Goal: Task Accomplishment & Management: Use online tool/utility

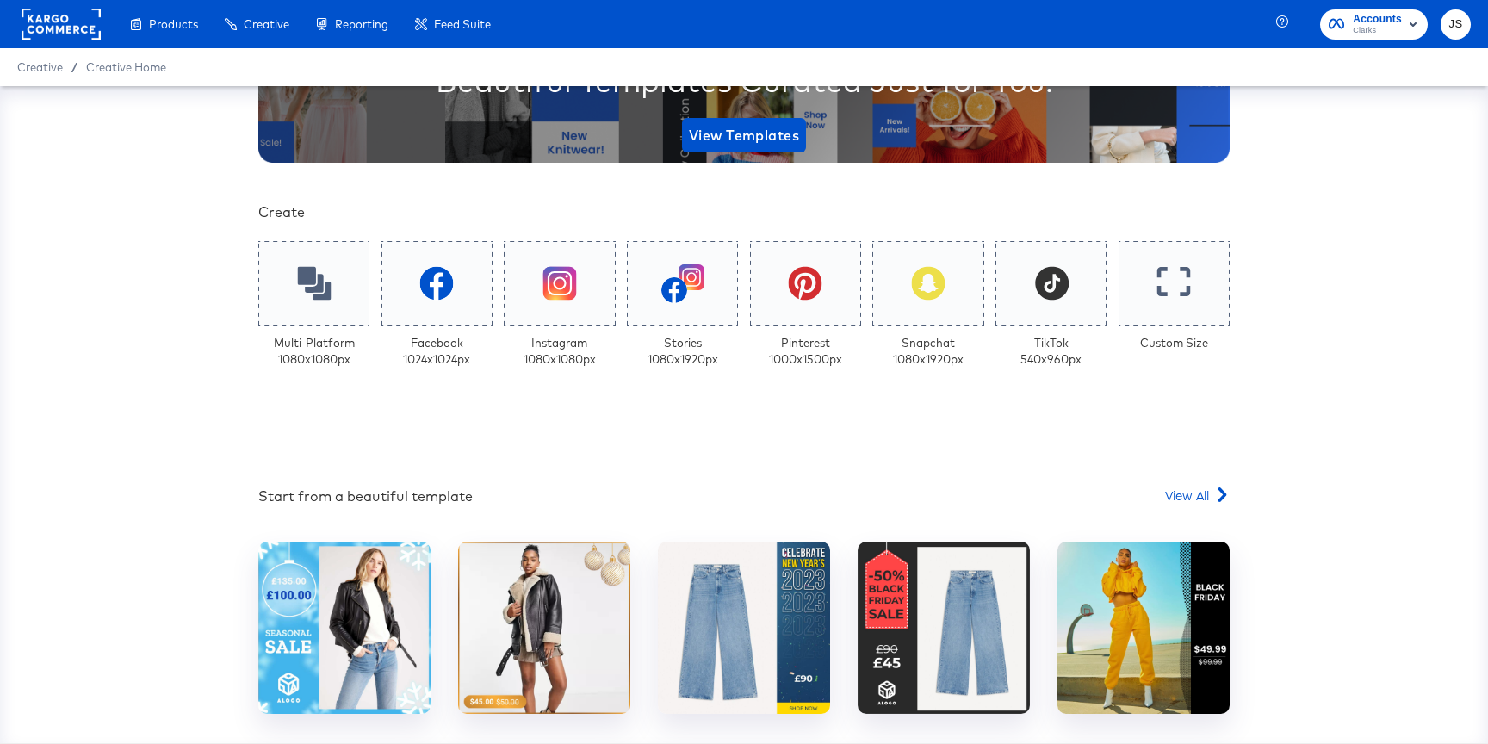
scroll to position [331, 0]
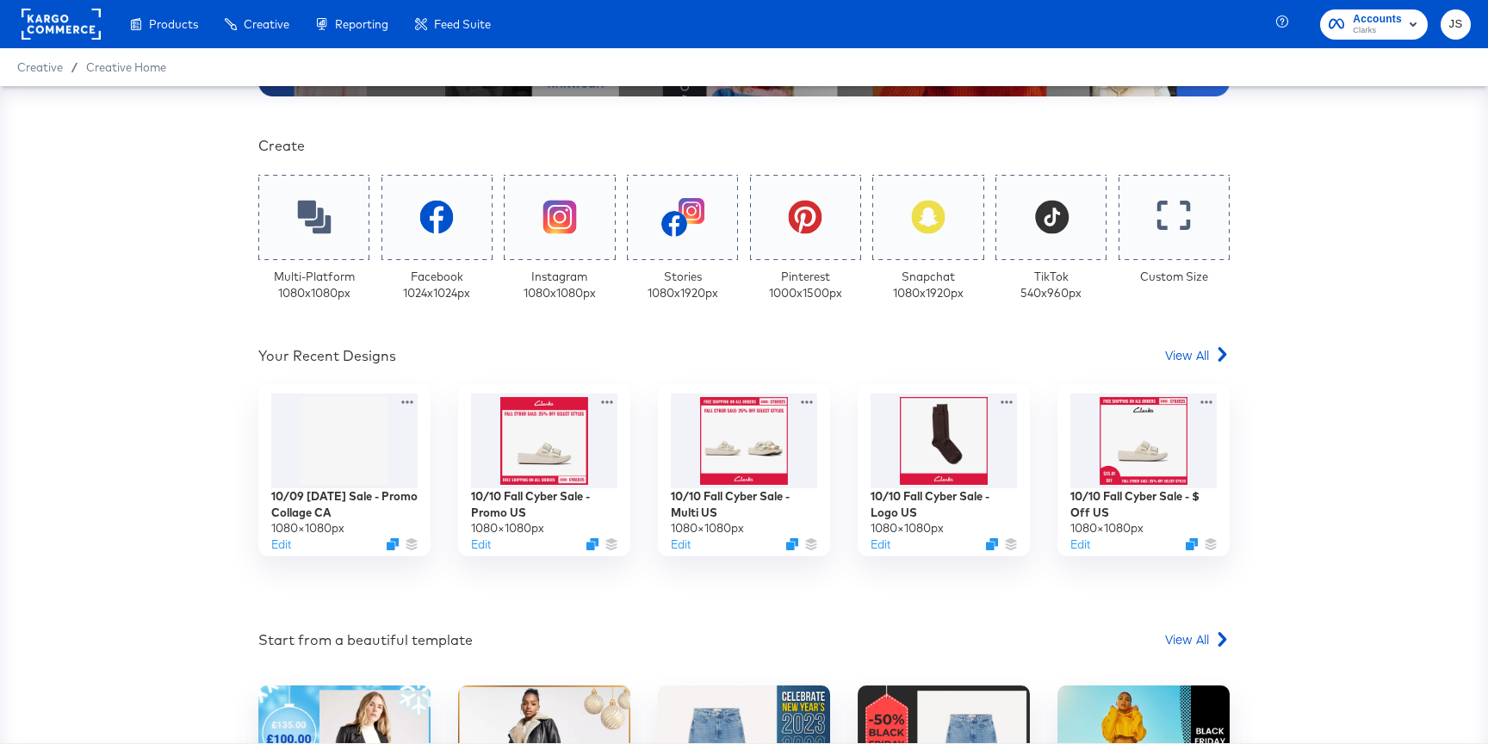
click at [1344, 10] on span "Accounts Clarks" at bounding box center [1373, 24] width 90 height 28
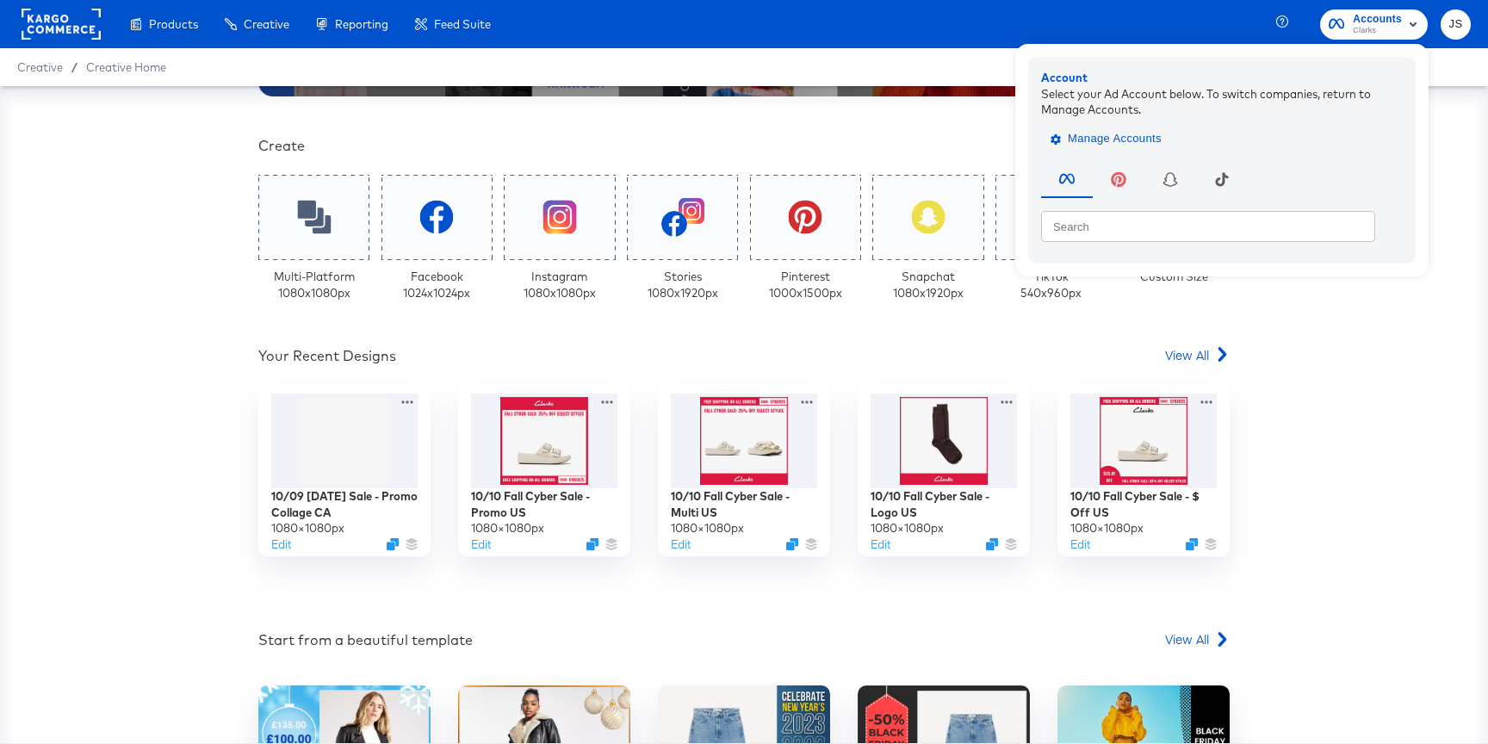
click at [1139, 133] on span "Manage Accounts" at bounding box center [1108, 139] width 108 height 20
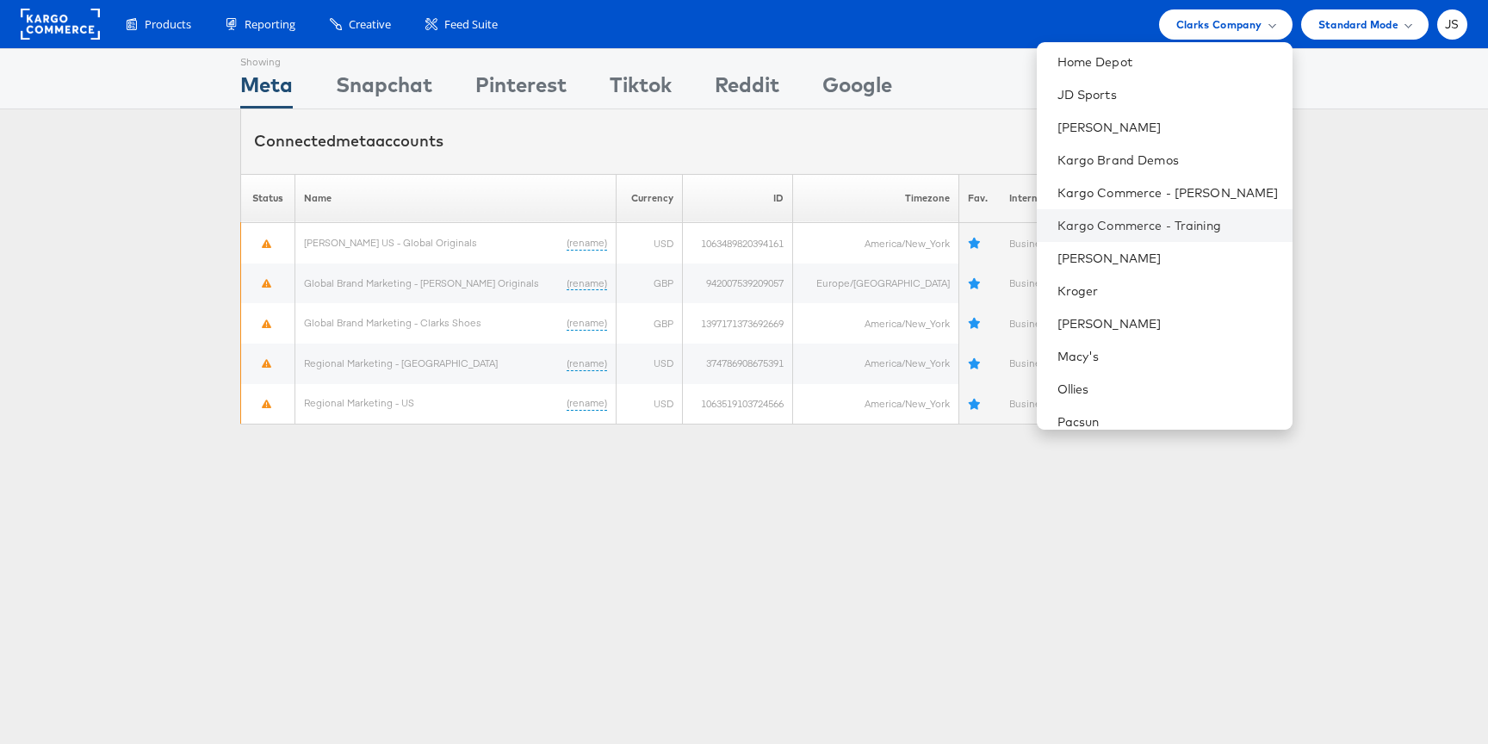
scroll to position [331, 0]
click at [1145, 265] on li "[PERSON_NAME]" at bounding box center [1165, 256] width 256 height 33
click at [1109, 256] on link "[PERSON_NAME]" at bounding box center [1167, 256] width 221 height 17
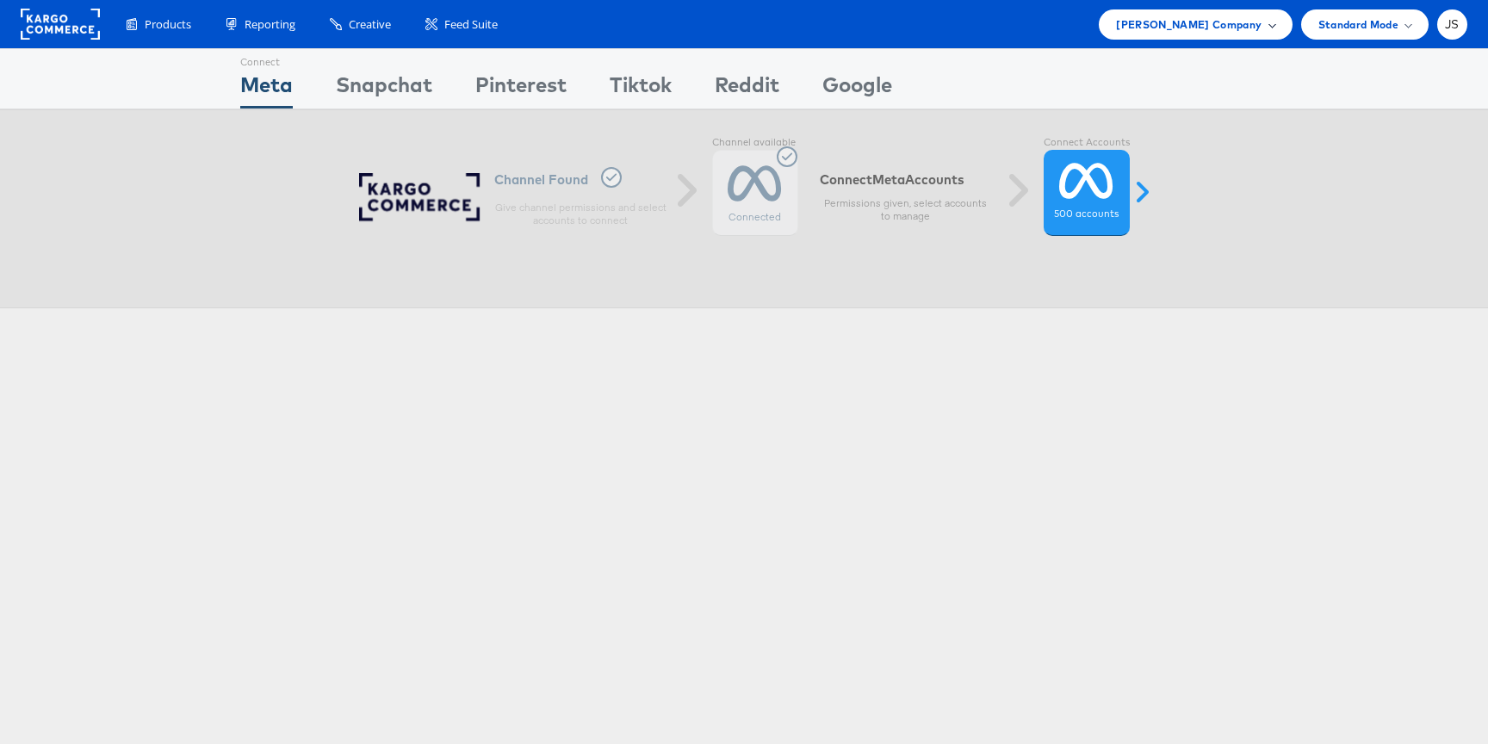
click at [1245, 34] on div "Kraft Heinz Company" at bounding box center [1195, 24] width 193 height 30
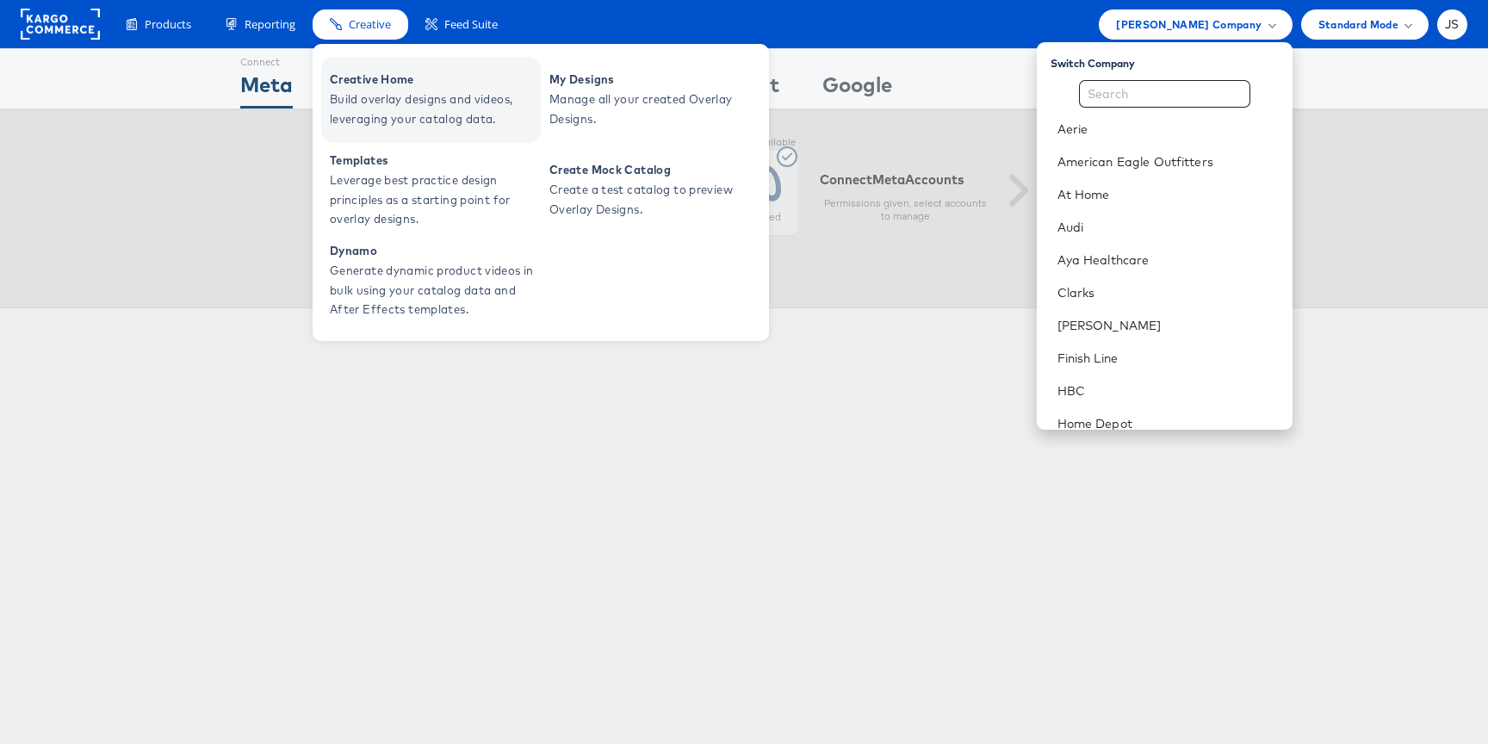
click at [368, 77] on span "Creative Home" at bounding box center [433, 80] width 207 height 20
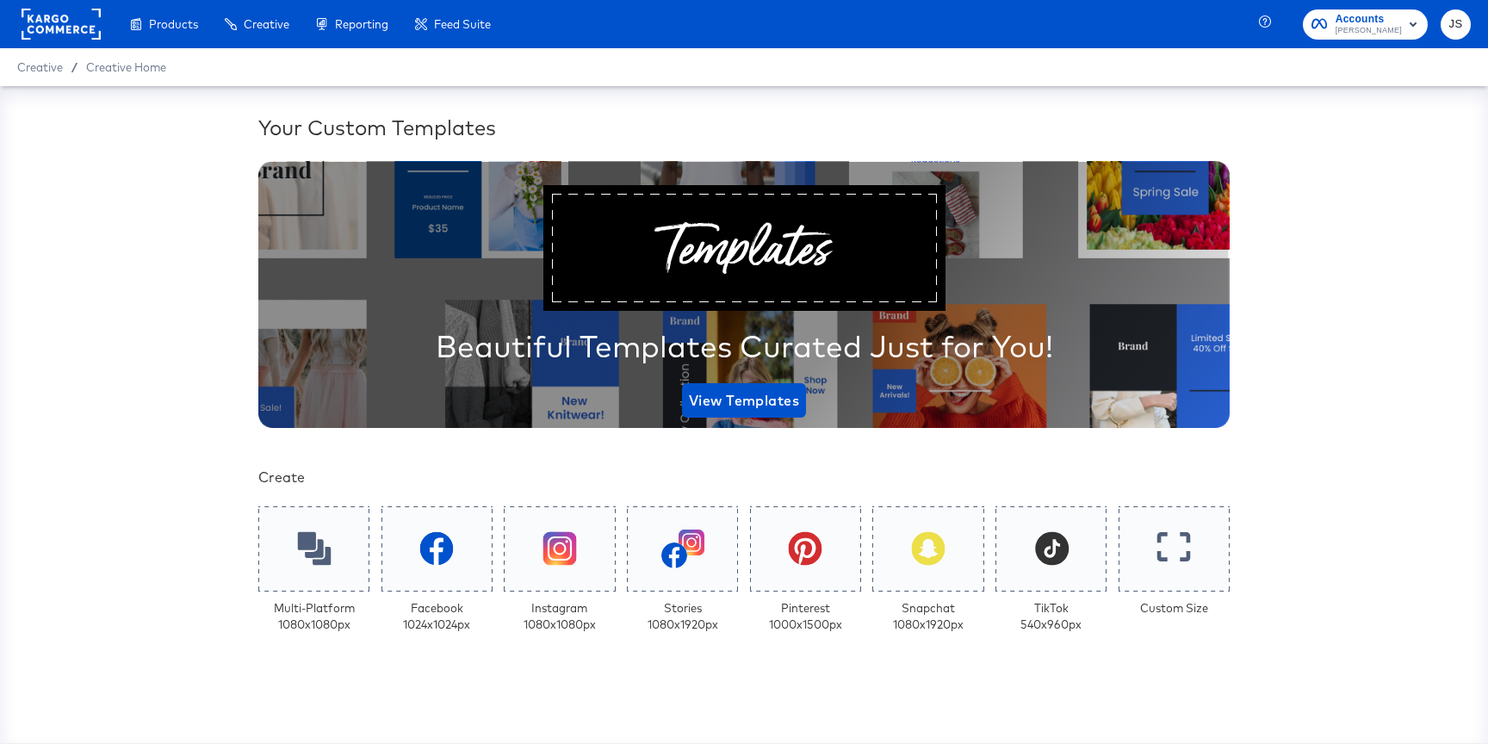
scroll to position [331, 0]
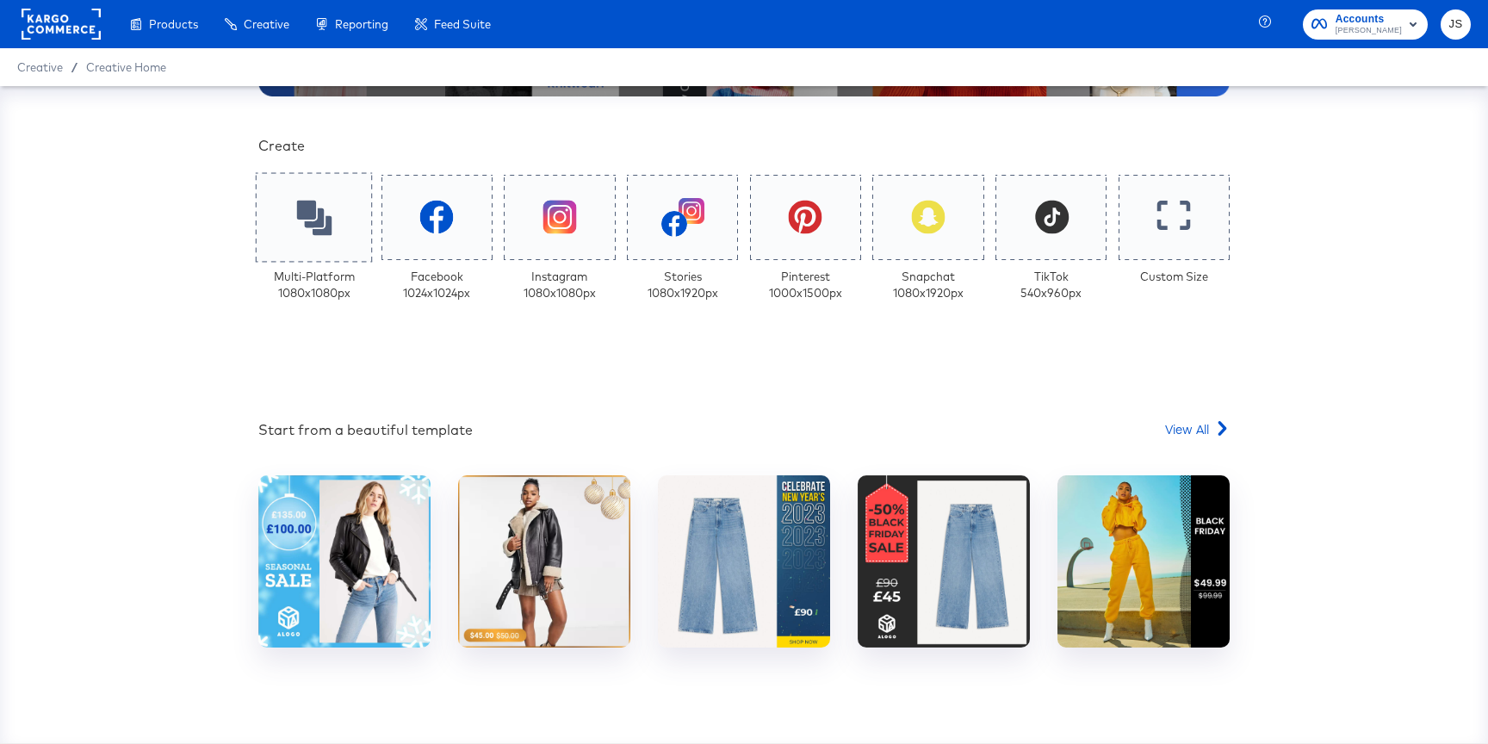
click at [263, 232] on div at bounding box center [314, 217] width 117 height 90
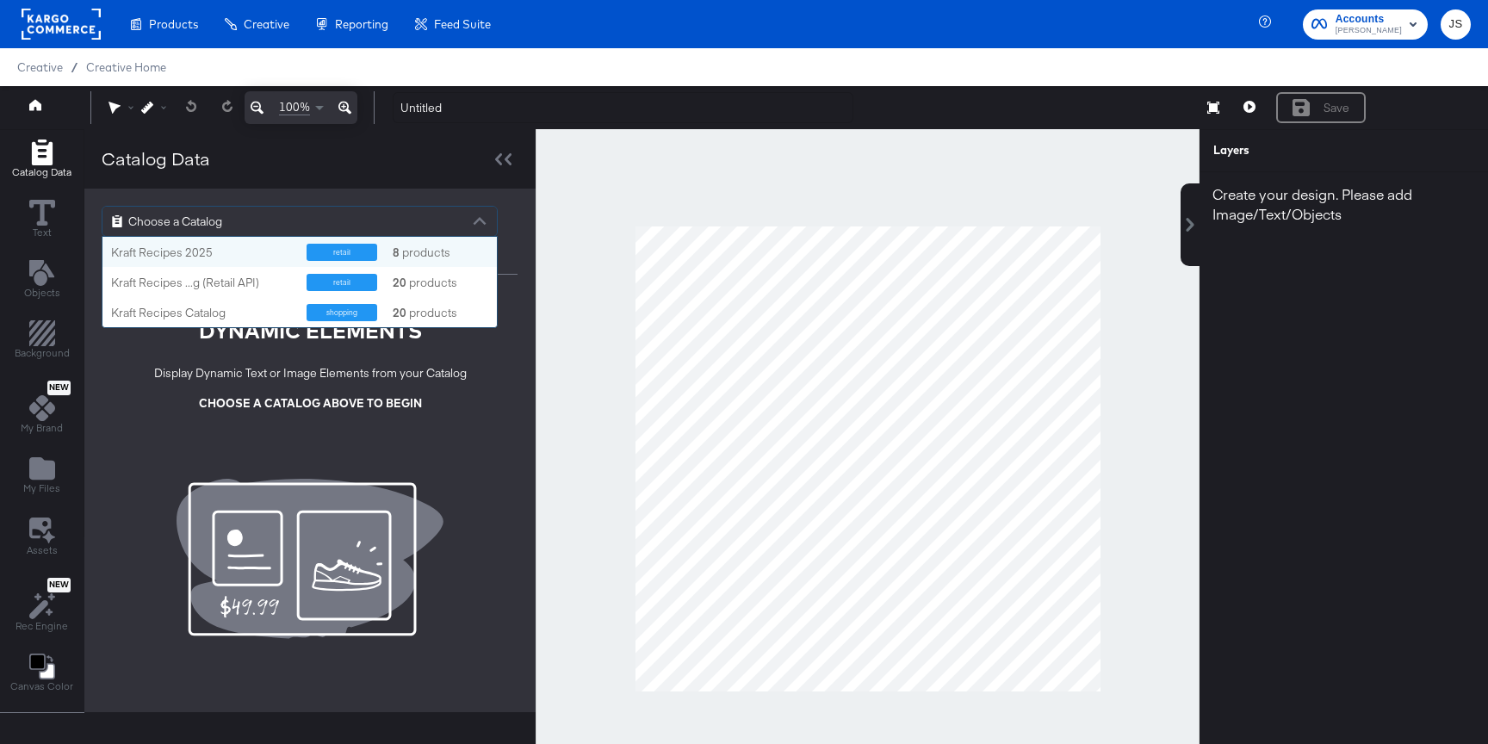
click at [398, 214] on div "Choose a Catalog" at bounding box center [299, 221] width 394 height 29
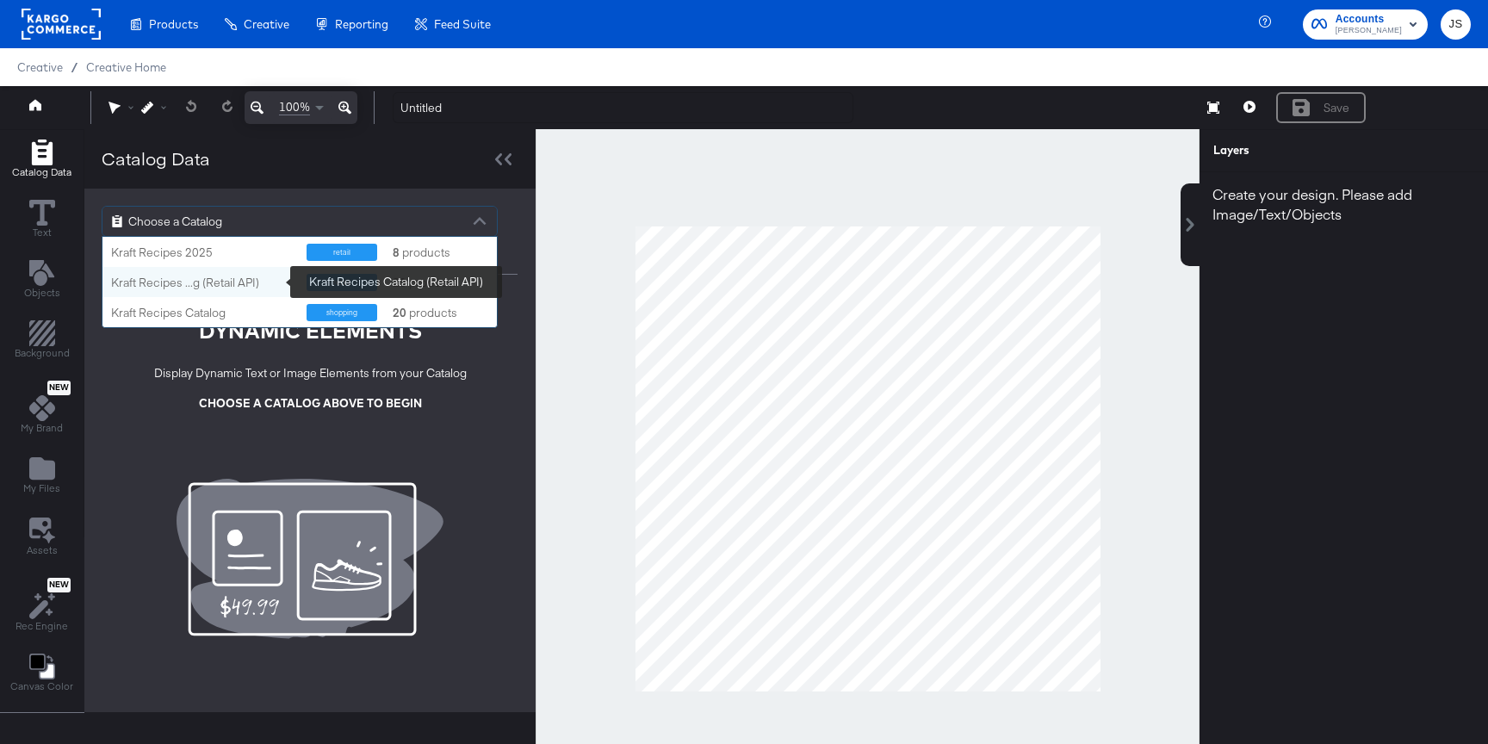
click at [237, 282] on div "Kraft Recipes ...g (Retail API)" at bounding box center [202, 283] width 183 height 16
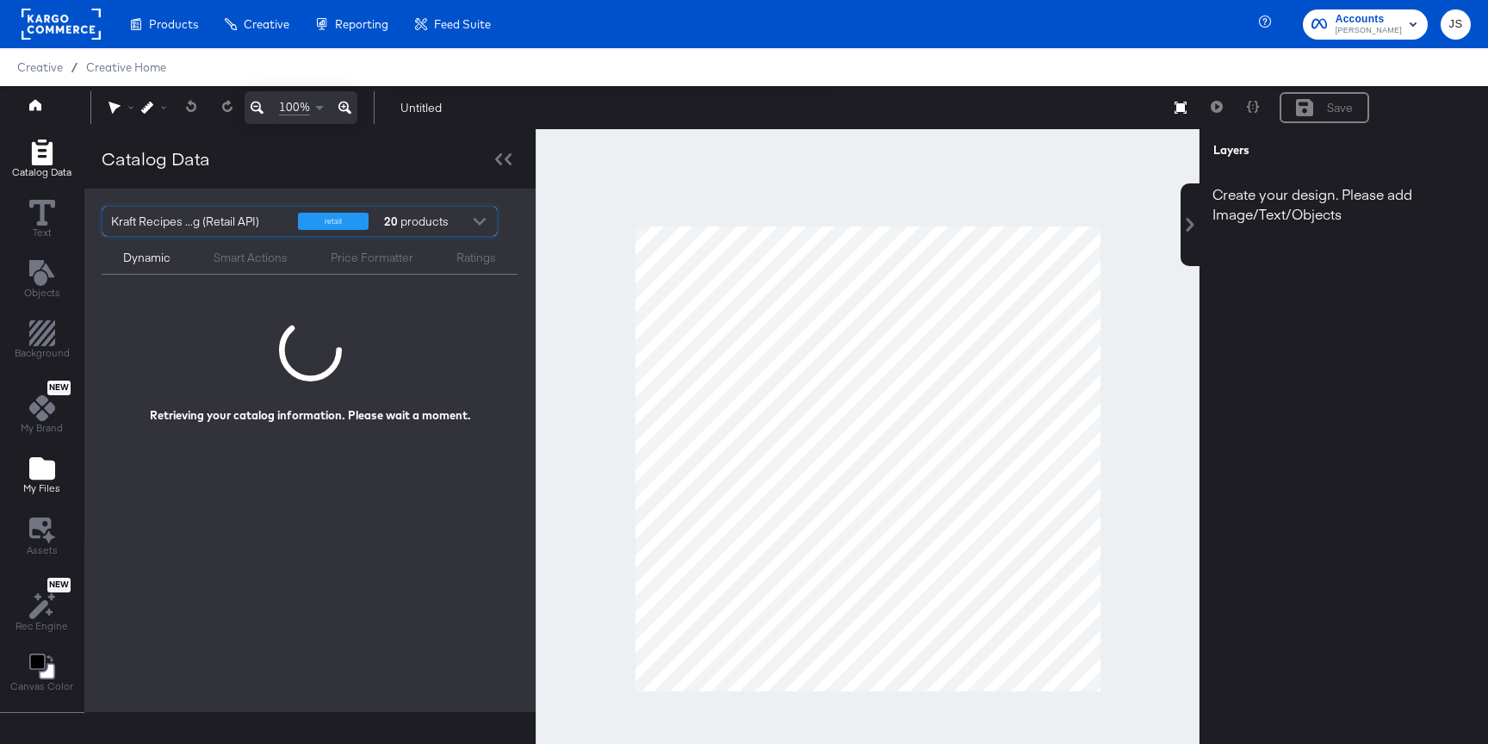
click at [53, 452] on button "My Files" at bounding box center [42, 476] width 58 height 49
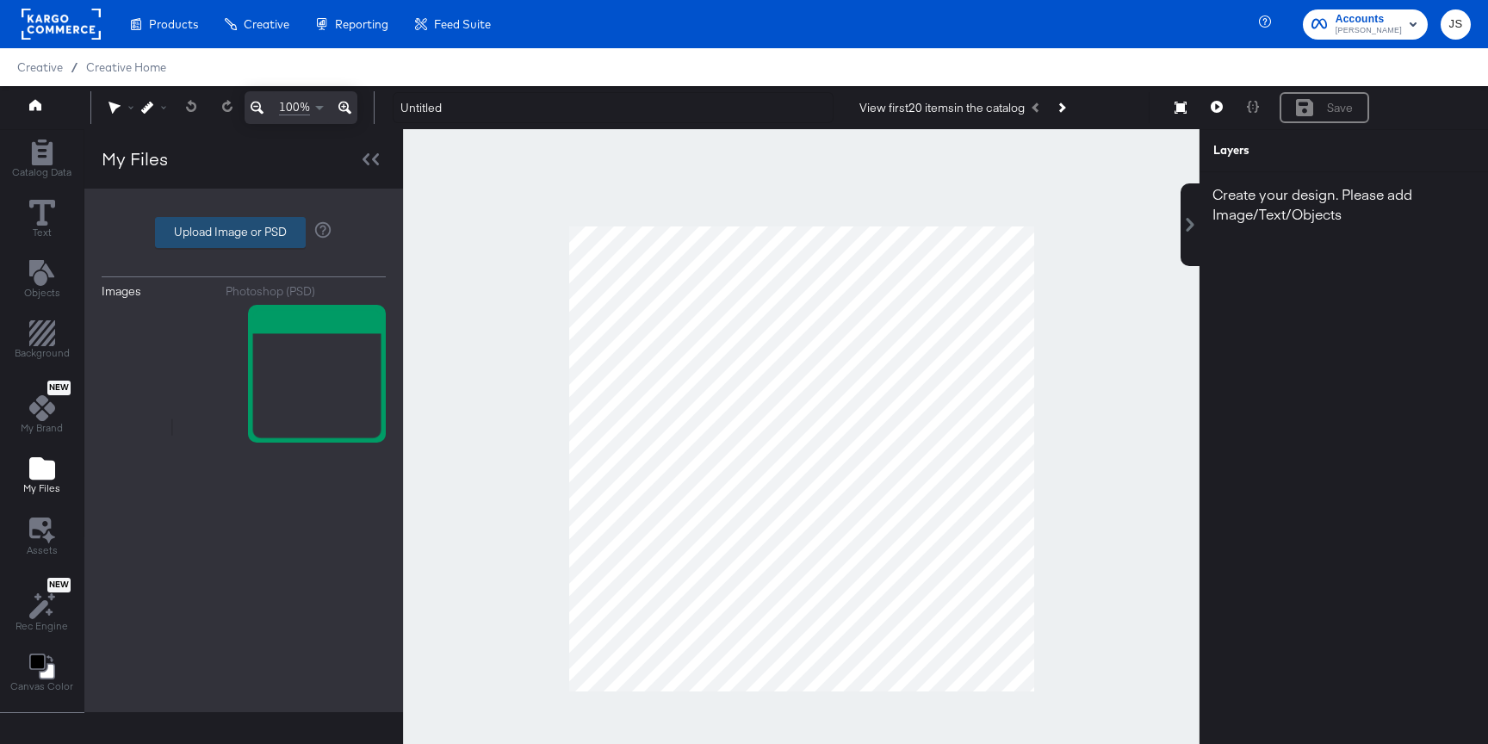
click at [232, 237] on label "Upload Image or PSD" at bounding box center [230, 232] width 149 height 29
click at [244, 232] on input "Upload Image or PSD" at bounding box center [244, 232] width 0 height 0
type input "C:\fakepath\Lighthouse Frame.png"
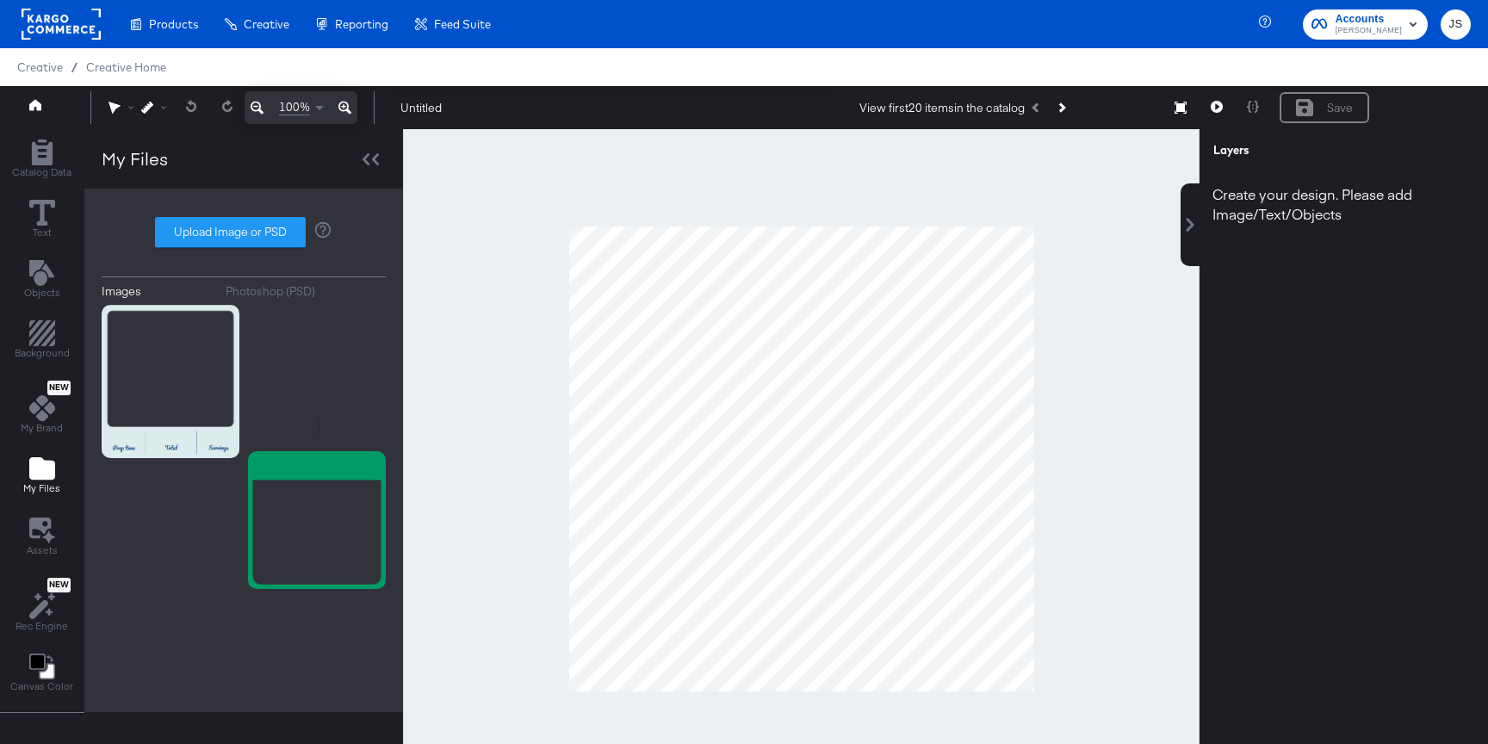
click at [1183, 108] on icon at bounding box center [1180, 108] width 12 height 12
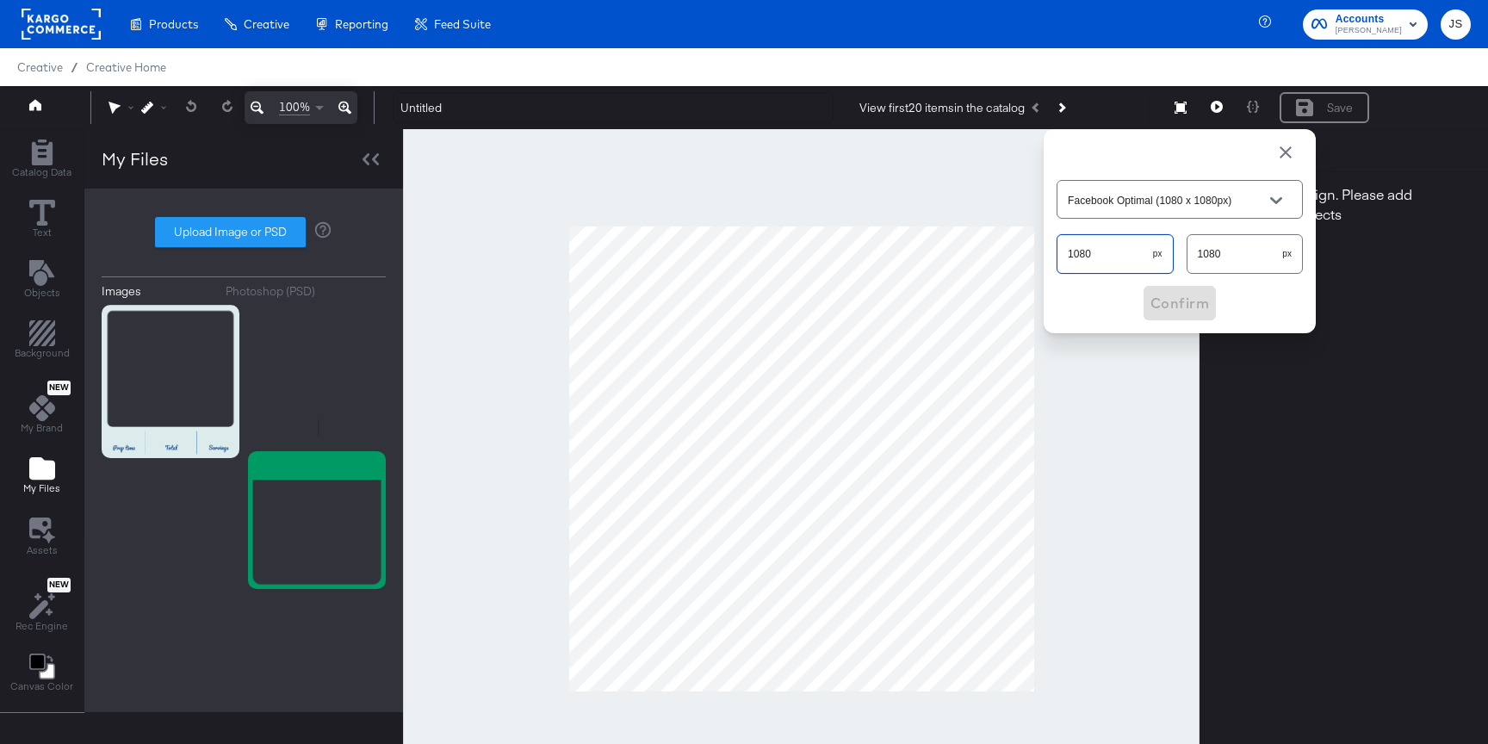
drag, startPoint x: 1118, startPoint y: 264, endPoint x: 1046, endPoint y: 263, distance: 72.3
click at [1046, 263] on div "Facebook Optimal (1080 x 1080px) 1080 px 1080 px Confirm" at bounding box center [1179, 231] width 272 height 204
type input "Custom Size"
type input "460"
drag, startPoint x: 1234, startPoint y: 257, endPoint x: 1148, endPoint y: 256, distance: 86.1
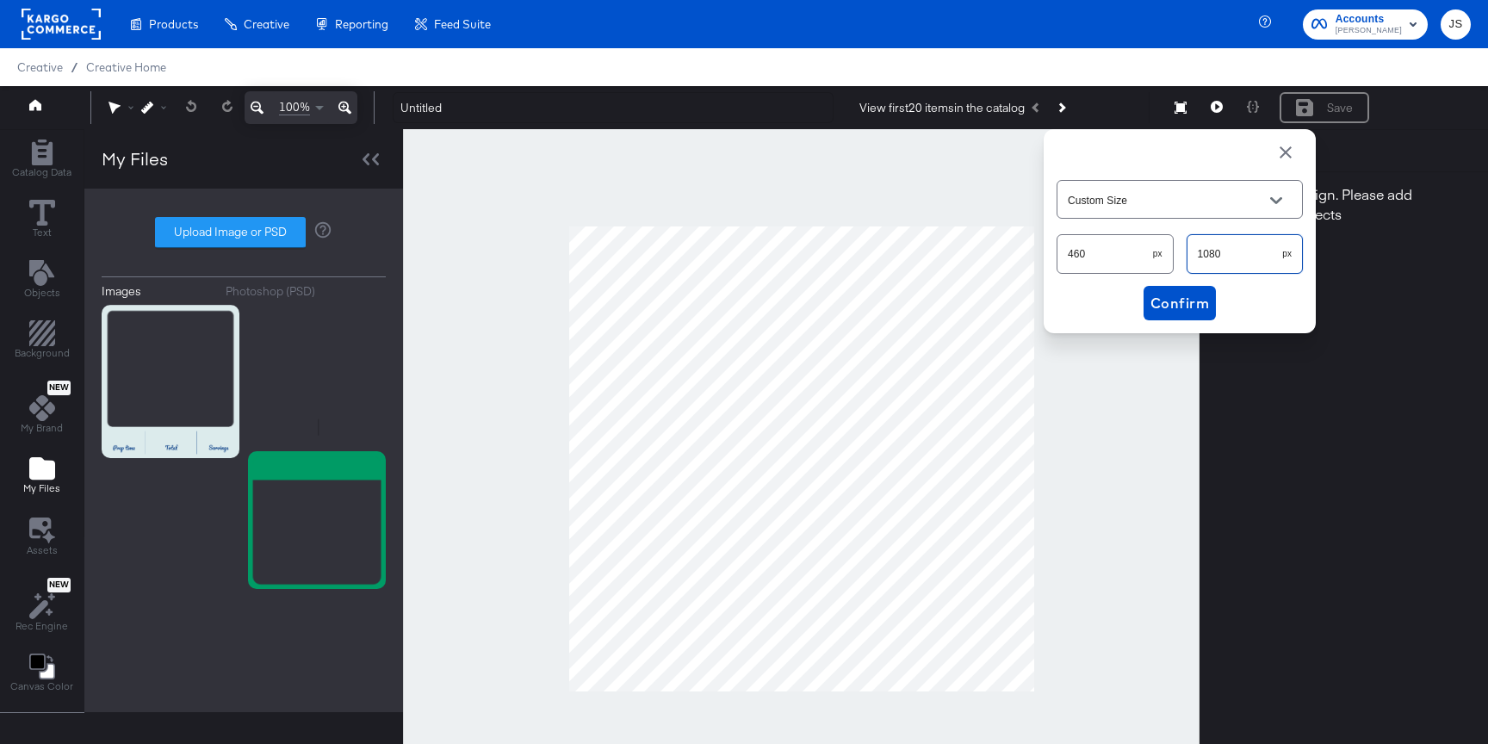
click at [1148, 256] on div "460 px 1080 px" at bounding box center [1179, 254] width 246 height 46
type input "512"
click at [1148, 307] on button "Confirm" at bounding box center [1179, 303] width 72 height 34
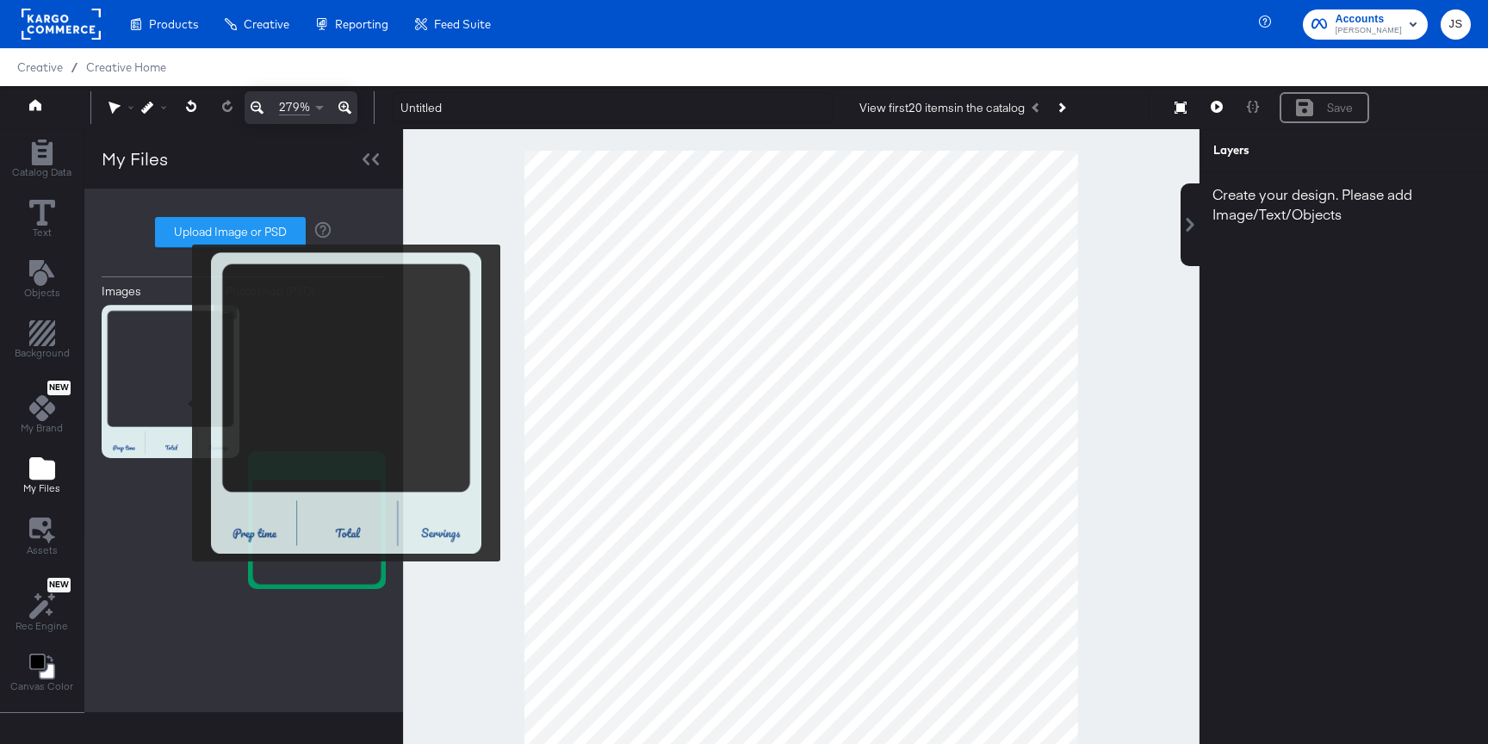
click at [191, 418] on img at bounding box center [171, 381] width 138 height 153
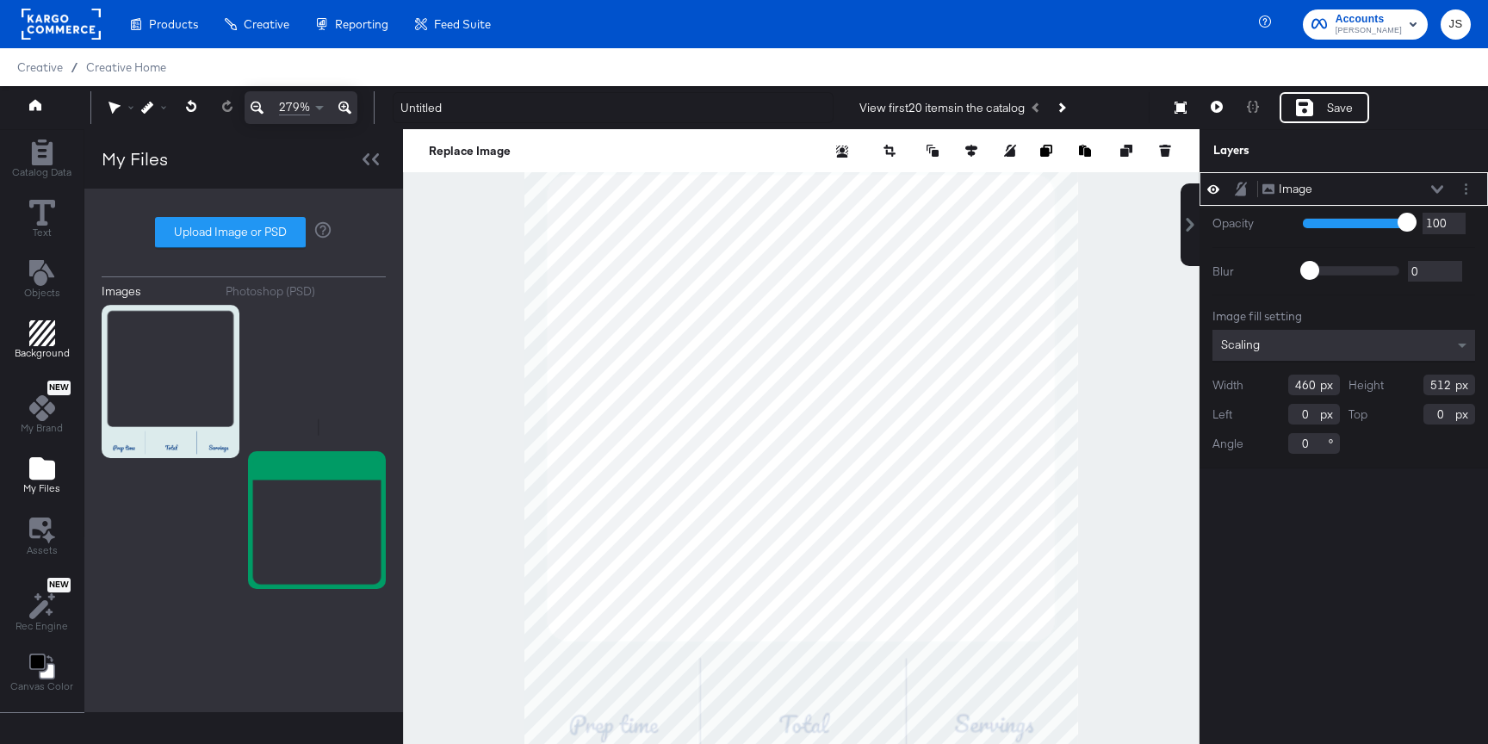
click at [31, 337] on icon "Add Rectangle" at bounding box center [42, 333] width 26 height 26
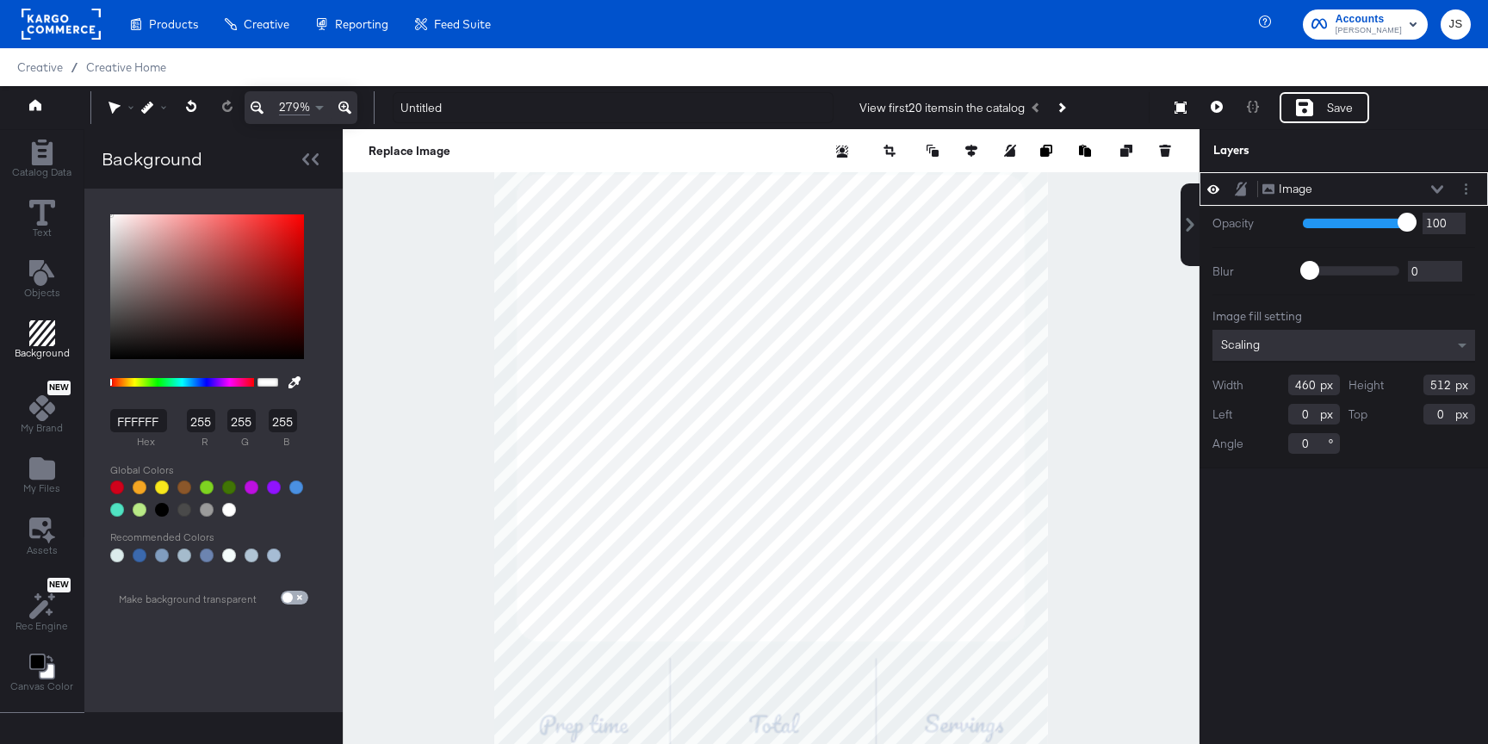
click at [286, 604] on input "checkbox" at bounding box center [287, 601] width 41 height 14
checkbox input "true"
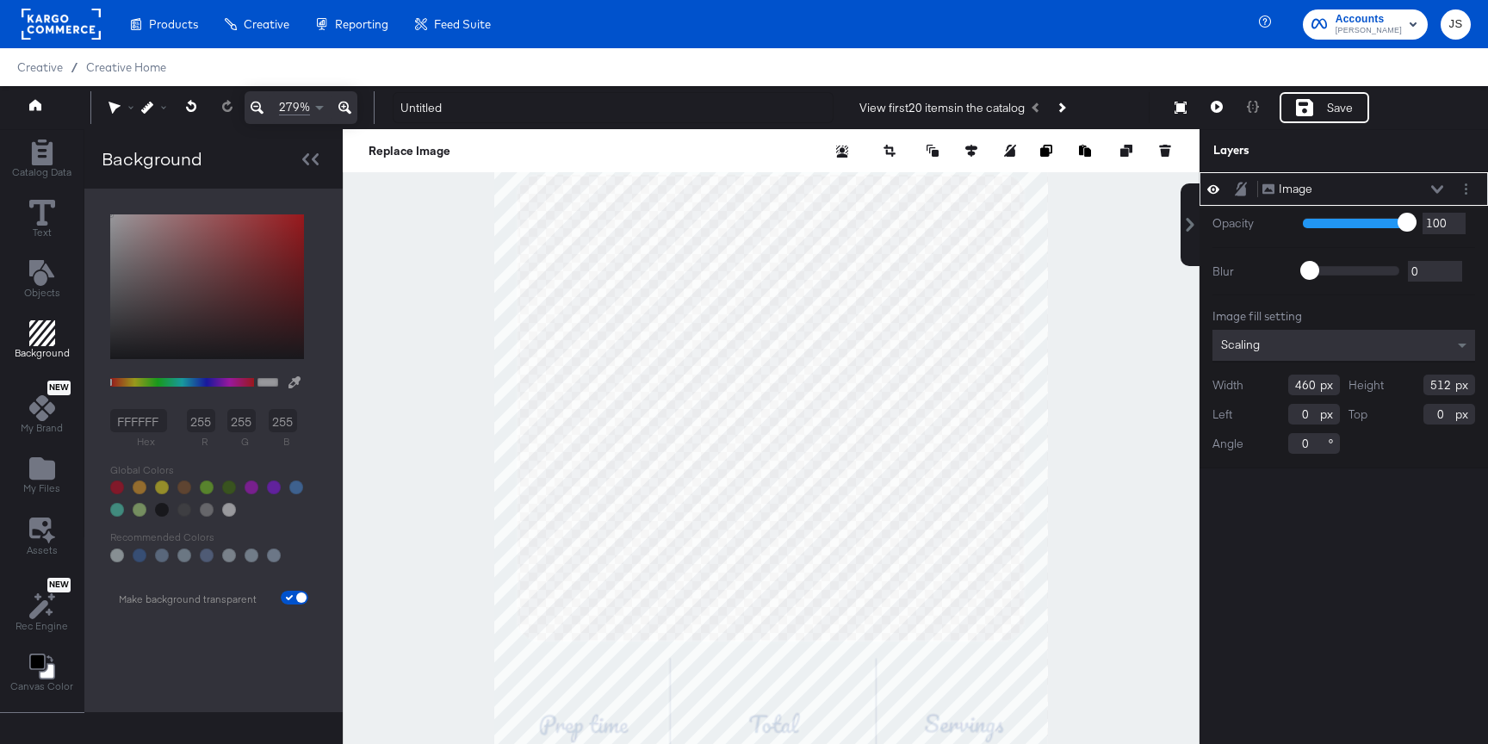
click at [253, 107] on icon at bounding box center [257, 107] width 13 height 21
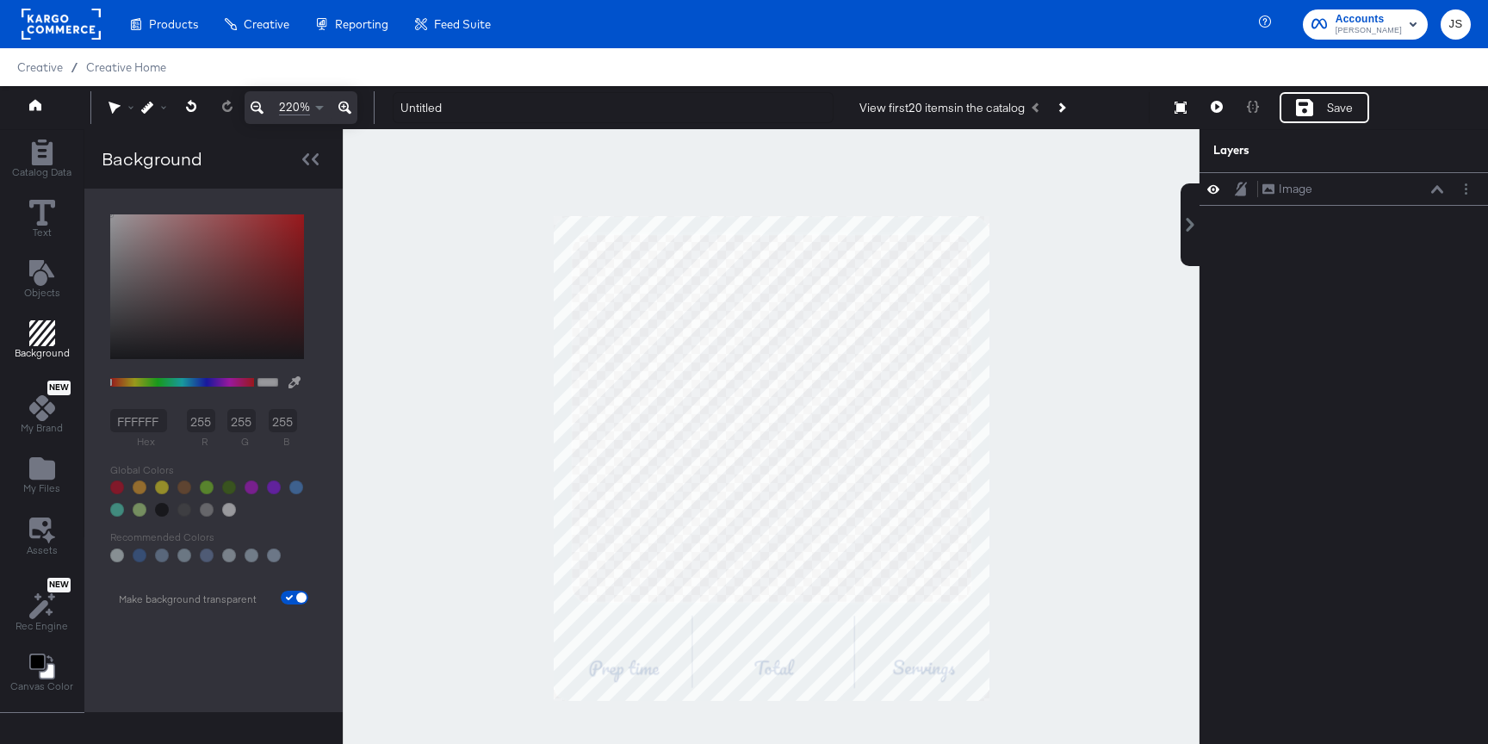
click at [485, 486] on div at bounding box center [771, 458] width 857 height 659
click at [1464, 197] on button "Layer Options" at bounding box center [1466, 189] width 18 height 18
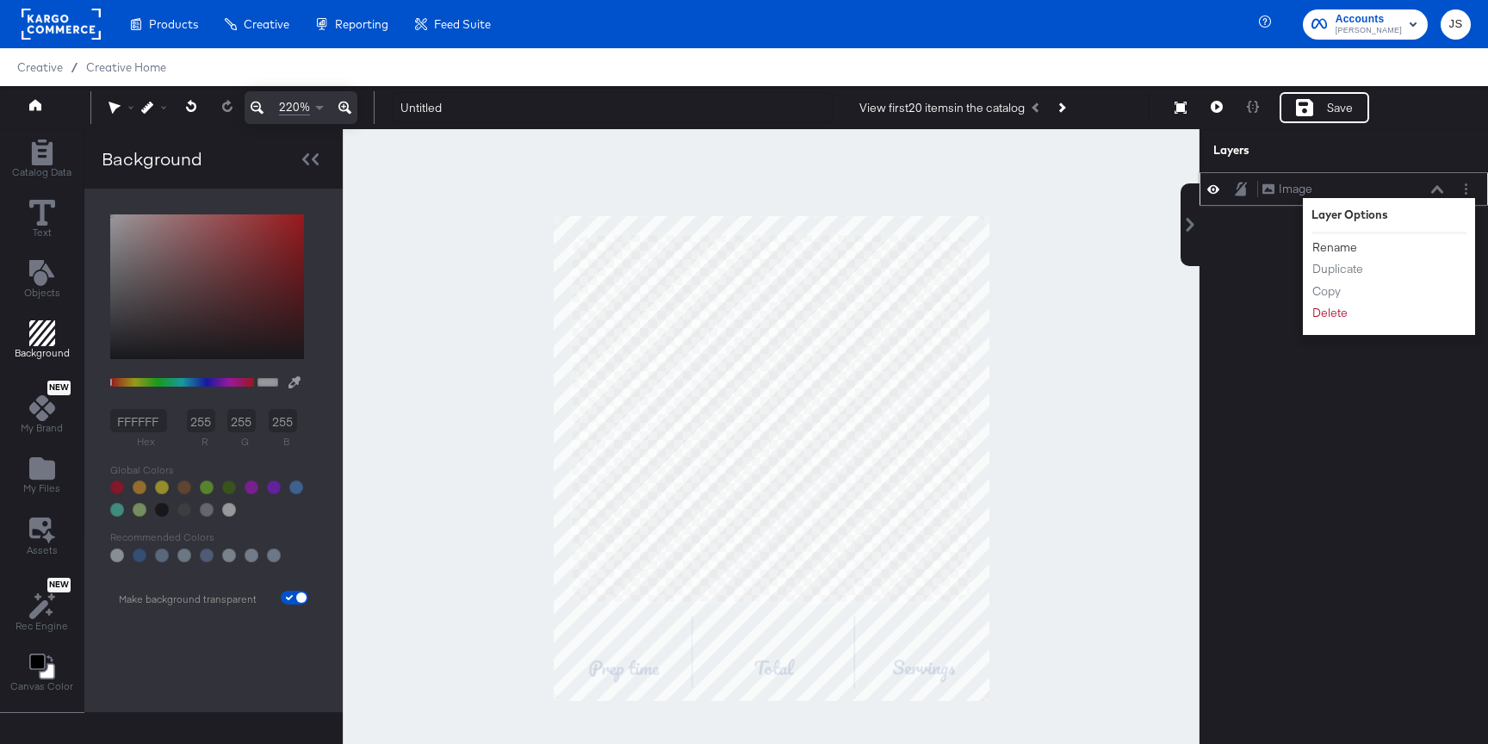
click at [1338, 245] on button "Rename" at bounding box center [1334, 247] width 46 height 18
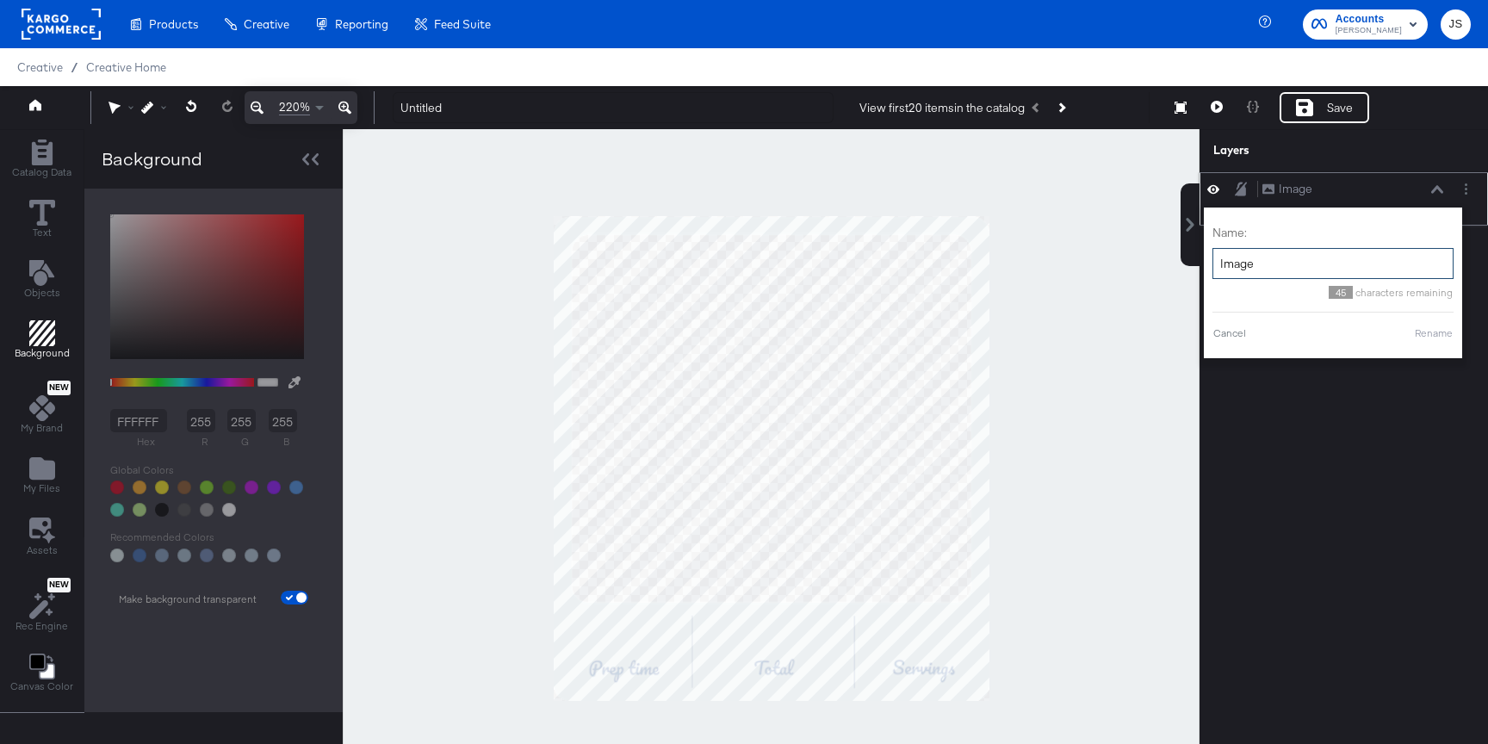
click at [1301, 261] on input "Image" at bounding box center [1332, 264] width 241 height 32
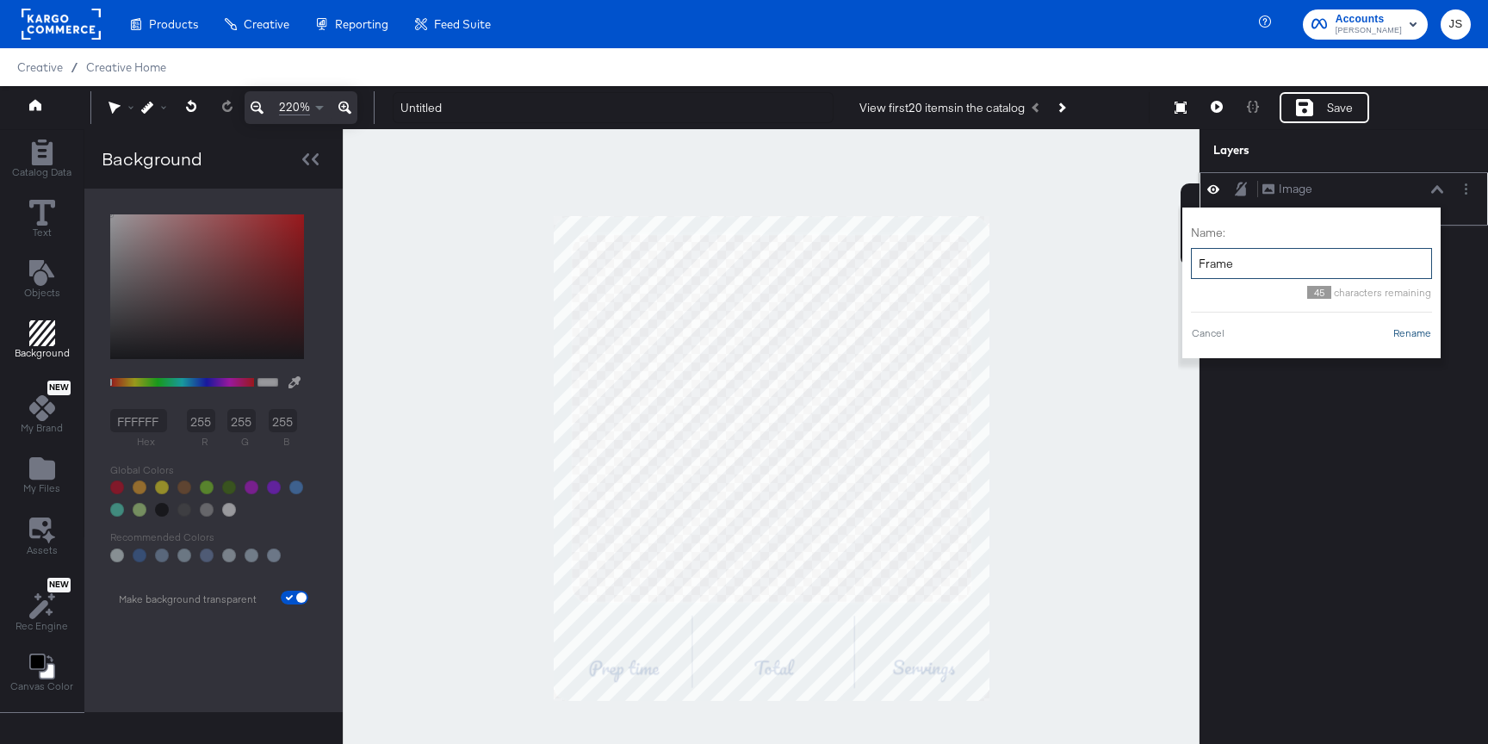
type input "Frame"
click at [1407, 337] on button "Rename" at bounding box center [1412, 332] width 40 height 15
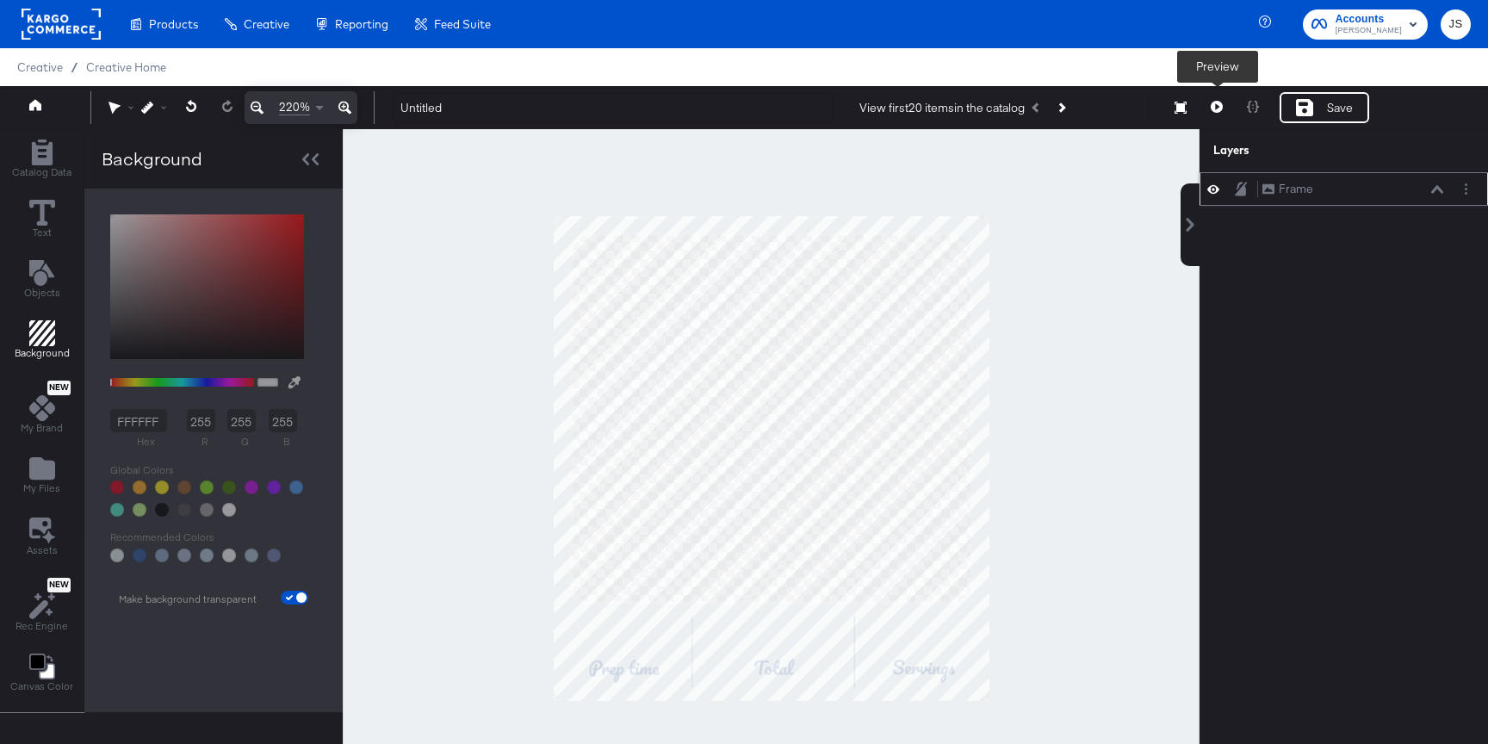
click at [1211, 103] on icon at bounding box center [1217, 107] width 12 height 12
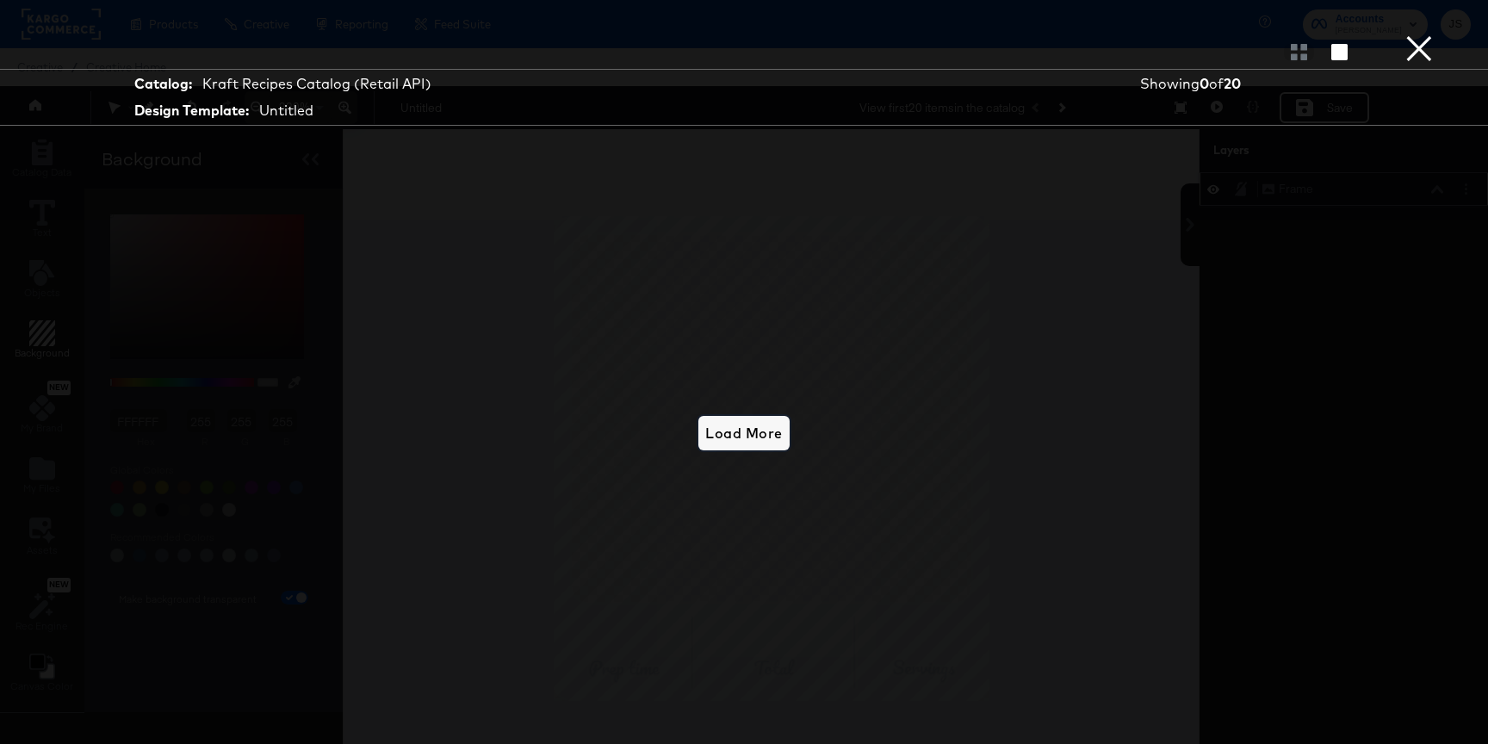
click at [709, 440] on span "Load More" at bounding box center [743, 433] width 77 height 24
click at [1411, 34] on button "×" at bounding box center [1419, 17] width 34 height 34
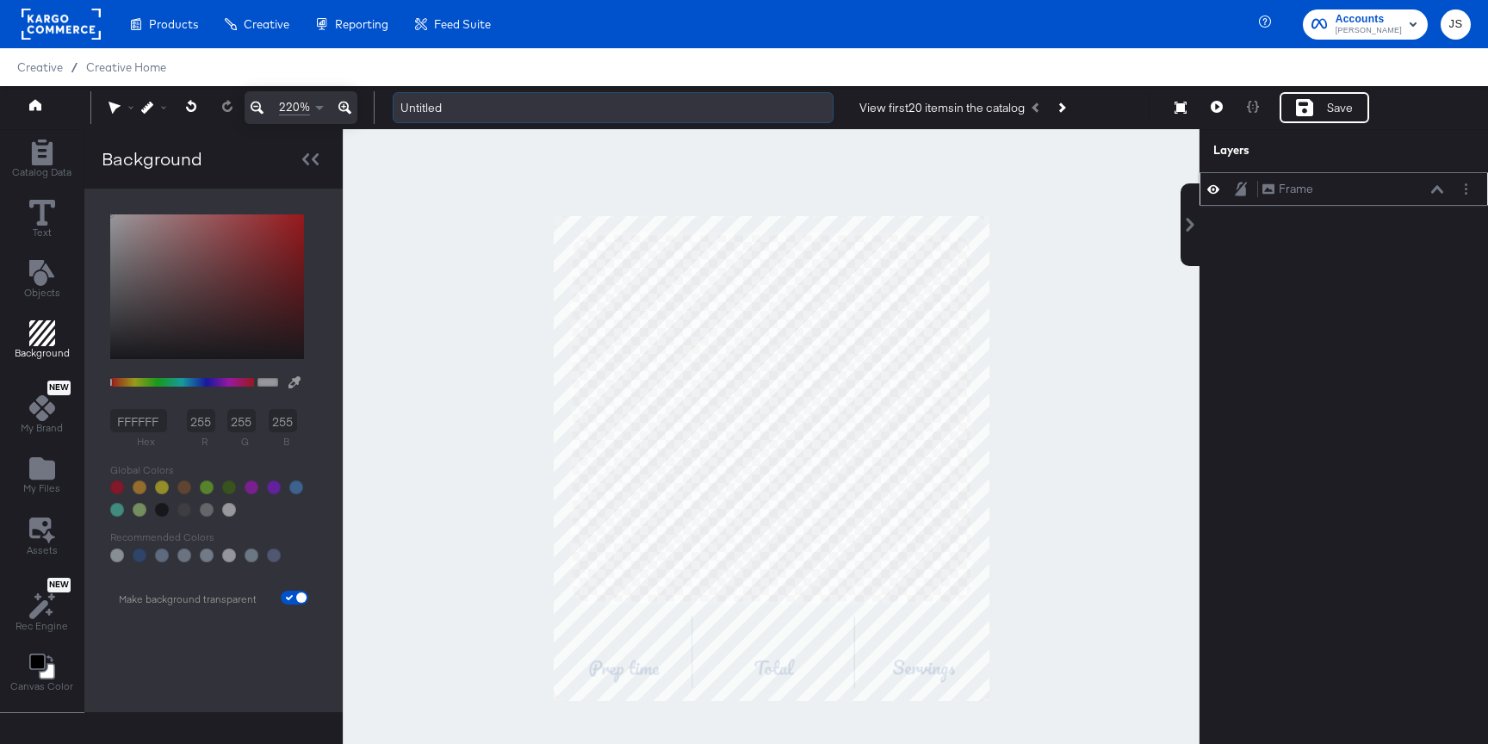
click at [682, 95] on input "Untitled" at bounding box center [613, 108] width 441 height 32
click at [527, 96] on input "Untitled" at bounding box center [613, 108] width 441 height 32
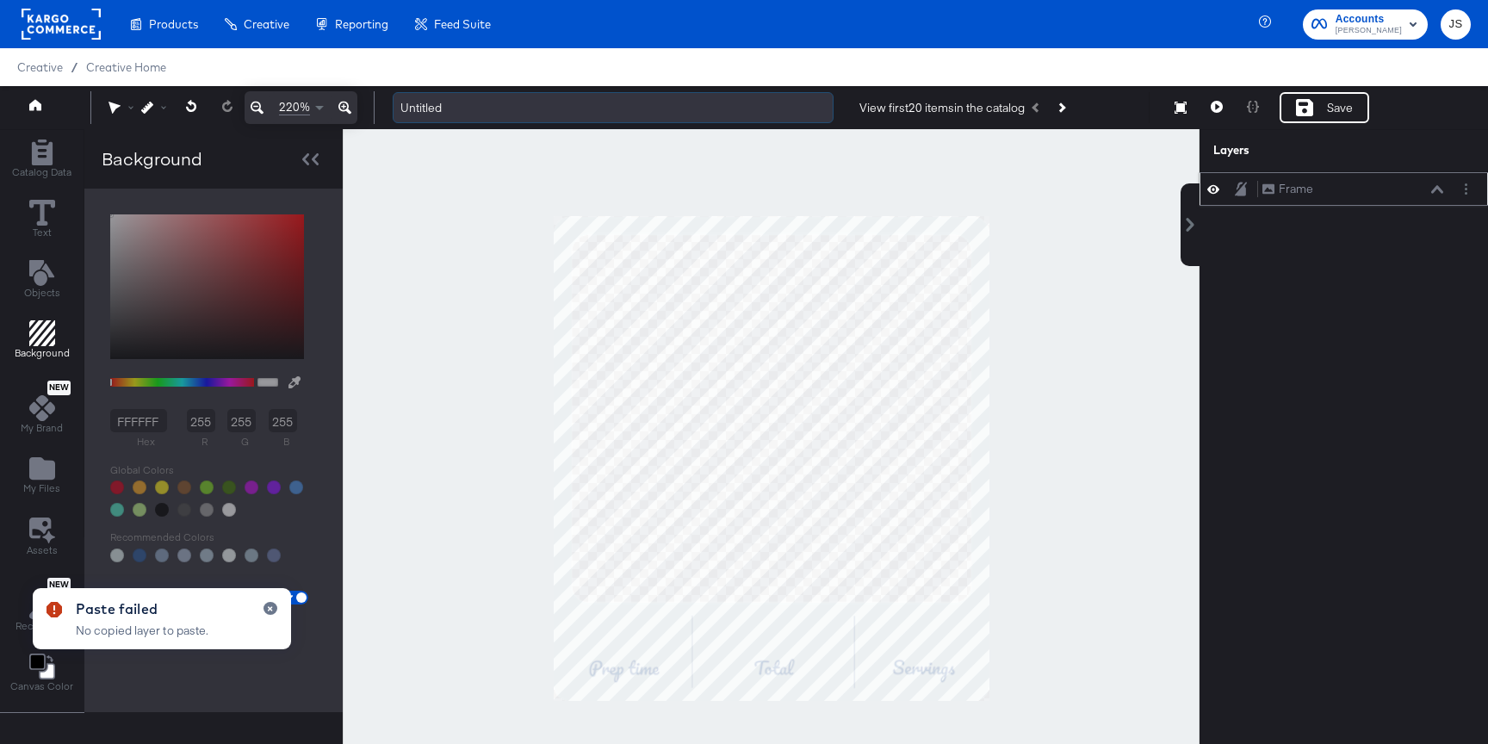
click at [517, 105] on input "Untitled" at bounding box center [613, 108] width 441 height 32
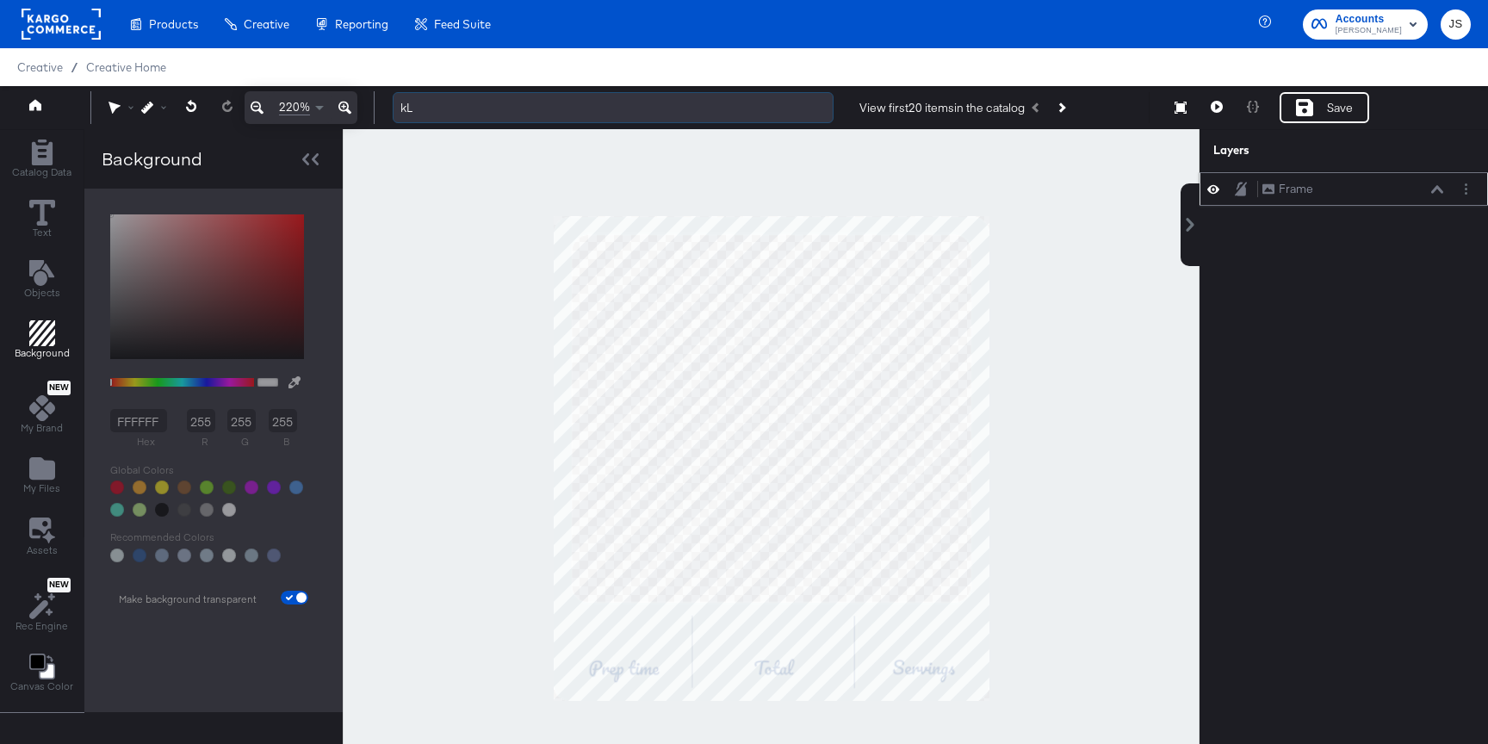
type input "k"
type input "L"
click at [512, 110] on input "Kraft Heinz Dessert DPA" at bounding box center [613, 108] width 441 height 32
click at [505, 106] on input "Kraft Heinz Dessert DPA" at bounding box center [613, 108] width 441 height 32
click at [545, 104] on input "Kraft Heinz Dessert DPA" at bounding box center [613, 108] width 441 height 32
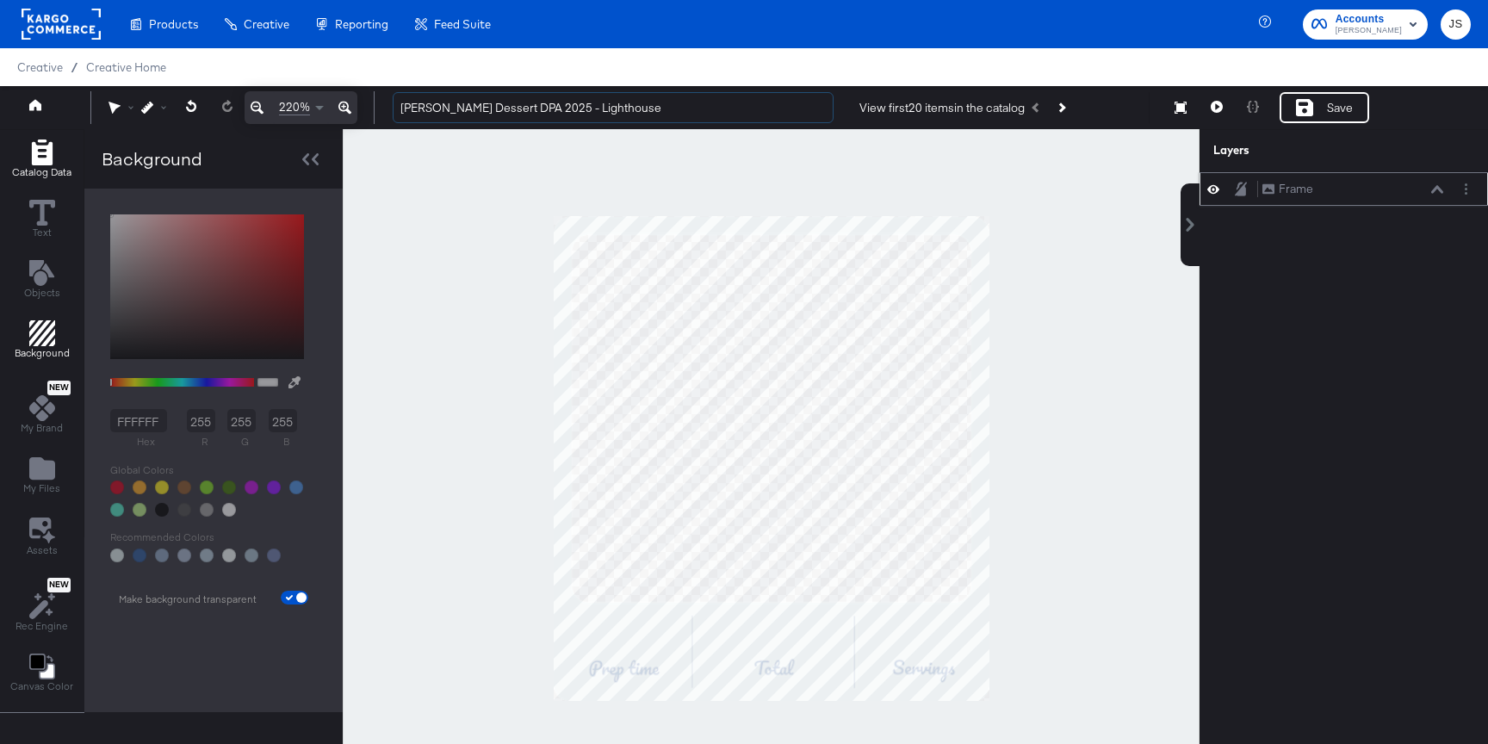
type input "Kraft Heinz Dessert DPA 2025 - Lighthouse"
click at [49, 147] on icon "Add Rectangle" at bounding box center [41, 152] width 21 height 26
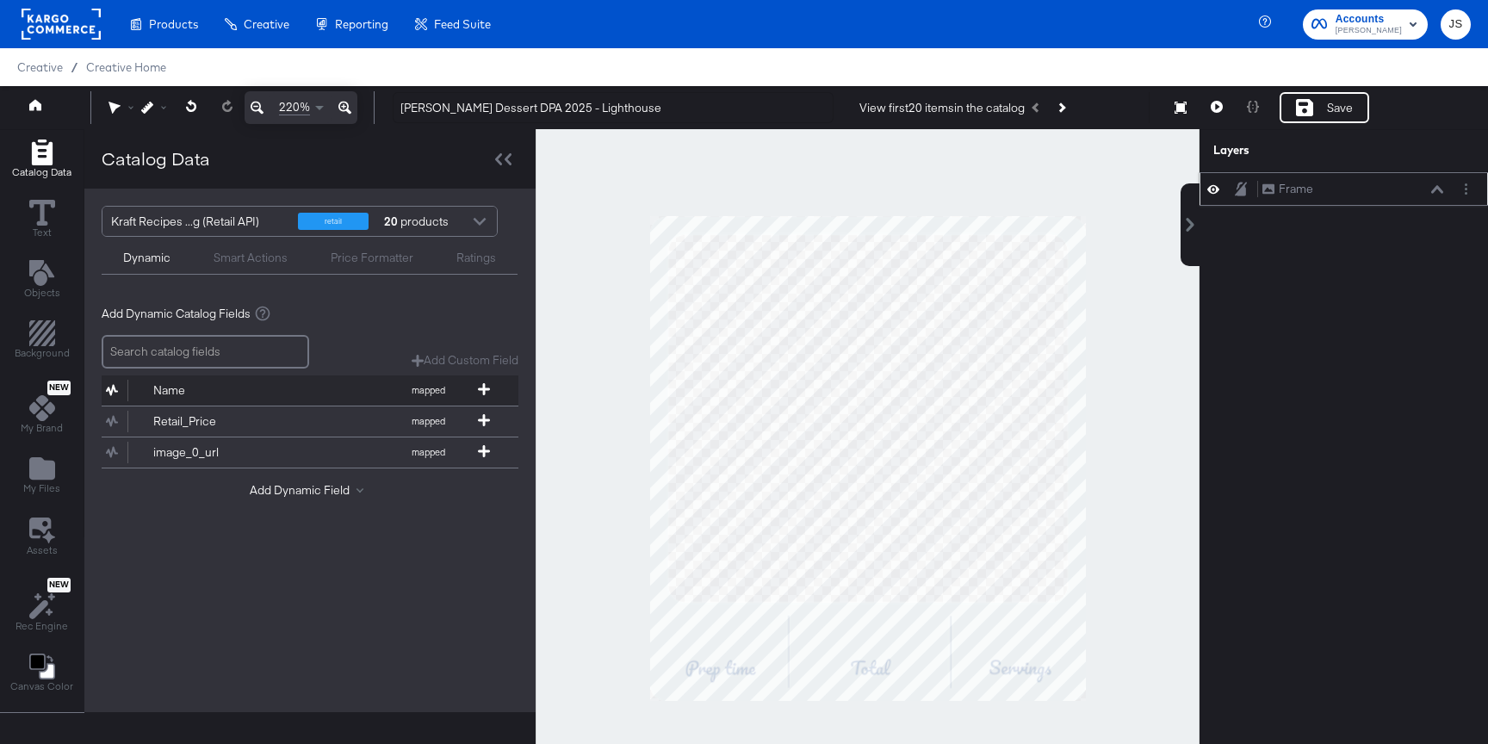
click at [228, 398] on button "Name mapped" at bounding box center [299, 390] width 395 height 30
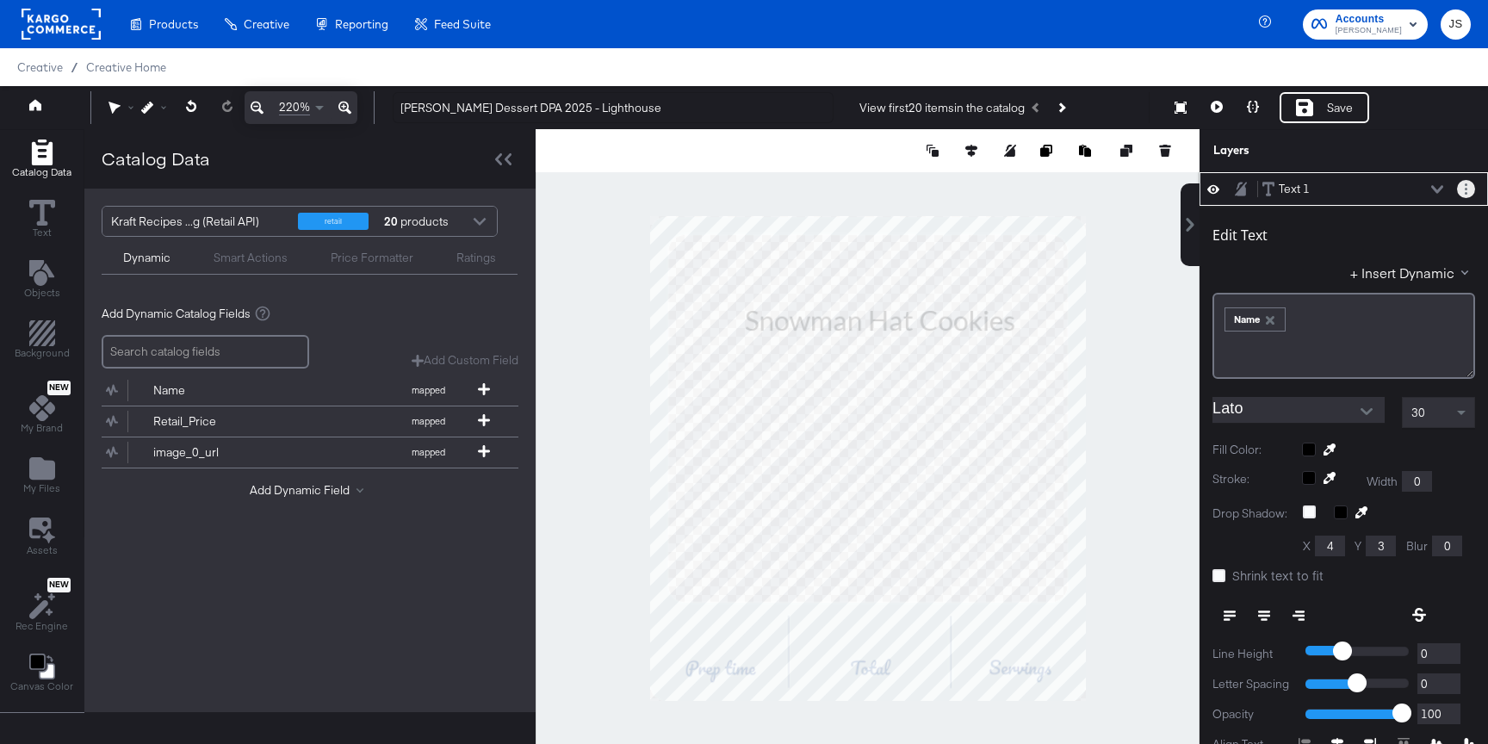
click at [1468, 189] on button "Layer Options" at bounding box center [1466, 189] width 18 height 18
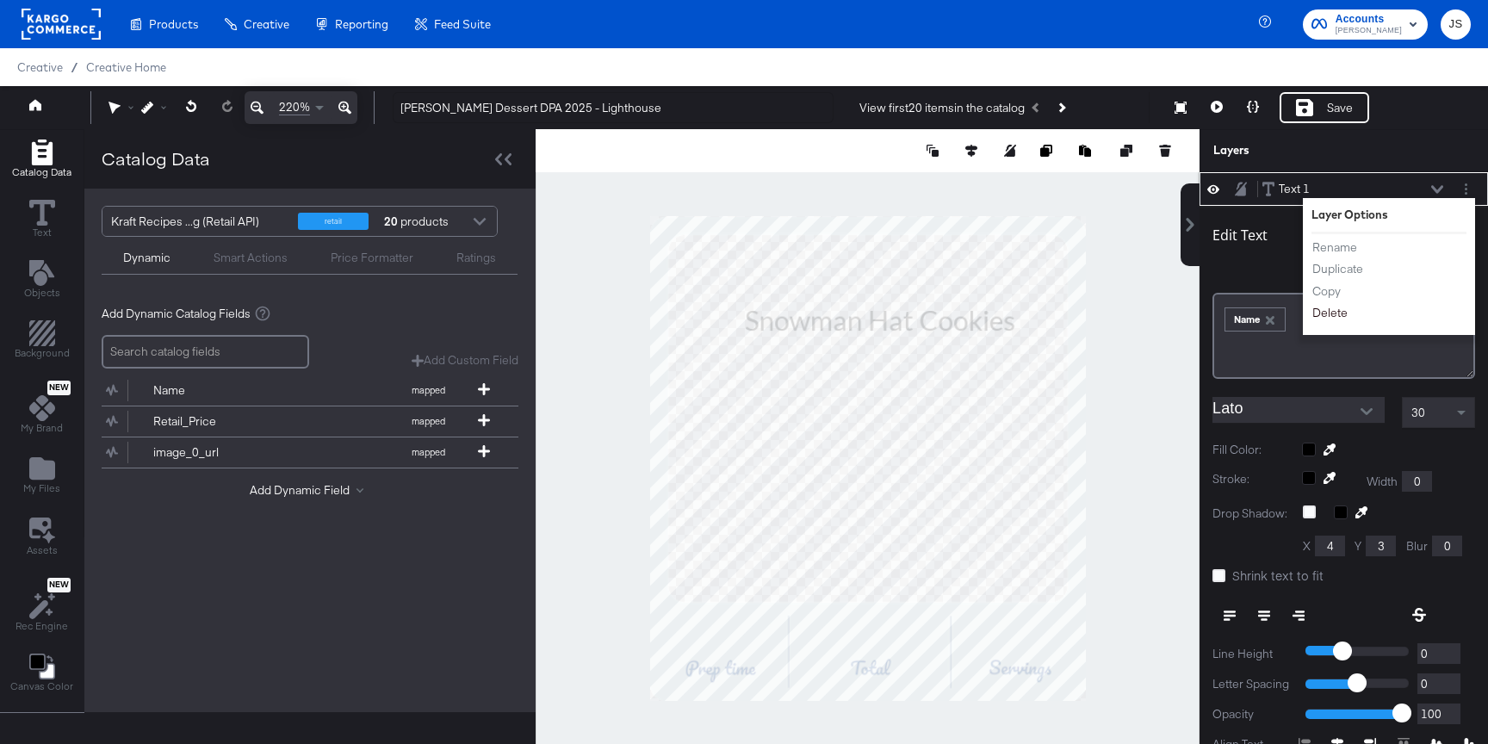
click at [1335, 317] on button "Delete" at bounding box center [1329, 313] width 37 height 18
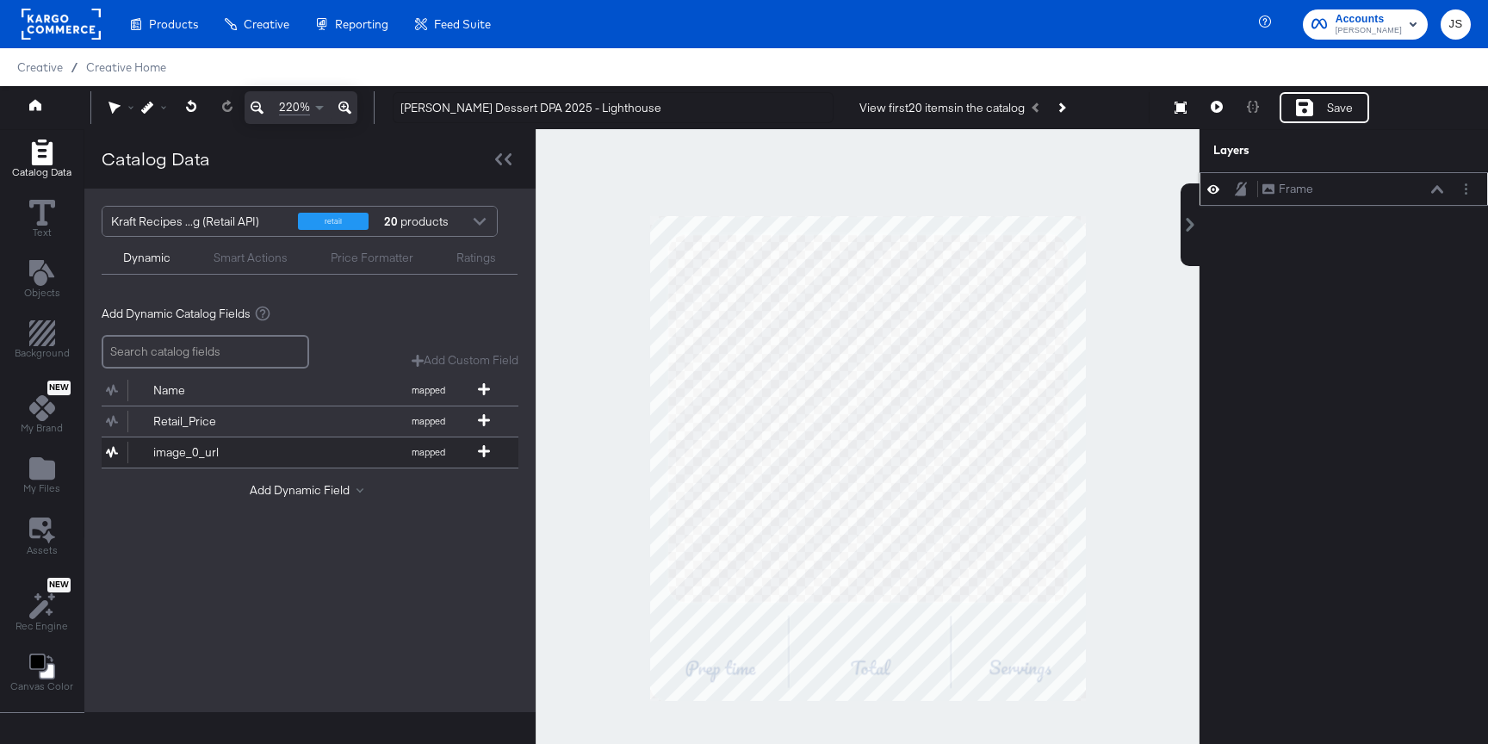
click at [282, 455] on button "image_0_url mapped" at bounding box center [299, 452] width 395 height 30
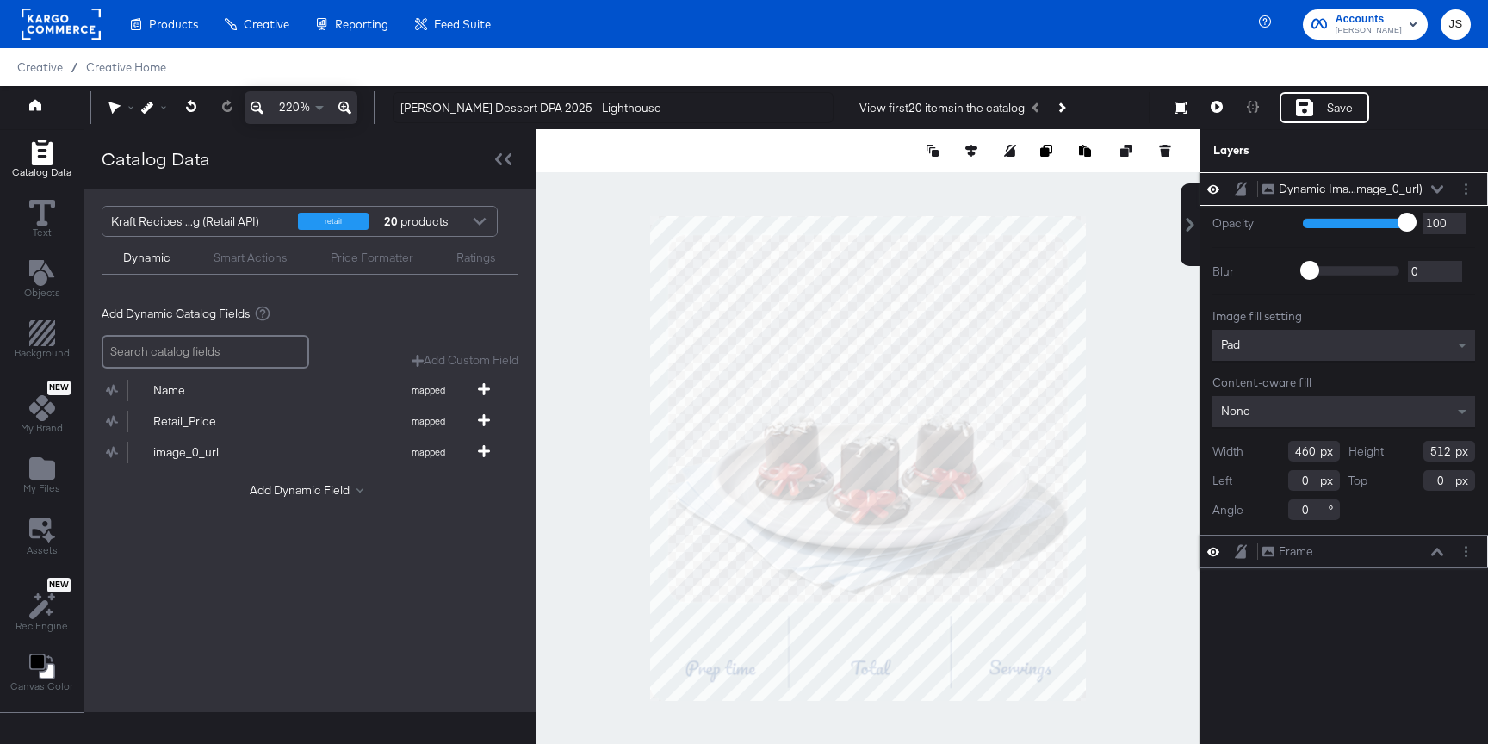
click at [1438, 189] on icon at bounding box center [1437, 189] width 12 height 8
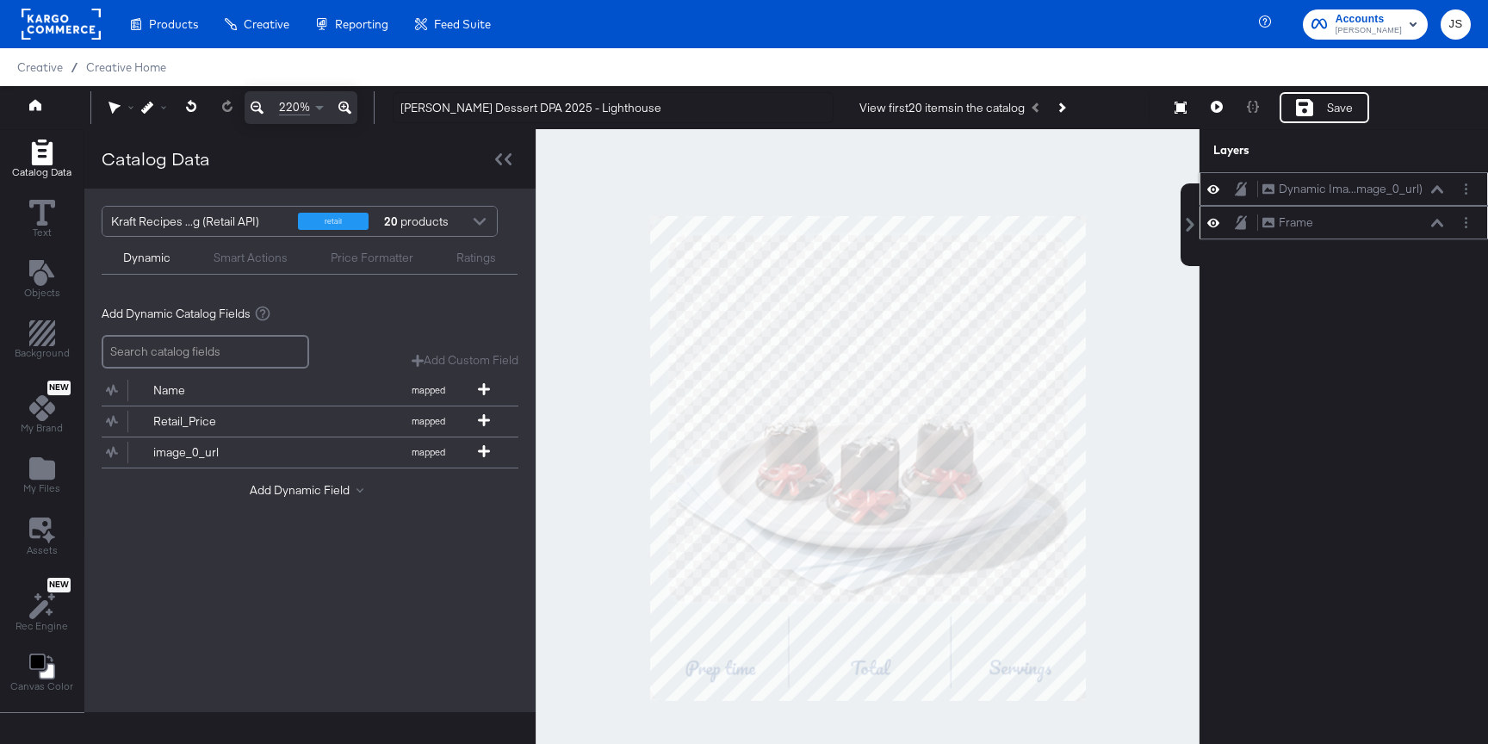
click at [1438, 189] on icon at bounding box center [1437, 189] width 12 height 8
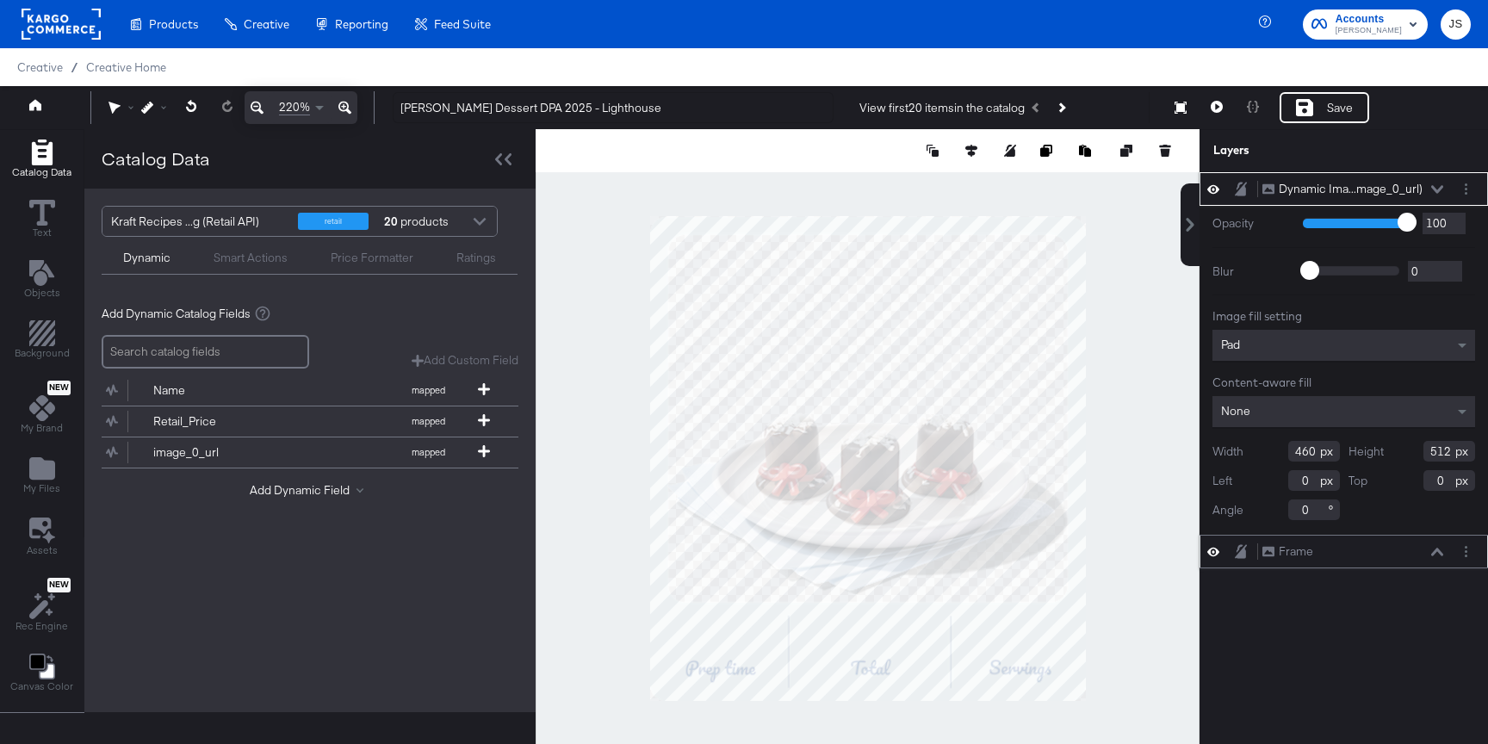
click at [1433, 189] on icon at bounding box center [1437, 189] width 12 height 9
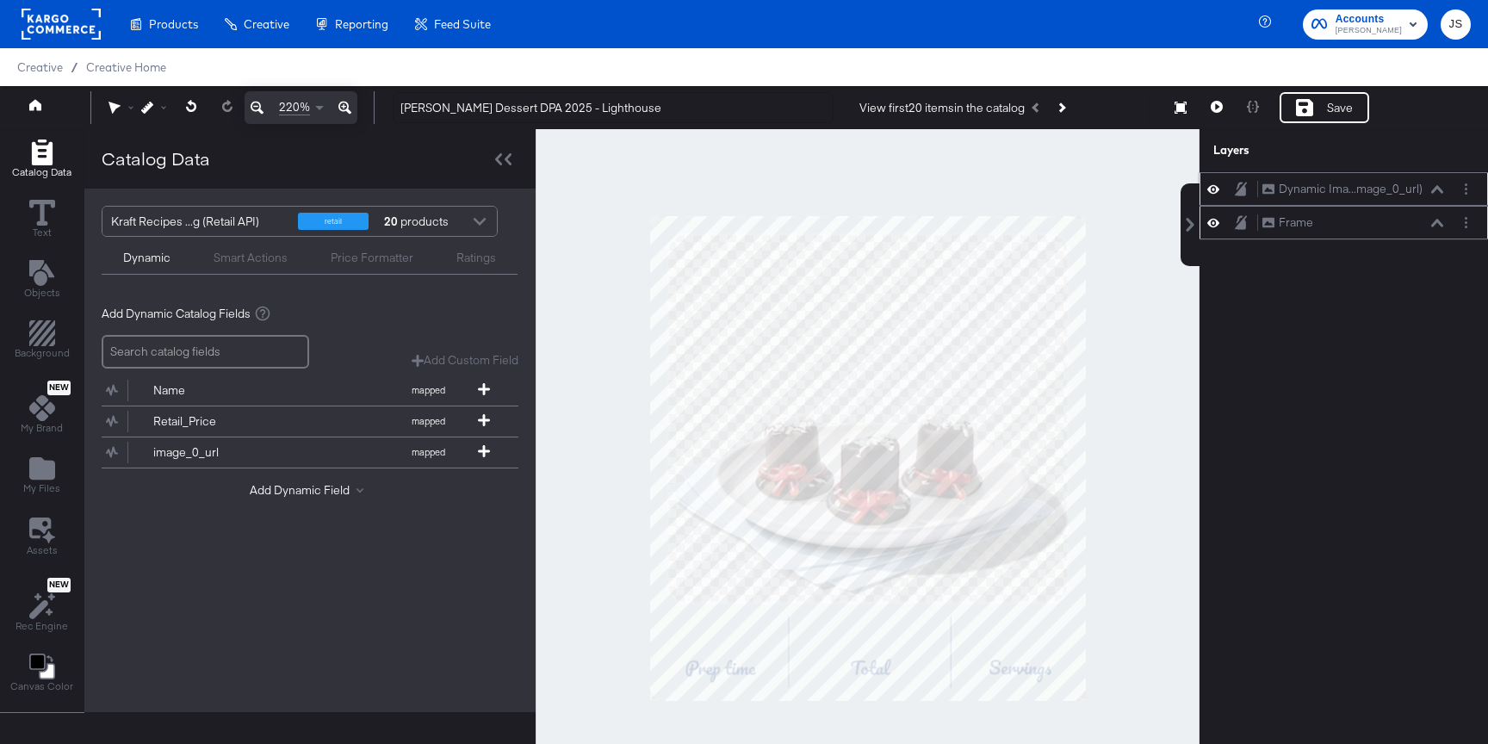
click at [1215, 189] on icon at bounding box center [1213, 189] width 12 height 15
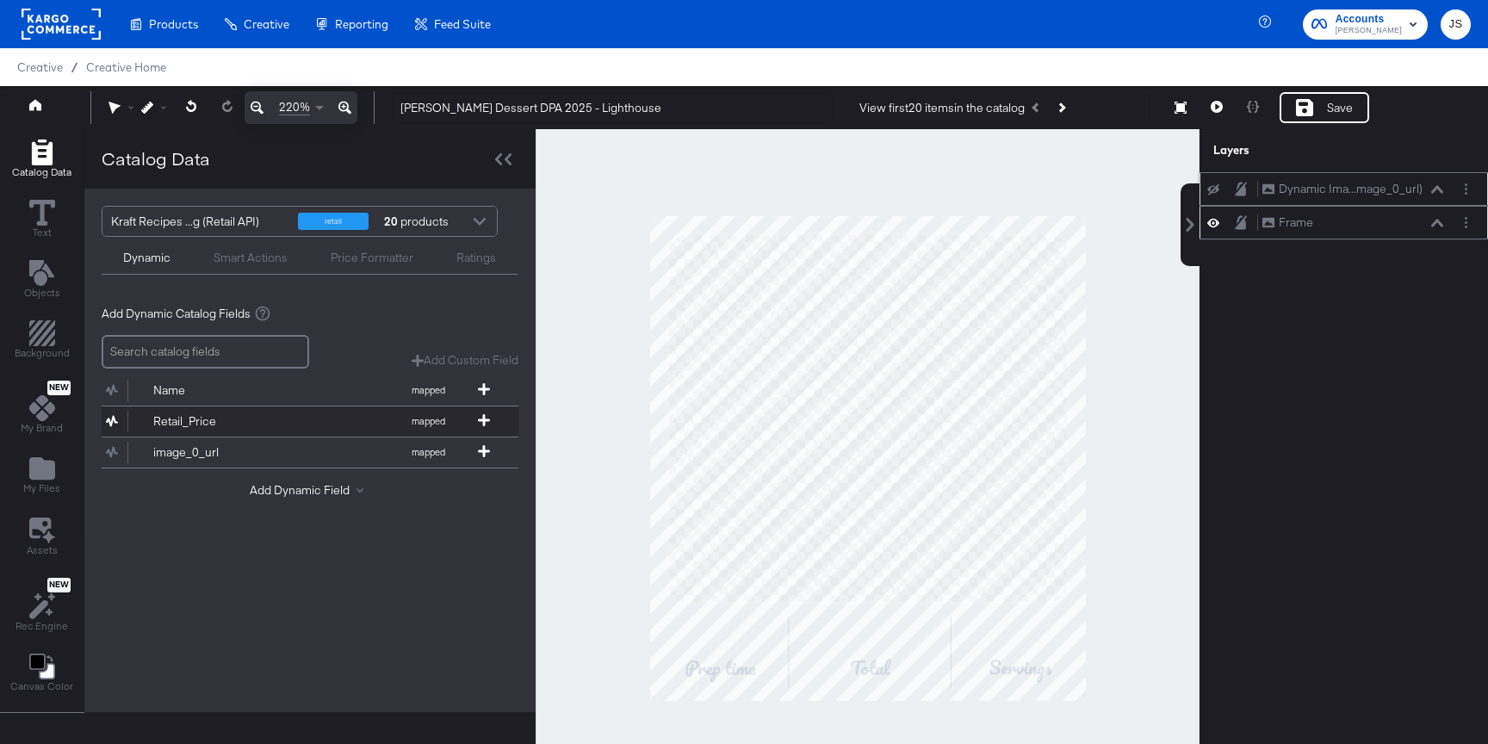
click at [291, 415] on button "Retail_Price mapped" at bounding box center [299, 421] width 395 height 30
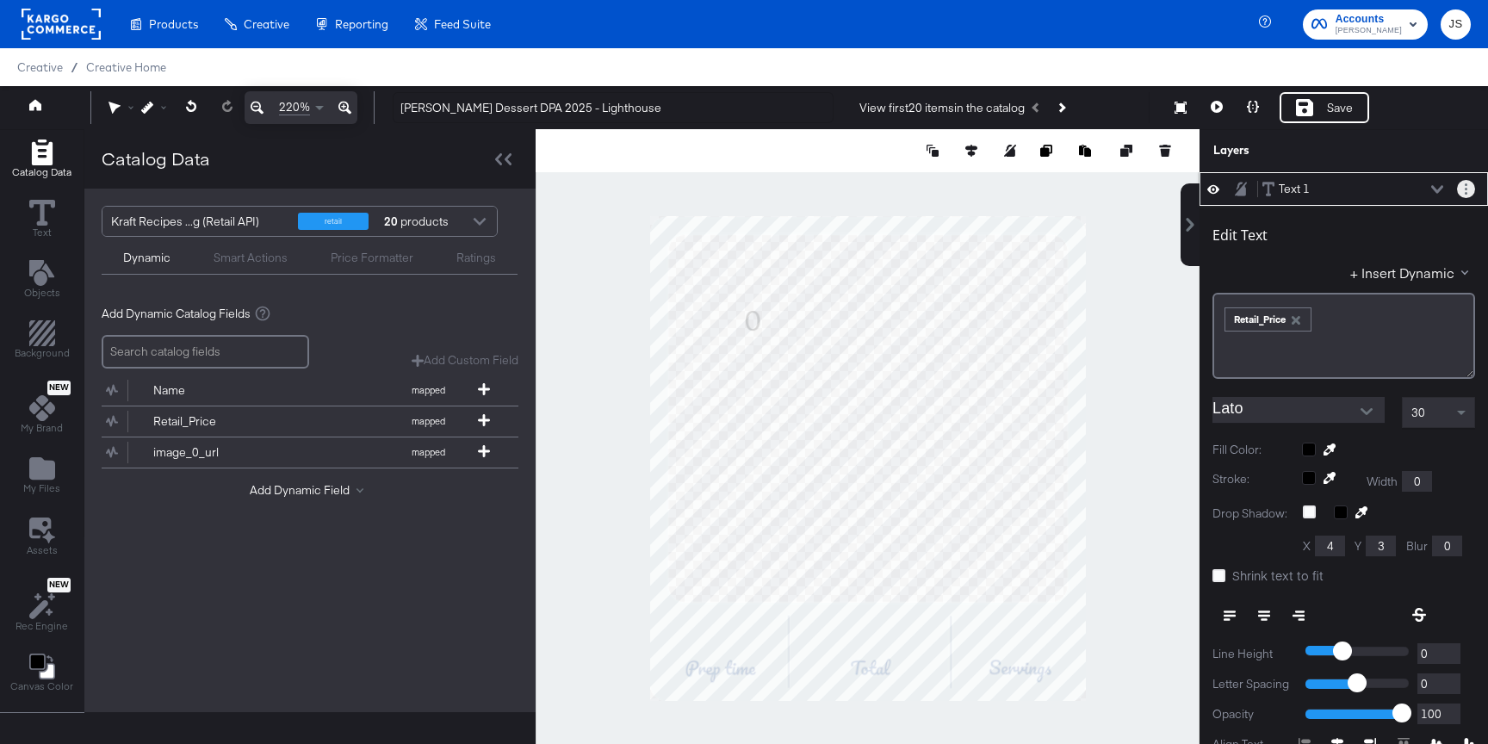
click at [1463, 195] on button "Layer Options" at bounding box center [1466, 189] width 18 height 18
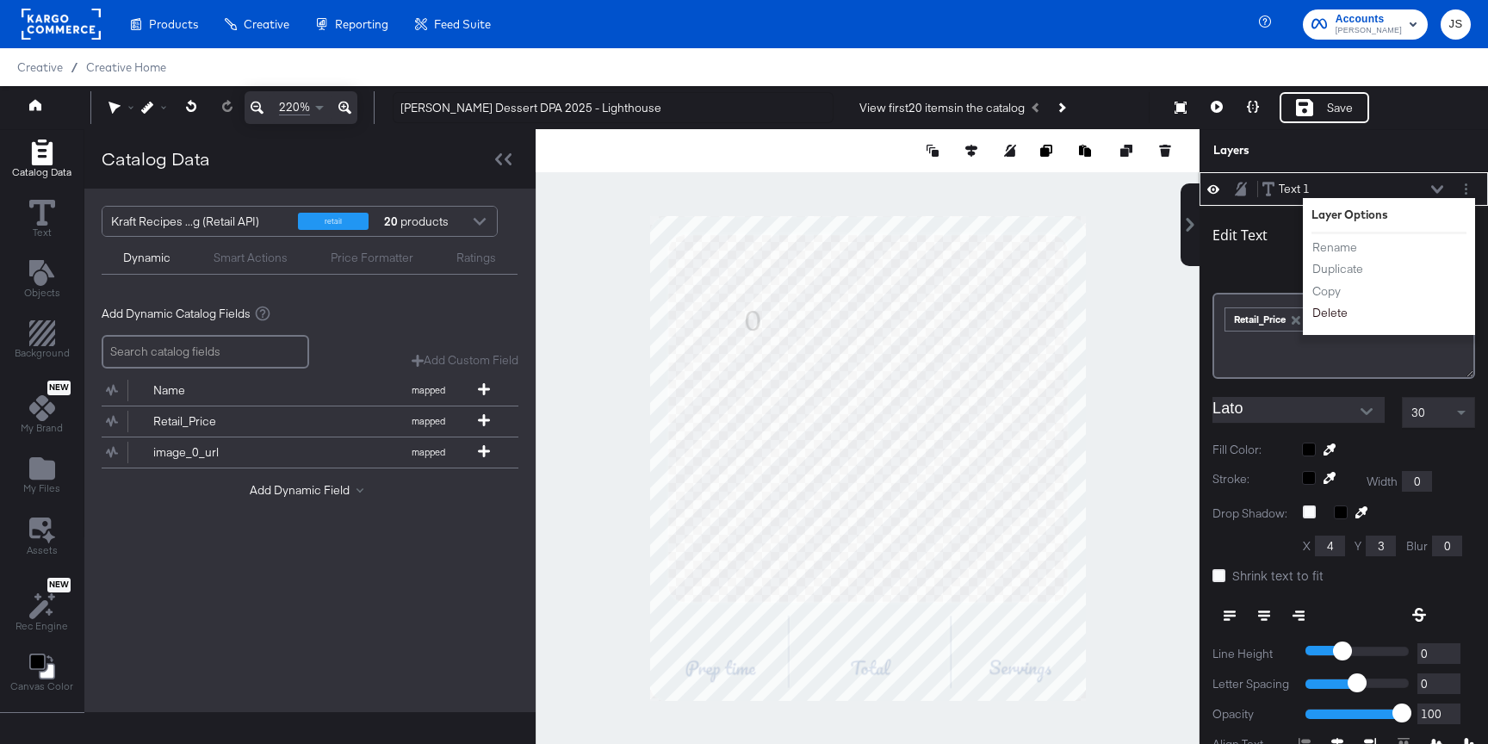
click at [1337, 312] on button "Delete" at bounding box center [1329, 313] width 37 height 18
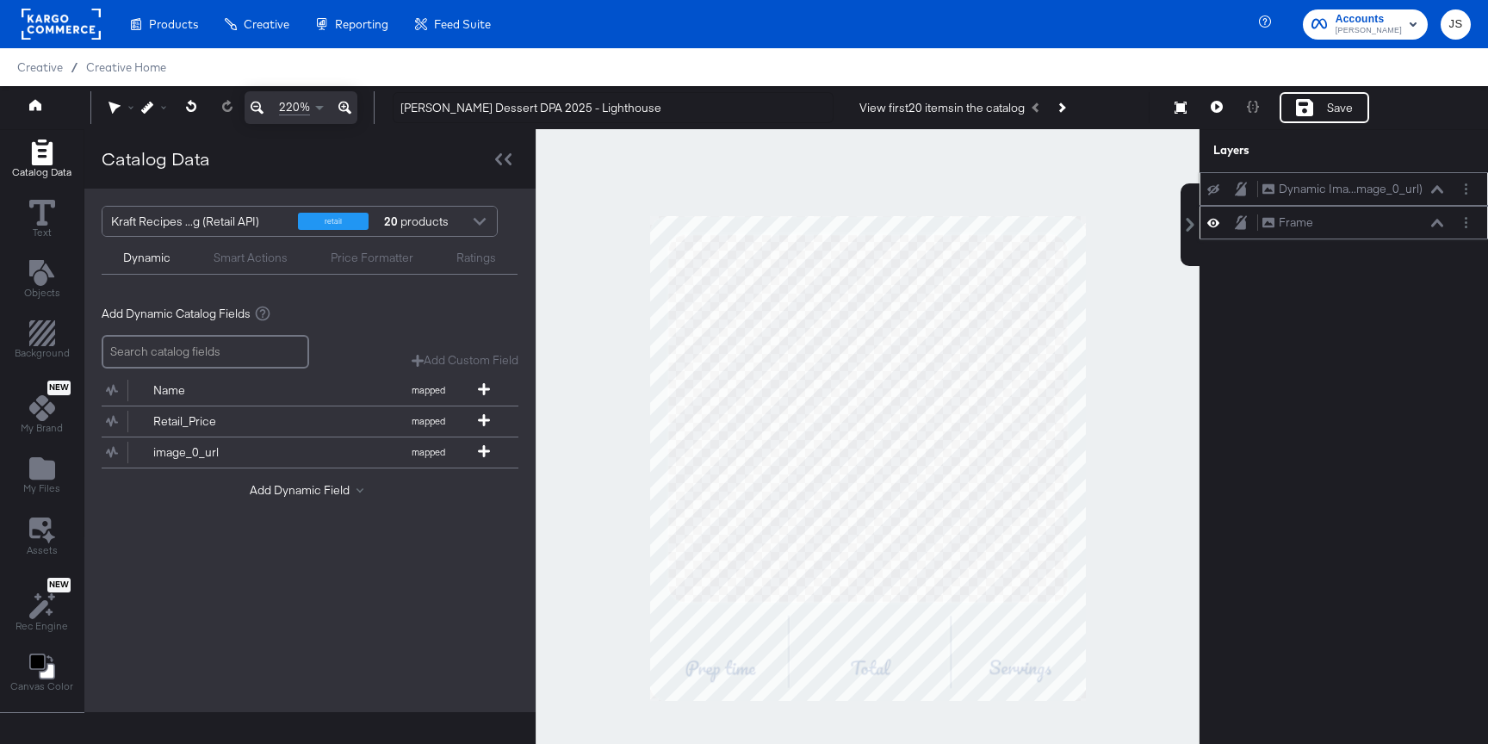
click at [1346, 125] on div "Redo 220% Kraft Heinz Dessert DPA 2025 - Lighthouse View first 20 items in the …" at bounding box center [744, 107] width 1488 height 43
click at [1330, 106] on div "Save" at bounding box center [1340, 108] width 26 height 16
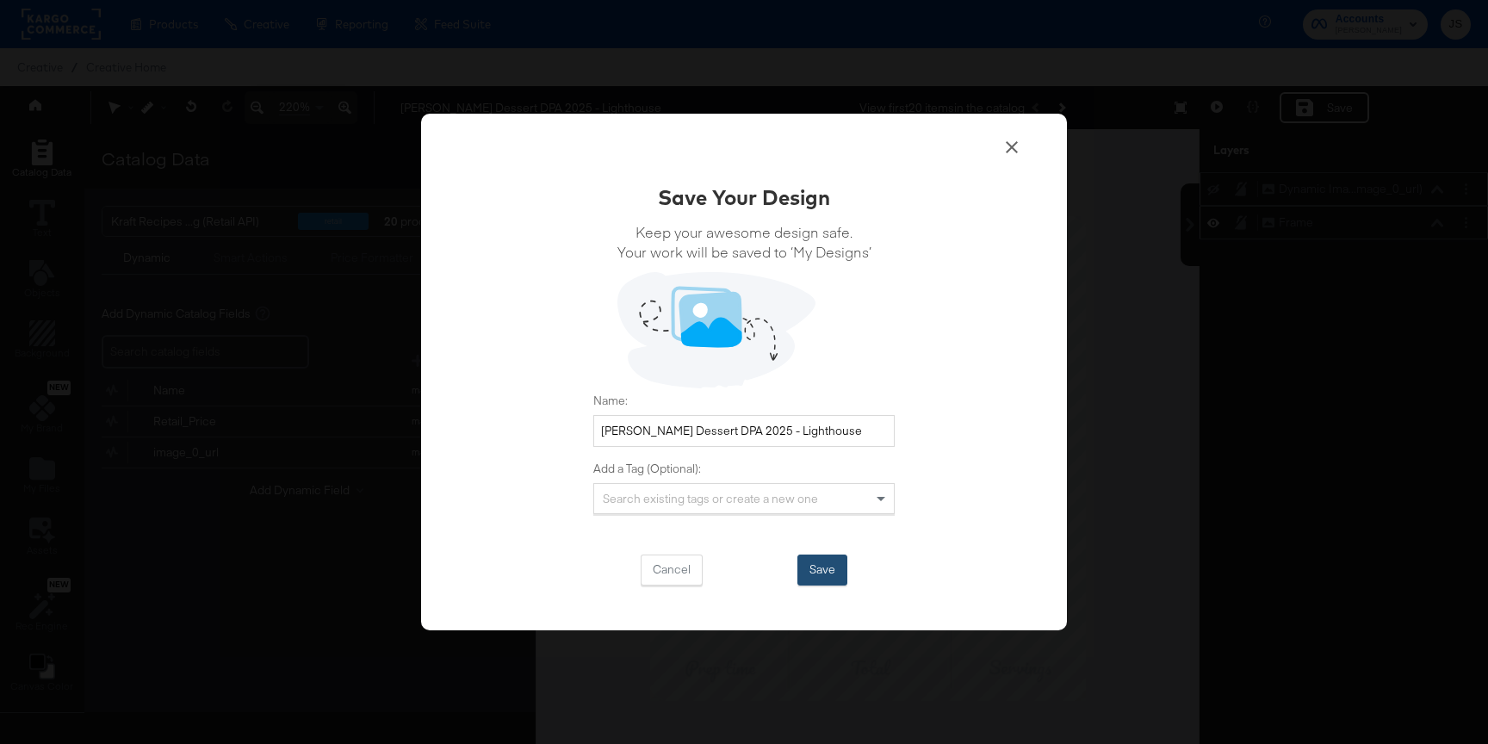
click at [825, 566] on button "Save" at bounding box center [822, 569] width 50 height 31
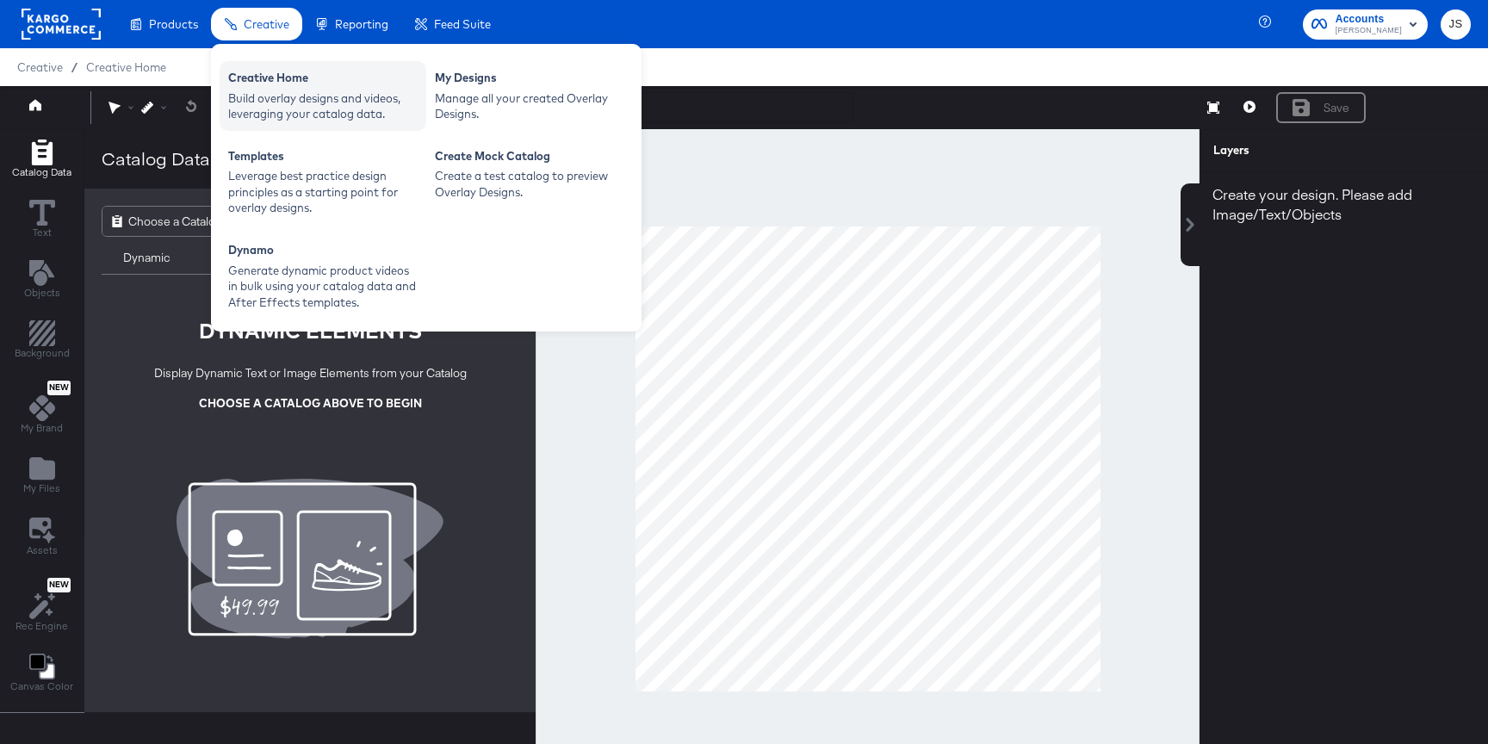
click at [267, 96] on div "Build overlay designs and videos, leveraging your catalog data." at bounding box center [322, 106] width 189 height 32
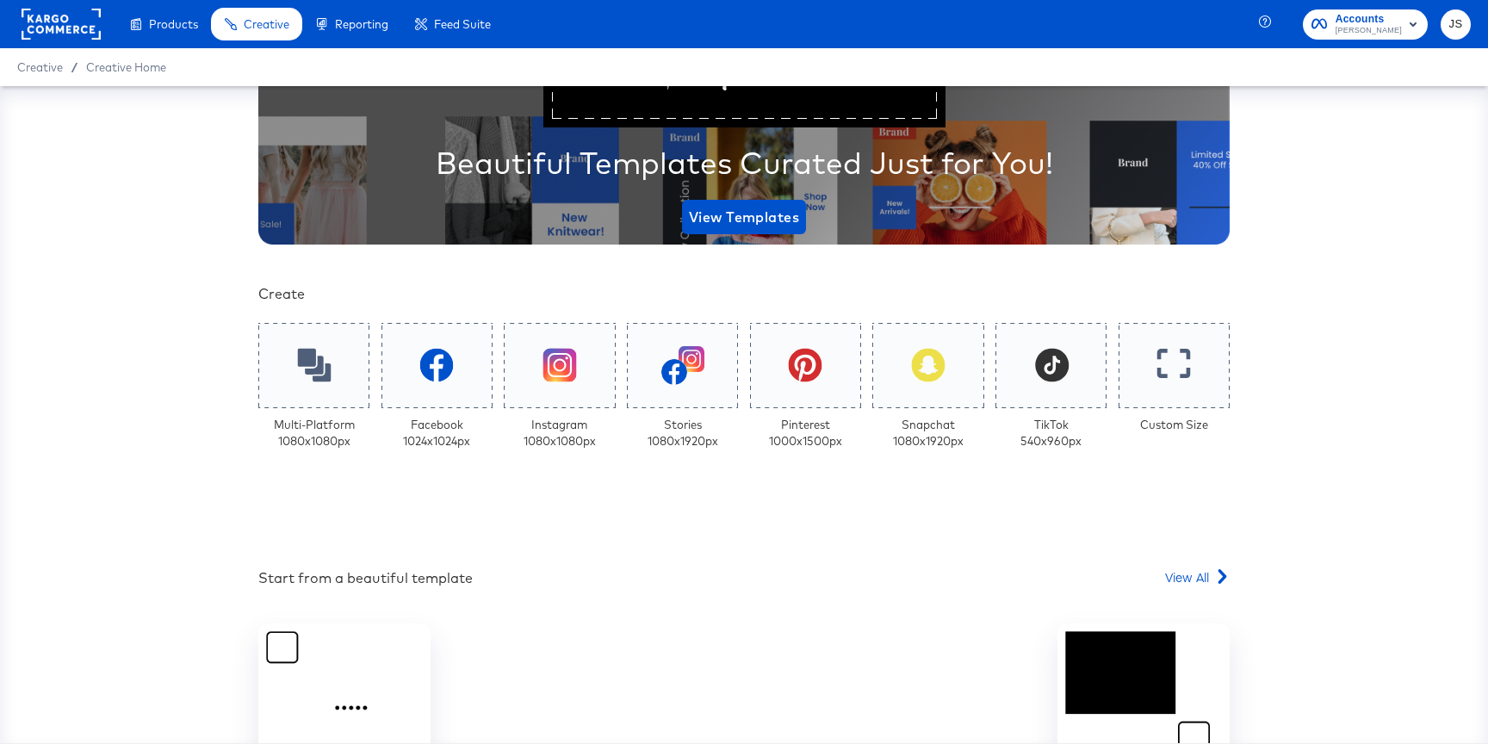
scroll to position [331, 0]
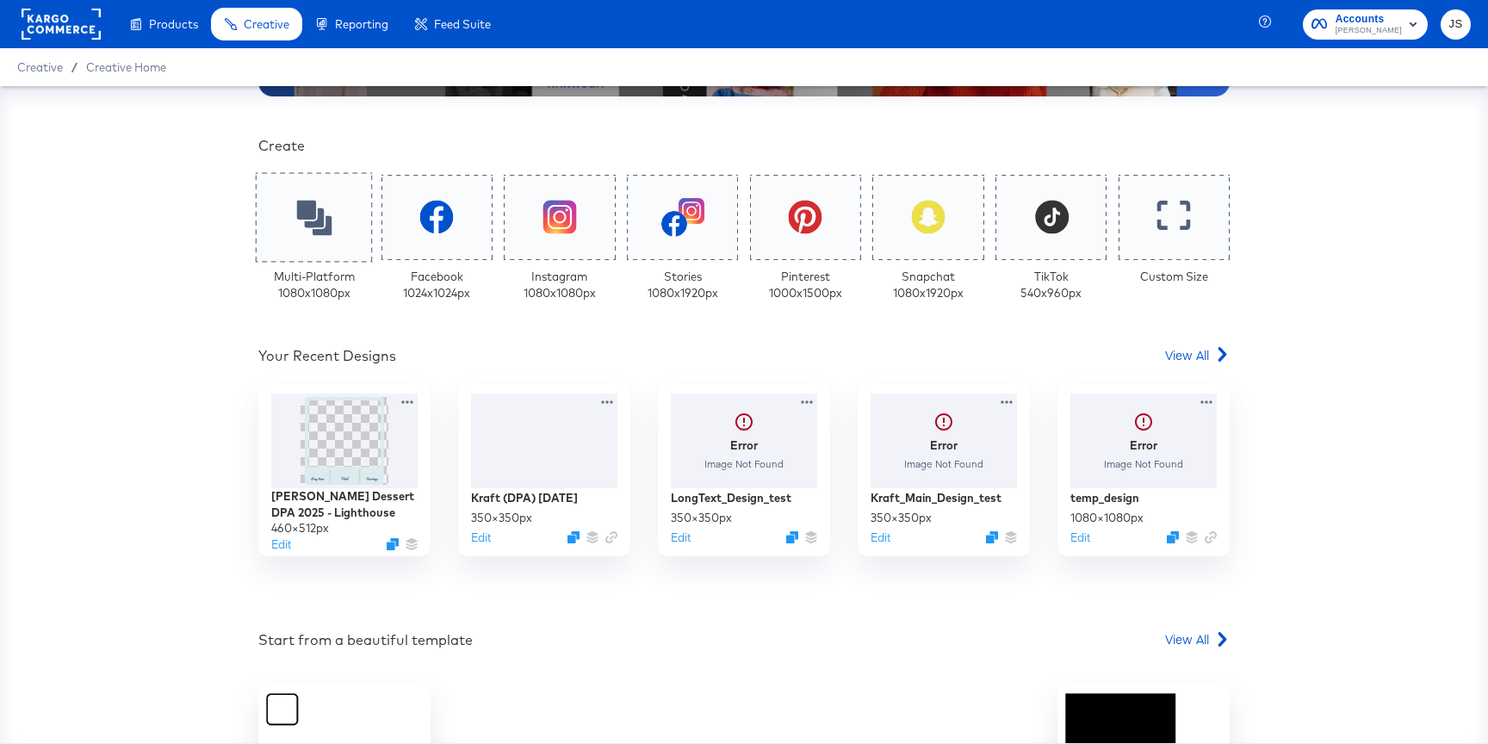
click at [341, 215] on div at bounding box center [314, 217] width 117 height 90
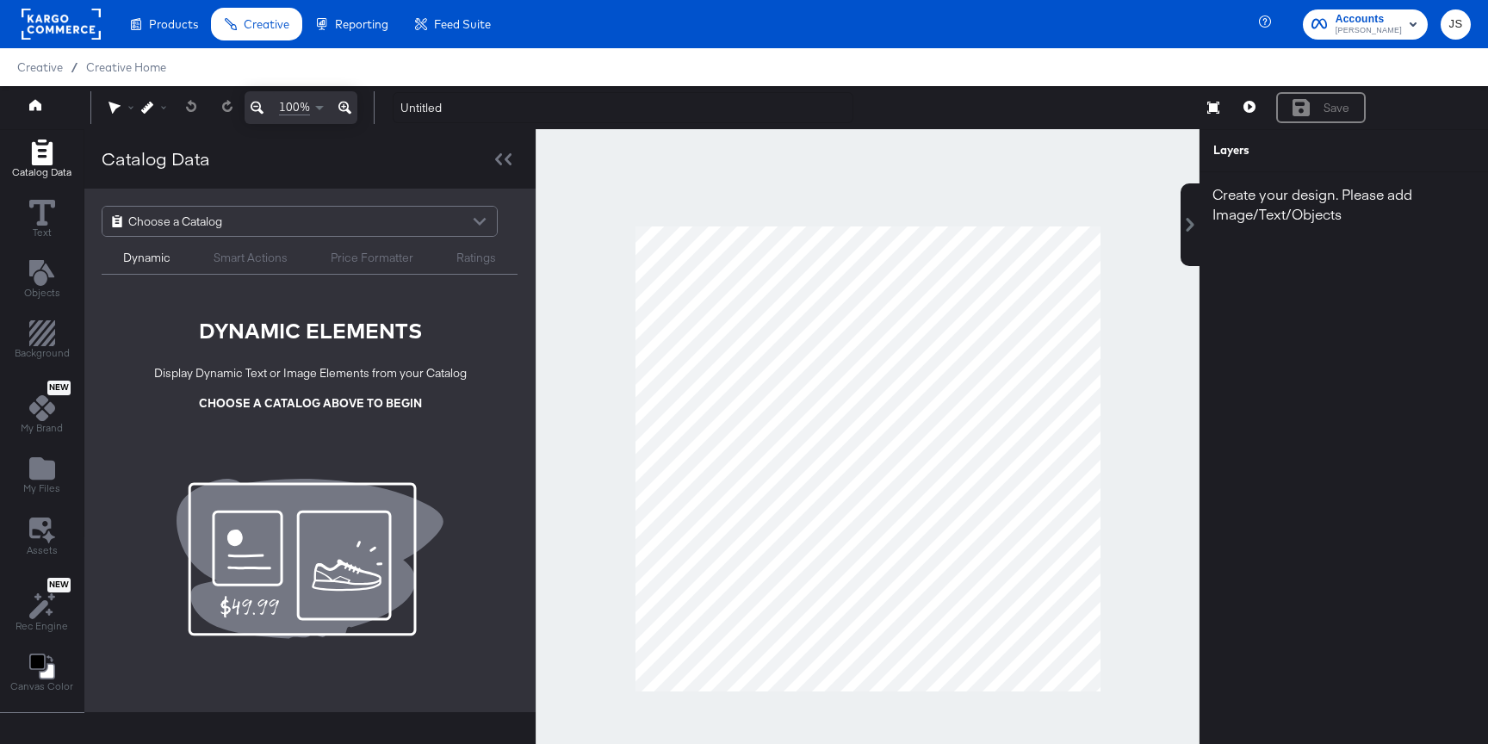
click at [399, 208] on div "Choose a Catalog" at bounding box center [299, 221] width 394 height 29
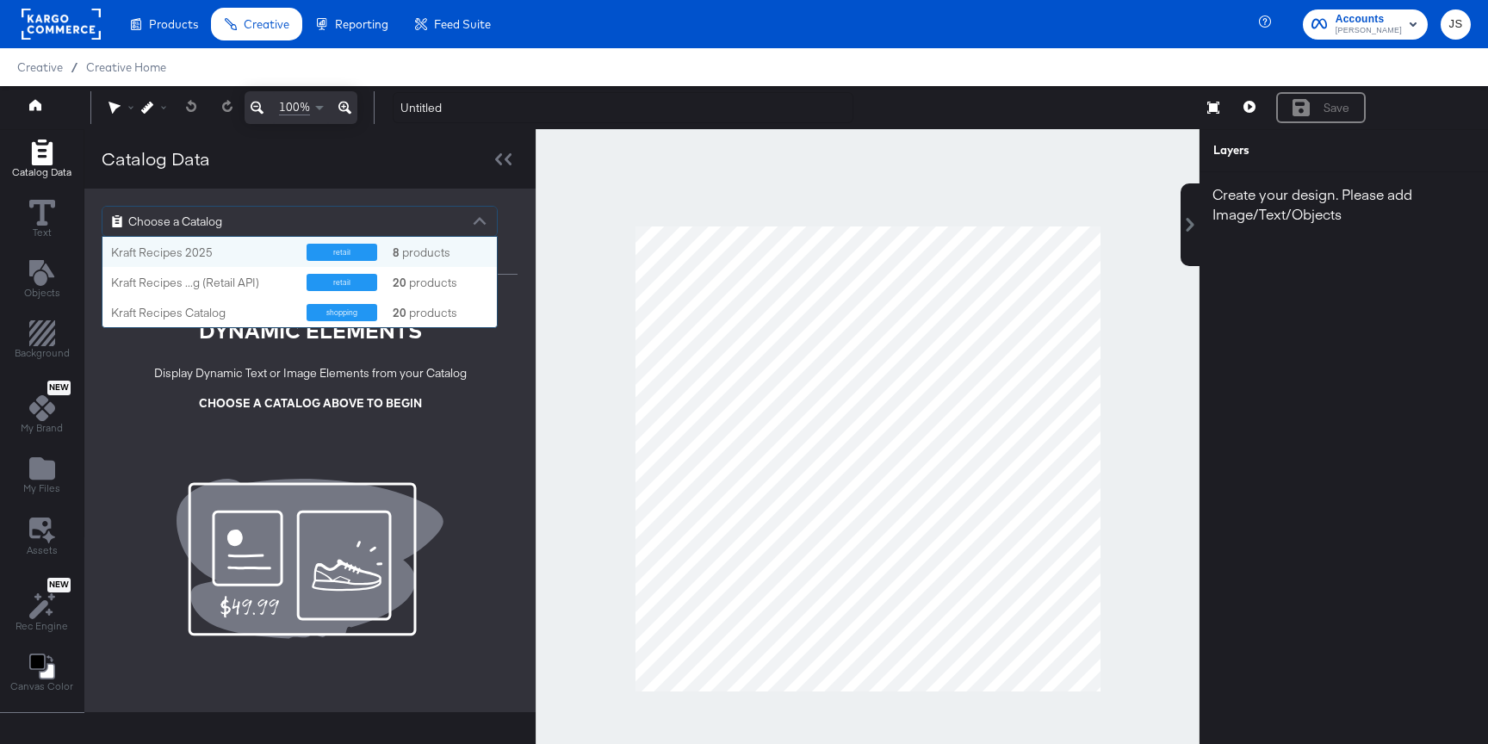
scroll to position [90, 394]
click at [270, 280] on div "Kraft Recipes ...g (Retail API)" at bounding box center [202, 283] width 183 height 16
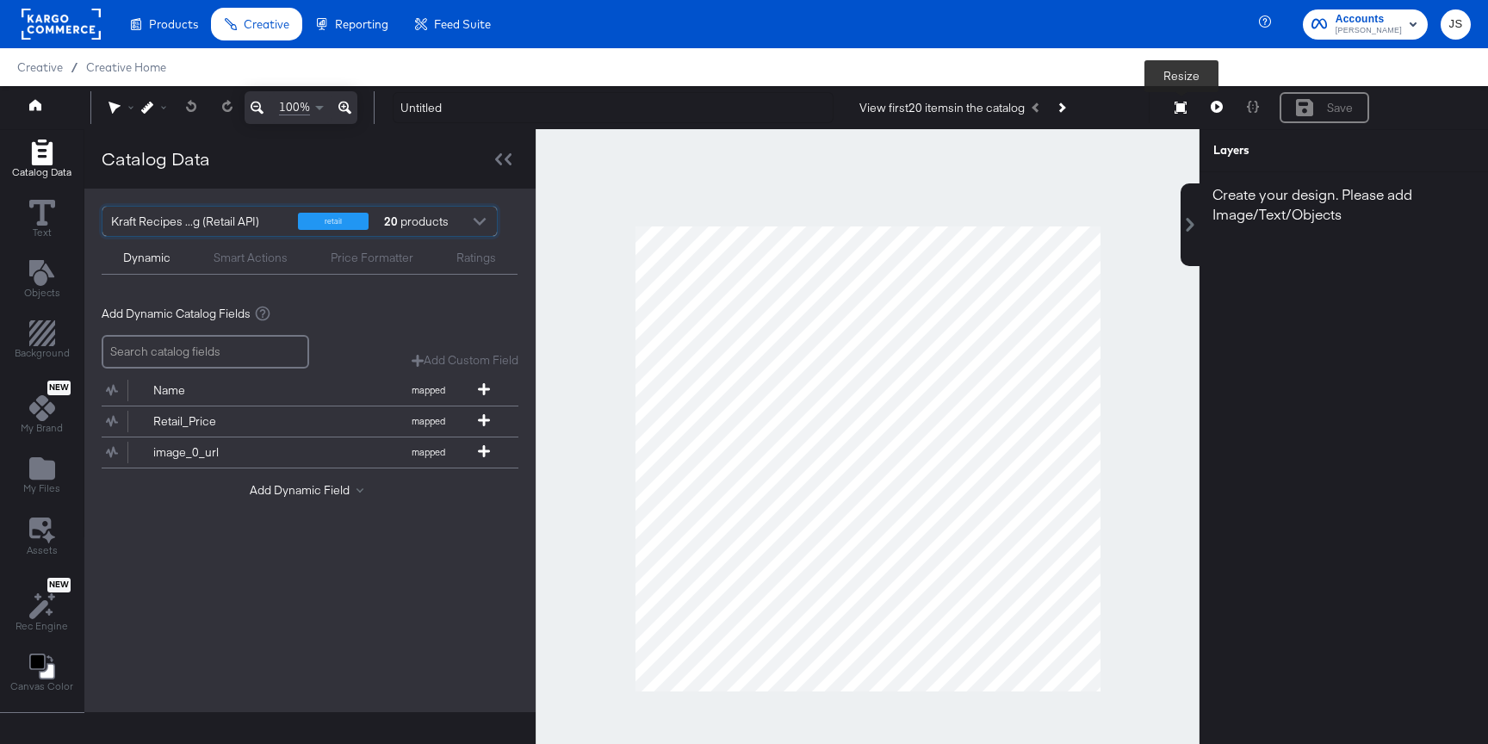
click at [1178, 113] on icon at bounding box center [1180, 108] width 12 height 12
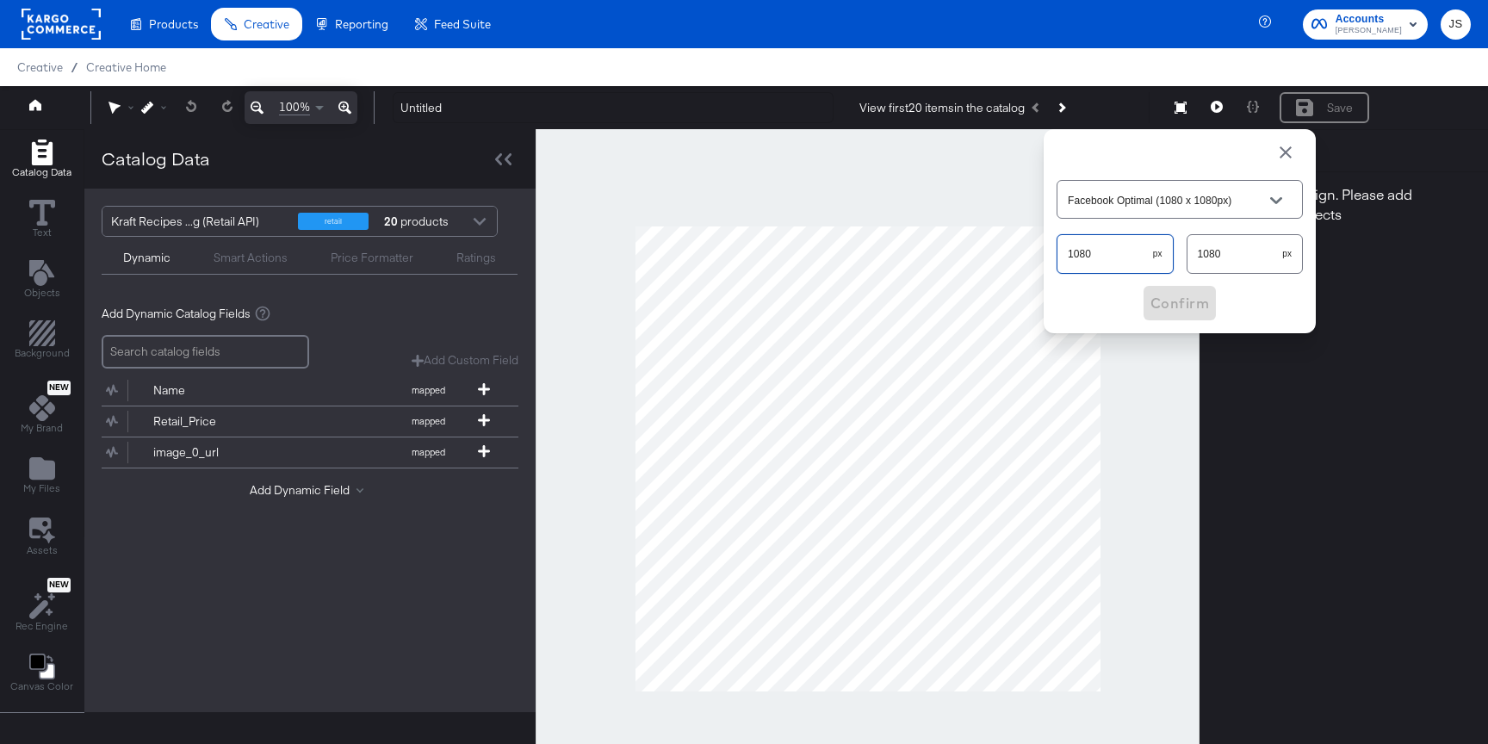
drag, startPoint x: 1108, startPoint y: 258, endPoint x: 1062, endPoint y: 257, distance: 45.6
click at [1062, 257] on input "1080" at bounding box center [1105, 246] width 96 height 37
type input "Custom Size"
type input "374"
drag, startPoint x: 1244, startPoint y: 250, endPoint x: 1141, endPoint y: 250, distance: 103.3
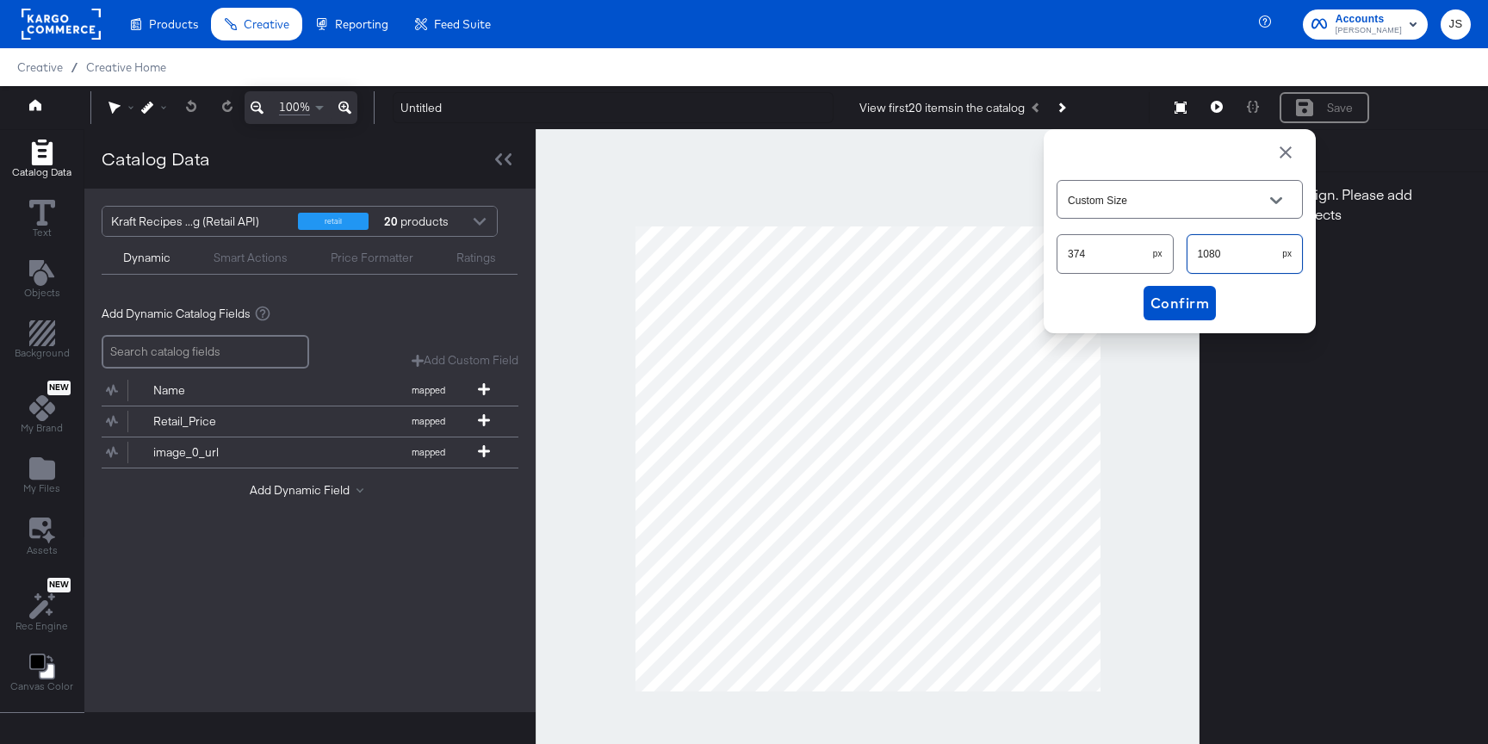
click at [1141, 250] on div "374 px 1080 px" at bounding box center [1179, 254] width 246 height 46
type input "417"
click at [1180, 312] on span "Confirm" at bounding box center [1179, 303] width 59 height 24
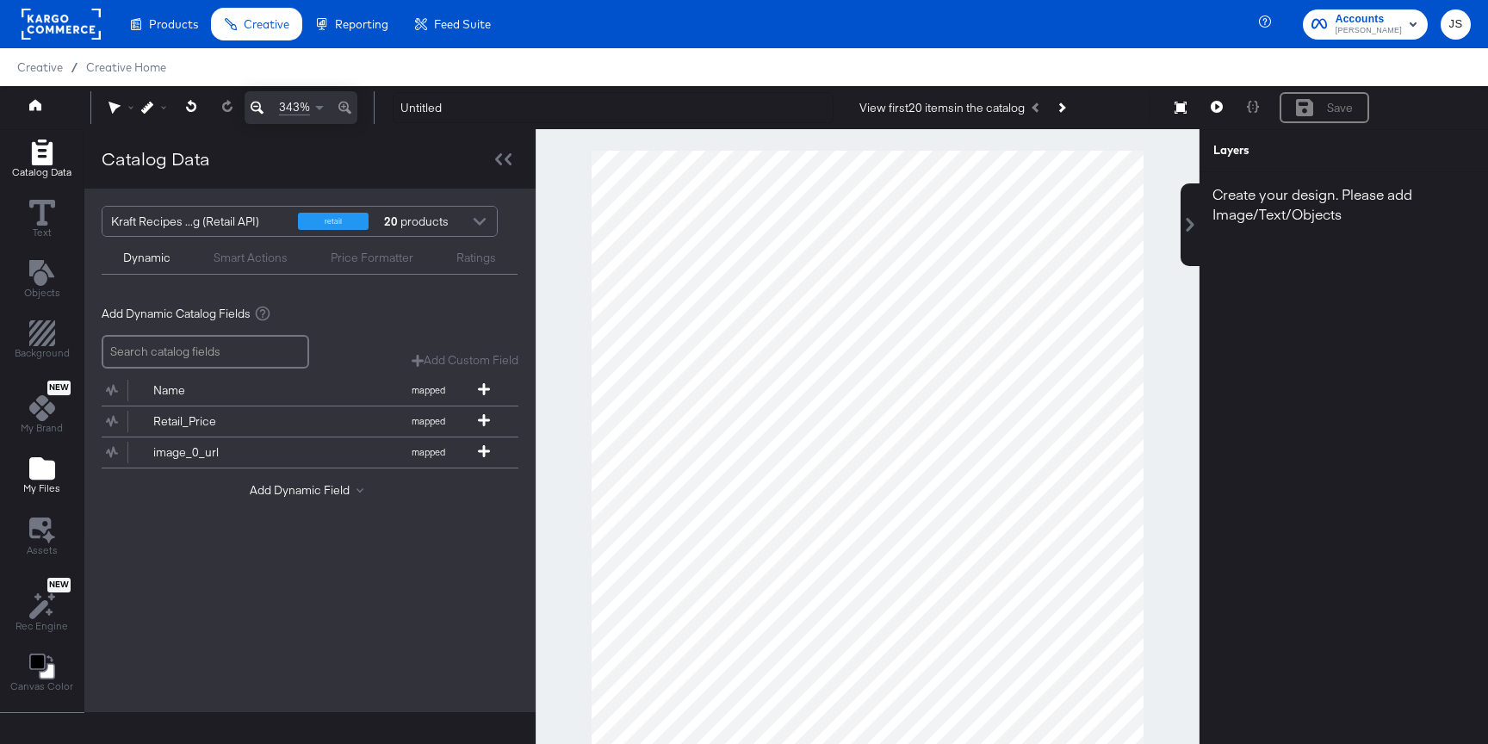
click at [52, 474] on icon "Add Files" at bounding box center [42, 468] width 26 height 22
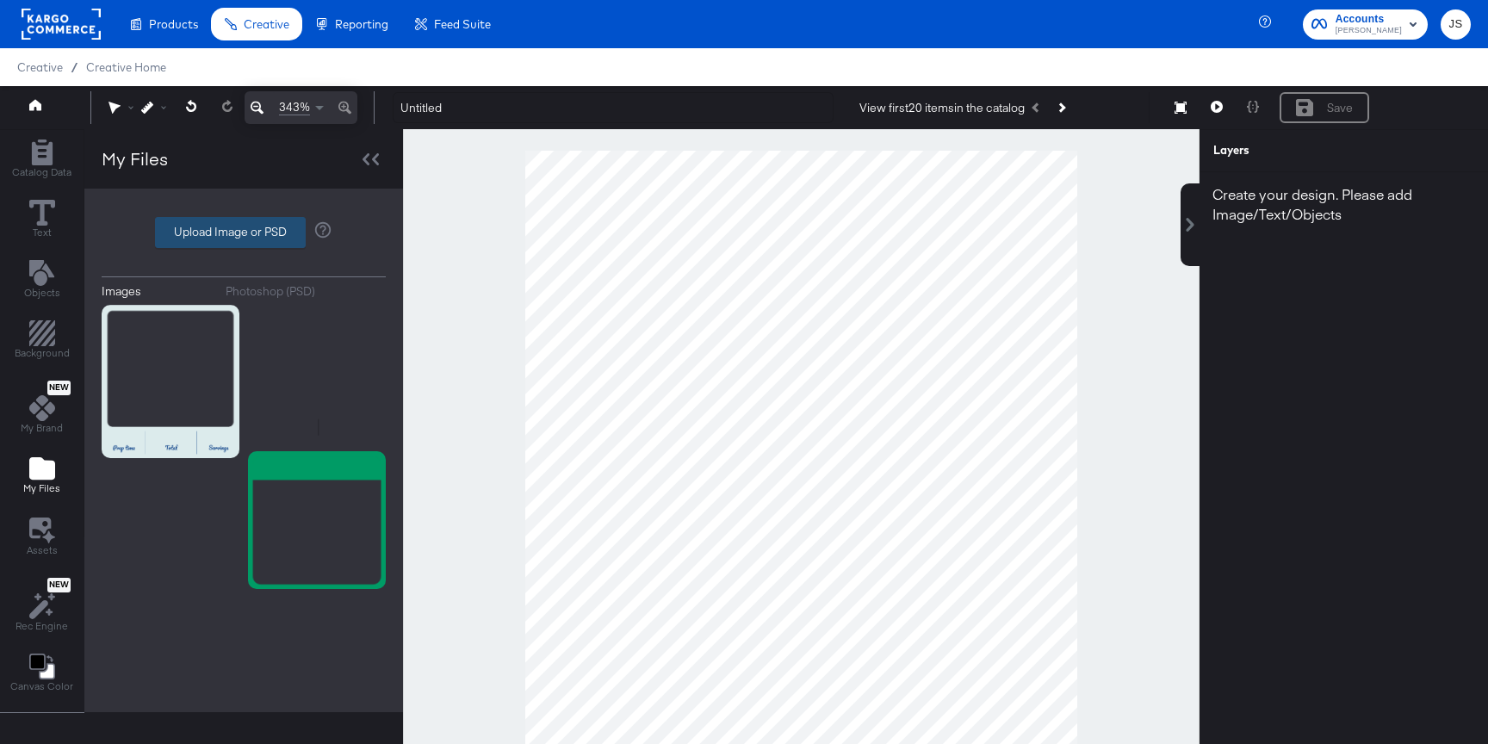
click at [269, 232] on label "Upload Image or PSD" at bounding box center [230, 232] width 149 height 29
click at [244, 232] on input "Upload Image or PSD" at bounding box center [244, 232] width 0 height 0
type input "C:\fakepath\Venti - In Article Frame.png"
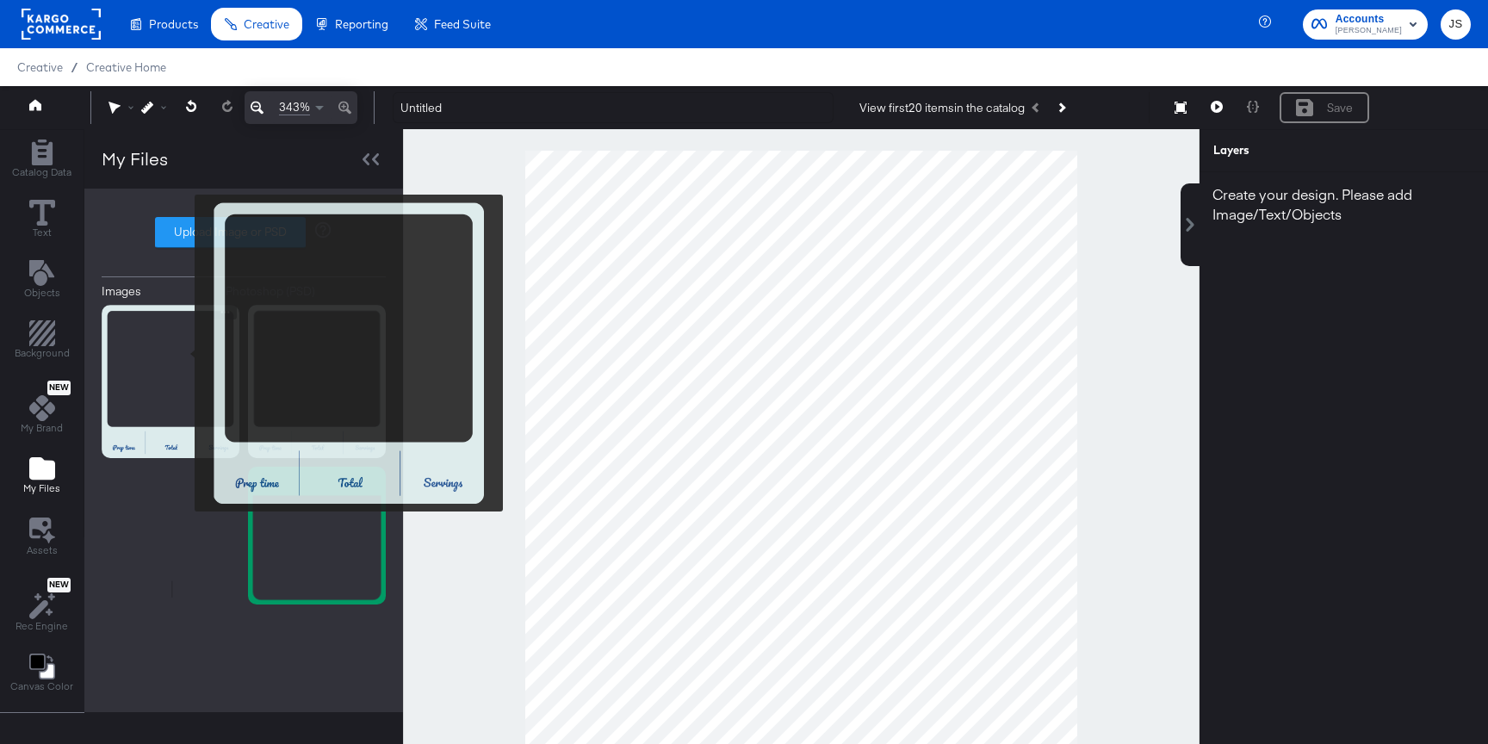
click at [183, 353] on img at bounding box center [171, 381] width 138 height 153
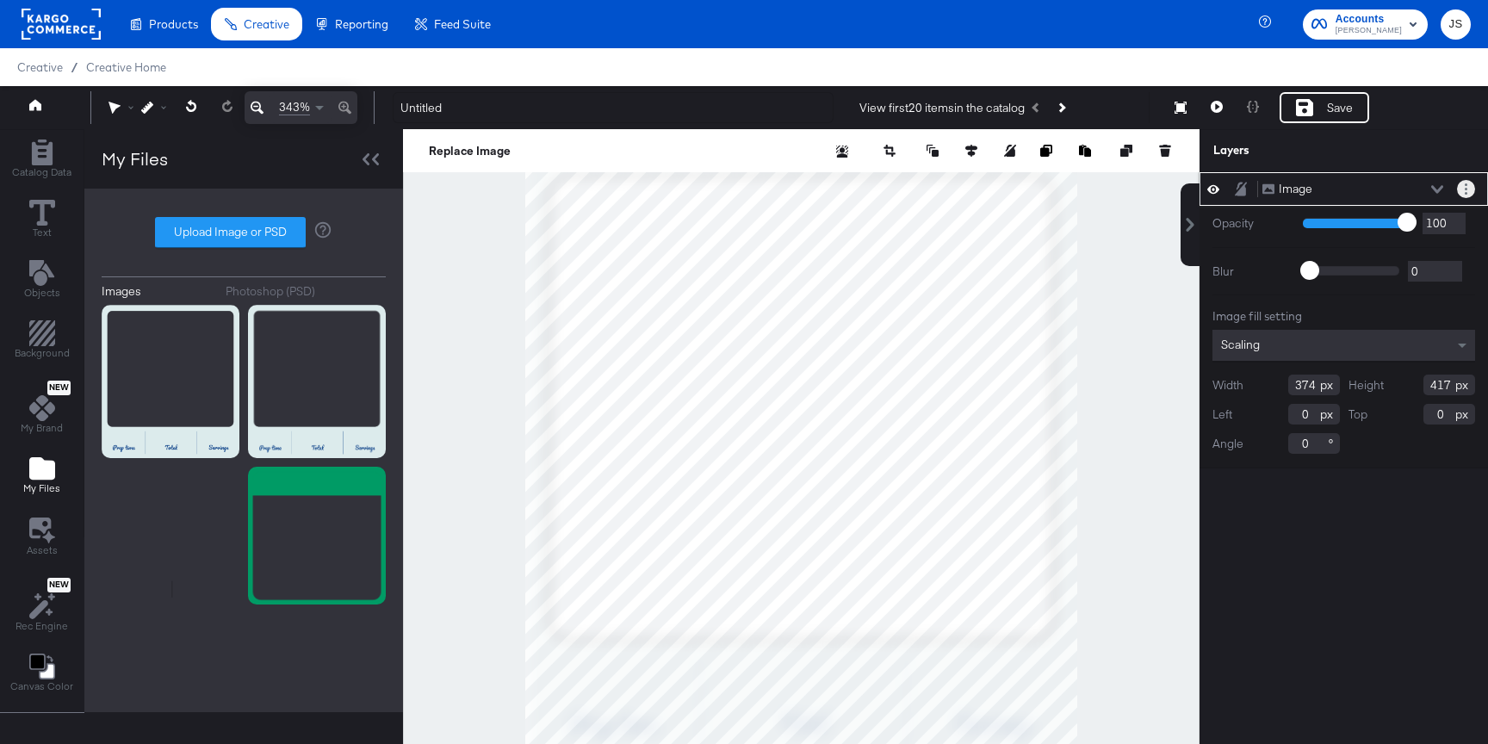
click at [1471, 194] on button "Layer Options" at bounding box center [1466, 189] width 18 height 18
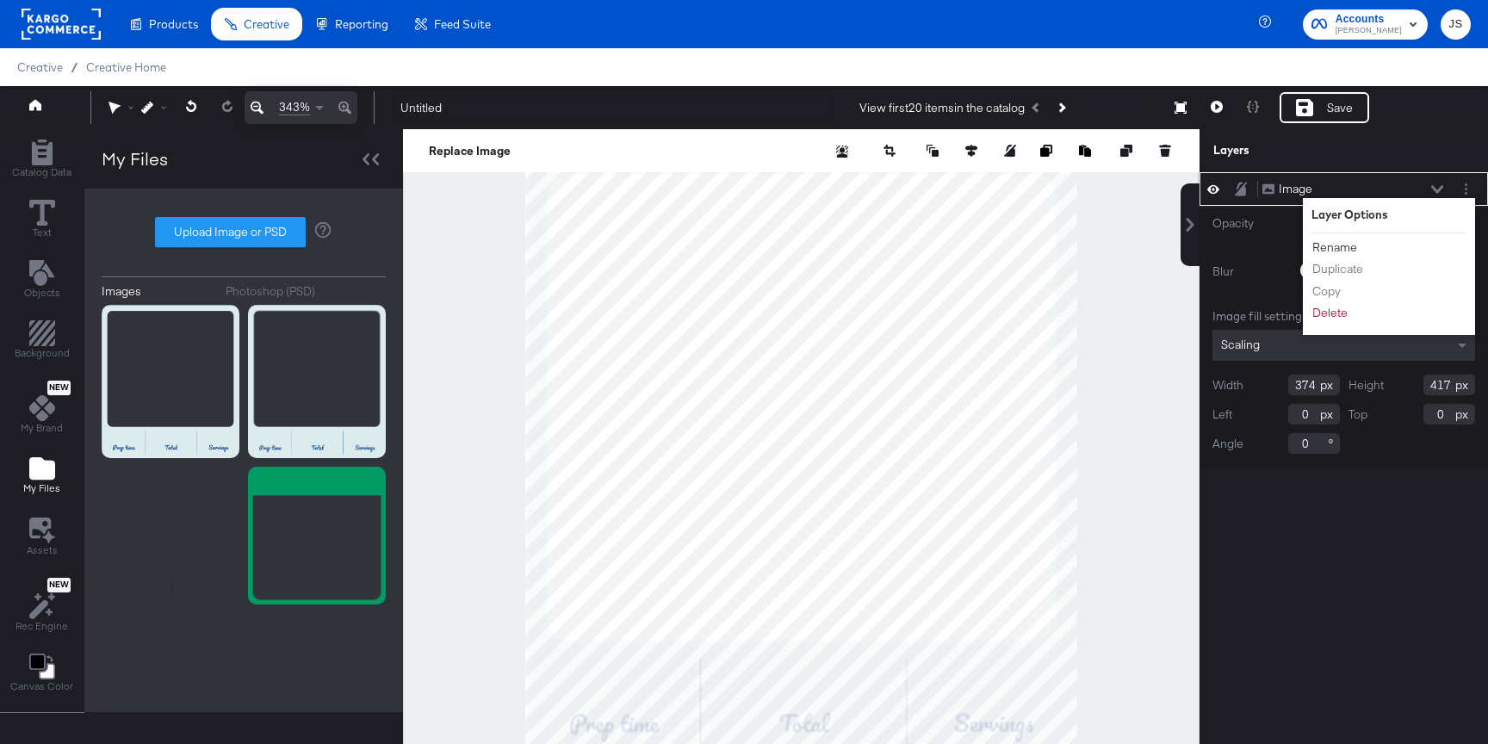
click at [1347, 240] on button "Rename" at bounding box center [1334, 247] width 46 height 18
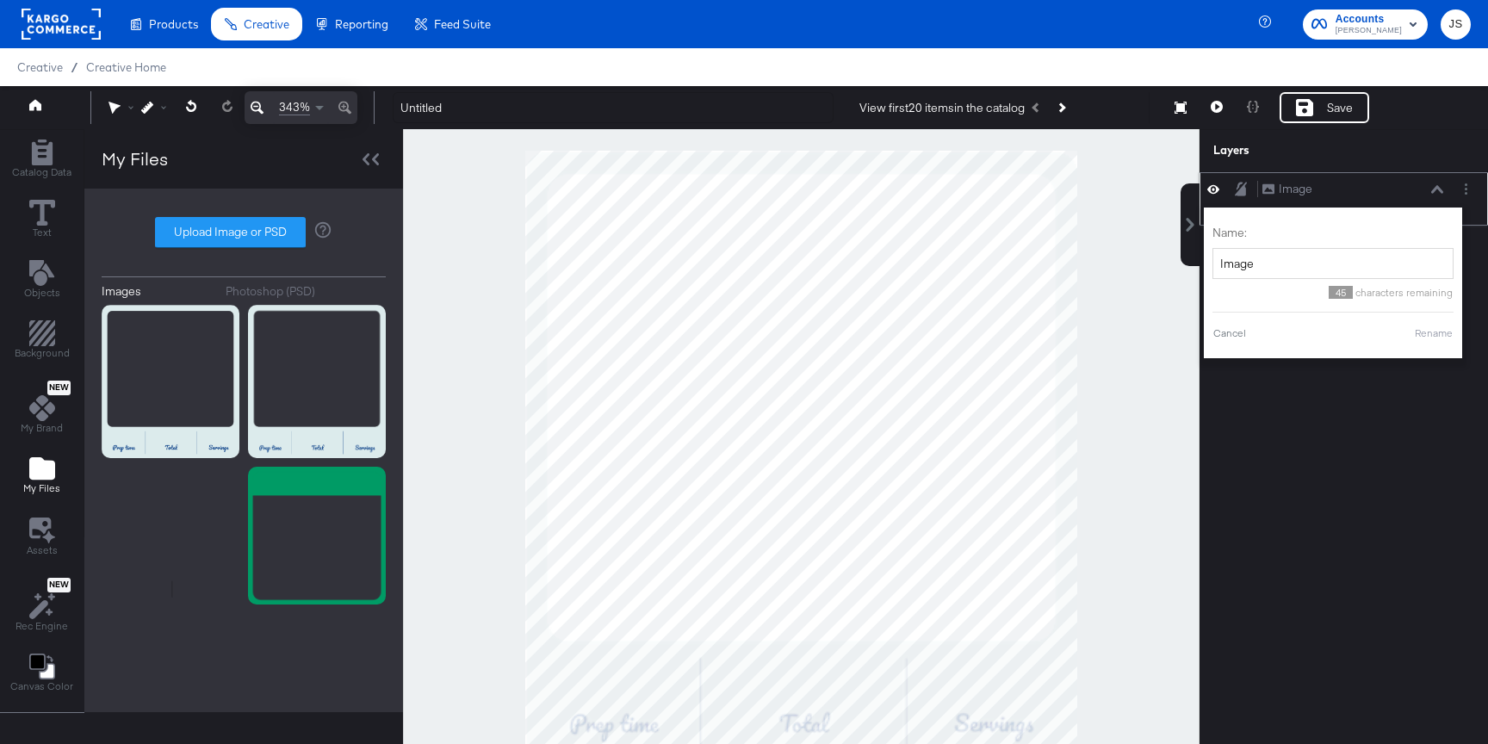
click at [1157, 311] on div at bounding box center [801, 458] width 796 height 659
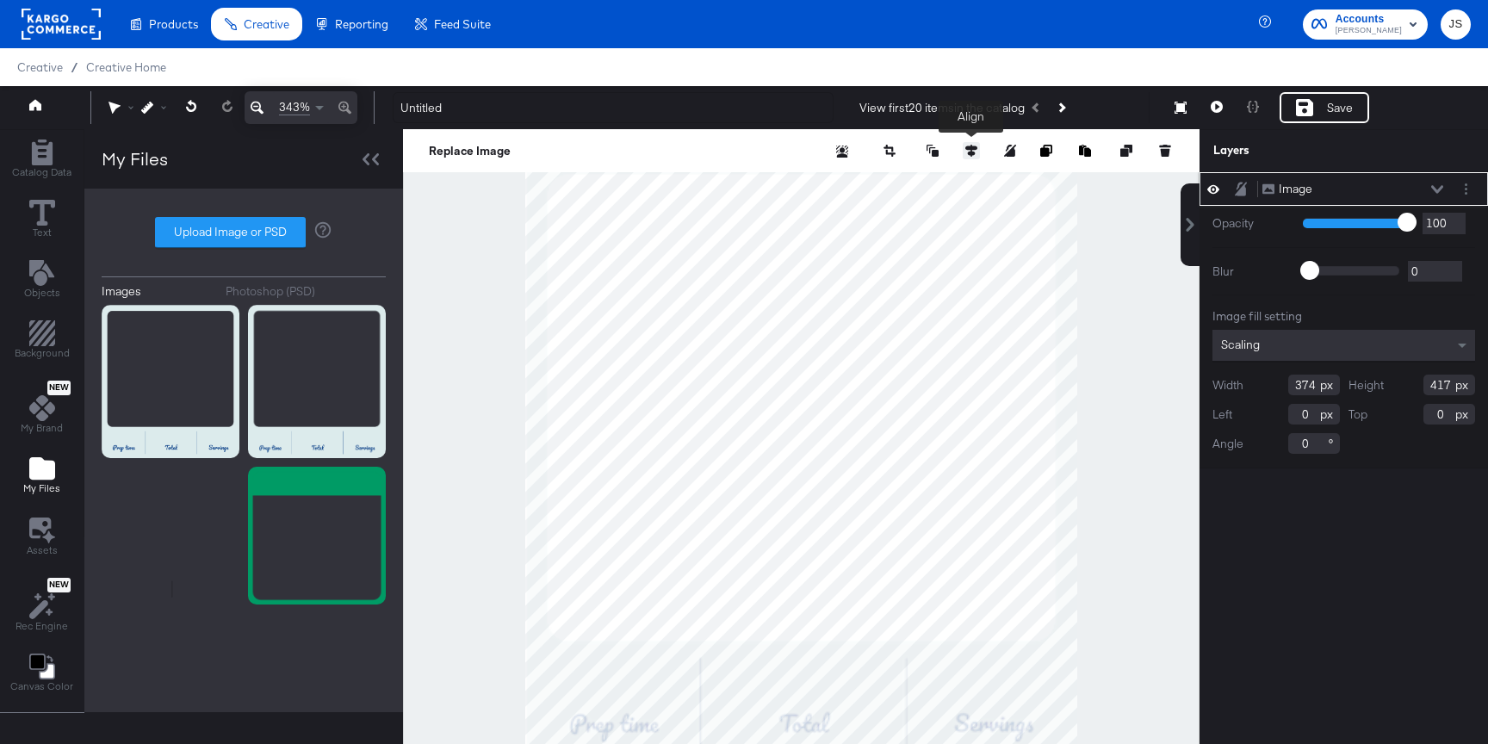
click at [970, 157] on button at bounding box center [971, 150] width 17 height 17
click at [1169, 107] on button "Resize" at bounding box center [1180, 108] width 36 height 31
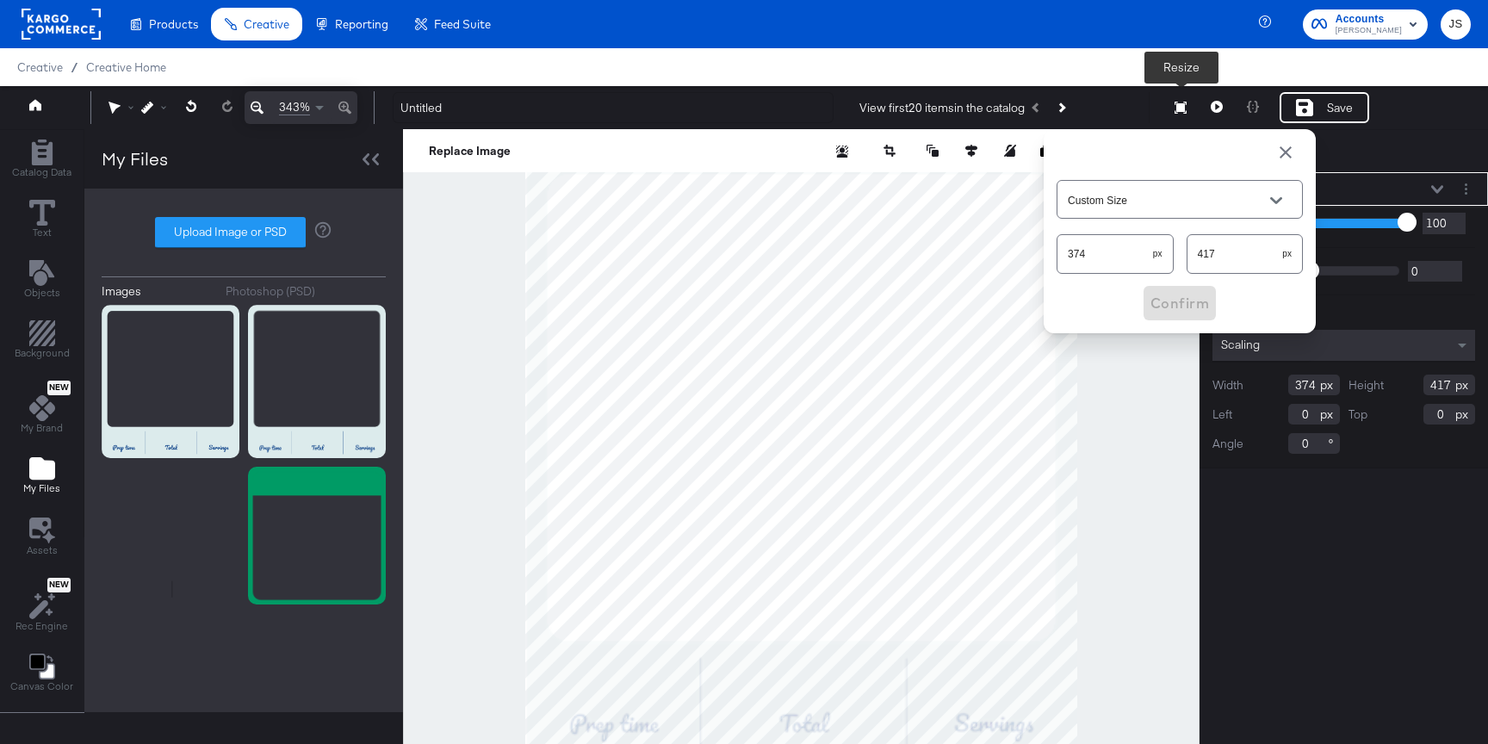
click at [1179, 485] on div at bounding box center [801, 458] width 796 height 659
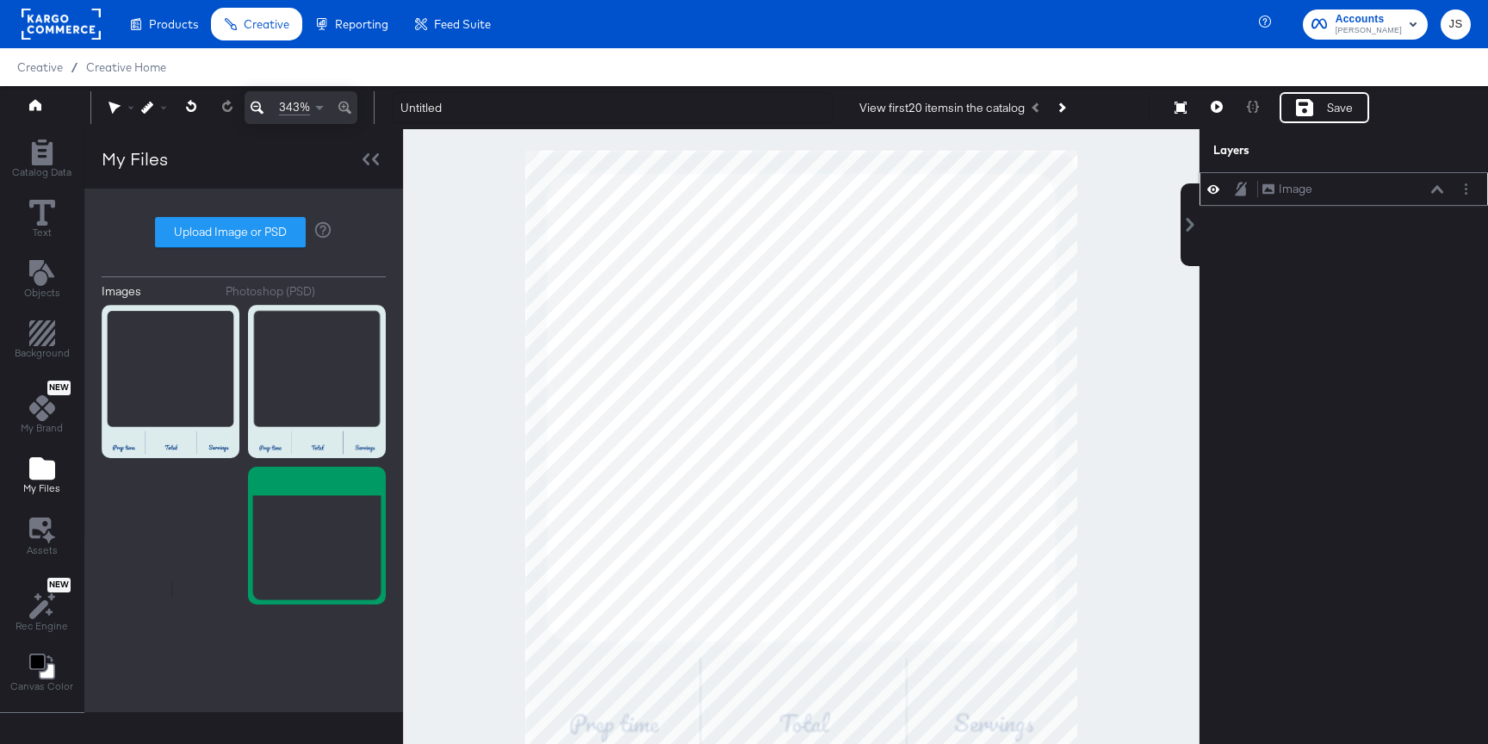
click at [1433, 188] on icon at bounding box center [1437, 189] width 12 height 9
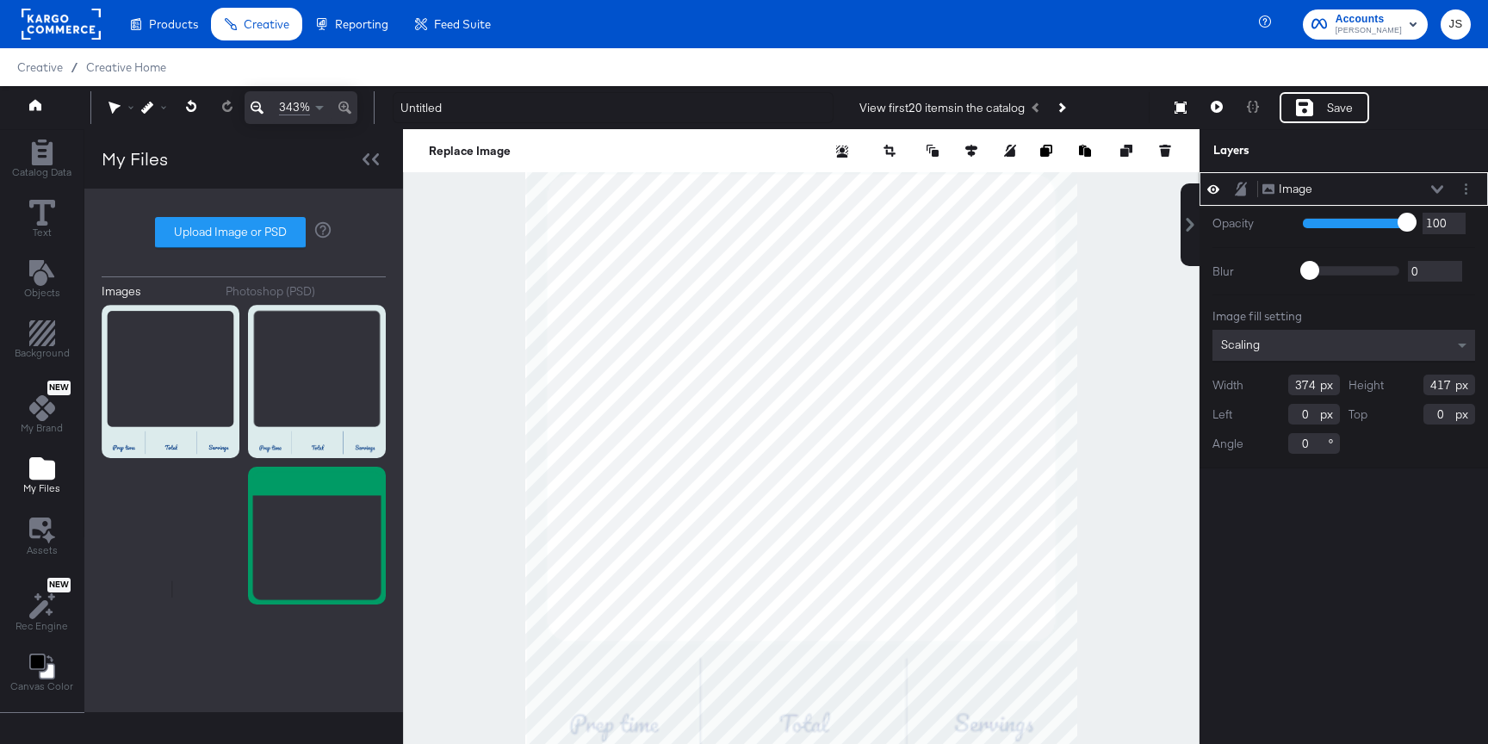
click at [1316, 382] on input "374" at bounding box center [1314, 385] width 52 height 21
type input "375"
click at [1093, 471] on div at bounding box center [801, 458] width 796 height 659
type input "-1"
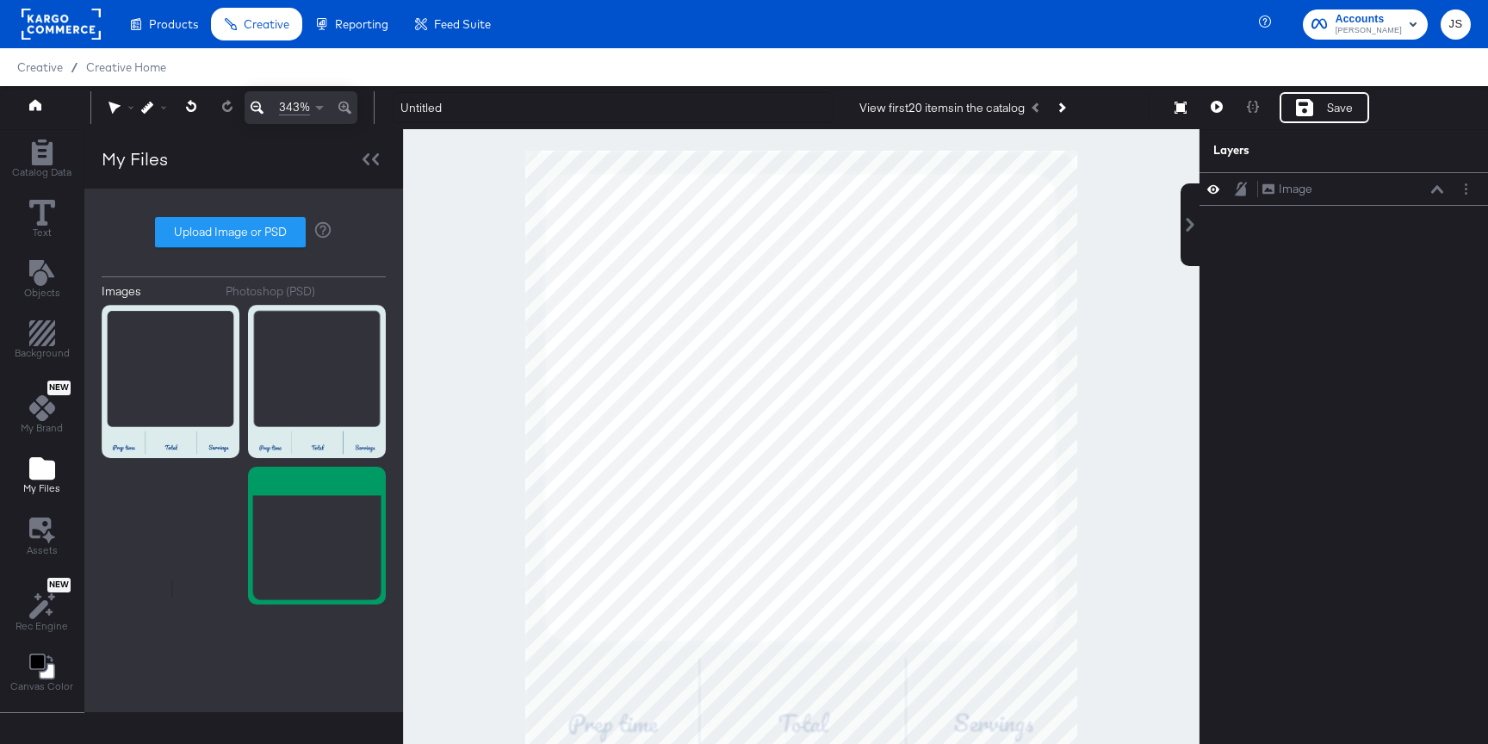
click at [1118, 474] on div at bounding box center [801, 458] width 796 height 659
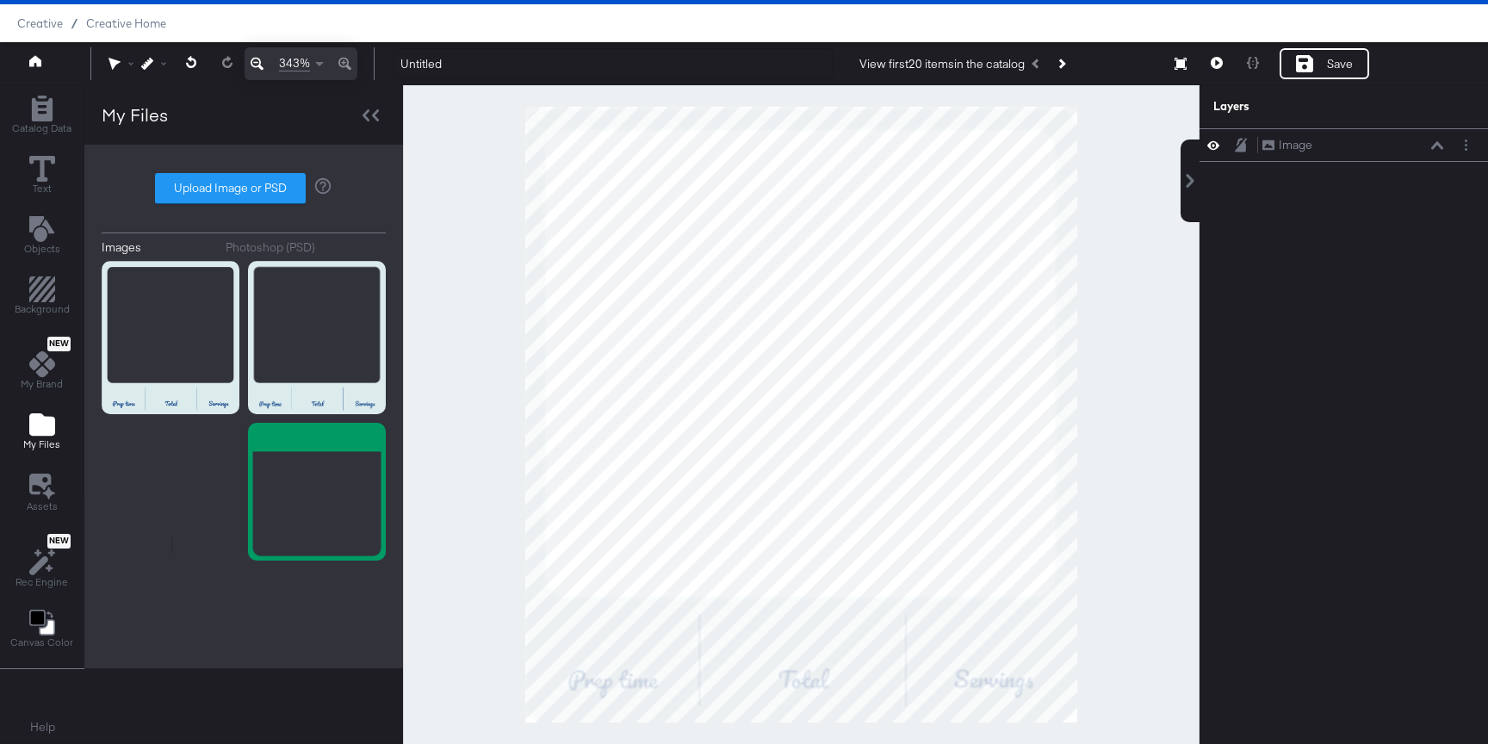
click at [1077, 196] on div at bounding box center [801, 414] width 796 height 659
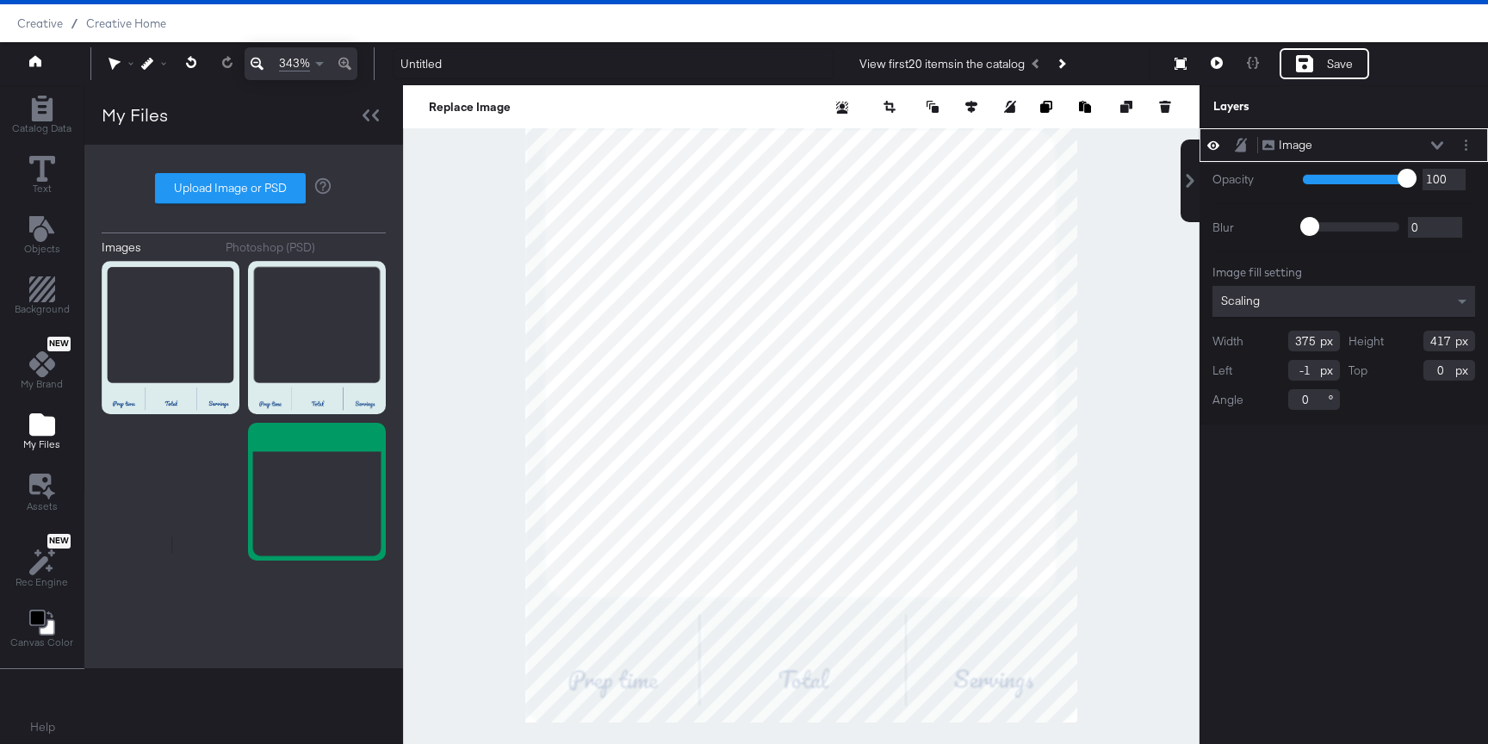
type input "-1"
click at [1180, 292] on div at bounding box center [801, 414] width 796 height 659
type input "0"
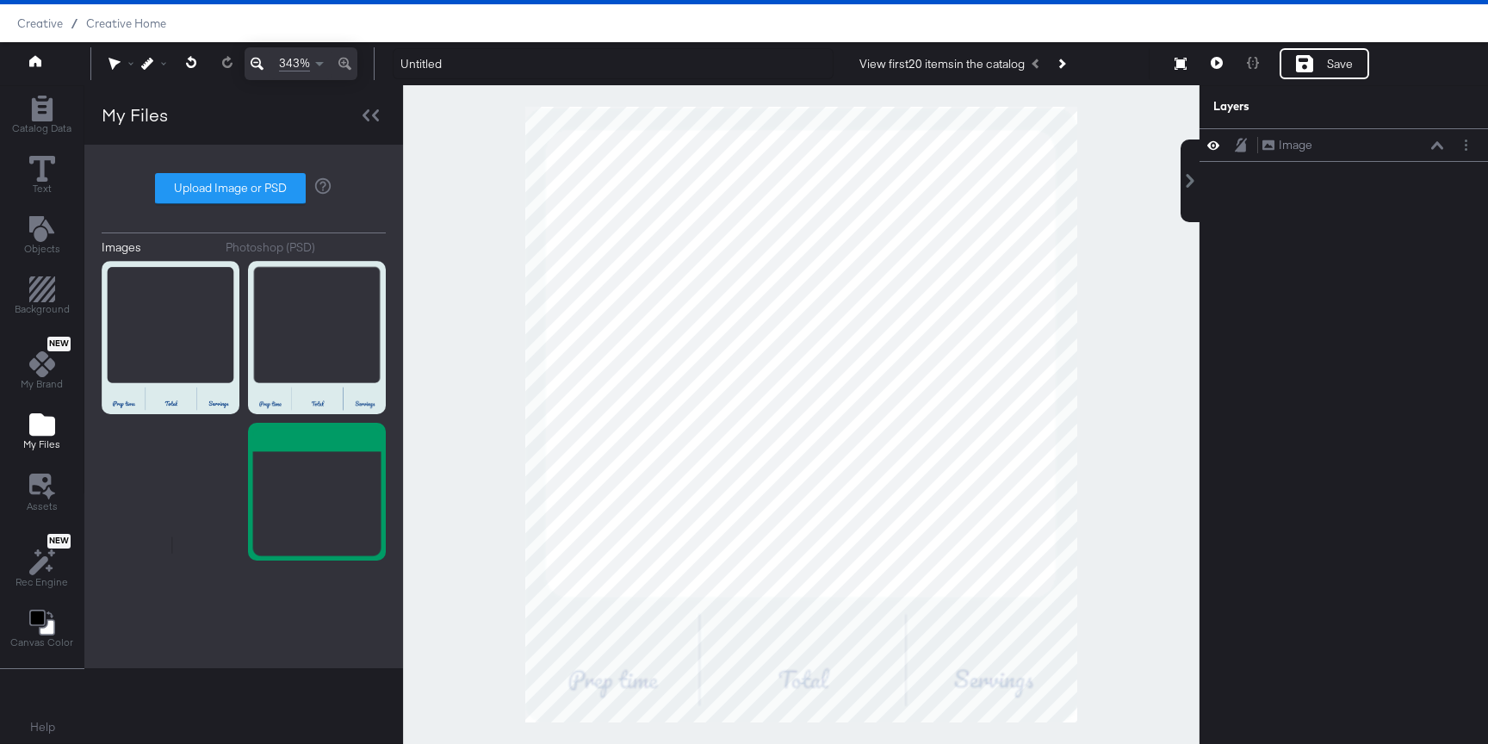
click at [1081, 507] on div at bounding box center [801, 414] width 796 height 659
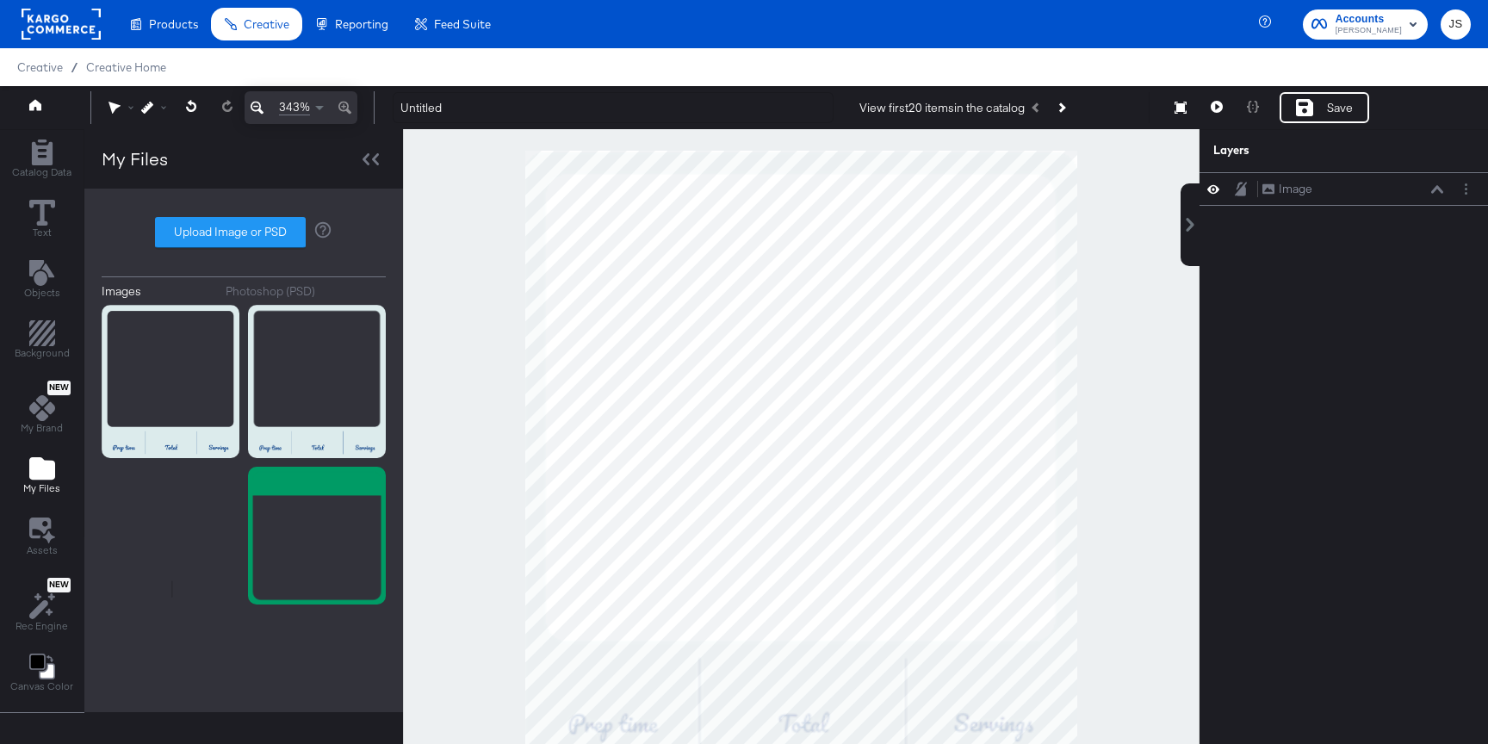
click at [633, 138] on div at bounding box center [801, 458] width 796 height 659
click at [479, 213] on div at bounding box center [801, 458] width 796 height 659
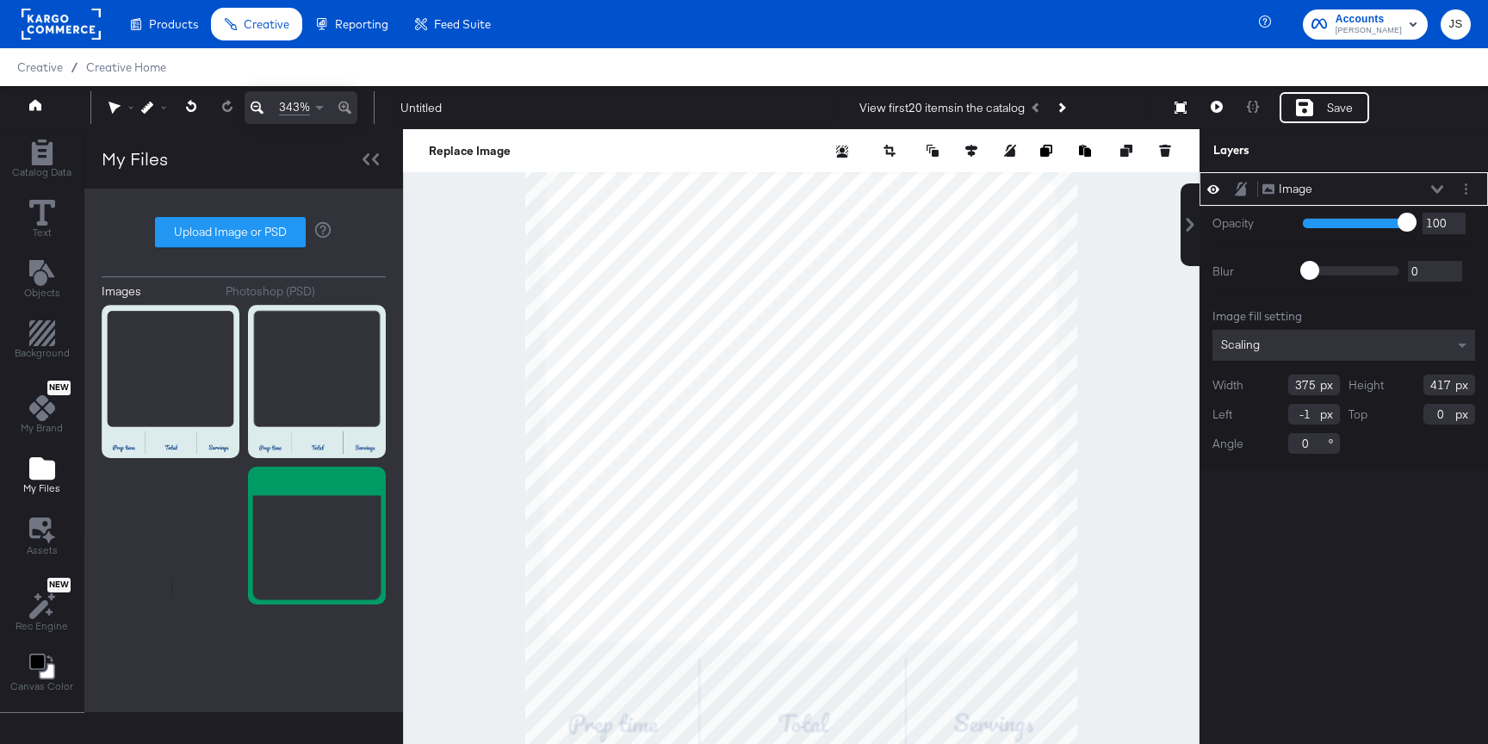
click at [256, 111] on icon at bounding box center [257, 107] width 13 height 21
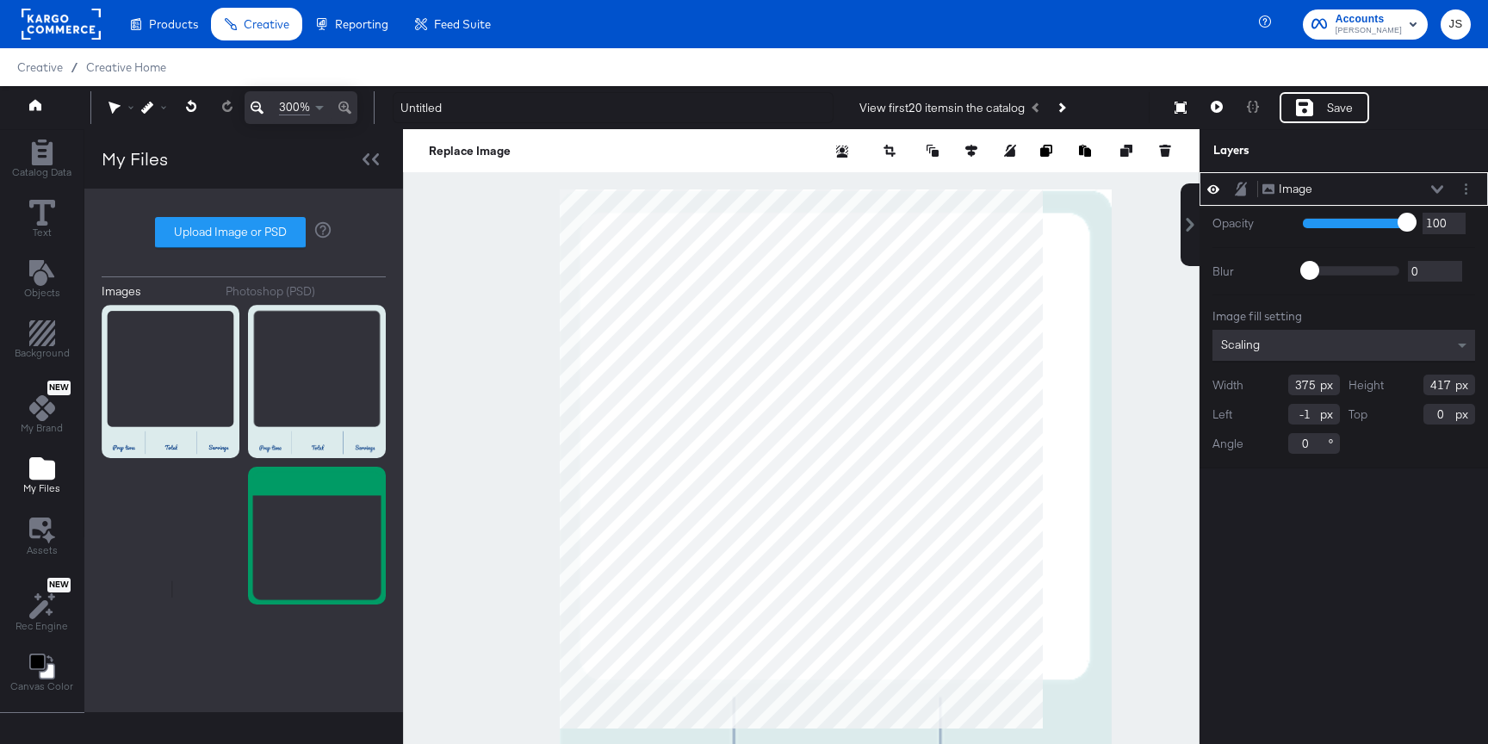
click at [256, 111] on icon at bounding box center [257, 107] width 13 height 21
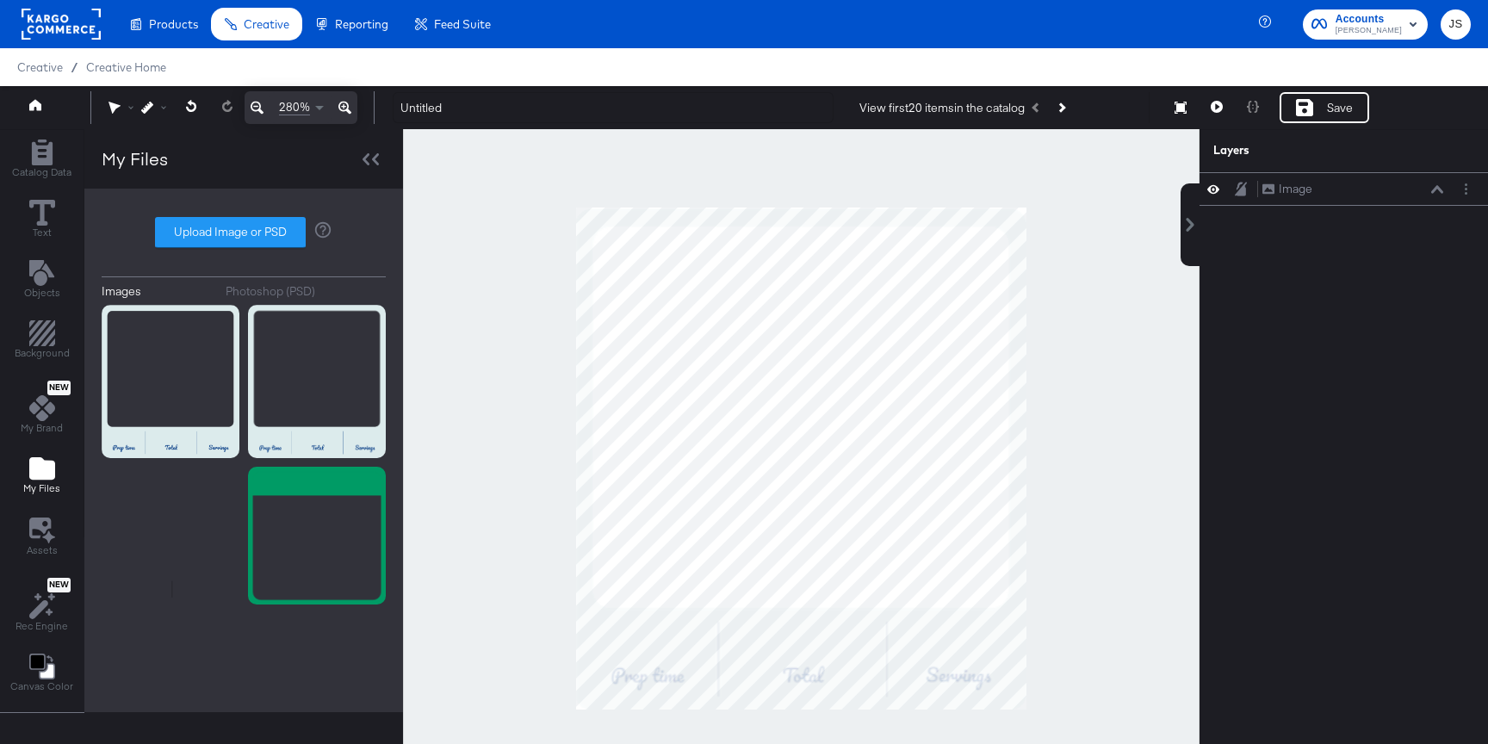
click at [574, 206] on div at bounding box center [801, 458] width 796 height 659
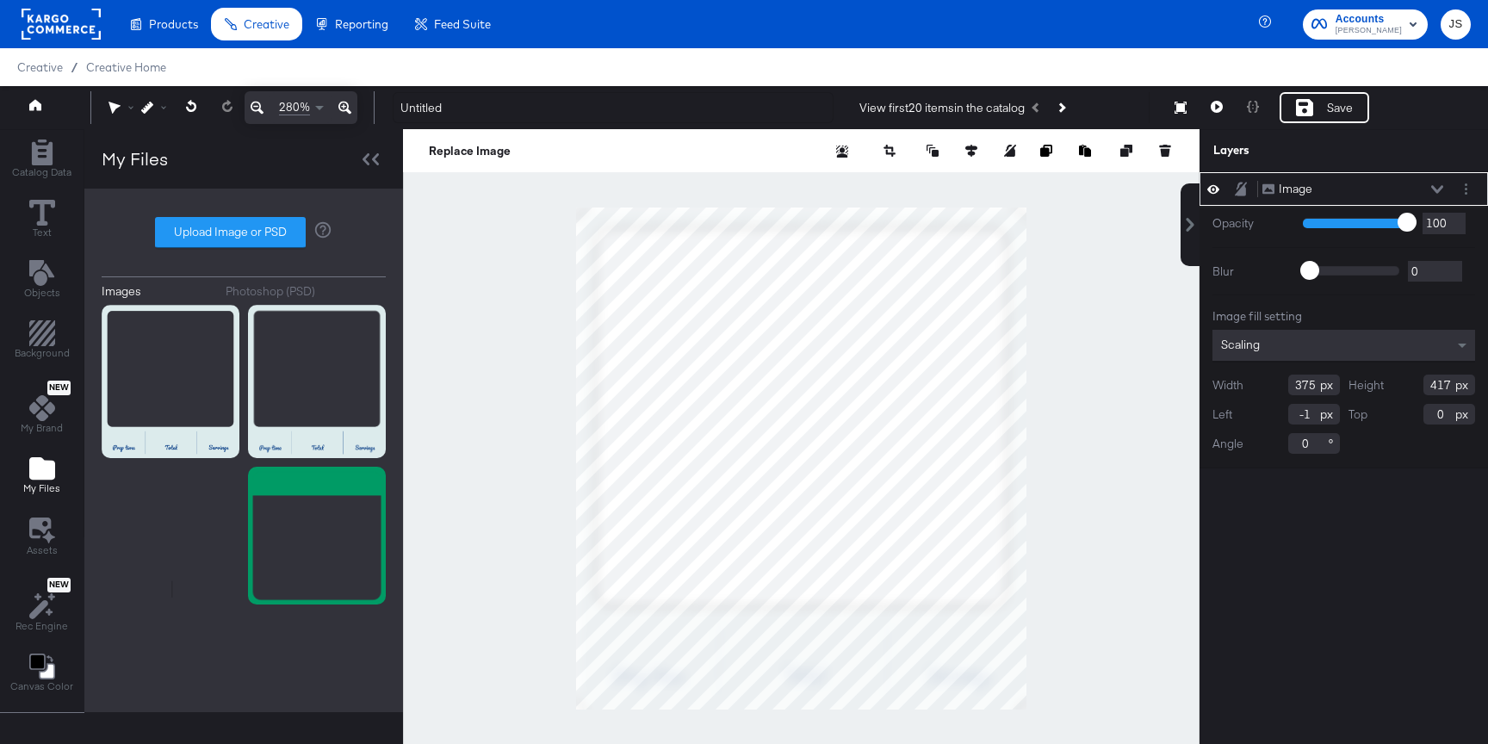
click at [573, 209] on div at bounding box center [801, 458] width 796 height 659
type input "374"
type input "0"
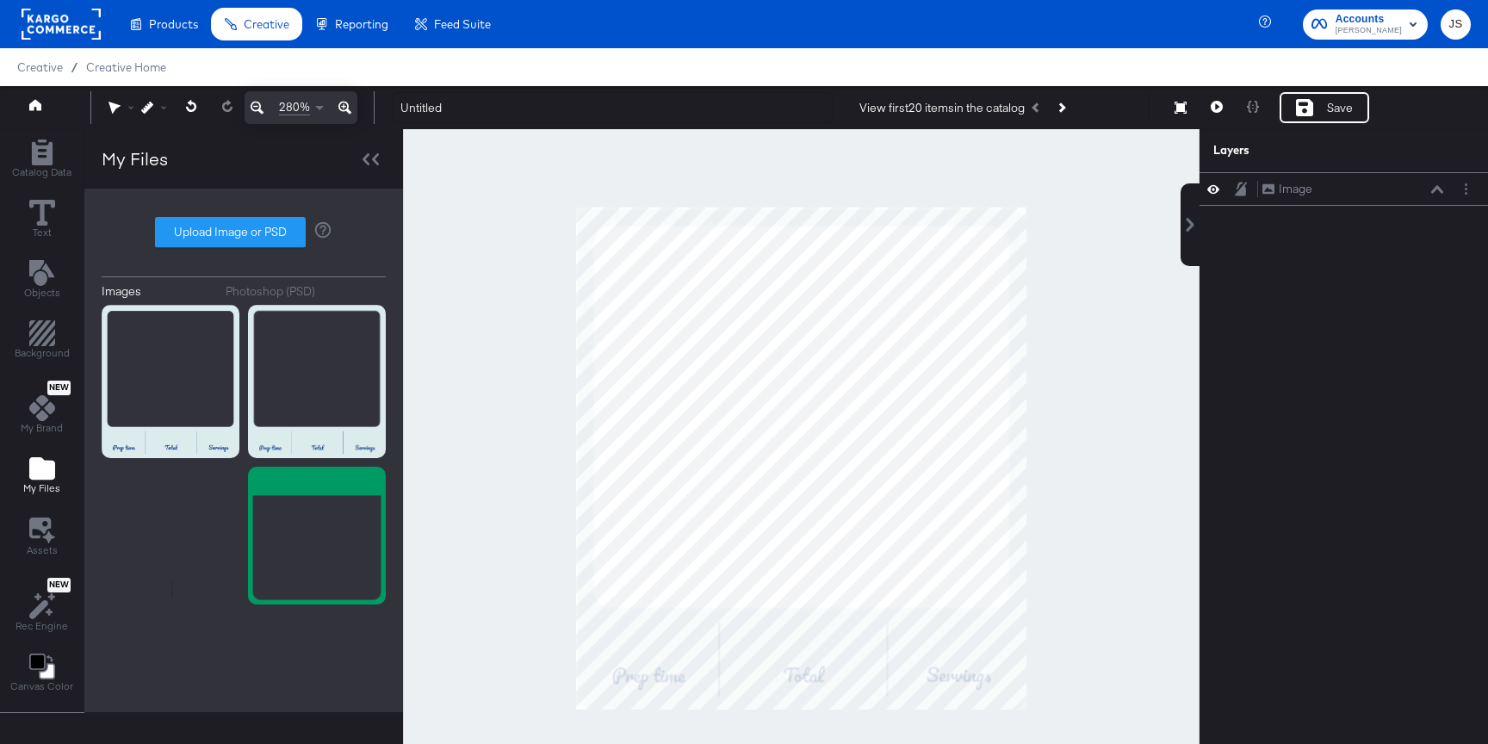
click at [530, 211] on div at bounding box center [801, 458] width 796 height 659
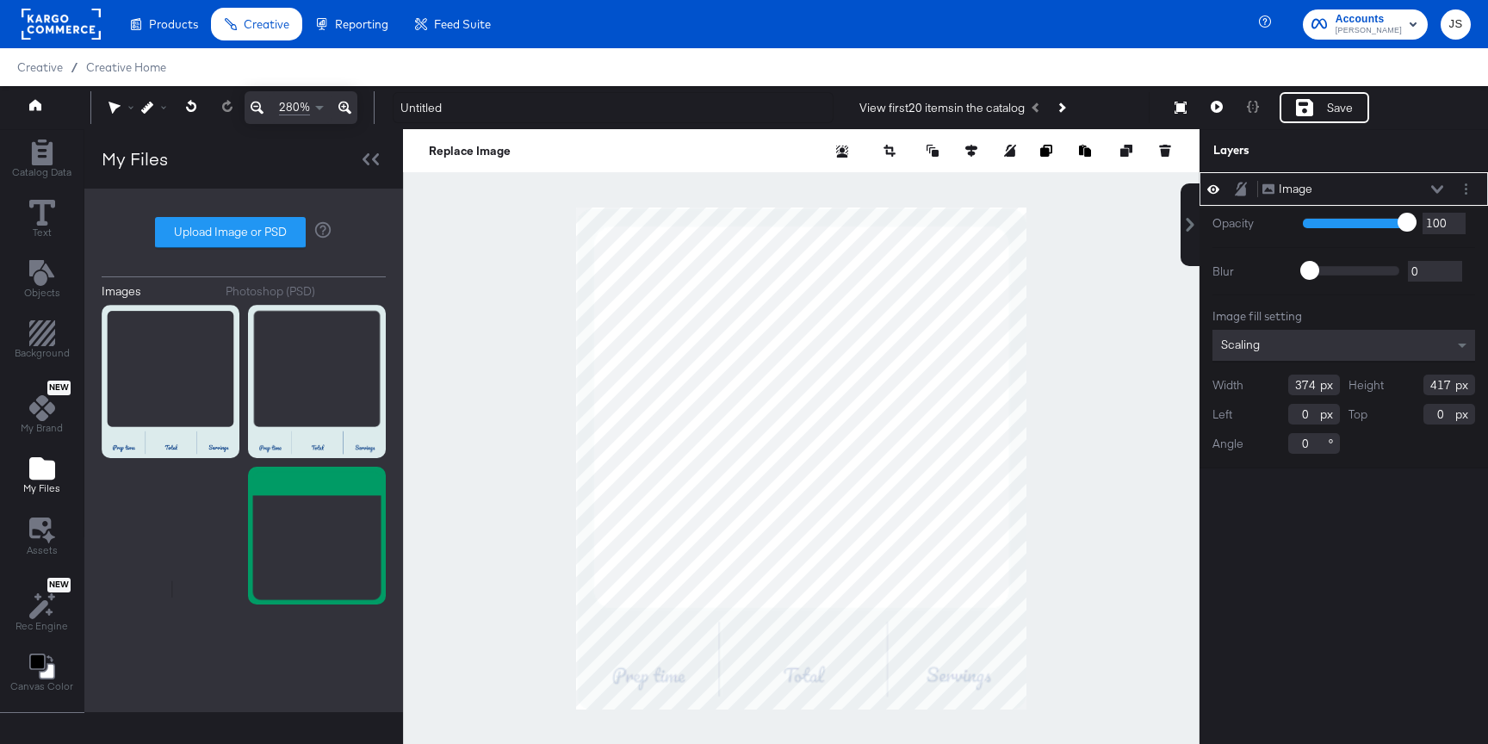
type input "-1"
click at [1202, 476] on div "Image Image Opacity 1 100 100 Blur 0 2000 0 Image fill setting Scaling Width 37…" at bounding box center [1343, 466] width 288 height 589
click at [1145, 480] on div at bounding box center [801, 458] width 796 height 659
click at [976, 148] on icon at bounding box center [971, 151] width 12 height 12
click at [845, 185] on icon at bounding box center [844, 182] width 12 height 12
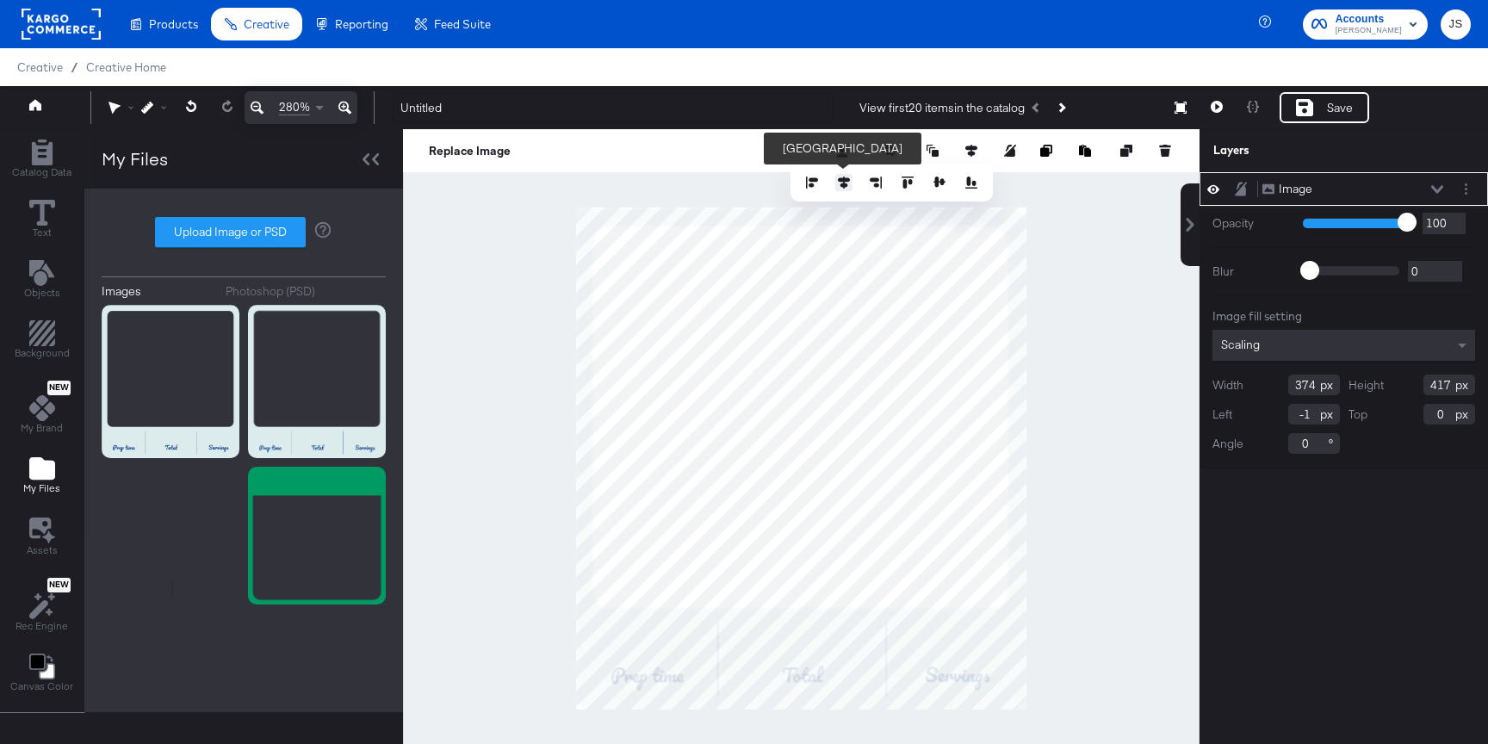
type input "0"
click at [932, 186] on button at bounding box center [939, 182] width 17 height 17
click at [834, 190] on div at bounding box center [891, 182] width 176 height 17
click at [1028, 248] on div at bounding box center [801, 458] width 796 height 659
type input "-1"
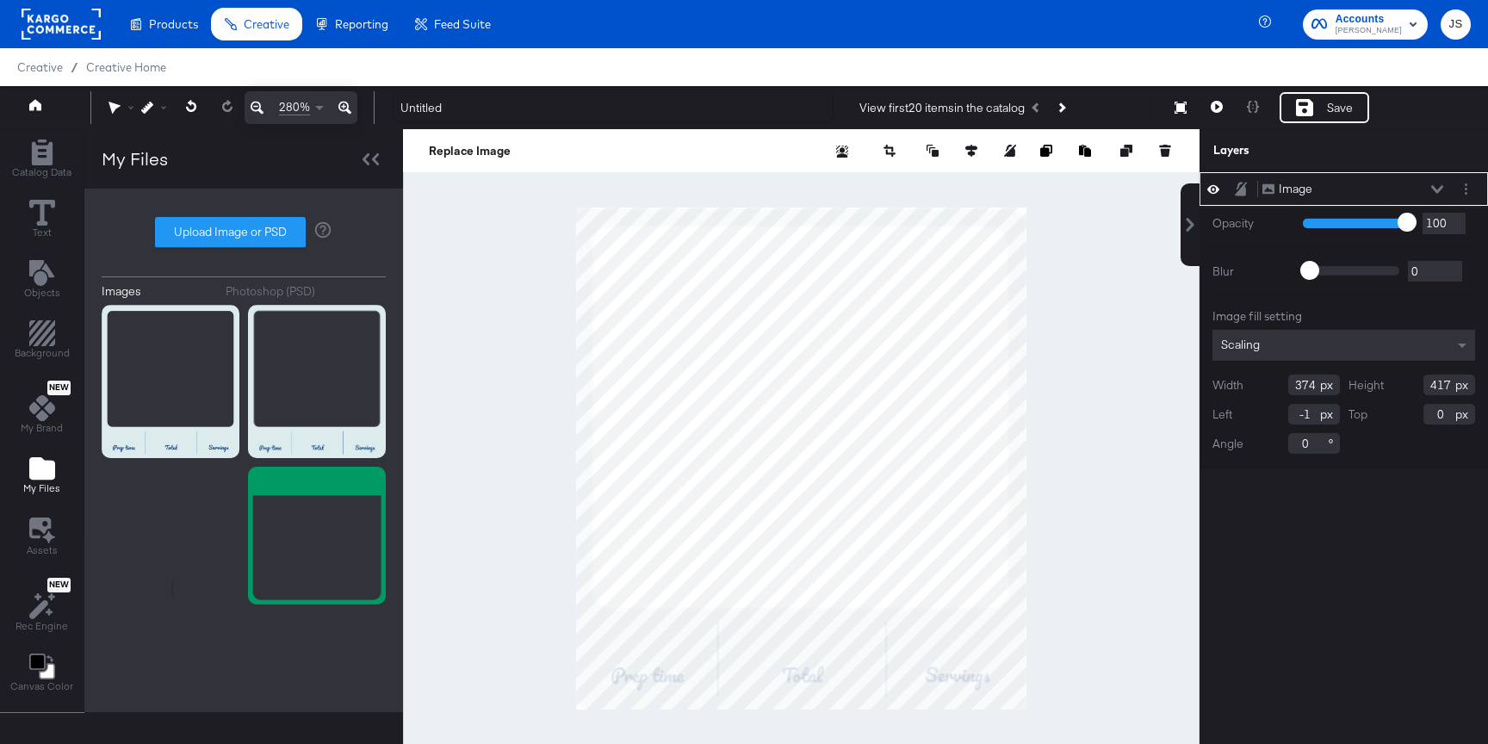
click at [1070, 303] on div at bounding box center [801, 458] width 796 height 659
type input "-1"
click at [1100, 336] on div at bounding box center [801, 458] width 796 height 659
type input "0"
click at [487, 298] on div at bounding box center [801, 458] width 796 height 659
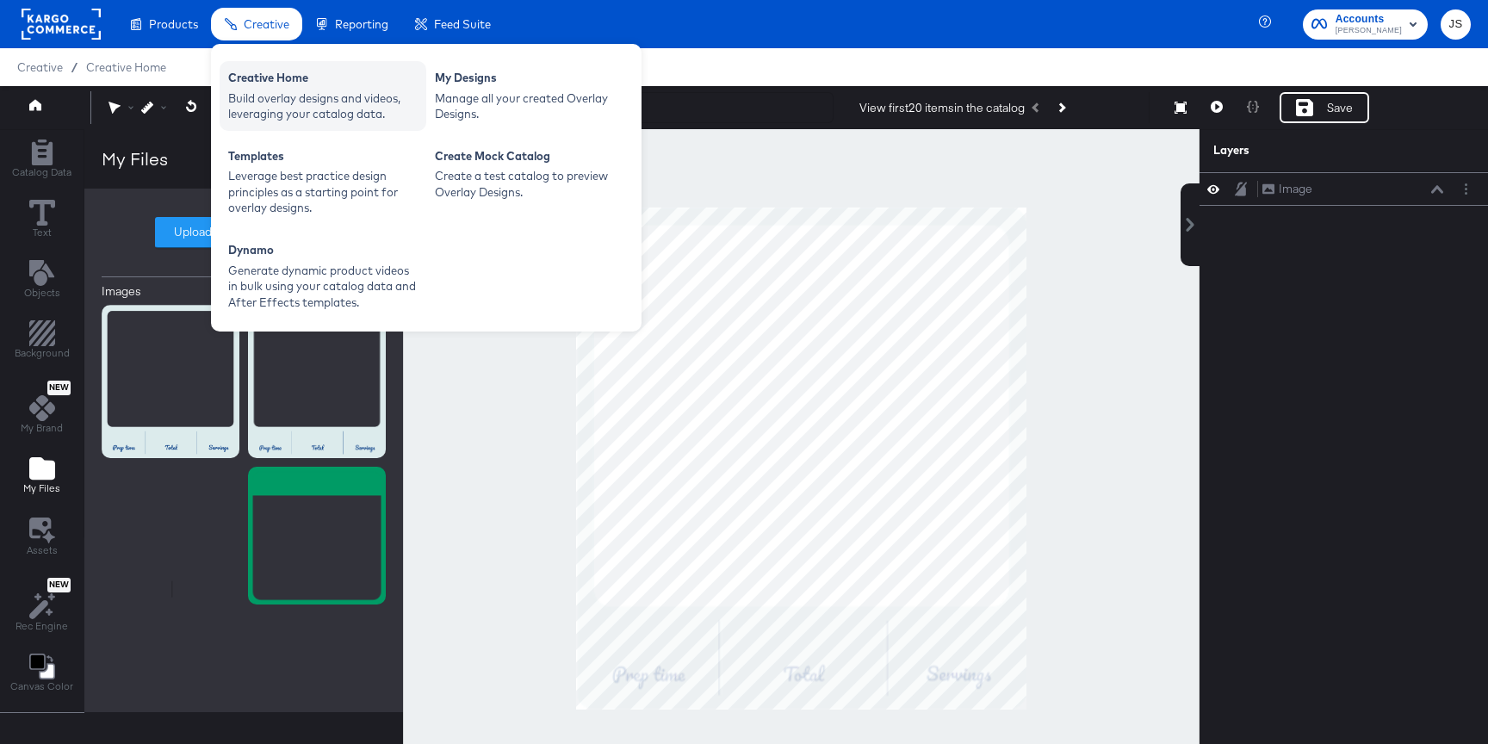
click at [279, 86] on div "Creative Home" at bounding box center [322, 80] width 189 height 21
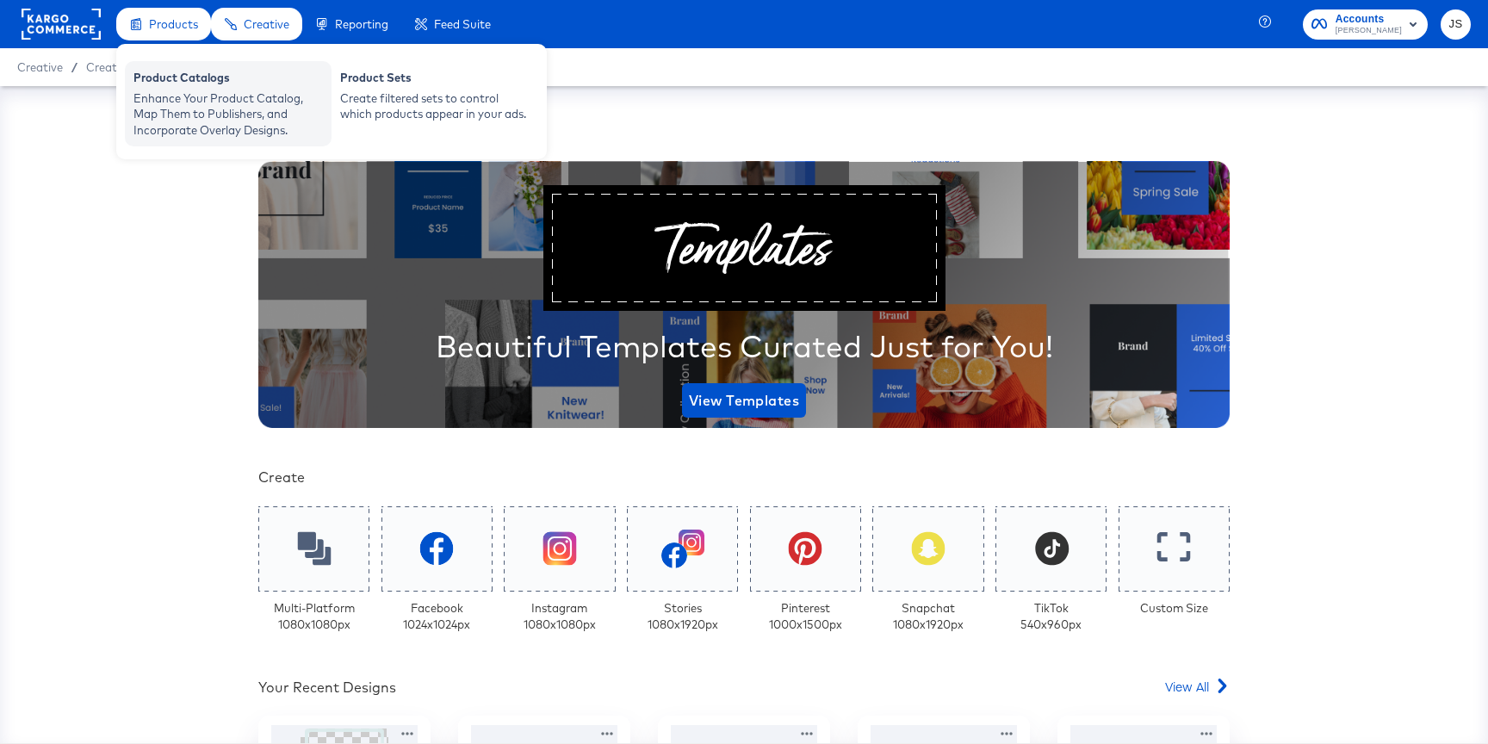
click at [192, 108] on div "Enhance Your Product Catalog, Map Them to Publishers, and Incorporate Overlay D…" at bounding box center [227, 114] width 189 height 48
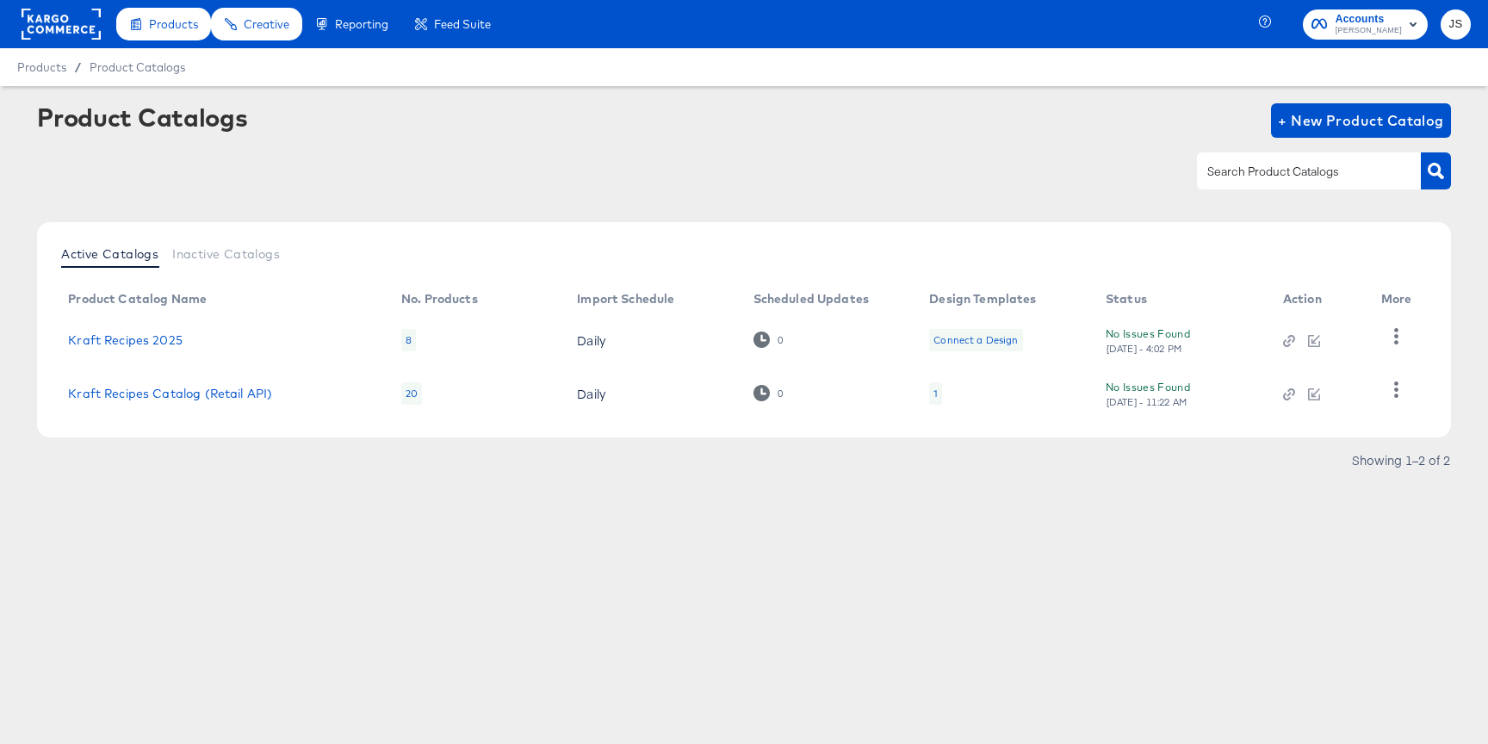
click at [938, 393] on div "1" at bounding box center [935, 393] width 13 height 22
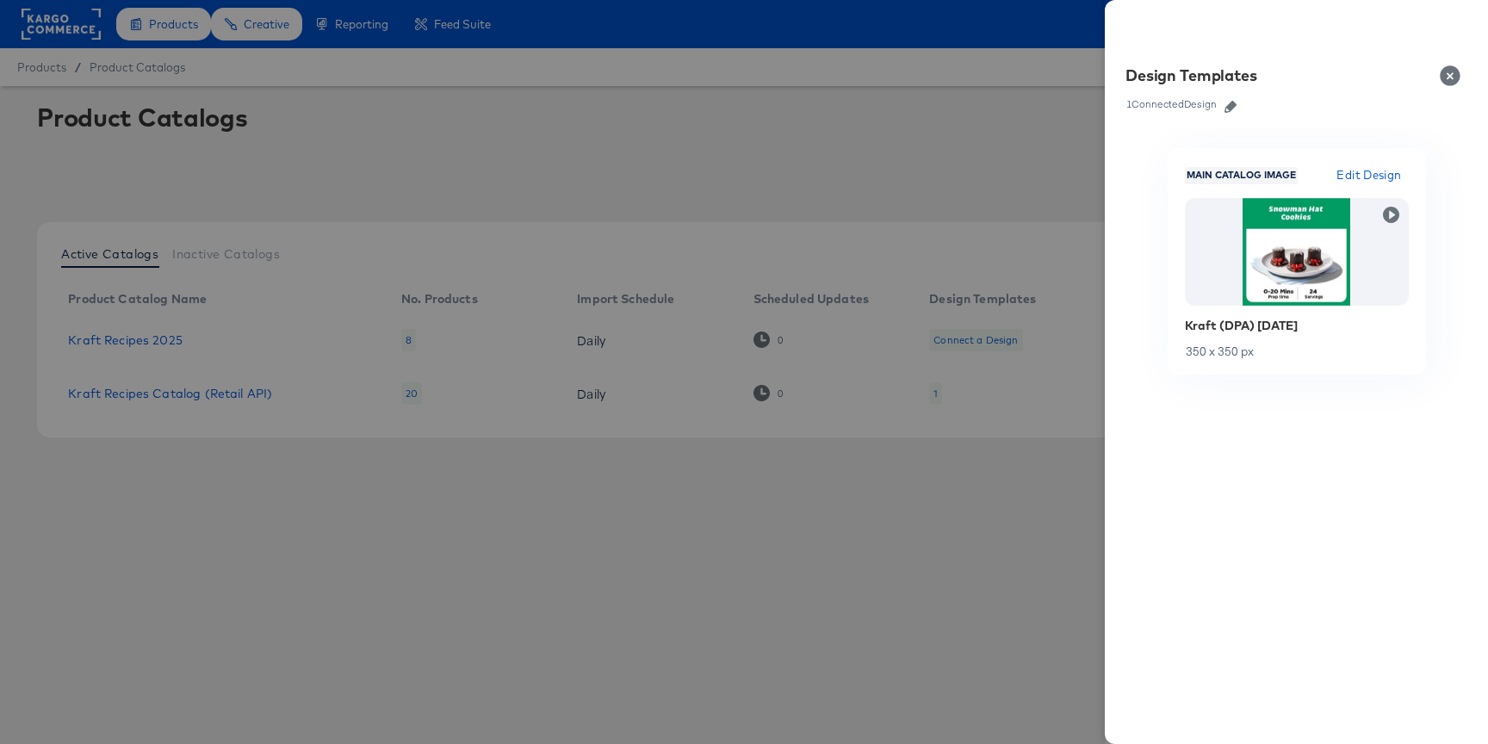
click at [1234, 104] on icon "button" at bounding box center [1230, 107] width 12 height 12
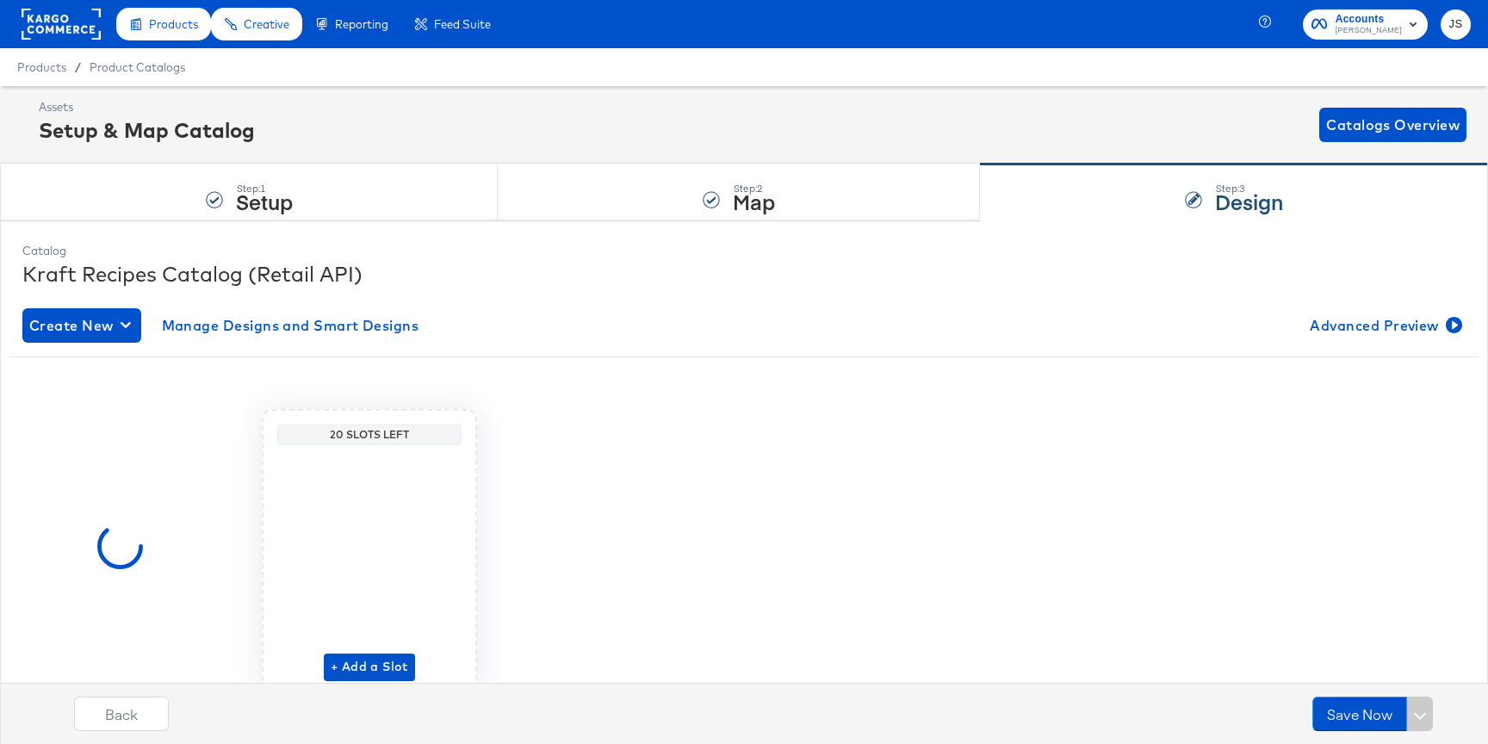
scroll to position [77, 0]
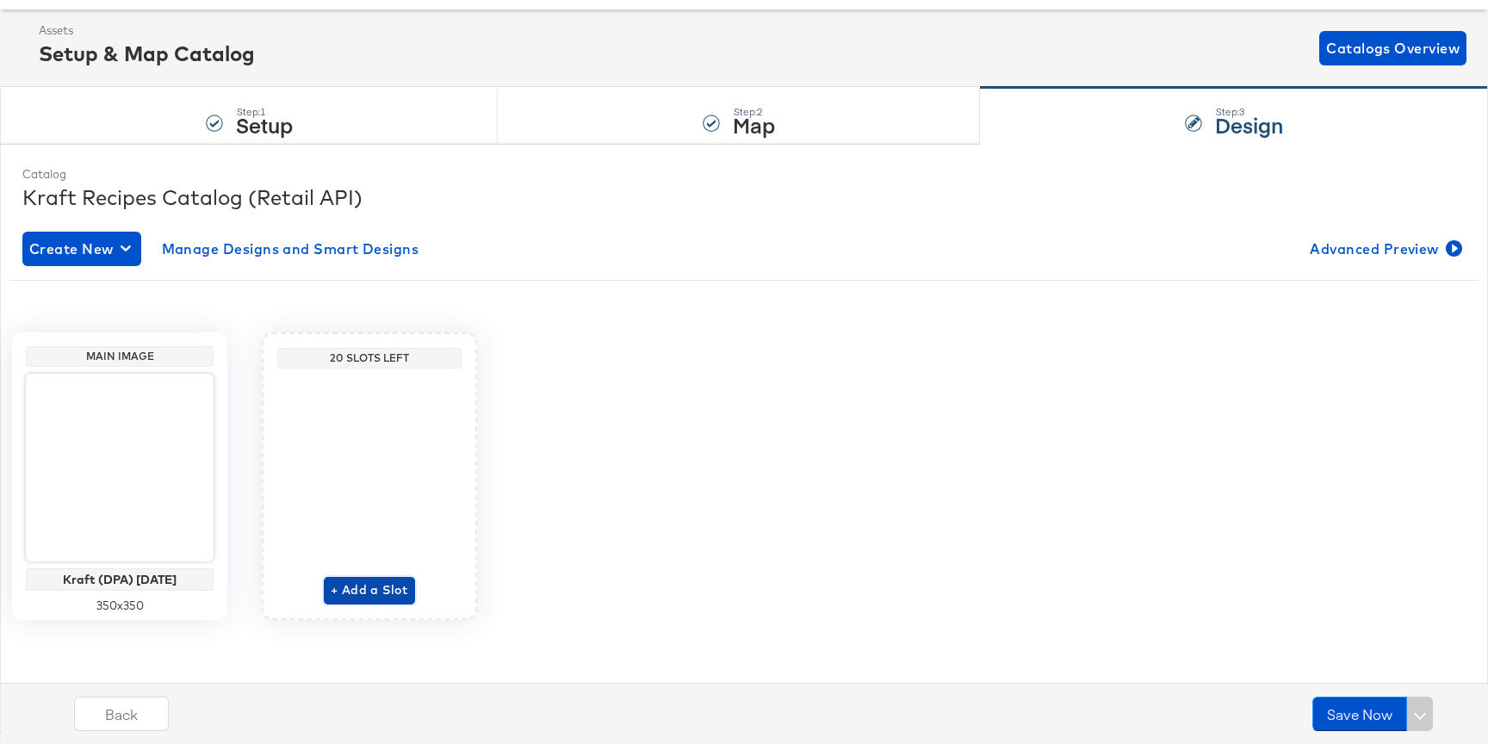
click at [386, 587] on span "+ Add a Slot" at bounding box center [369, 590] width 77 height 22
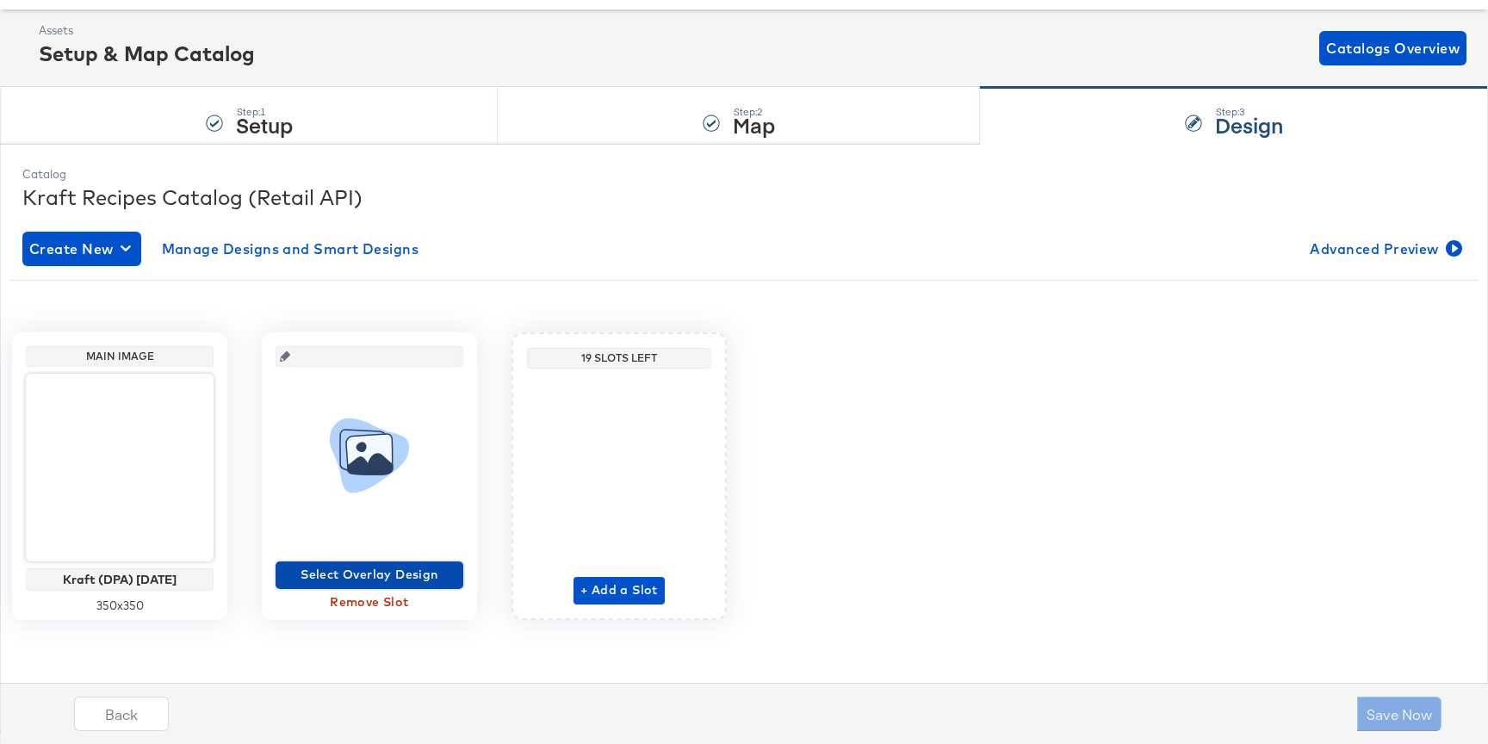
click at [387, 578] on span "Select Overlay Design" at bounding box center [369, 575] width 174 height 22
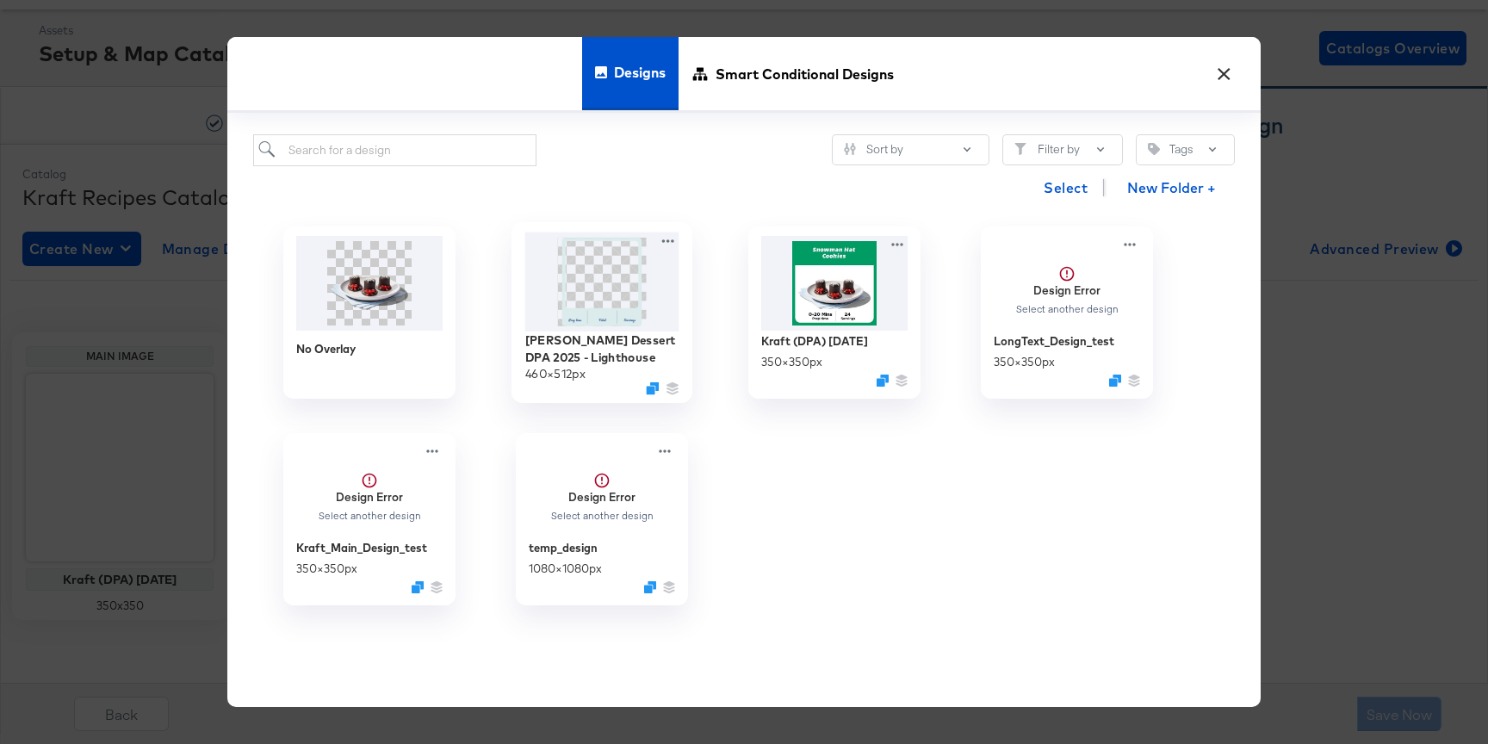
click at [585, 299] on img at bounding box center [602, 281] width 154 height 99
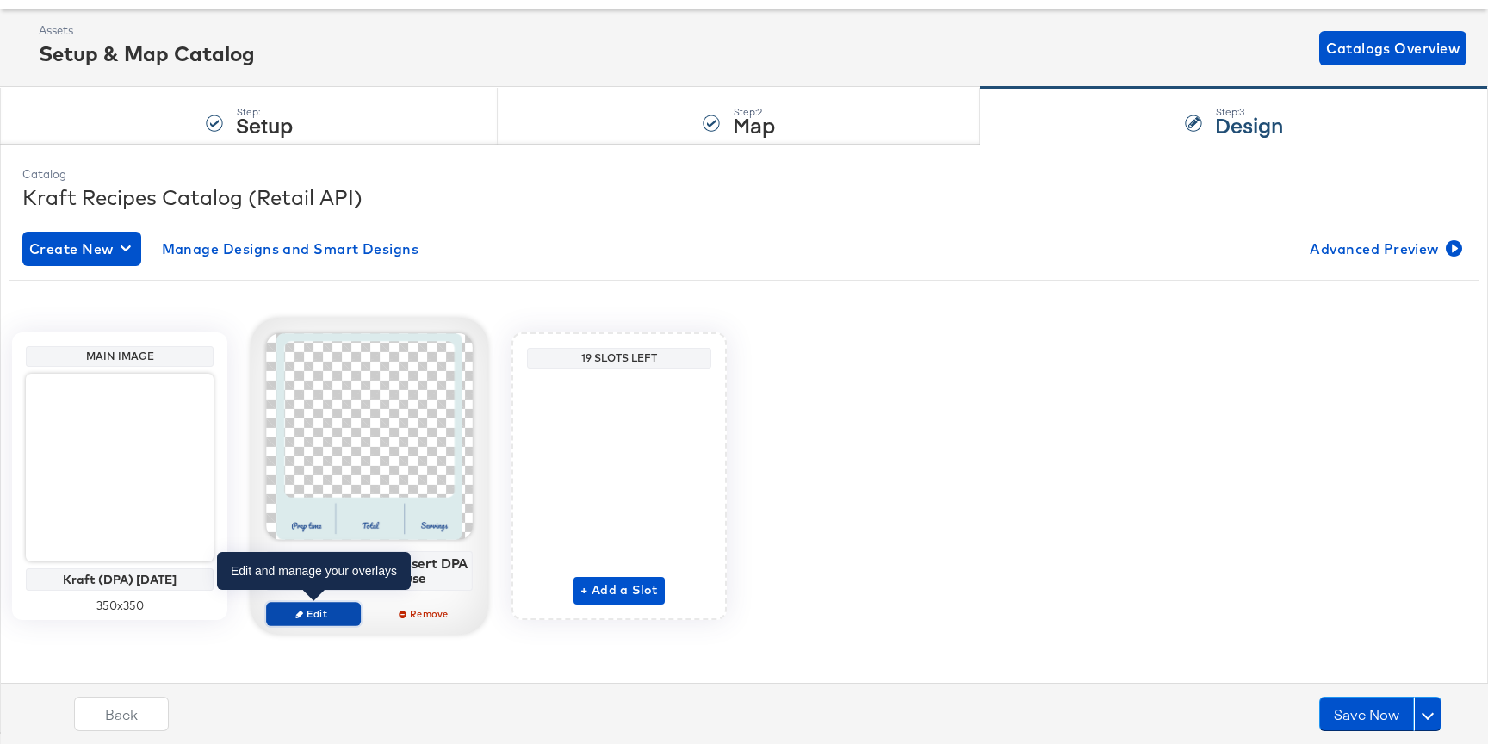
click at [345, 610] on span "Edit" at bounding box center [313, 613] width 79 height 13
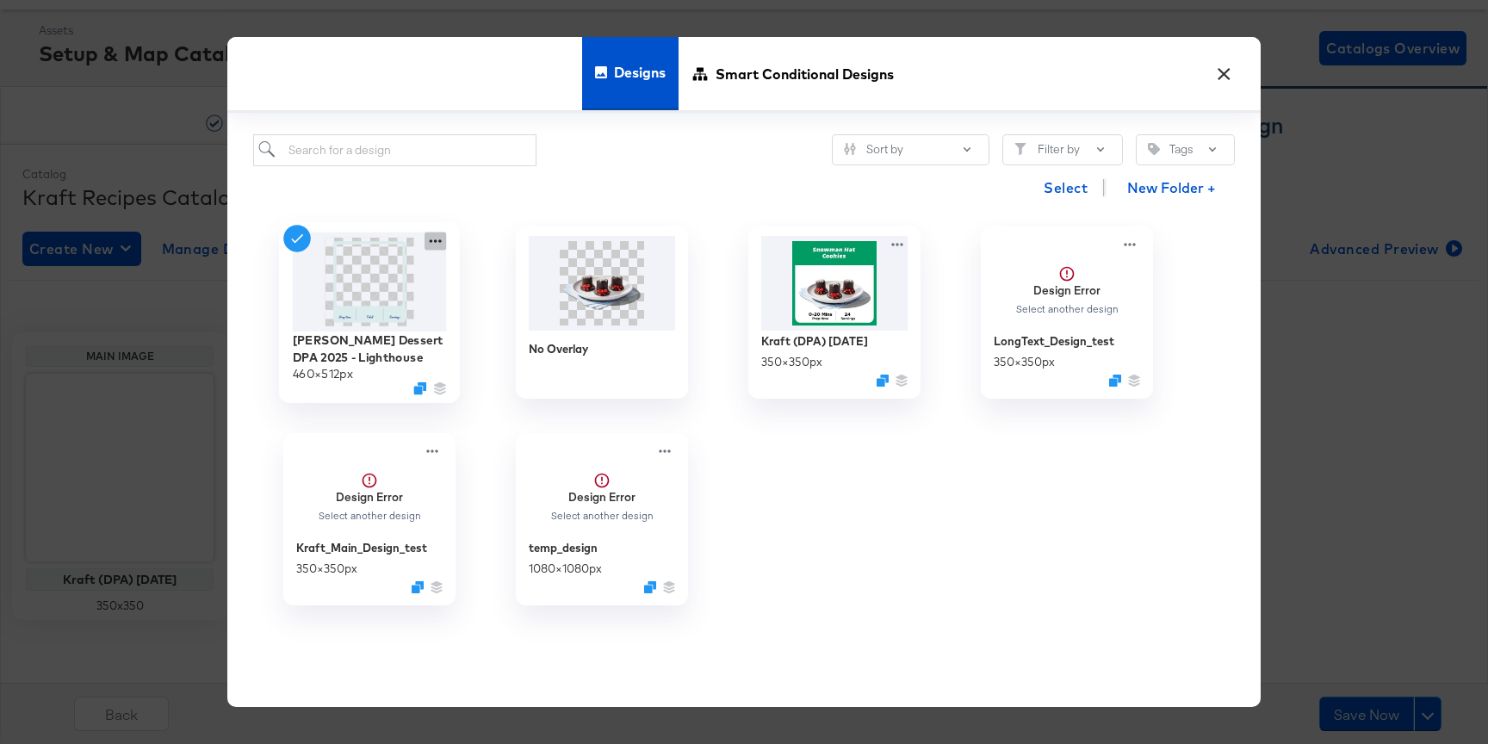
click at [427, 239] on icon at bounding box center [435, 241] width 22 height 18
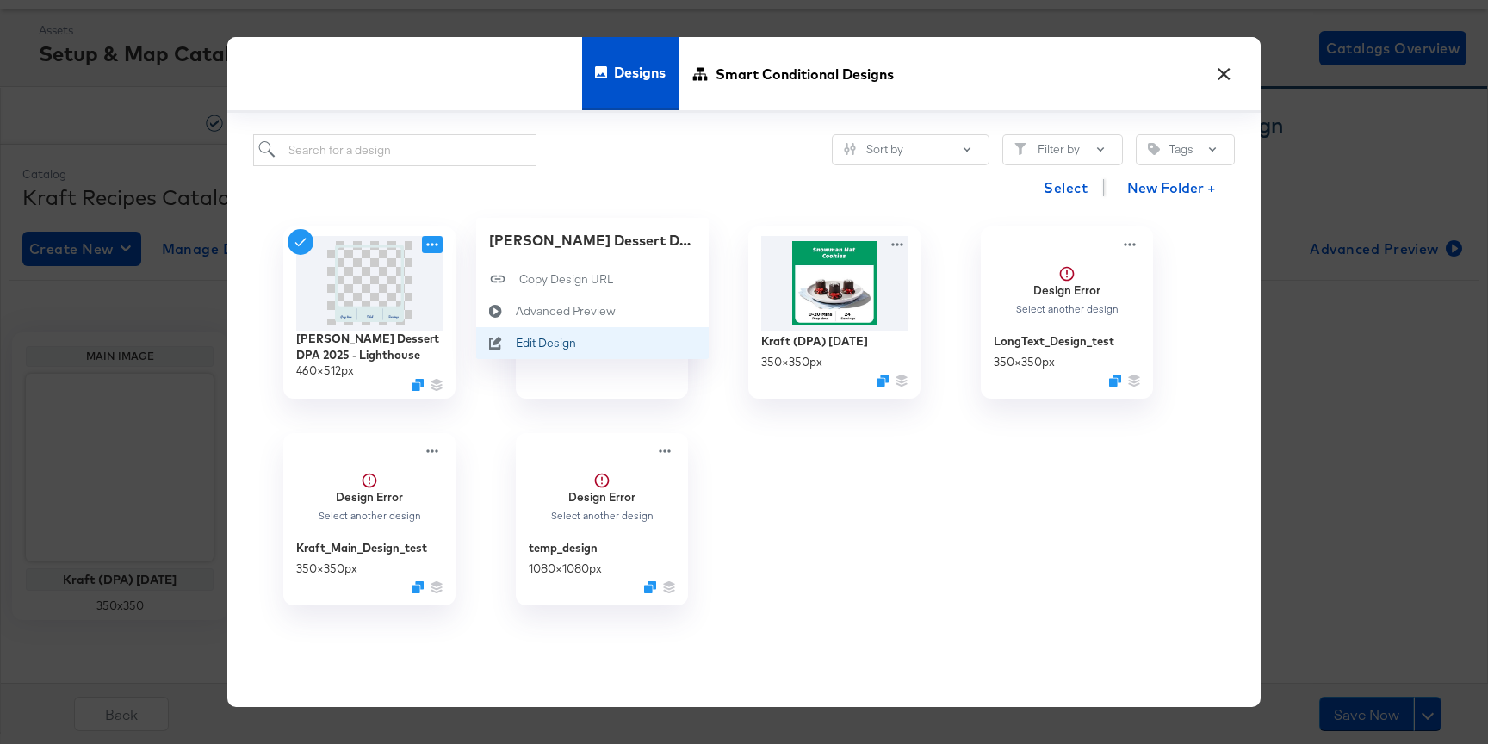
click at [516, 344] on div "Edit Design Edit Design" at bounding box center [516, 344] width 0 height 0
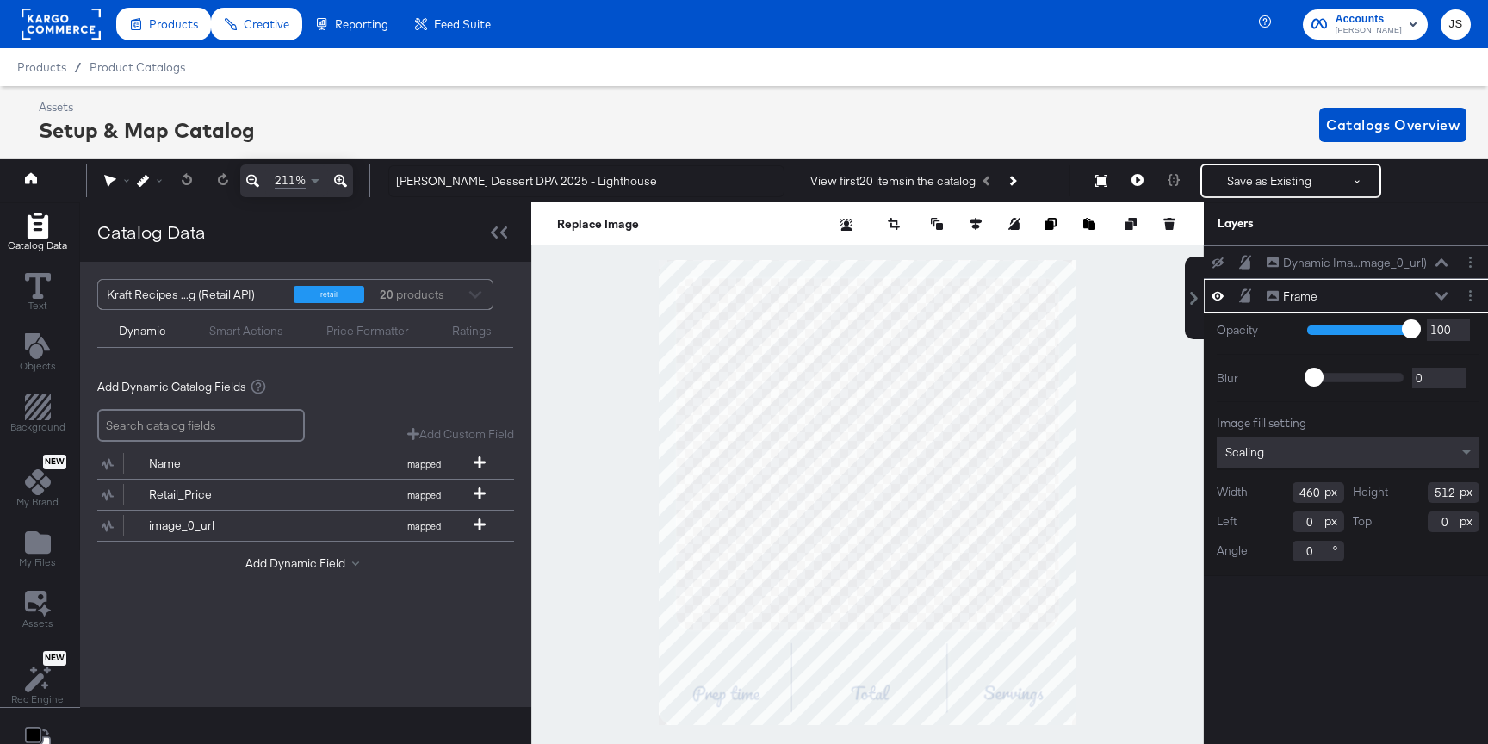
click at [1141, 519] on div at bounding box center [867, 492] width 672 height 580
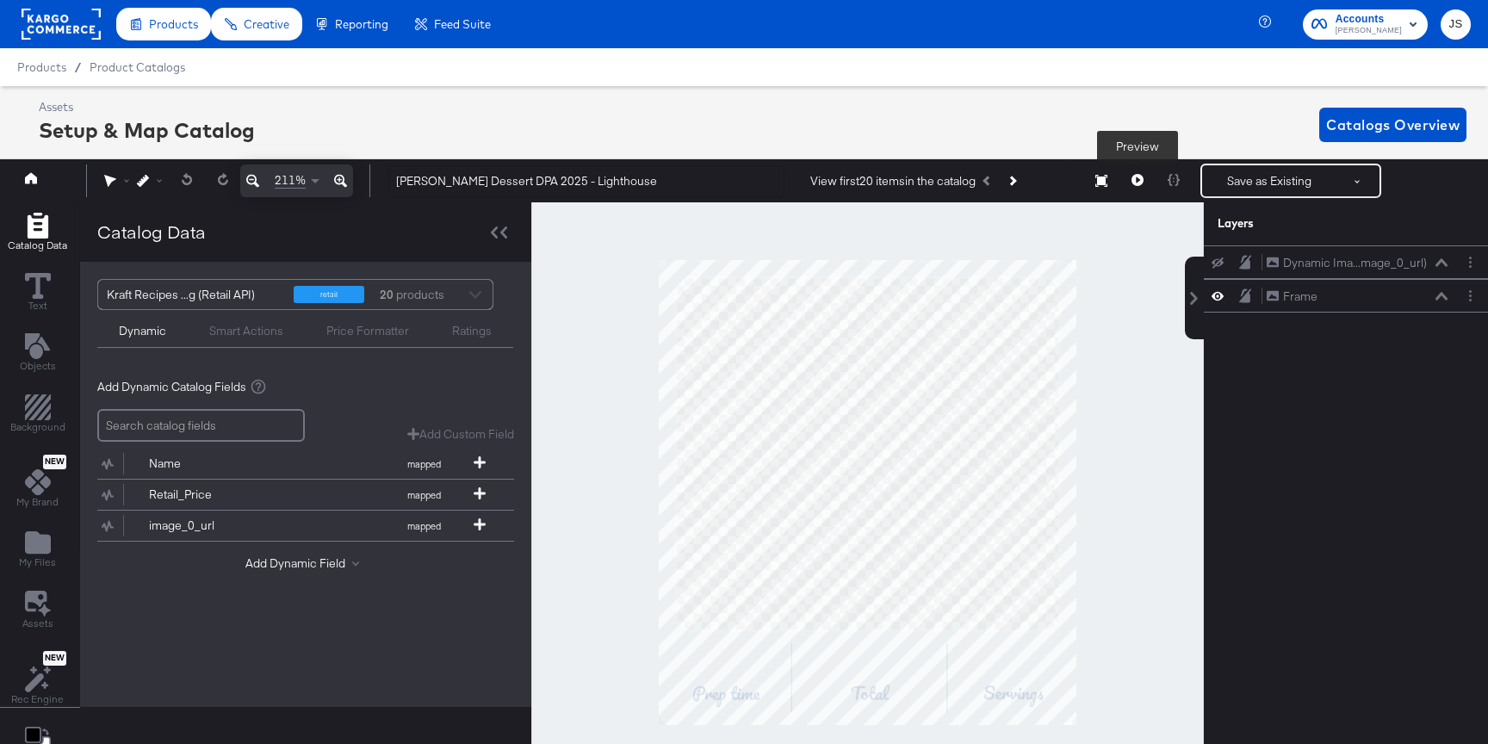
click at [1136, 172] on button at bounding box center [1137, 181] width 36 height 34
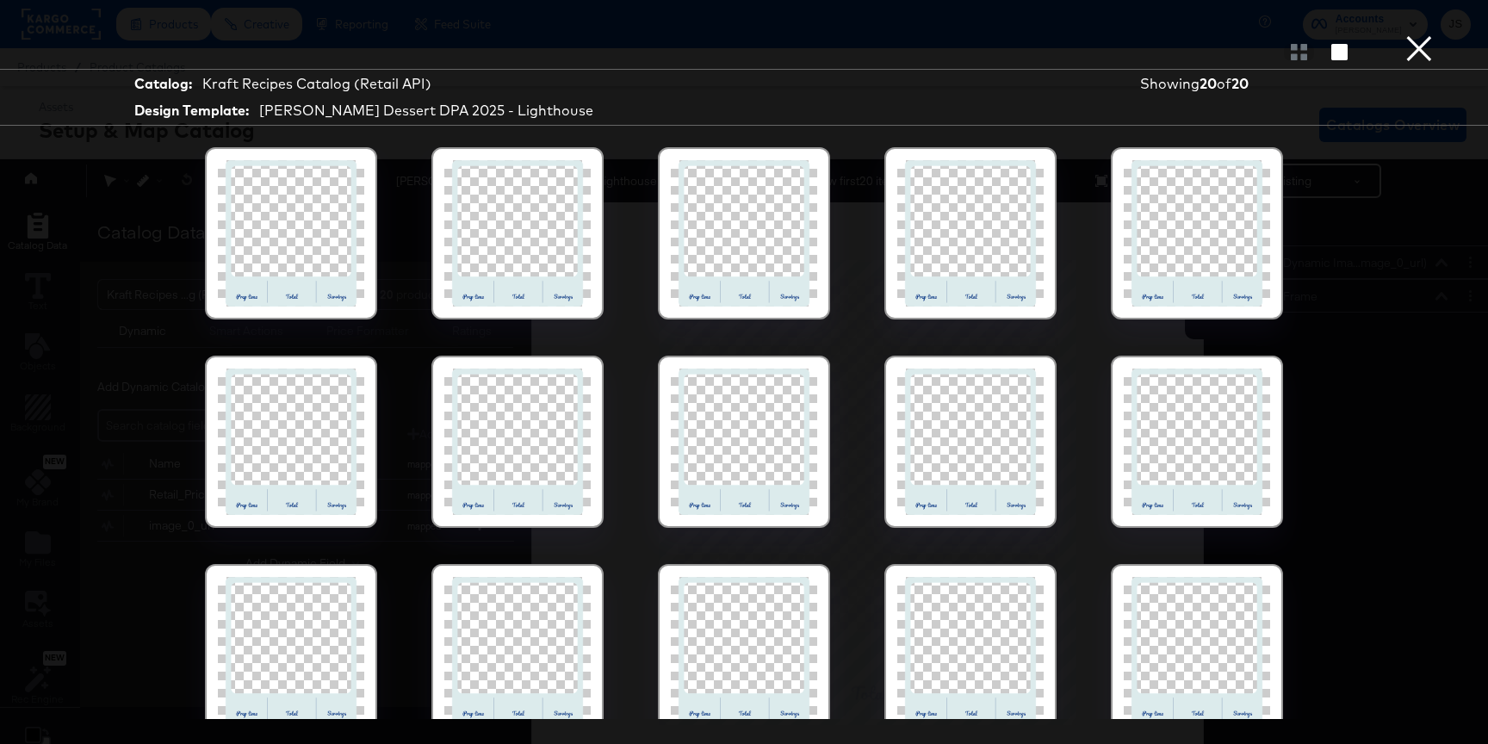
click at [737, 212] on div at bounding box center [744, 233] width 146 height 146
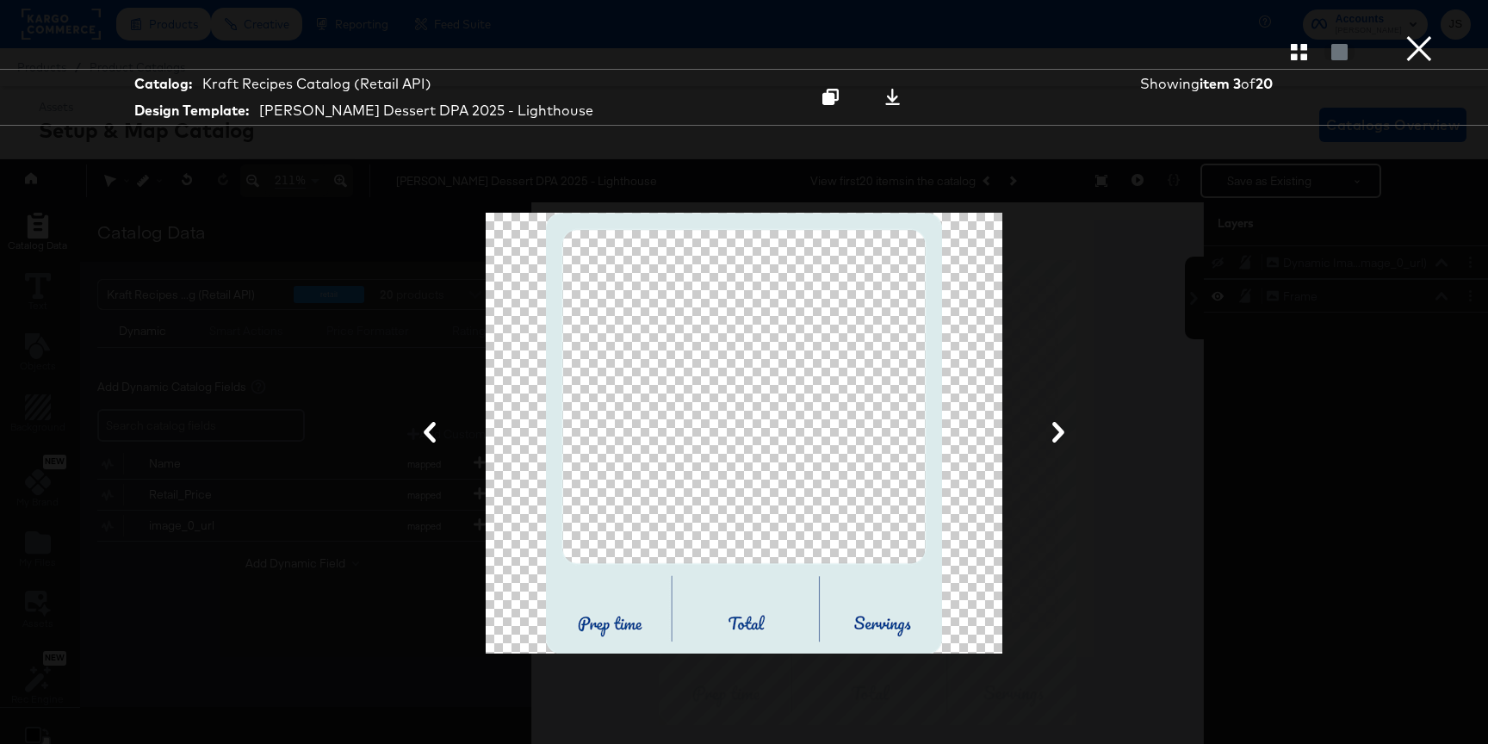
click at [1429, 34] on button "×" at bounding box center [1419, 17] width 34 height 34
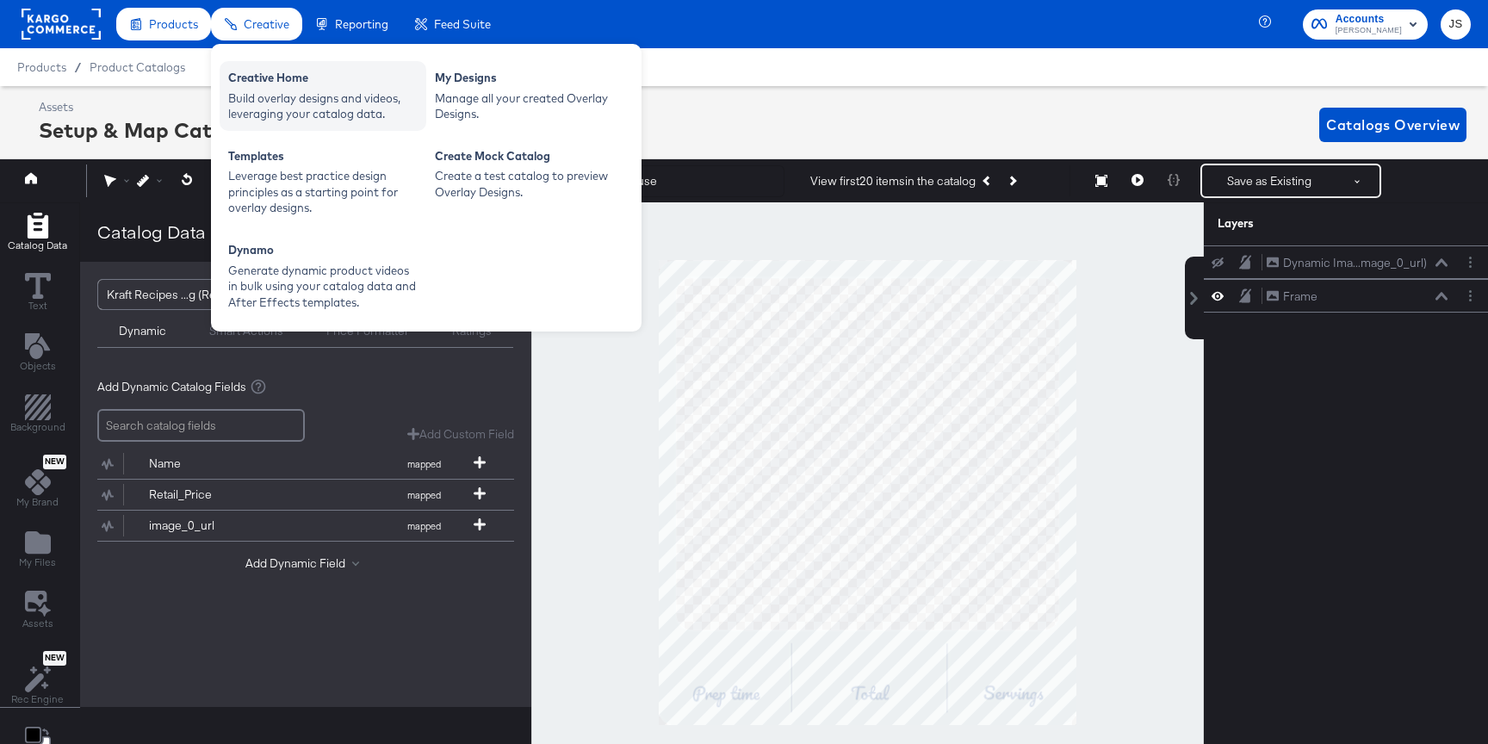
click at [308, 84] on div "Creative Home" at bounding box center [322, 80] width 189 height 21
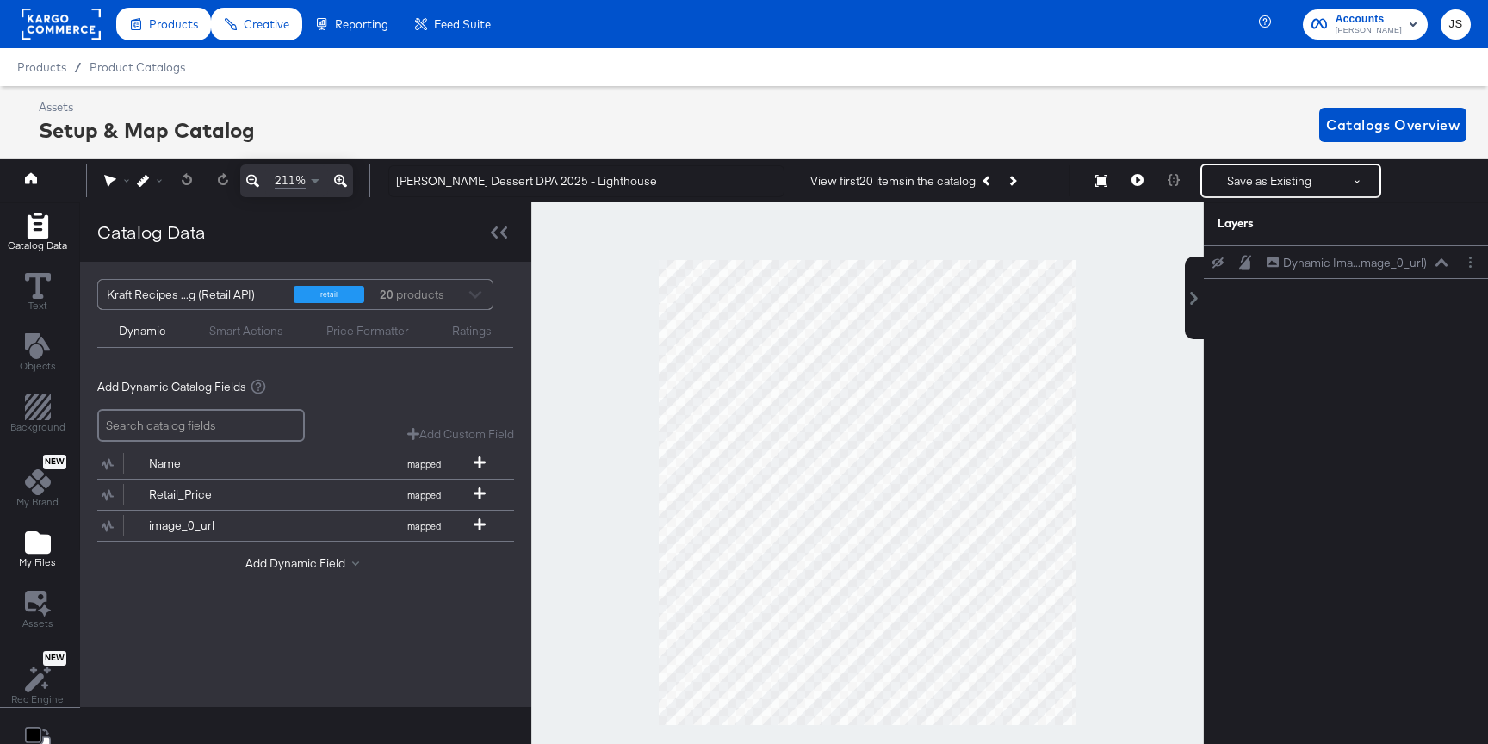
click at [20, 544] on div "My Files" at bounding box center [37, 549] width 37 height 40
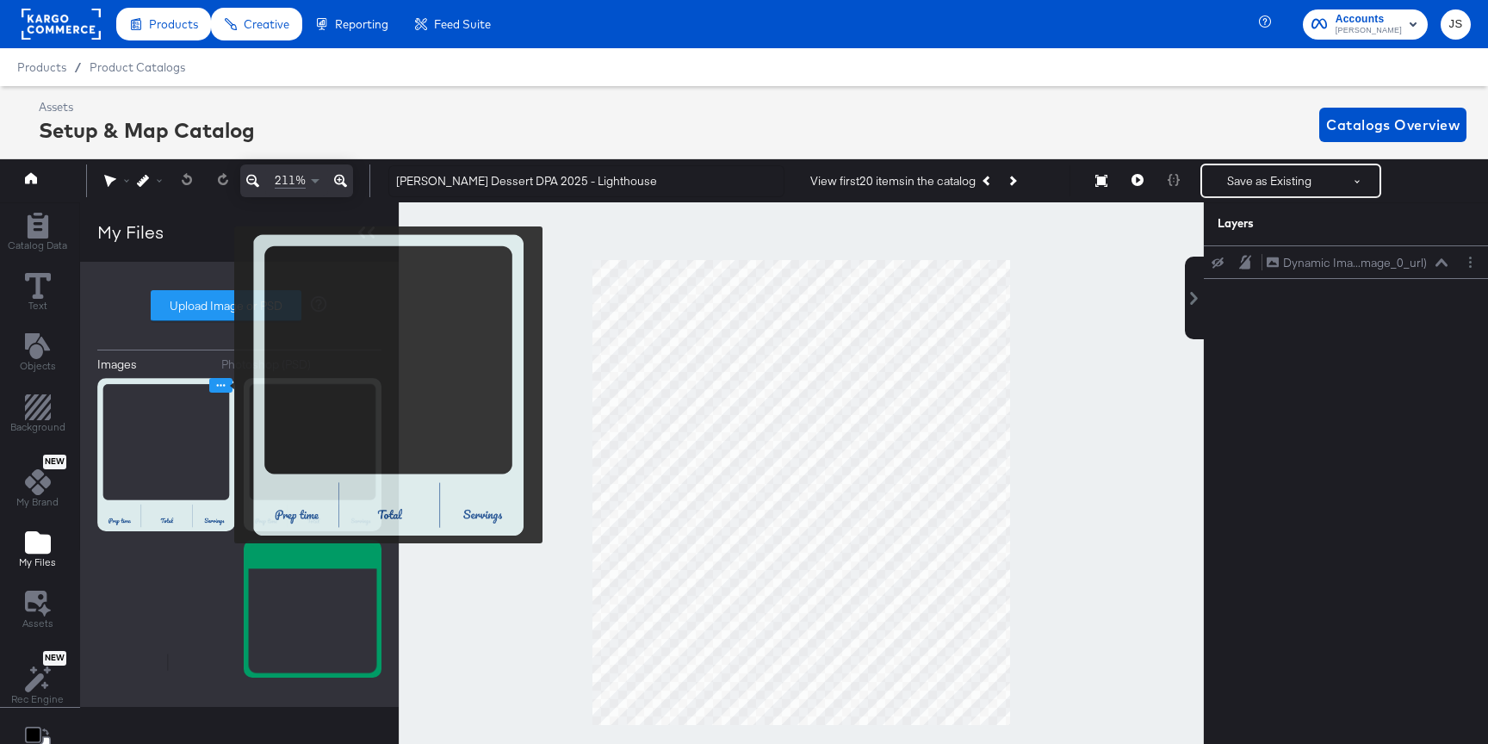
click at [222, 385] on icon "Image Options" at bounding box center [221, 385] width 9 height 3
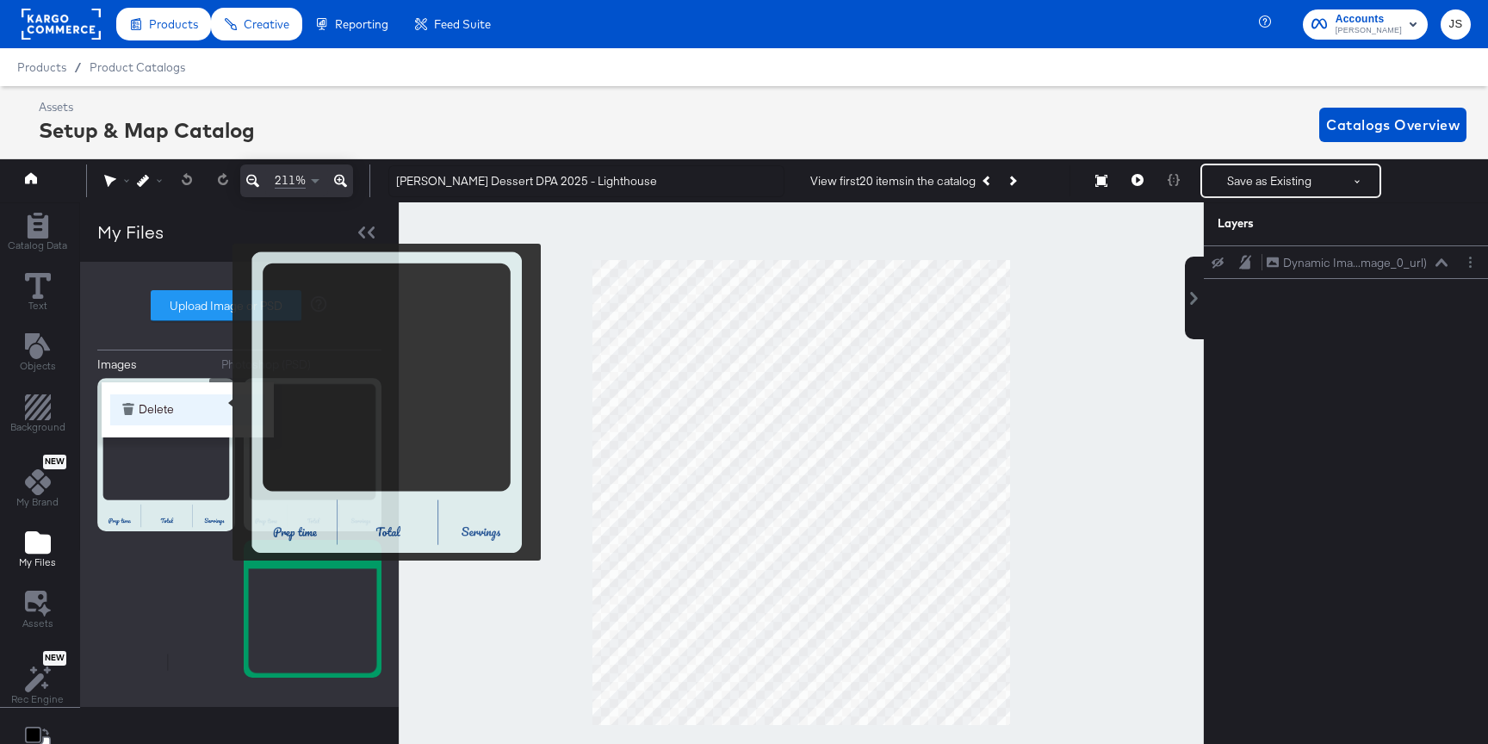
click at [221, 402] on button "Delete" at bounding box center [187, 409] width 155 height 31
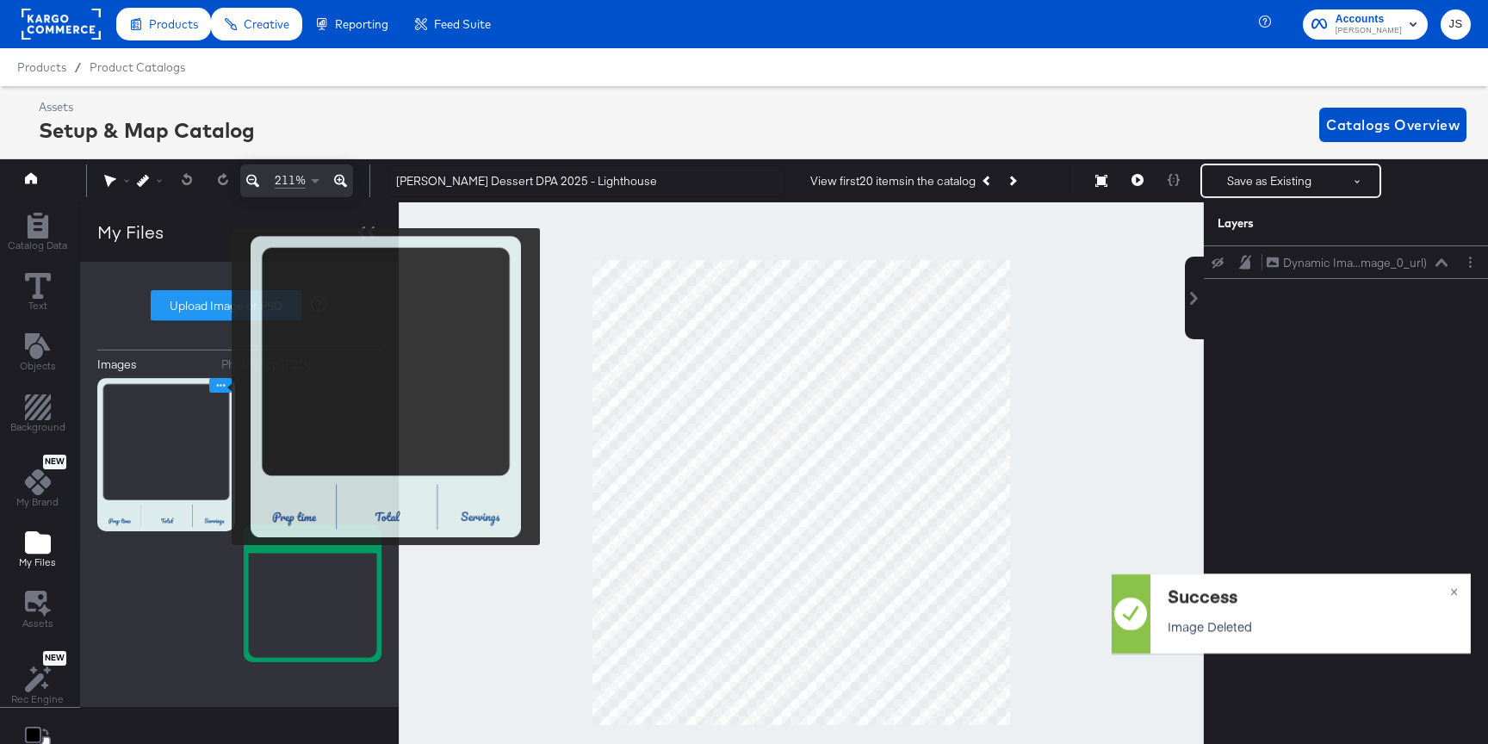
click at [220, 387] on icon "Image Options" at bounding box center [220, 385] width 13 height 13
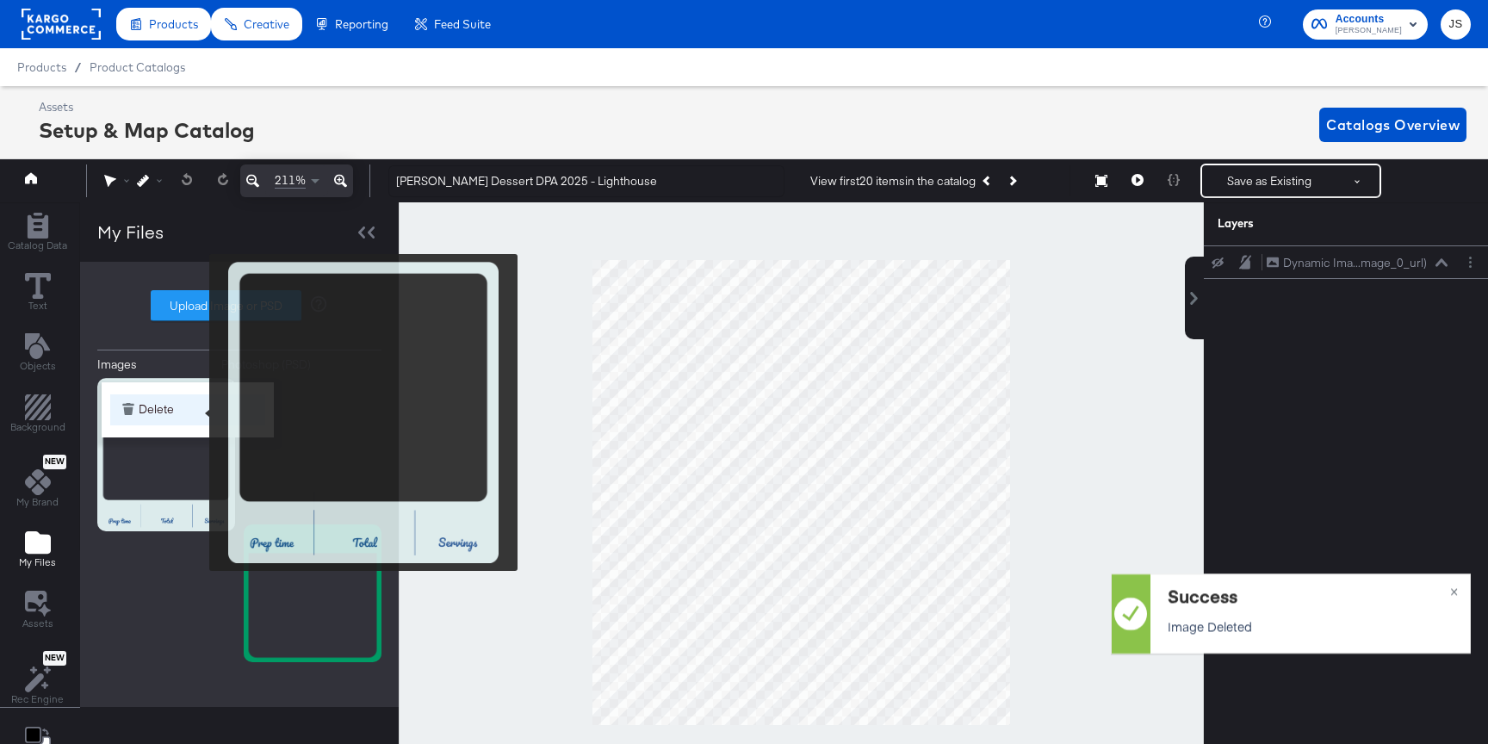
click at [198, 413] on button "Delete" at bounding box center [187, 409] width 155 height 31
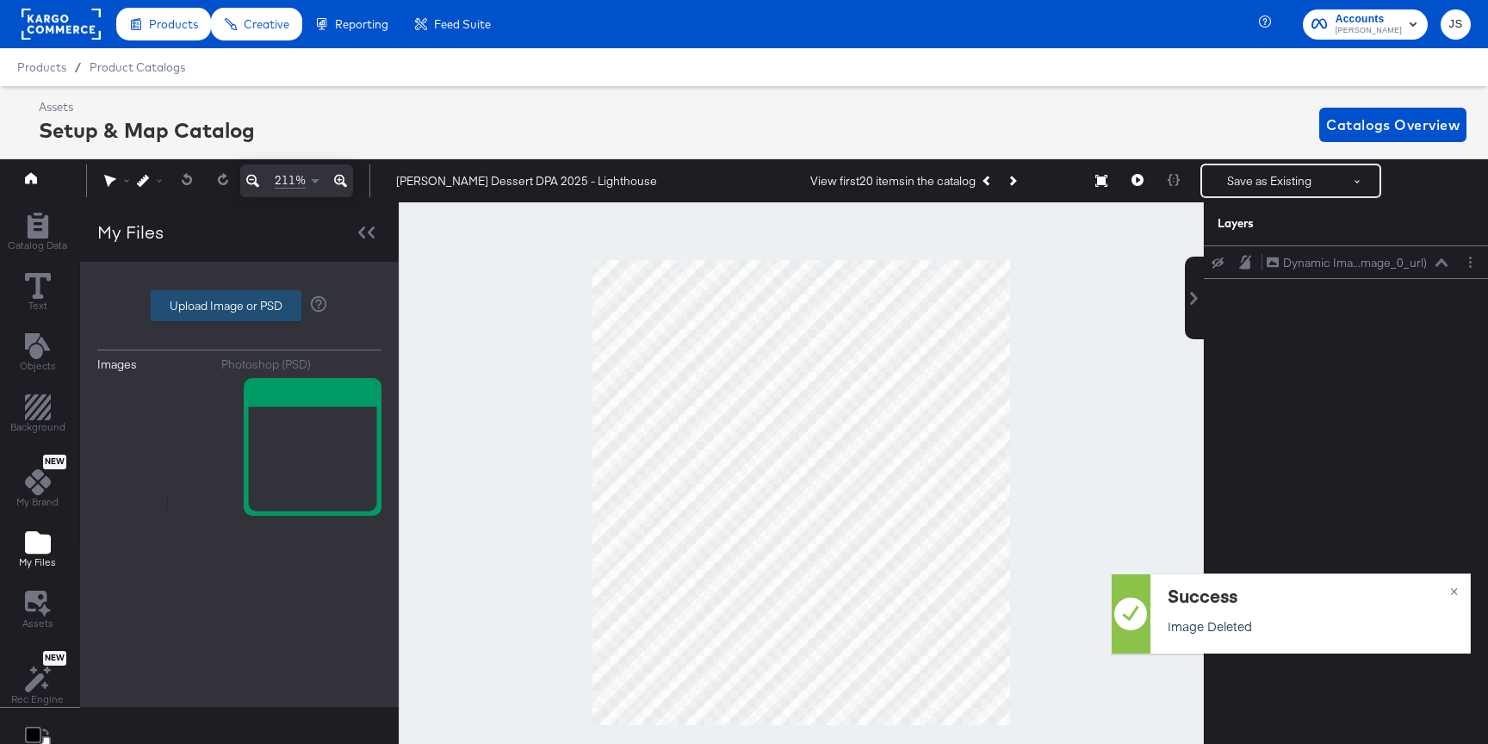
click at [225, 300] on label "Upload Image or PSD" at bounding box center [226, 305] width 149 height 29
click at [239, 306] on input "Upload Image or PSD" at bounding box center [239, 306] width 0 height 0
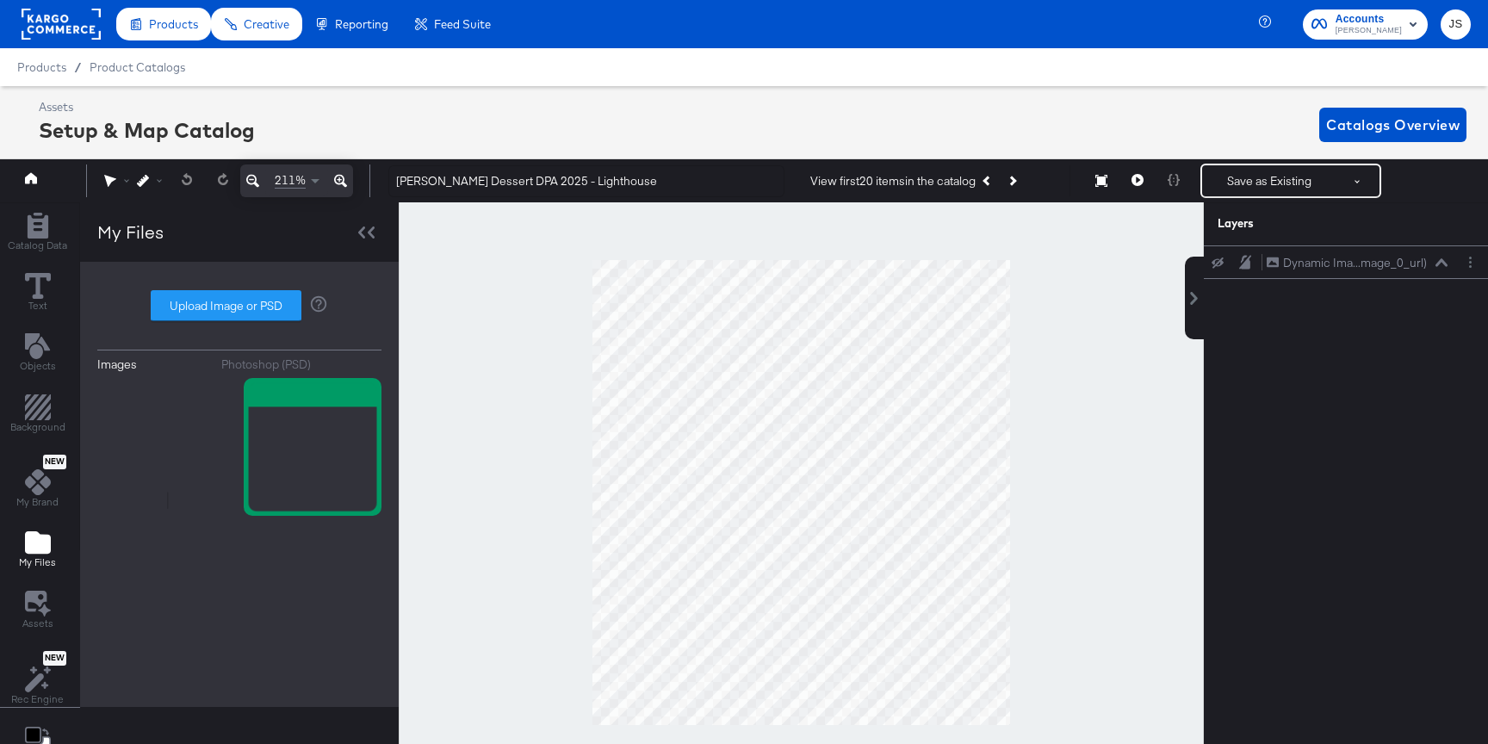
type input "C:\fakepath\Lighthouse Frame.png"
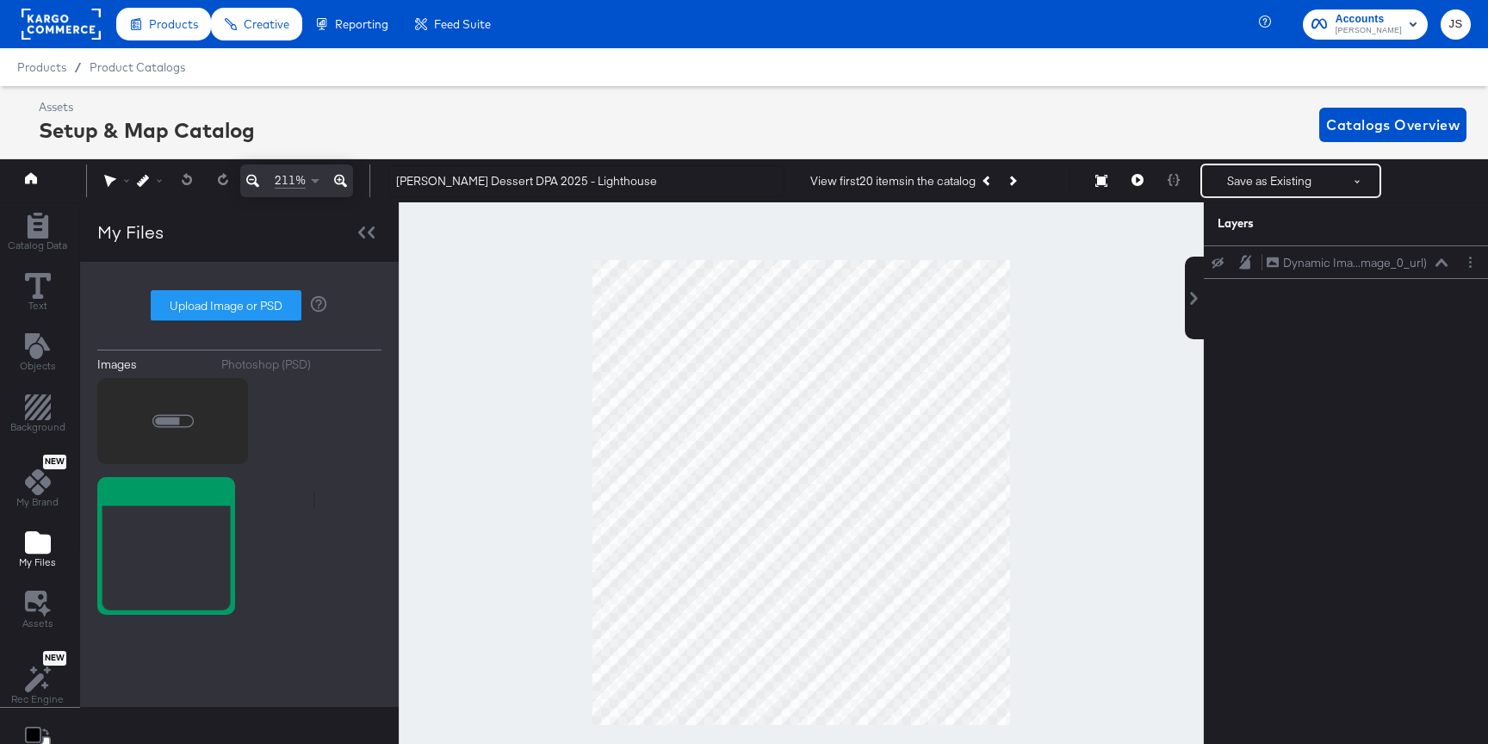
scroll to position [39, 0]
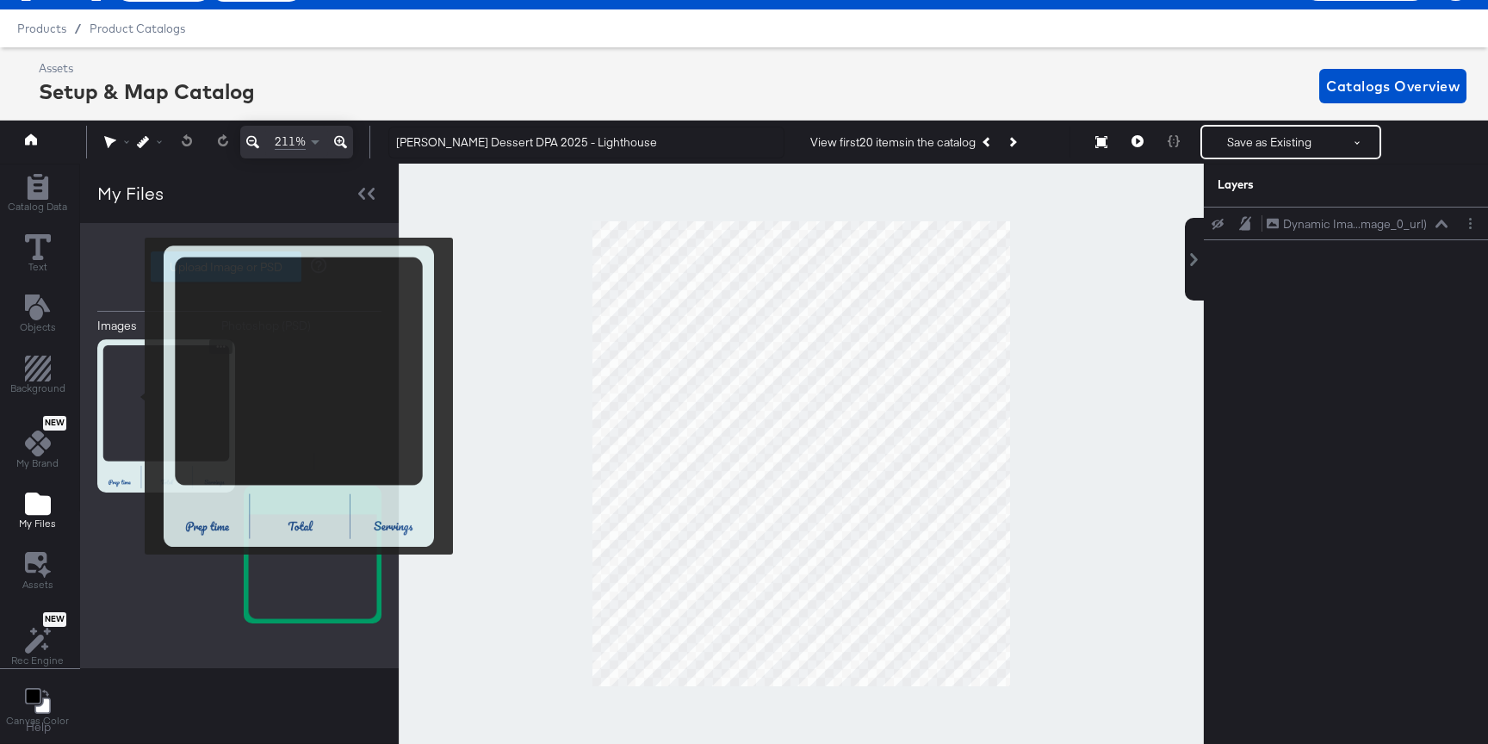
click at [133, 396] on img at bounding box center [166, 415] width 138 height 153
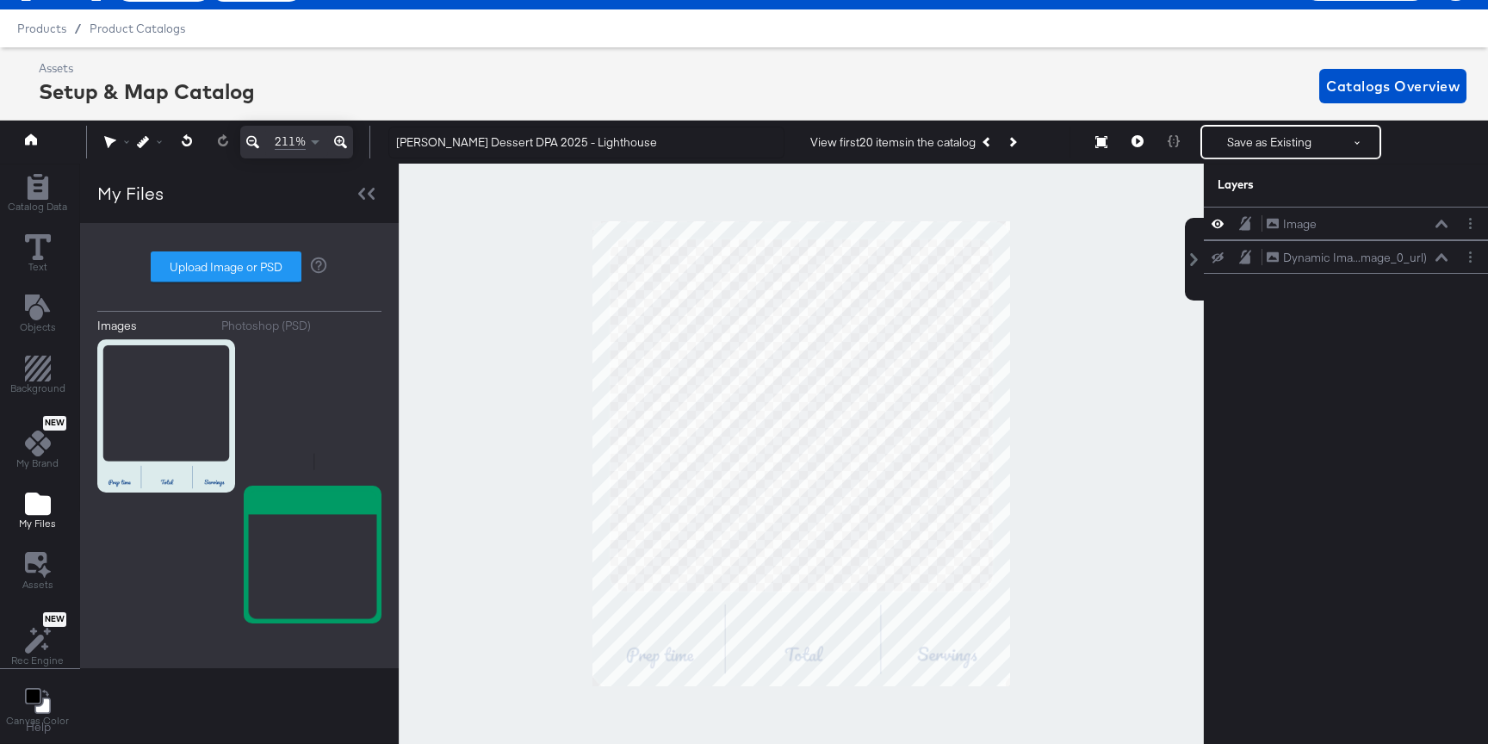
click at [1072, 365] on div at bounding box center [801, 454] width 805 height 580
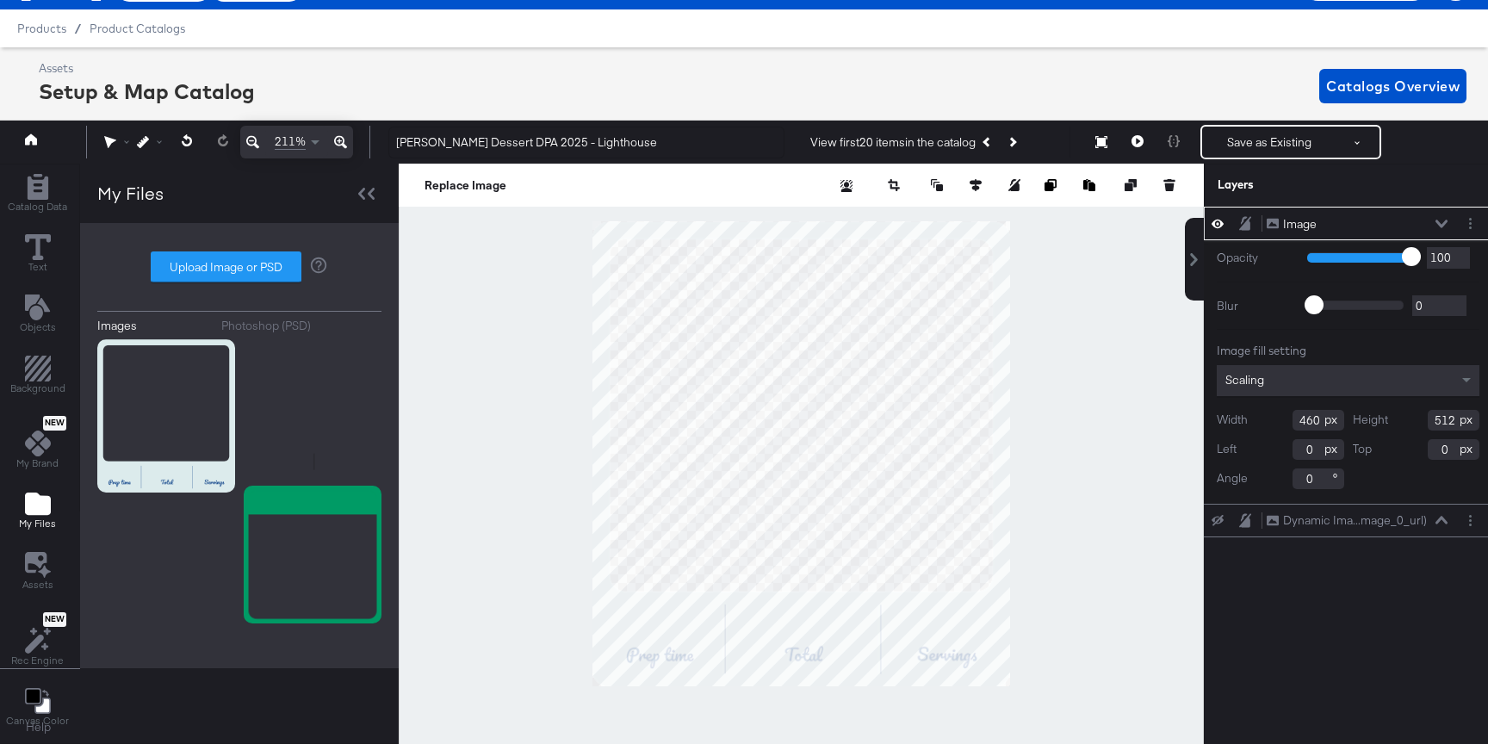
scroll to position [39, 4]
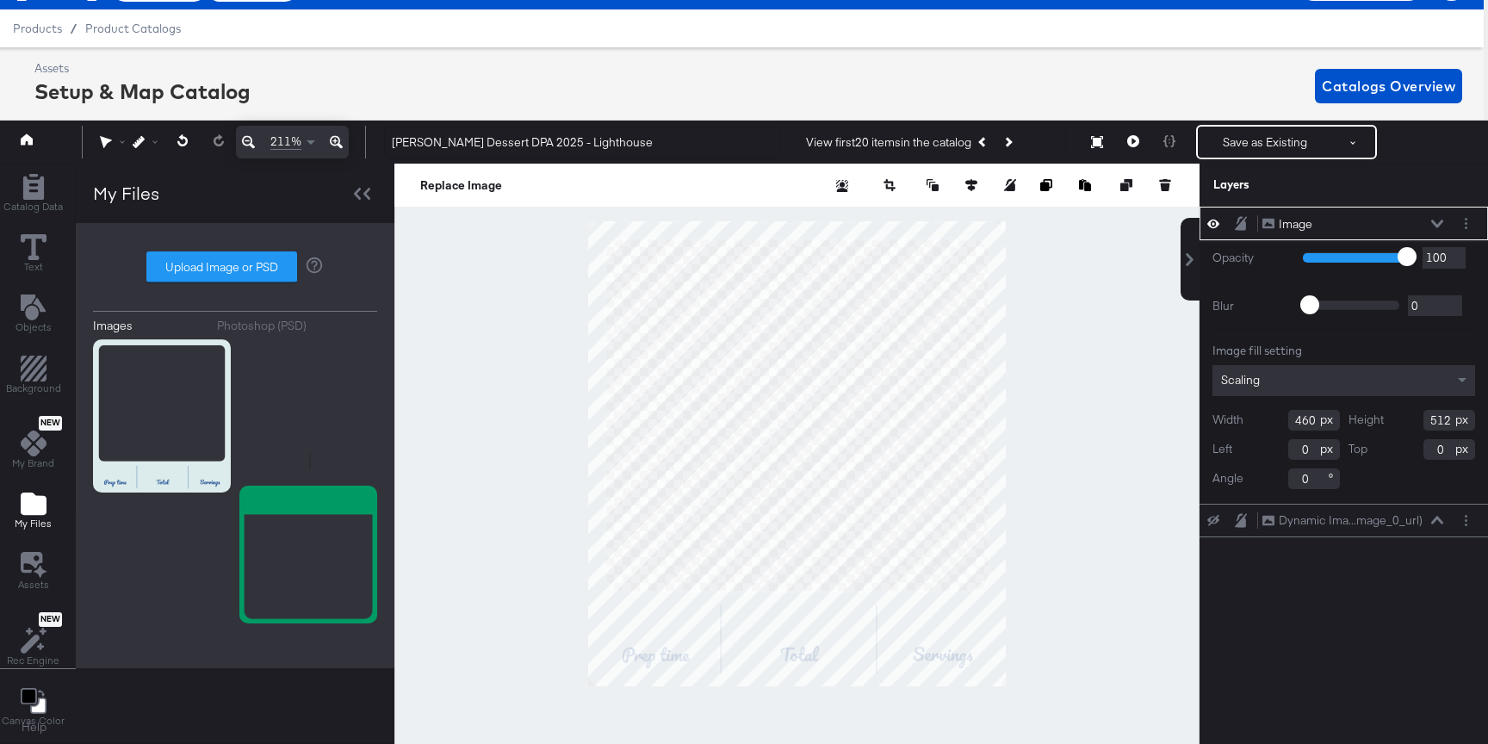
click at [1102, 317] on div at bounding box center [796, 454] width 805 height 580
click at [1072, 506] on div at bounding box center [796, 454] width 805 height 580
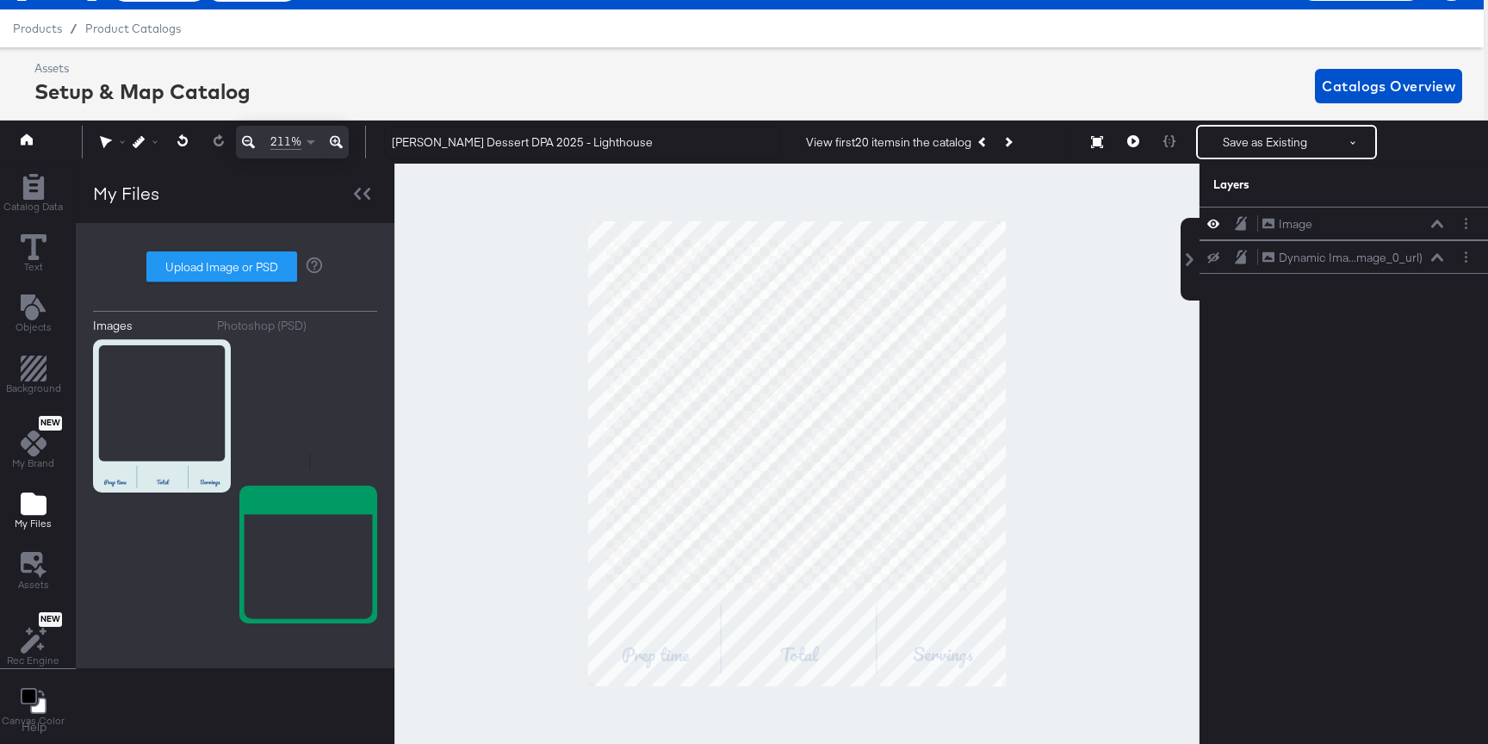
click at [1072, 506] on div at bounding box center [796, 454] width 805 height 580
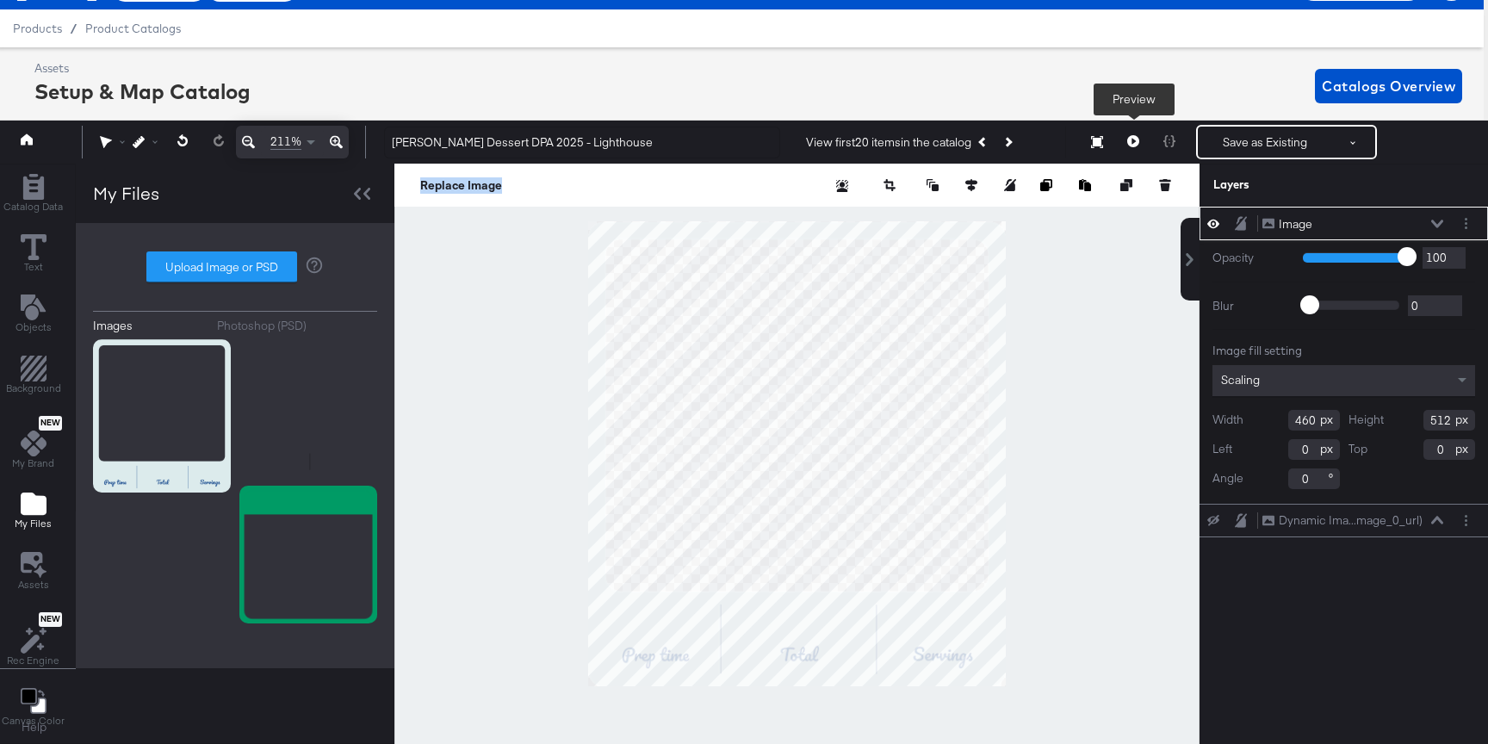
click at [1134, 150] on button at bounding box center [1133, 142] width 36 height 34
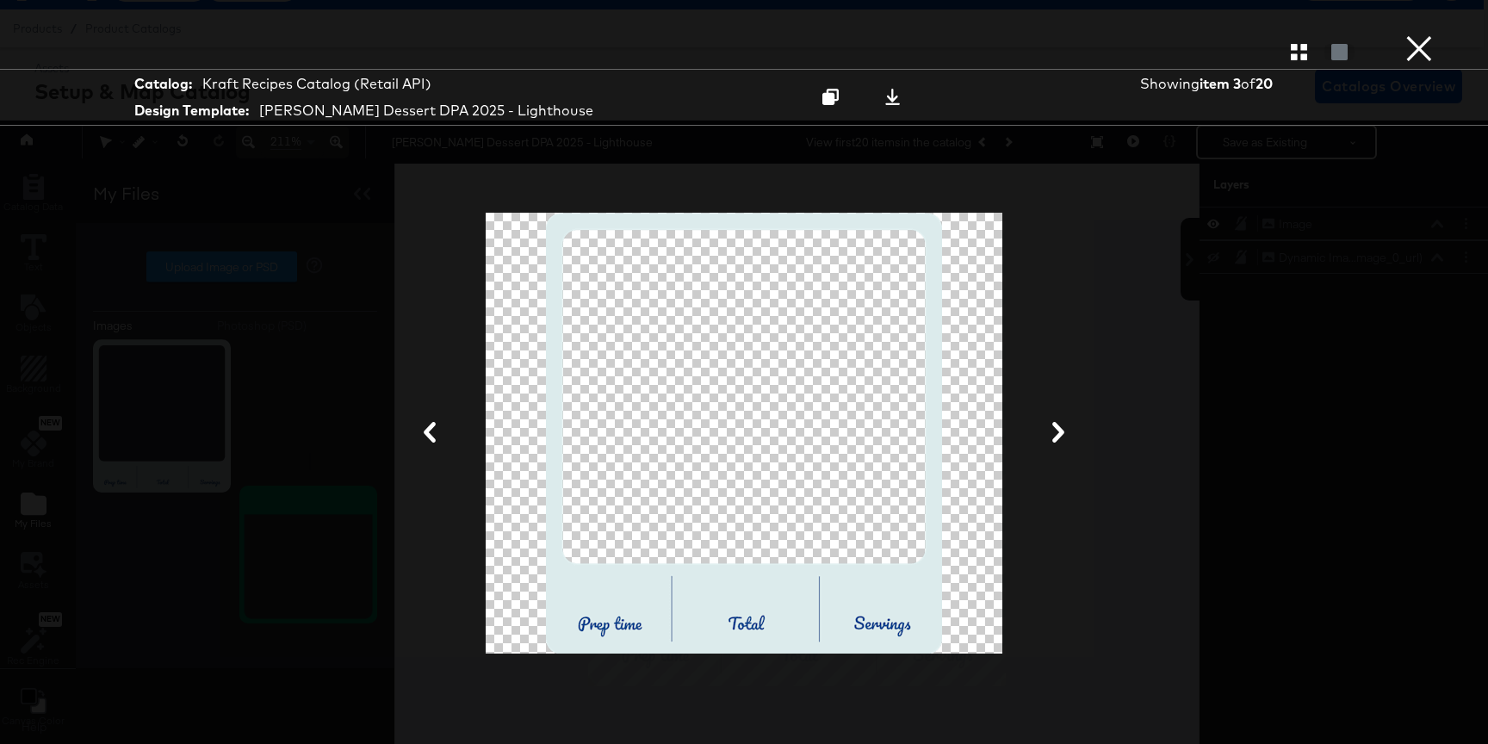
click at [1412, 34] on button "×" at bounding box center [1419, 17] width 34 height 34
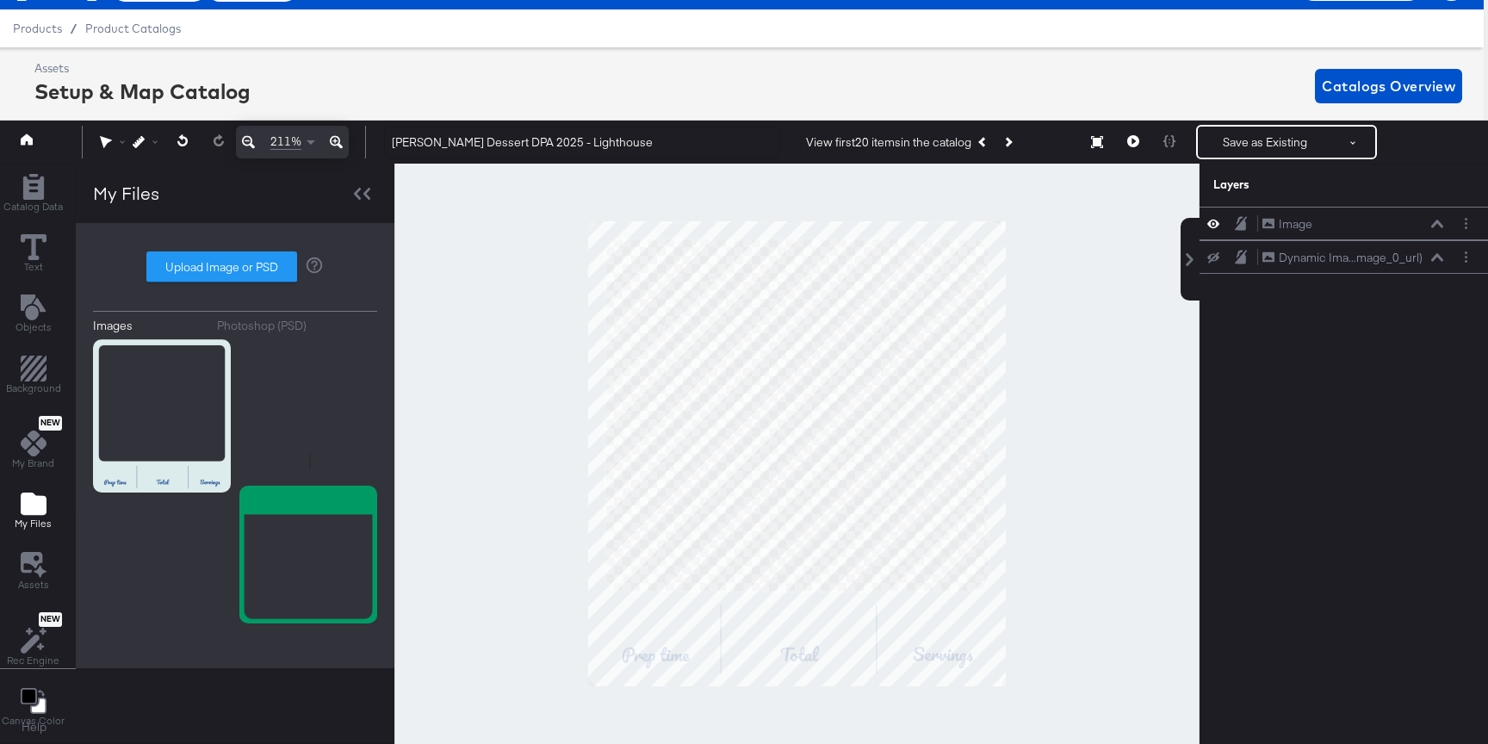
scroll to position [34, 4]
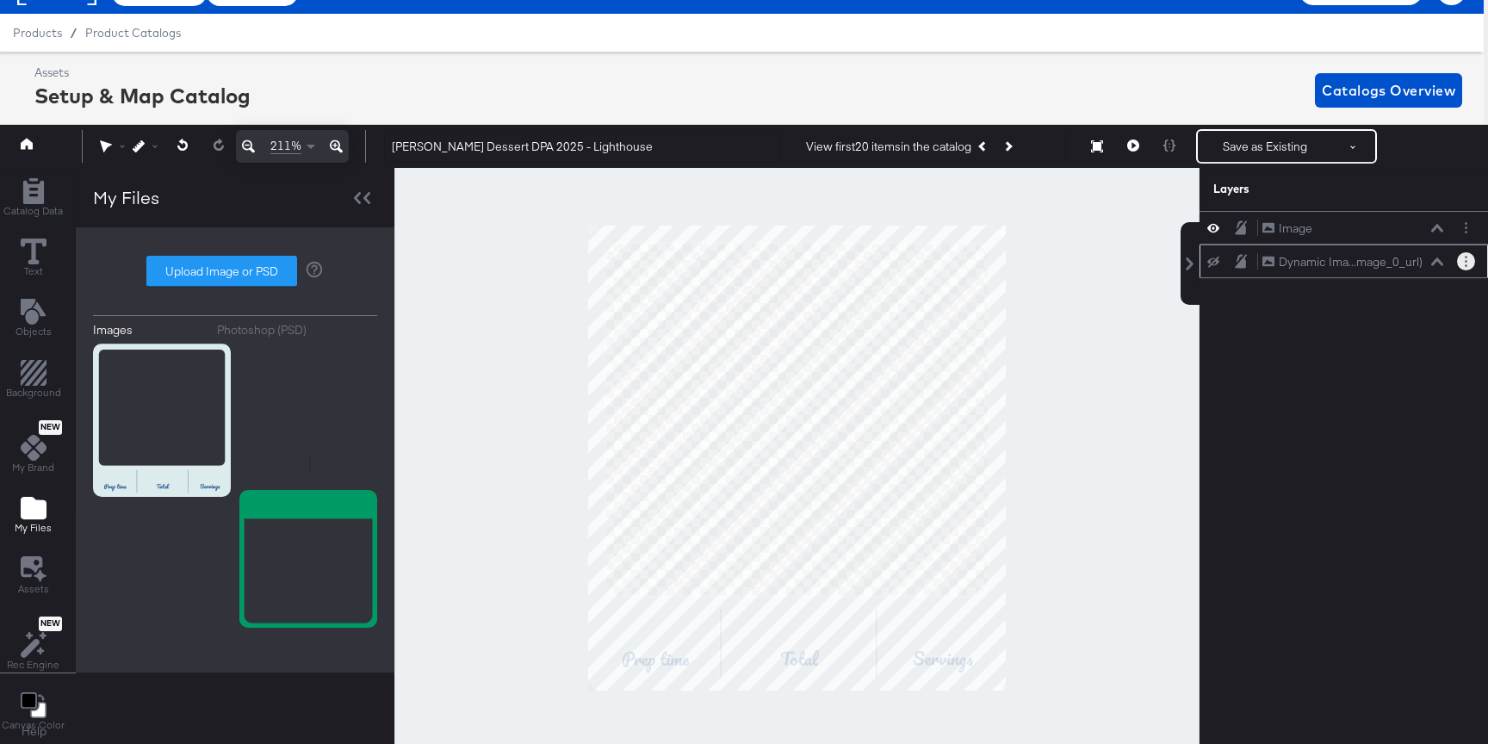
click at [1472, 263] on button "Layer Options" at bounding box center [1466, 261] width 18 height 18
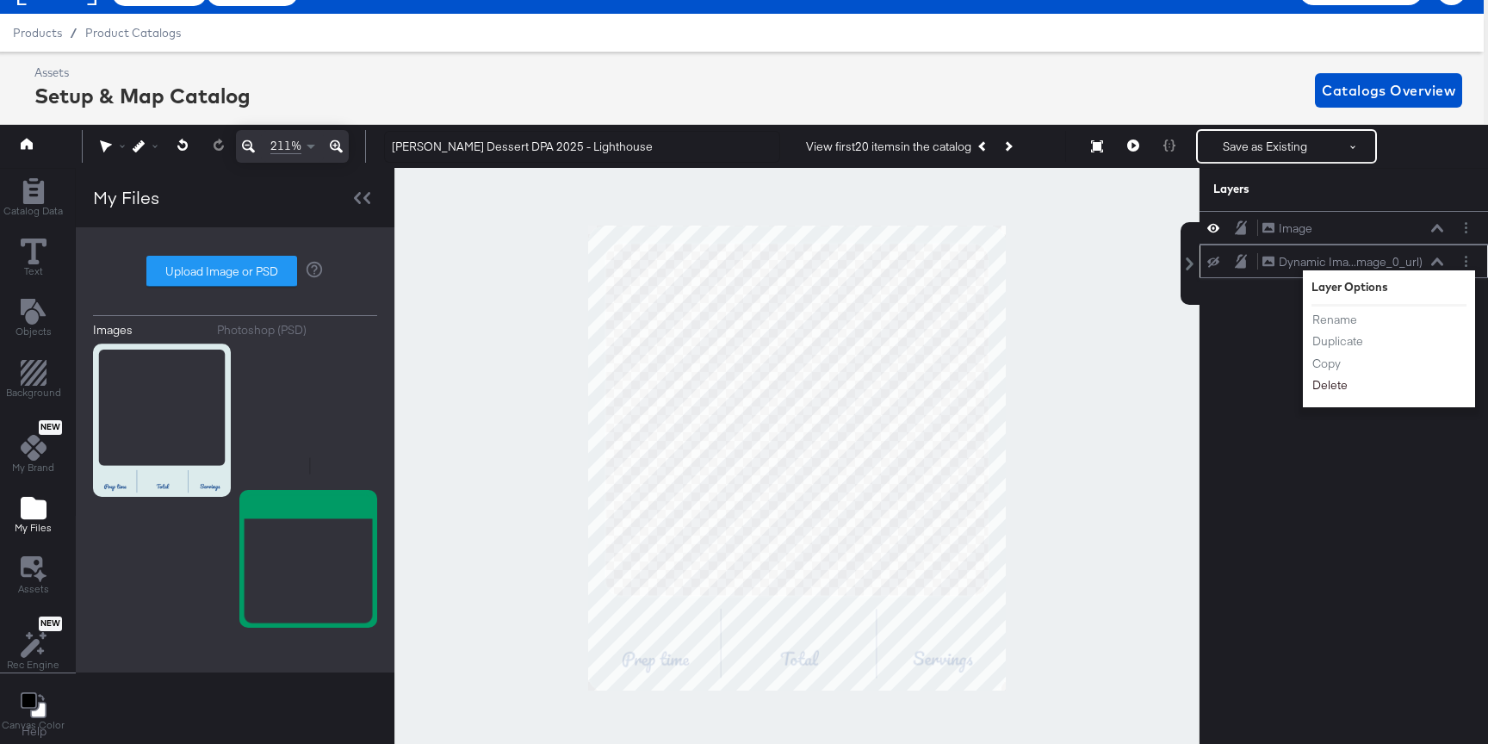
click at [1328, 386] on button "Delete" at bounding box center [1329, 386] width 37 height 18
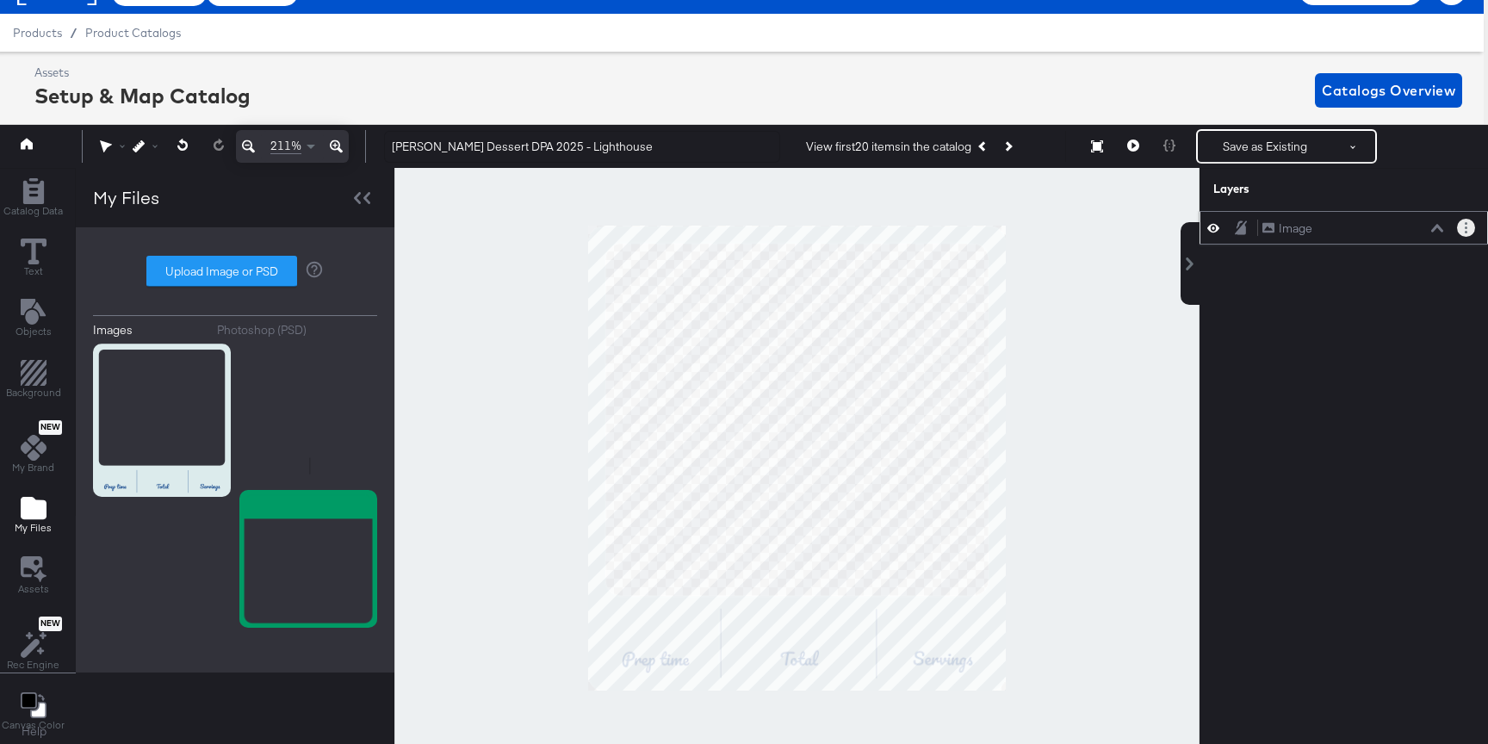
click at [1466, 226] on icon "Layer Options" at bounding box center [1465, 227] width 3 height 11
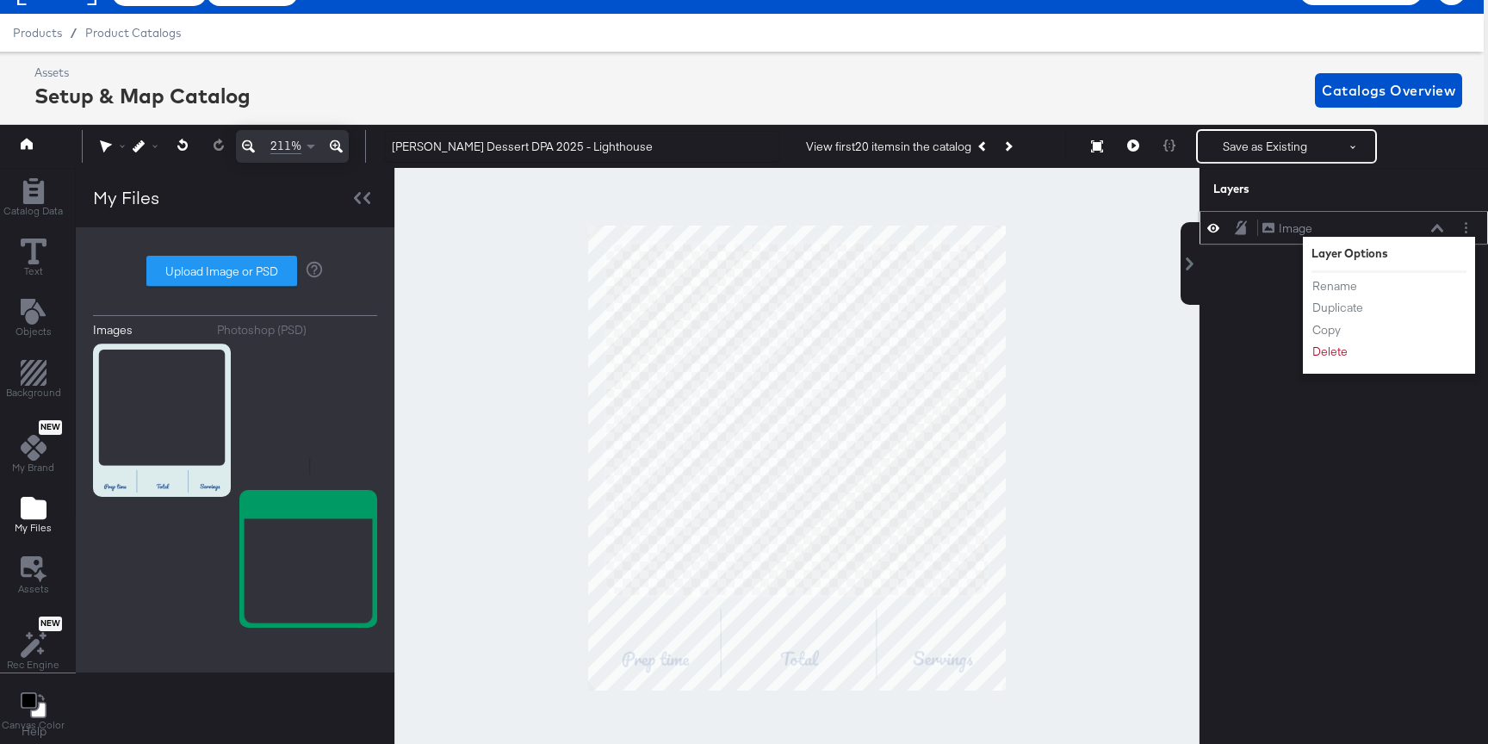
click at [1324, 362] on div "Rename Duplicate Copy Delete" at bounding box center [1358, 319] width 95 height 92
click at [1273, 279] on div "Image Image Layer Options Rename Duplicate Copy Delete" at bounding box center [1333, 469] width 310 height 516
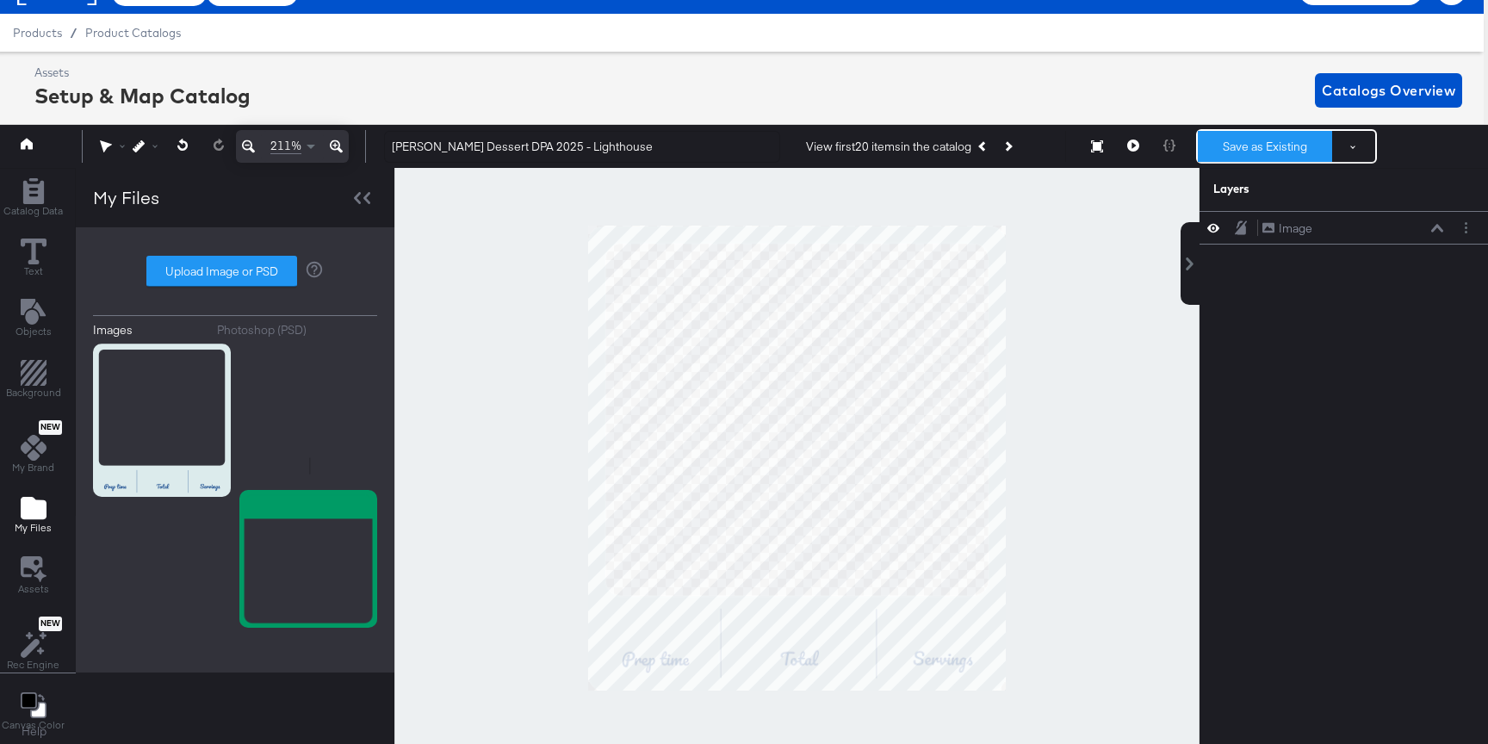
click at [1235, 150] on button "Save as Existing" at bounding box center [1265, 146] width 134 height 31
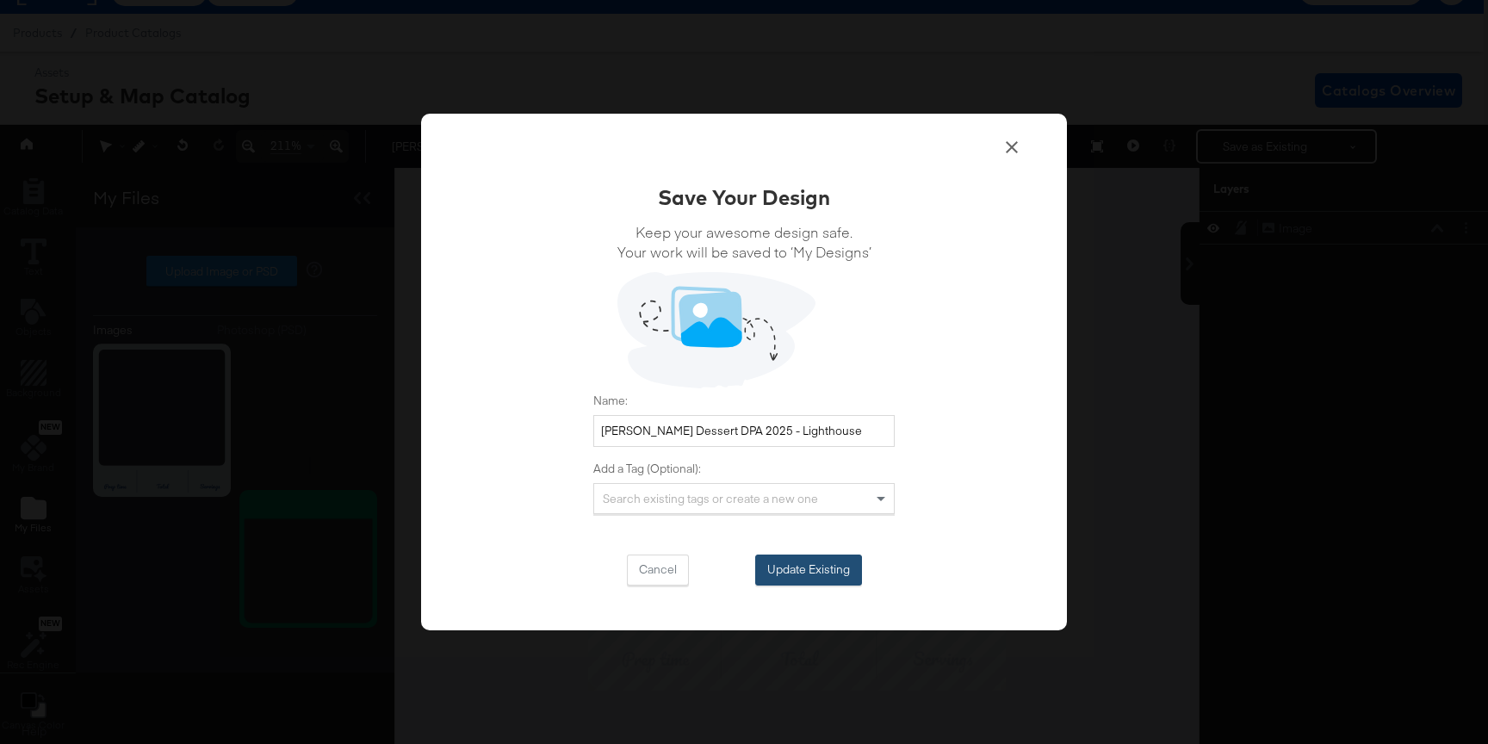
click at [810, 584] on button "Update Existing" at bounding box center [808, 569] width 107 height 31
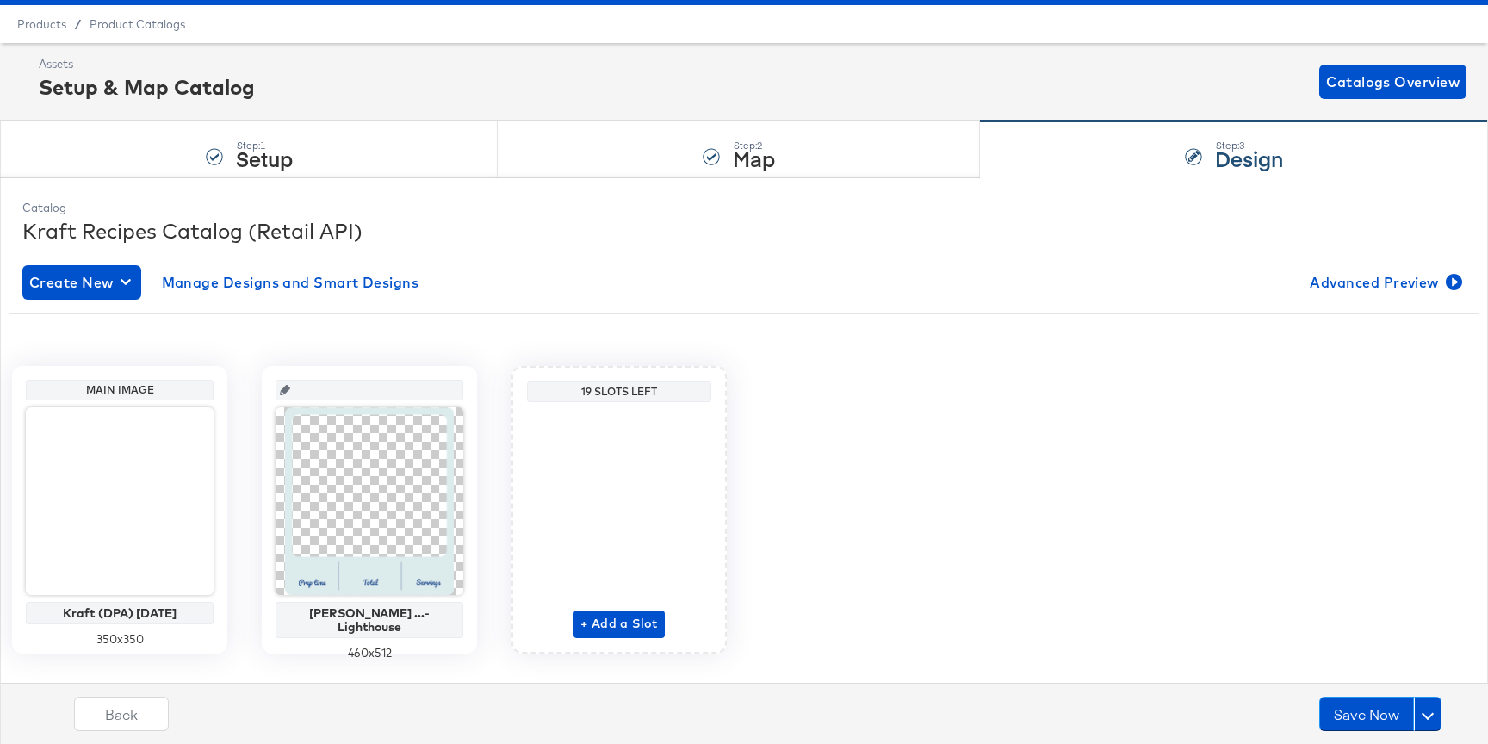
scroll to position [0, 0]
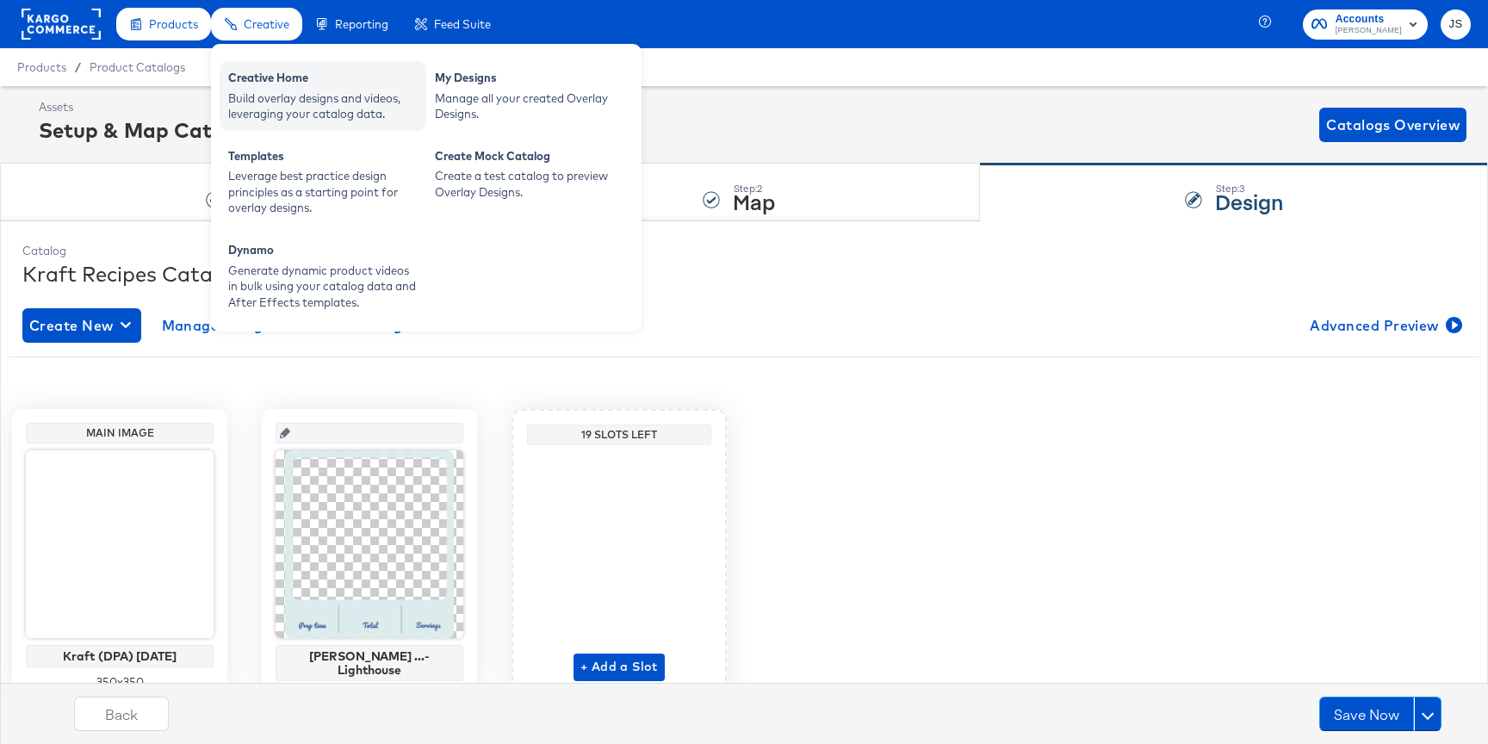
click at [285, 82] on div "Creative Home" at bounding box center [322, 80] width 189 height 21
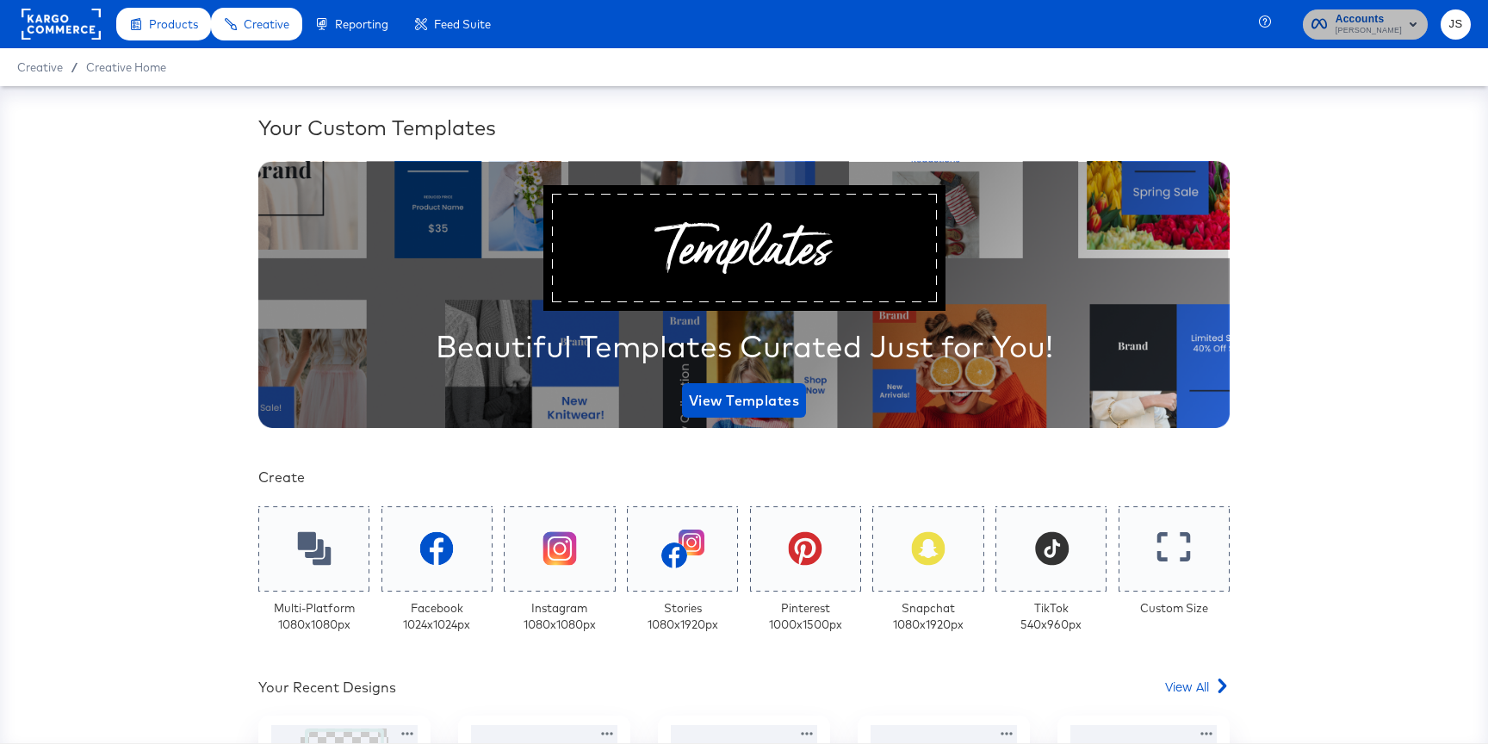
click at [1396, 25] on span "[PERSON_NAME]" at bounding box center [1368, 31] width 66 height 14
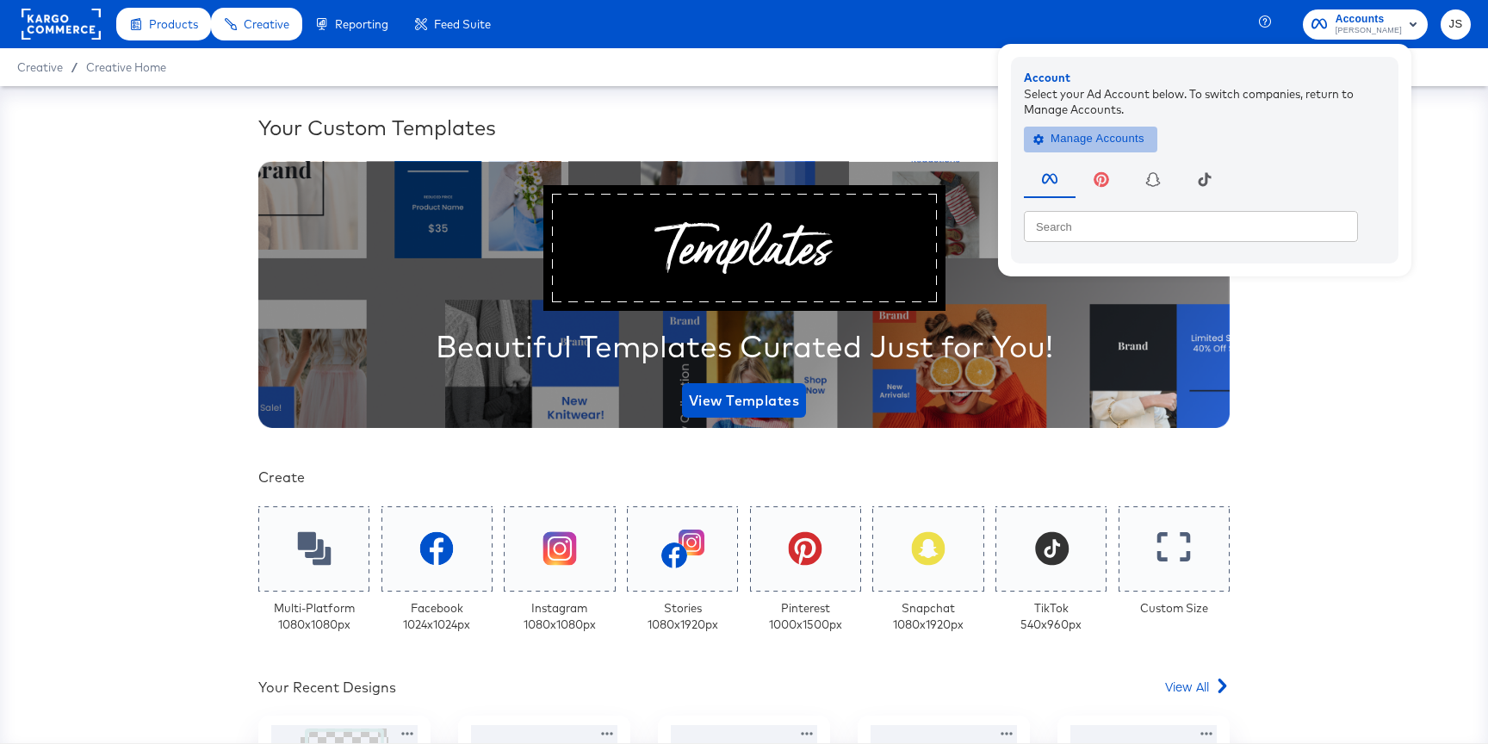
click at [1144, 137] on span "Manage Accounts" at bounding box center [1091, 139] width 108 height 20
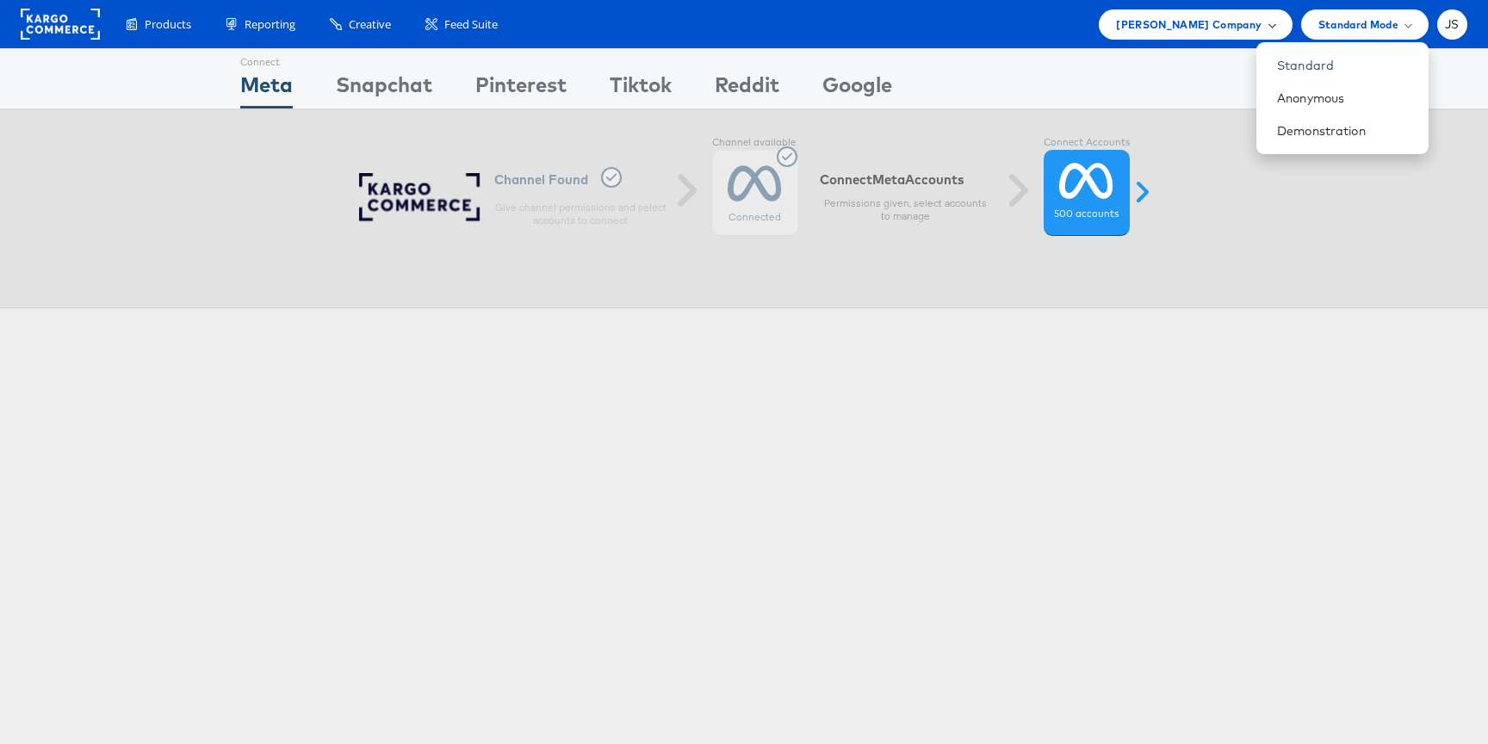
click at [1266, 25] on div "Kraft Heinz Company" at bounding box center [1195, 24] width 158 height 18
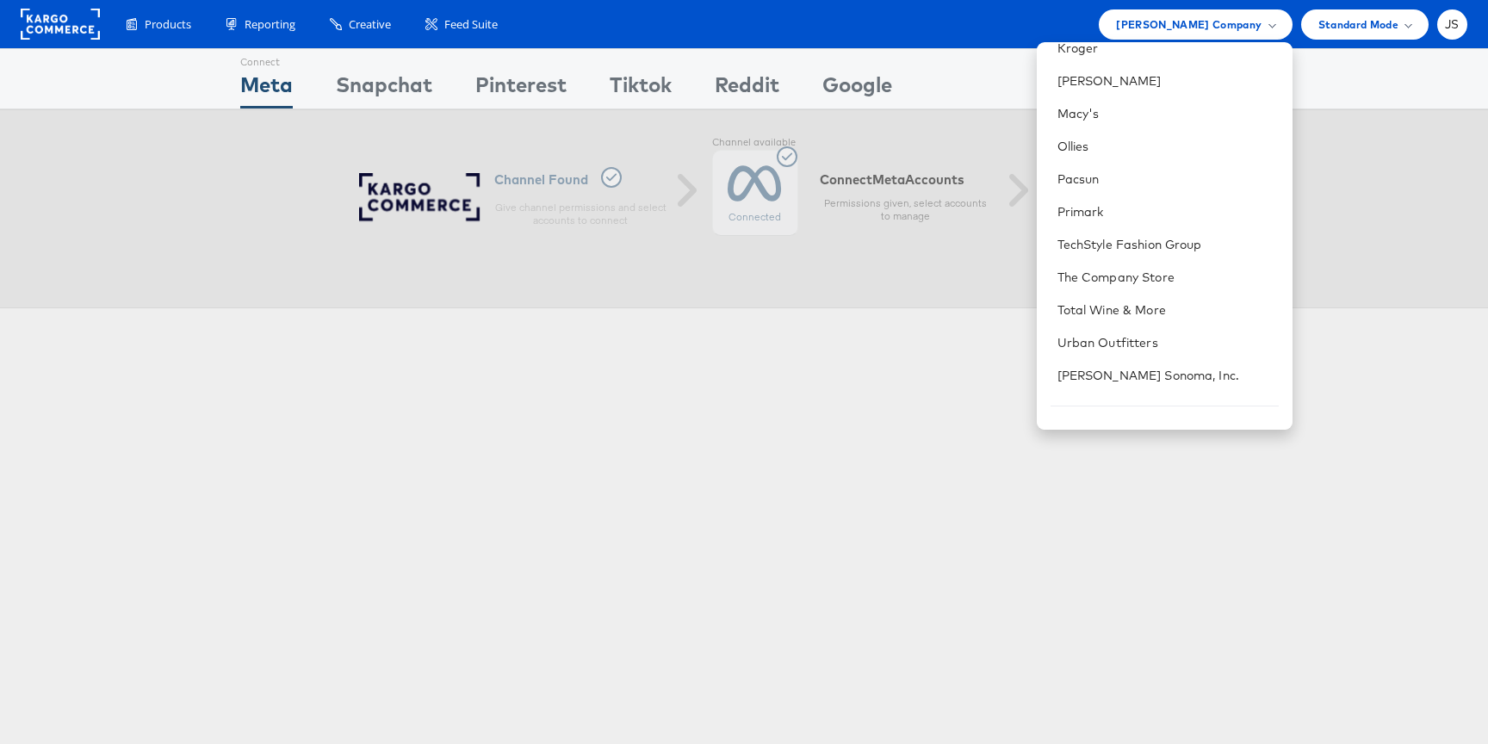
scroll to position [602, 0]
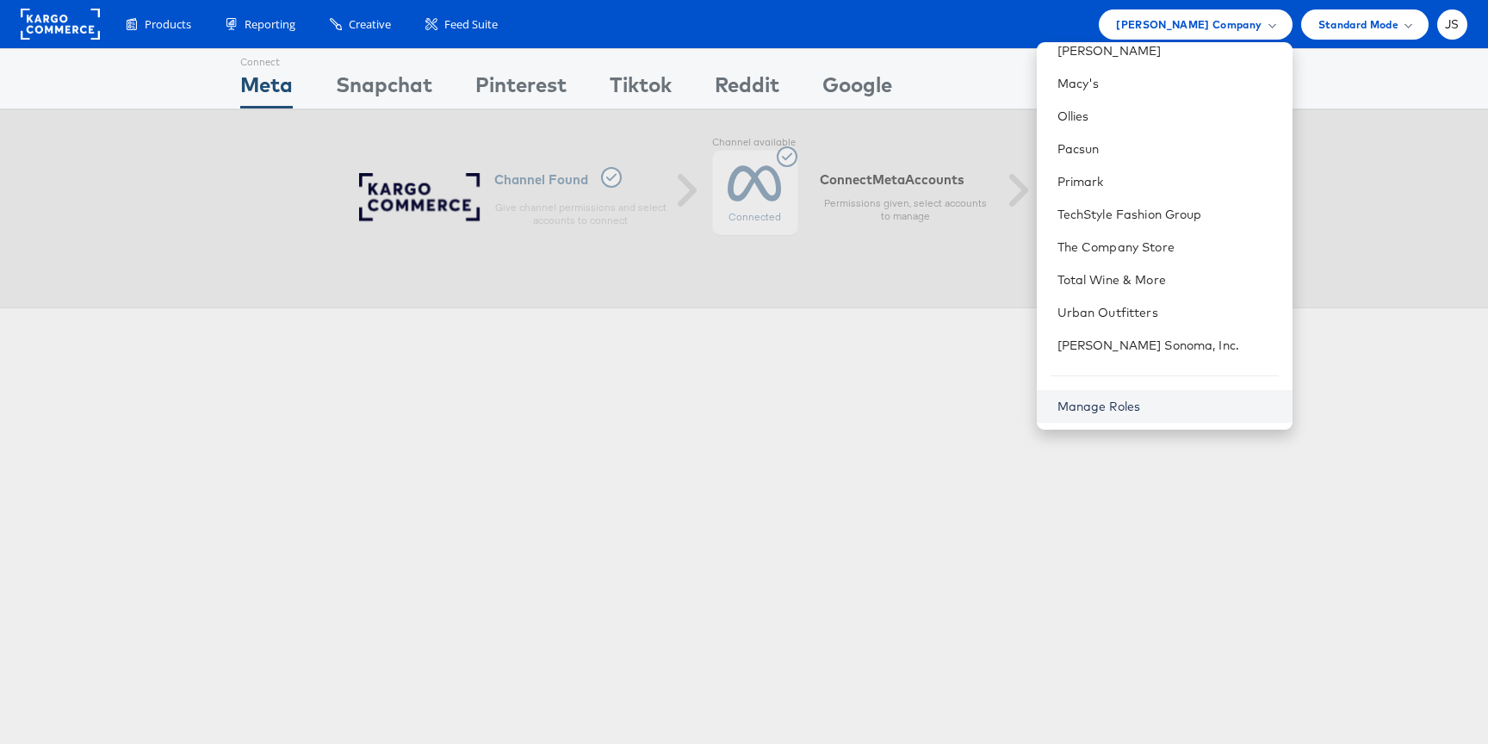
click at [1127, 399] on link "Manage Roles" at bounding box center [1099, 406] width 84 height 15
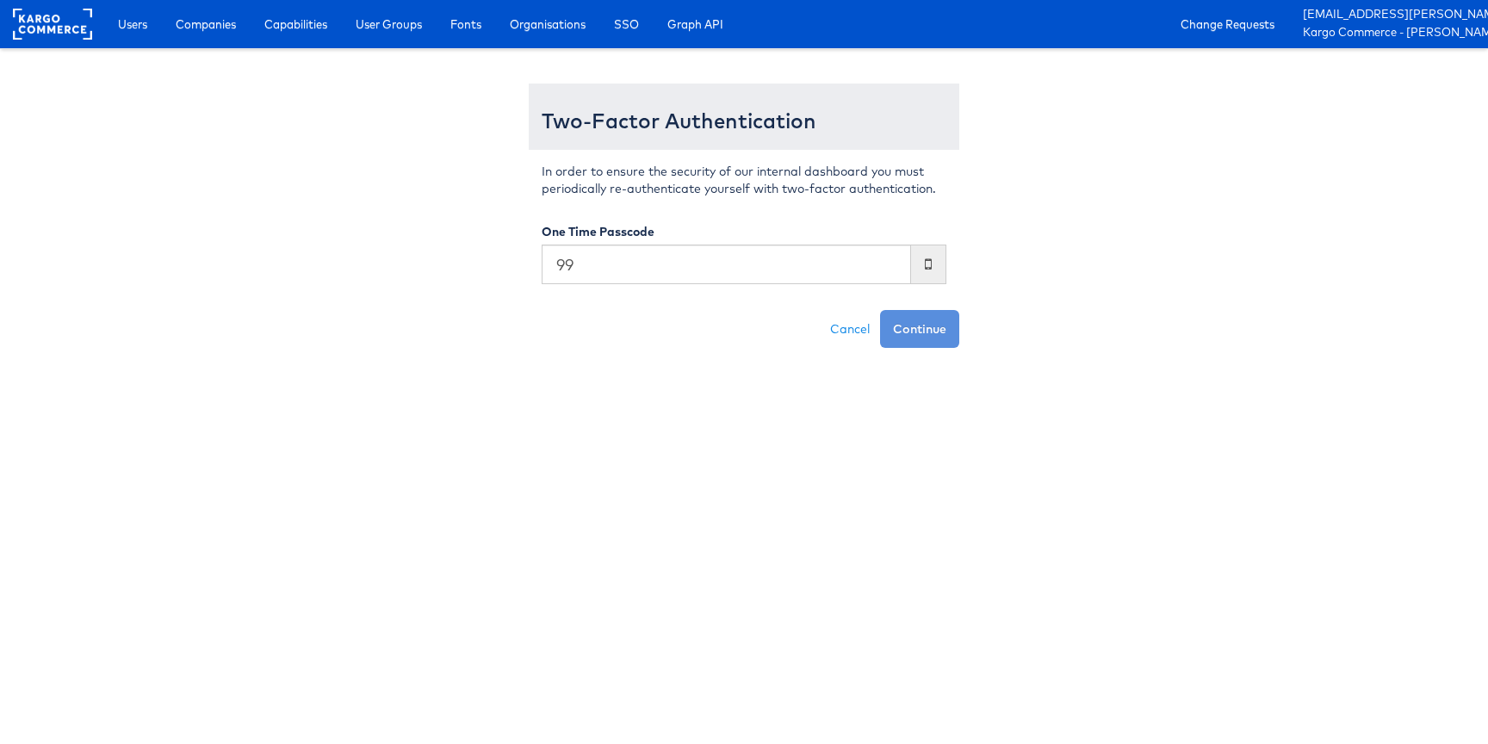
type input "9"
type input "658665"
click at [880, 310] on button "Continue" at bounding box center [919, 329] width 79 height 38
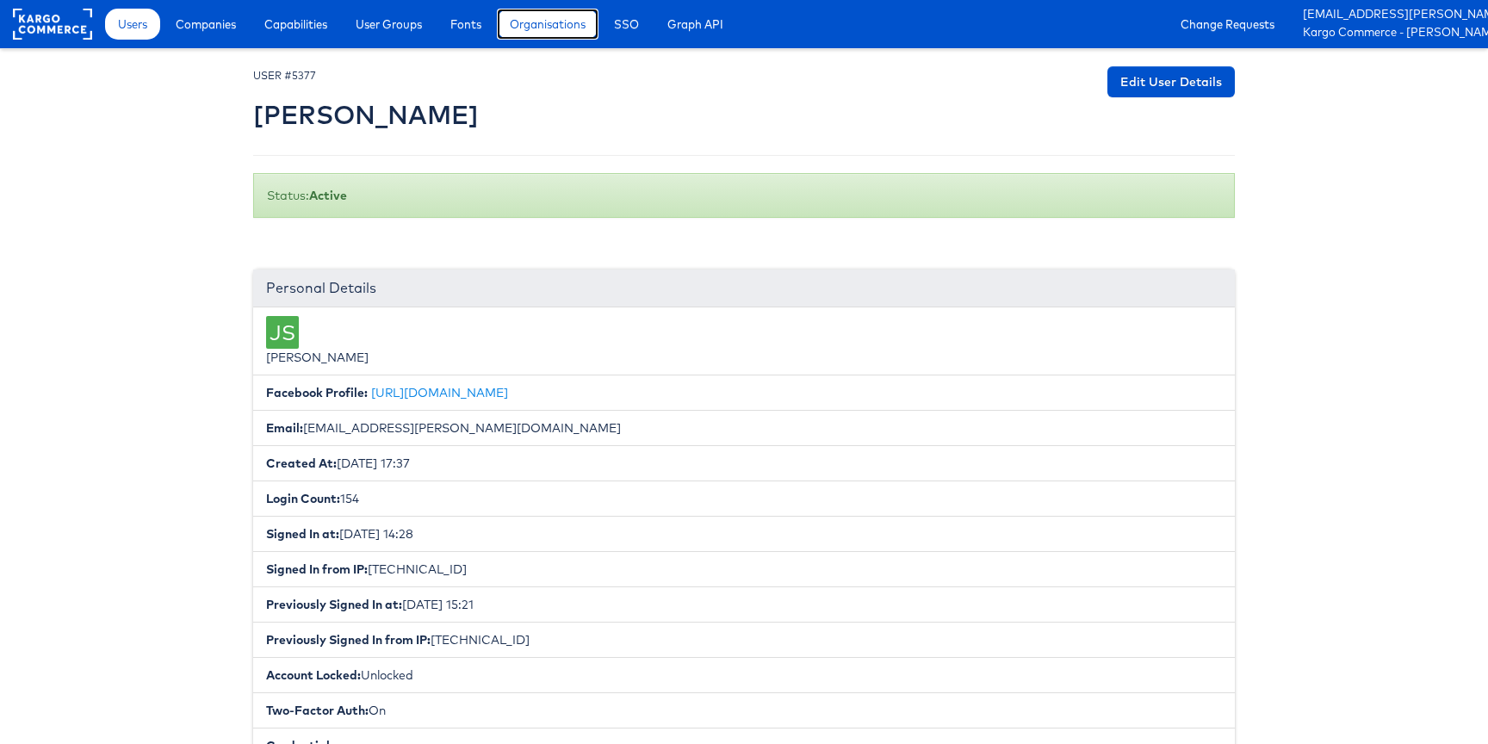
click at [505, 22] on link "Organisations" at bounding box center [548, 24] width 102 height 31
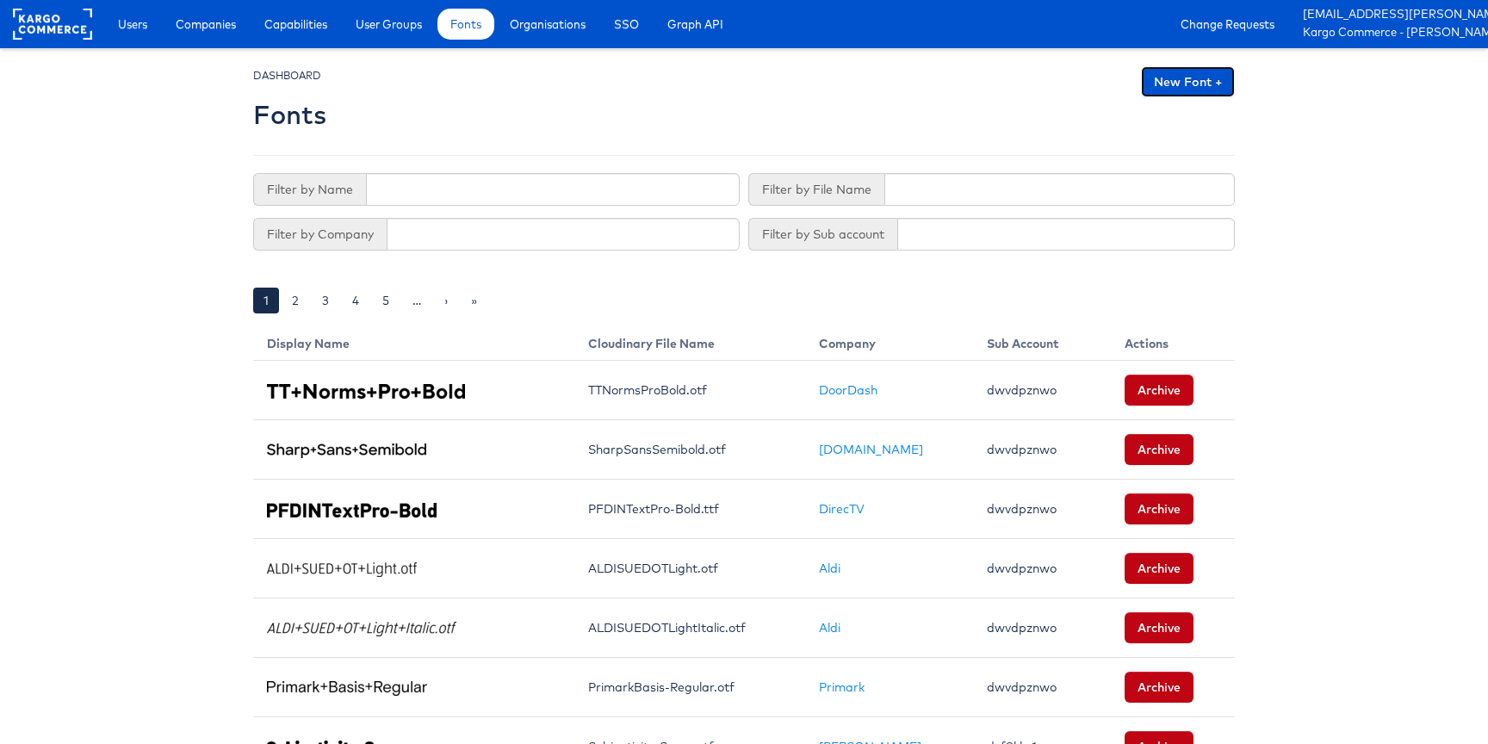
click at [1183, 95] on link "New Font +" at bounding box center [1188, 81] width 94 height 31
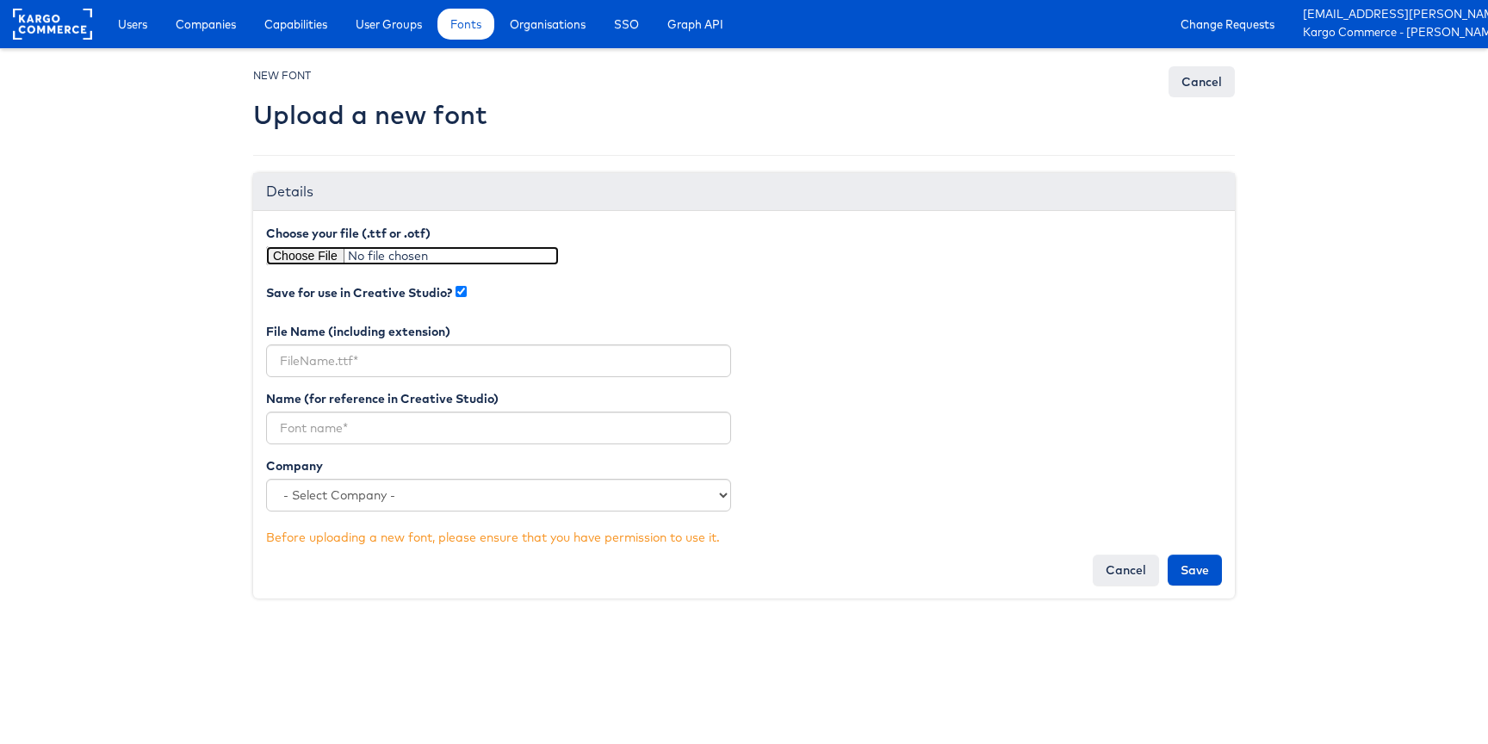
click at [300, 253] on input "file" at bounding box center [412, 255] width 293 height 19
type input "C:\fakepath\Pacifico-Regular.ttf"
type input "Pacifico-Regular.ttf"
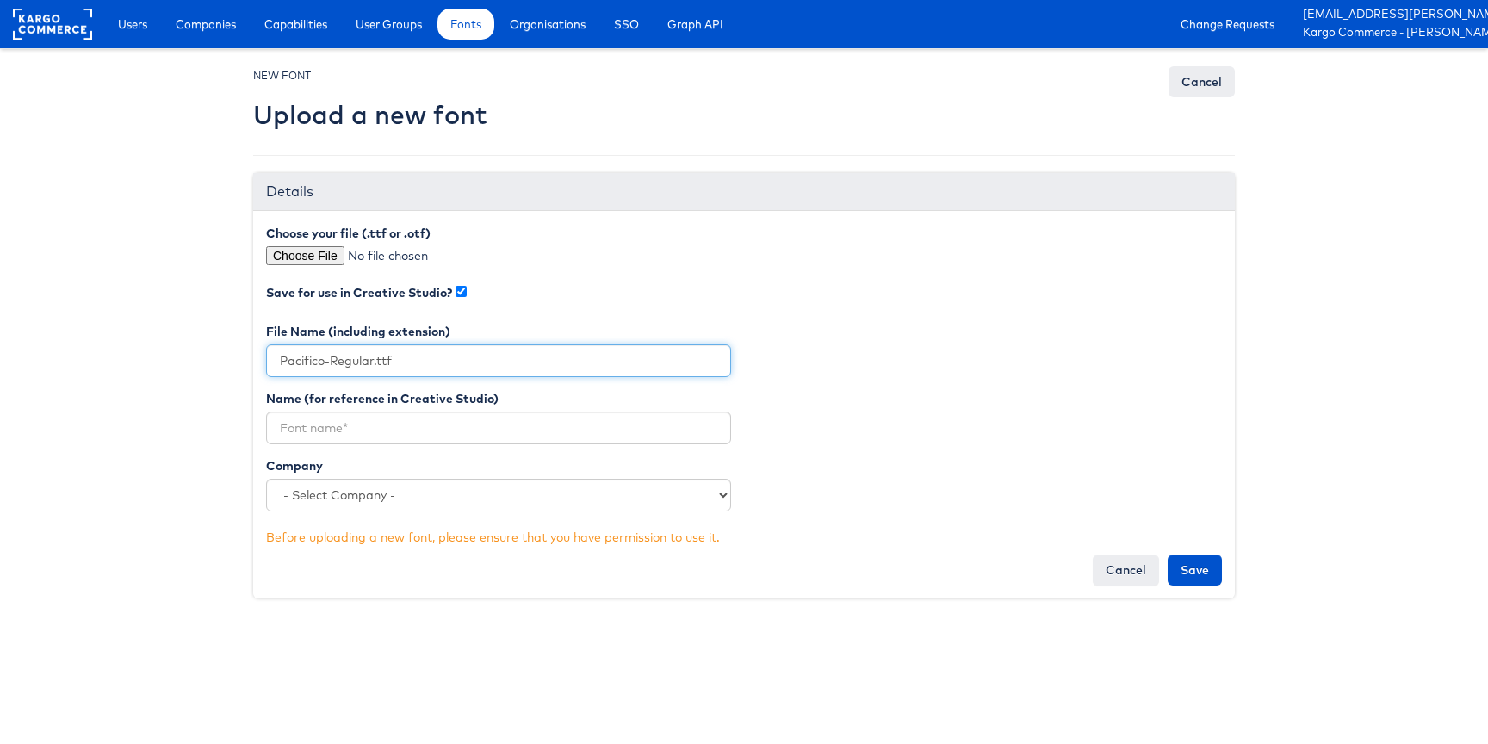
drag, startPoint x: 373, startPoint y: 363, endPoint x: 231, endPoint y: 362, distance: 142.1
click at [231, 362] on body "Users Companies Capabilities User Groups Fonts Organisations SSO Graph API Chan…" at bounding box center [744, 311] width 1488 height 622
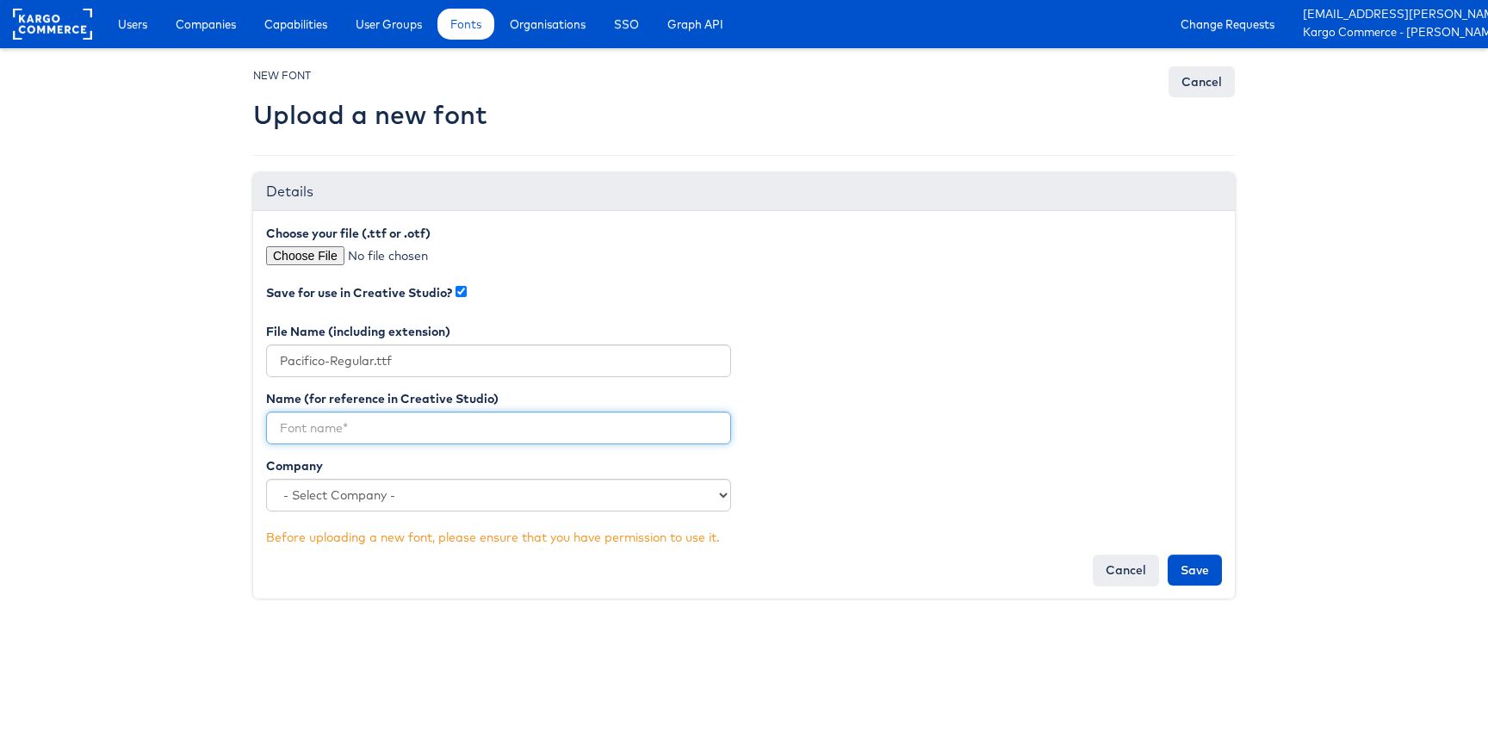
click at [313, 423] on input "text" at bounding box center [498, 428] width 465 height 33
paste input "Pacifico-Regular"
type input "Pacifico-Regular"
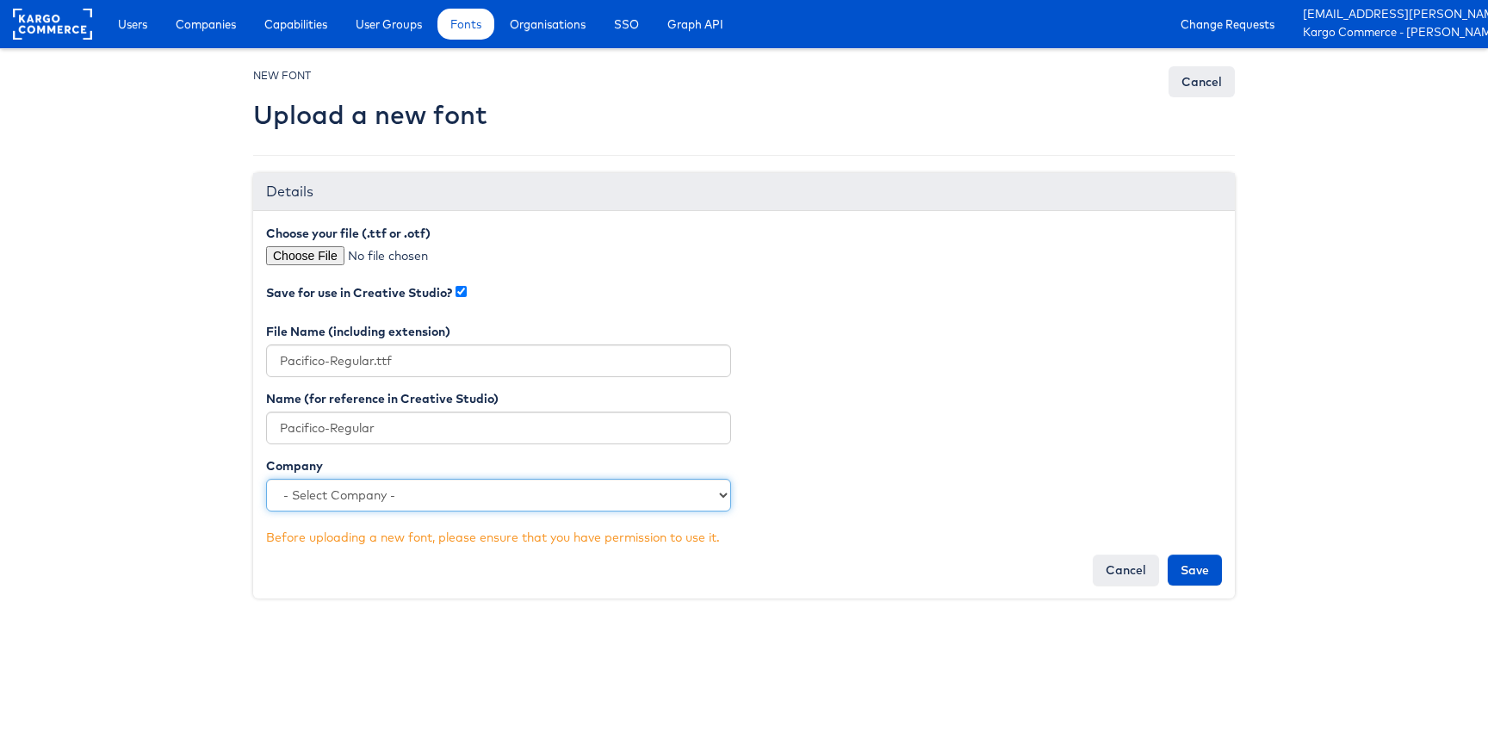
click at [333, 501] on select "- Select Company - Kargo Commerce - Training Chicos [PERSON_NAME] Sports Clarks…" at bounding box center [498, 495] width 465 height 33
select select "3990"
click at [266, 479] on select "- Select Company - Kargo Commerce - Training Chicos [PERSON_NAME] Sports Clarks…" at bounding box center [498, 495] width 465 height 33
click at [1204, 577] on input "Save" at bounding box center [1194, 569] width 54 height 31
type input "Saving..."
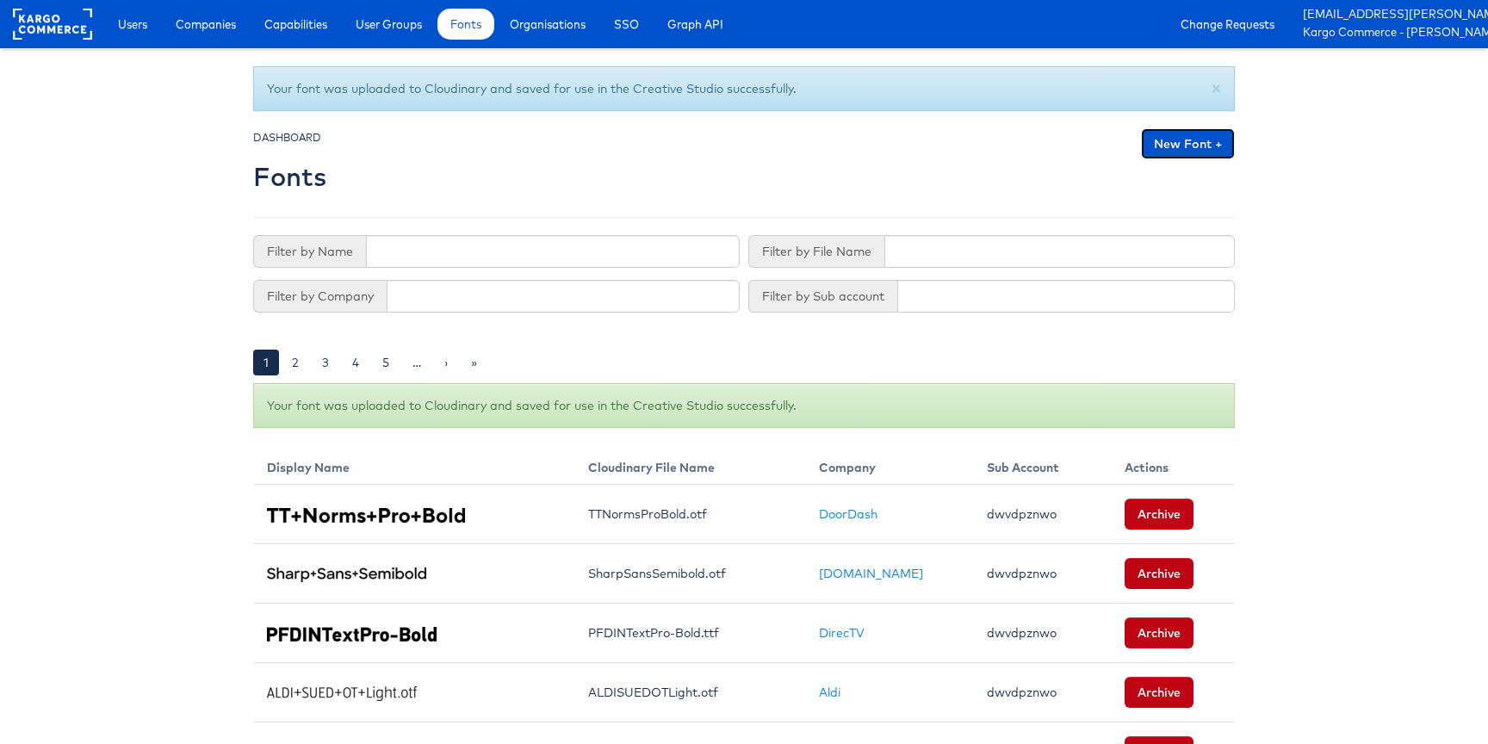
click at [1149, 142] on link "New Font +" at bounding box center [1188, 143] width 94 height 31
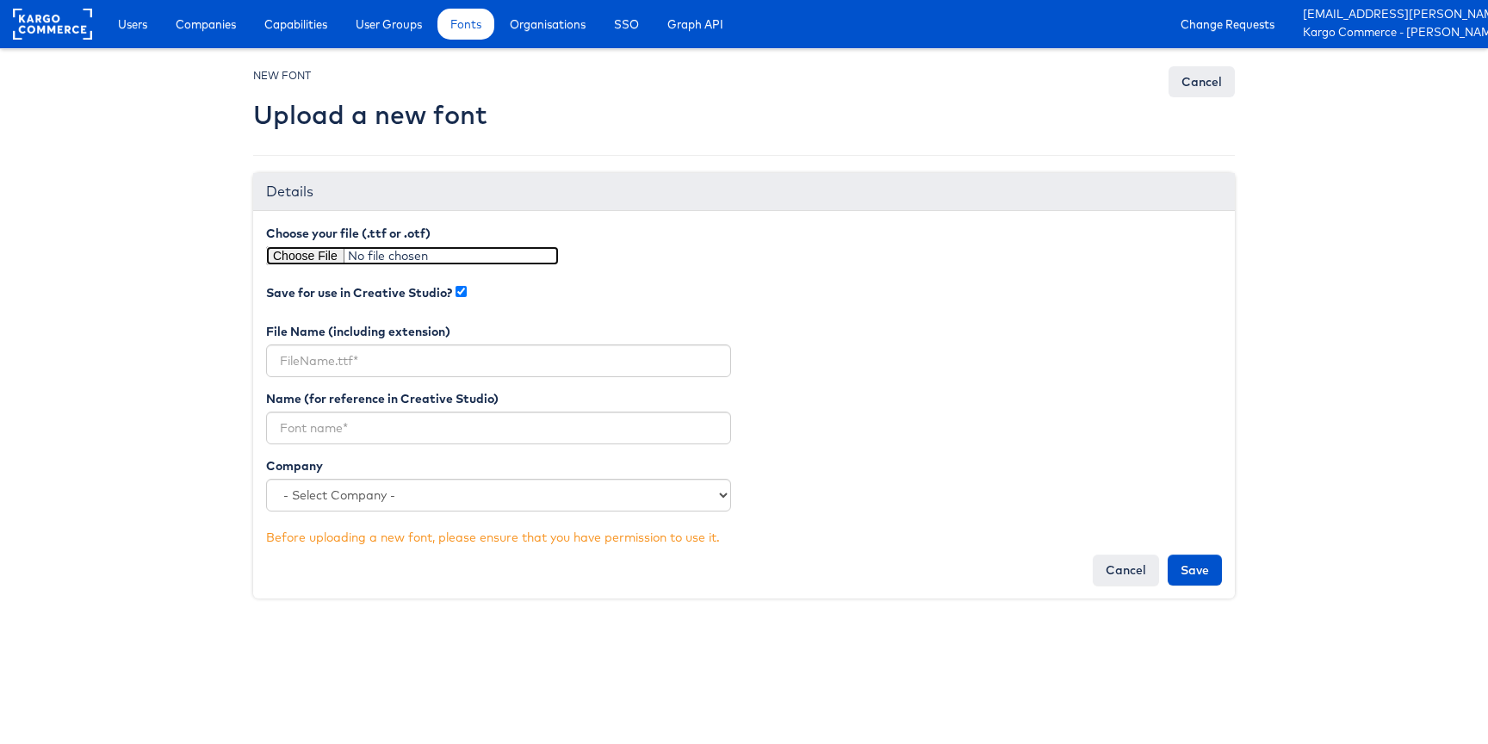
click at [302, 263] on input "file" at bounding box center [412, 255] width 293 height 19
type input "C:\fakepath\impact.ttf"
type input "impact.ttf"
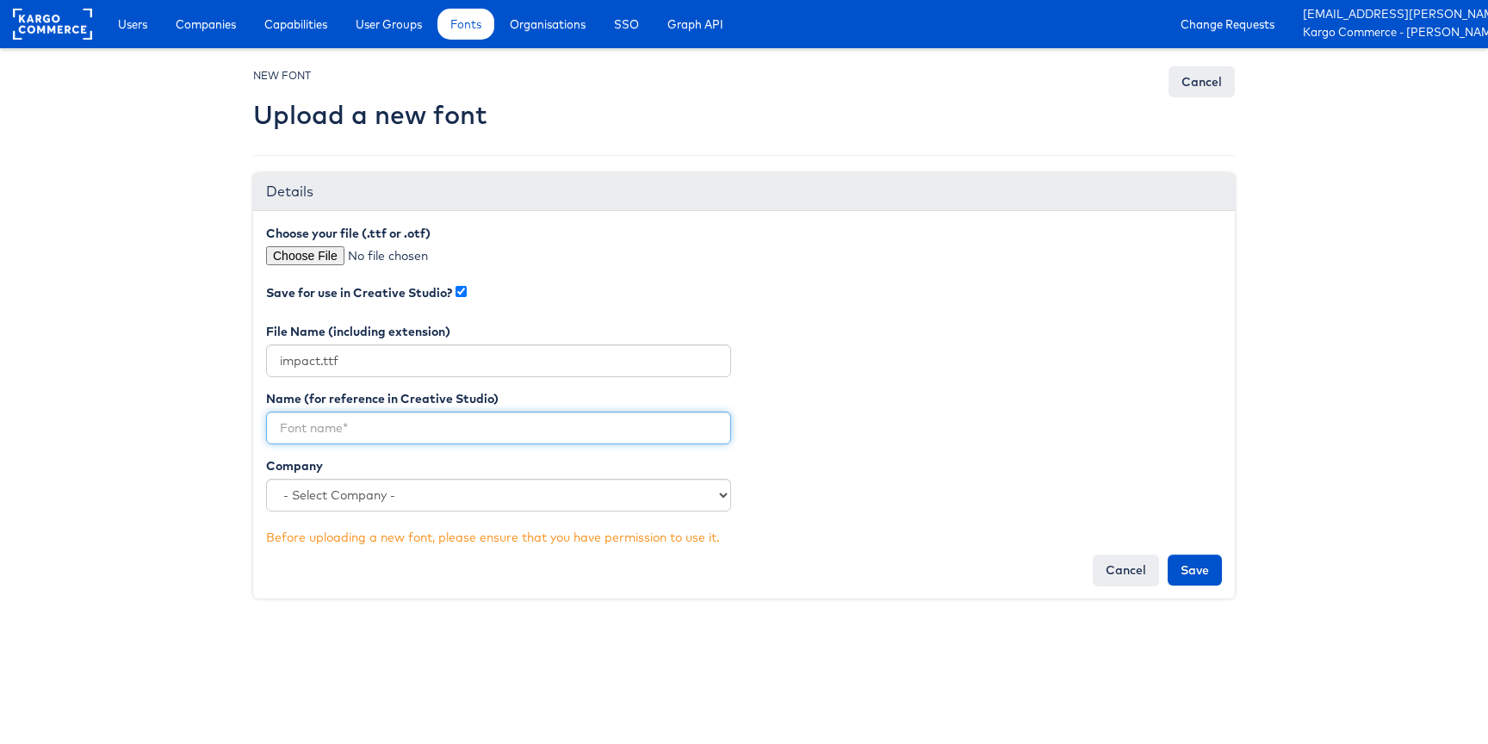
click at [375, 425] on input "text" at bounding box center [498, 428] width 465 height 33
type input "Impact"
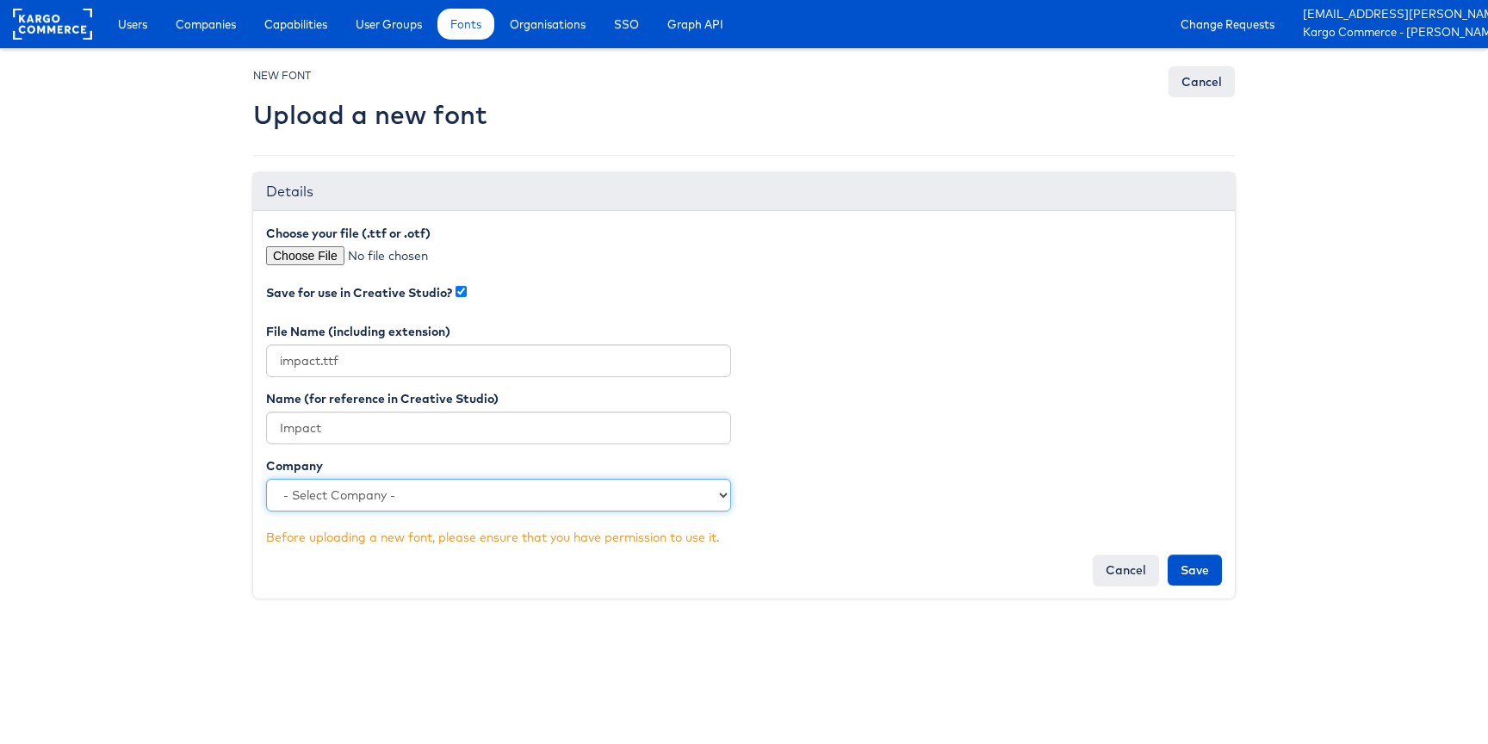
click at [390, 482] on select "- Select Company - Kargo Commerce - Training Chicos [PERSON_NAME] Sports Clarks…" at bounding box center [498, 495] width 465 height 33
select select "3990"
click at [266, 479] on select "- Select Company - Kargo Commerce - Training Chicos [PERSON_NAME] Sports Clarks…" at bounding box center [498, 495] width 465 height 33
click at [1195, 573] on input "Save" at bounding box center [1194, 569] width 54 height 31
type input "Saving..."
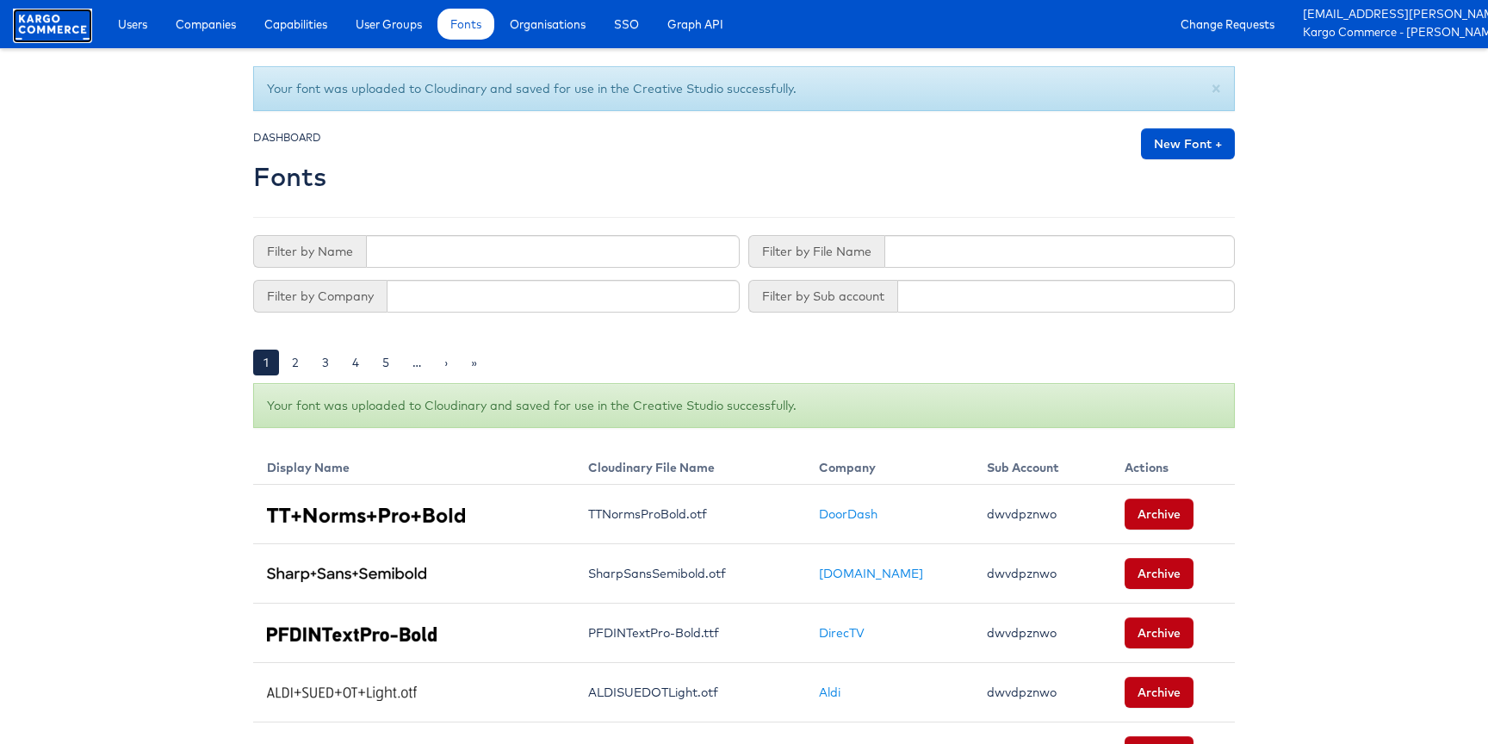
click at [69, 33] on rect at bounding box center [52, 24] width 79 height 31
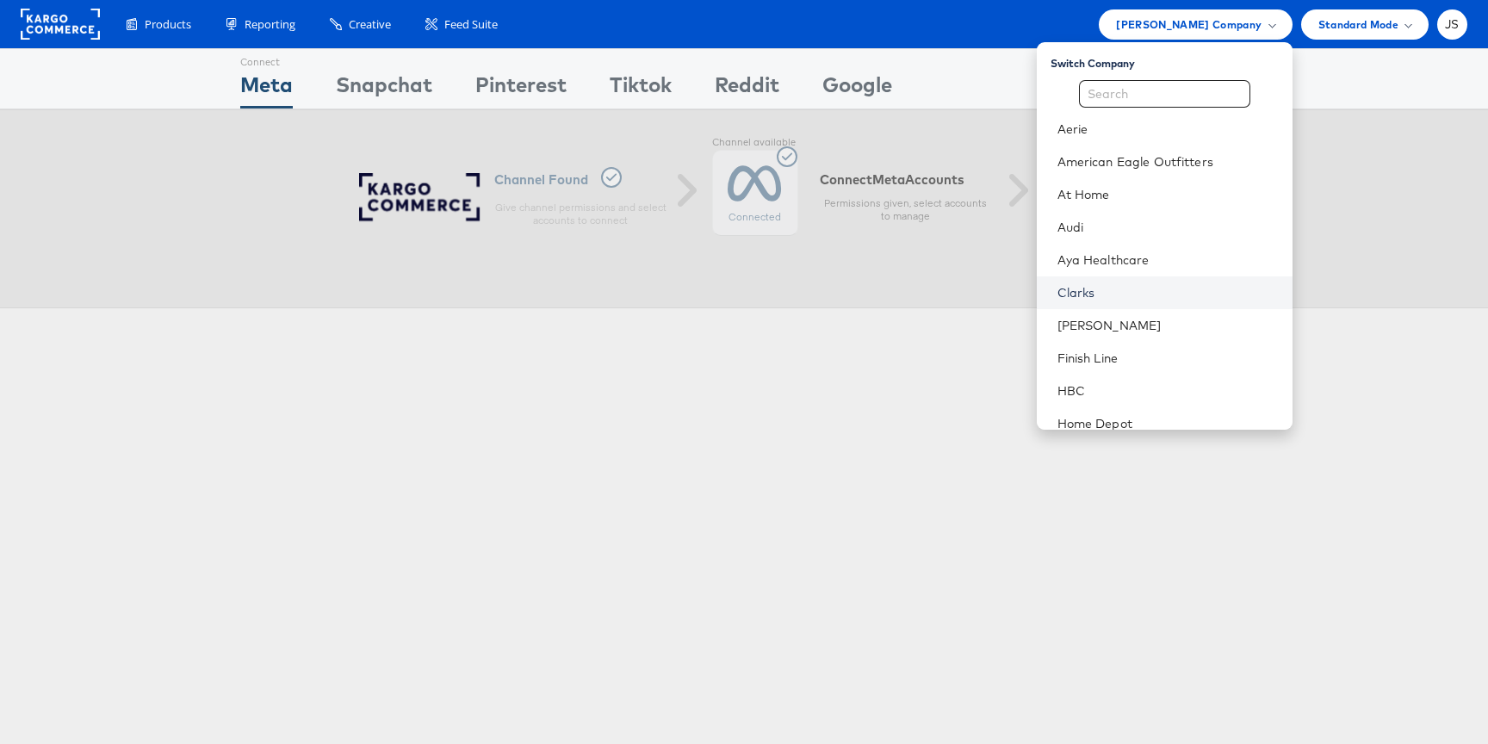
scroll to position [602, 0]
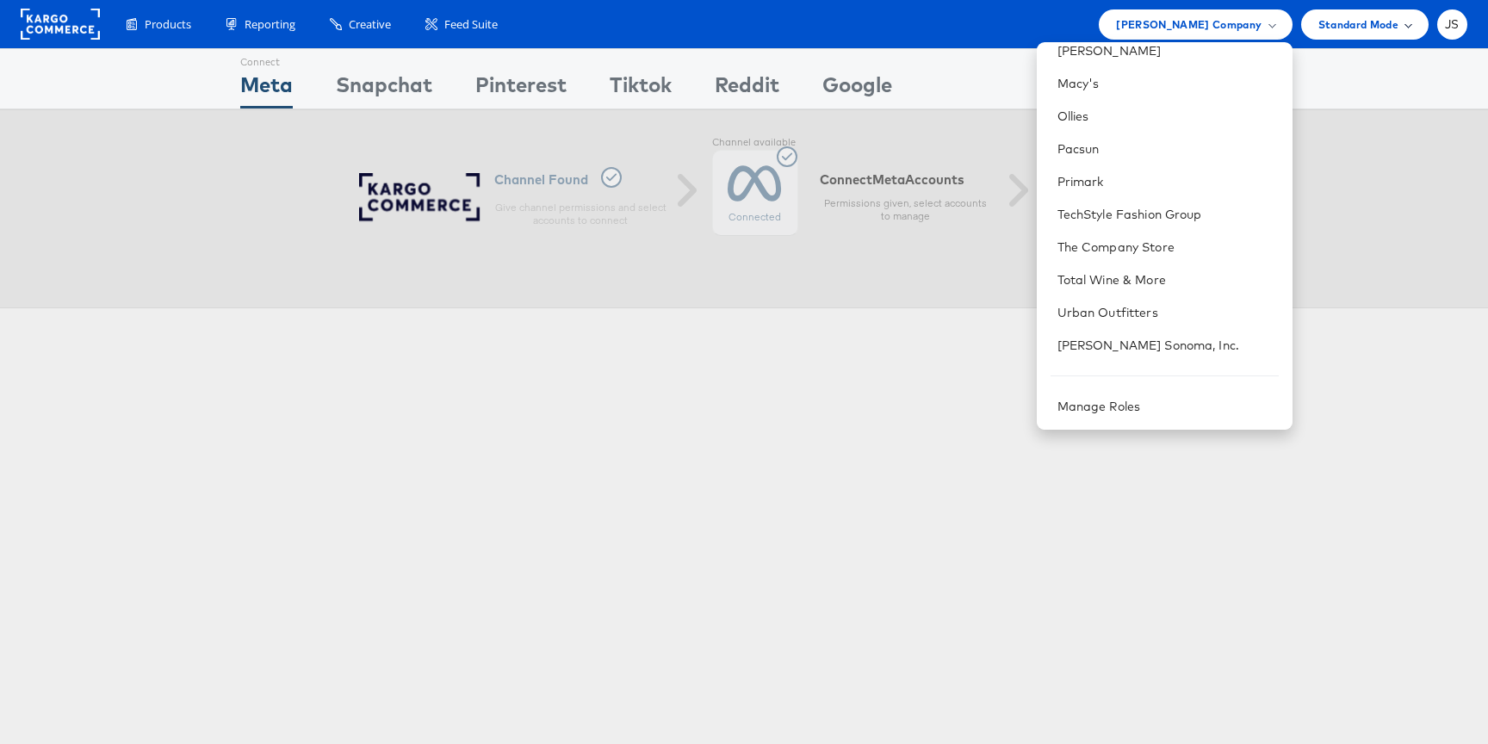
click at [1400, 21] on div "Standard Mode" at bounding box center [1364, 24] width 93 height 18
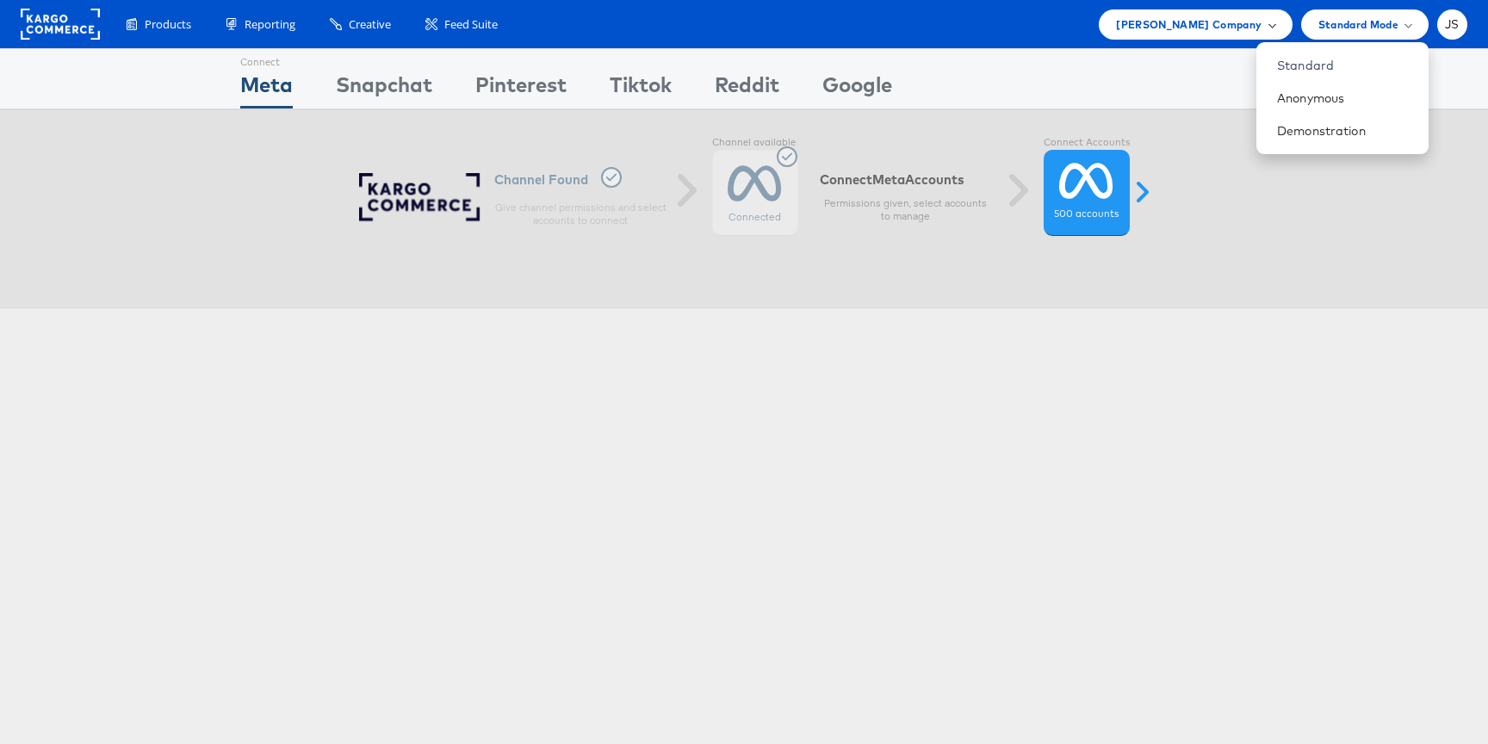
click at [1229, 15] on span "[PERSON_NAME] Company" at bounding box center [1189, 24] width 146 height 18
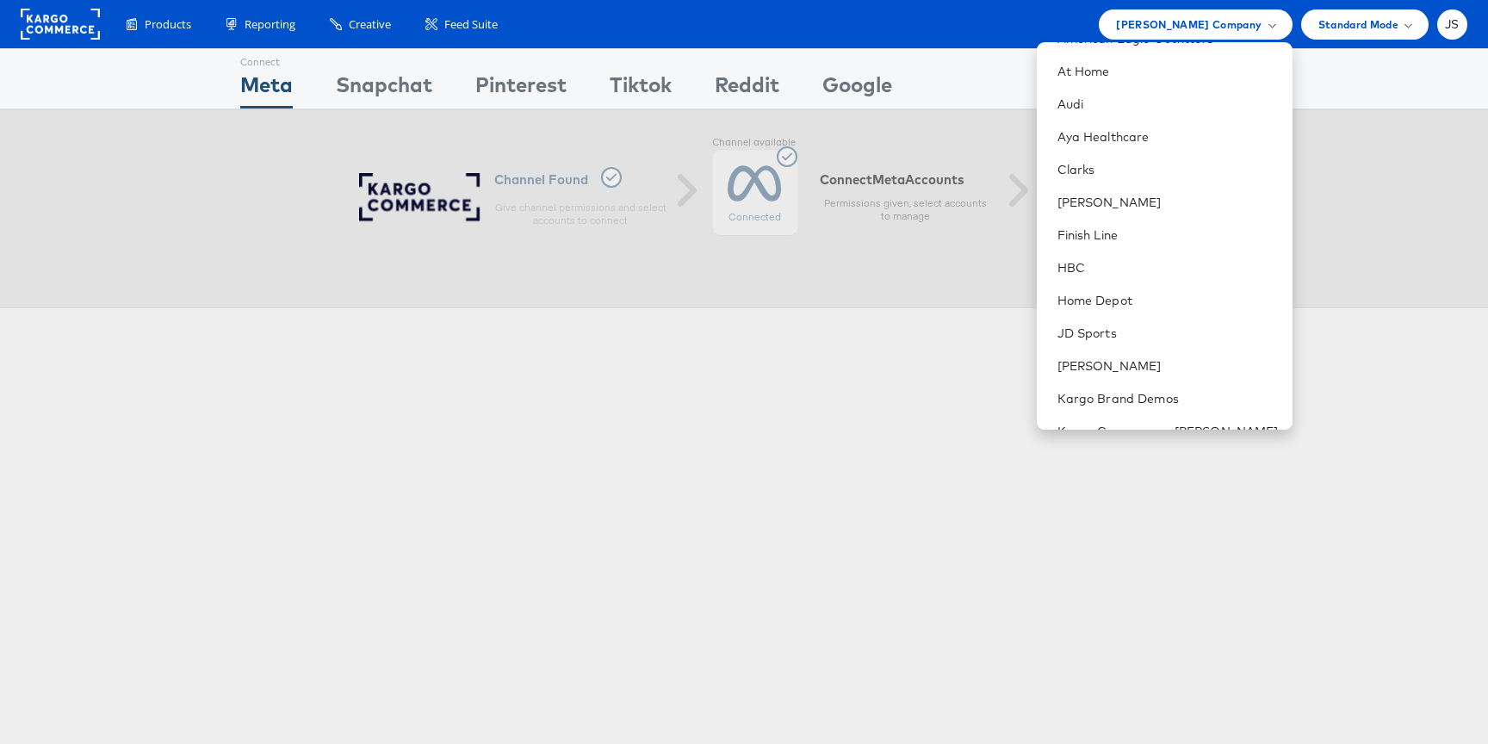
scroll to position [0, 0]
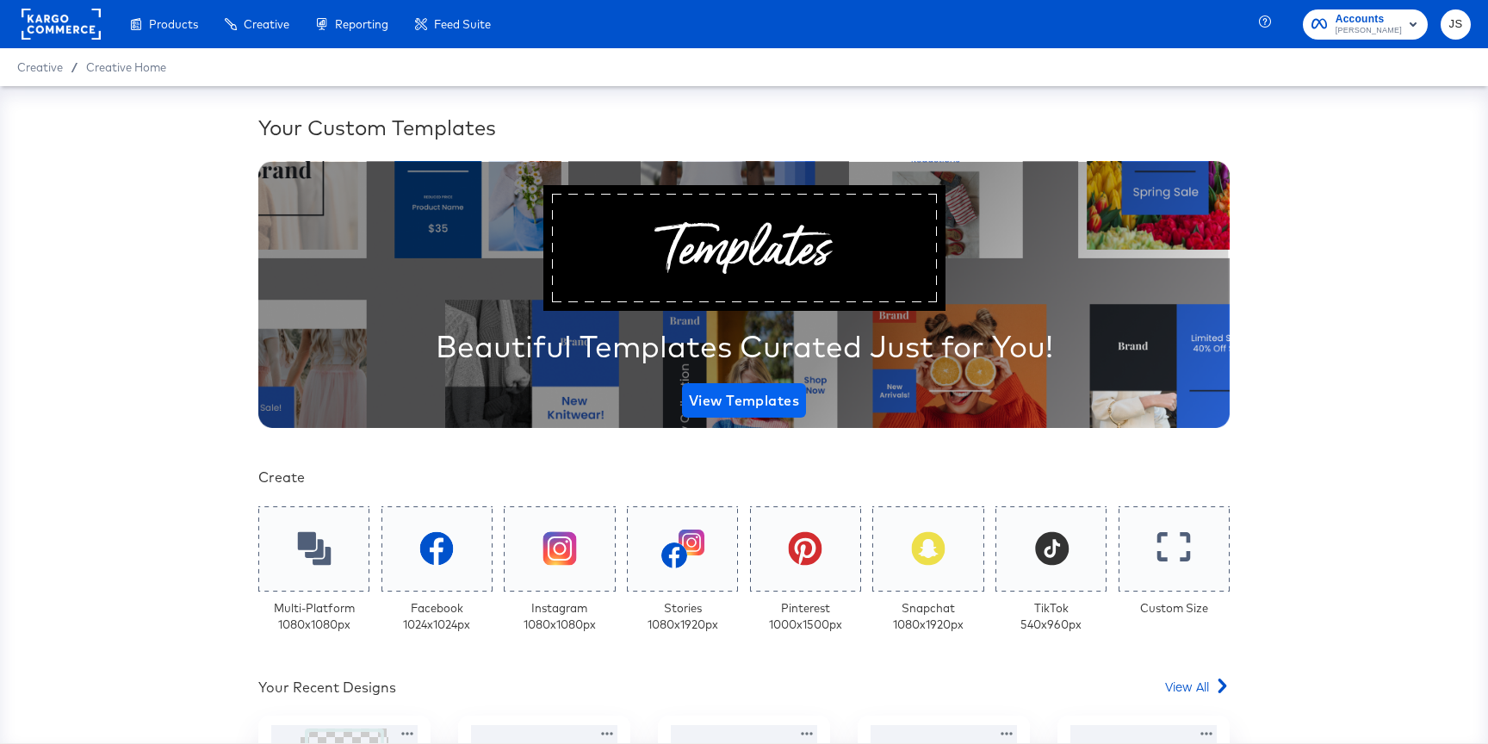
scroll to position [542, 0]
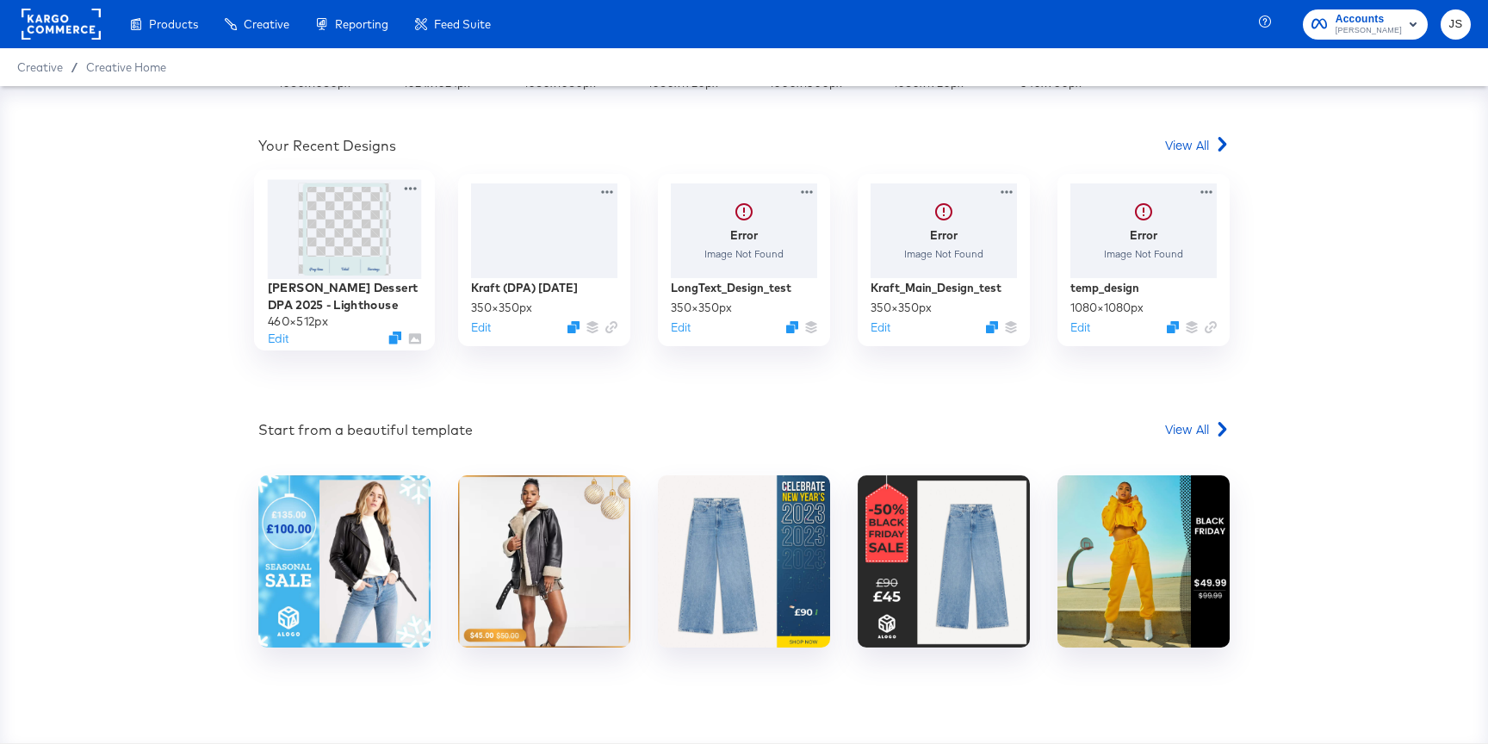
click at [349, 231] on img at bounding box center [344, 229] width 83 height 92
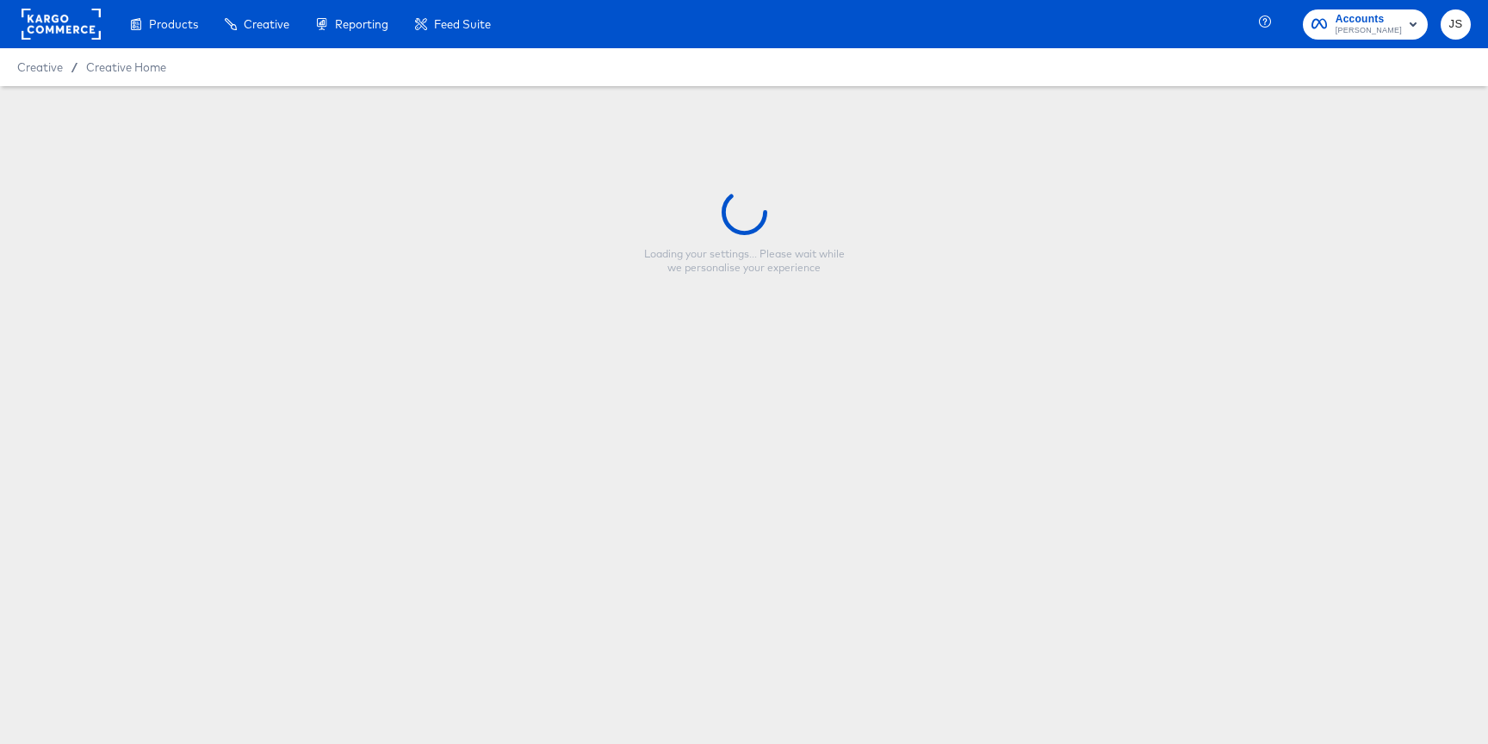
type input "[PERSON_NAME] Dessert DPA 2025 - Lighthouse"
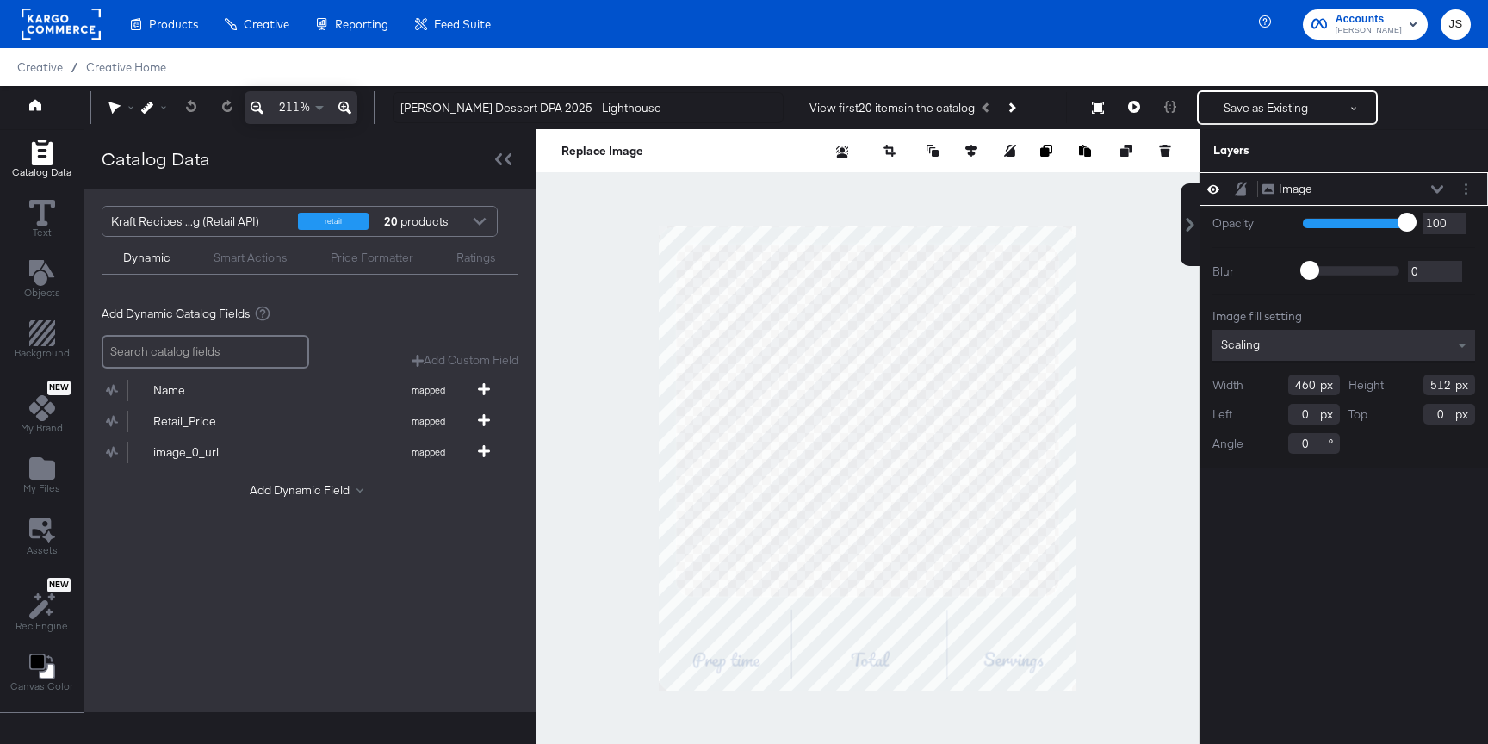
click at [1471, 181] on div at bounding box center [1466, 189] width 18 height 18
click at [1452, 189] on div "Image Image" at bounding box center [1357, 189] width 192 height 18
click at [1465, 188] on circle "Layer Options" at bounding box center [1465, 189] width 3 height 3
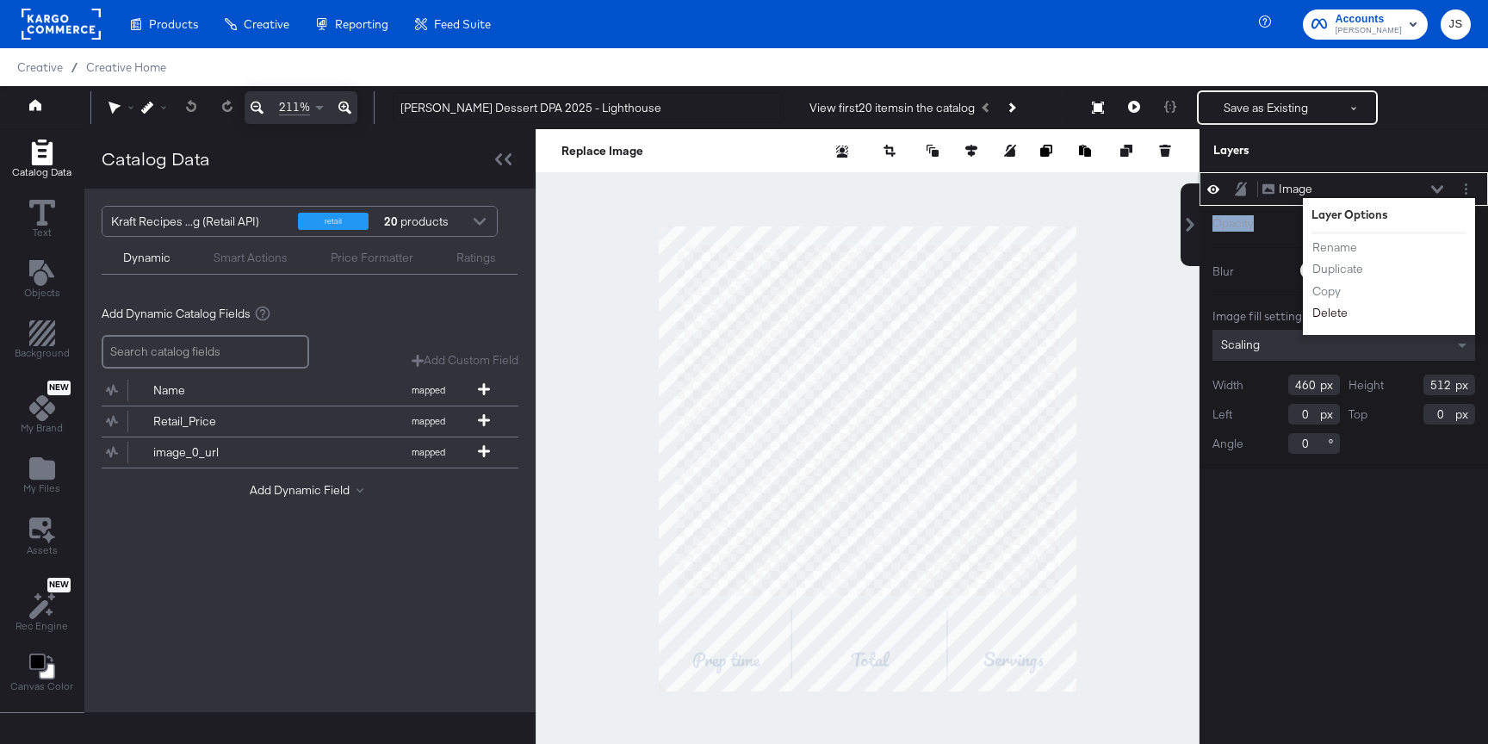
click at [1326, 313] on button "Delete" at bounding box center [1329, 313] width 37 height 18
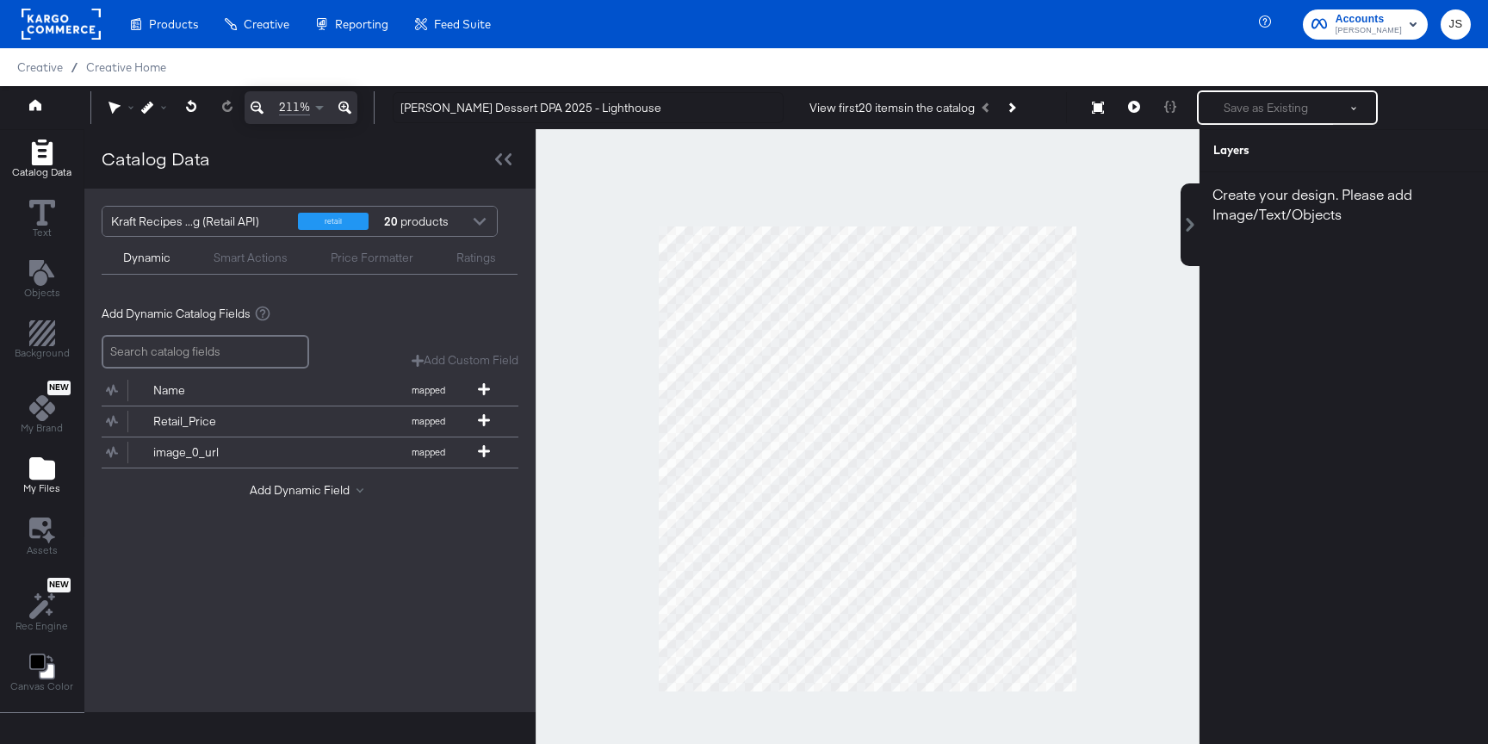
click at [59, 467] on button "My Files" at bounding box center [42, 476] width 58 height 49
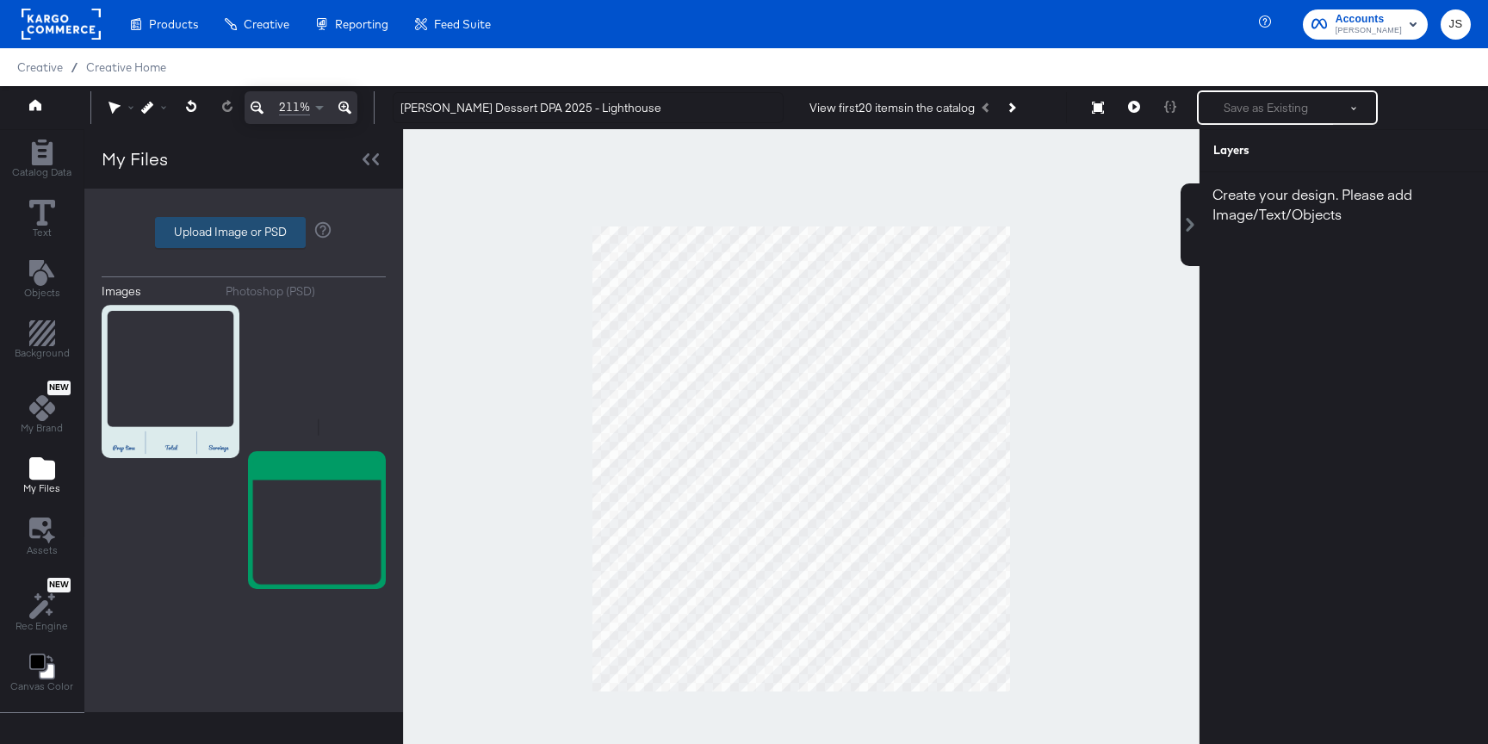
click at [240, 231] on label "Upload Image or PSD" at bounding box center [230, 232] width 149 height 29
click at [244, 232] on input "Upload Image or PSD" at bounding box center [244, 232] width 0 height 0
type input "C:\fakepath\Lighthouse Frame.png"
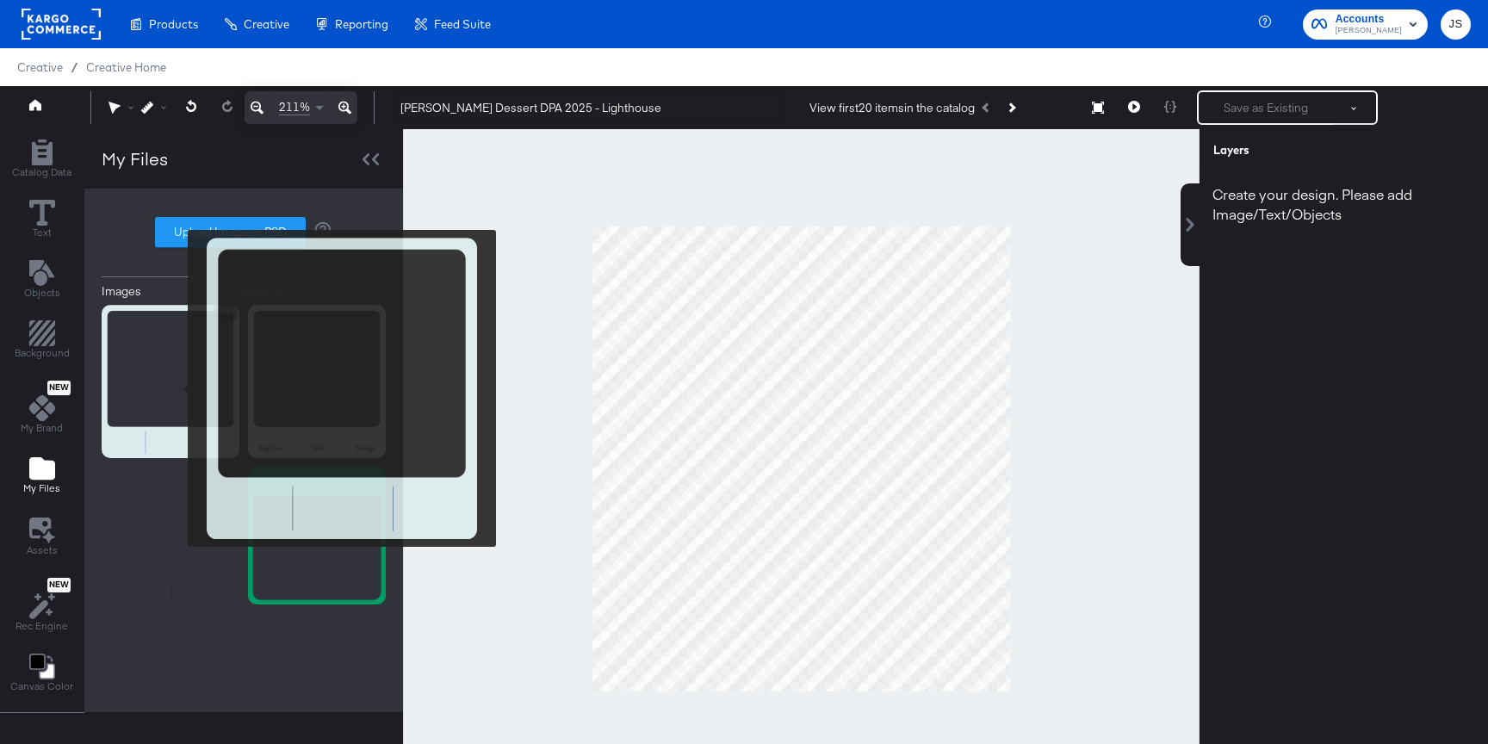
click at [176, 388] on img at bounding box center [171, 381] width 138 height 153
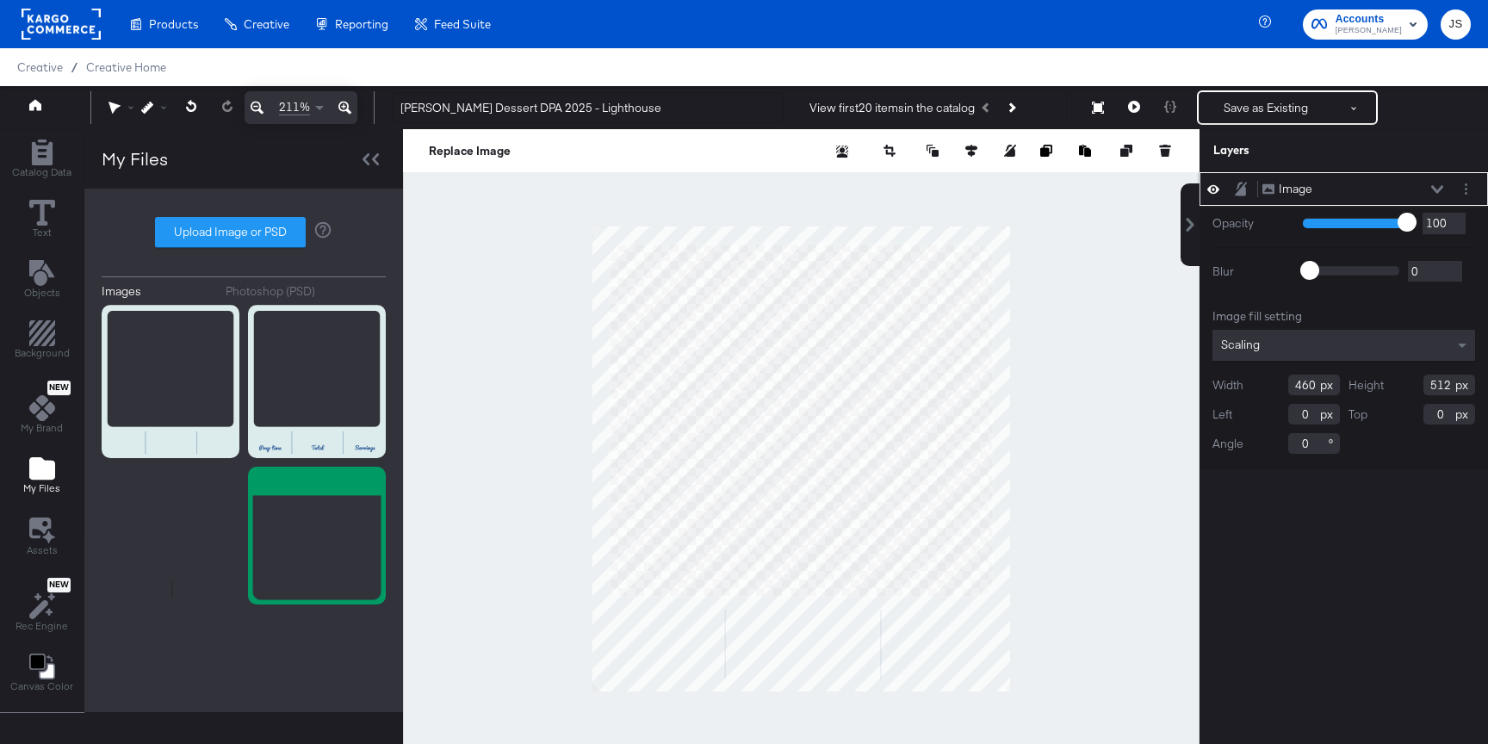
click at [1433, 196] on div "Image Image" at bounding box center [1352, 189] width 183 height 18
click at [1438, 190] on icon at bounding box center [1437, 189] width 12 height 8
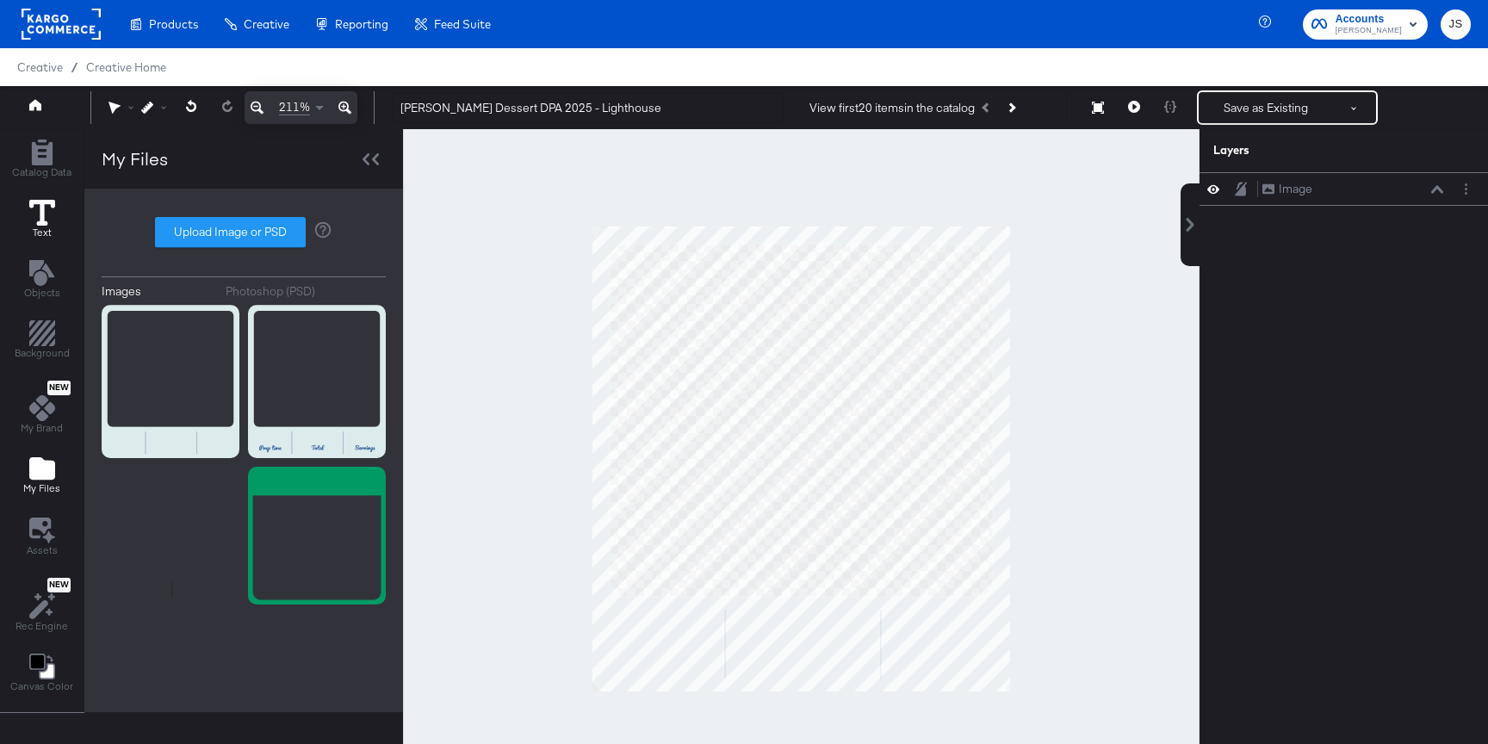
click at [49, 202] on icon at bounding box center [42, 213] width 26 height 26
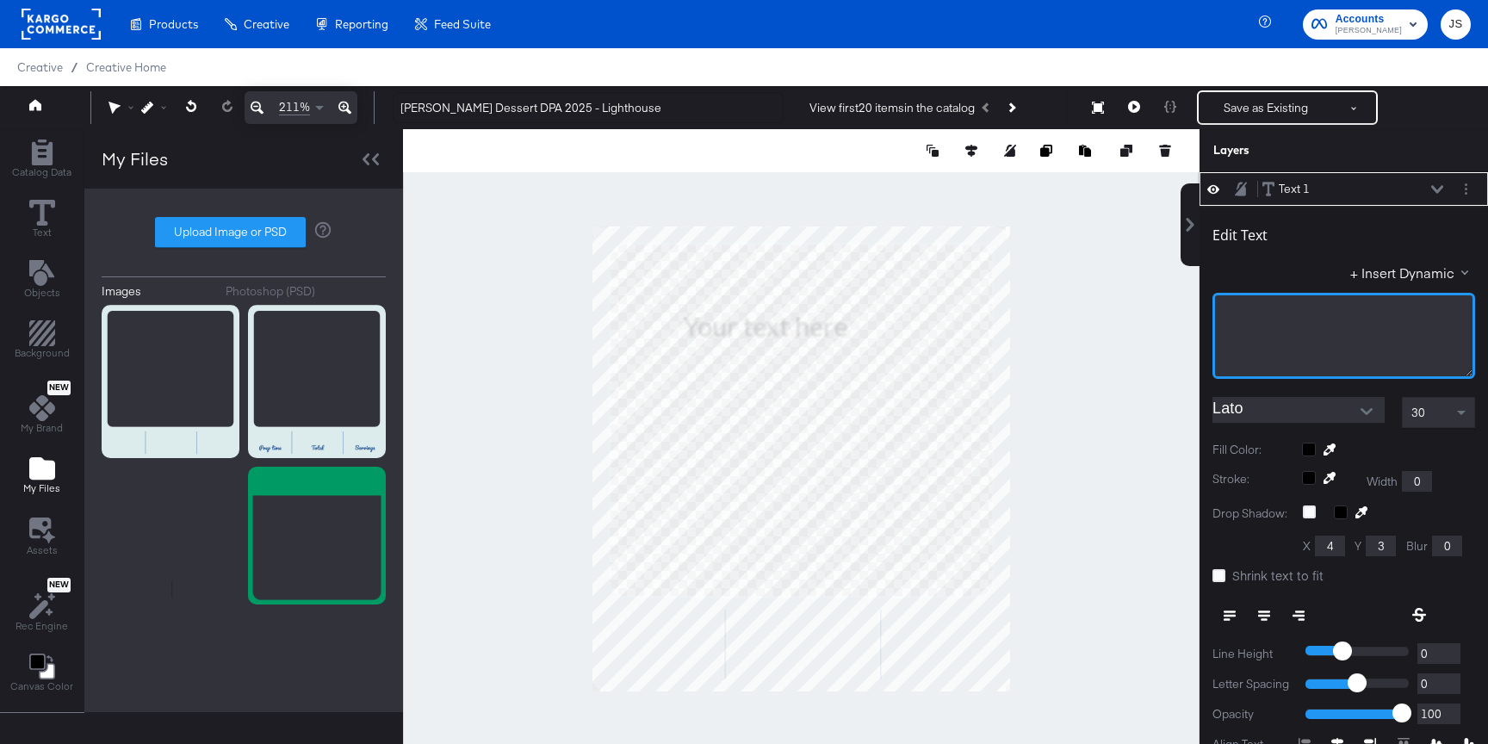
click at [1291, 344] on div "﻿" at bounding box center [1343, 336] width 263 height 86
click at [1303, 413] on input "Lato" at bounding box center [1285, 410] width 146 height 26
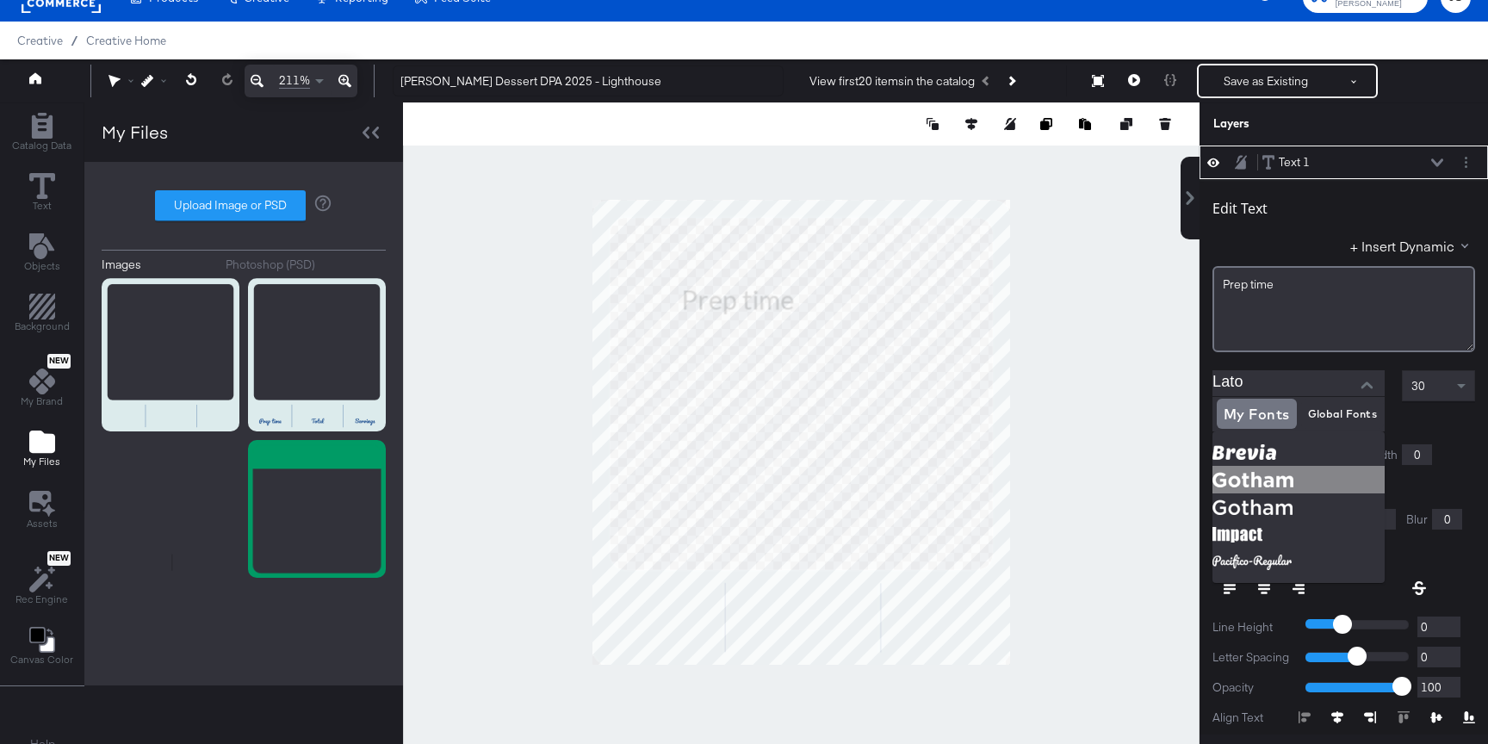
scroll to position [44, 0]
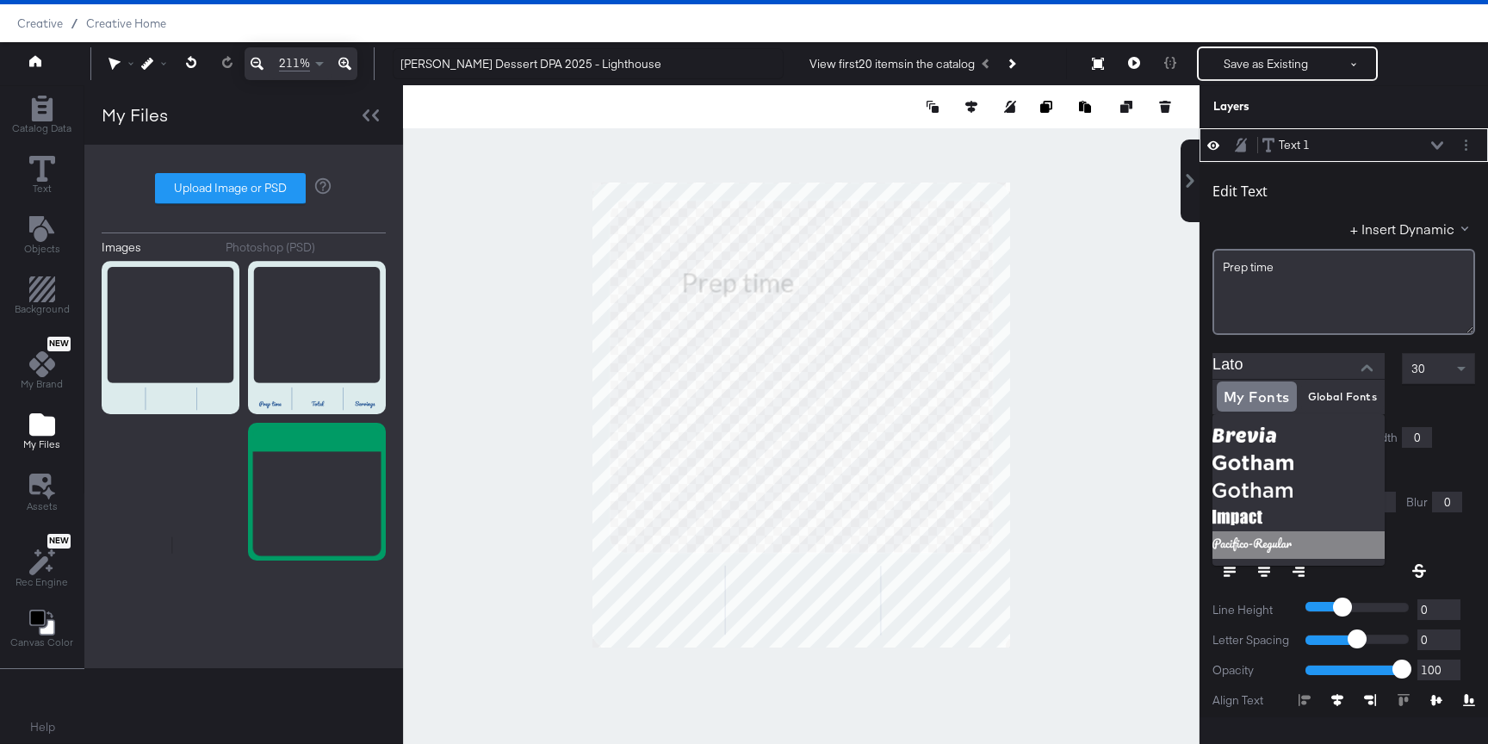
click at [1260, 548] on img at bounding box center [1298, 545] width 172 height 28
type input "Pacifico-Regular"
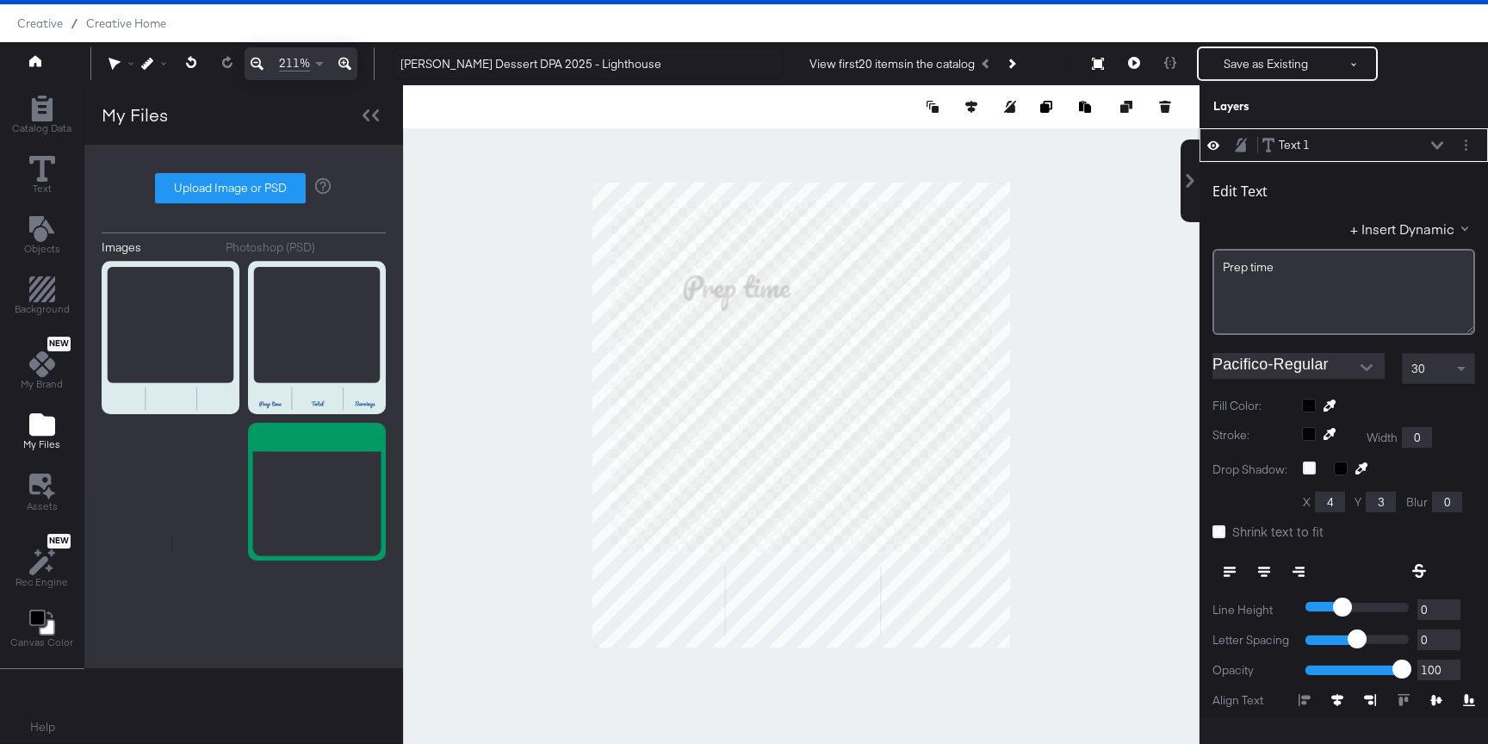
click at [1260, 557] on button at bounding box center [1264, 571] width 34 height 31
click at [1315, 401] on div at bounding box center [1388, 406] width 173 height 14
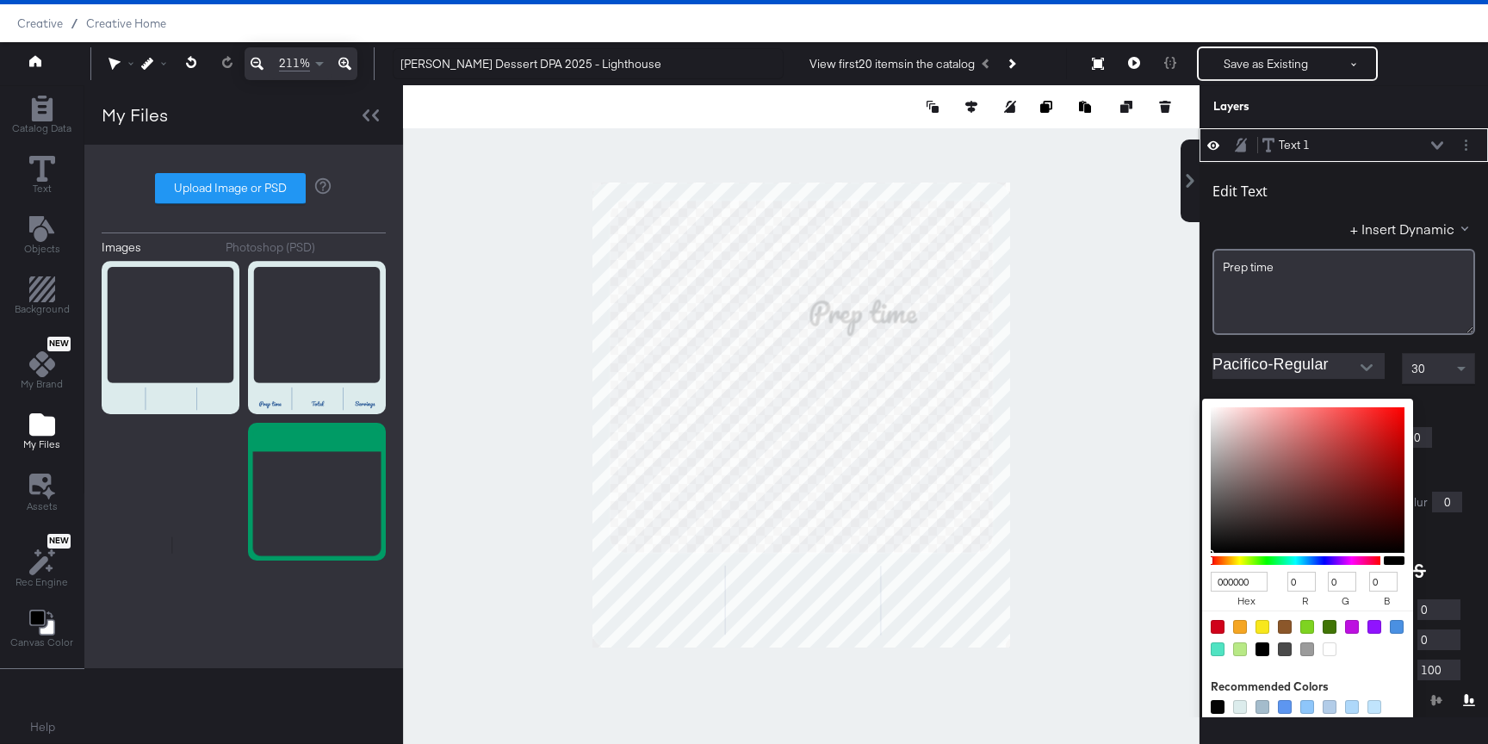
click at [1258, 583] on input "000000" at bounding box center [1239, 582] width 57 height 20
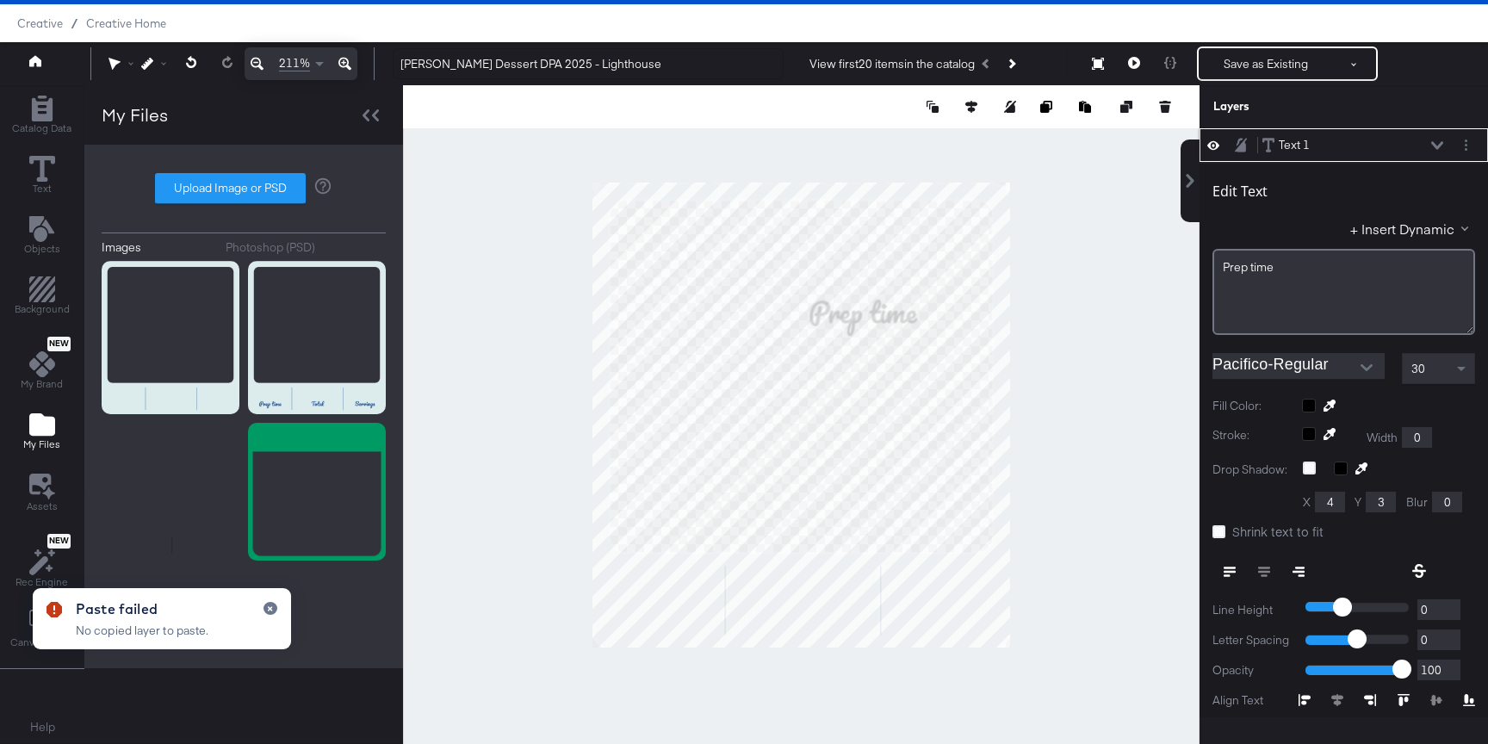
click at [1305, 398] on div "Fill Color:" at bounding box center [1343, 406] width 263 height 16
click at [1307, 399] on div at bounding box center [1388, 406] width 173 height 14
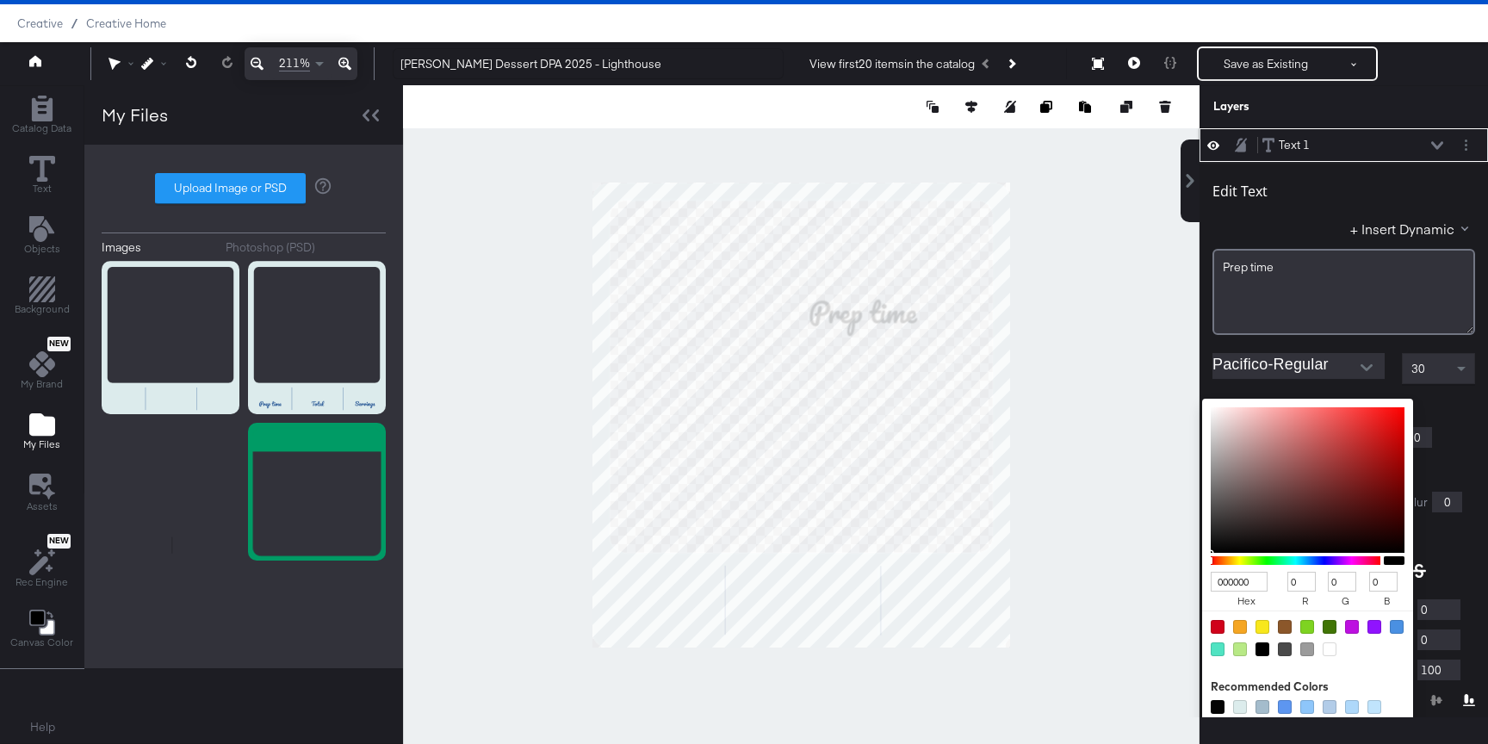
click at [1244, 585] on input "000000" at bounding box center [1239, 582] width 57 height 20
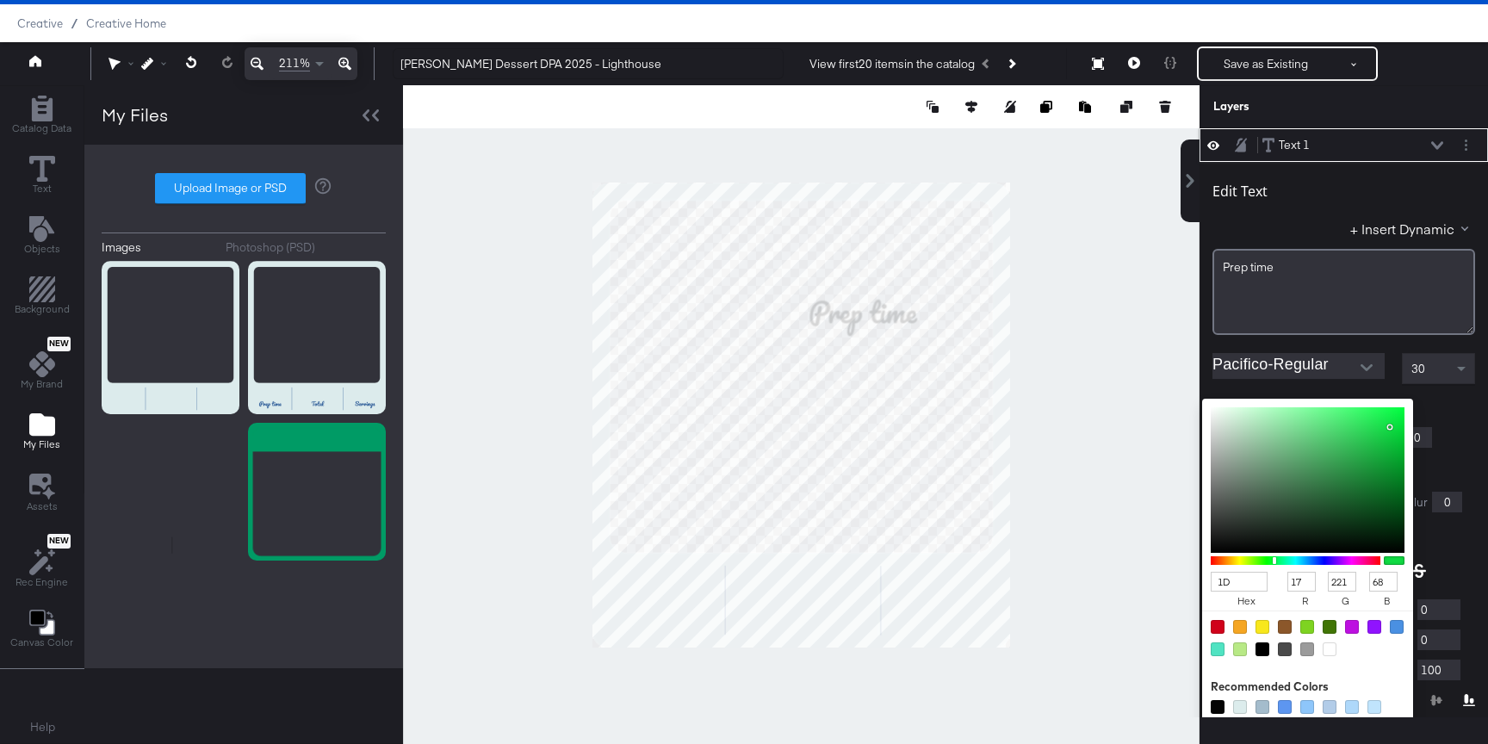
type input "1D4"
type input "17"
type input "221"
type input "68"
type input "1D4F91"
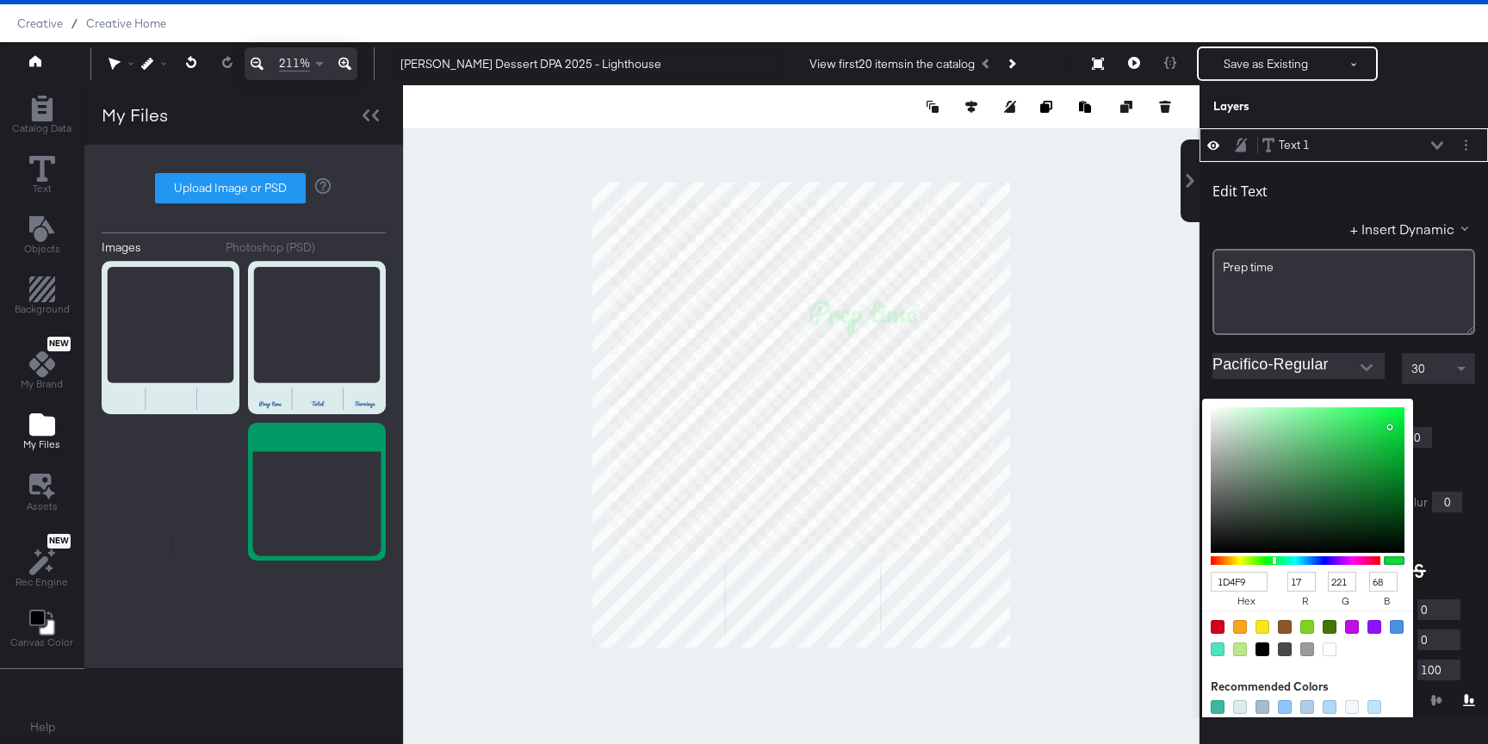
type input "29"
type input "79"
type input "145"
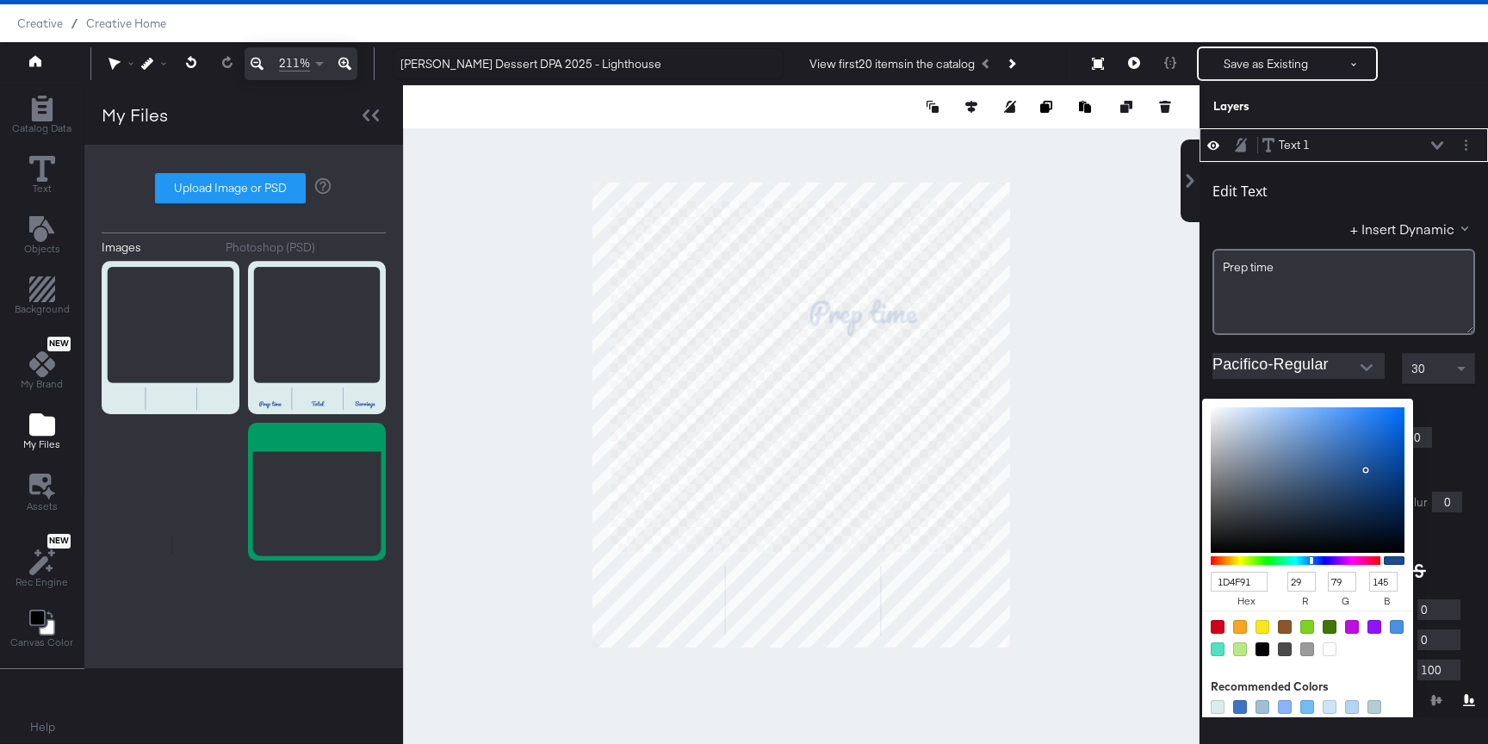
click at [1439, 473] on div at bounding box center [1393, 469] width 181 height 17
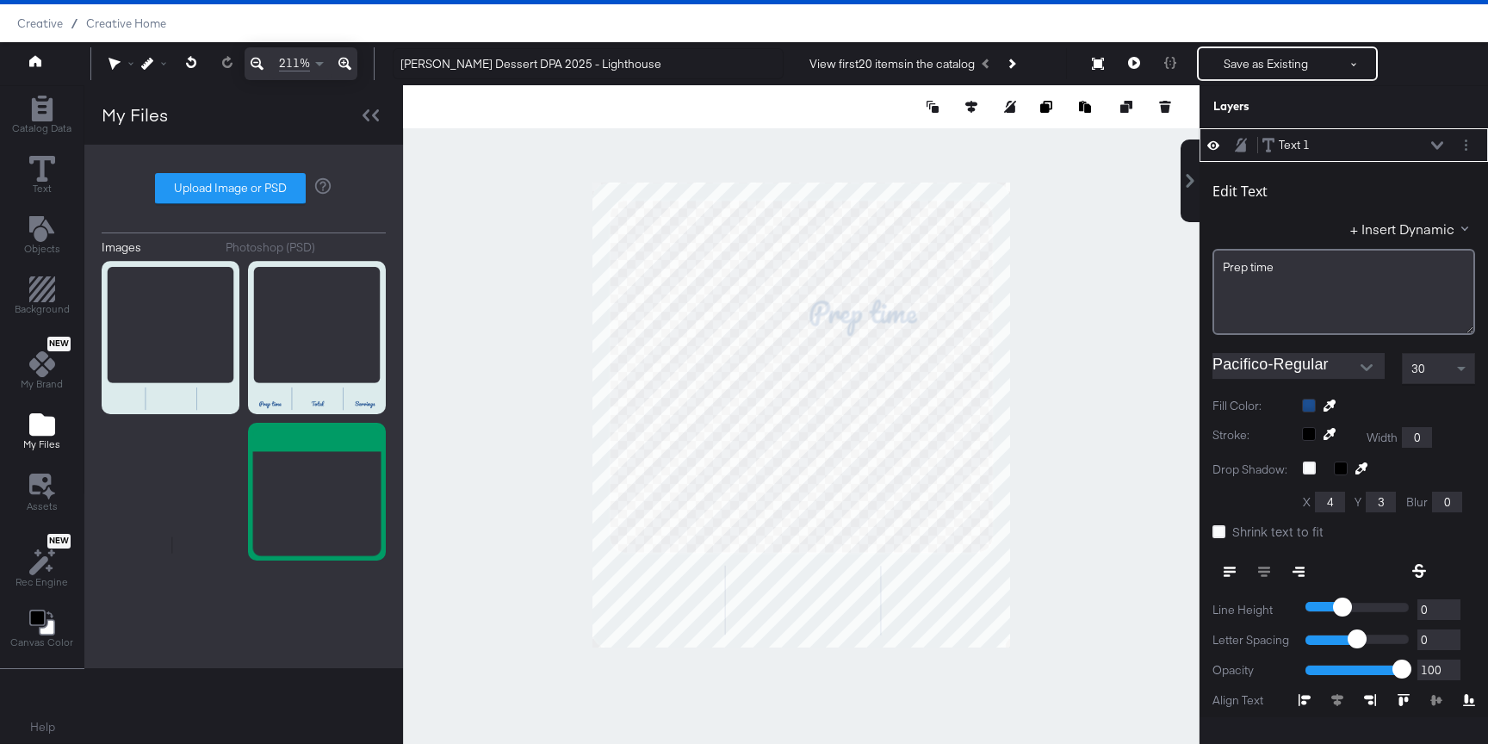
scroll to position [71, 0]
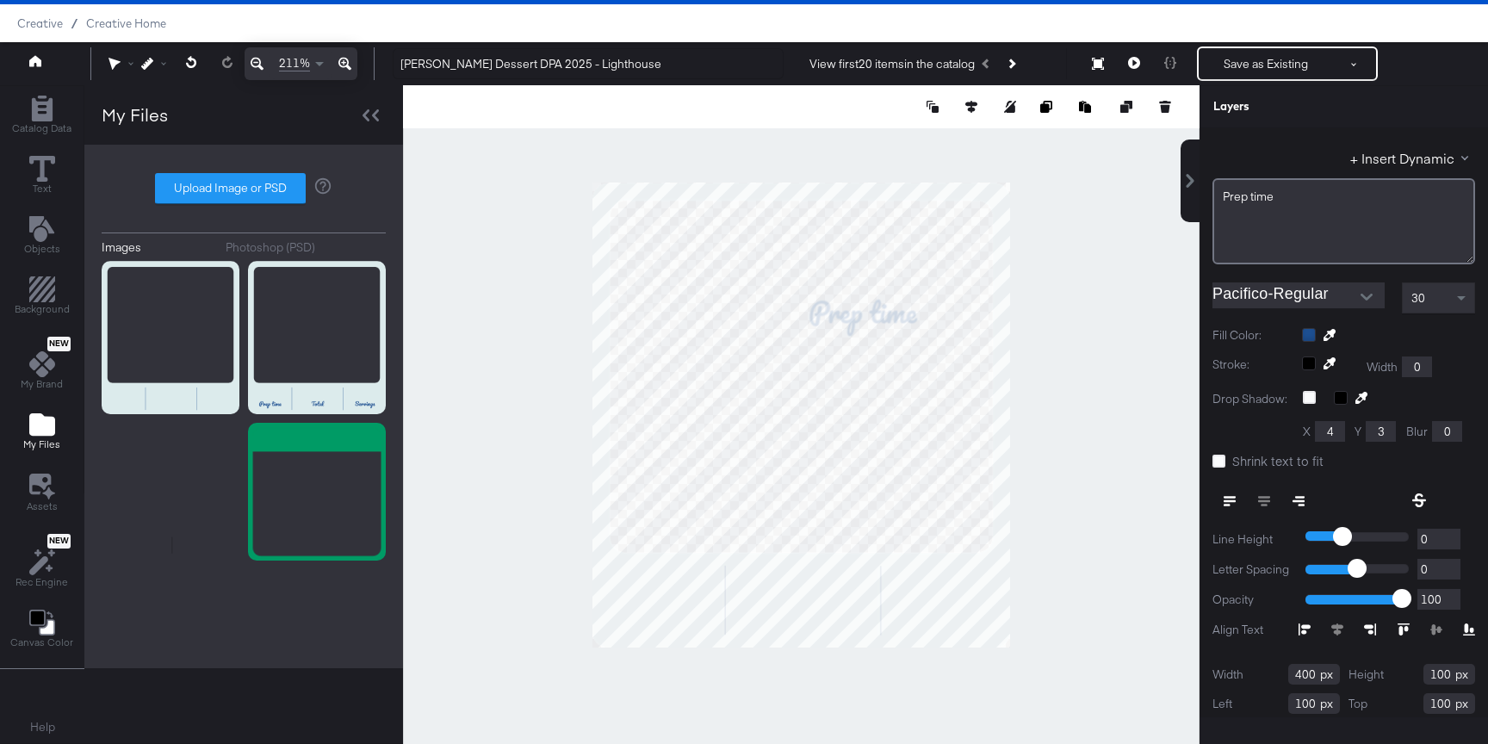
click at [1447, 298] on div "30" at bounding box center [1437, 297] width 71 height 29
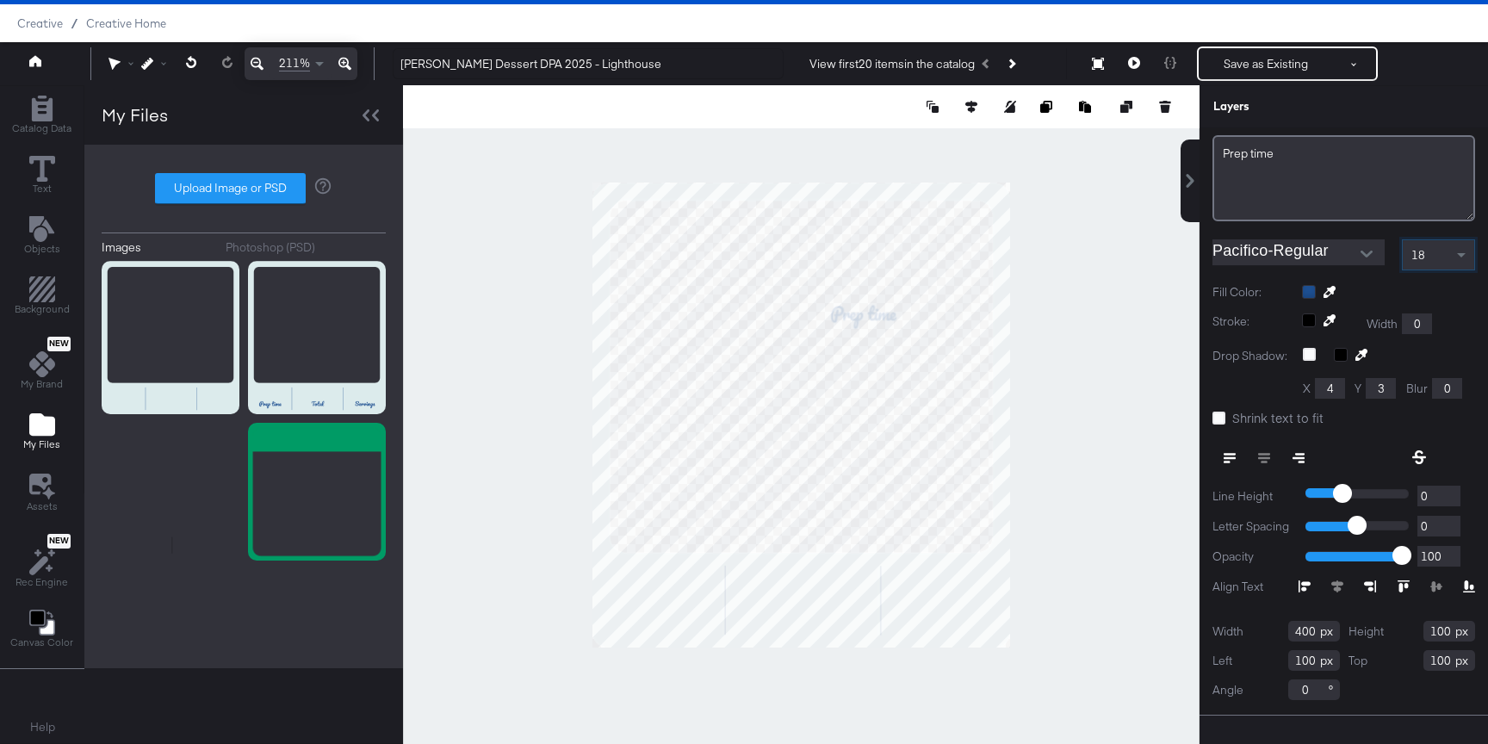
scroll to position [133, 0]
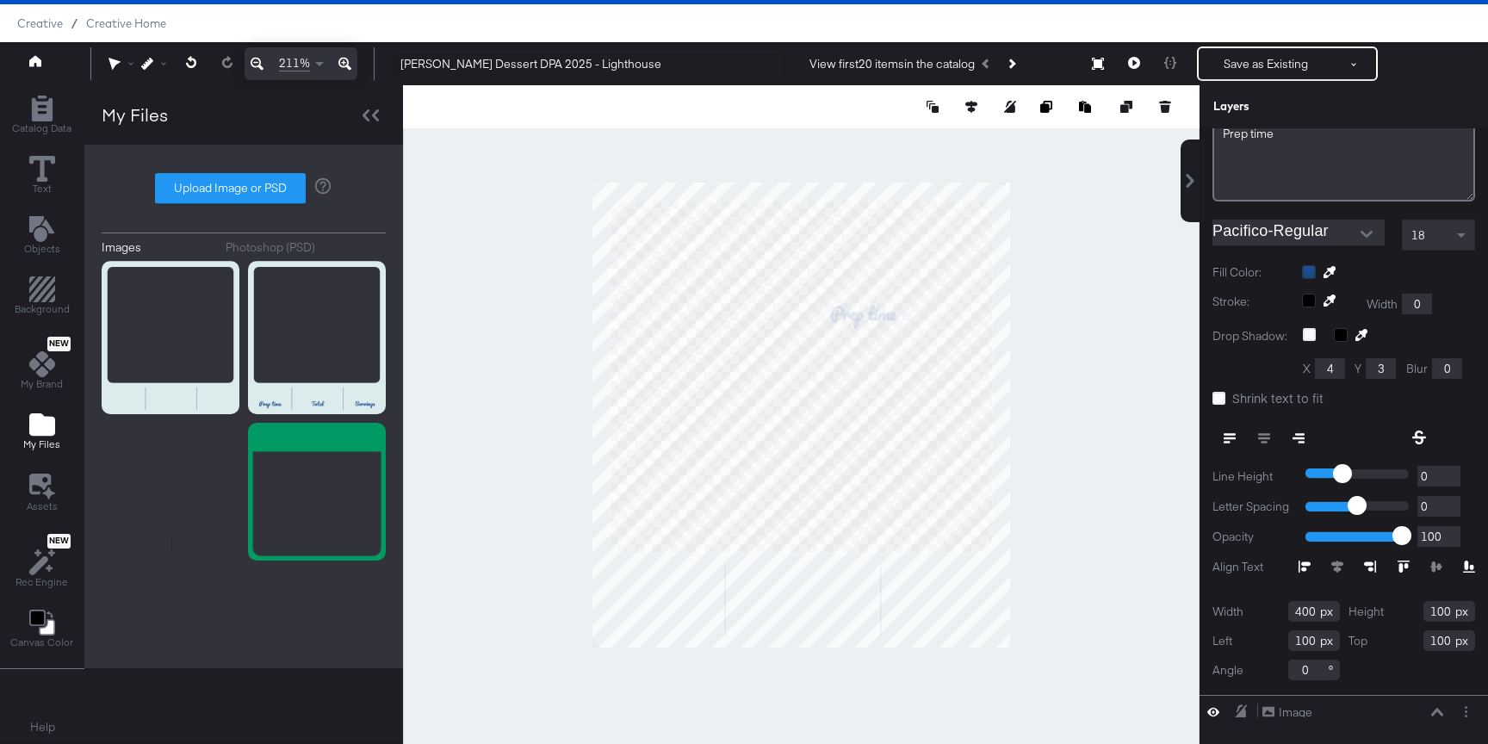
drag, startPoint x: 1316, startPoint y: 609, endPoint x: 1282, endPoint y: 609, distance: 34.4
click at [1282, 609] on div "Width 400" at bounding box center [1275, 611] width 127 height 21
type input "75"
drag, startPoint x: 1448, startPoint y: 617, endPoint x: 1395, endPoint y: 616, distance: 53.4
click at [1395, 617] on div "Height 100" at bounding box center [1411, 611] width 127 height 21
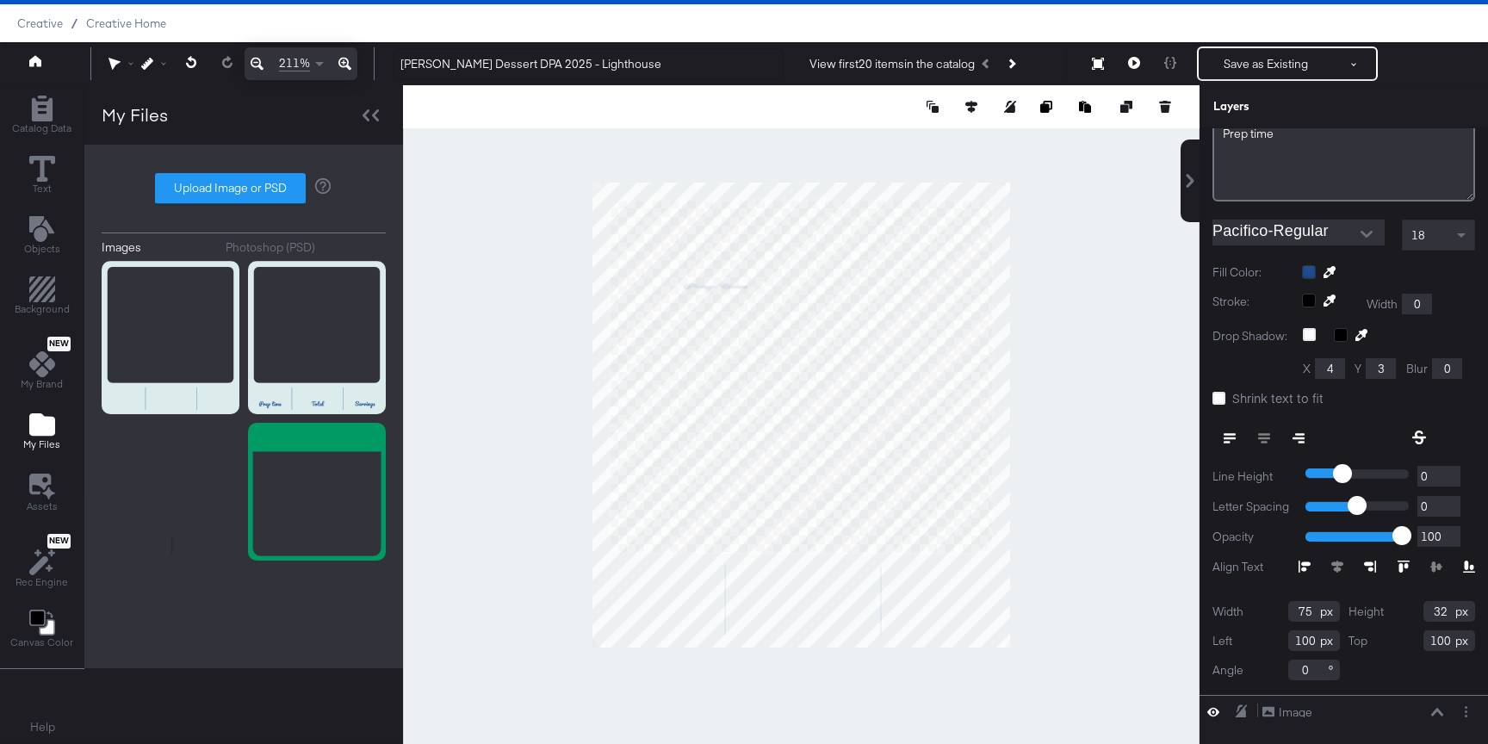
type input "32"
drag, startPoint x: 1309, startPoint y: 638, endPoint x: 1291, endPoint y: 637, distance: 18.1
click at [1275, 638] on div "Left 100" at bounding box center [1275, 640] width 127 height 21
drag, startPoint x: 1315, startPoint y: 641, endPoint x: 1244, endPoint y: 641, distance: 70.6
click at [1246, 641] on div "Left 100" at bounding box center [1275, 640] width 127 height 21
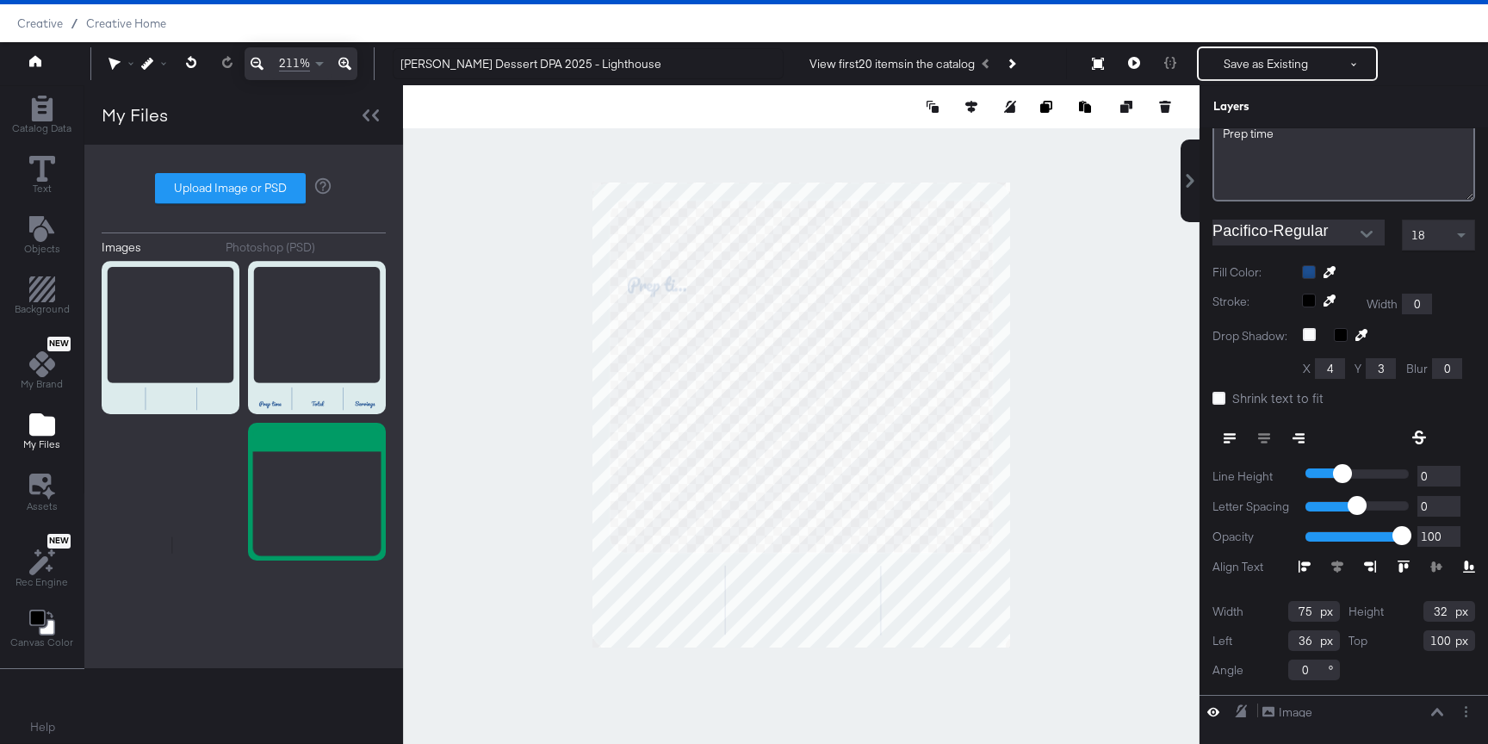
type input "36"
drag, startPoint x: 1451, startPoint y: 642, endPoint x: 1394, endPoint y: 641, distance: 56.8
click at [1395, 642] on div "Top 100" at bounding box center [1411, 640] width 127 height 21
type input "459"
click at [1218, 397] on icon at bounding box center [1218, 398] width 13 height 13
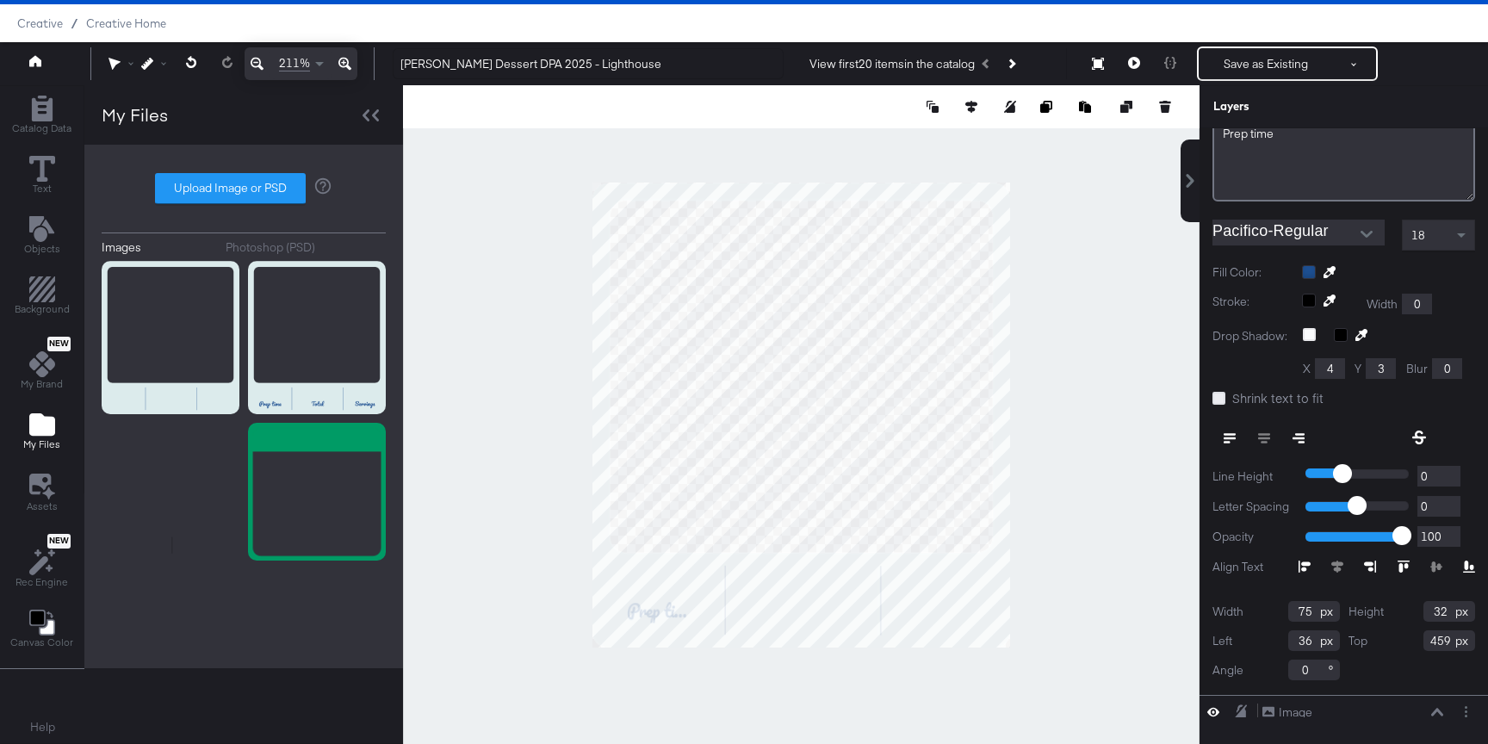
click at [0, 0] on input "Shrink text to fit" at bounding box center [0, 0] width 0 height 0
click at [1073, 508] on div at bounding box center [801, 414] width 796 height 659
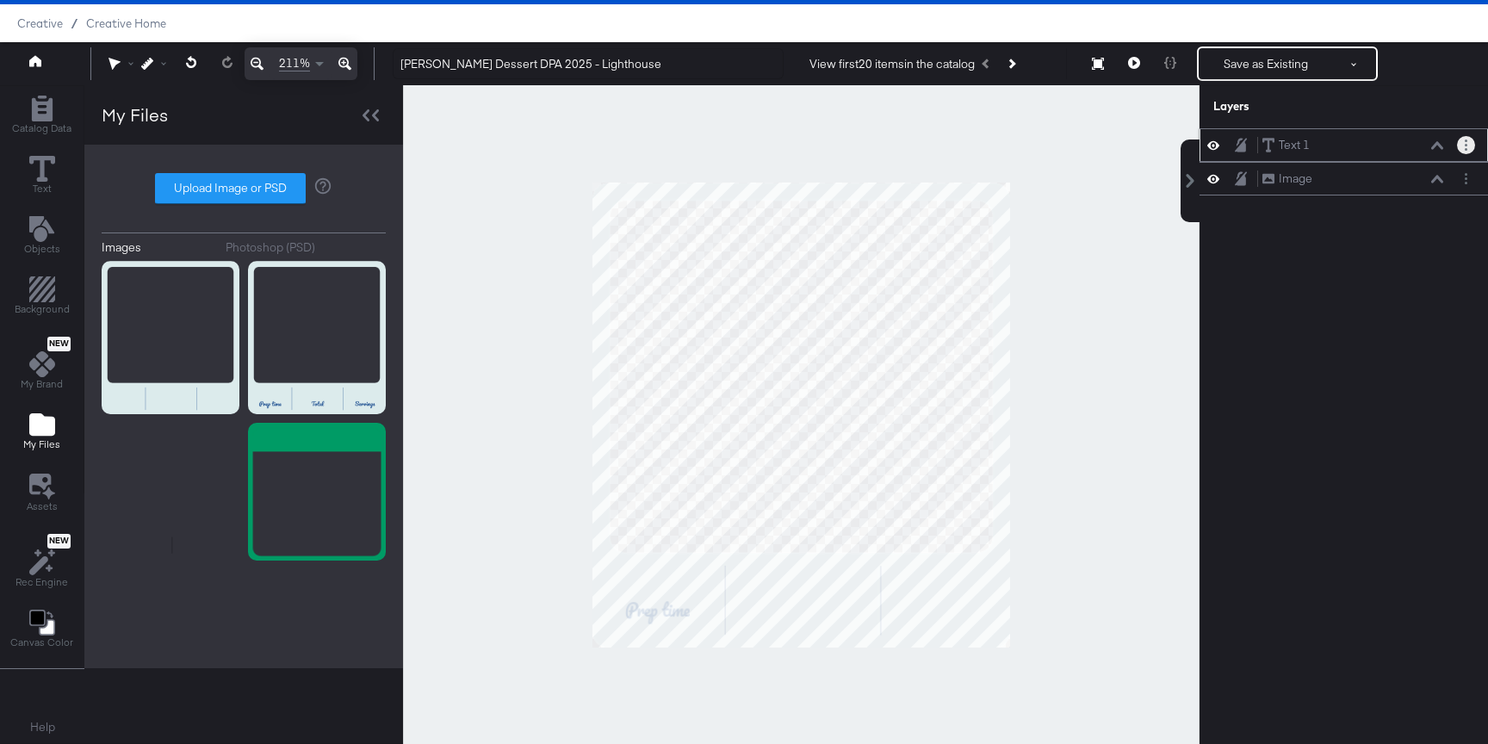
click at [1462, 147] on button "Layer Options" at bounding box center [1466, 145] width 18 height 18
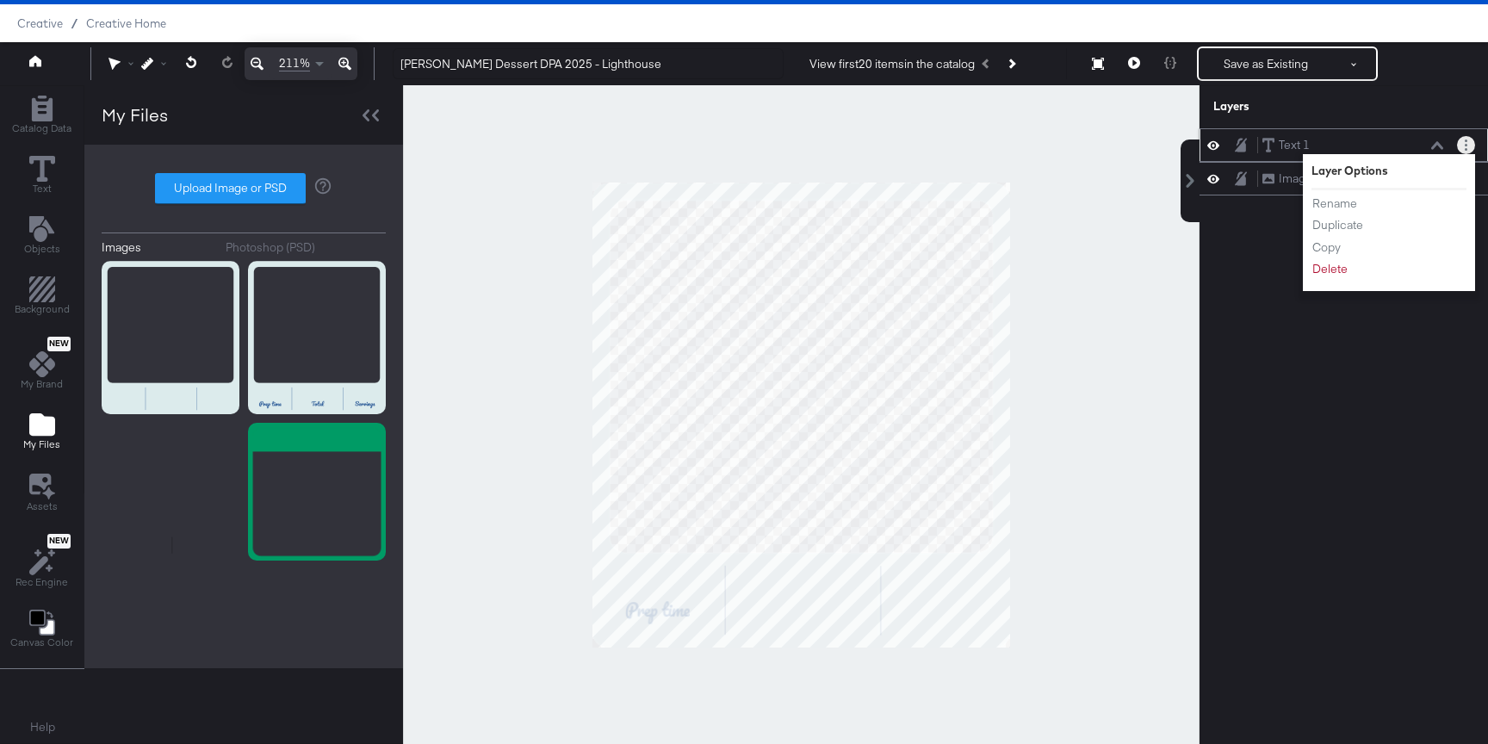
click at [1346, 214] on ul "Rename Duplicate Copy Delete" at bounding box center [1358, 237] width 95 height 84
click at [1327, 214] on ul "Rename Duplicate Copy Delete" at bounding box center [1358, 237] width 95 height 84
click at [1327, 201] on button "Rename" at bounding box center [1334, 204] width 46 height 18
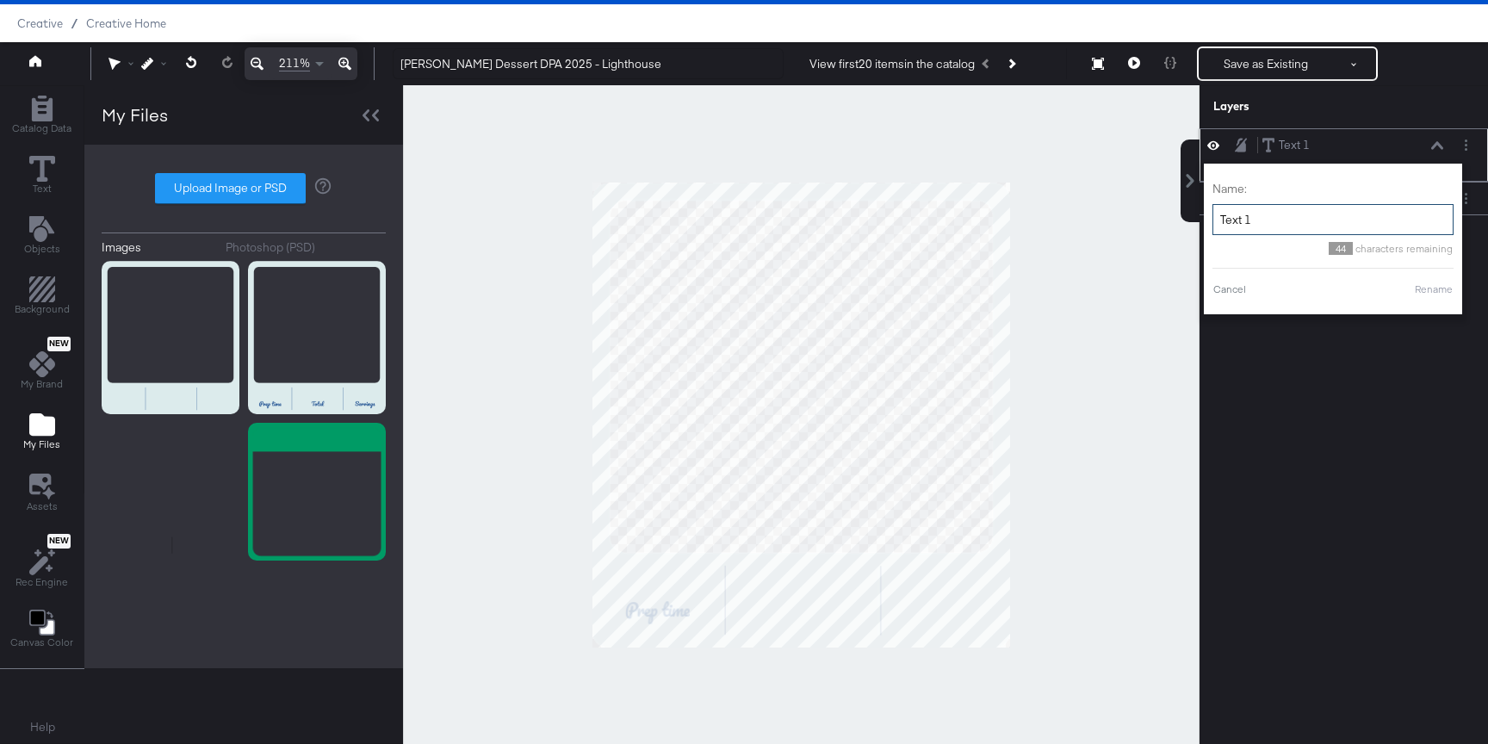
click at [1299, 230] on input "Text 1" at bounding box center [1332, 220] width 241 height 32
click at [1297, 230] on input "Text 1" at bounding box center [1332, 220] width 241 height 32
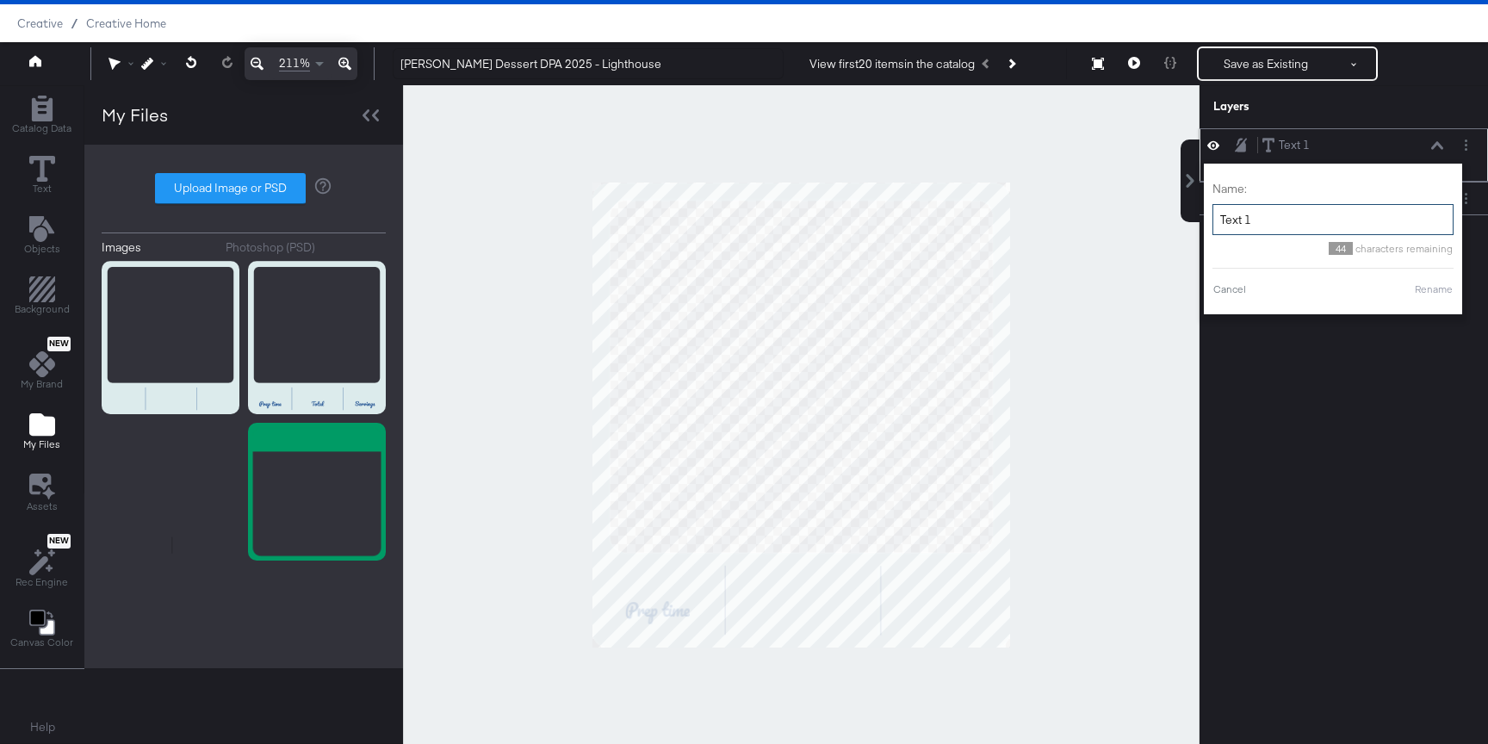
click at [1297, 230] on input "Text 1" at bounding box center [1332, 220] width 241 height 32
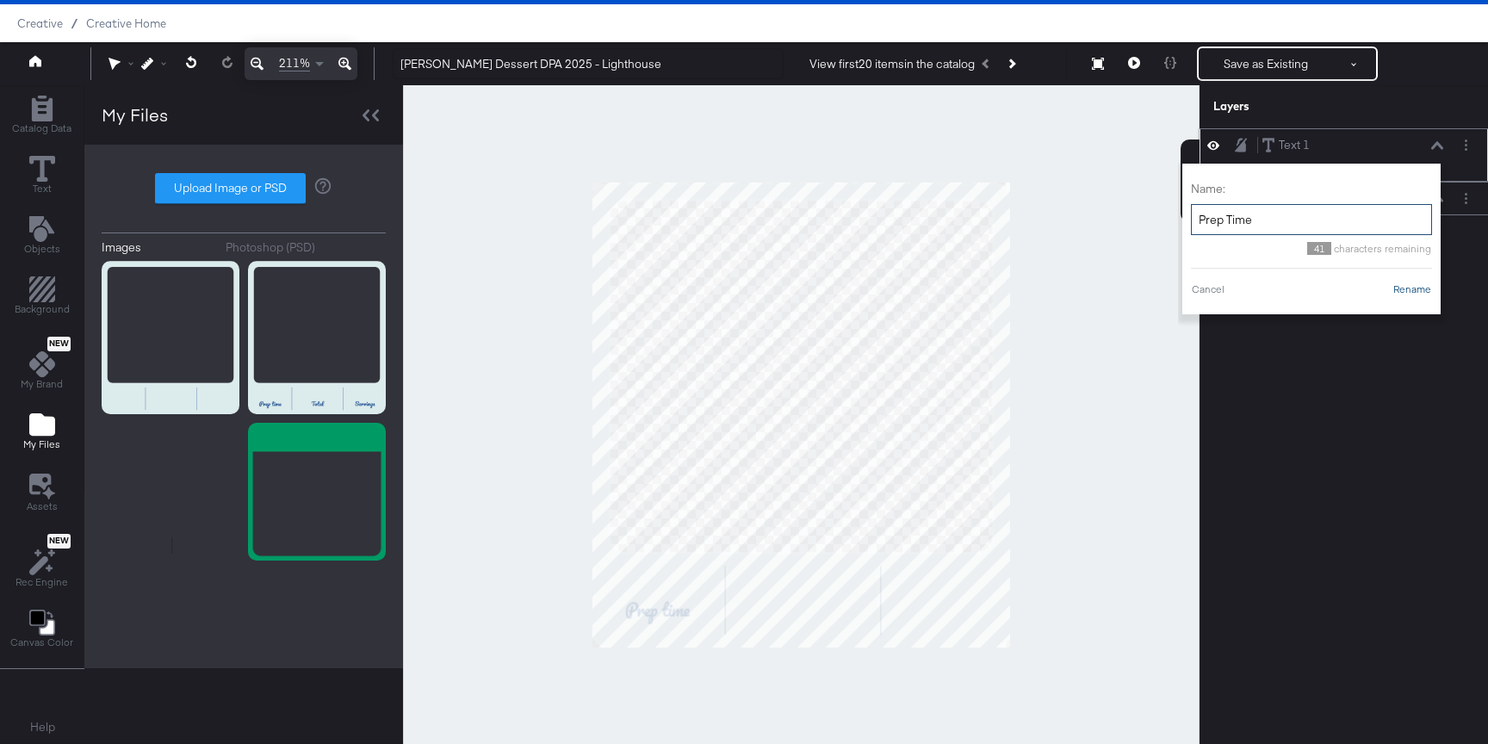
type input "Prep Time"
click at [1404, 290] on button "Rename" at bounding box center [1412, 289] width 40 height 15
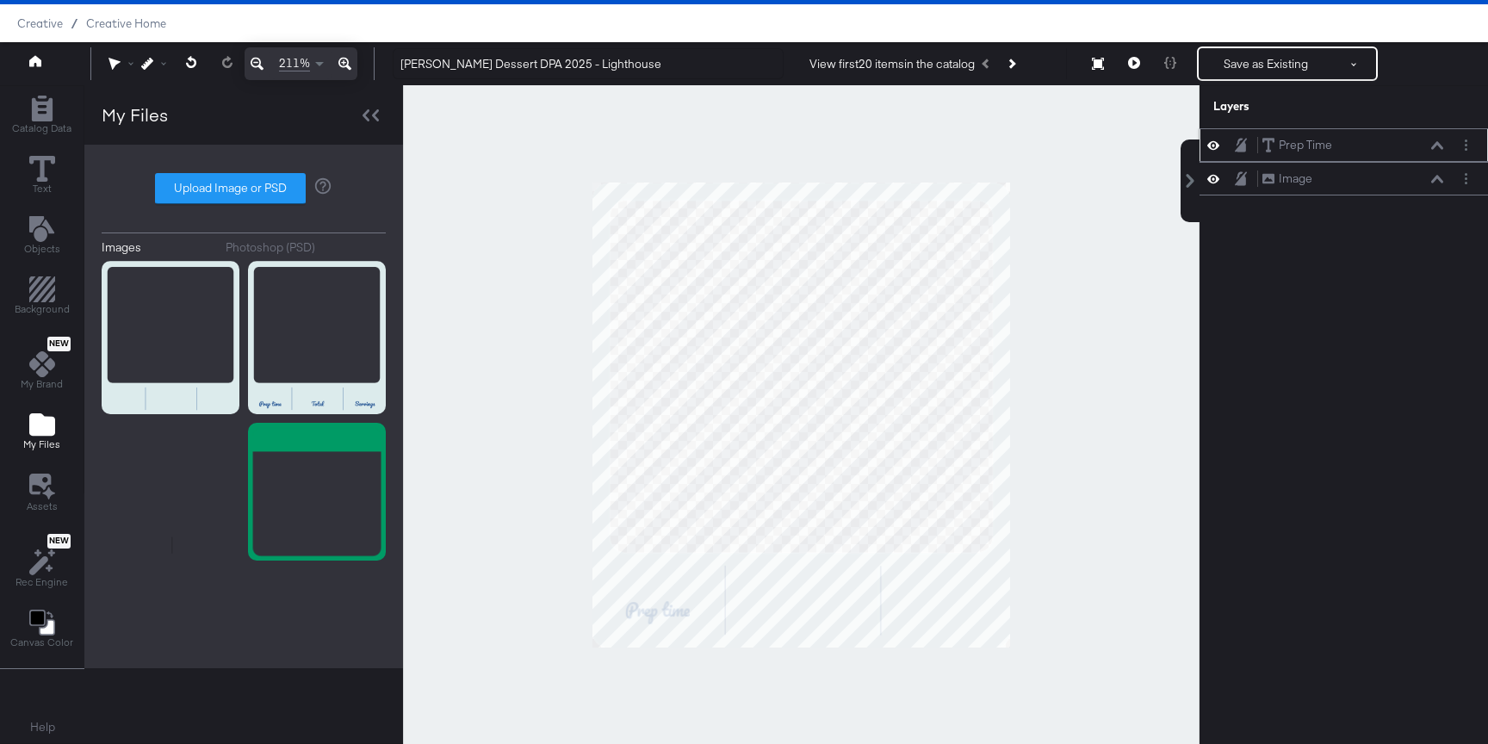
click at [1436, 147] on icon at bounding box center [1437, 145] width 12 height 9
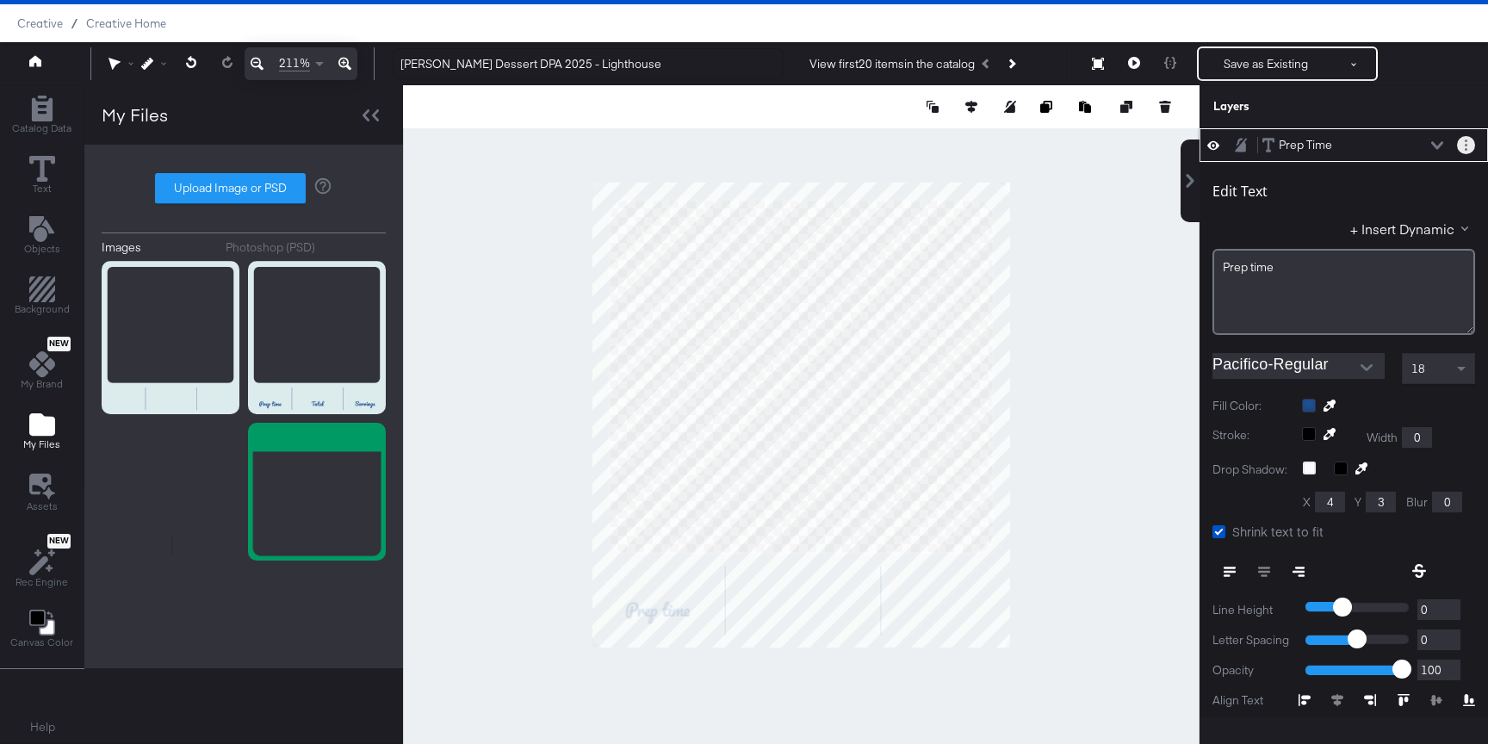
click at [1464, 145] on icon "Layer Options" at bounding box center [1465, 144] width 3 height 11
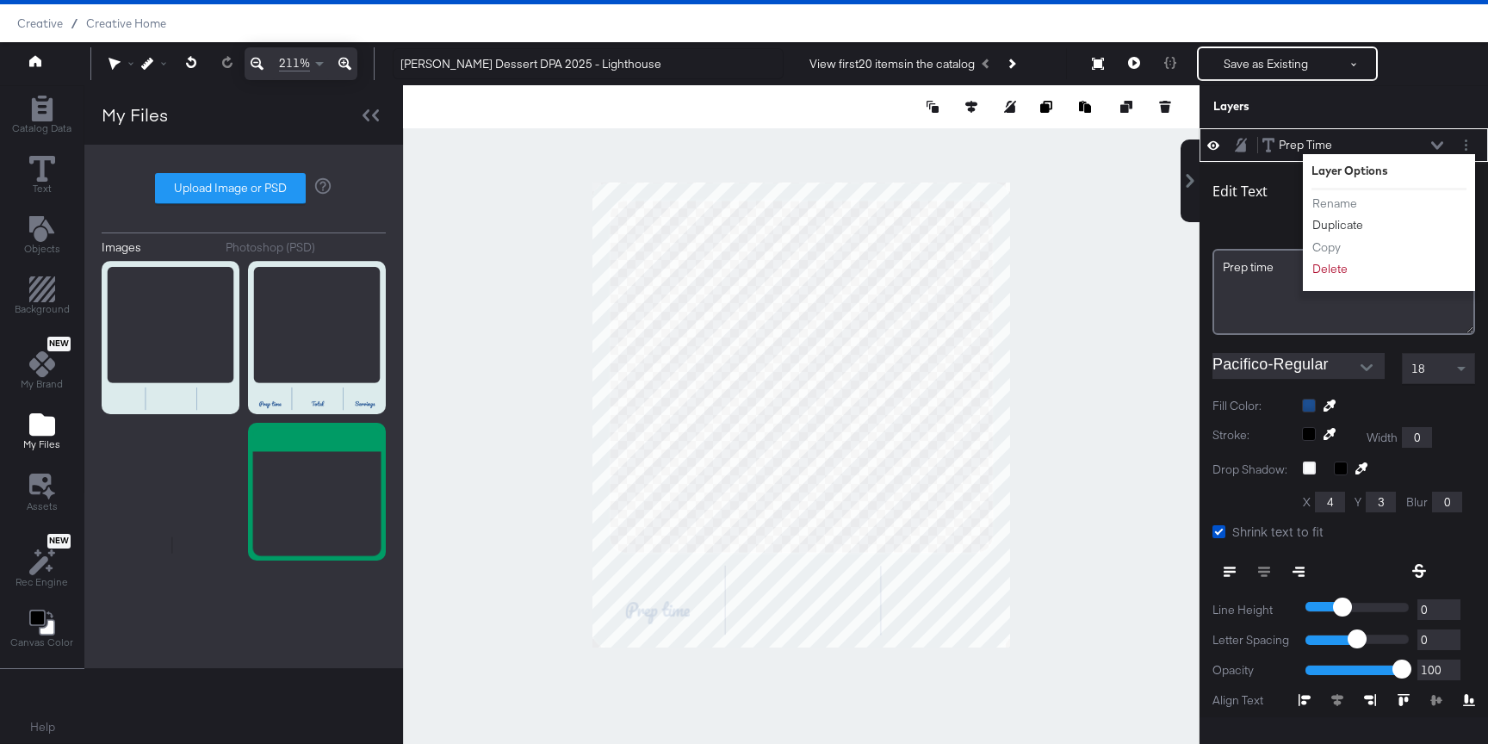
click at [1338, 225] on button "Duplicate" at bounding box center [1337, 225] width 53 height 18
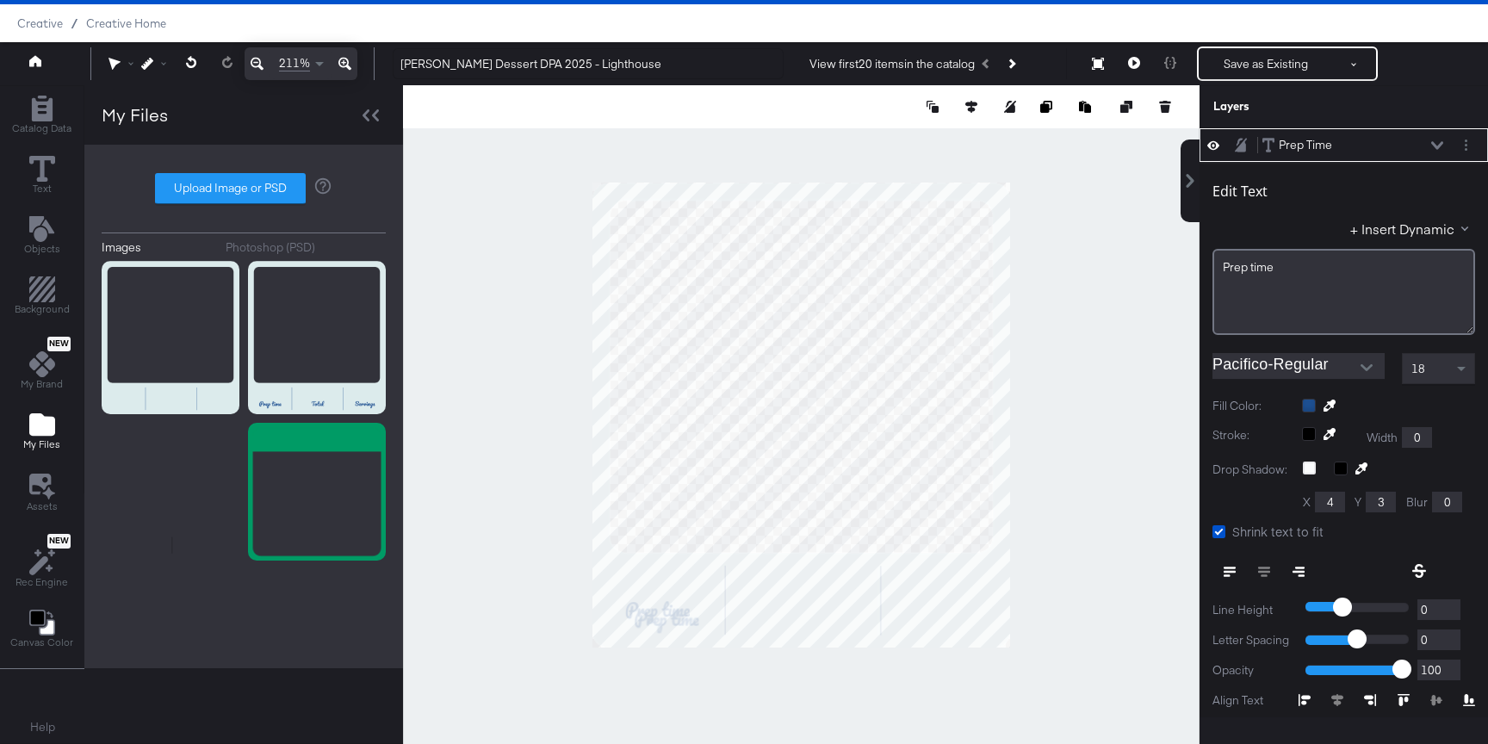
type input "152"
type input "459"
click at [1248, 278] on div "Prep ﻿time" at bounding box center [1343, 292] width 263 height 86
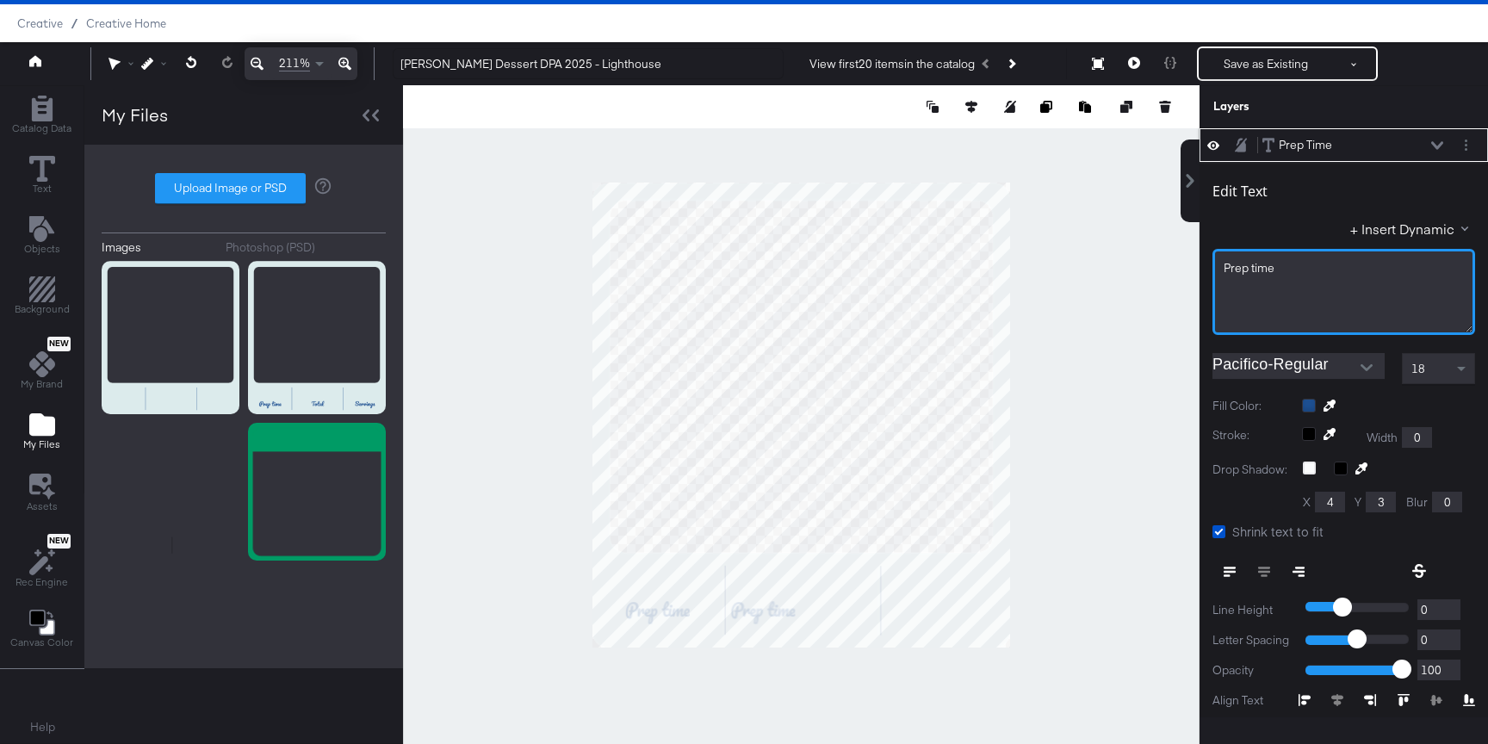
click at [1248, 278] on div "Prep ﻿time" at bounding box center [1343, 292] width 263 height 86
click at [1466, 146] on icon "Layer Options" at bounding box center [1465, 144] width 3 height 11
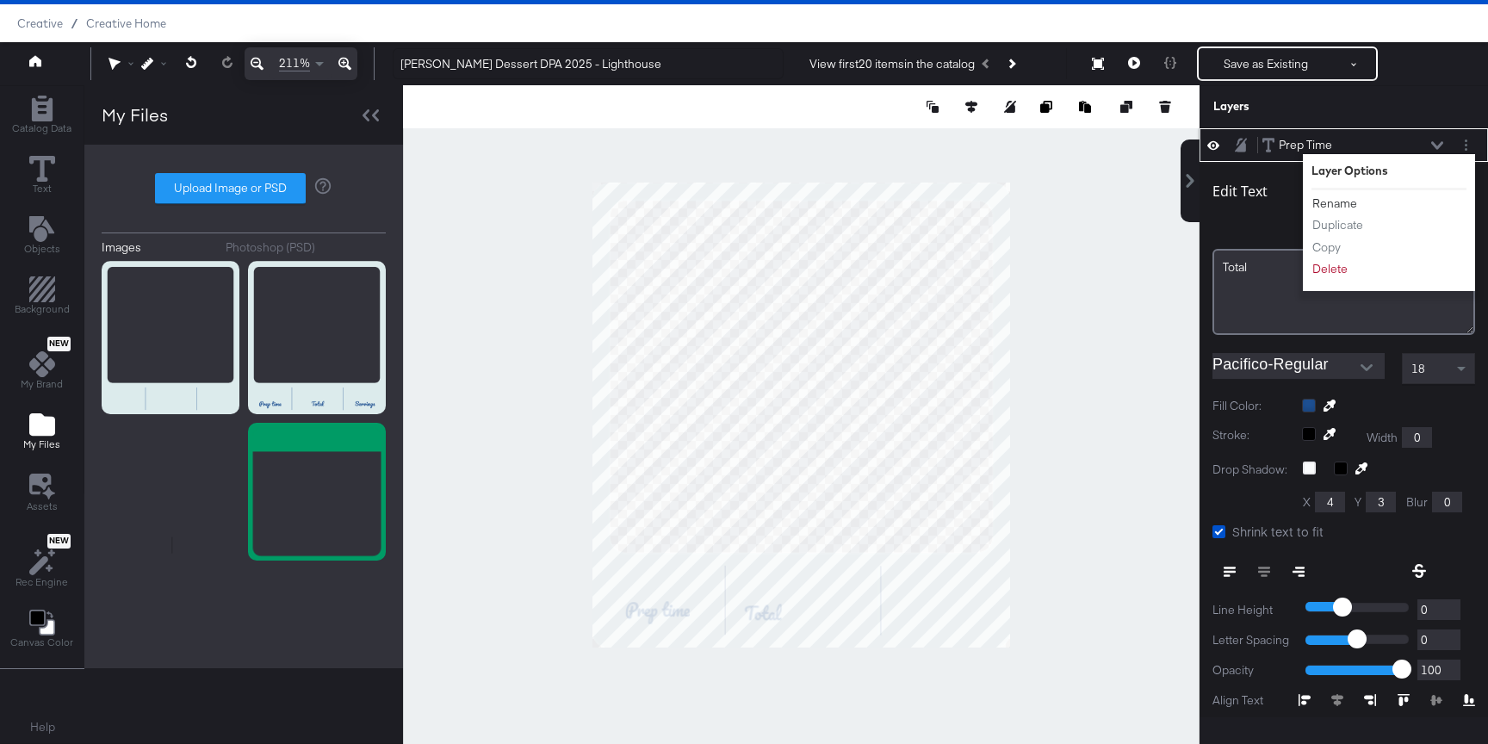
click at [1342, 203] on button "Rename" at bounding box center [1334, 204] width 46 height 18
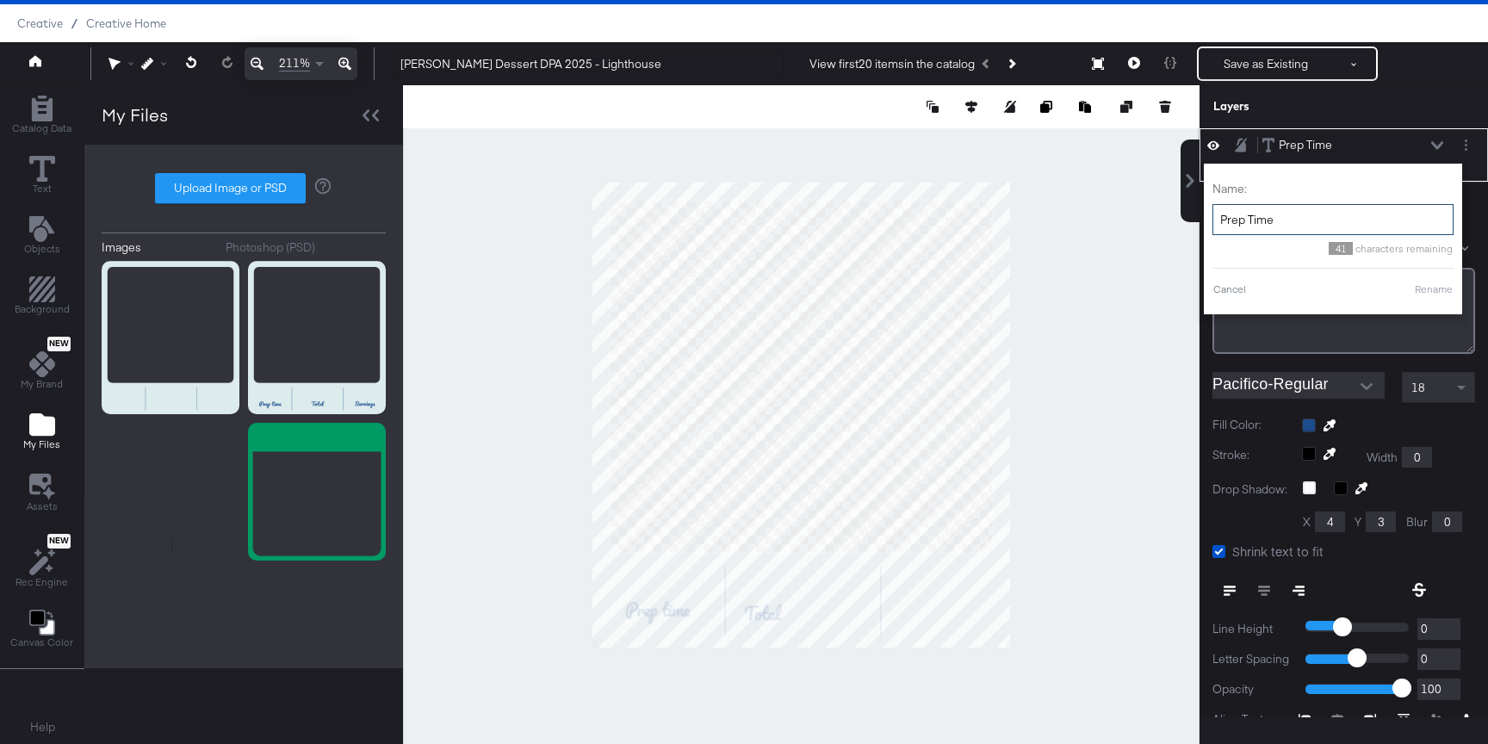
click at [1316, 223] on input "Prep Time" at bounding box center [1332, 220] width 241 height 32
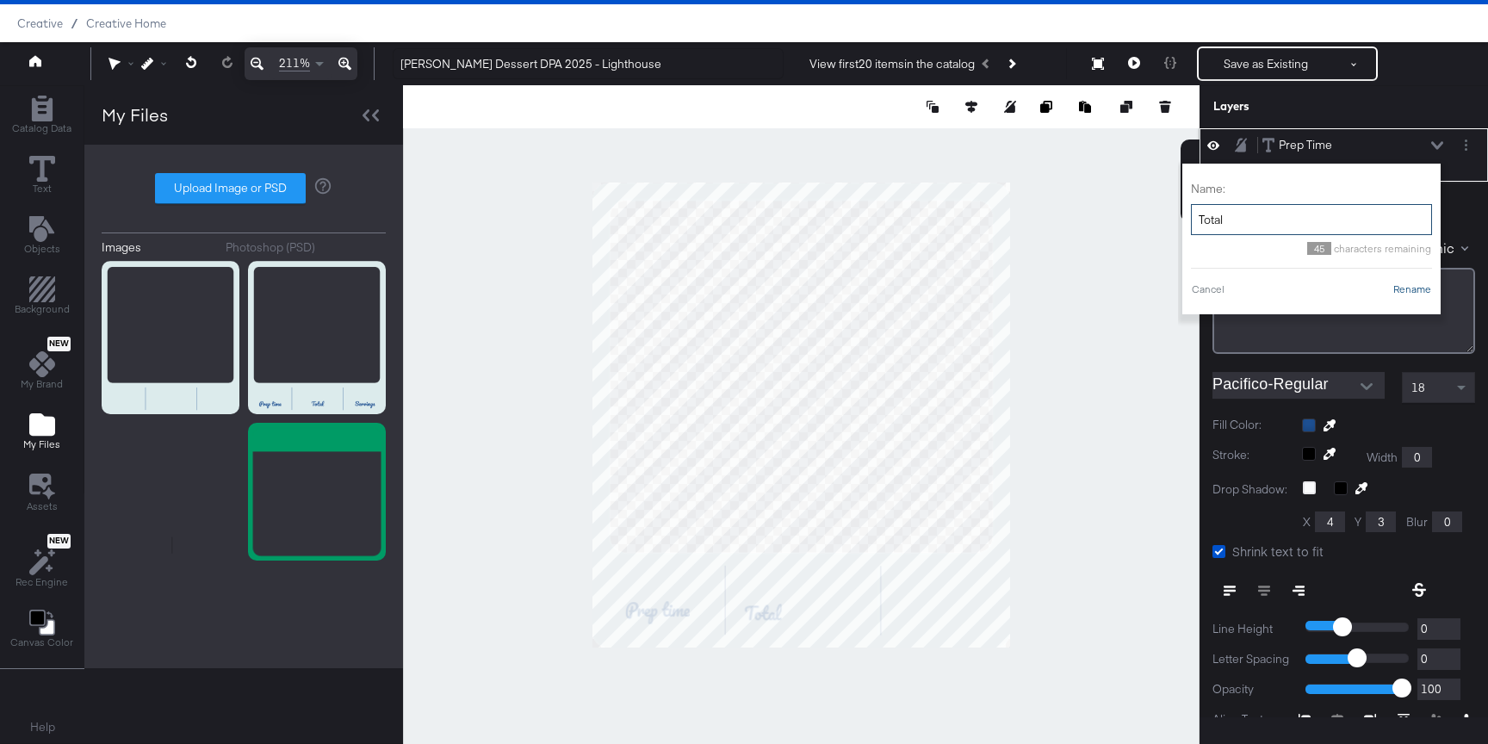
type input "Total"
click at [1421, 288] on button "Rename" at bounding box center [1412, 289] width 40 height 15
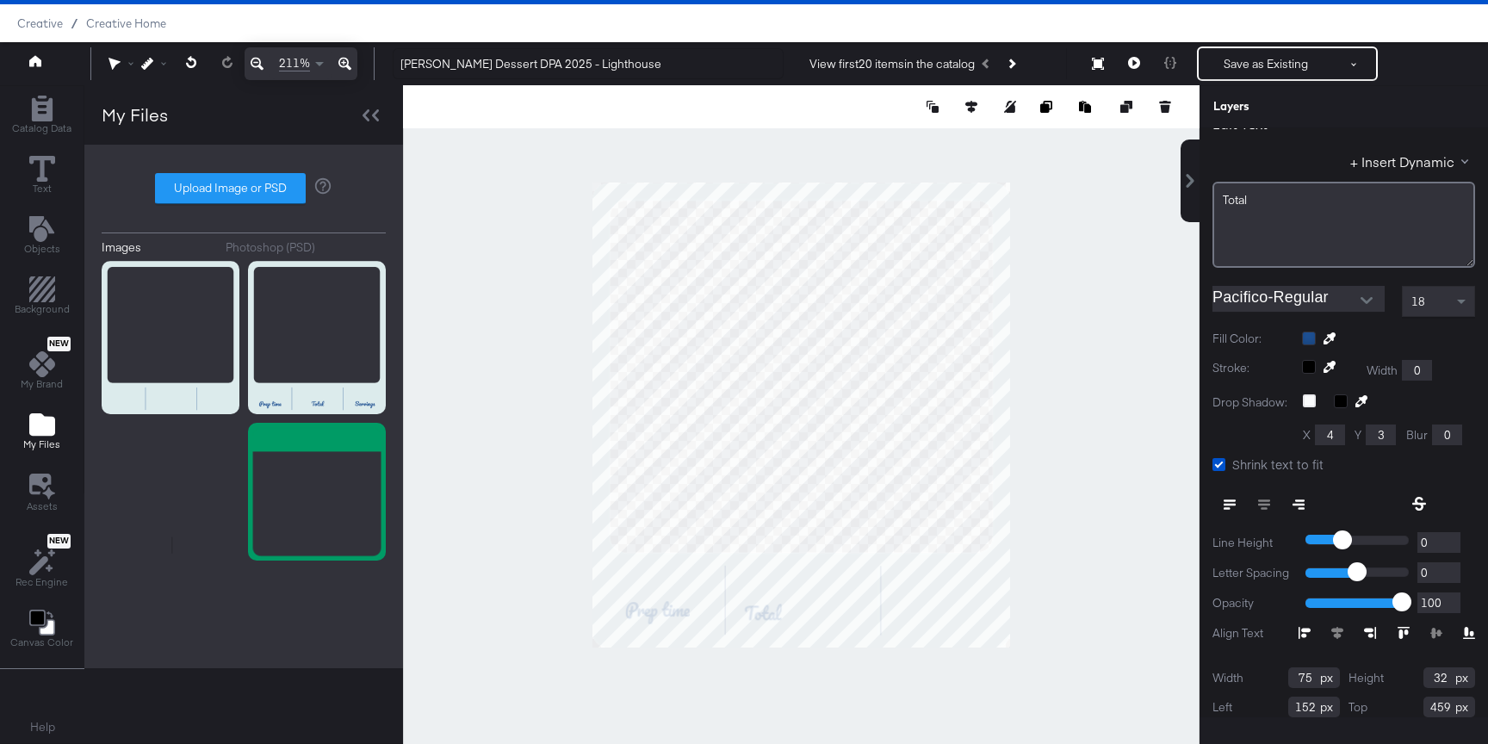
scroll to position [93, 0]
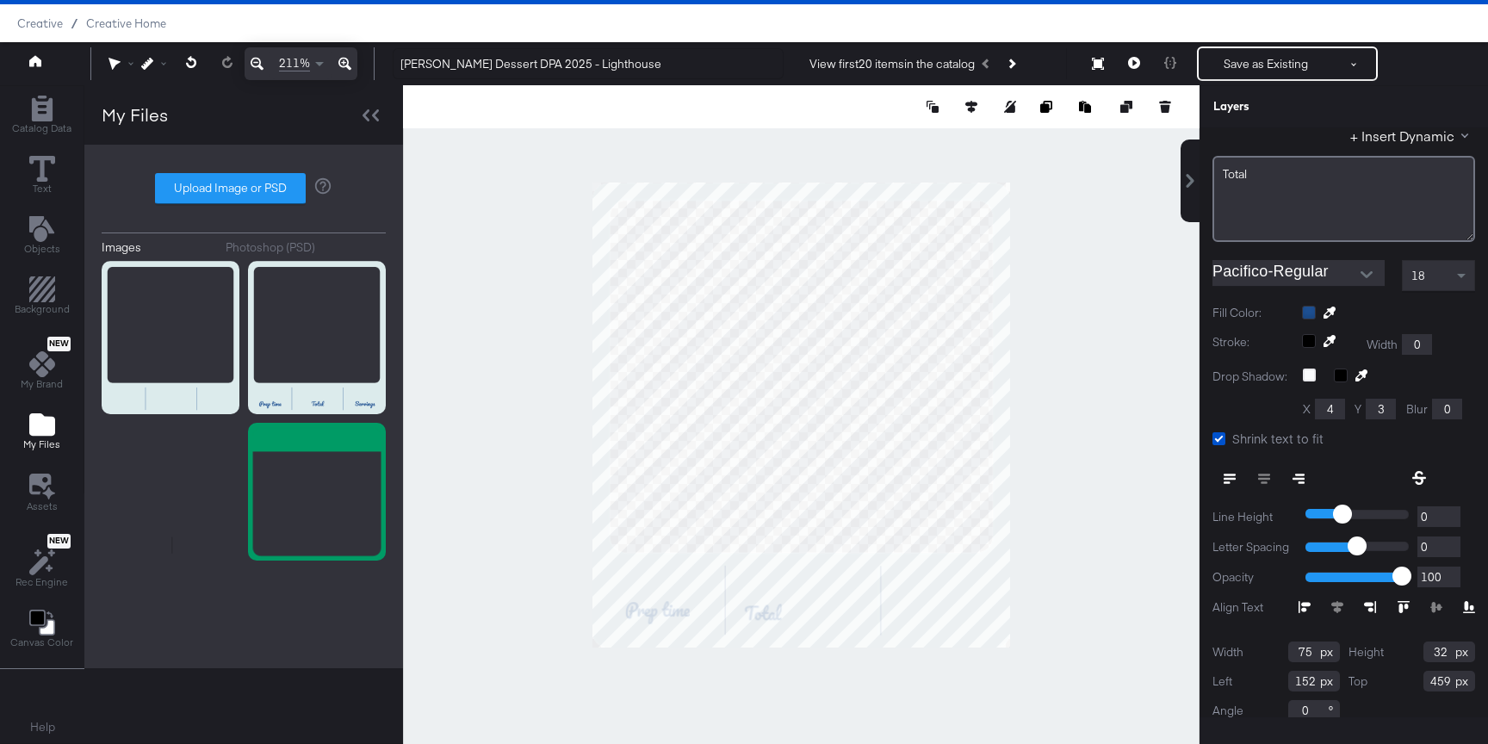
drag, startPoint x: 1312, startPoint y: 656, endPoint x: 1259, endPoint y: 656, distance: 53.4
click at [1259, 656] on div "Width 75" at bounding box center [1275, 651] width 127 height 21
type input "42"
drag, startPoint x: 1446, startPoint y: 653, endPoint x: 1369, endPoint y: 653, distance: 76.6
click at [1369, 653] on div "Height 32" at bounding box center [1411, 651] width 127 height 21
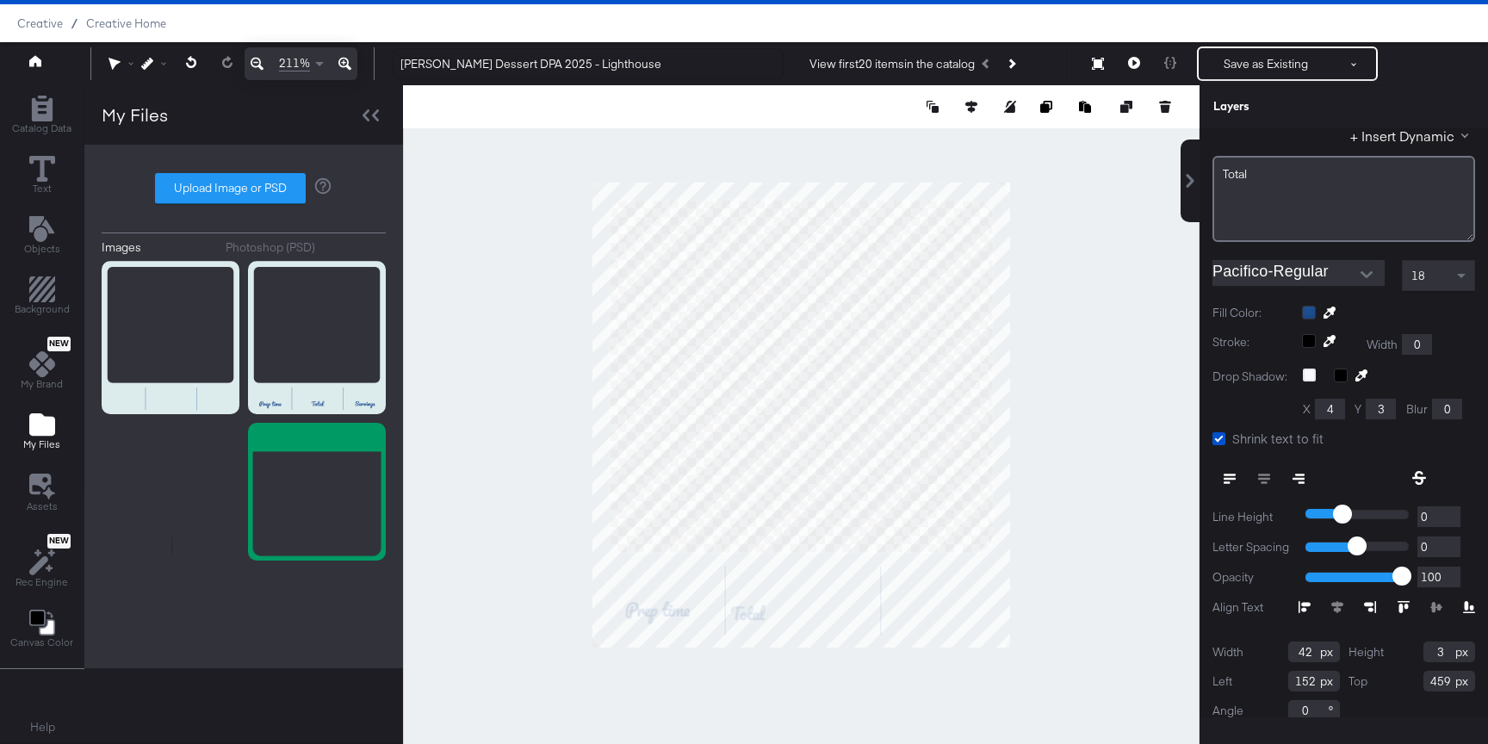
type input "32"
drag, startPoint x: 1316, startPoint y: 674, endPoint x: 1267, endPoint y: 674, distance: 48.2
click at [1267, 674] on div "Left 152" at bounding box center [1275, 681] width 127 height 21
type input "211"
drag, startPoint x: 1452, startPoint y: 679, endPoint x: 1402, endPoint y: 679, distance: 49.1
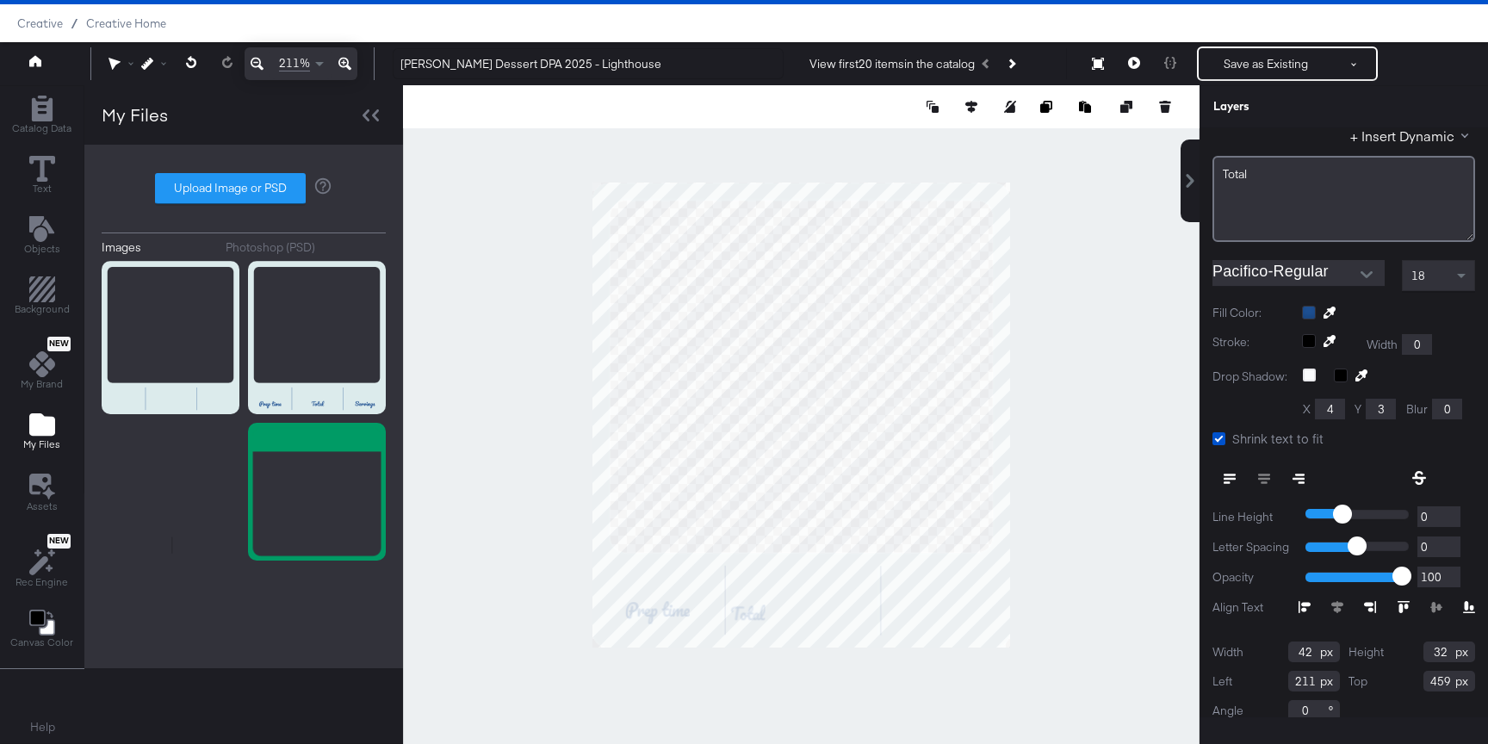
click at [1402, 679] on div "Top 459" at bounding box center [1411, 681] width 127 height 21
type input "459"
click at [1461, 457] on div "Edit Text + Insert Dynamic Total Pacifico-Regular 18 Fill Color: Stroke: Width …" at bounding box center [1343, 402] width 288 height 666
click at [1105, 554] on div at bounding box center [801, 414] width 796 height 659
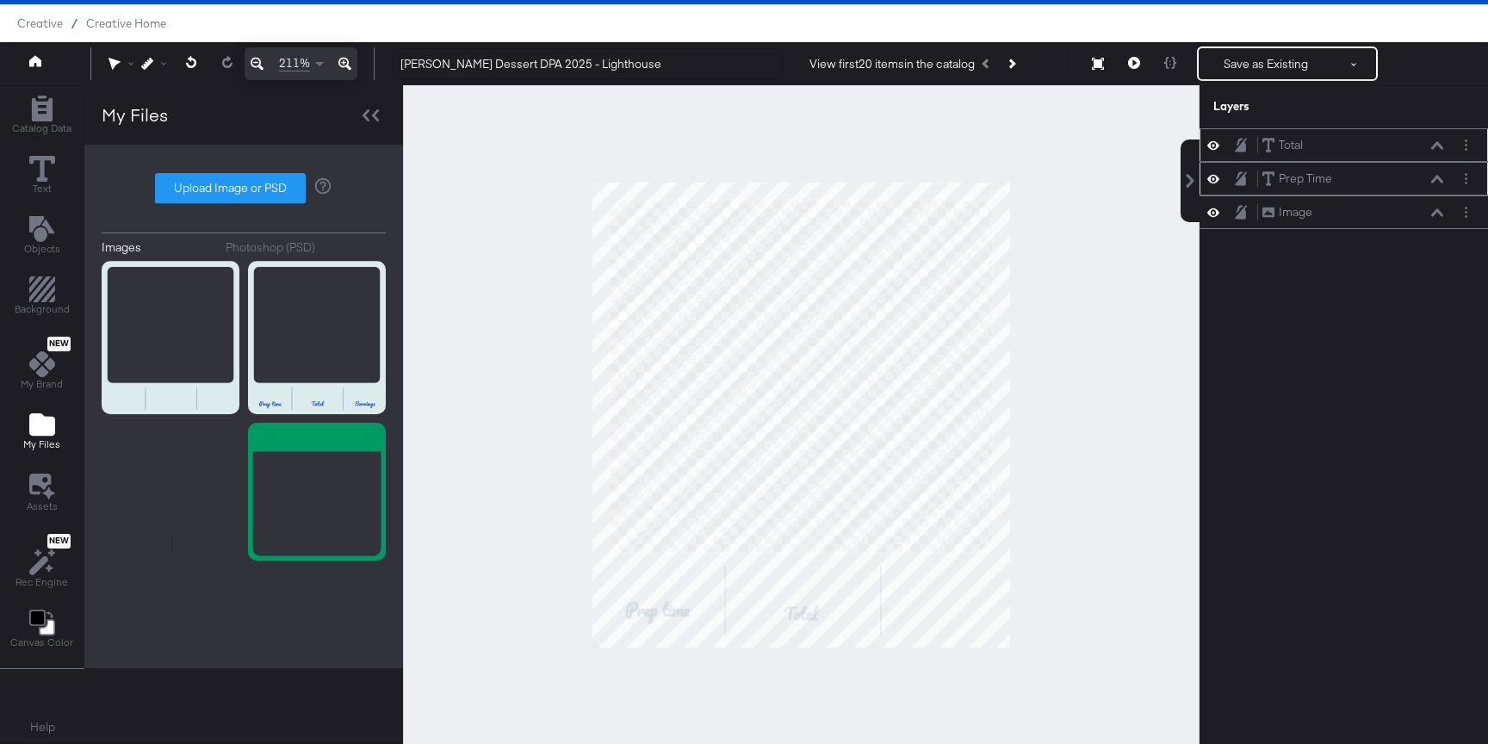
click at [1436, 181] on icon at bounding box center [1437, 179] width 12 height 9
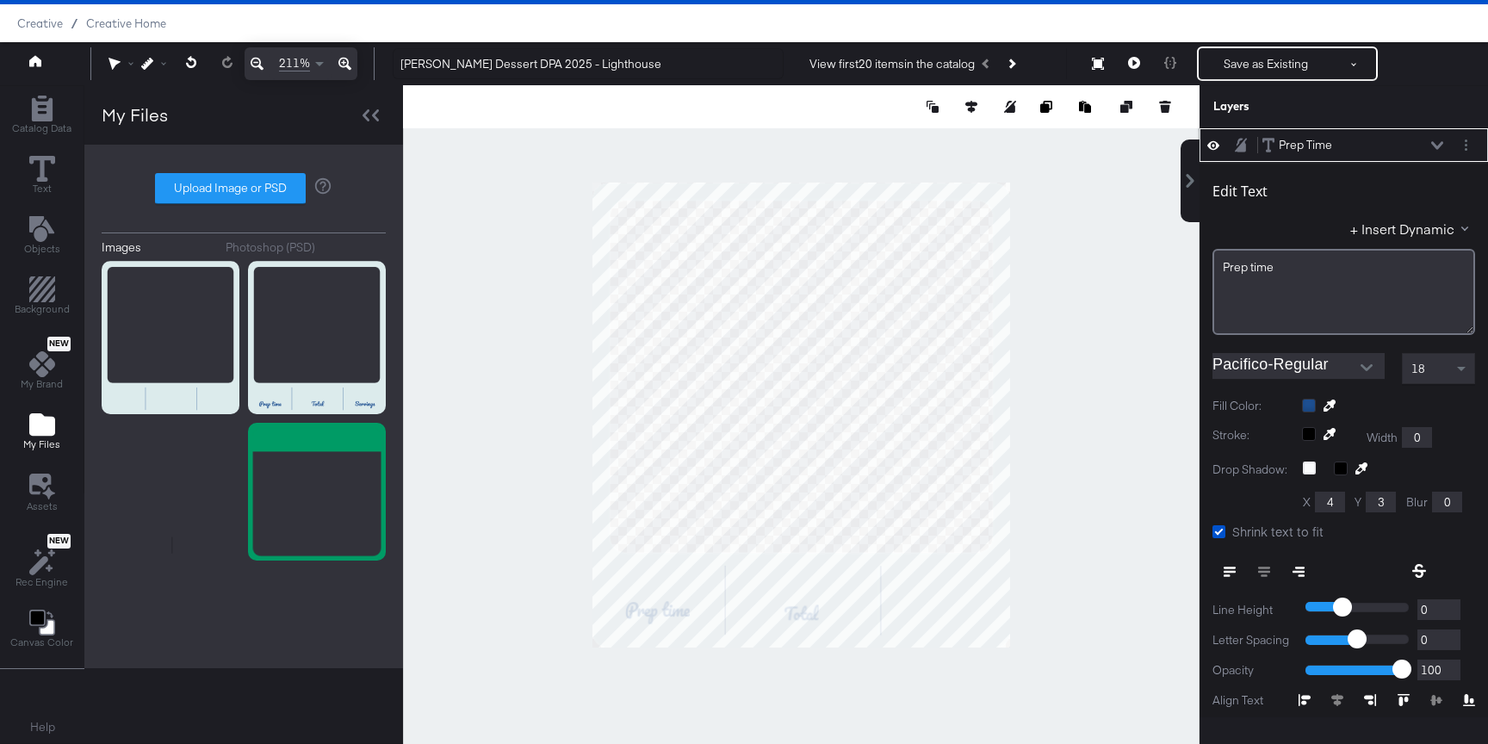
click at [1433, 145] on icon at bounding box center [1437, 145] width 12 height 8
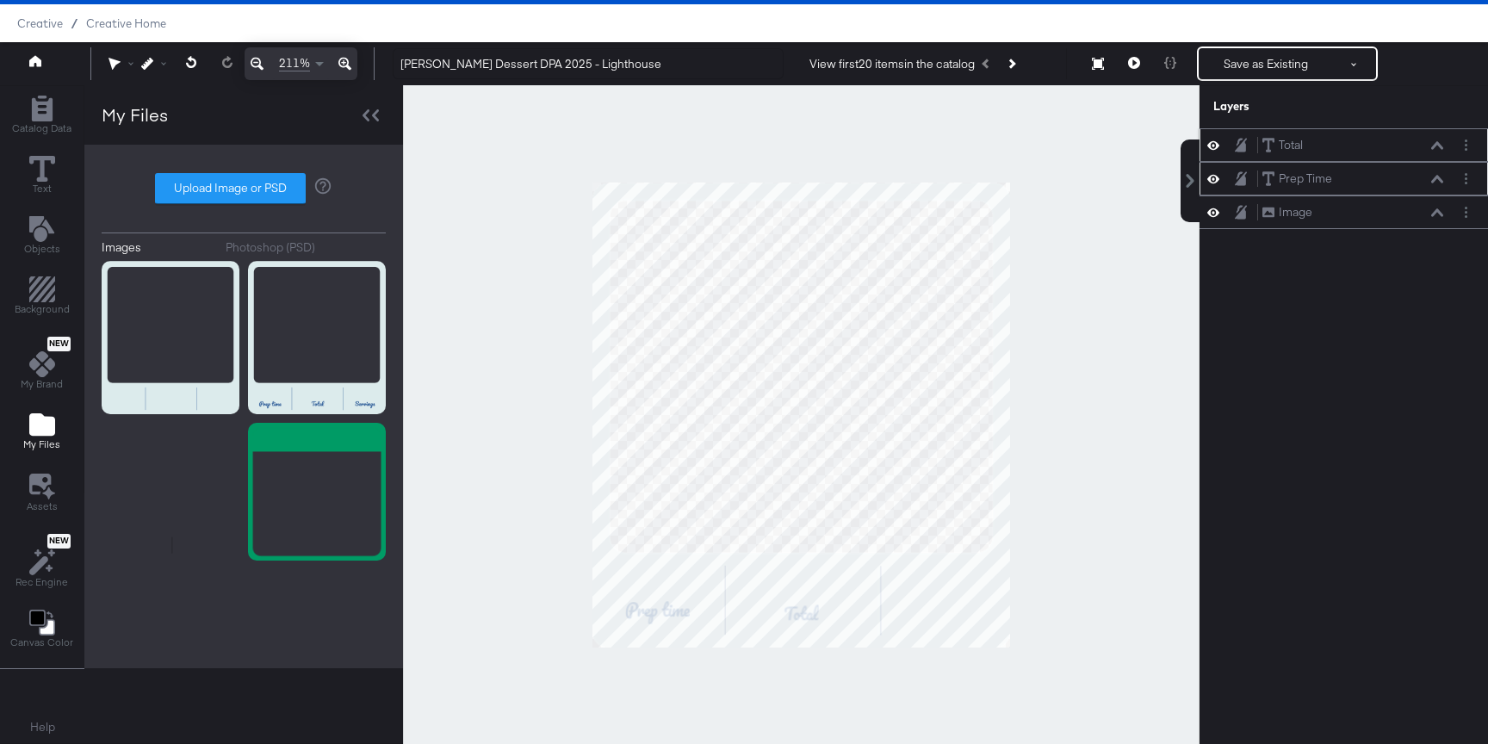
click at [1433, 145] on icon at bounding box center [1437, 145] width 12 height 9
click at [1066, 591] on div at bounding box center [801, 414] width 796 height 659
click at [1154, 42] on div "211% Kraft Heinz Dessert DPA 2025 - Lighthouse View first 20 items in the catal…" at bounding box center [744, 63] width 1488 height 43
click at [1138, 58] on icon at bounding box center [1134, 63] width 12 height 12
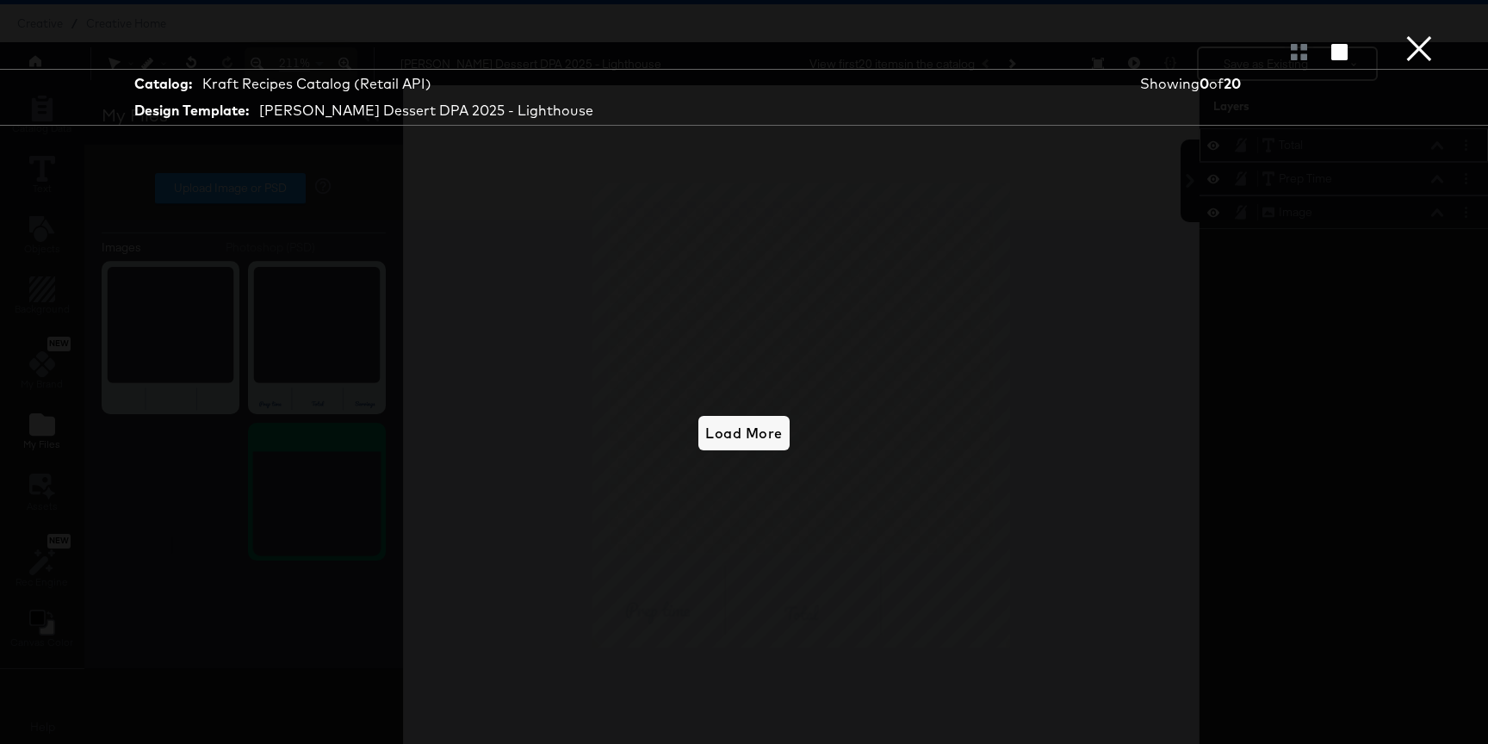
click at [1418, 34] on button "×" at bounding box center [1419, 17] width 34 height 34
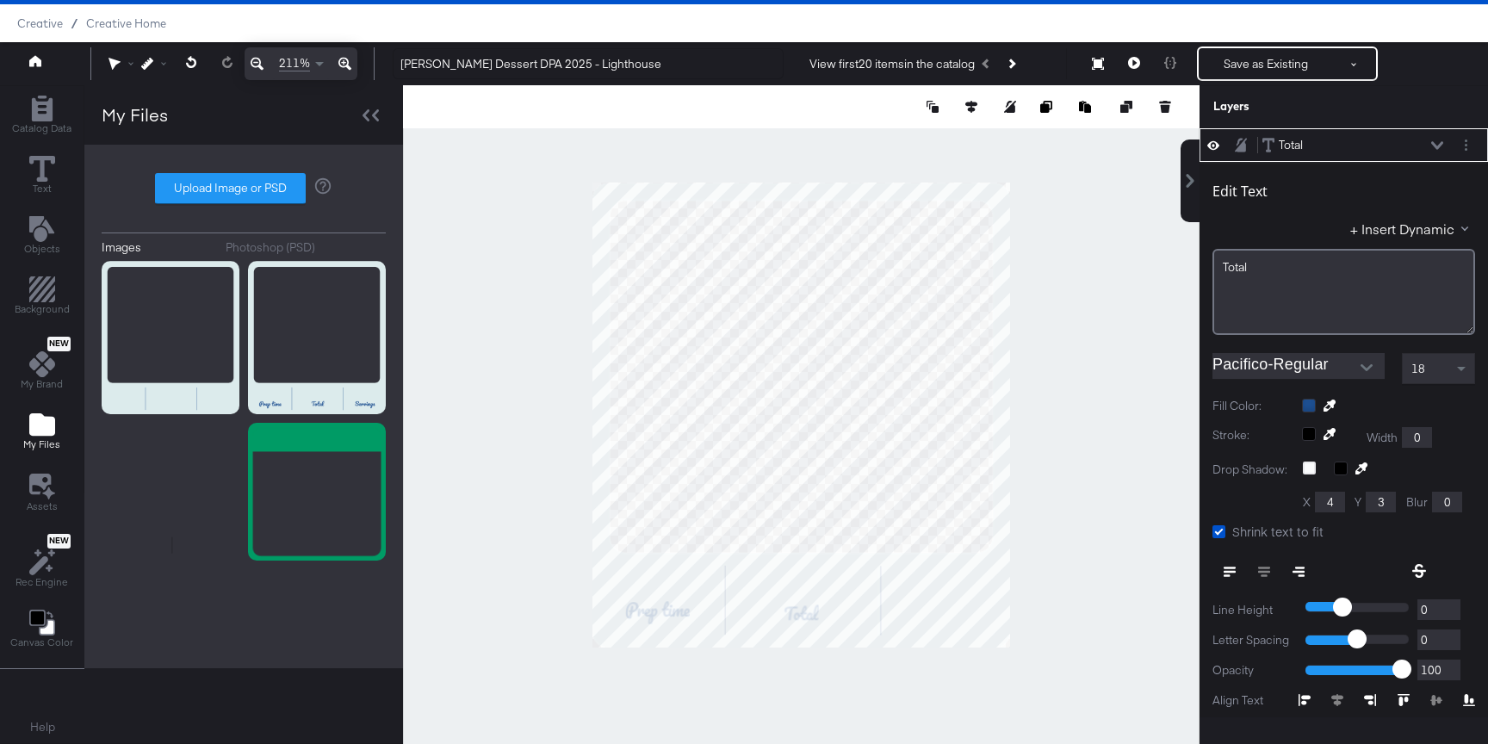
click at [449, 460] on div at bounding box center [801, 414] width 796 height 659
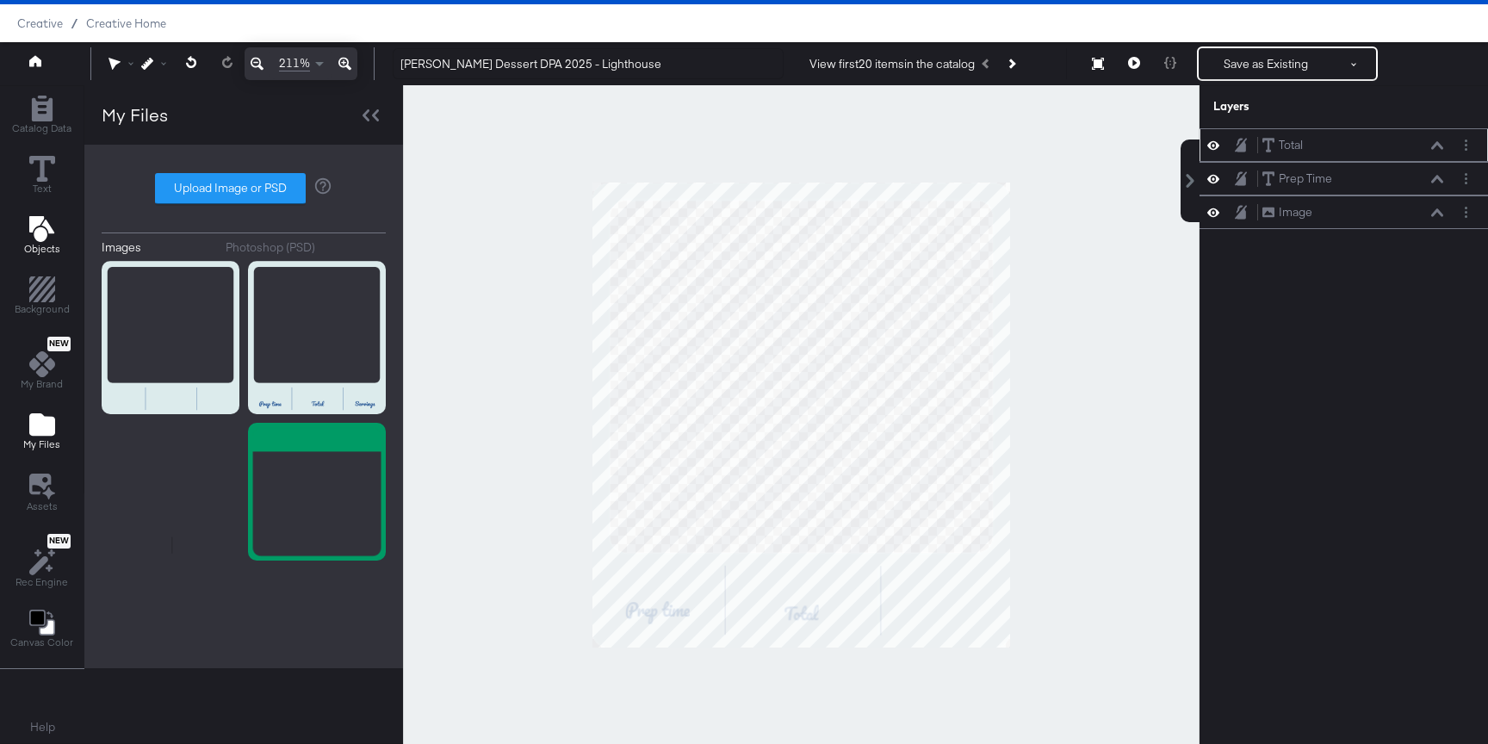
click at [34, 220] on icon "Add Text" at bounding box center [40, 229] width 25 height 26
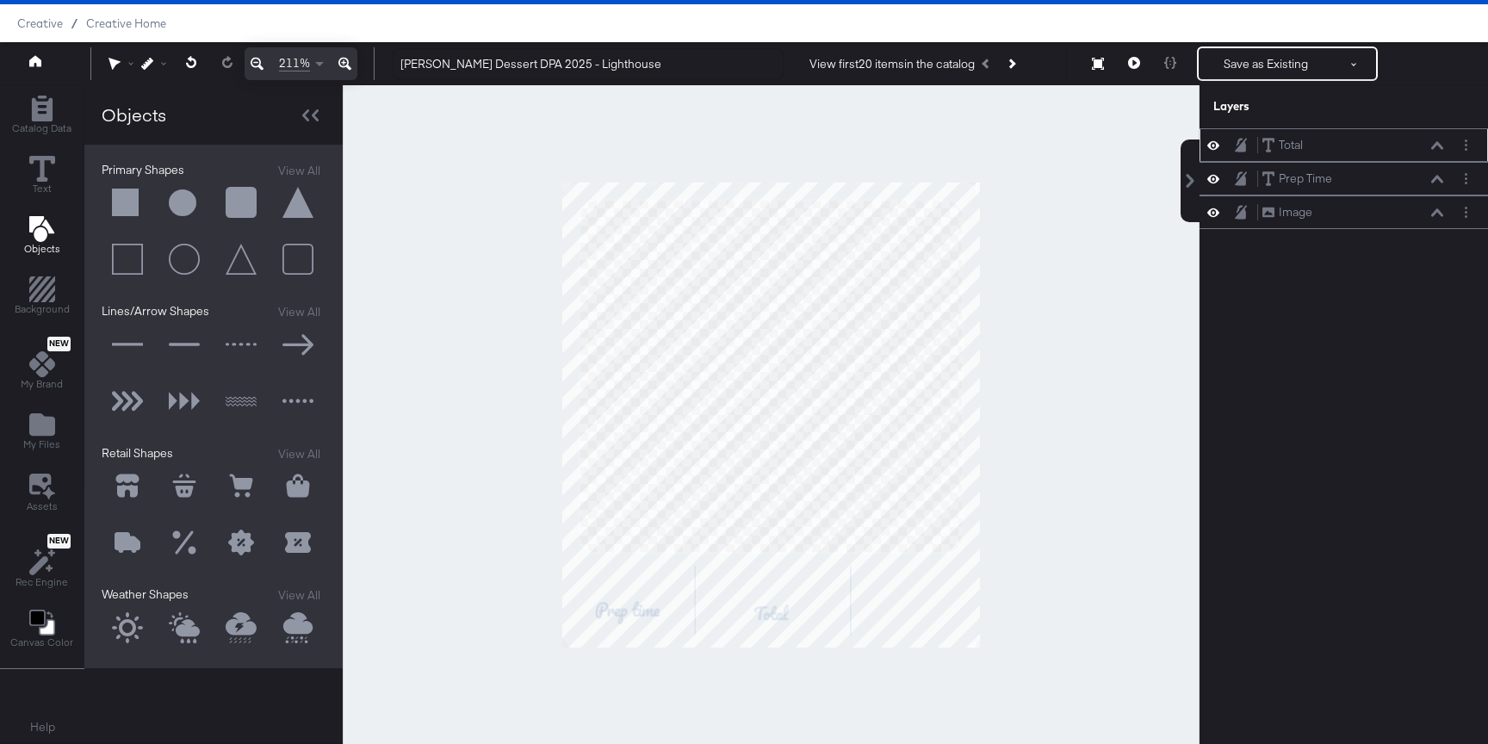
click at [114, 207] on button at bounding box center [128, 203] width 52 height 52
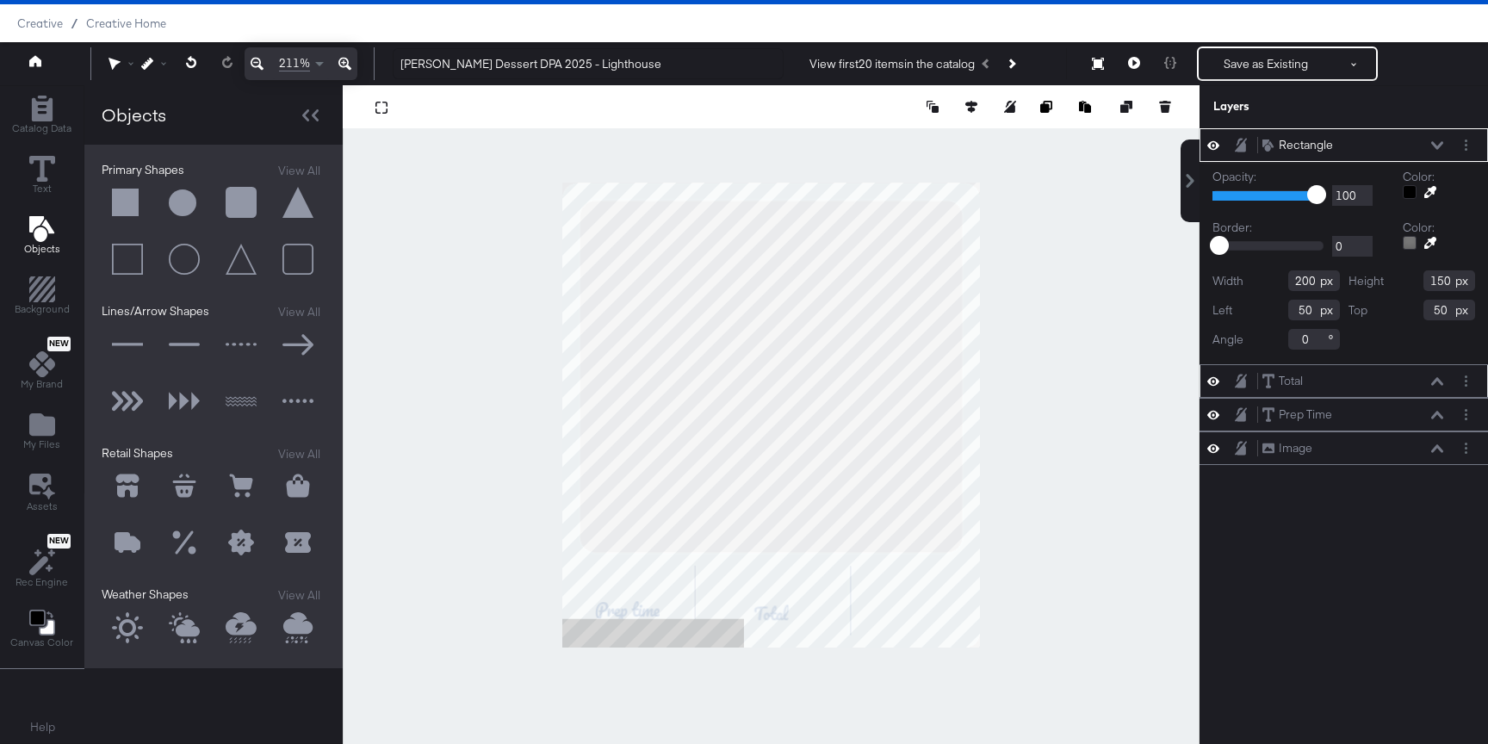
click at [582, 662] on div at bounding box center [771, 414] width 857 height 659
type input "0"
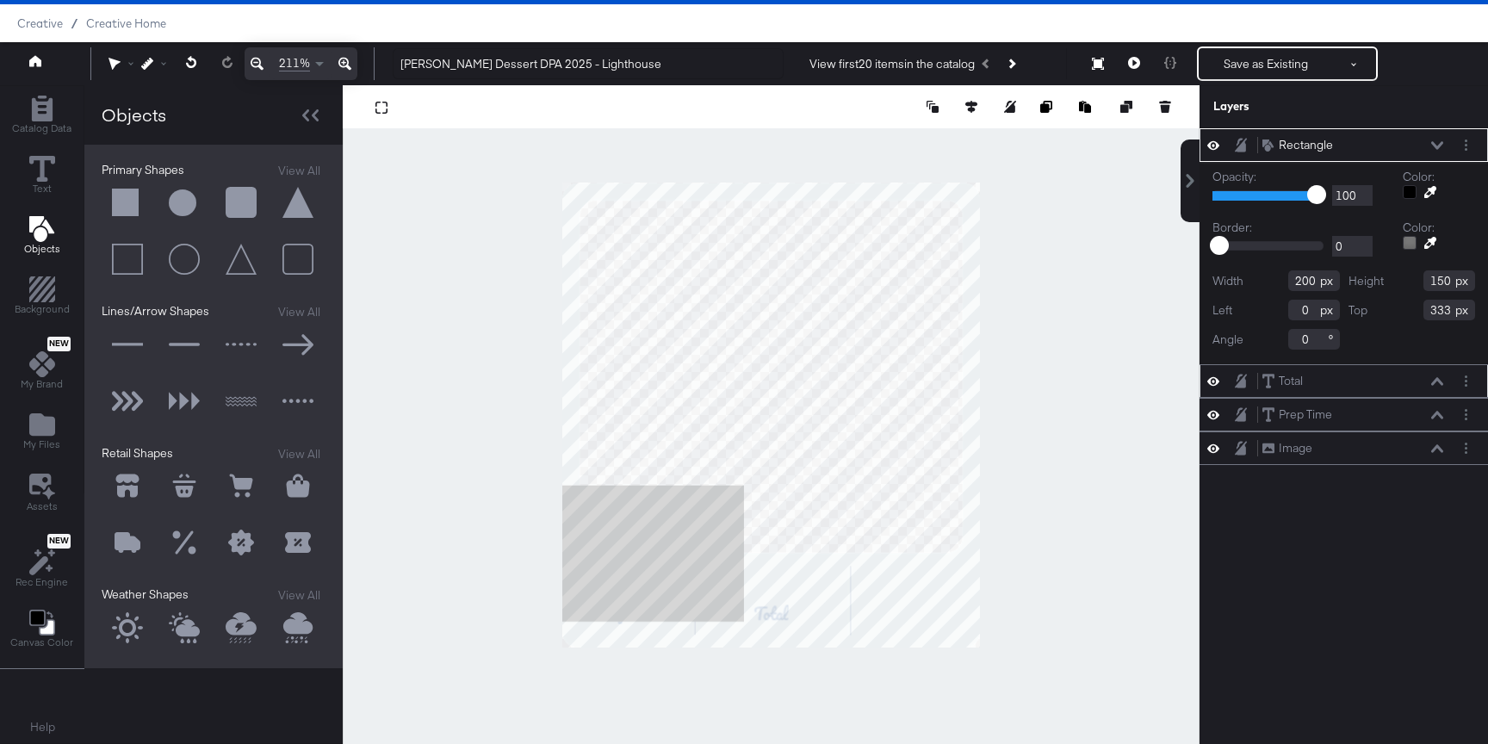
type input "435"
type input "49"
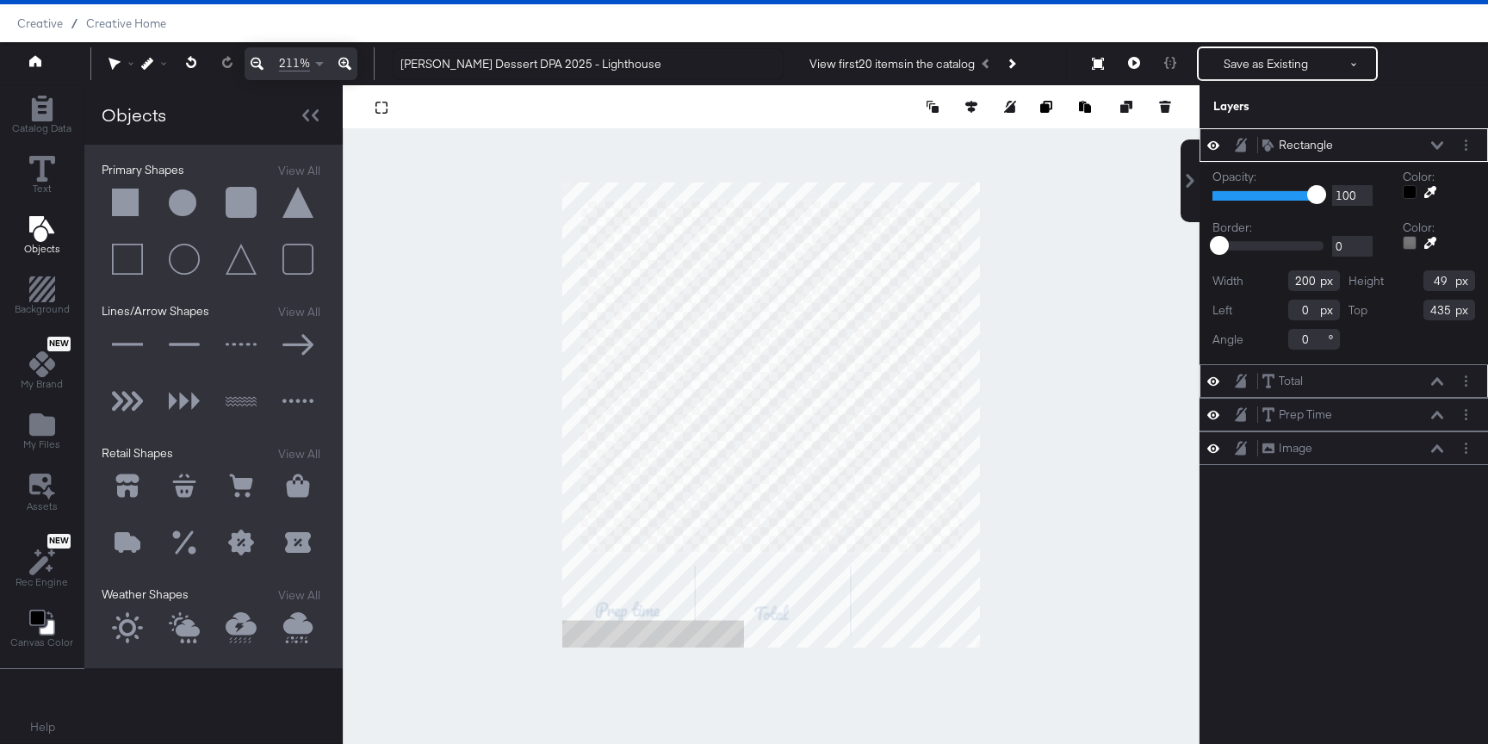
type input "479"
click at [1028, 642] on div at bounding box center [771, 414] width 857 height 659
type input "514"
click at [1442, 136] on div "Rectangle Rectangle" at bounding box center [1352, 145] width 183 height 18
click at [1440, 145] on icon at bounding box center [1437, 145] width 12 height 8
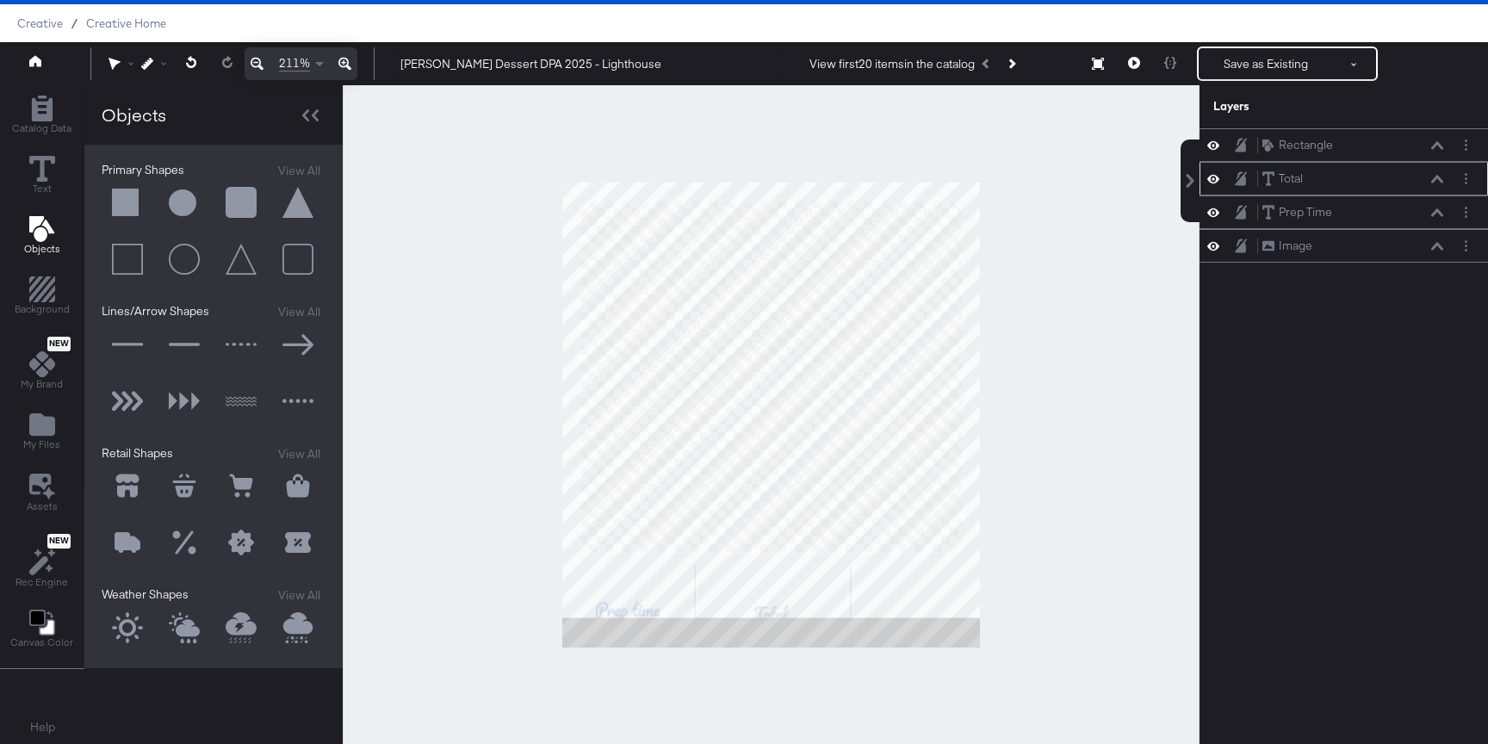
click at [1432, 175] on icon at bounding box center [1437, 179] width 12 height 9
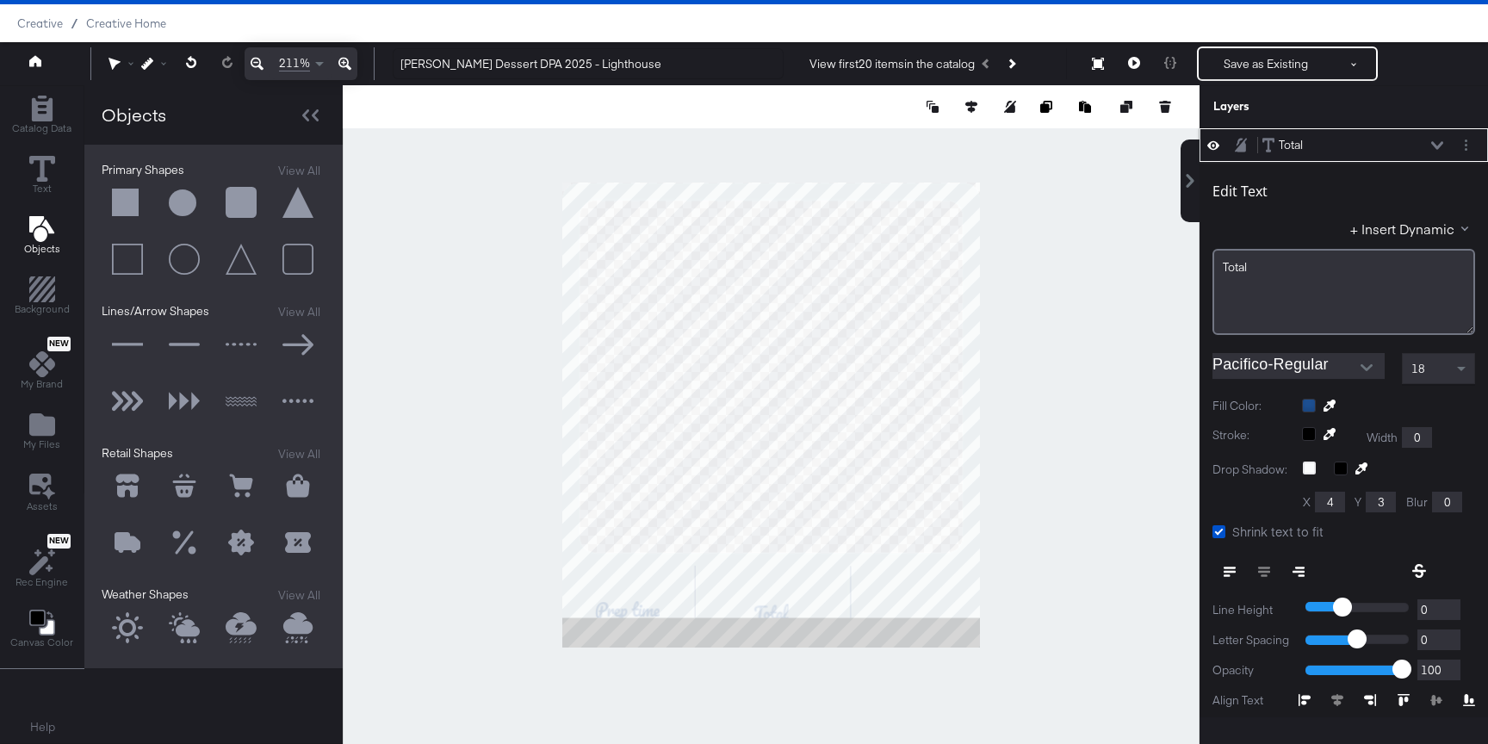
type input "457"
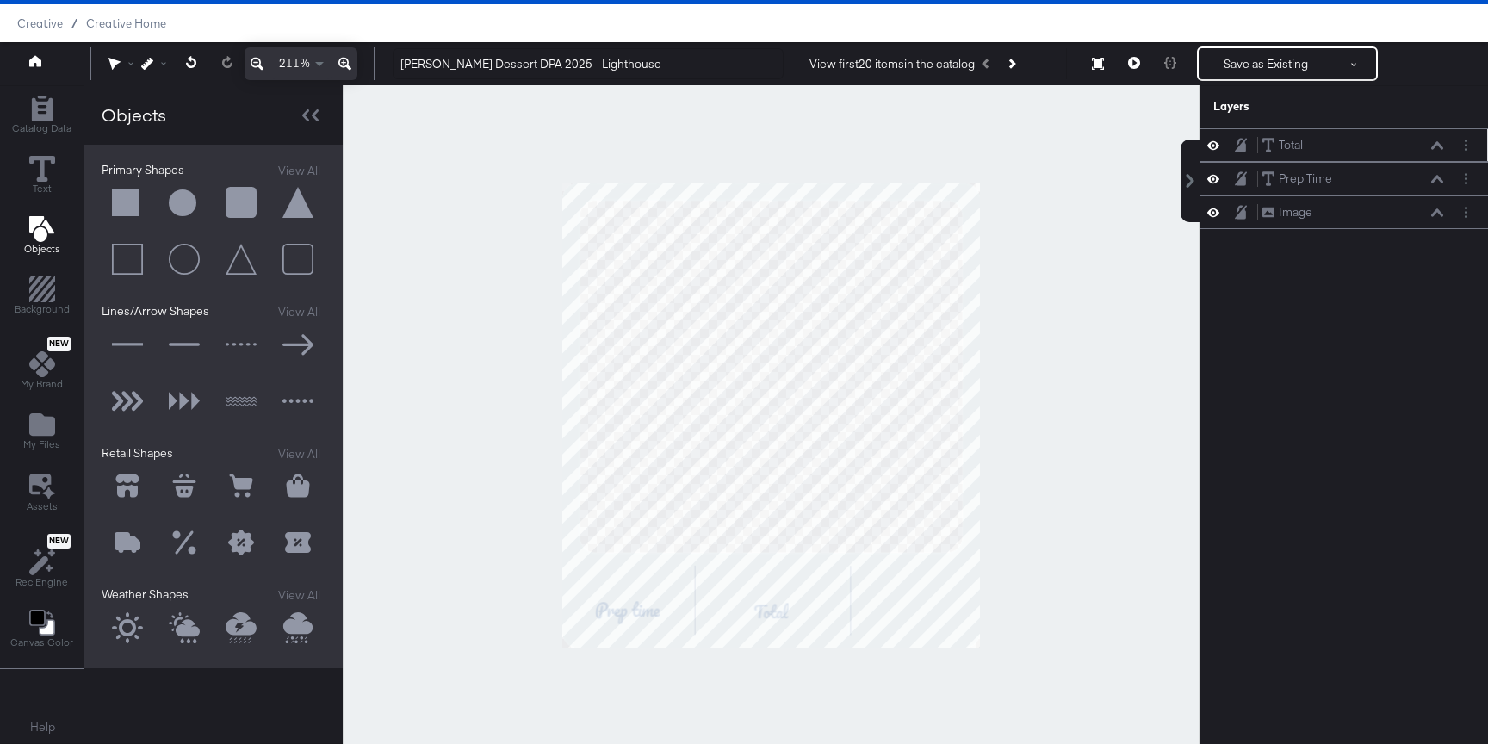
click at [1434, 148] on icon at bounding box center [1437, 145] width 12 height 9
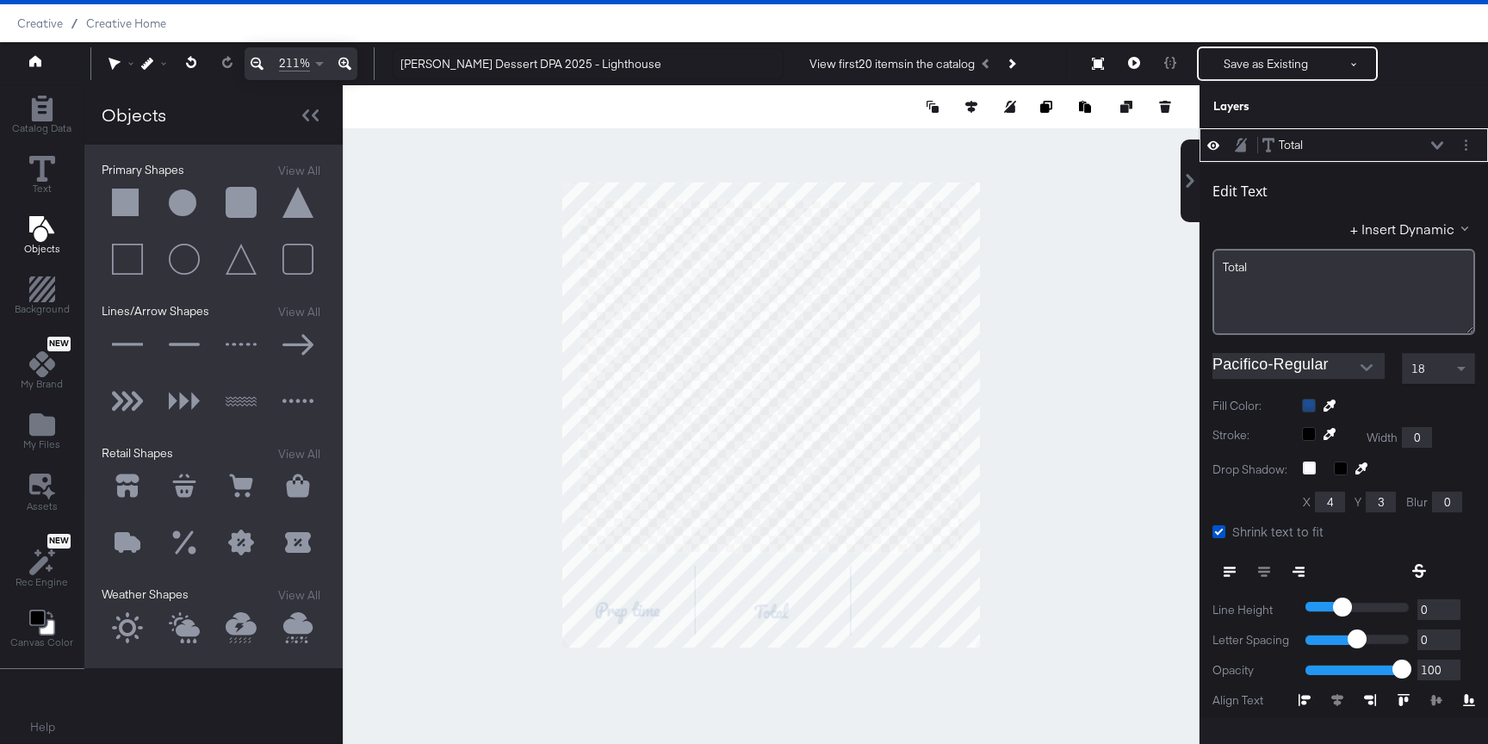
type input "48"
type input "30"
type input "459"
click at [971, 108] on icon at bounding box center [971, 107] width 12 height 12
click at [840, 141] on icon at bounding box center [844, 139] width 12 height 12
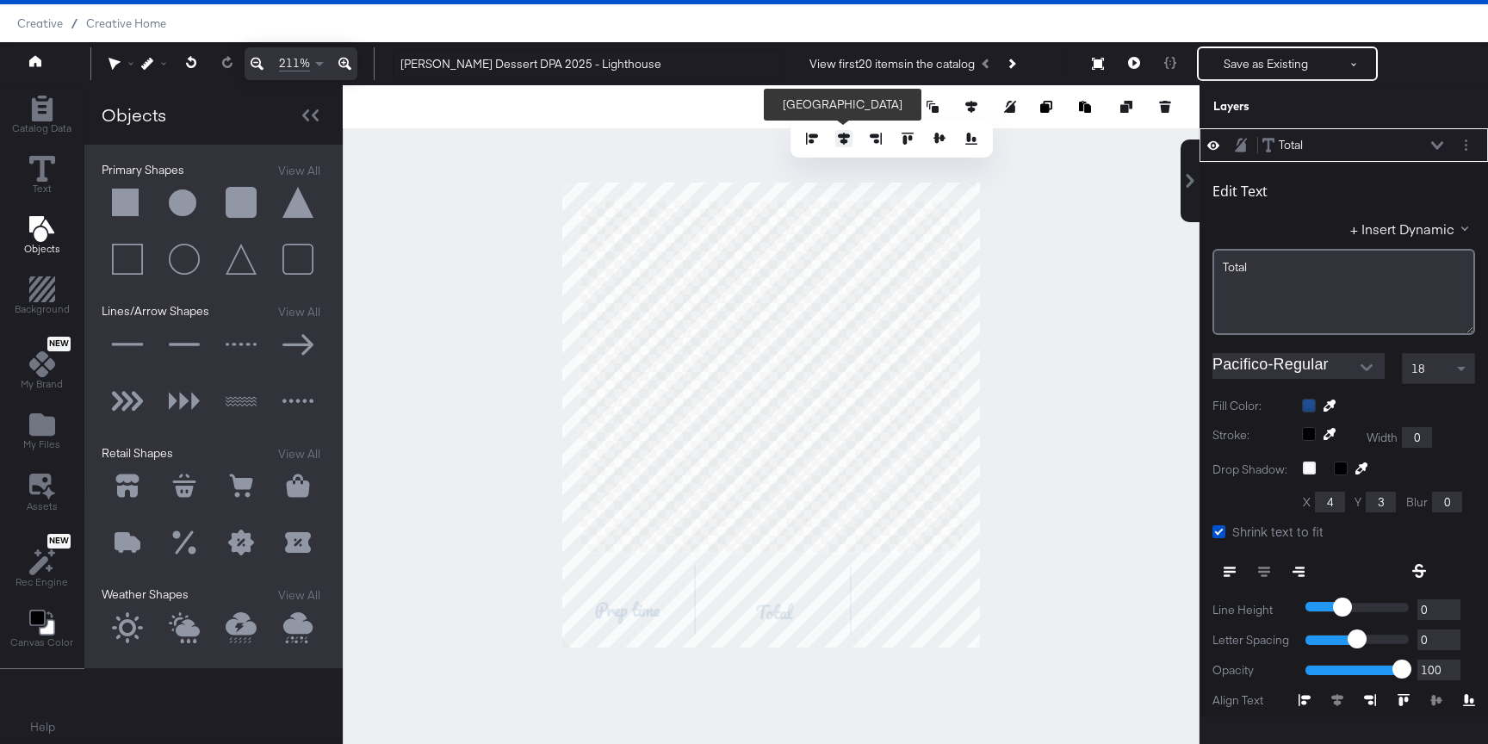
type input "206"
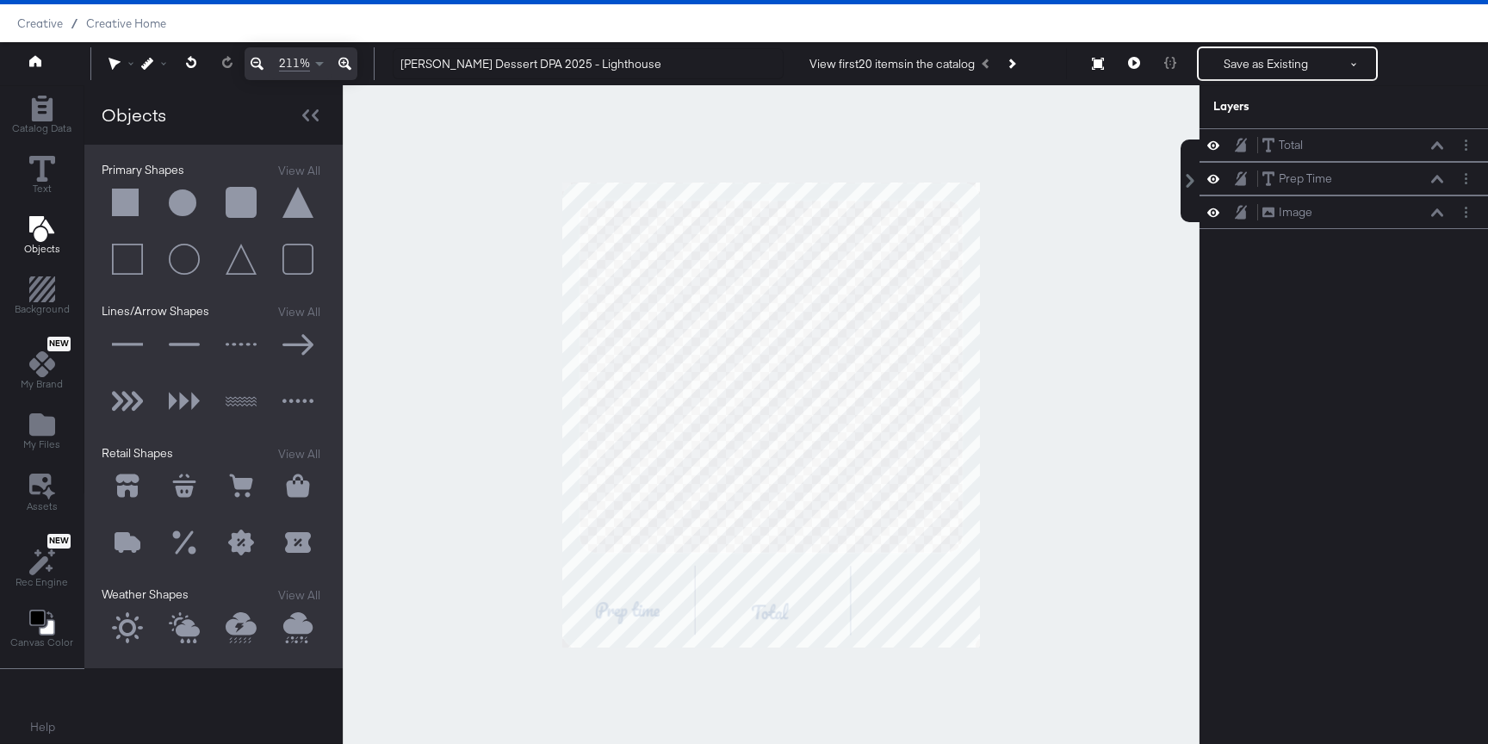
click at [1006, 488] on div at bounding box center [771, 414] width 857 height 659
click at [1440, 139] on div "Total Total" at bounding box center [1352, 145] width 183 height 18
click at [1438, 143] on icon at bounding box center [1437, 145] width 12 height 8
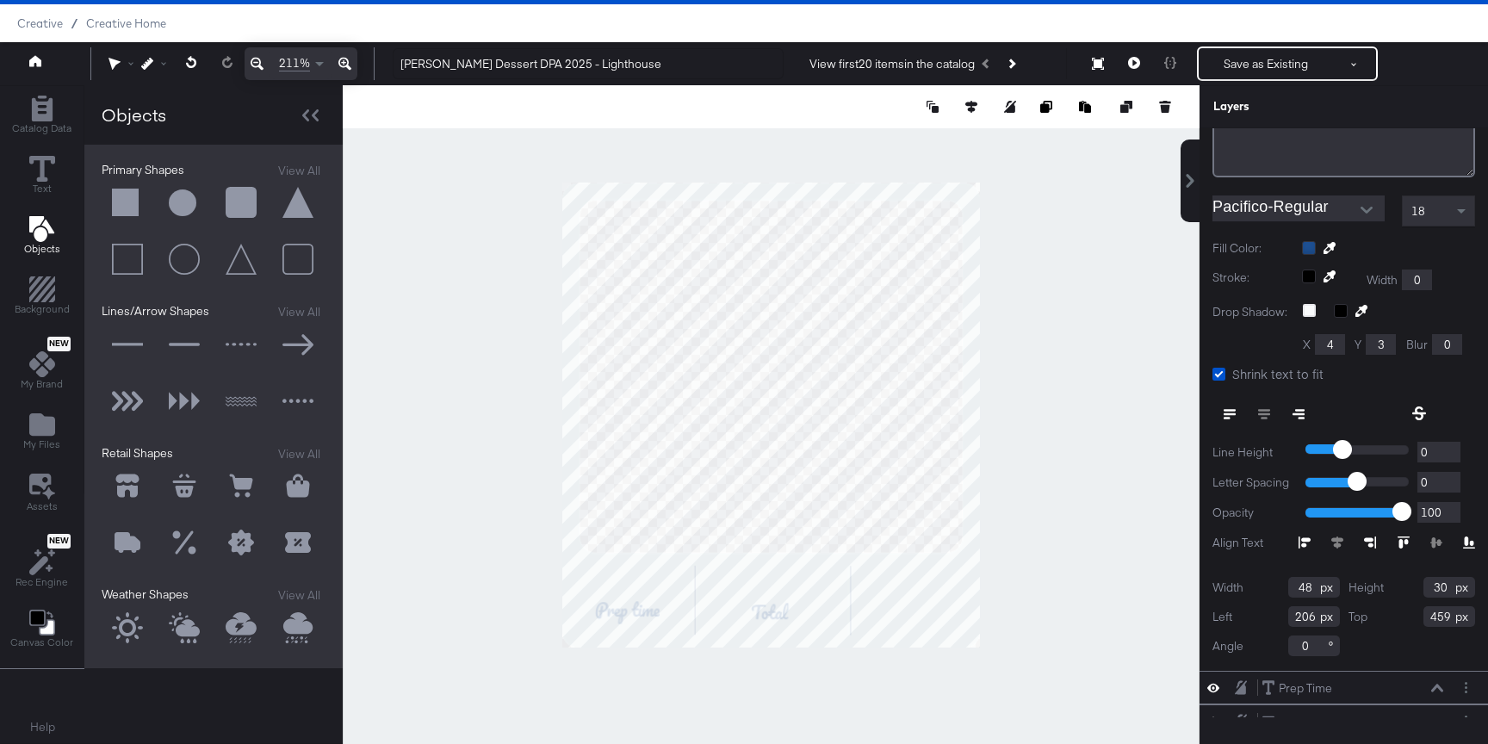
scroll to position [170, 0]
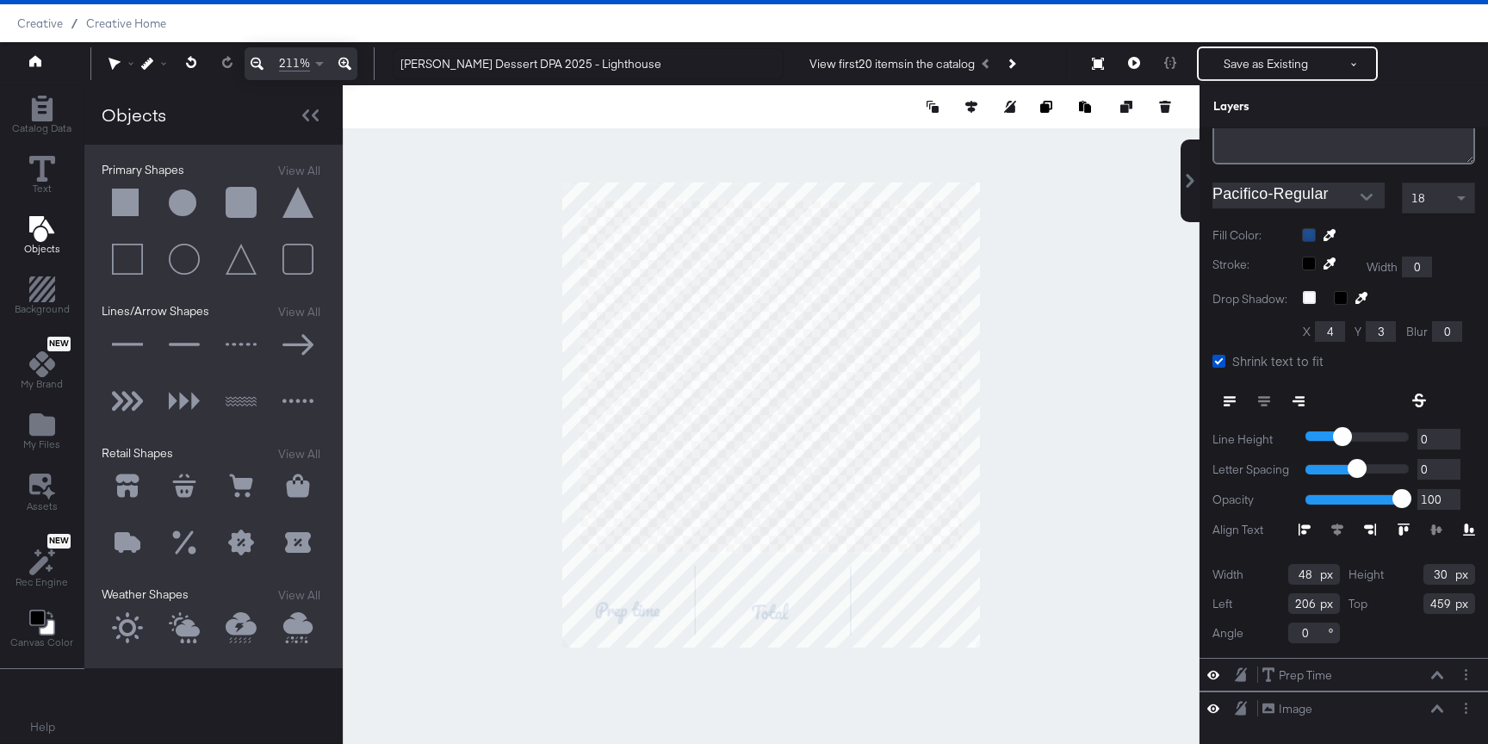
click at [1075, 647] on div at bounding box center [771, 414] width 857 height 659
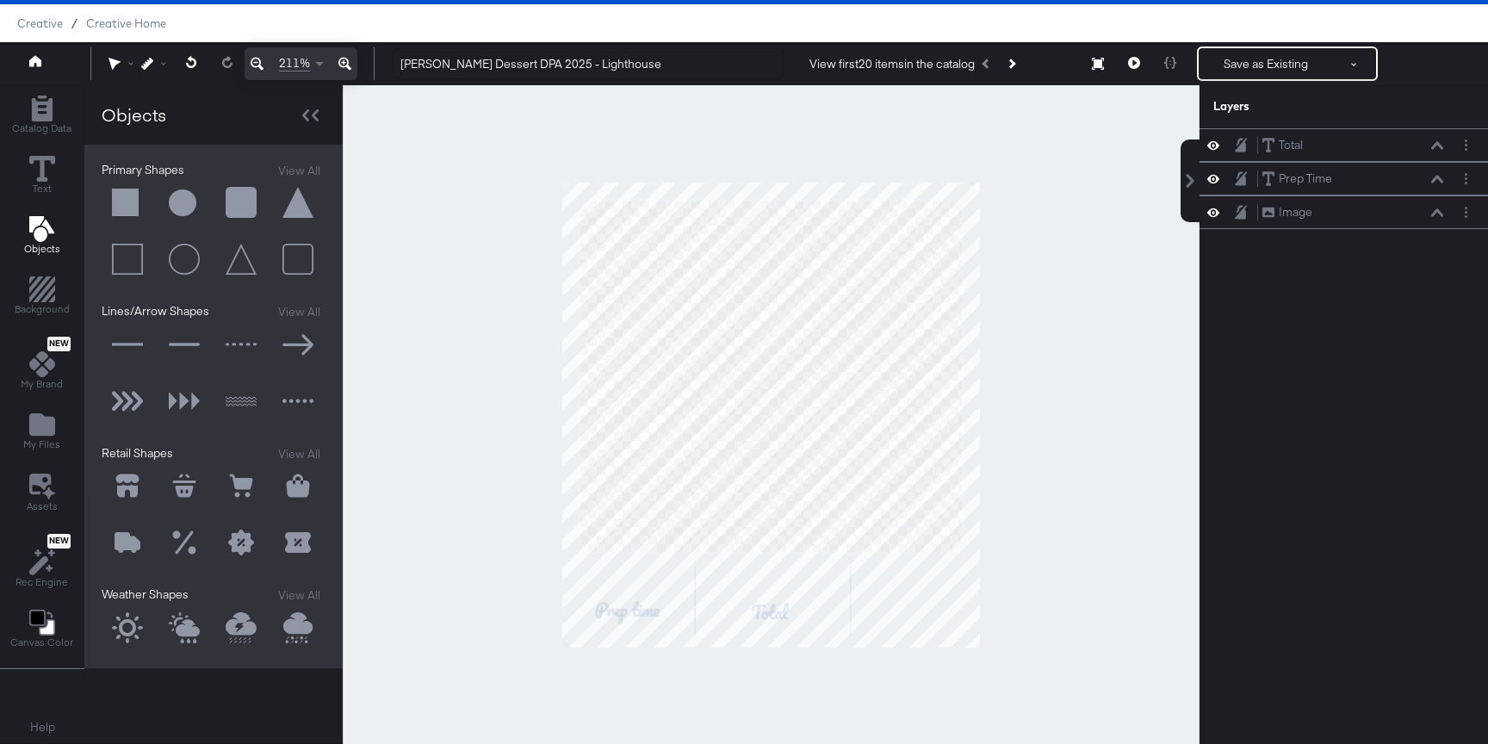
click at [123, 207] on button at bounding box center [128, 203] width 52 height 52
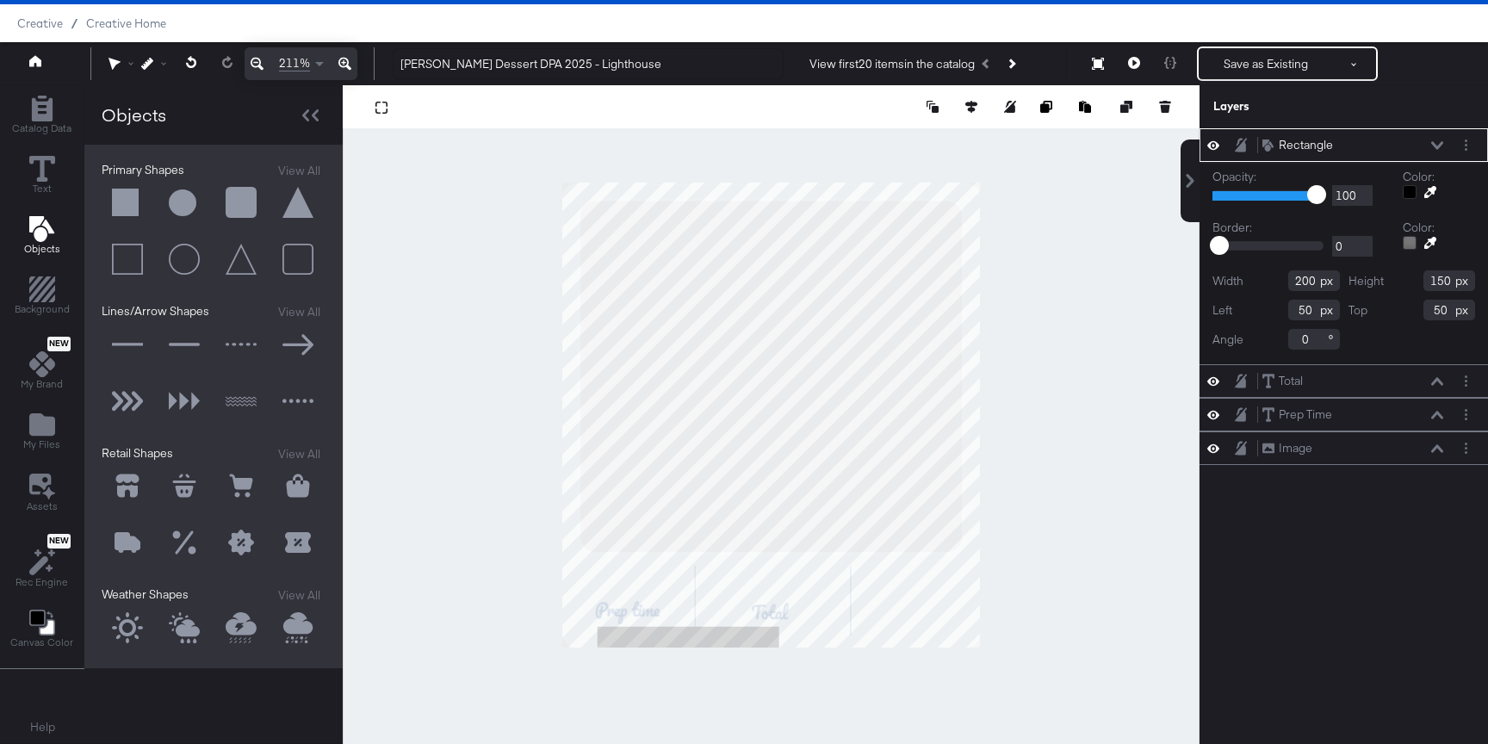
click at [666, 692] on div at bounding box center [771, 414] width 857 height 659
type input "36"
type input "482"
click at [922, 691] on div at bounding box center [771, 414] width 857 height 659
type input "481"
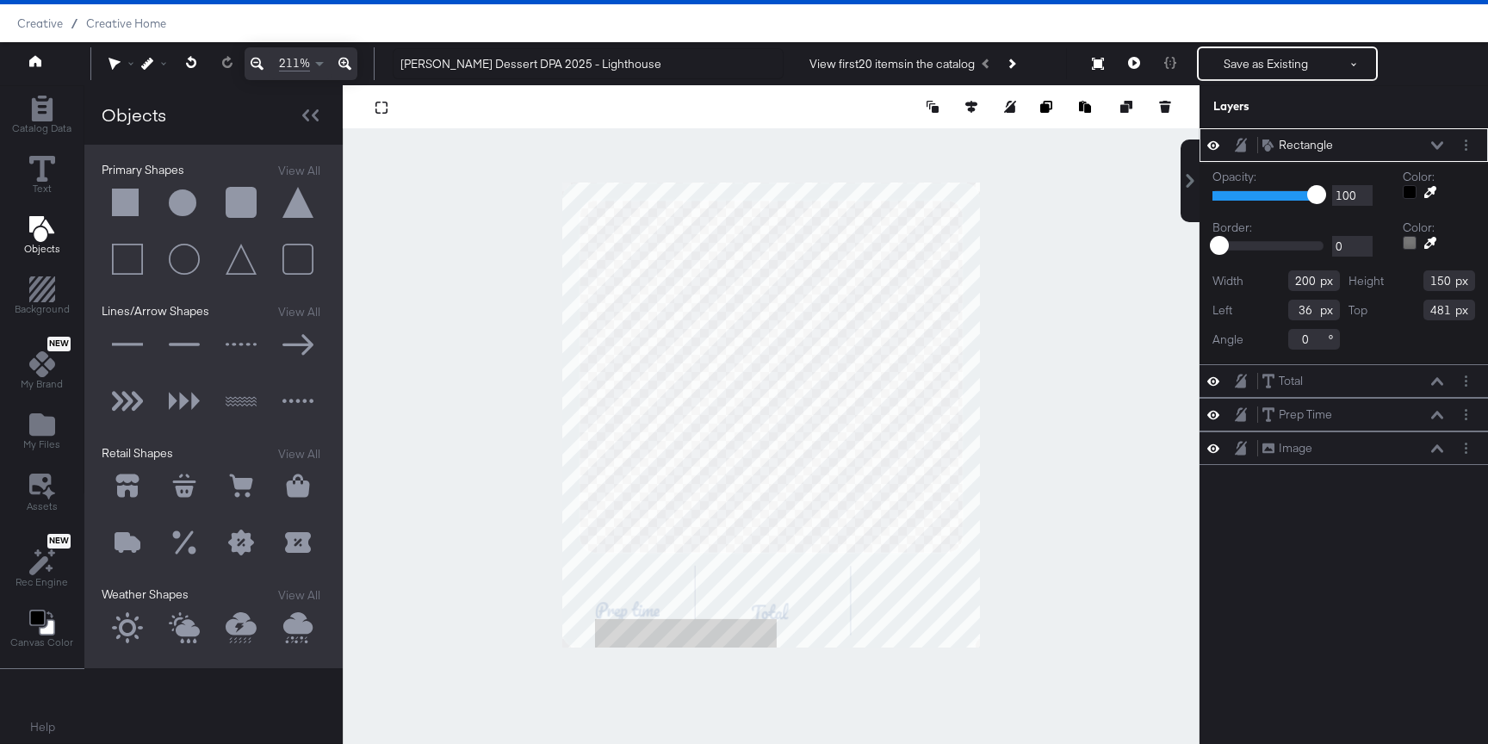
click at [1007, 620] on div at bounding box center [771, 414] width 857 height 659
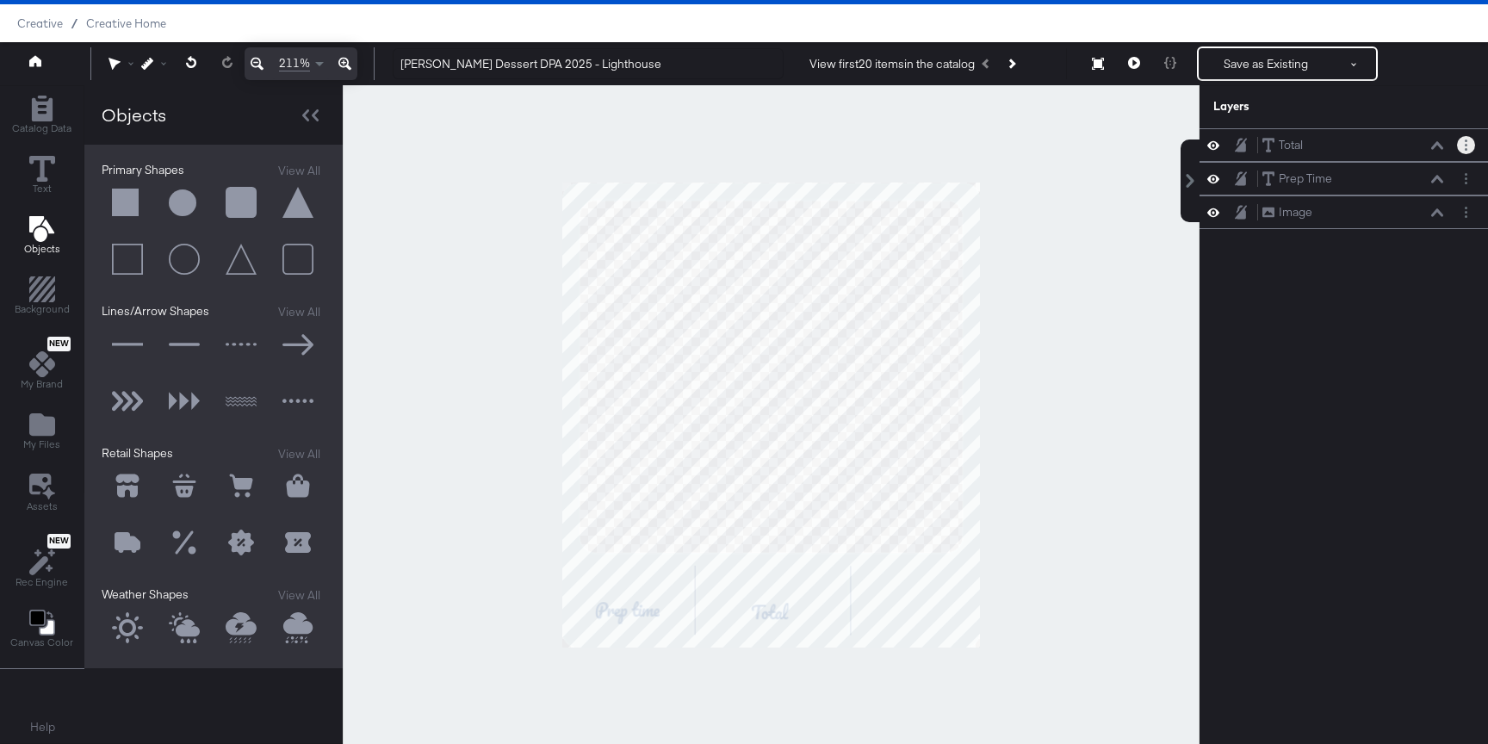
click at [1470, 140] on button "Layer Options" at bounding box center [1466, 145] width 18 height 18
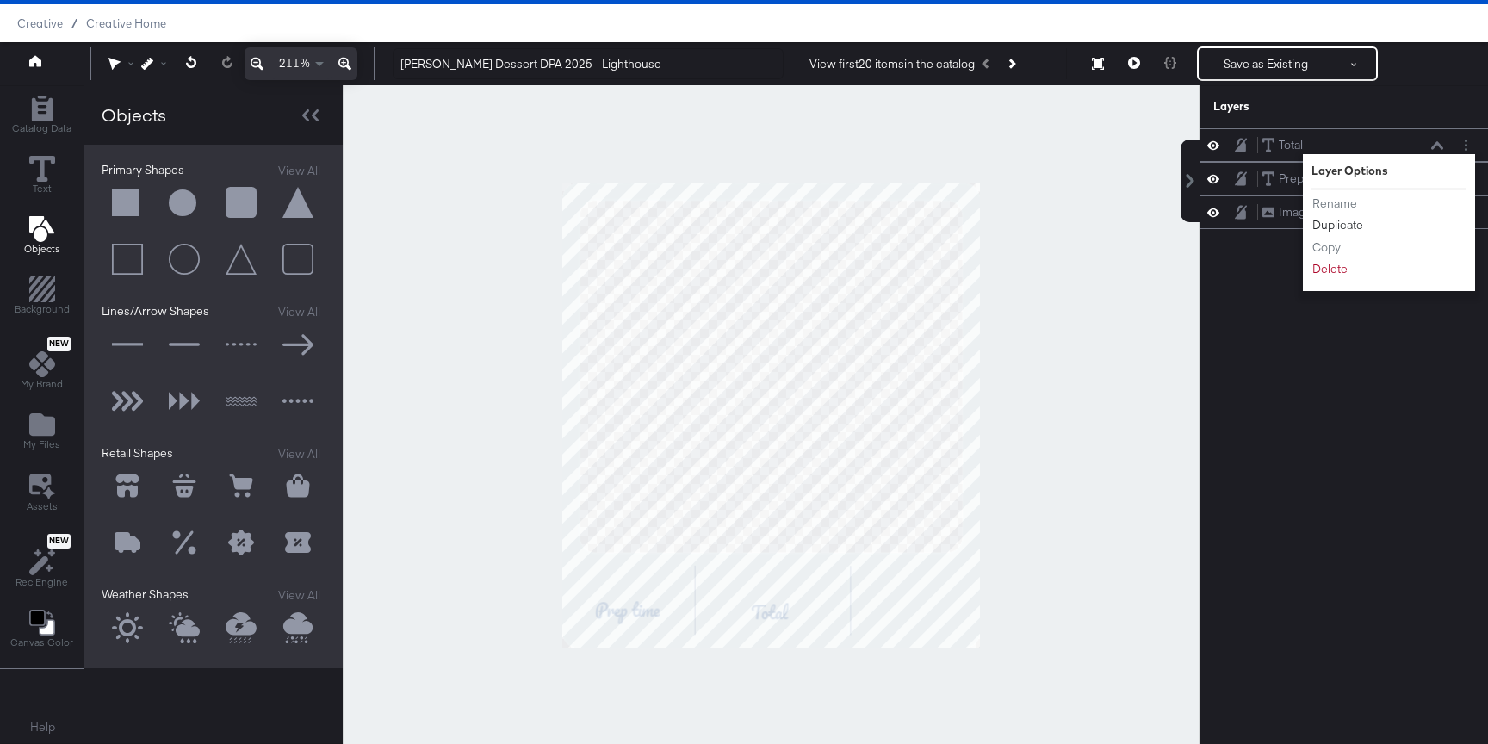
click at [1344, 226] on button "Duplicate" at bounding box center [1337, 225] width 53 height 18
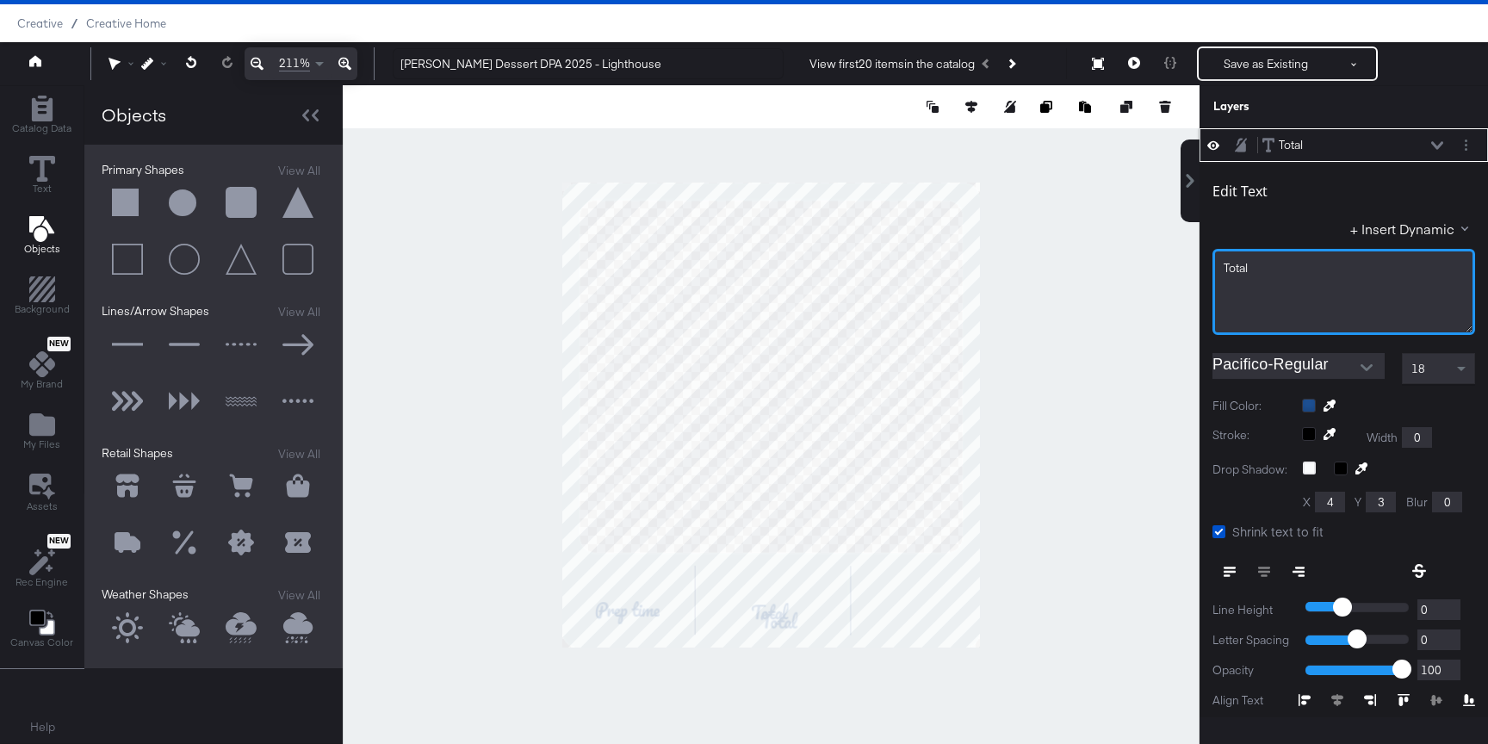
click at [1284, 257] on div "Total" at bounding box center [1343, 292] width 263 height 86
click at [1469, 144] on button "Layer Options" at bounding box center [1466, 145] width 18 height 18
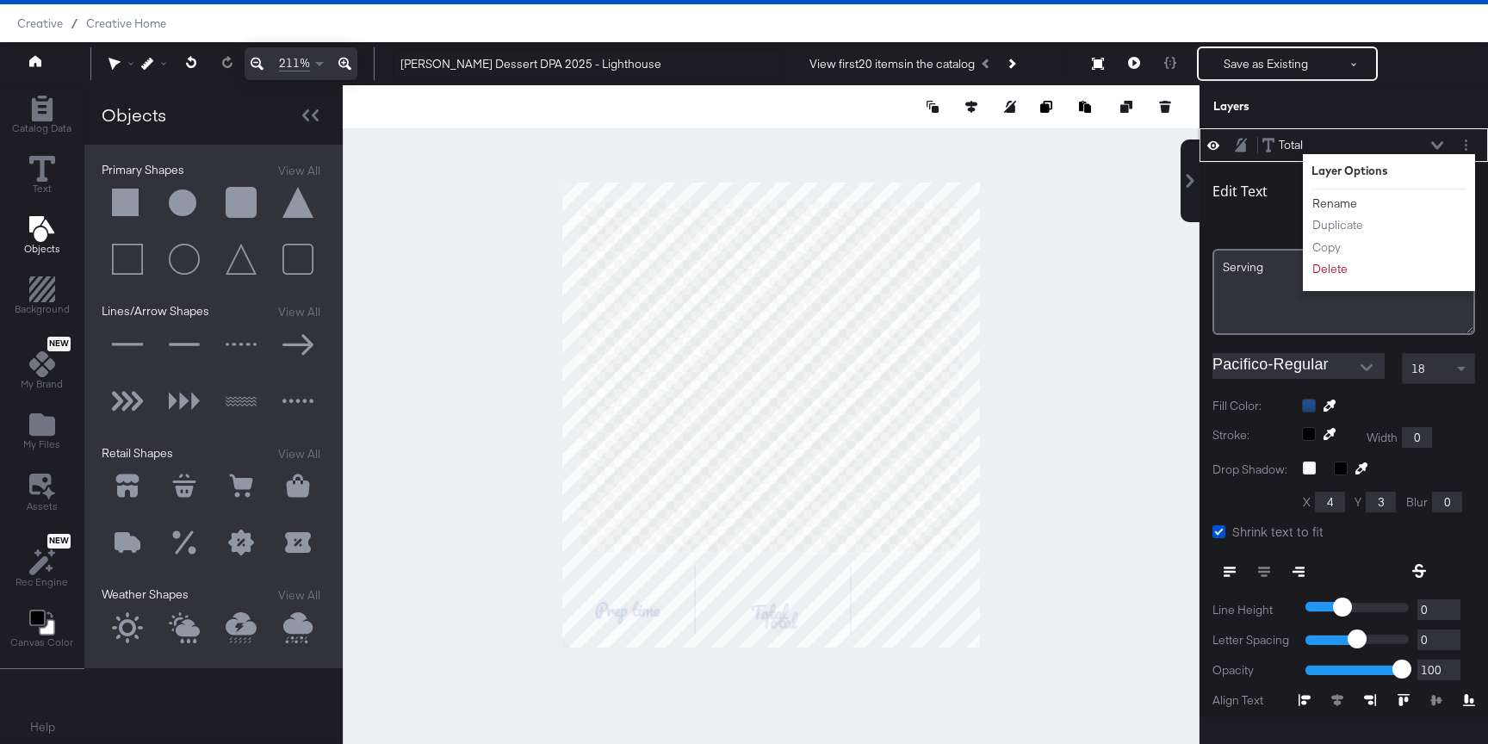
click at [1331, 207] on button "Rename" at bounding box center [1334, 204] width 46 height 18
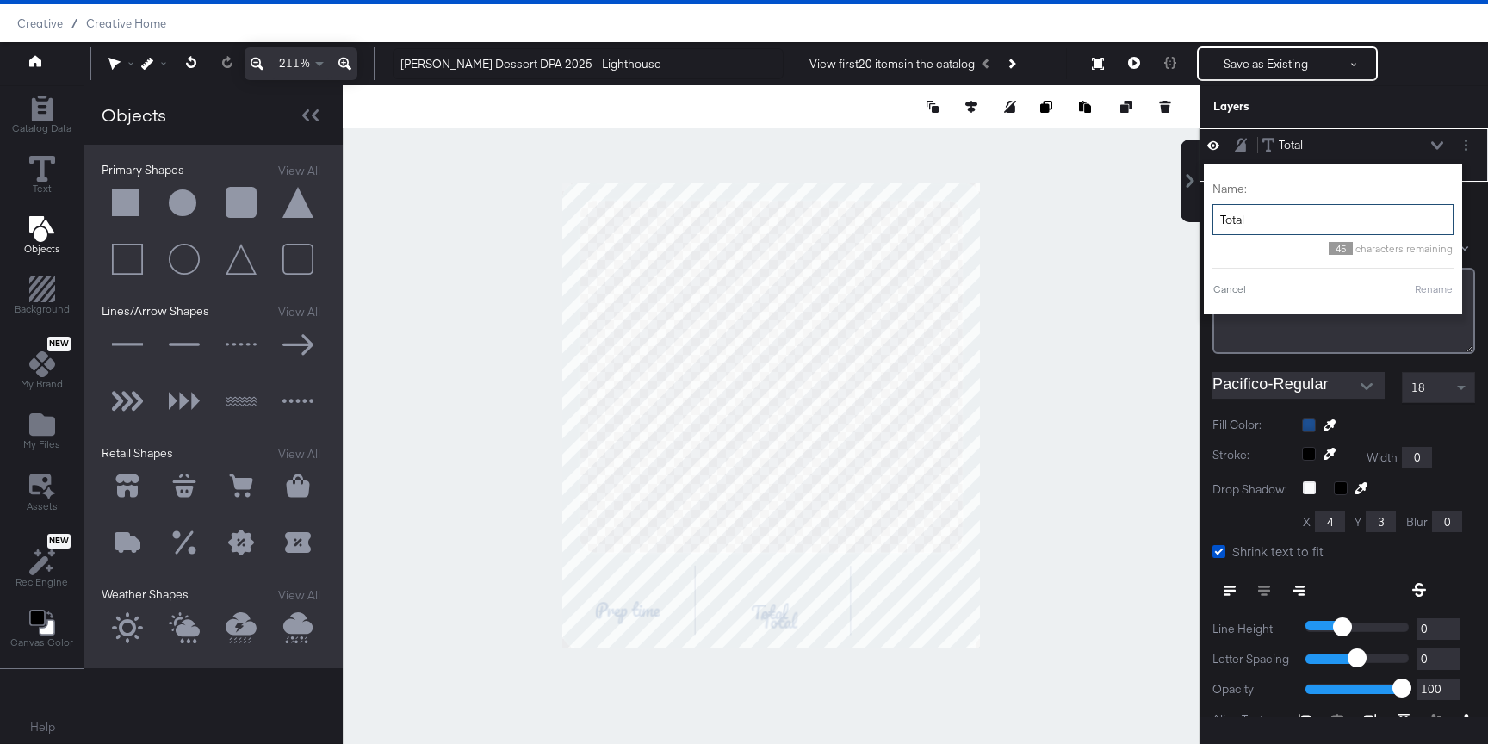
click at [1304, 220] on input "Total" at bounding box center [1332, 220] width 241 height 32
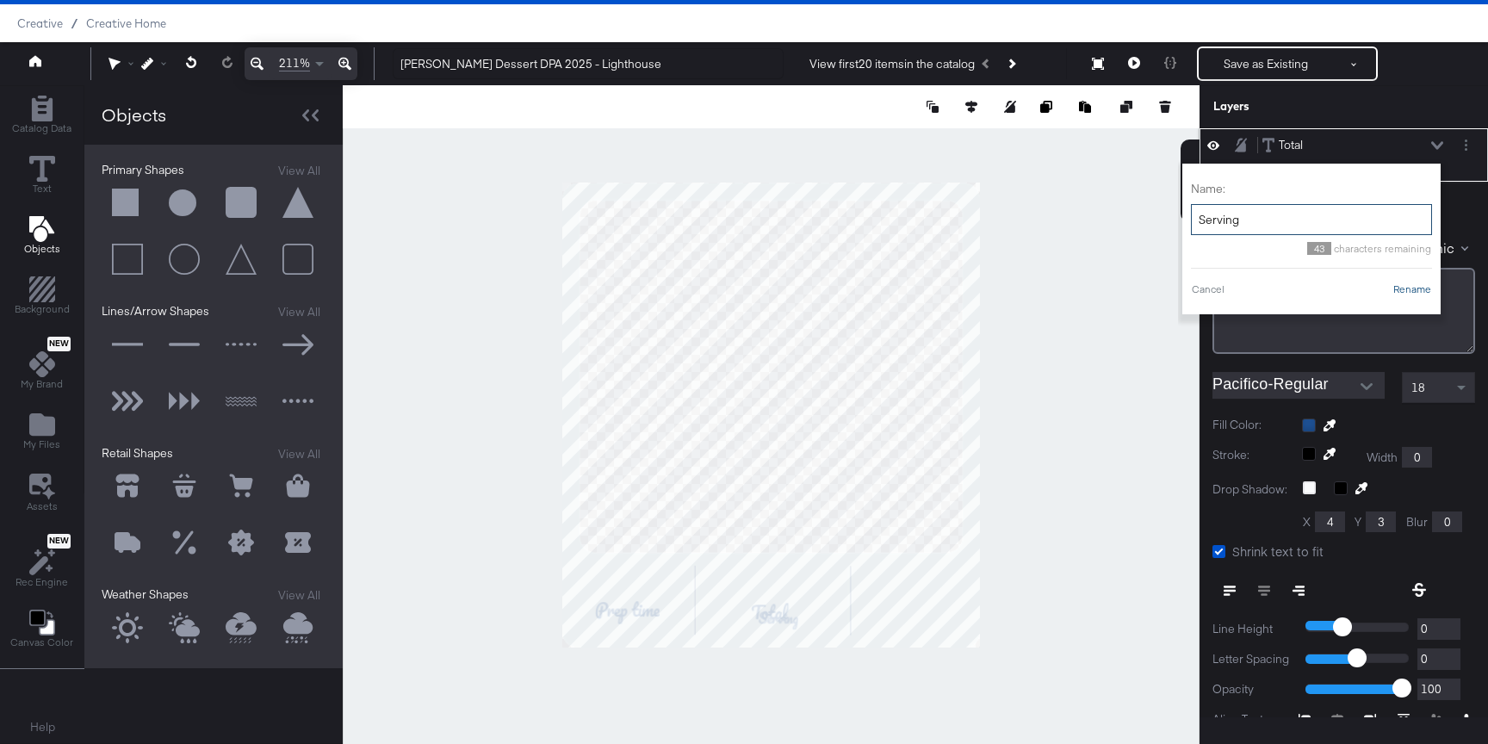
type input "Serving"
click at [1412, 290] on button "Rename" at bounding box center [1412, 289] width 40 height 15
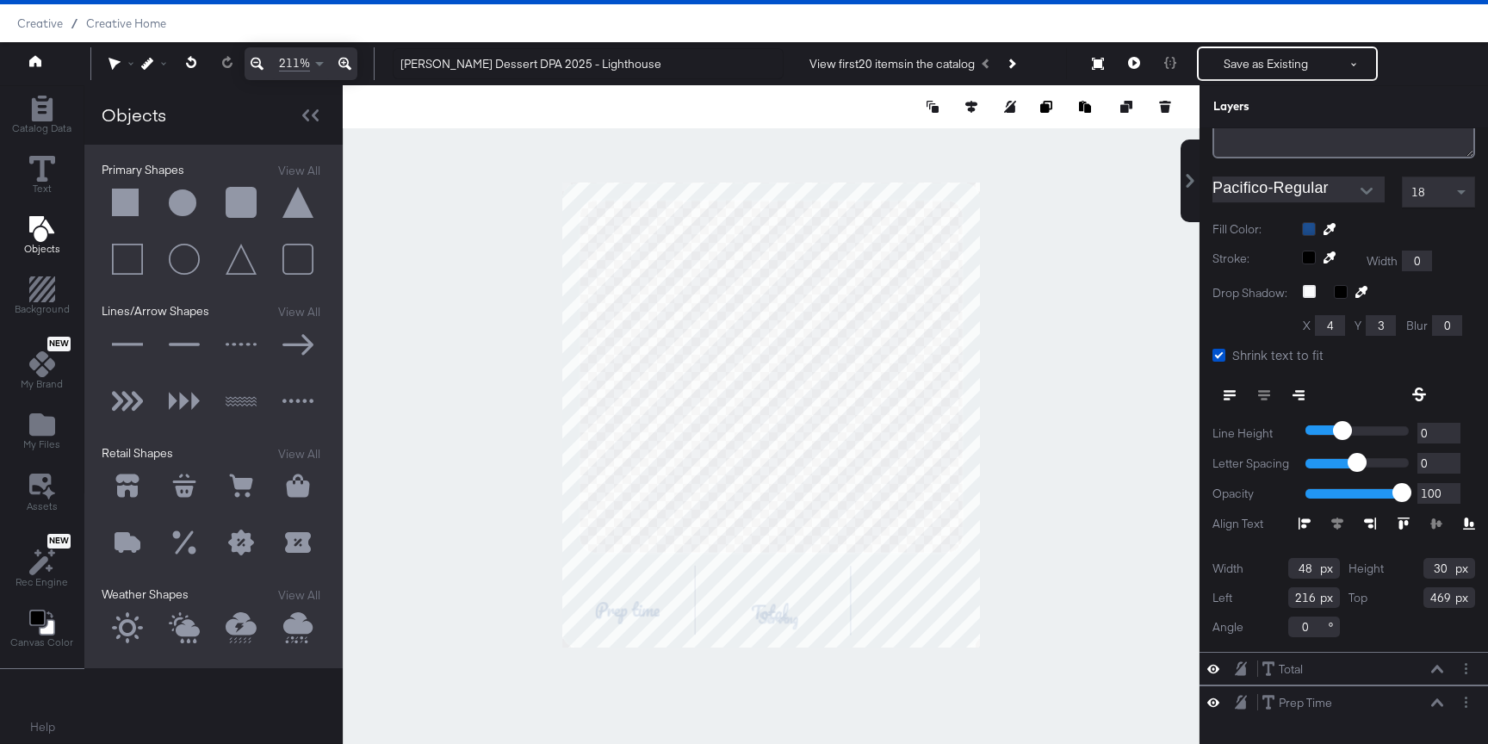
scroll to position [186, 0]
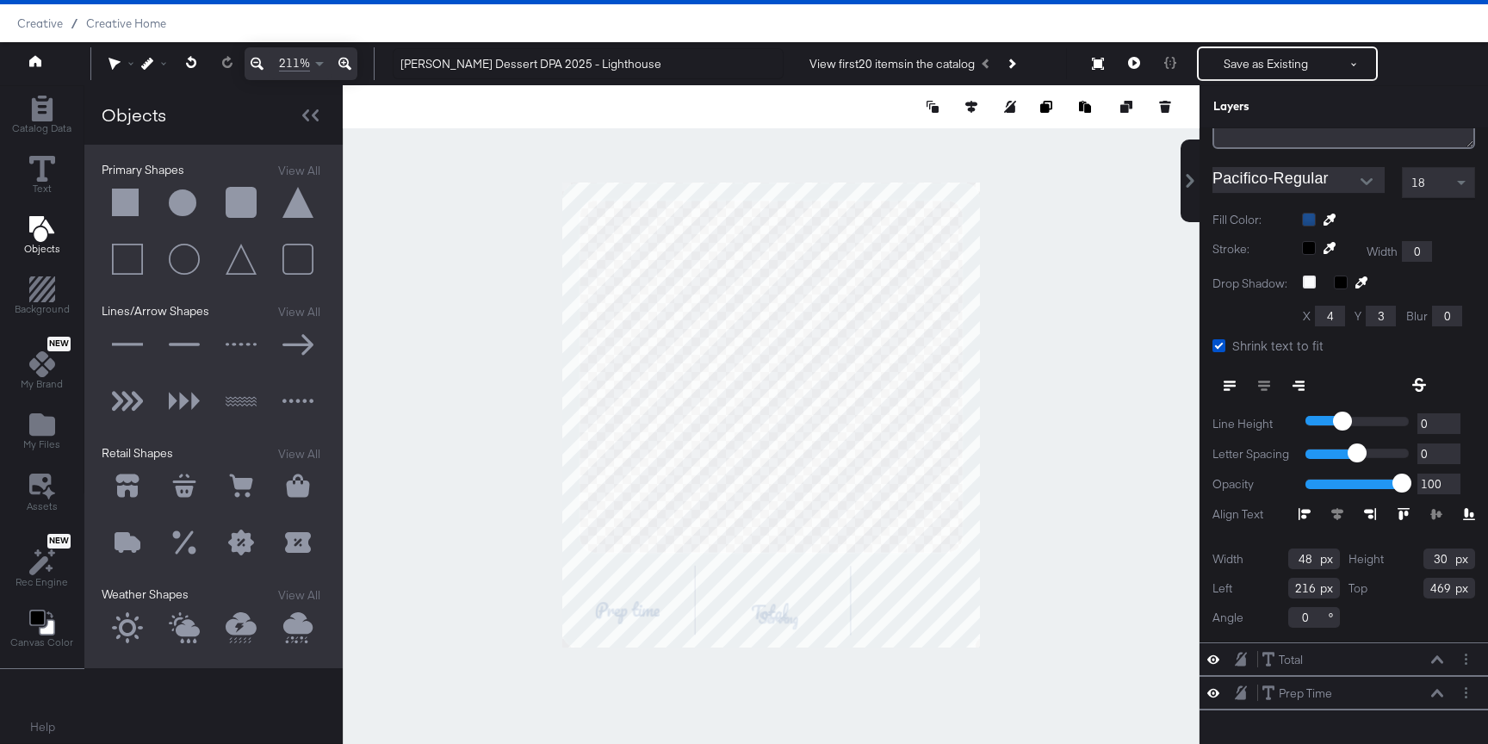
drag, startPoint x: 1310, startPoint y: 560, endPoint x: 1285, endPoint y: 560, distance: 25.0
click at [1285, 560] on div "Width 48" at bounding box center [1275, 558] width 127 height 21
type input "67"
drag, startPoint x: 1447, startPoint y: 563, endPoint x: 1381, endPoint y: 563, distance: 66.3
click at [1381, 563] on div "Height 30" at bounding box center [1411, 558] width 127 height 21
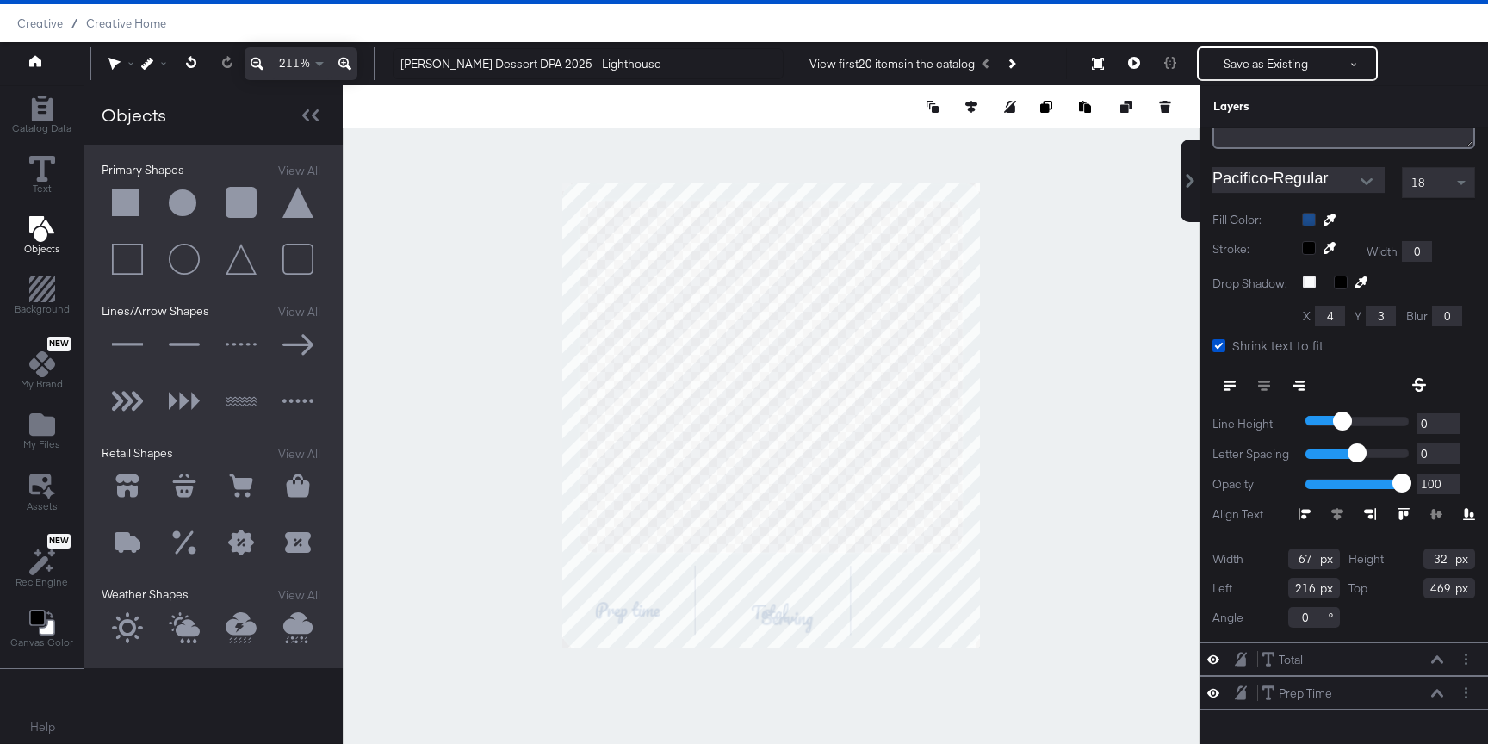
type input "32"
drag, startPoint x: 1313, startPoint y: 591, endPoint x: 1260, endPoint y: 591, distance: 52.5
click at [1260, 591] on div "Left 216" at bounding box center [1275, 588] width 127 height 21
type input "357"
drag, startPoint x: 1449, startPoint y: 591, endPoint x: 1397, endPoint y: 591, distance: 51.7
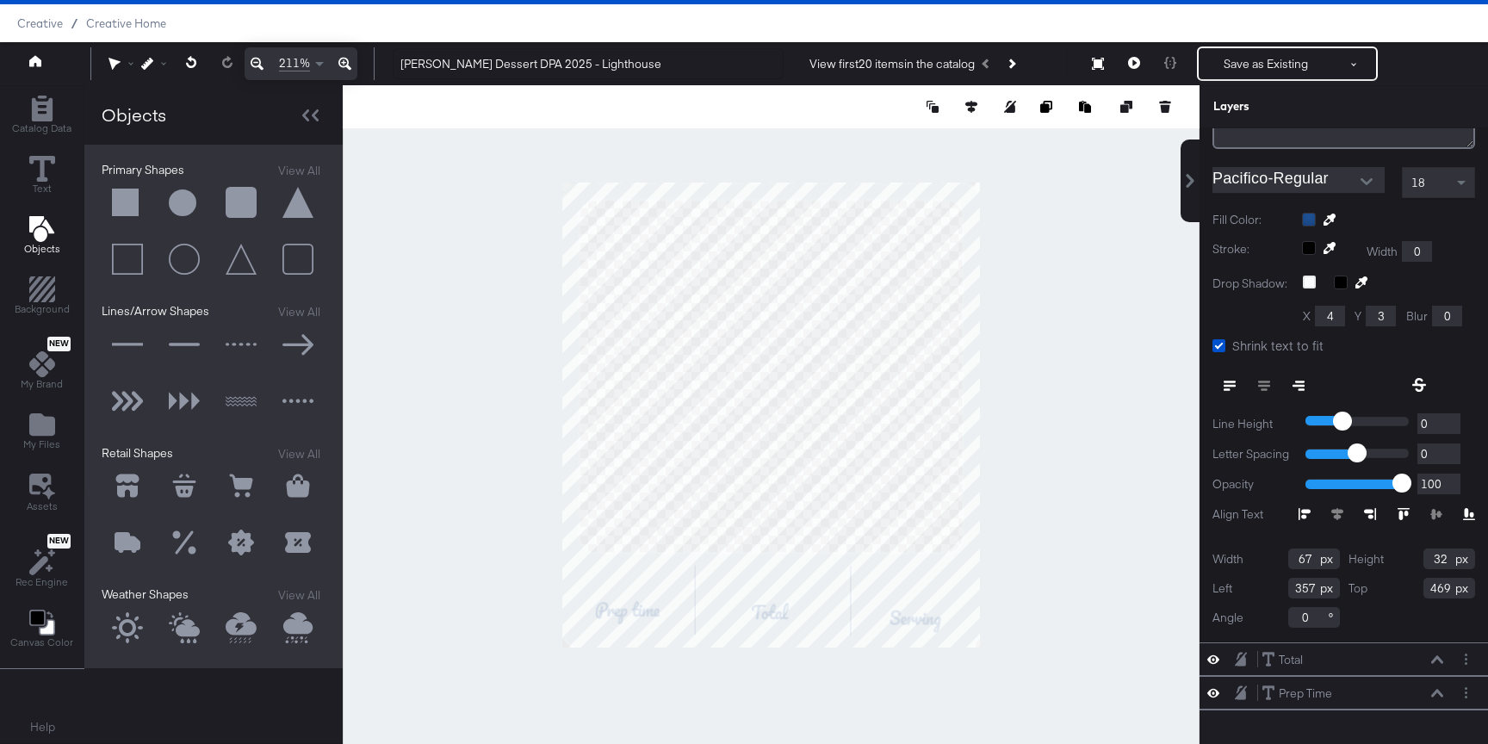
click at [1397, 591] on div "Top 469" at bounding box center [1411, 588] width 127 height 21
type input "459"
click at [1136, 582] on div at bounding box center [771, 414] width 857 height 659
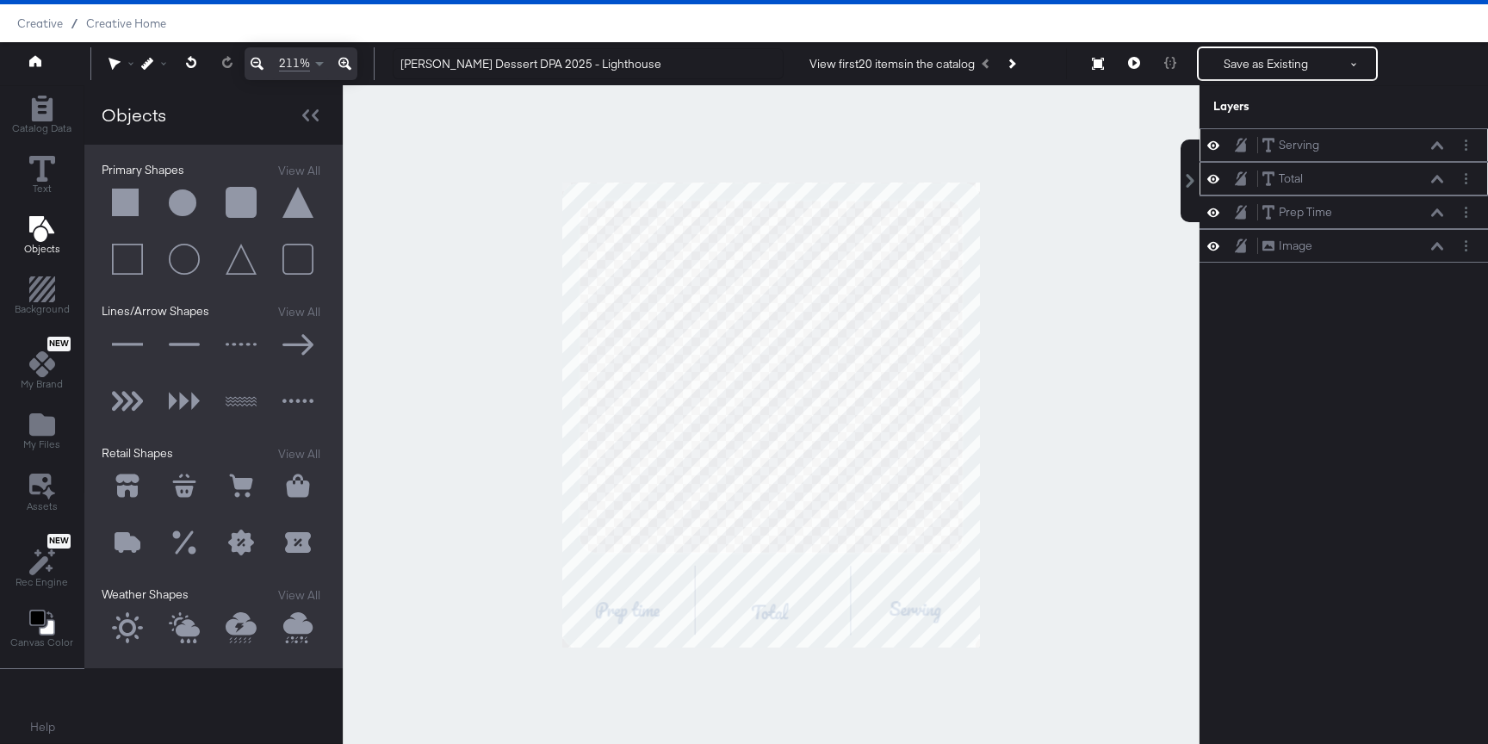
click at [1433, 176] on icon at bounding box center [1437, 179] width 12 height 9
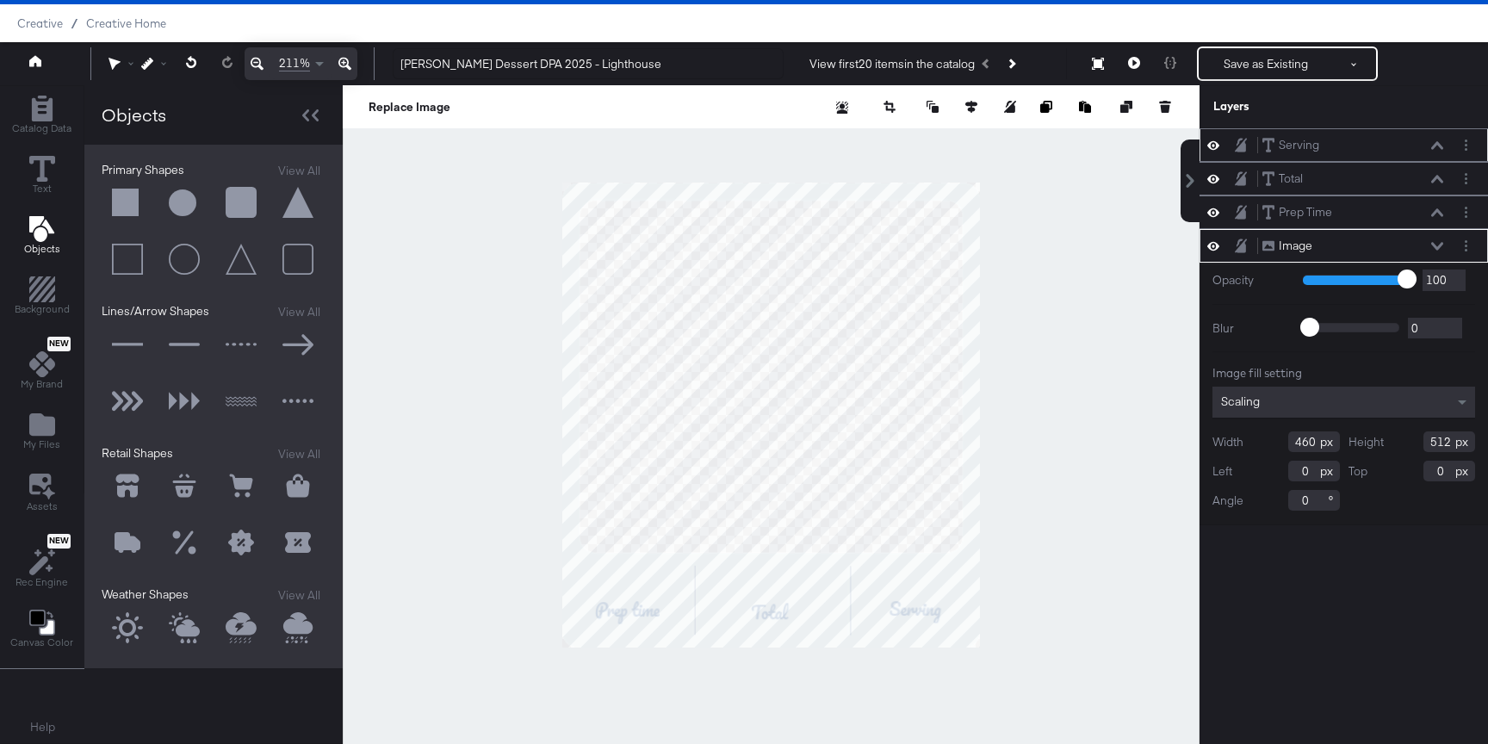
click at [1088, 519] on div at bounding box center [771, 414] width 857 height 659
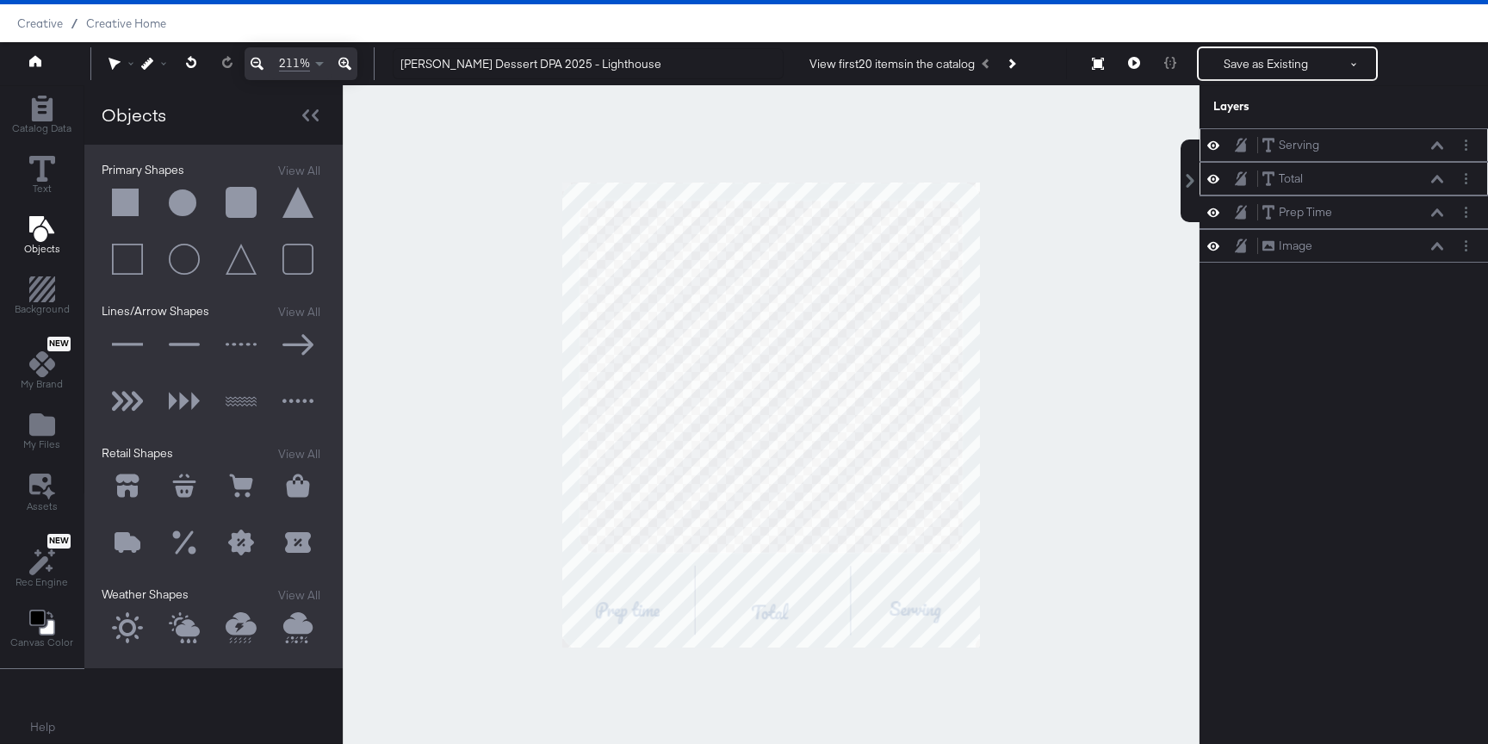
click at [1437, 178] on icon at bounding box center [1437, 179] width 12 height 9
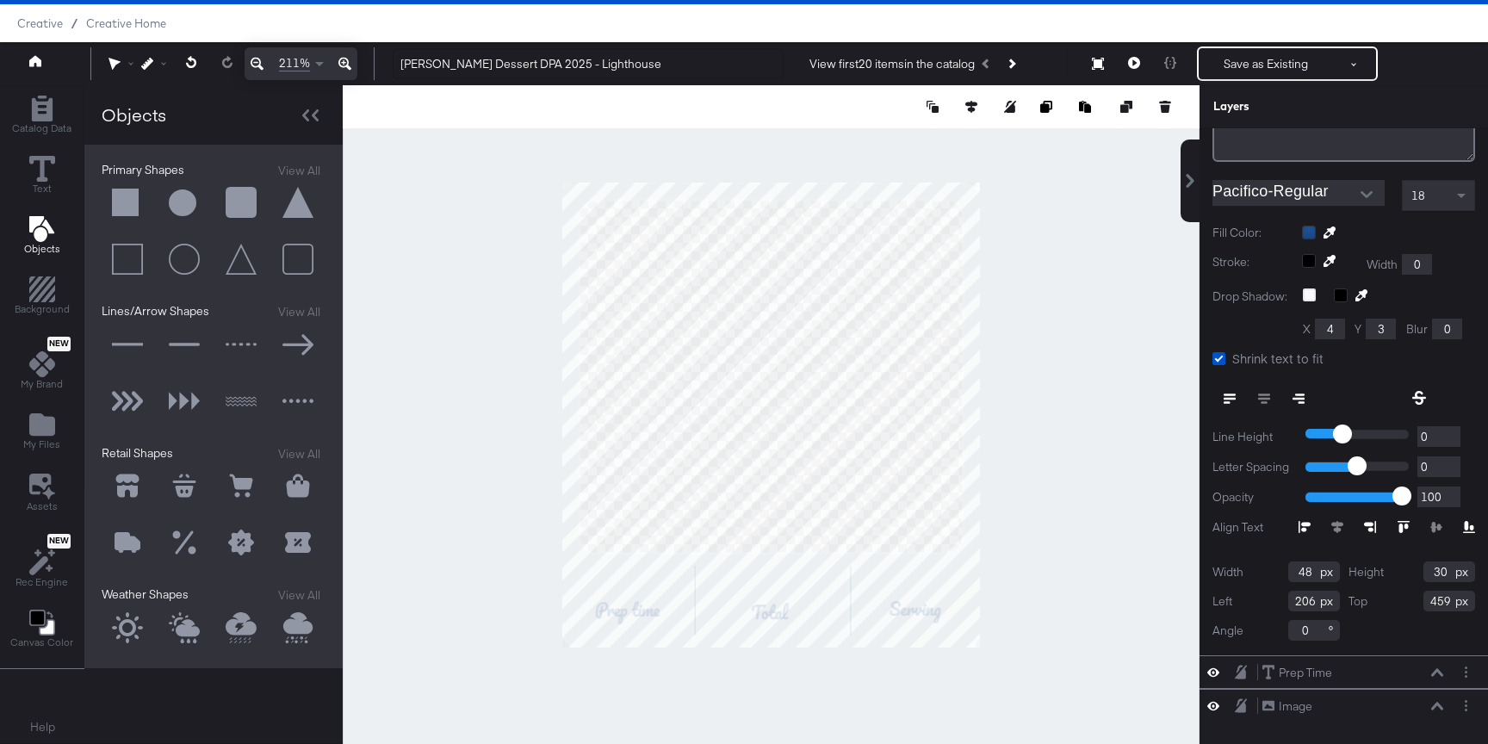
scroll to position [205, 0]
drag, startPoint x: 1310, startPoint y: 569, endPoint x: 1270, endPoint y: 569, distance: 39.6
click at [1271, 569] on div "Width 48" at bounding box center [1275, 573] width 127 height 21
type input "42"
drag, startPoint x: 1450, startPoint y: 575, endPoint x: 1398, endPoint y: 575, distance: 51.7
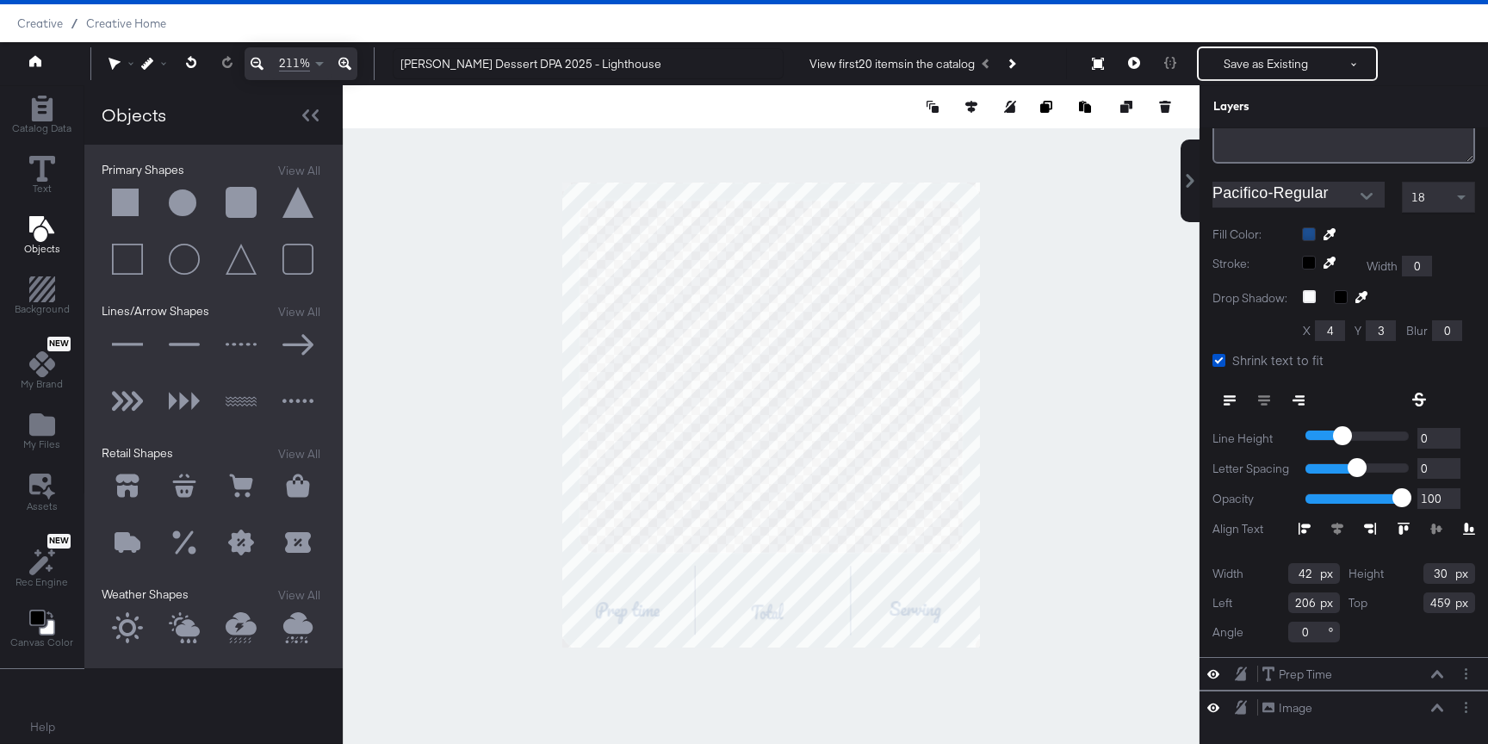
click at [1398, 575] on div "Height 30" at bounding box center [1411, 573] width 127 height 21
type input "32"
drag, startPoint x: 1312, startPoint y: 598, endPoint x: 1273, endPoint y: 598, distance: 38.7
click at [1273, 598] on div "Left 206" at bounding box center [1275, 602] width 127 height 21
type input "211"
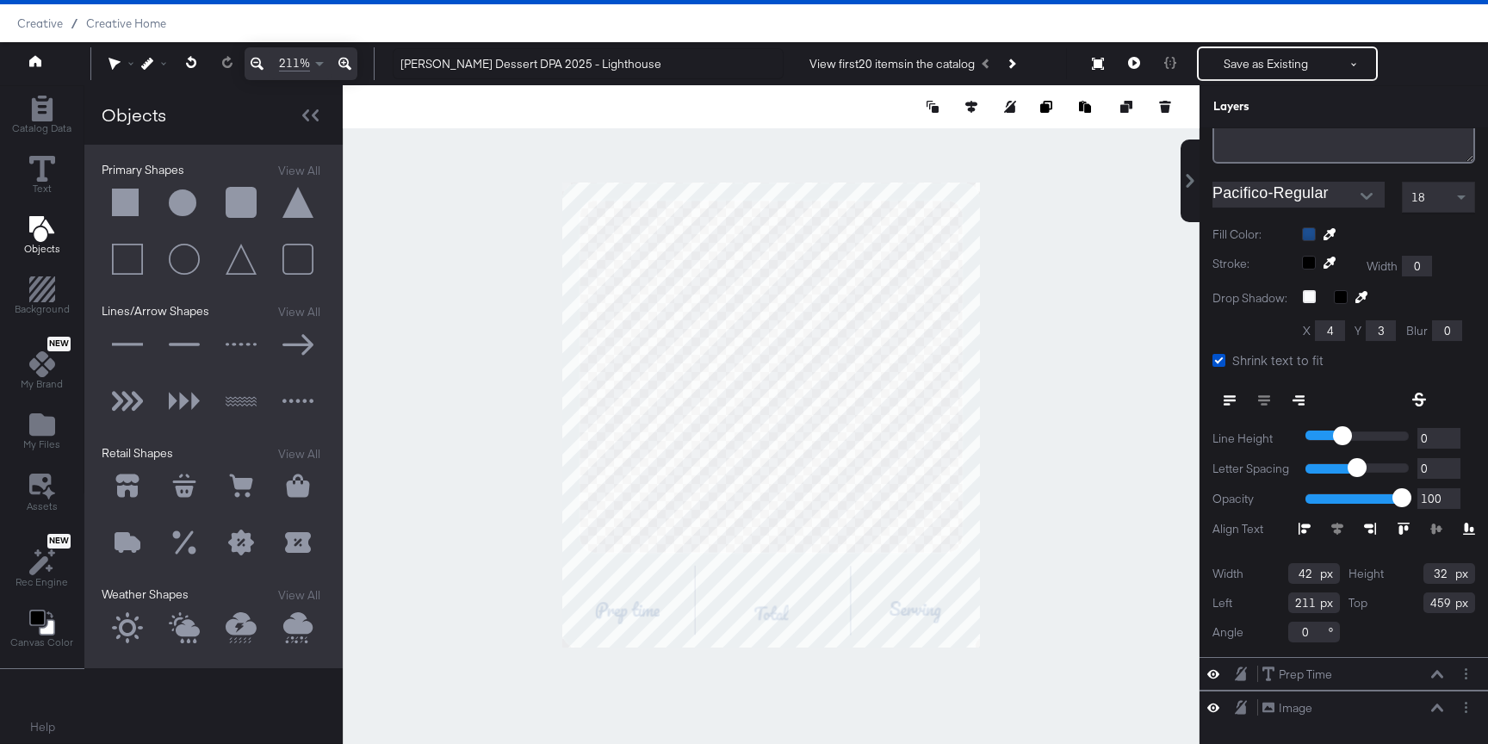
drag, startPoint x: 1451, startPoint y: 605, endPoint x: 1387, endPoint y: 605, distance: 63.7
click at [1387, 605] on div "Top 459" at bounding box center [1411, 602] width 127 height 21
type input "459"
click at [1398, 611] on div "Top 459" at bounding box center [1411, 602] width 127 height 21
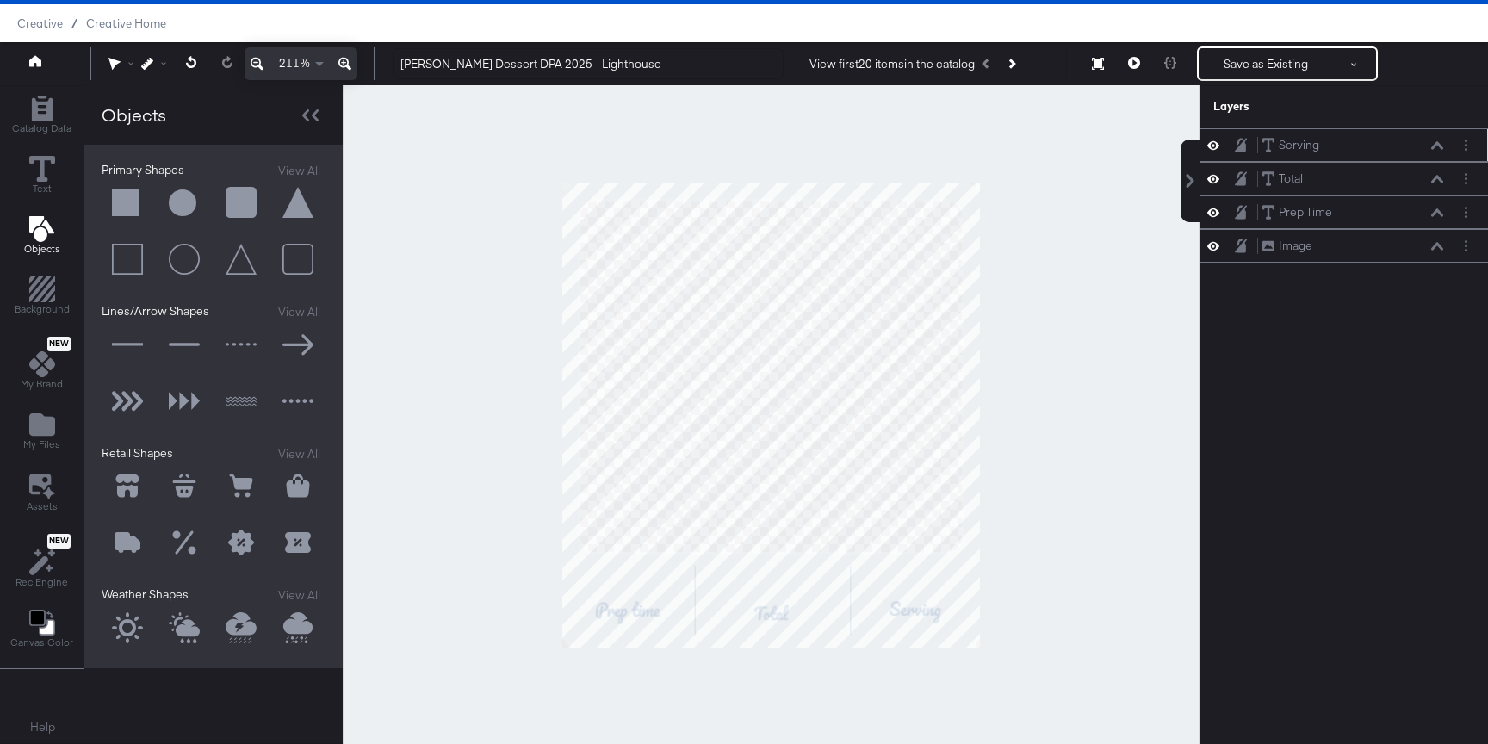
click at [1087, 614] on div at bounding box center [771, 414] width 857 height 659
click at [1440, 177] on icon at bounding box center [1437, 179] width 12 height 8
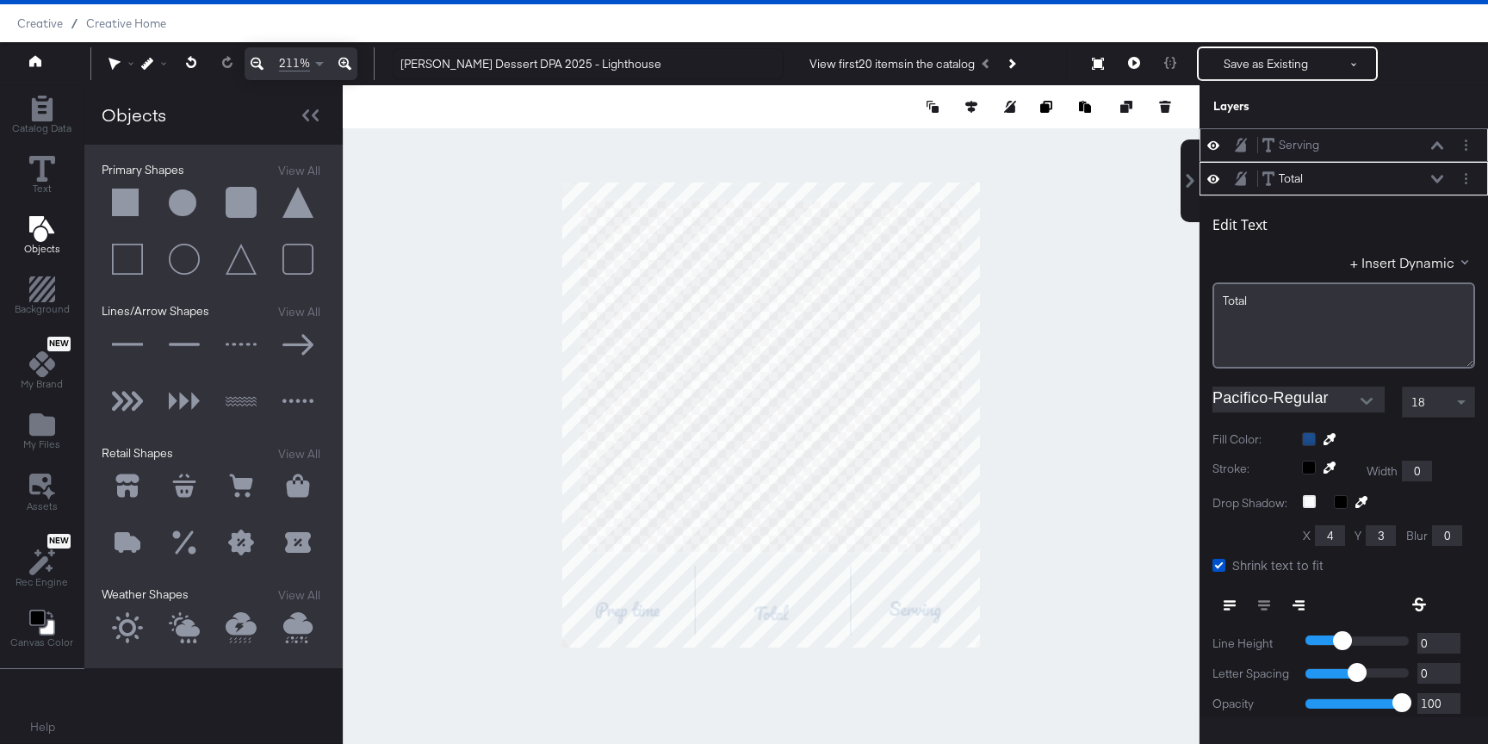
scroll to position [34, 0]
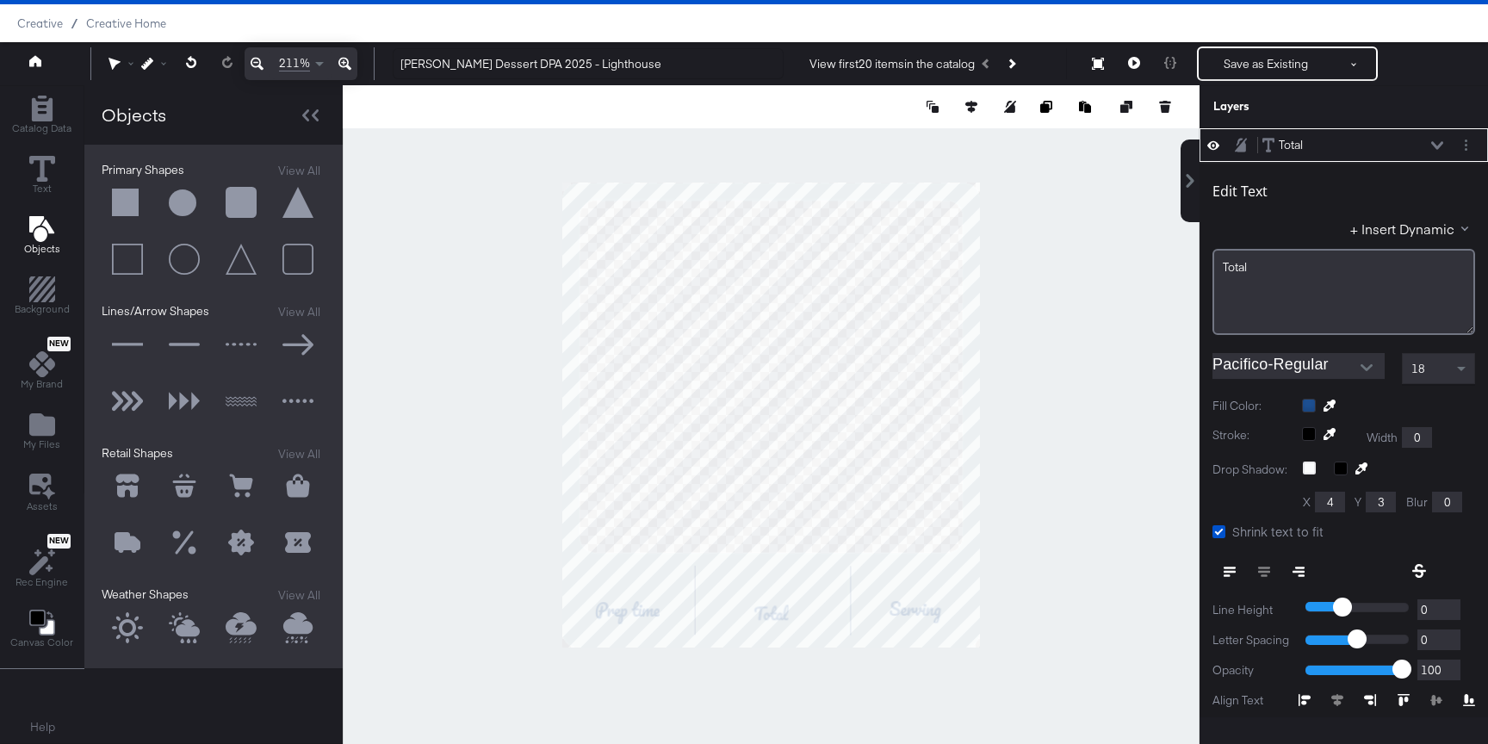
type input "458"
click at [1095, 424] on div at bounding box center [771, 414] width 857 height 659
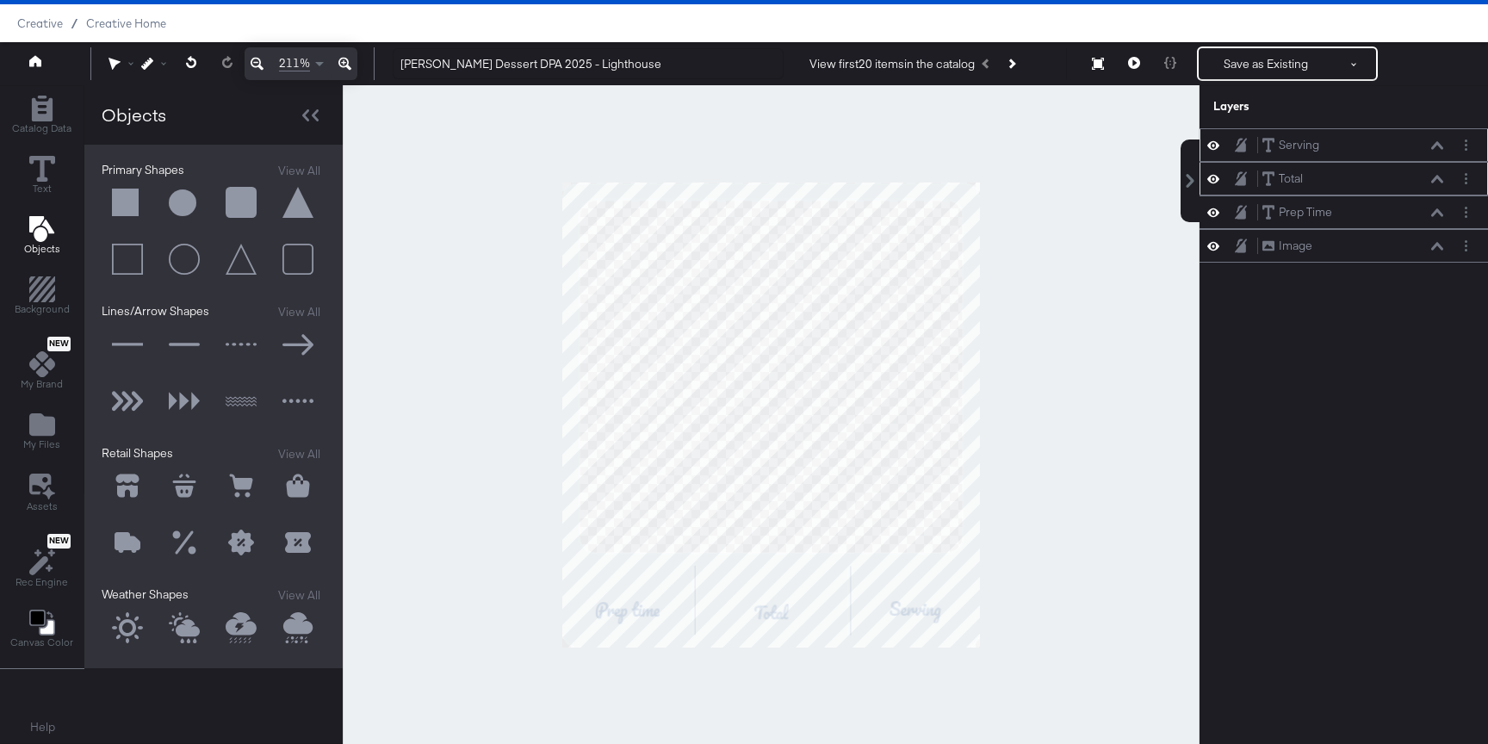
click at [1439, 176] on icon at bounding box center [1437, 179] width 12 height 8
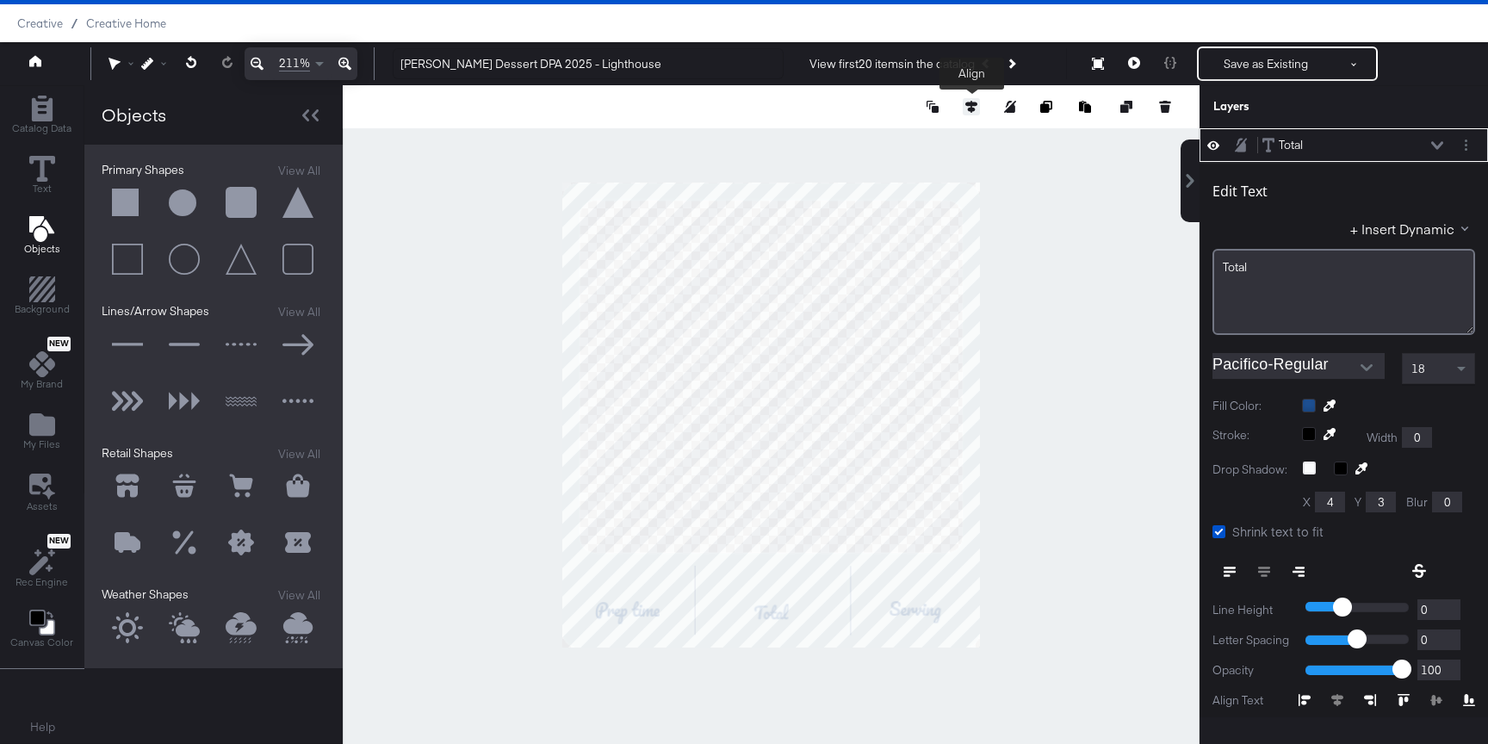
click at [967, 105] on icon at bounding box center [971, 107] width 12 height 12
click at [843, 139] on icon at bounding box center [844, 139] width 12 height 12
type input "209"
click at [1025, 438] on div at bounding box center [771, 414] width 857 height 659
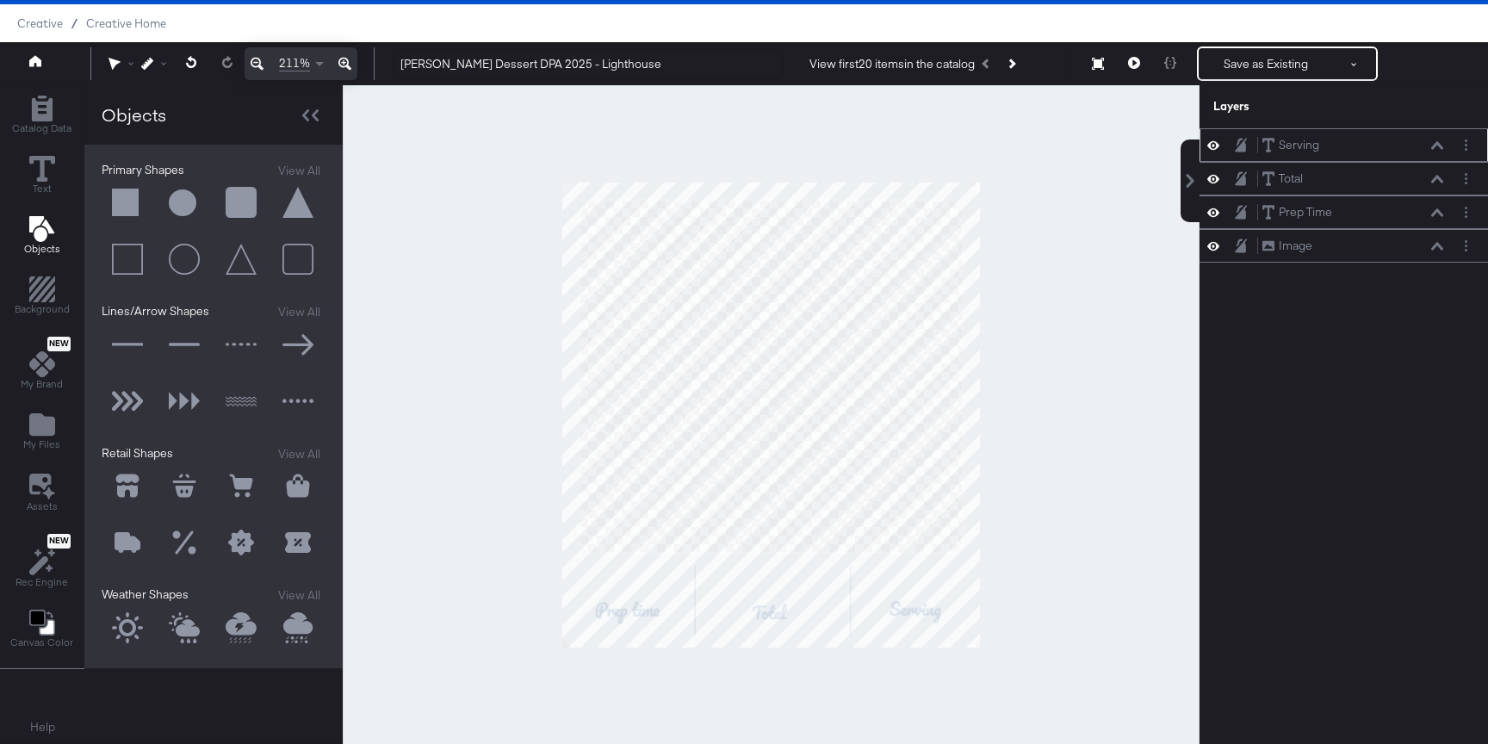
click at [1062, 429] on div at bounding box center [771, 414] width 857 height 659
click at [42, 448] on span "My Files" at bounding box center [41, 444] width 37 height 14
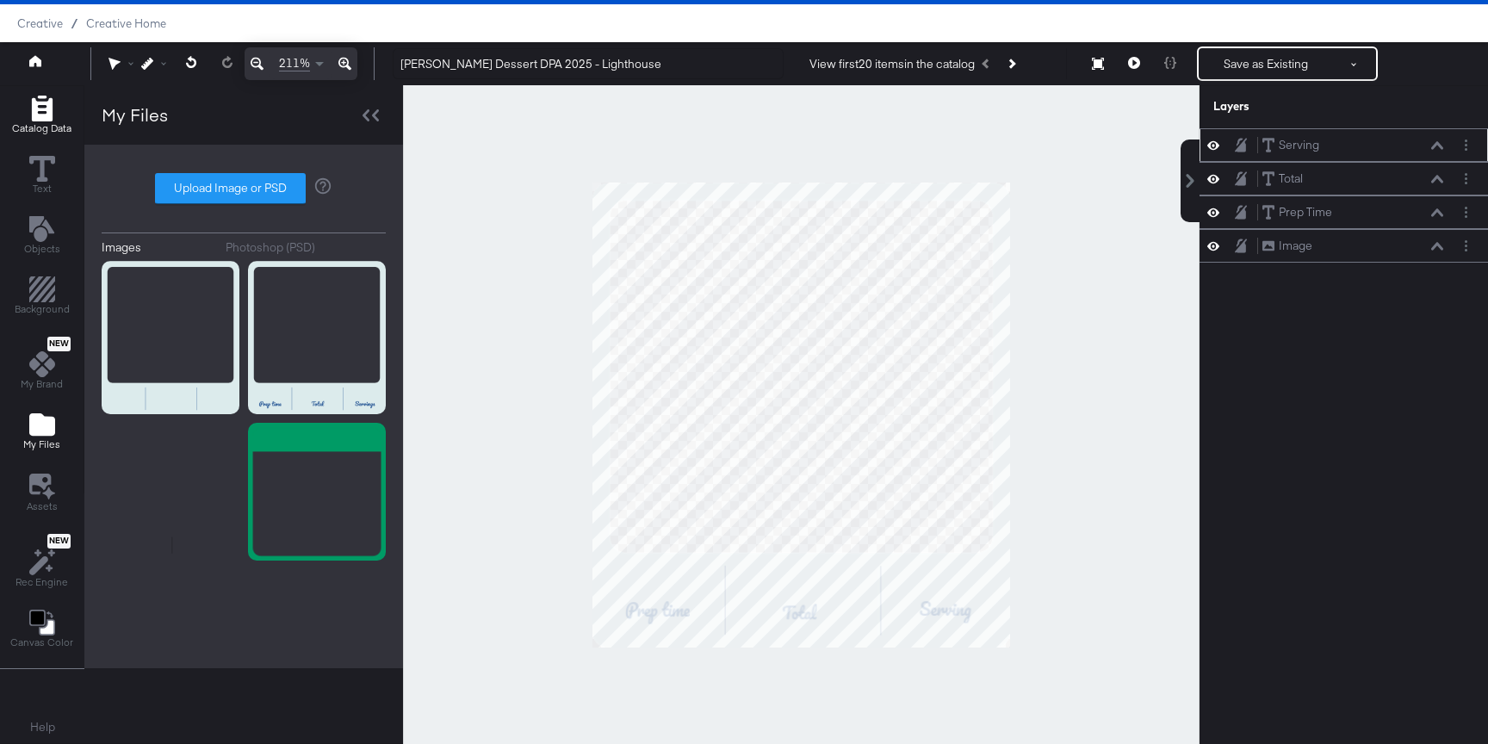
click at [42, 124] on span "Catalog Data" at bounding box center [41, 128] width 59 height 14
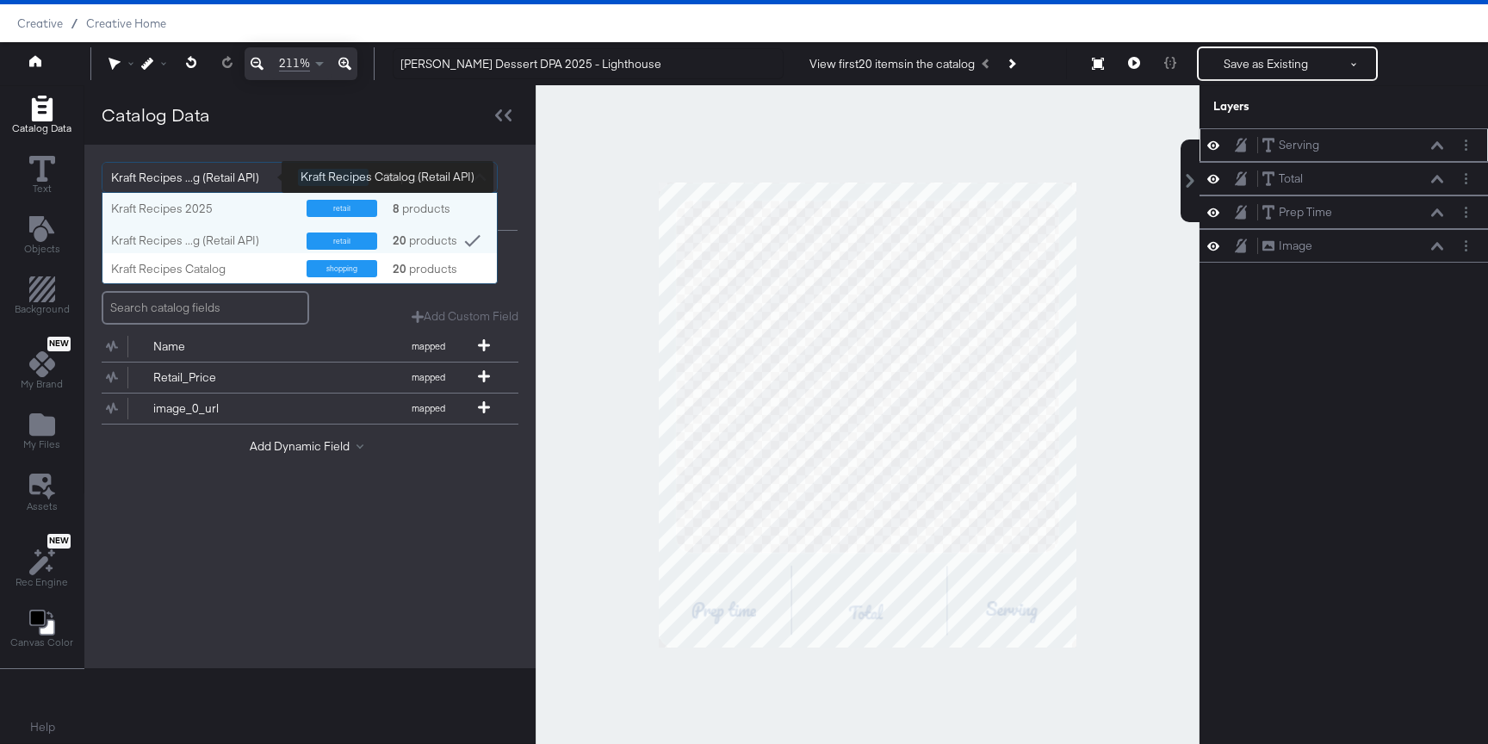
click at [231, 176] on div "Kraft Recipes ...g (Retail API)" at bounding box center [198, 177] width 174 height 29
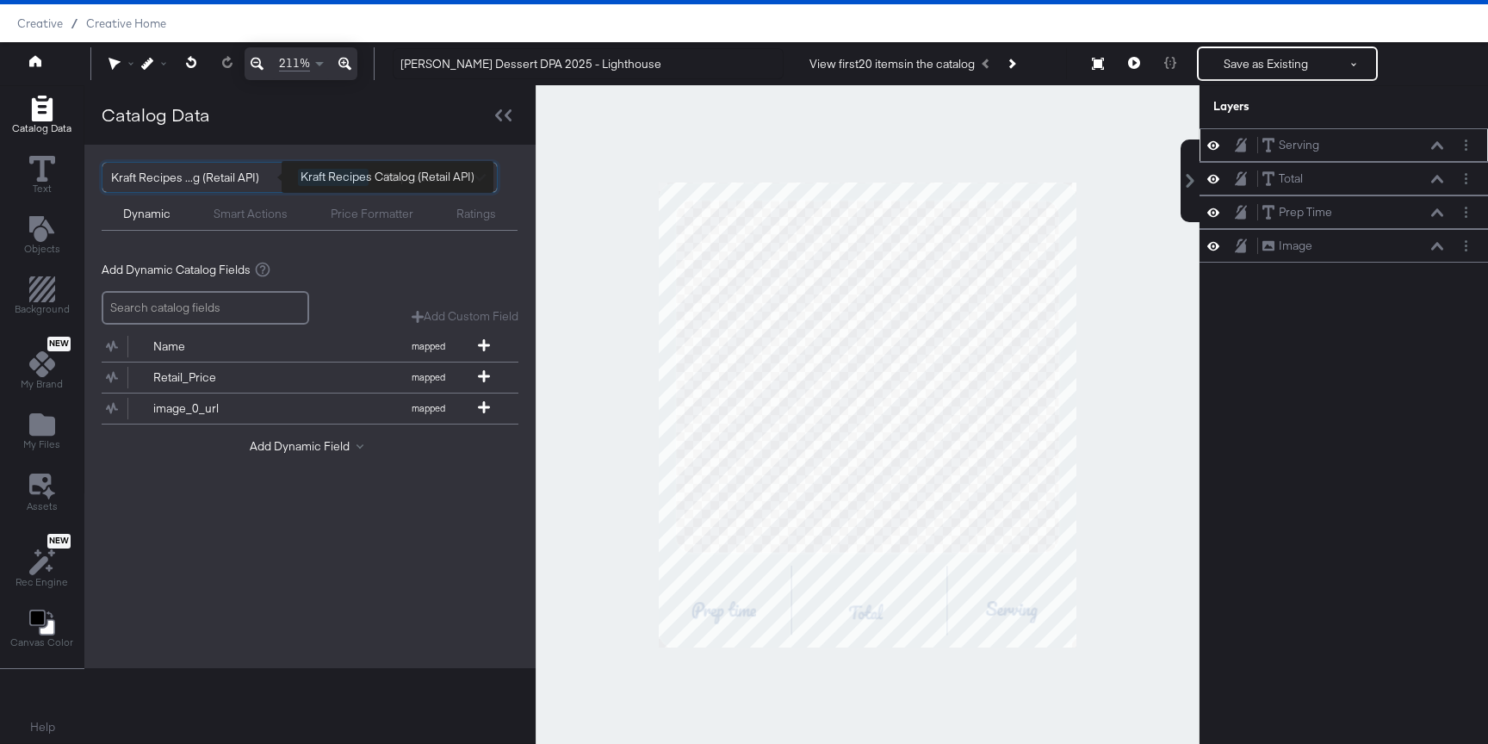
click at [184, 177] on div "Kraft Recipes ...g (Retail API)" at bounding box center [198, 177] width 174 height 29
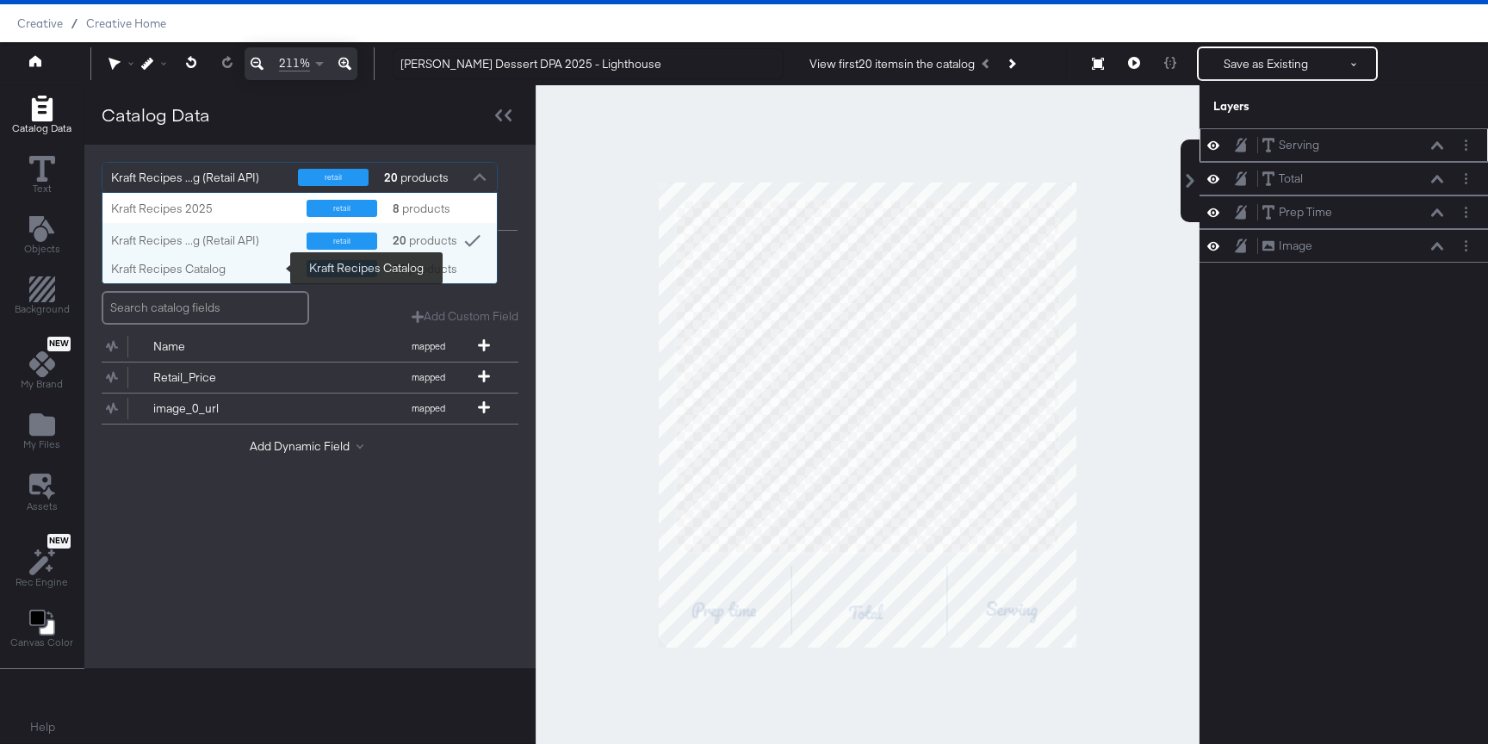
click at [196, 261] on div "Kraft Recipes Catalog" at bounding box center [202, 269] width 183 height 16
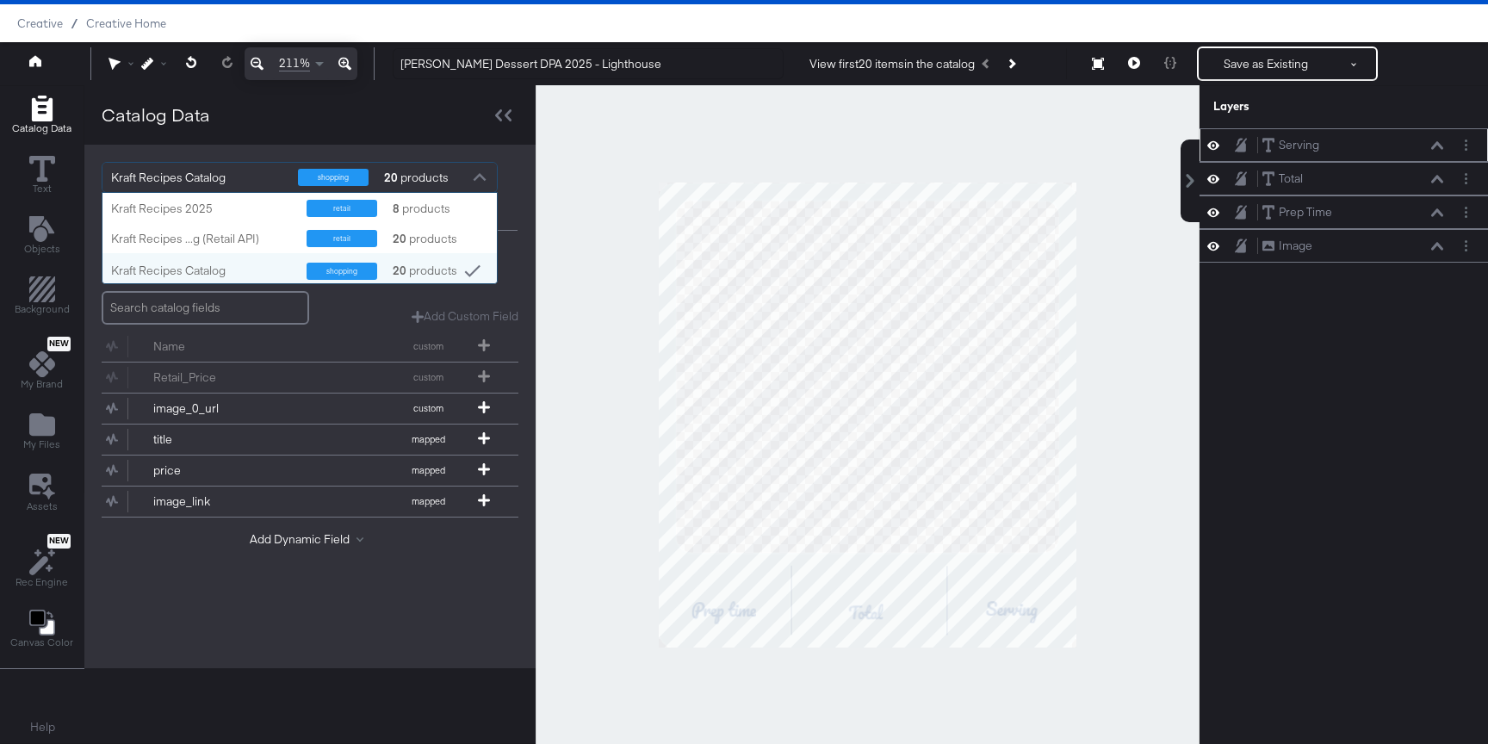
click at [546, 368] on div at bounding box center [868, 414] width 664 height 659
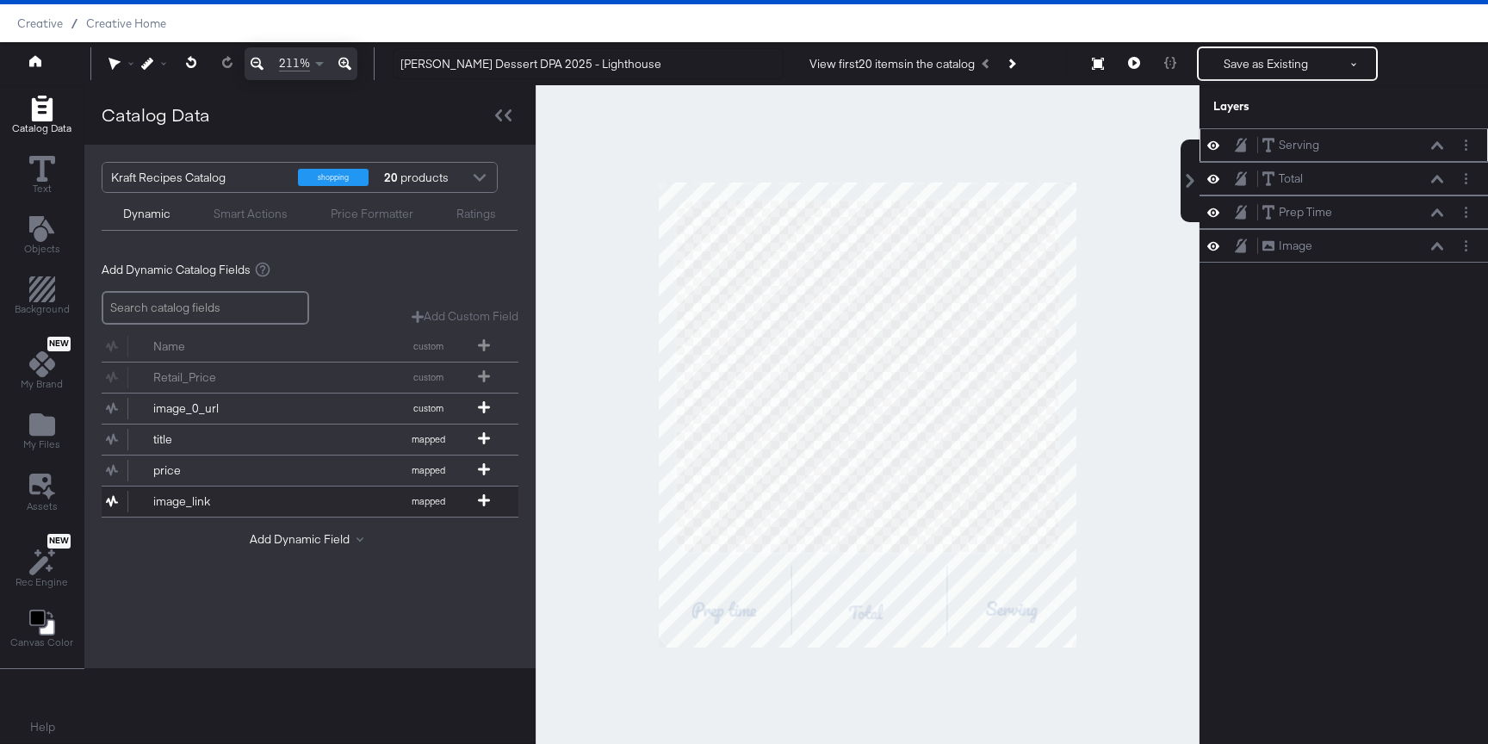
click at [312, 505] on button "image_link mapped" at bounding box center [299, 501] width 395 height 30
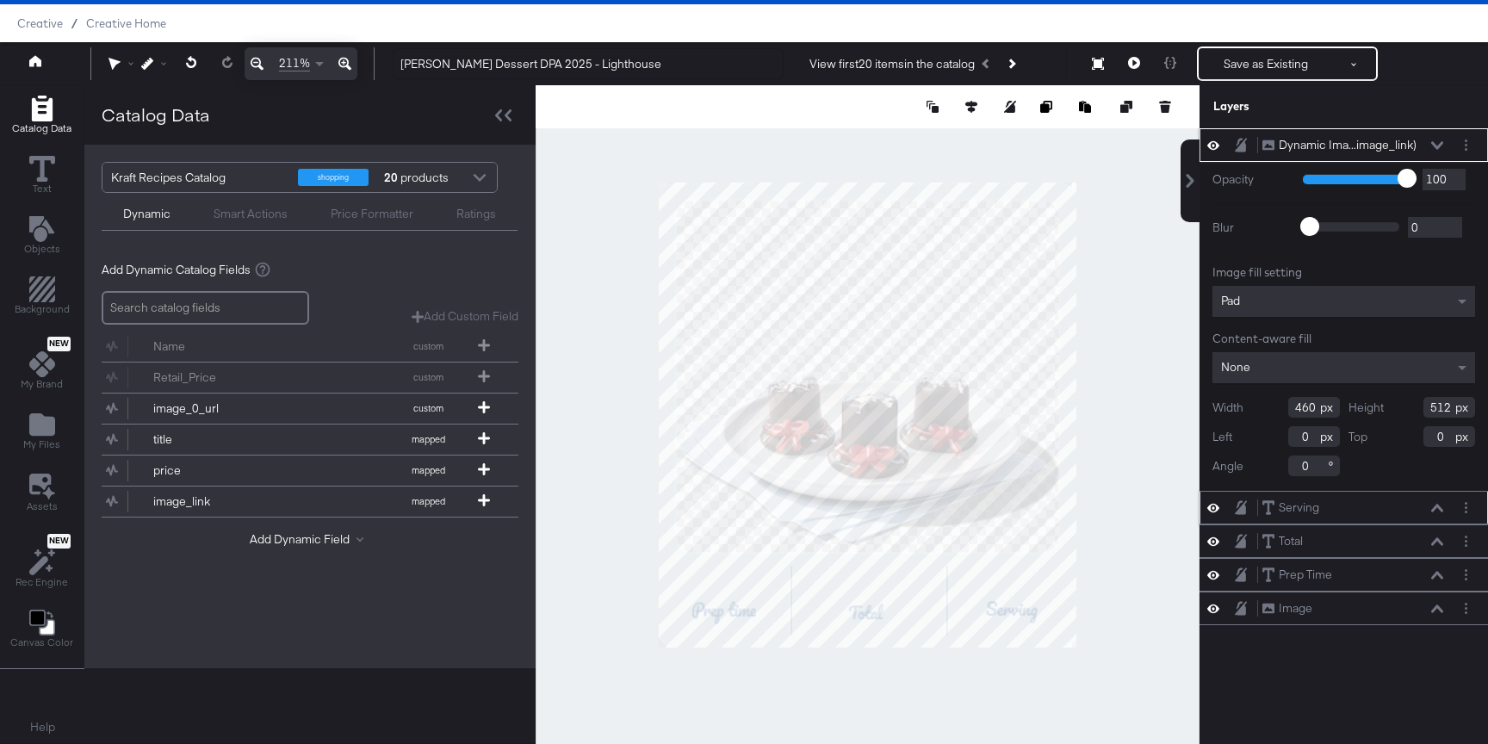
click at [1433, 149] on icon at bounding box center [1437, 145] width 12 height 9
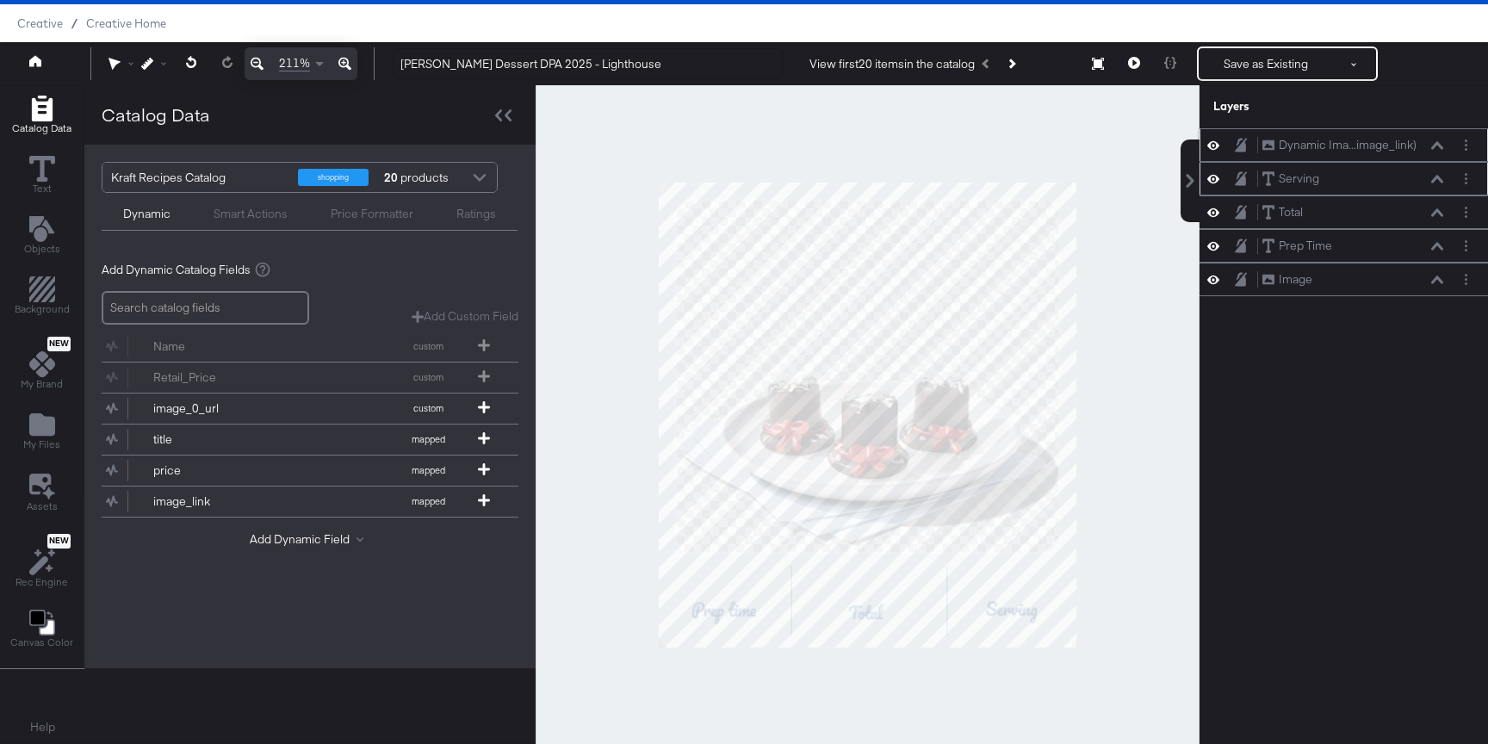
click at [1433, 143] on icon at bounding box center [1437, 145] width 12 height 9
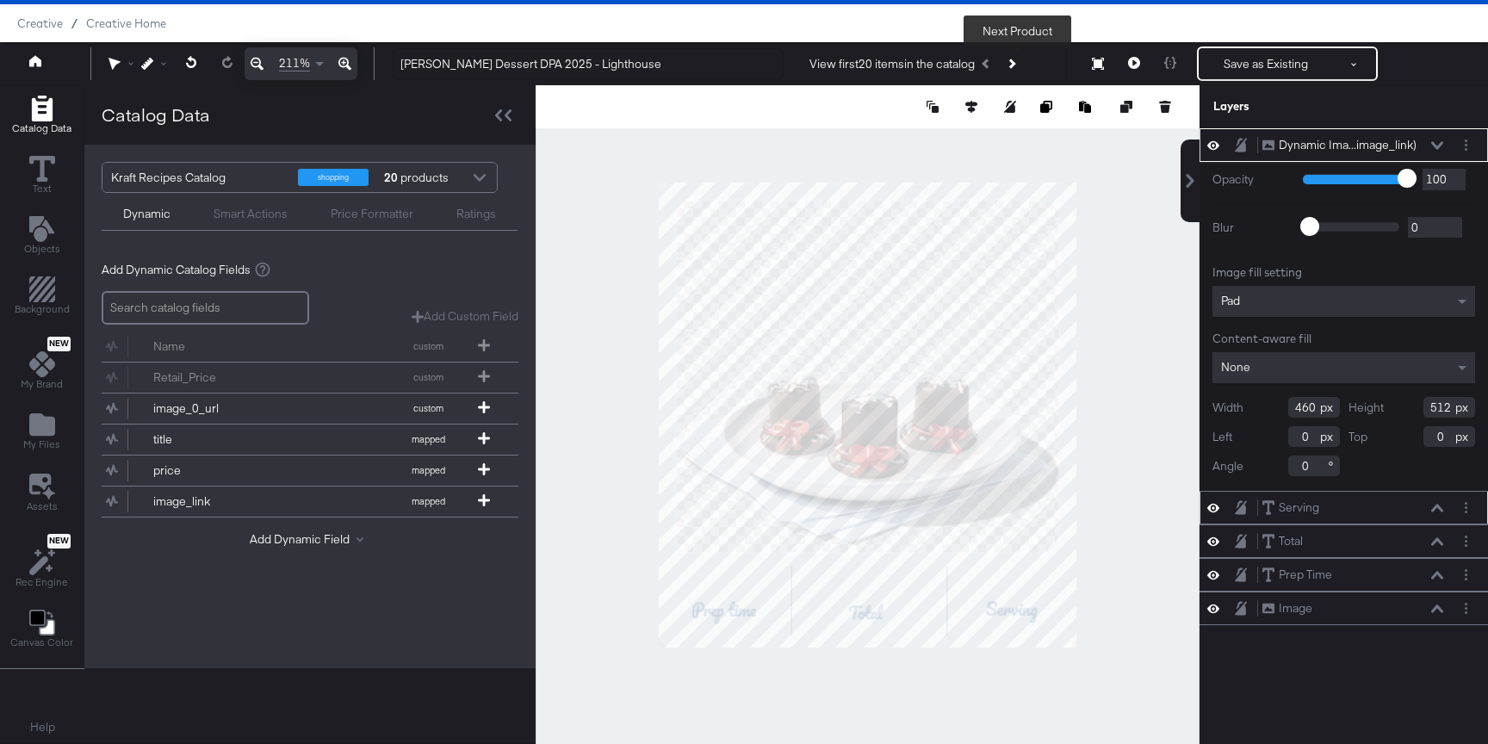
click at [1016, 64] on icon "Next Product" at bounding box center [1010, 63] width 9 height 9
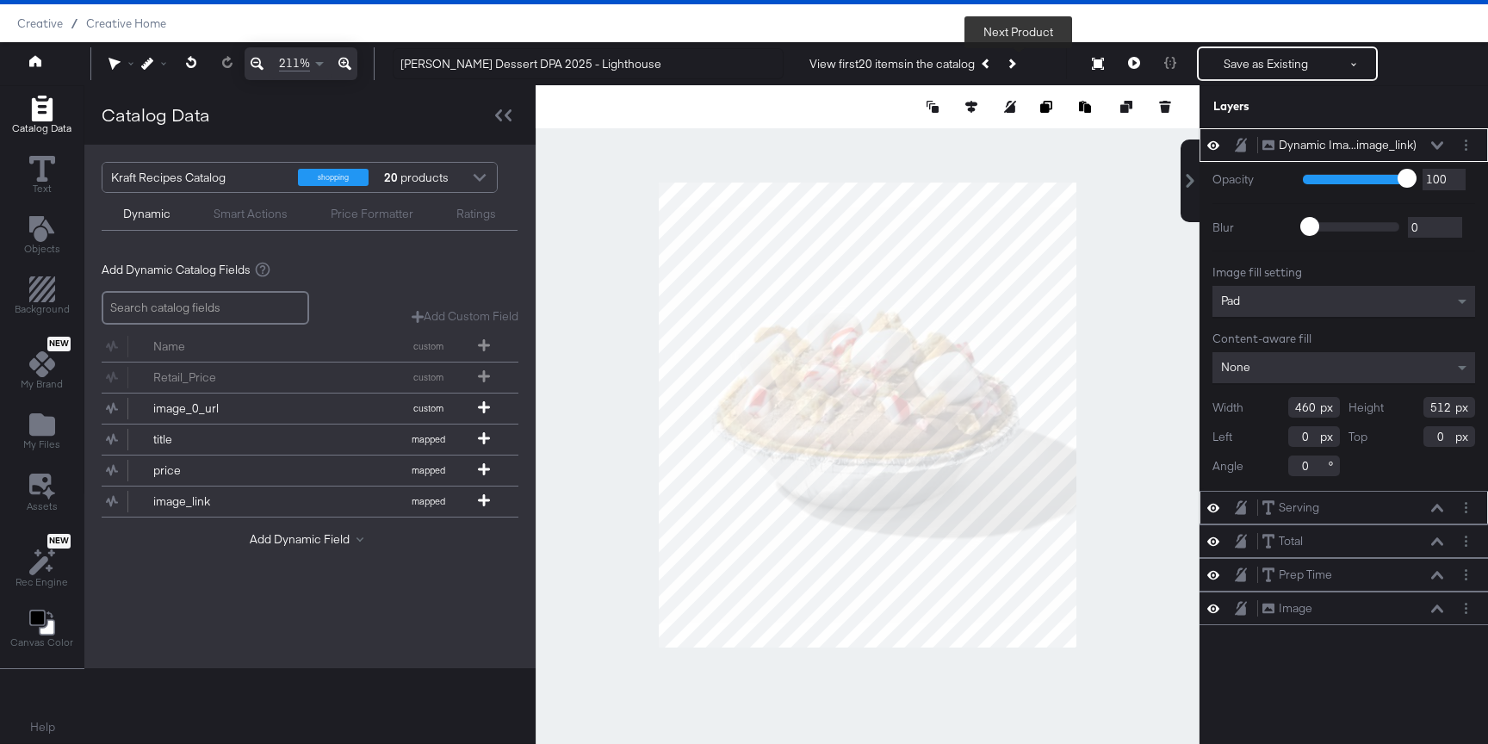
click at [1016, 64] on icon "Next Product" at bounding box center [1010, 63] width 9 height 9
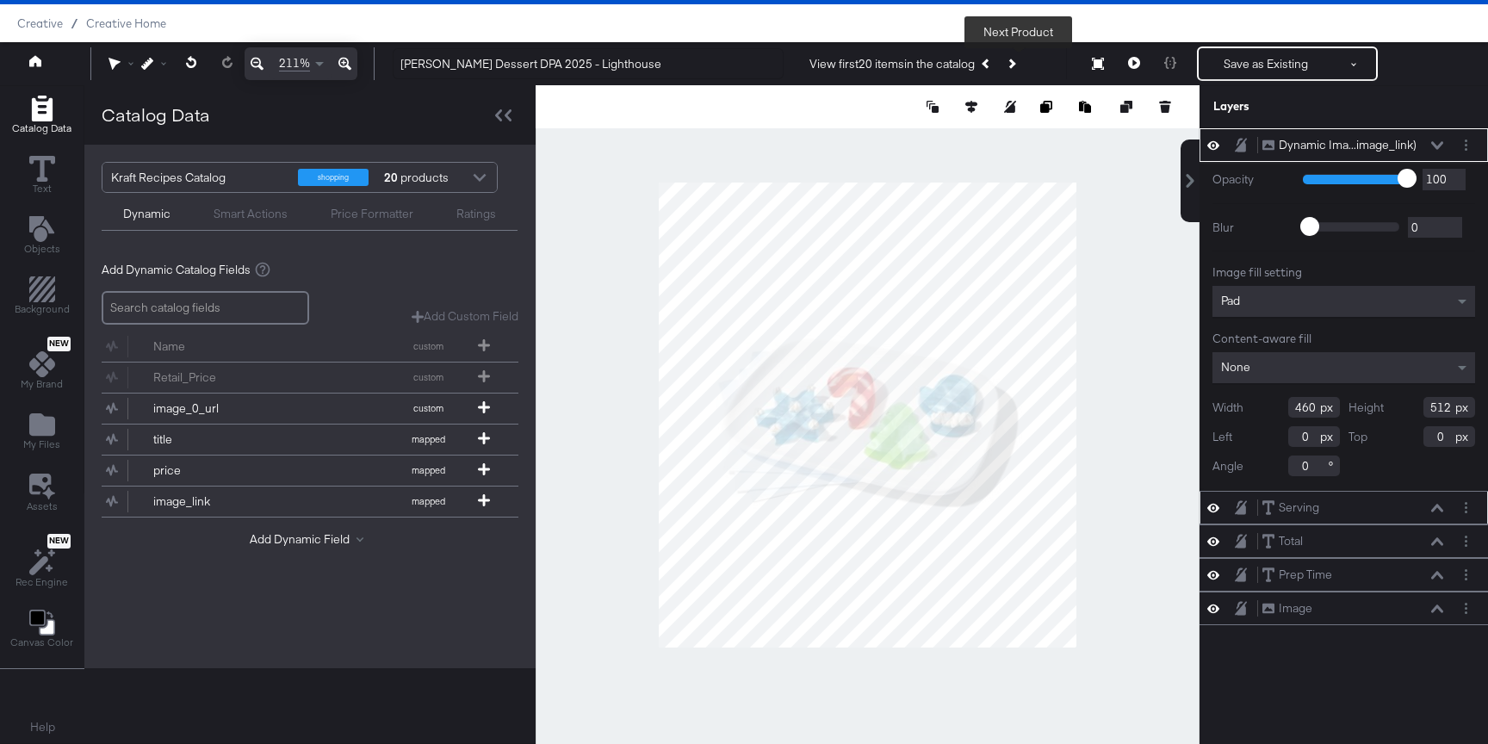
click at [1016, 64] on icon "Next Product" at bounding box center [1010, 63] width 9 height 9
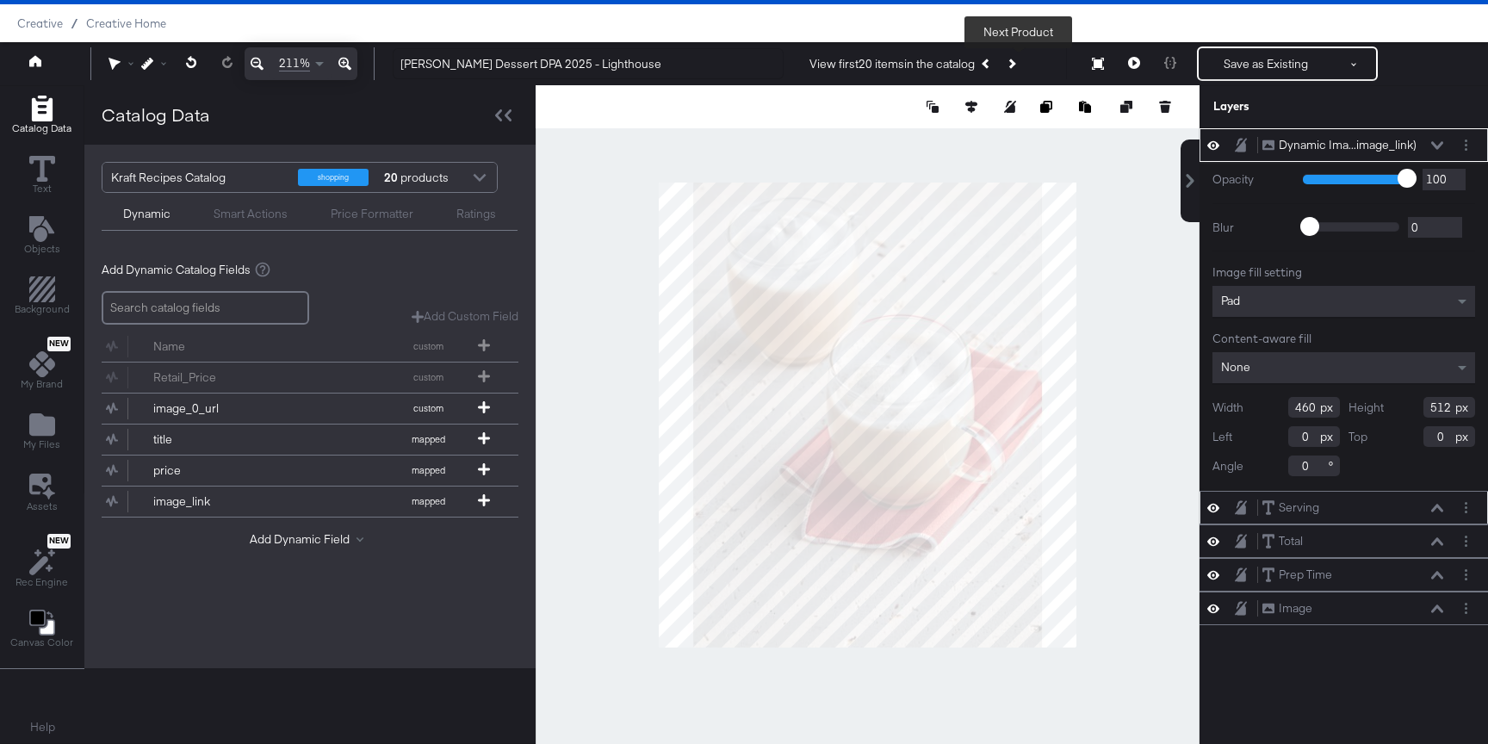
click at [1016, 64] on icon "Next Product" at bounding box center [1010, 63] width 9 height 9
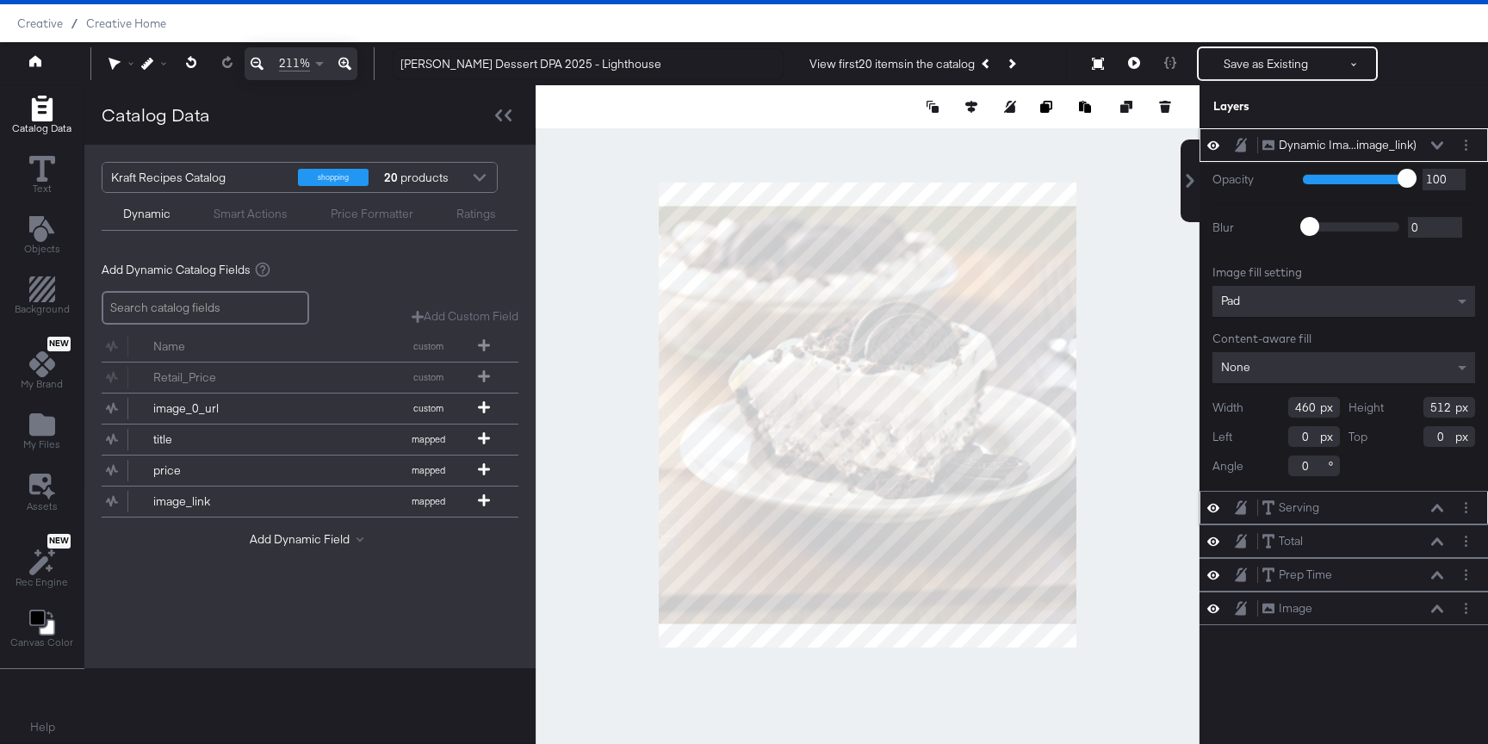
click at [1434, 149] on icon at bounding box center [1437, 145] width 12 height 9
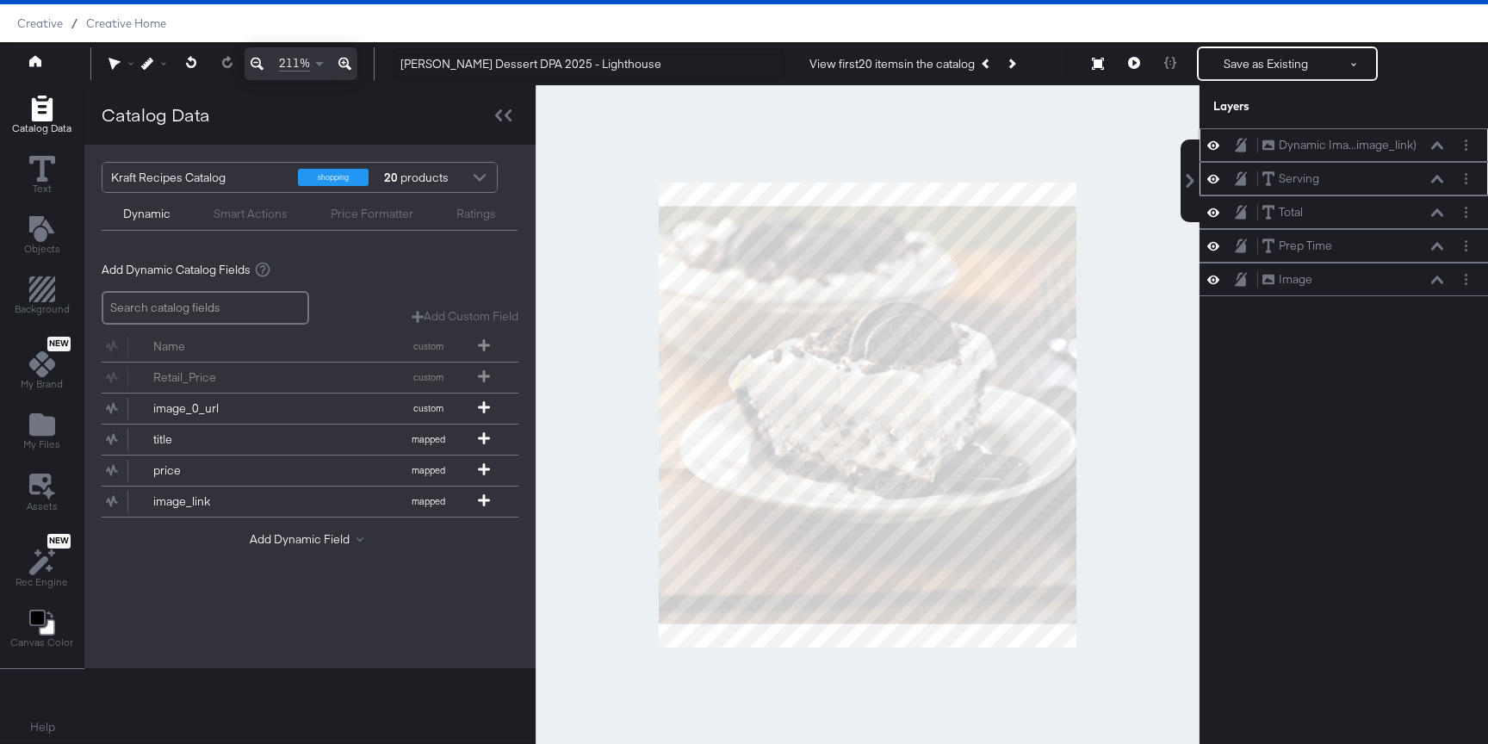
click at [1432, 147] on icon at bounding box center [1437, 145] width 12 height 8
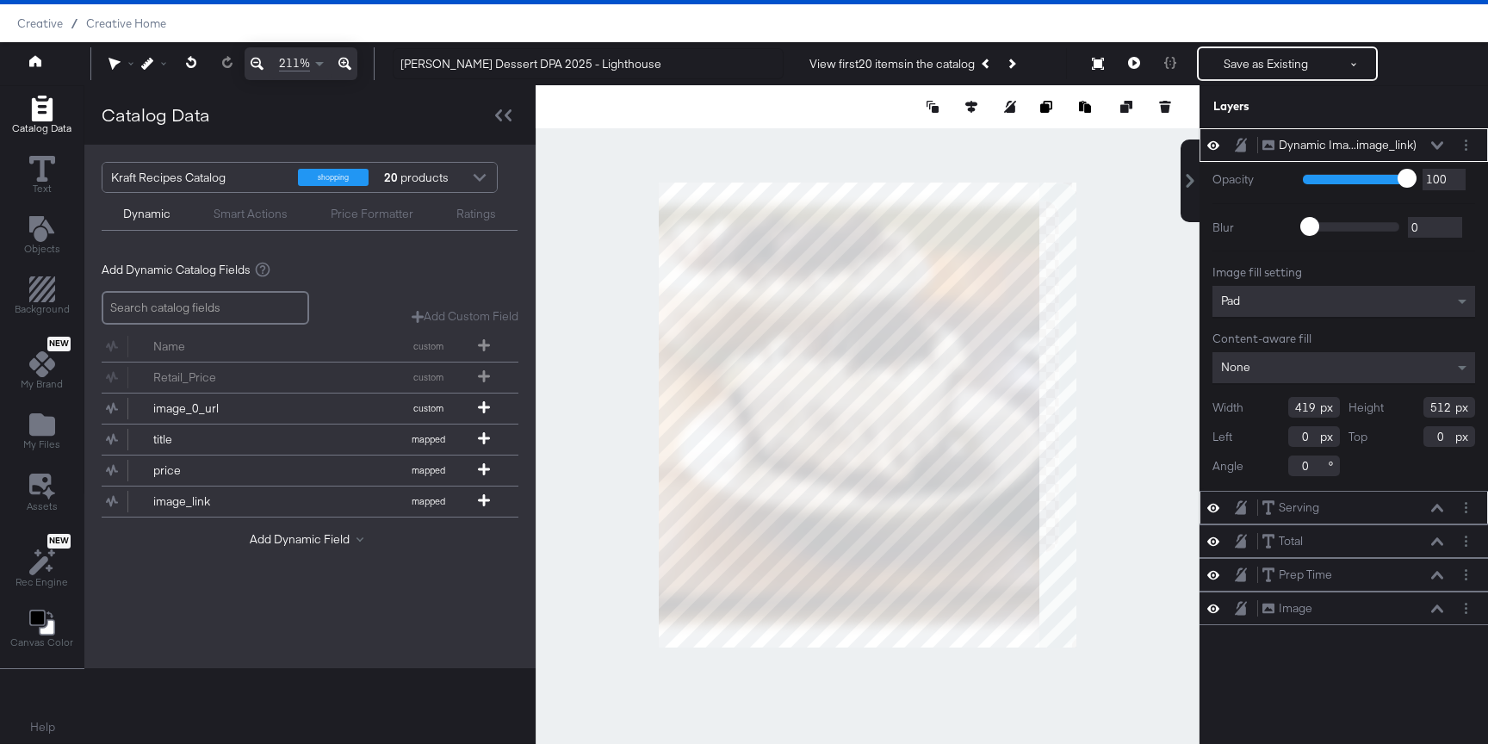
click at [1275, 319] on div "Image fill setting Pad Content-aware fill None Width 419 Height 512 Left 0 Top …" at bounding box center [1343, 370] width 263 height 212
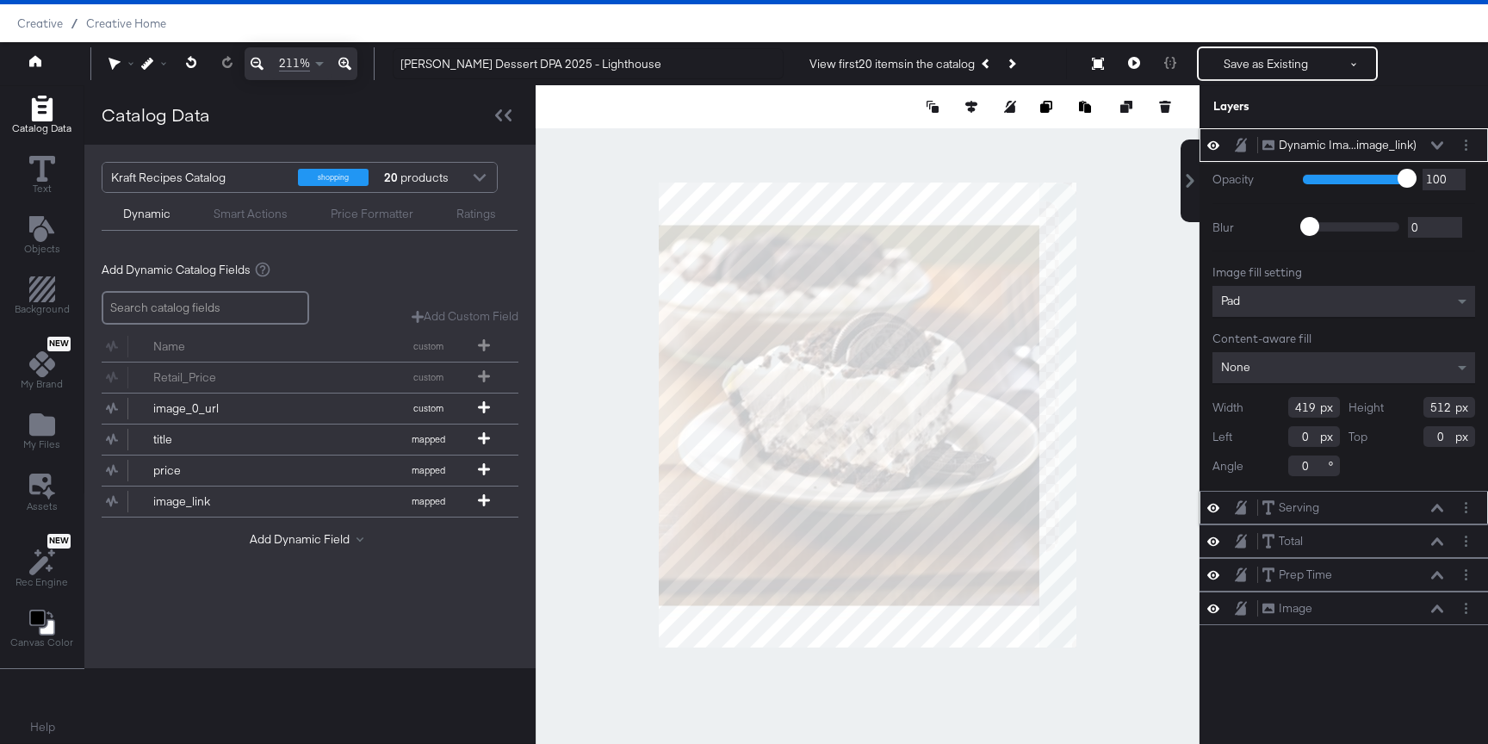
click at [1273, 311] on div "Pad" at bounding box center [1343, 301] width 263 height 31
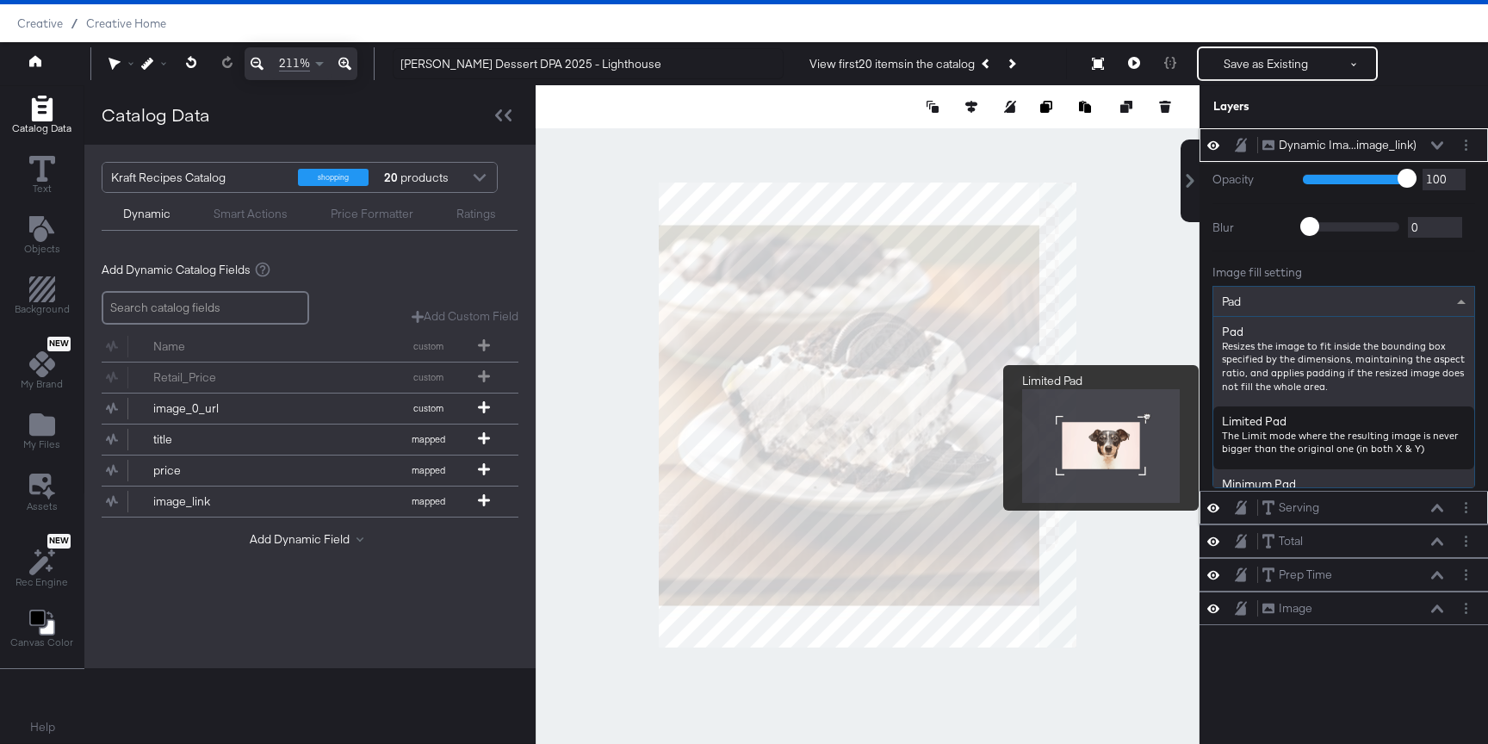
scroll to position [170, 0]
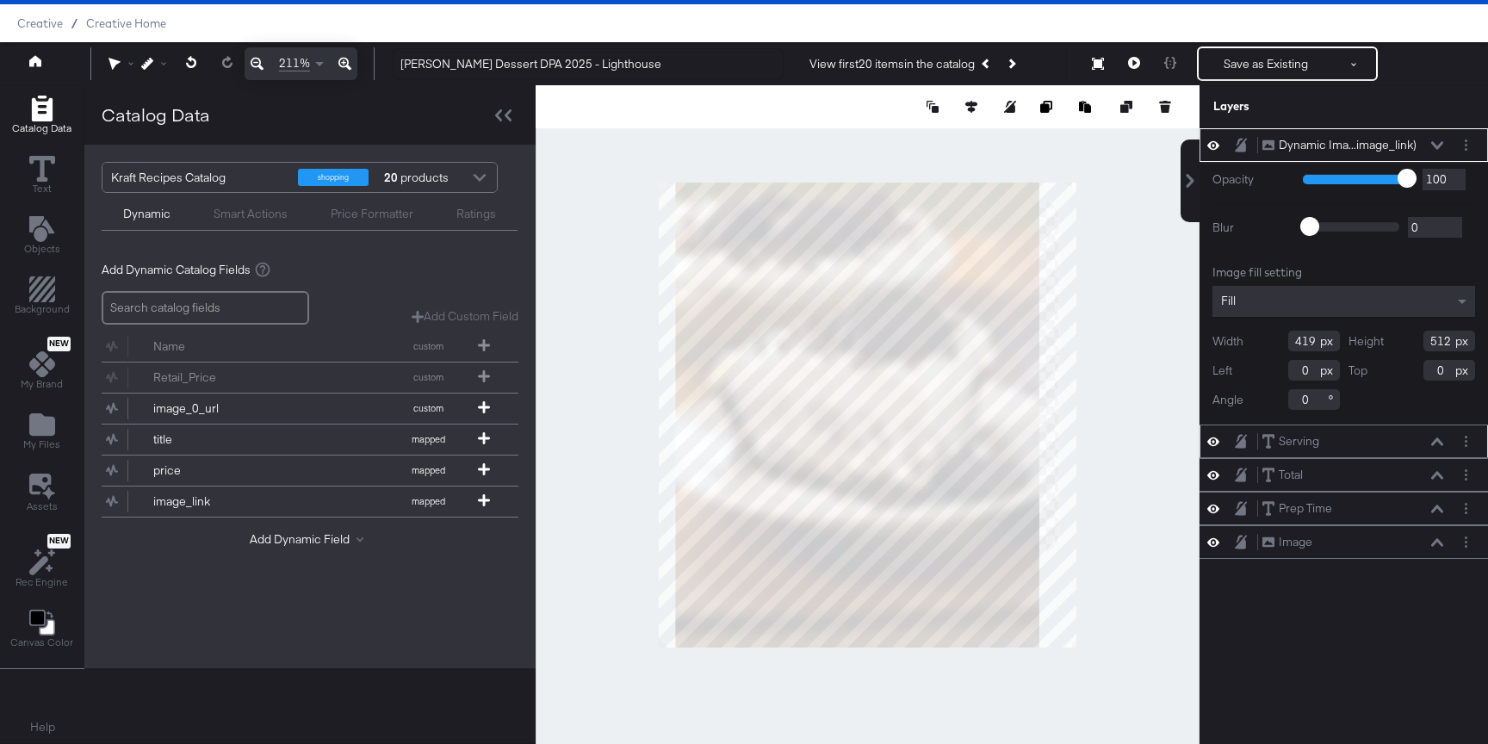
type input "400"
type input "19"
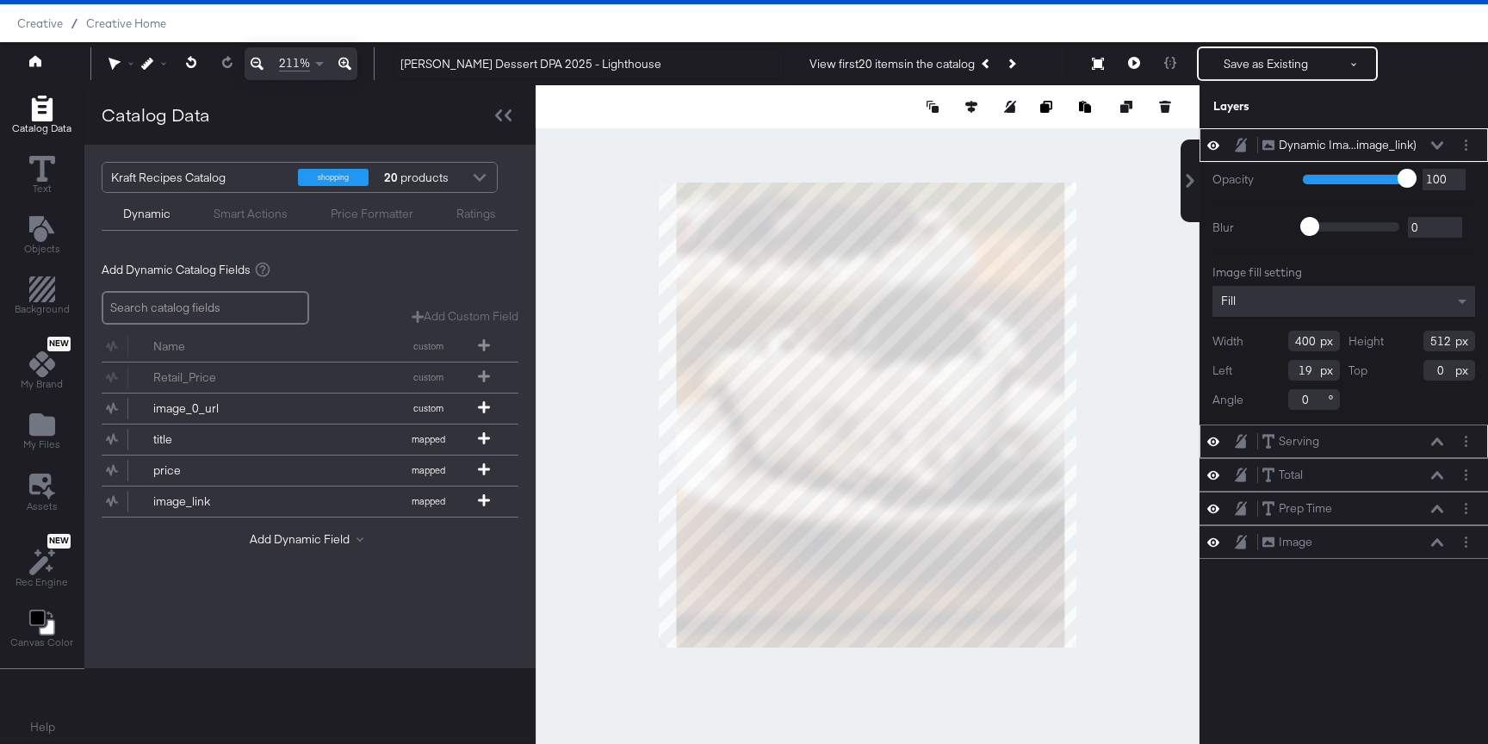
type input "427"
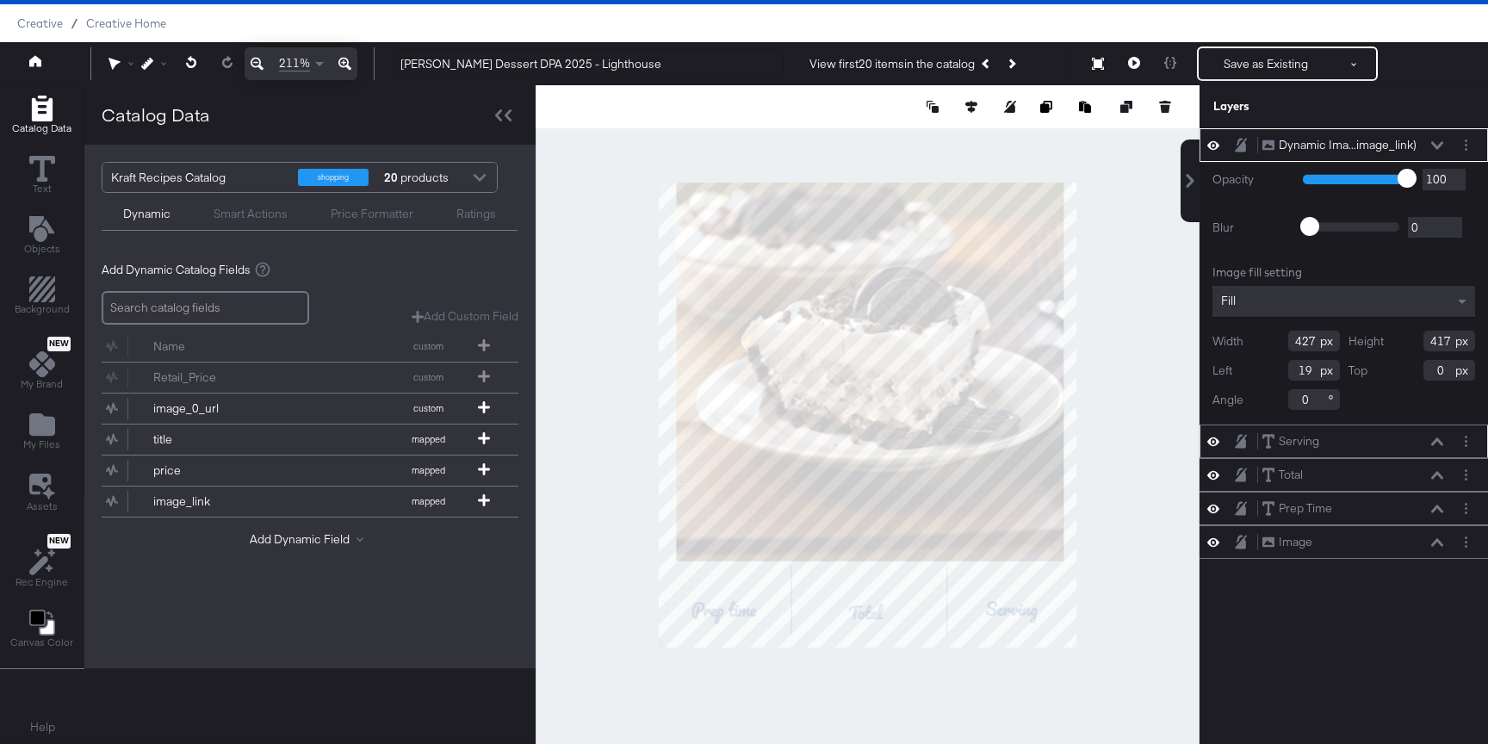
type input "403"
type input "14"
type input "402"
type input "15"
click at [1431, 141] on icon at bounding box center [1437, 145] width 12 height 9
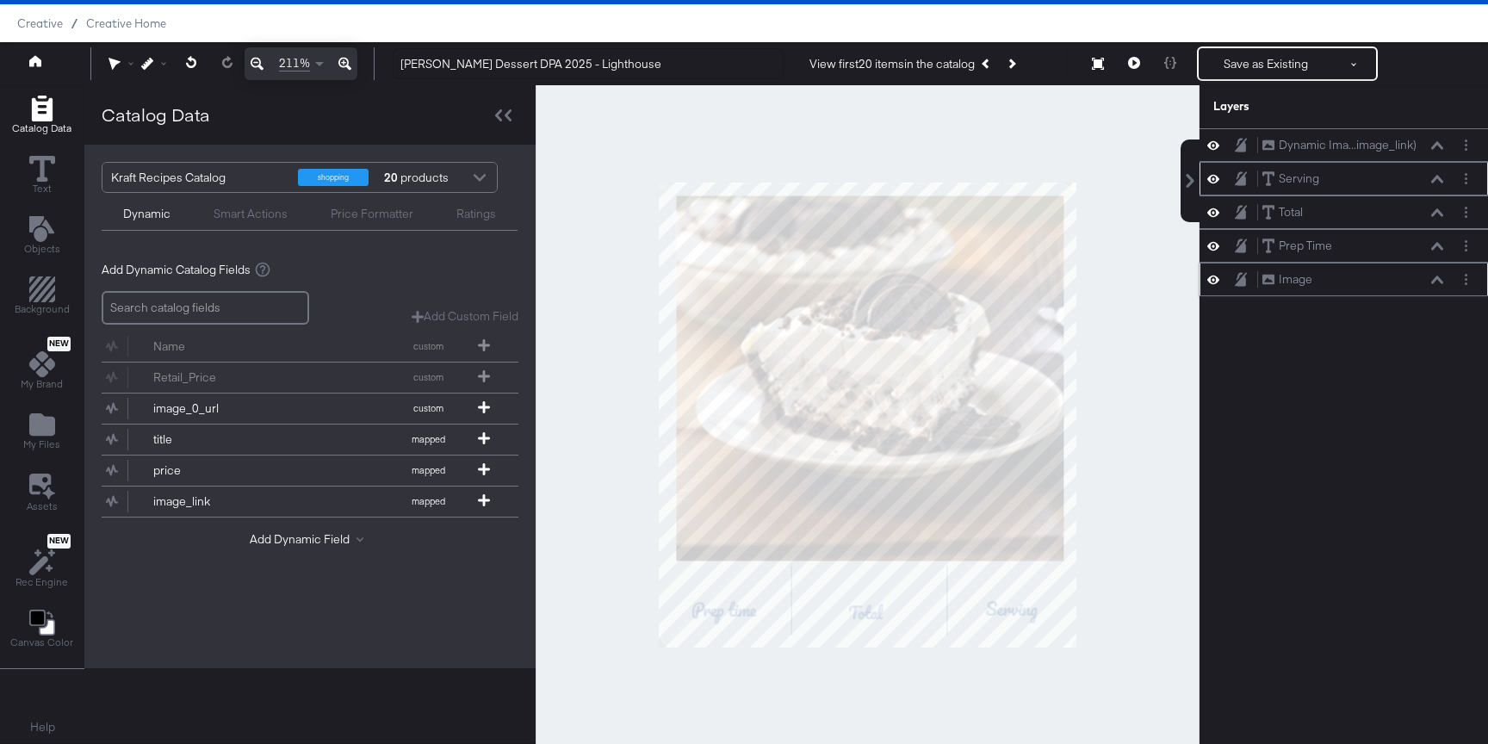
drag, startPoint x: 1407, startPoint y: 139, endPoint x: 1407, endPoint y: 263, distance: 123.1
click at [1407, 263] on div "Dynamic Ima...image_link) Dynamic Image (image_link) Serving Serving Total Tota…" at bounding box center [1343, 212] width 288 height 168
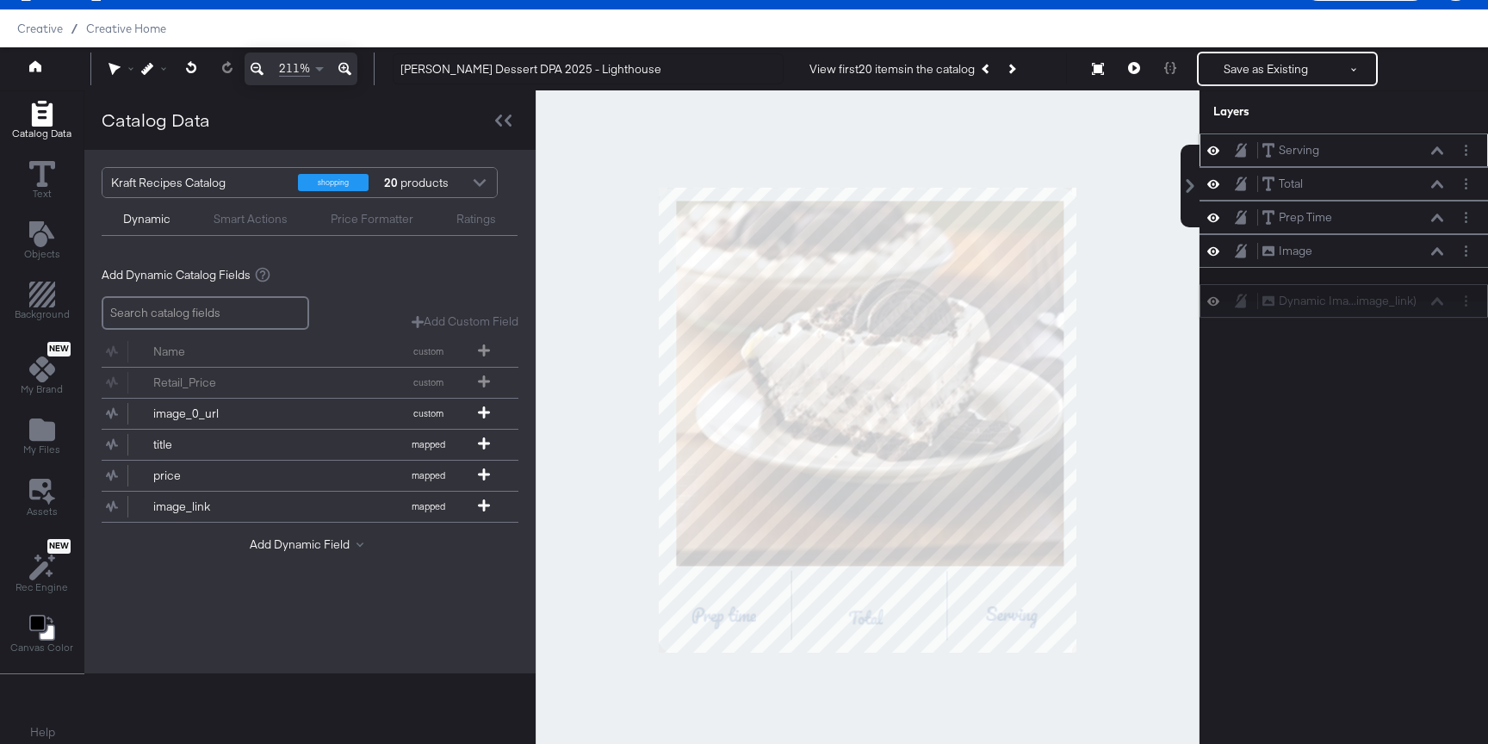
drag, startPoint x: 1421, startPoint y: 142, endPoint x: 1421, endPoint y: 305, distance: 162.7
click at [1421, 306] on div "Dynamic Ima...image_link) Dynamic Image (image_link)" at bounding box center [1352, 301] width 183 height 18
click at [1189, 365] on div at bounding box center [868, 419] width 664 height 659
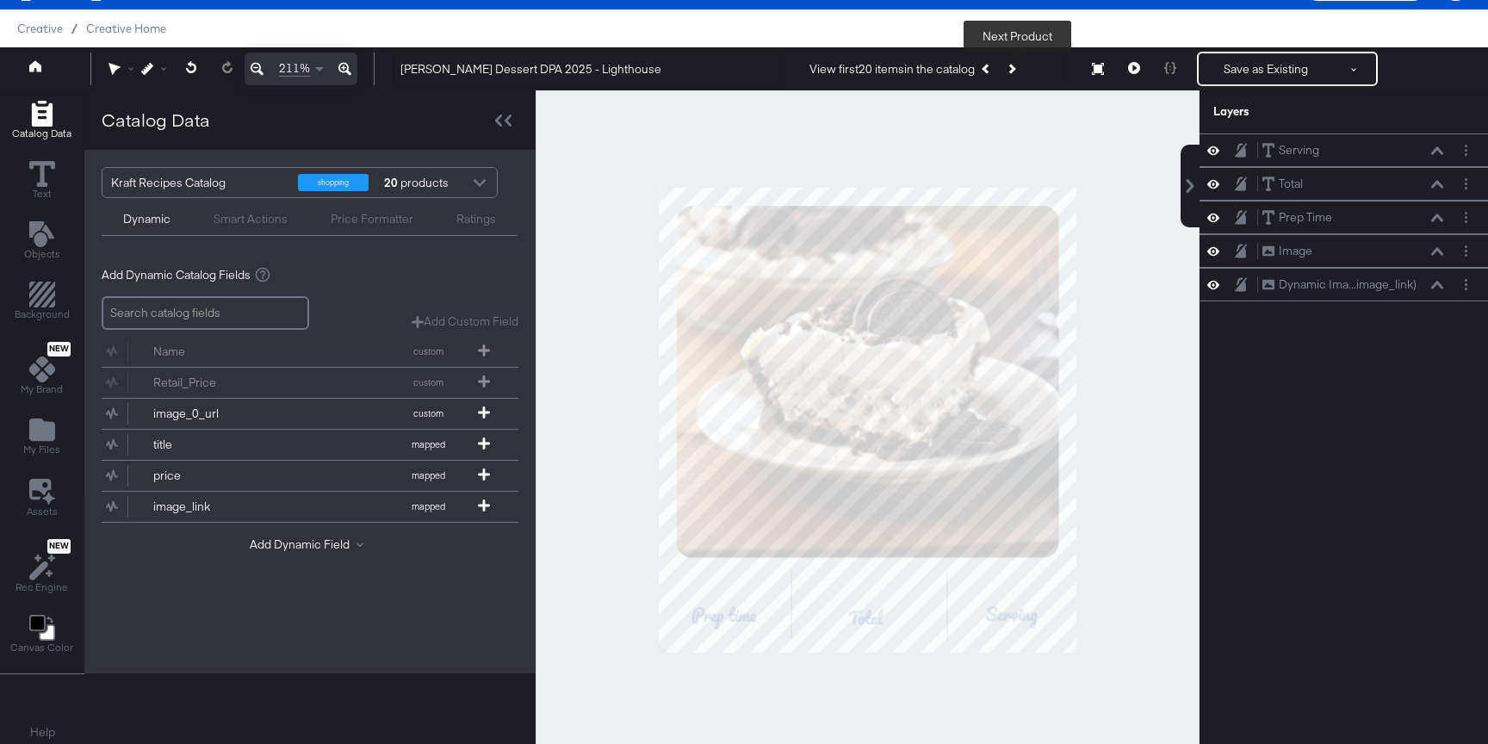
click at [1006, 75] on button "Next Product" at bounding box center [1011, 68] width 24 height 31
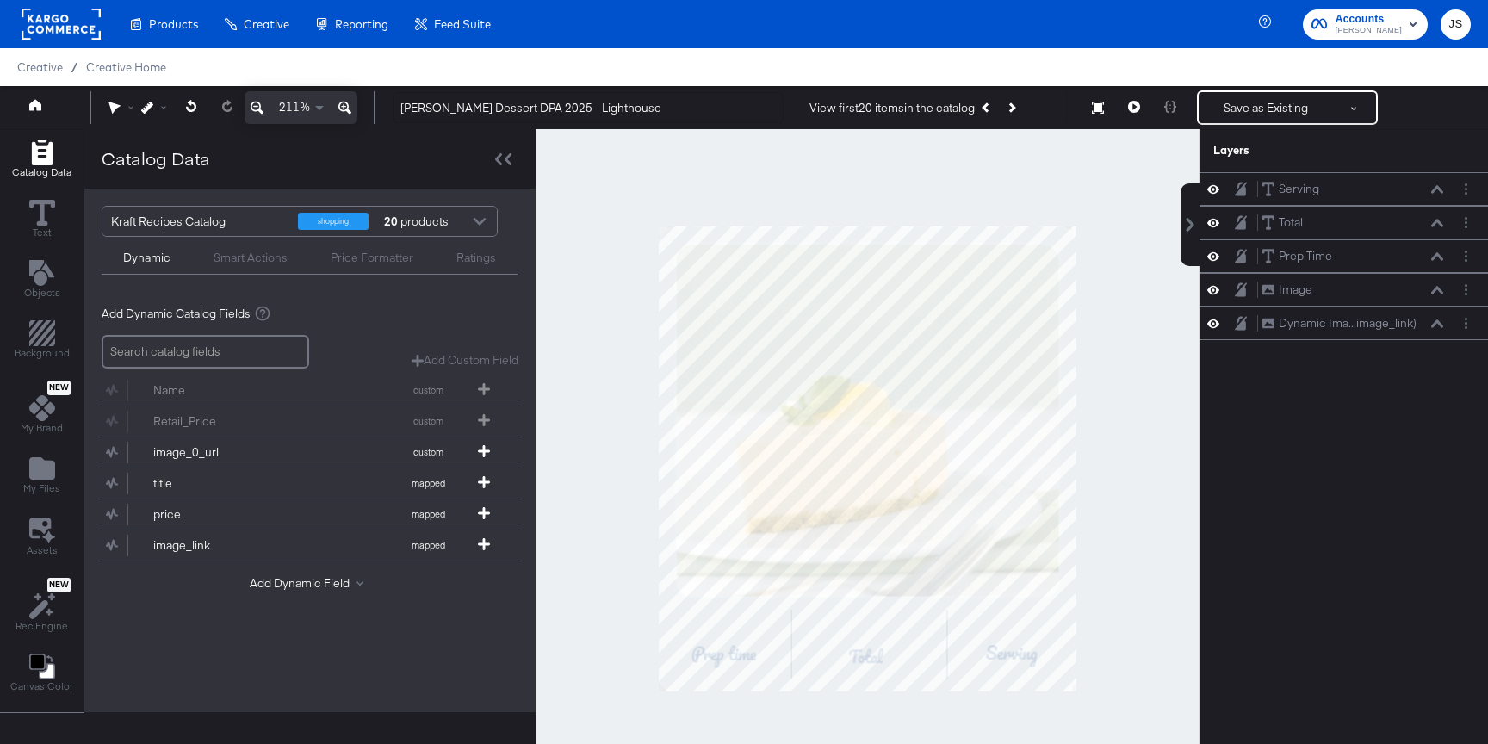
scroll to position [44, 0]
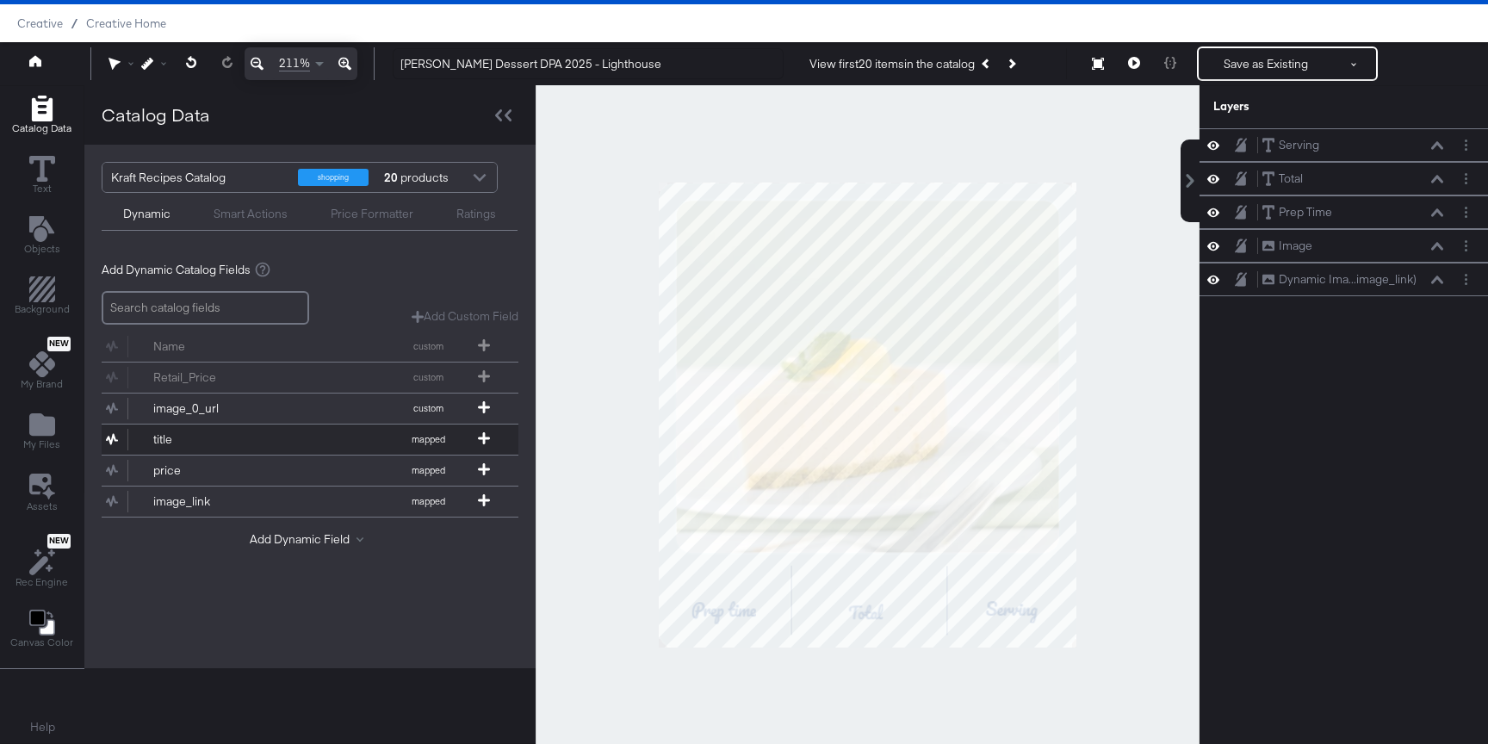
click at [304, 437] on button "title mapped" at bounding box center [299, 439] width 395 height 30
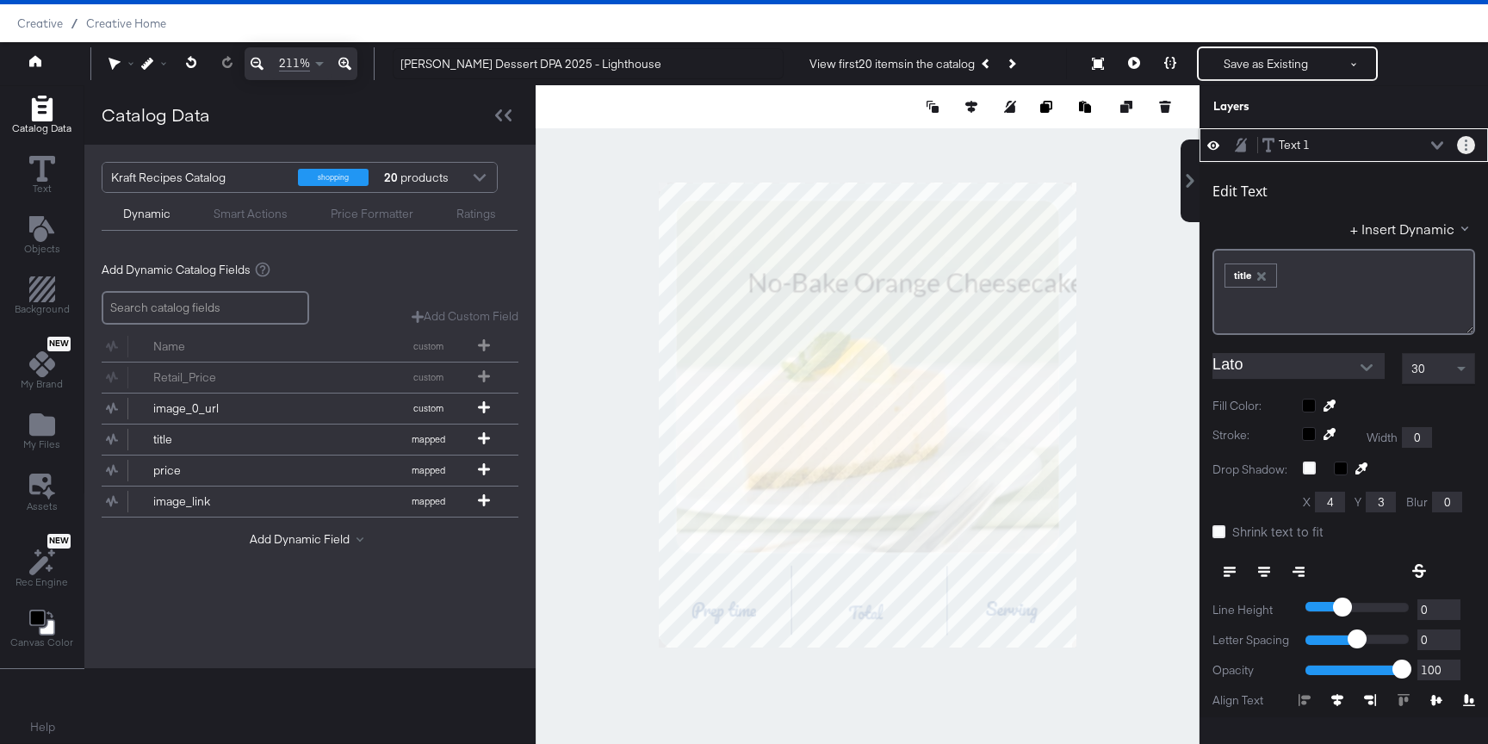
click at [1465, 146] on icon "Layer Options" at bounding box center [1465, 144] width 3 height 11
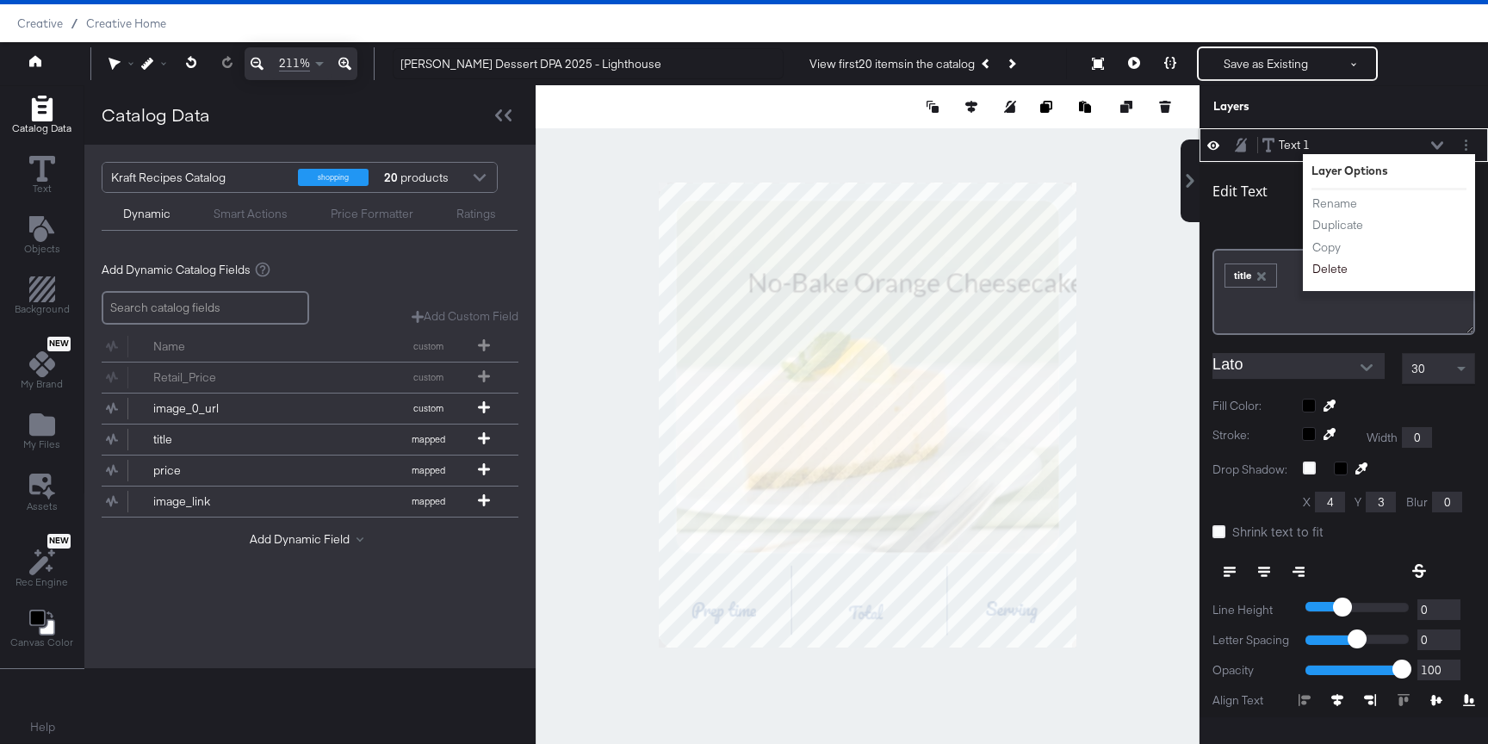
click at [1337, 264] on button "Delete" at bounding box center [1329, 269] width 37 height 18
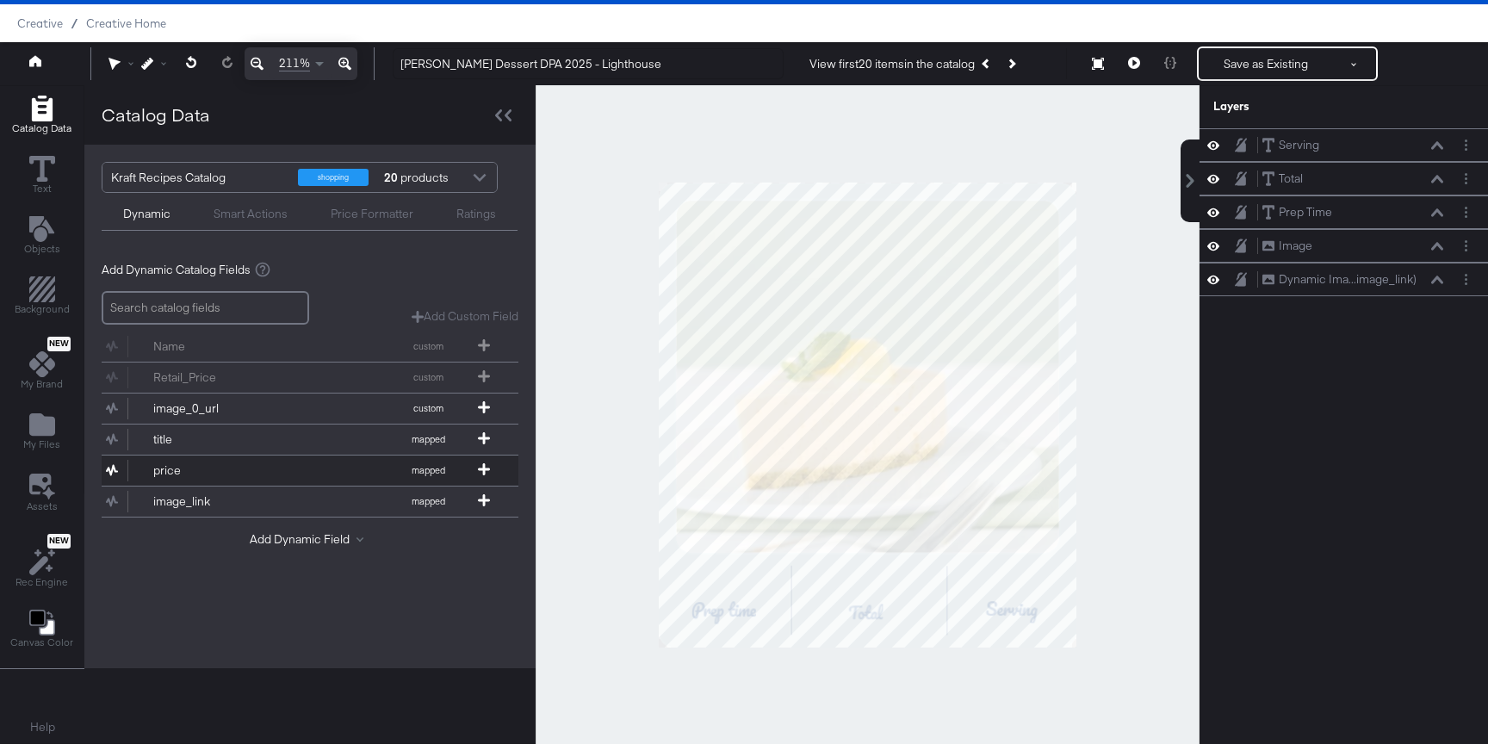
click at [313, 461] on button "price mapped" at bounding box center [299, 470] width 395 height 30
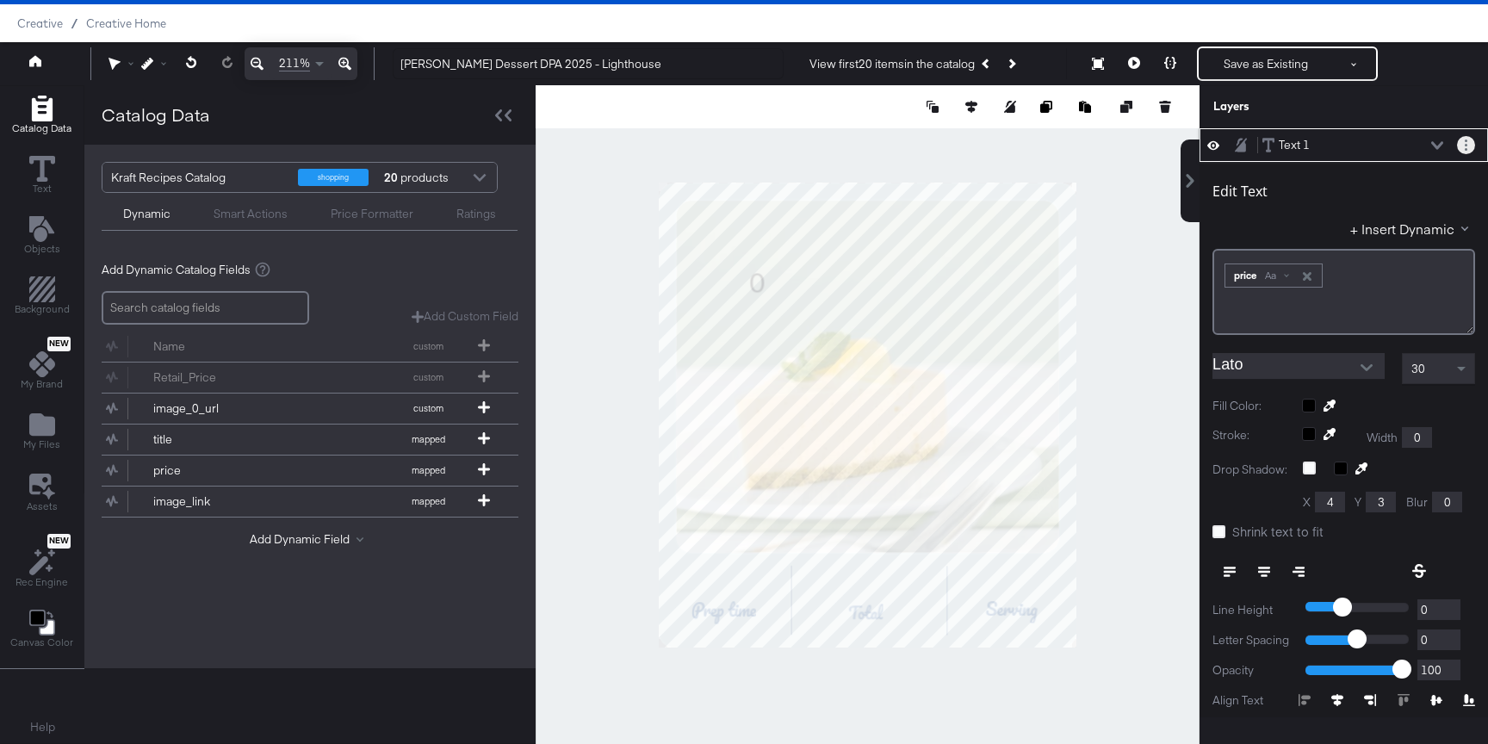
click at [1471, 145] on button "Layer Options" at bounding box center [1466, 145] width 18 height 18
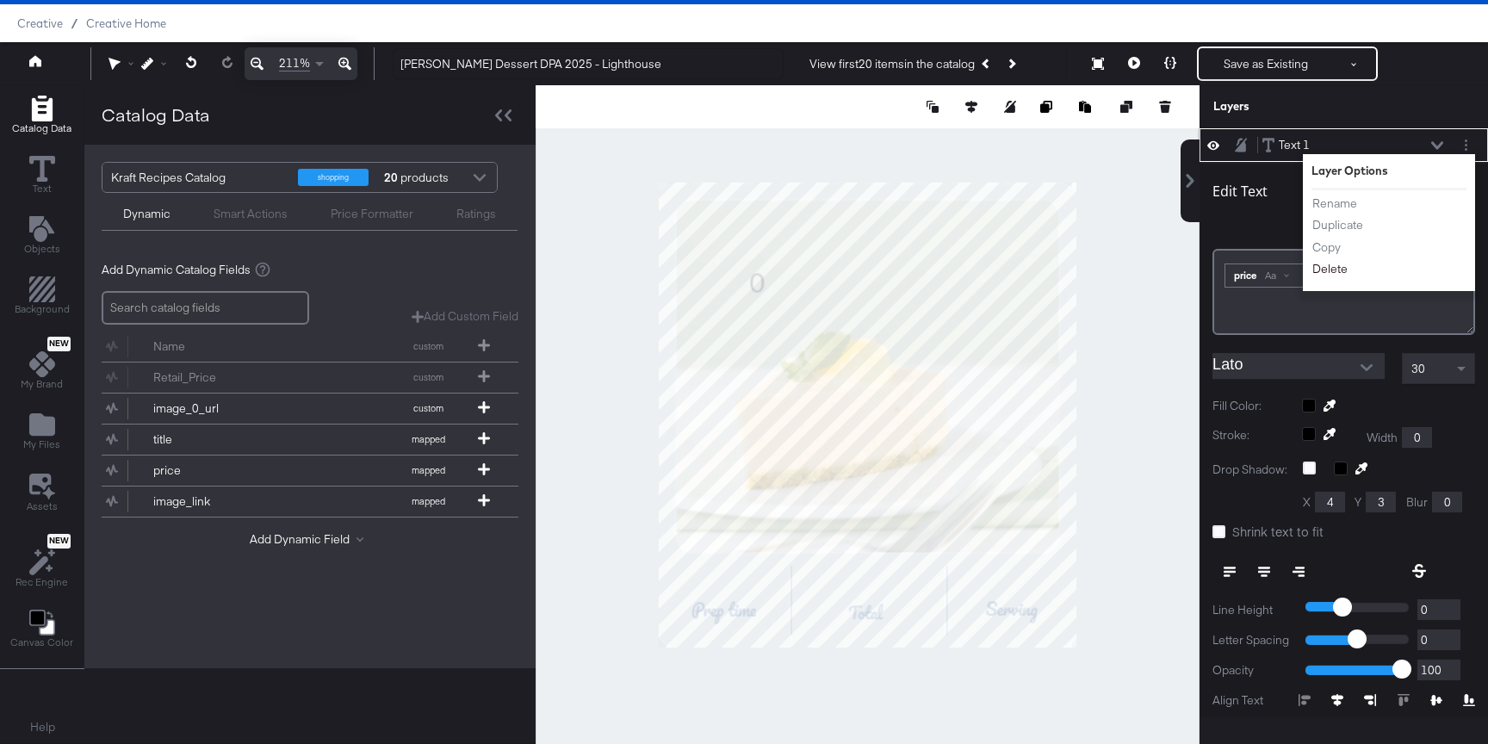
click at [1319, 272] on button "Delete" at bounding box center [1329, 269] width 37 height 18
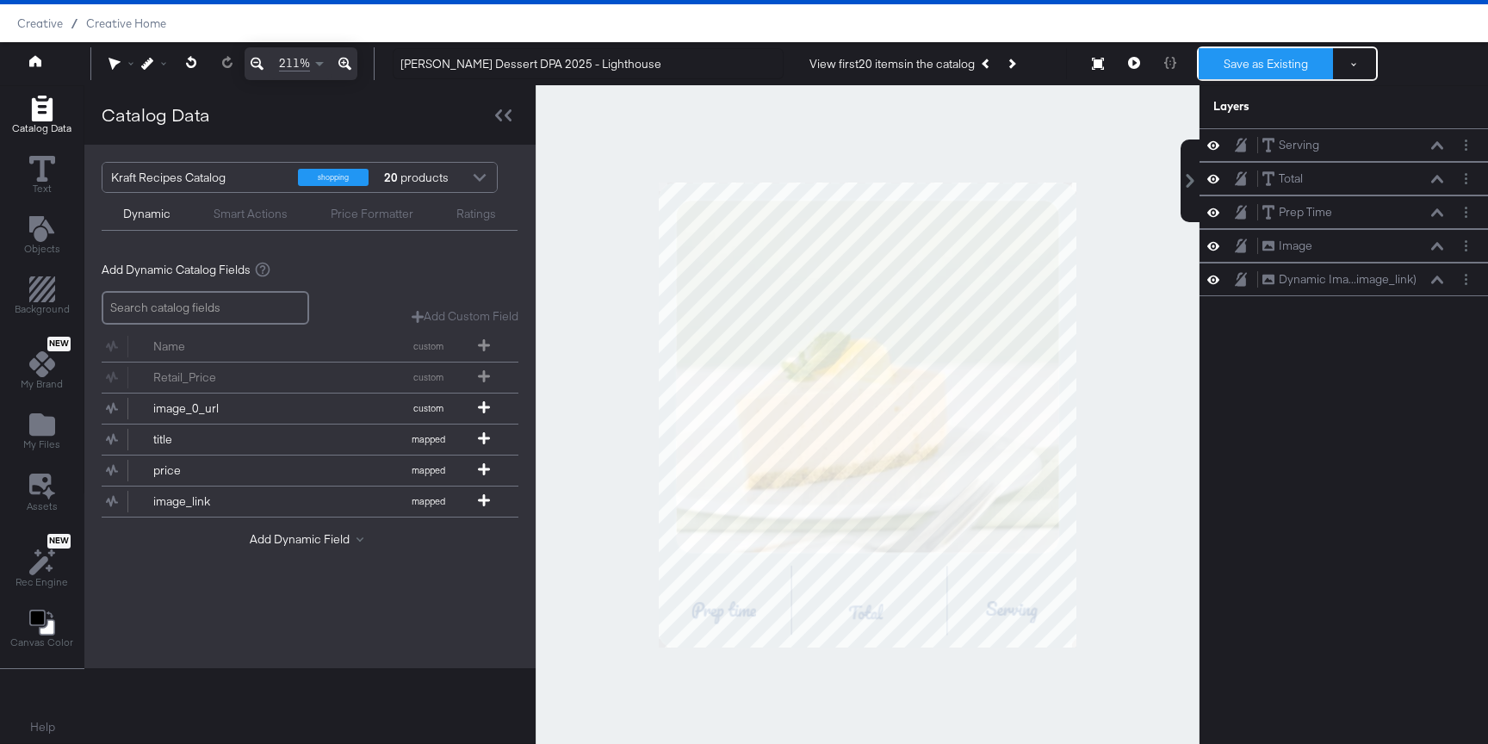
click at [1248, 75] on button "Save as Existing" at bounding box center [1265, 63] width 134 height 31
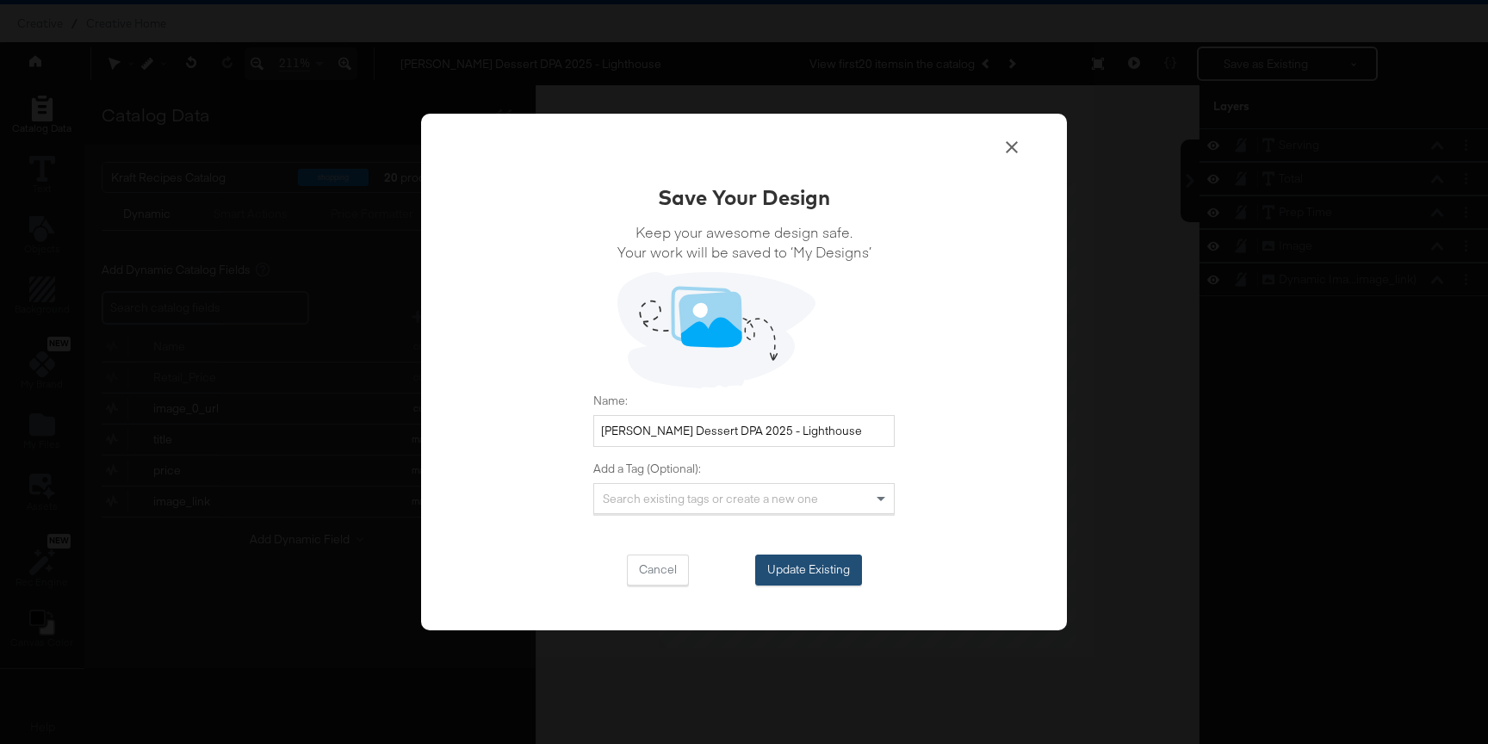
click at [802, 555] on button "Update Existing" at bounding box center [808, 569] width 107 height 31
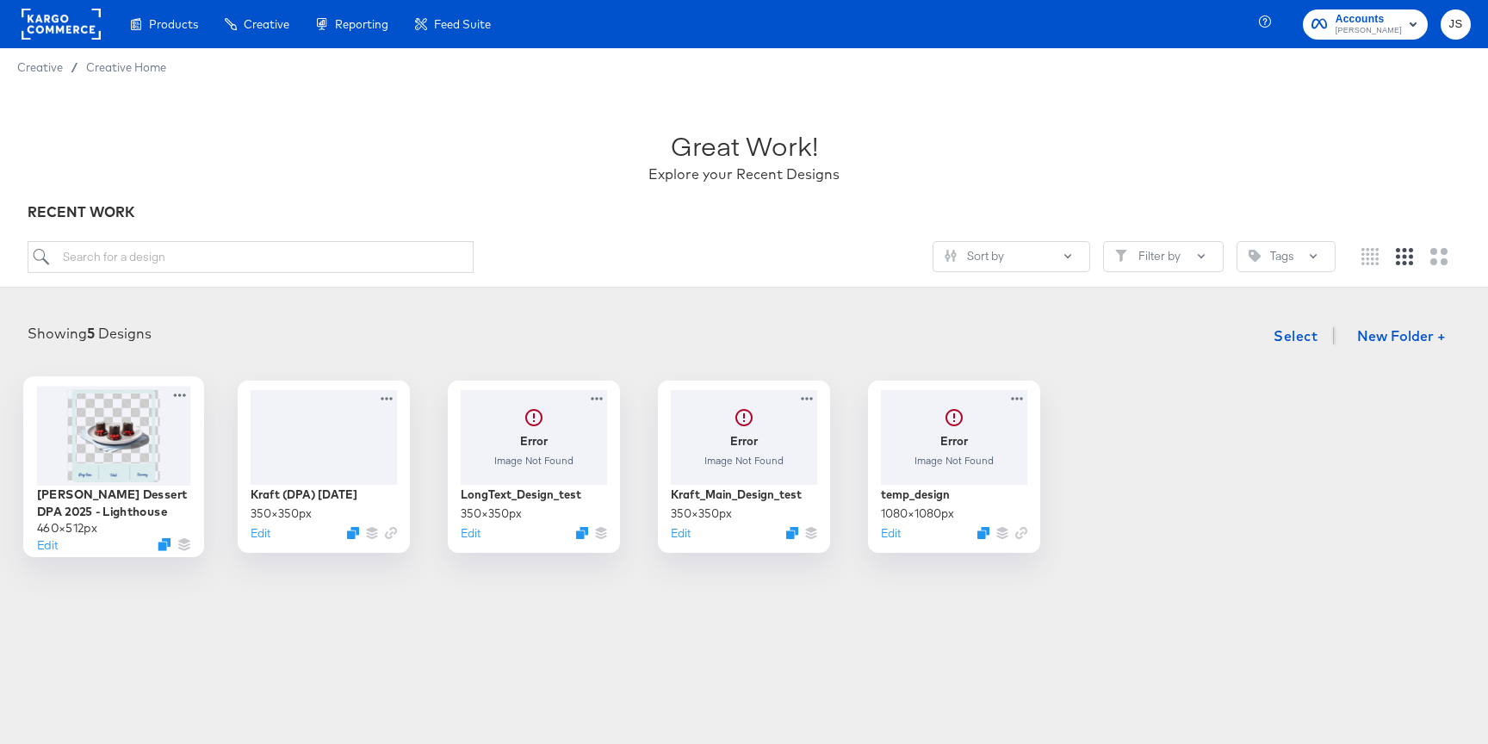
click at [104, 430] on img at bounding box center [113, 435] width 83 height 92
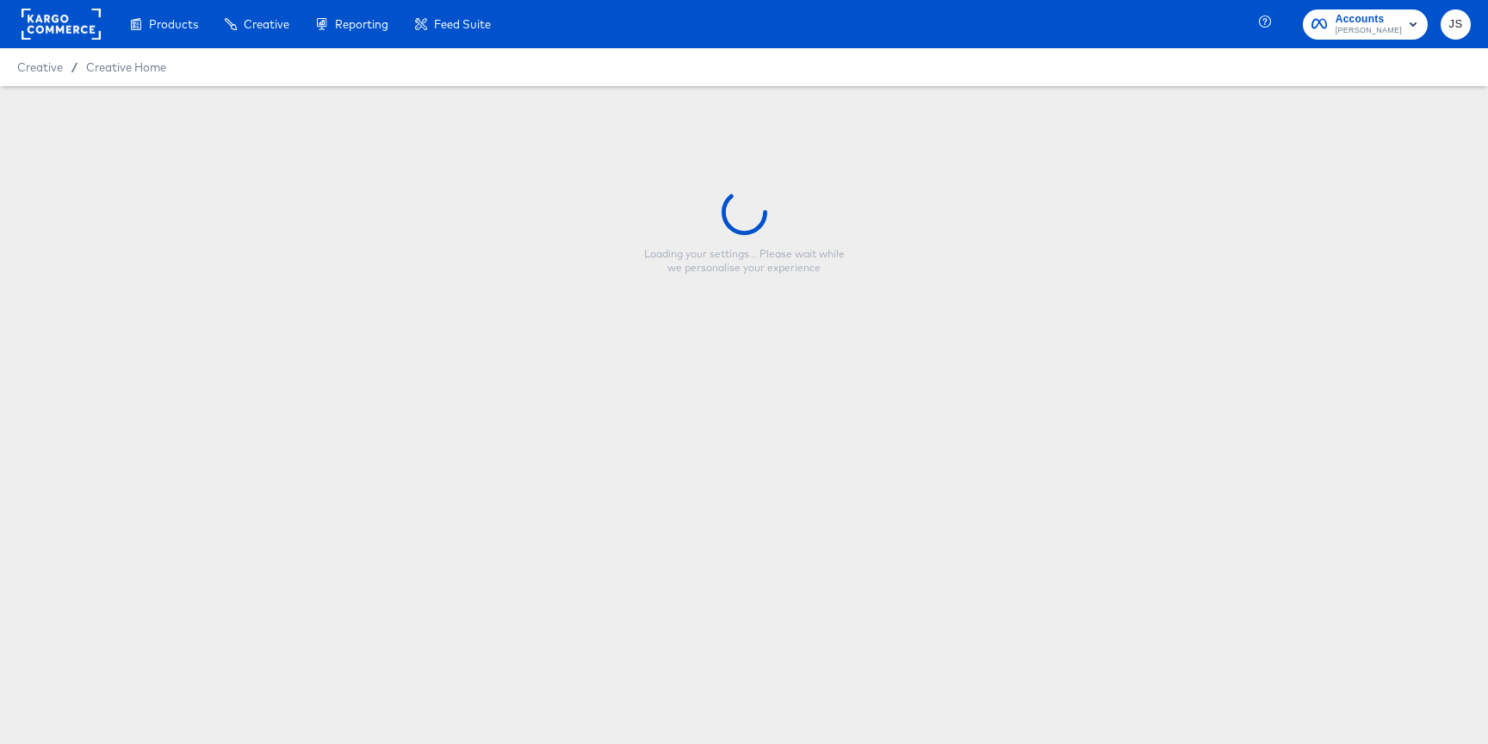
type input "Kraft Heinz Dessert DPA 2025 - Lighthouse"
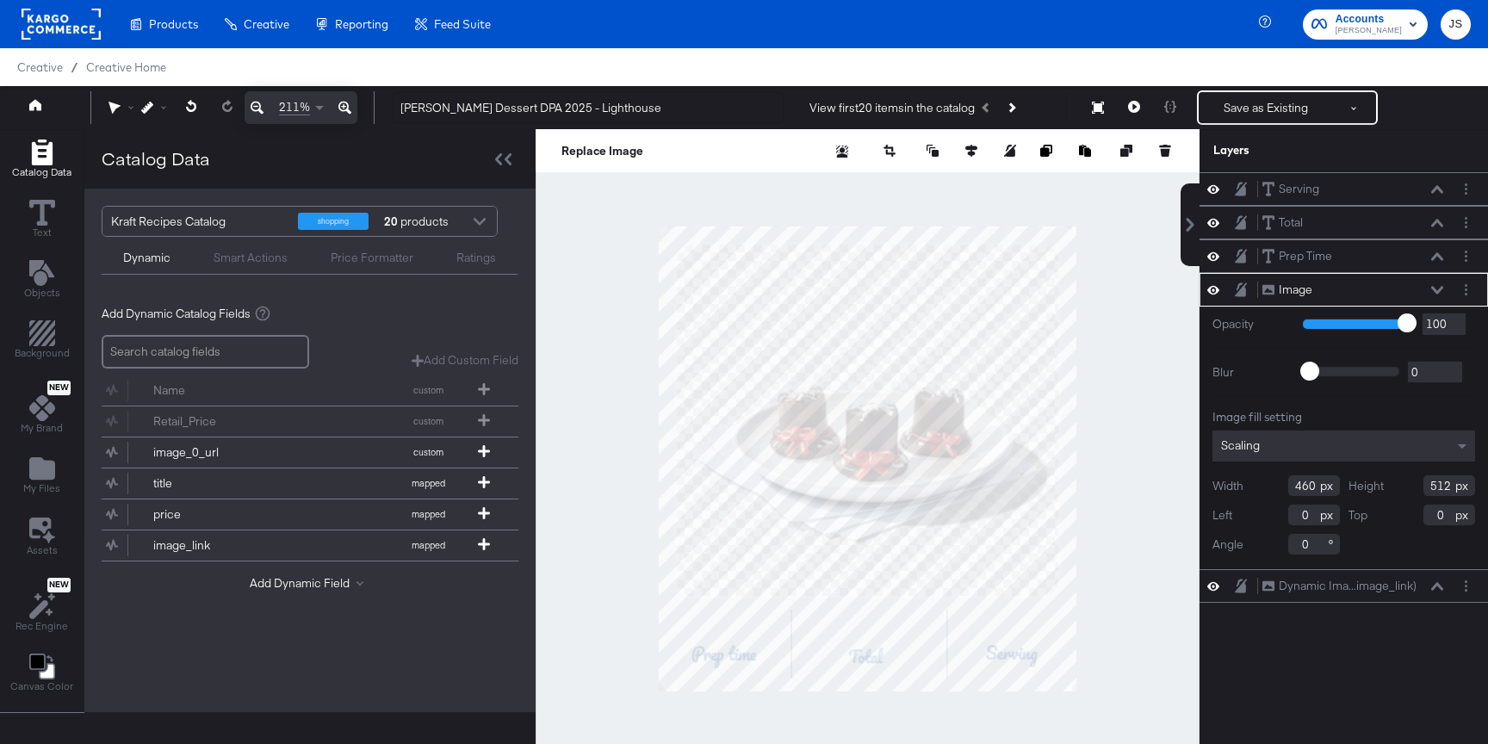
click at [1429, 290] on div "Image Image" at bounding box center [1352, 290] width 183 height 18
click at [1434, 288] on icon at bounding box center [1437, 290] width 12 height 8
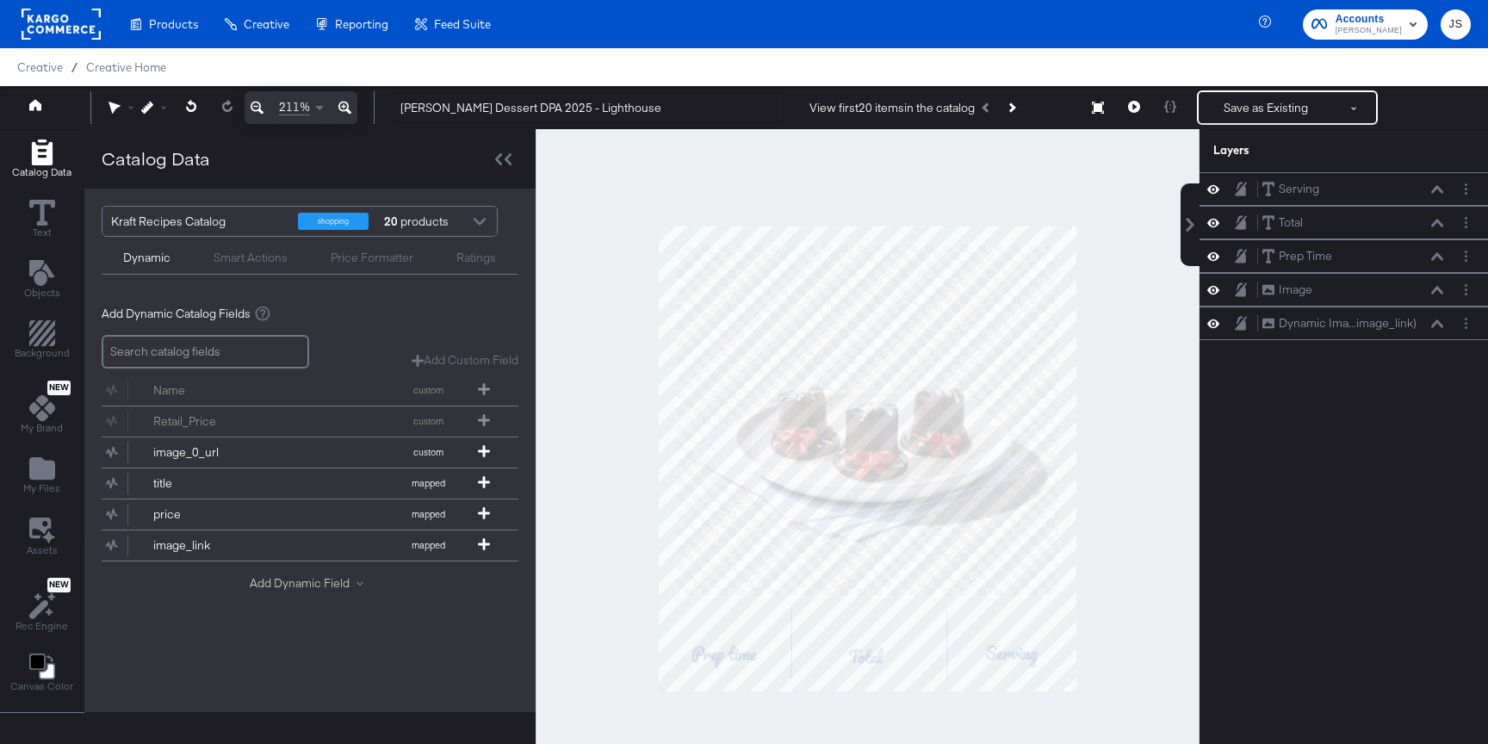
click at [309, 575] on button "Add Dynamic Field" at bounding box center [310, 583] width 121 height 16
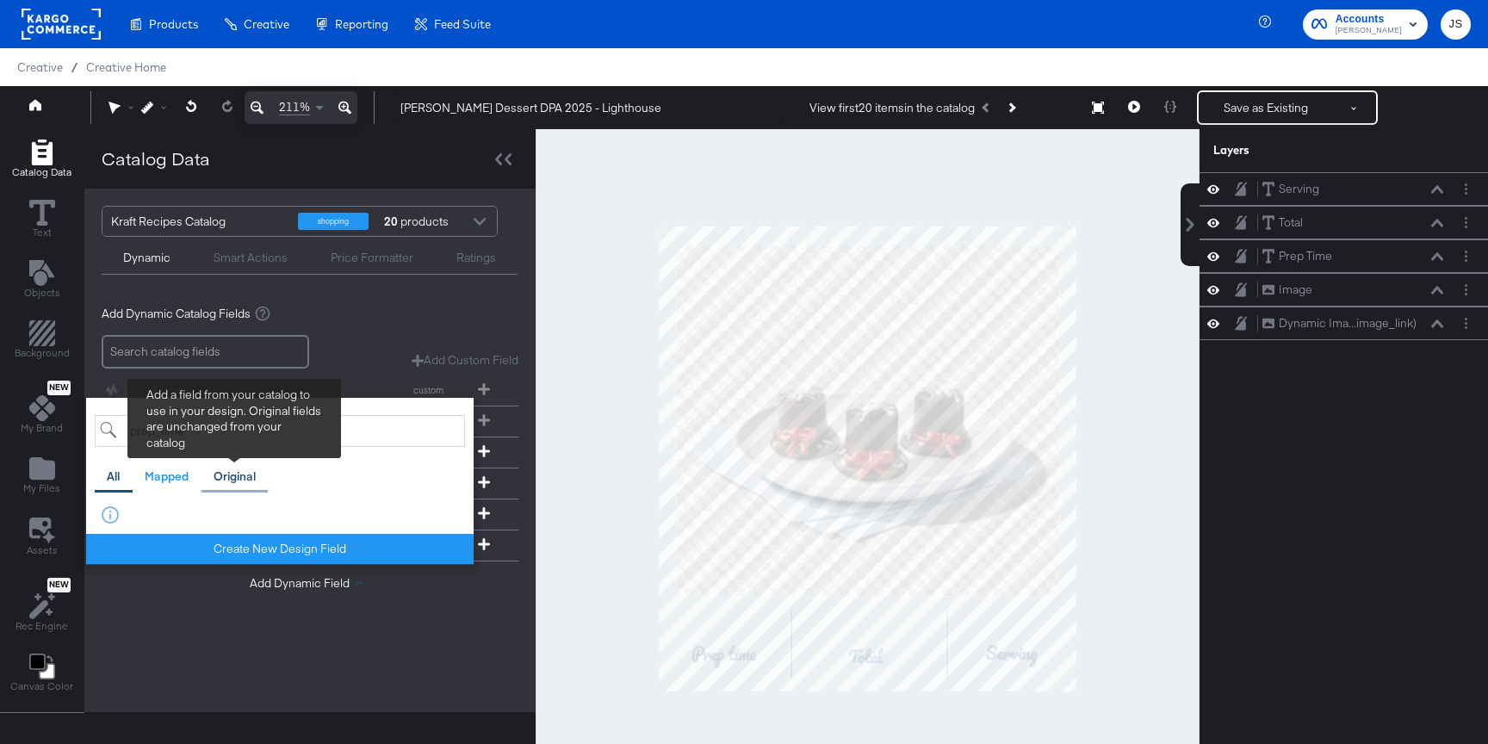
type input "prep_time"
click at [226, 474] on div "Original" at bounding box center [235, 476] width 42 height 16
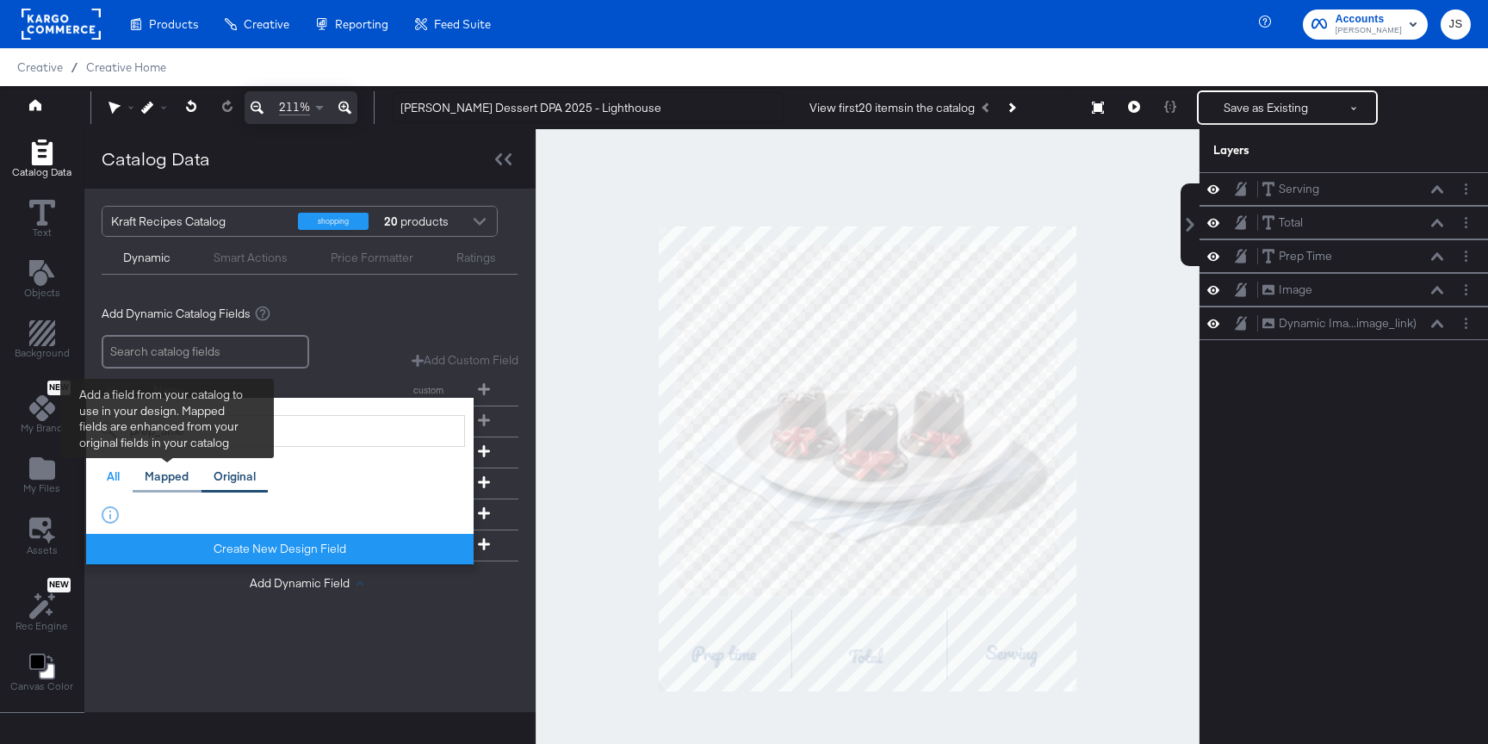
click at [192, 480] on div "Mapped" at bounding box center [167, 477] width 69 height 34
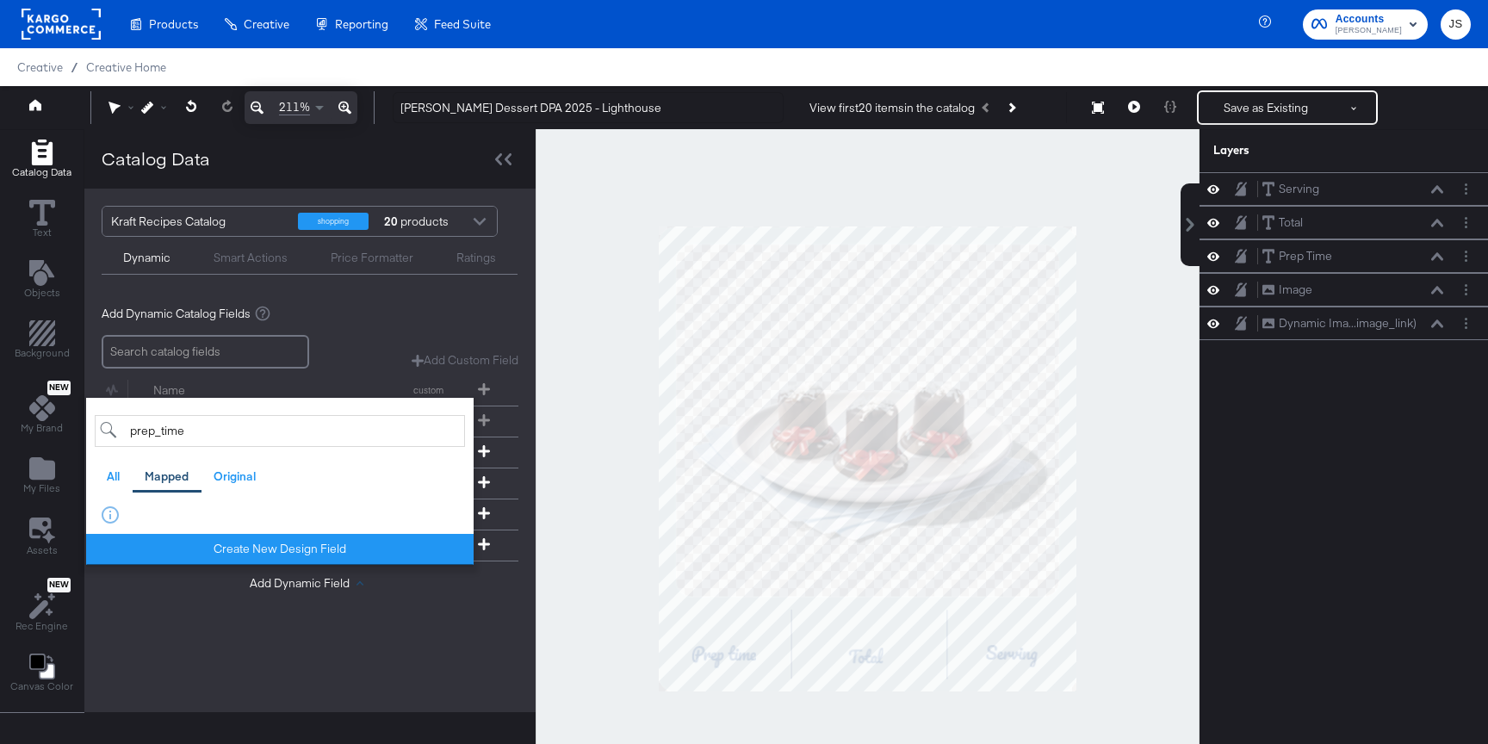
click at [356, 343] on div "Add Custom Field Create a custom field based on an existing field" at bounding box center [310, 352] width 417 height 34
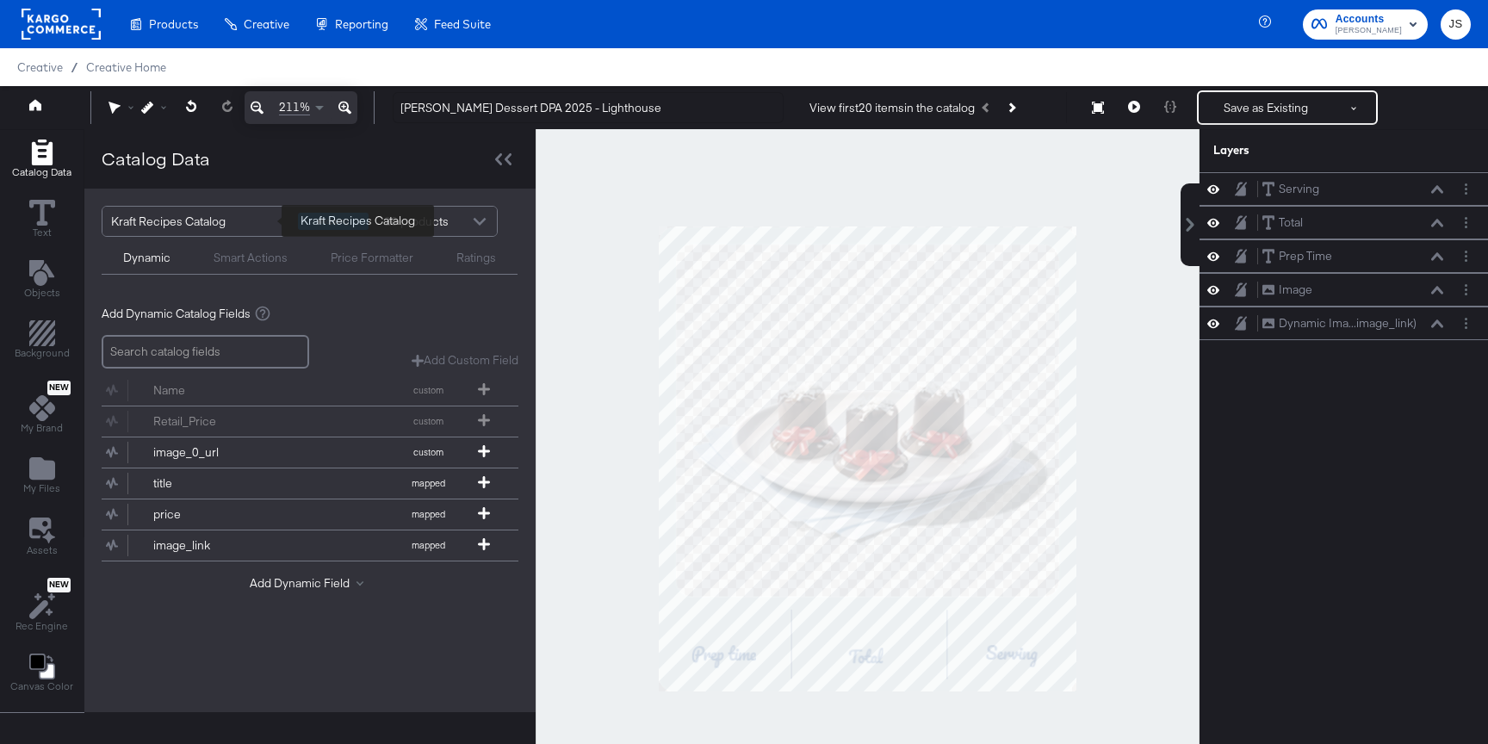
click at [158, 214] on div "Kraft Recipes Catalog" at bounding box center [198, 221] width 174 height 29
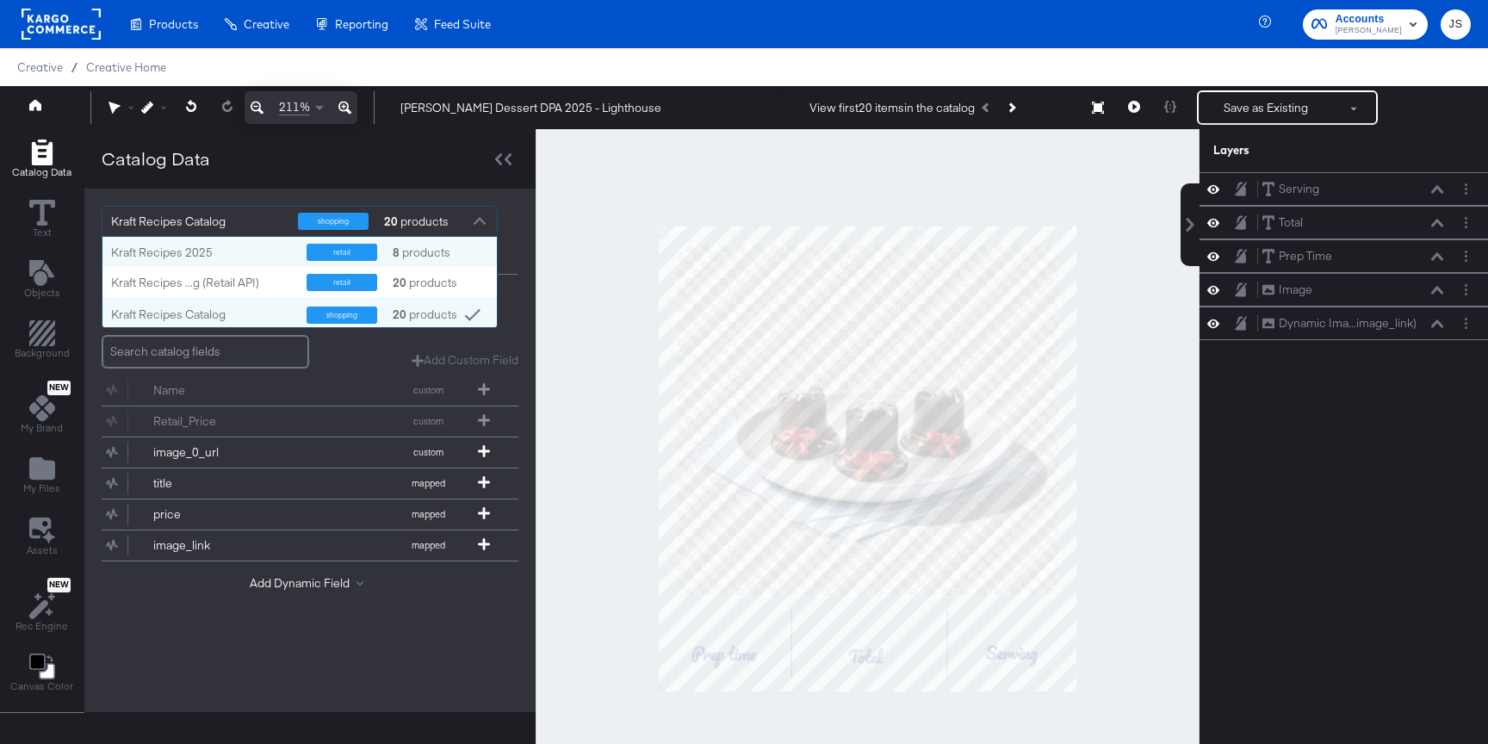
scroll to position [90, 394]
click at [190, 258] on div "Kraft Recipes 2025" at bounding box center [202, 253] width 183 height 16
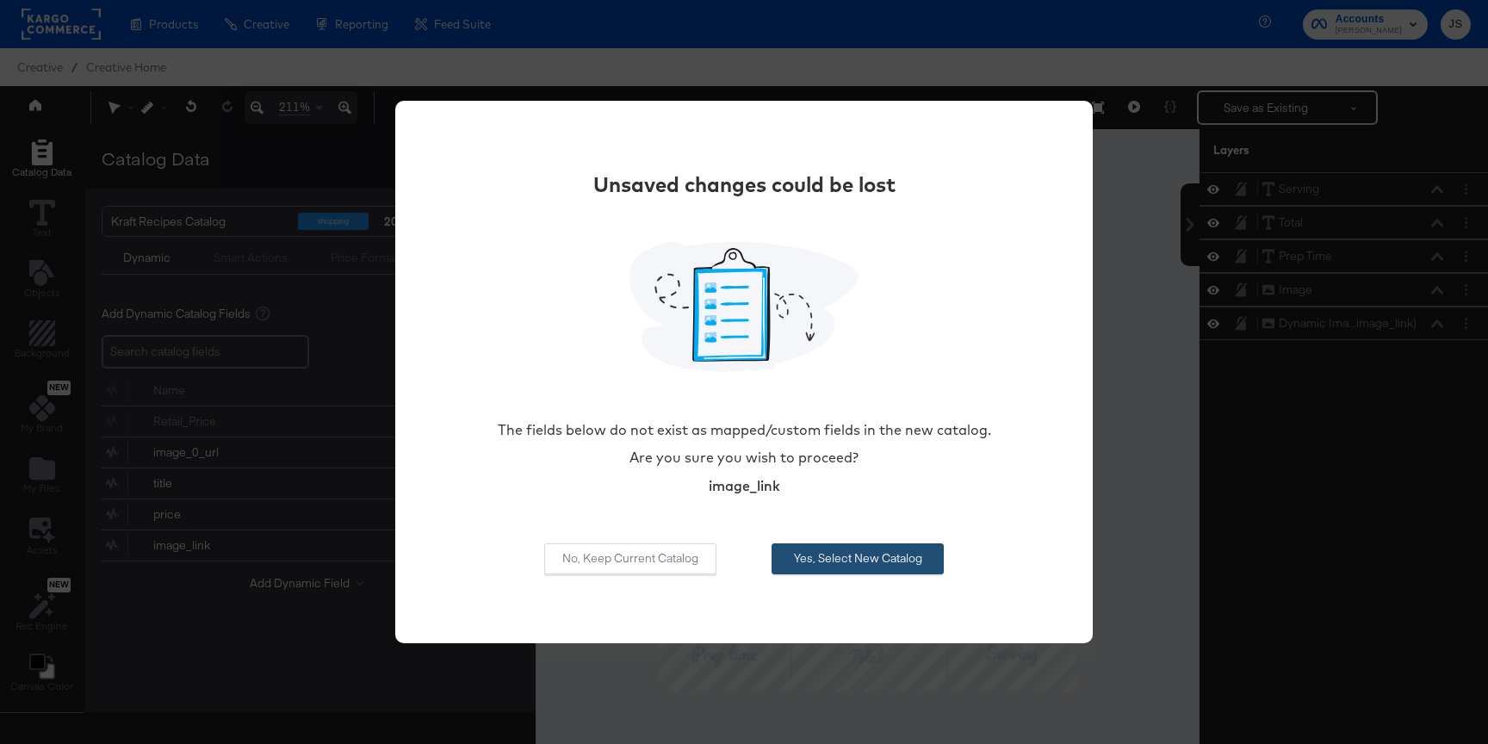
click at [843, 562] on button "Yes, Select New Catalog" at bounding box center [857, 558] width 172 height 31
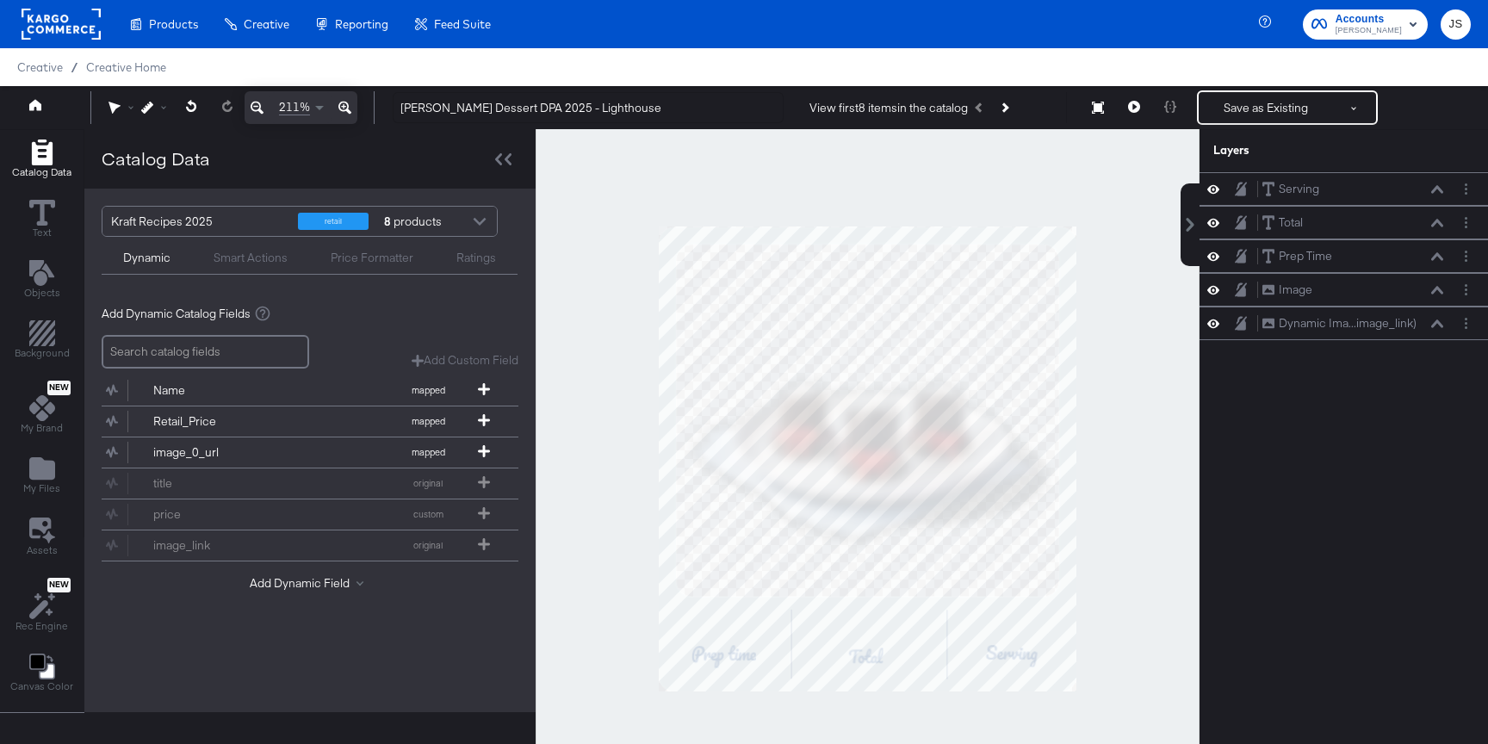
click at [337, 593] on div "Add Dynamic Field" at bounding box center [310, 586] width 417 height 23
click at [323, 575] on div "Add Dynamic Field" at bounding box center [310, 583] width 121 height 16
click at [310, 582] on button "Add Dynamic Field" at bounding box center [310, 583] width 121 height 16
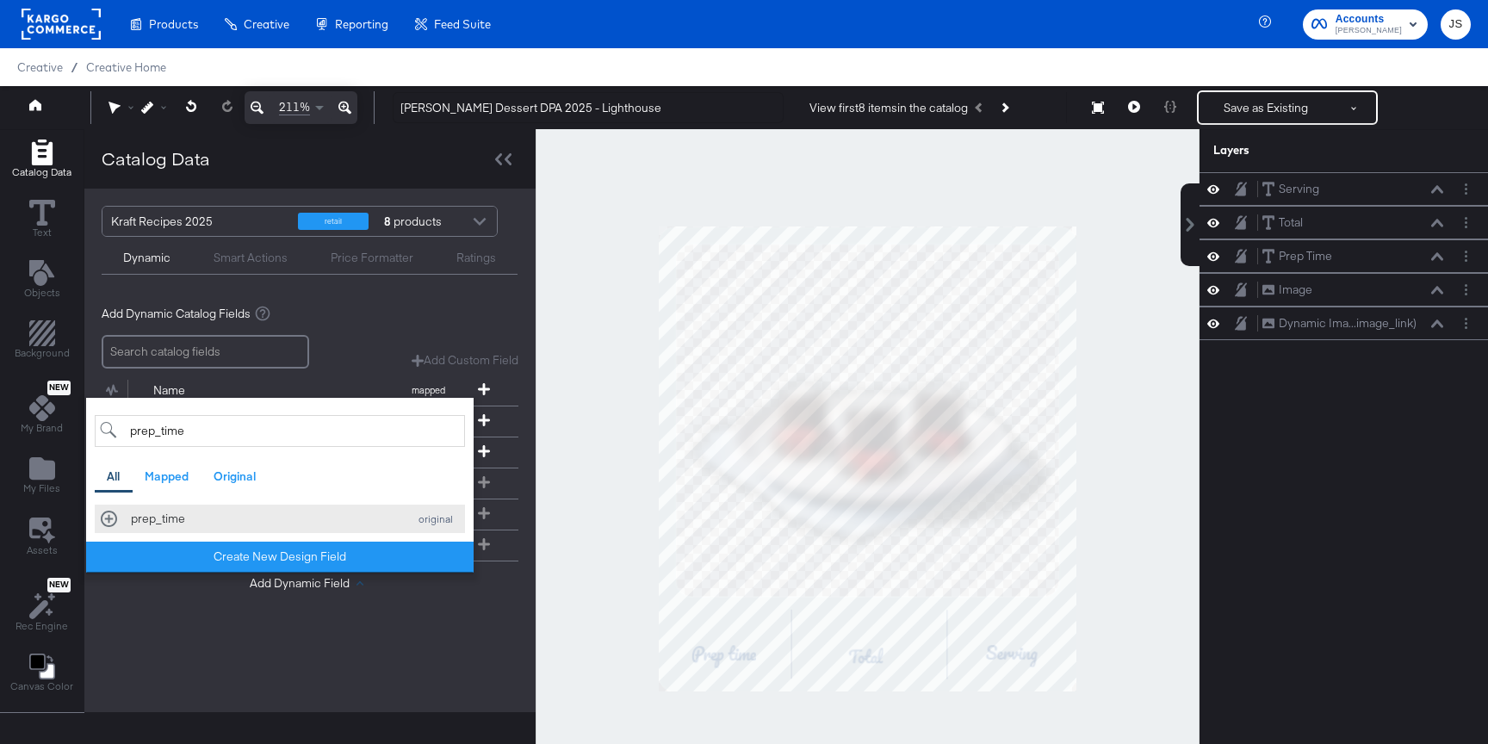
type input "prep_time"
click at [258, 510] on button "prep_time original" at bounding box center [280, 519] width 370 height 28
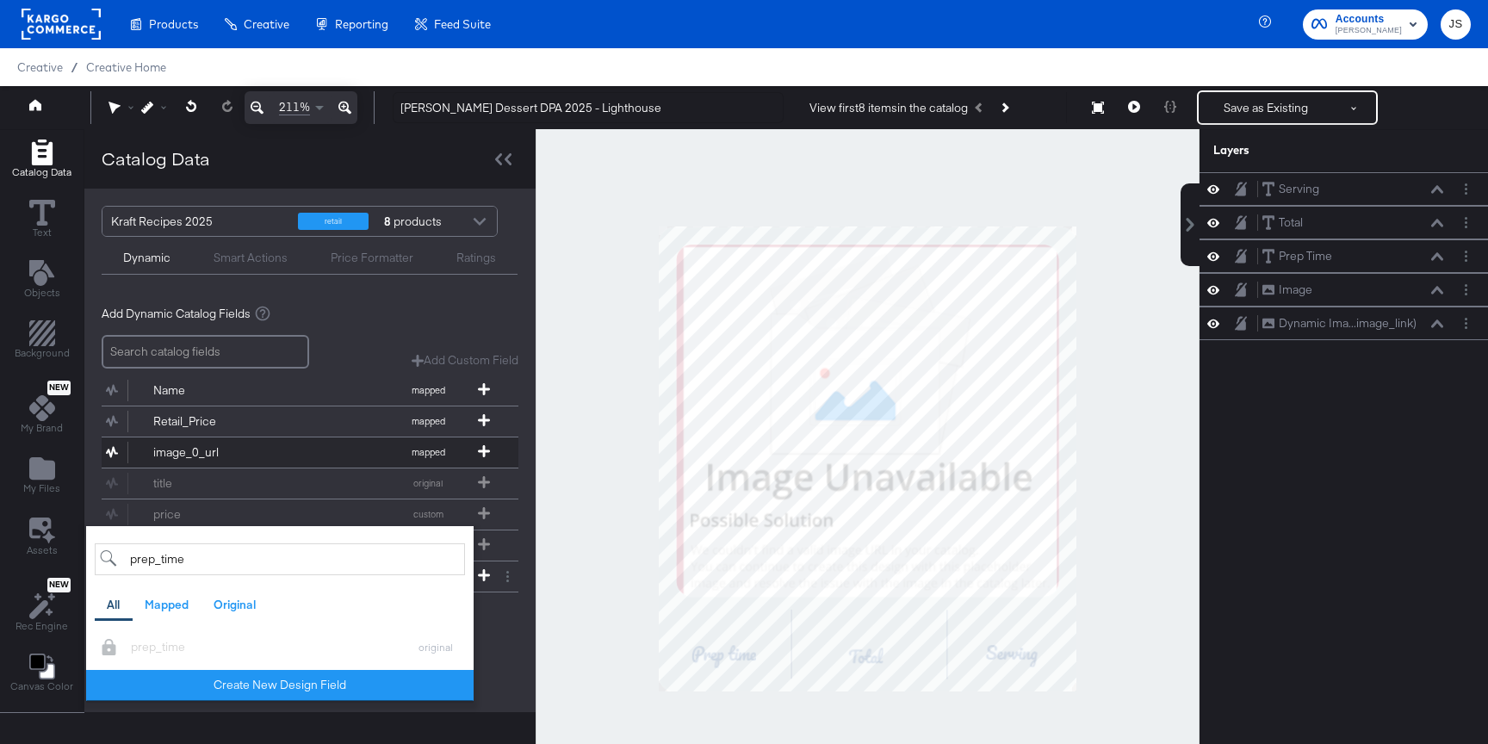
scroll to position [44, 0]
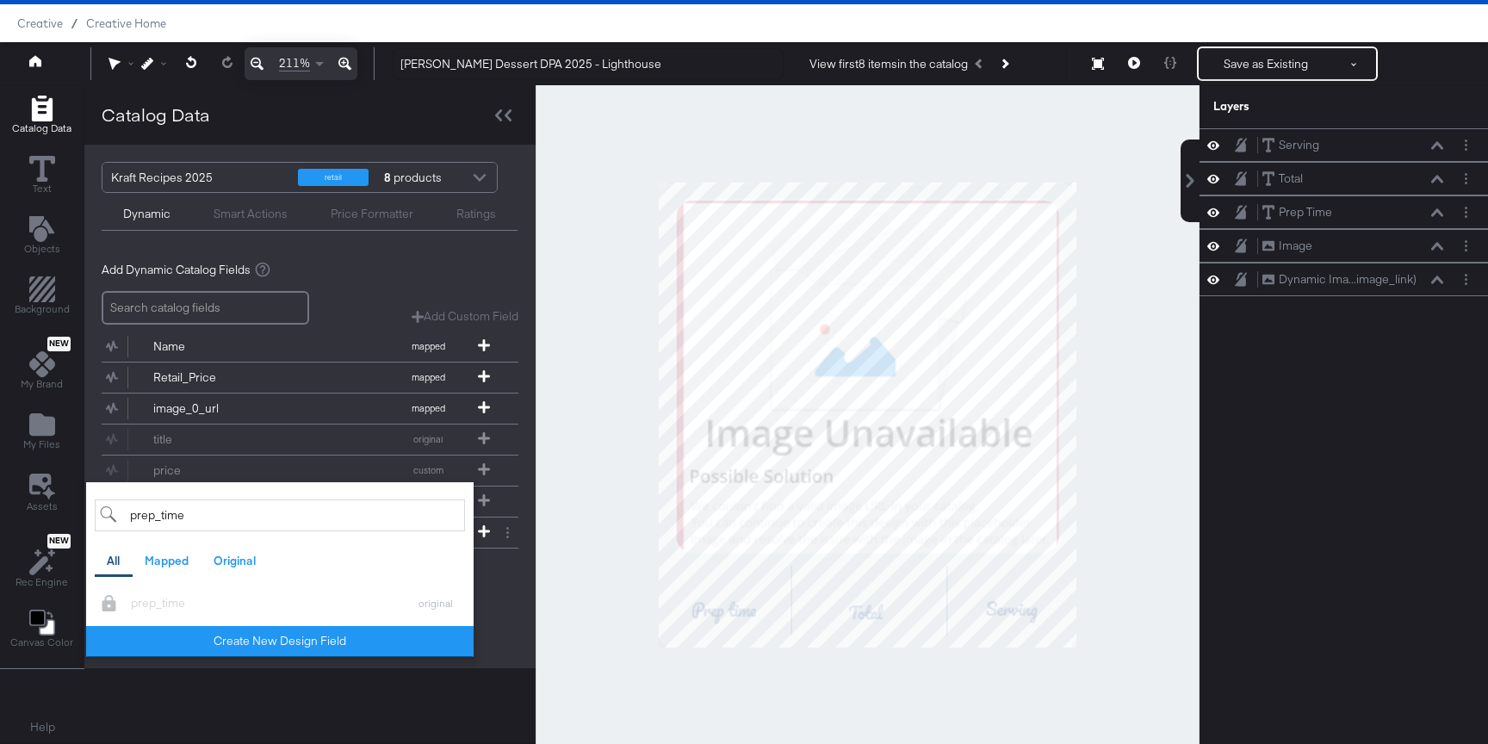
click at [492, 629] on div "Kraft Recipes 2025 retail 8 products Dynamic Smart Actions Price Formatter Rati…" at bounding box center [309, 406] width 451 height 523
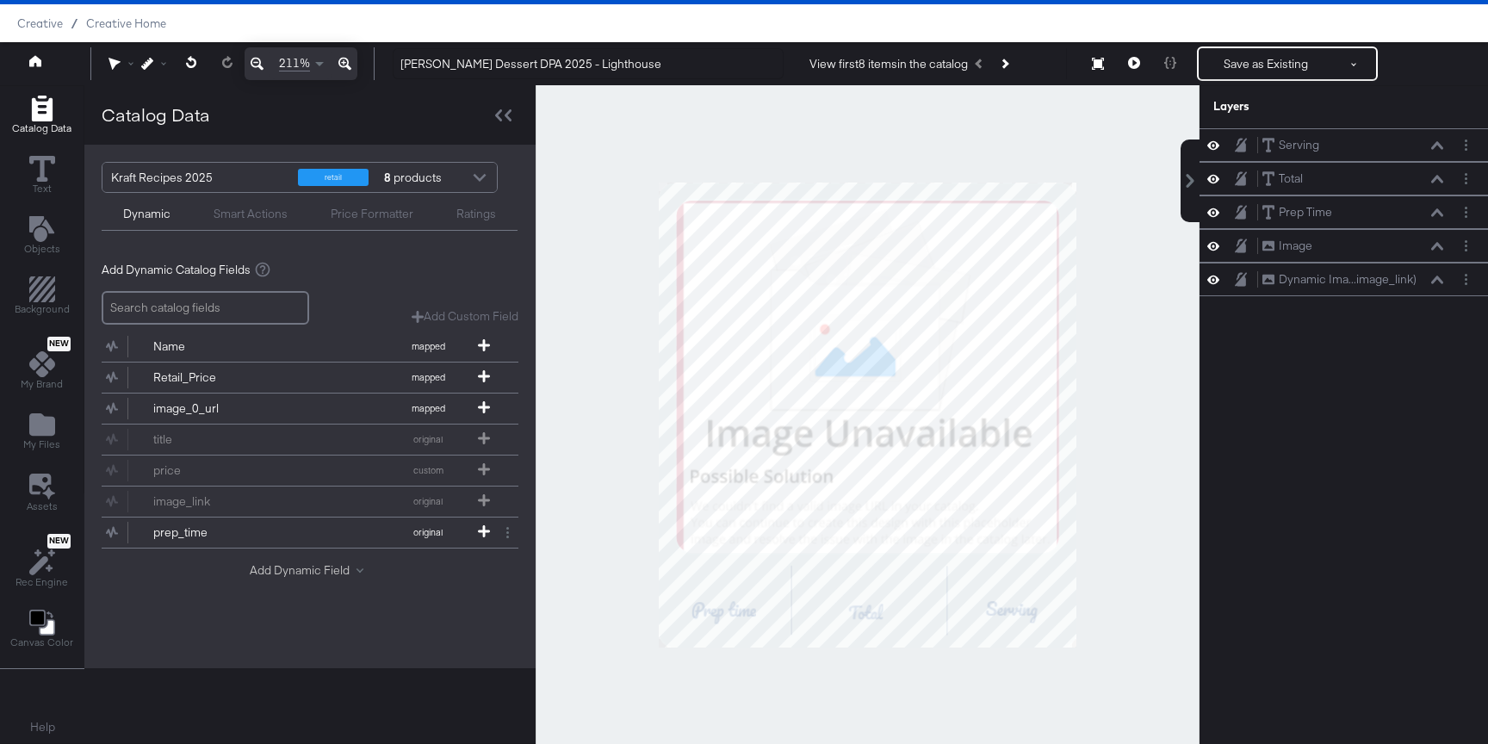
click at [294, 570] on button "Add Dynamic Field" at bounding box center [310, 570] width 121 height 16
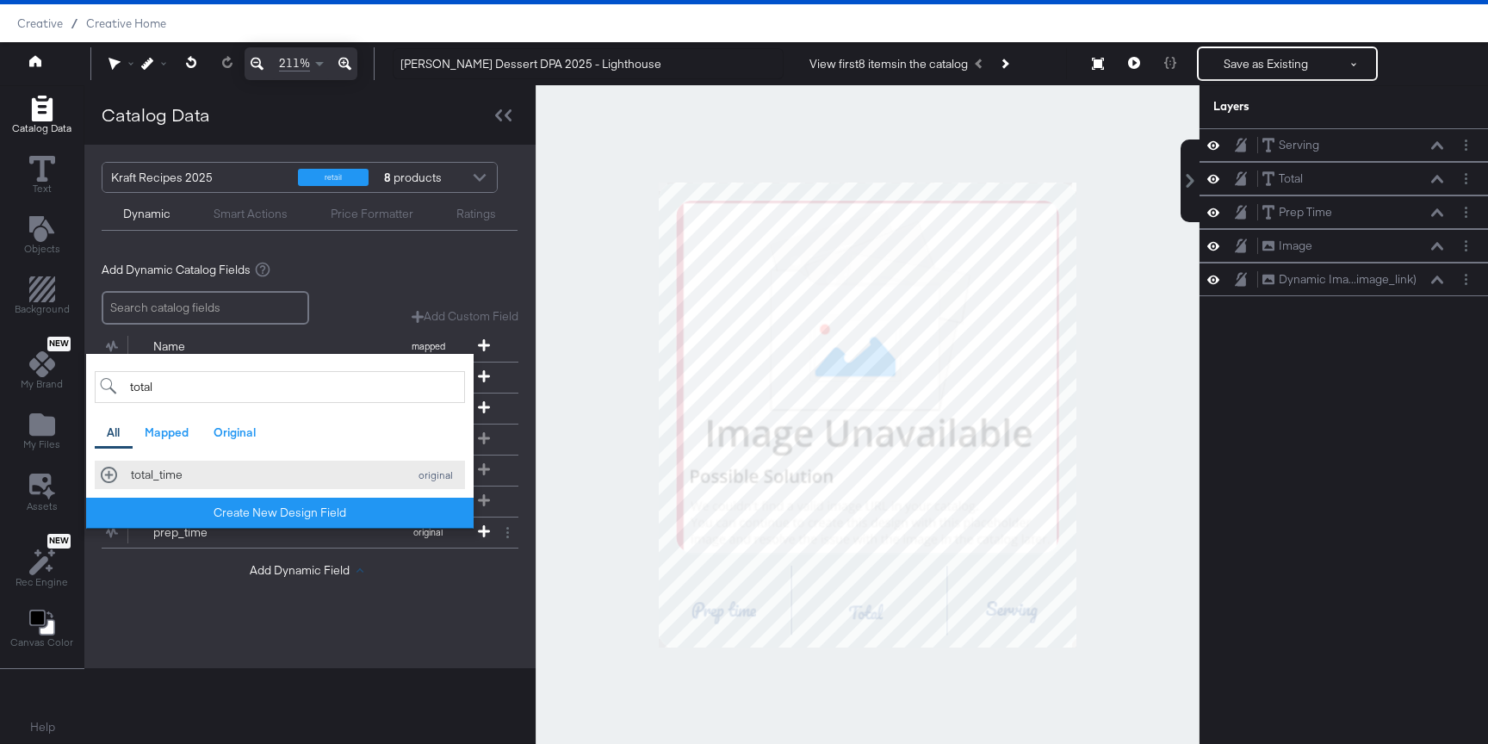
type input "total"
click at [279, 466] on button "total_time original" at bounding box center [280, 475] width 370 height 28
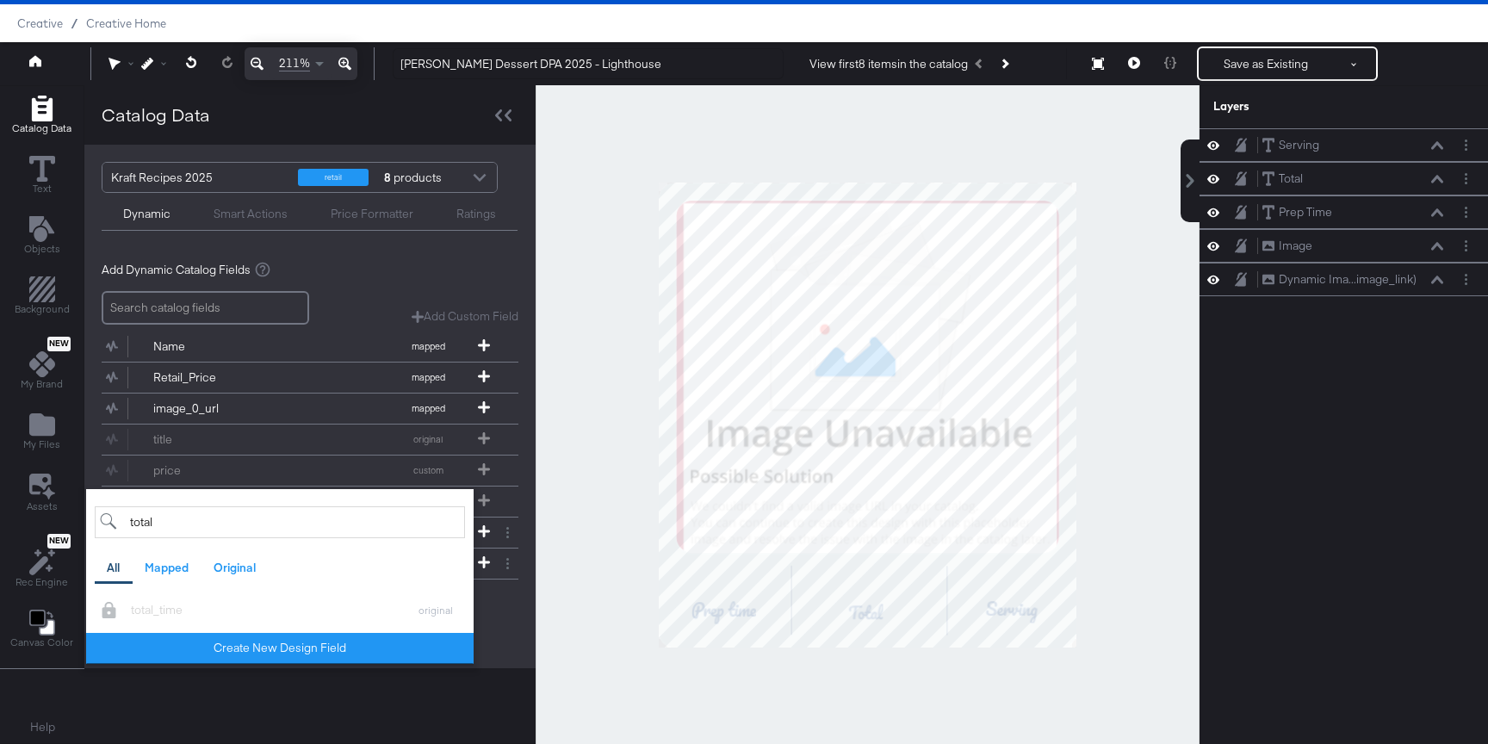
click at [502, 604] on div "Add Dynamic Field total All Mapped Original total_time original Create New Desi…" at bounding box center [310, 604] width 417 height 23
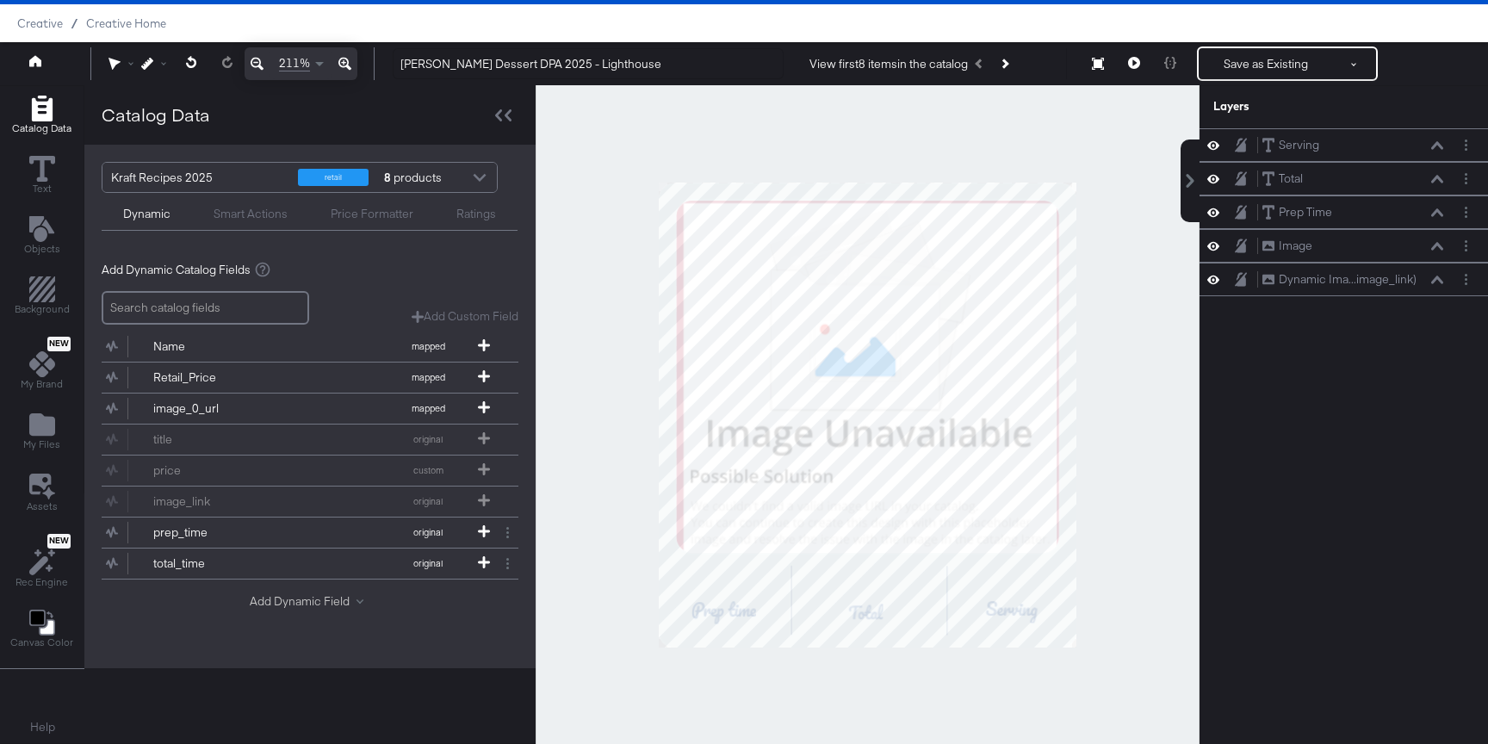
click at [321, 604] on button "Add Dynamic Field" at bounding box center [310, 601] width 121 height 16
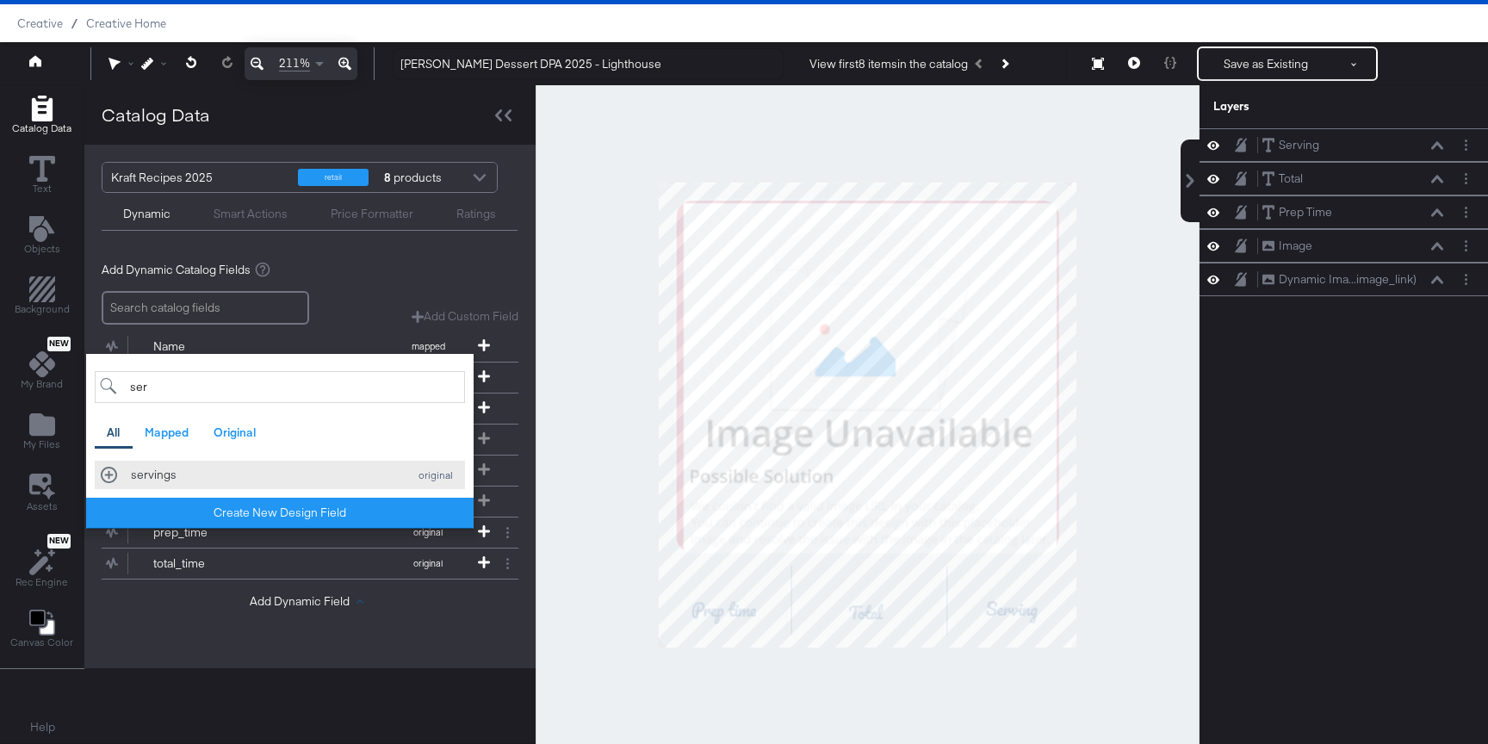
type input "ser"
click at [249, 480] on div "servings" at bounding box center [265, 475] width 268 height 16
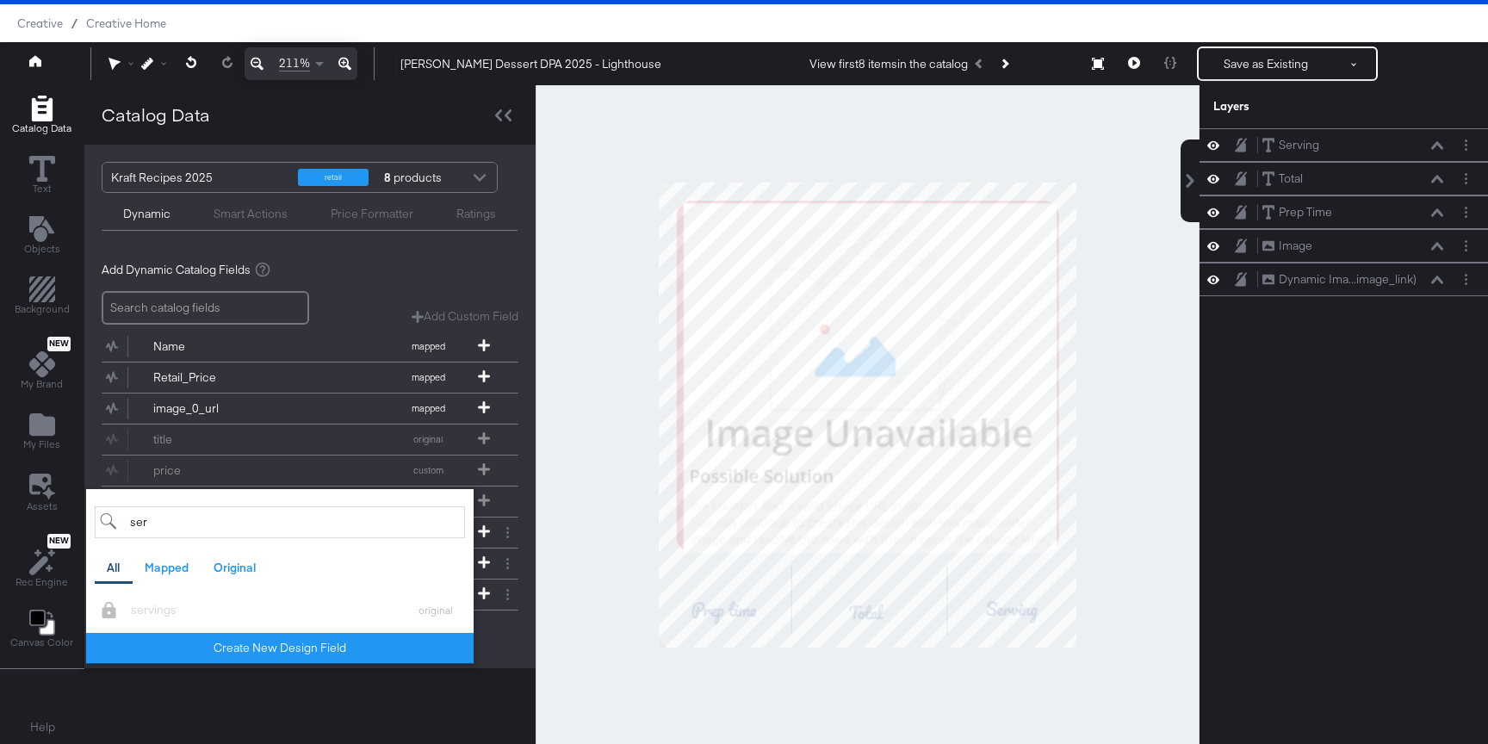
click at [434, 281] on div "Add Dynamic Catalog Fields Add Custom Field Create a custom field based on an e…" at bounding box center [310, 454] width 417 height 413
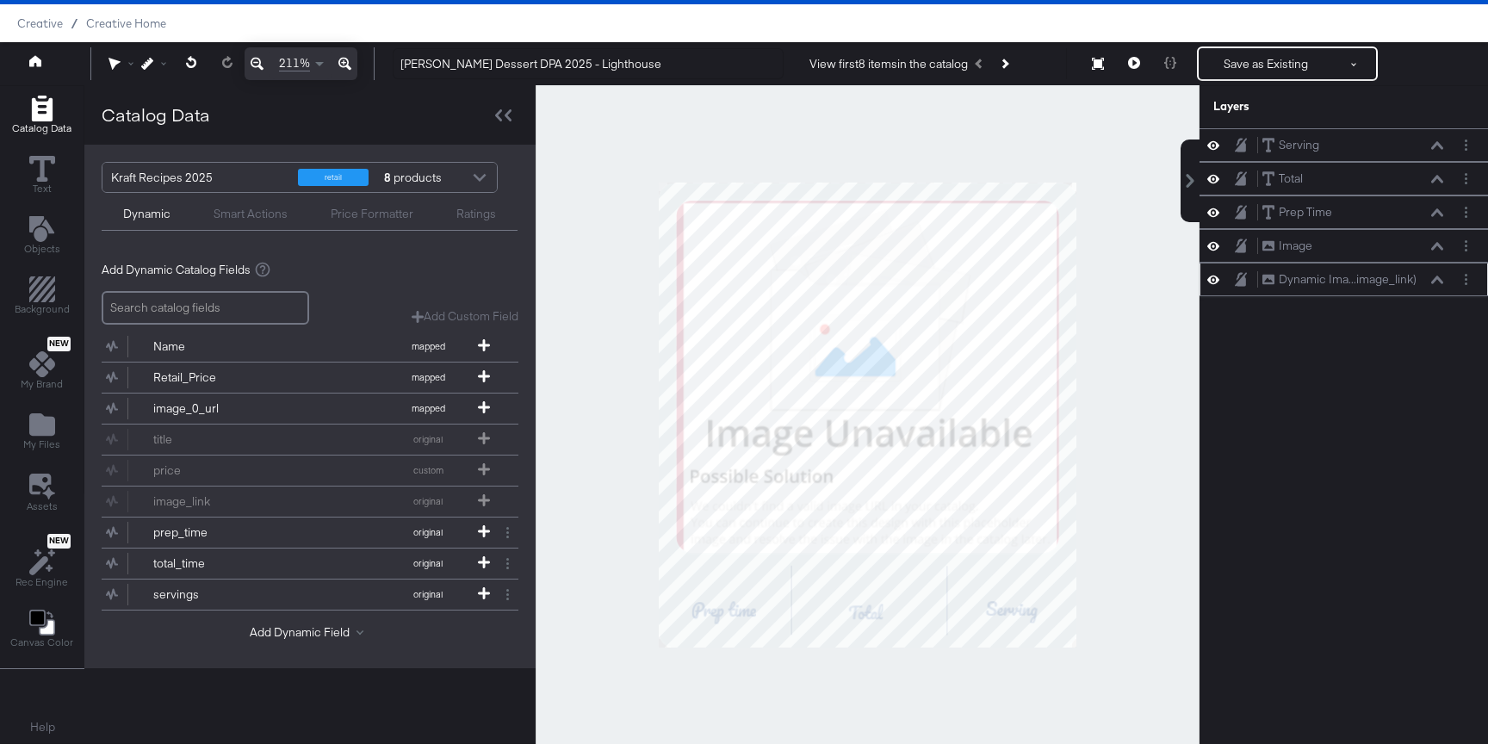
click at [1440, 276] on icon at bounding box center [1437, 280] width 12 height 9
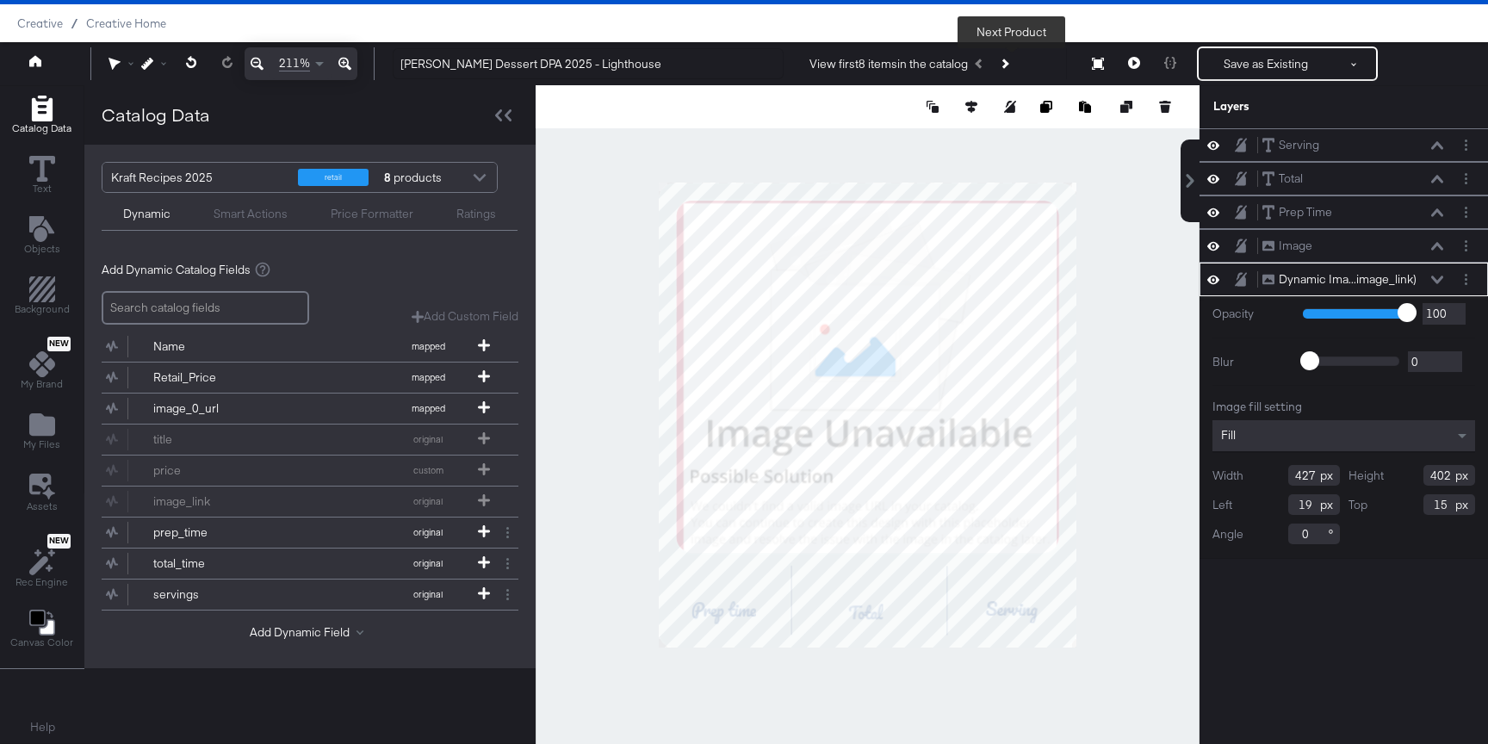
click at [1006, 70] on button "Next Product" at bounding box center [1004, 63] width 24 height 31
click at [1137, 56] on button at bounding box center [1134, 63] width 36 height 34
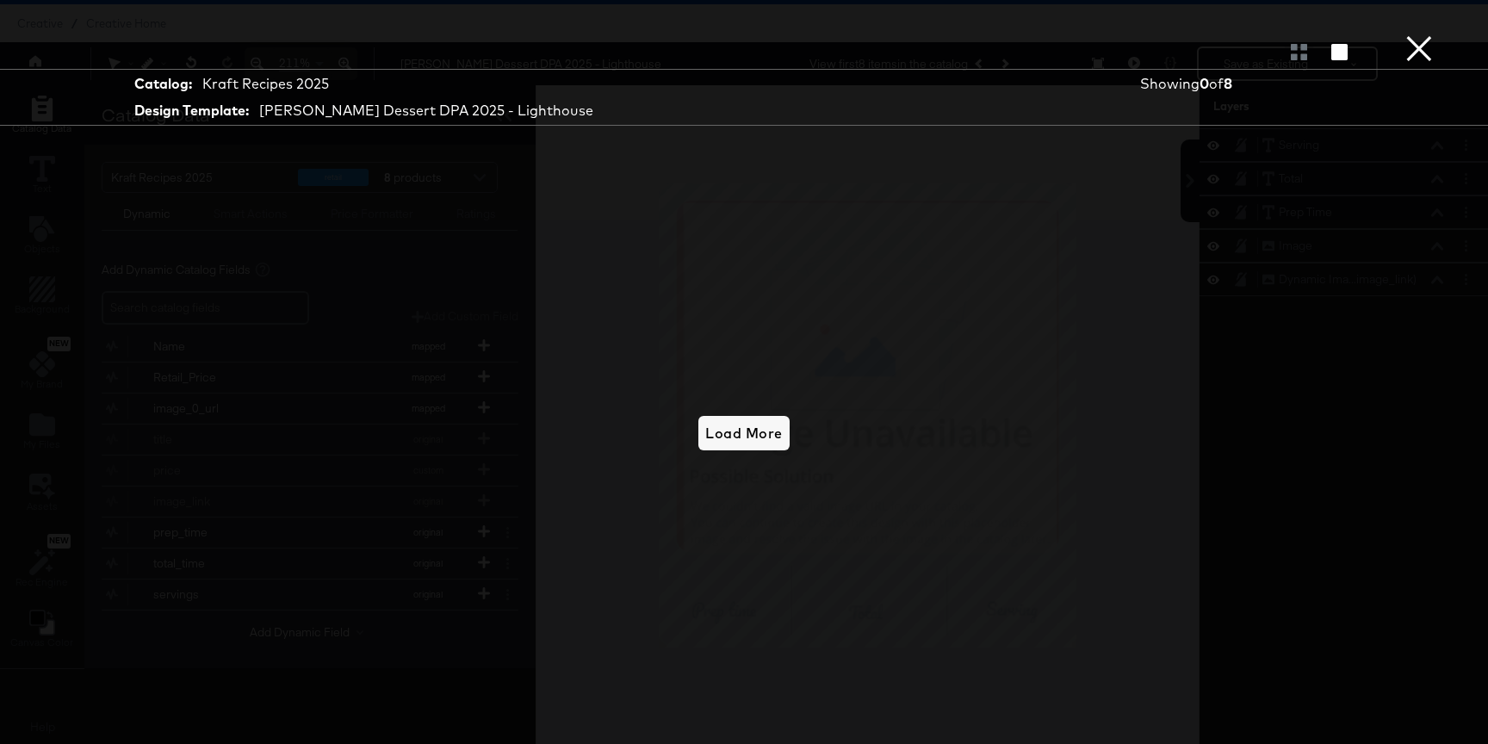
click at [1394, 53] on div at bounding box center [744, 51] width 1488 height 34
click at [1402, 34] on button "×" at bounding box center [1419, 17] width 34 height 34
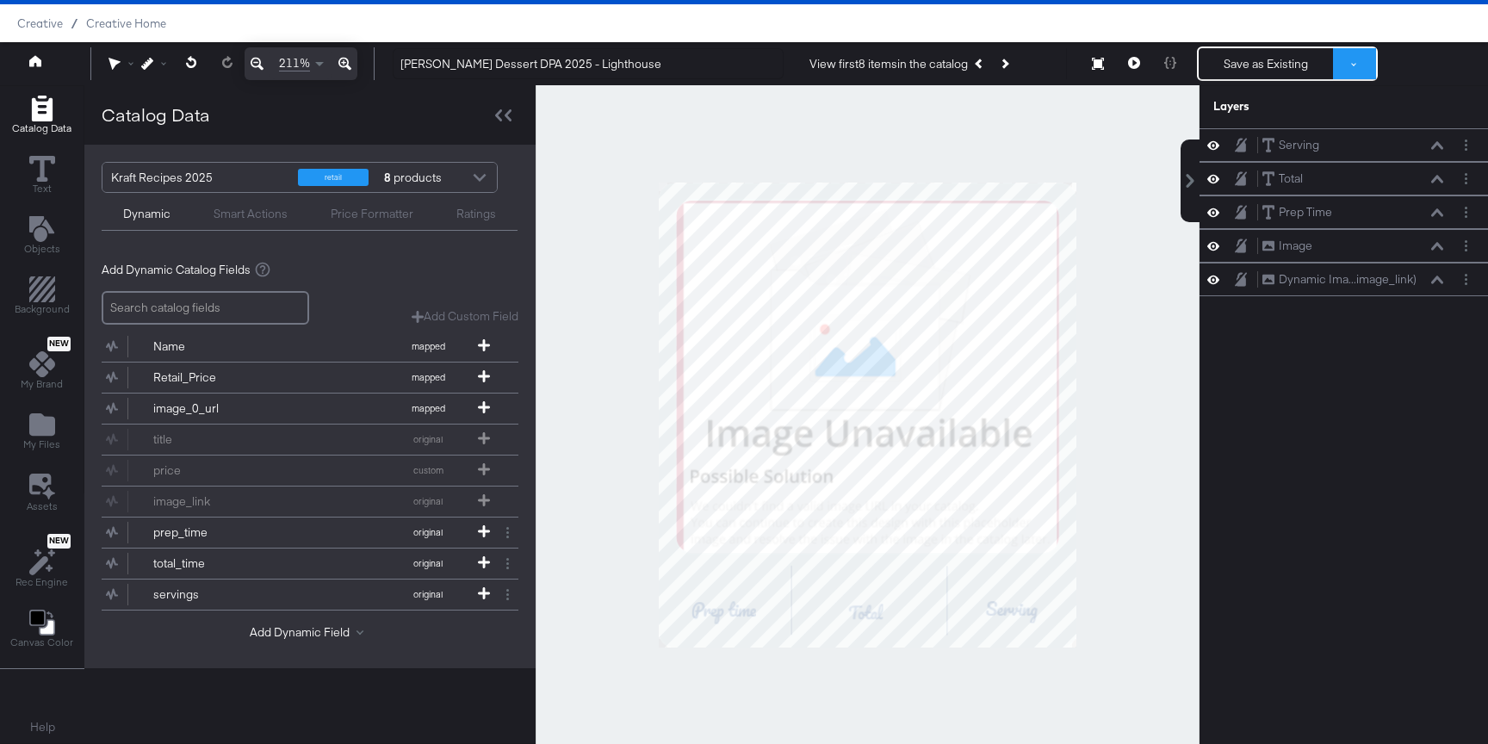
click at [1361, 55] on button at bounding box center [1354, 63] width 43 height 31
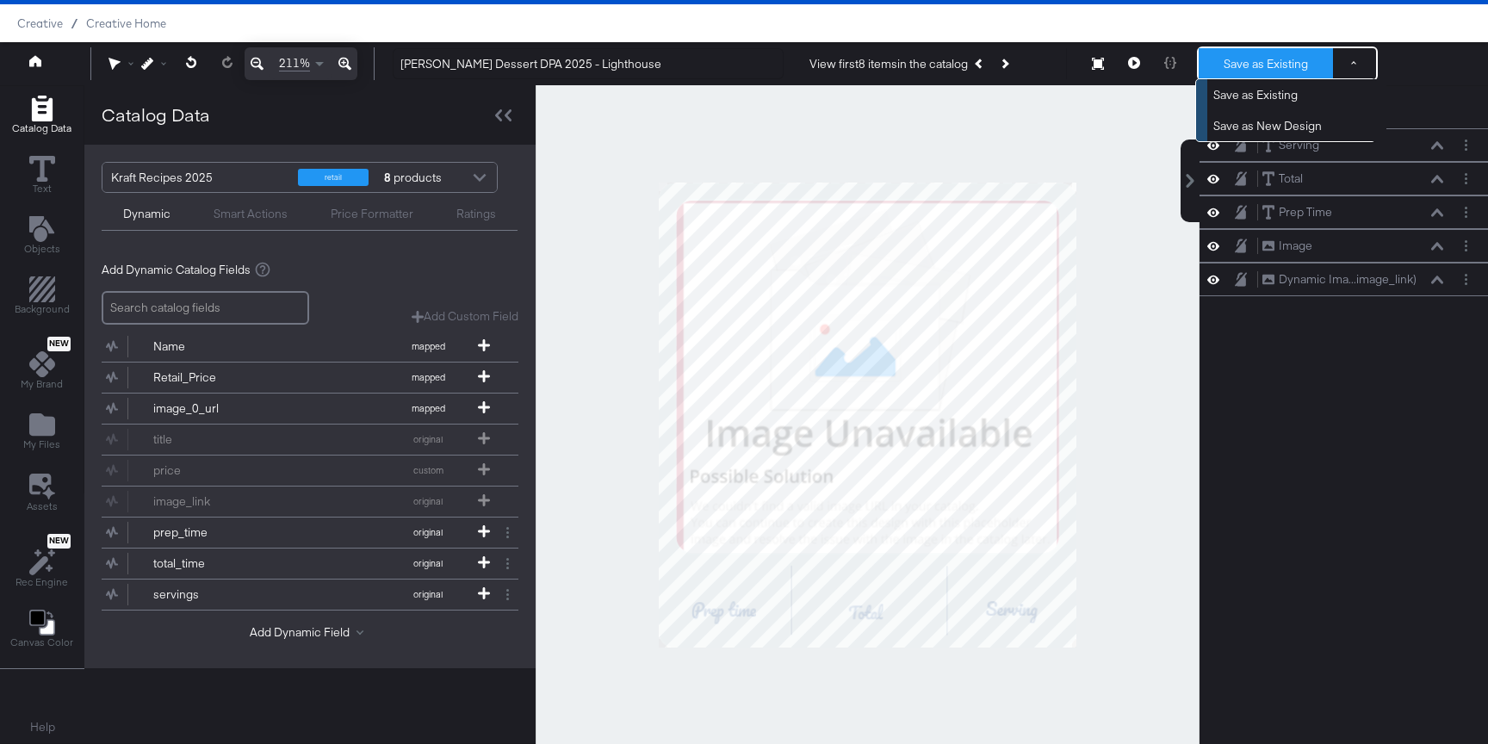
click at [1263, 66] on button "Save as Existing" at bounding box center [1265, 63] width 134 height 31
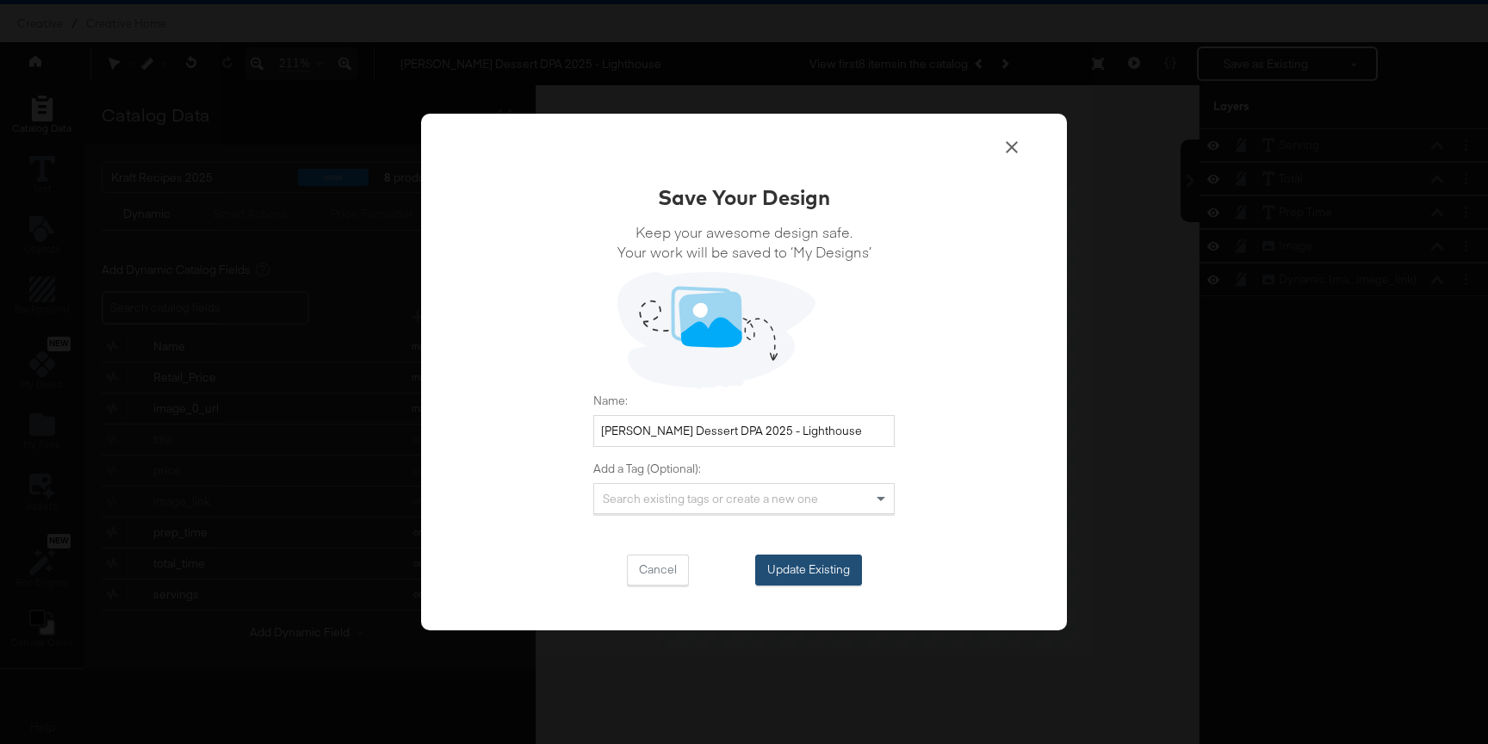
click at [816, 562] on button "Update Existing" at bounding box center [808, 569] width 107 height 31
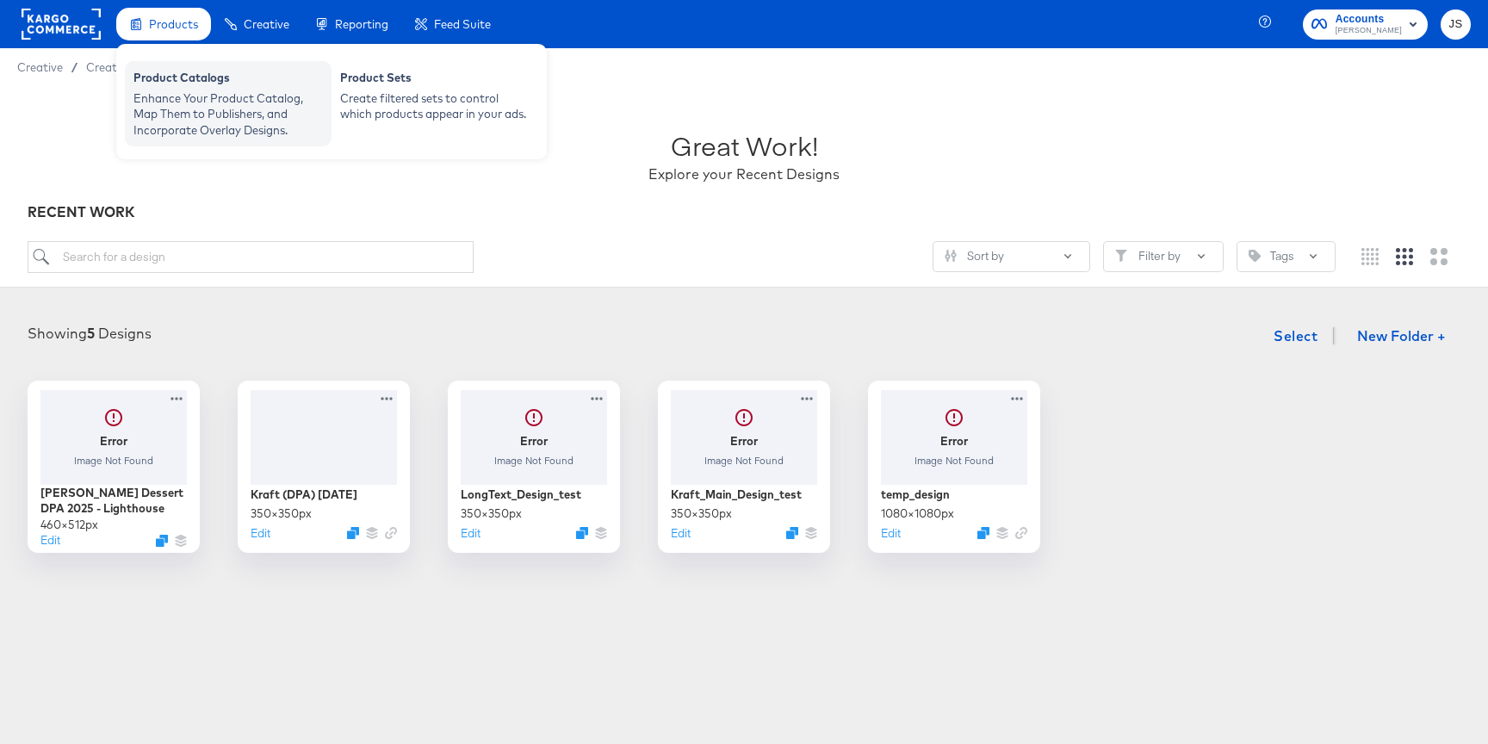
click at [166, 98] on div "Enhance Your Product Catalog, Map Them to Publishers, and Incorporate Overlay D…" at bounding box center [227, 114] width 189 height 48
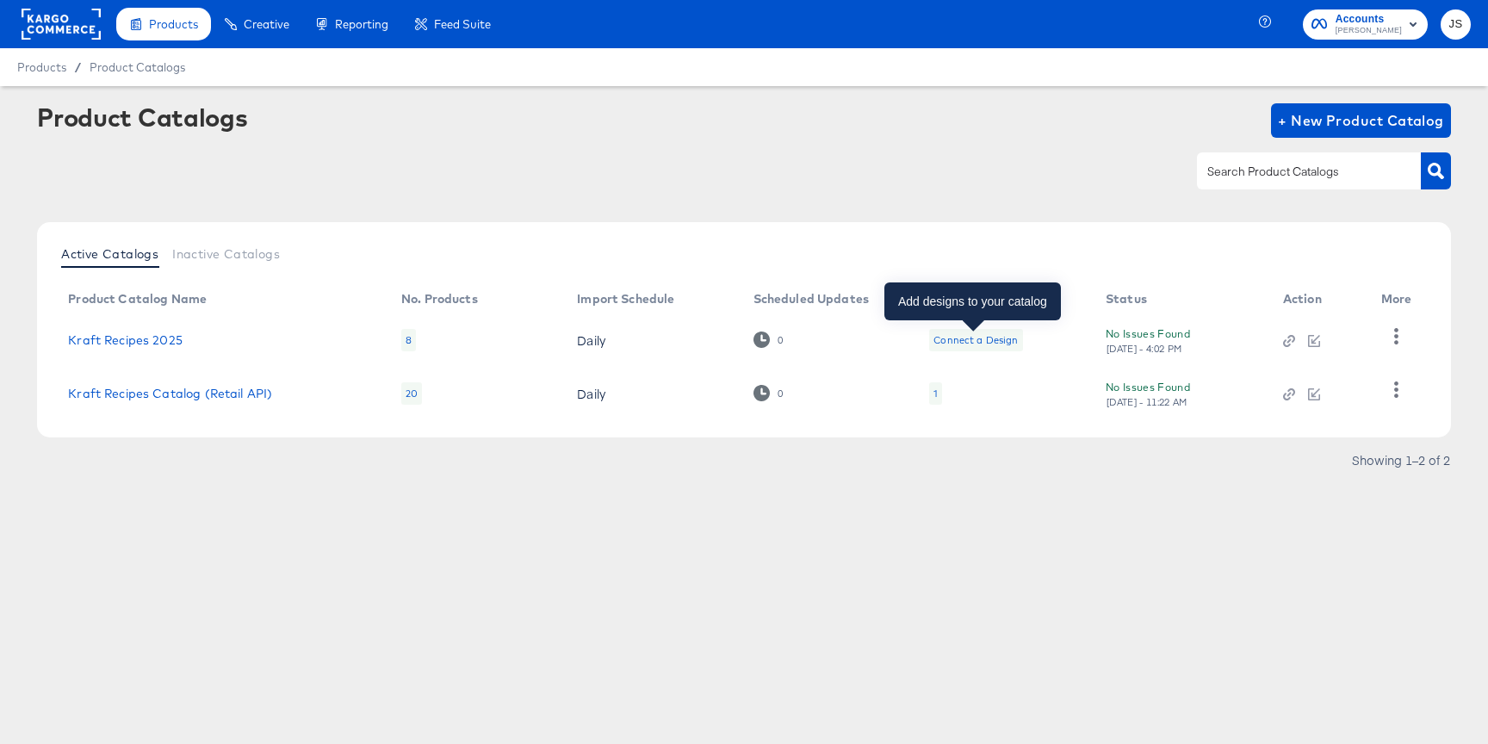
click at [953, 333] on div "Connect a Design" at bounding box center [975, 340] width 84 height 14
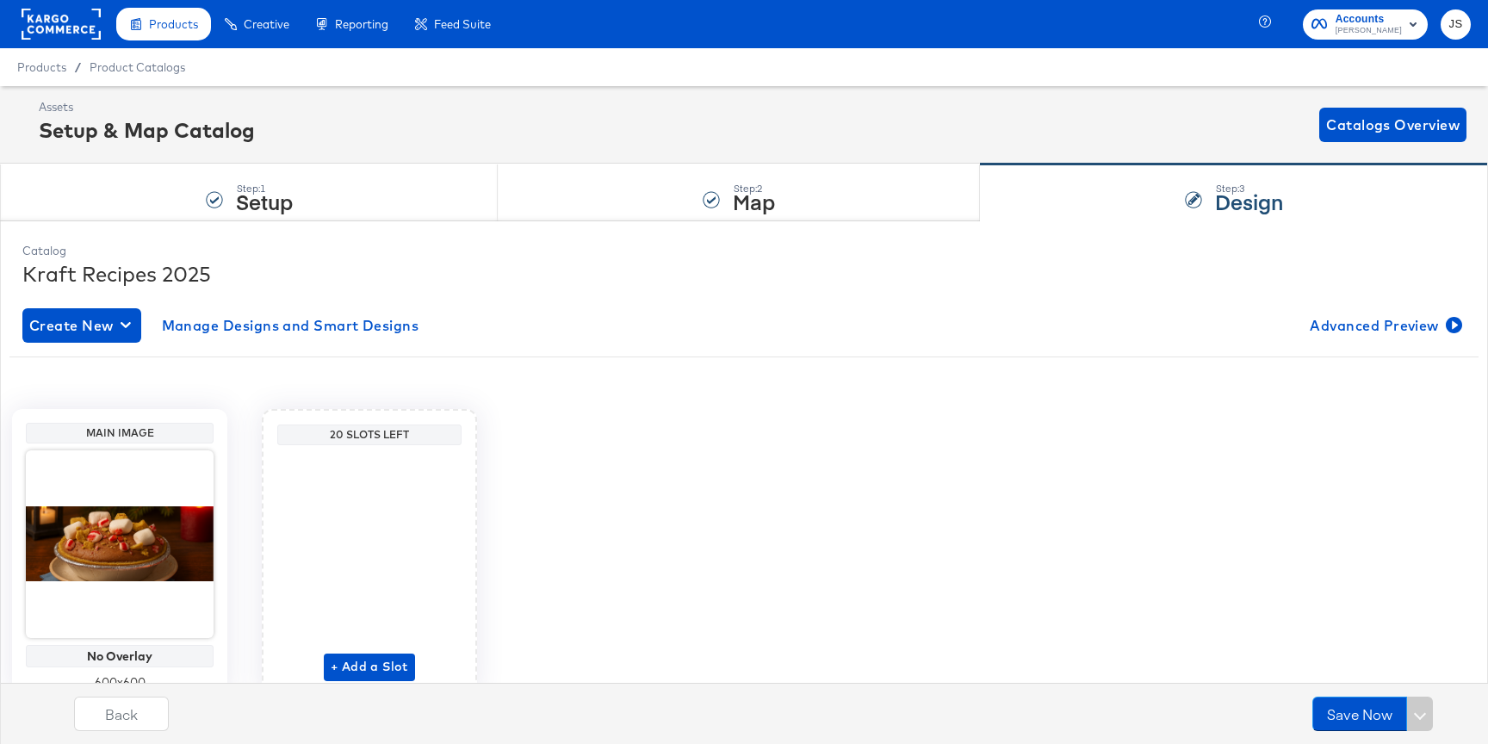
scroll to position [38, 0]
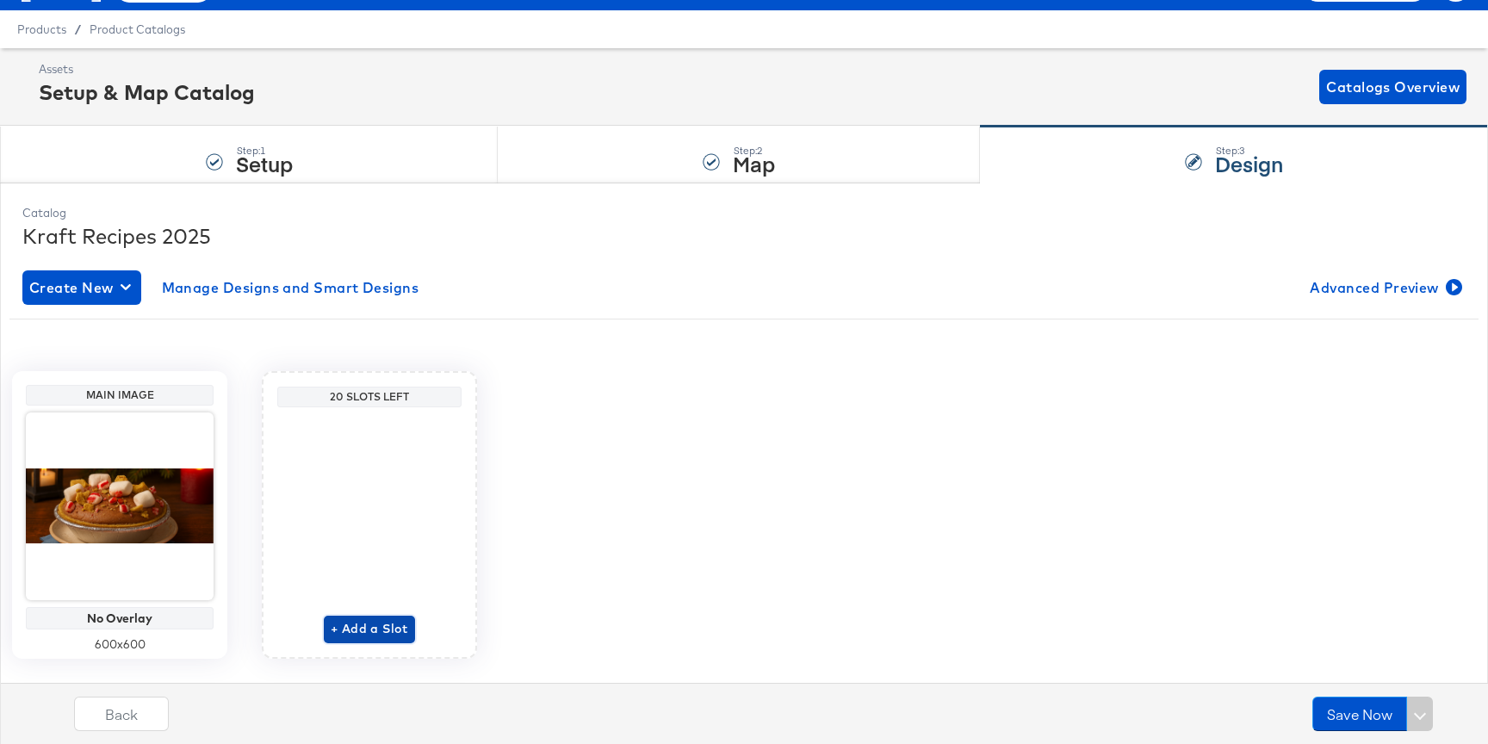
click at [381, 623] on span "+ Add a Slot" at bounding box center [369, 629] width 77 height 22
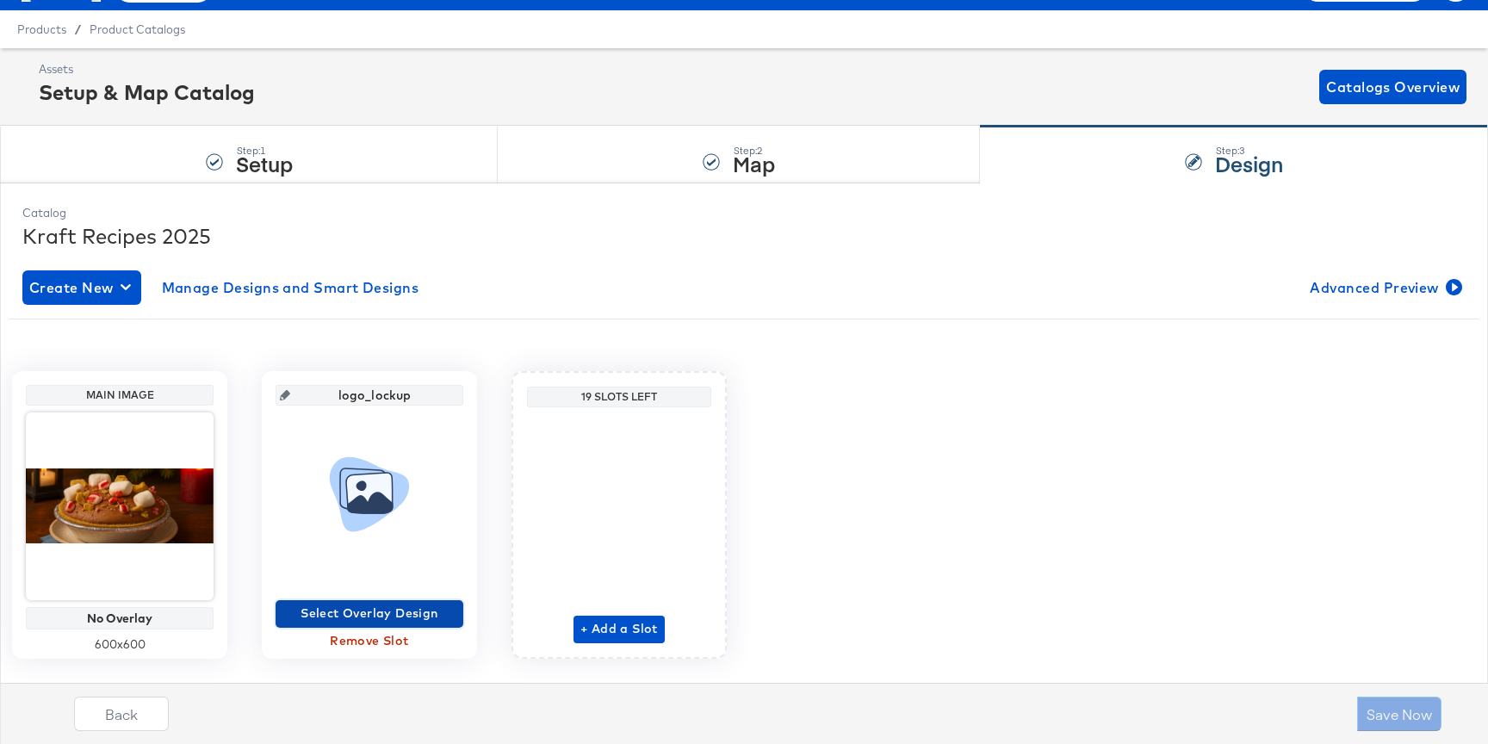
click at [381, 608] on span "Select Overlay Design" at bounding box center [369, 614] width 174 height 22
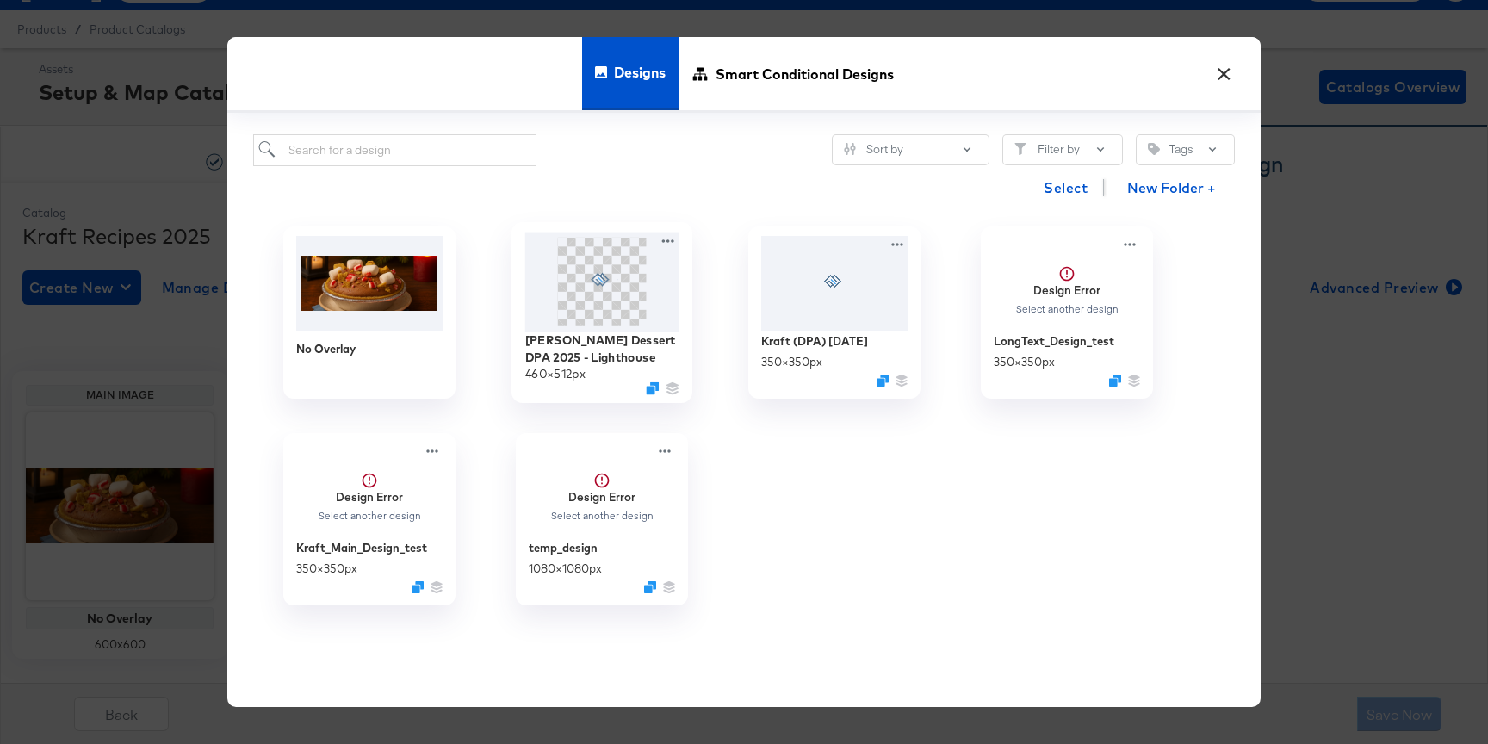
click at [610, 275] on icon at bounding box center [602, 281] width 32 height 14
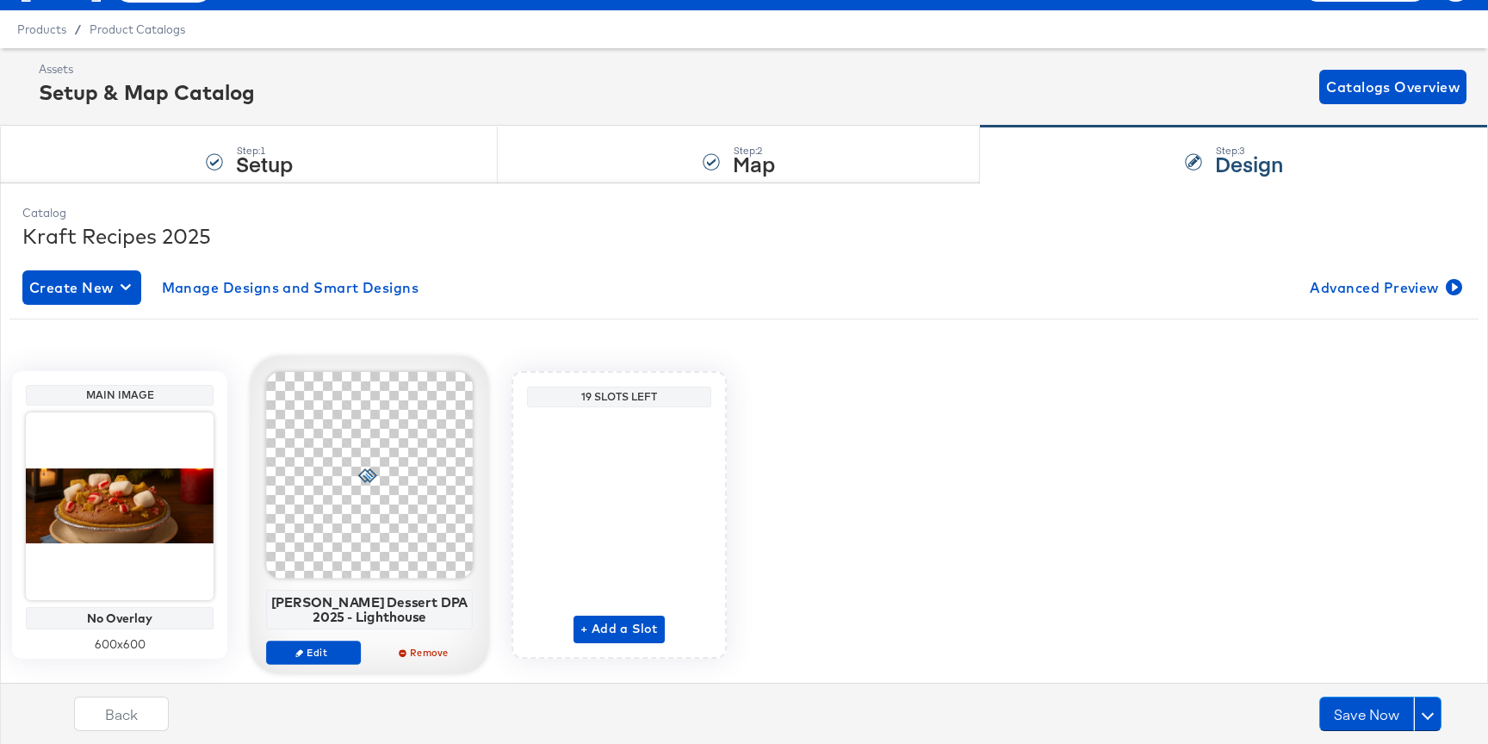
scroll to position [77, 0]
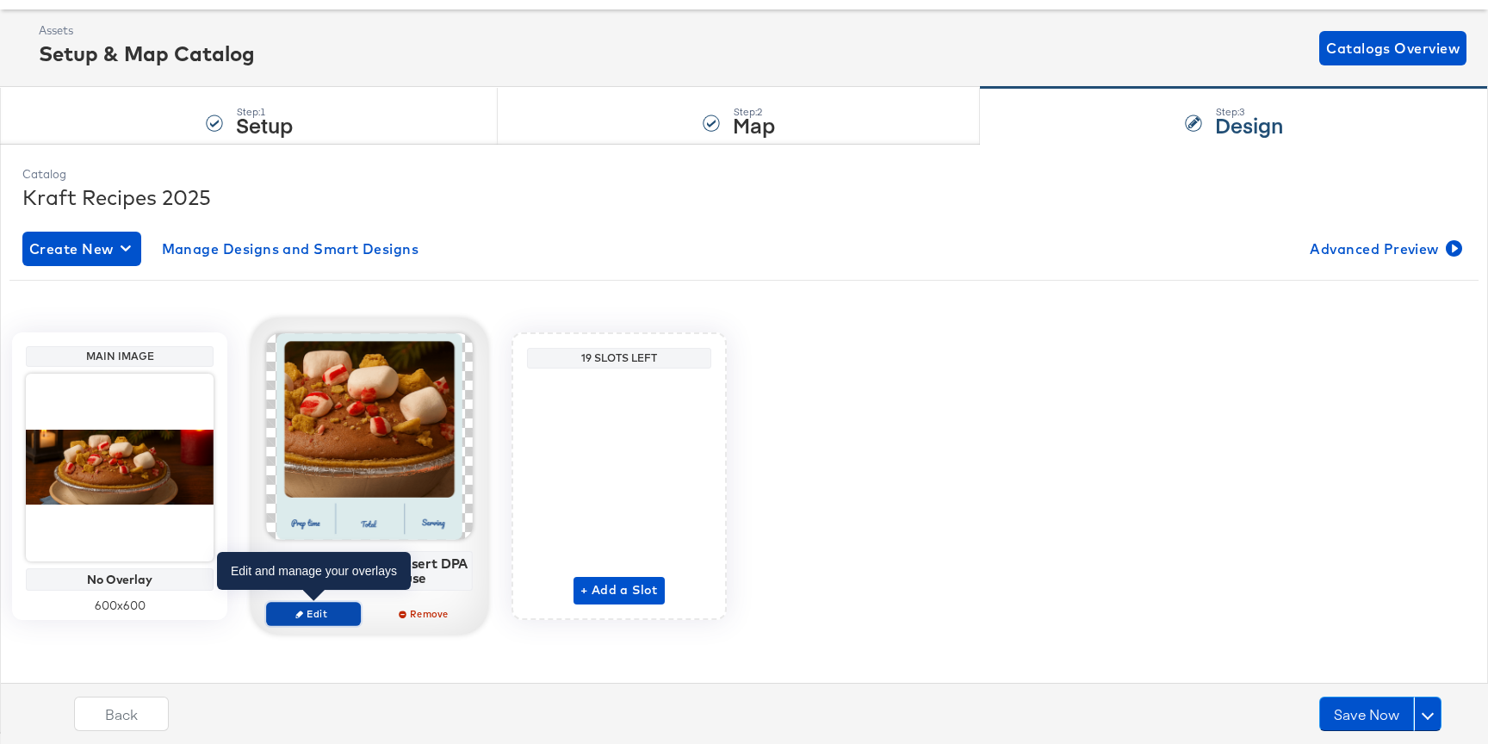
click at [344, 609] on span "Edit" at bounding box center [313, 613] width 79 height 13
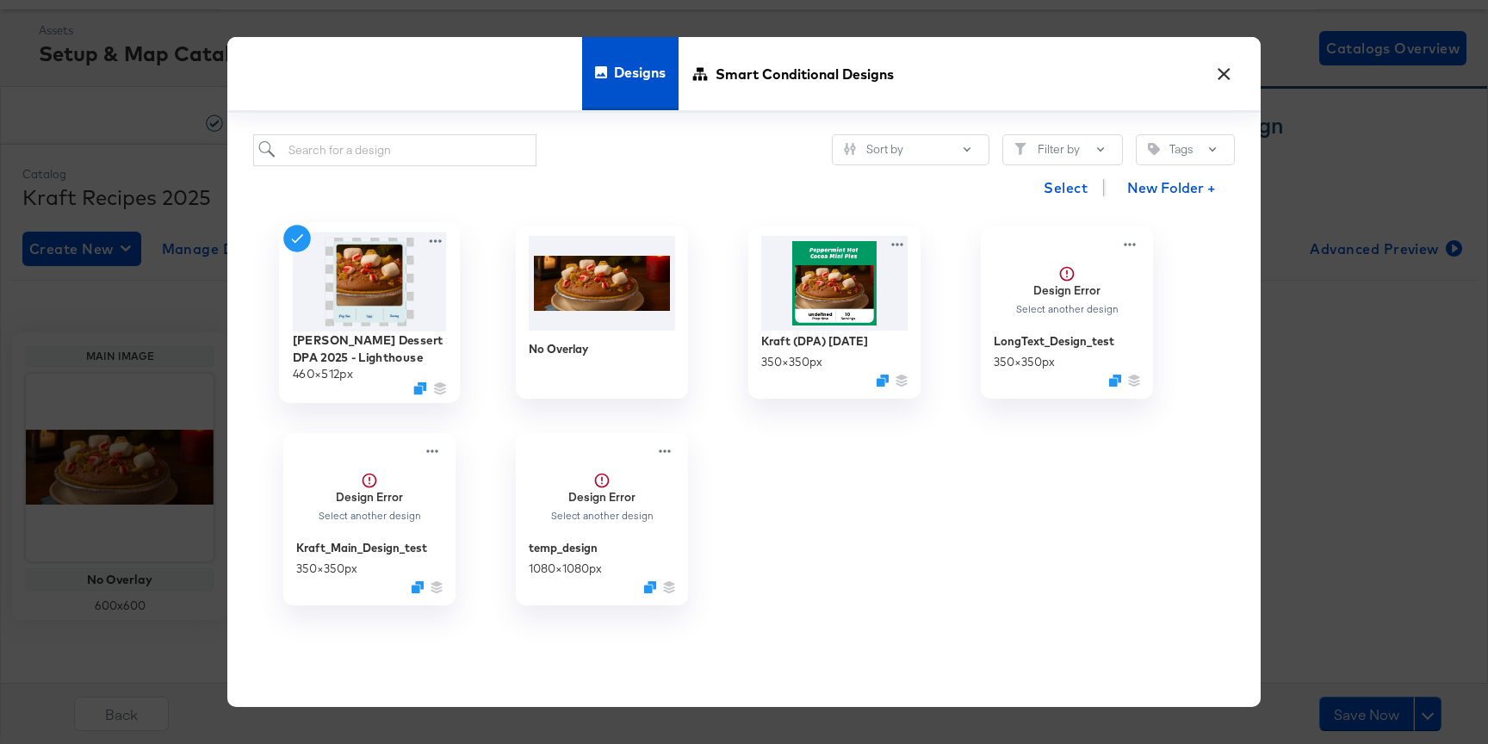
click at [421, 239] on img at bounding box center [370, 281] width 154 height 99
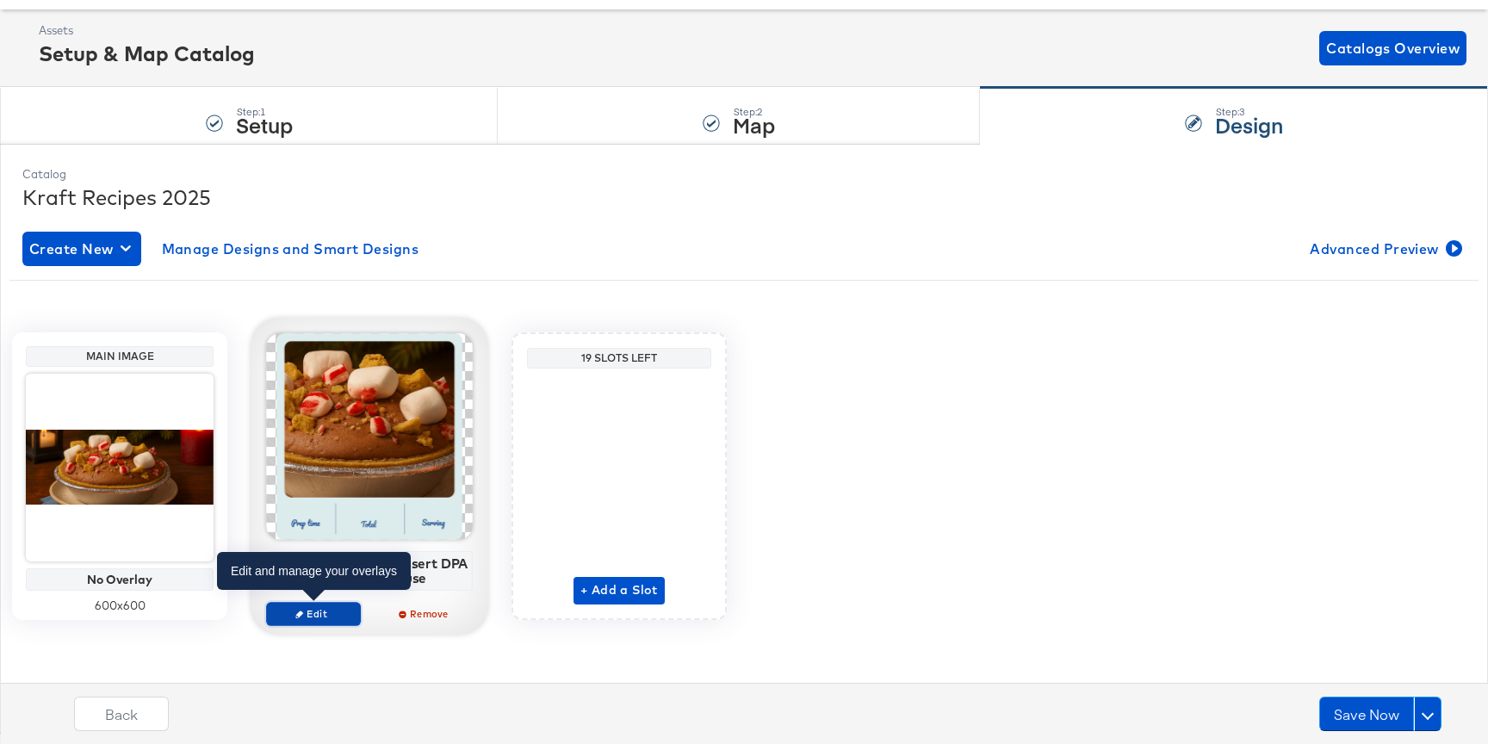
click at [333, 607] on span "Edit" at bounding box center [313, 613] width 79 height 13
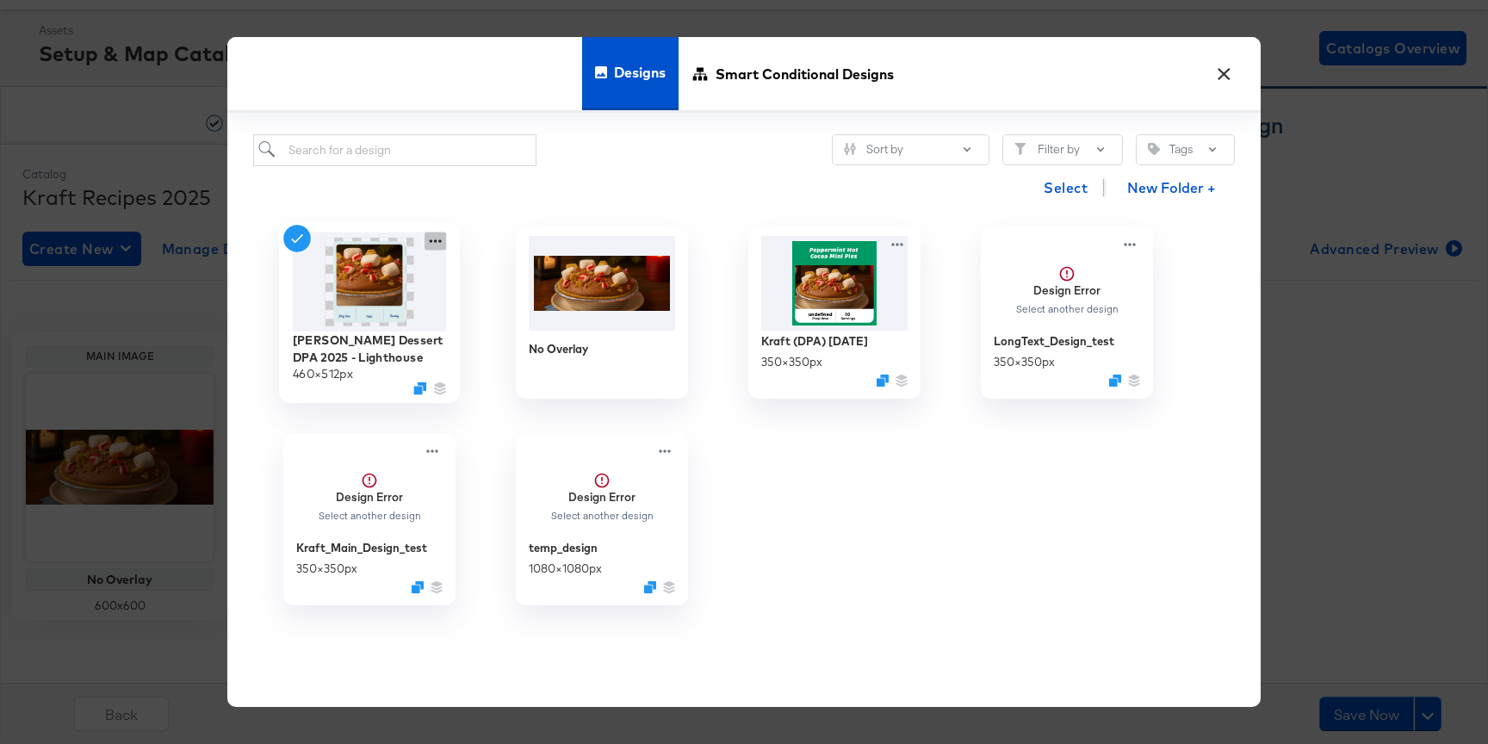
click at [428, 233] on icon at bounding box center [435, 241] width 22 height 18
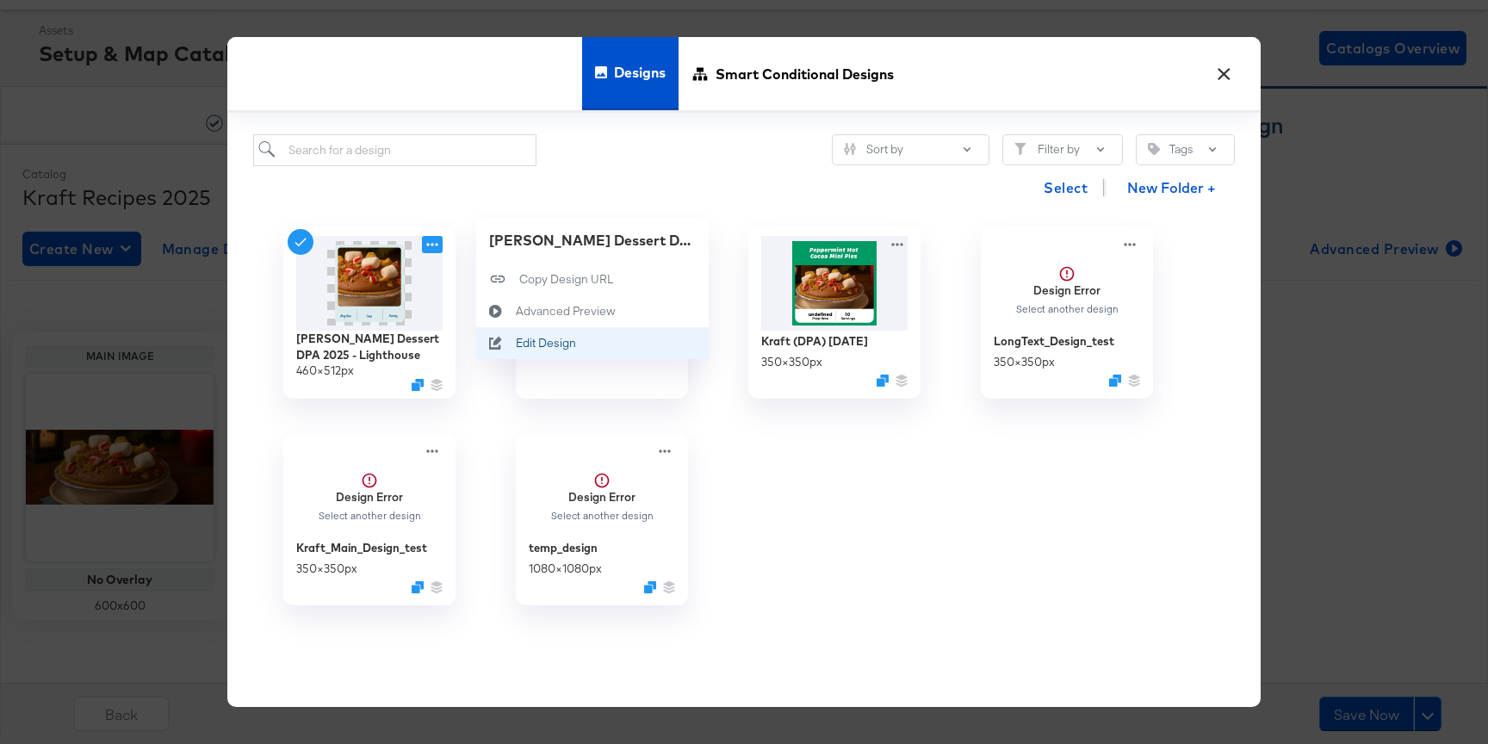
click at [516, 344] on div "Edit Design Edit Design" at bounding box center [516, 344] width 0 height 0
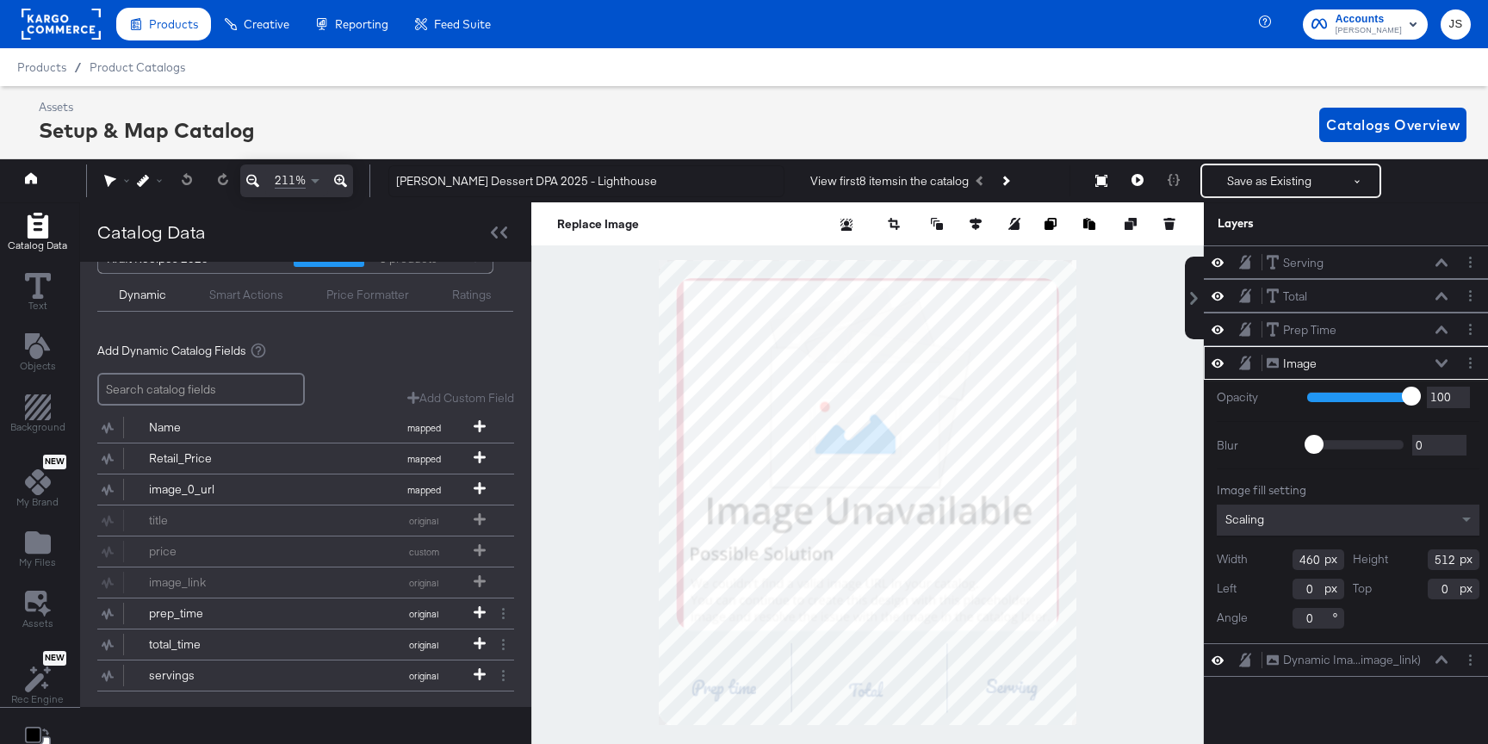
scroll to position [38, 0]
click at [1145, 184] on button at bounding box center [1137, 181] width 36 height 34
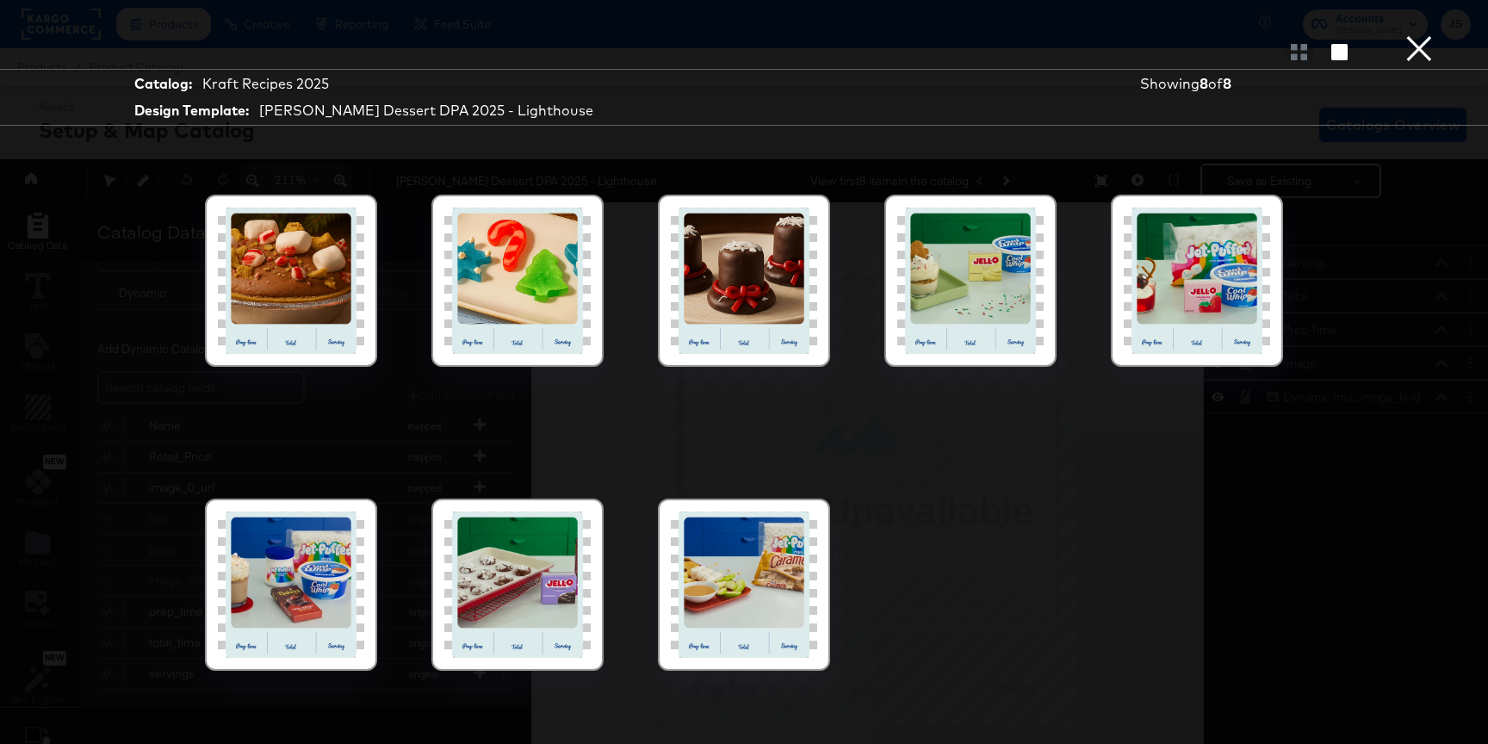
click at [335, 275] on div at bounding box center [291, 280] width 146 height 146
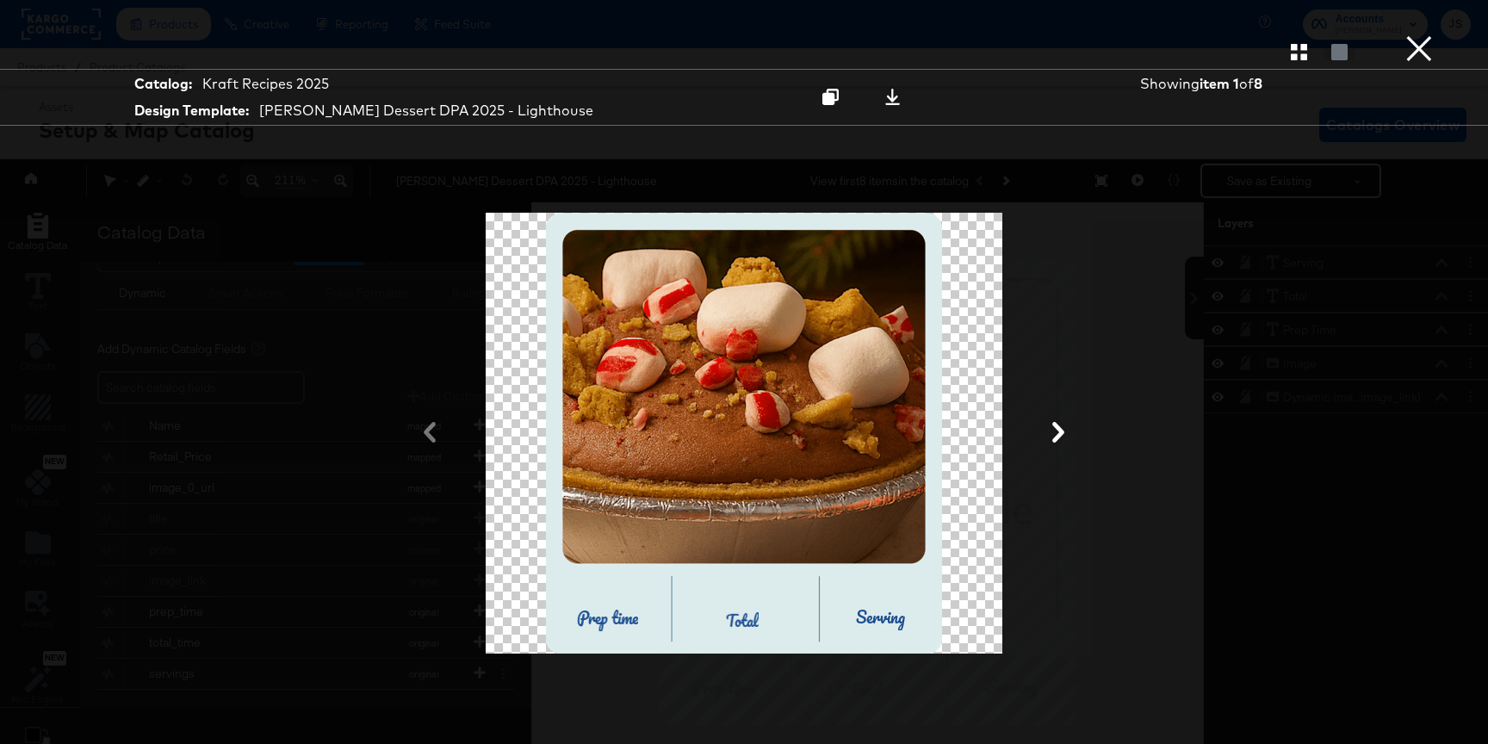
click at [1423, 34] on button "×" at bounding box center [1419, 17] width 34 height 34
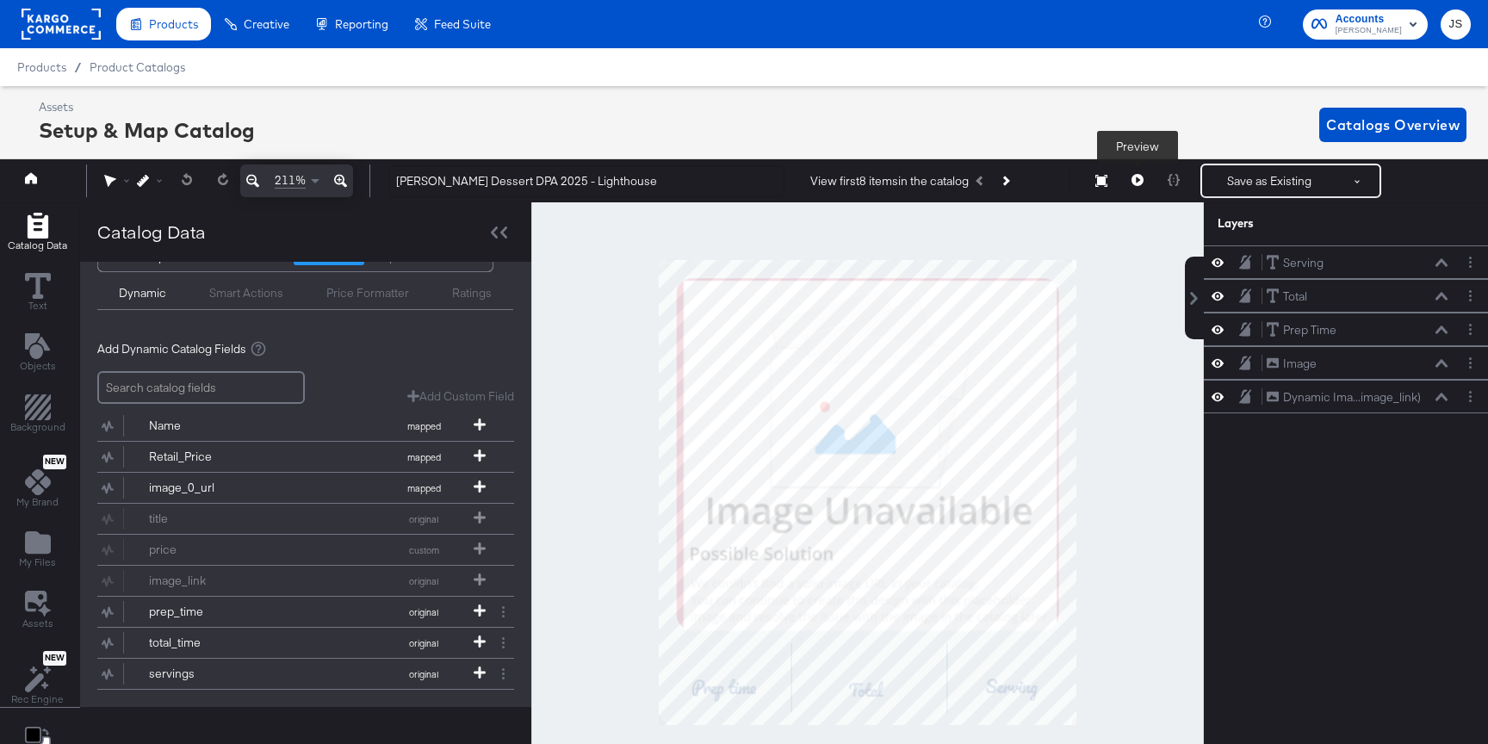
click at [1135, 179] on icon at bounding box center [1137, 180] width 12 height 12
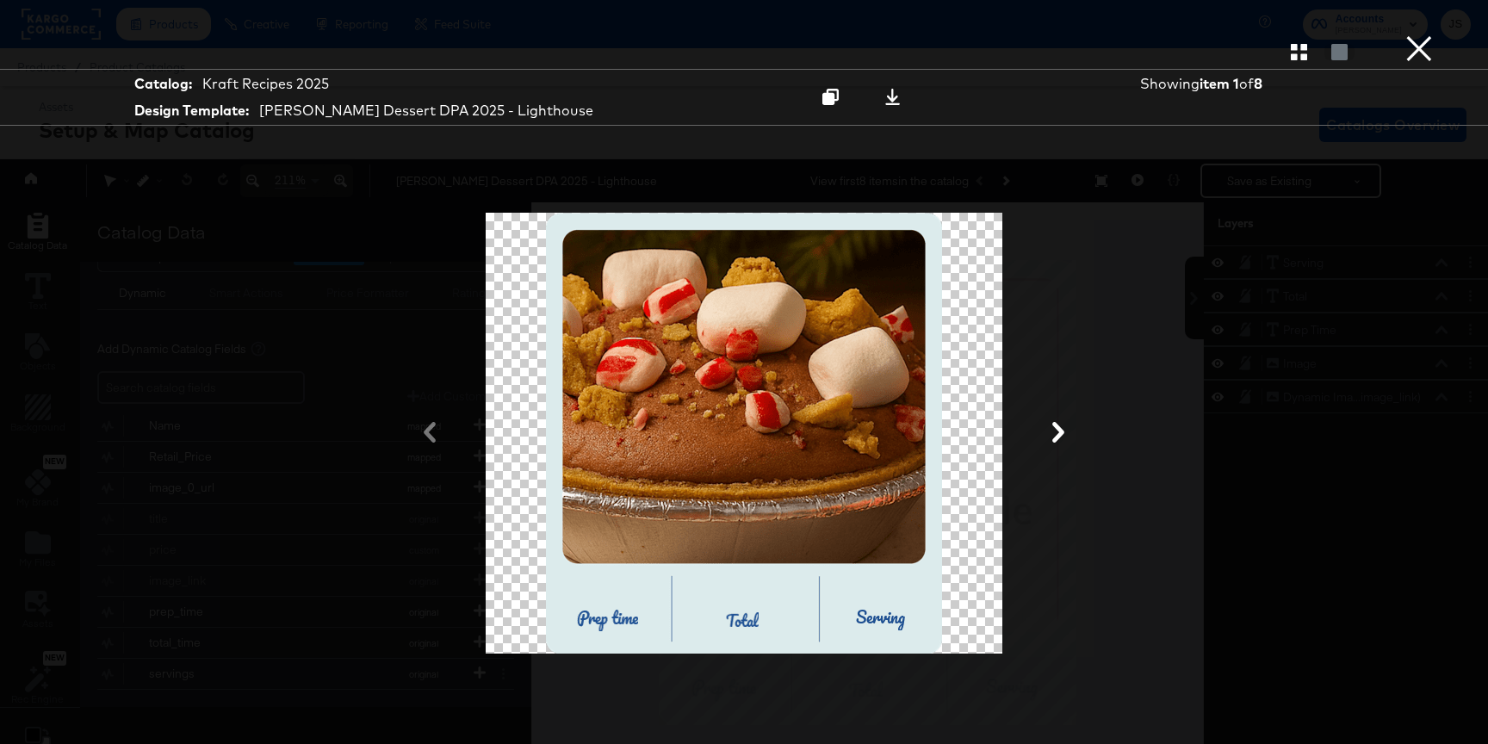
click at [1412, 34] on button "×" at bounding box center [1419, 17] width 34 height 34
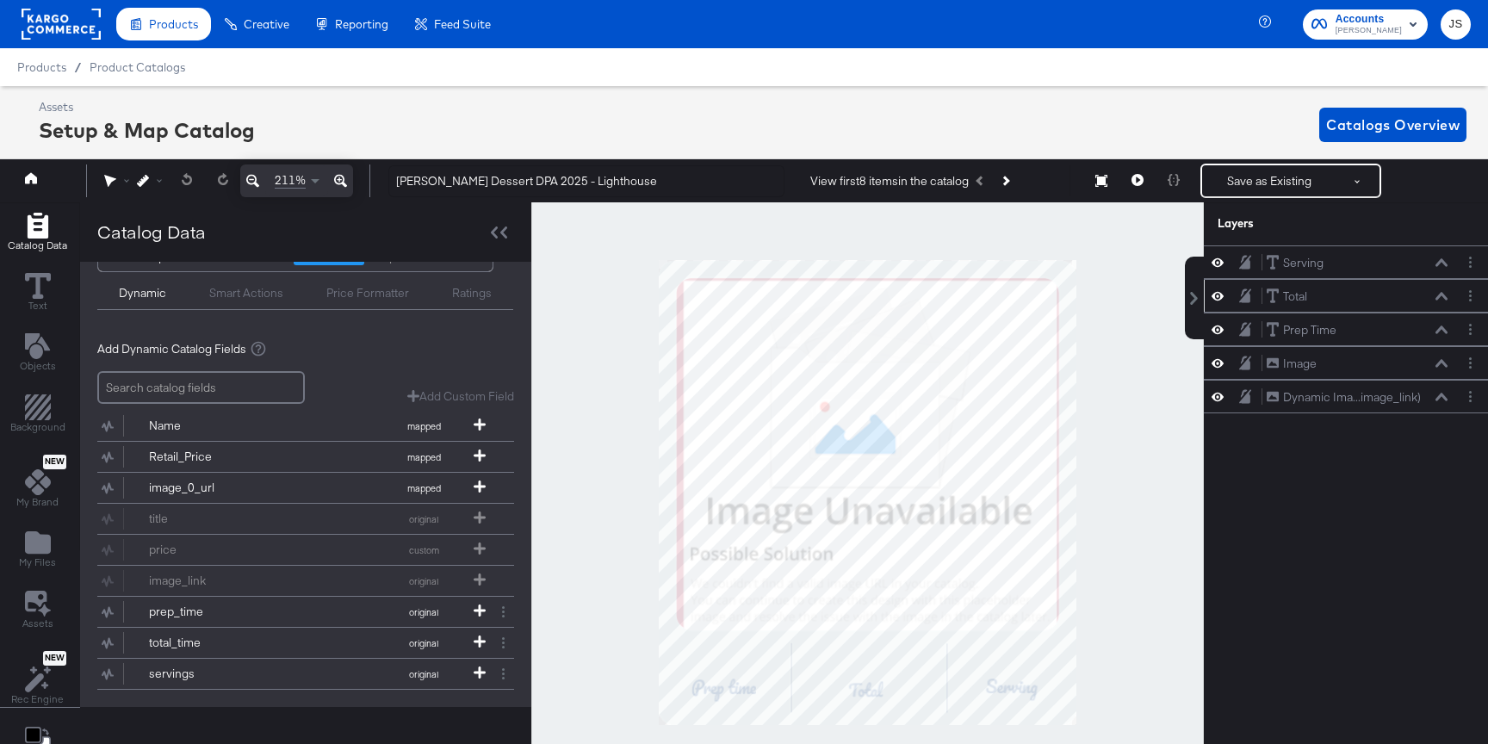
click at [1443, 295] on icon at bounding box center [1441, 296] width 12 height 8
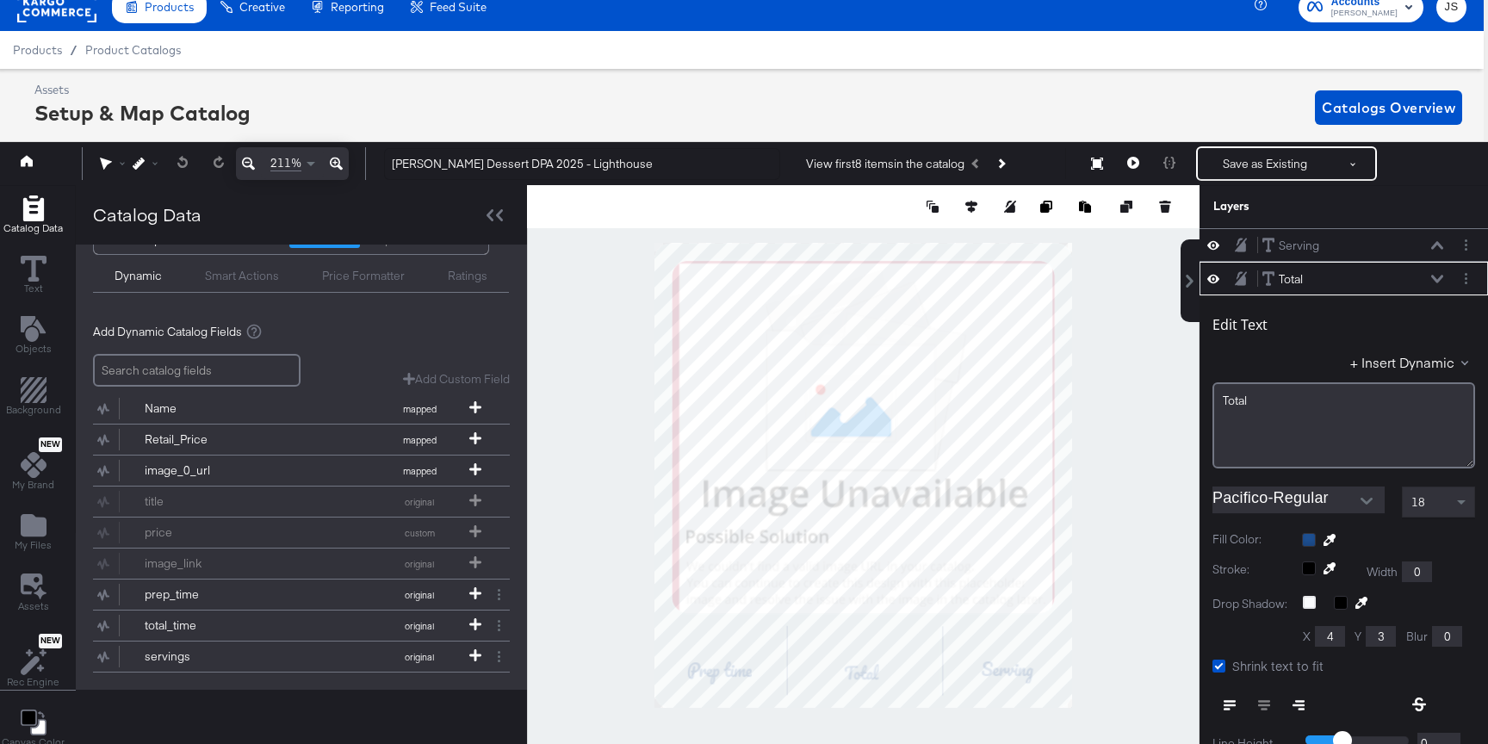
scroll to position [34, 0]
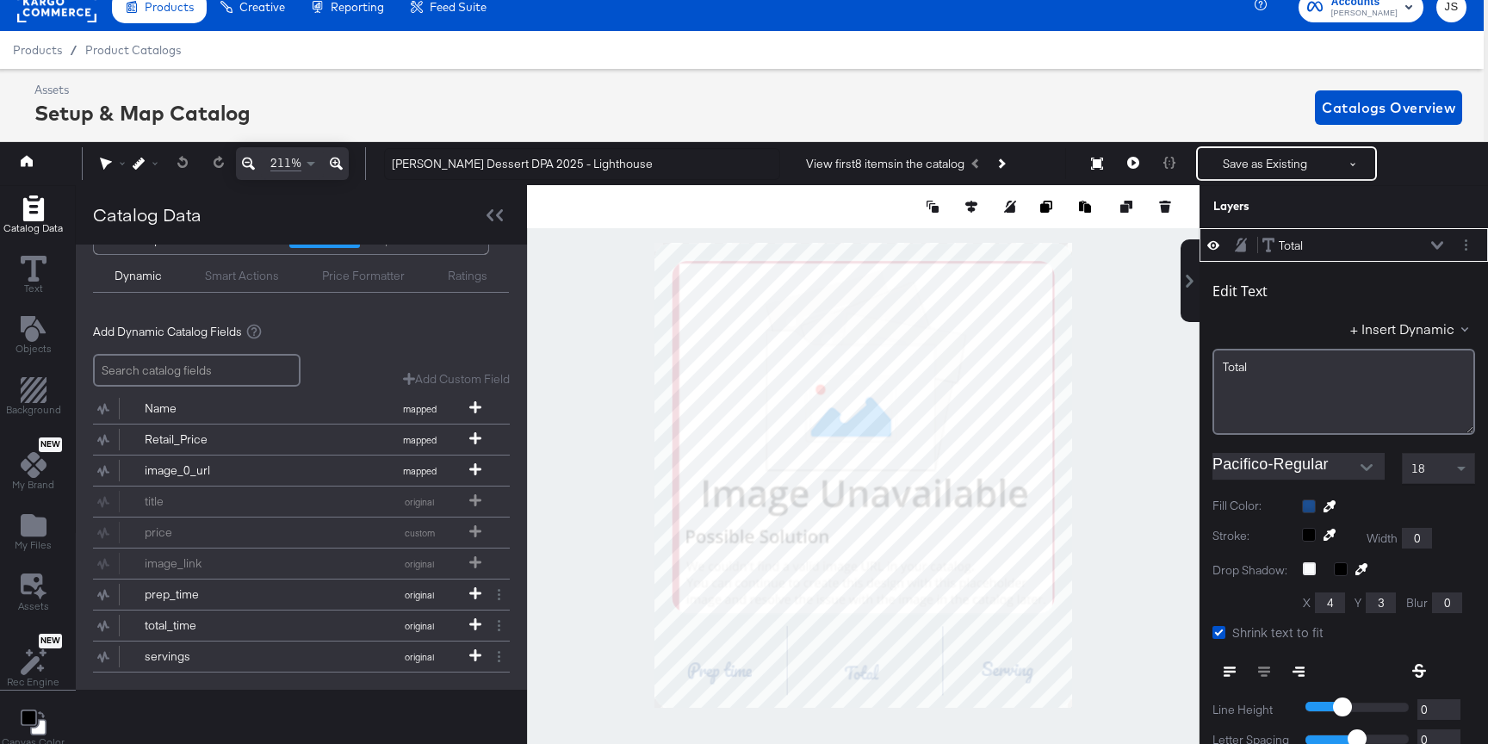
click at [1131, 533] on div at bounding box center [863, 475] width 672 height 580
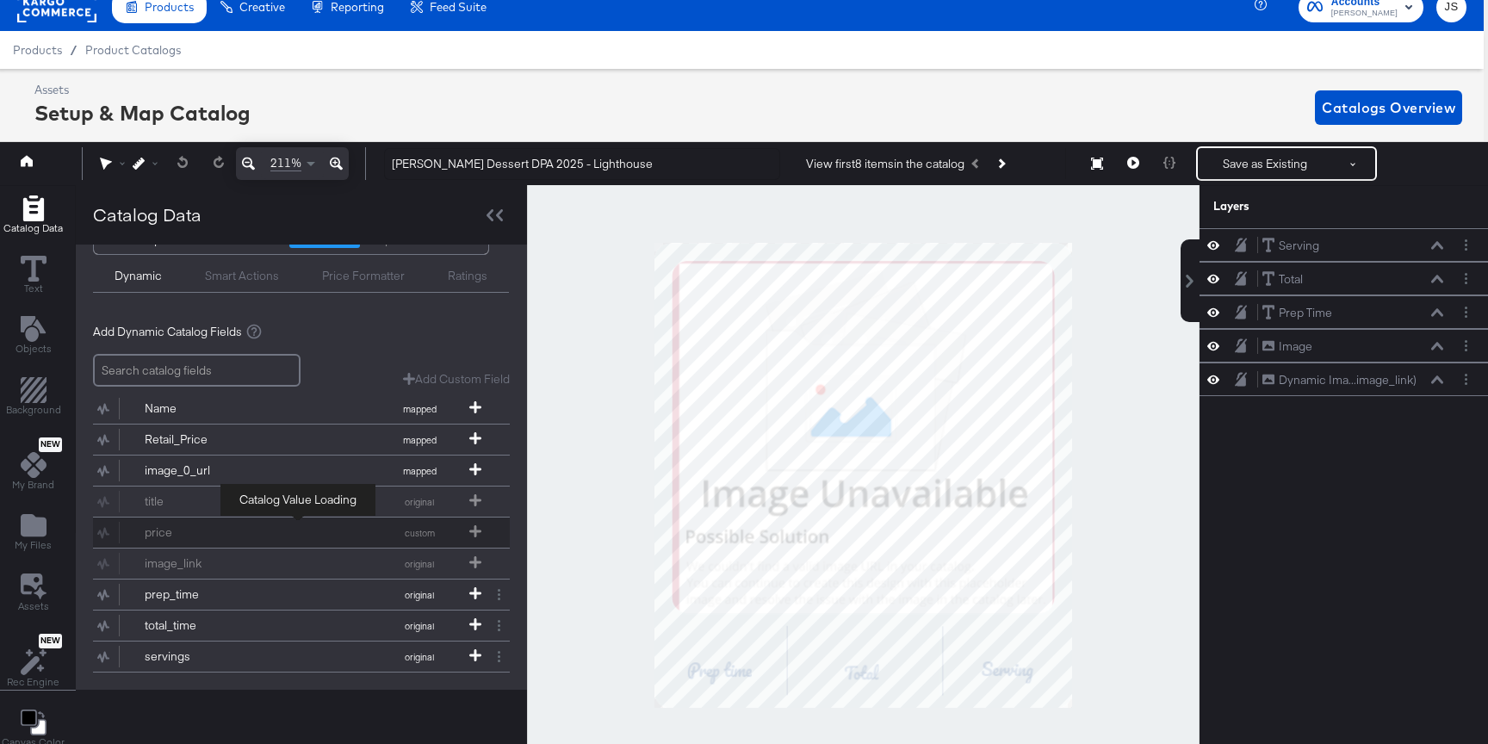
scroll to position [61, 0]
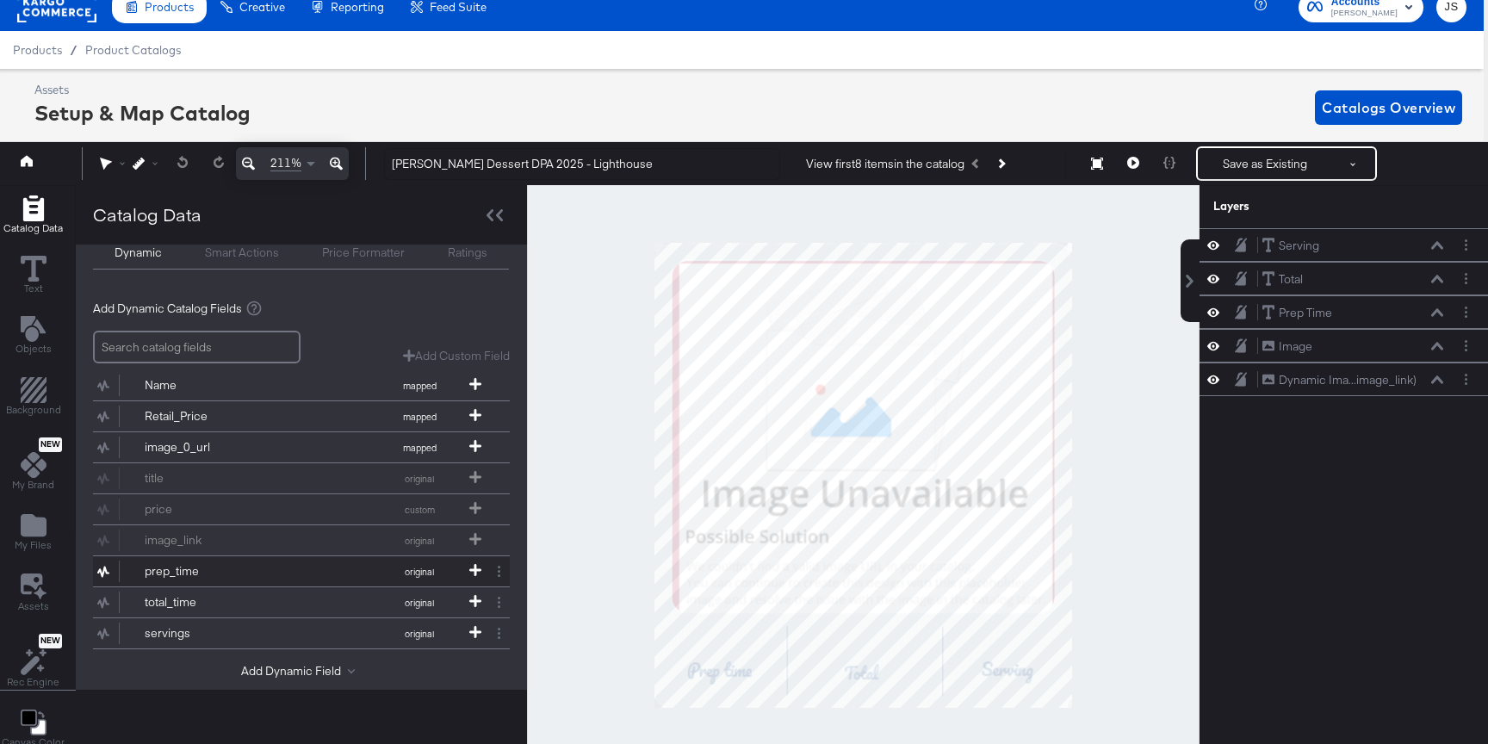
click at [254, 563] on div "prep_time" at bounding box center [207, 571] width 125 height 16
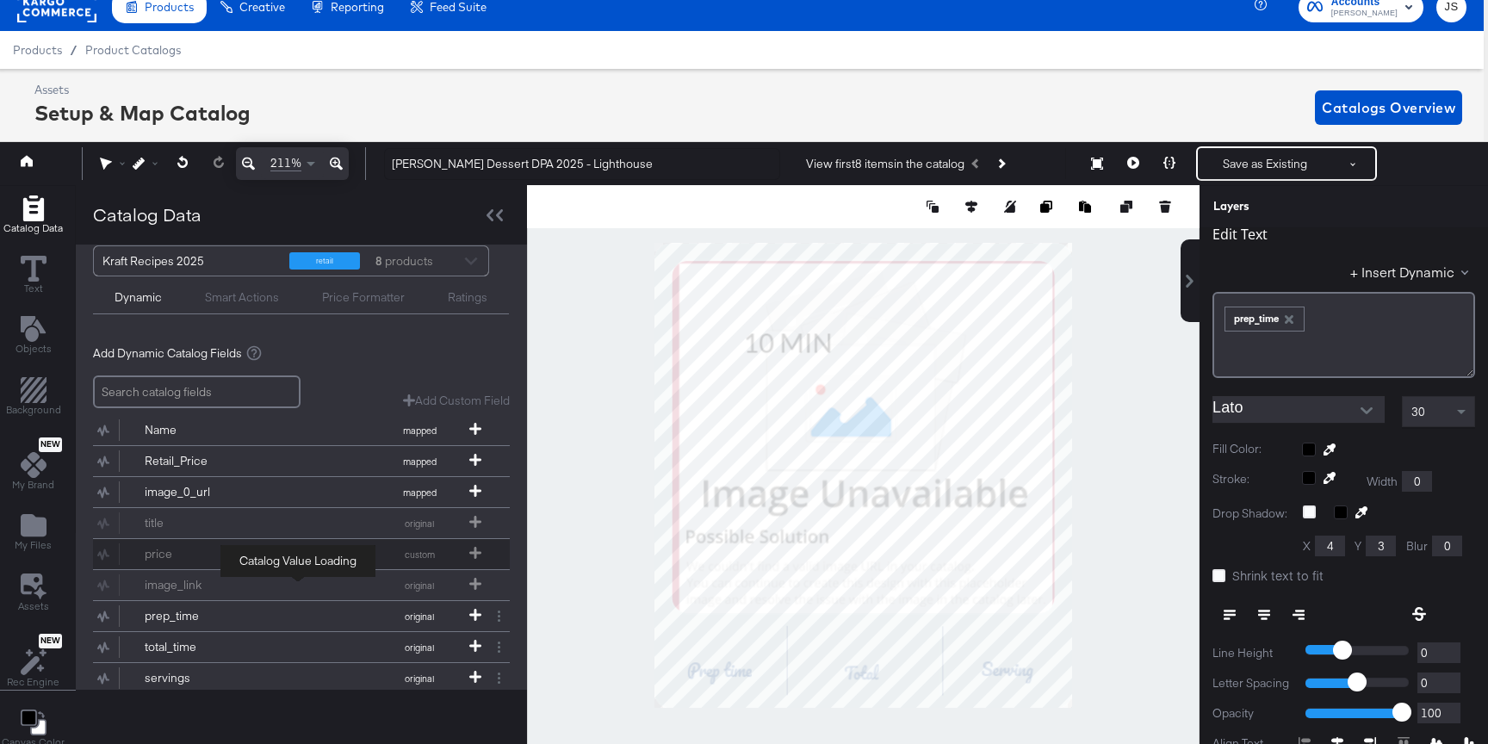
scroll to position [17, 0]
click at [271, 643] on button "total_time original" at bounding box center [290, 646] width 395 height 30
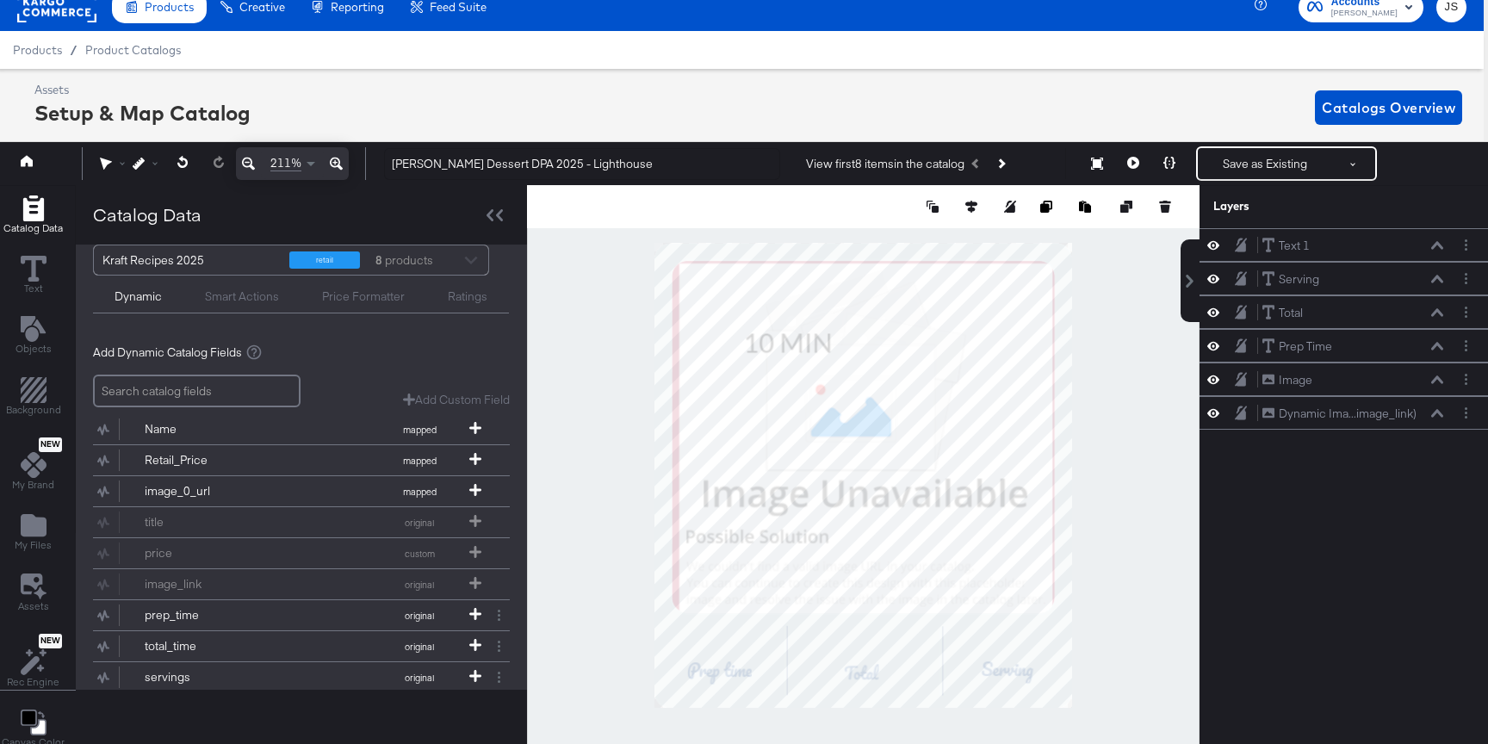
scroll to position [0, 0]
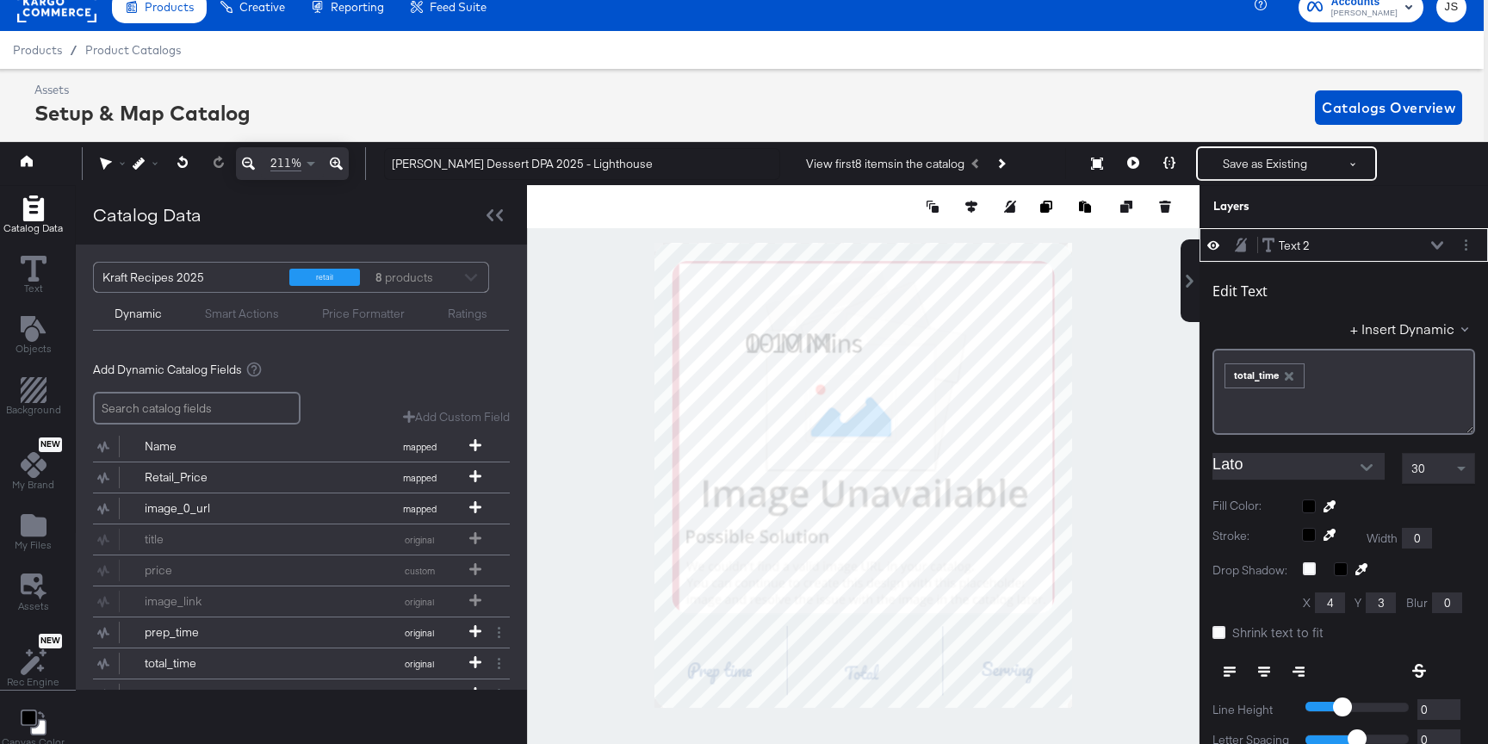
type input "249"
type input "83"
type input "220"
click at [1463, 249] on button "Layer Options" at bounding box center [1466, 245] width 18 height 18
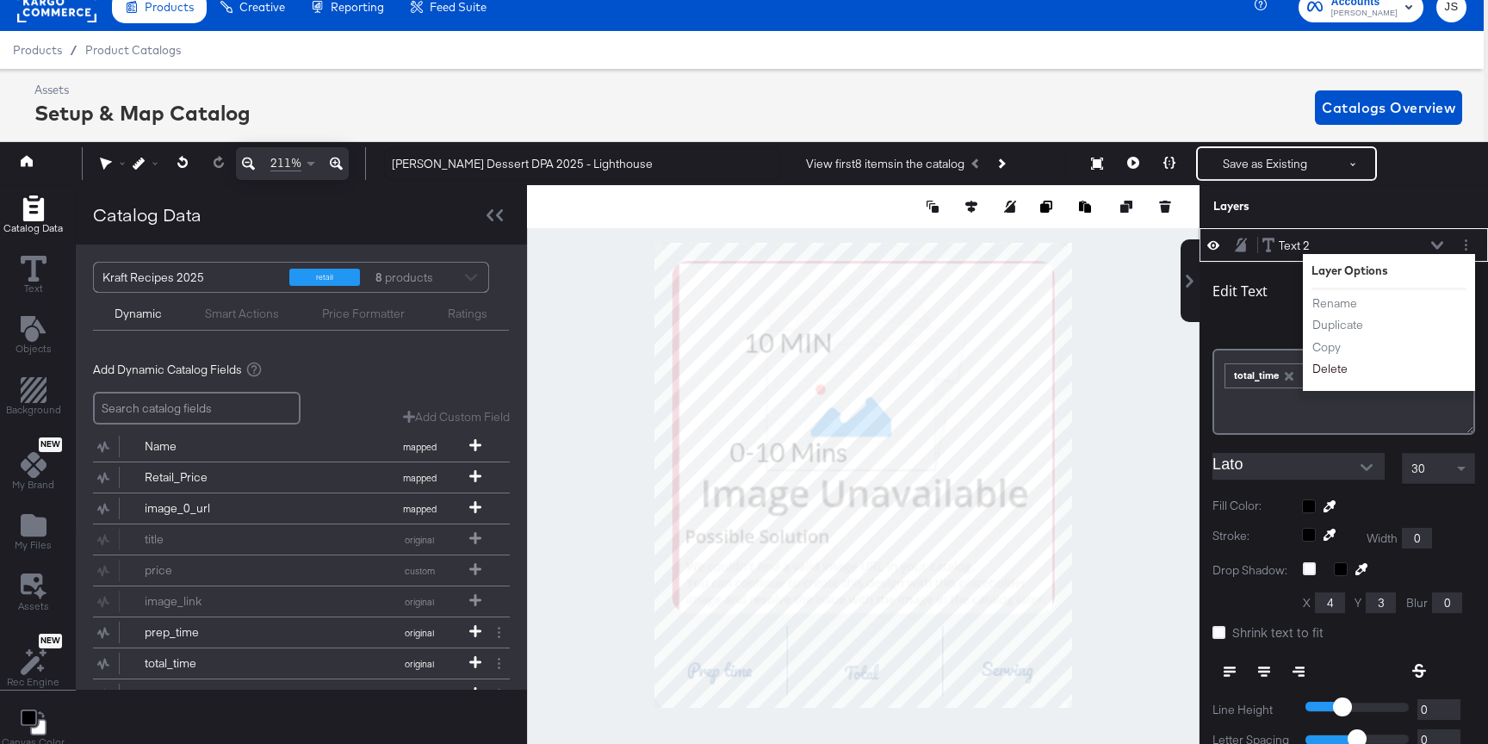
click at [1316, 373] on button "Delete" at bounding box center [1329, 370] width 37 height 18
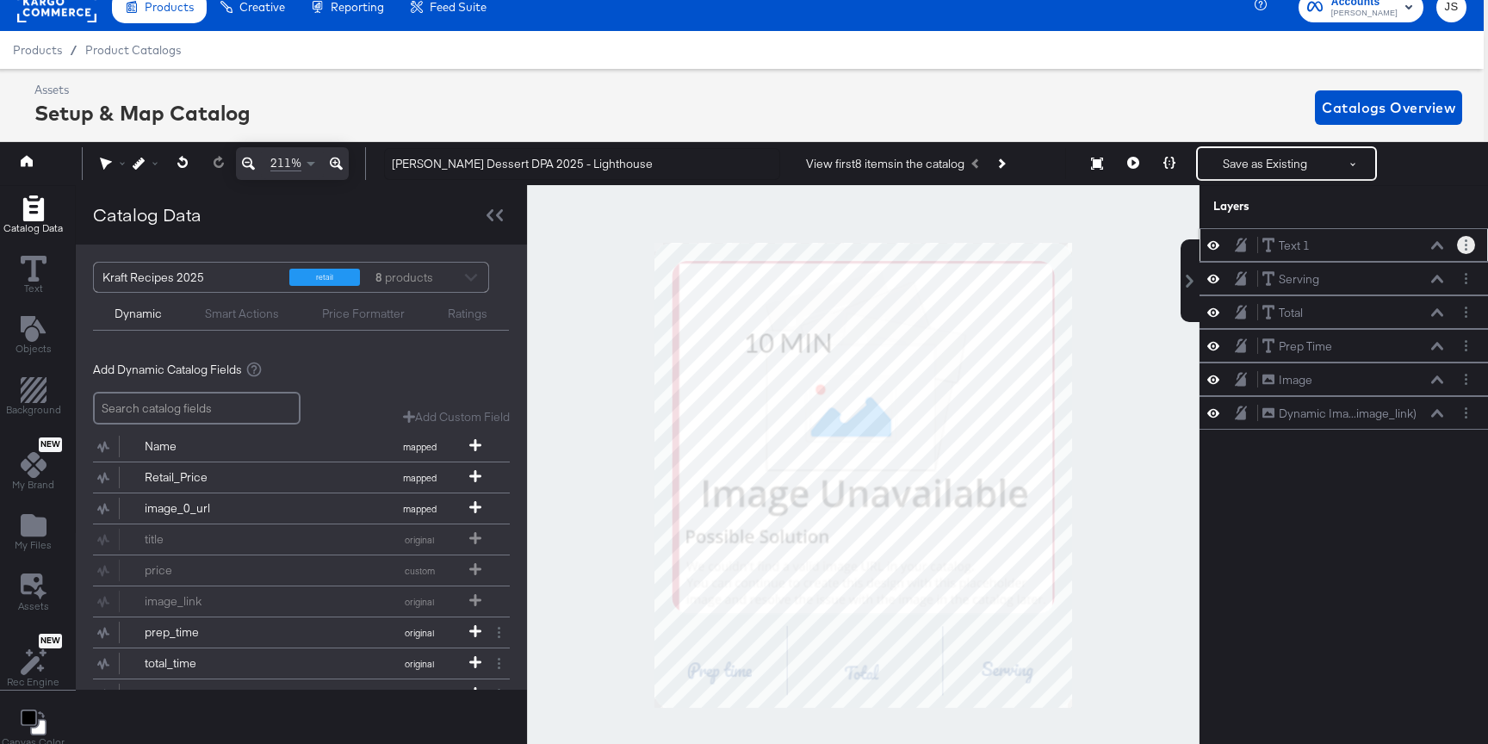
click at [1468, 238] on button "Layer Options" at bounding box center [1466, 245] width 18 height 18
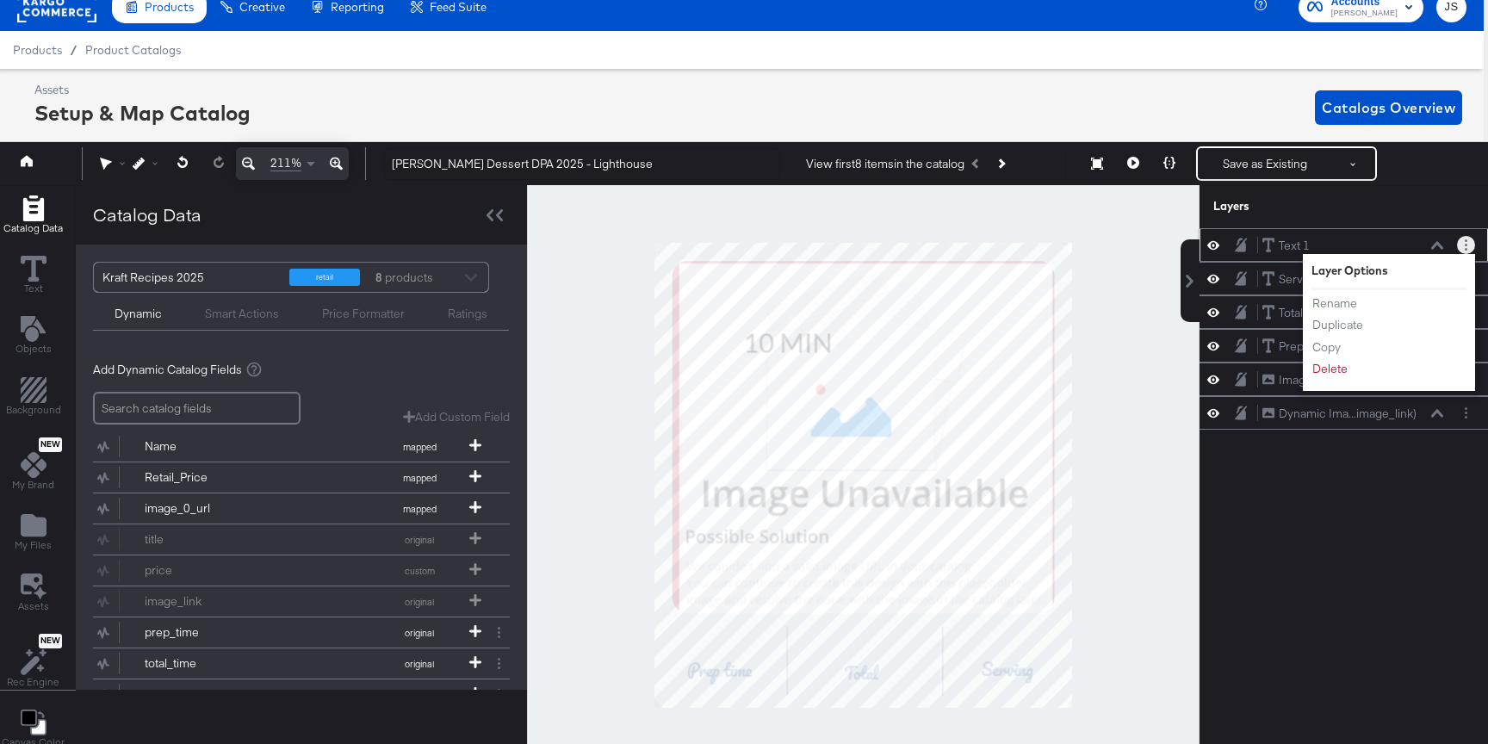
click at [1328, 381] on div "Rename Duplicate Copy Delete" at bounding box center [1358, 336] width 95 height 92
click at [1328, 376] on button "Delete" at bounding box center [1329, 370] width 37 height 18
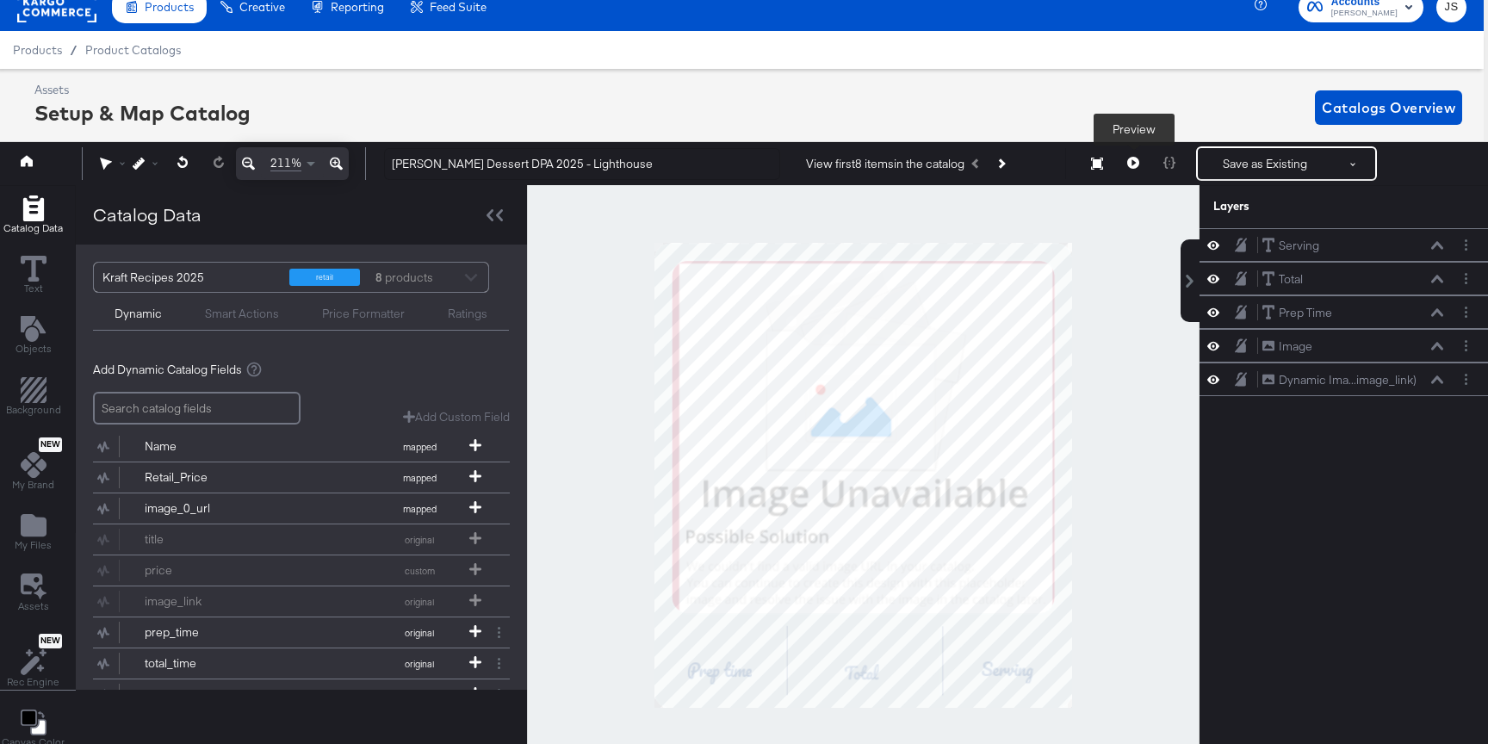
click at [1130, 176] on button at bounding box center [1133, 163] width 36 height 34
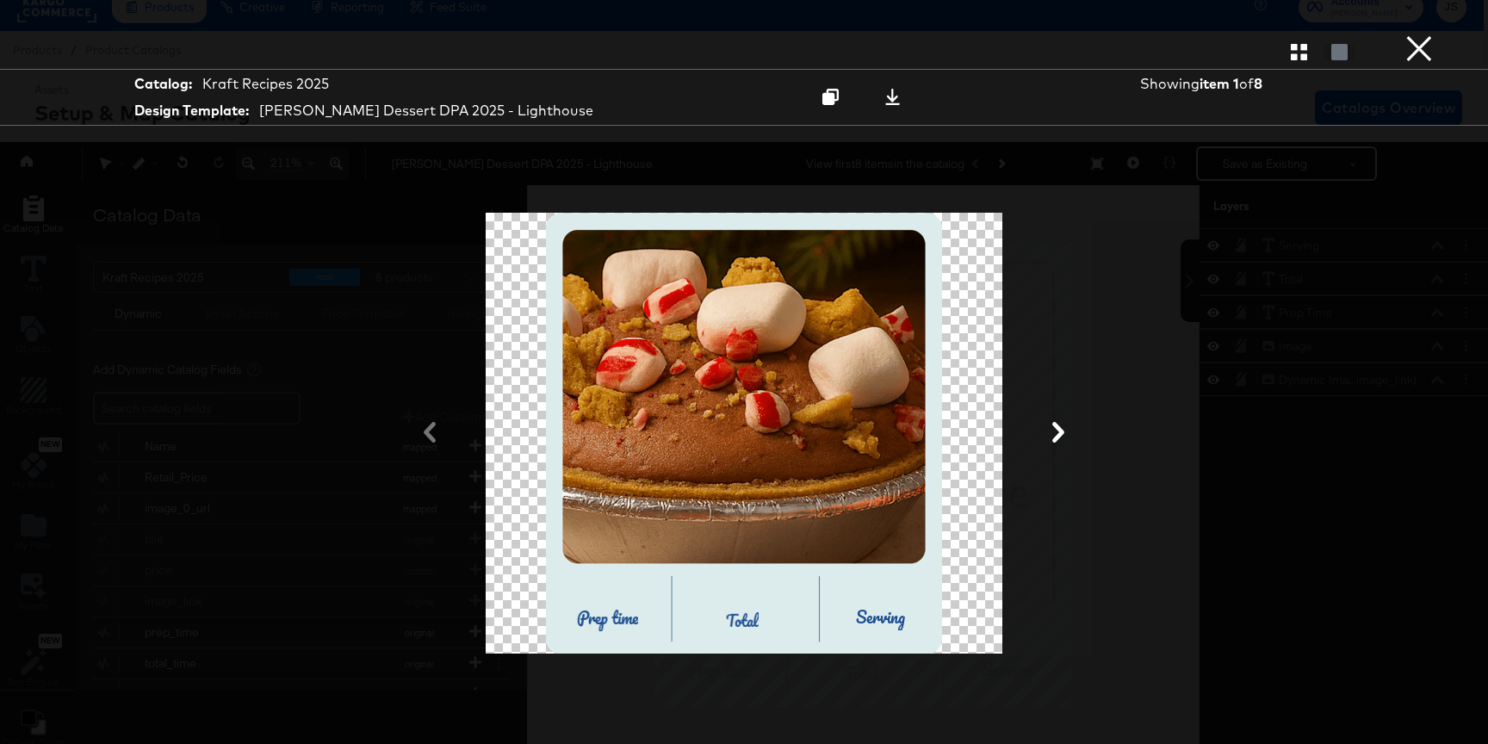
click at [1069, 436] on button at bounding box center [1058, 434] width 45 height 32
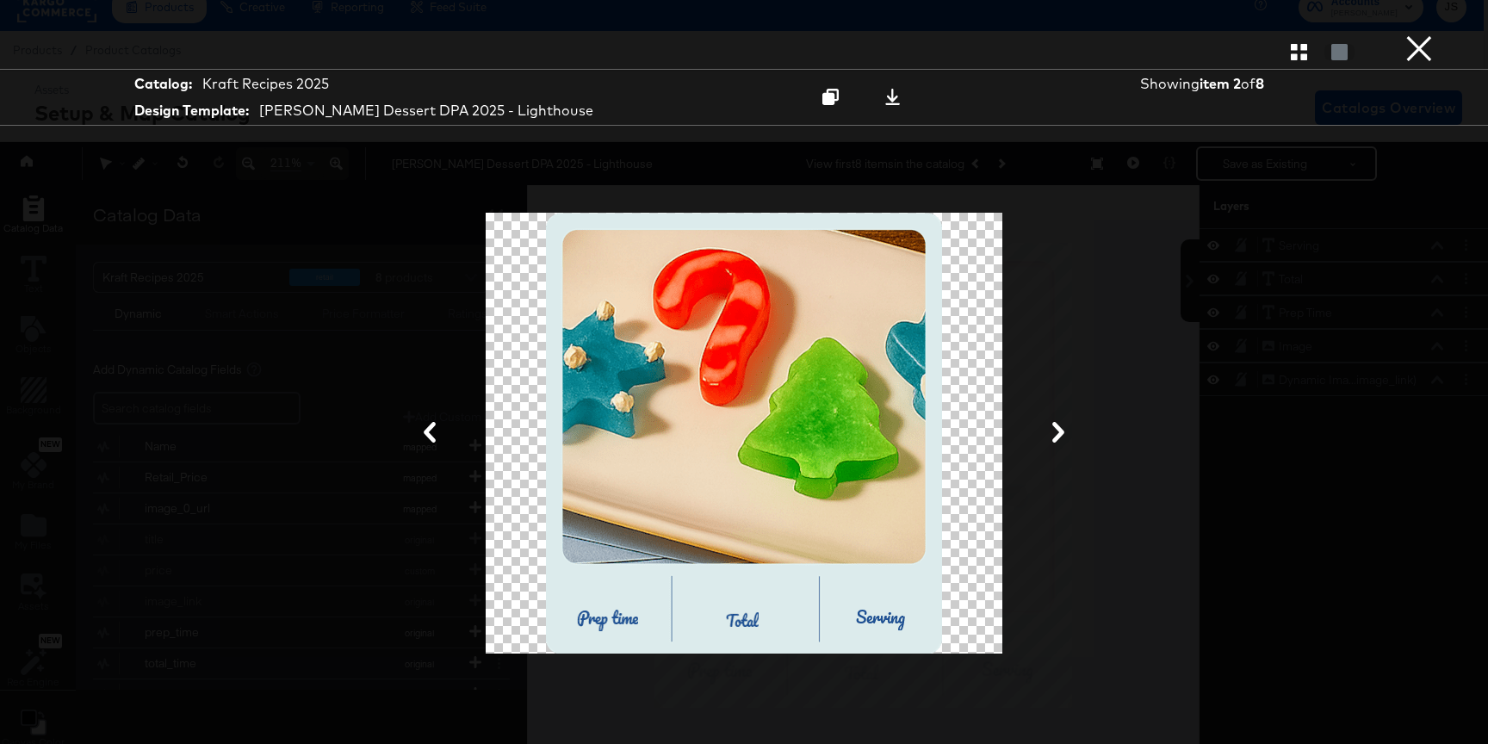
click at [1069, 436] on button at bounding box center [1058, 434] width 45 height 32
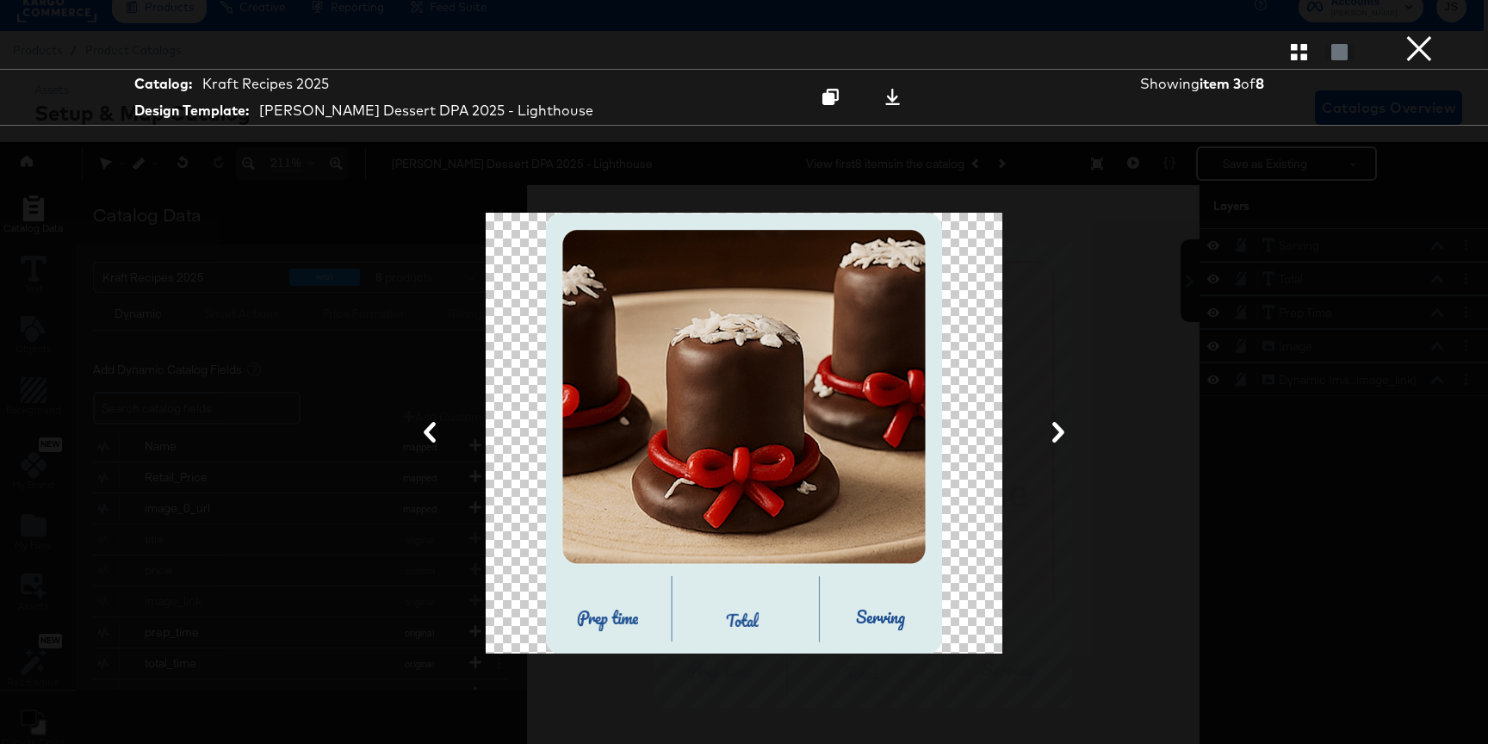
click at [1069, 436] on button at bounding box center [1058, 434] width 45 height 32
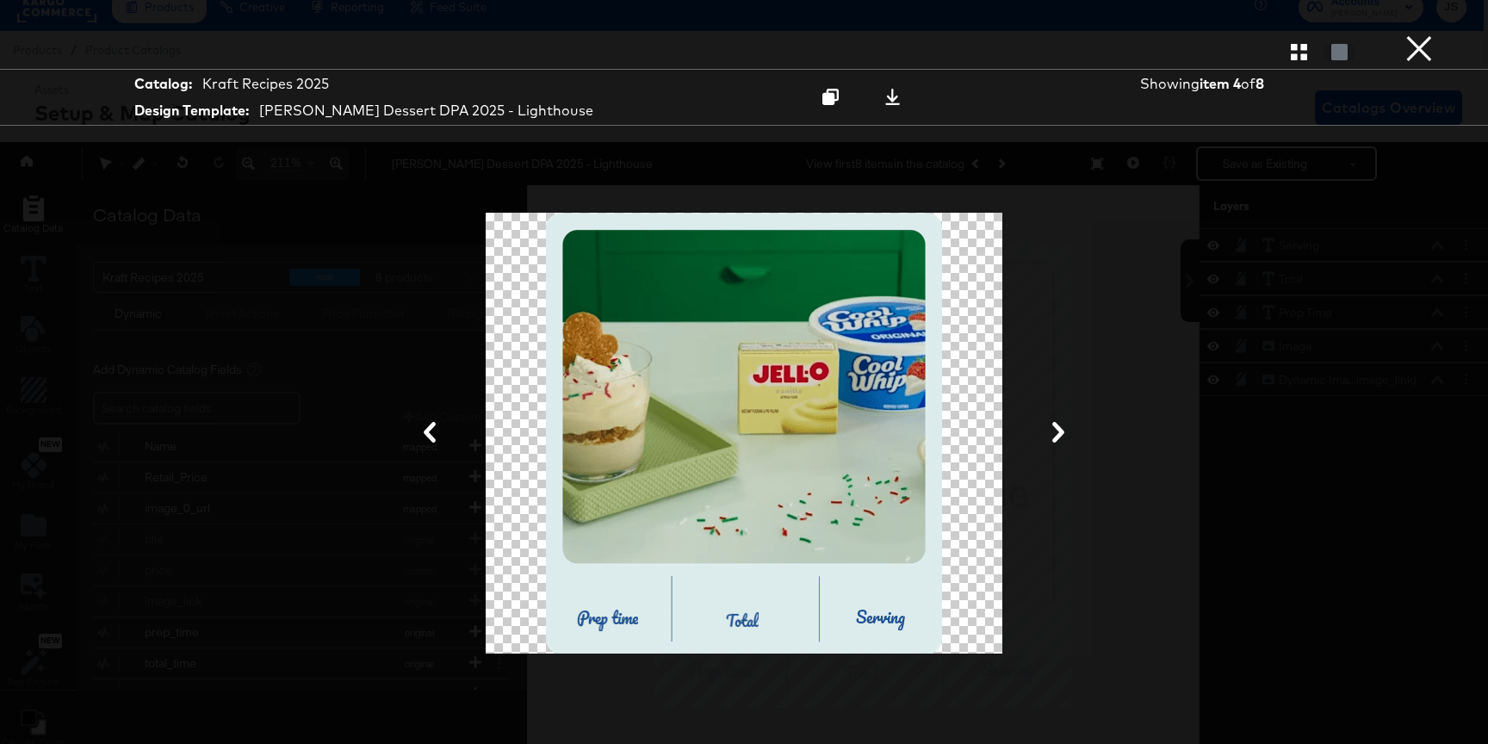
click at [1069, 436] on button at bounding box center [1058, 434] width 45 height 32
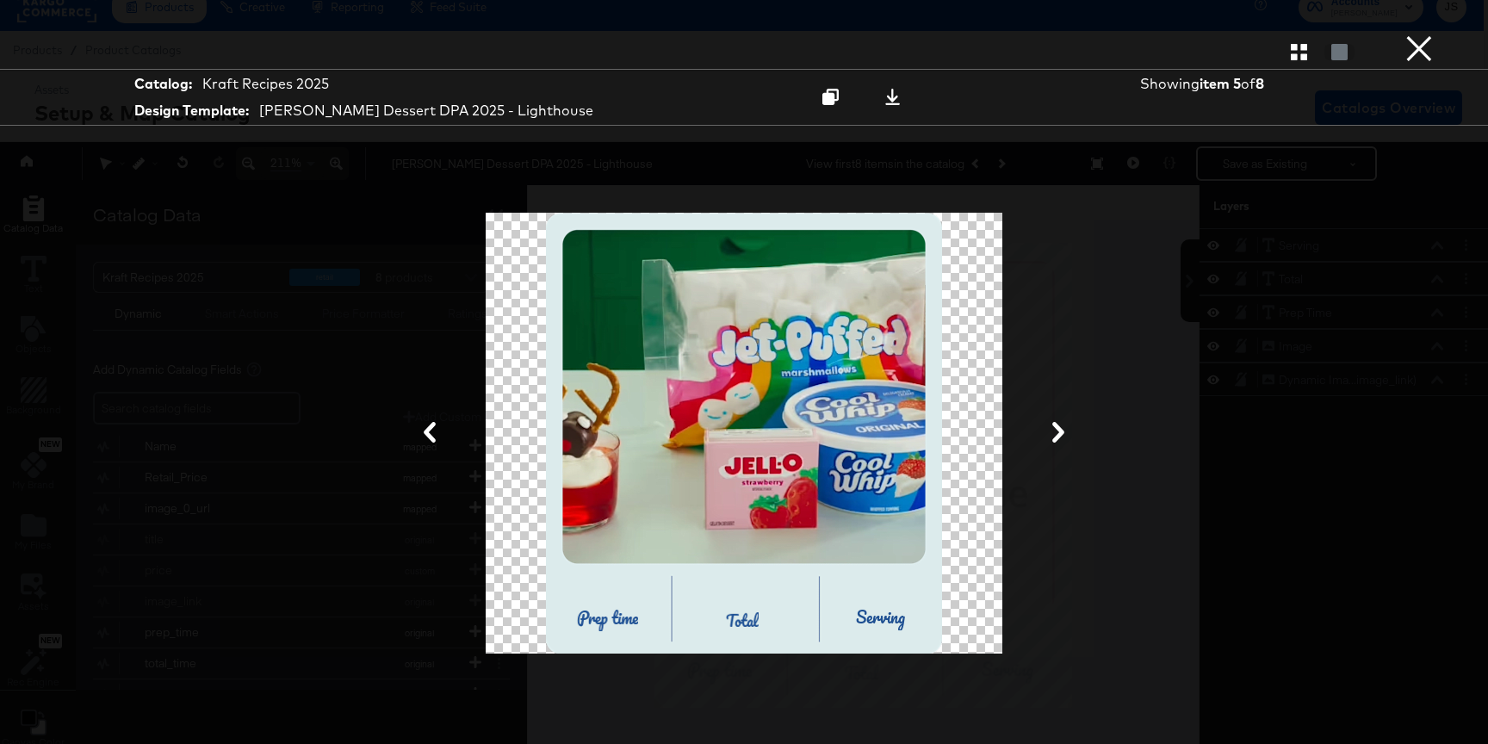
click at [1069, 436] on button at bounding box center [1058, 434] width 45 height 32
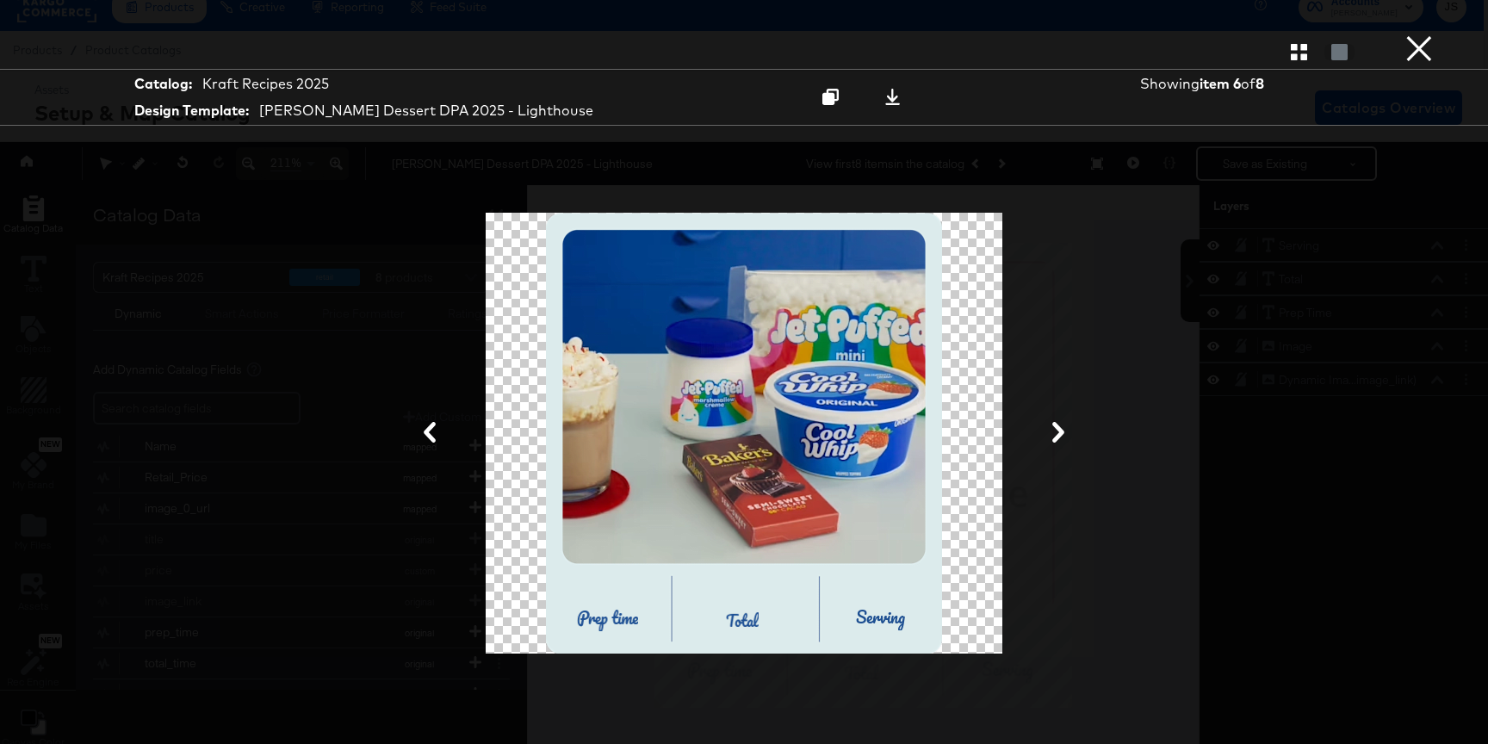
click at [1069, 436] on button at bounding box center [1058, 434] width 45 height 32
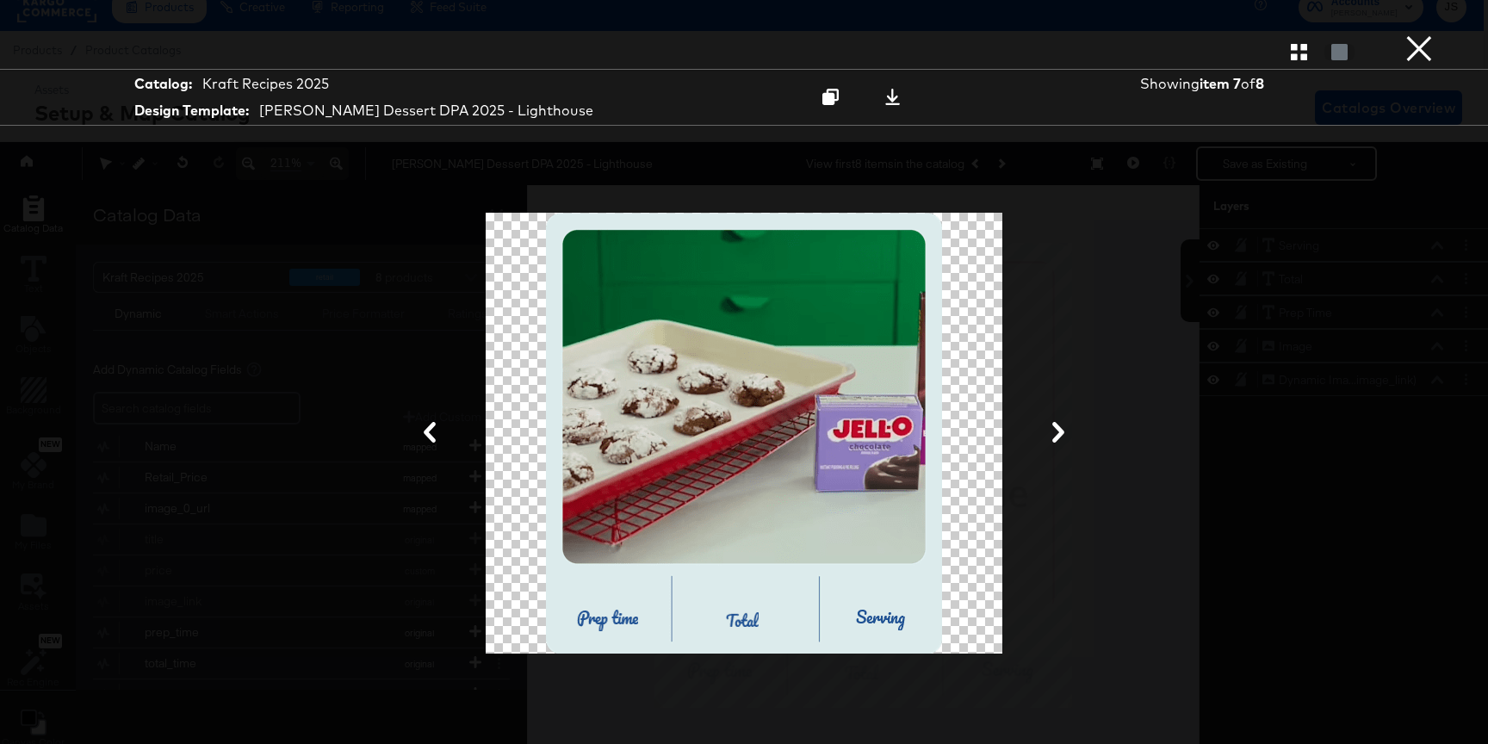
click at [1416, 34] on button "×" at bounding box center [1419, 17] width 34 height 34
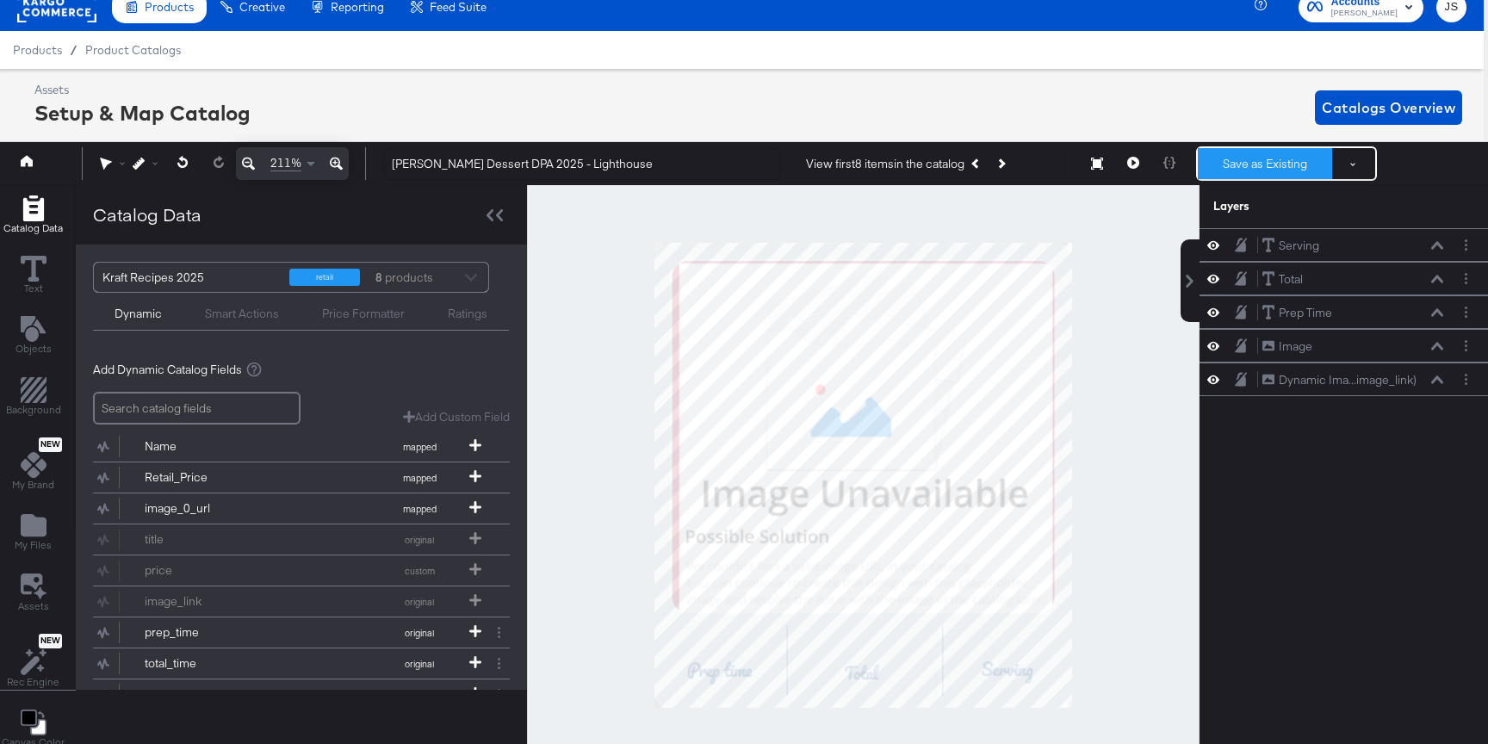
click at [1271, 166] on button "Save as Existing" at bounding box center [1265, 163] width 134 height 31
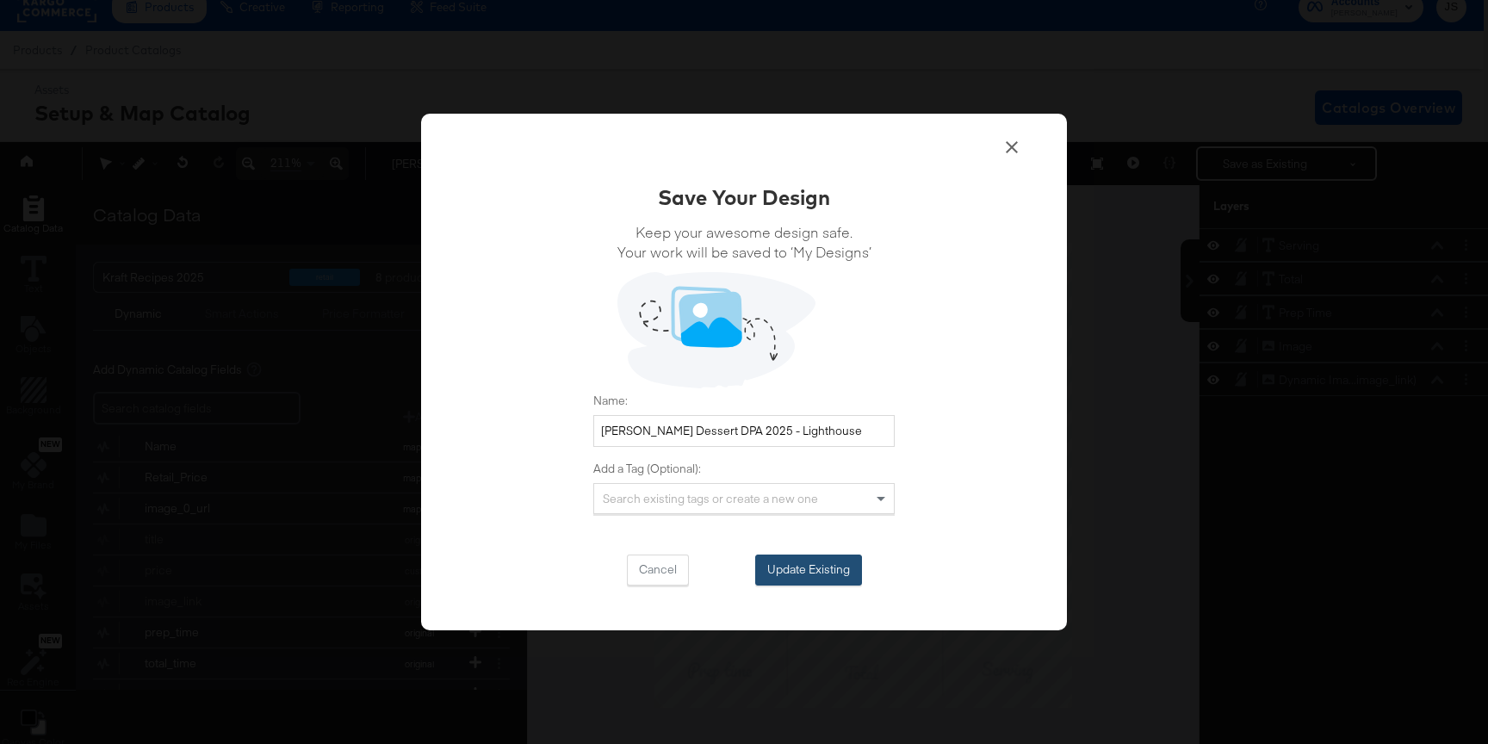
click at [805, 573] on button "Update Existing" at bounding box center [808, 569] width 107 height 31
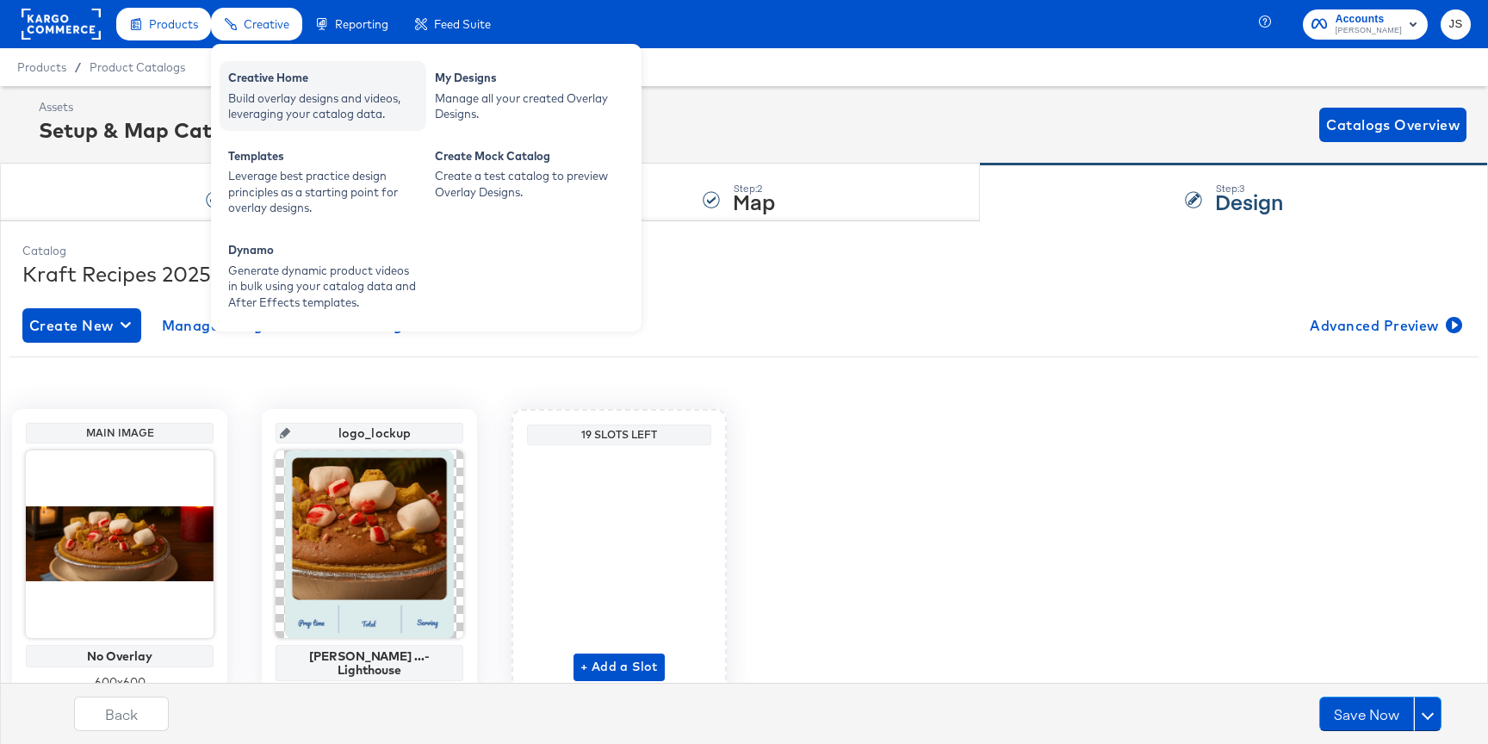
click at [264, 83] on div "Creative Home" at bounding box center [322, 80] width 189 height 21
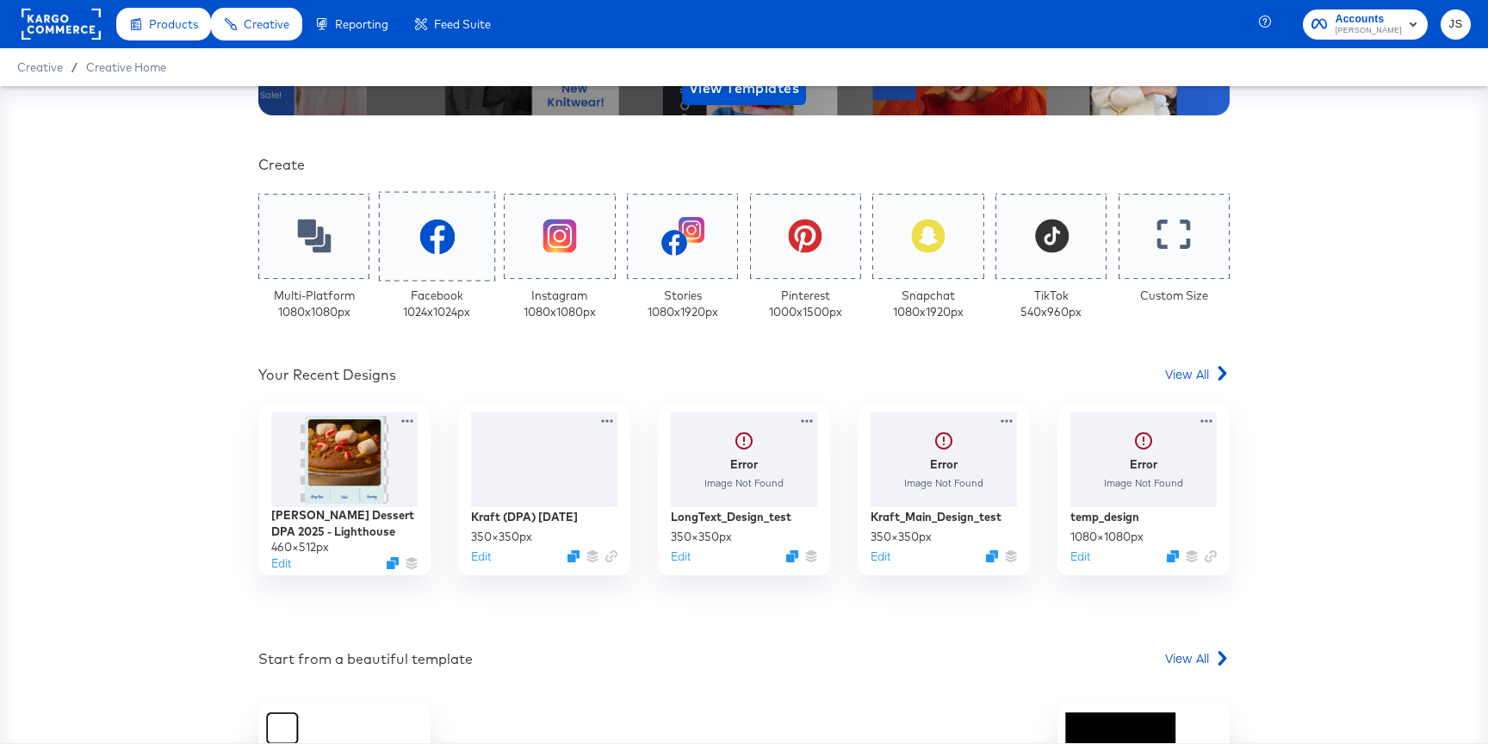
scroll to position [35, 0]
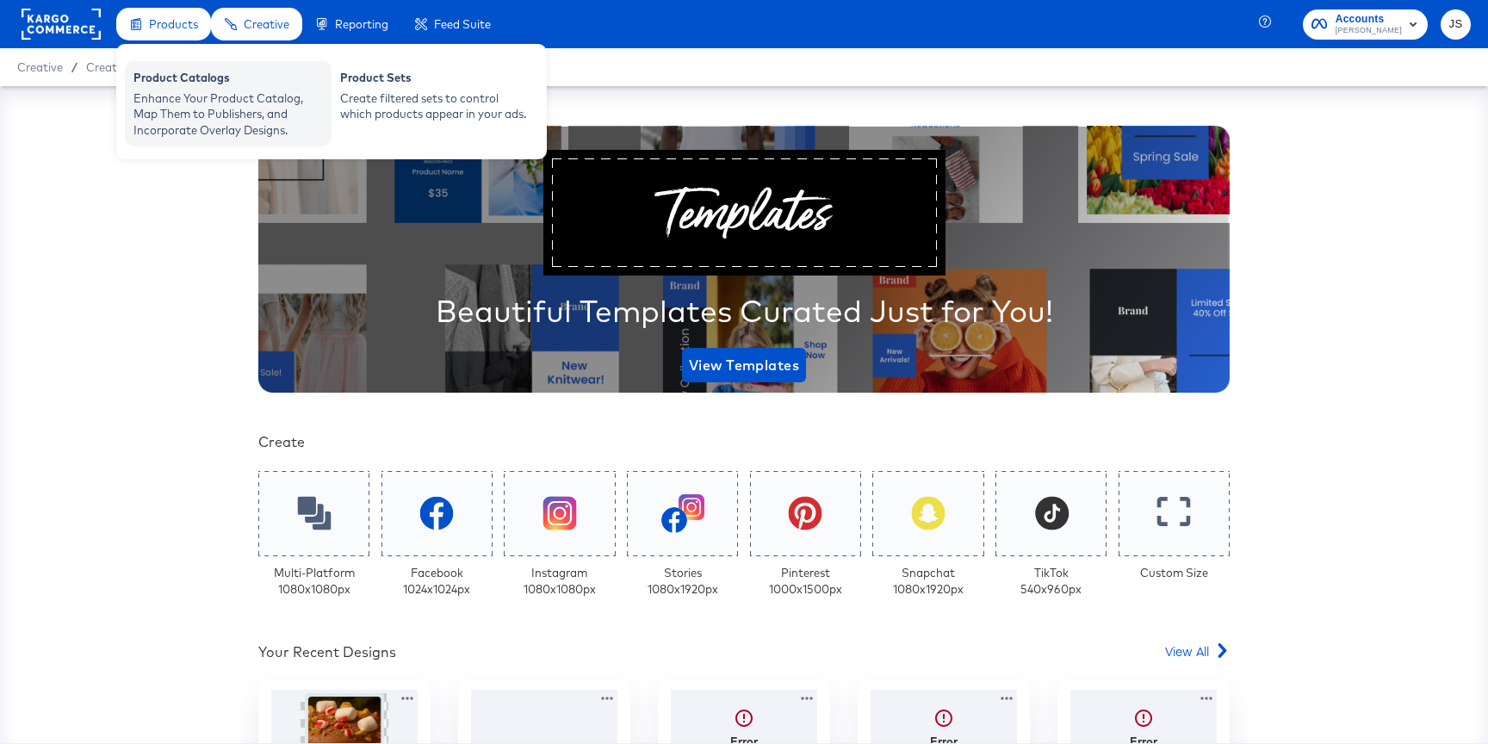
click at [209, 85] on div "Product Catalogs" at bounding box center [227, 80] width 189 height 21
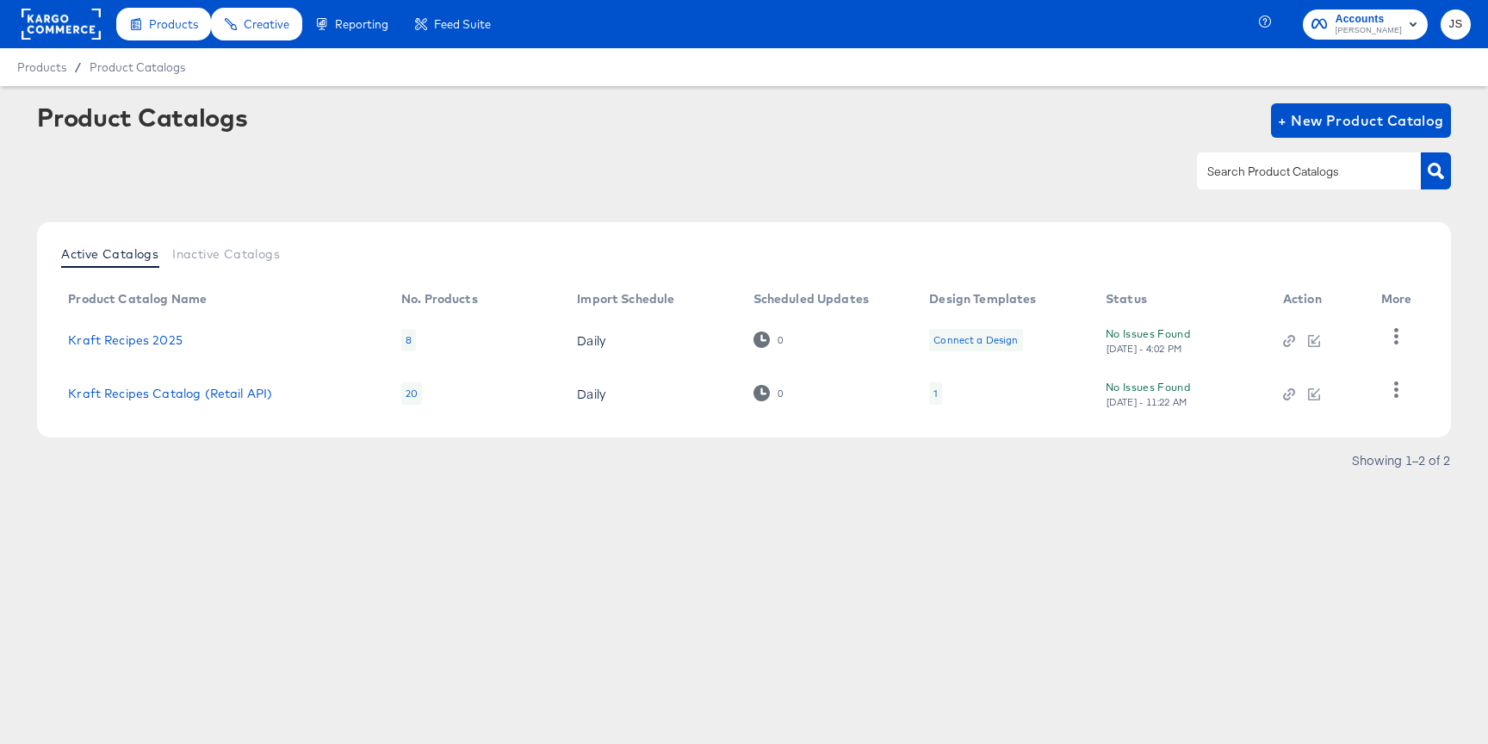
click at [943, 398] on td "1" at bounding box center [1003, 393] width 176 height 53
click at [938, 396] on div "1" at bounding box center [935, 393] width 13 height 22
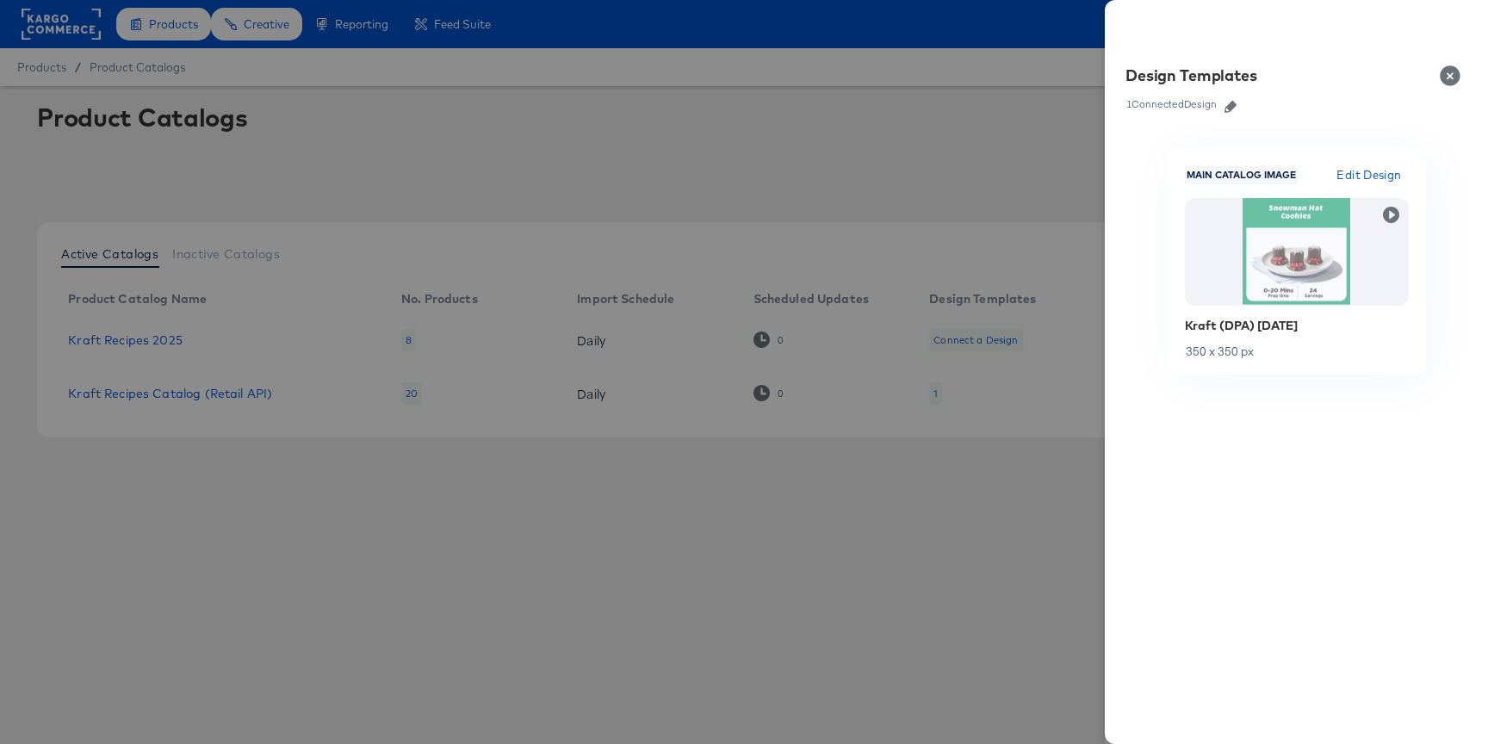
click at [1236, 105] on icon "button" at bounding box center [1230, 107] width 12 height 12
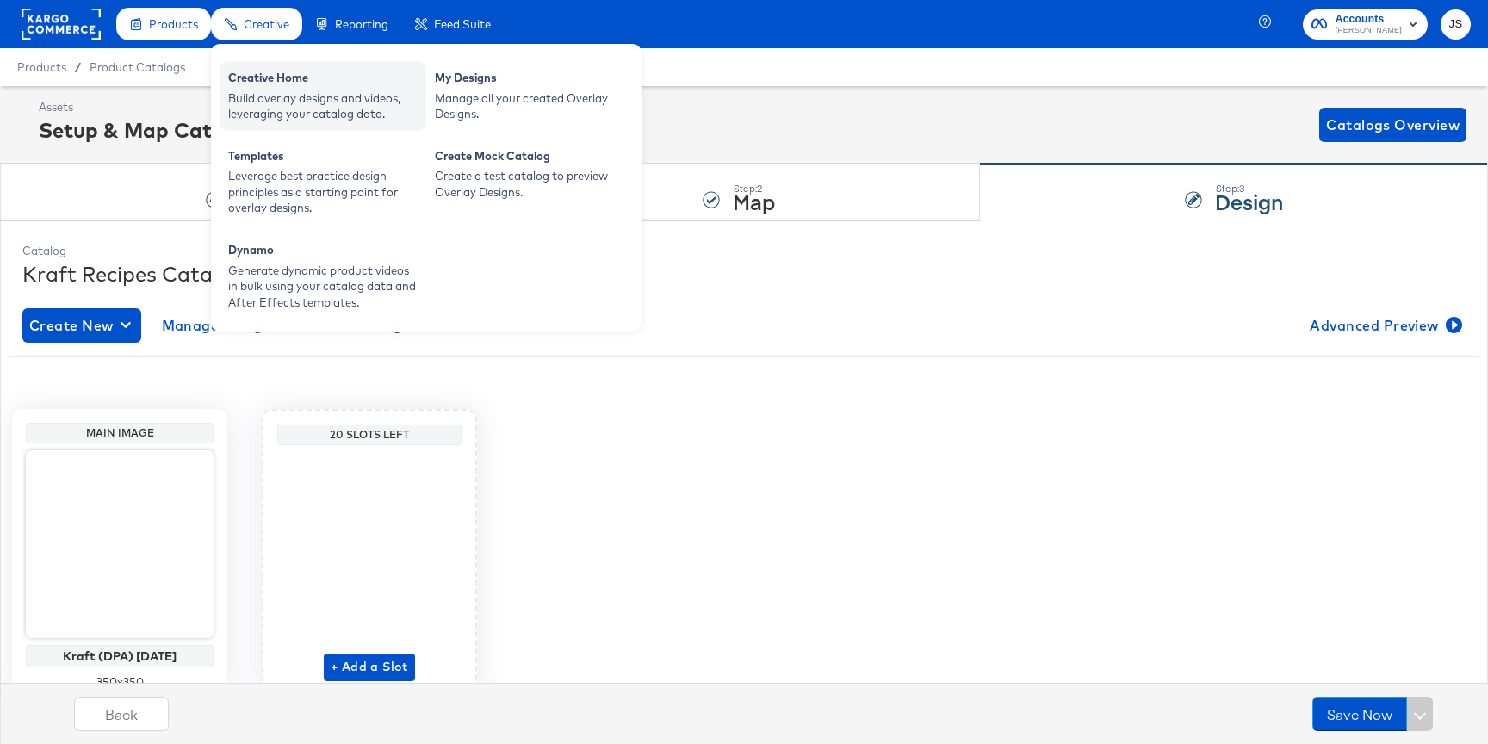
click at [258, 100] on div "Build overlay designs and videos, leveraging your catalog data." at bounding box center [322, 106] width 189 height 32
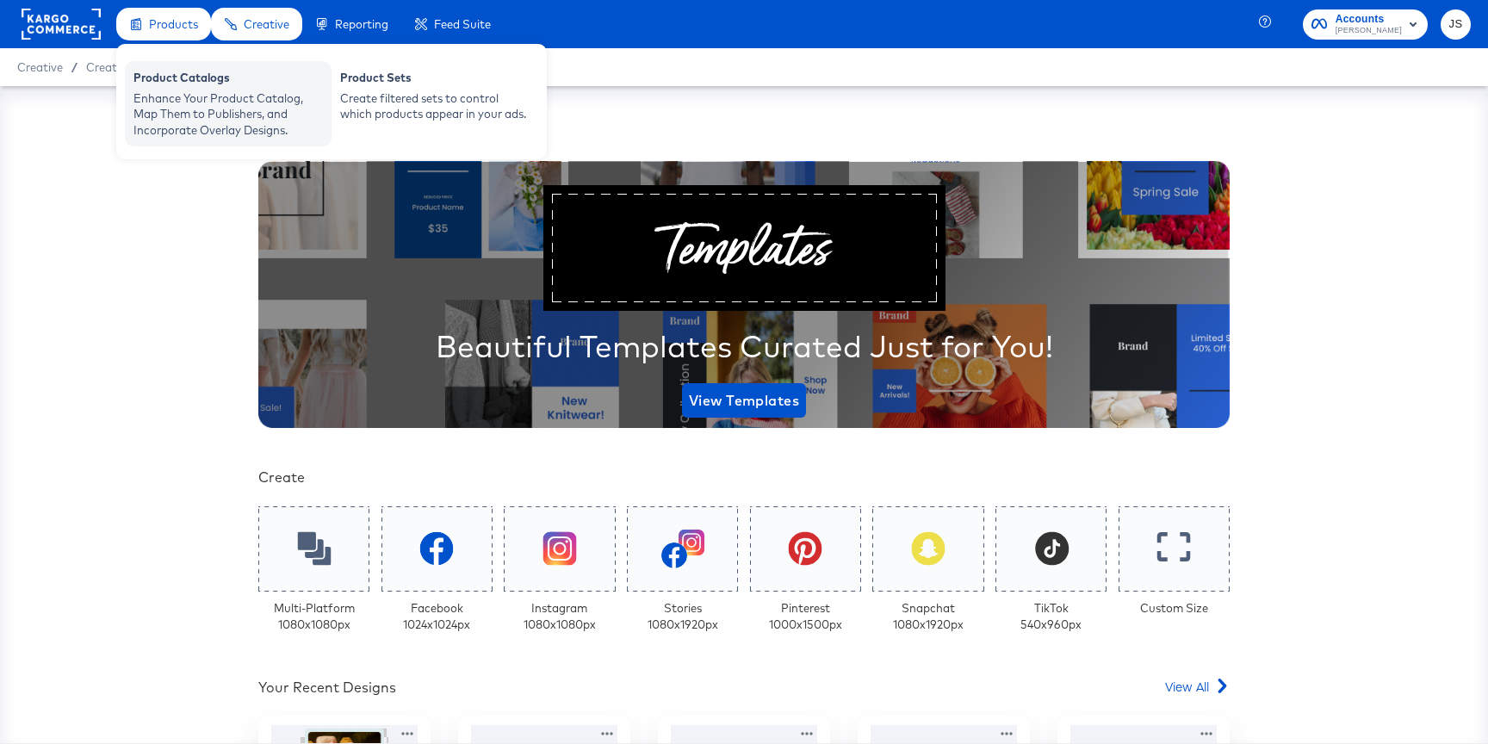
click at [181, 83] on div "Product Catalogs" at bounding box center [227, 80] width 189 height 21
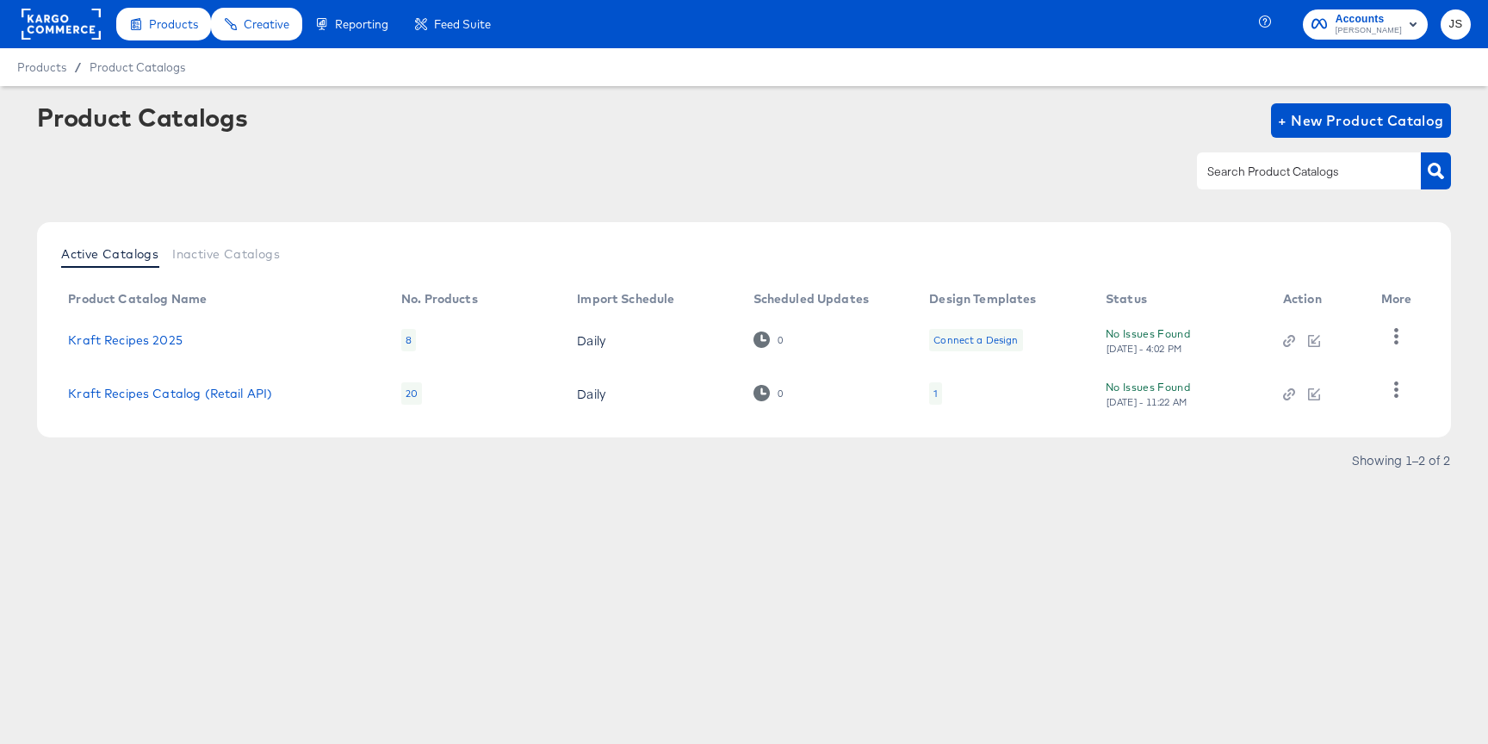
click at [962, 333] on div "Connect a Design" at bounding box center [975, 340] width 84 height 14
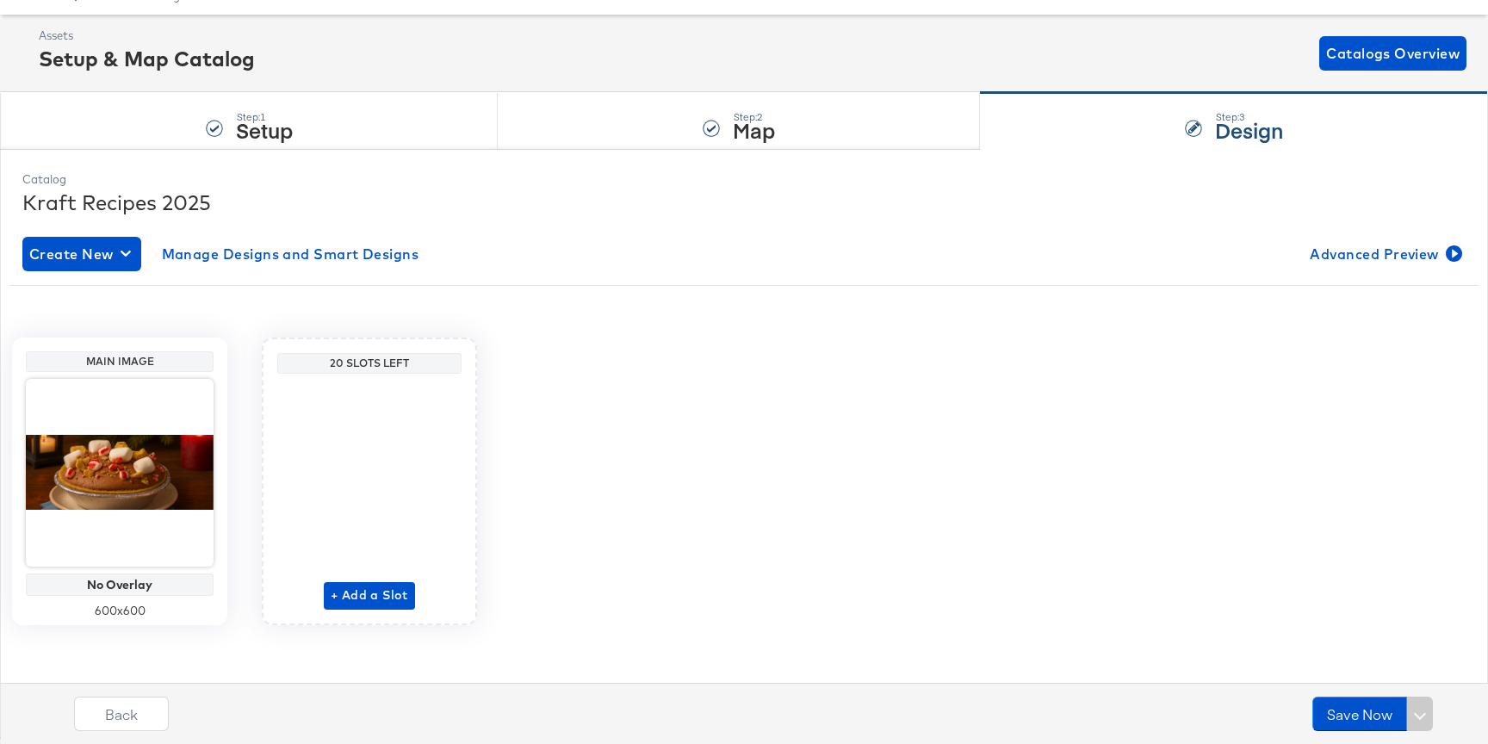
scroll to position [77, 0]
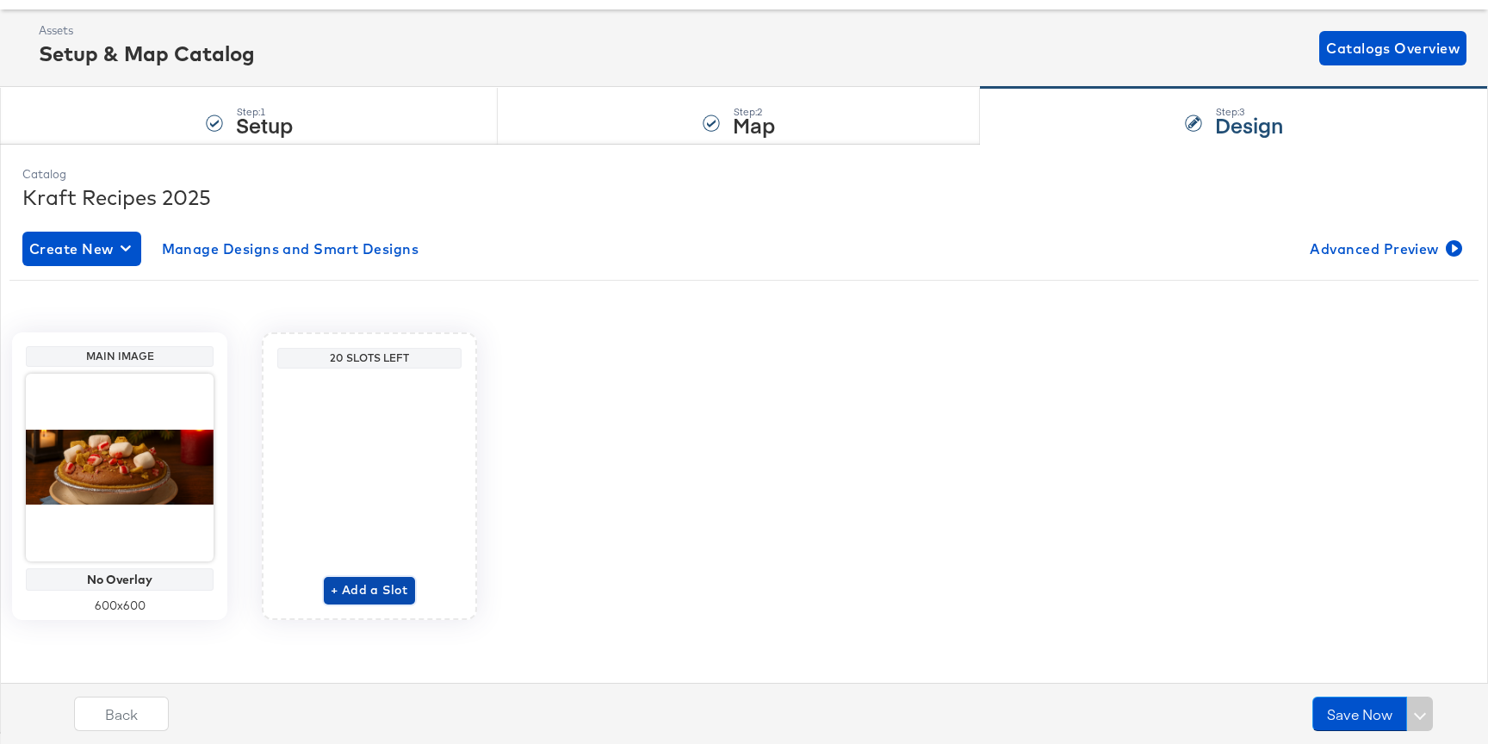
click at [355, 592] on span "+ Add a Slot" at bounding box center [369, 590] width 77 height 22
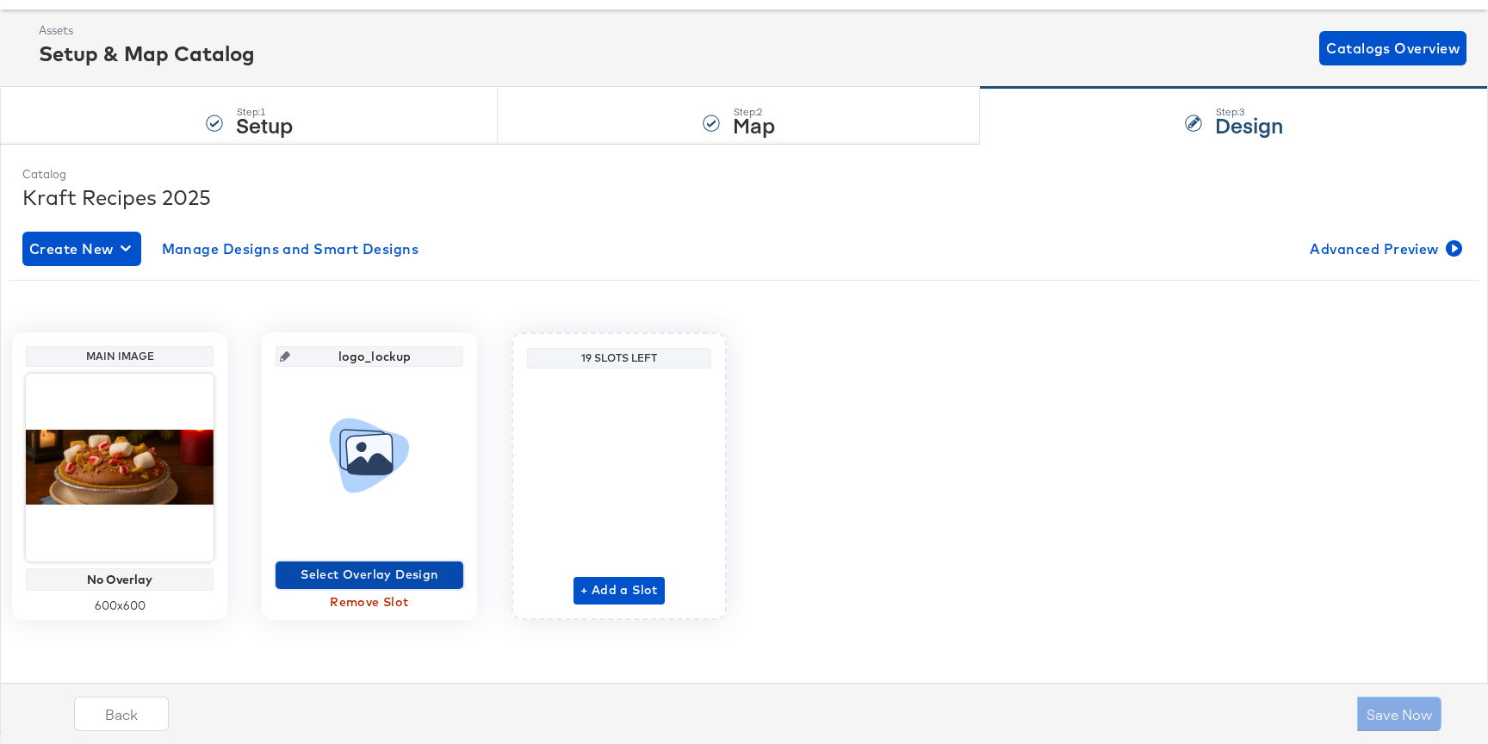
click at [381, 574] on span "Select Overlay Design" at bounding box center [369, 575] width 174 height 22
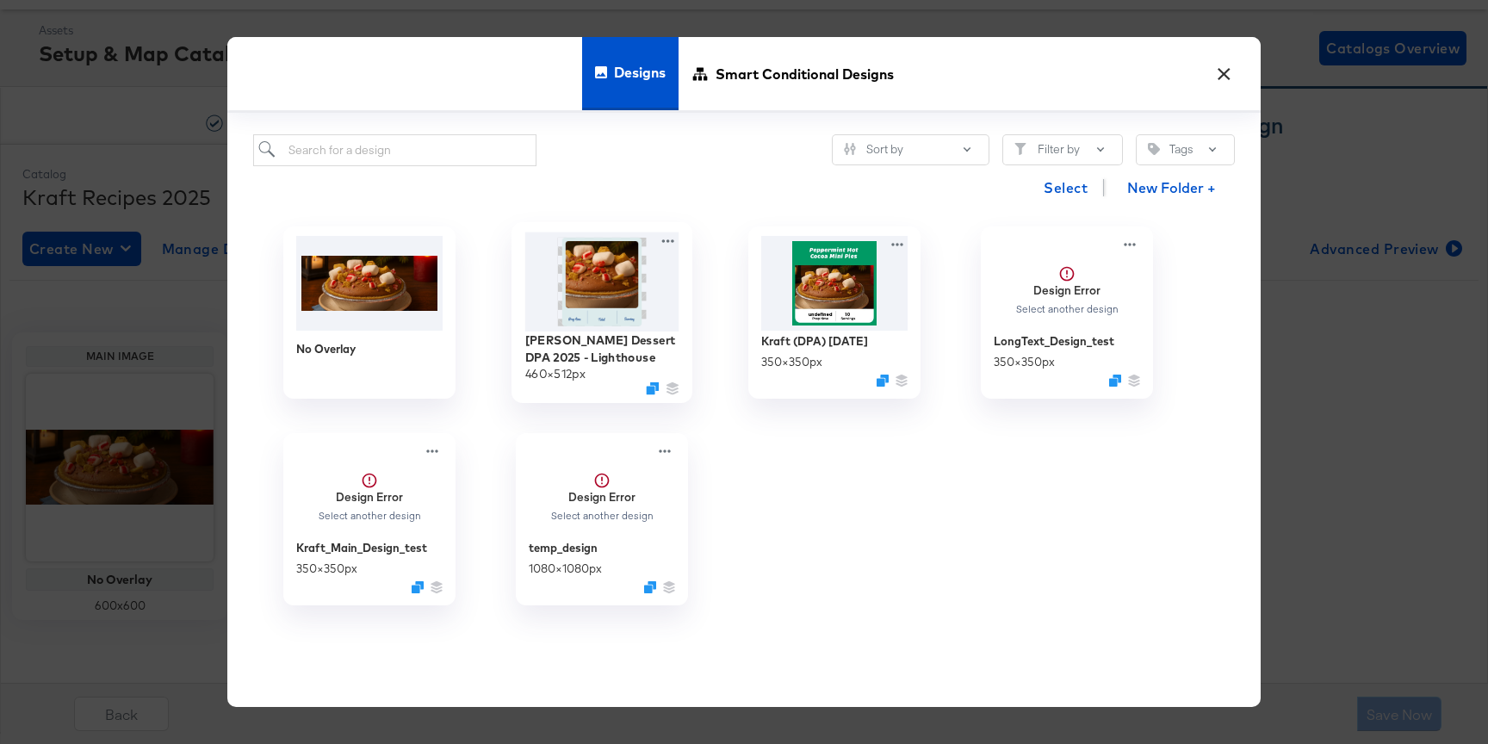
click at [613, 313] on img at bounding box center [602, 281] width 154 height 99
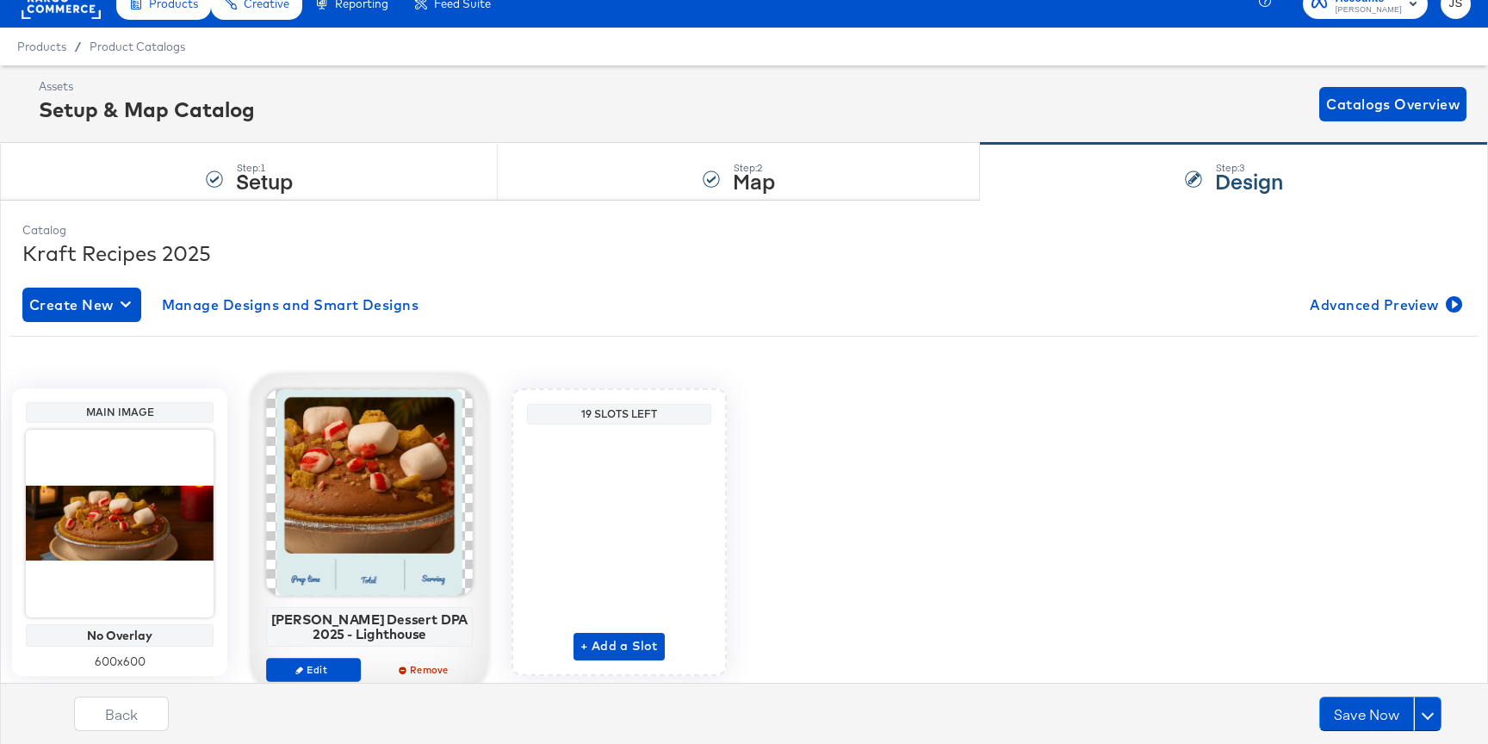
scroll to position [26, 0]
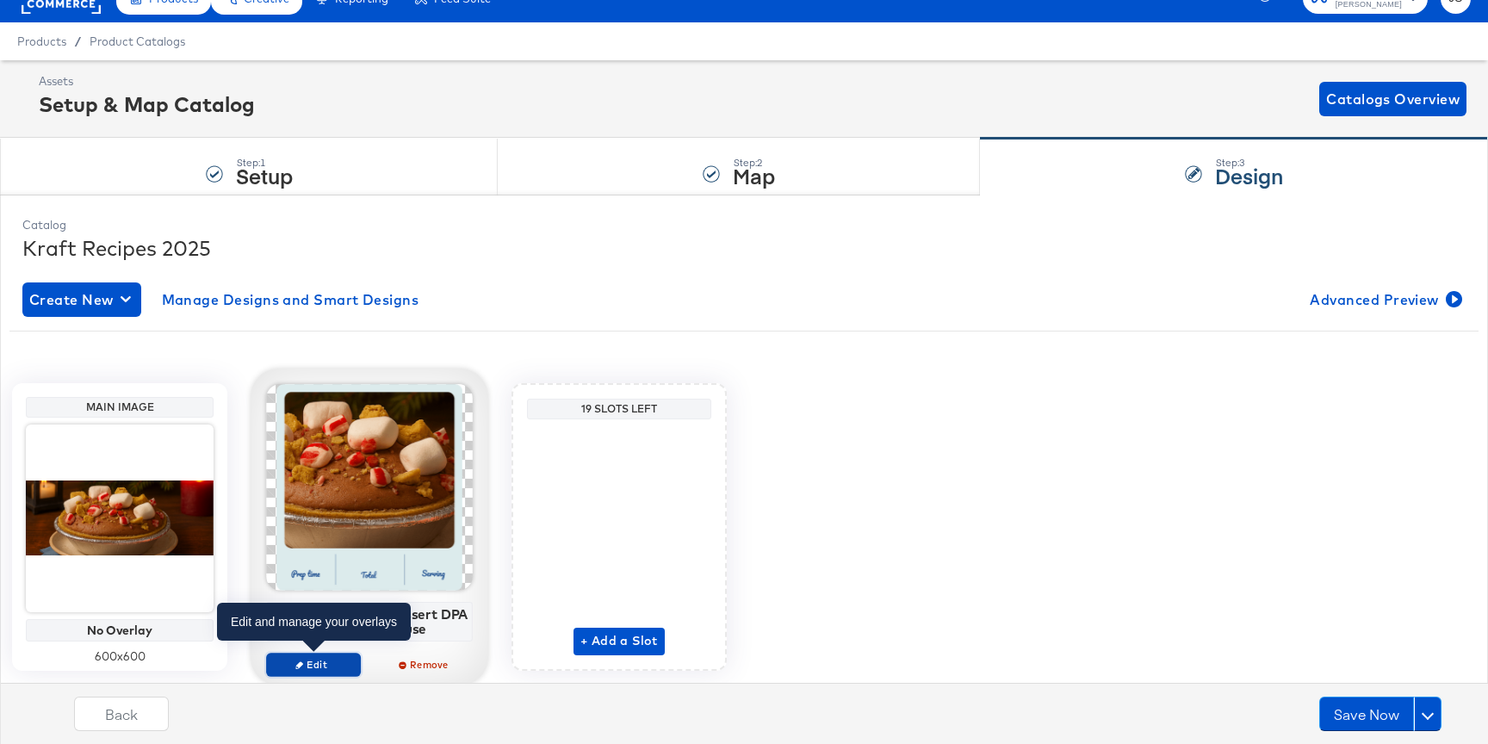
click at [322, 664] on span "Edit" at bounding box center [313, 664] width 79 height 13
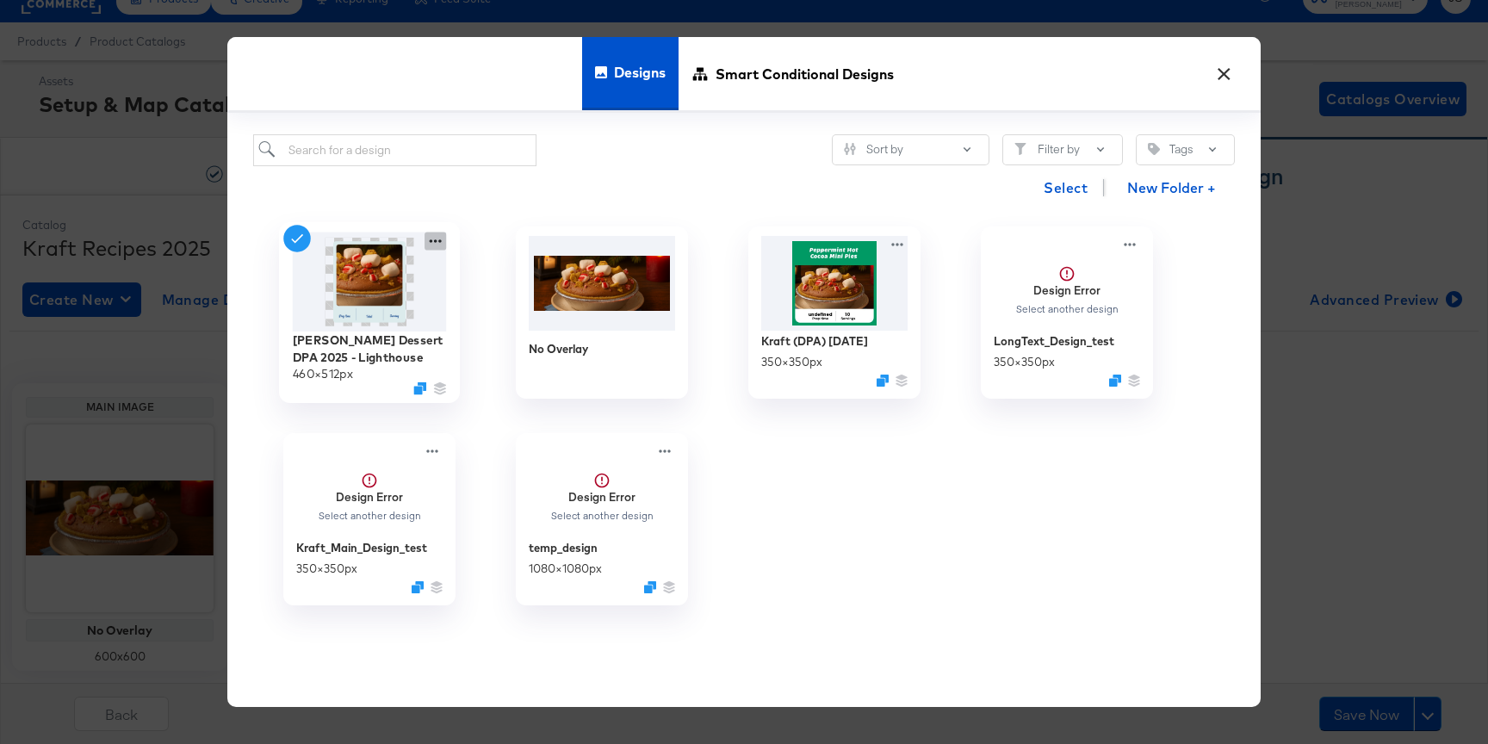
click at [443, 238] on icon at bounding box center [435, 241] width 22 height 18
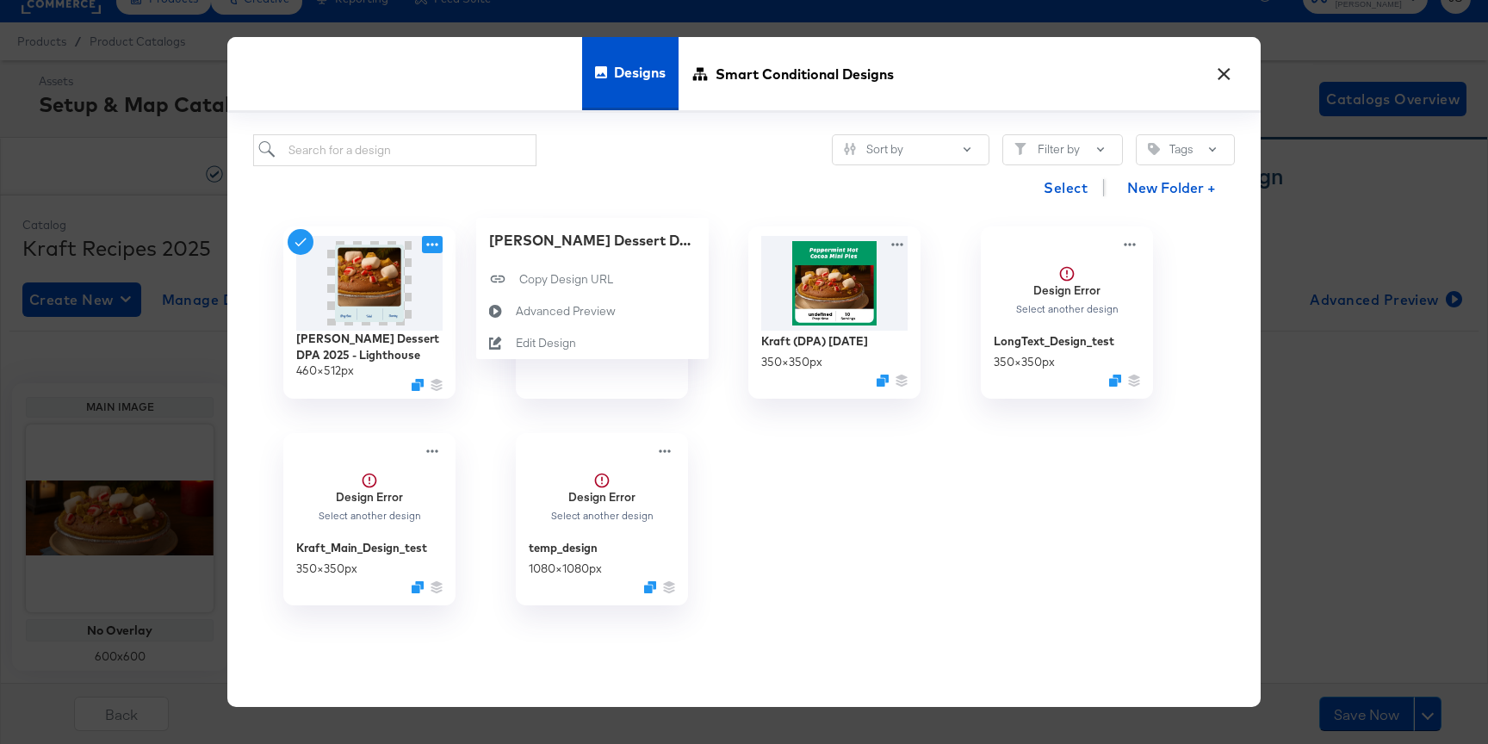
click at [563, 192] on div "Select New Folder +" at bounding box center [743, 188] width 981 height 44
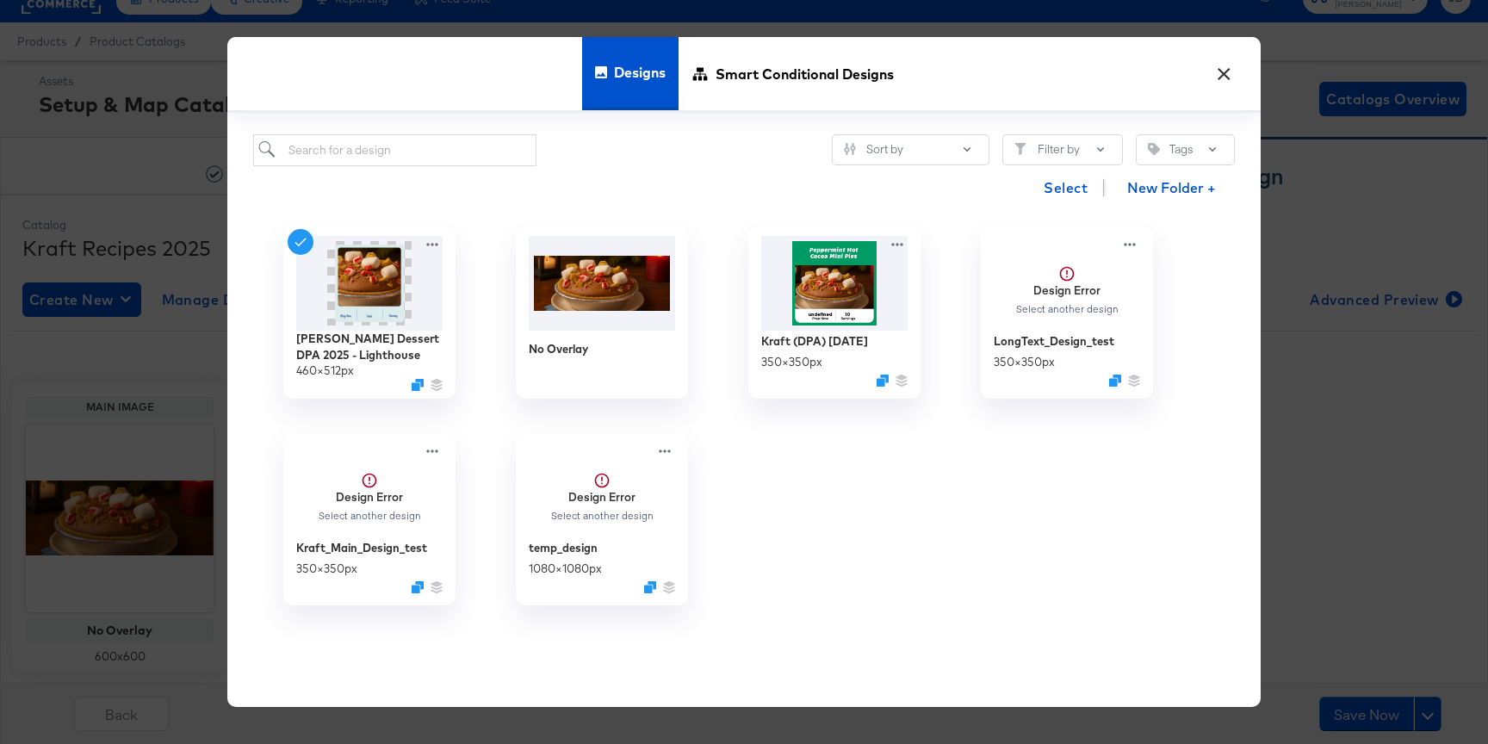
click at [886, 438] on div at bounding box center [834, 519] width 232 height 207
click at [437, 245] on icon at bounding box center [435, 241] width 22 height 18
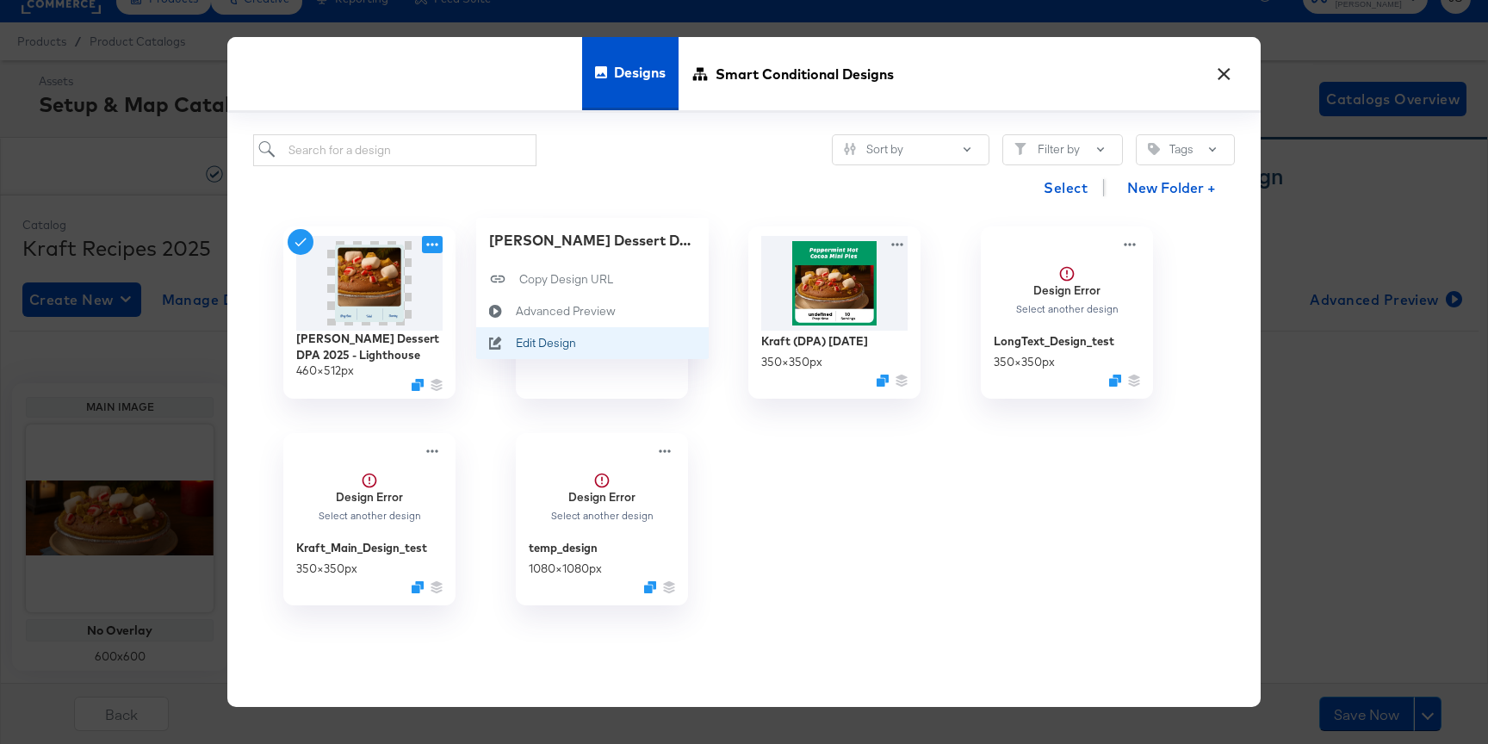
click at [556, 333] on button "Edit Design Edit Design" at bounding box center [592, 343] width 232 height 32
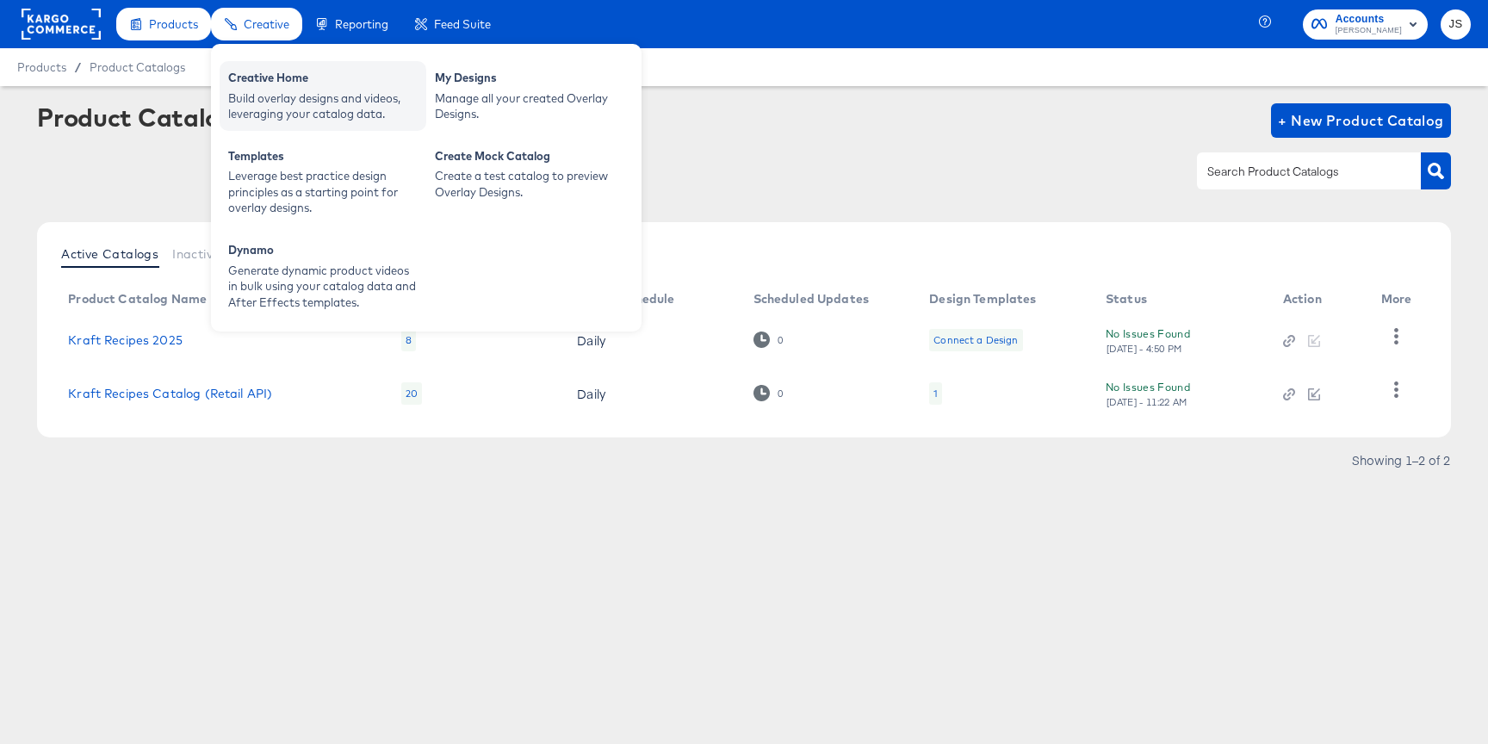
click at [271, 106] on div "Build overlay designs and videos, leveraging your catalog data." at bounding box center [322, 106] width 189 height 32
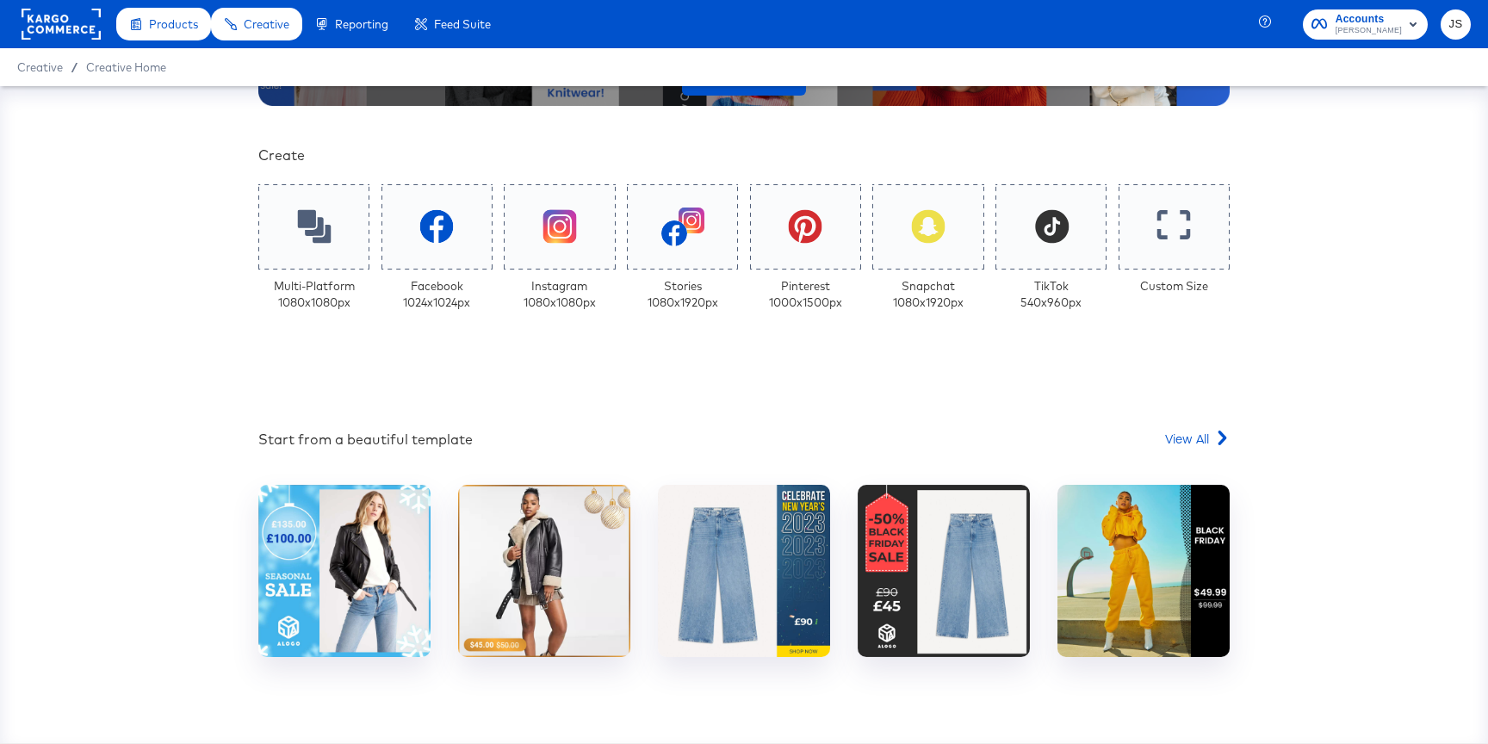
scroll to position [331, 0]
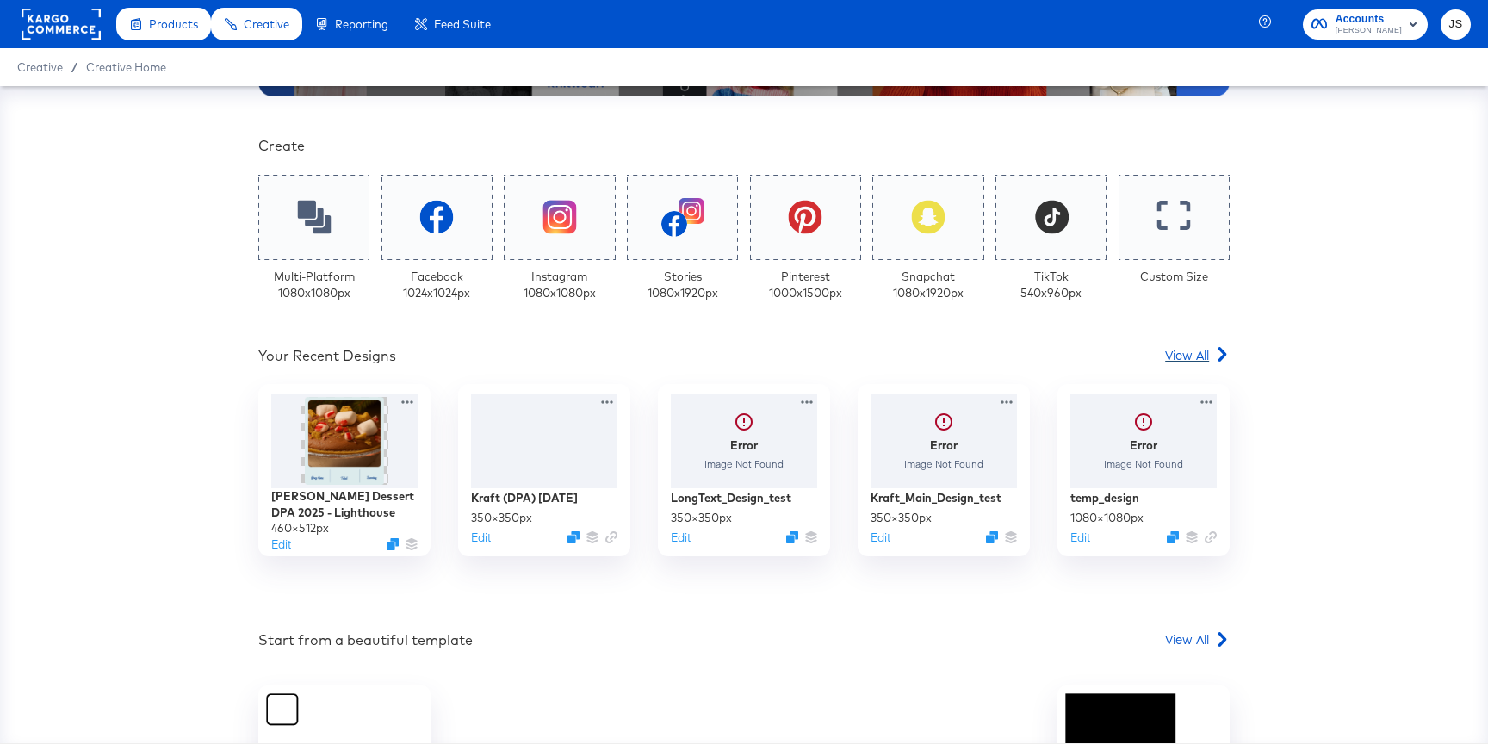
click at [1190, 356] on span "View All" at bounding box center [1187, 354] width 44 height 17
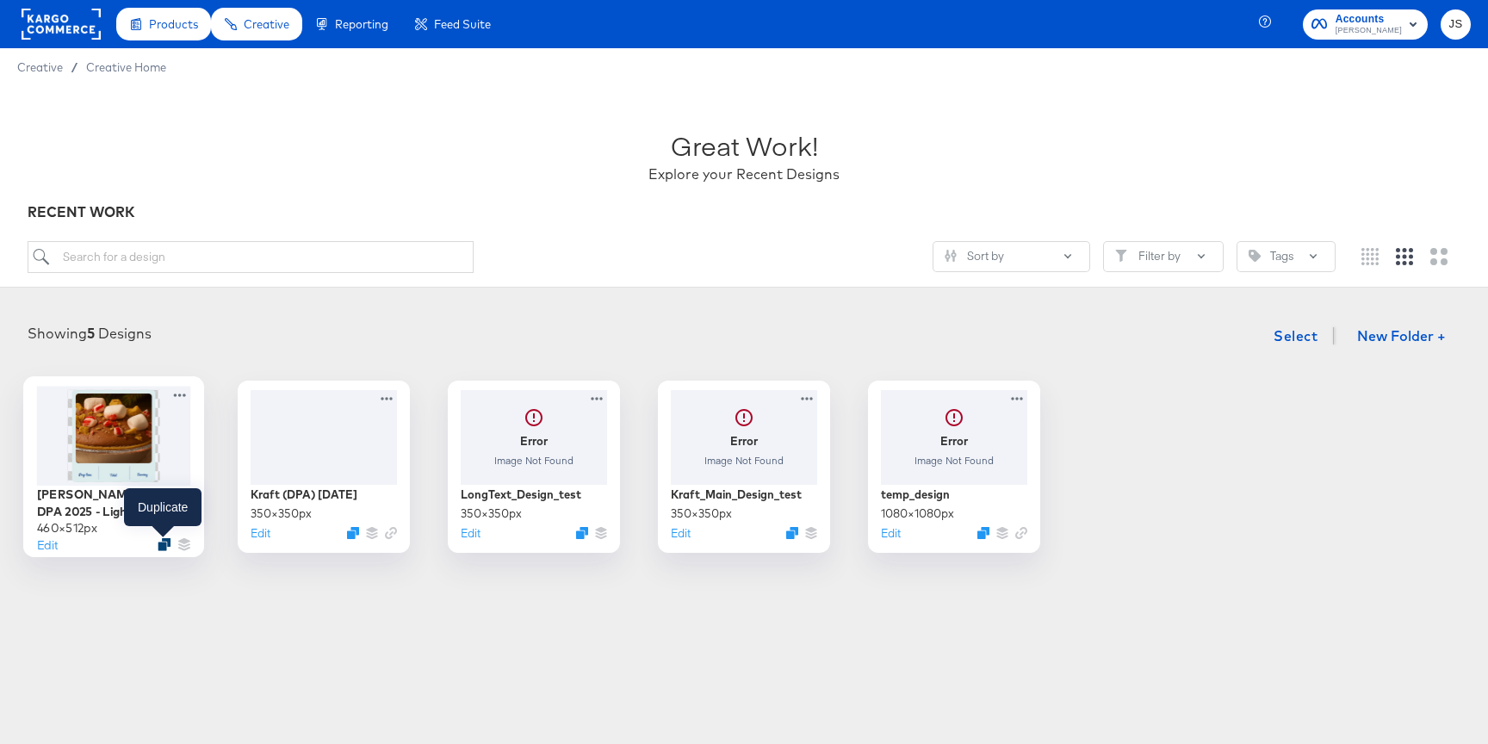
click at [164, 542] on icon "Duplicate" at bounding box center [164, 544] width 13 height 13
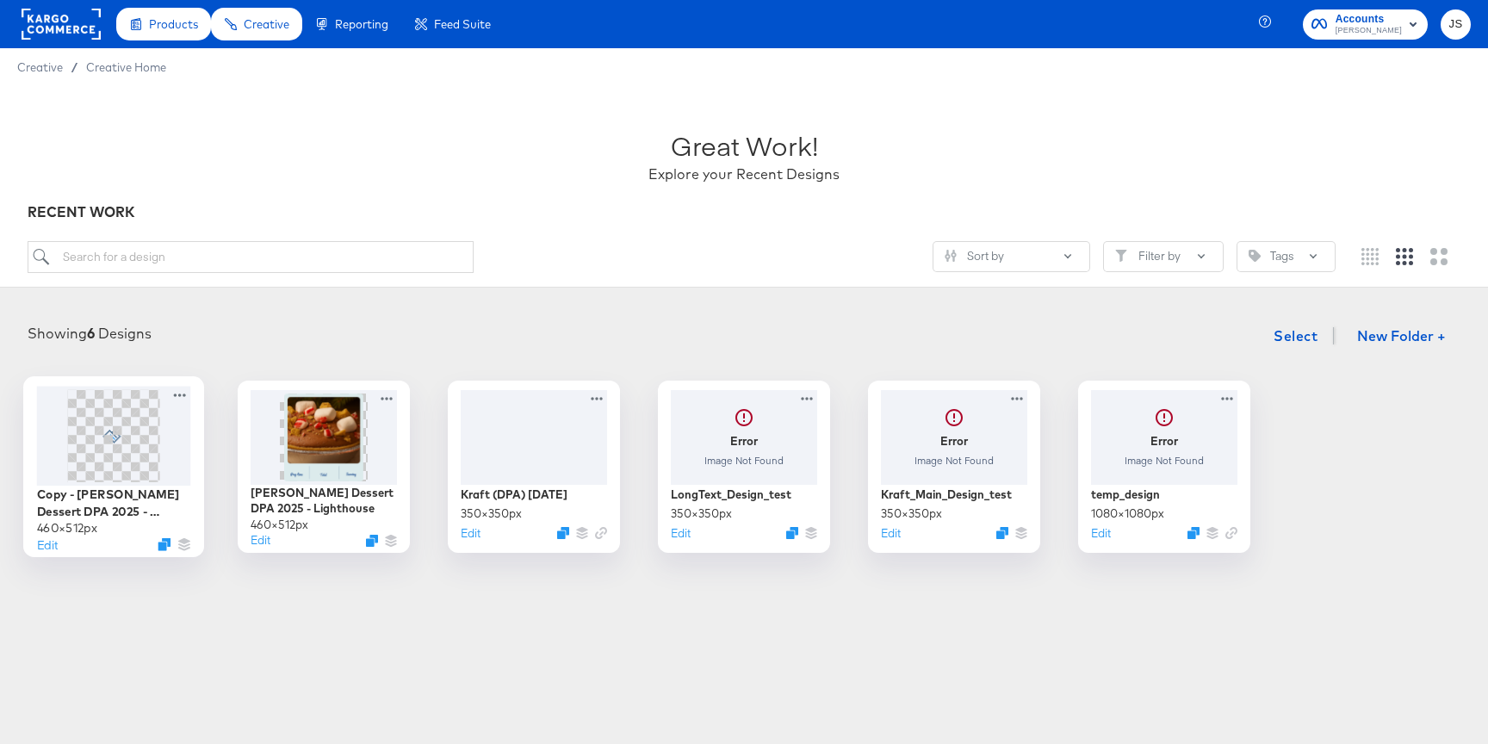
click at [148, 455] on span at bounding box center [113, 435] width 92 height 92
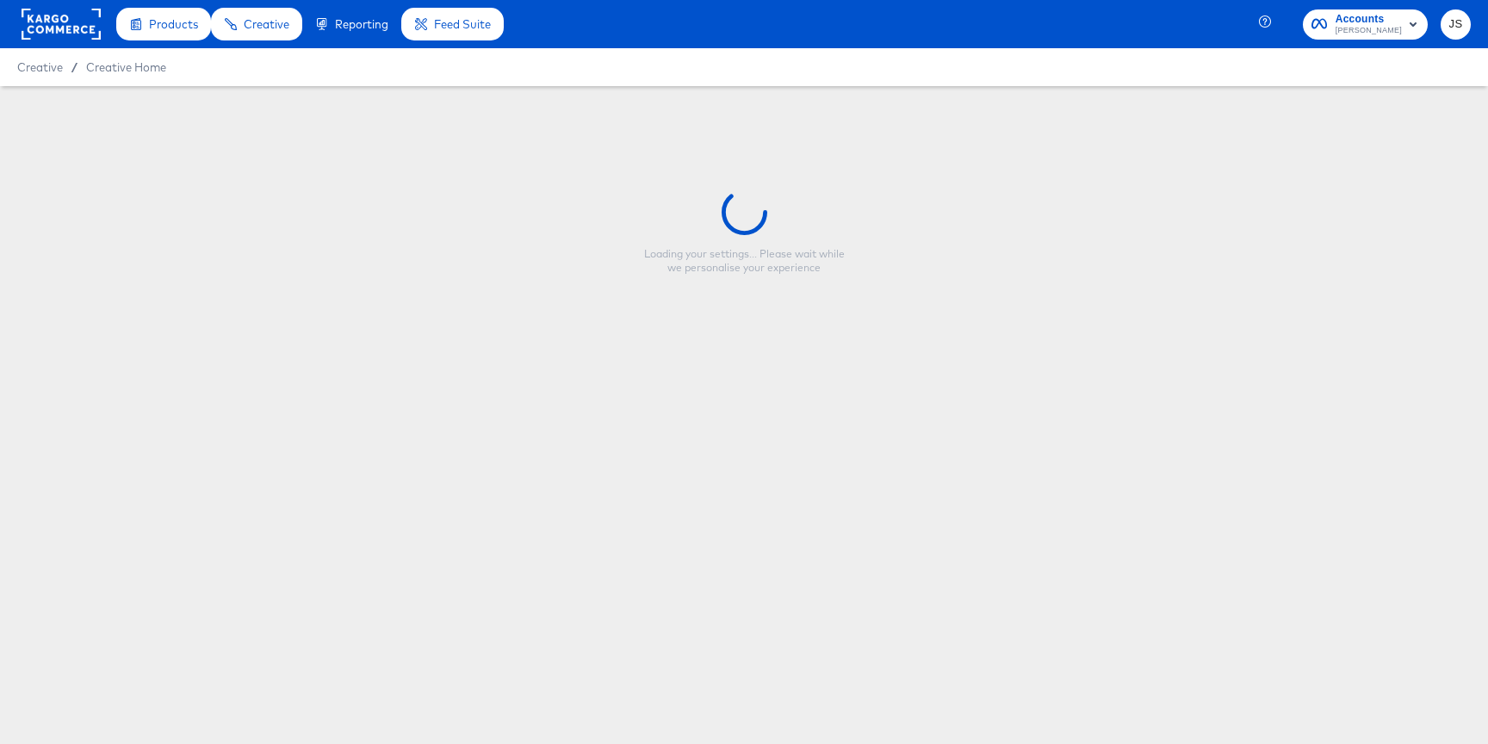
type input "Copy - Kraft Heinz Dessert DPA 2025 - Lighthouse"
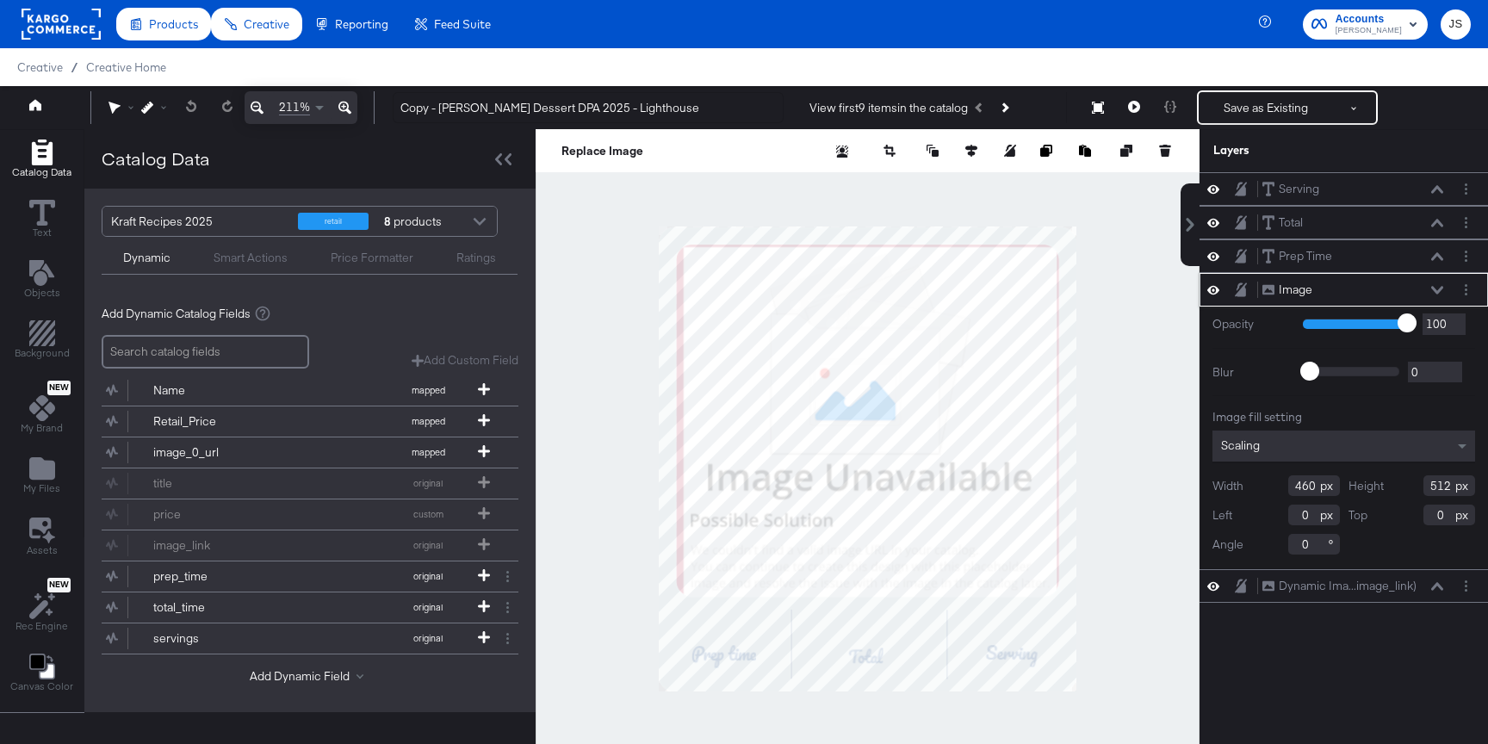
click at [1438, 290] on icon at bounding box center [1437, 290] width 12 height 9
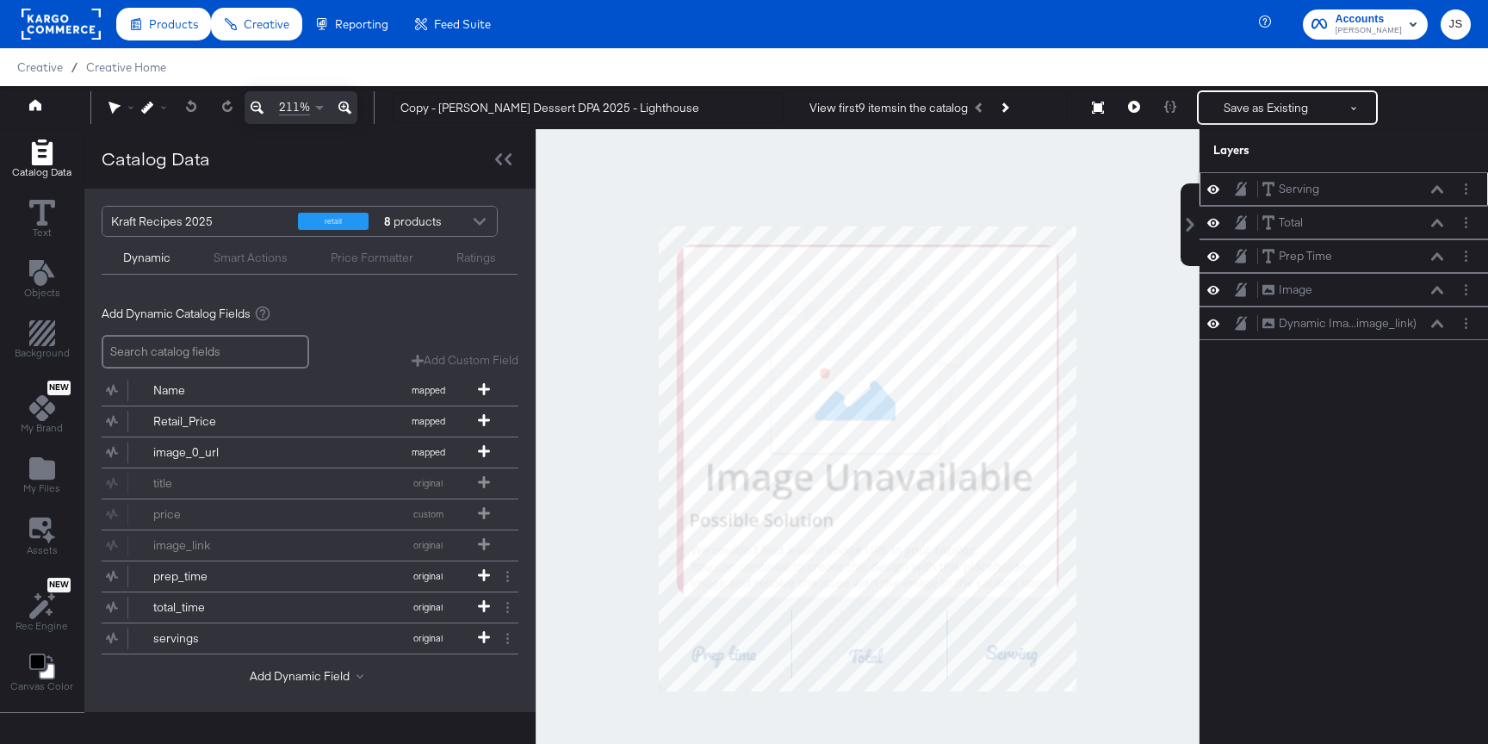
click at [1212, 186] on icon at bounding box center [1213, 189] width 12 height 9
click at [1212, 214] on div "Total Total" at bounding box center [1343, 223] width 275 height 18
click at [1212, 220] on icon at bounding box center [1213, 222] width 12 height 15
click at [1212, 263] on icon at bounding box center [1213, 256] width 12 height 15
click at [1211, 322] on icon at bounding box center [1213, 323] width 12 height 15
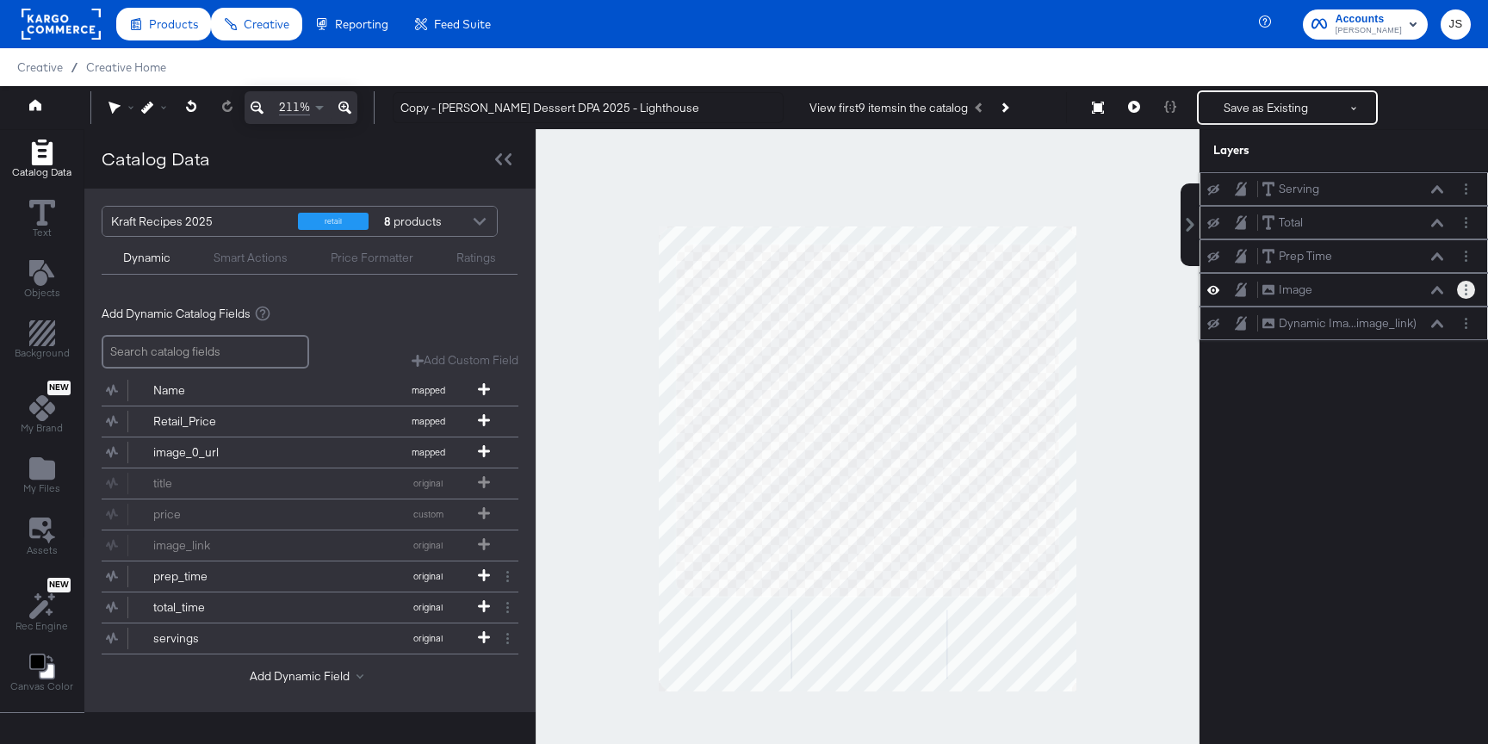
click at [1464, 290] on icon "Layer Options" at bounding box center [1465, 289] width 3 height 11
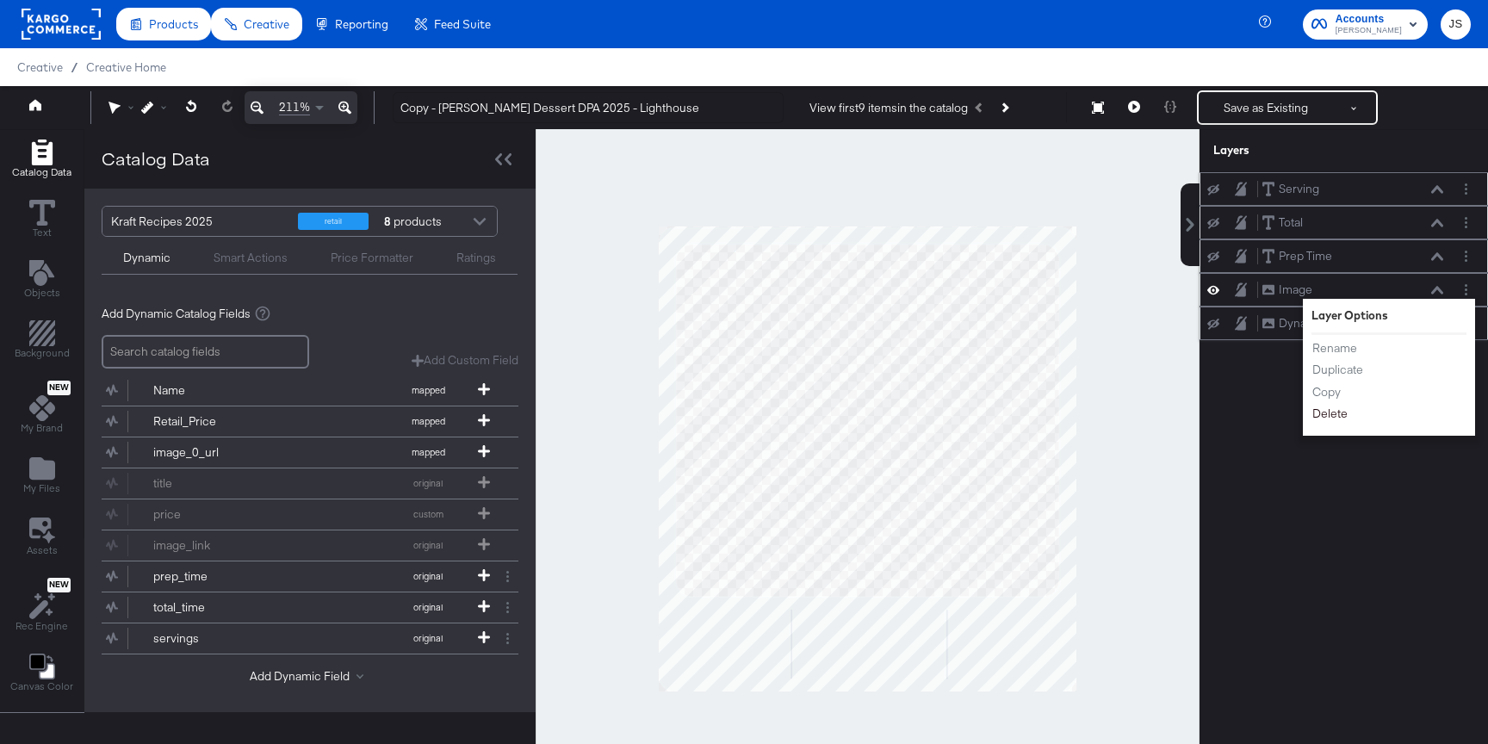
click at [1334, 412] on button "Delete" at bounding box center [1329, 414] width 37 height 18
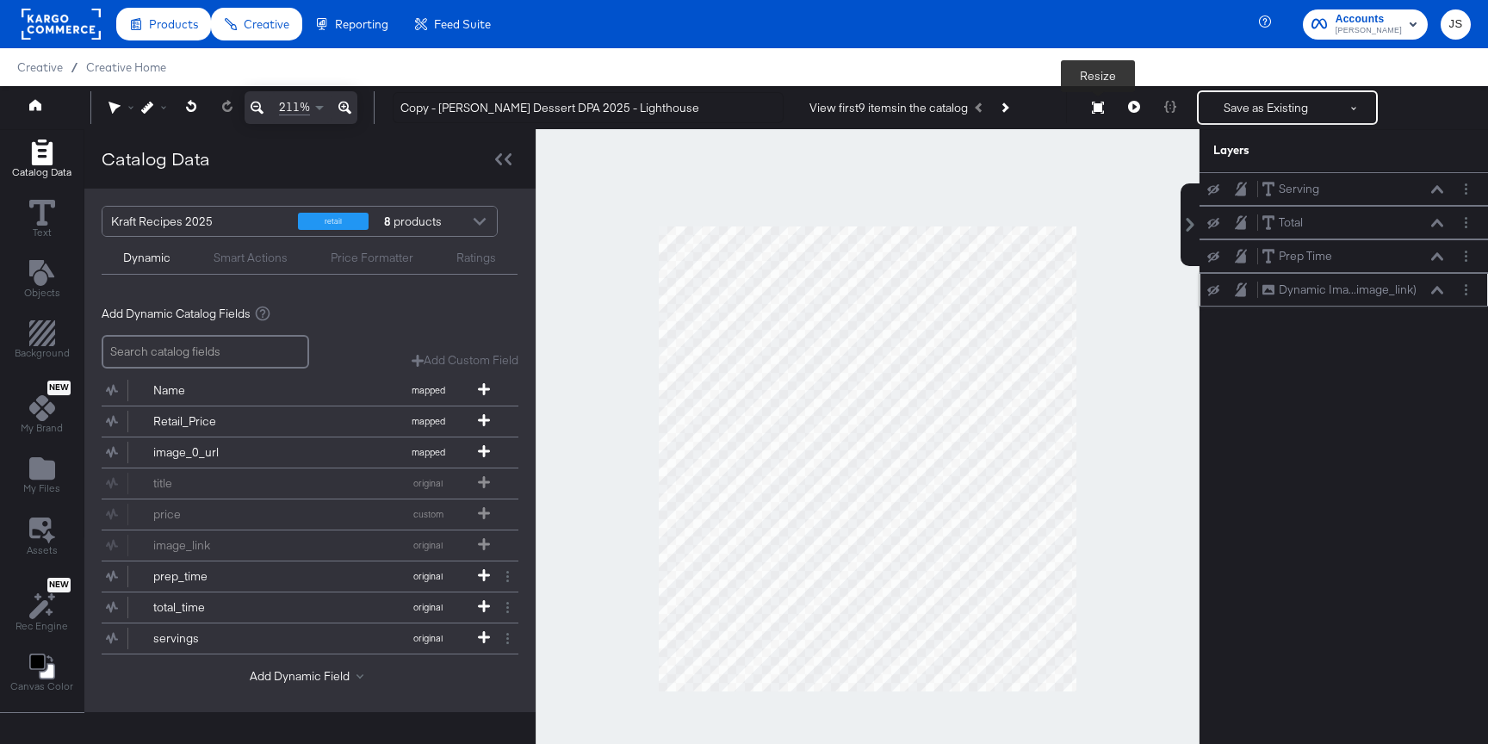
click at [1097, 123] on button "Resize" at bounding box center [1098, 108] width 36 height 31
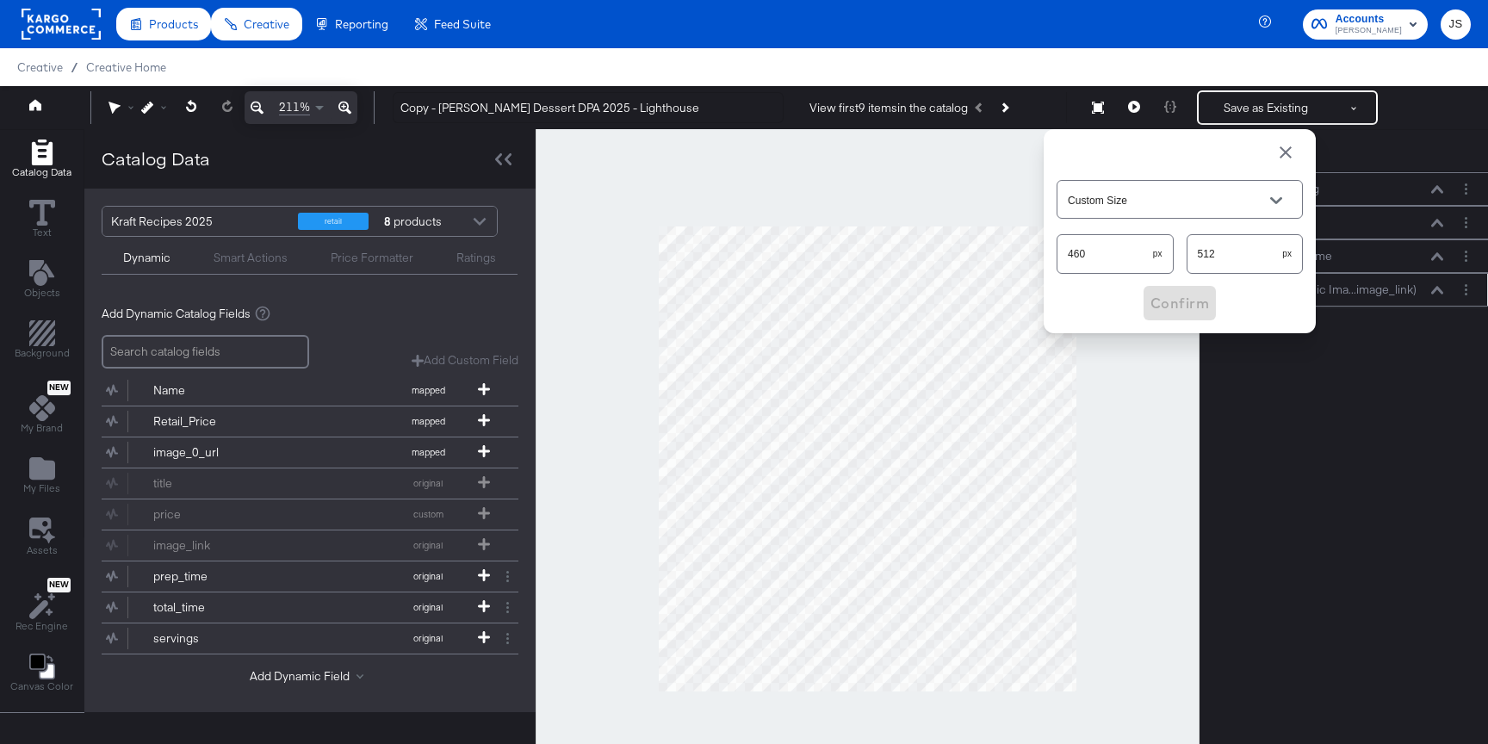
click at [894, 188] on div at bounding box center [868, 458] width 664 height 659
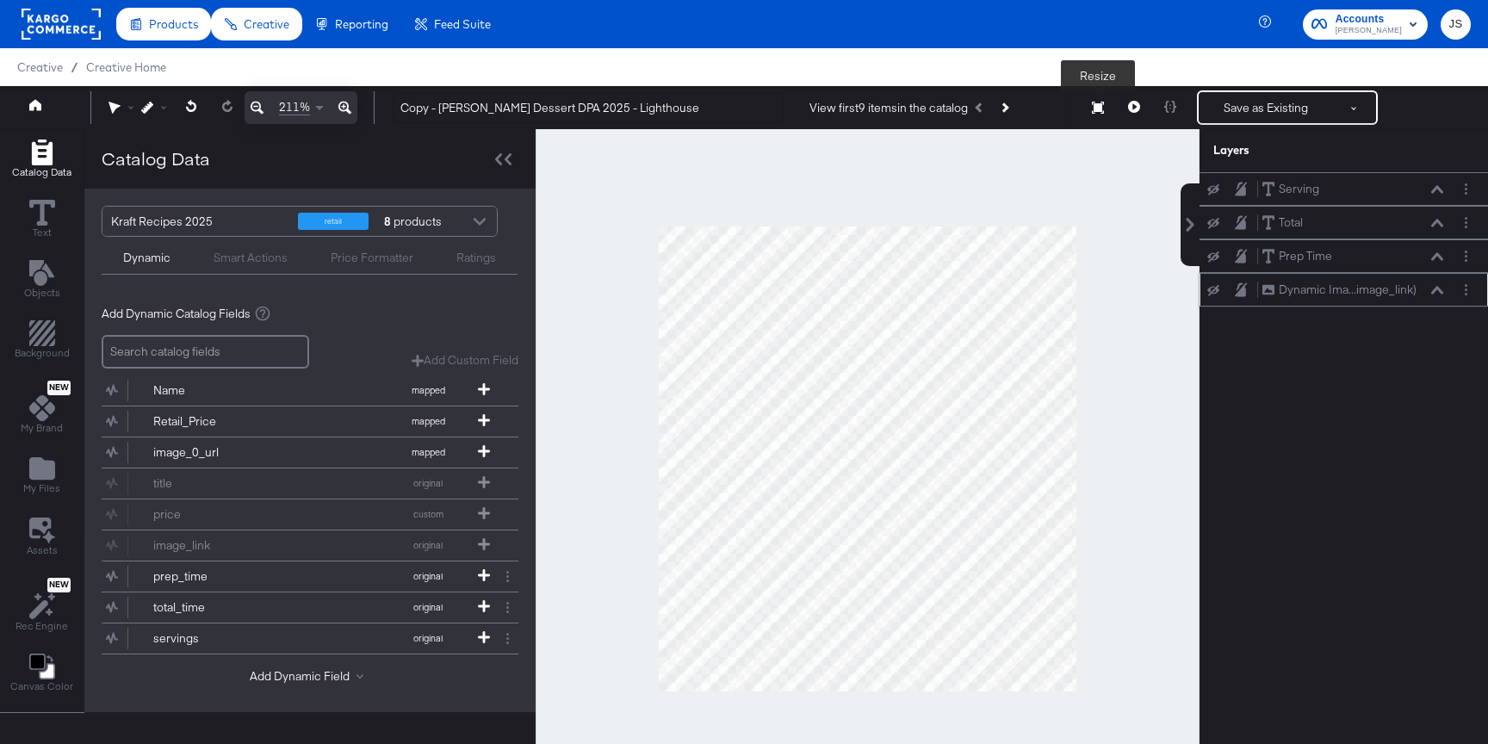
click at [1095, 108] on icon at bounding box center [1098, 108] width 12 height 12
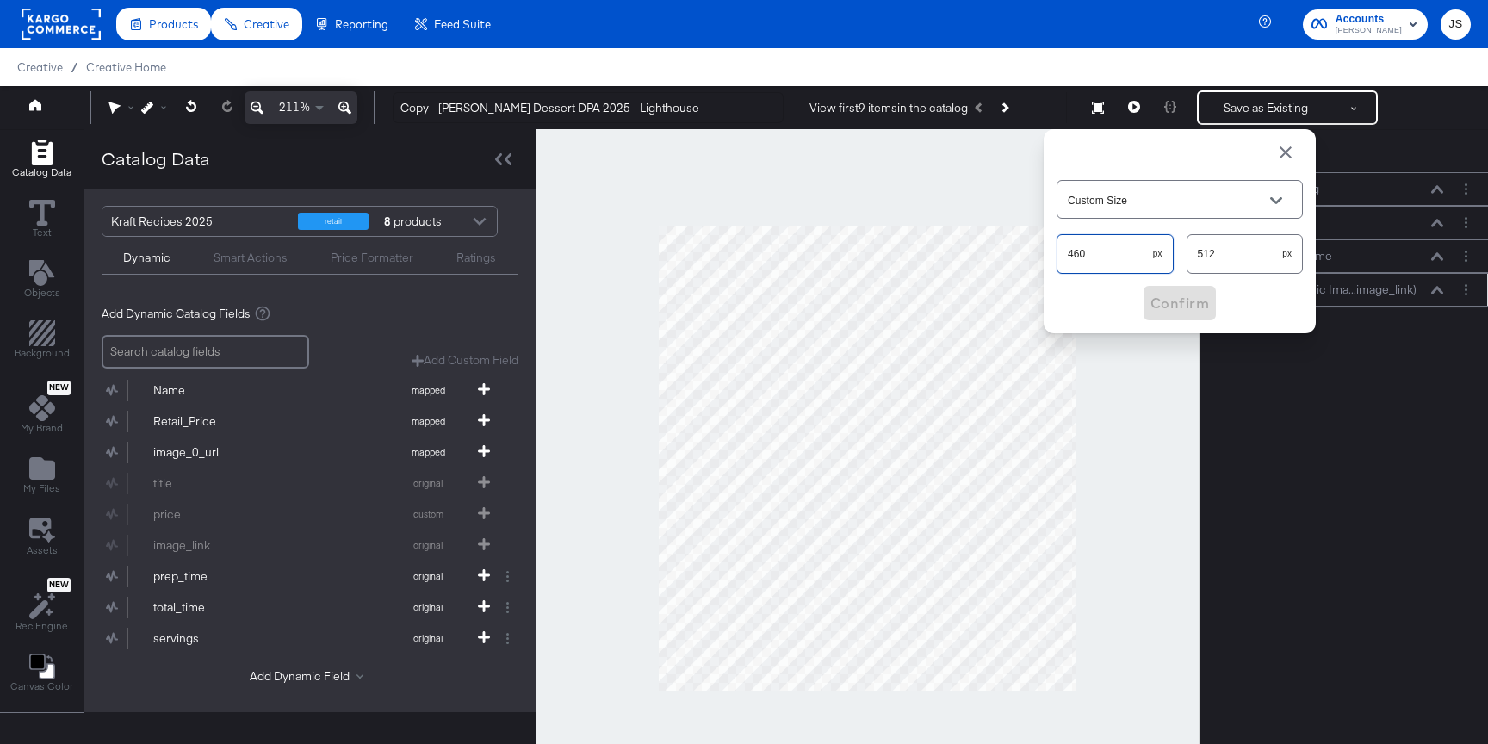
click at [1022, 129] on div "211% Copy - Kraft Heinz Dessert DPA 2025 - Lighthouse View first 9 items in the…" at bounding box center [744, 107] width 1488 height 43
type input "374"
click at [1182, 244] on div "374 px 512 px" at bounding box center [1179, 254] width 246 height 46
drag, startPoint x: 1254, startPoint y: 243, endPoint x: 1150, endPoint y: 243, distance: 103.3
click at [1150, 243] on div "374 px 512 px" at bounding box center [1179, 254] width 246 height 46
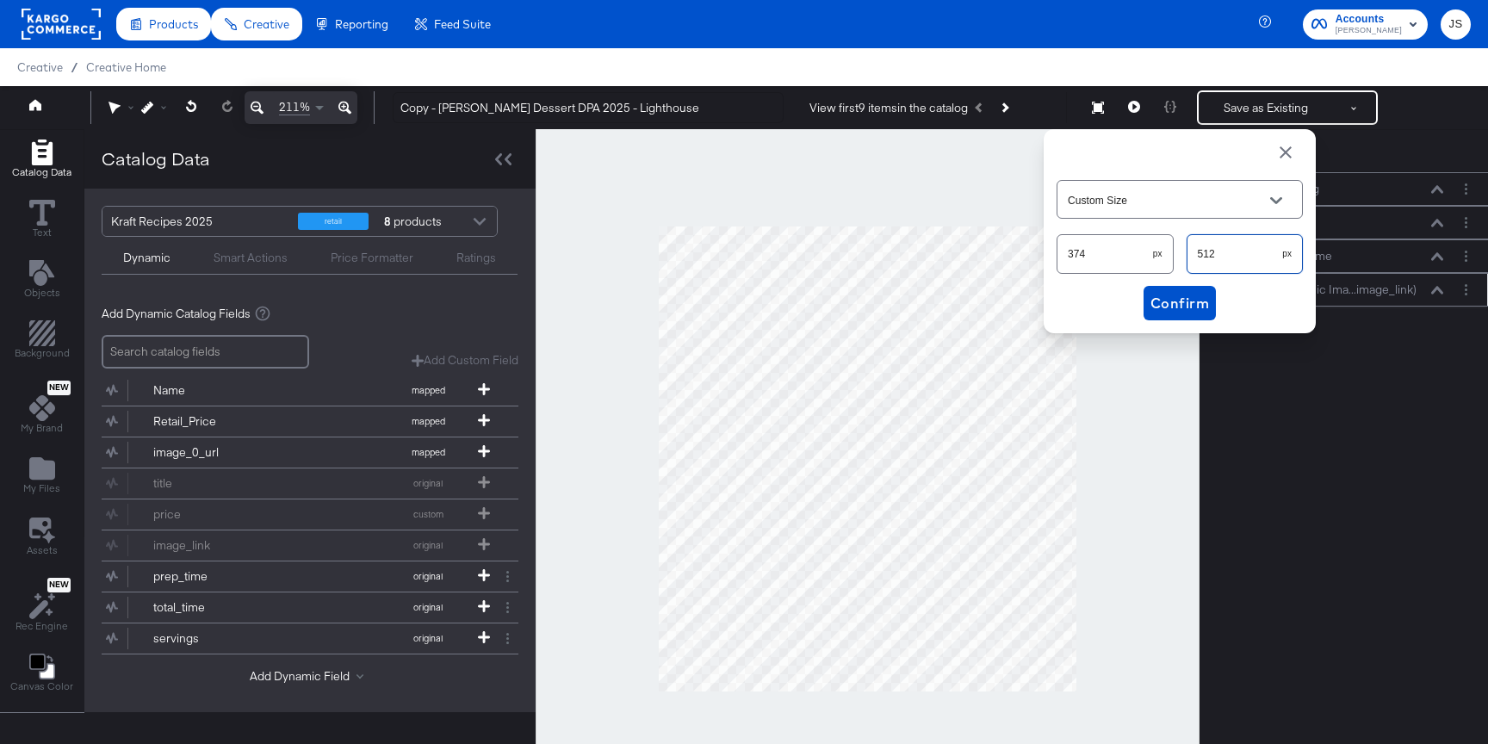
drag, startPoint x: 1229, startPoint y: 251, endPoint x: 1158, endPoint y: 251, distance: 70.6
click at [1158, 251] on div "374 px 512 px" at bounding box center [1179, 254] width 246 height 46
type input "417"
click at [1173, 307] on span "Confirm" at bounding box center [1179, 303] width 59 height 24
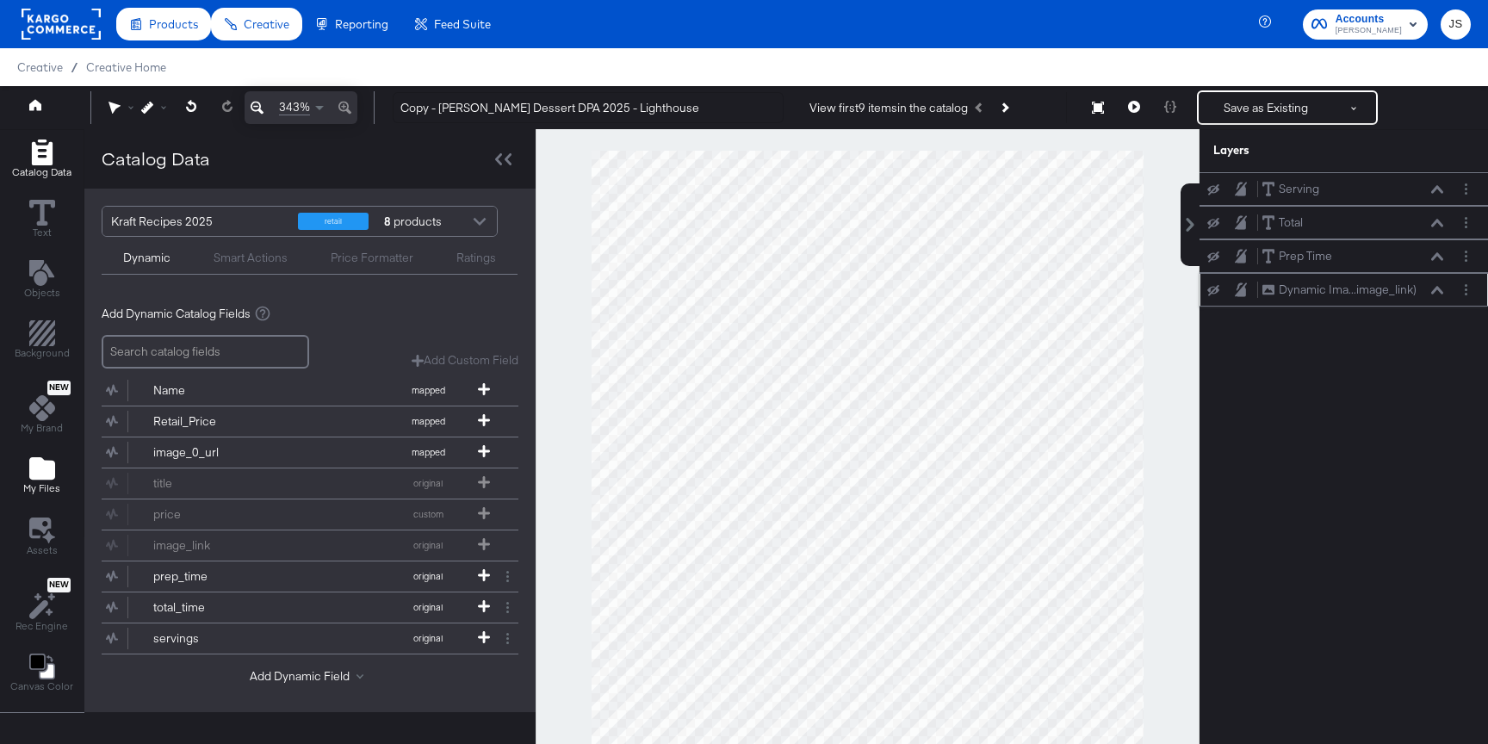
click at [40, 475] on icon "Add Files" at bounding box center [42, 468] width 26 height 22
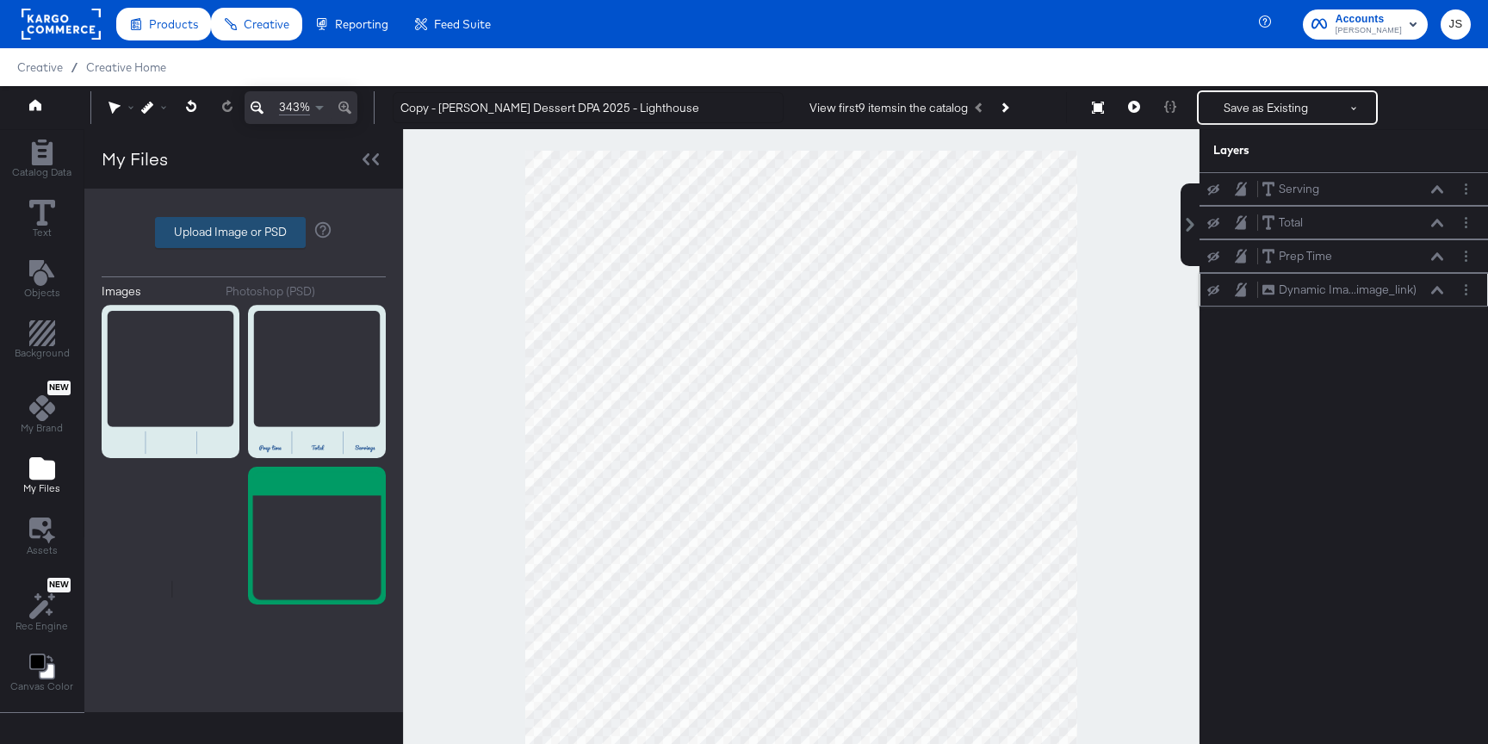
click at [206, 243] on label "Upload Image or PSD" at bounding box center [230, 232] width 149 height 29
click at [244, 232] on input "Upload Image or PSD" at bounding box center [244, 232] width 0 height 0
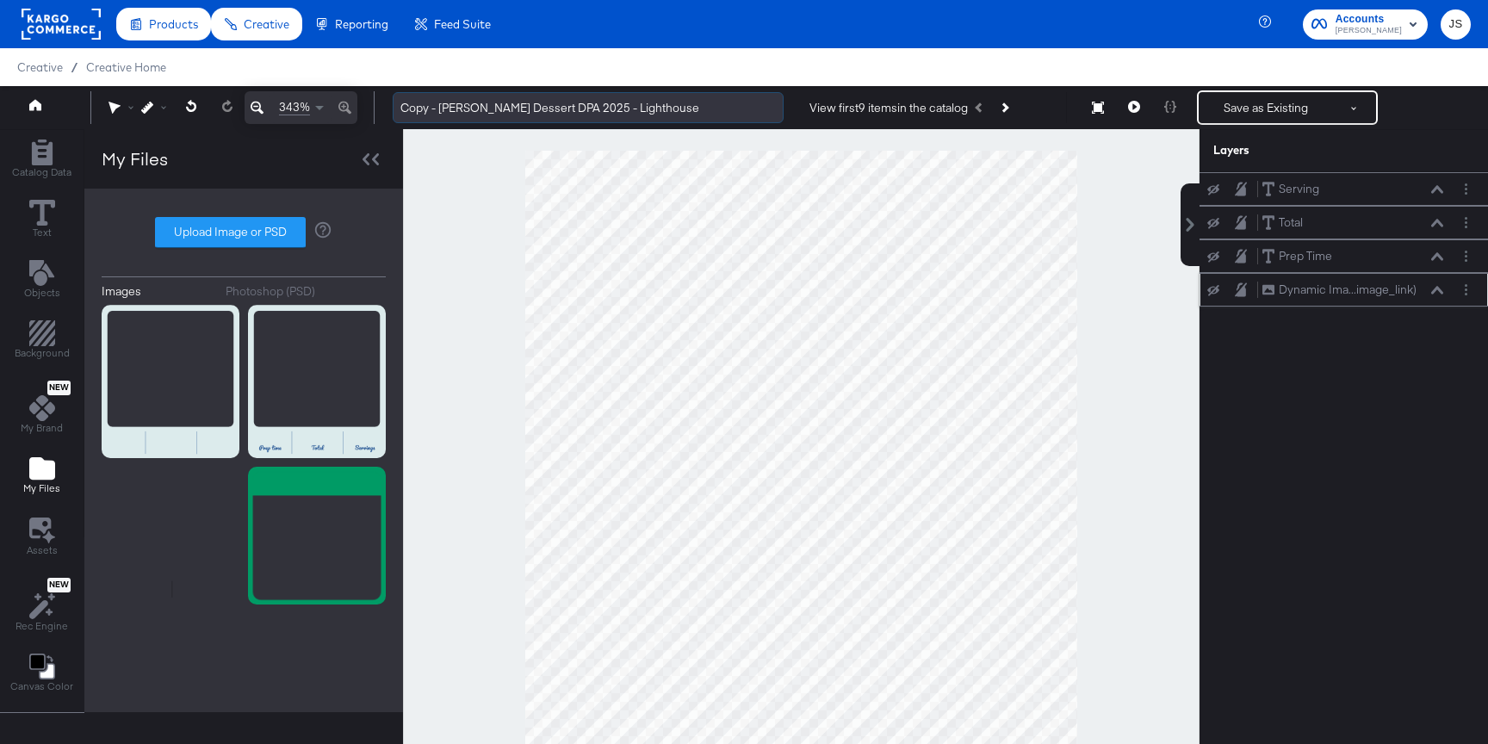
click at [464, 101] on input "Copy - Kraft Heinz Dessert DPA 2025 - Lighthouse" at bounding box center [588, 108] width 391 height 32
drag, startPoint x: 444, startPoint y: 102, endPoint x: 432, endPoint y: 102, distance: 12.1
click at [432, 102] on input "Copy - Kraft Heinz Dessert DPA 2025 - Lighthouse" at bounding box center [588, 108] width 391 height 32
click at [437, 103] on input "Copy - Kraft Heinz Dessert DPA 2025 - Lighthouse" at bounding box center [588, 108] width 391 height 32
drag, startPoint x: 436, startPoint y: 108, endPoint x: 358, endPoint y: 108, distance: 77.5
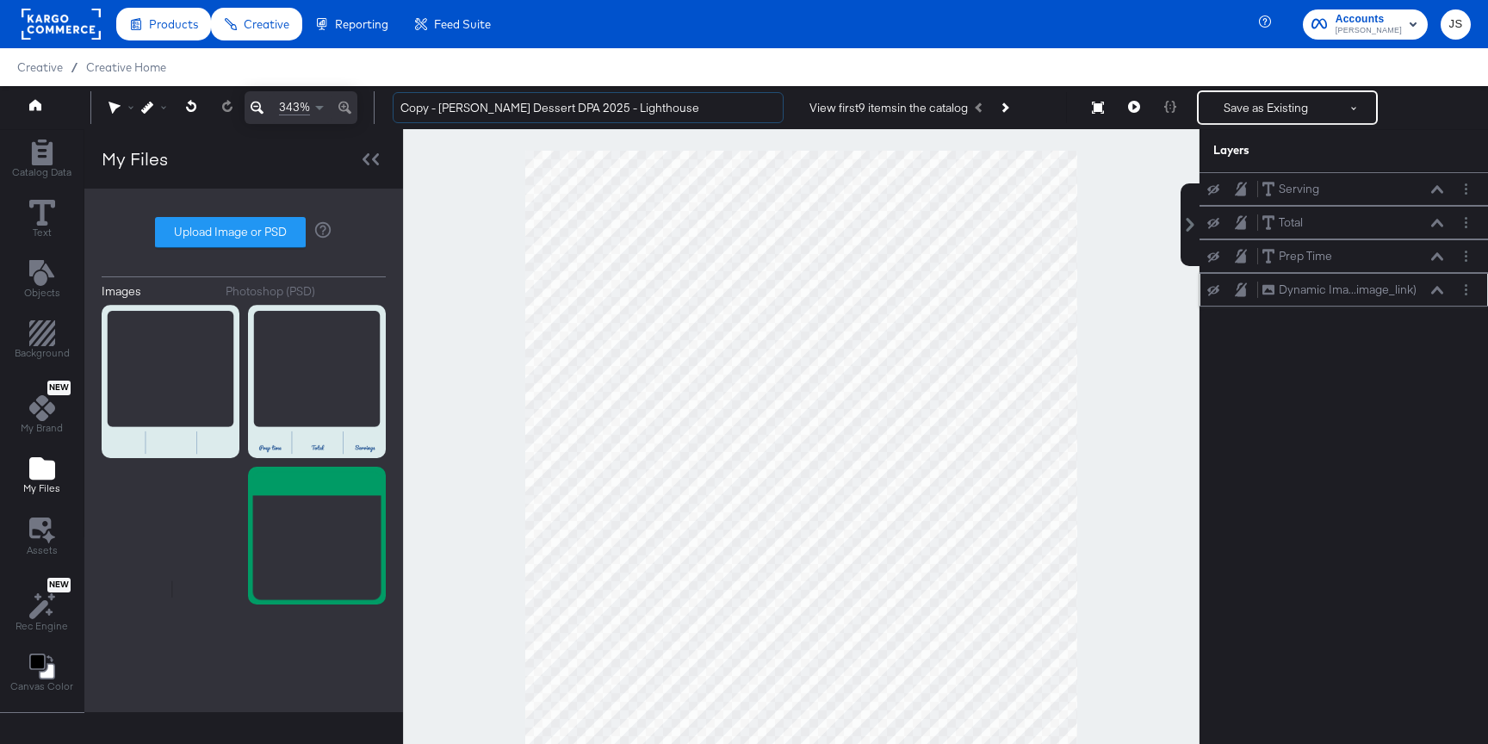
click at [360, 108] on div "343% Copy - Kraft Heinz Dessert DPA 2025 - Lighthouse View first 9 items in the…" at bounding box center [744, 107] width 1488 height 43
drag, startPoint x: 566, startPoint y: 109, endPoint x: 728, endPoint y: 109, distance: 161.9
click at [728, 109] on input "Kraft Heinz Dessert DPA 2025 - Lighthouse" at bounding box center [588, 108] width 391 height 32
type input "[PERSON_NAME] Dessert DPA 2025 - CORE Venti Mobile"
click at [214, 237] on label "Upload Image or PSD" at bounding box center [230, 232] width 149 height 29
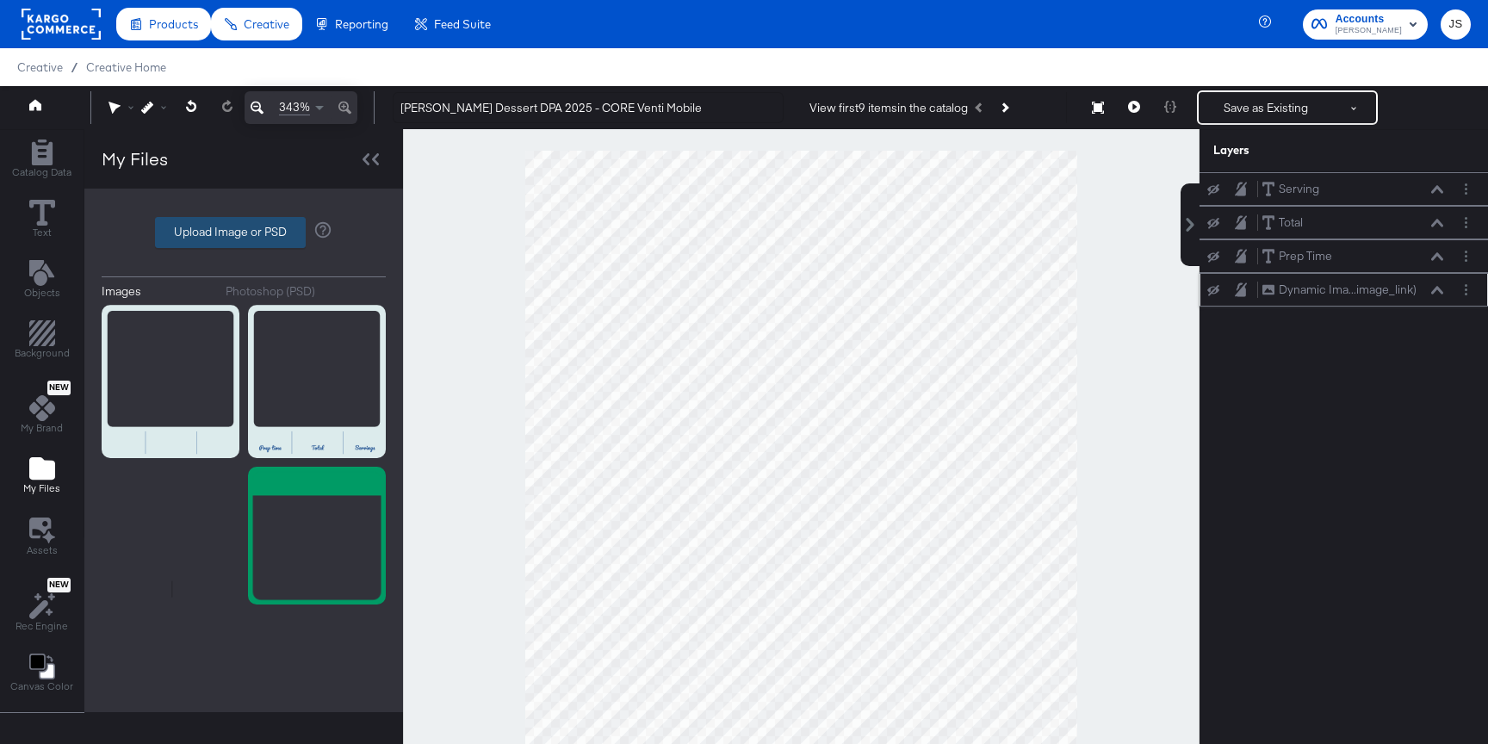
click at [244, 232] on input "Upload Image or PSD" at bounding box center [244, 232] width 0 height 0
type input "C:\fakepath\Venti - In Article Frame.png"
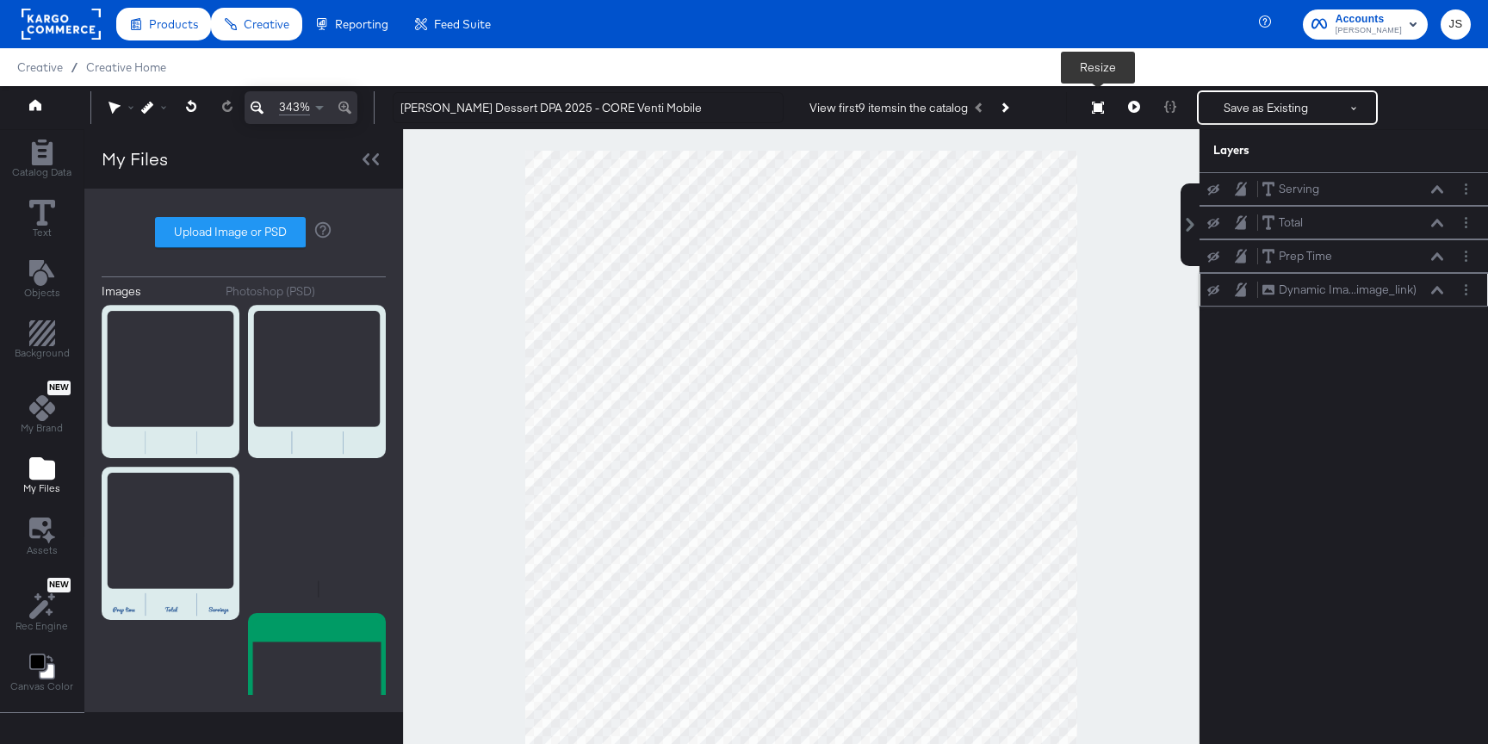
click at [1096, 108] on icon at bounding box center [1098, 108] width 12 height 12
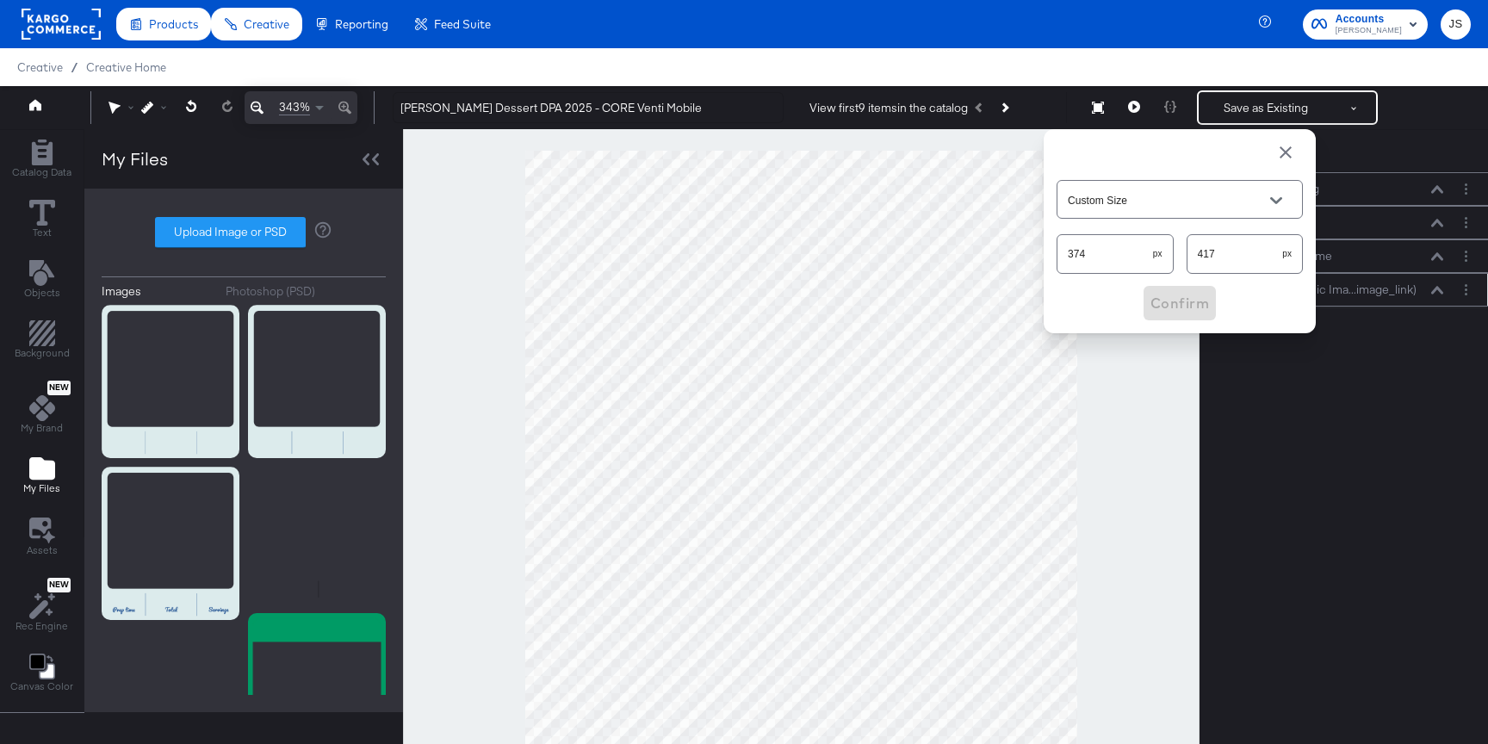
click at [1174, 301] on div "Custom Size 374 px 417 px Confirm" at bounding box center [1179, 248] width 246 height 144
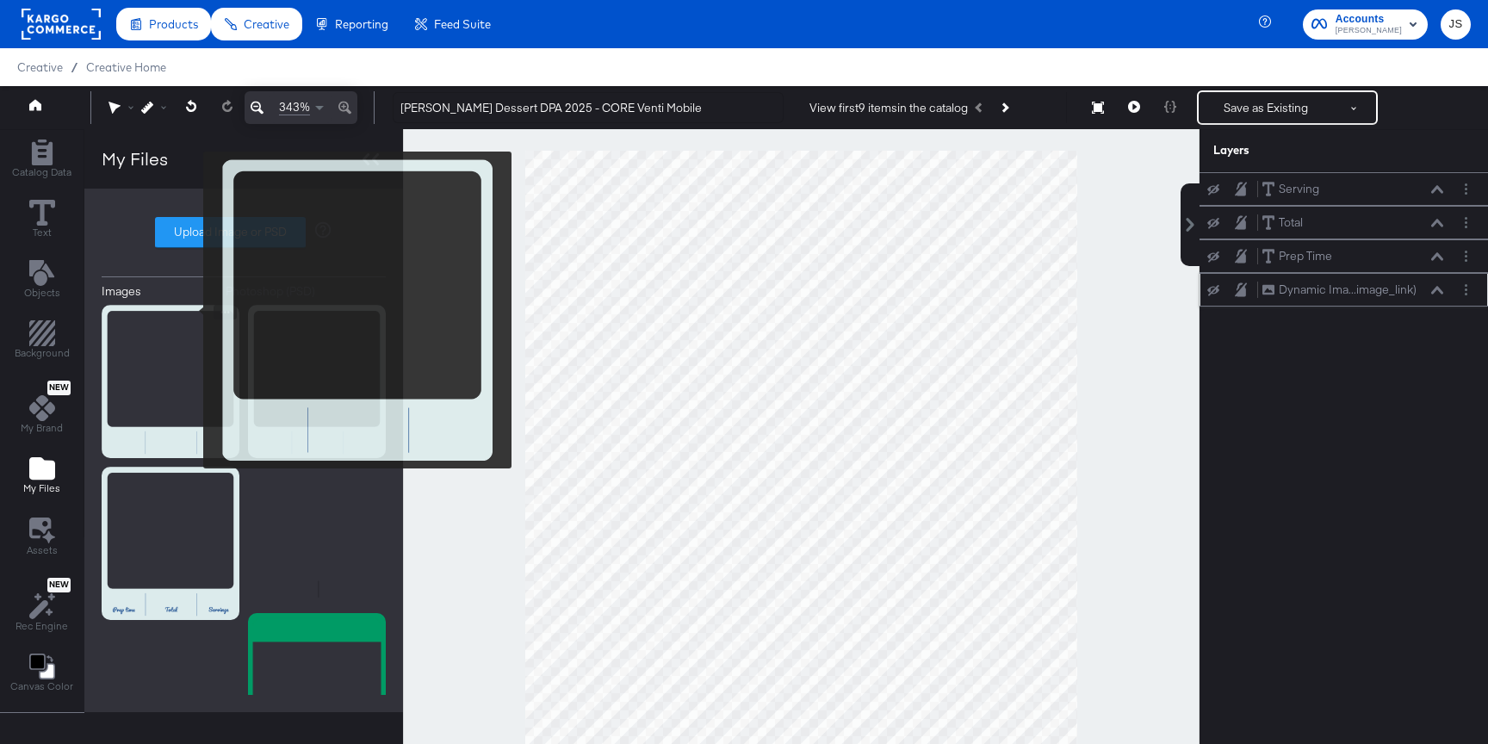
click at [192, 310] on img at bounding box center [171, 381] width 138 height 153
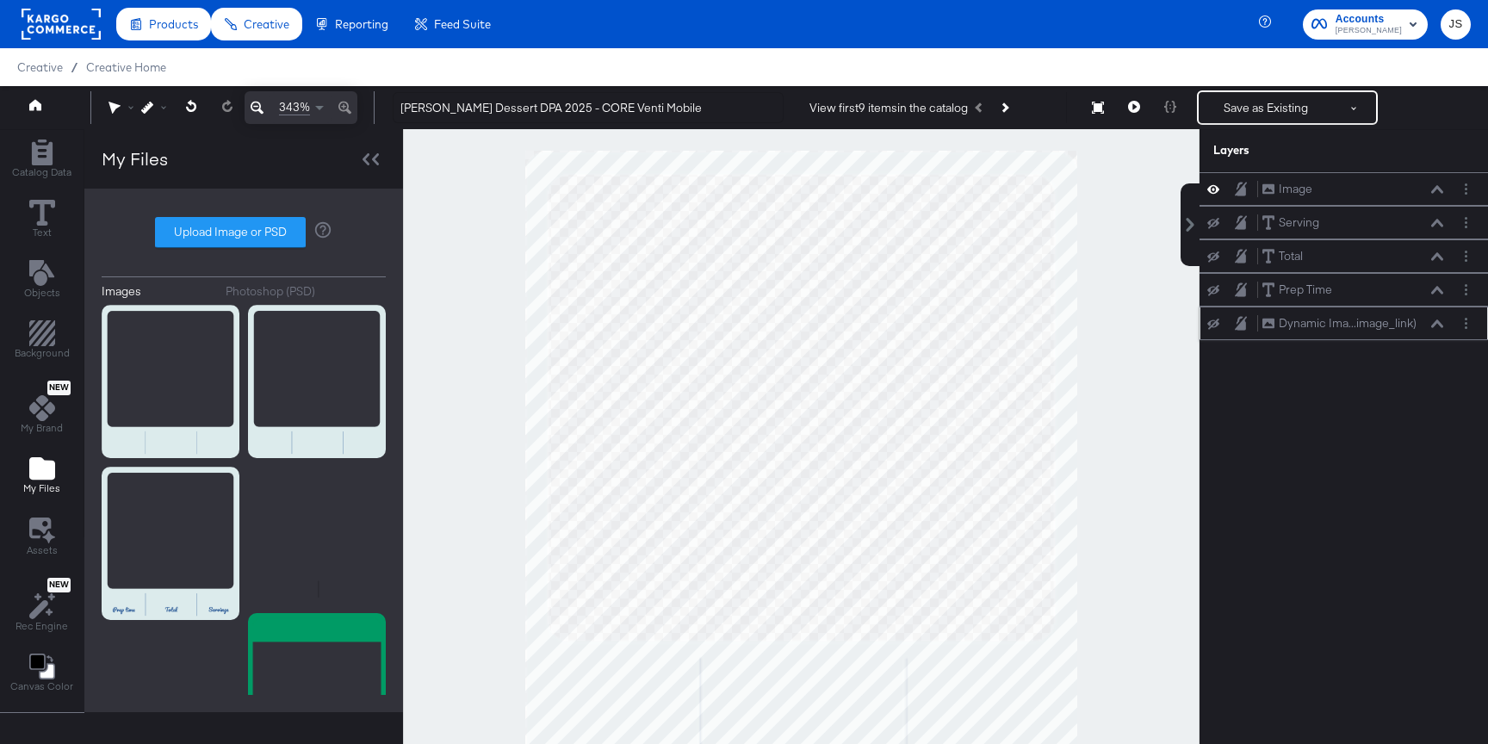
click at [1124, 391] on div at bounding box center [801, 458] width 796 height 659
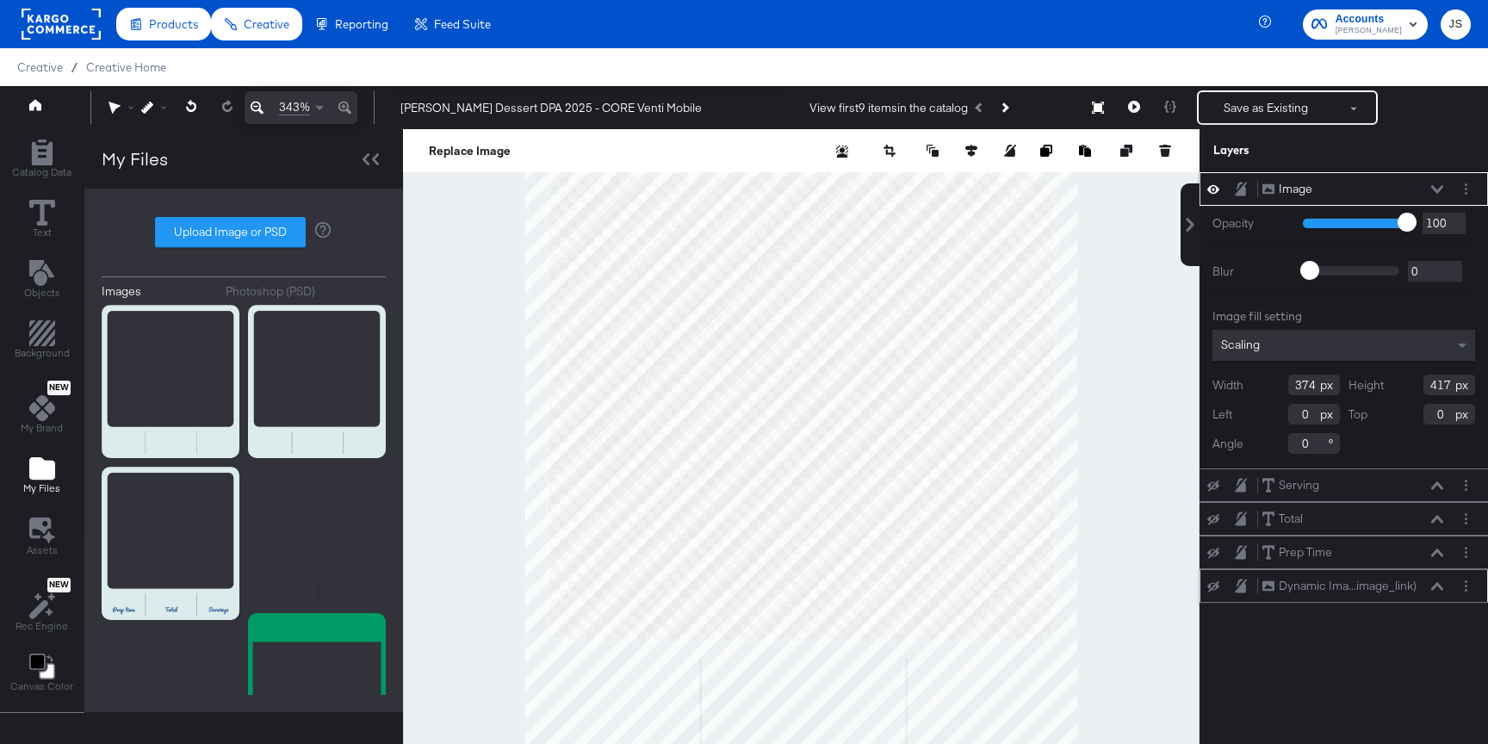
type input "-1"
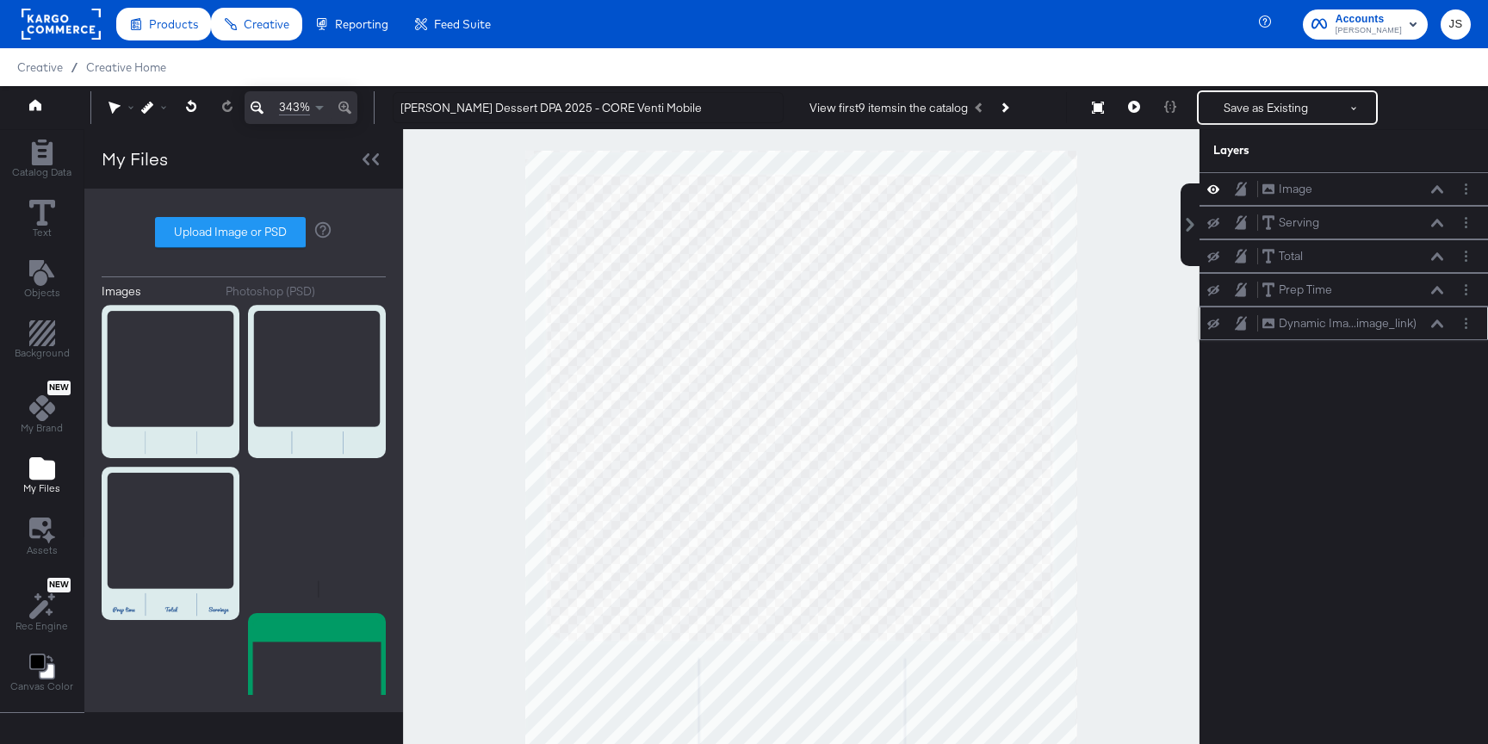
click at [1106, 432] on div at bounding box center [801, 458] width 796 height 659
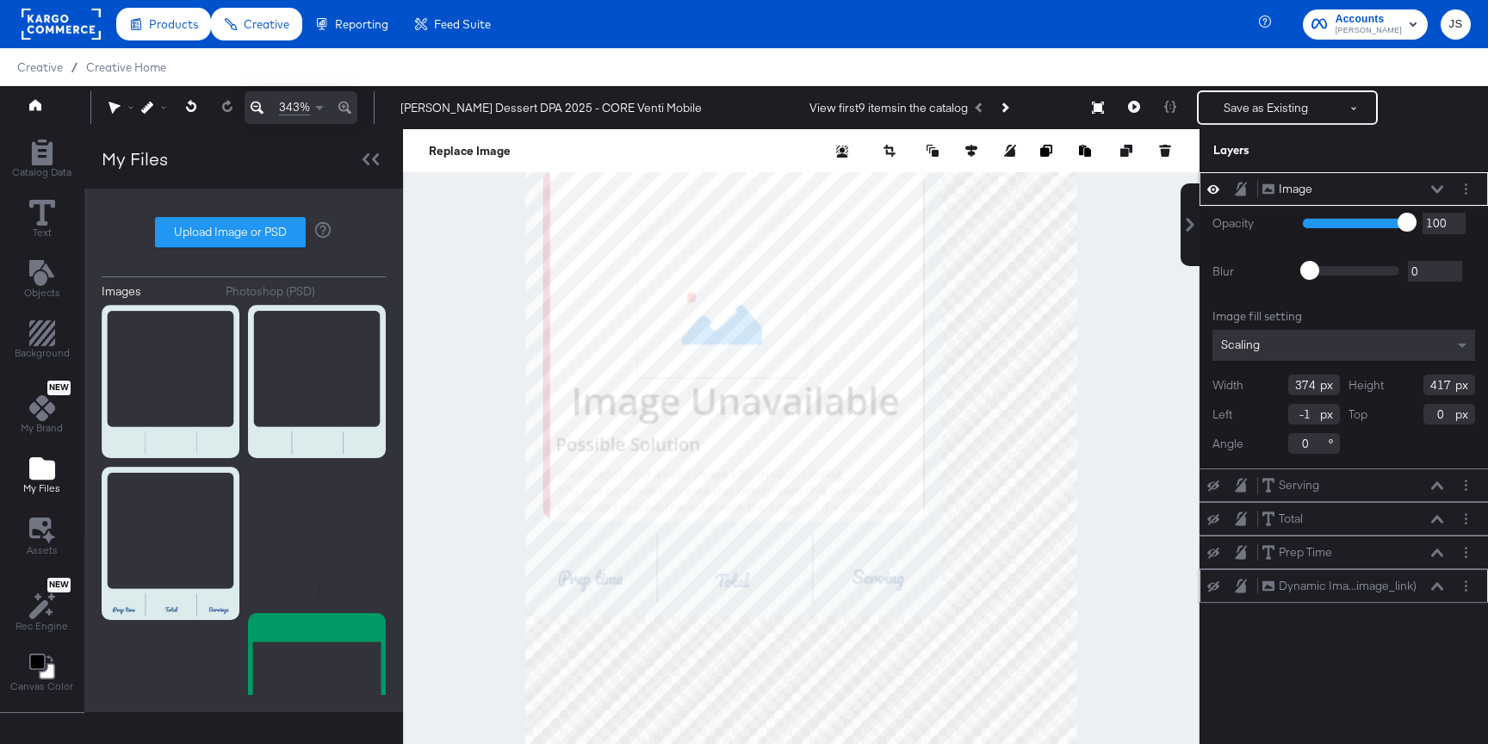
type input "0"
click at [1445, 184] on div "Image Image" at bounding box center [1357, 189] width 192 height 18
click at [1434, 185] on icon at bounding box center [1437, 189] width 12 height 9
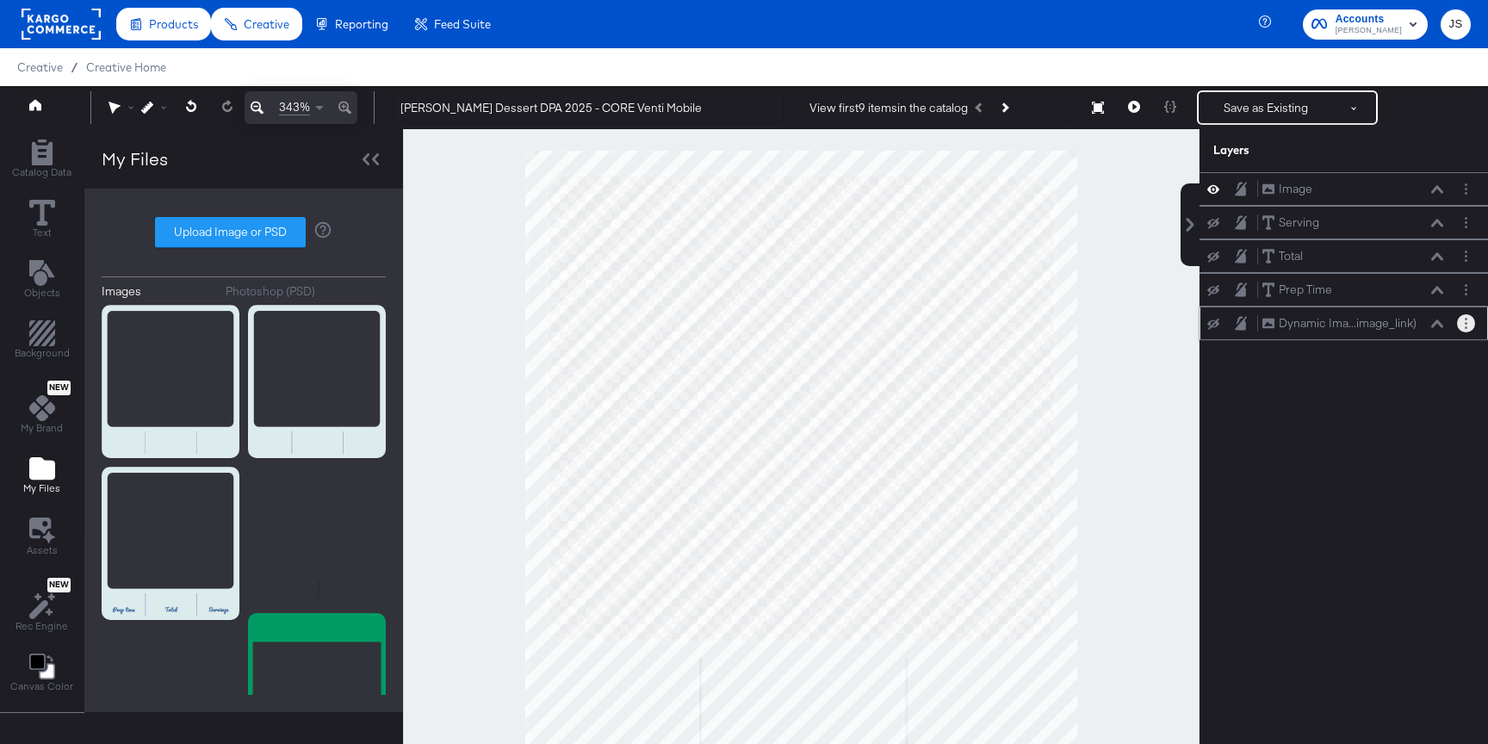
click at [1466, 329] on button "Layer Options" at bounding box center [1466, 323] width 18 height 18
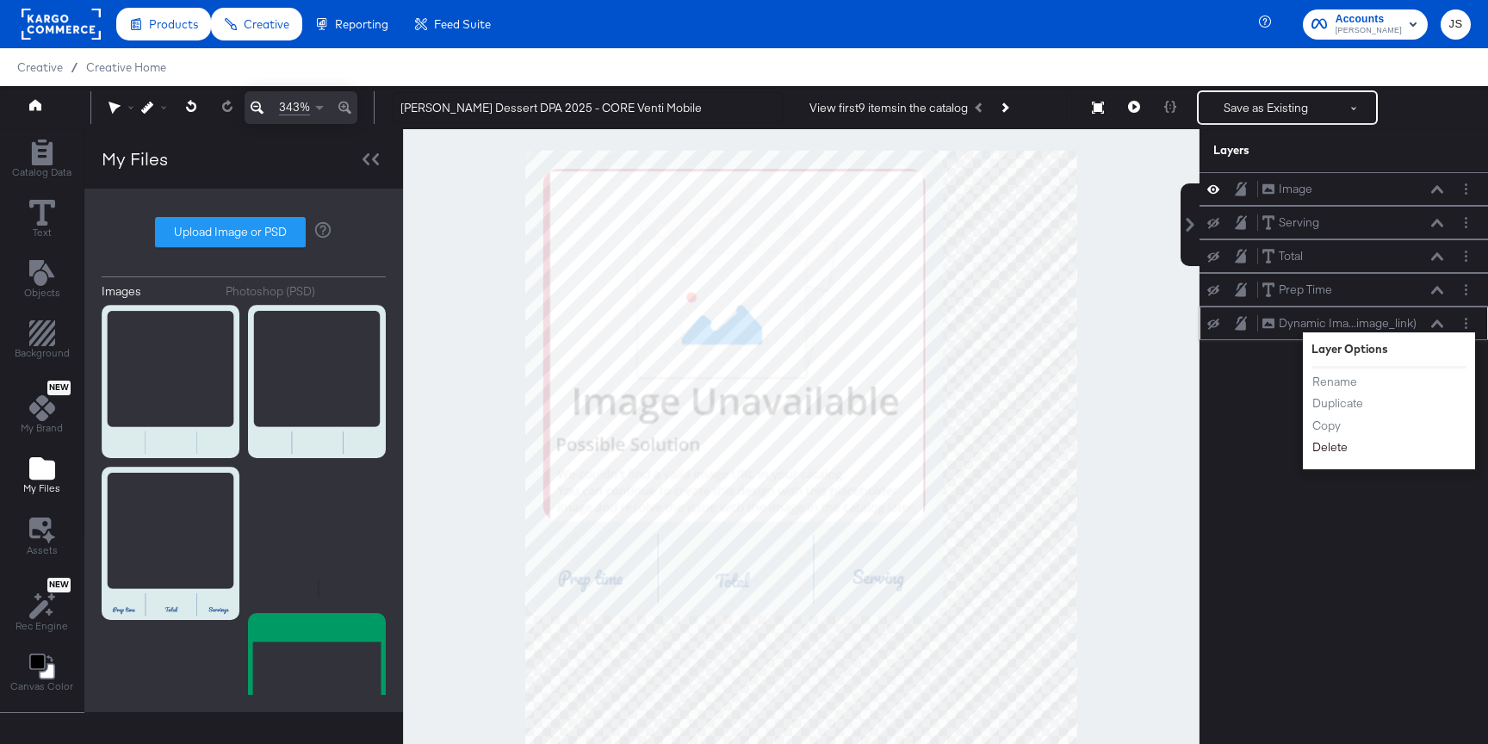
click at [1334, 455] on button "Delete" at bounding box center [1329, 447] width 37 height 18
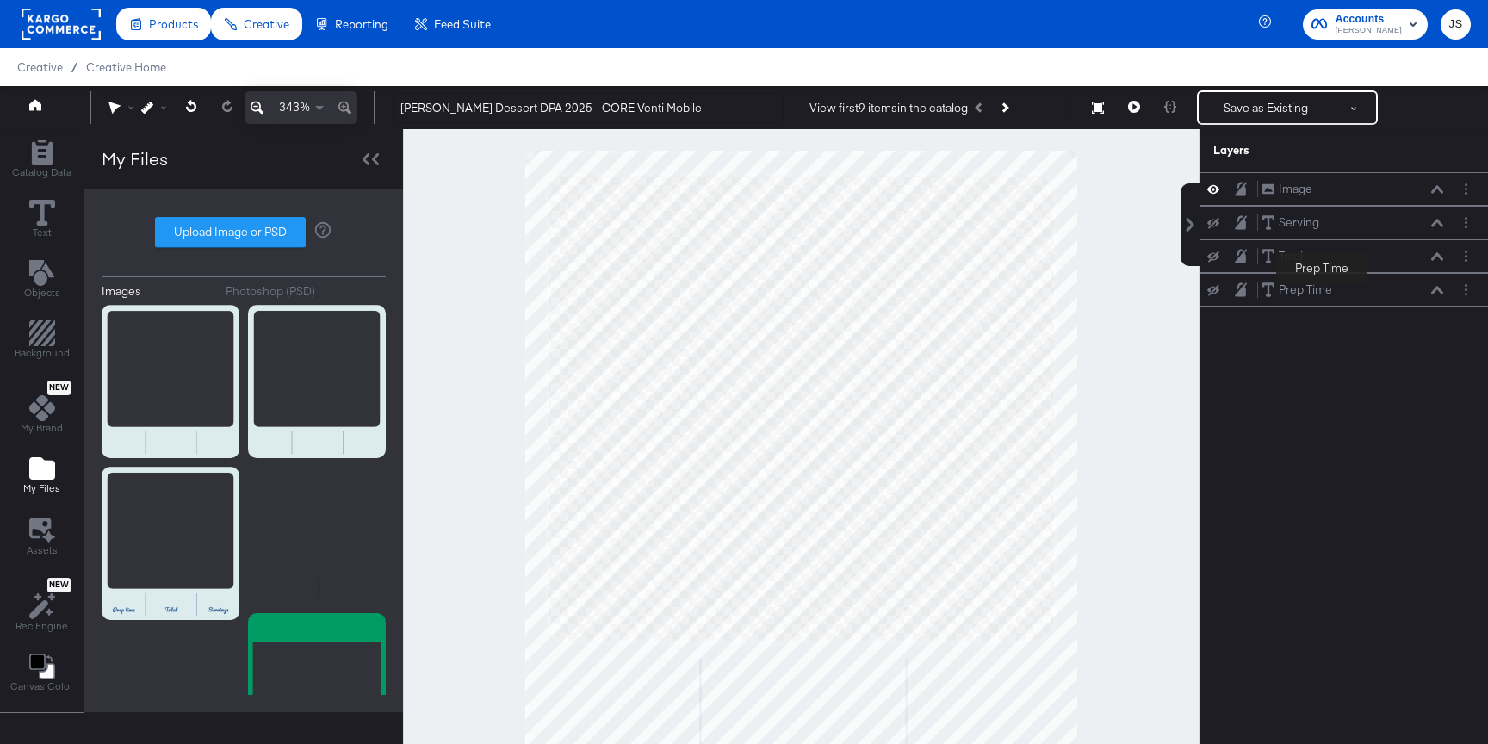
click at [1190, 357] on div at bounding box center [801, 458] width 796 height 659
click at [1267, 120] on button "Save as Existing" at bounding box center [1265, 107] width 134 height 31
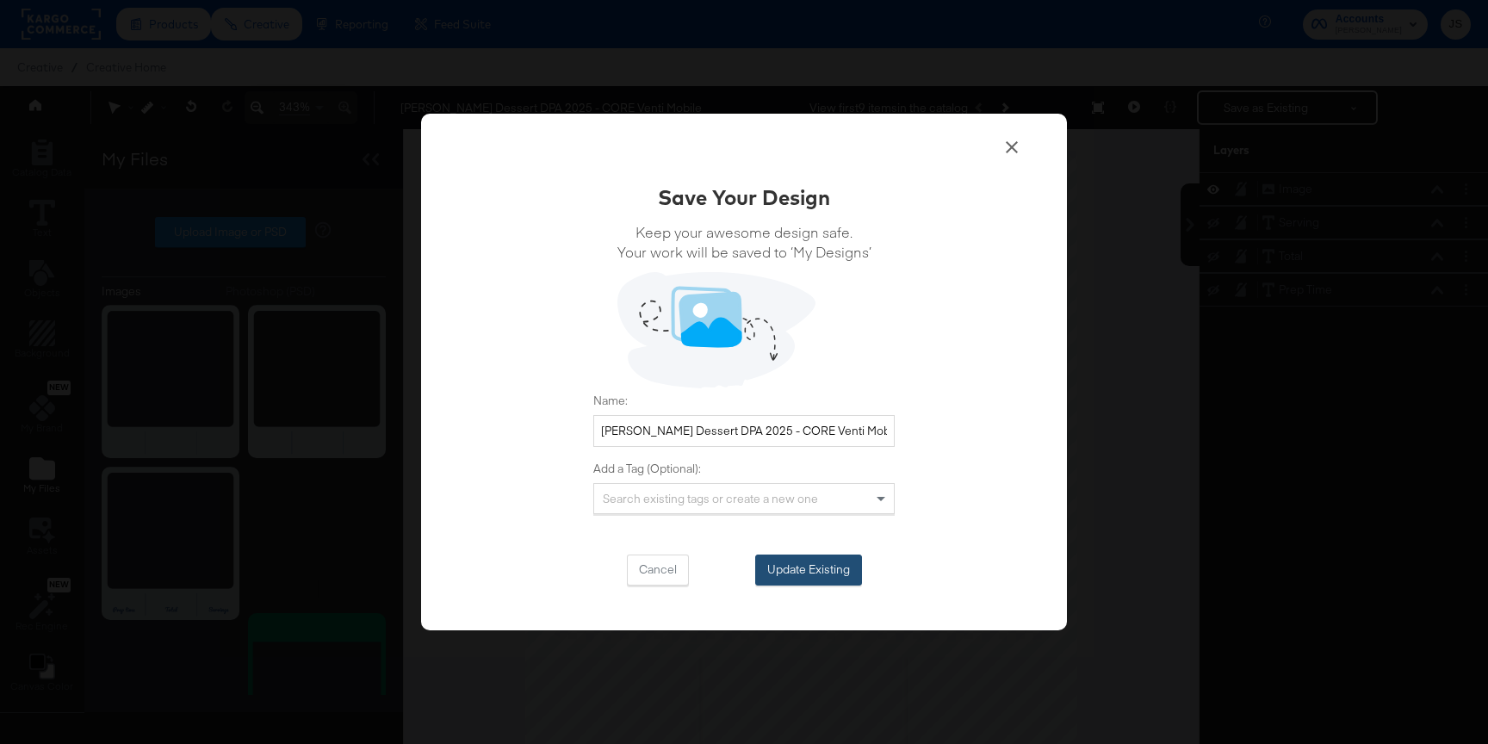
click at [802, 558] on button "Update Existing" at bounding box center [808, 569] width 107 height 31
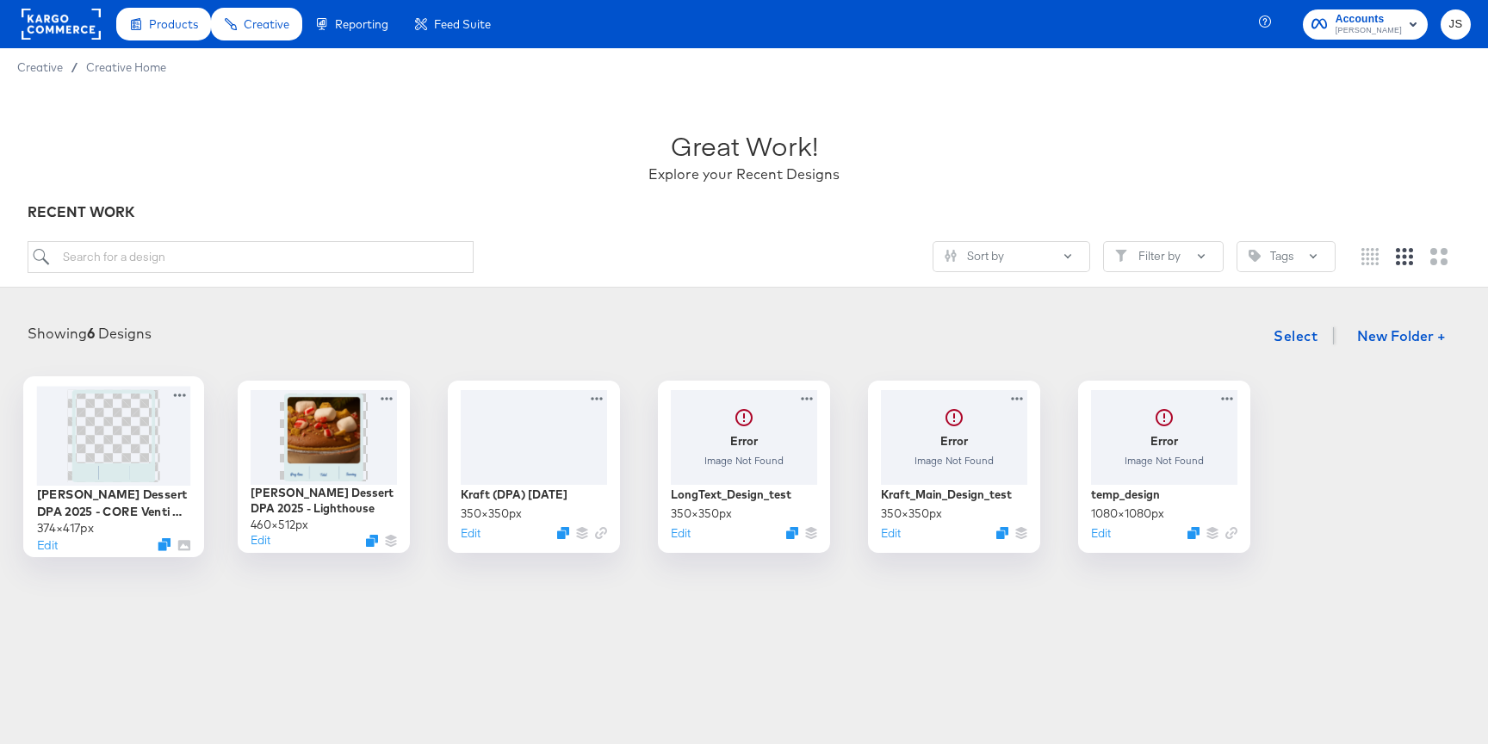
click at [117, 450] on img at bounding box center [113, 435] width 83 height 92
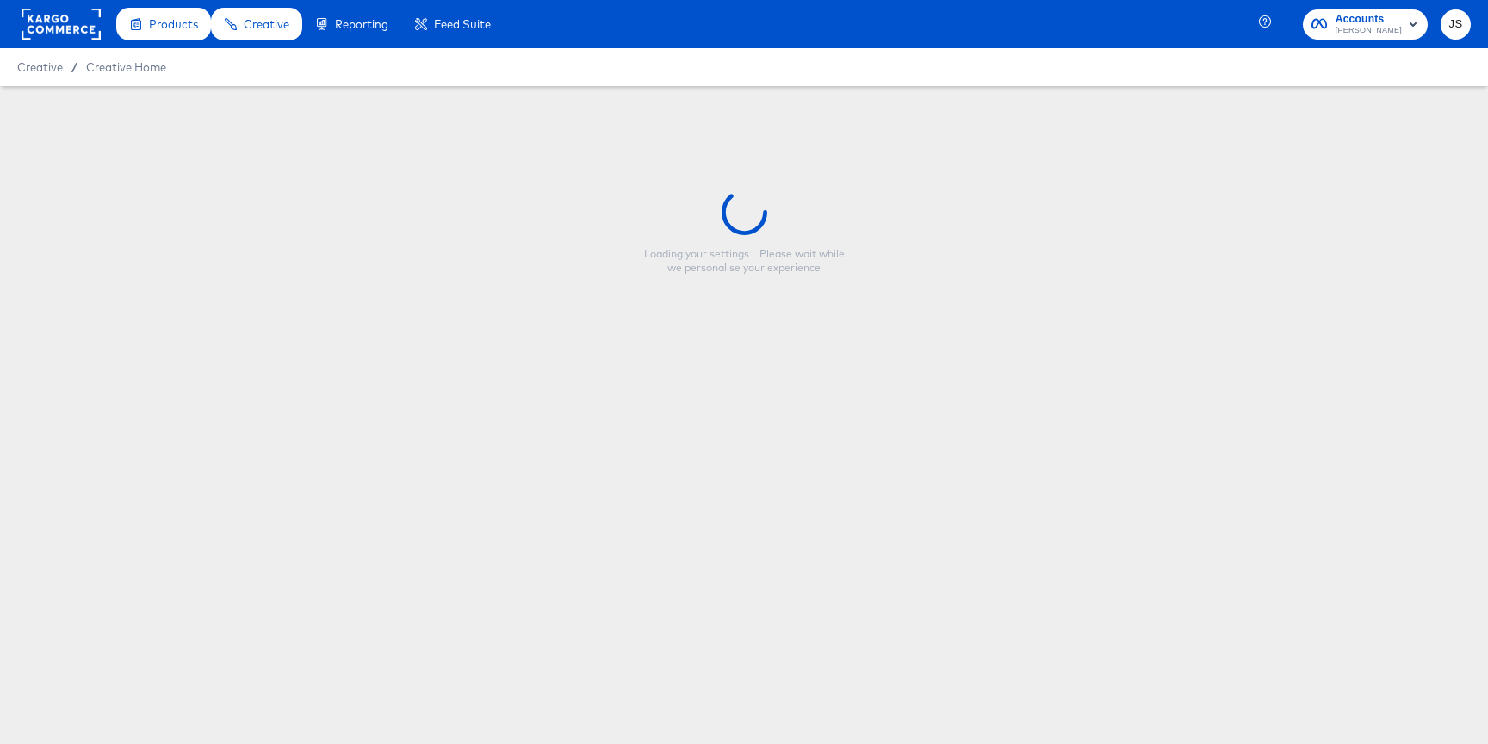
type input "[PERSON_NAME] Dessert DPA 2025 - CORE Venti Mobile"
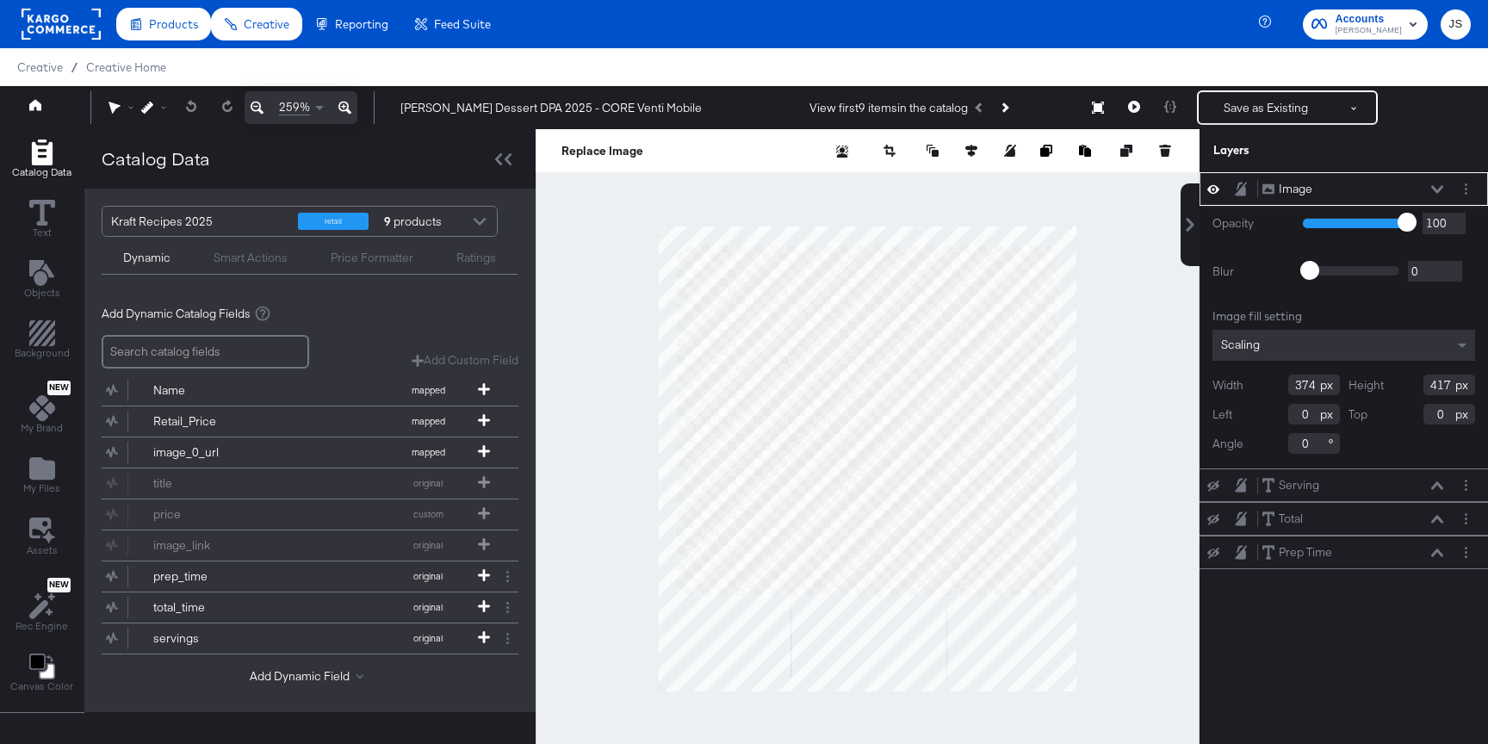
click at [1089, 434] on div at bounding box center [868, 458] width 664 height 659
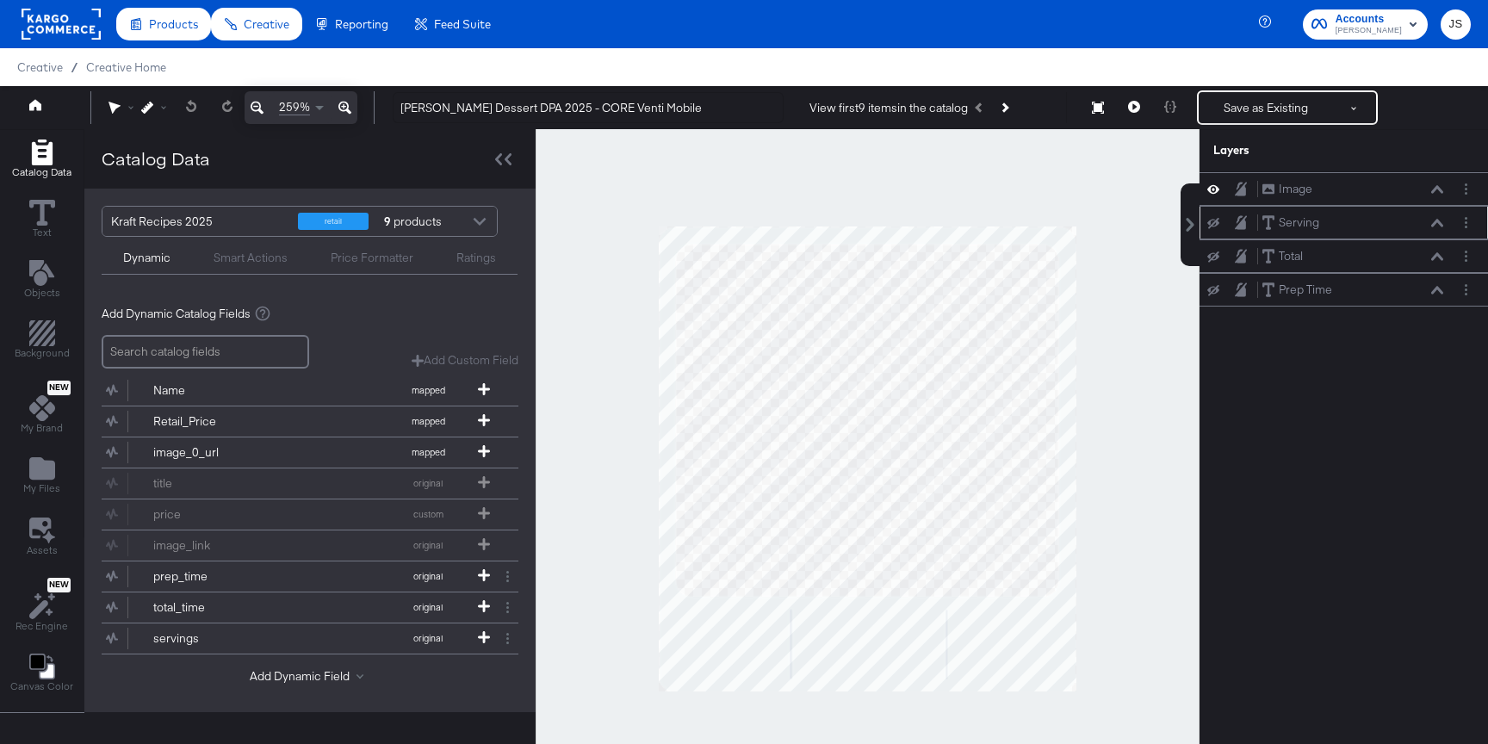
click at [1212, 222] on icon at bounding box center [1213, 222] width 12 height 11
click at [1215, 226] on icon at bounding box center [1213, 222] width 12 height 15
drag, startPoint x: 1345, startPoint y: 192, endPoint x: 1345, endPoint y: 294, distance: 102.5
click at [1345, 295] on div "Image Image Serving Serving Total Total Prep Time Prep Time" at bounding box center [1343, 239] width 288 height 134
click at [1216, 286] on icon at bounding box center [1213, 289] width 12 height 15
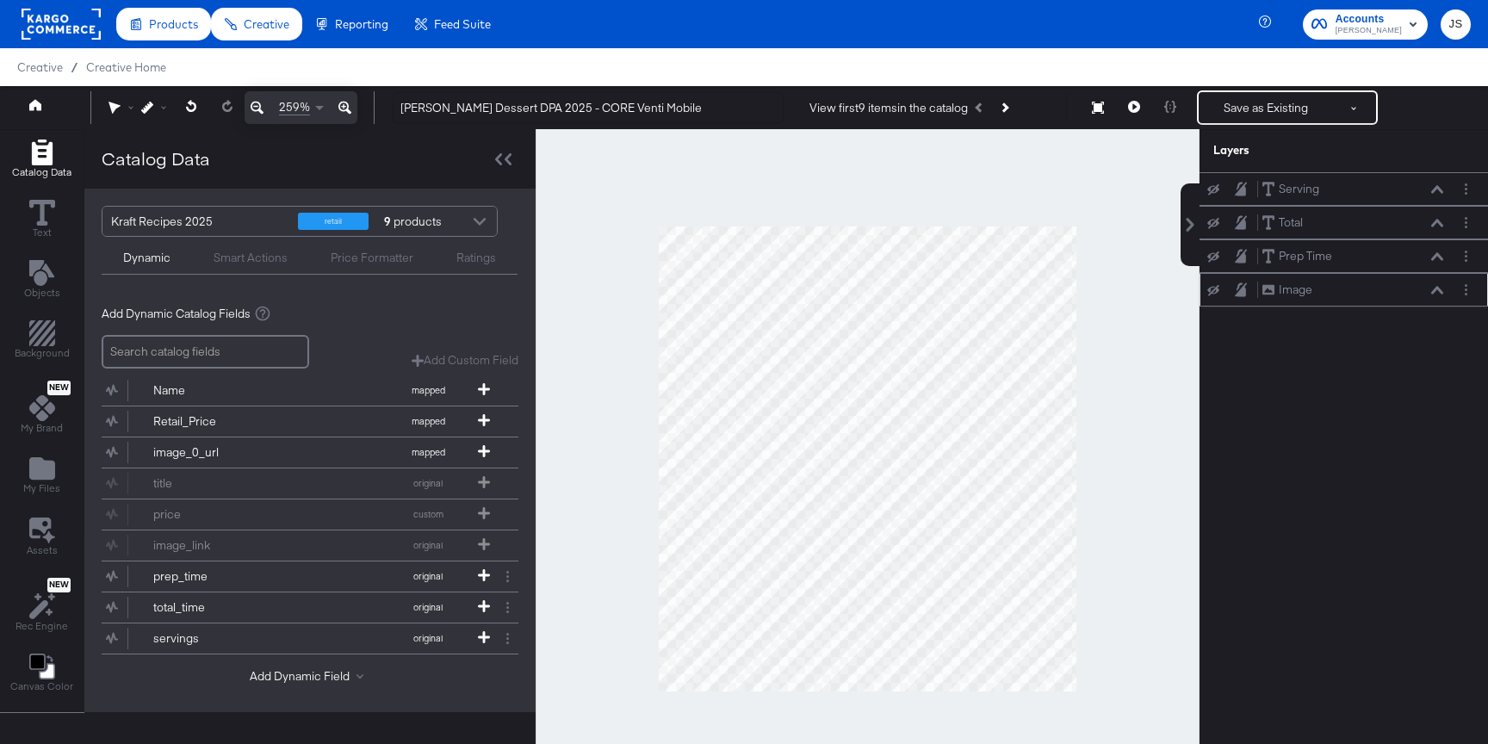
click at [1216, 286] on icon at bounding box center [1213, 290] width 12 height 11
click at [1218, 188] on icon at bounding box center [1213, 188] width 12 height 11
click at [1218, 222] on icon at bounding box center [1213, 222] width 12 height 11
click at [1210, 261] on icon at bounding box center [1213, 256] width 12 height 11
click at [1437, 257] on icon at bounding box center [1437, 256] width 12 height 9
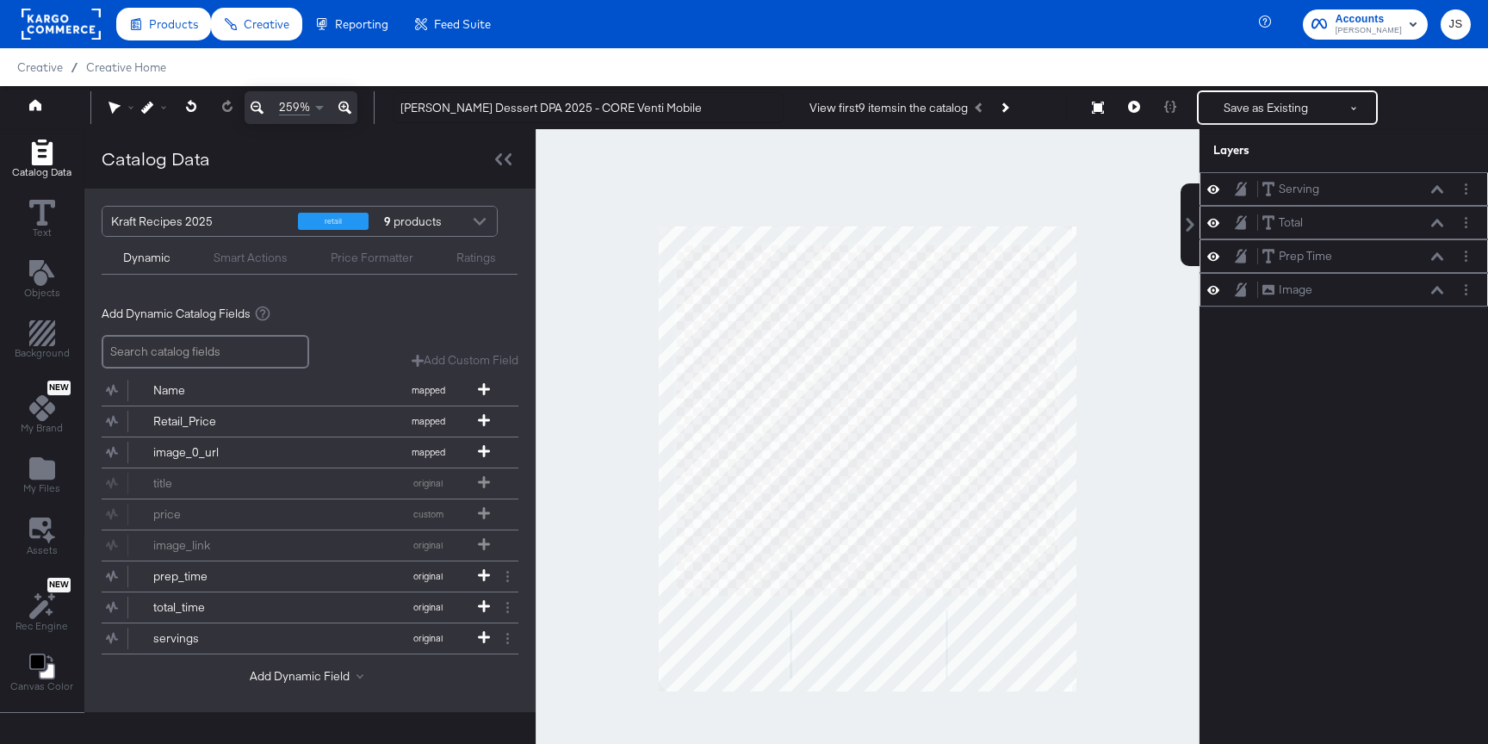
scroll to position [17, 0]
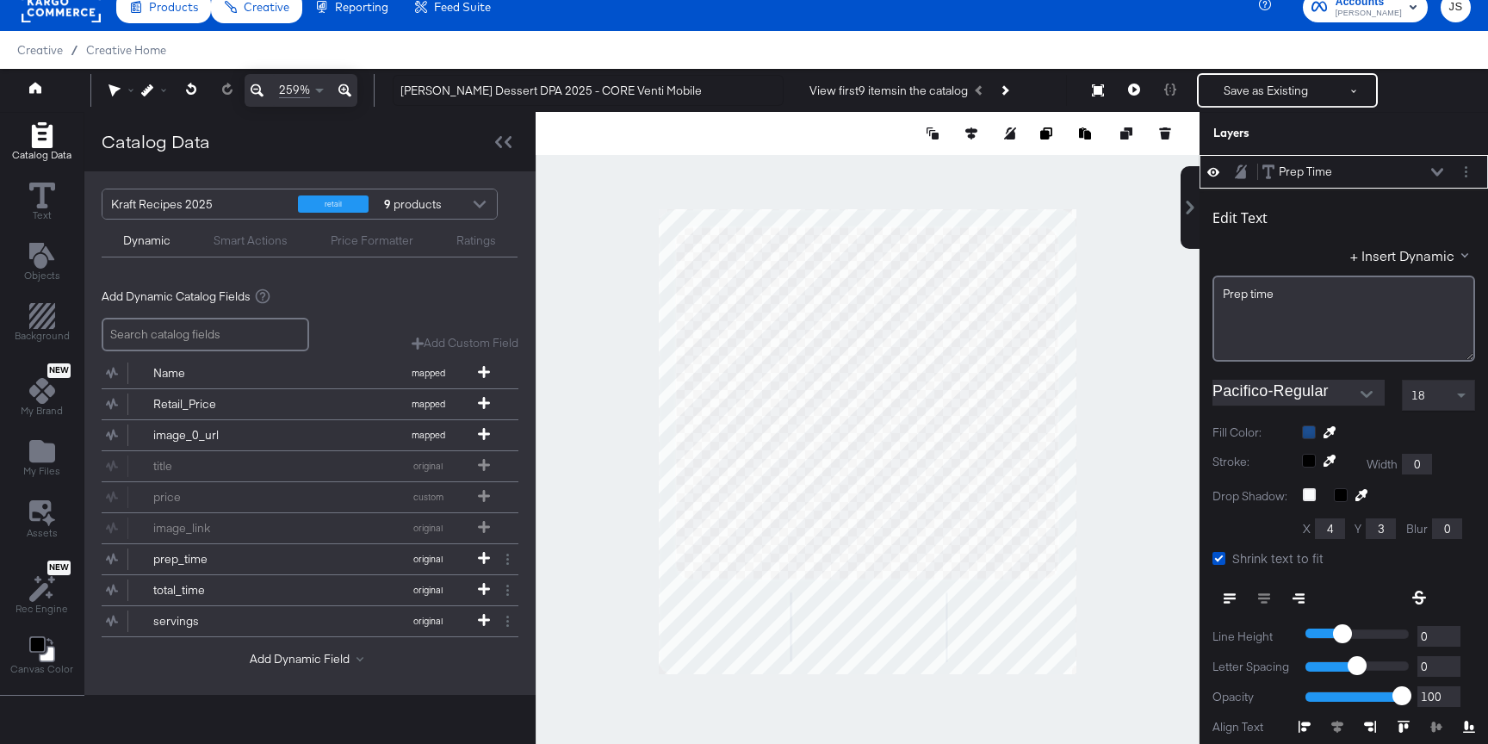
click at [1437, 177] on div "Prep Time Prep Time" at bounding box center [1352, 172] width 183 height 18
click at [1435, 174] on icon at bounding box center [1437, 172] width 12 height 8
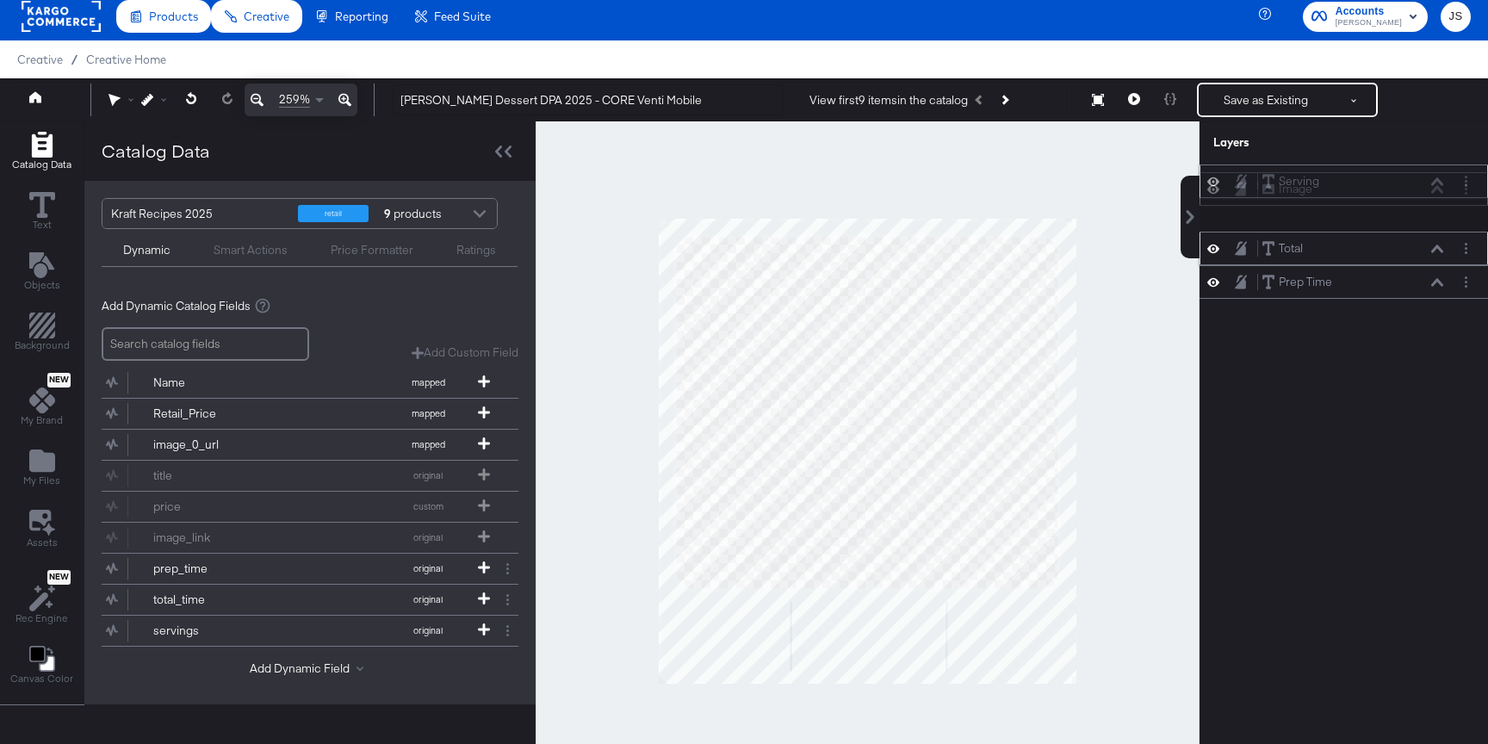
scroll to position [0, 0]
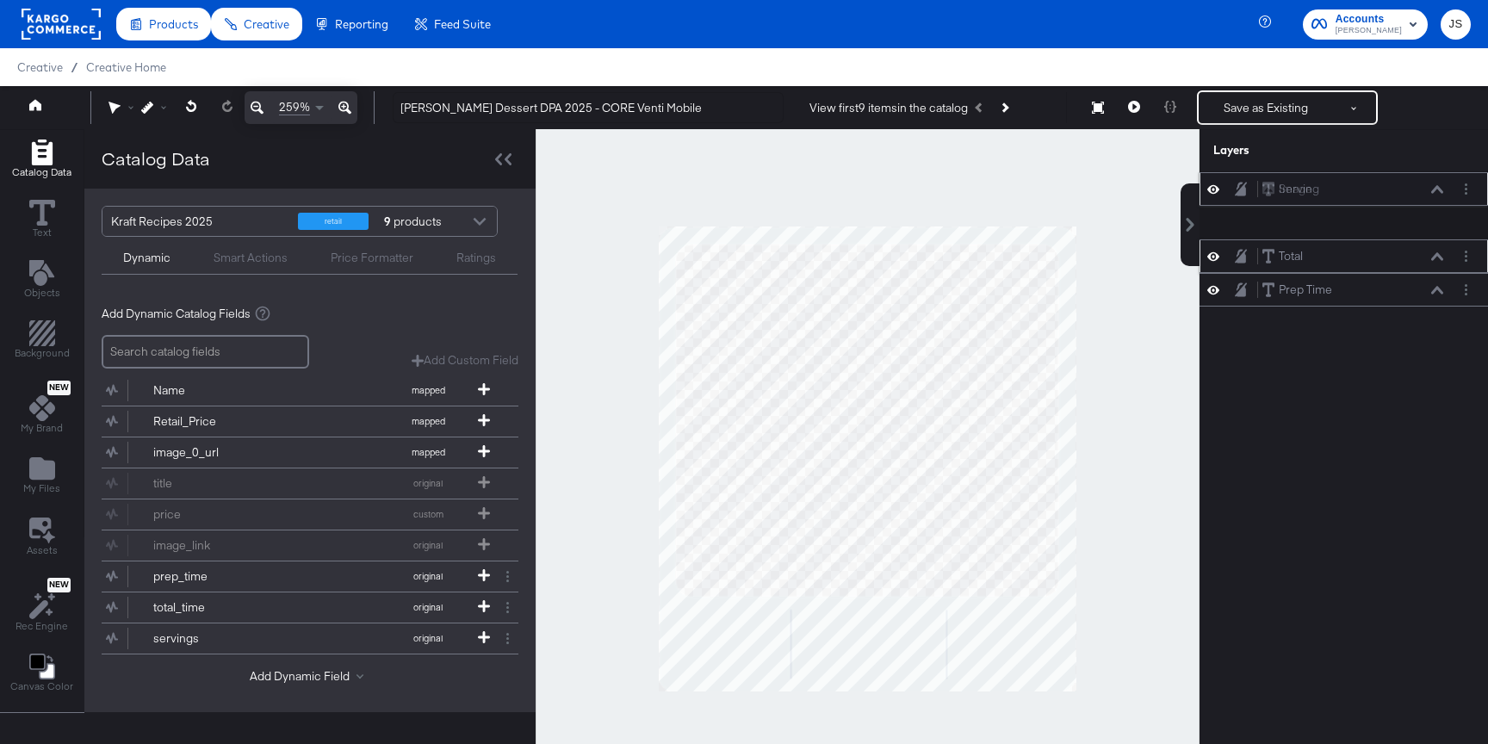
drag, startPoint x: 1365, startPoint y: 276, endPoint x: 1362, endPoint y: 176, distance: 99.9
click at [1362, 180] on div "Image Image" at bounding box center [1352, 189] width 183 height 18
drag, startPoint x: 1361, startPoint y: 183, endPoint x: 1361, endPoint y: 294, distance: 110.2
click at [1361, 294] on div "Image Image" at bounding box center [1352, 291] width 183 height 18
click at [1462, 184] on button "Layer Options" at bounding box center [1466, 189] width 18 height 18
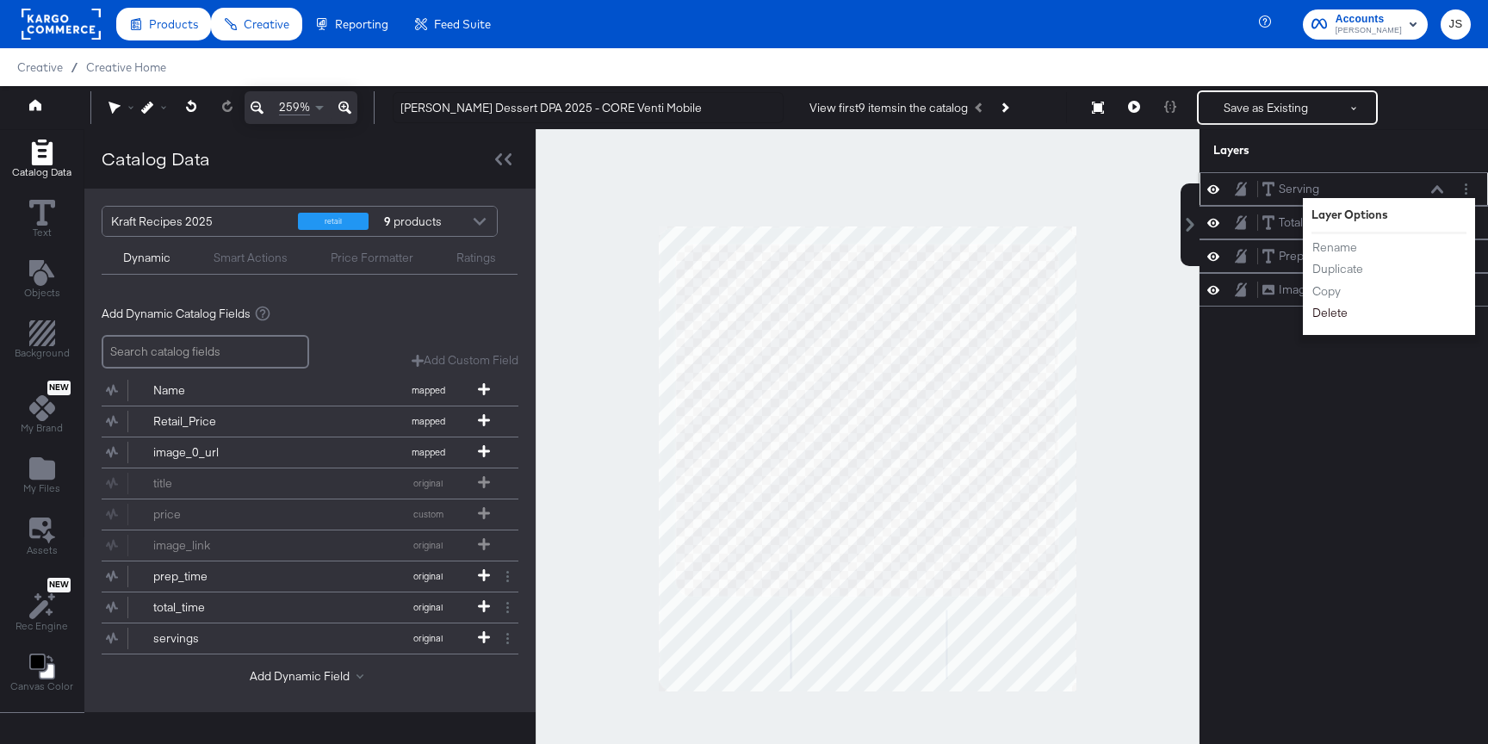
click at [1339, 312] on button "Delete" at bounding box center [1329, 313] width 37 height 18
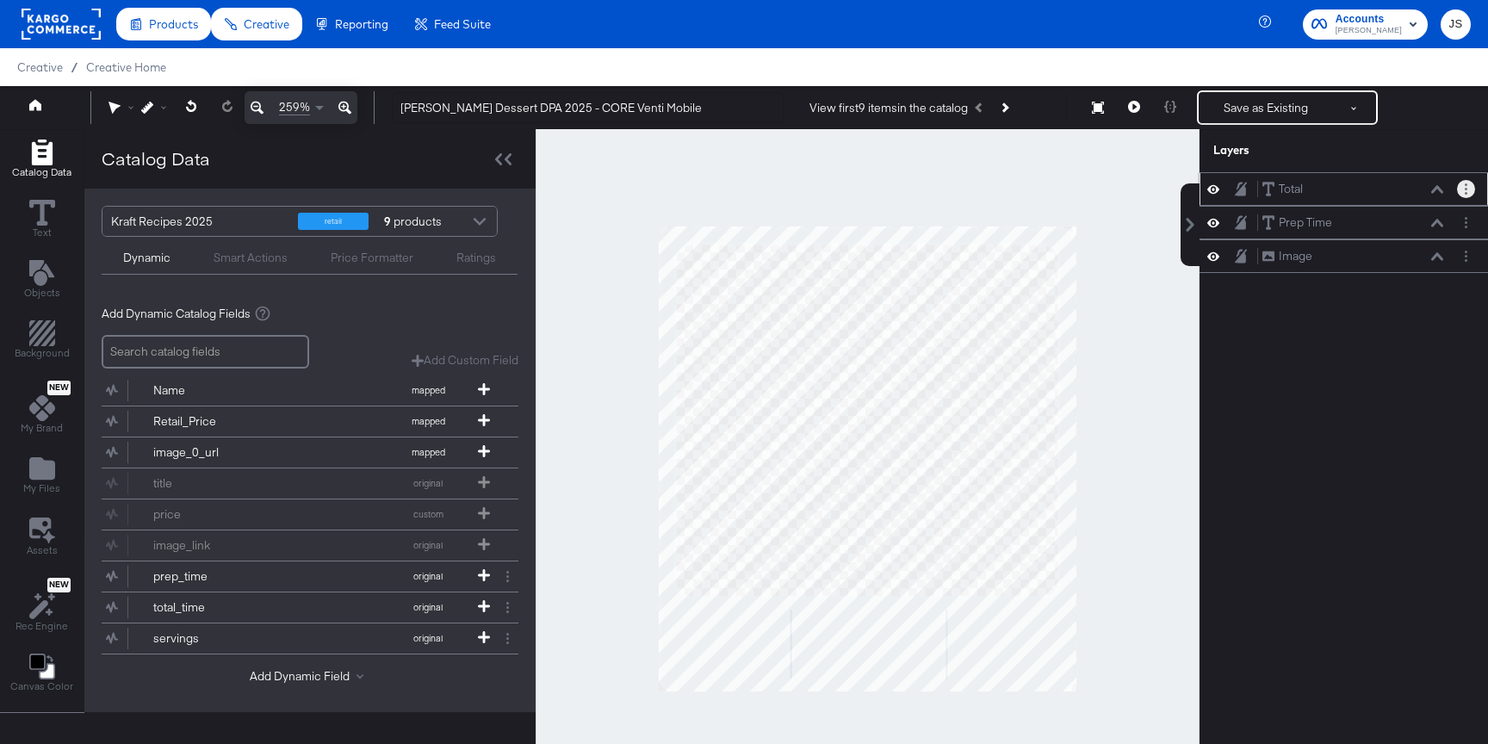
click at [1466, 185] on circle "Layer Options" at bounding box center [1465, 184] width 3 height 3
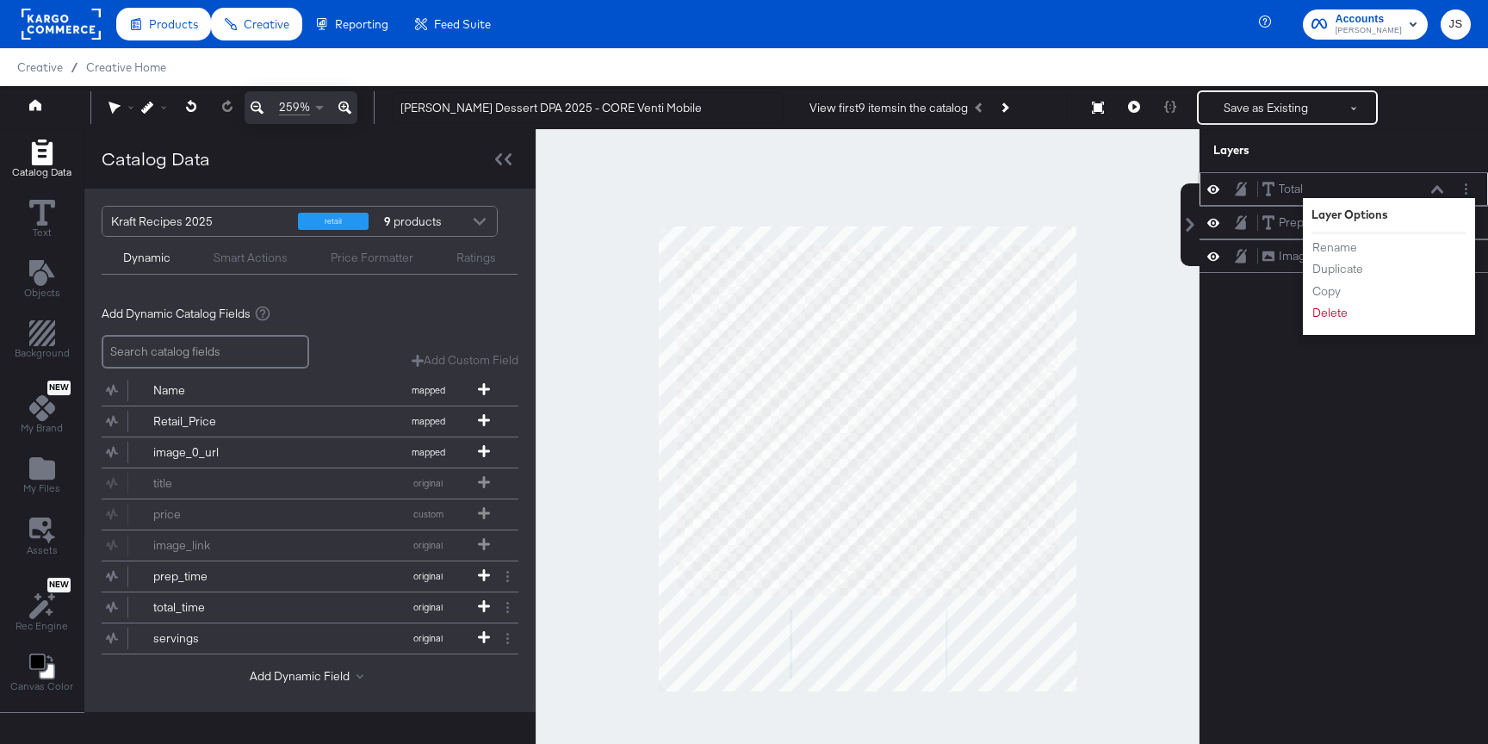
click at [1319, 322] on div "Rename Duplicate Copy Delete" at bounding box center [1358, 280] width 95 height 92
click at [1325, 319] on button "Delete" at bounding box center [1329, 313] width 37 height 18
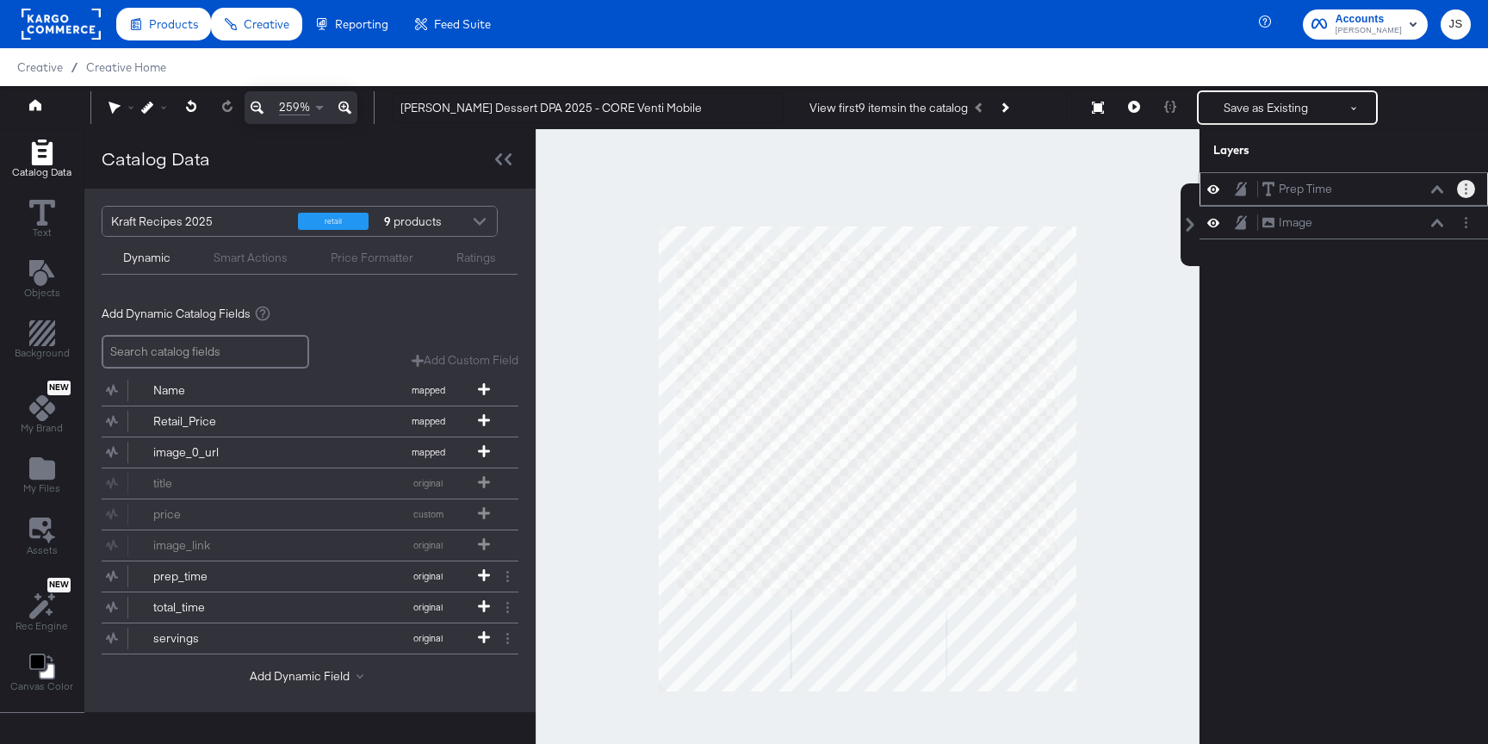
click at [1470, 191] on button "Layer Options" at bounding box center [1466, 189] width 18 height 18
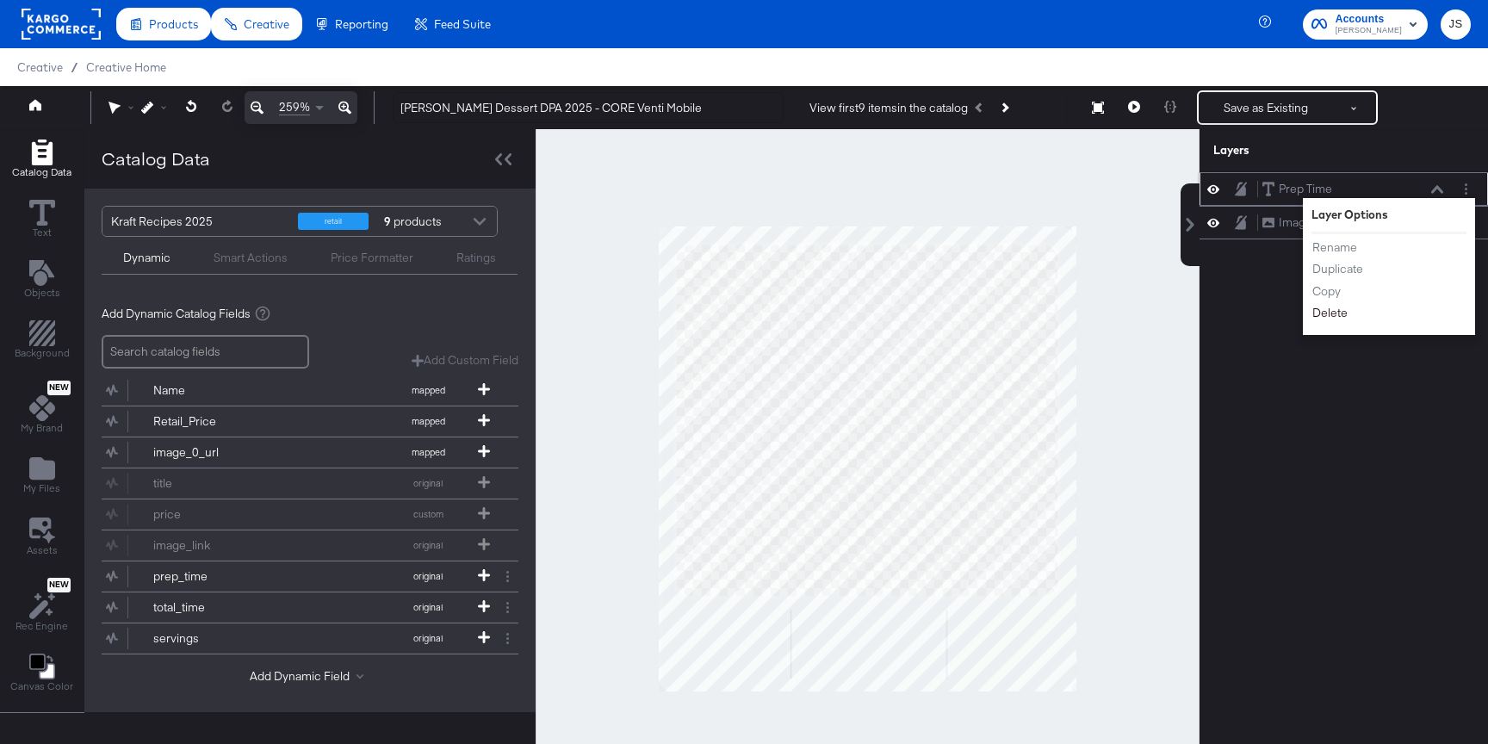
click at [1322, 309] on button "Delete" at bounding box center [1329, 313] width 37 height 18
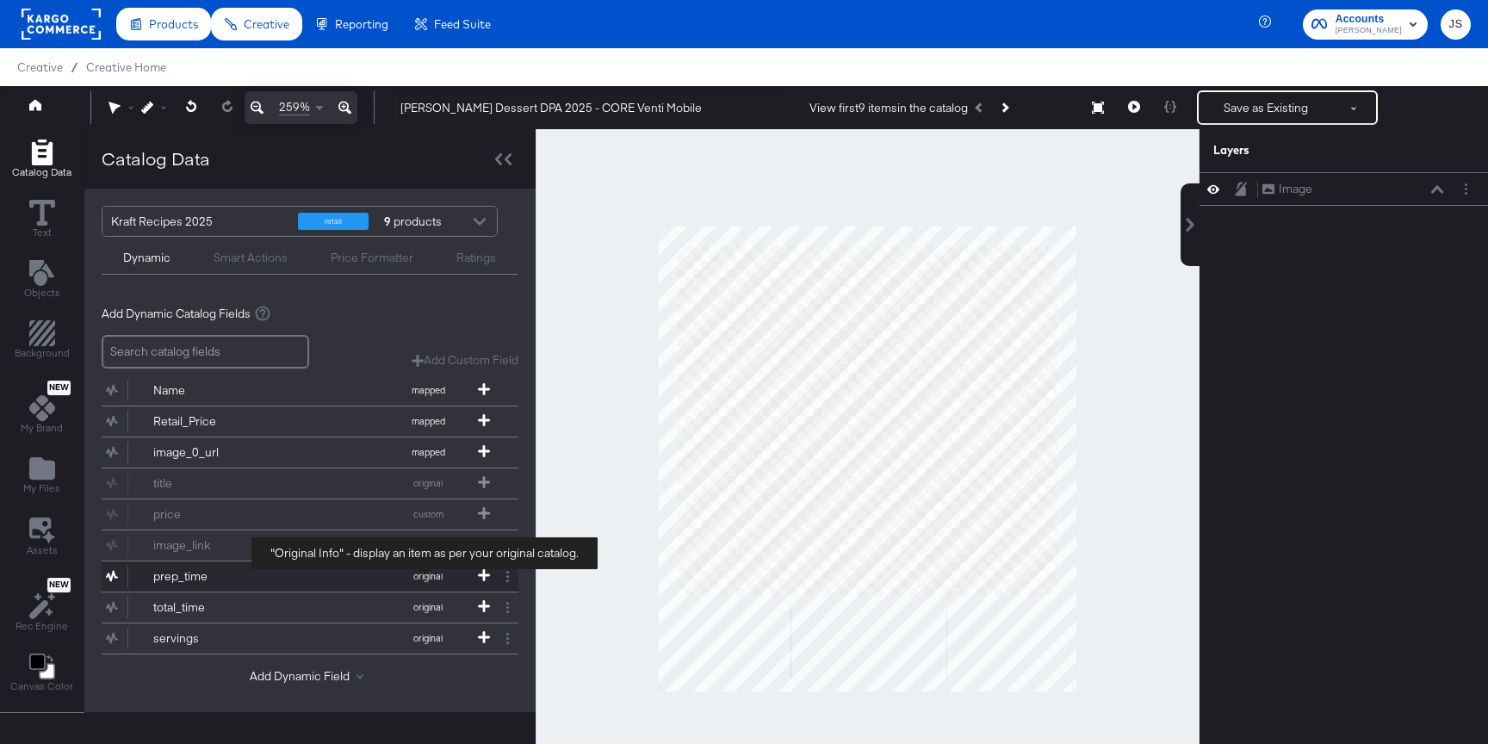
click at [473, 572] on button "prep_time original" at bounding box center [299, 576] width 395 height 30
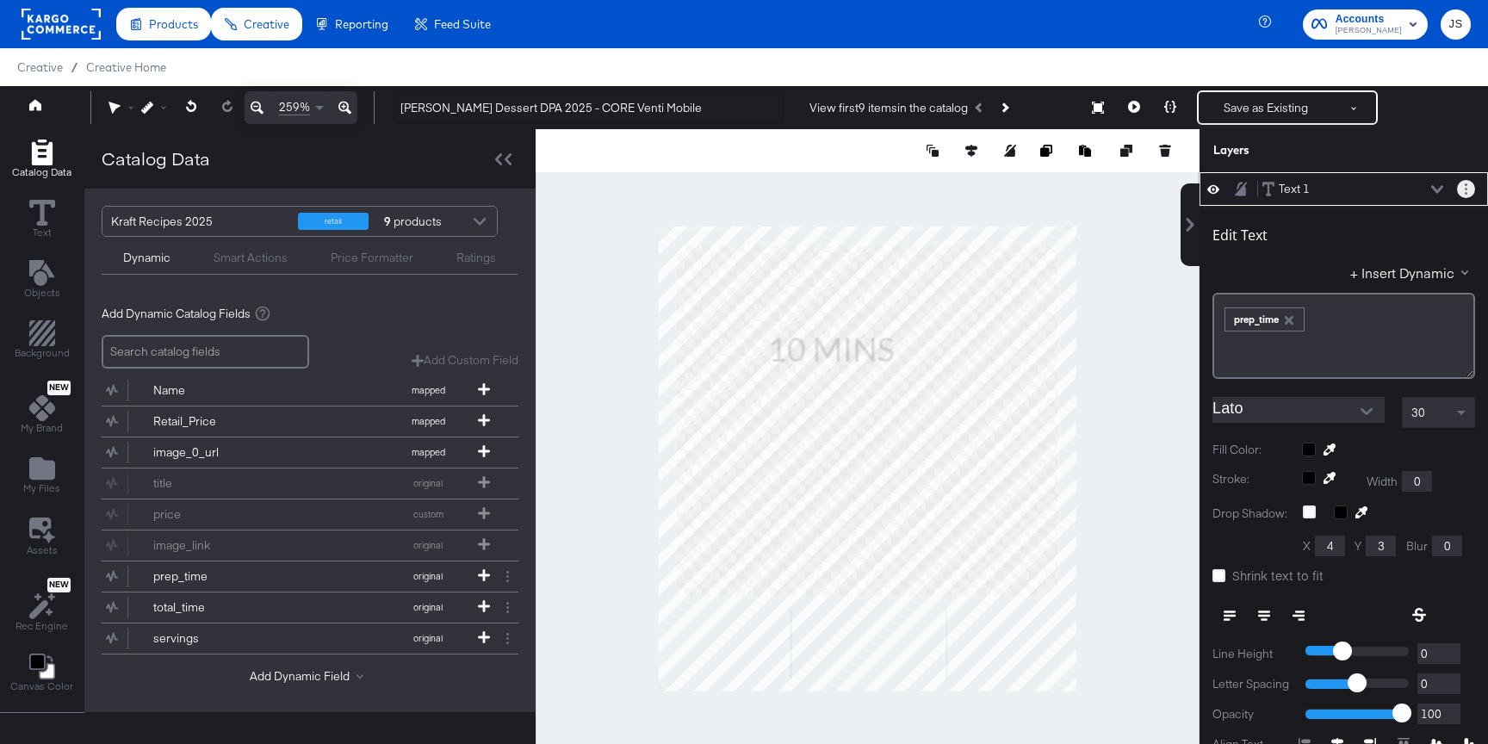
click at [1464, 183] on button "Layer Options" at bounding box center [1466, 189] width 18 height 18
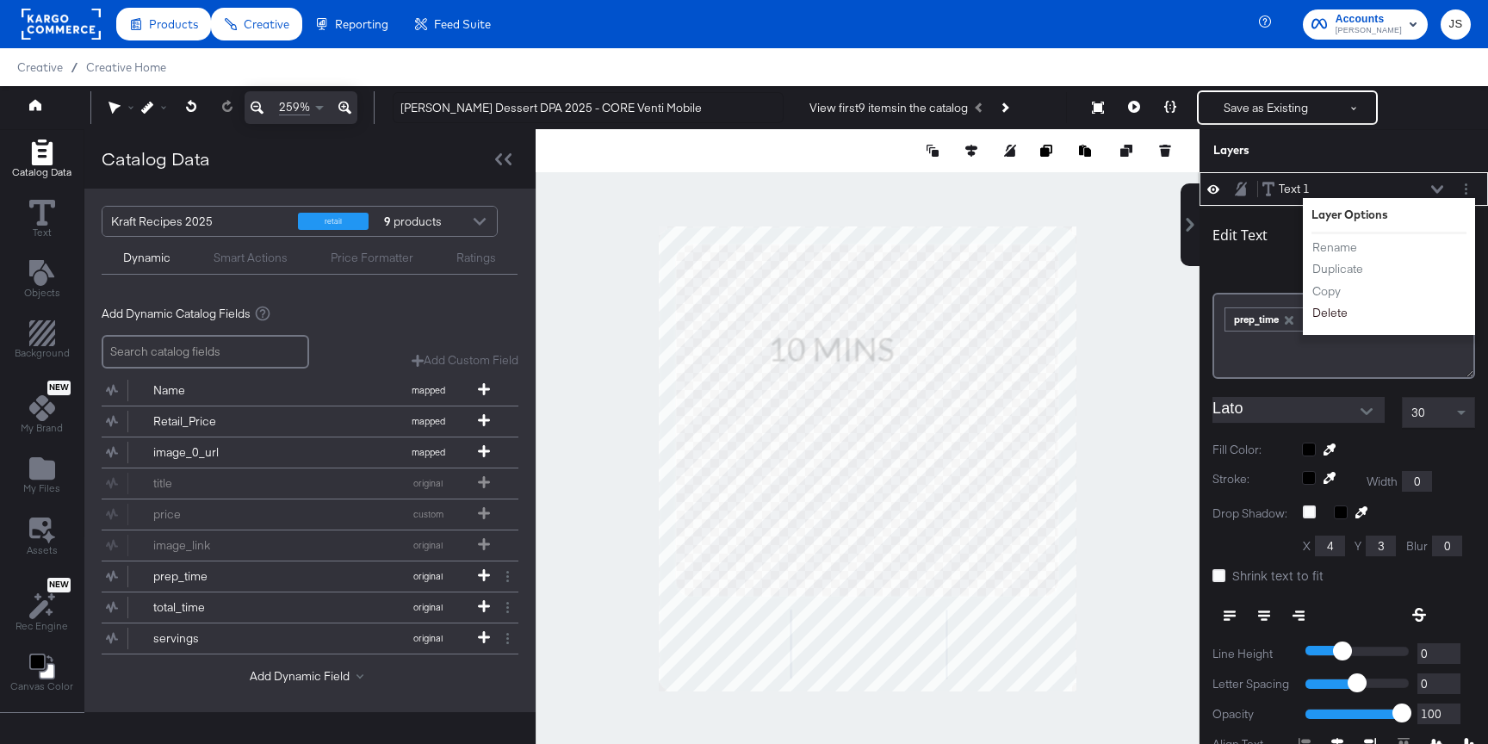
click at [1332, 310] on button "Delete" at bounding box center [1329, 313] width 37 height 18
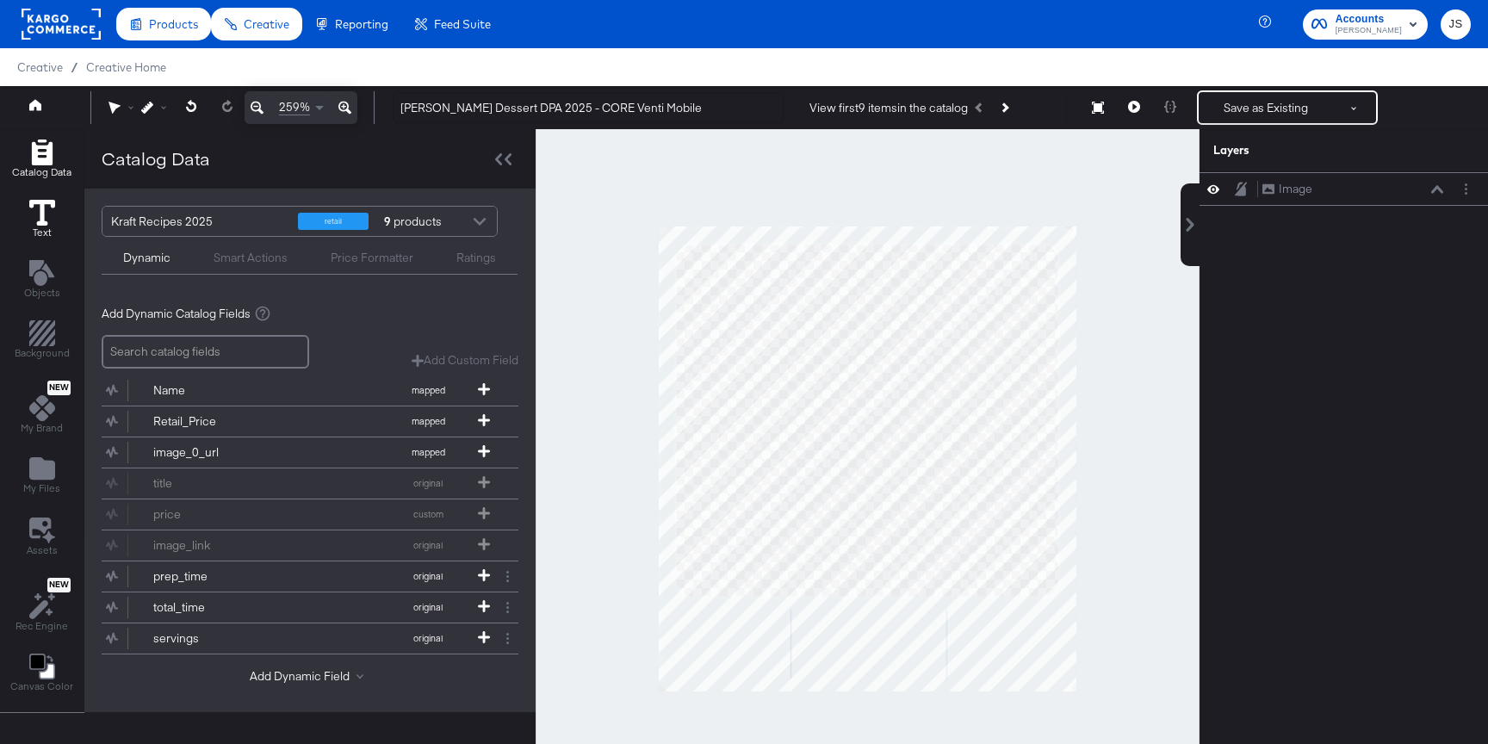
click at [49, 203] on icon at bounding box center [42, 213] width 26 height 26
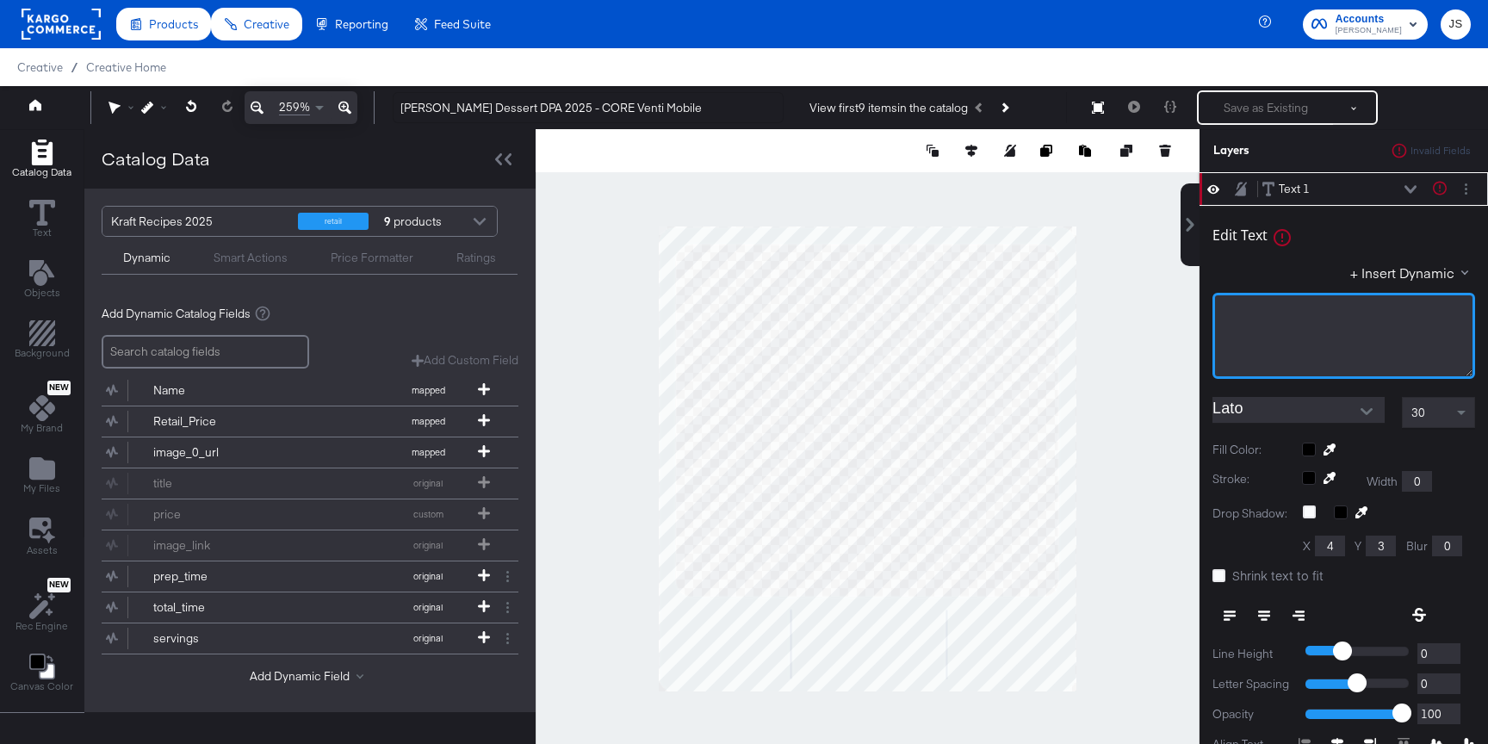
click at [1308, 343] on div "﻿" at bounding box center [1343, 336] width 263 height 86
click at [1330, 408] on input "Lato" at bounding box center [1285, 410] width 146 height 26
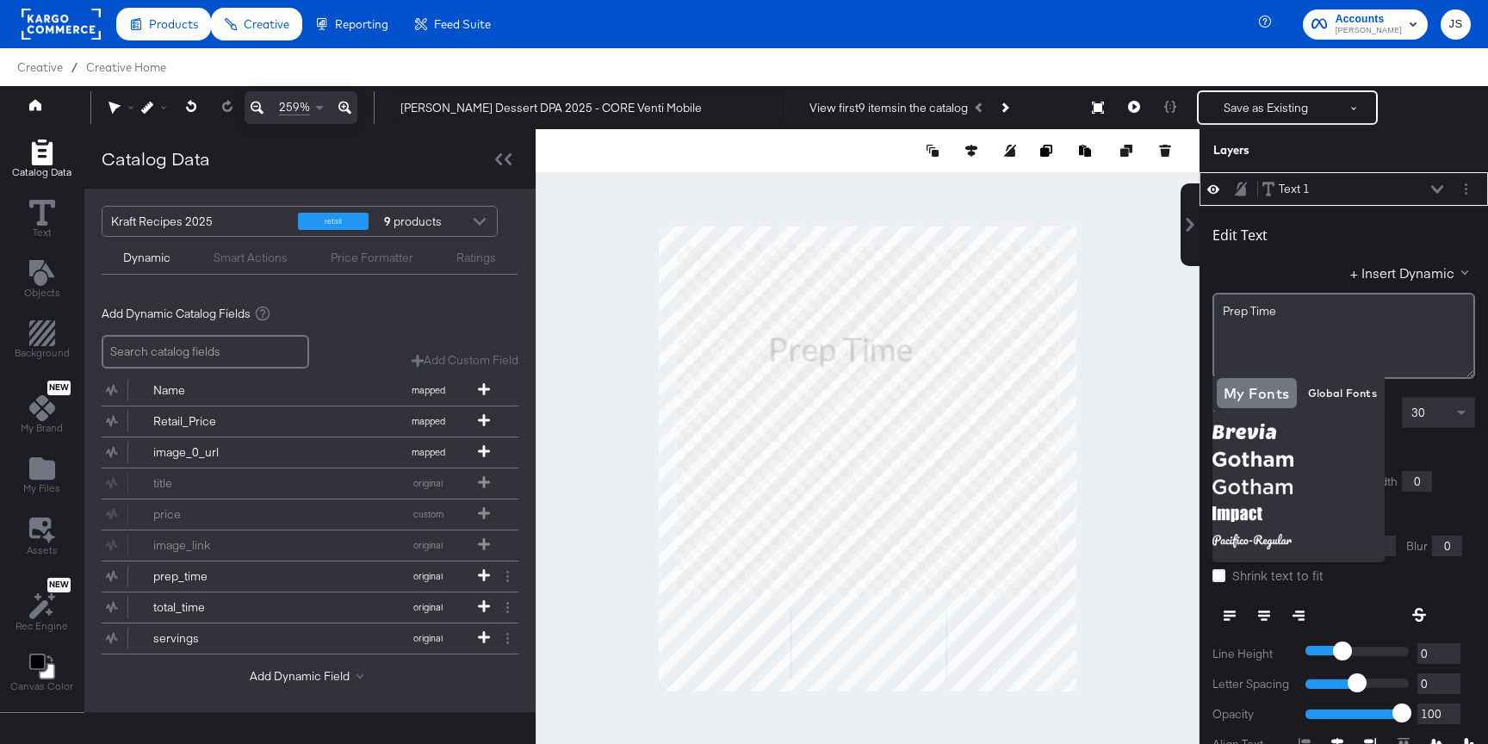
scroll to position [108, 0]
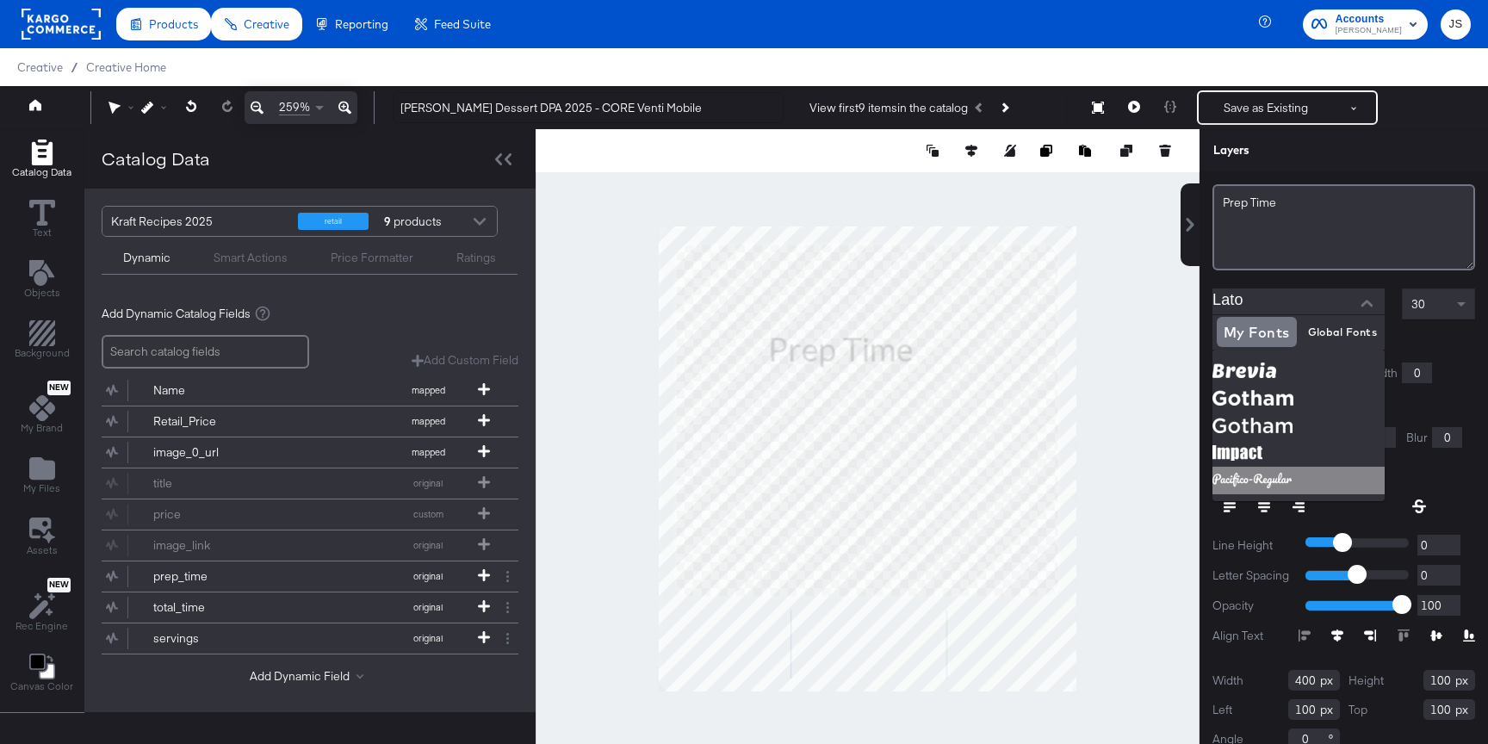
click at [1299, 478] on img at bounding box center [1298, 481] width 172 height 28
type input "Pacifico-Regular"
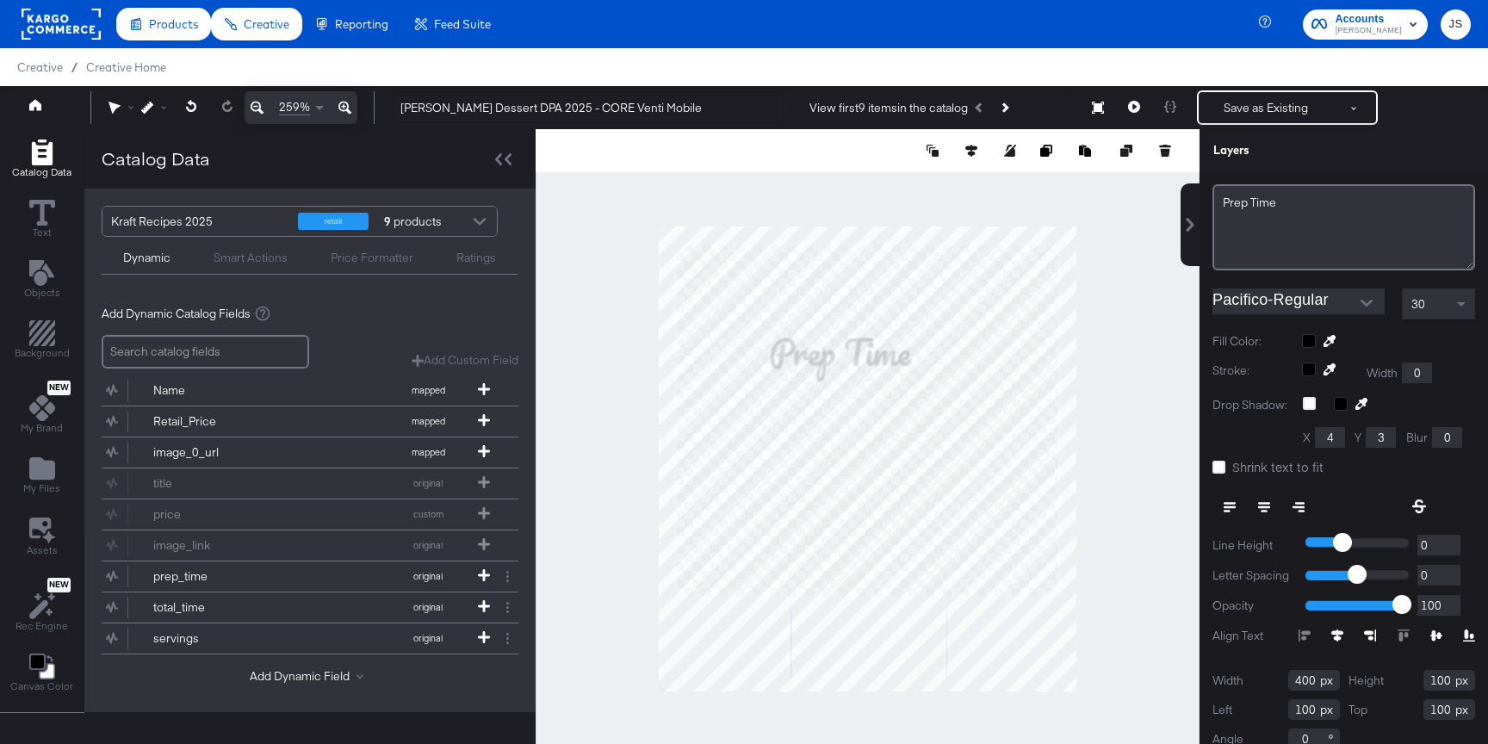
click at [1310, 341] on div at bounding box center [1388, 341] width 173 height 14
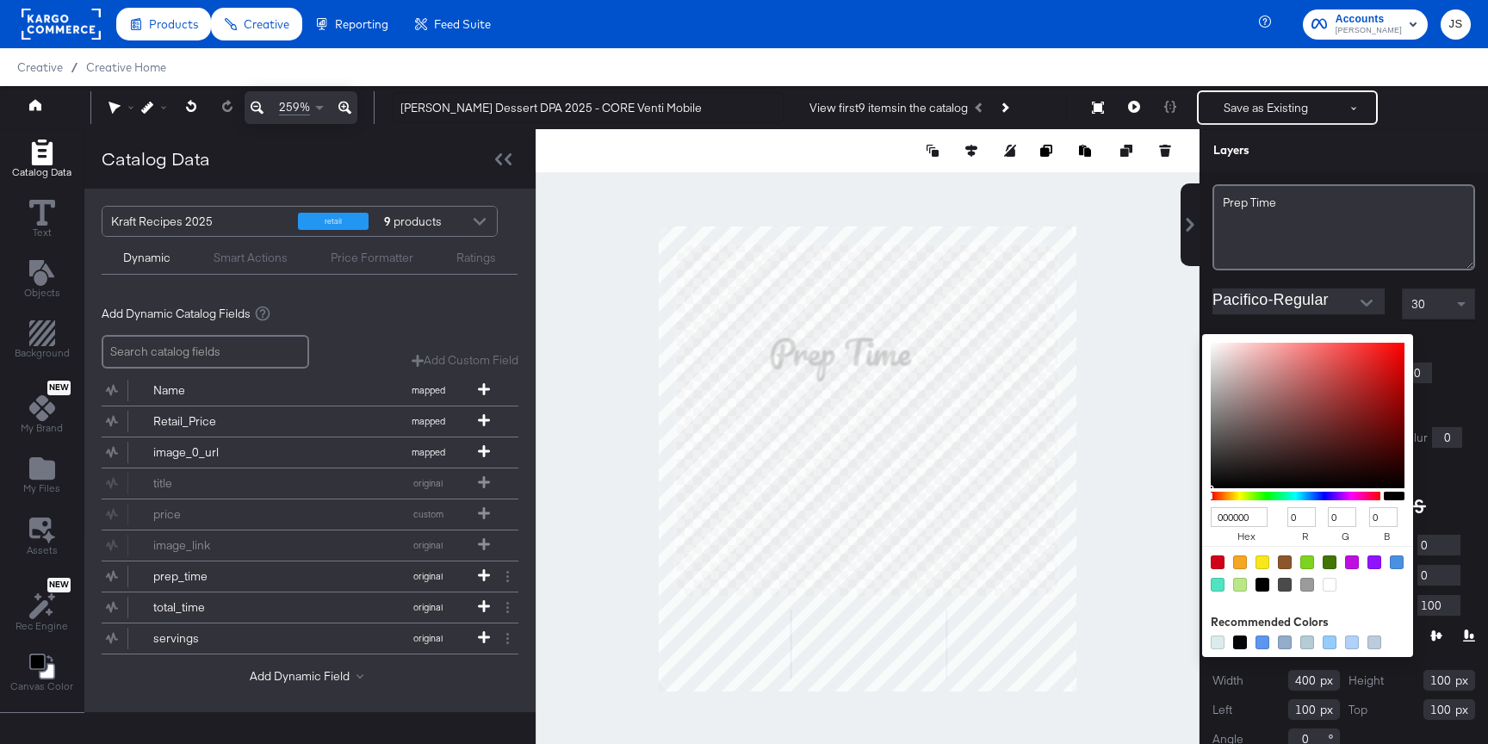
click at [1246, 510] on input "000000" at bounding box center [1239, 517] width 57 height 20
type input "1D4"
type input "17"
type input "221"
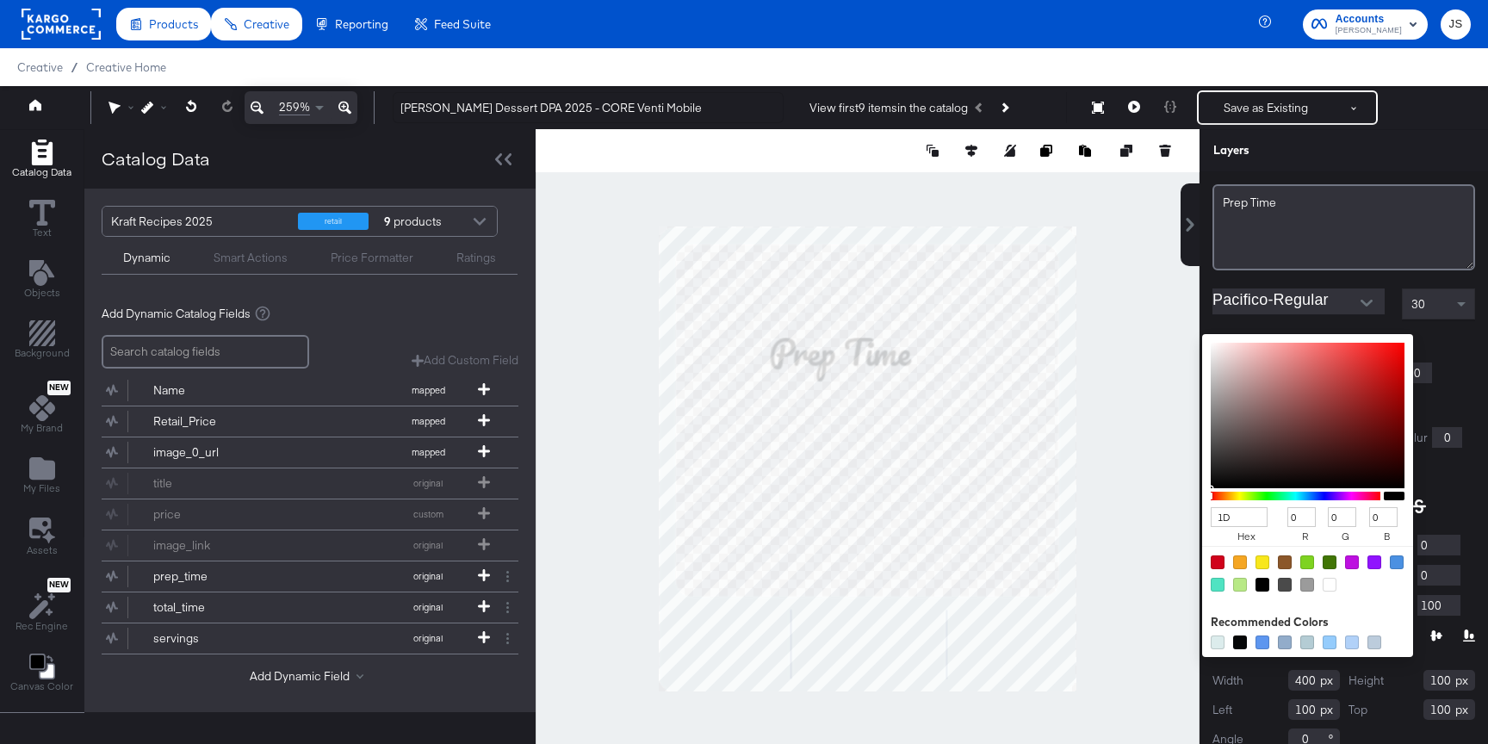
type input "68"
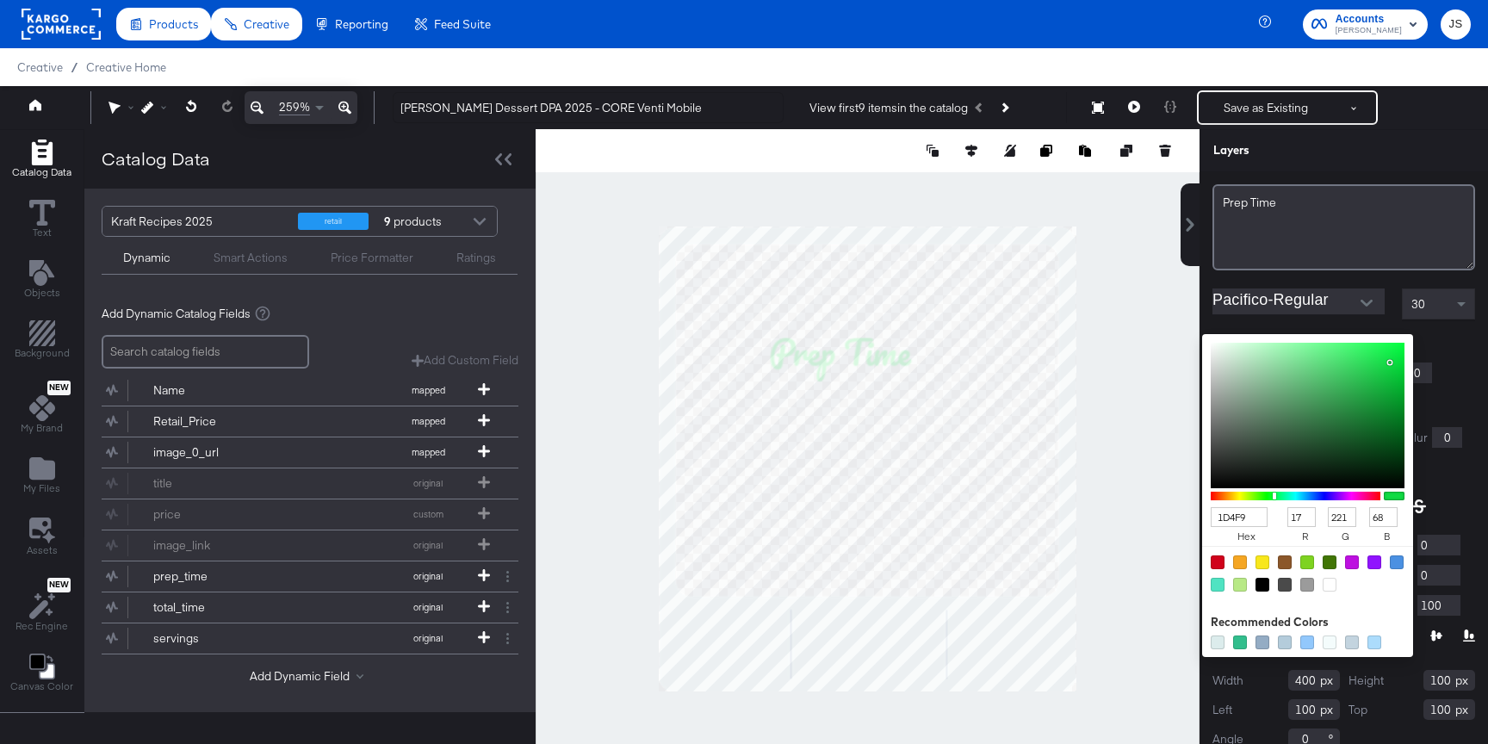
type input "1D4F91"
type input "29"
type input "79"
type input "145"
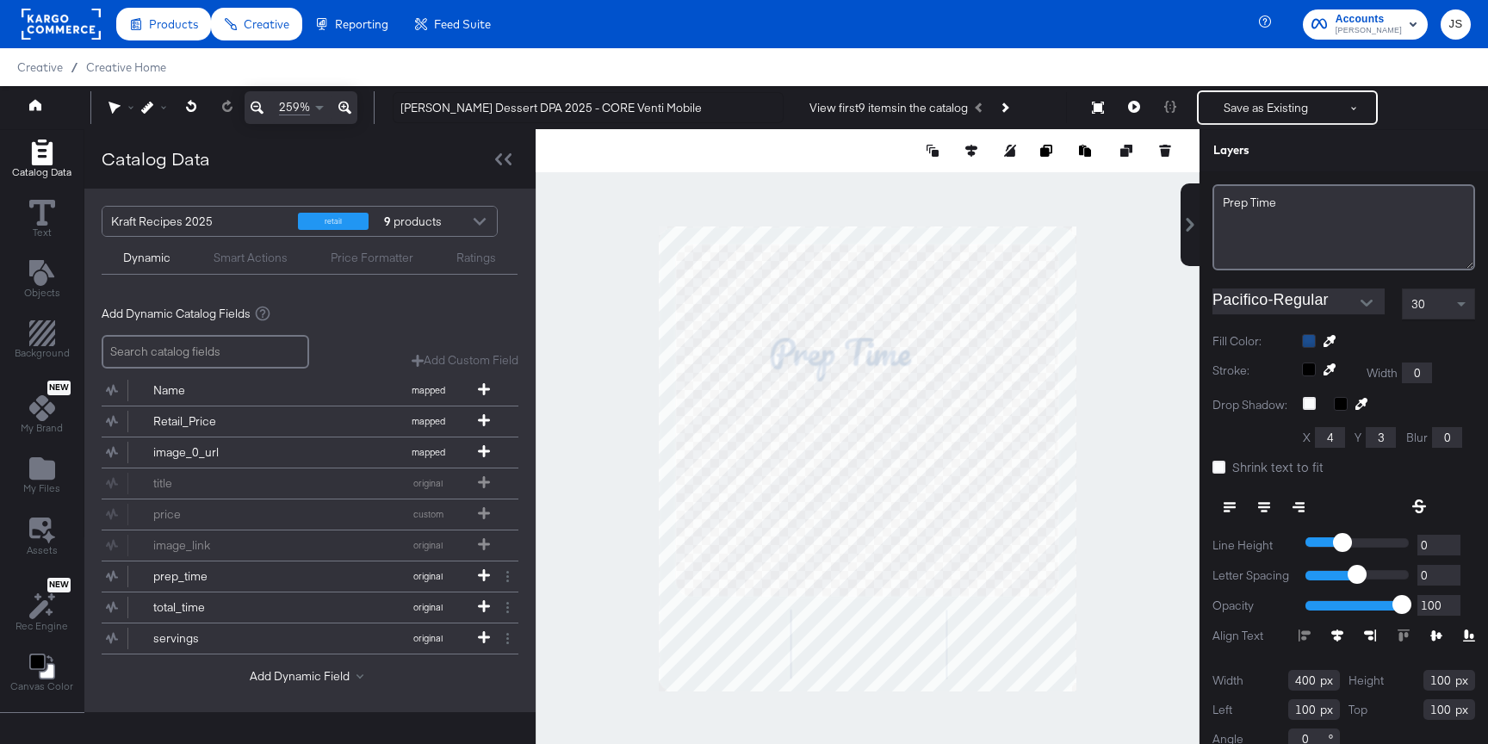
click at [1259, 502] on icon at bounding box center [1264, 503] width 12 height 2
click at [1437, 307] on div "30" at bounding box center [1437, 303] width 71 height 29
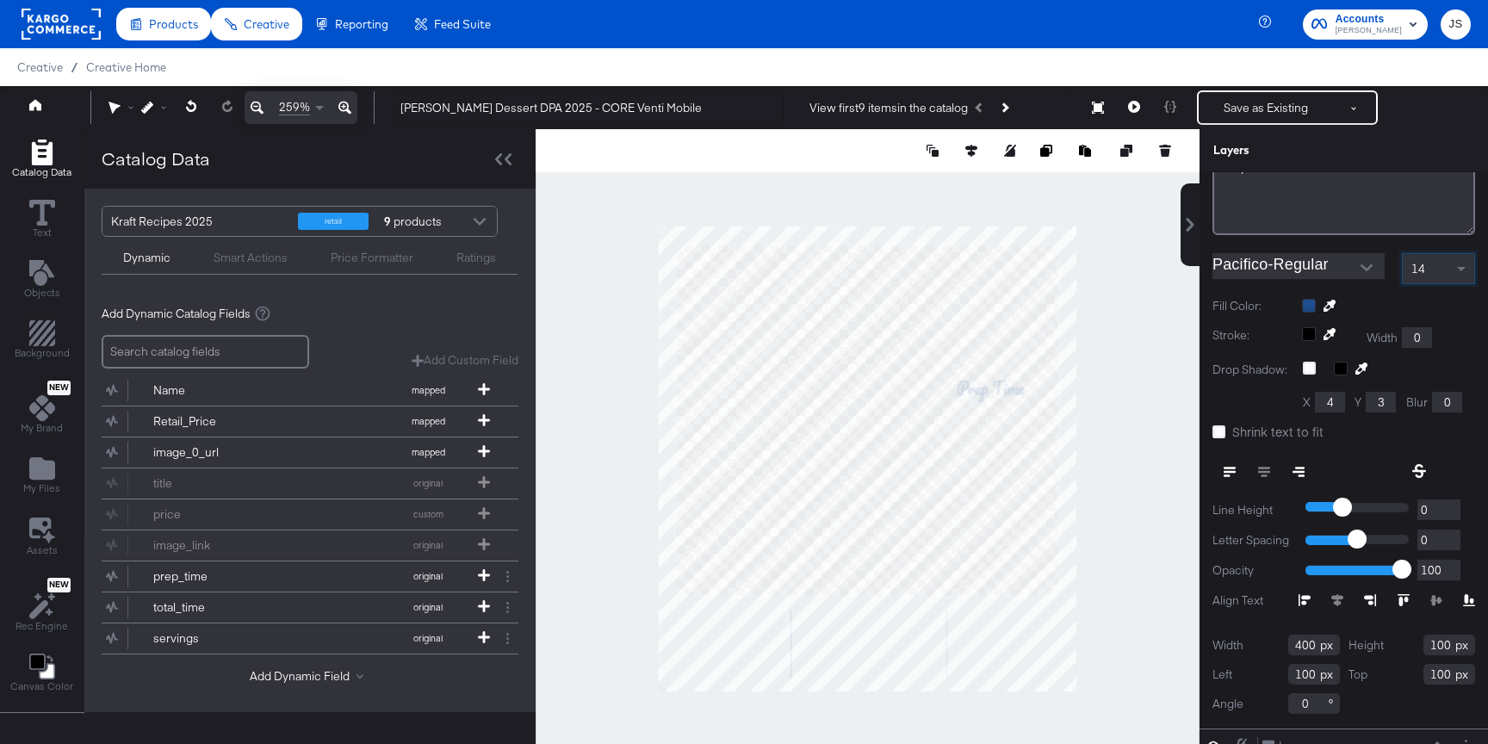
scroll to position [142, 0]
drag, startPoint x: 1313, startPoint y: 647, endPoint x: 1248, endPoint y: 647, distance: 65.4
click at [1248, 647] on div "Width 400" at bounding box center [1275, 646] width 127 height 21
type input "61"
drag, startPoint x: 1451, startPoint y: 647, endPoint x: 1364, endPoint y: 647, distance: 87.0
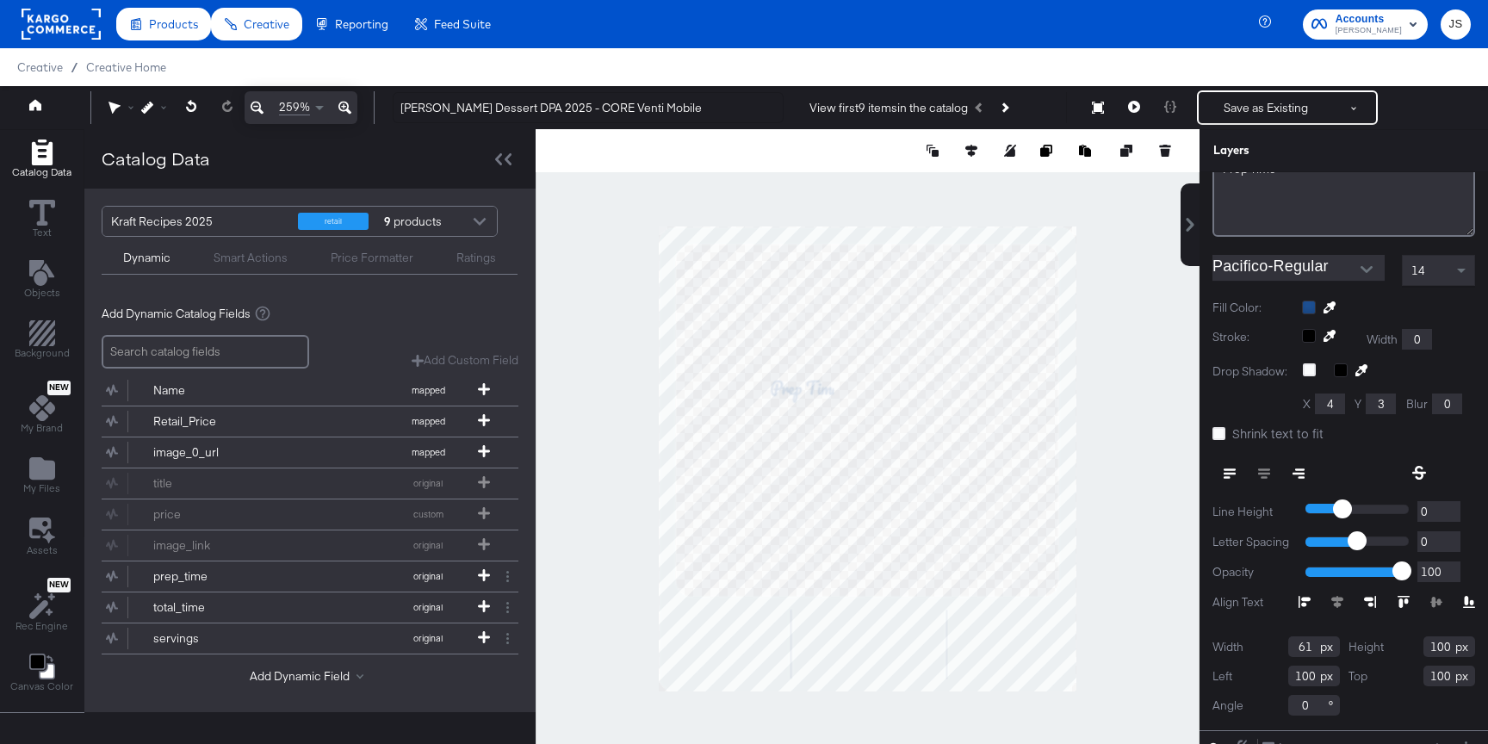
click at [1364, 647] on div "Height 100" at bounding box center [1411, 646] width 127 height 21
type input "26"
click at [1216, 427] on icon at bounding box center [1218, 433] width 13 height 13
click at [0, 0] on input "Shrink text to fit" at bounding box center [0, 0] width 0 height 0
drag, startPoint x: 1315, startPoint y: 683, endPoint x: 1273, endPoint y: 681, distance: 41.4
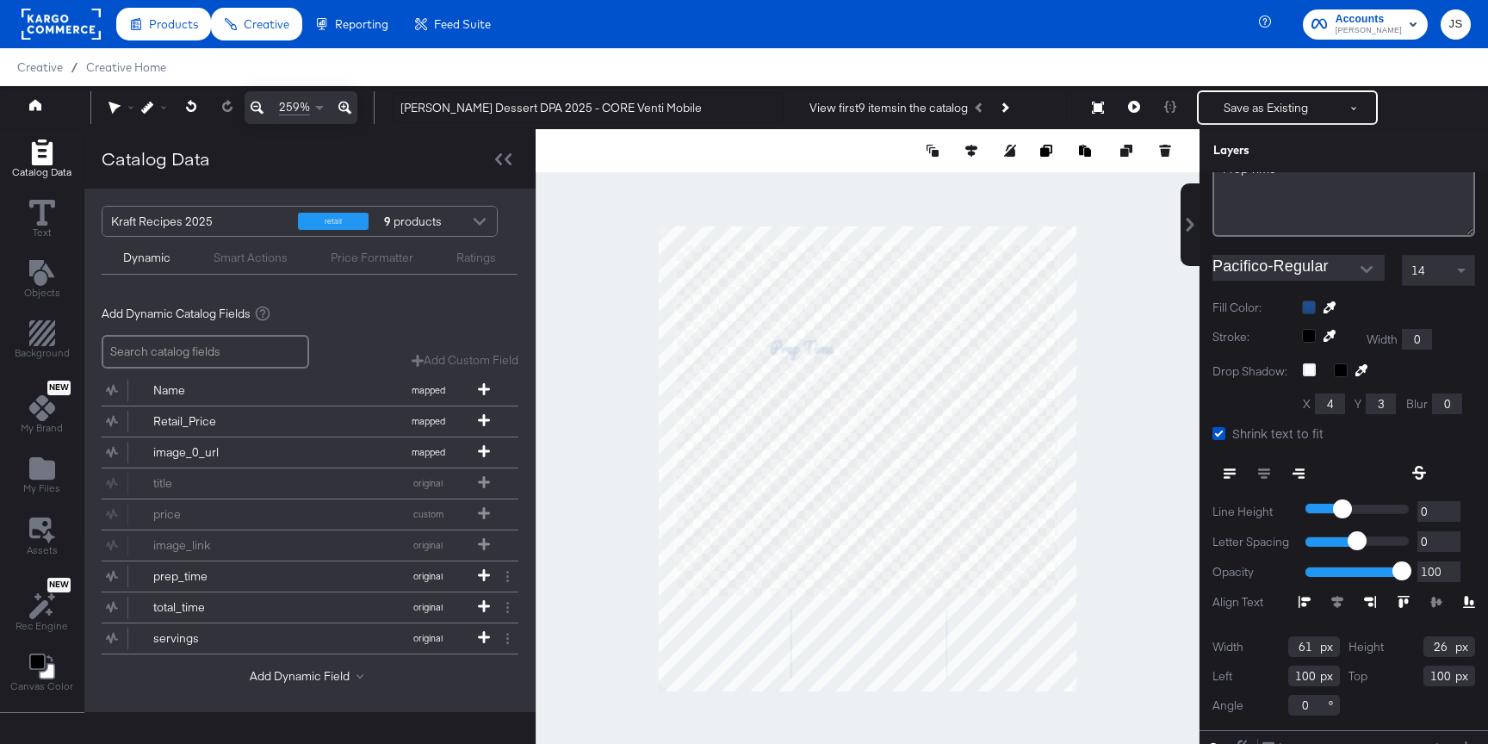
click at [1274, 681] on div "Left 100" at bounding box center [1275, 676] width 127 height 21
type input "29"
drag, startPoint x: 1449, startPoint y: 676, endPoint x: 1395, endPoint y: 675, distance: 54.2
click at [1395, 675] on div "Top 100" at bounding box center [1411, 676] width 127 height 21
type input "374"
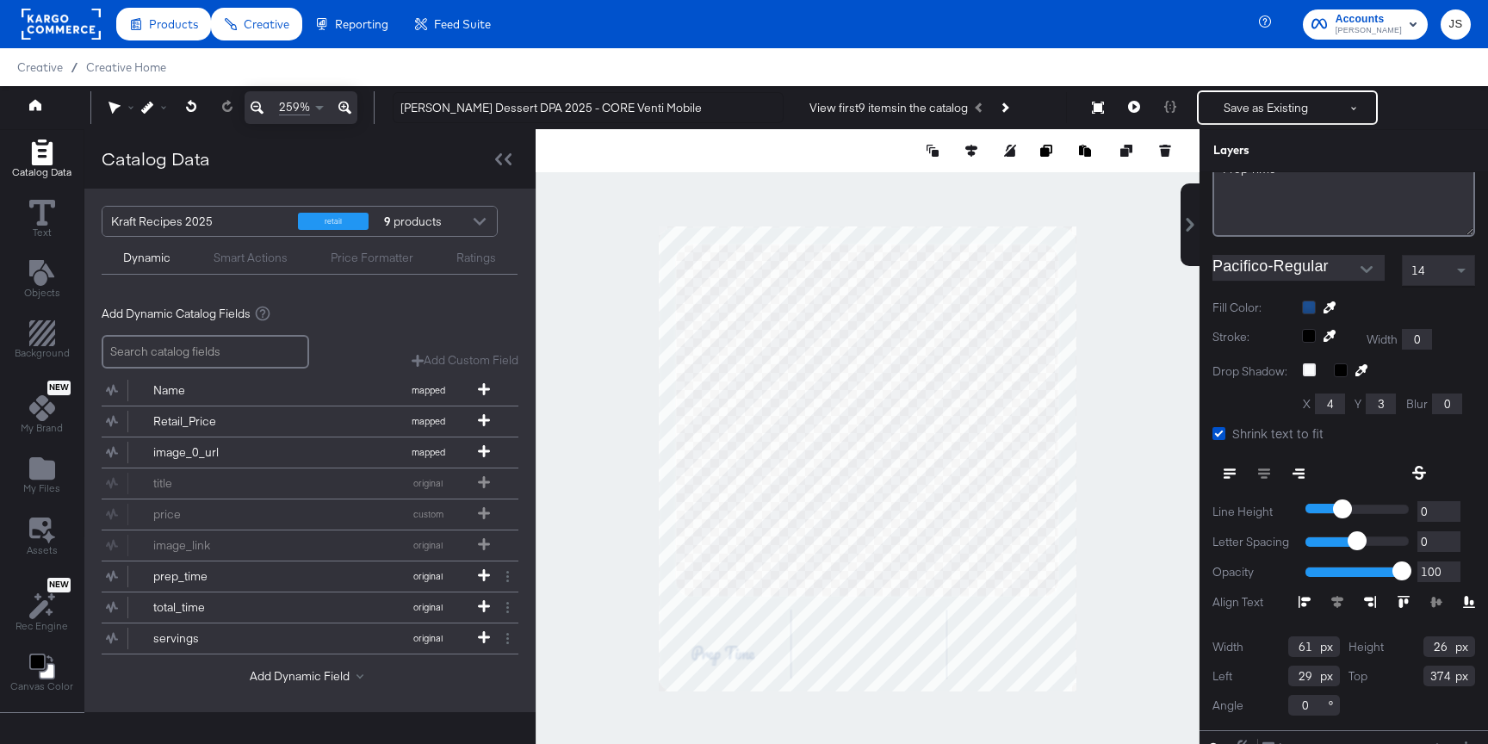
click at [1162, 491] on div at bounding box center [868, 458] width 664 height 659
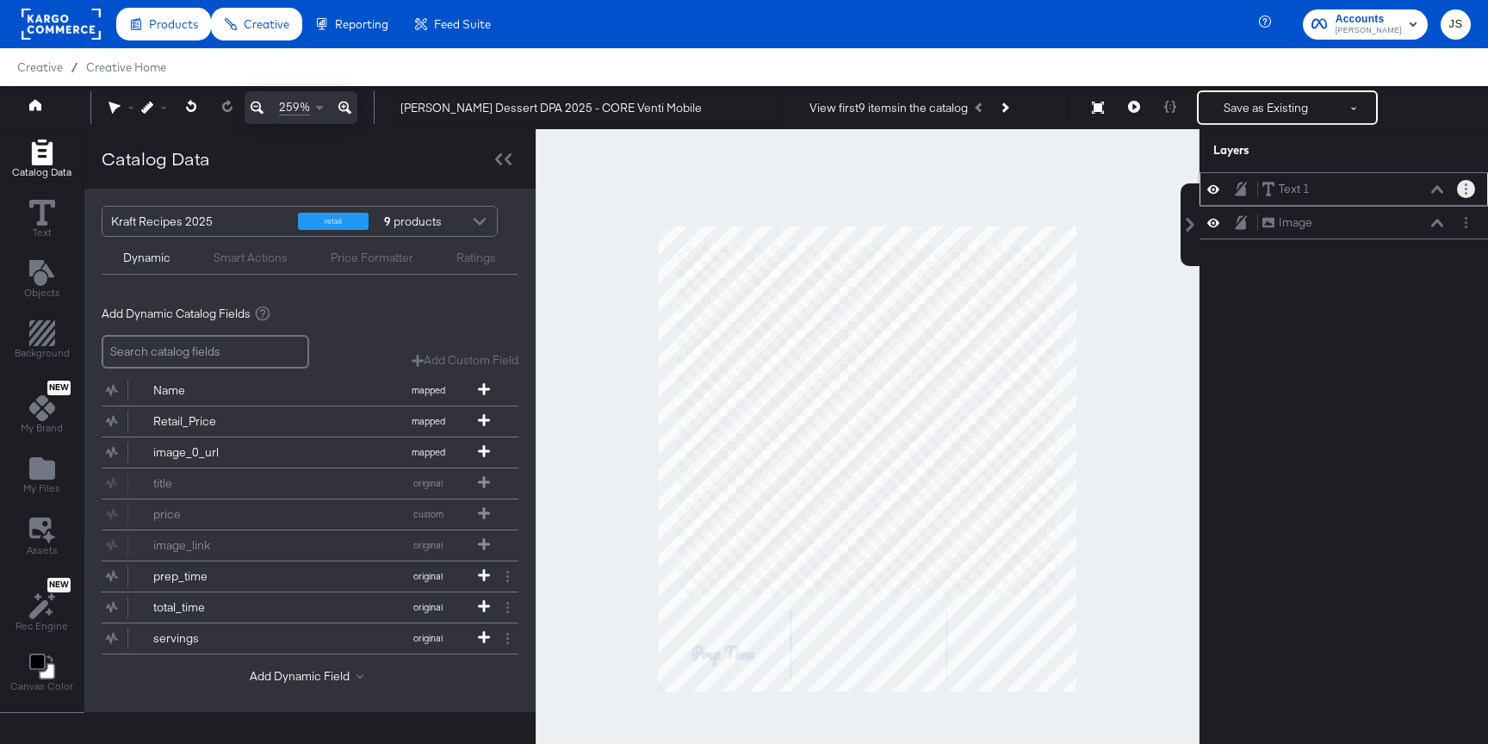
click at [1462, 192] on button "Layer Options" at bounding box center [1466, 189] width 18 height 18
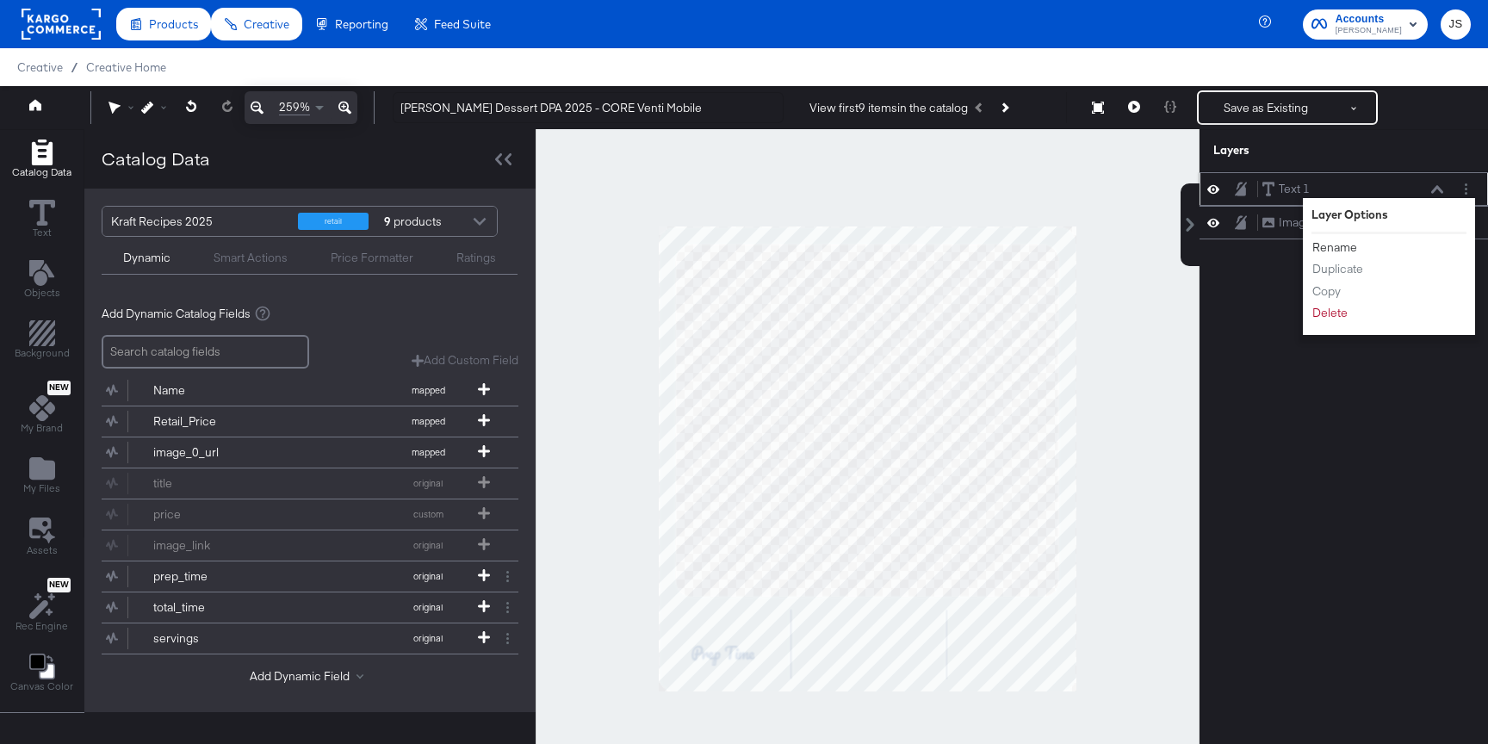
click at [1349, 248] on button "Rename" at bounding box center [1334, 247] width 46 height 18
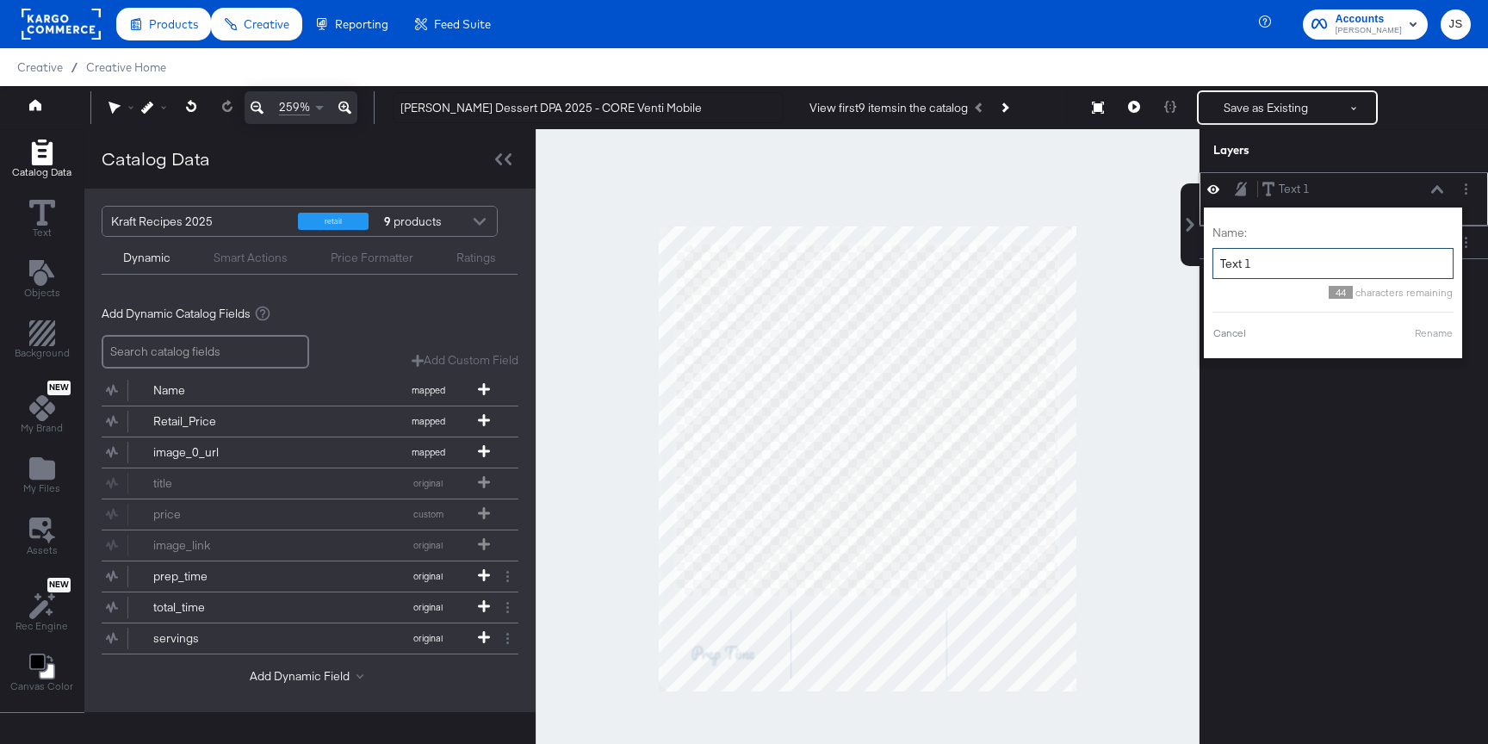
click at [1322, 254] on input "Text 1" at bounding box center [1332, 264] width 241 height 32
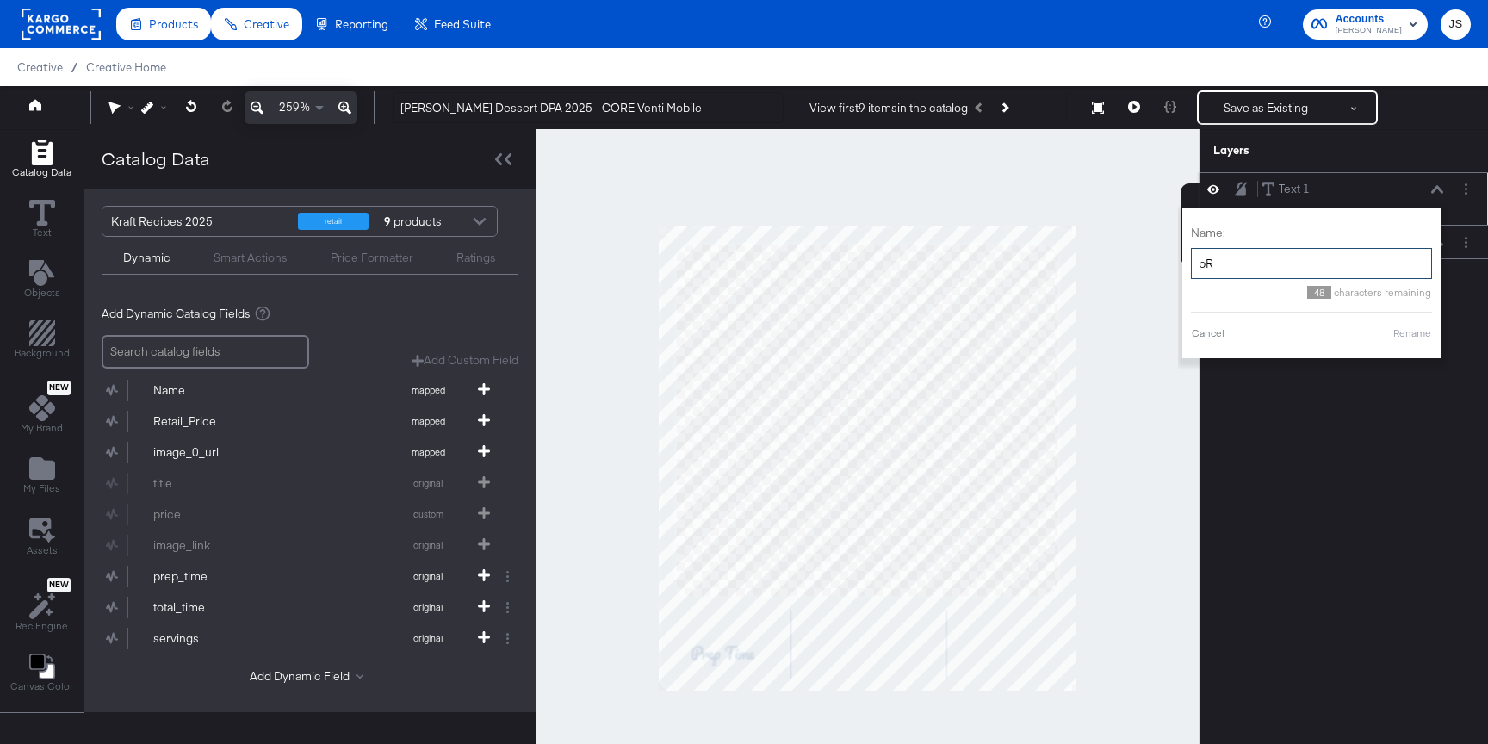
type input "p"
type input "Prep Time"
click at [1414, 334] on button "Rename" at bounding box center [1412, 332] width 40 height 15
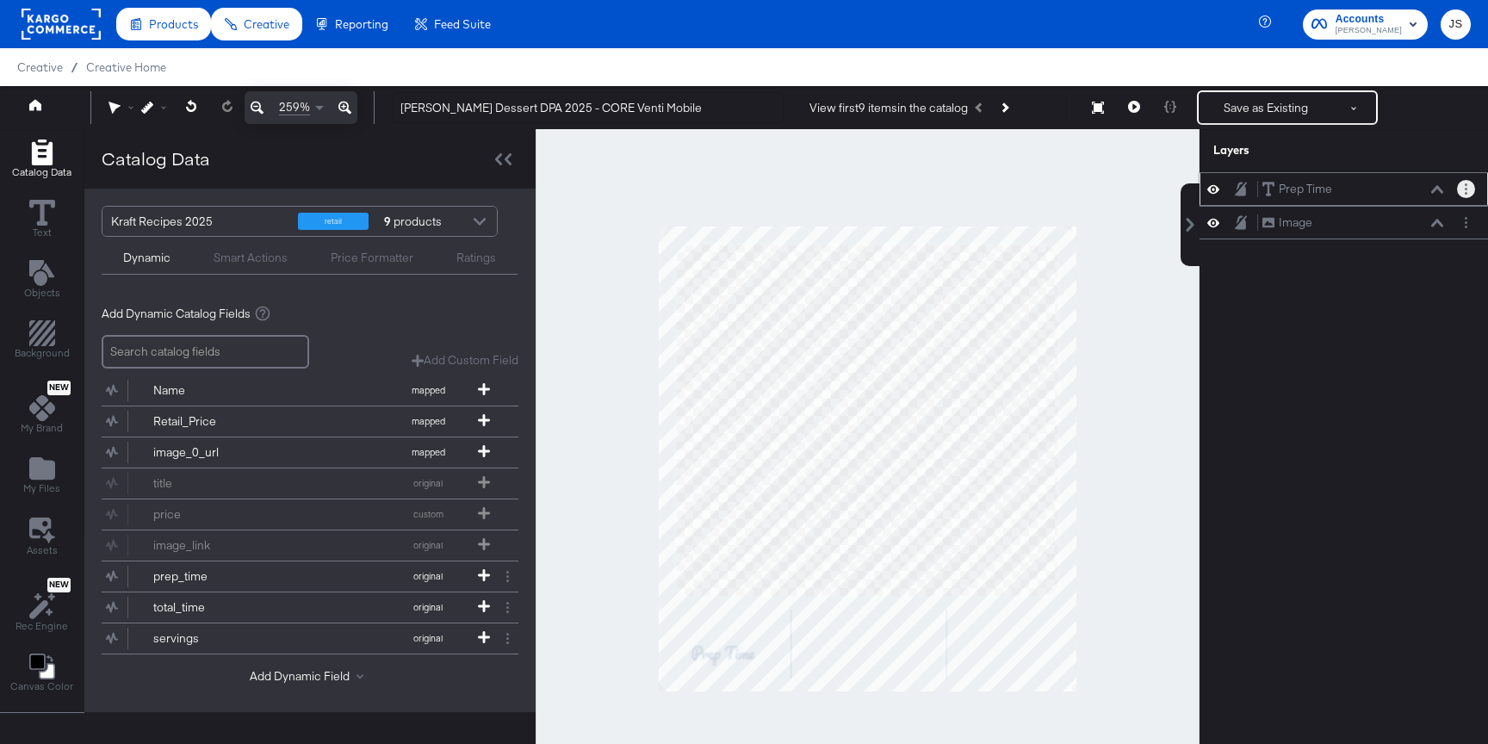
click at [1468, 192] on button "Layer Options" at bounding box center [1466, 189] width 18 height 18
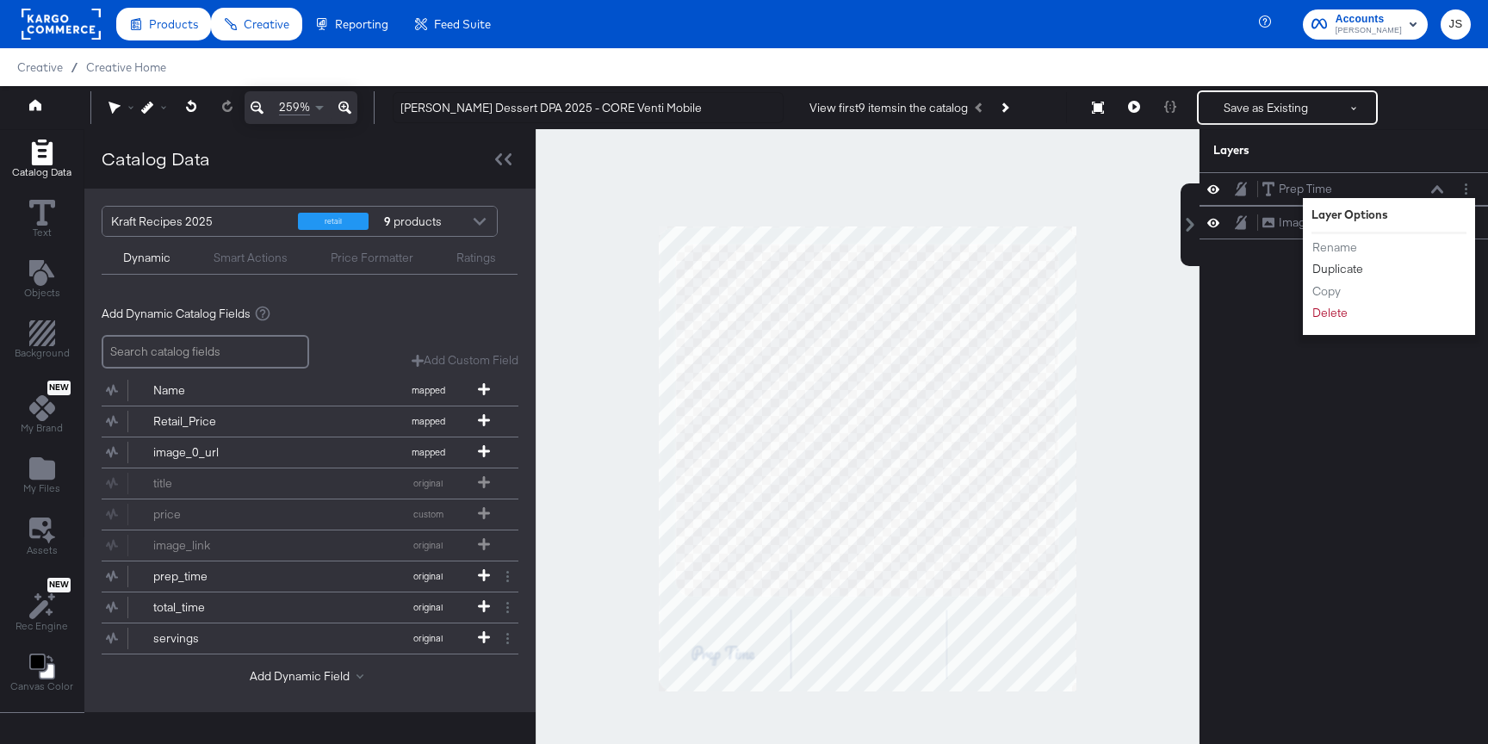
click at [1341, 268] on button "Duplicate" at bounding box center [1337, 269] width 53 height 18
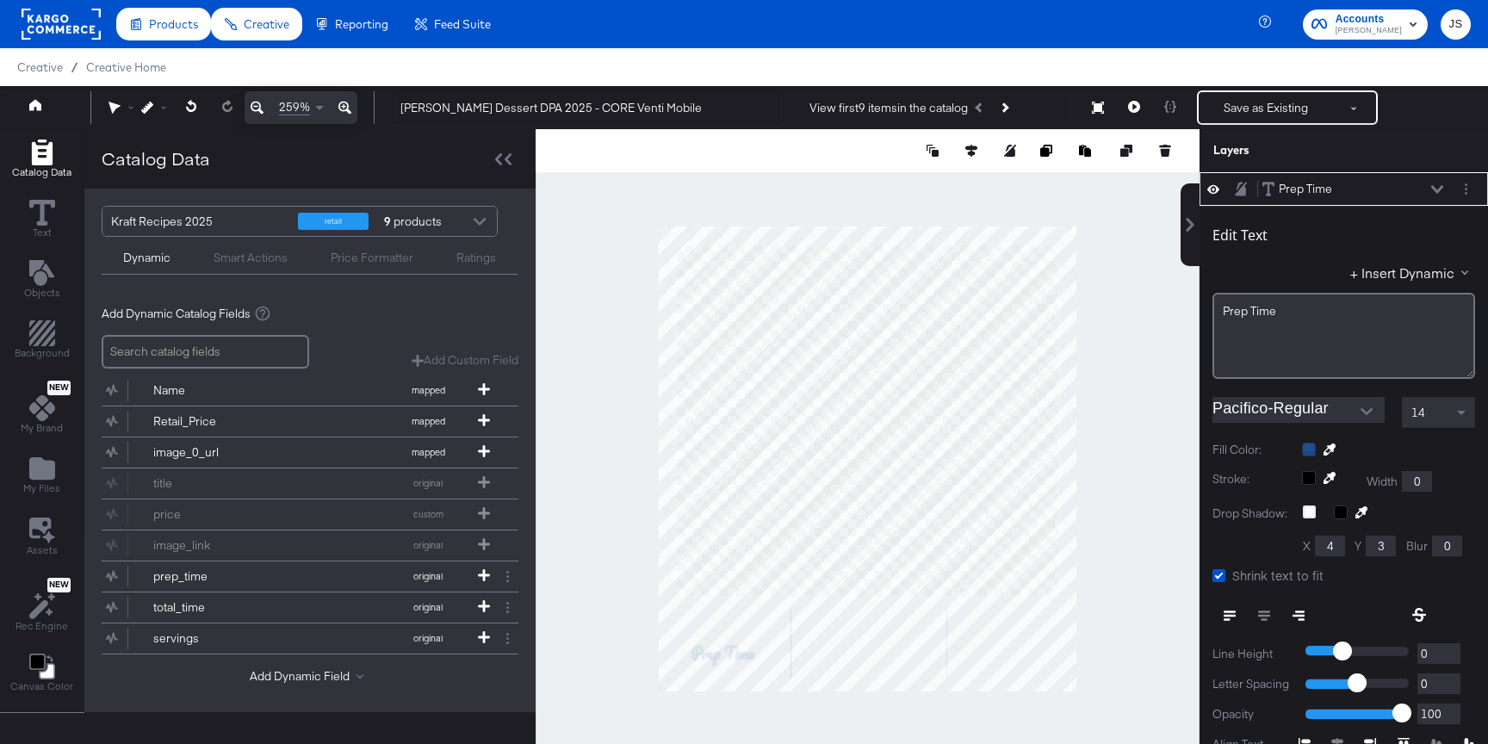
scroll to position [17, 0]
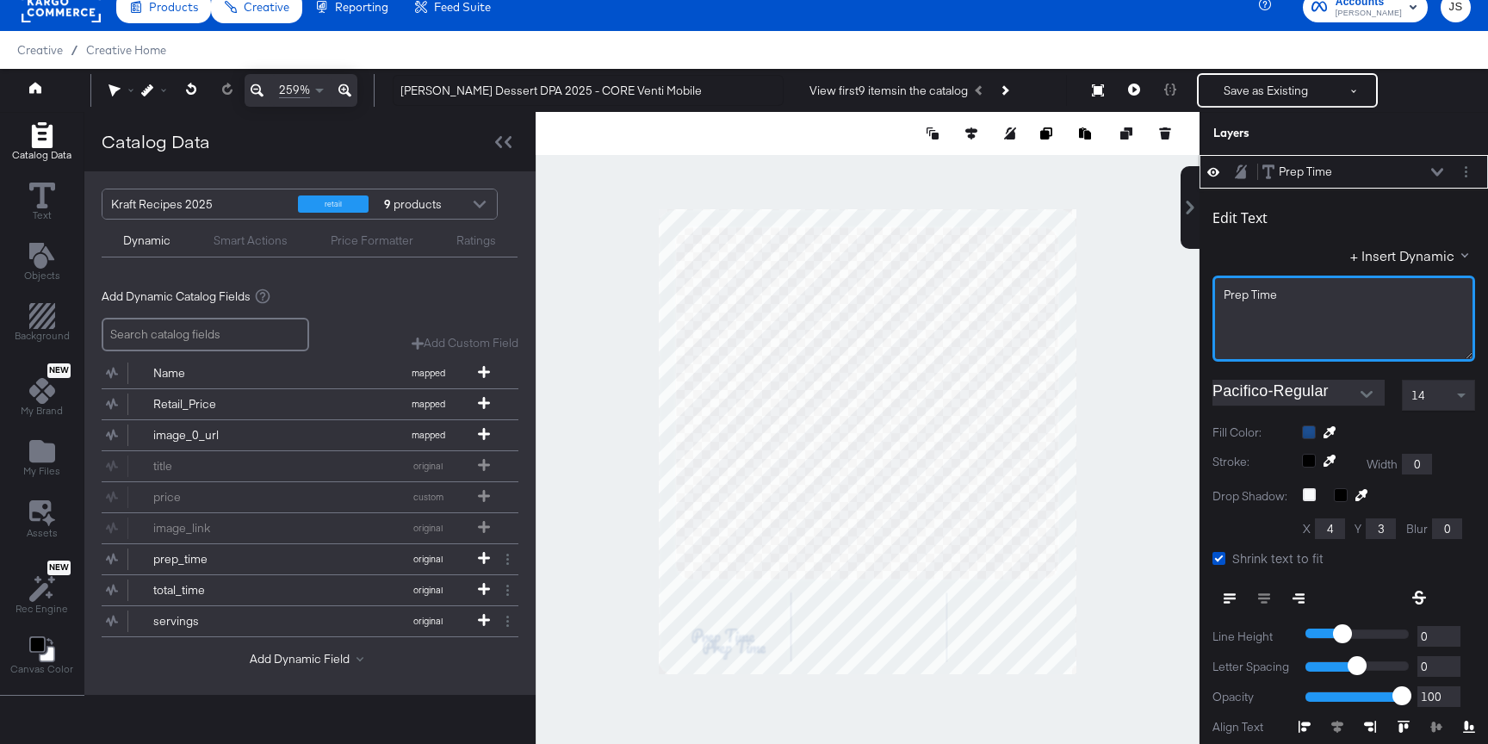
click at [1347, 297] on div "Prep ﻿Time" at bounding box center [1343, 295] width 240 height 16
click at [1466, 167] on circle "Layer Options" at bounding box center [1465, 167] width 3 height 3
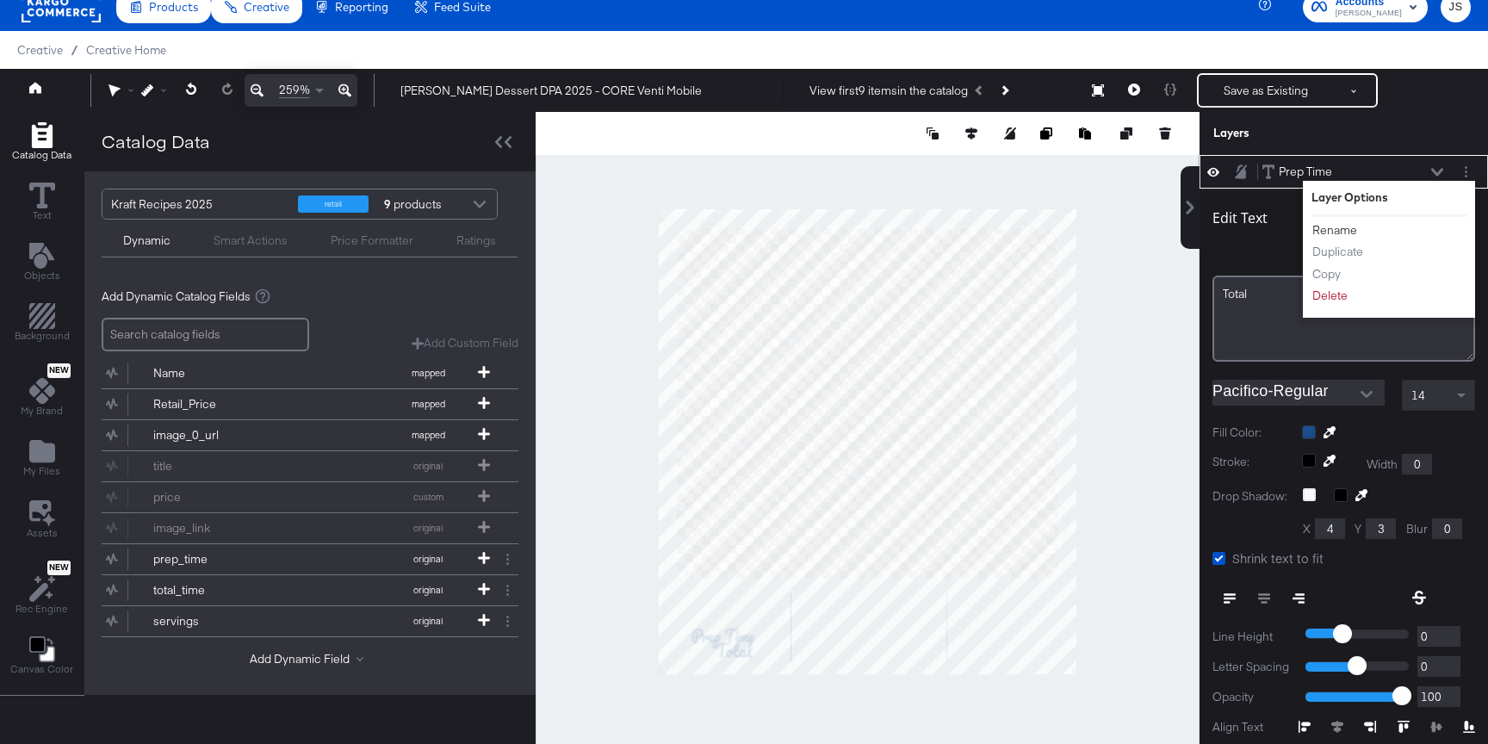
click at [1340, 228] on button "Rename" at bounding box center [1334, 230] width 46 height 18
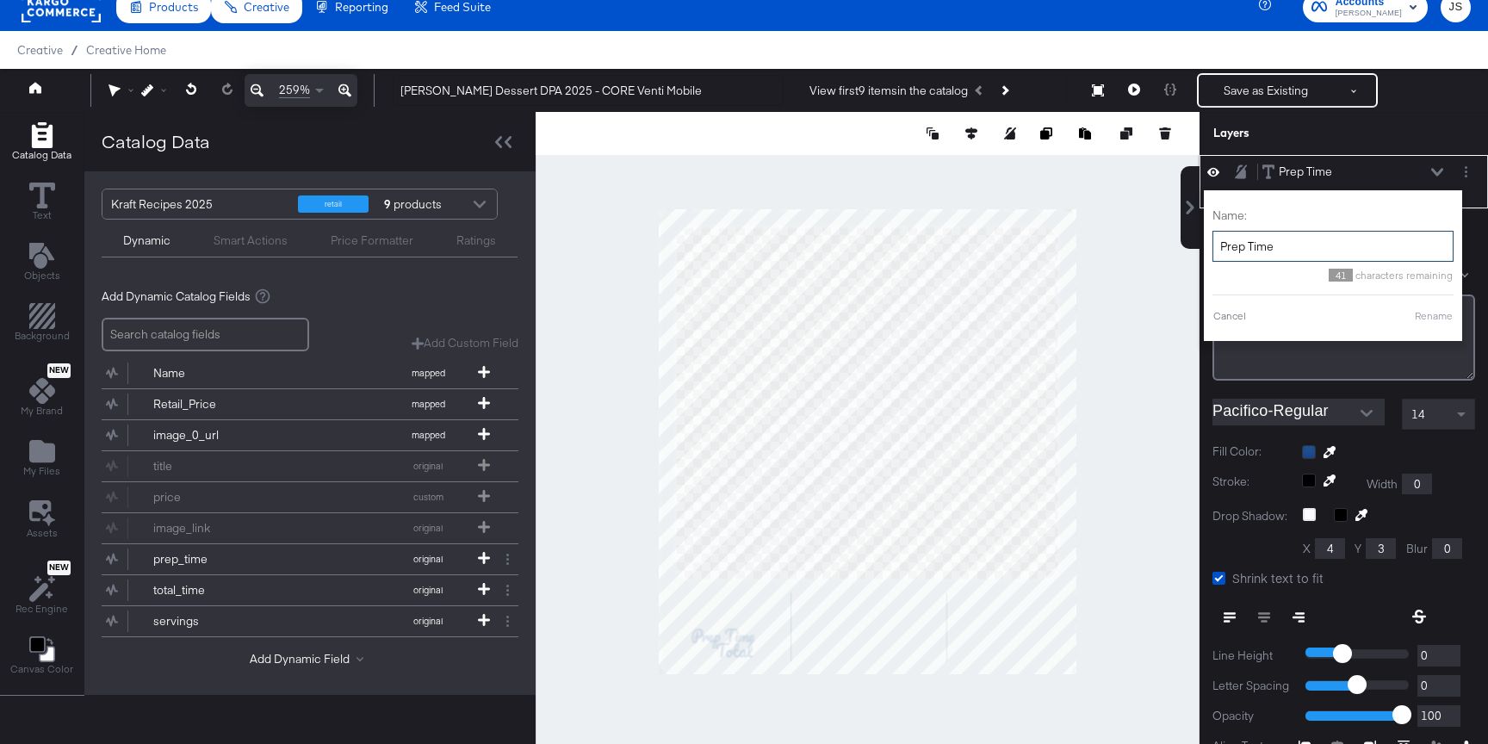
click at [1329, 234] on input "Prep Time" at bounding box center [1332, 247] width 241 height 32
click at [1329, 233] on input "Prep Time" at bounding box center [1332, 247] width 241 height 32
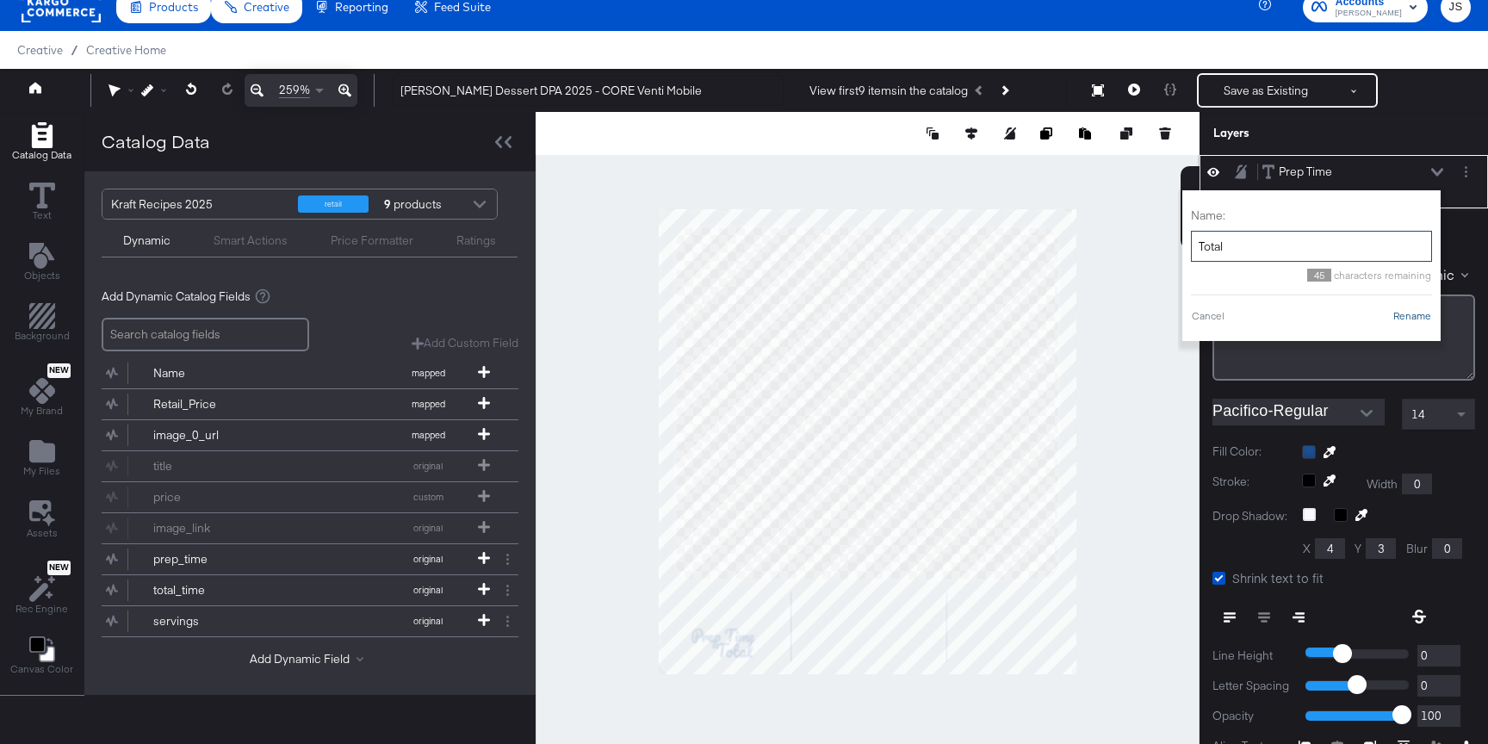
type input "Total"
click at [1414, 319] on button "Rename" at bounding box center [1412, 315] width 40 height 15
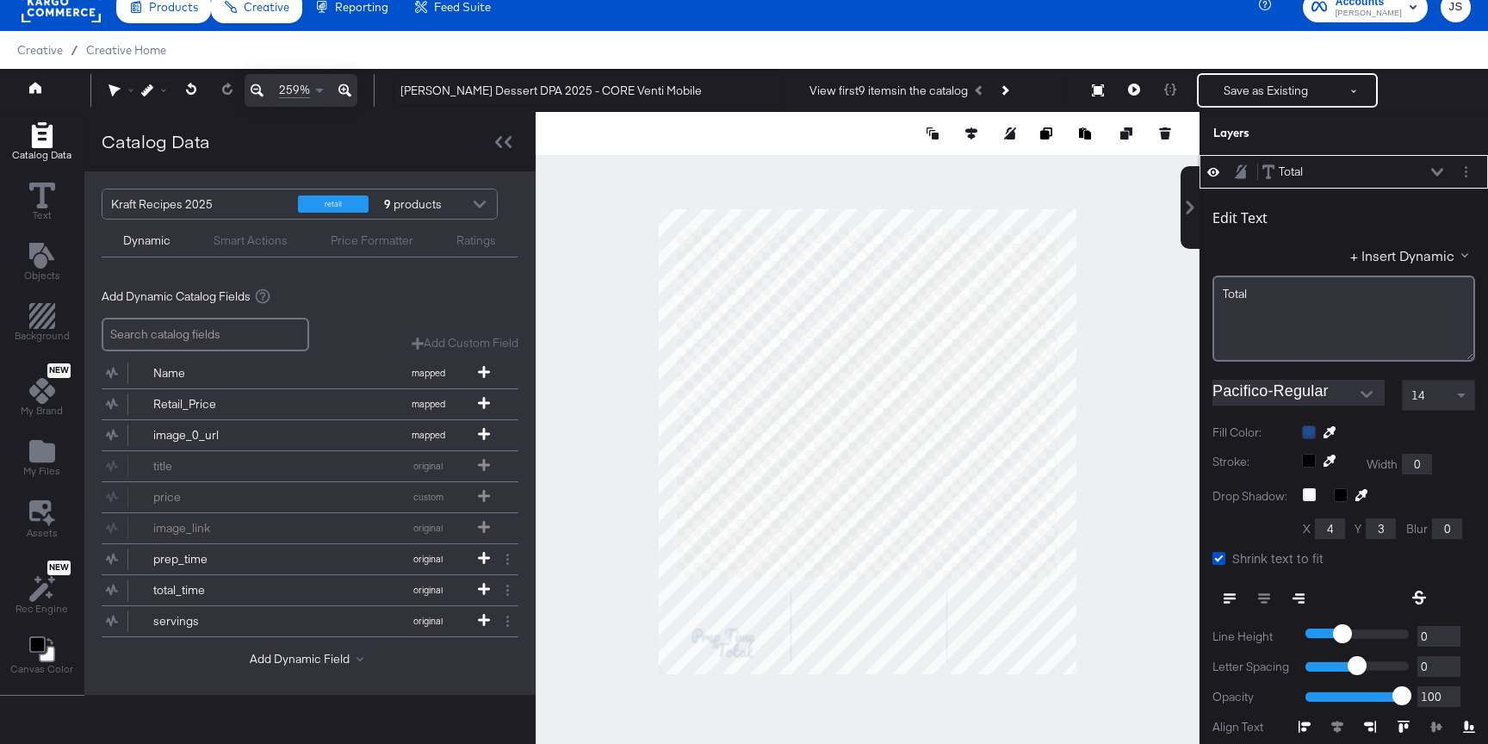
click at [1436, 179] on div "Total Total" at bounding box center [1352, 172] width 183 height 18
type input "124"
type input "374"
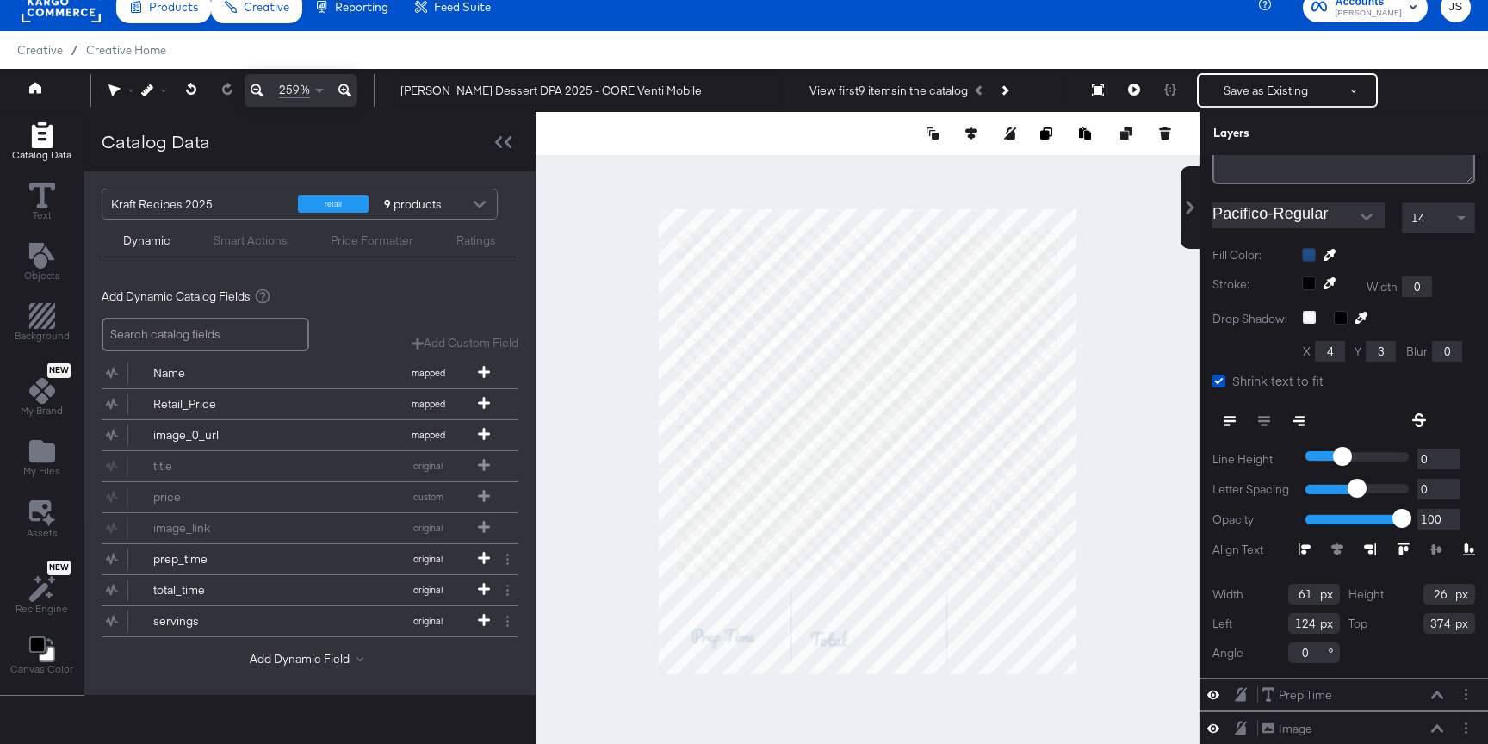
drag, startPoint x: 1311, startPoint y: 595, endPoint x: 1255, endPoint y: 595, distance: 56.0
click at [1260, 595] on div "Width 61" at bounding box center [1275, 594] width 127 height 21
type input "34"
drag, startPoint x: 1450, startPoint y: 595, endPoint x: 1439, endPoint y: 567, distance: 29.7
click at [1439, 567] on div "Edit Text + Insert Dynamic Total Pacifico-Regular 14 Fill Color: Stroke: Width …" at bounding box center [1343, 344] width 288 height 666
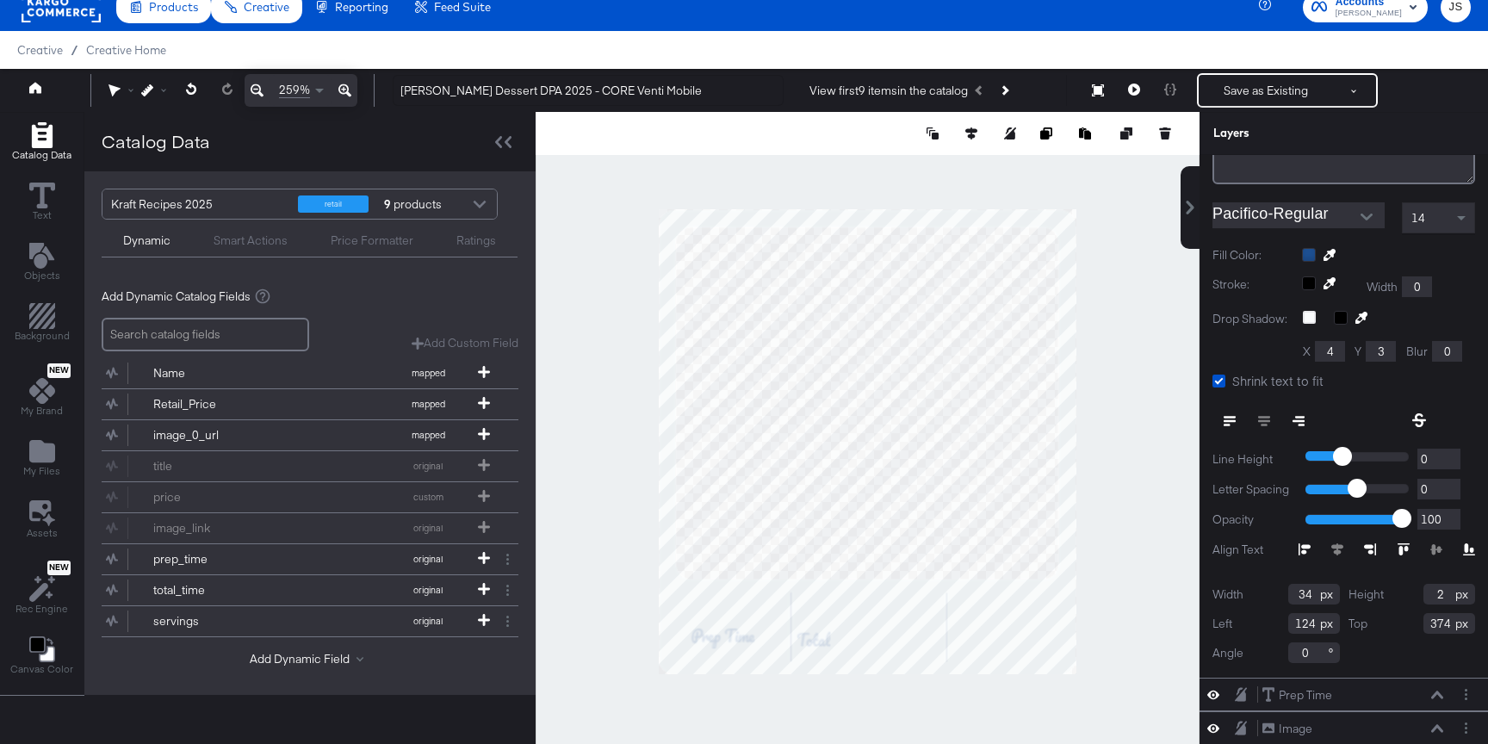
type input "26"
drag, startPoint x: 1318, startPoint y: 623, endPoint x: 1265, endPoint y: 626, distance: 53.4
click at [1266, 625] on div "Left 124" at bounding box center [1275, 623] width 127 height 21
type input "171"
drag, startPoint x: 1452, startPoint y: 628, endPoint x: 1390, endPoint y: 628, distance: 61.1
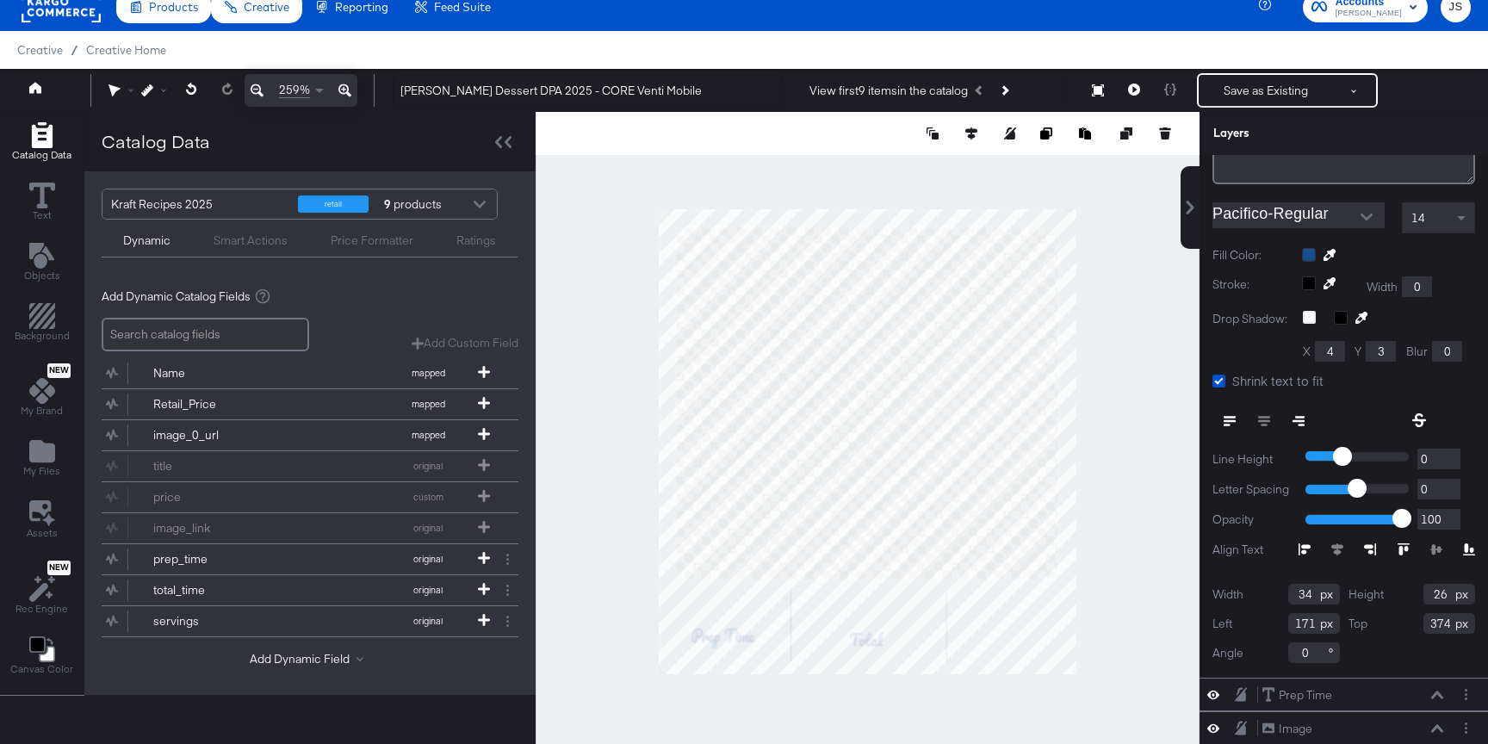
click at [1390, 628] on div "Top 374" at bounding box center [1411, 623] width 127 height 21
click at [1390, 629] on div "Top 374" at bounding box center [1411, 623] width 127 height 21
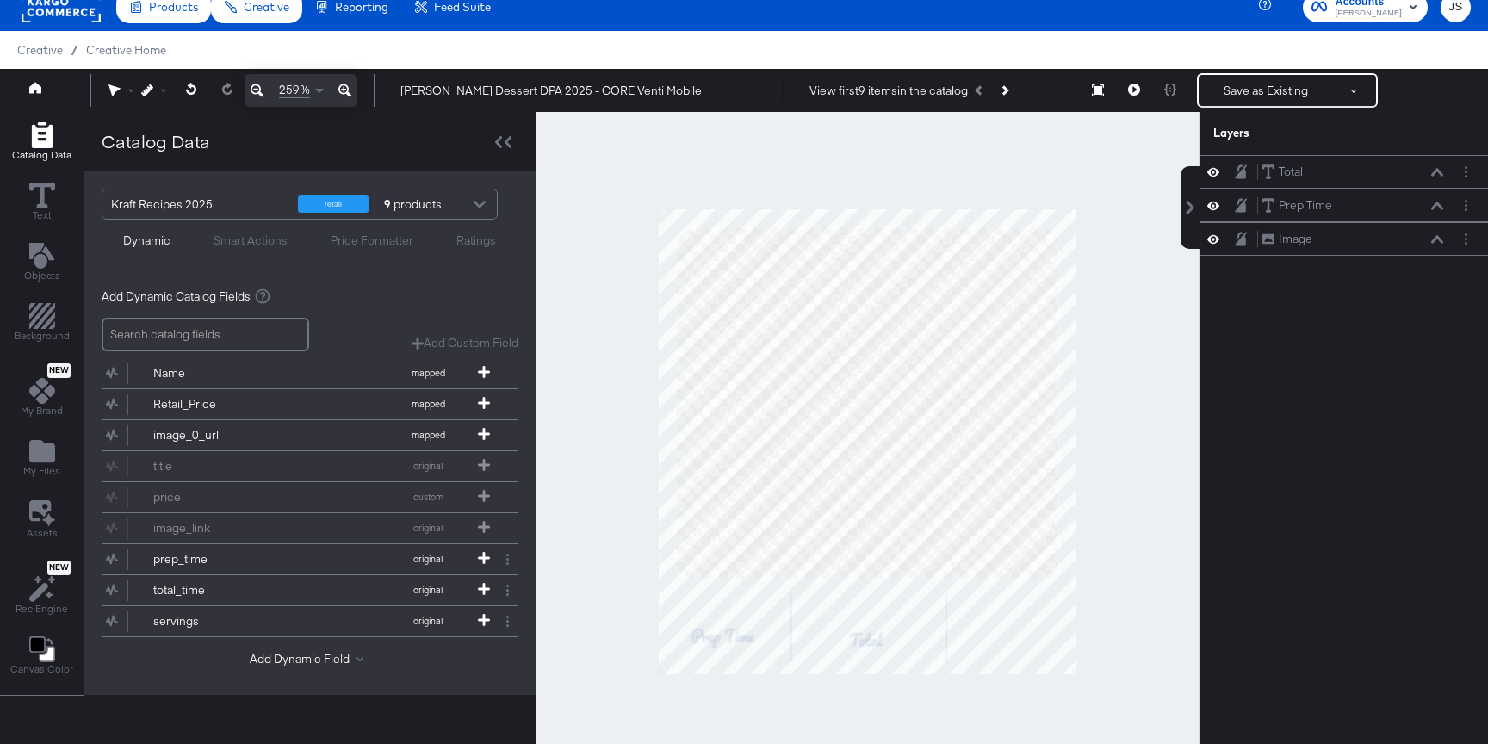
click at [1151, 573] on div at bounding box center [868, 441] width 664 height 659
click at [1439, 164] on div "Total Total" at bounding box center [1352, 172] width 183 height 18
click at [1430, 170] on button at bounding box center [1437, 172] width 14 height 10
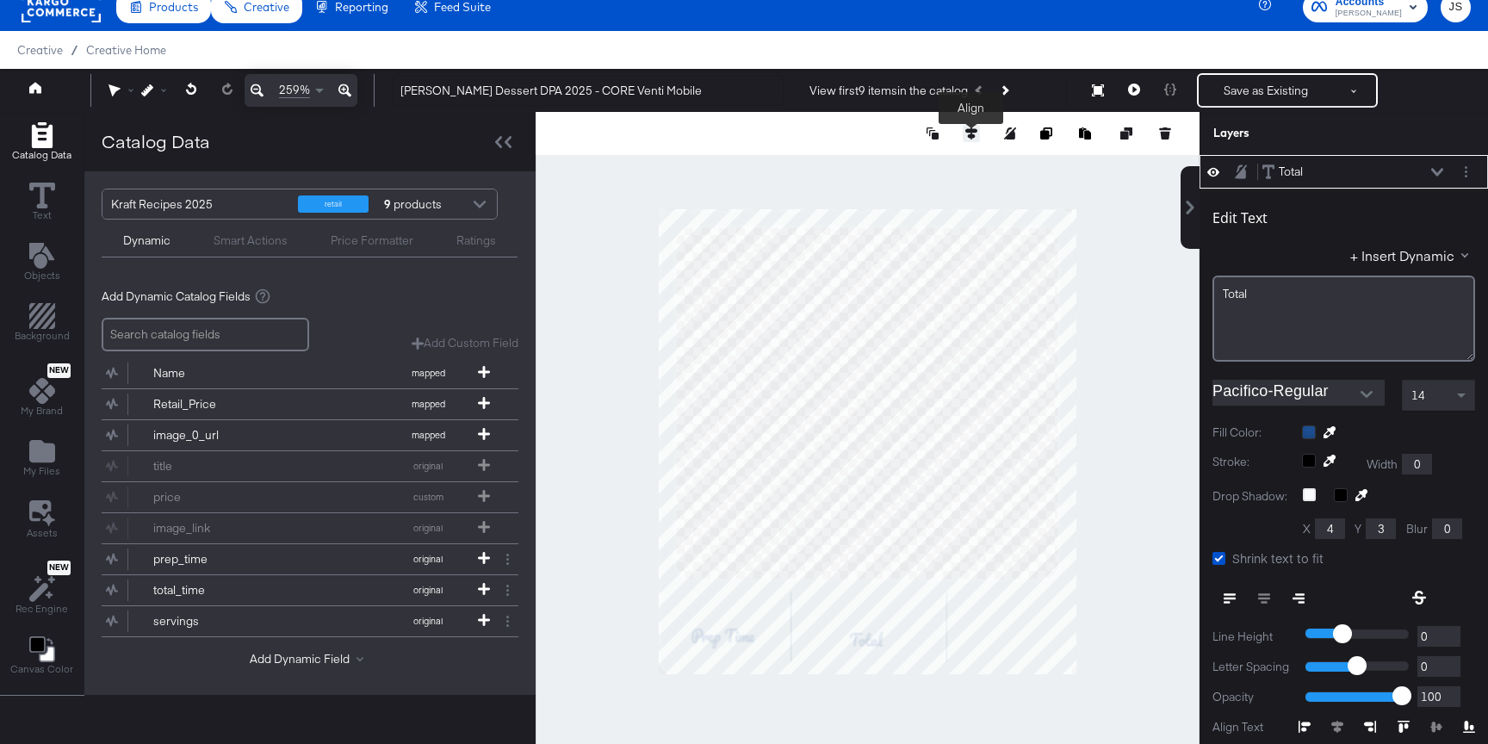
click at [967, 139] on icon at bounding box center [971, 133] width 12 height 12
click at [847, 170] on icon at bounding box center [844, 165] width 12 height 12
type input "170"
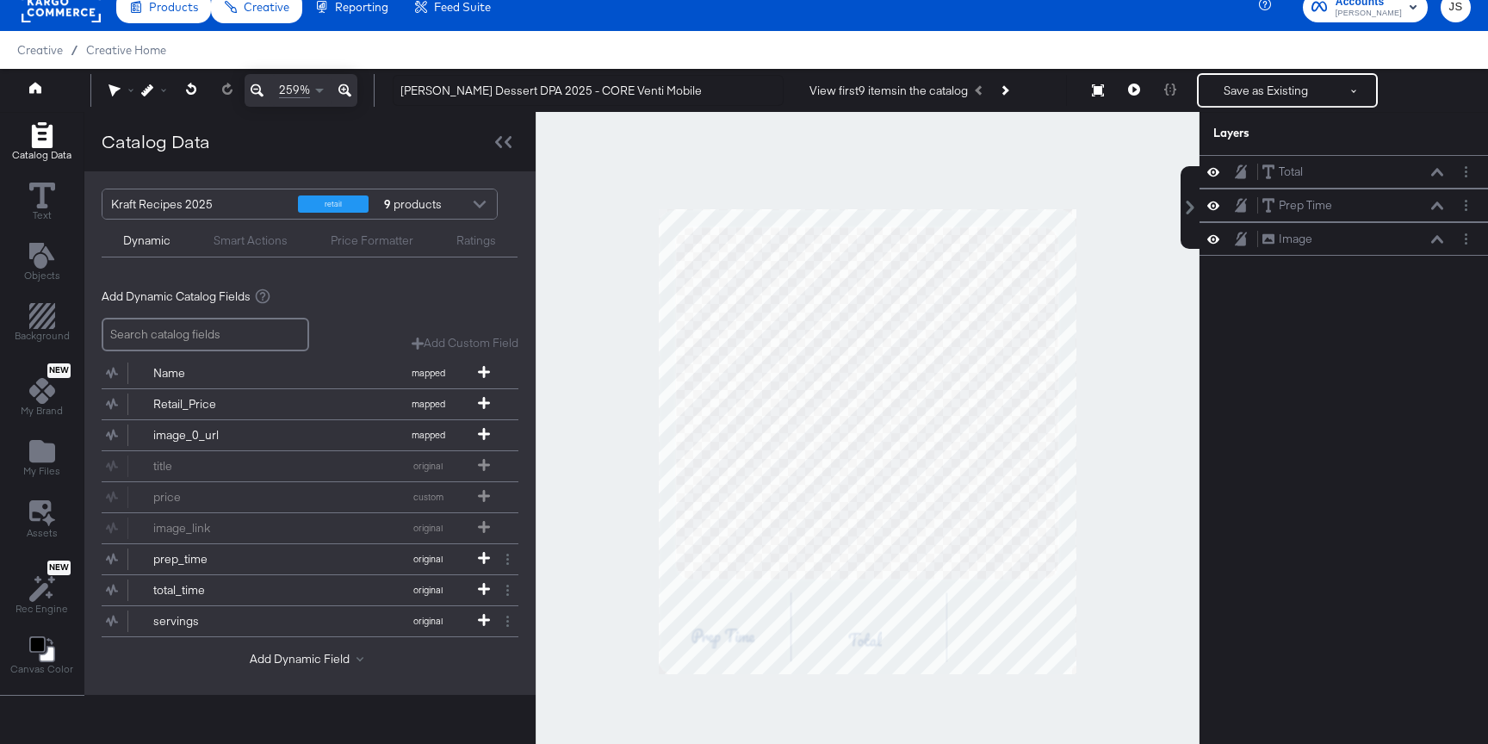
click at [1149, 319] on div at bounding box center [868, 441] width 664 height 659
click at [304, 625] on button "servings original" at bounding box center [299, 621] width 395 height 30
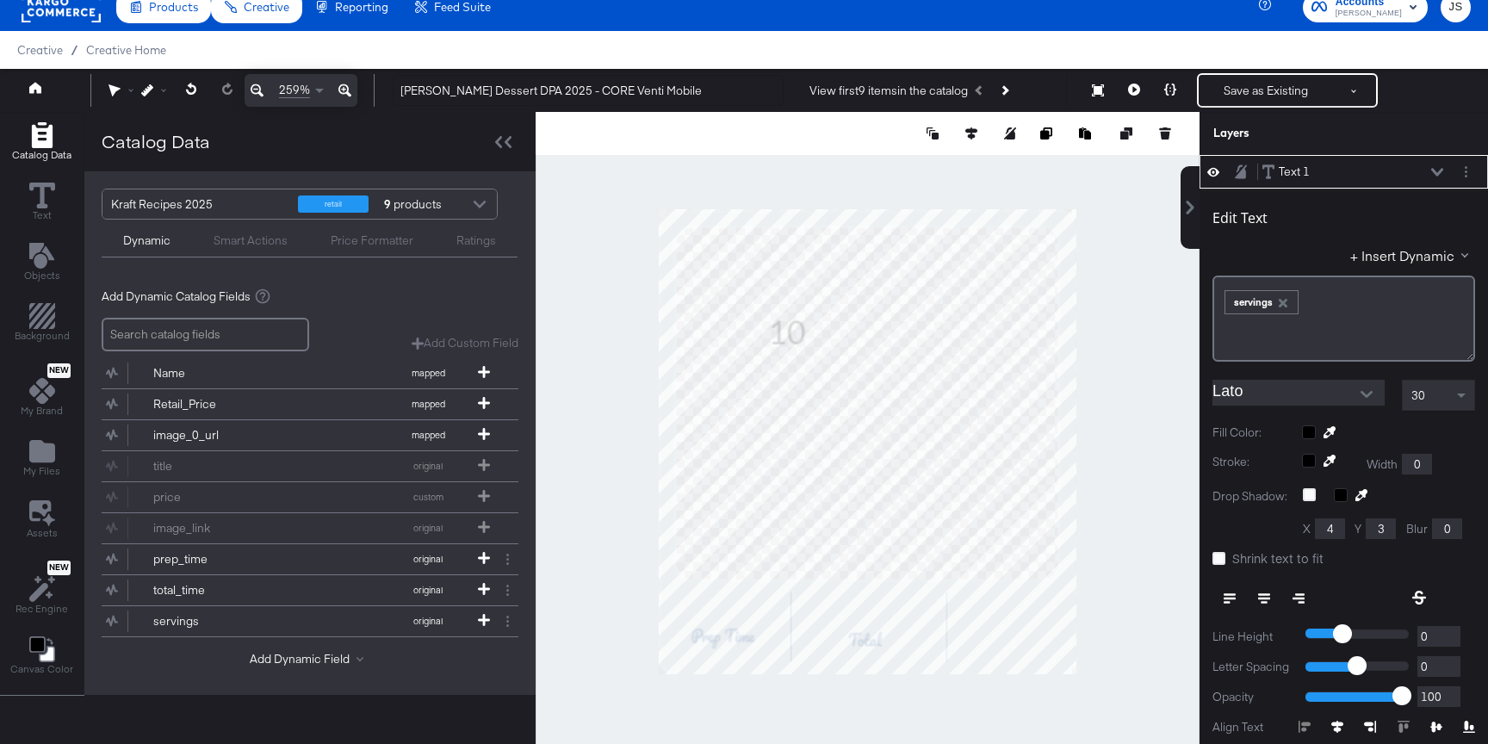
click at [1476, 167] on div at bounding box center [1469, 172] width 24 height 18
click at [1468, 165] on button "Layer Options" at bounding box center [1466, 172] width 18 height 18
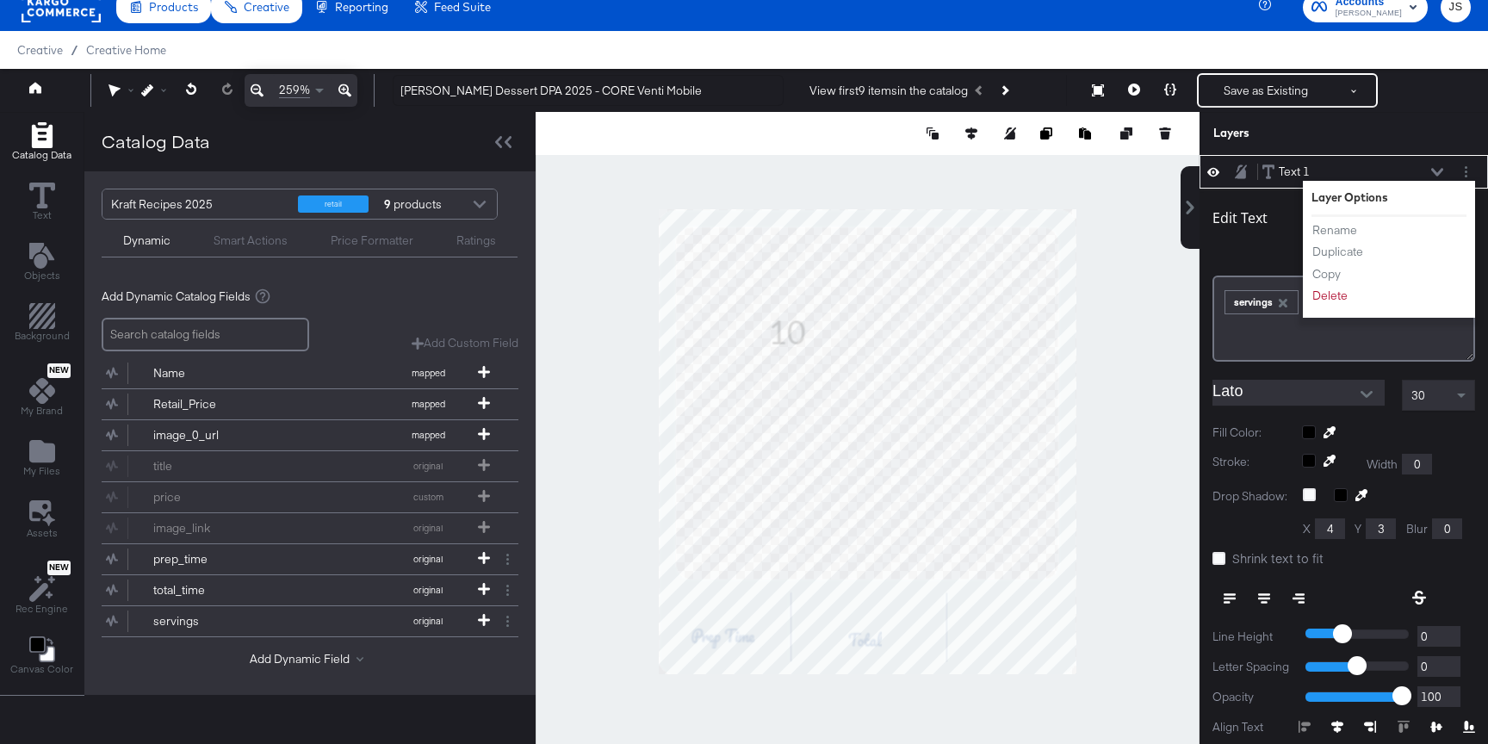
click at [1246, 250] on div "+ Insert Dynamic" at bounding box center [1343, 258] width 263 height 25
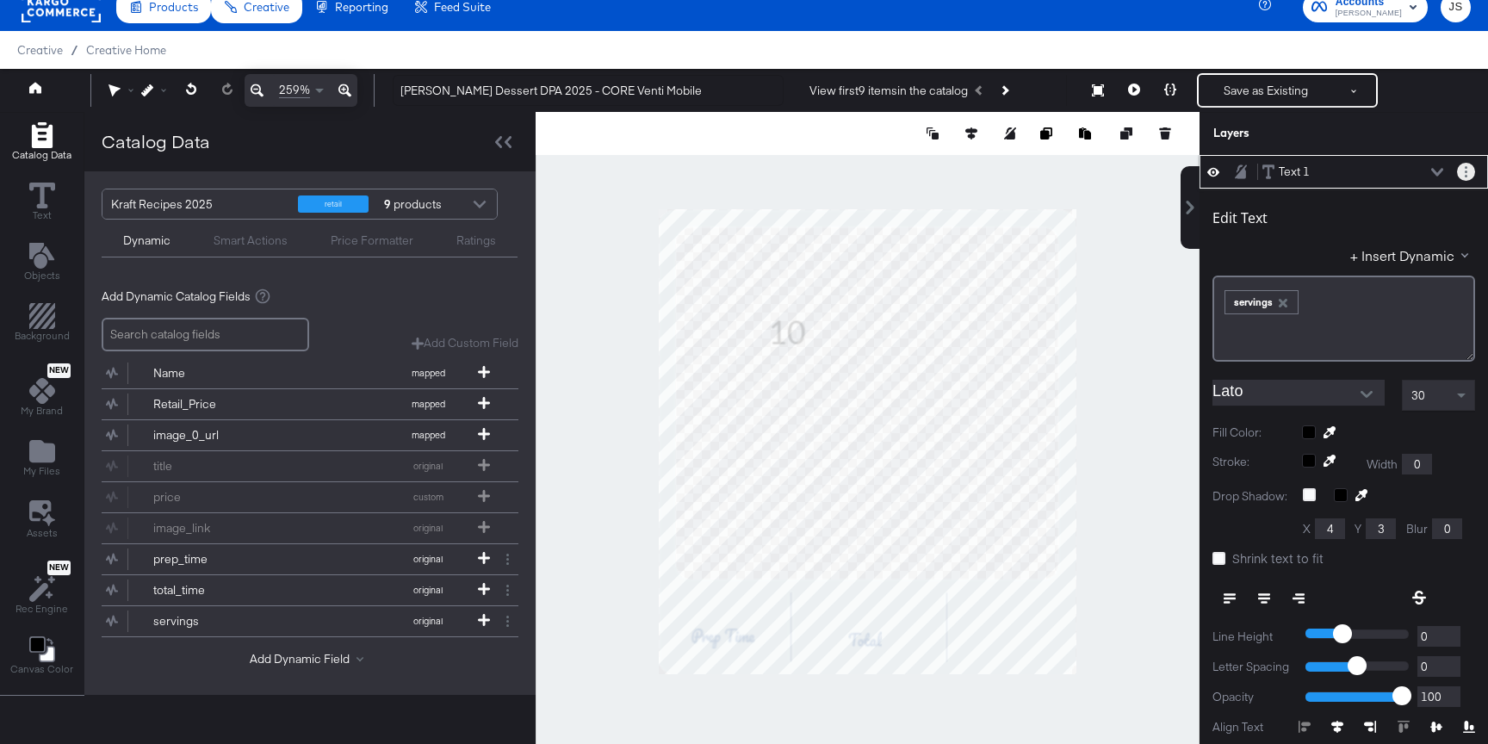
click at [1461, 172] on button "Layer Options" at bounding box center [1466, 172] width 18 height 18
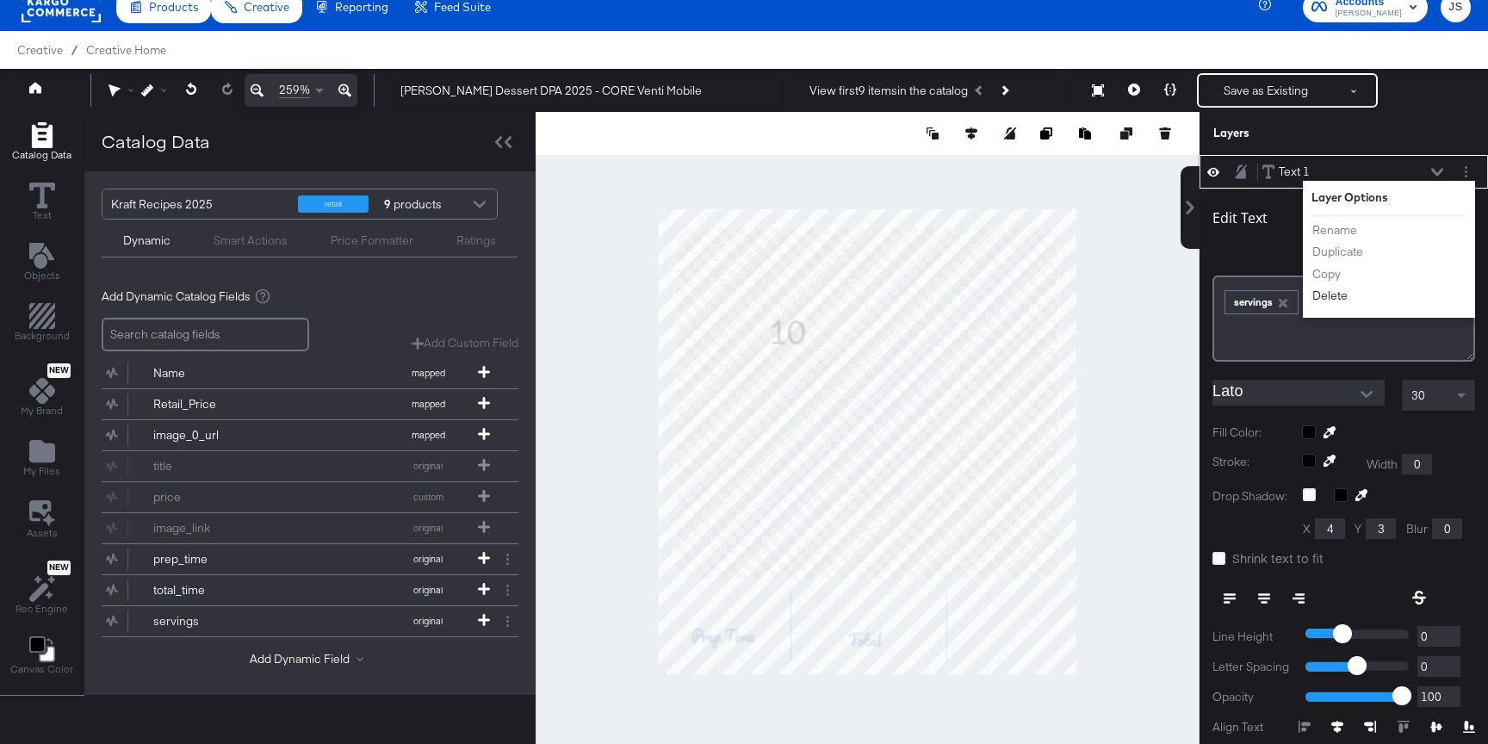
click at [1324, 302] on button "Delete" at bounding box center [1329, 296] width 37 height 18
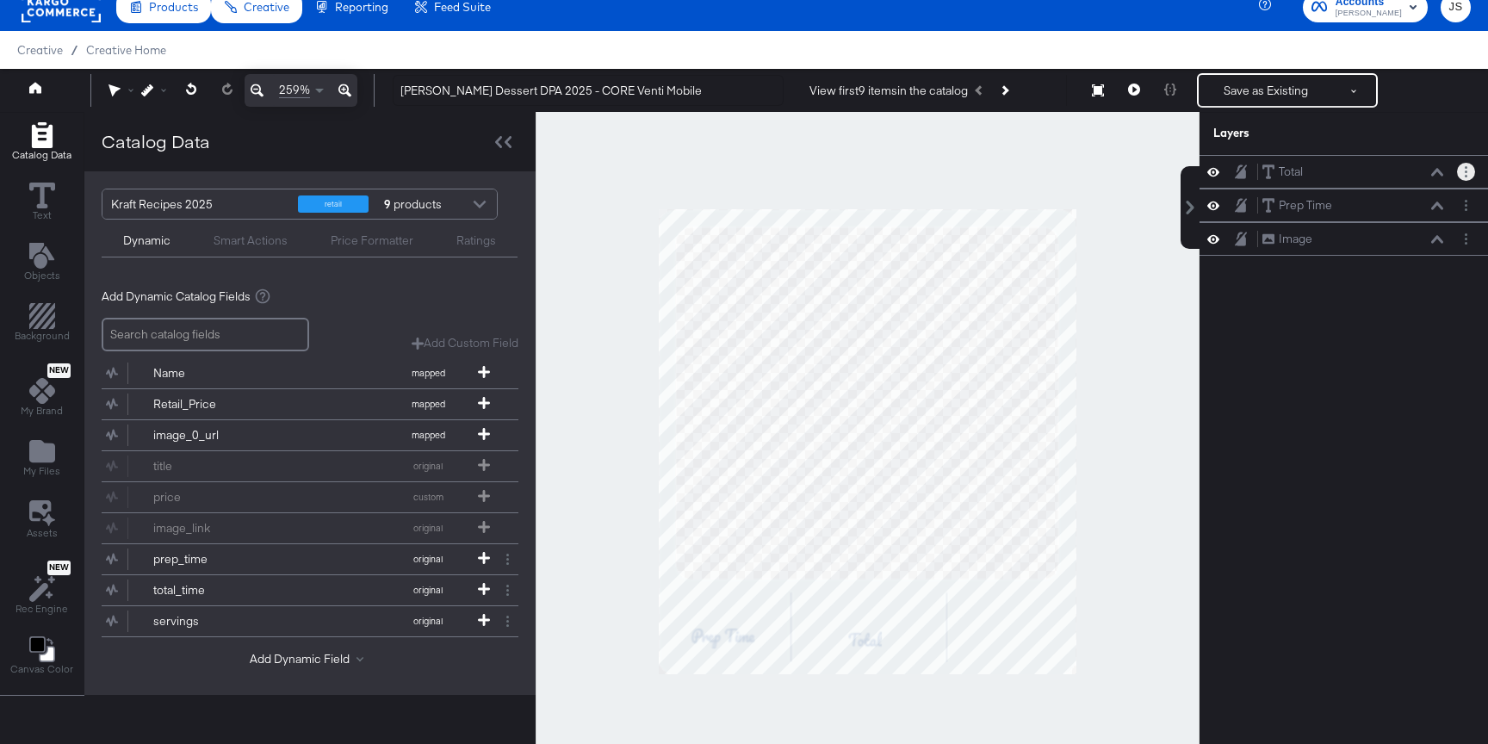
click at [1463, 177] on button "Layer Options" at bounding box center [1466, 172] width 18 height 18
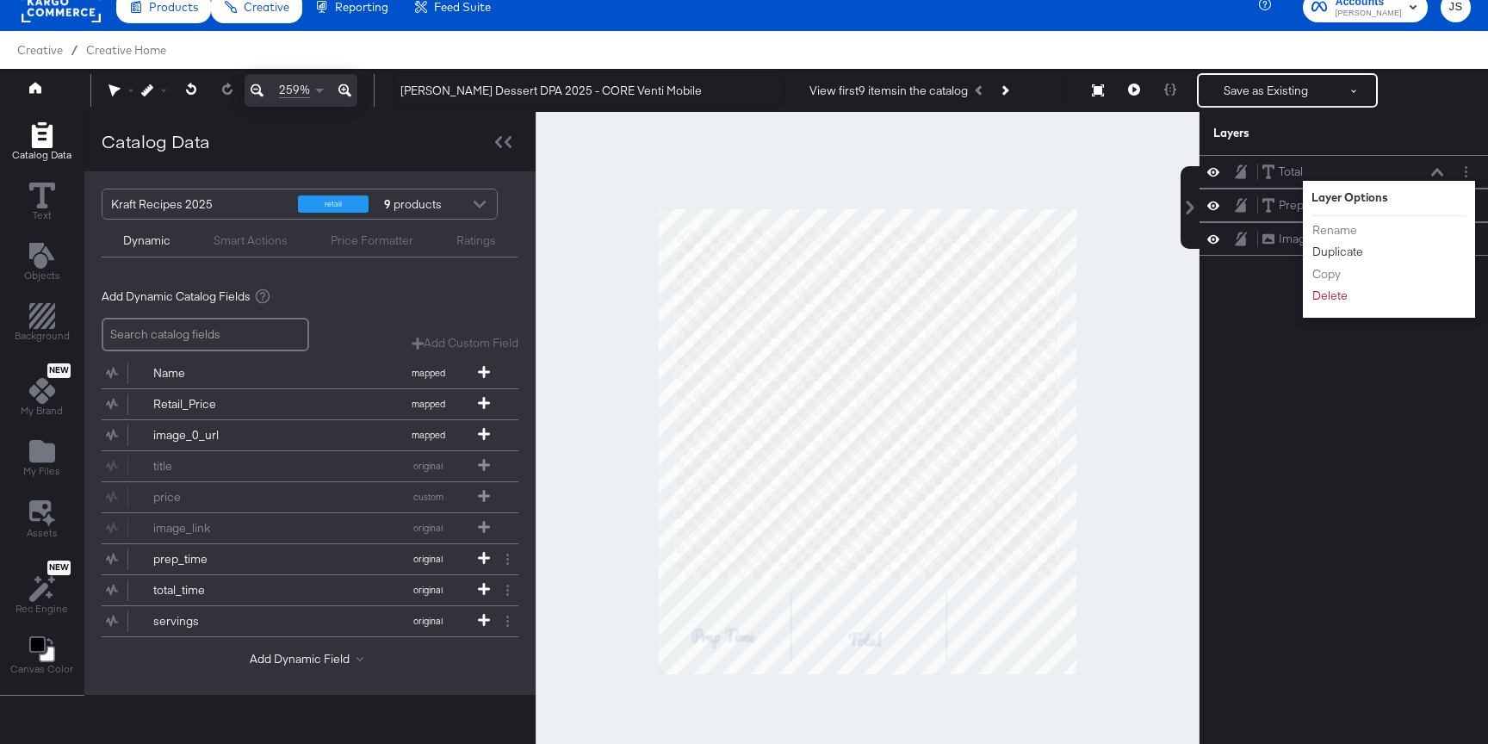
click at [1350, 255] on button "Duplicate" at bounding box center [1337, 252] width 53 height 18
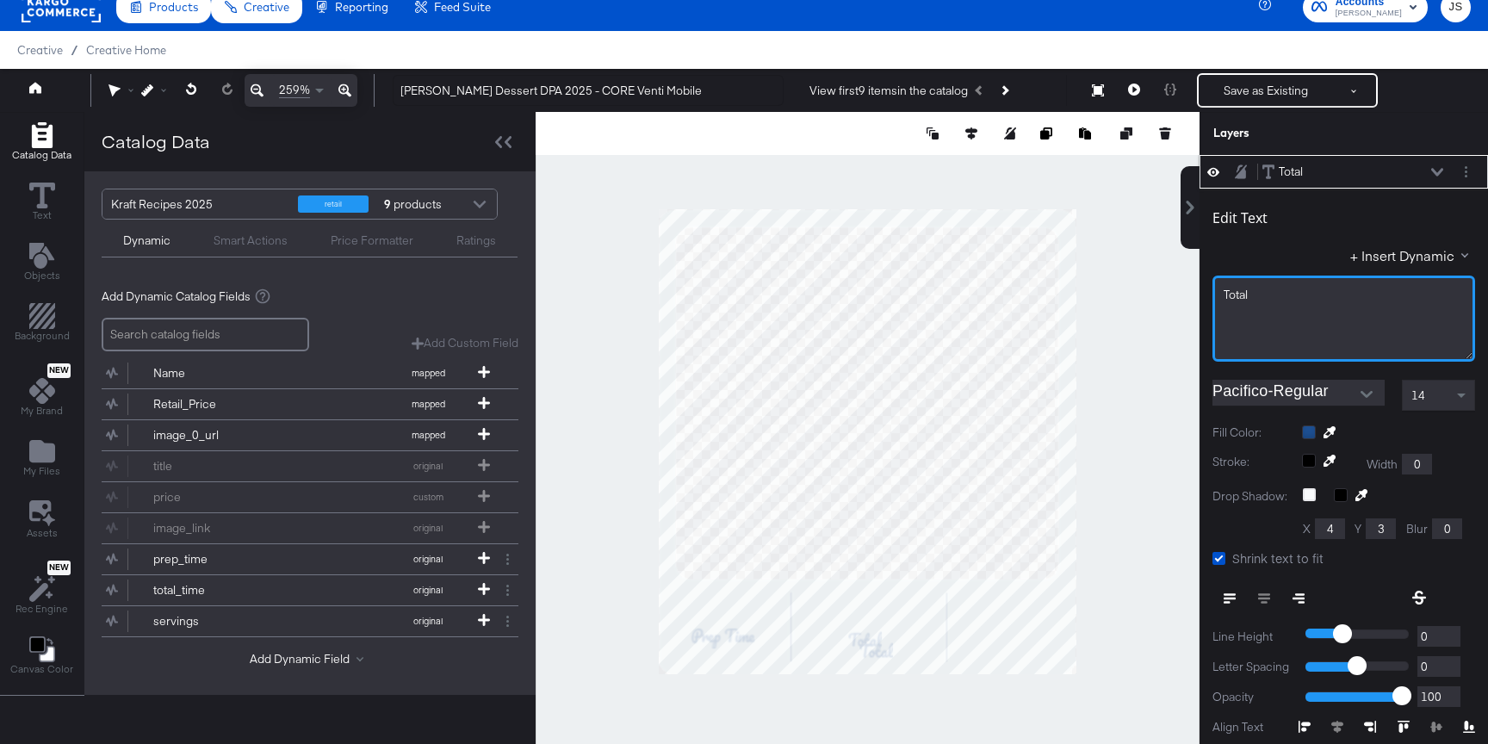
click at [1239, 294] on span "Total" at bounding box center [1235, 294] width 24 height 15
click at [1298, 236] on div "Edit Text + Insert Dynamic Servings" at bounding box center [1343, 278] width 263 height 166
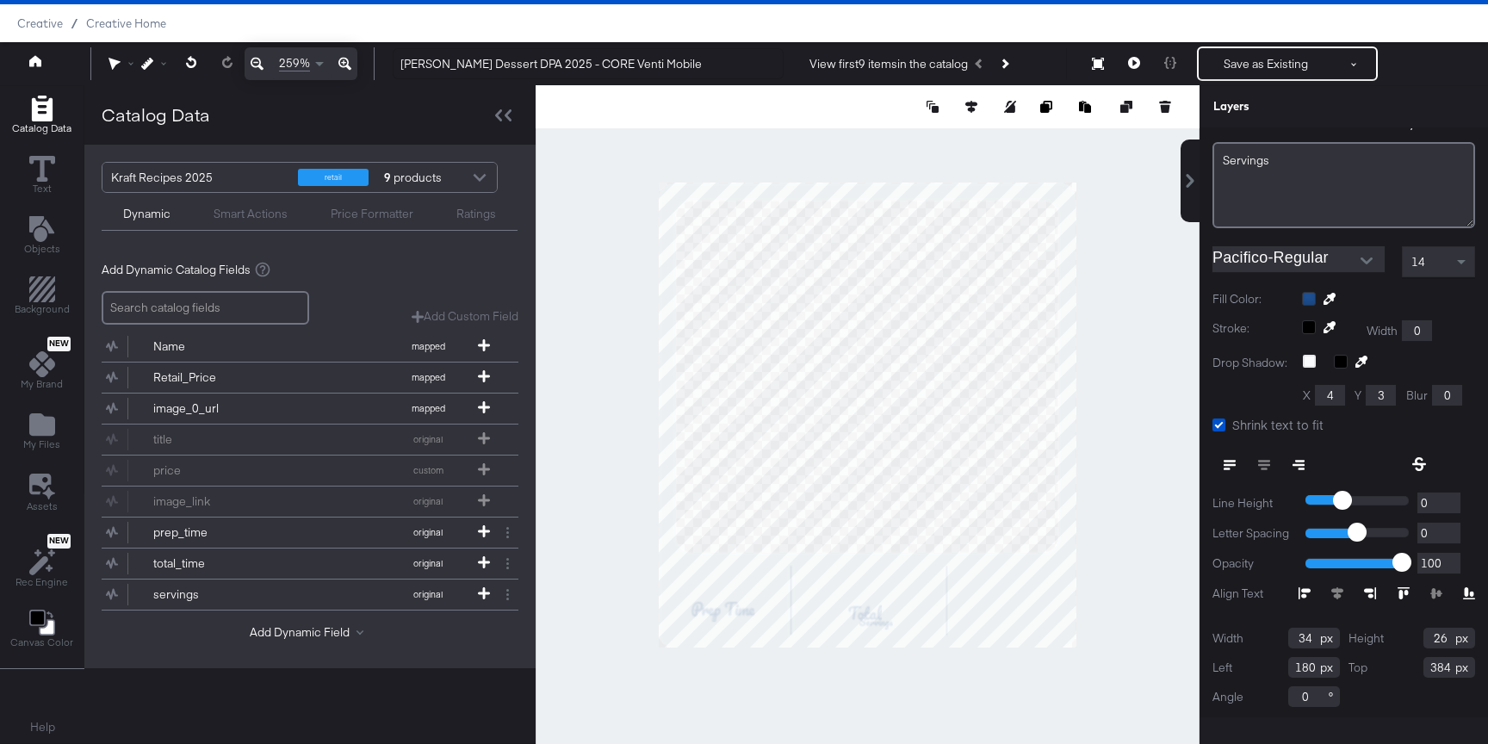
scroll to position [105, 0]
drag, startPoint x: 1310, startPoint y: 632, endPoint x: 1282, endPoint y: 632, distance: 28.4
click at [1282, 632] on div "Width 34" at bounding box center [1275, 639] width 127 height 21
type input "54"
drag, startPoint x: 1450, startPoint y: 646, endPoint x: 1390, endPoint y: 646, distance: 60.3
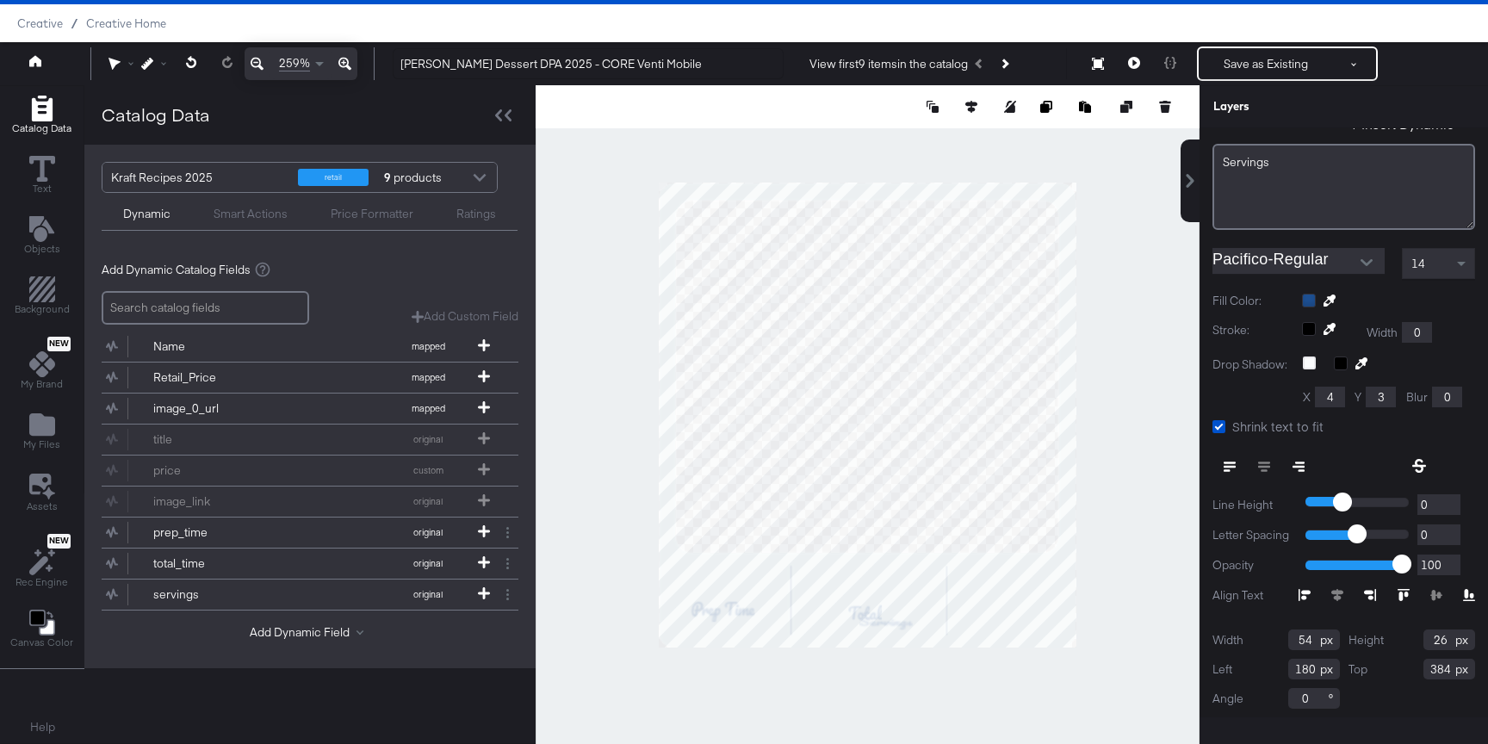
click at [1390, 646] on div "Height 26" at bounding box center [1411, 639] width 127 height 21
type input "26"
drag, startPoint x: 1312, startPoint y: 667, endPoint x: 1264, endPoint y: 667, distance: 48.2
click at [1264, 667] on div "Left 180" at bounding box center [1275, 669] width 127 height 21
type input "290"
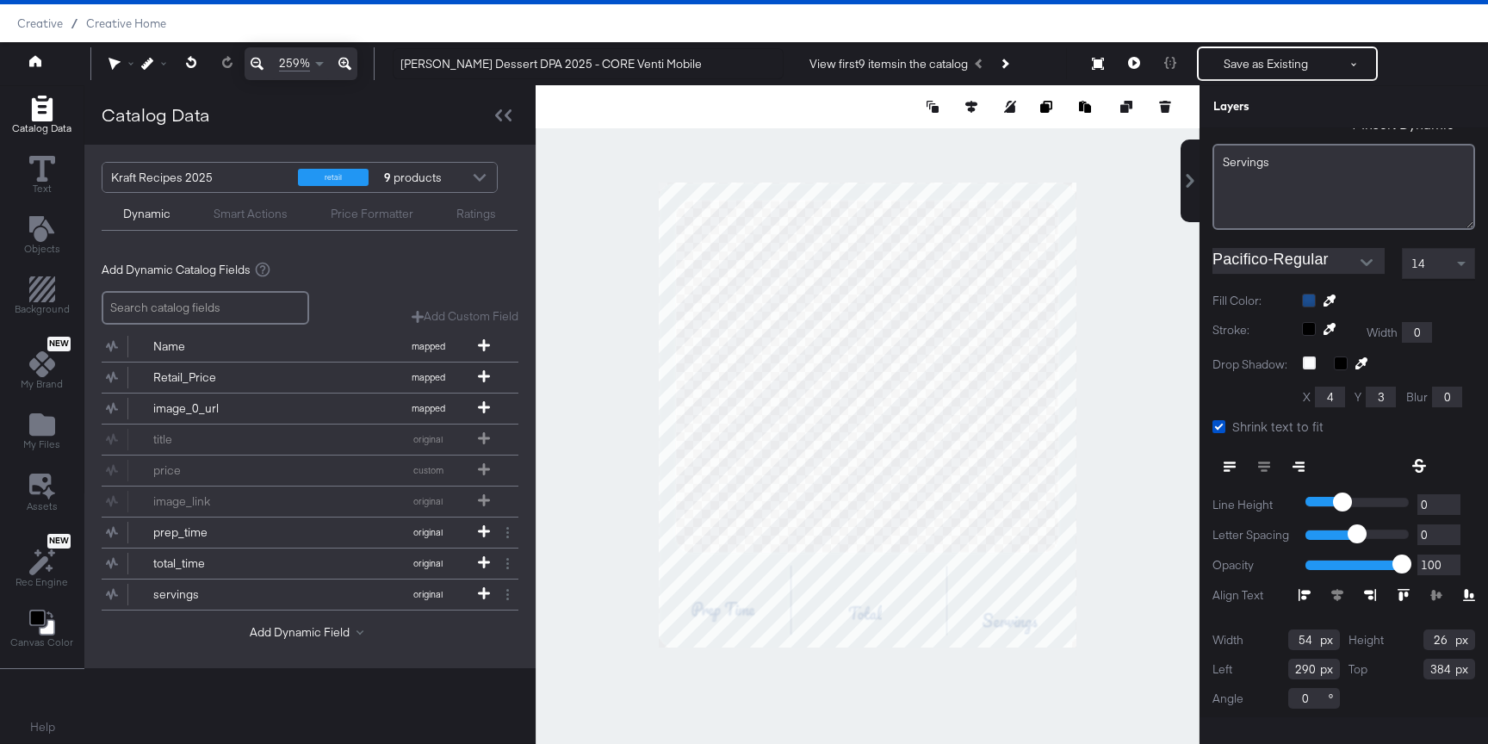
drag, startPoint x: 1449, startPoint y: 667, endPoint x: 1390, endPoint y: 667, distance: 58.5
click at [1396, 667] on div "Top 384" at bounding box center [1411, 669] width 127 height 21
type input "374"
click at [1139, 641] on div at bounding box center [868, 414] width 664 height 659
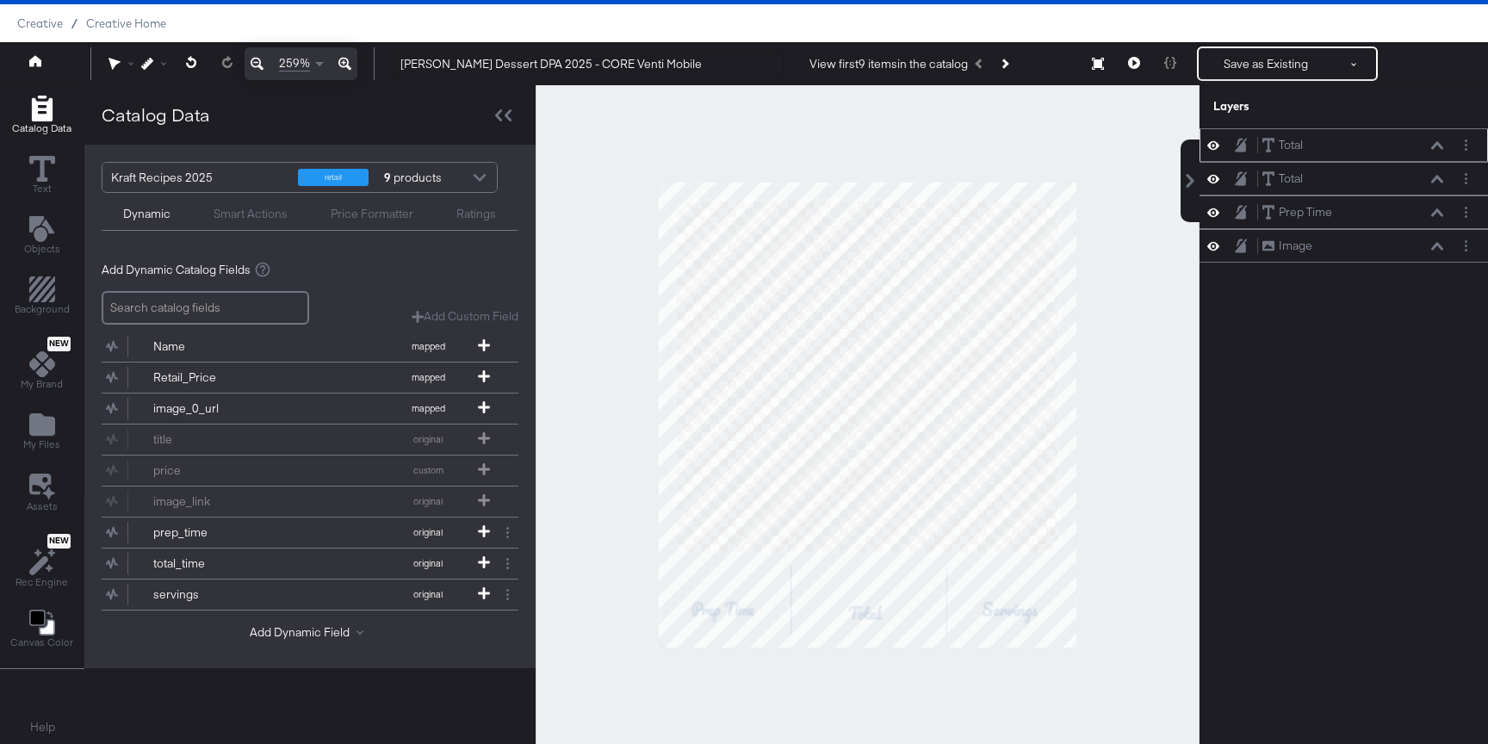
click at [1440, 140] on button at bounding box center [1437, 145] width 14 height 10
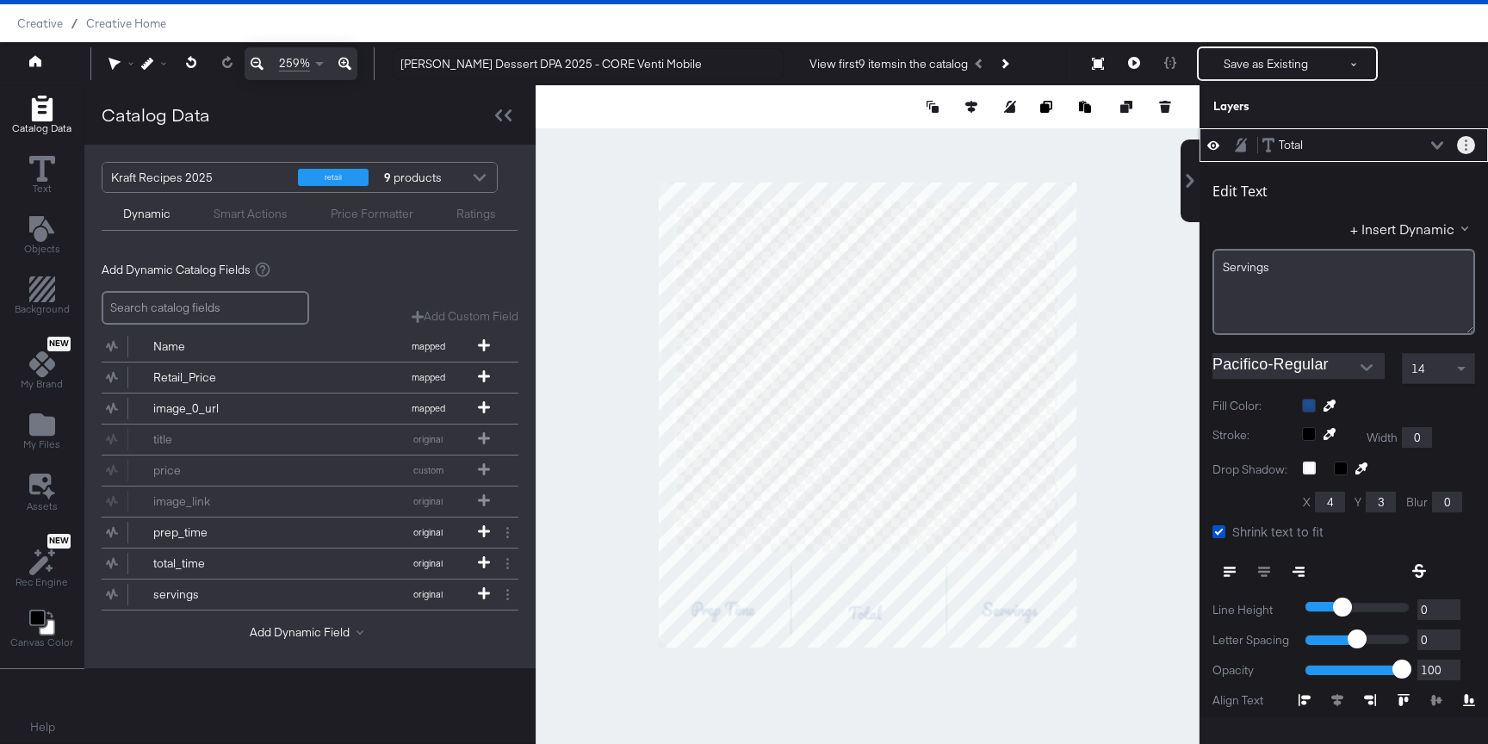
click at [1474, 143] on button "Layer Options" at bounding box center [1466, 145] width 18 height 18
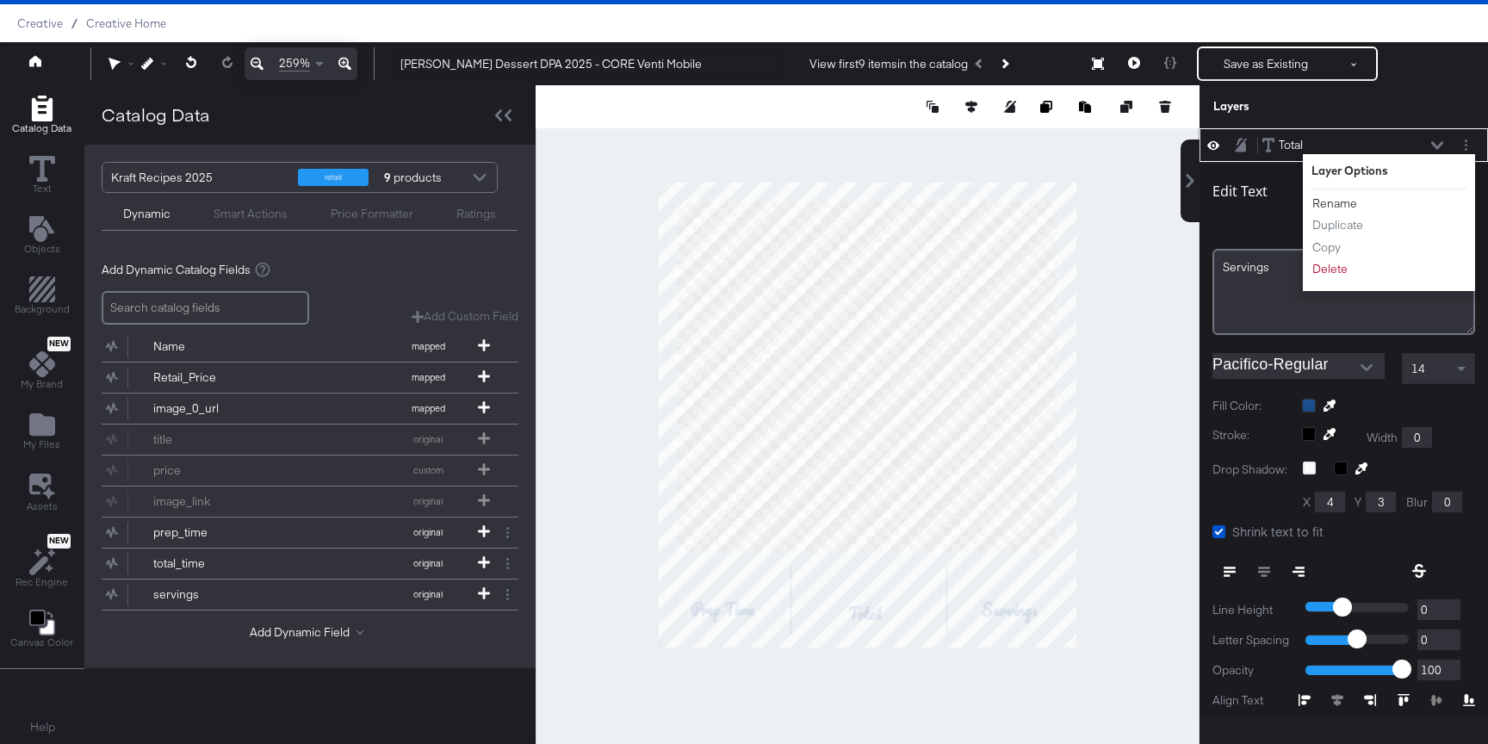
click at [1321, 204] on button "Rename" at bounding box center [1334, 204] width 46 height 18
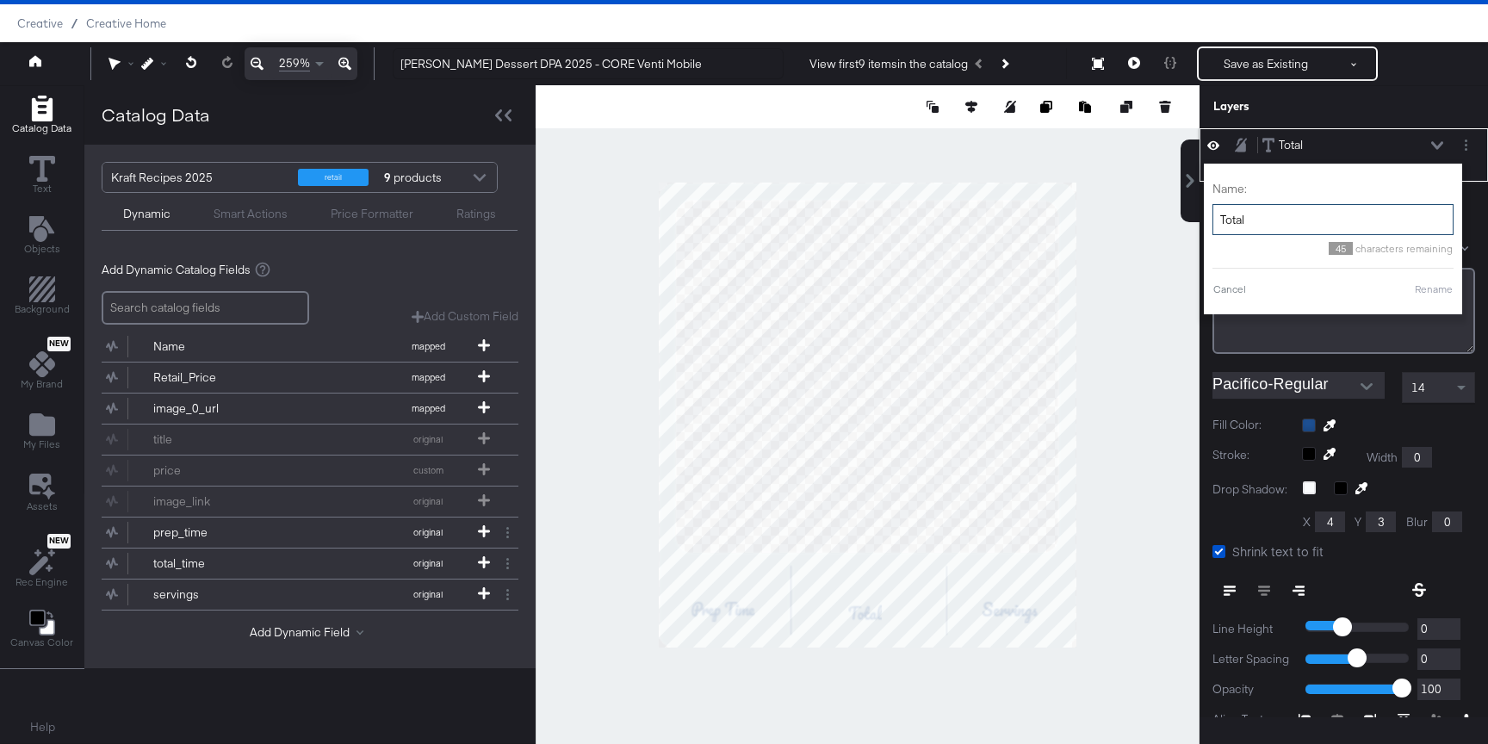
click at [1307, 216] on input "Total" at bounding box center [1332, 220] width 241 height 32
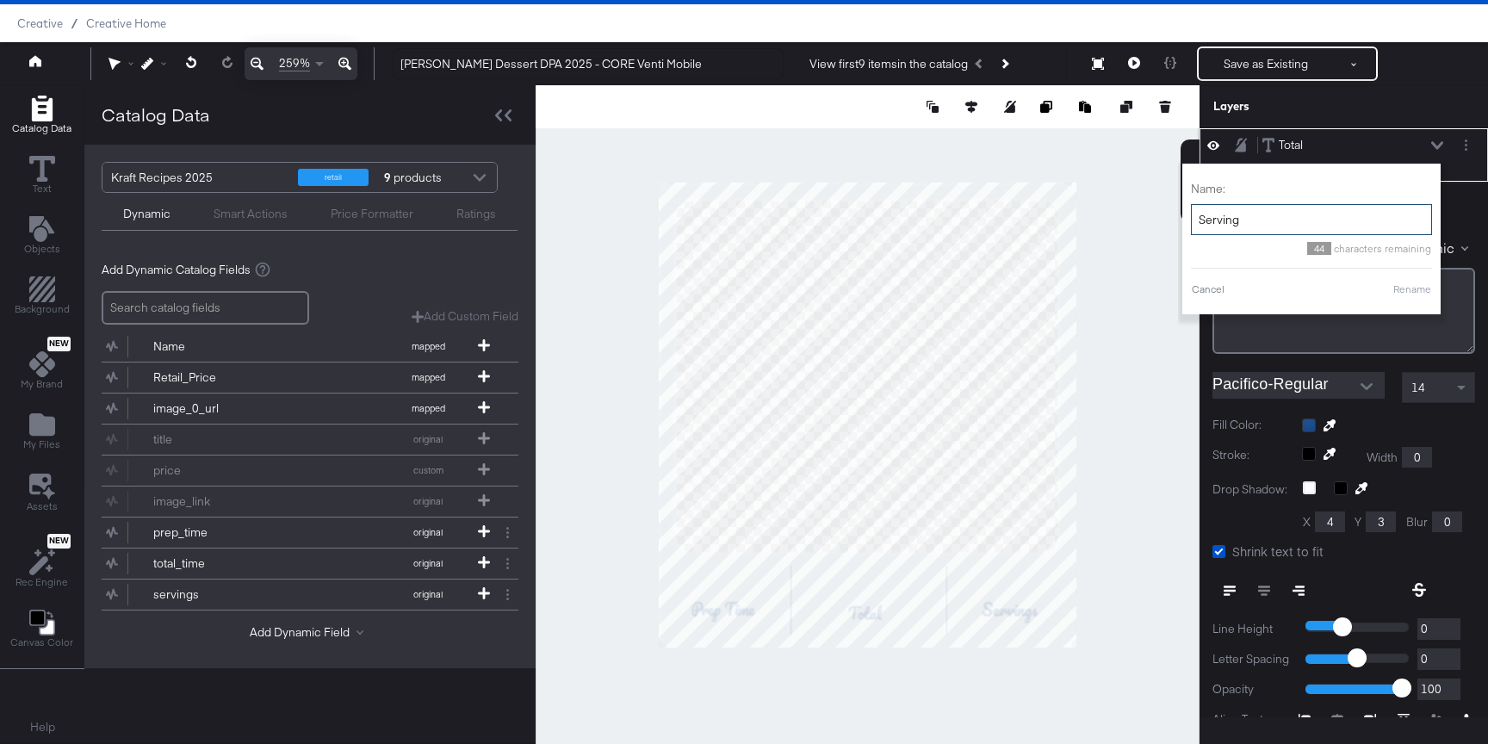
type input "Servings"
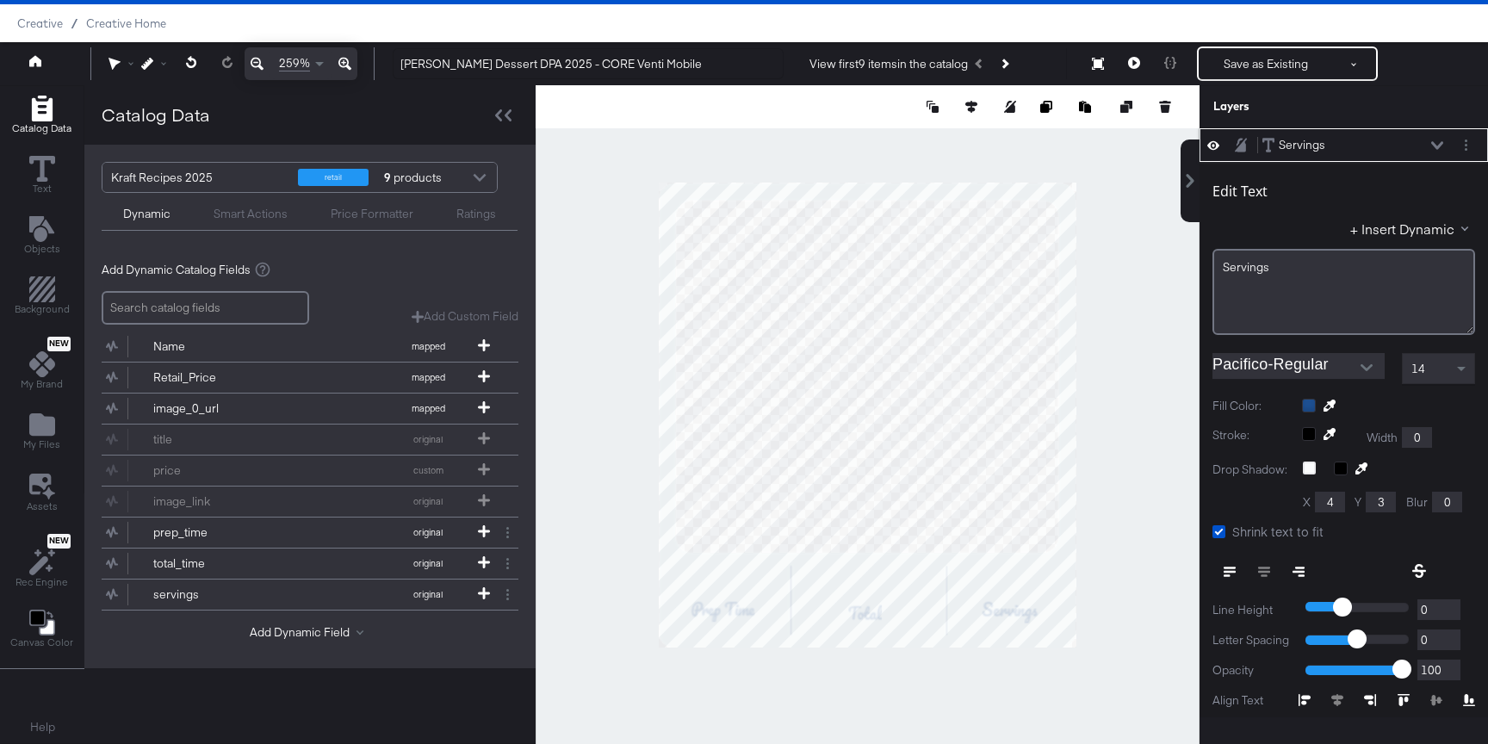
click at [1432, 143] on icon at bounding box center [1437, 145] width 12 height 8
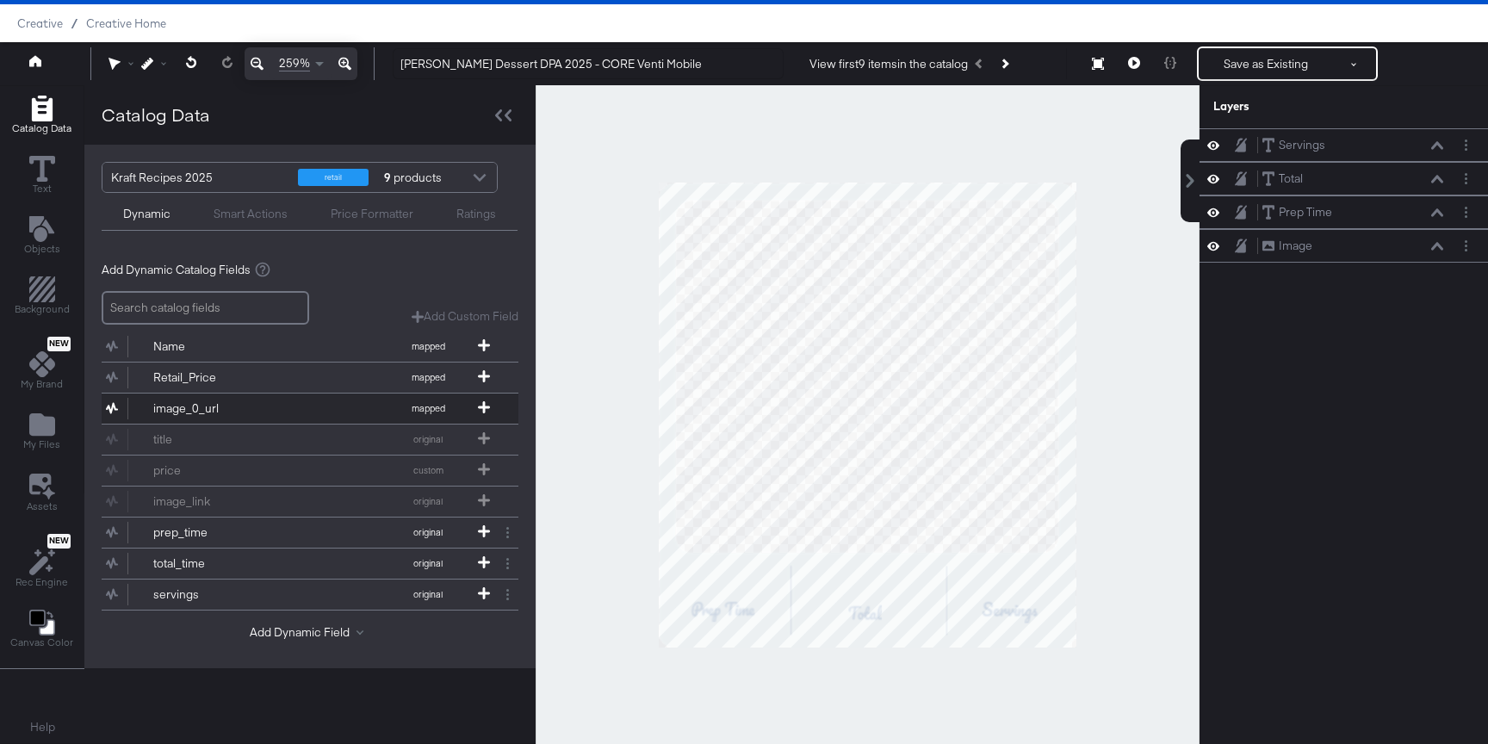
click at [297, 402] on button "image_0_url mapped" at bounding box center [299, 408] width 395 height 30
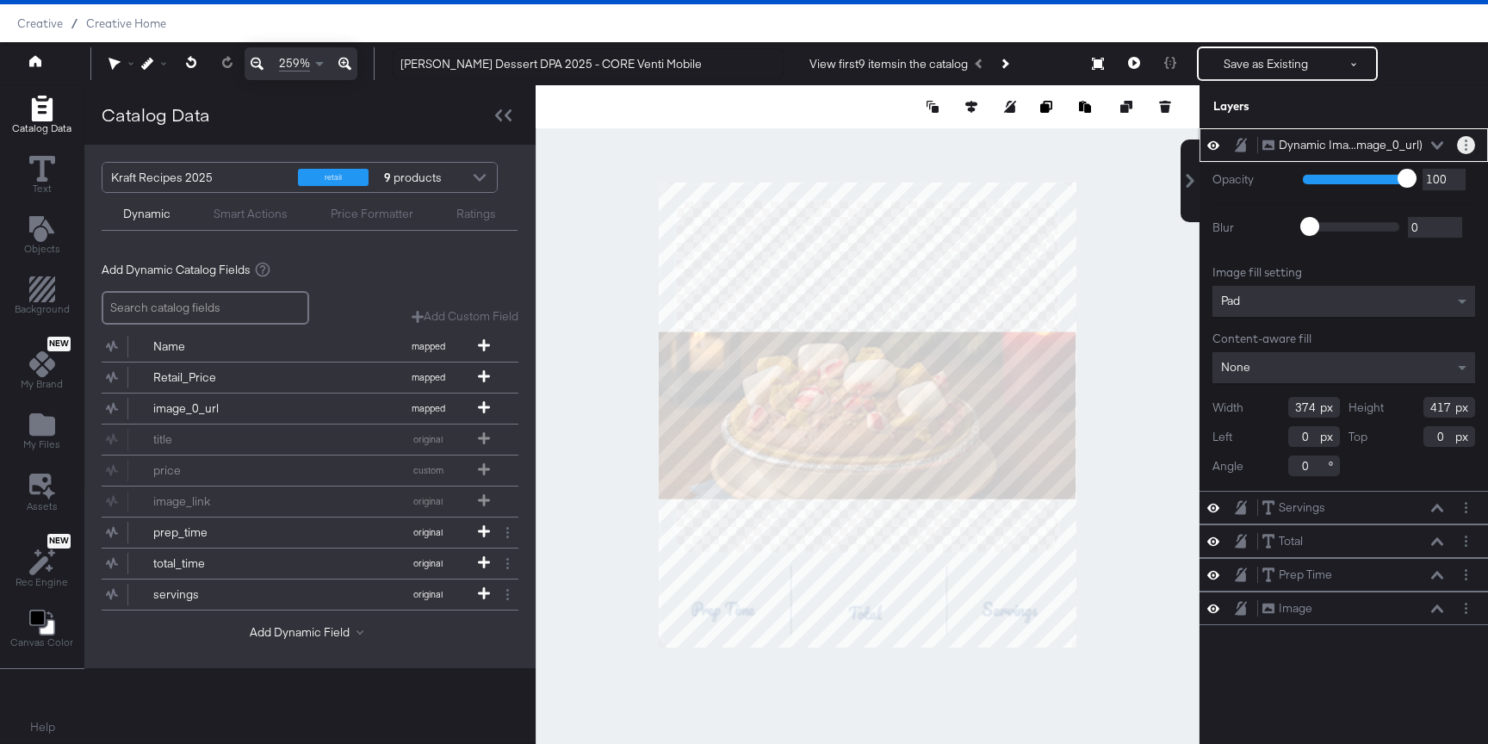
click at [1460, 143] on button "Layer Options" at bounding box center [1466, 145] width 18 height 18
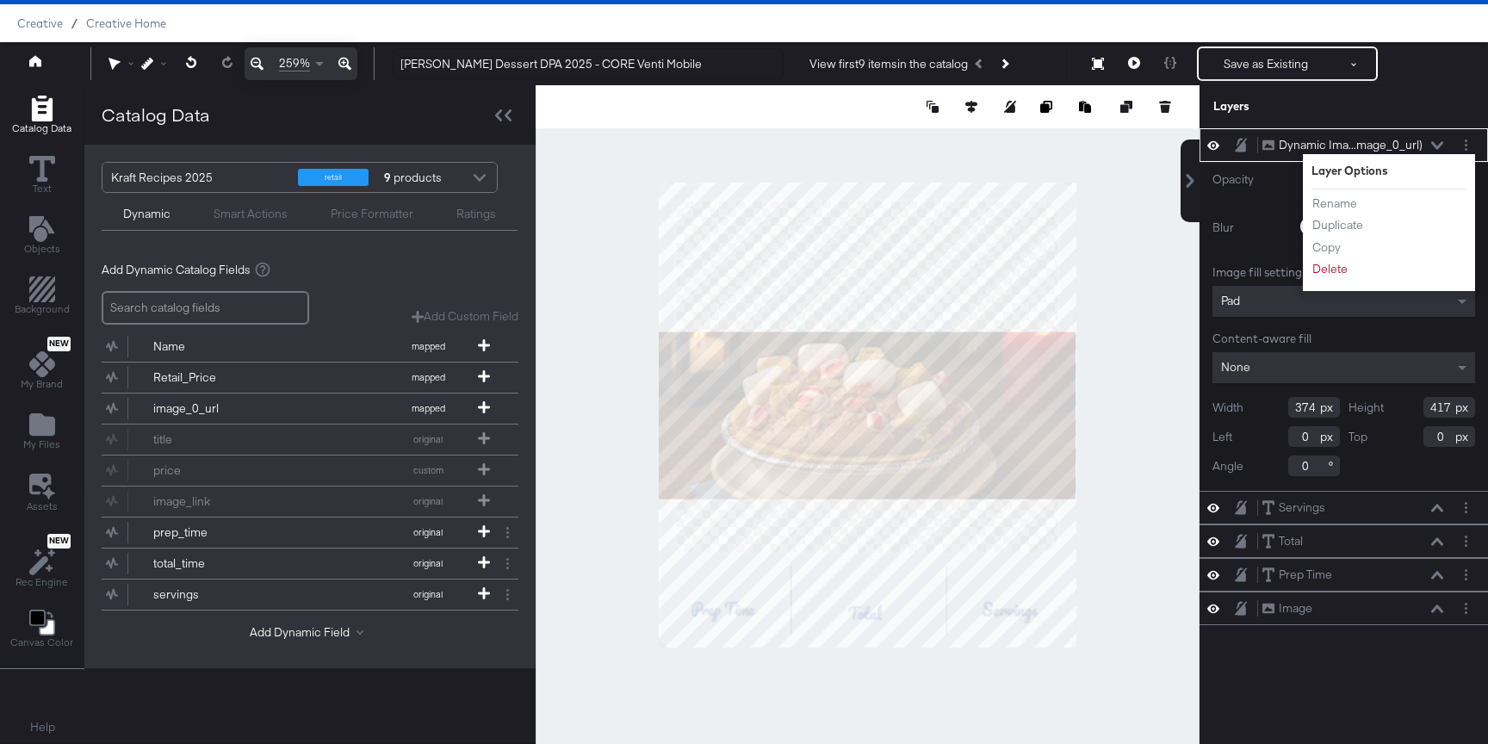
click at [1257, 204] on div "Opacity 1 100 100 Blur 0 2000 0 Image fill setting Pad Content-aware fill None …" at bounding box center [1343, 326] width 288 height 329
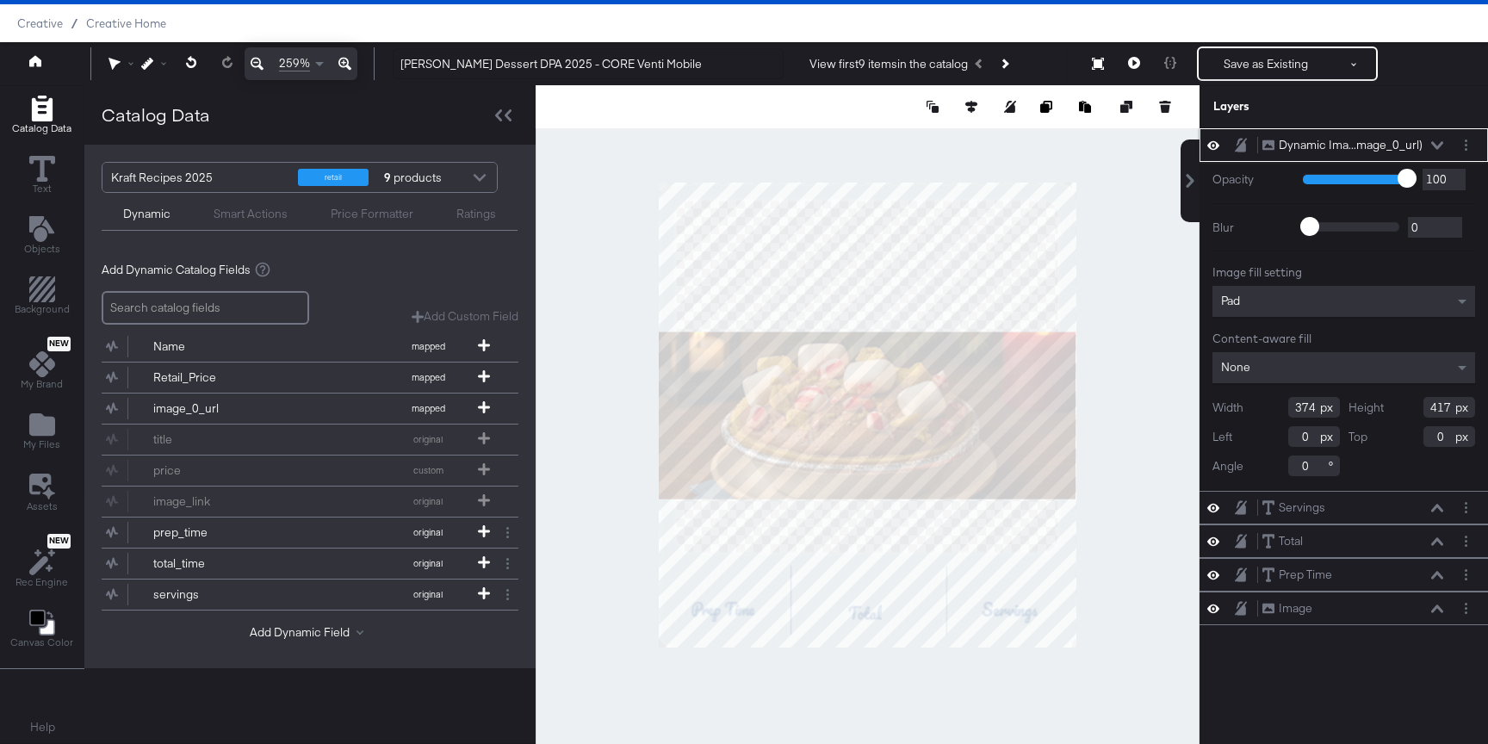
click at [1277, 308] on div "Pad" at bounding box center [1343, 301] width 263 height 31
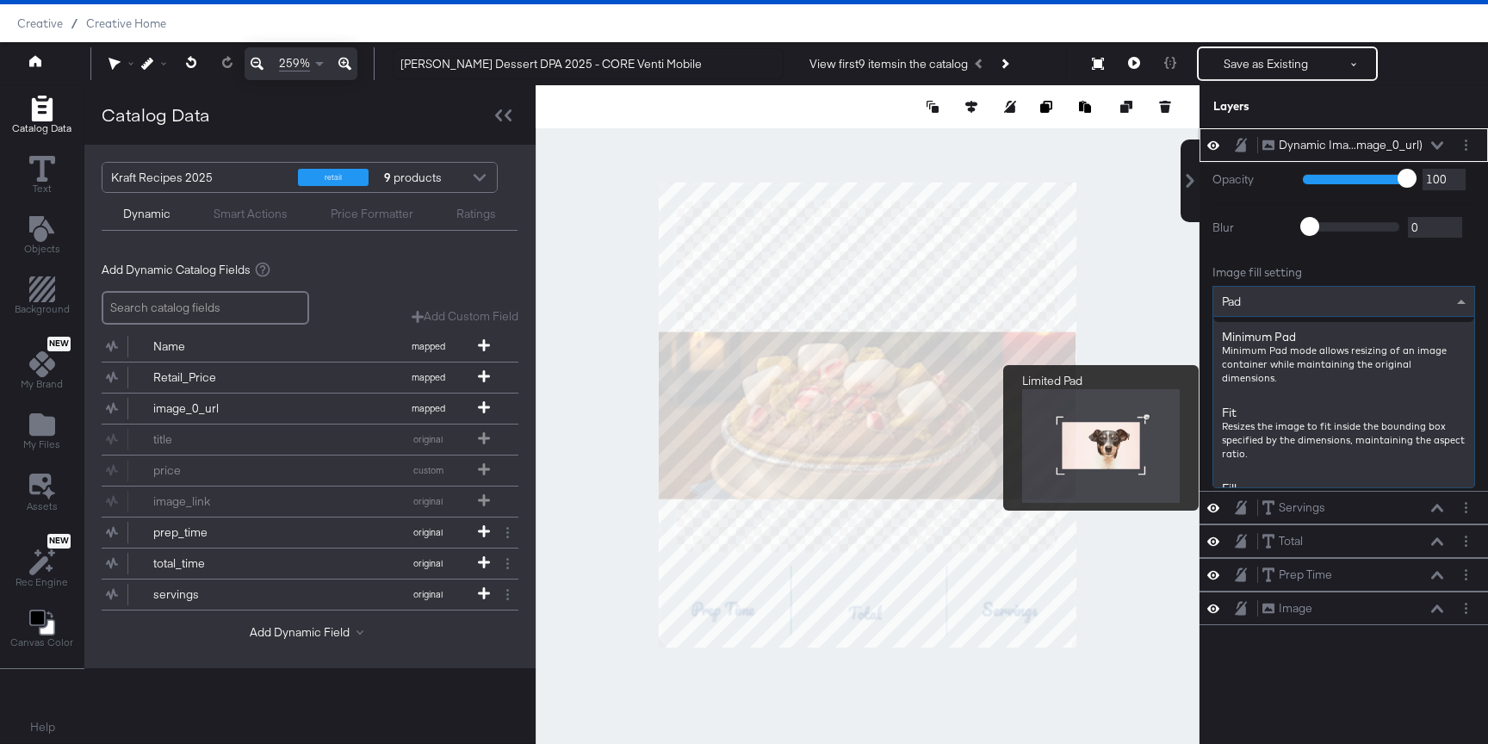
scroll to position [195, 0]
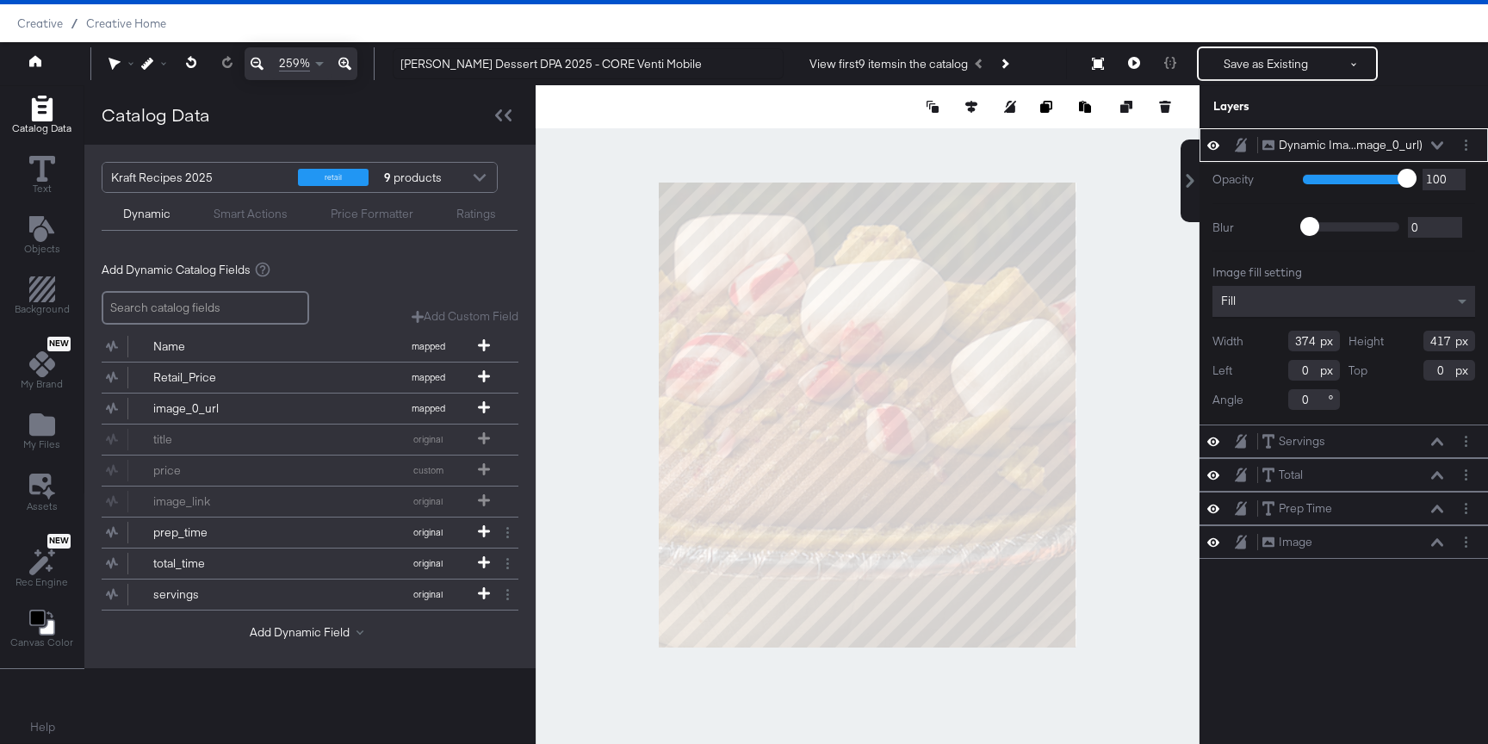
type input "363"
type input "11"
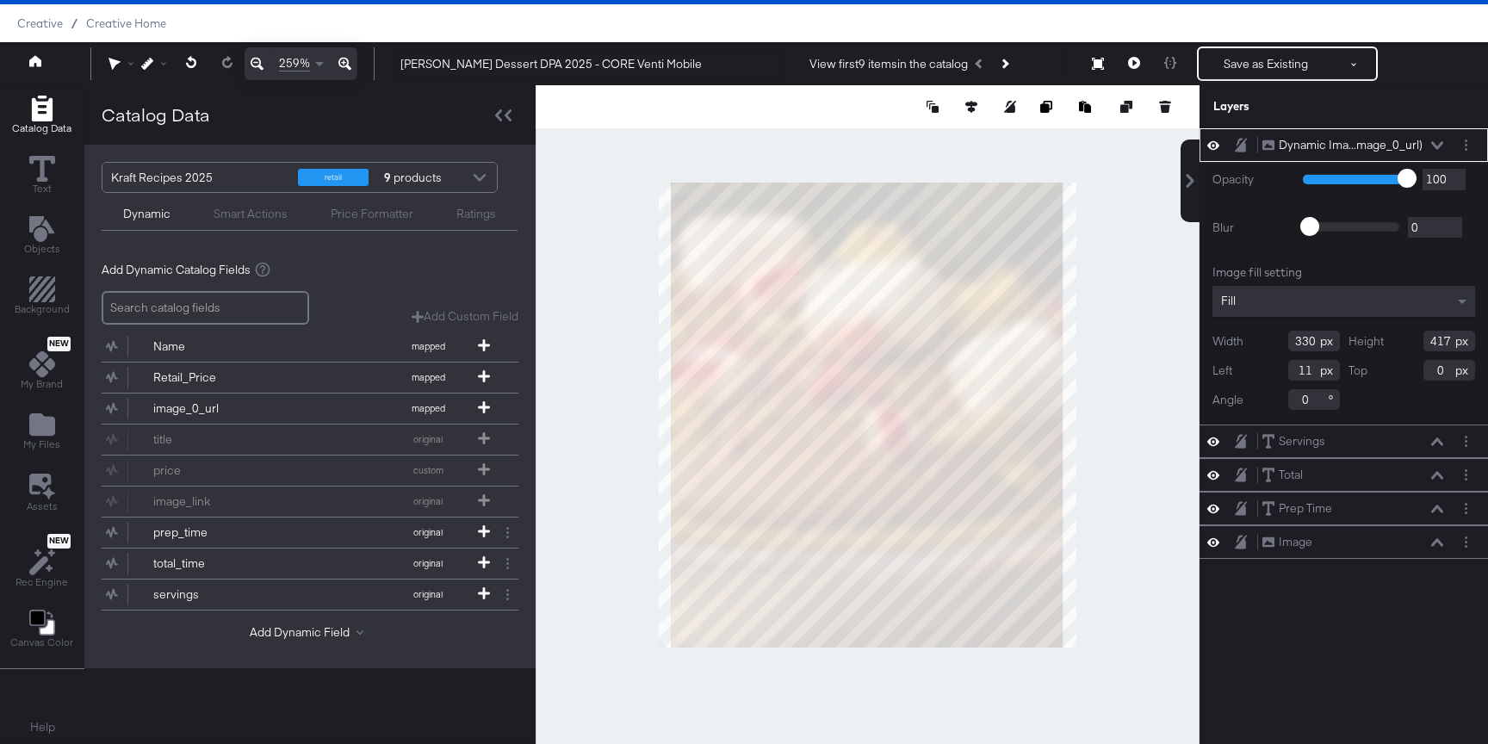
type input "352"
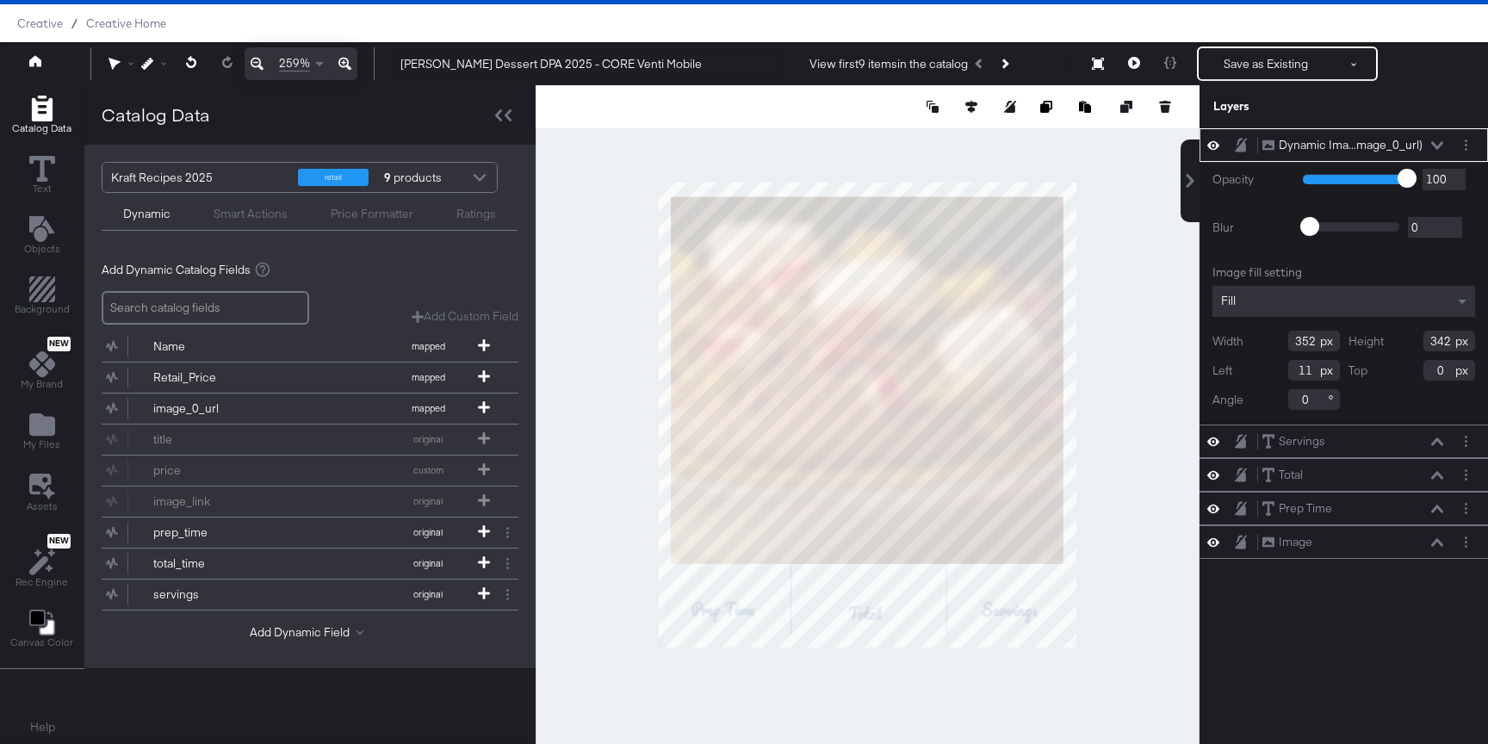
type input "329"
type input "13"
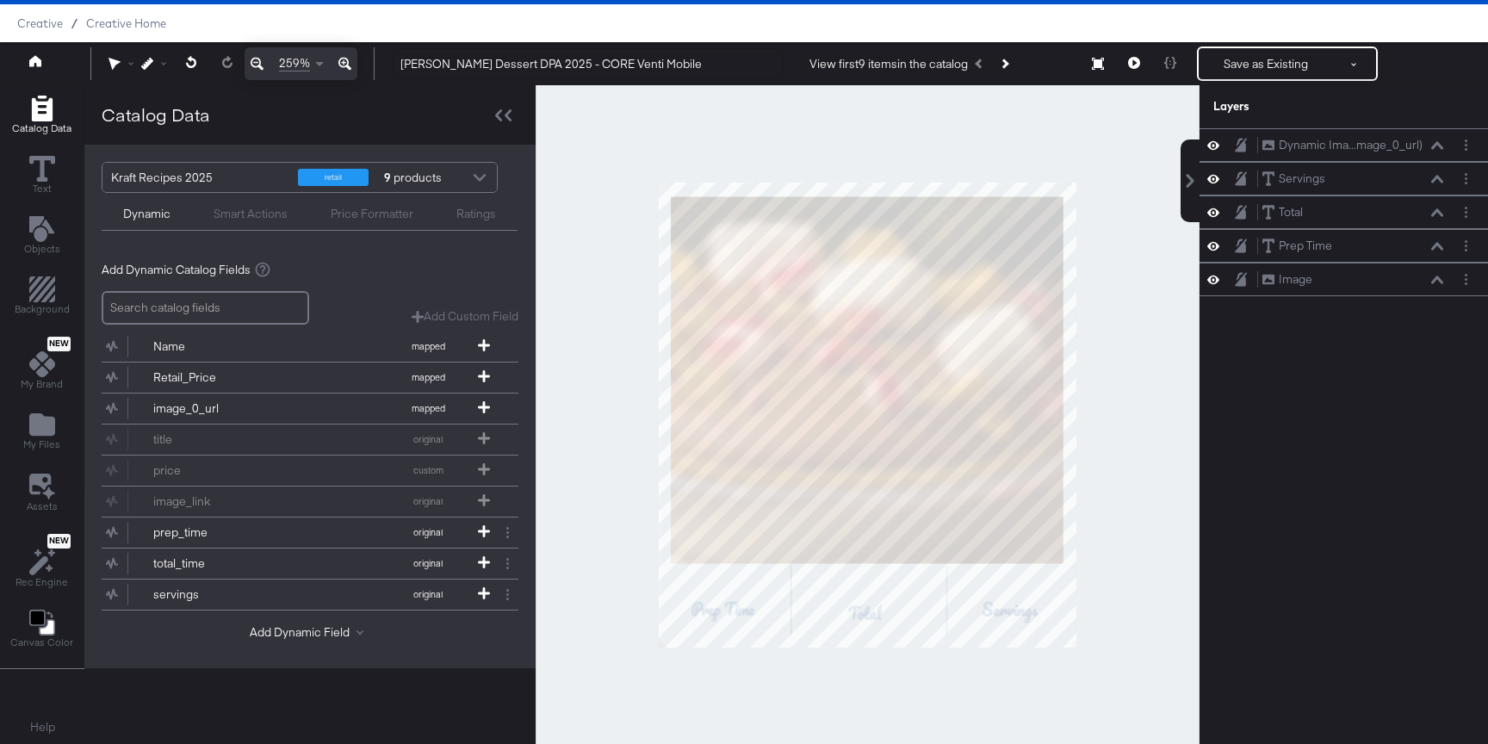
click at [1113, 205] on div at bounding box center [868, 414] width 664 height 659
click at [1430, 145] on button at bounding box center [1437, 145] width 14 height 10
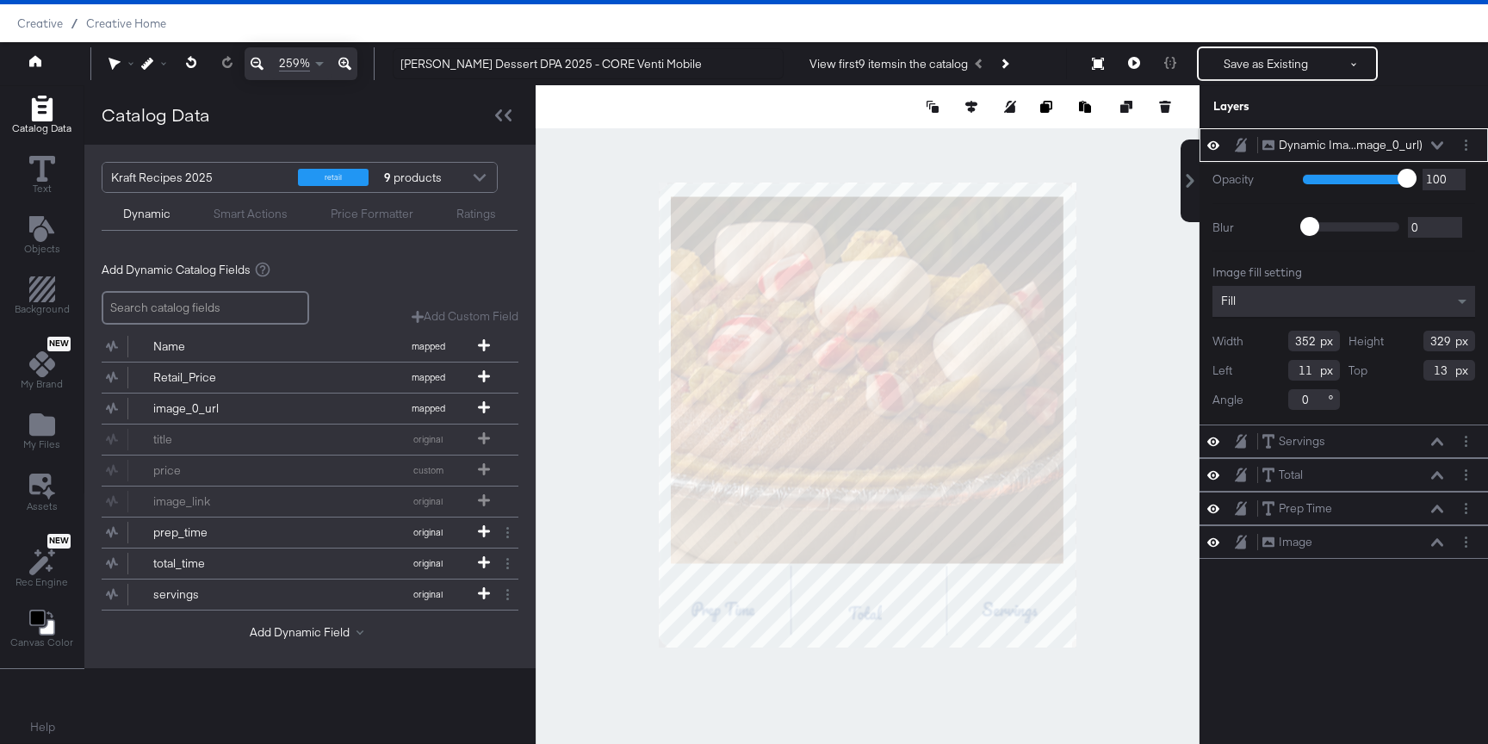
click at [1435, 143] on icon at bounding box center [1437, 145] width 12 height 9
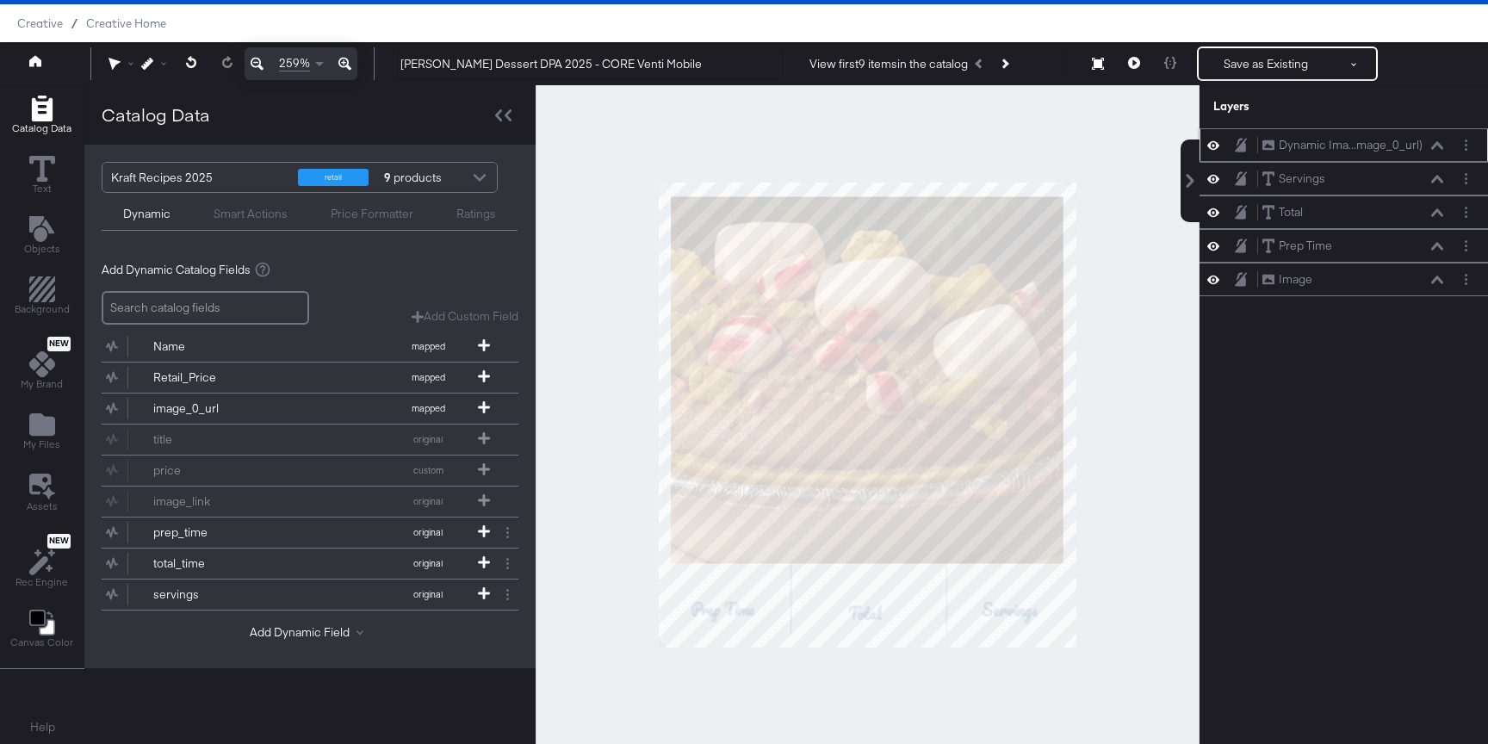
scroll to position [36, 0]
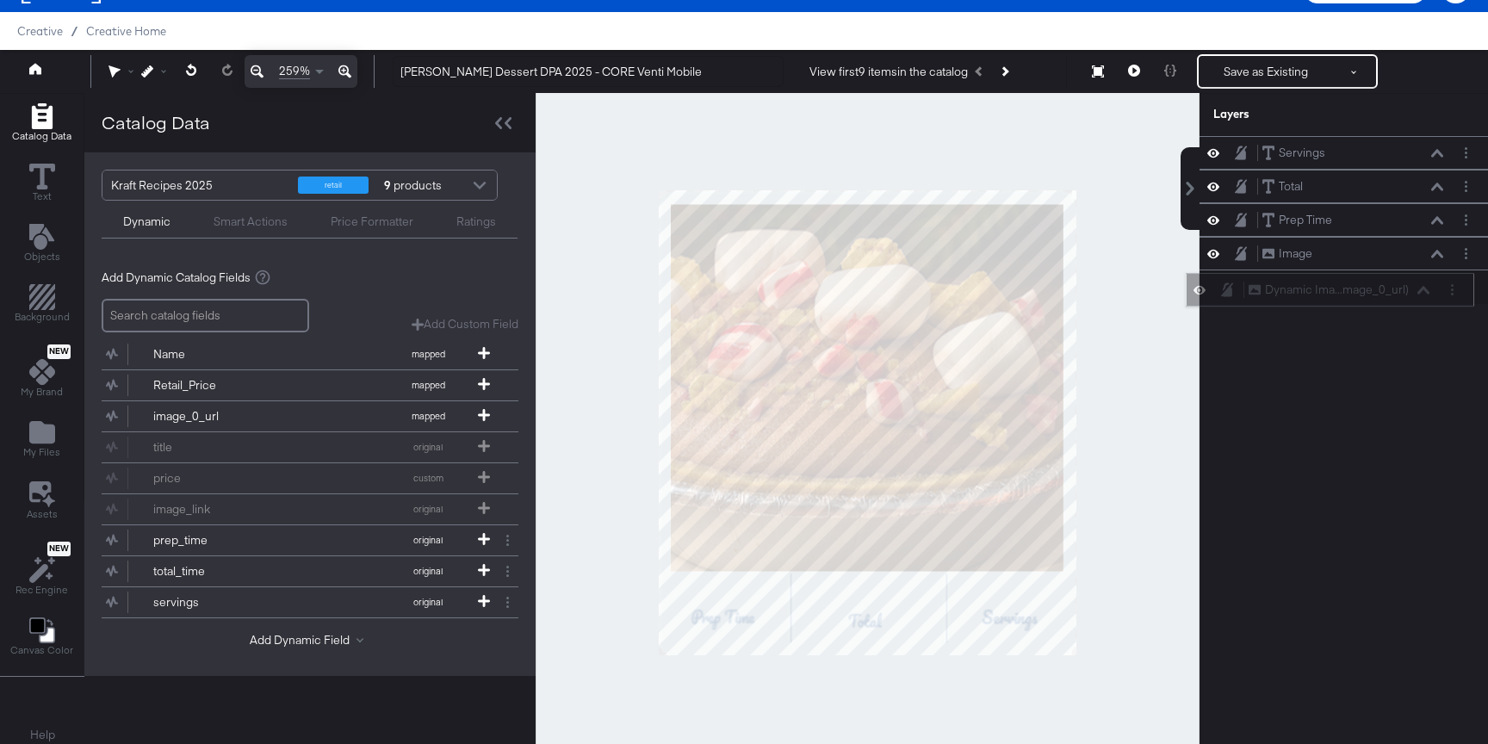
drag, startPoint x: 1428, startPoint y: 139, endPoint x: 1415, endPoint y: 289, distance: 151.3
click at [1415, 289] on div "Dynamic Ima...mage_0_url) Dynamic Image (image_0_url)" at bounding box center [1339, 290] width 183 height 18
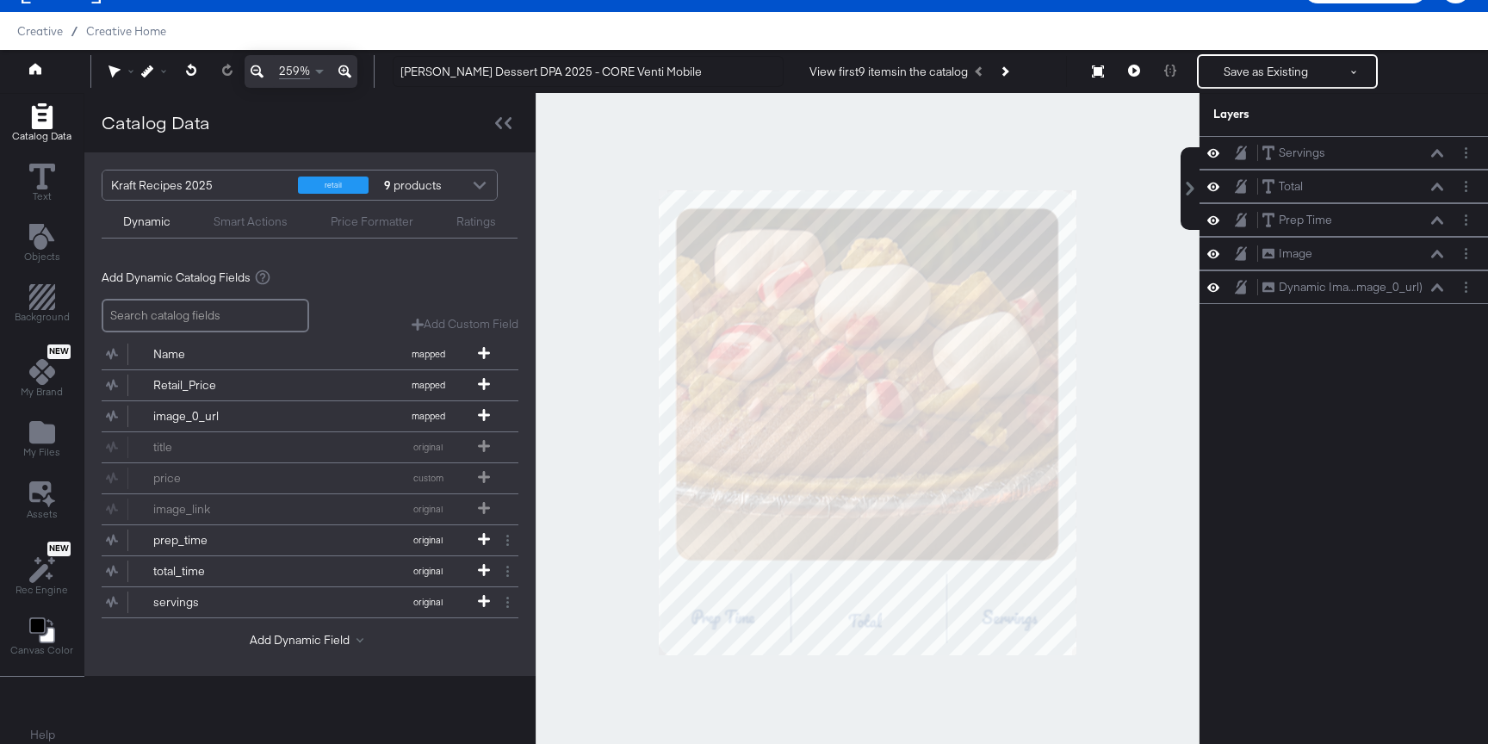
click at [1204, 319] on div "Servings Servings Total Total Prep Time Prep Time Image Image Dynamic Ima...mag…" at bounding box center [1333, 430] width 310 height 589
click at [1151, 323] on div at bounding box center [868, 422] width 664 height 659
click at [276, 528] on button "prep_time original" at bounding box center [299, 540] width 395 height 30
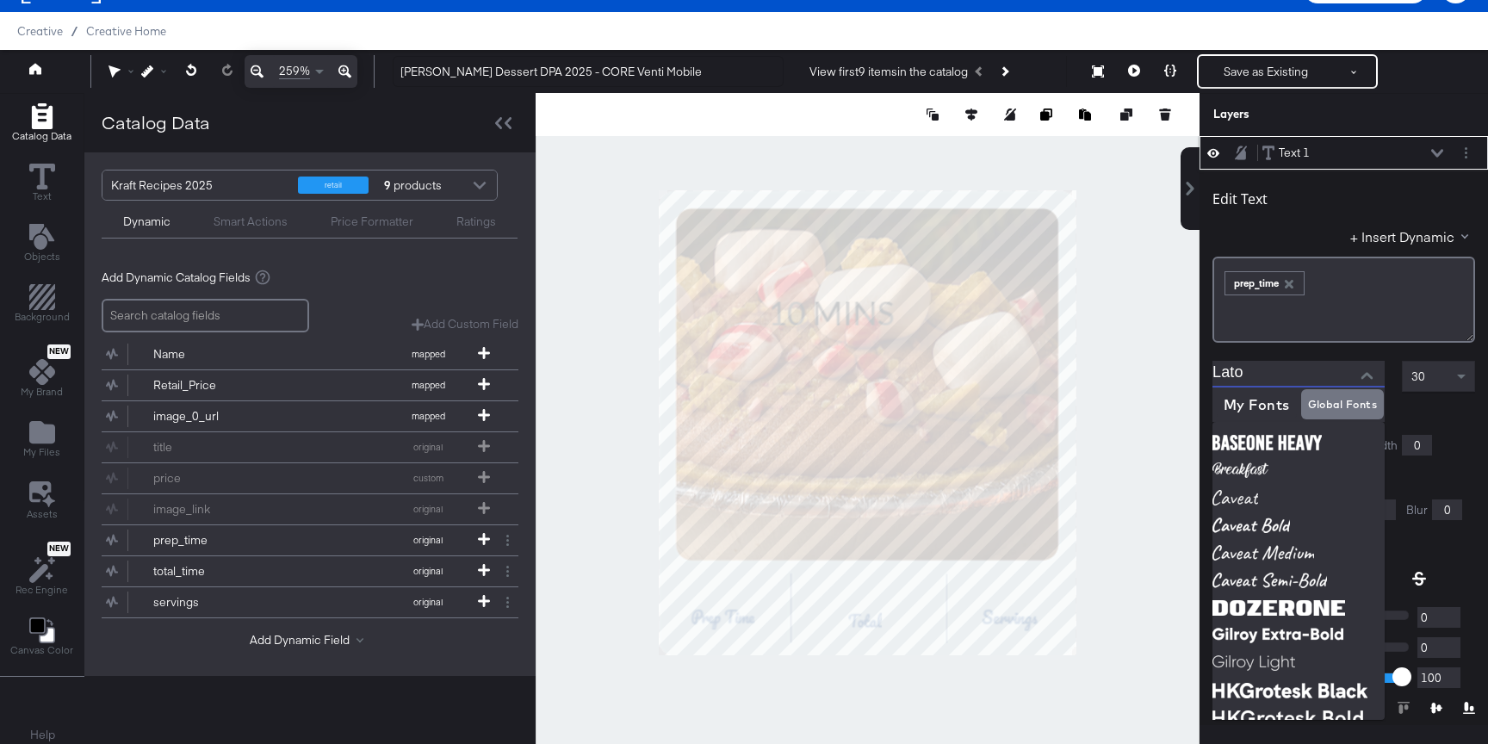
click at [1310, 377] on input "Lato" at bounding box center [1285, 374] width 146 height 26
click at [1295, 381] on input "Lato" at bounding box center [1285, 374] width 146 height 26
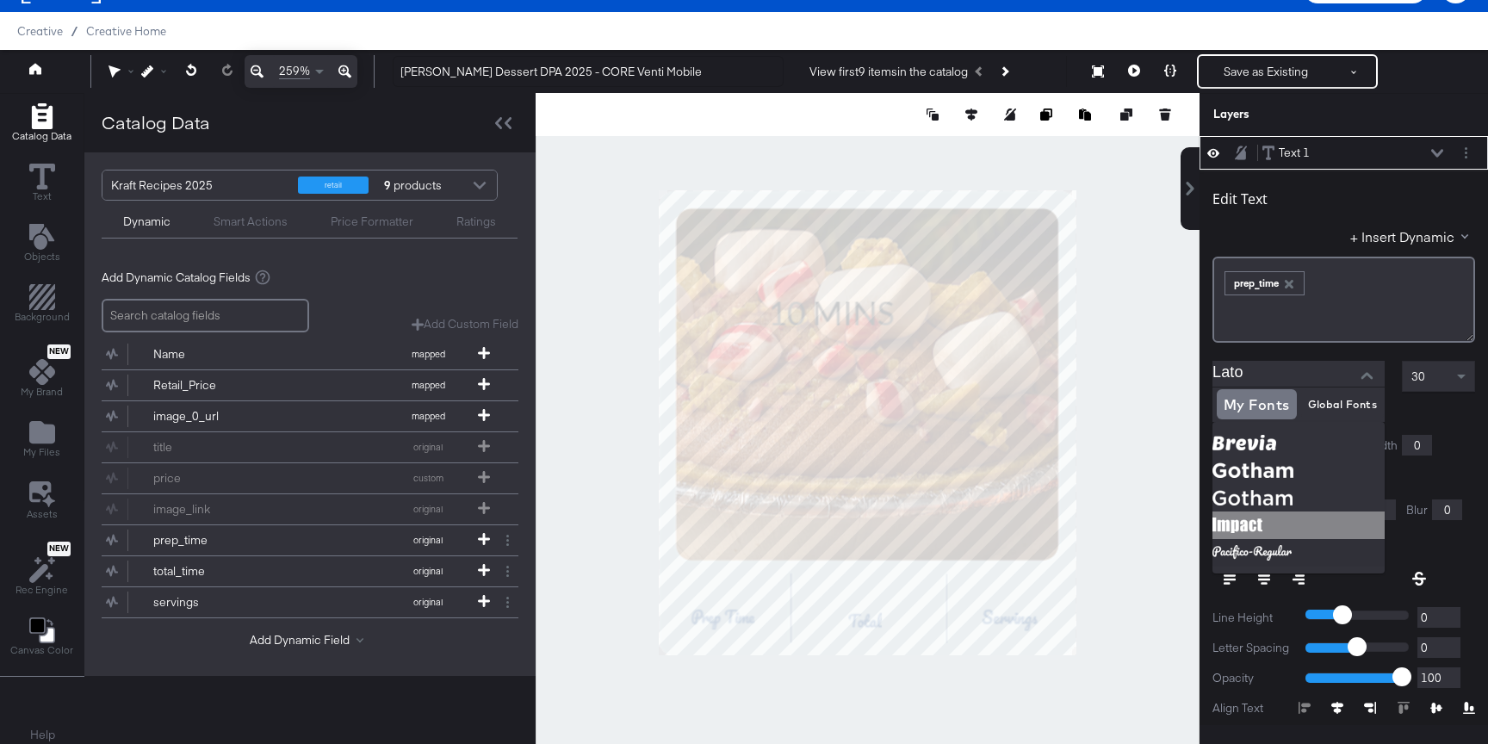
click at [1249, 534] on img at bounding box center [1298, 525] width 172 height 28
type input "Impact"
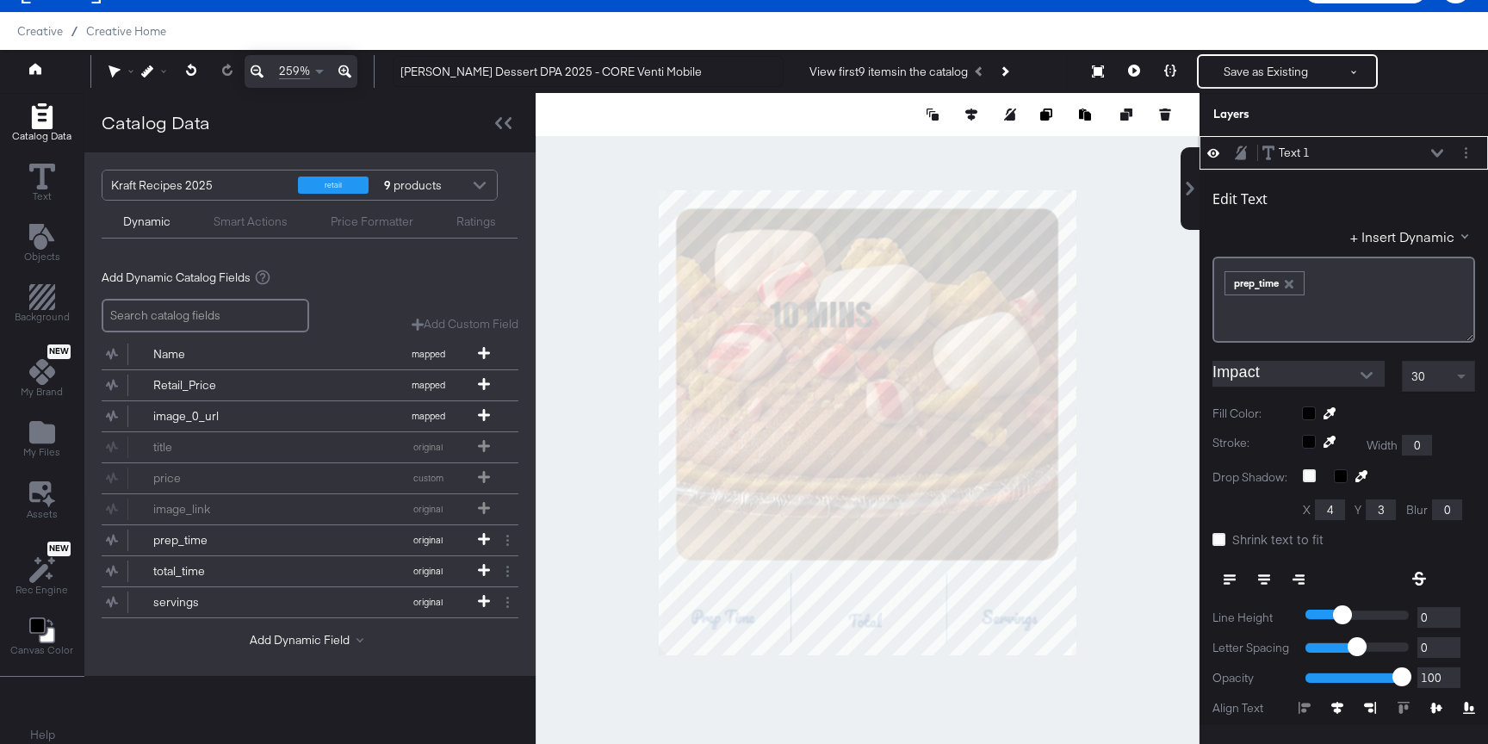
click at [1460, 388] on span at bounding box center [1463, 376] width 22 height 29
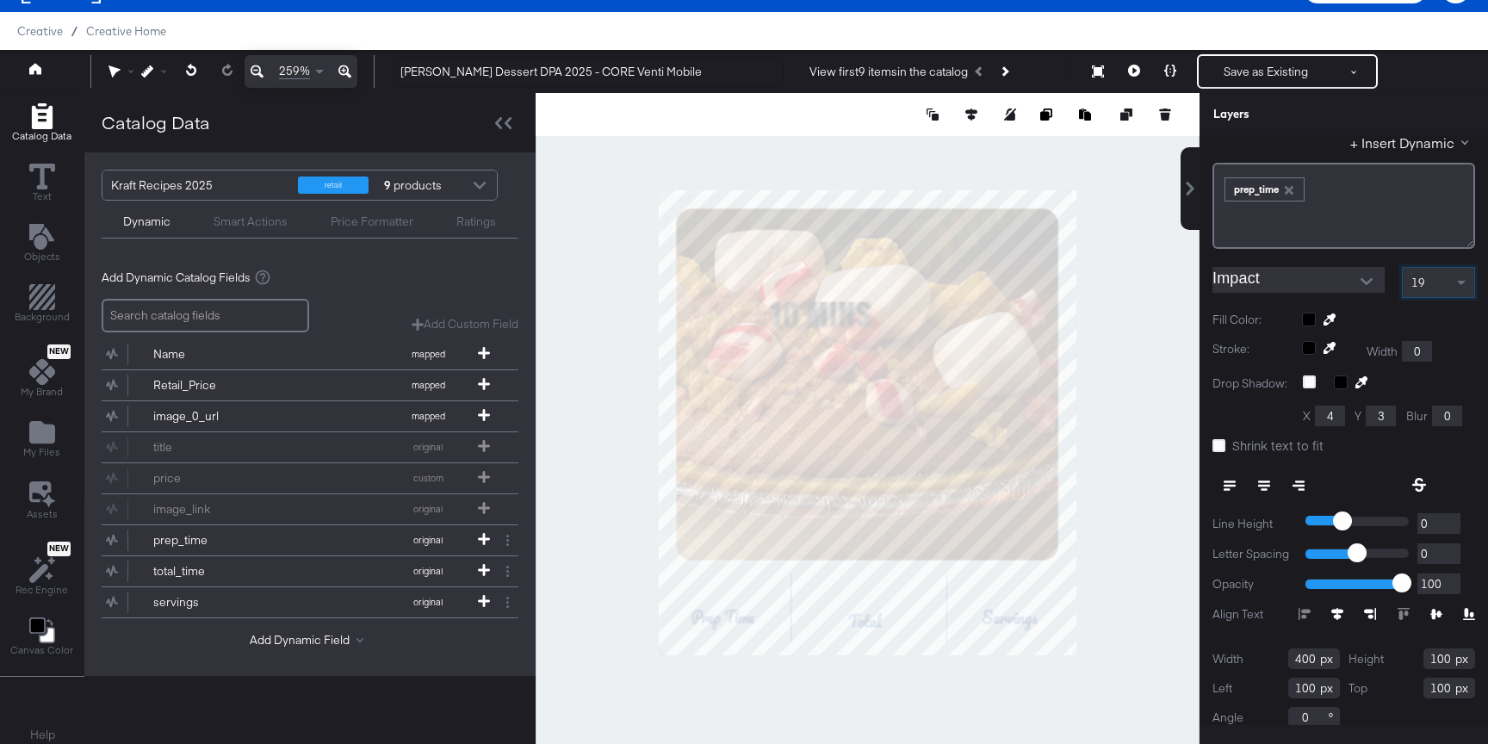
scroll to position [96, 0]
click at [1303, 319] on div at bounding box center [1388, 317] width 173 height 14
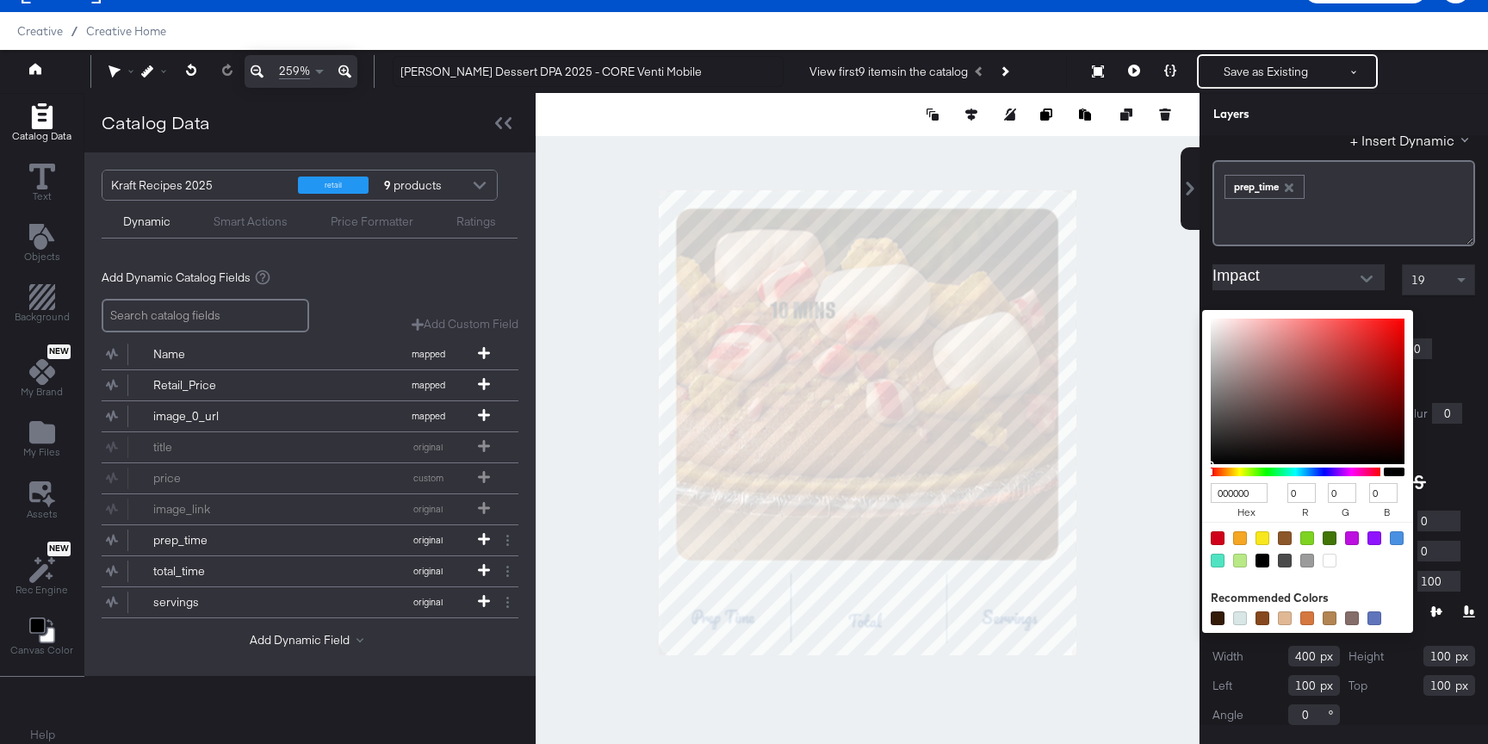
click at [1243, 493] on input "000000" at bounding box center [1239, 493] width 57 height 20
type input "1D4"
type input "17"
type input "221"
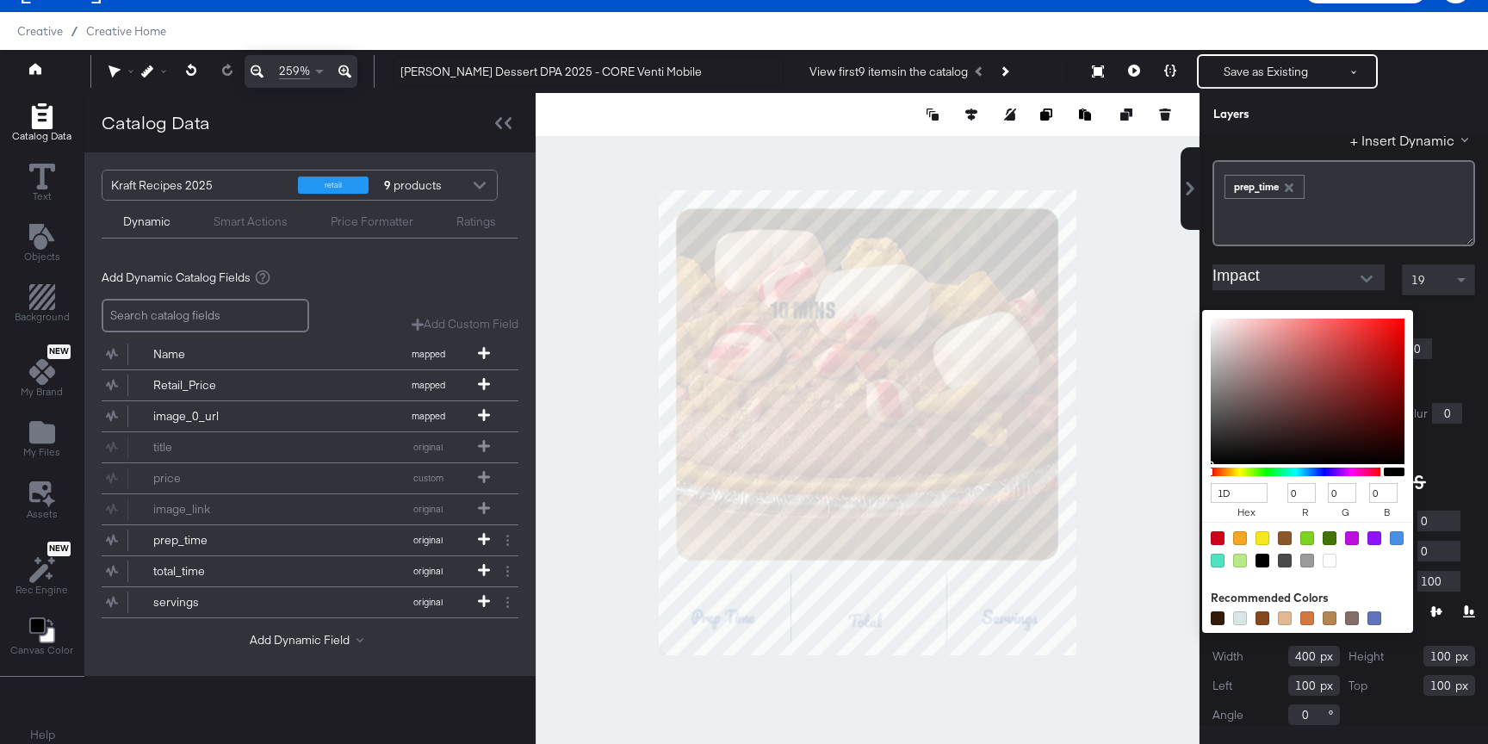
type input "68"
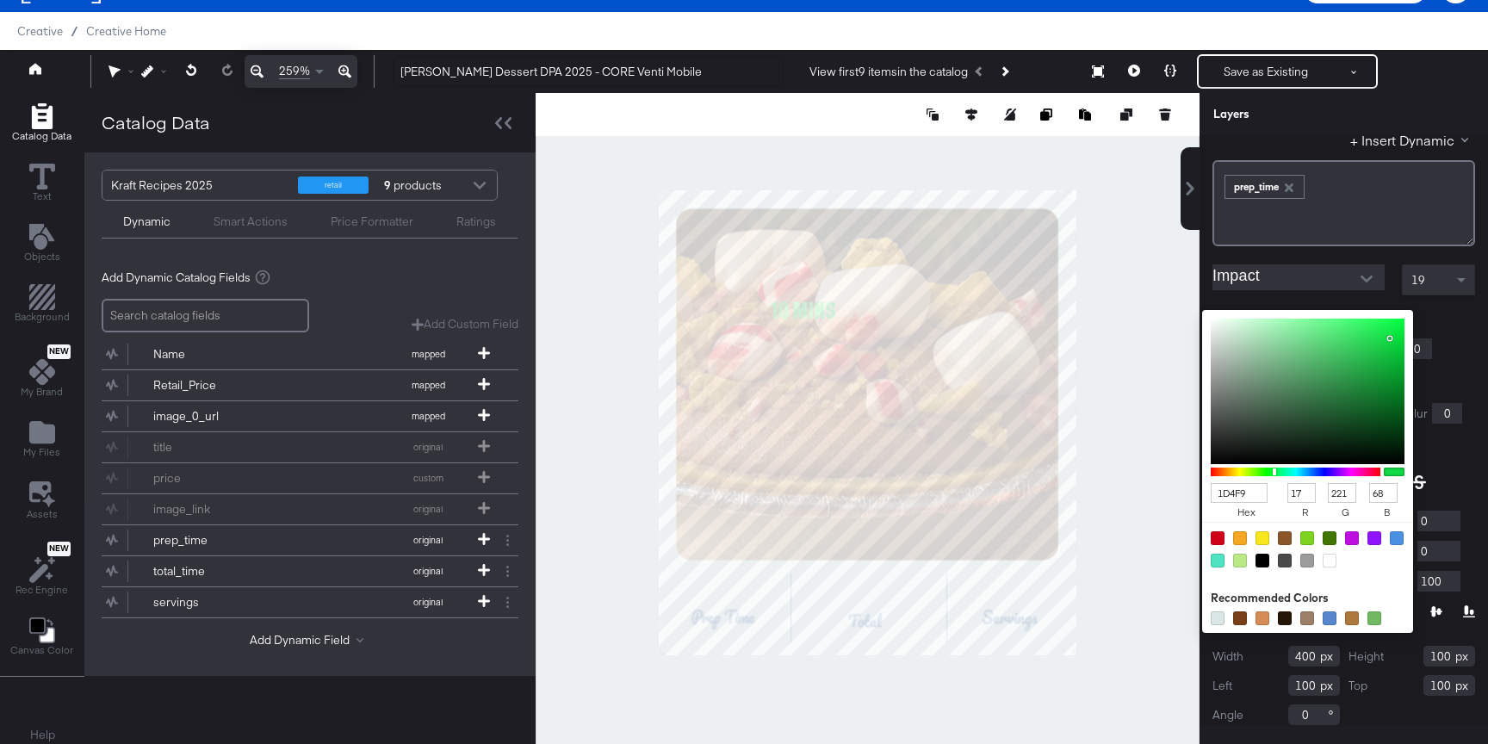
type input "1D4F91"
type input "29"
type input "79"
type input "145"
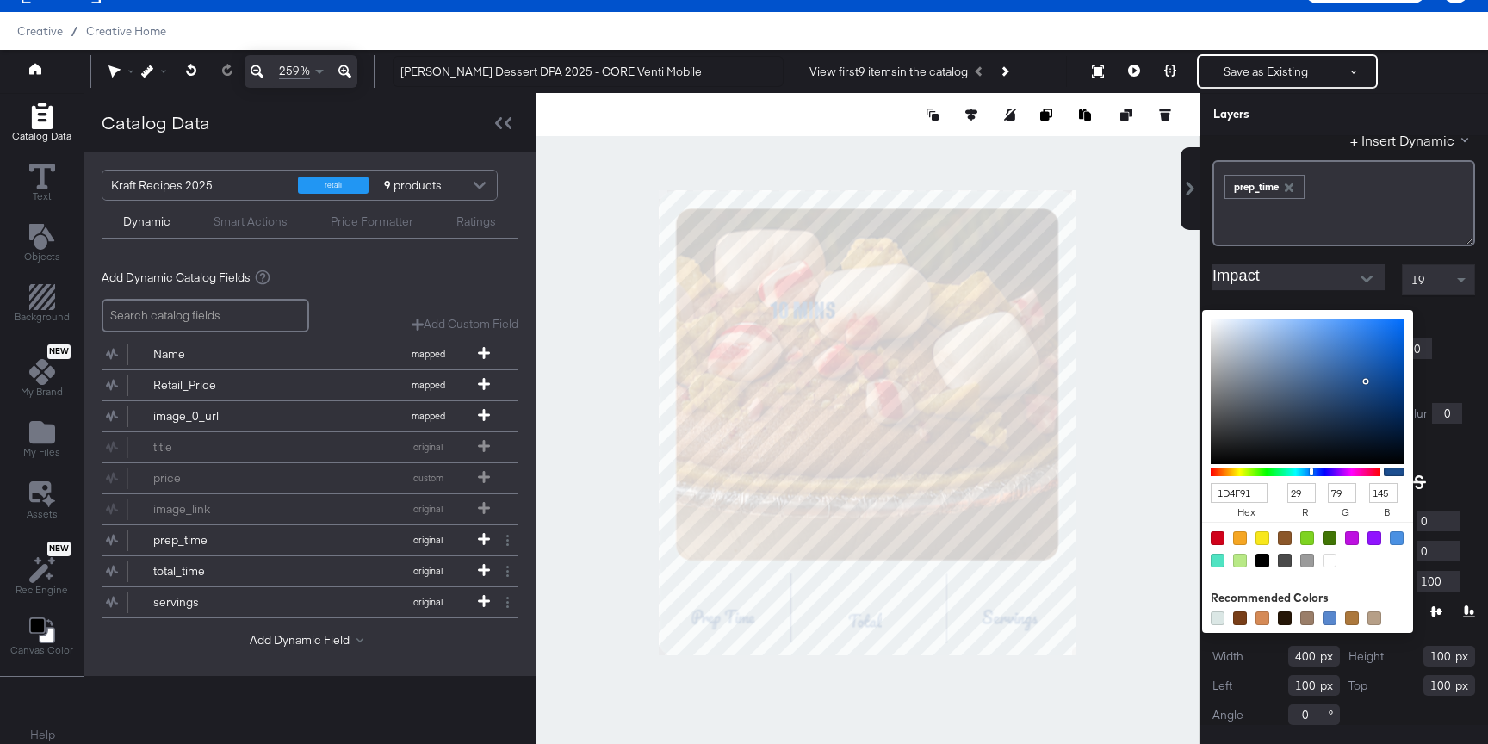
click at [1438, 375] on div at bounding box center [1393, 381] width 181 height 17
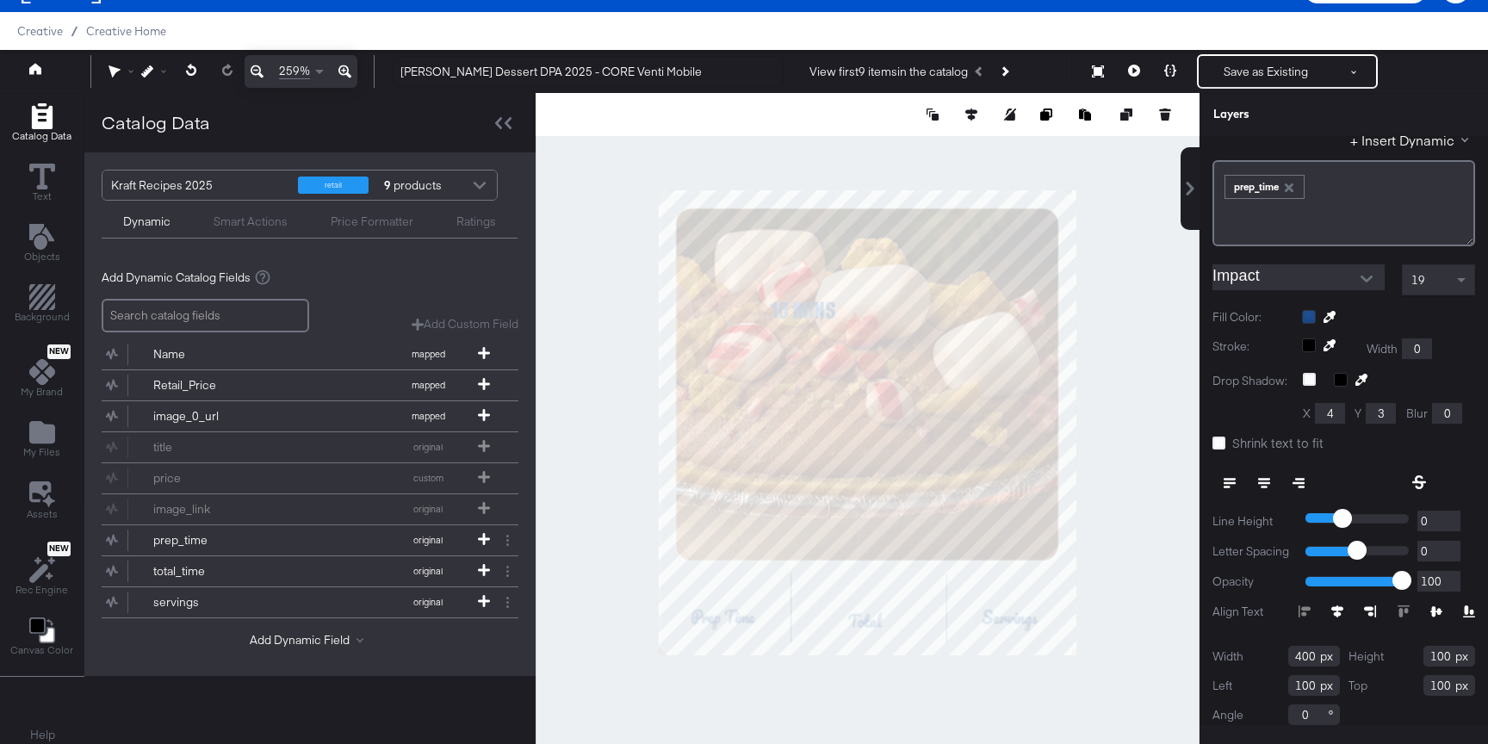
click at [1260, 486] on icon at bounding box center [1264, 483] width 12 height 12
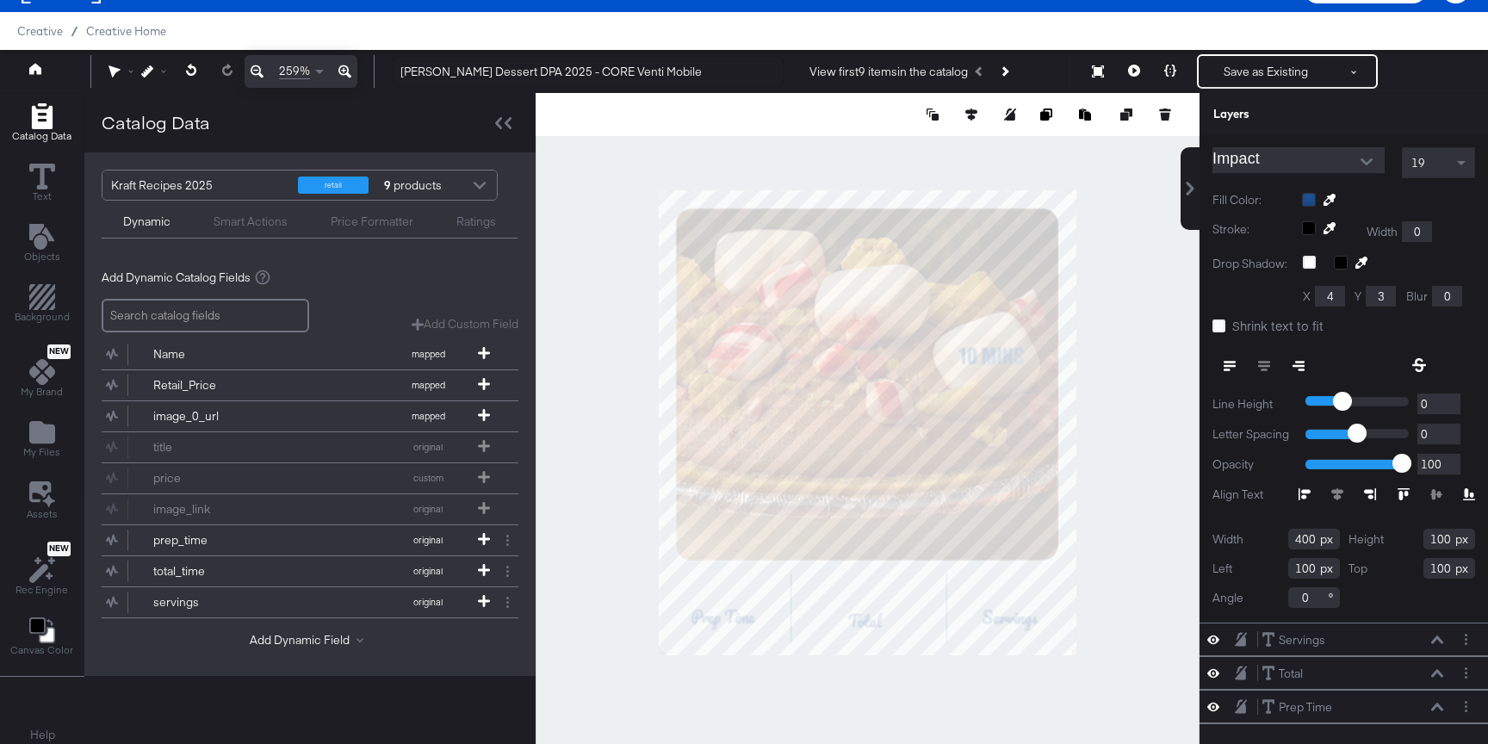
scroll to position [216, 0]
click at [1221, 319] on icon at bounding box center [1218, 323] width 13 height 13
click at [0, 0] on input "Shrink text to fit" at bounding box center [0, 0] width 0 height 0
drag, startPoint x: 1312, startPoint y: 541, endPoint x: 1267, endPoint y: 541, distance: 44.8
click at [1267, 541] on div "Width 400" at bounding box center [1275, 536] width 127 height 21
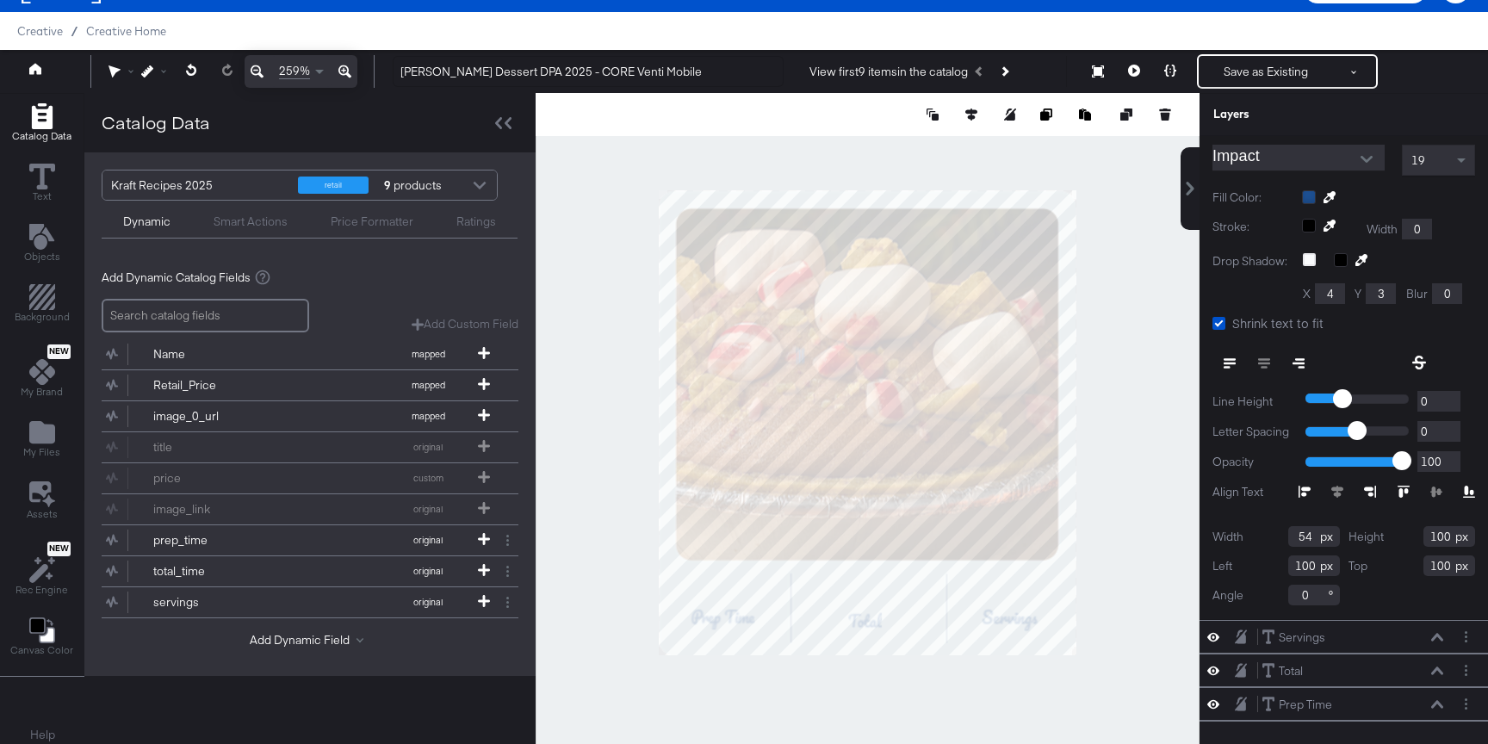
type input "54"
drag, startPoint x: 1448, startPoint y: 534, endPoint x: 1399, endPoint y: 536, distance: 49.1
click at [1399, 536] on div "Height 100" at bounding box center [1411, 536] width 127 height 21
type input "24"
drag, startPoint x: 1309, startPoint y: 570, endPoint x: 1241, endPoint y: 570, distance: 67.2
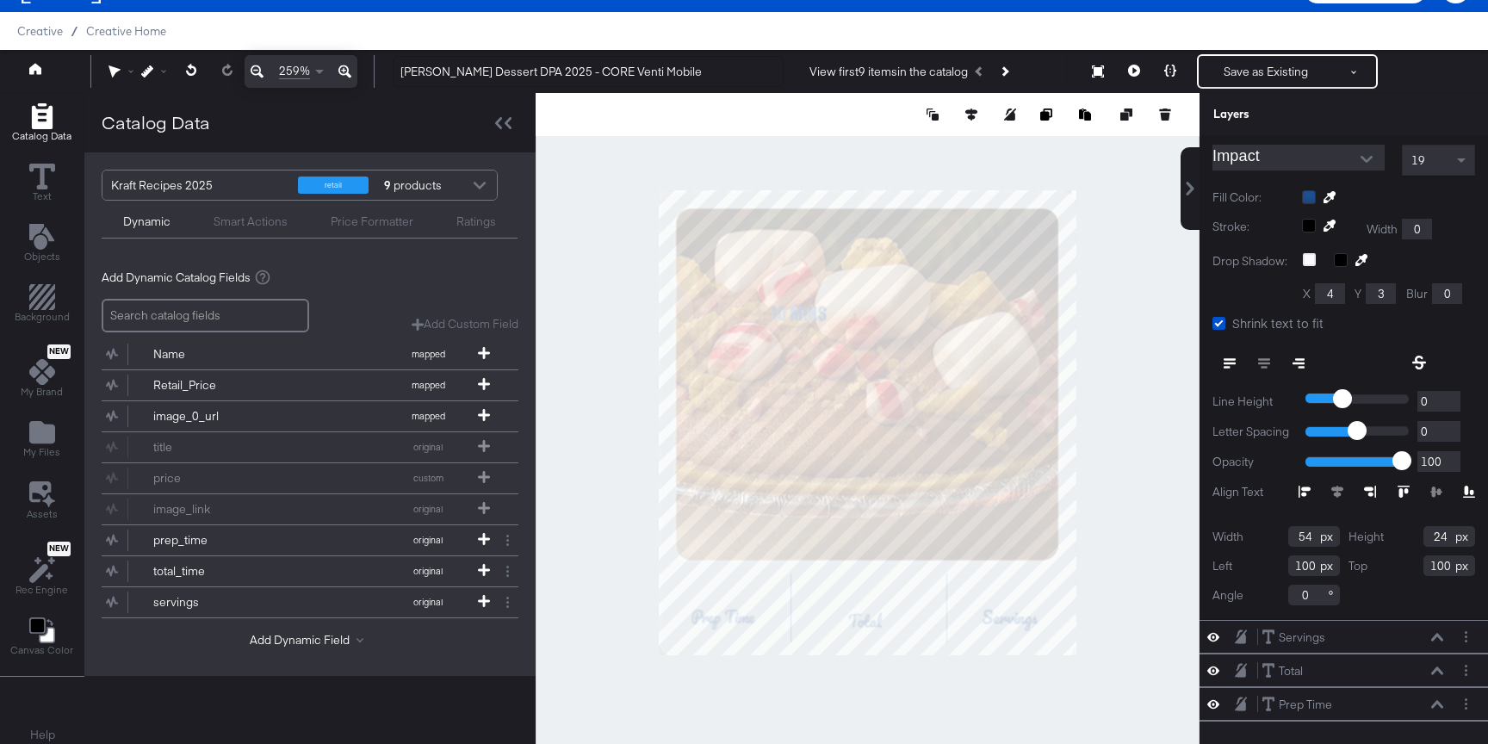
click at [1242, 570] on div "Left 100" at bounding box center [1275, 565] width 127 height 21
type input "32"
drag, startPoint x: 1451, startPoint y: 571, endPoint x: 1412, endPoint y: 571, distance: 38.7
click at [1413, 571] on div "Top 100" at bounding box center [1411, 565] width 127 height 21
type input "350"
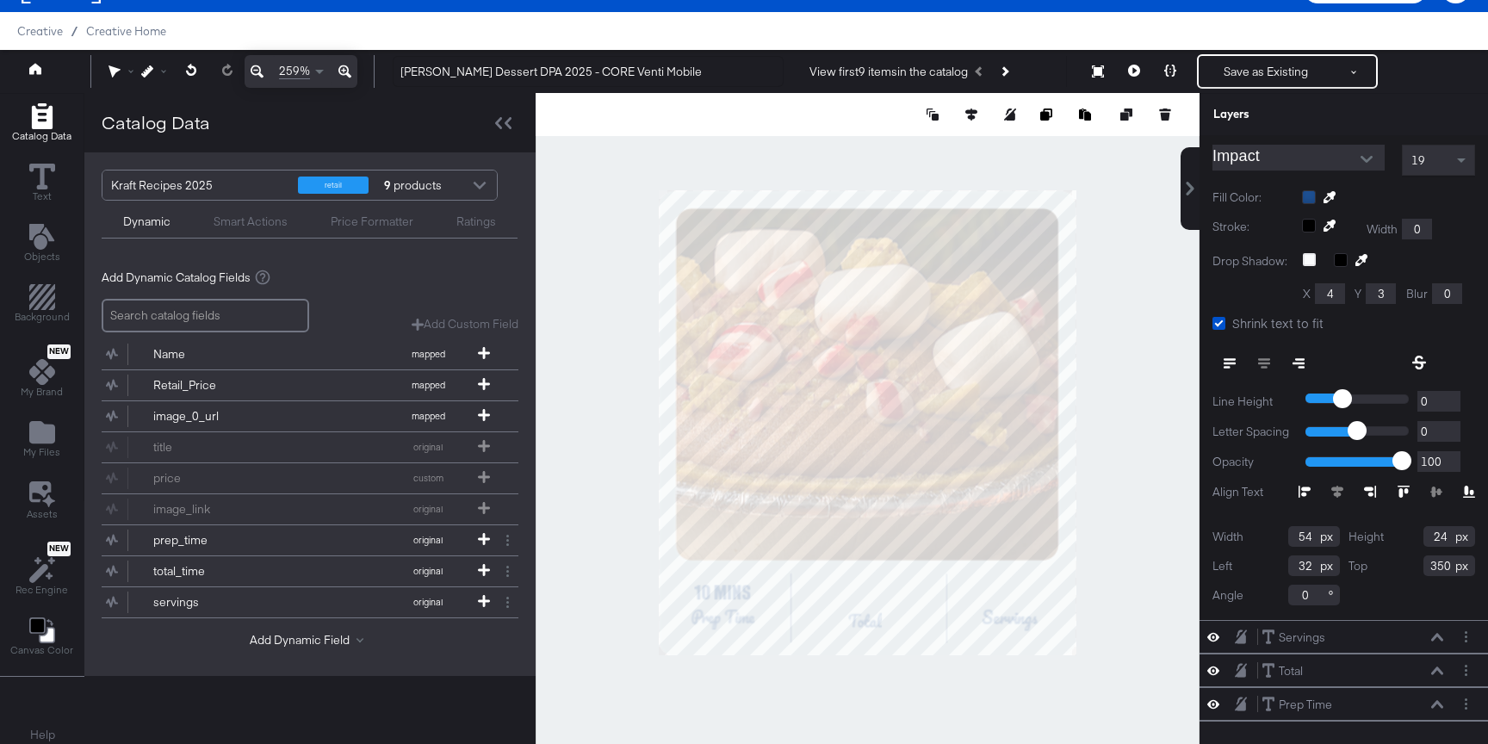
click at [1173, 571] on div at bounding box center [868, 422] width 664 height 659
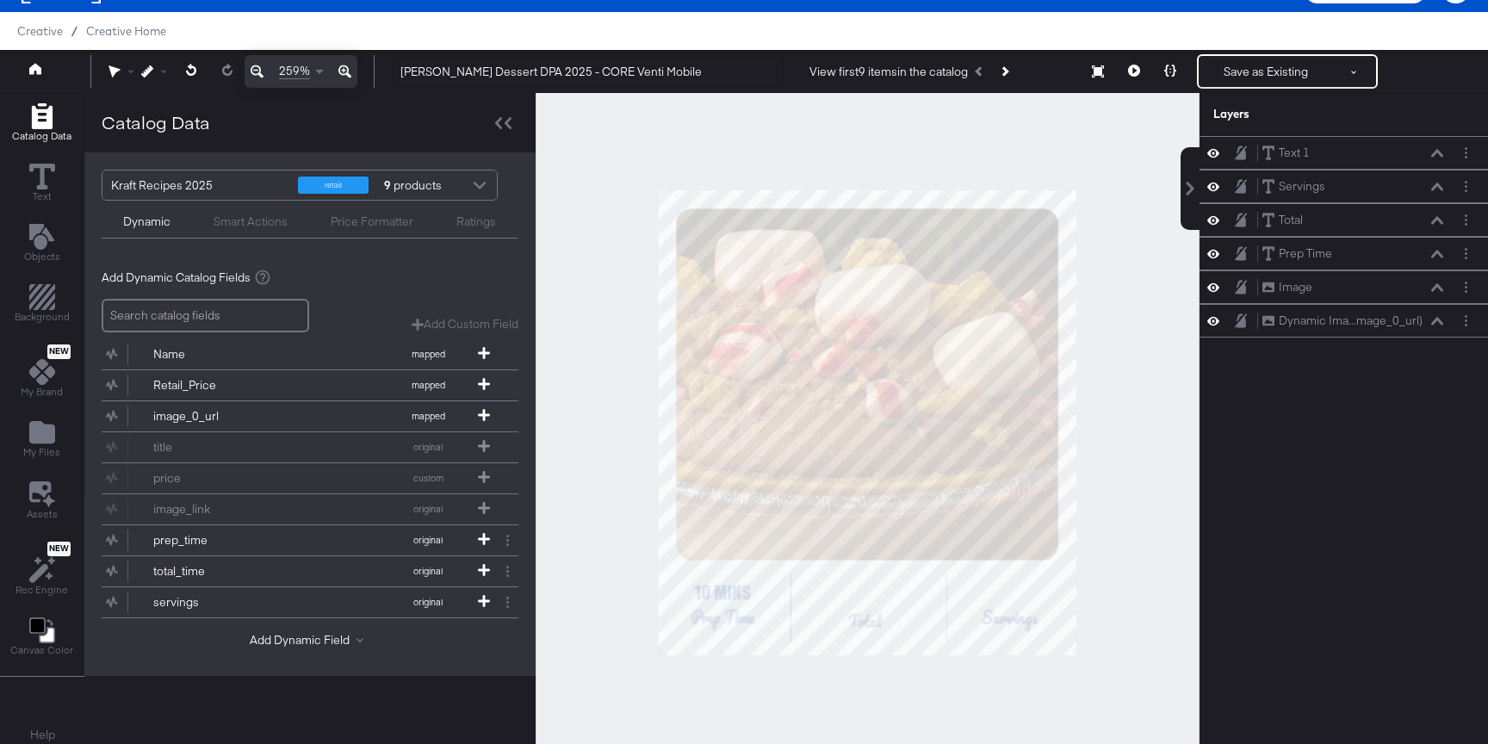
click at [1176, 573] on div at bounding box center [868, 422] width 664 height 659
click at [1464, 154] on icon "Layer Options" at bounding box center [1465, 152] width 3 height 11
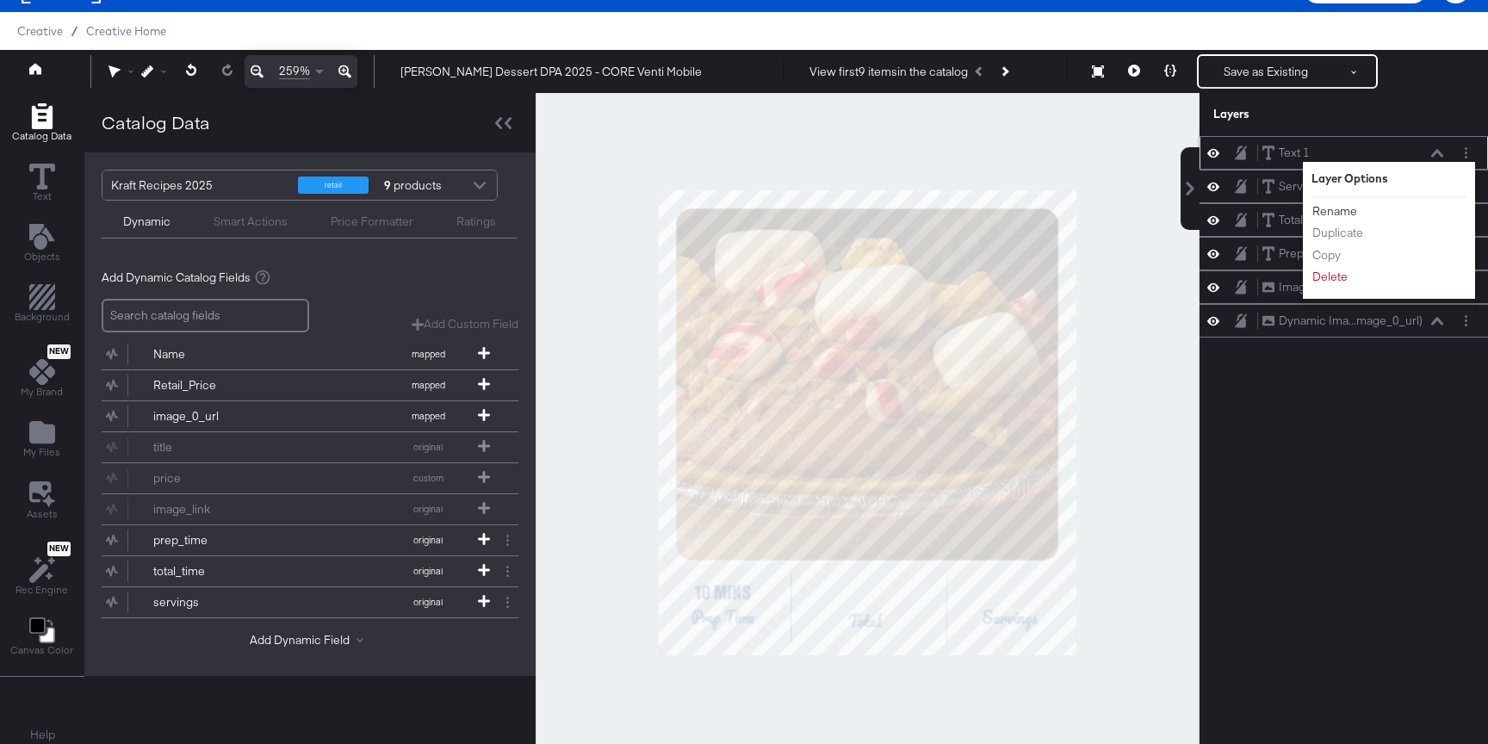
click at [1347, 212] on button "Rename" at bounding box center [1334, 211] width 46 height 18
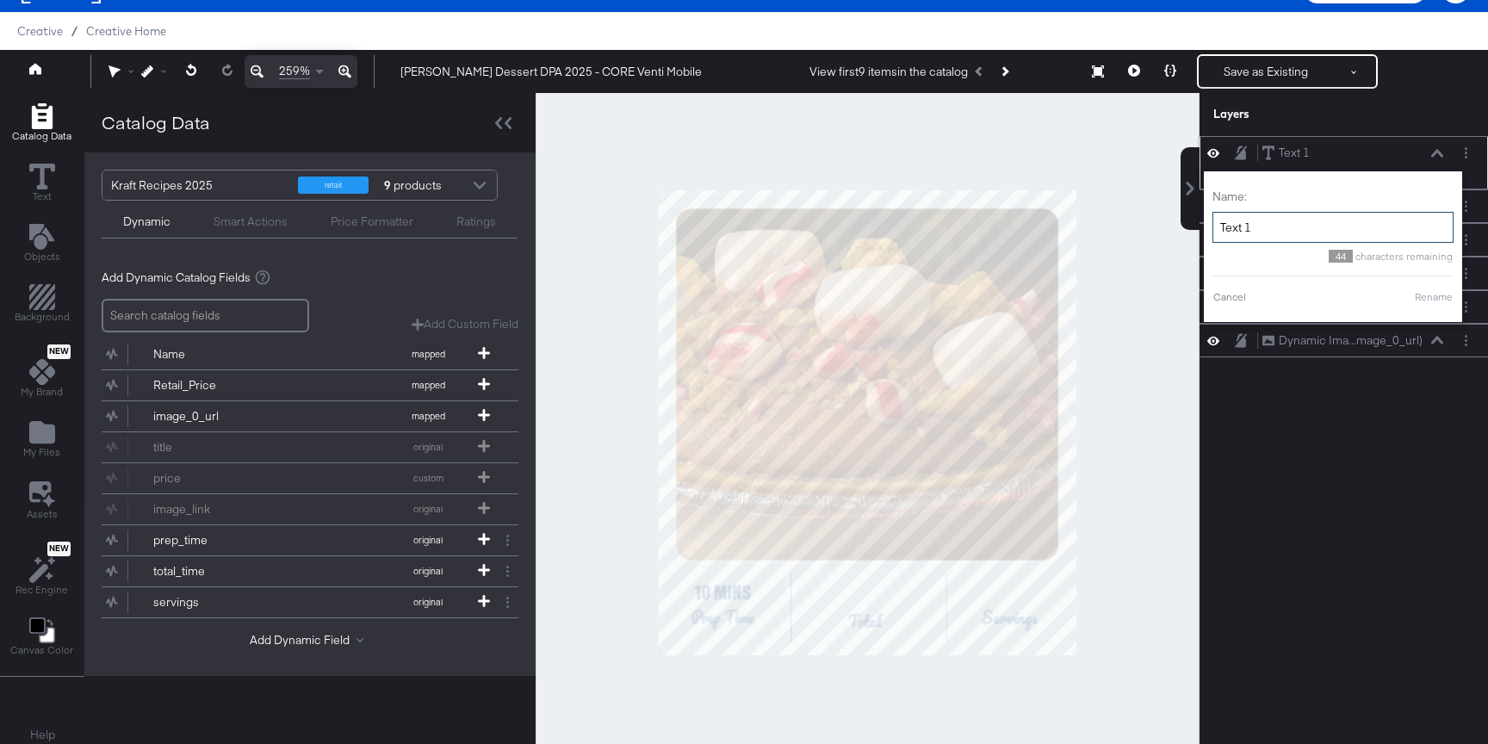
click at [1320, 214] on input "Text 1" at bounding box center [1332, 228] width 241 height 32
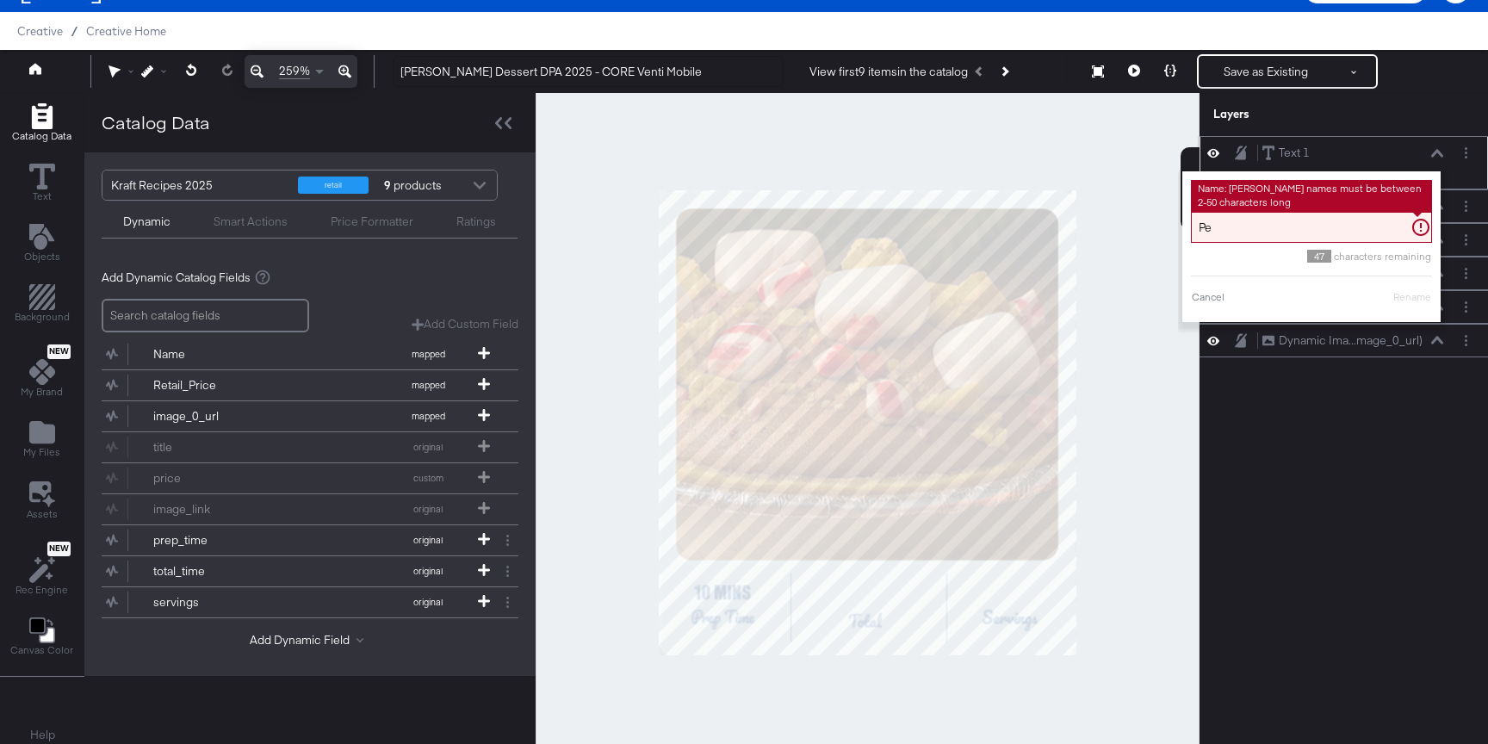
type input "P"
type input "p"
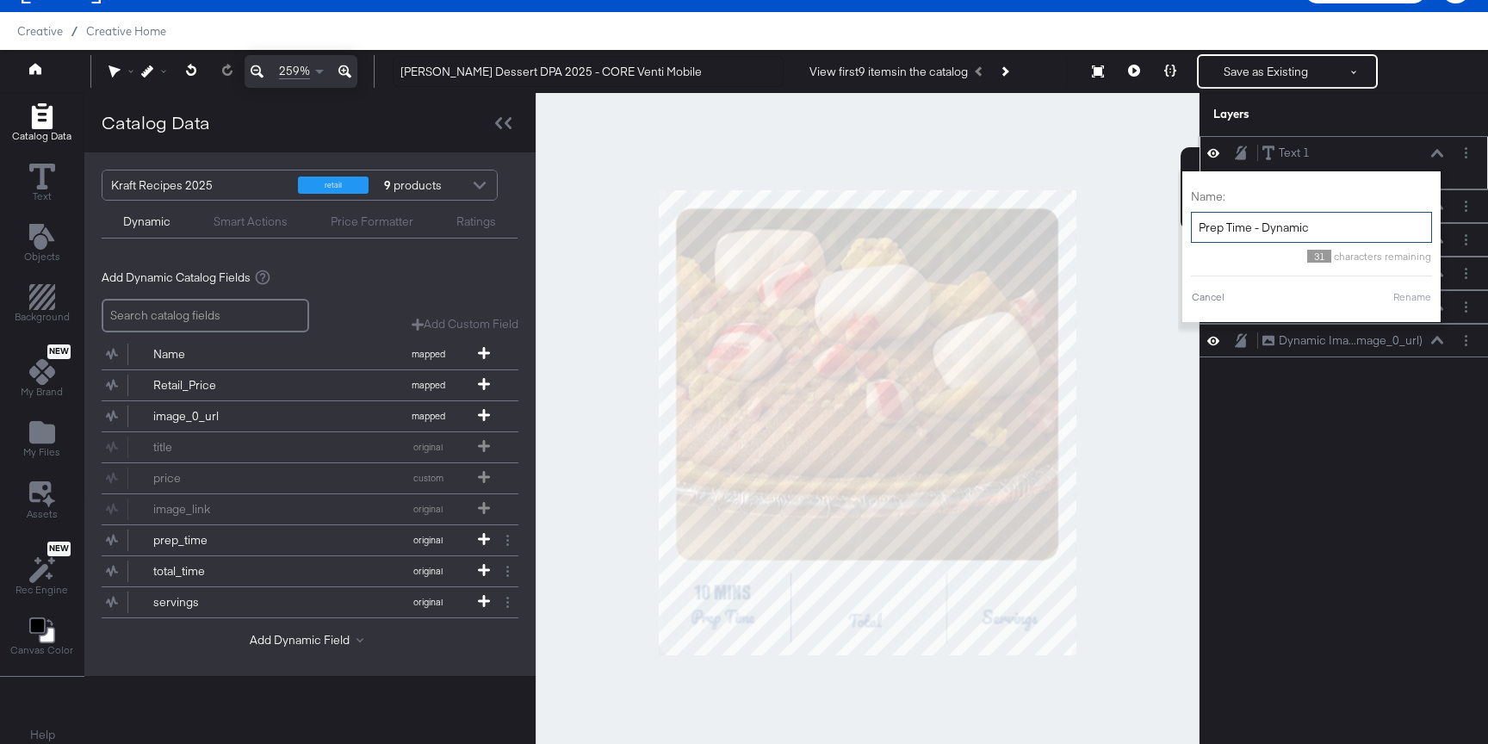
click at [1382, 298] on div "Cancel Rename" at bounding box center [1311, 296] width 241 height 15
type input "Prep Time - Dynamic"
click at [1403, 298] on button "Rename" at bounding box center [1412, 296] width 40 height 15
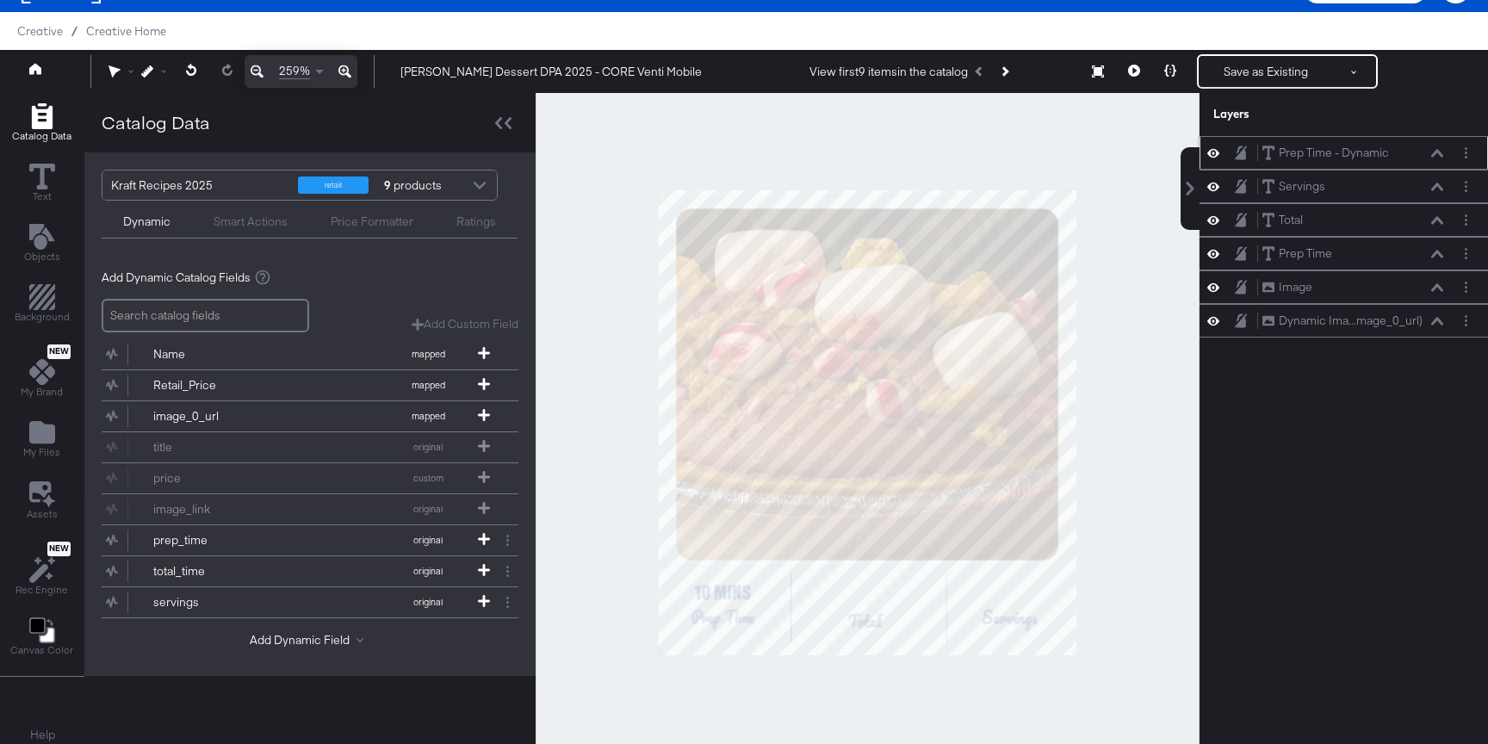
click at [1210, 150] on icon at bounding box center [1213, 153] width 12 height 15
click at [1210, 150] on icon at bounding box center [1213, 153] width 12 height 11
click at [1470, 146] on button "Layer Options" at bounding box center [1466, 153] width 18 height 18
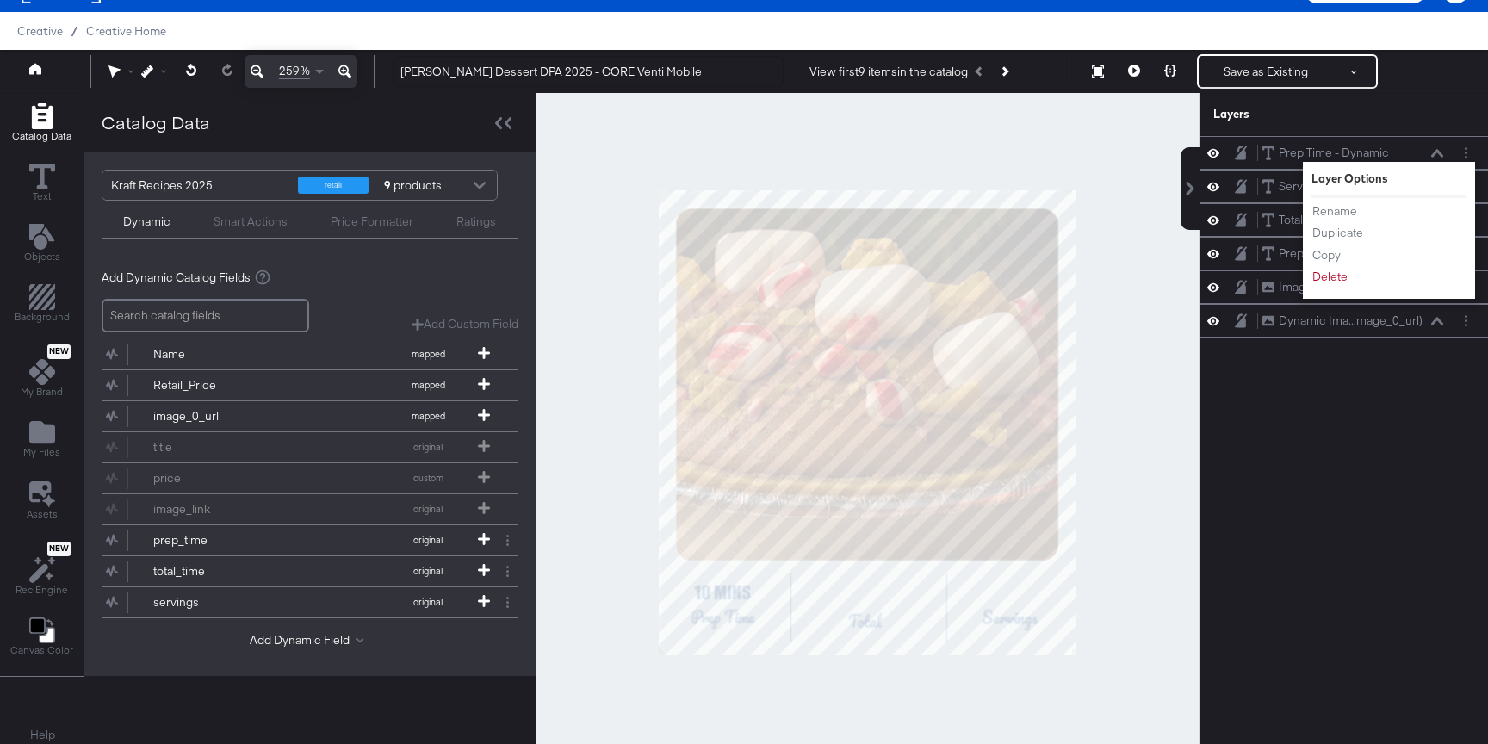
click at [1099, 531] on div at bounding box center [868, 422] width 664 height 659
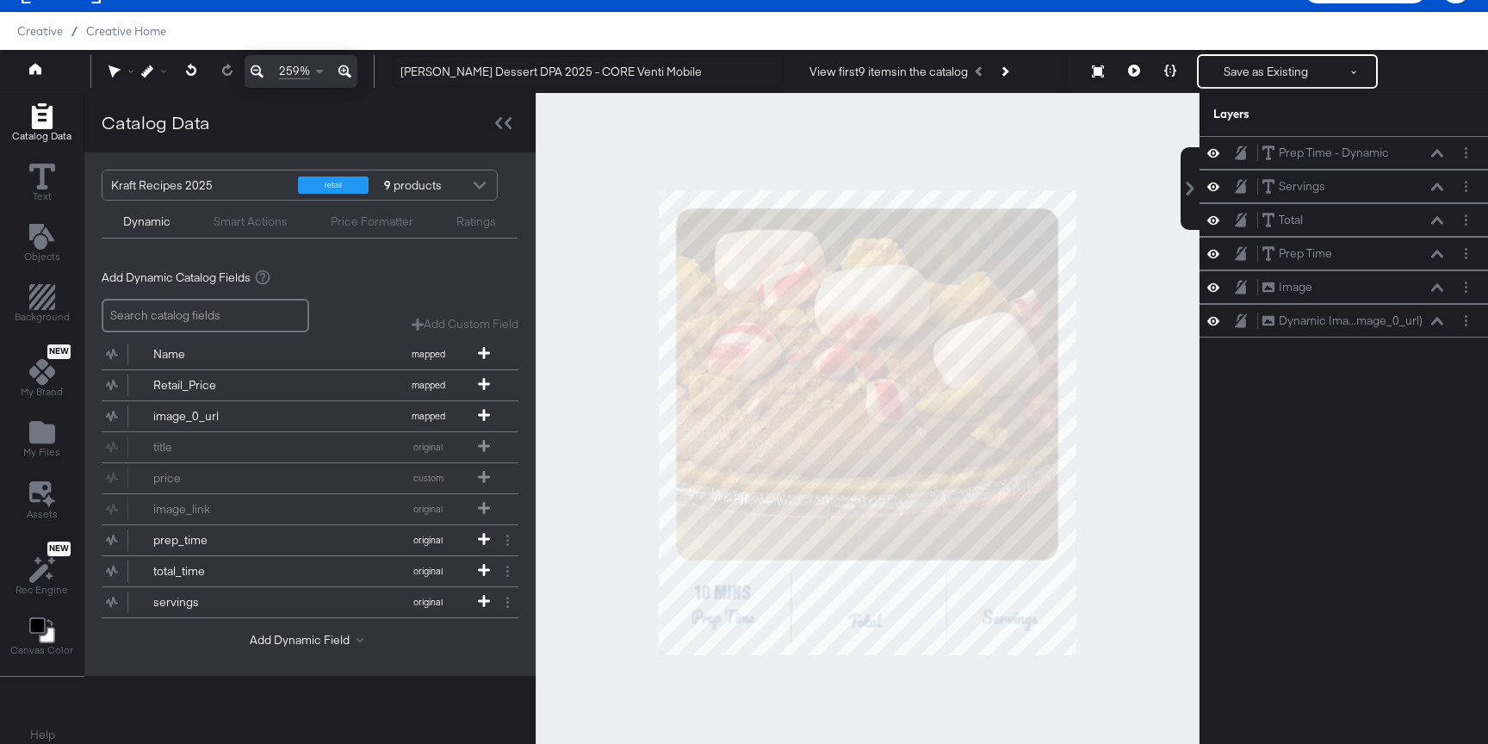
click at [1124, 82] on button at bounding box center [1134, 71] width 36 height 34
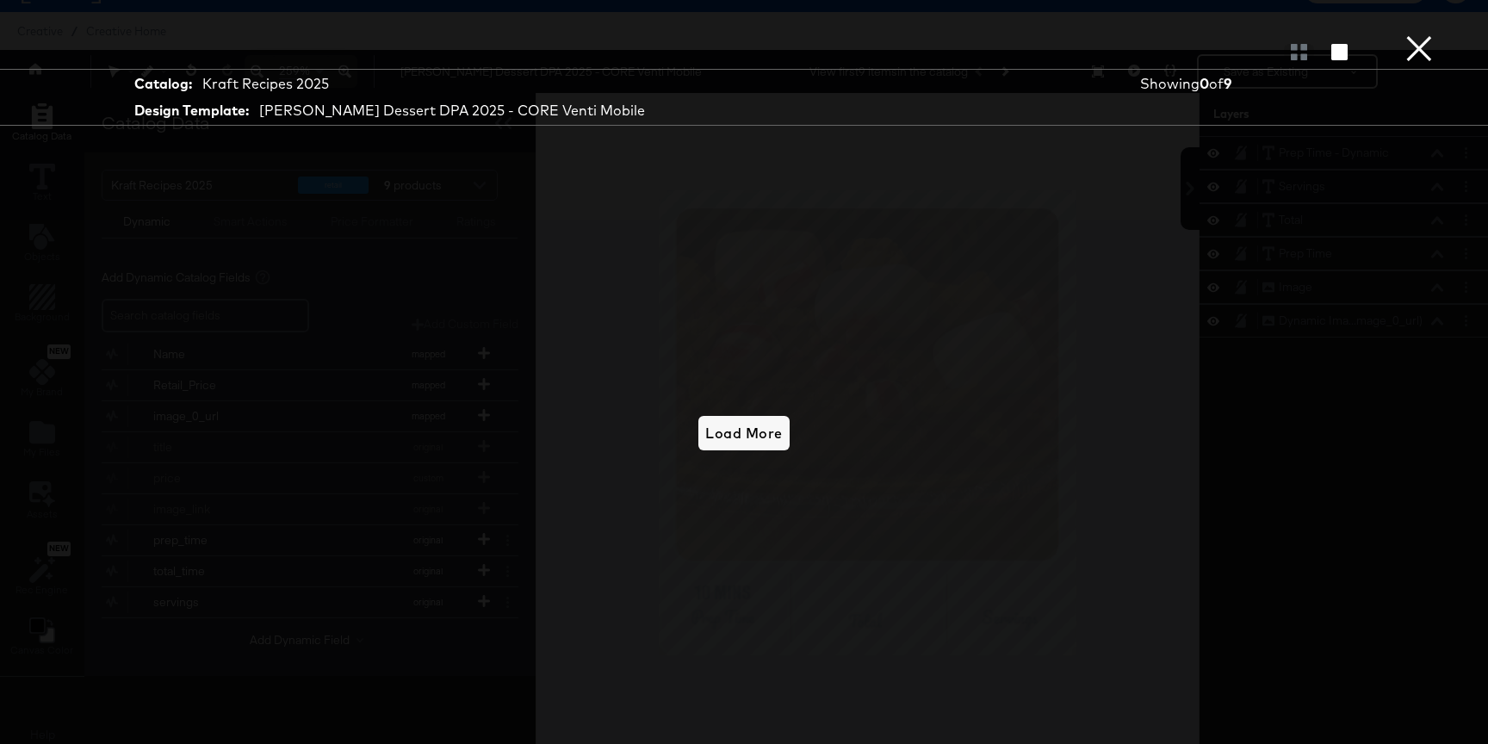
click at [1413, 34] on button "×" at bounding box center [1419, 17] width 34 height 34
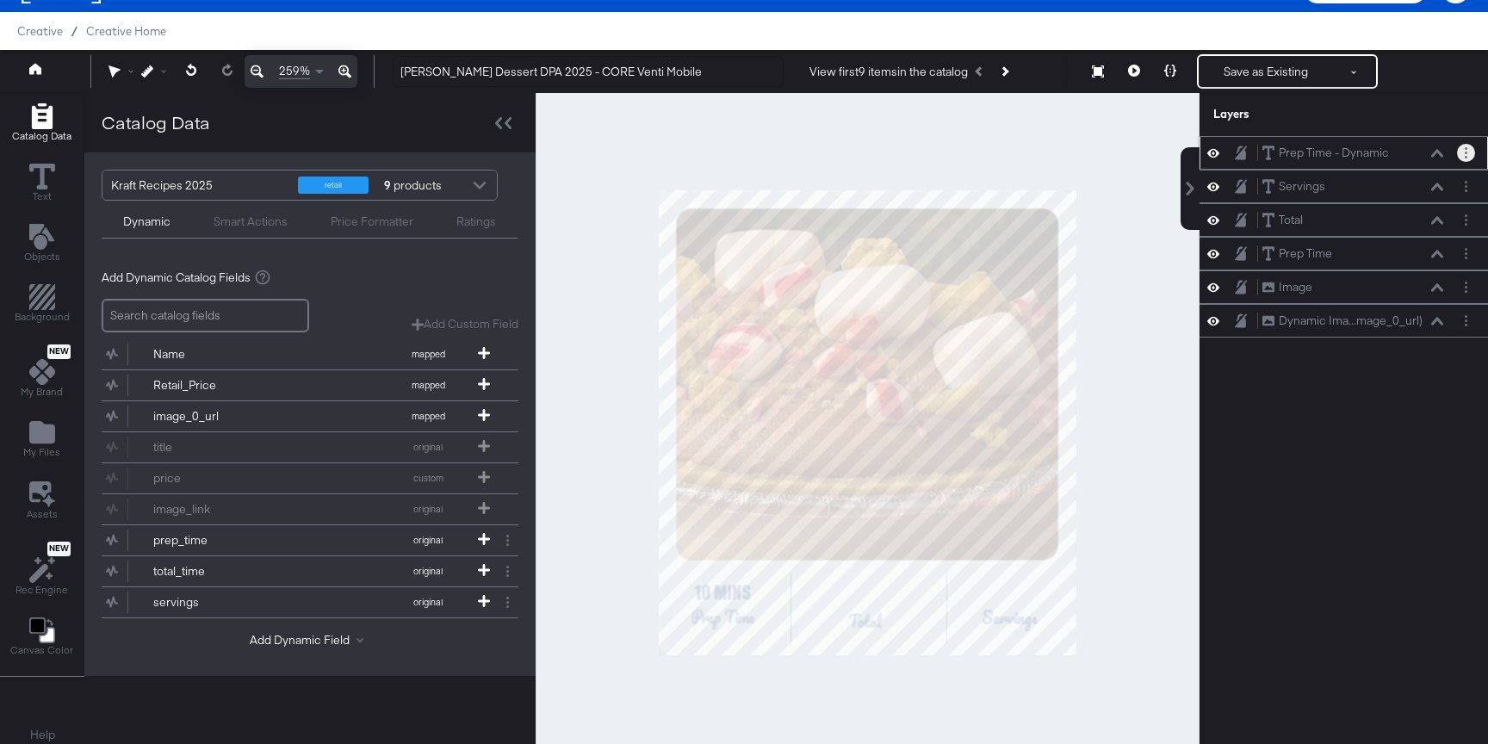
click at [1464, 160] on button "Layer Options" at bounding box center [1466, 153] width 18 height 18
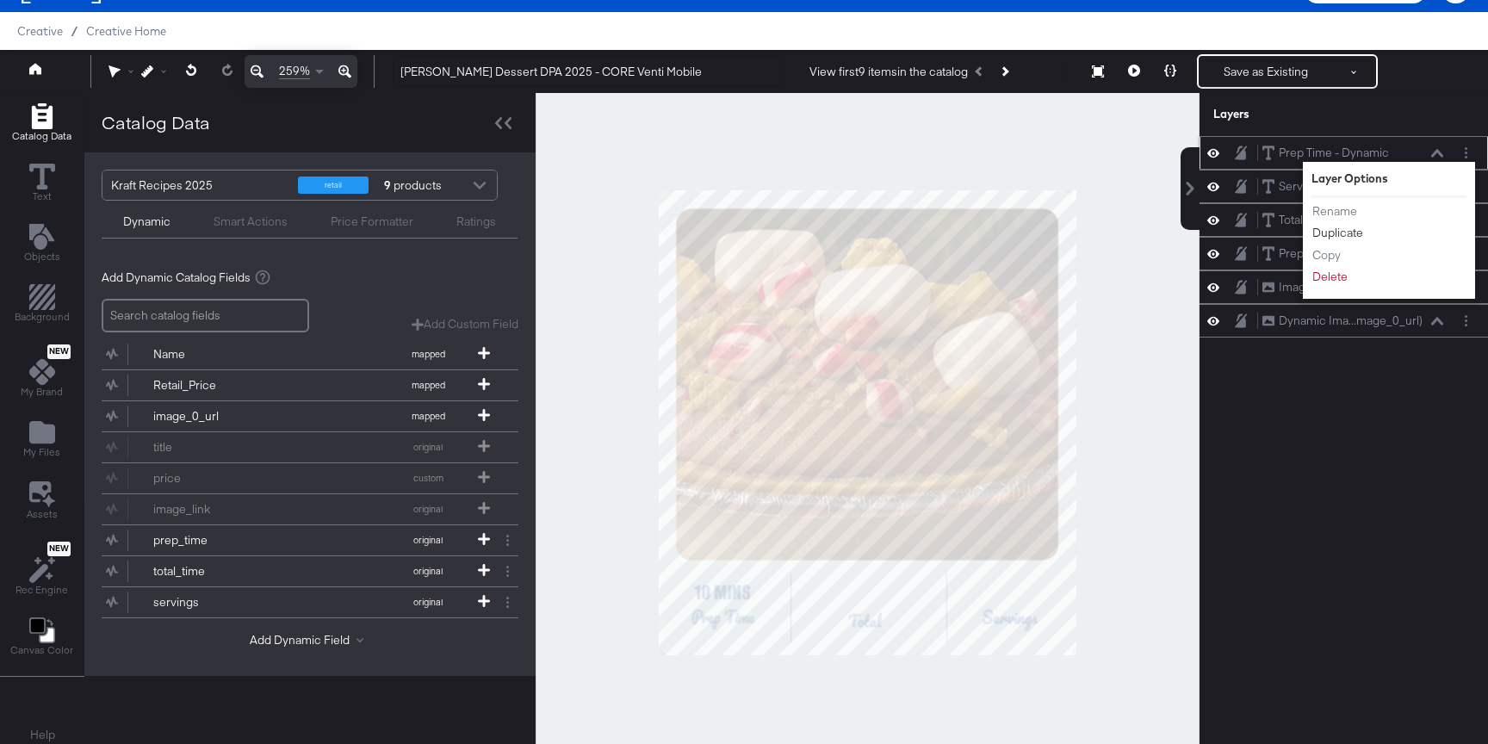
click at [1334, 230] on button "Duplicate" at bounding box center [1337, 233] width 53 height 18
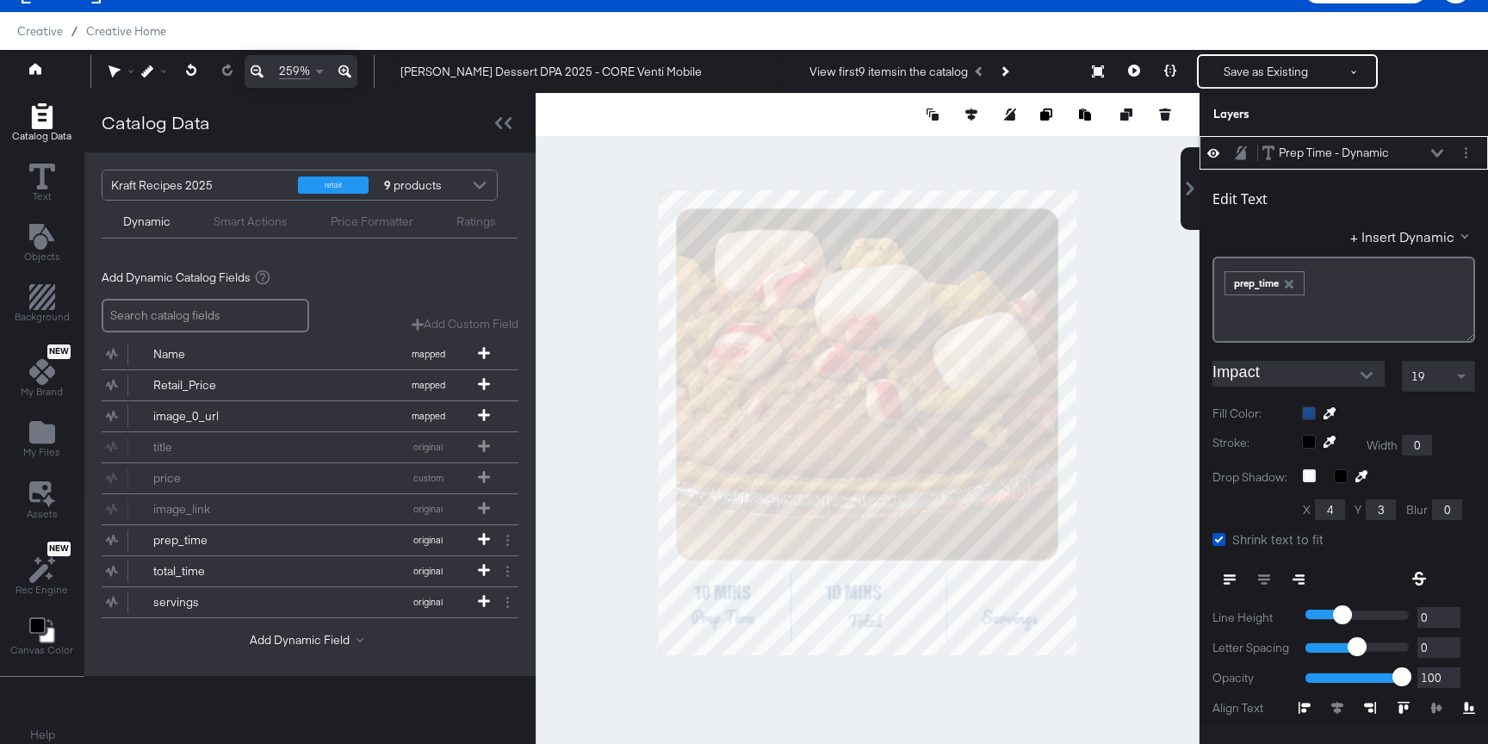
type input "154"
type input "350"
click at [1251, 281] on div "prep_time" at bounding box center [1265, 284] width 78 height 22
click at [1241, 291] on div "prep_time" at bounding box center [1265, 284] width 78 height 22
click at [1296, 283] on div "prep_time" at bounding box center [1264, 283] width 78 height 22
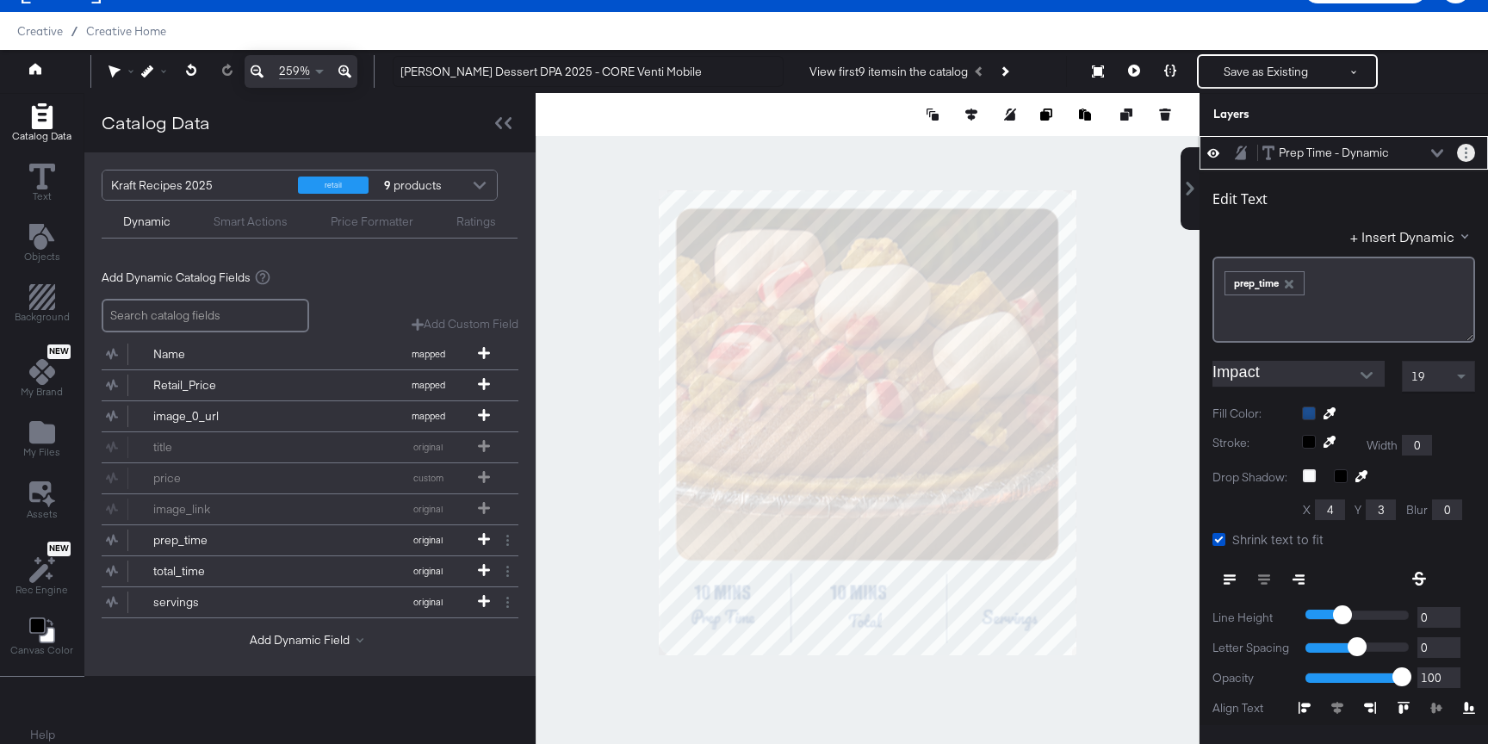
click at [1468, 155] on button "Layer Options" at bounding box center [1466, 153] width 18 height 18
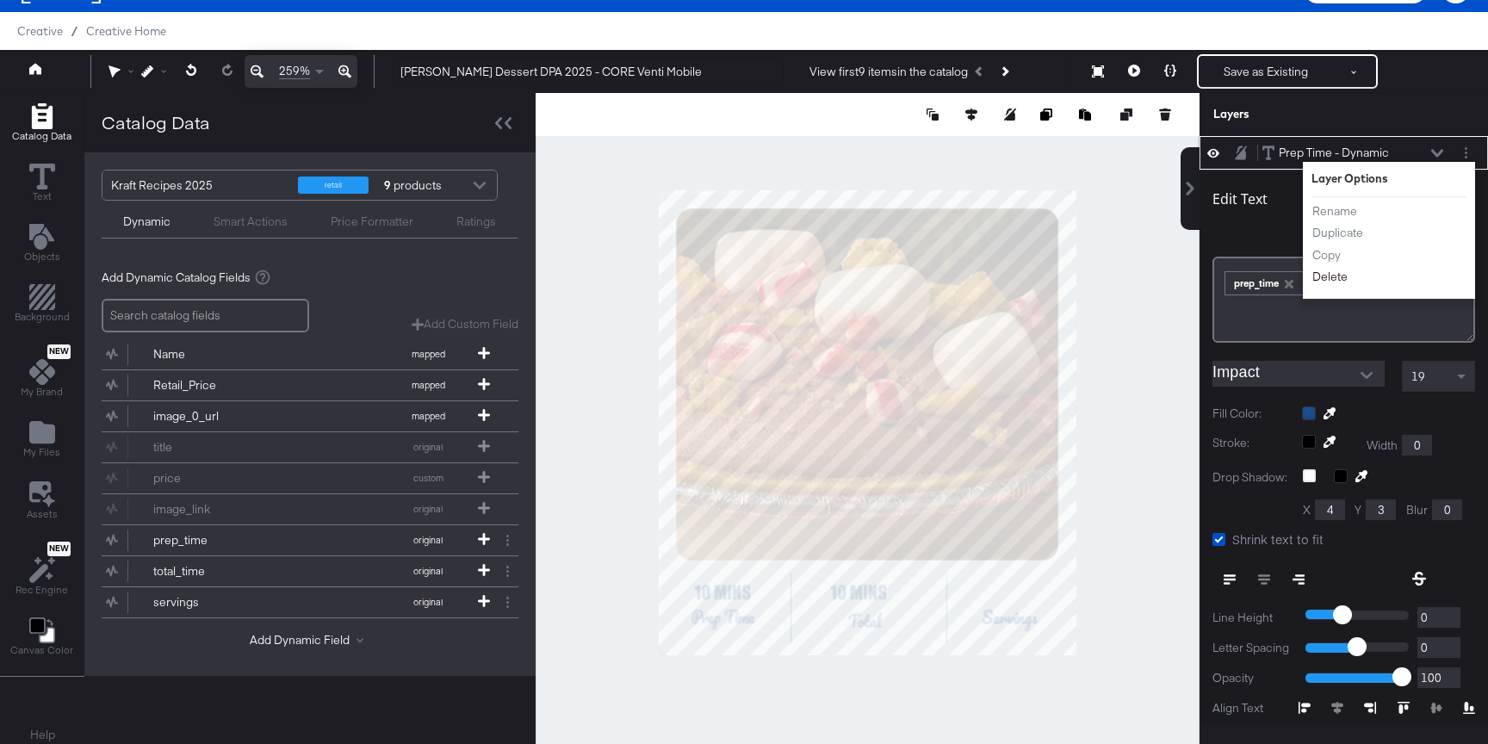
click at [1334, 276] on button "Delete" at bounding box center [1329, 277] width 37 height 18
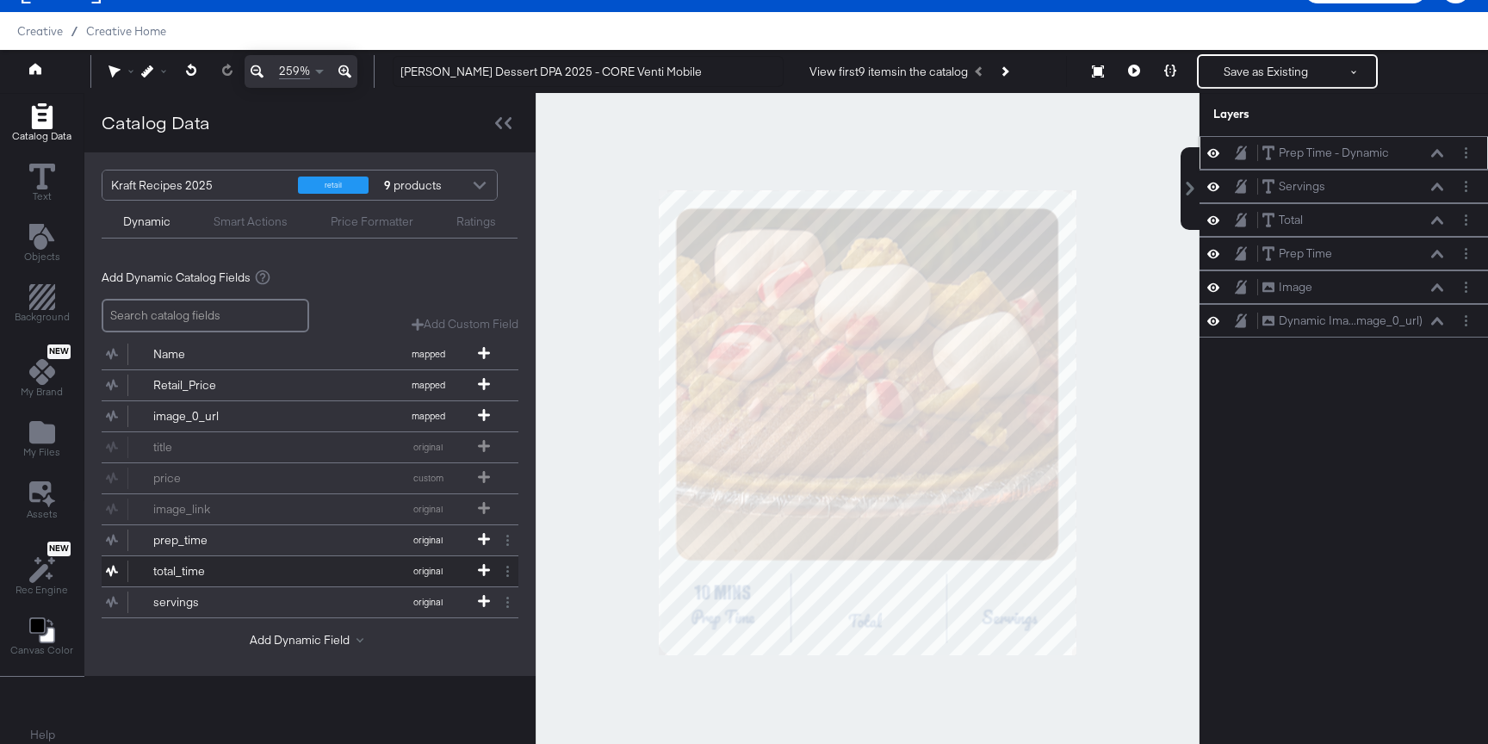
click at [272, 569] on div "total_time" at bounding box center [215, 571] width 125 height 16
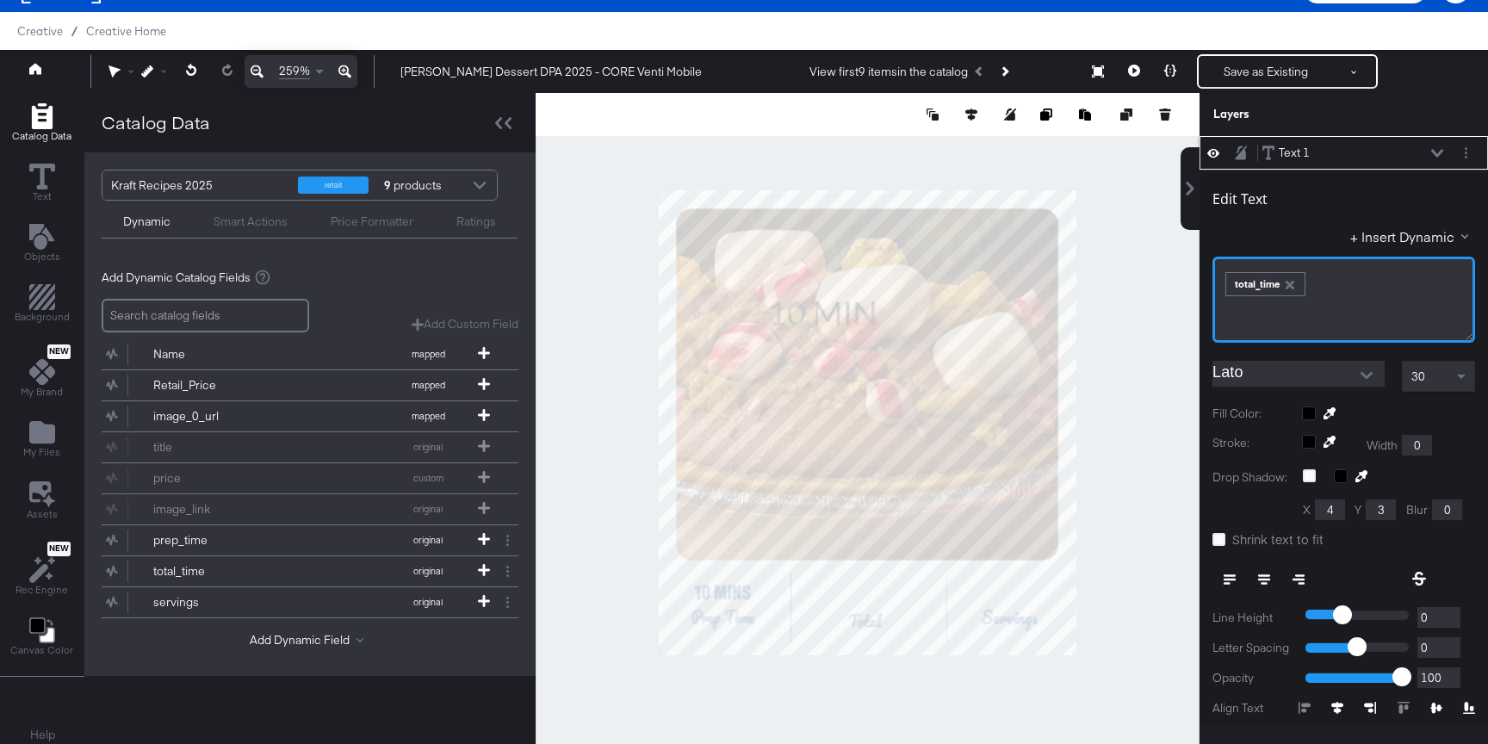
click at [1276, 288] on div "total_time" at bounding box center [1265, 284] width 78 height 22
click at [1272, 353] on div "Edit Text + Insert Dynamic ﻿ ﻿ total_time ﻿ Lato 30 Fill Color: Stroke: Width 0…" at bounding box center [1343, 503] width 288 height 666
click at [1272, 368] on input "Lato" at bounding box center [1285, 374] width 146 height 26
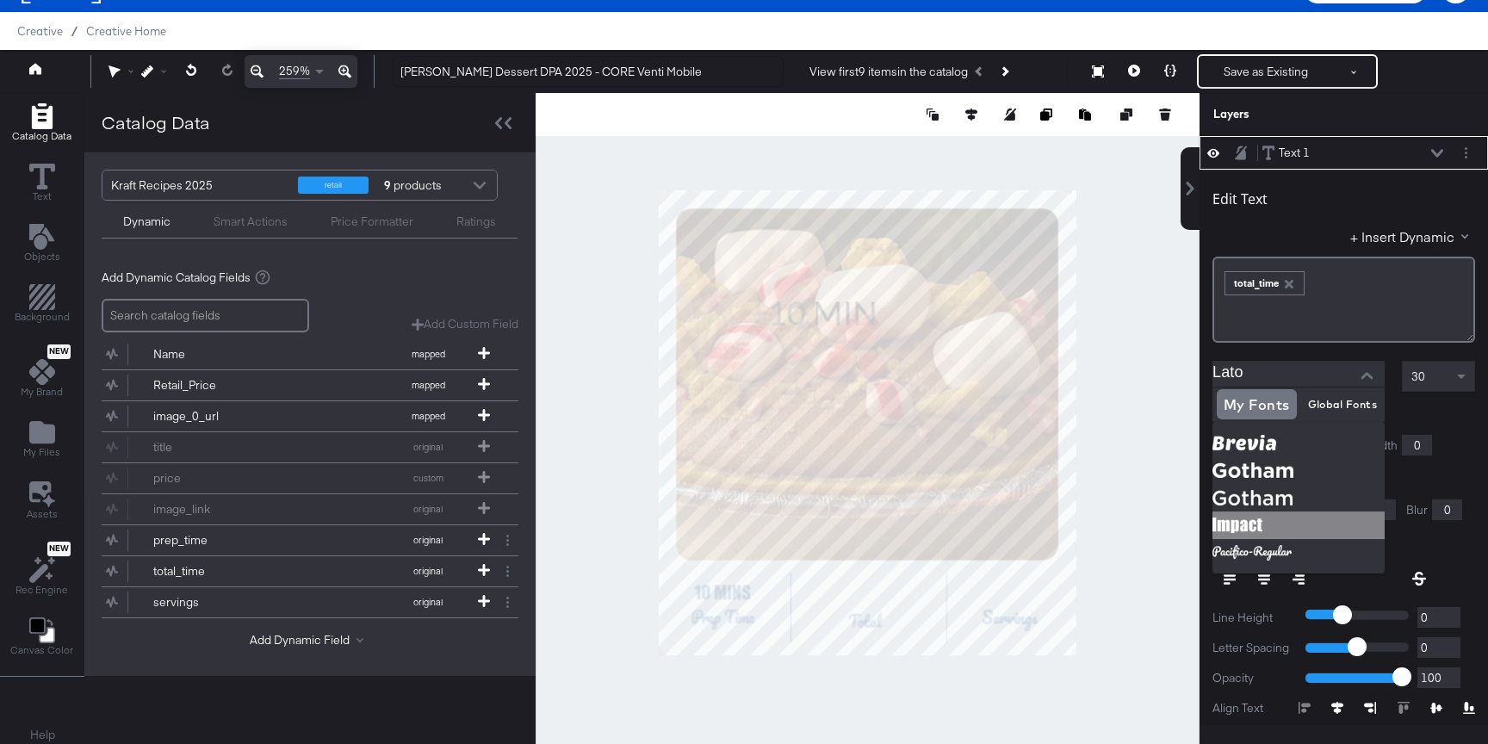
click at [1272, 515] on img at bounding box center [1298, 525] width 172 height 28
type input "Impact"
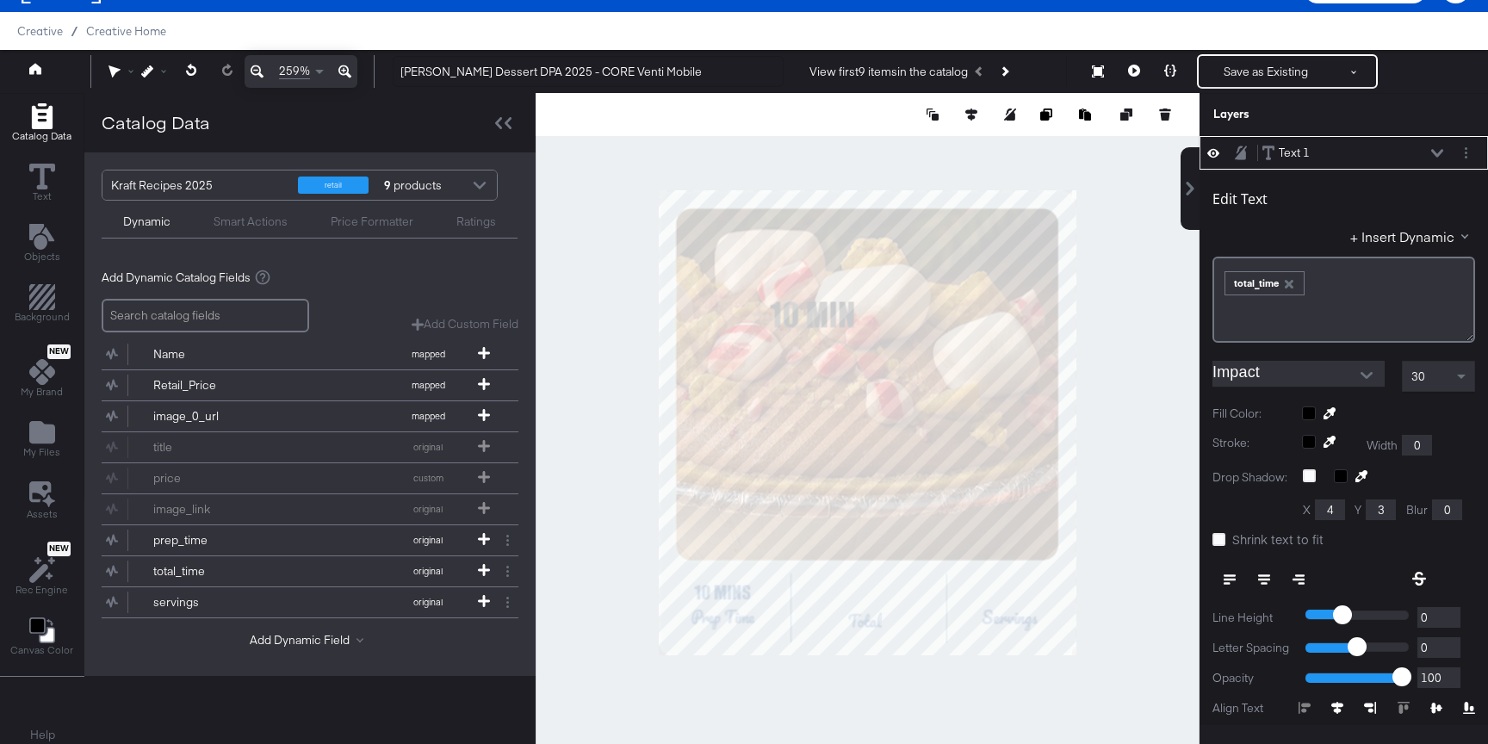
click at [1437, 392] on div at bounding box center [1343, 392] width 263 height 1
click at [1428, 398] on div "Edit Text + Insert Dynamic ﻿ ﻿ total_time ﻿ Impact 30 Fill Color: Stroke: Width…" at bounding box center [1343, 503] width 288 height 666
click at [1431, 374] on div "30" at bounding box center [1437, 376] width 71 height 29
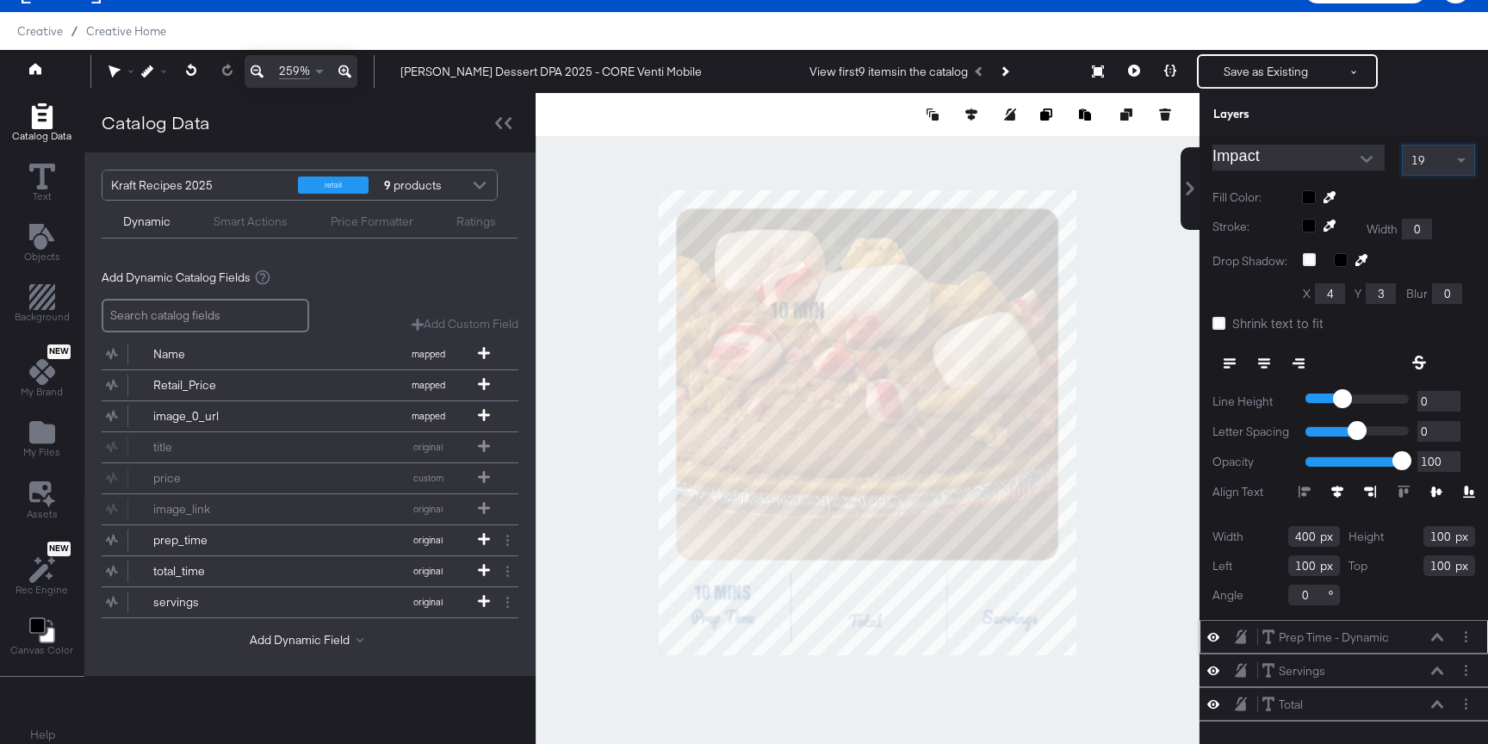
scroll to position [244, 0]
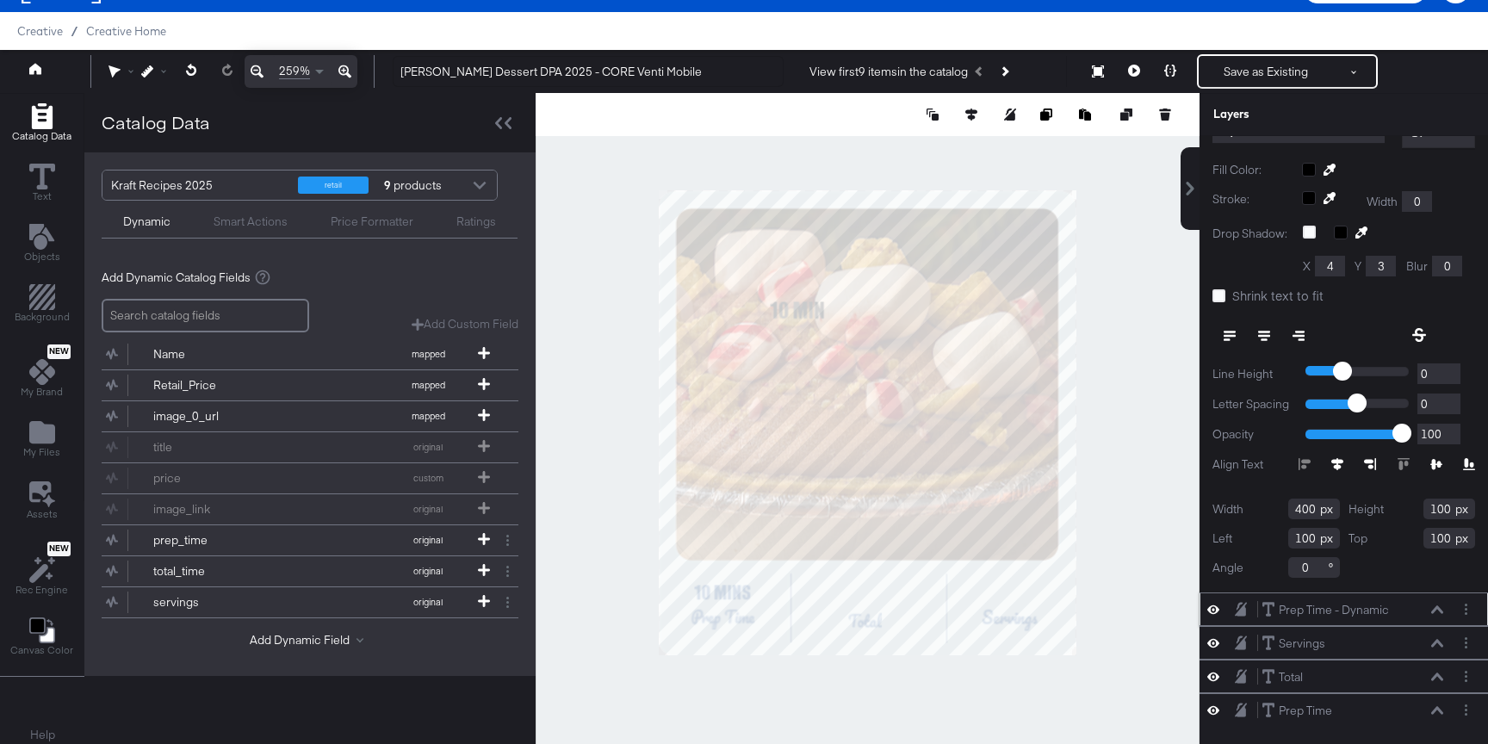
drag, startPoint x: 1313, startPoint y: 512, endPoint x: 1229, endPoint y: 511, distance: 84.4
click at [1229, 511] on div "Width 400" at bounding box center [1275, 508] width 127 height 21
type input "80"
drag, startPoint x: 1450, startPoint y: 511, endPoint x: 1377, endPoint y: 511, distance: 73.2
click at [1378, 511] on div "Height 100" at bounding box center [1411, 508] width 127 height 21
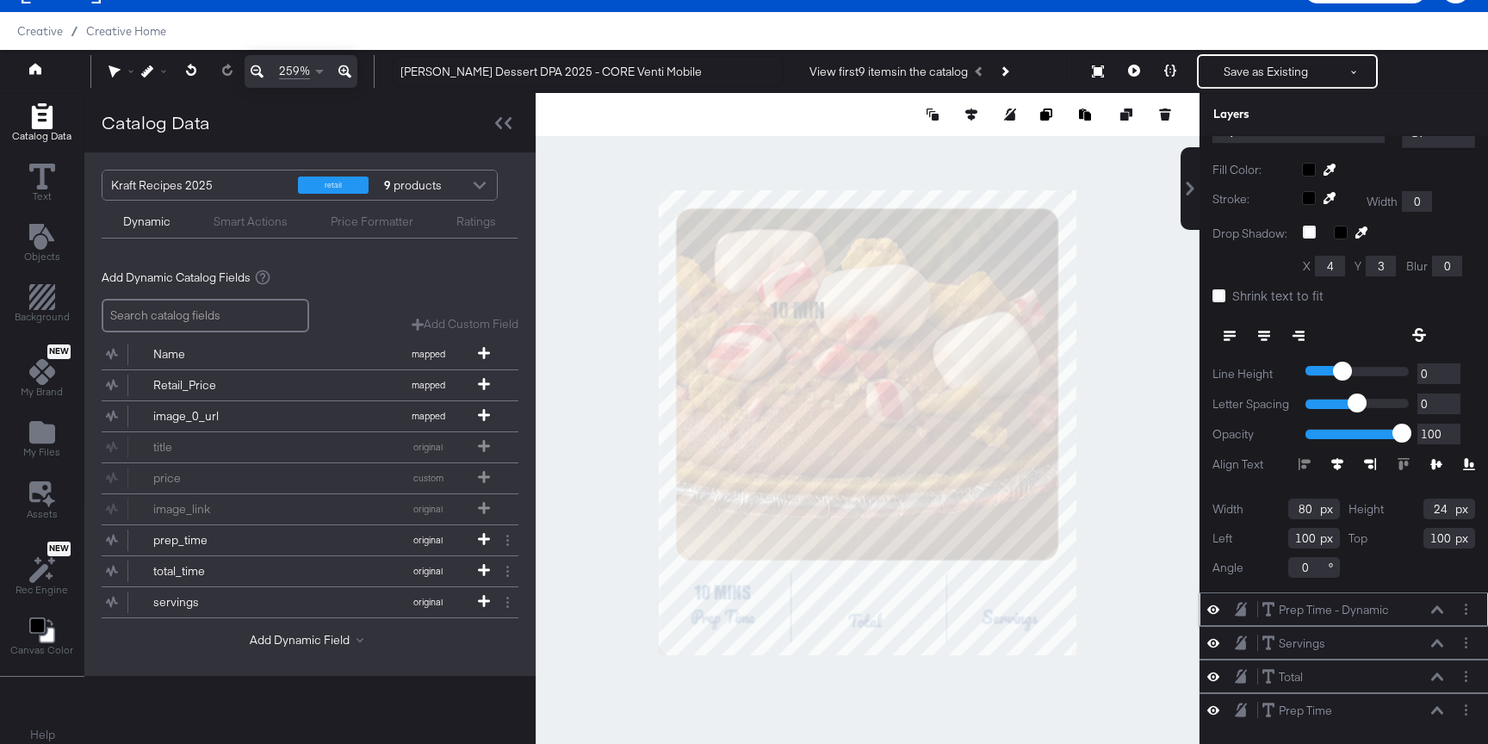
type input "24"
drag, startPoint x: 1313, startPoint y: 542, endPoint x: 1226, endPoint y: 542, distance: 87.0
click at [1226, 542] on div "Left 100" at bounding box center [1275, 538] width 127 height 21
type input "147"
drag, startPoint x: 1450, startPoint y: 541, endPoint x: 1347, endPoint y: 538, distance: 103.3
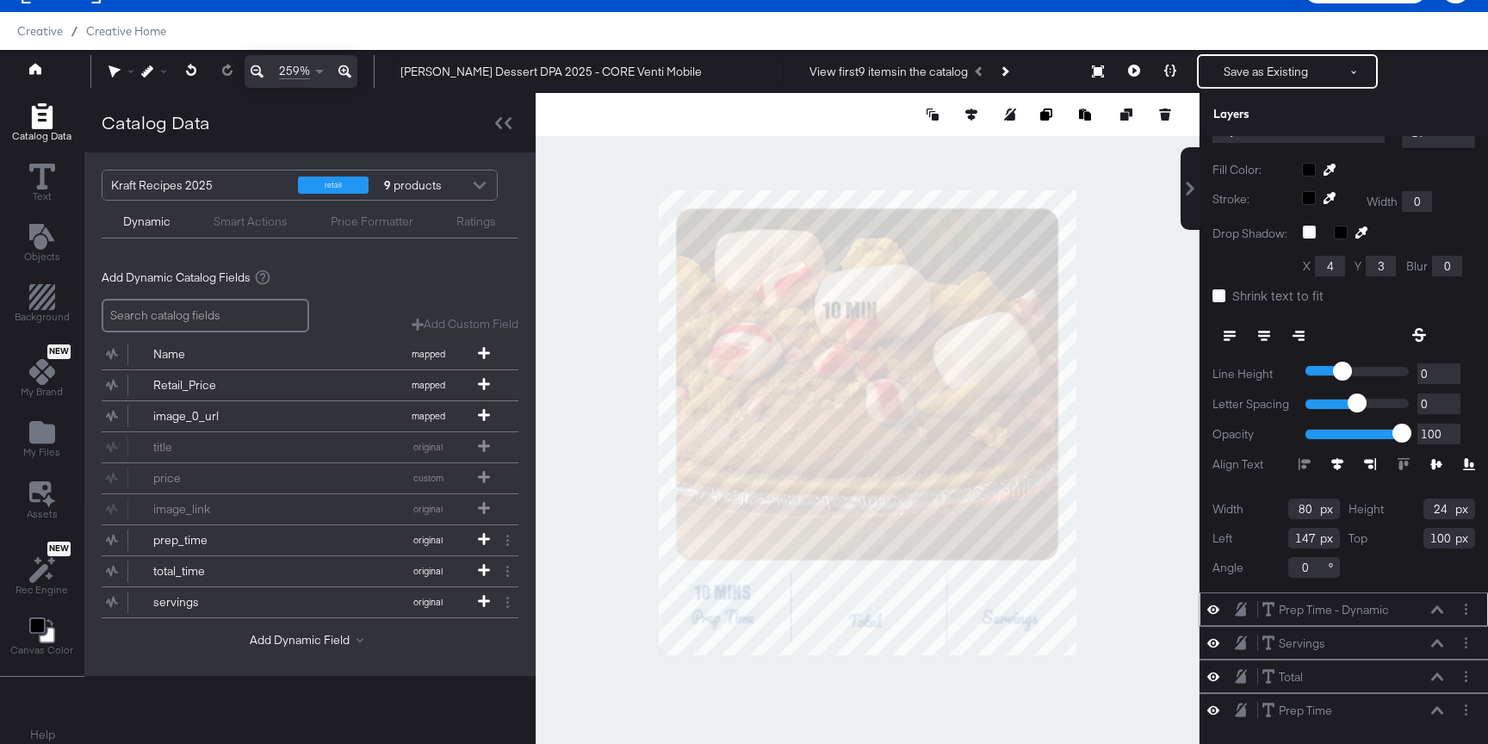
click at [1347, 539] on div "Width 80 Height 24 Left 147 Top 100 Angle 0" at bounding box center [1343, 537] width 263 height 79
type input "350"
click at [1269, 335] on icon at bounding box center [1264, 336] width 12 height 2
click at [1219, 296] on icon at bounding box center [1218, 295] width 13 height 13
click at [0, 0] on input "Shrink text to fit" at bounding box center [0, 0] width 0 height 0
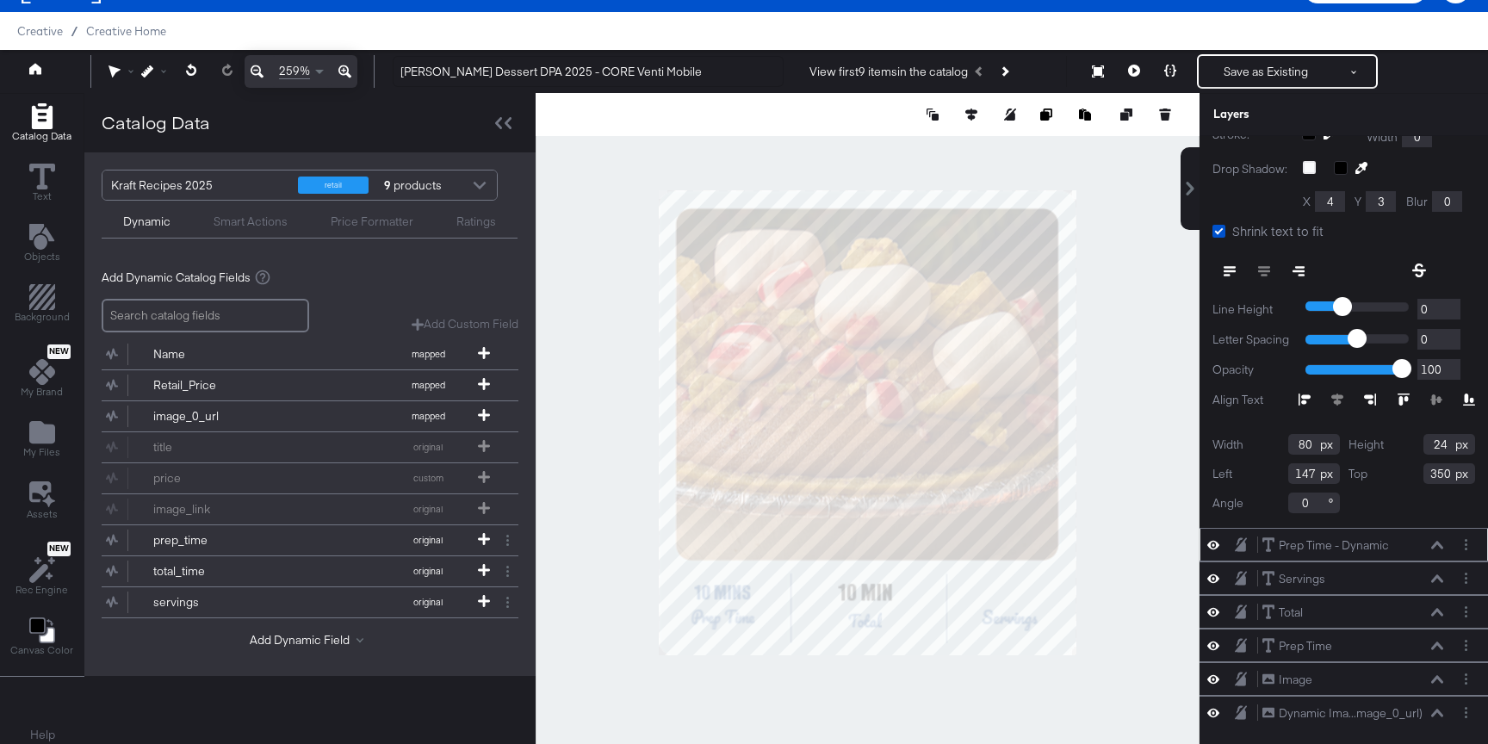
scroll to position [312, 0]
click at [1346, 164] on div at bounding box center [1354, 166] width 41 height 17
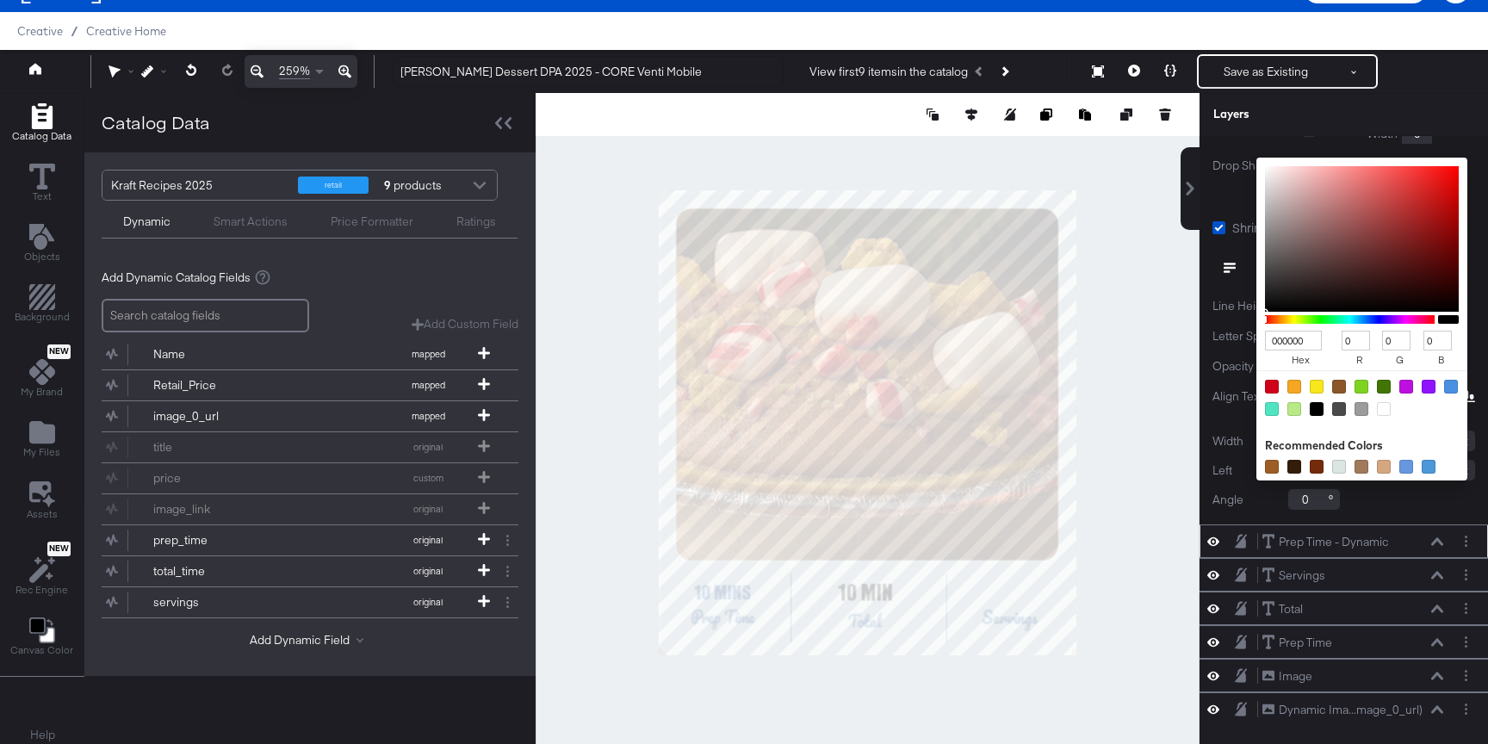
click at [1251, 198] on div "Drop Shadow: 000000 hex 0 r 0 g 0 b 100 a Recommended Colors X 4 Y 3 Blur 0" at bounding box center [1343, 181] width 263 height 47
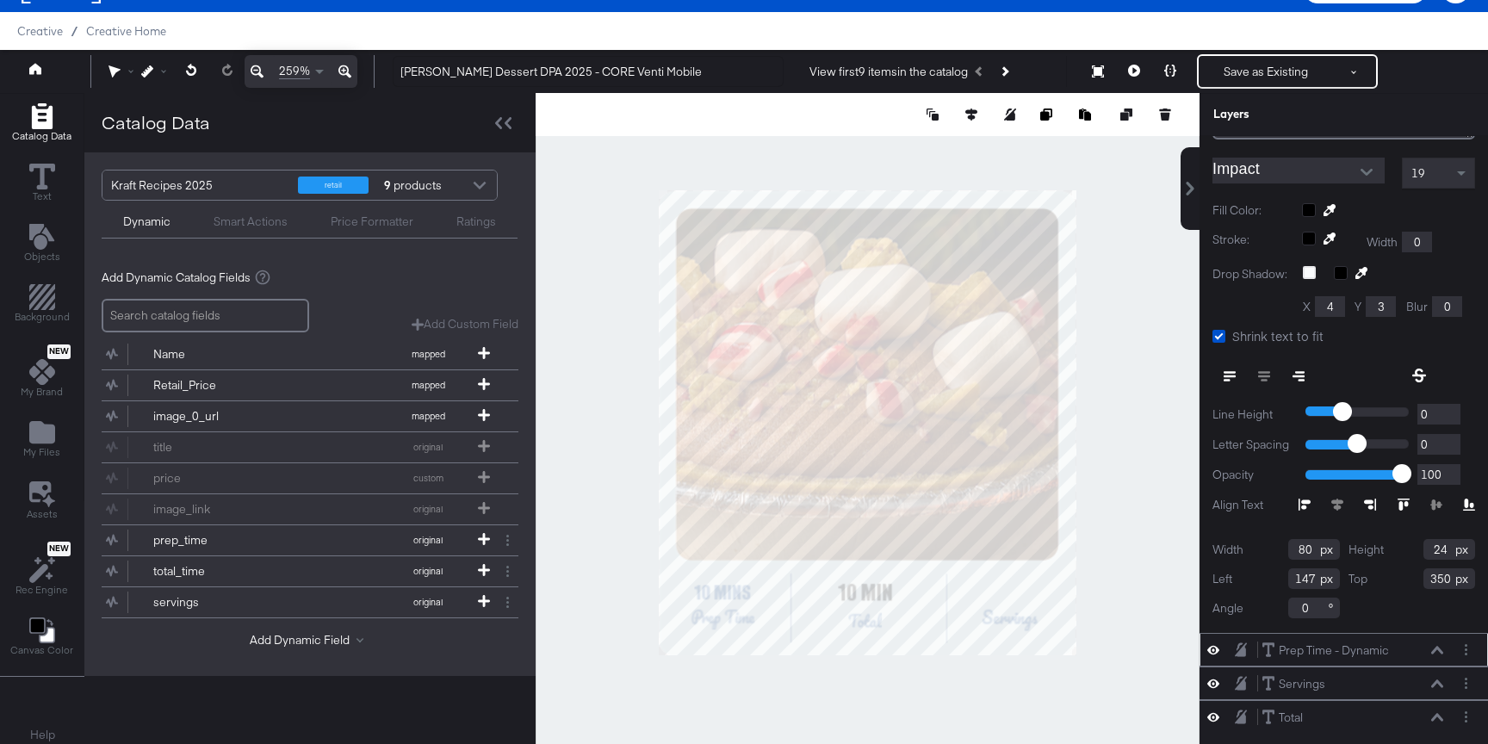
scroll to position [198, 0]
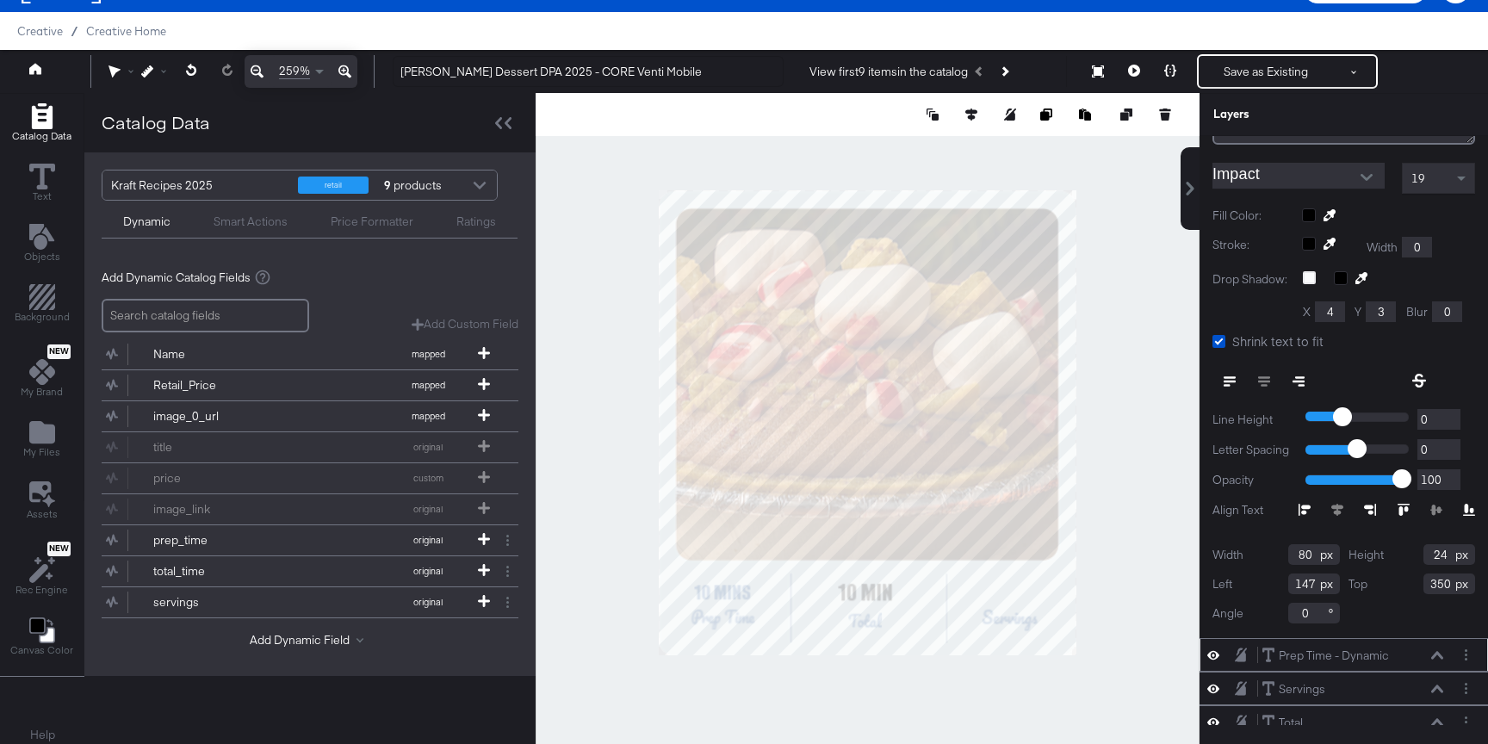
click at [1308, 211] on div at bounding box center [1388, 215] width 173 height 14
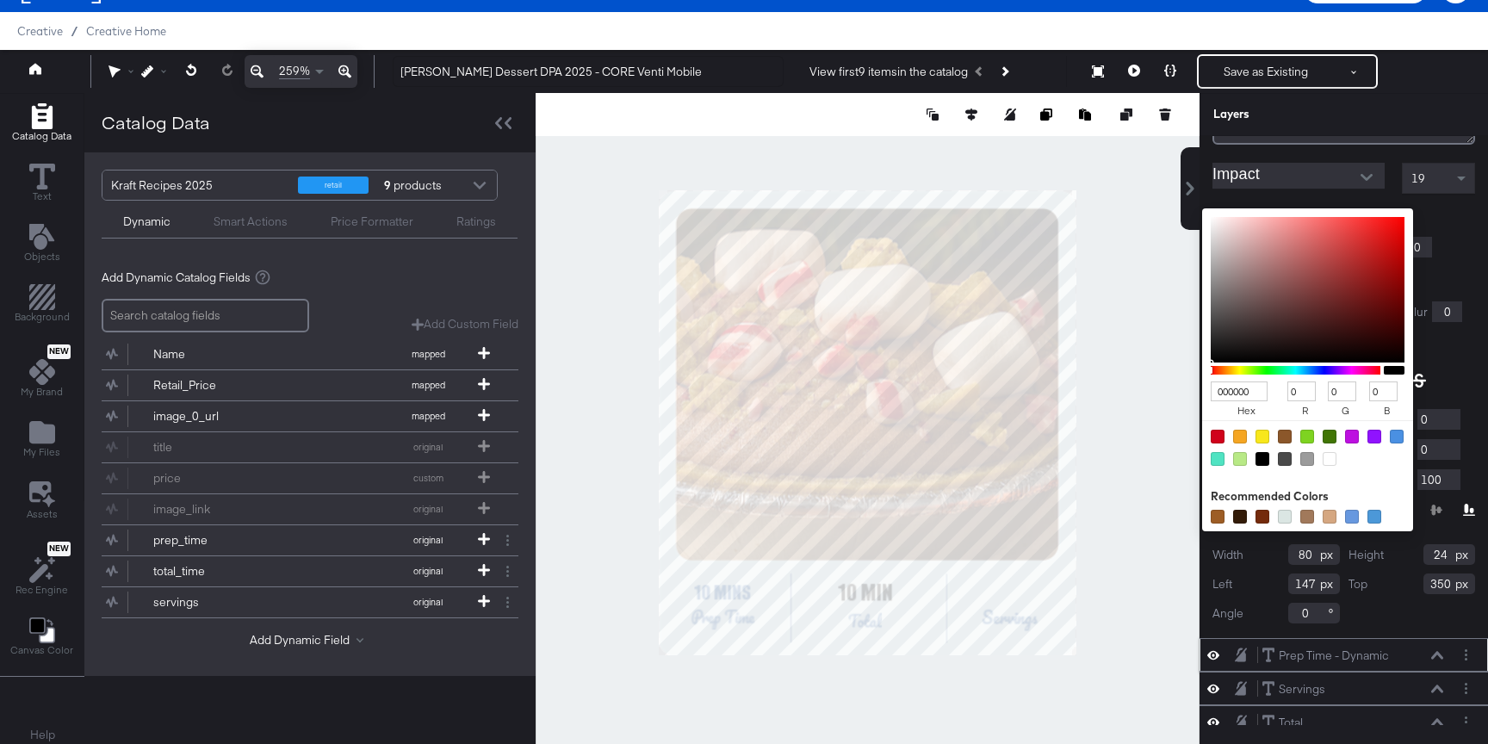
click at [1248, 388] on input "000000" at bounding box center [1239, 391] width 57 height 20
type input "1D4"
type input "17"
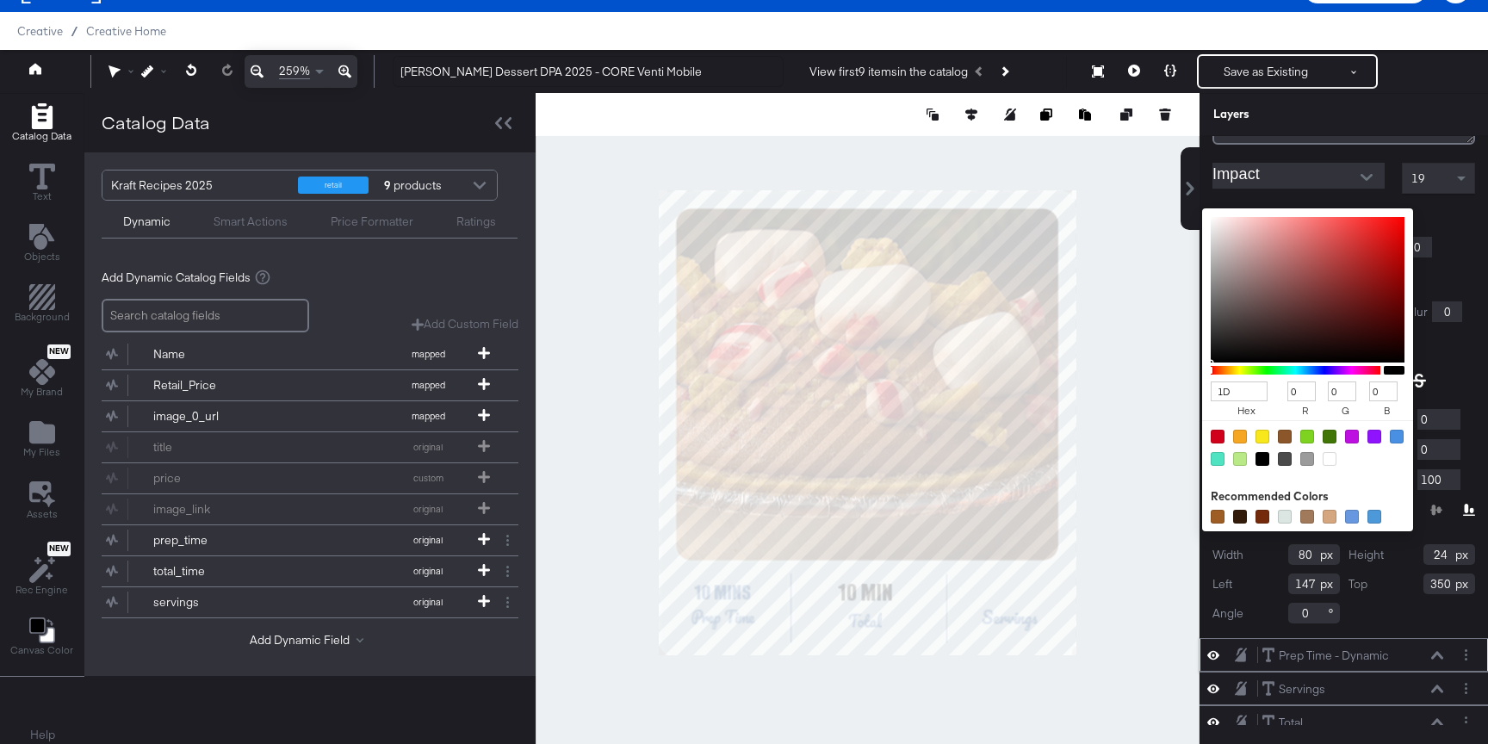
type input "221"
type input "68"
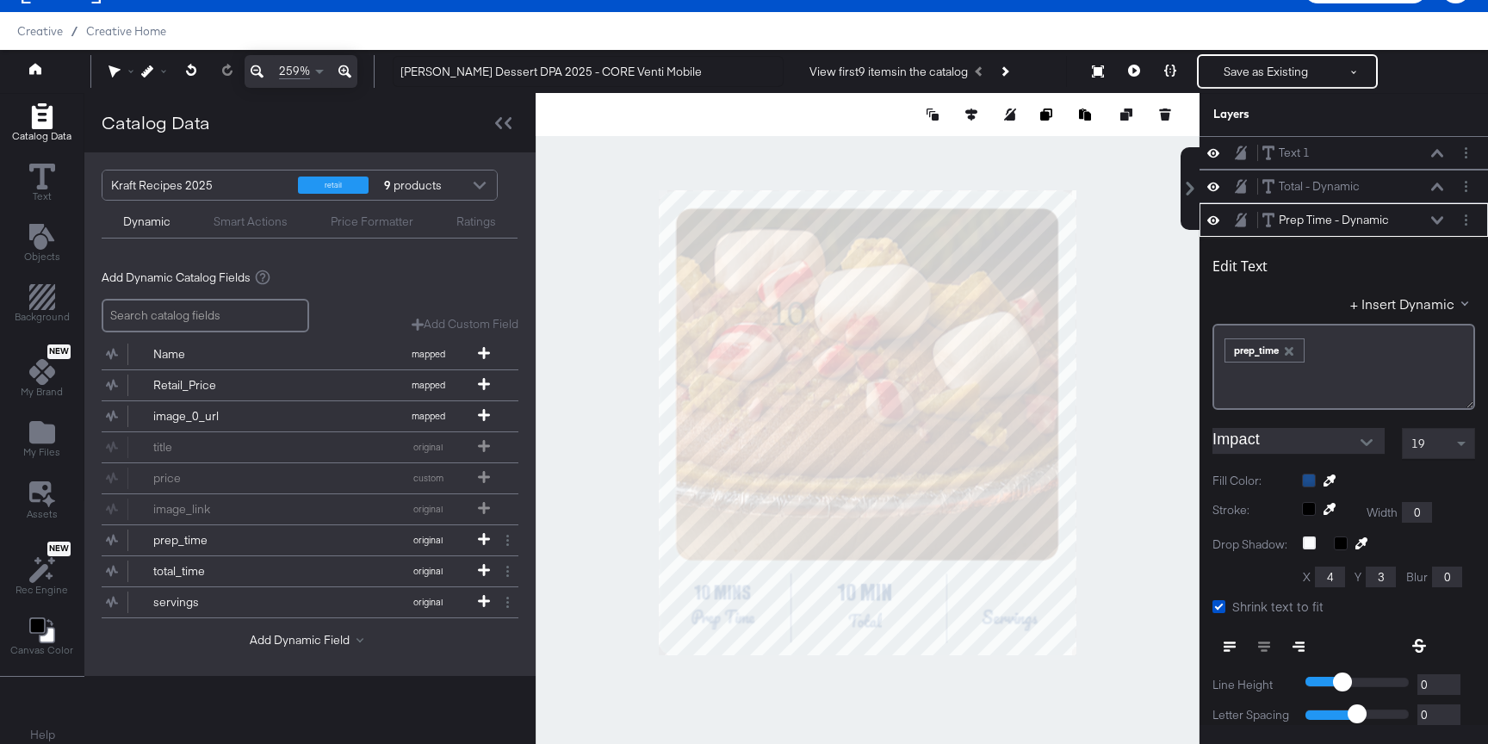
scroll to position [67, 0]
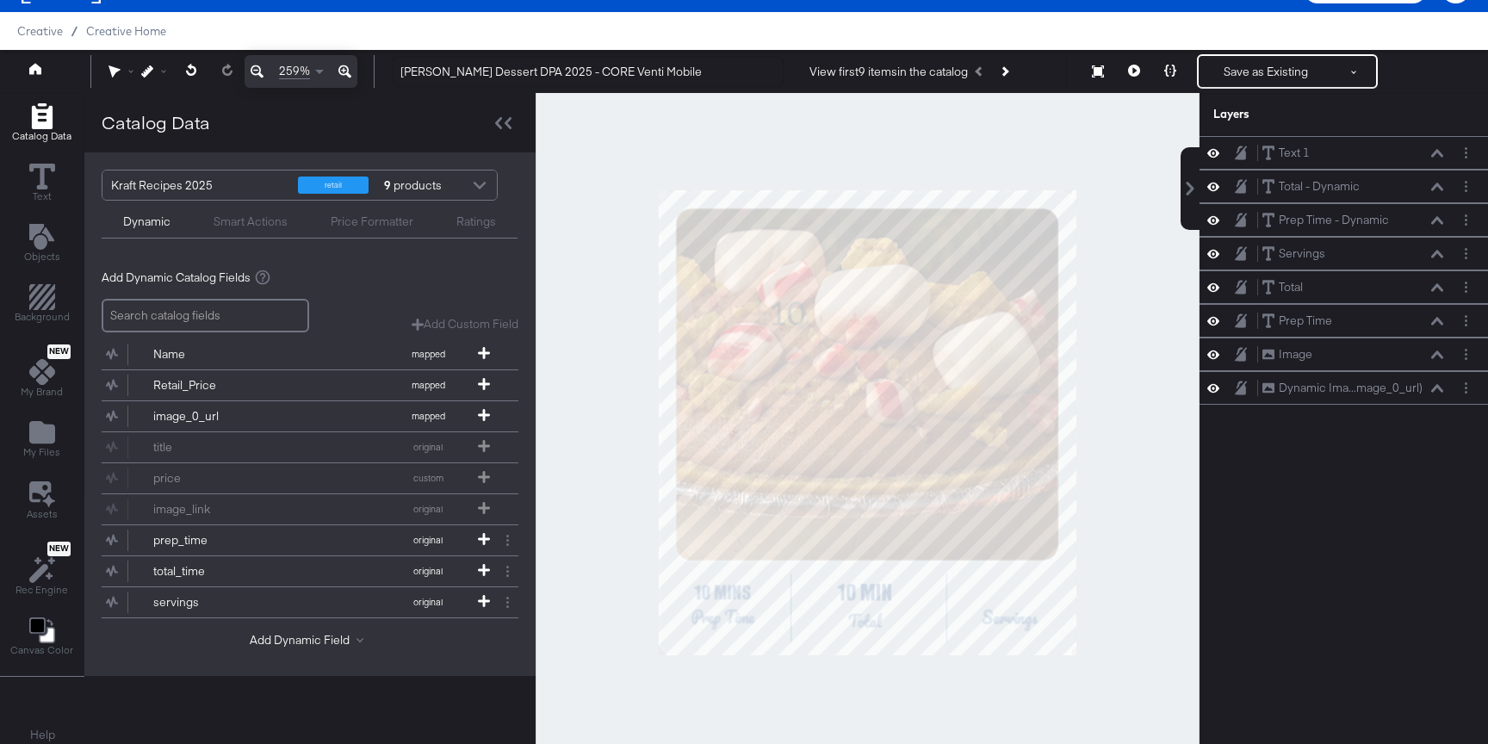
click at [1178, 570] on div at bounding box center [868, 422] width 664 height 659
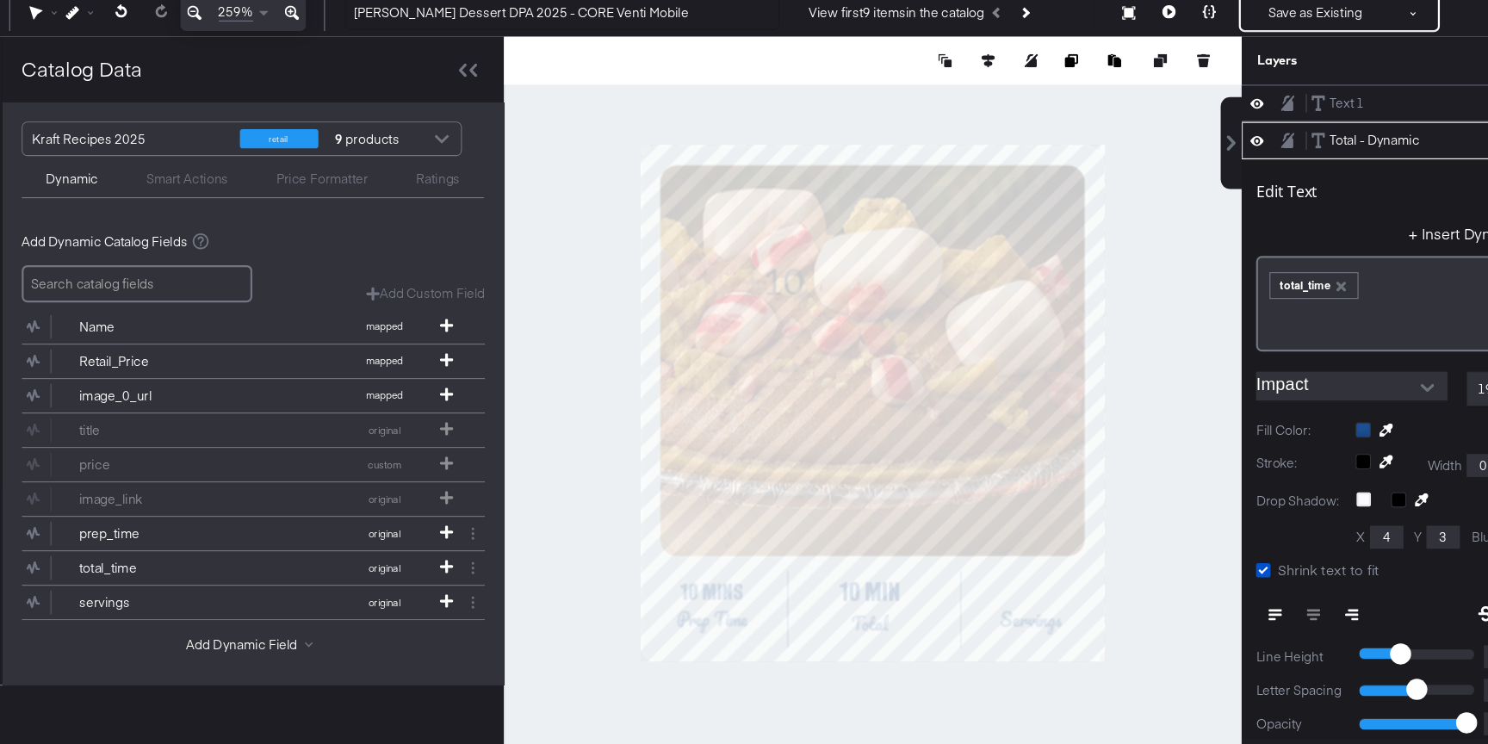
scroll to position [36, 0]
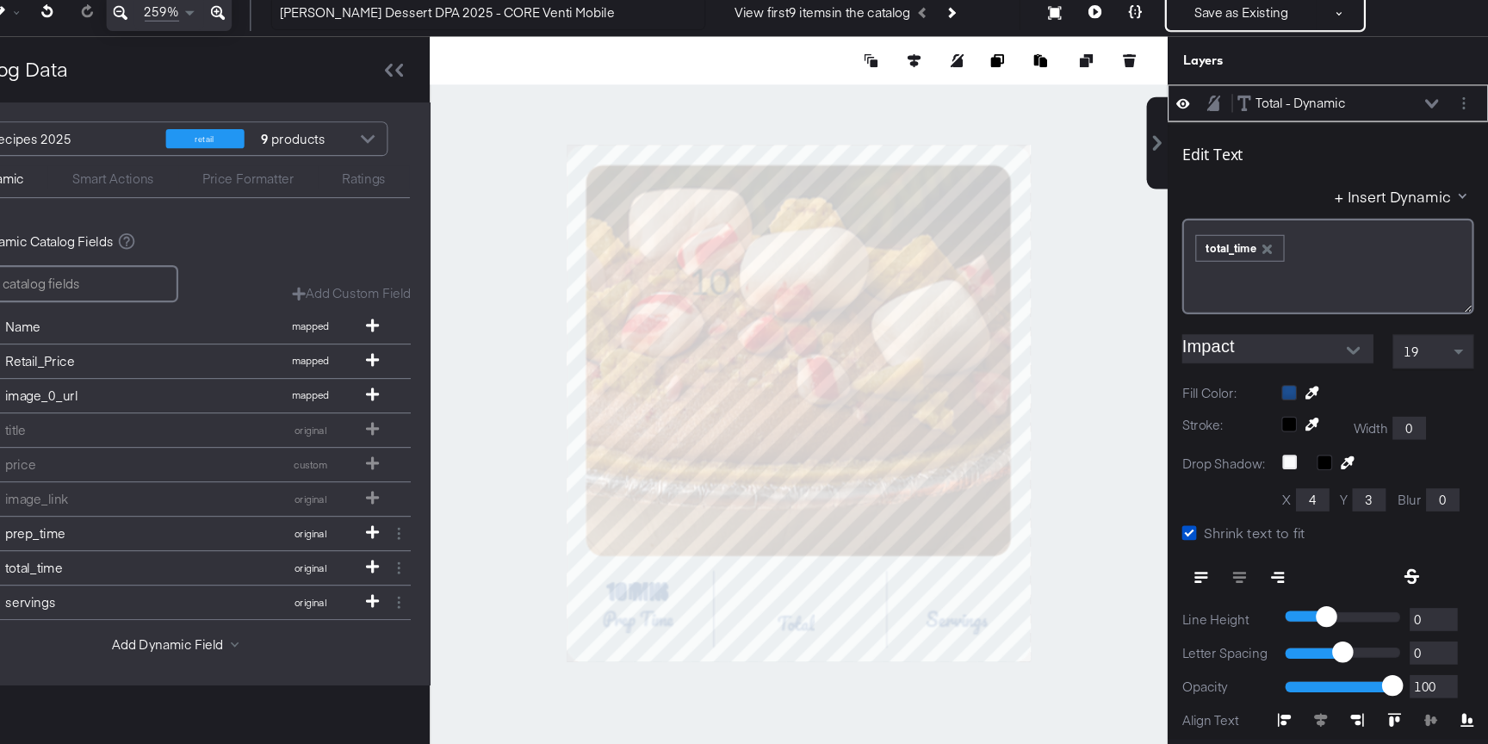
type input "31"
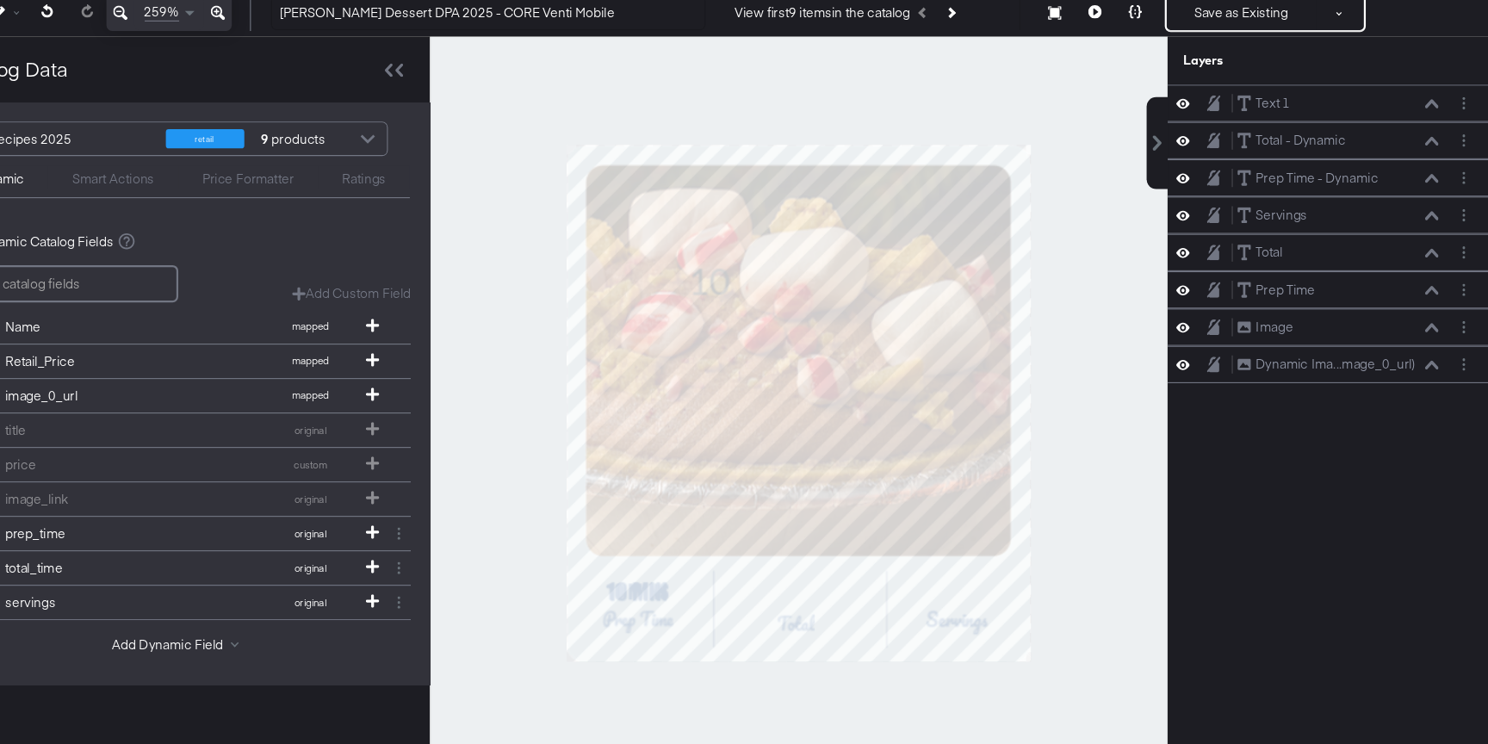
click at [585, 596] on div at bounding box center [868, 422] width 664 height 659
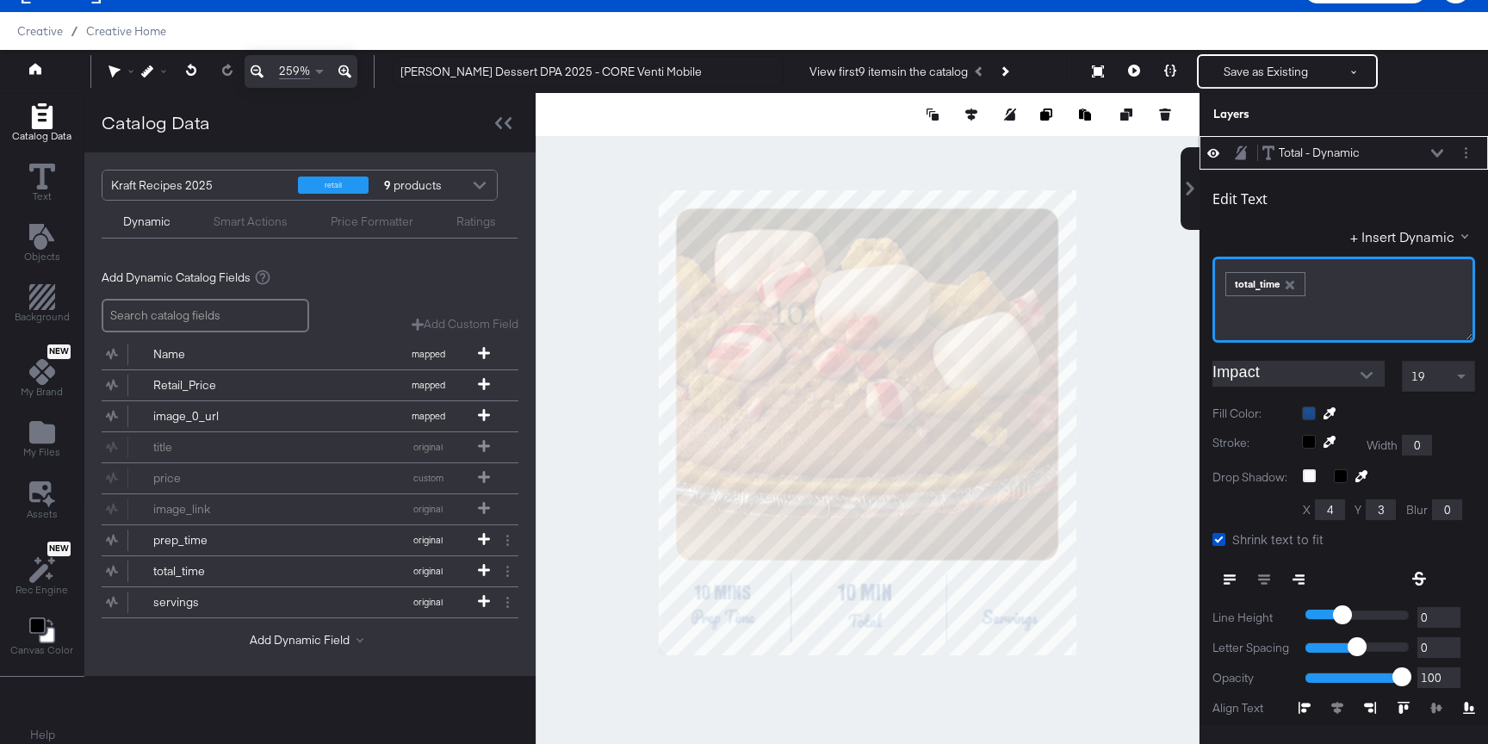
click at [1265, 292] on div "total_time" at bounding box center [1265, 284] width 78 height 22
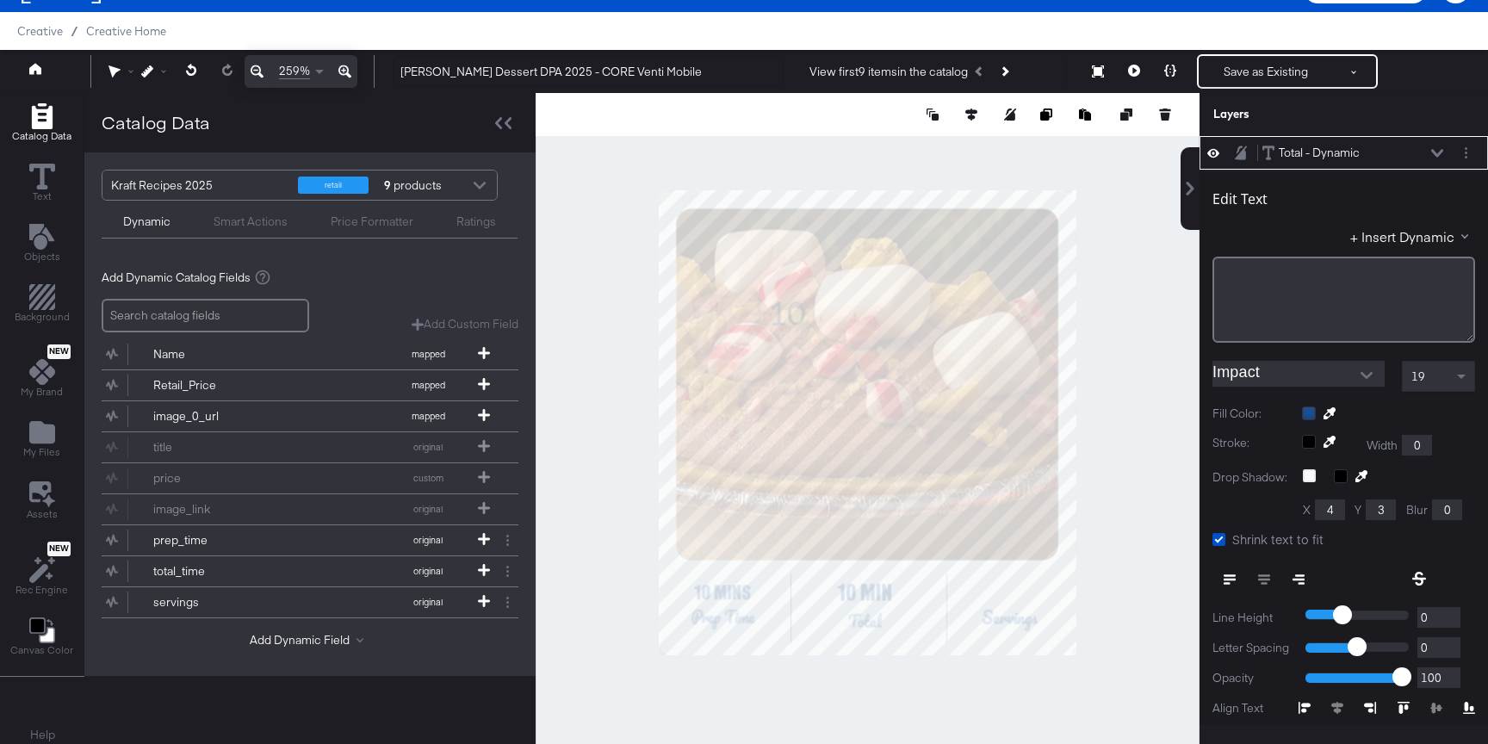
click at [1102, 495] on div at bounding box center [868, 422] width 664 height 659
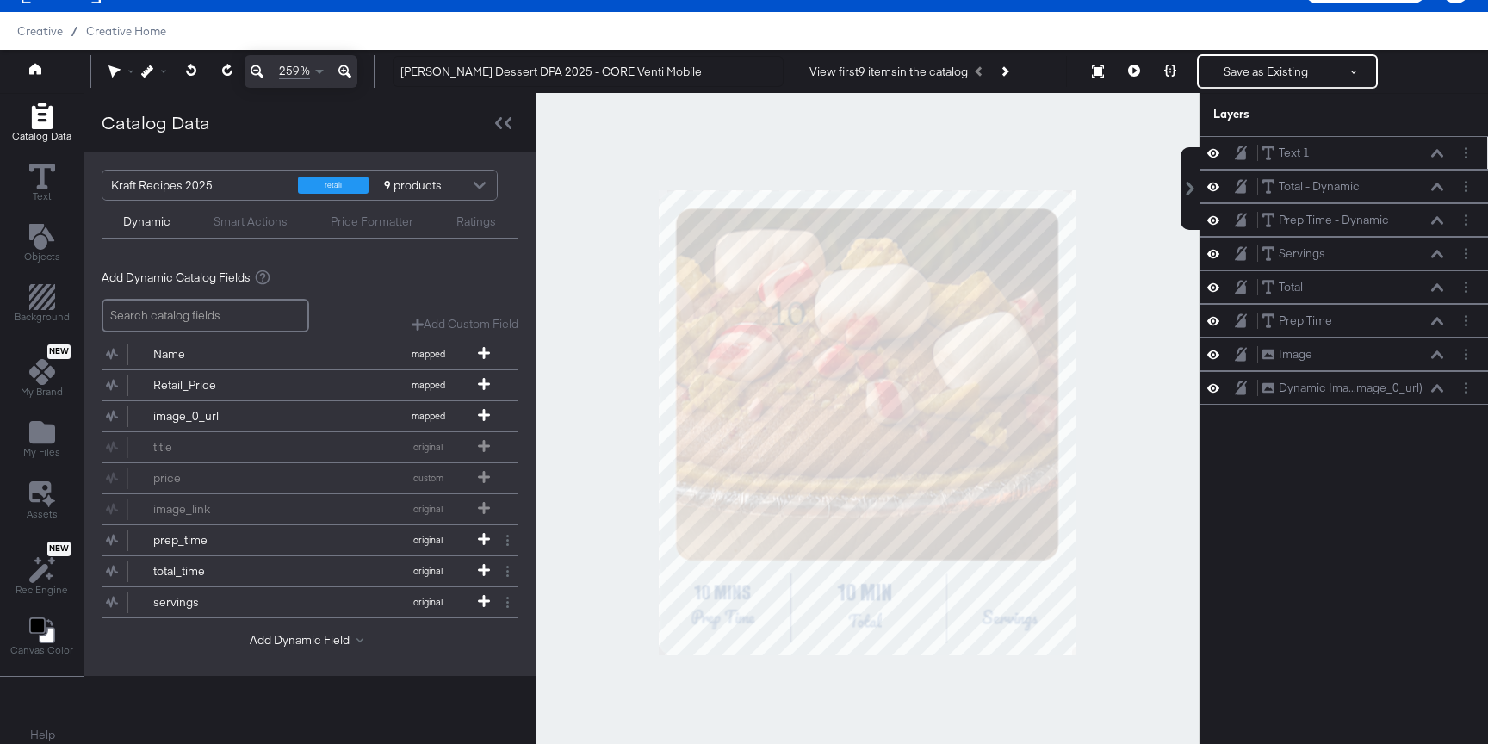
click at [1212, 148] on icon at bounding box center [1213, 153] width 12 height 15
click at [1462, 190] on button "Layer Options" at bounding box center [1466, 186] width 18 height 18
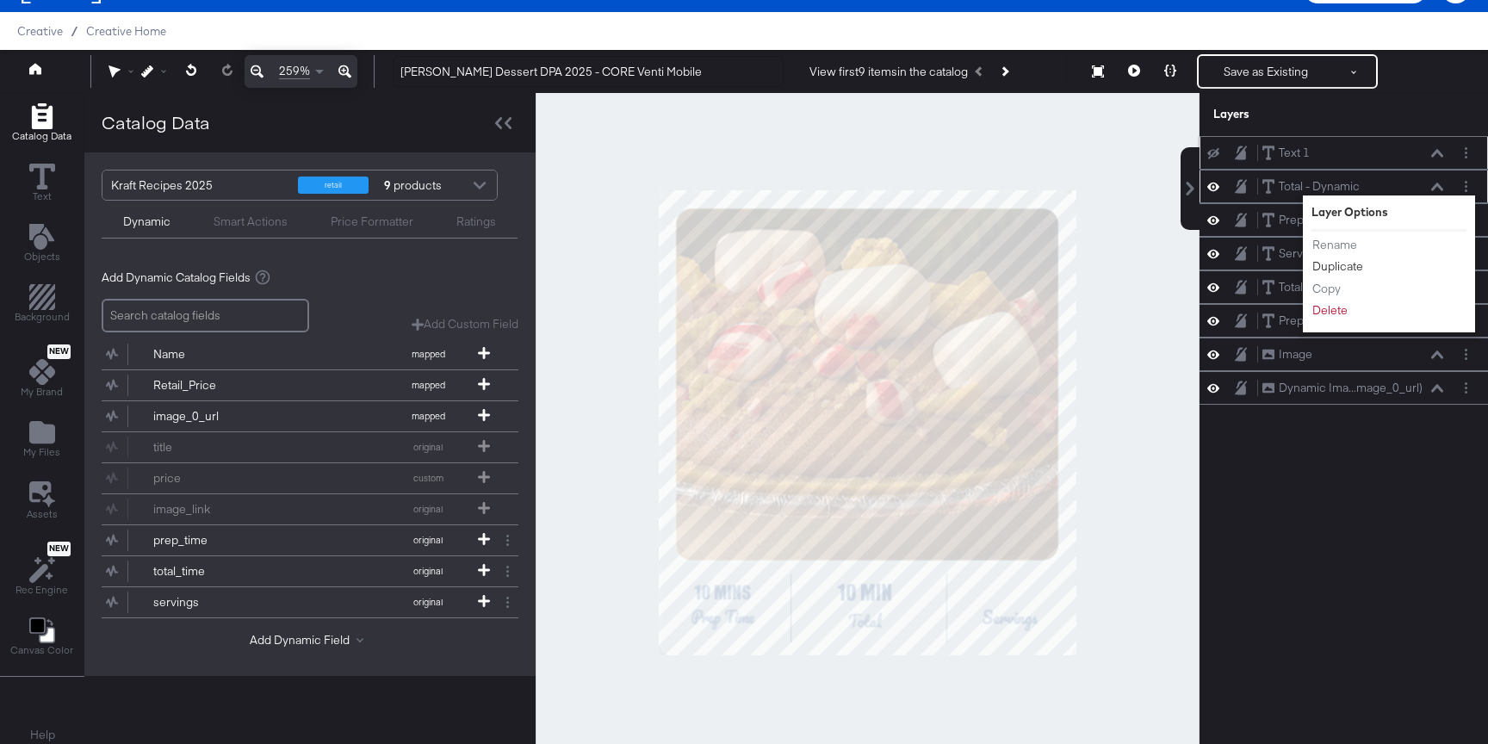
click at [1327, 265] on button "Duplicate" at bounding box center [1337, 266] width 53 height 18
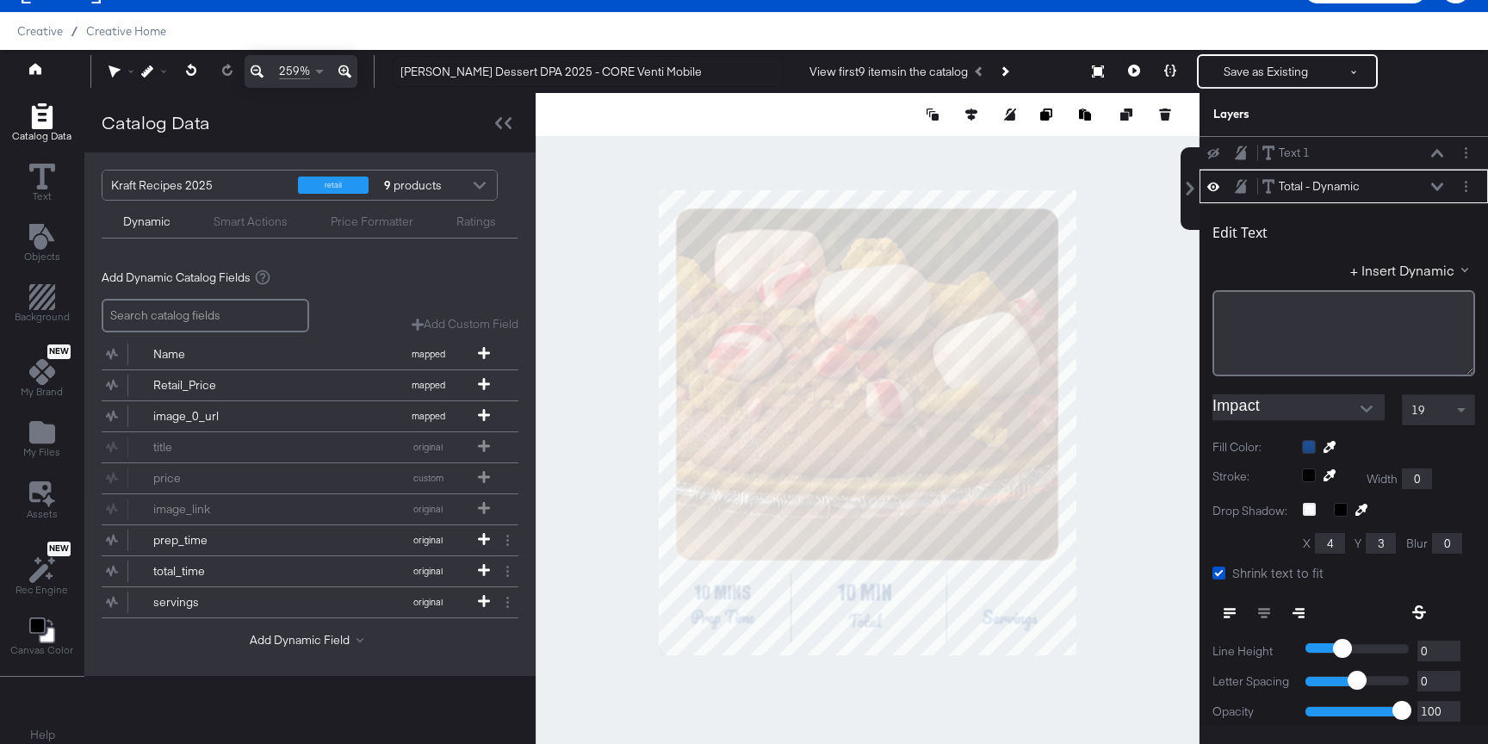
scroll to position [34, 0]
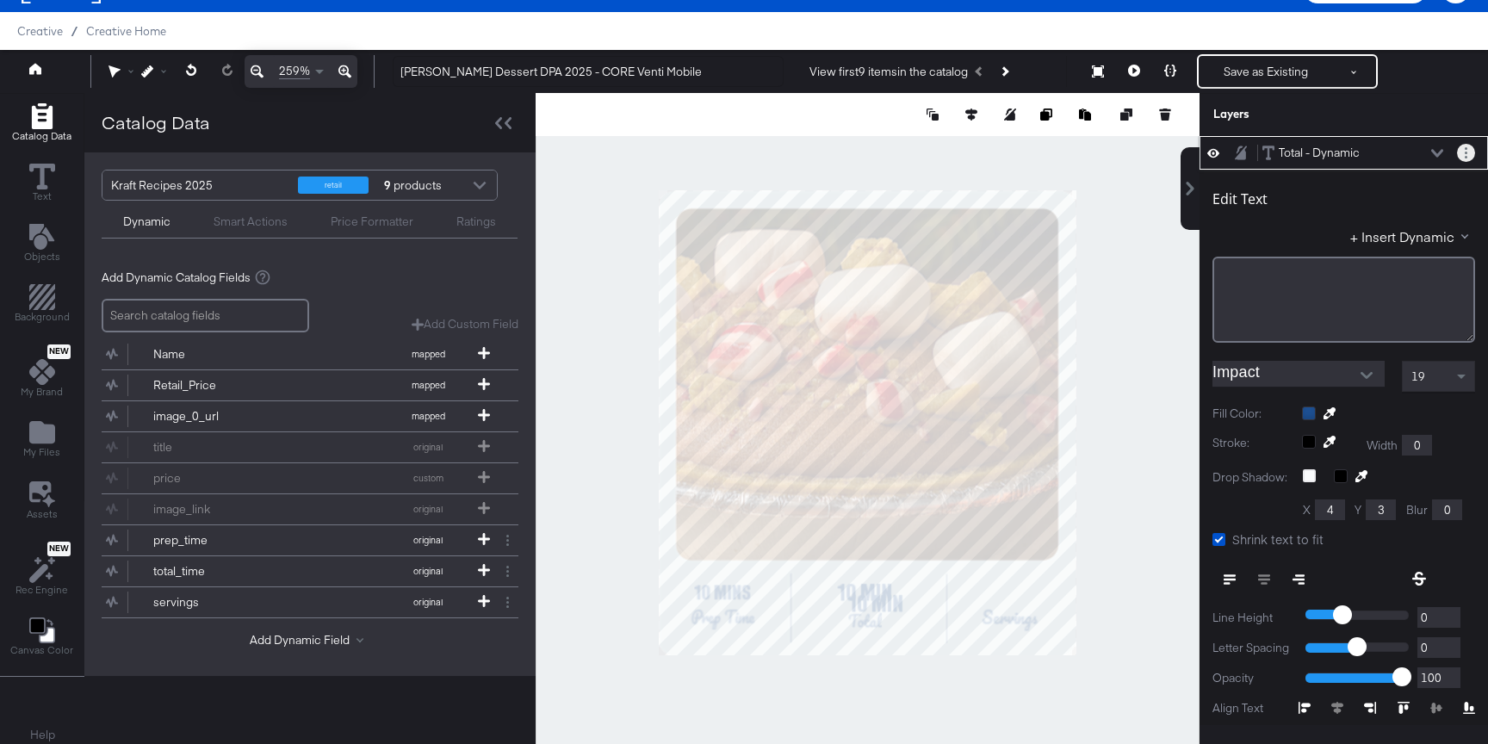
click at [1457, 153] on button "Layer Options" at bounding box center [1466, 153] width 18 height 18
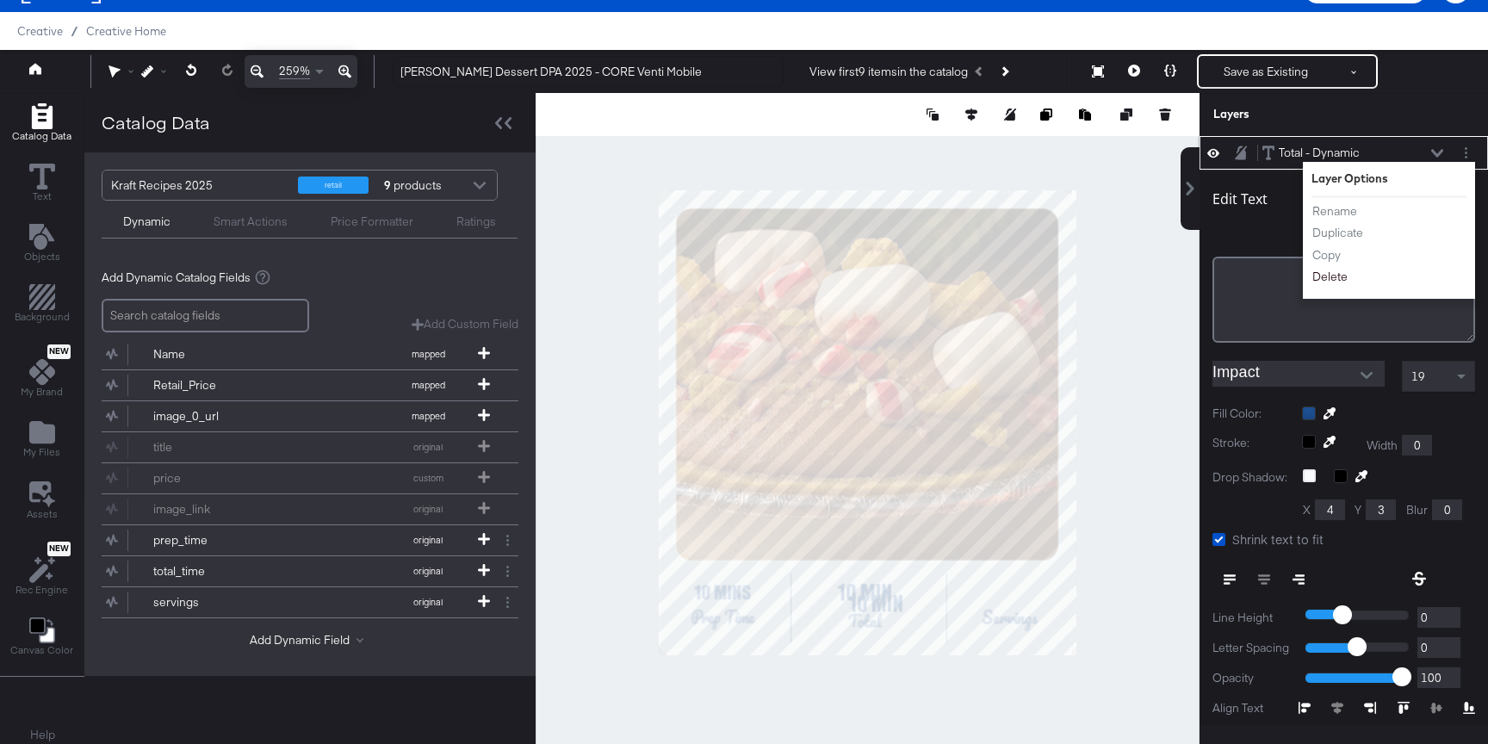
click at [1329, 278] on button "Delete" at bounding box center [1329, 277] width 37 height 18
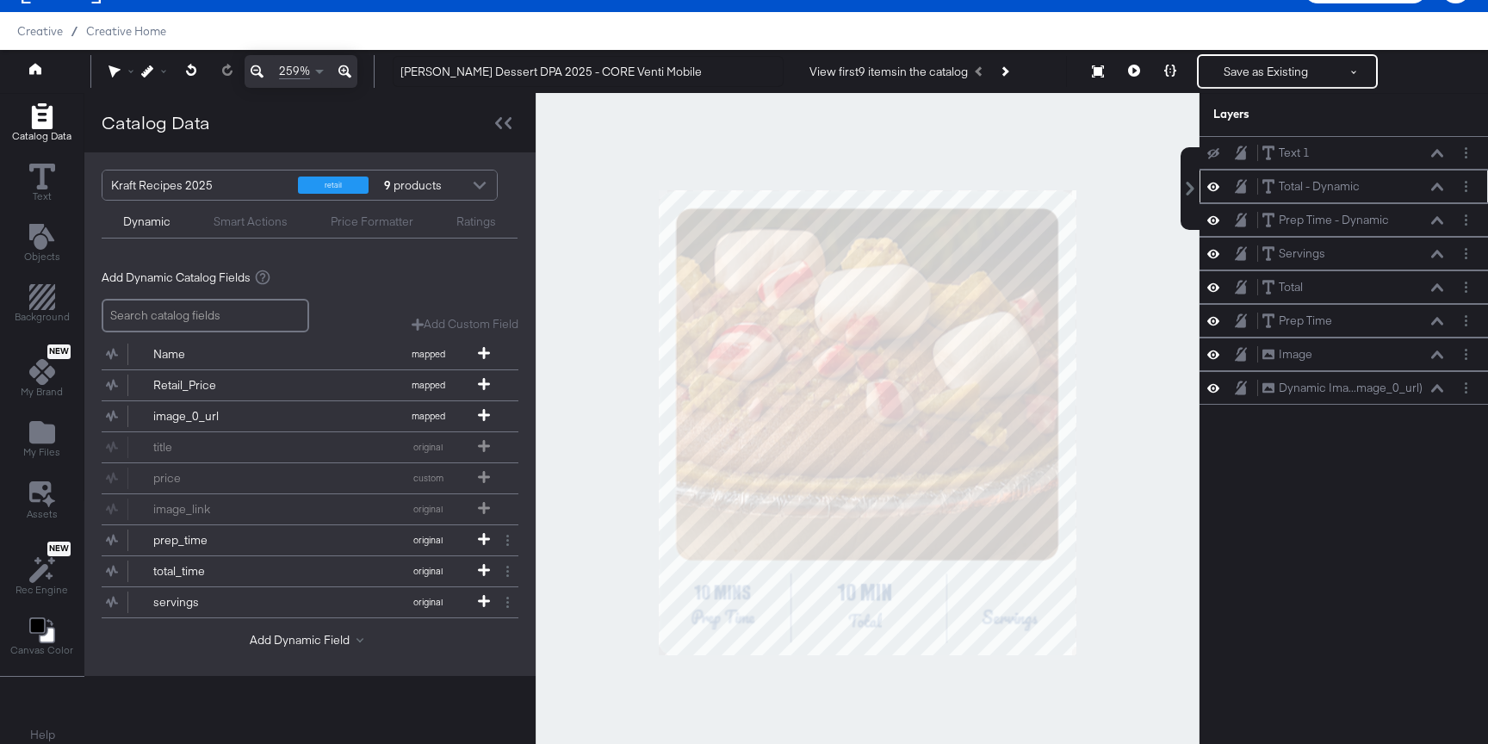
click at [1210, 183] on icon at bounding box center [1213, 186] width 12 height 15
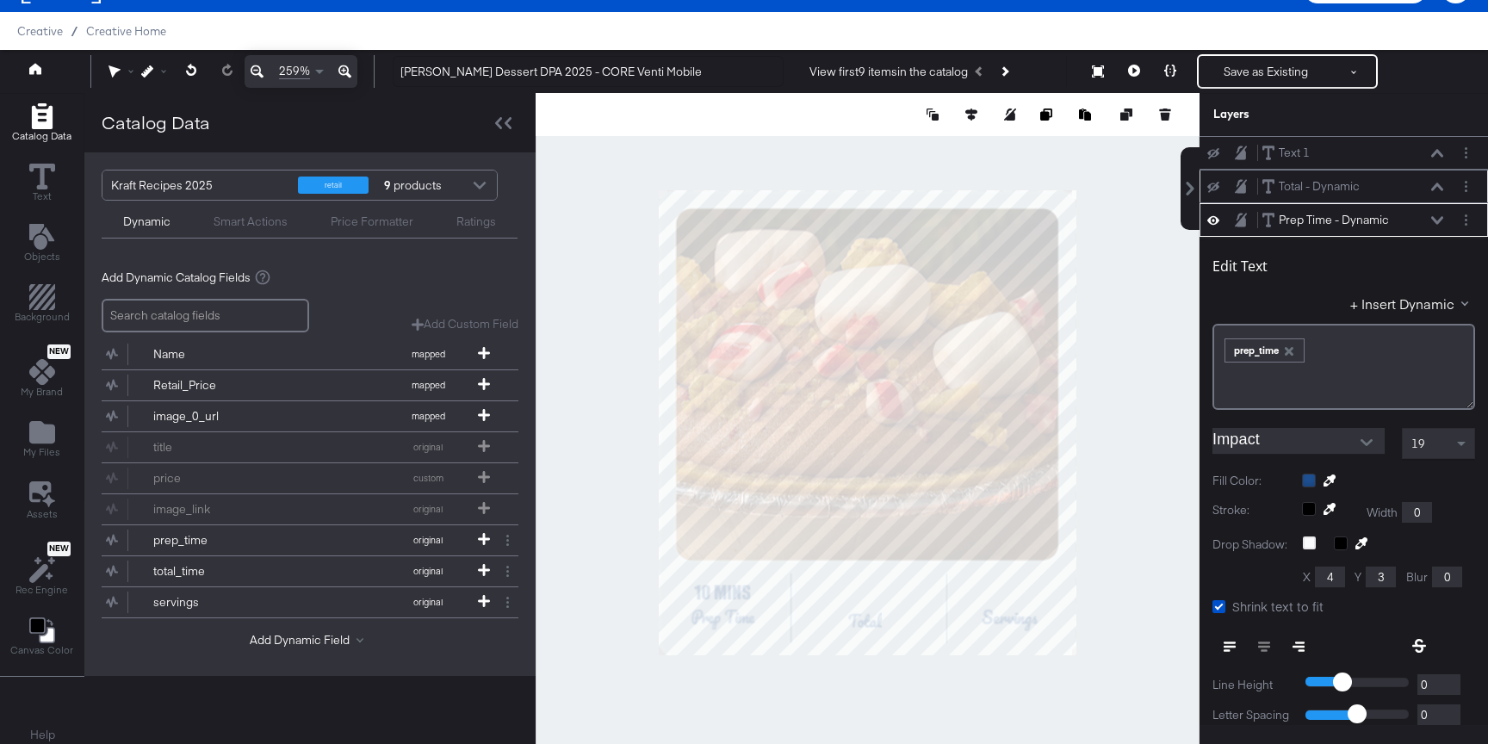
scroll to position [67, 0]
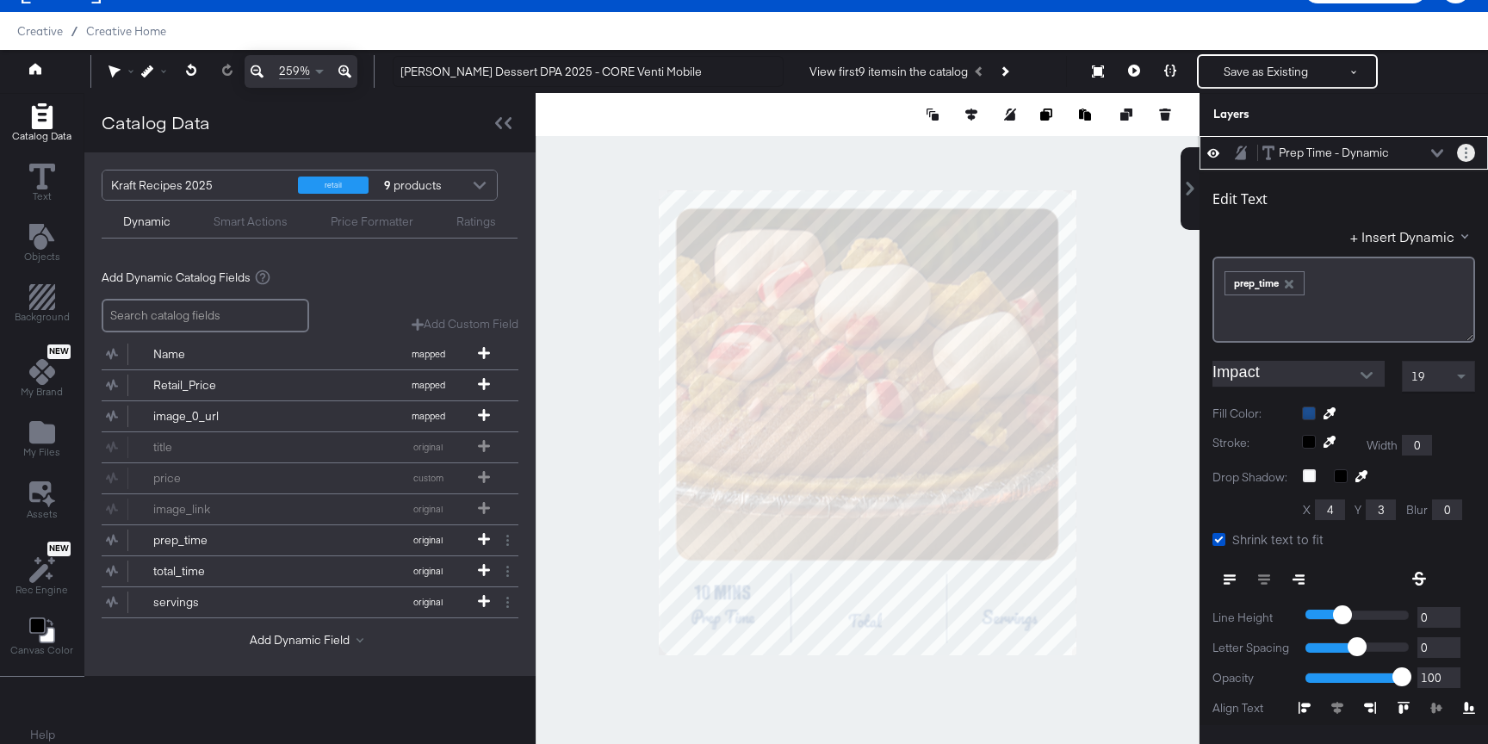
click at [1466, 150] on icon "Layer Options" at bounding box center [1465, 152] width 3 height 11
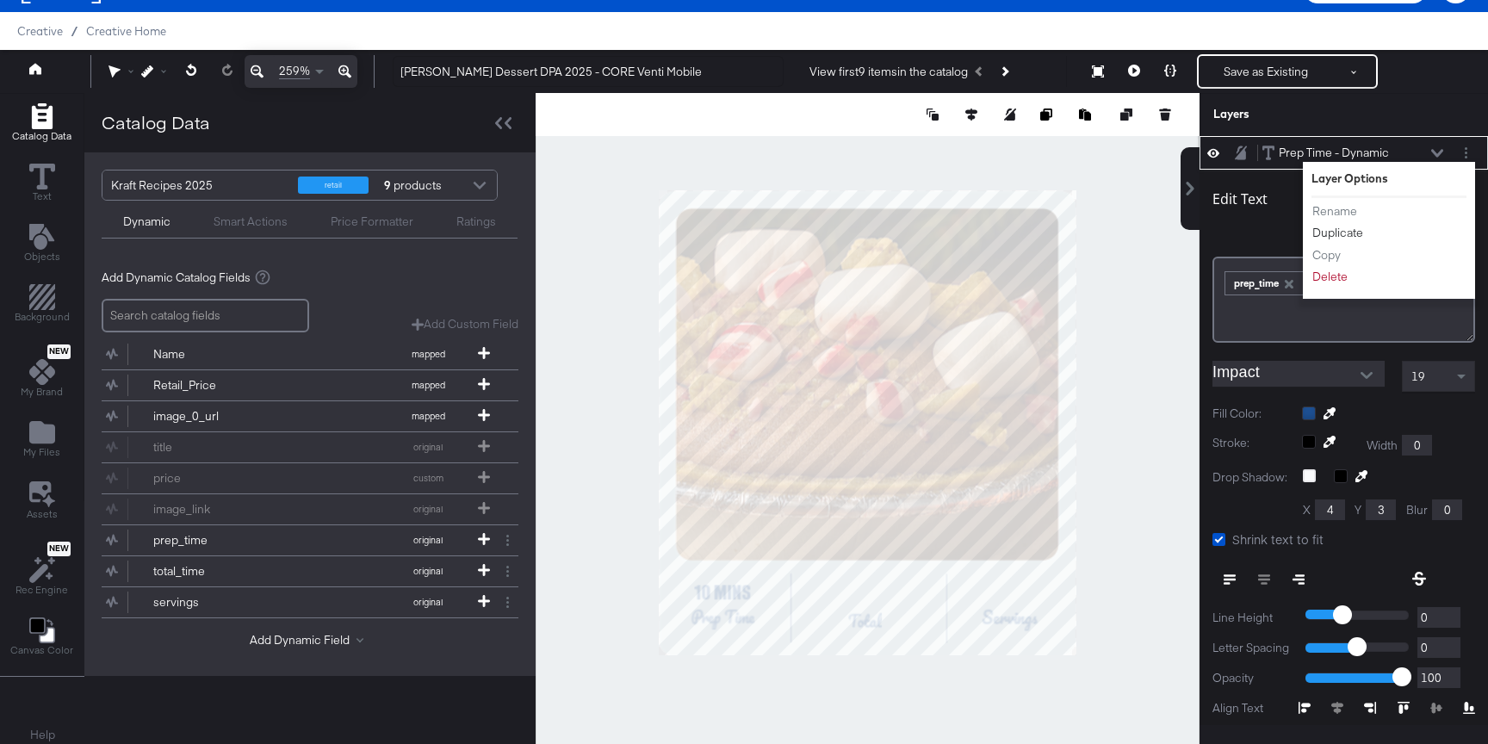
click at [1335, 230] on button "Duplicate" at bounding box center [1337, 233] width 53 height 18
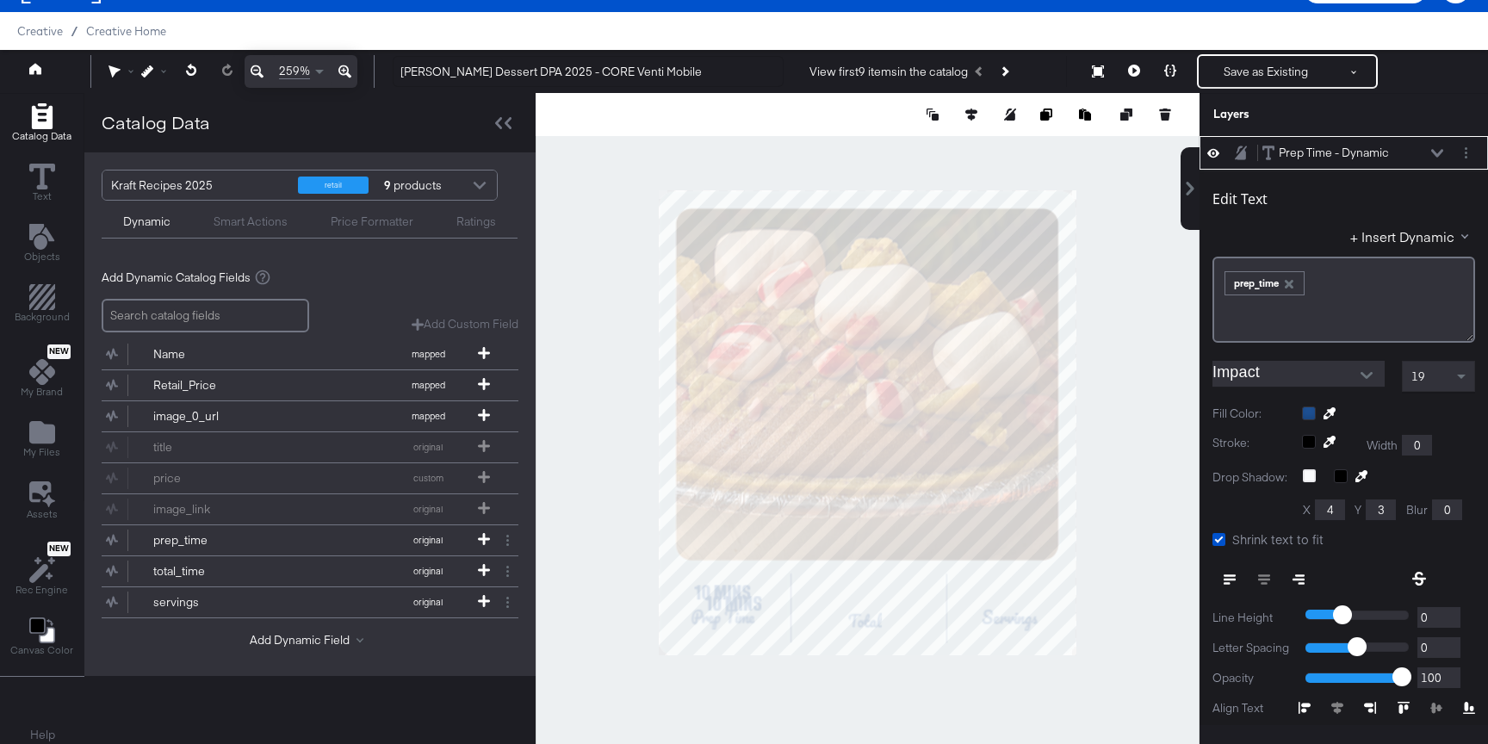
type input "160"
type input "350"
click at [1265, 271] on span "prep_time" at bounding box center [1265, 282] width 84 height 28
click at [1285, 281] on icon "button" at bounding box center [1289, 284] width 12 height 12
click at [1380, 248] on div "+ Insert Dynamic" at bounding box center [1343, 239] width 263 height 25
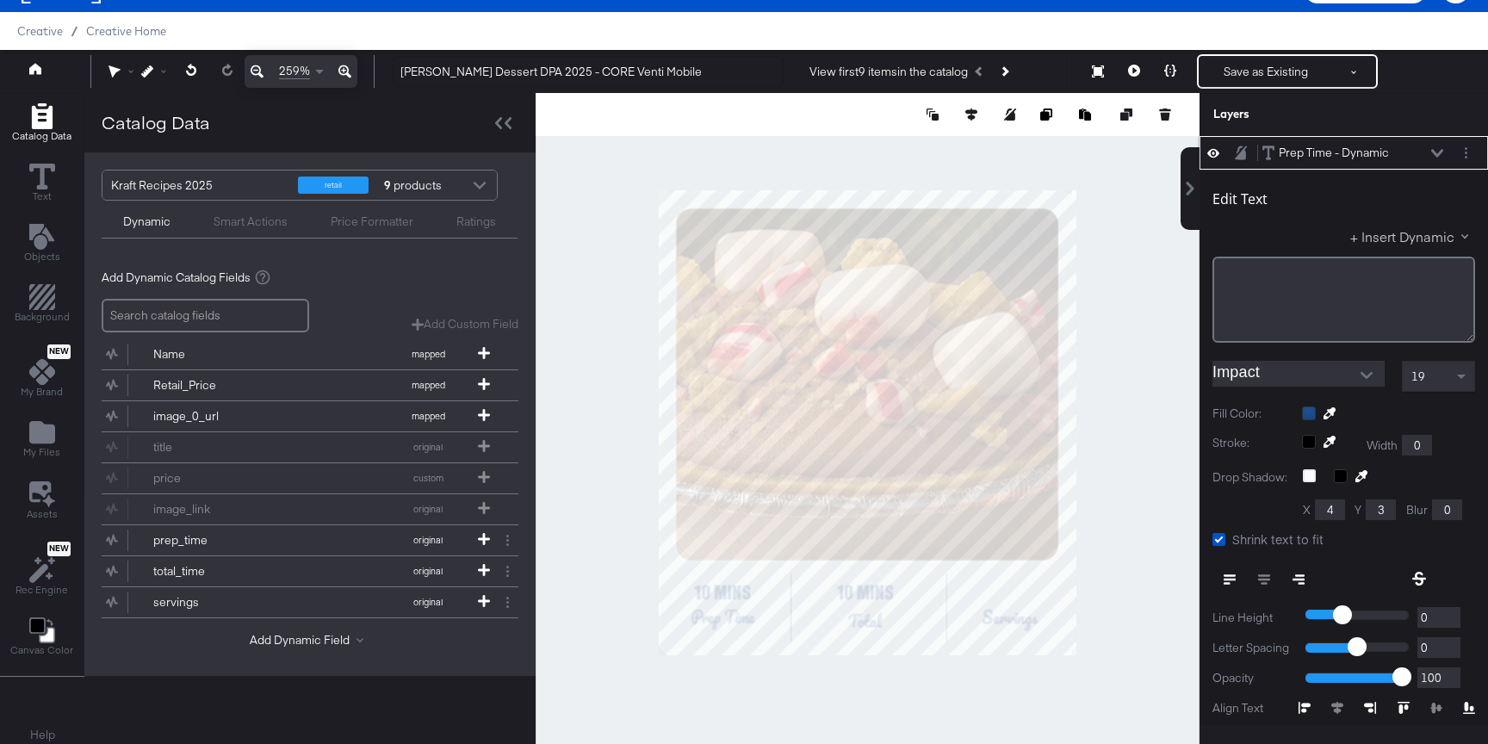
click at [1380, 238] on button "+ Insert Dynamic" at bounding box center [1412, 236] width 125 height 18
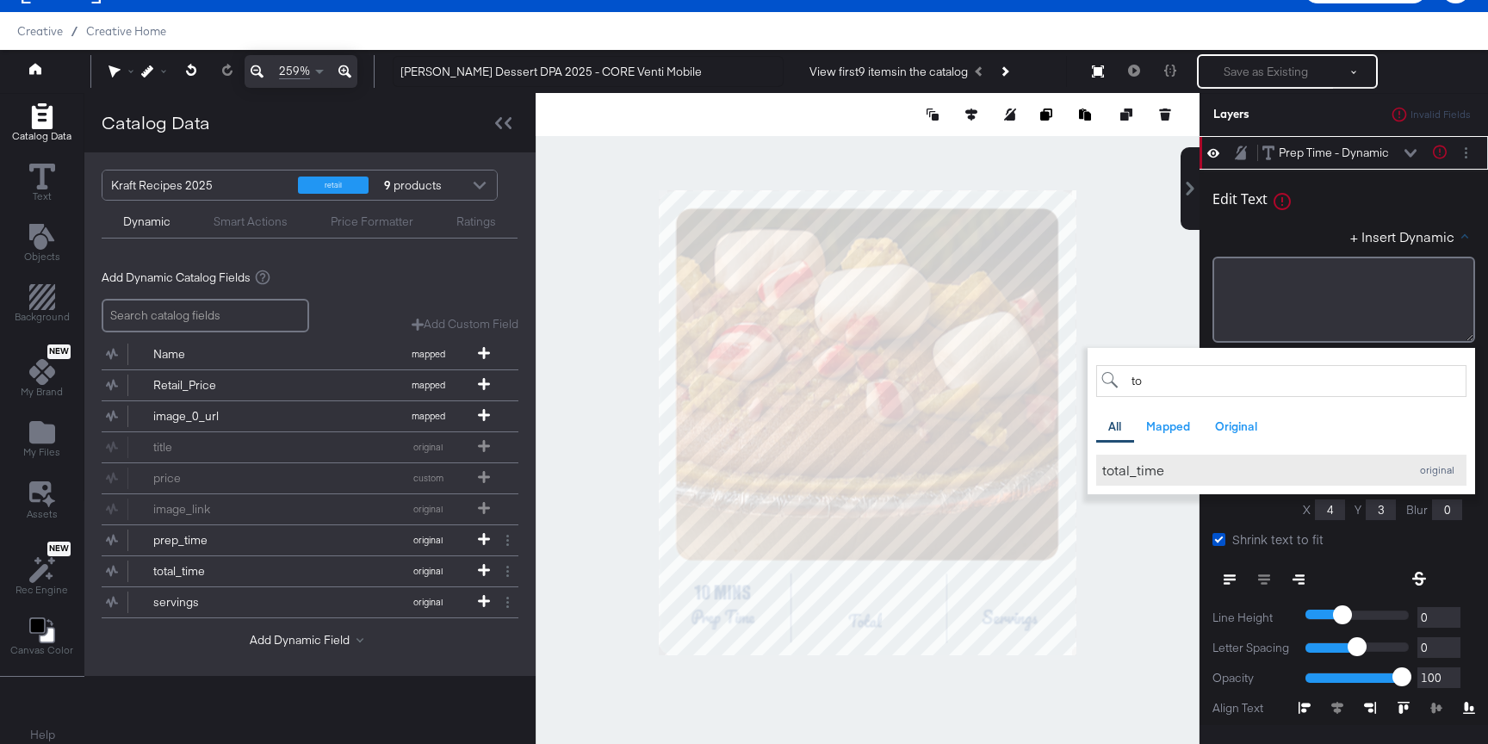
type input "to"
click at [1198, 473] on div "total_time" at bounding box center [1251, 470] width 298 height 18
click at [1150, 474] on div "total_time" at bounding box center [1251, 470] width 298 height 18
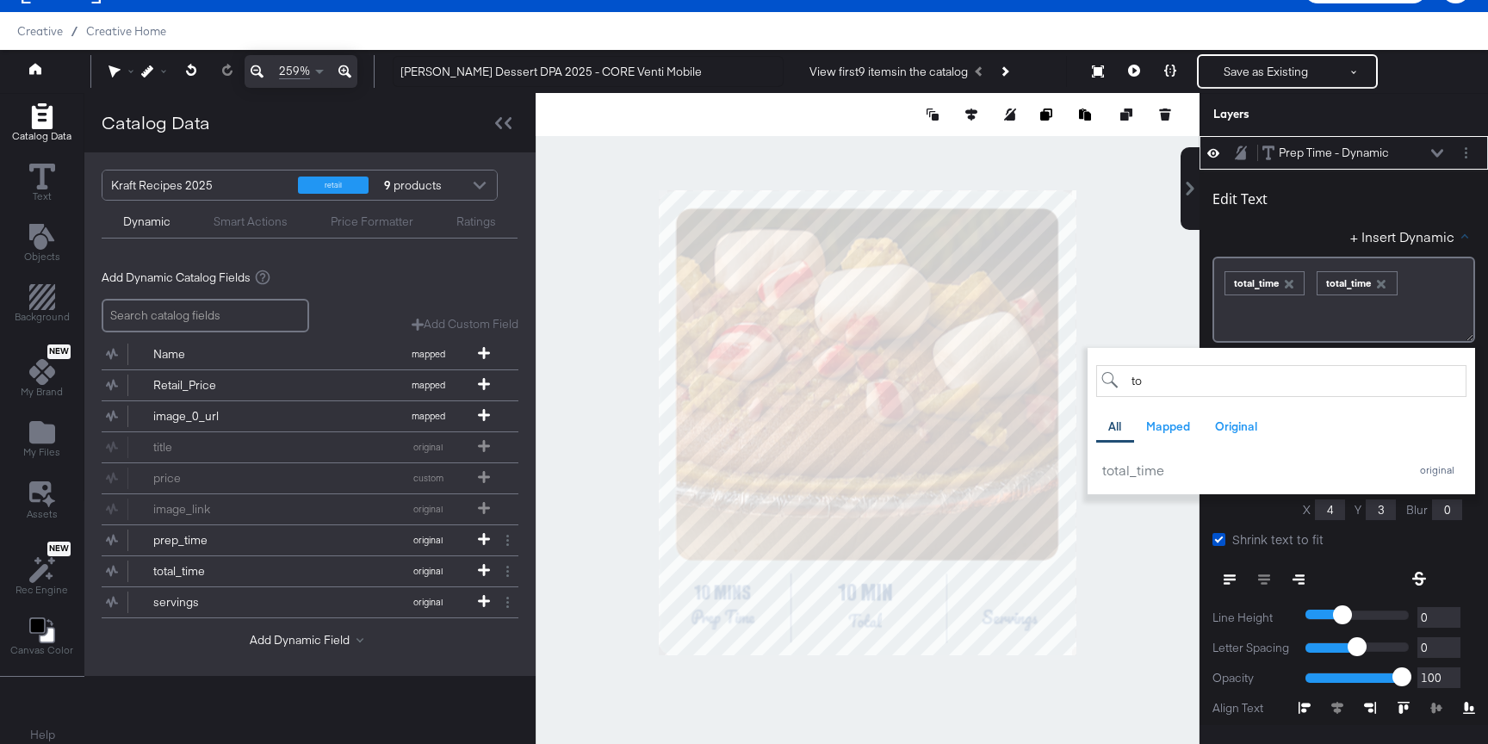
click at [1133, 563] on div at bounding box center [868, 422] width 664 height 659
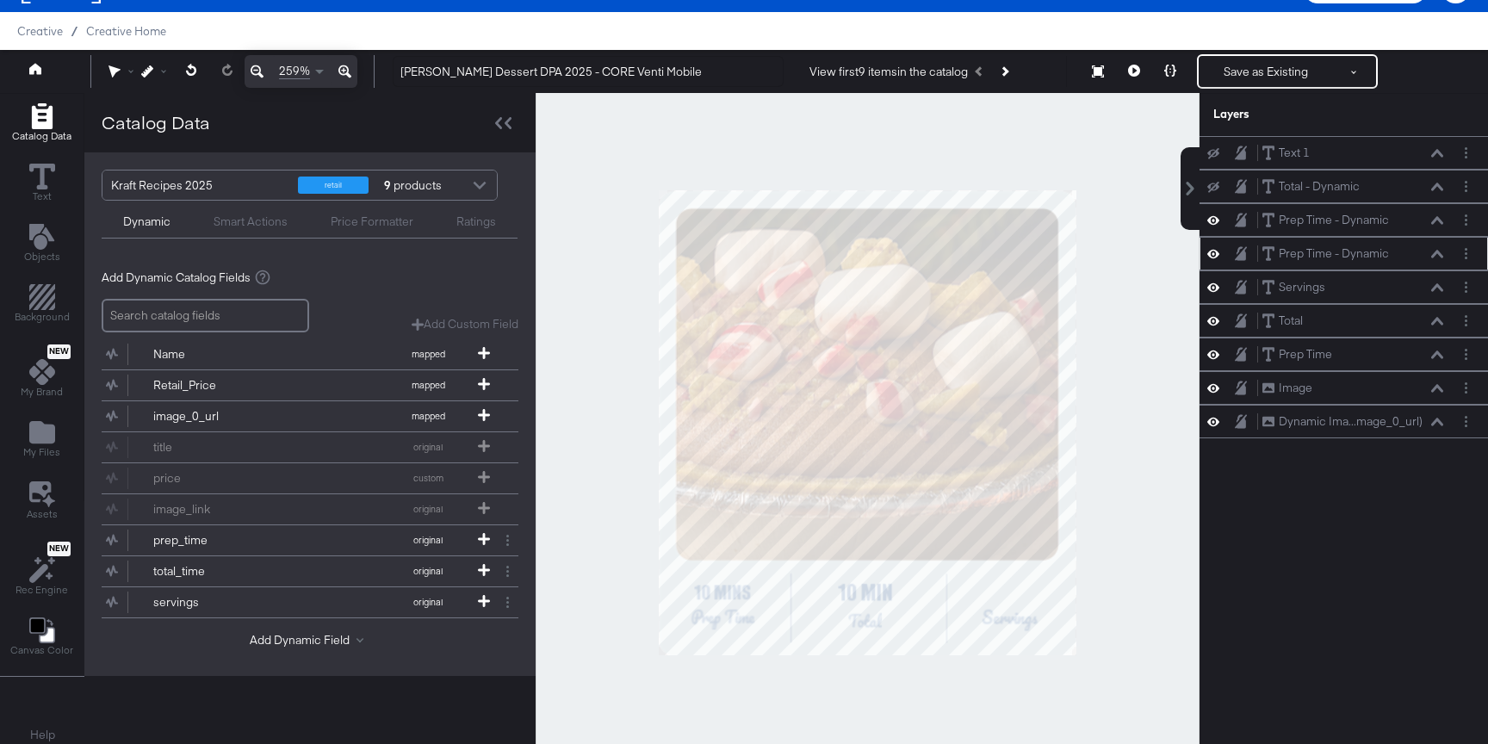
click at [1133, 563] on div at bounding box center [868, 422] width 664 height 659
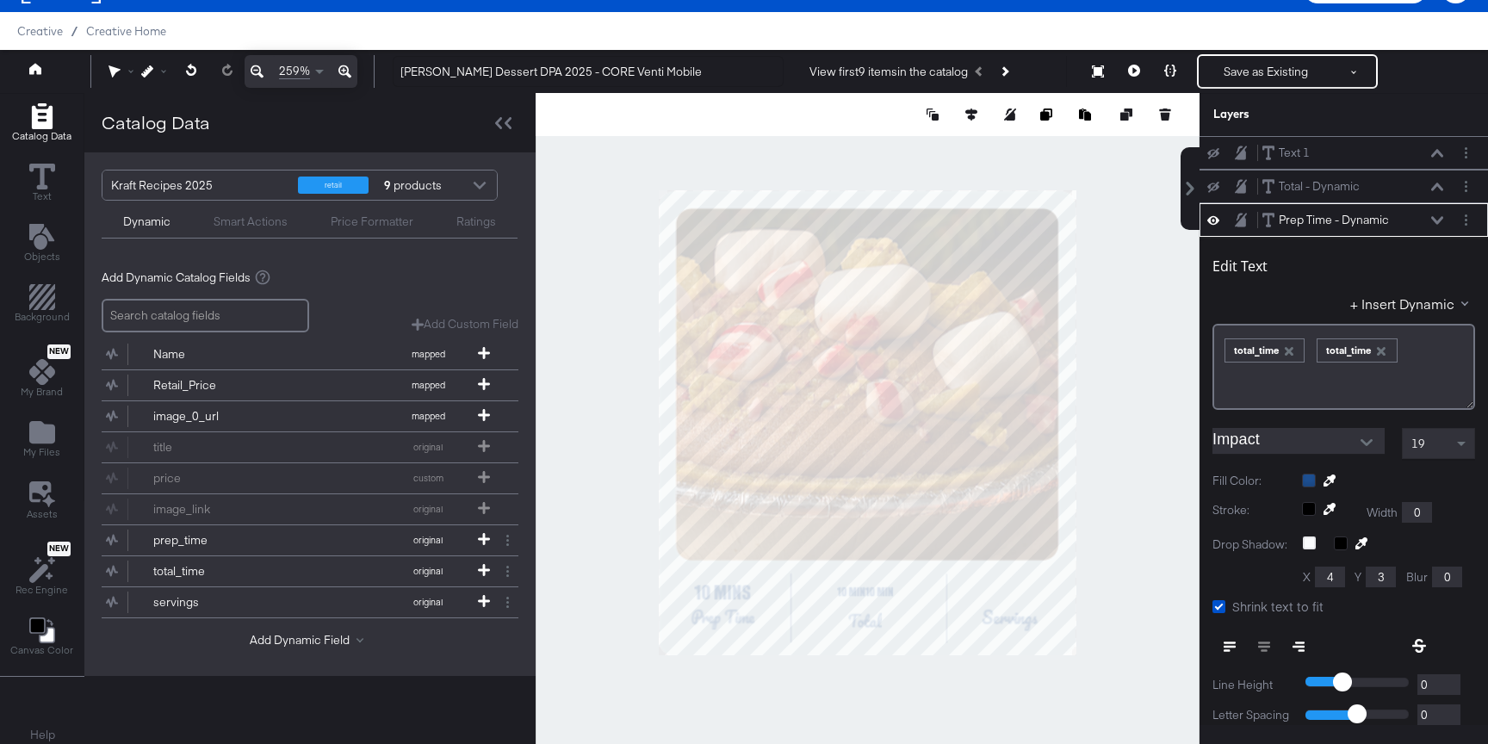
scroll to position [67, 0]
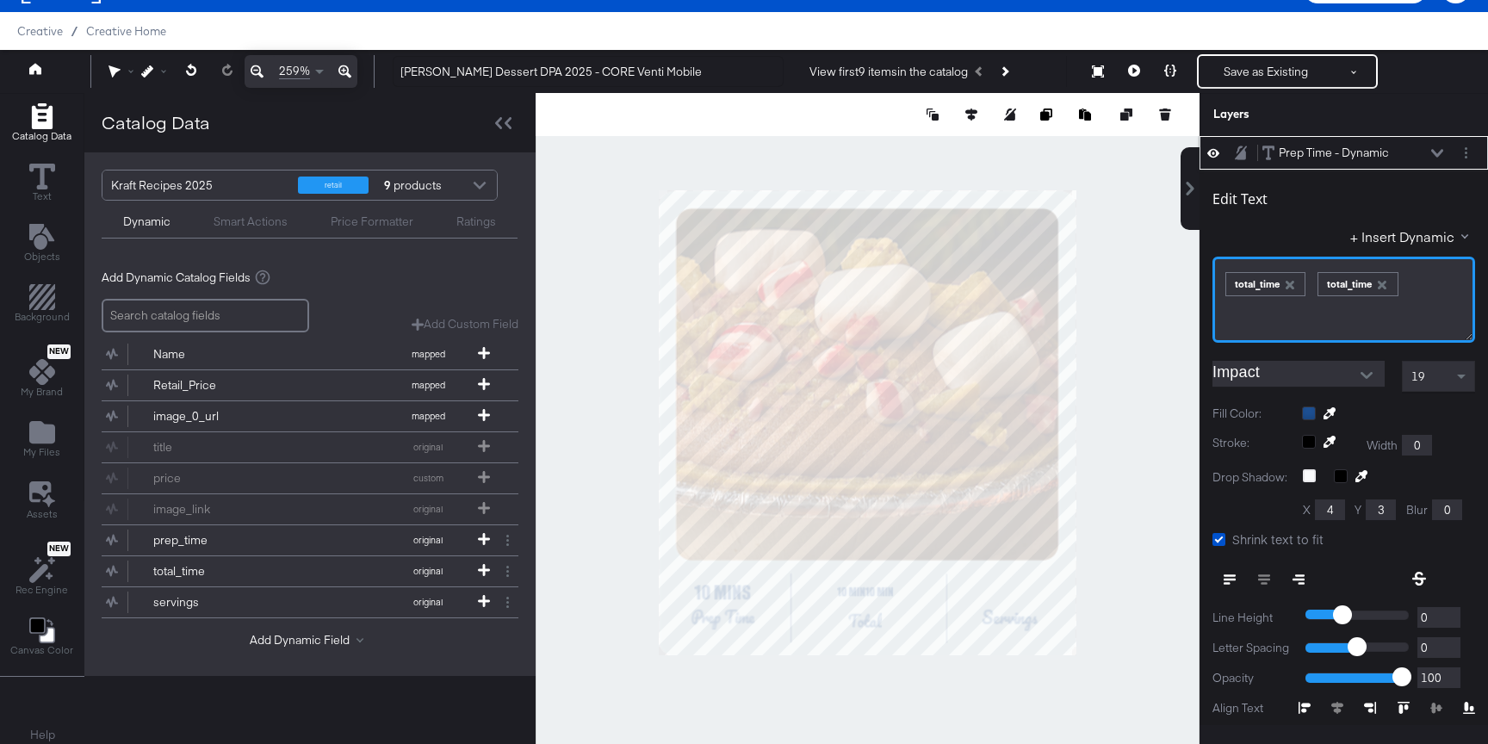
click at [1381, 276] on div "total_time" at bounding box center [1357, 284] width 78 height 22
click at [1381, 286] on icon "button" at bounding box center [1381, 284] width 12 height 12
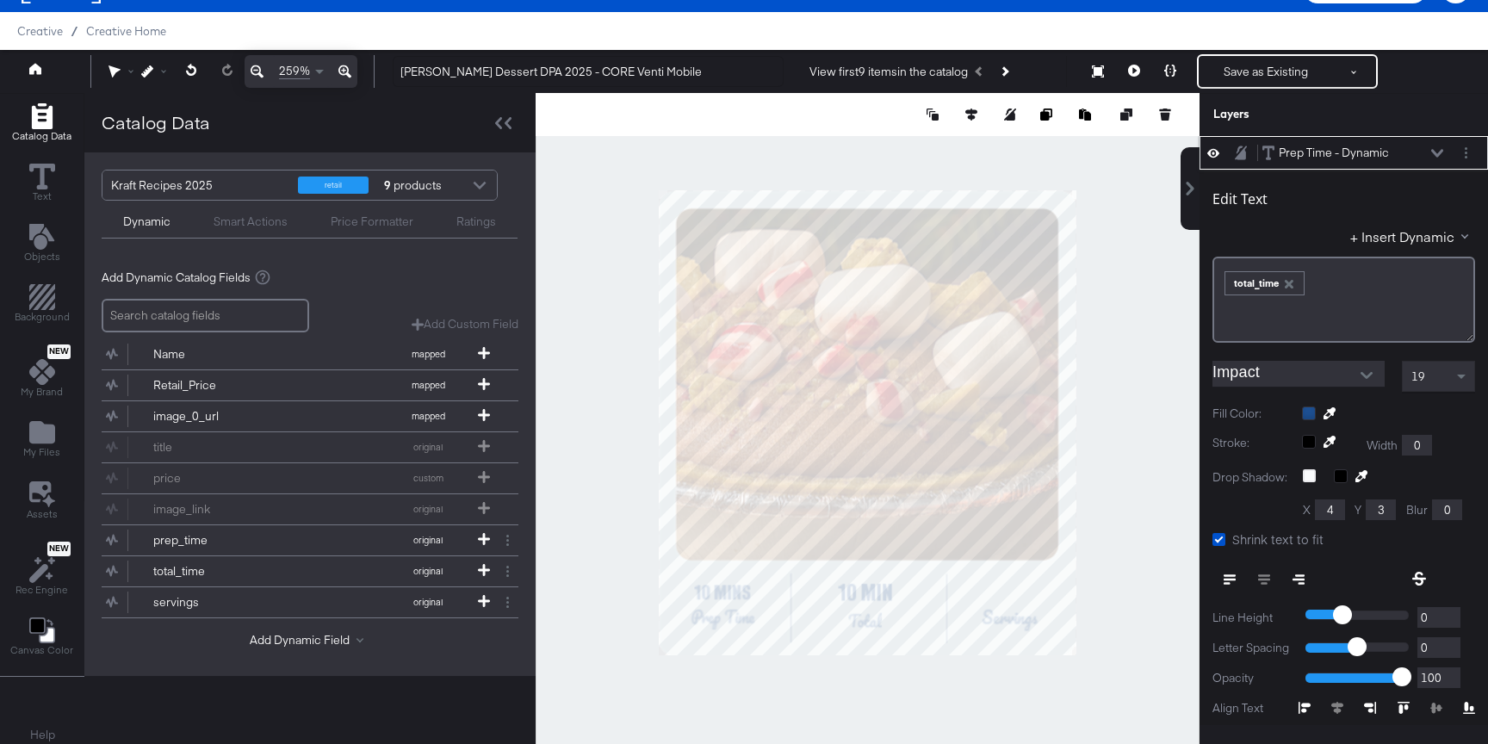
click at [1107, 627] on div at bounding box center [868, 422] width 664 height 659
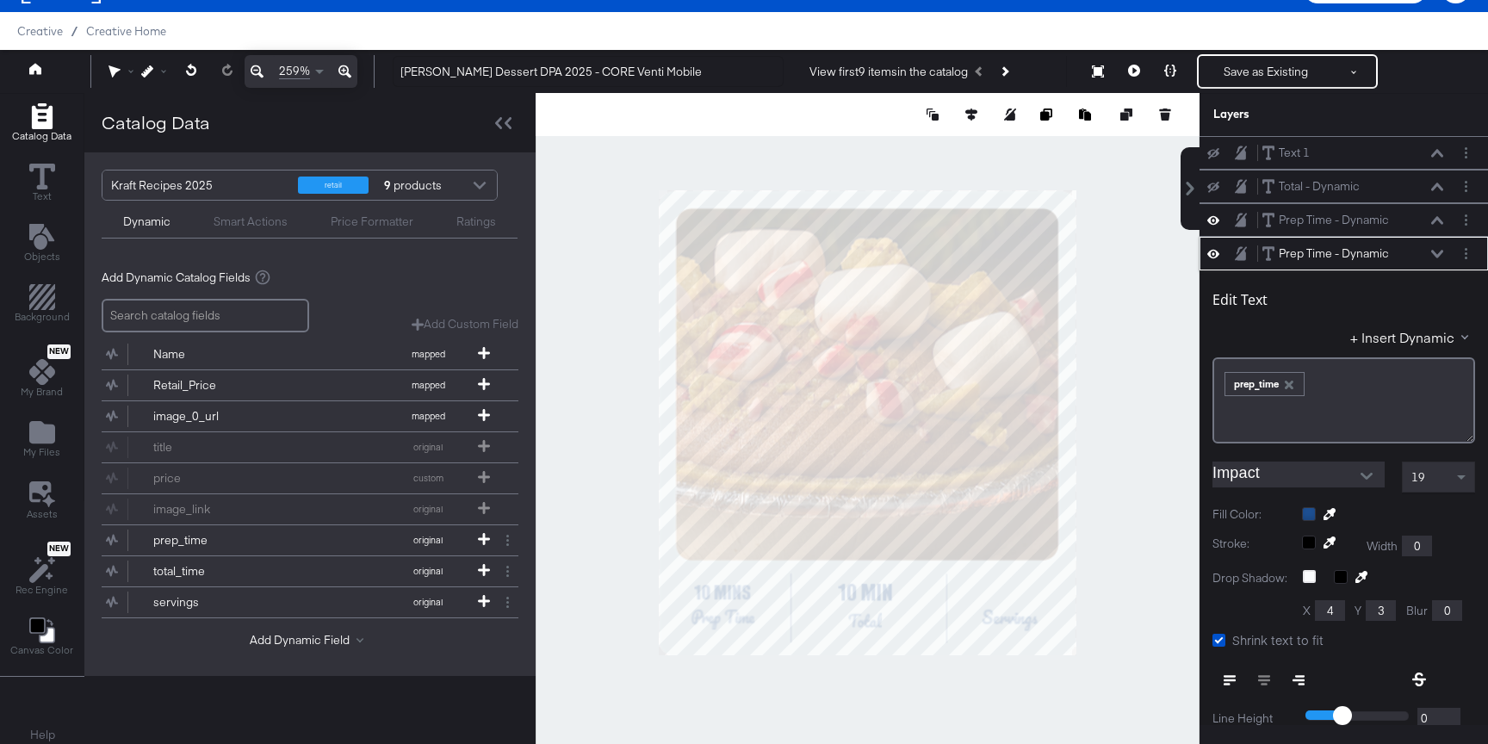
scroll to position [101, 0]
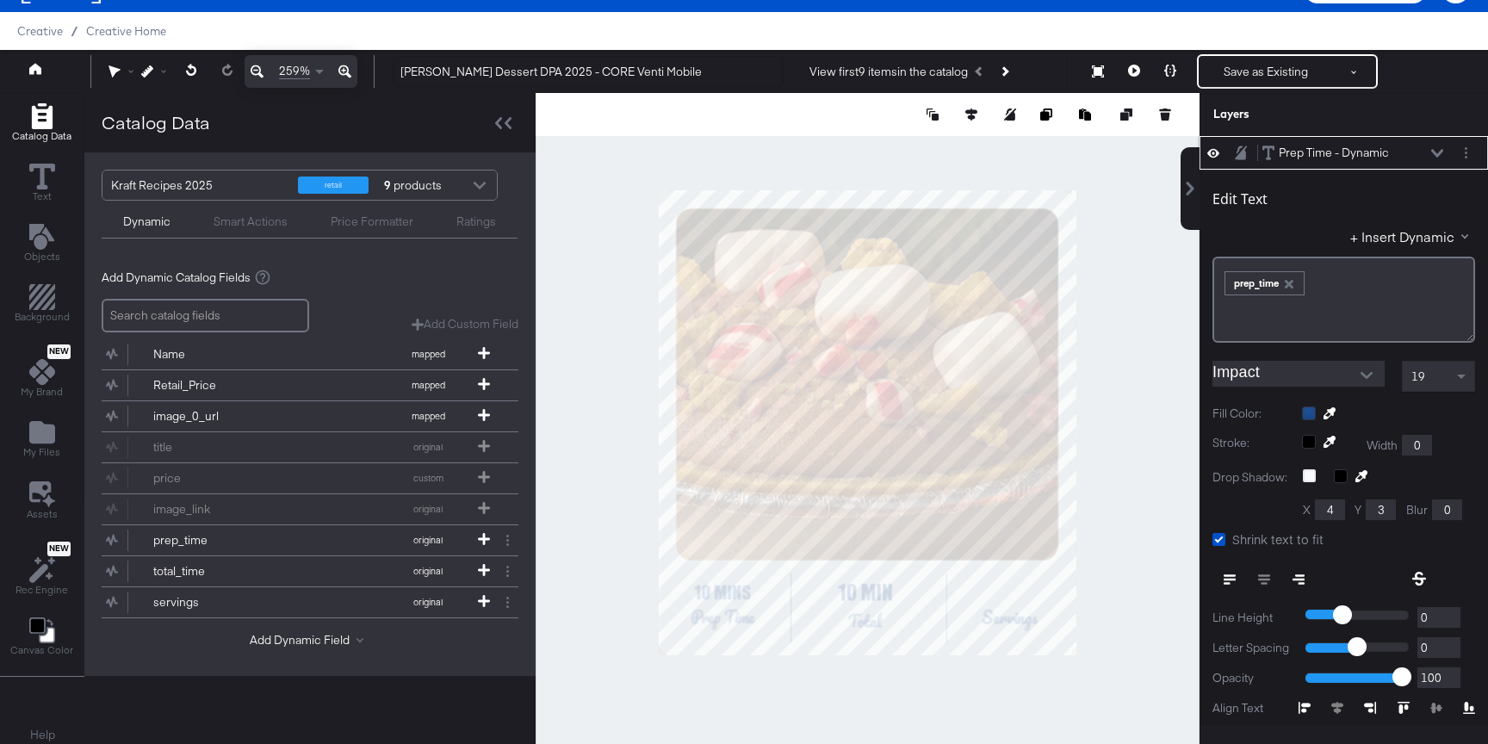
click at [1134, 482] on div at bounding box center [868, 422] width 664 height 659
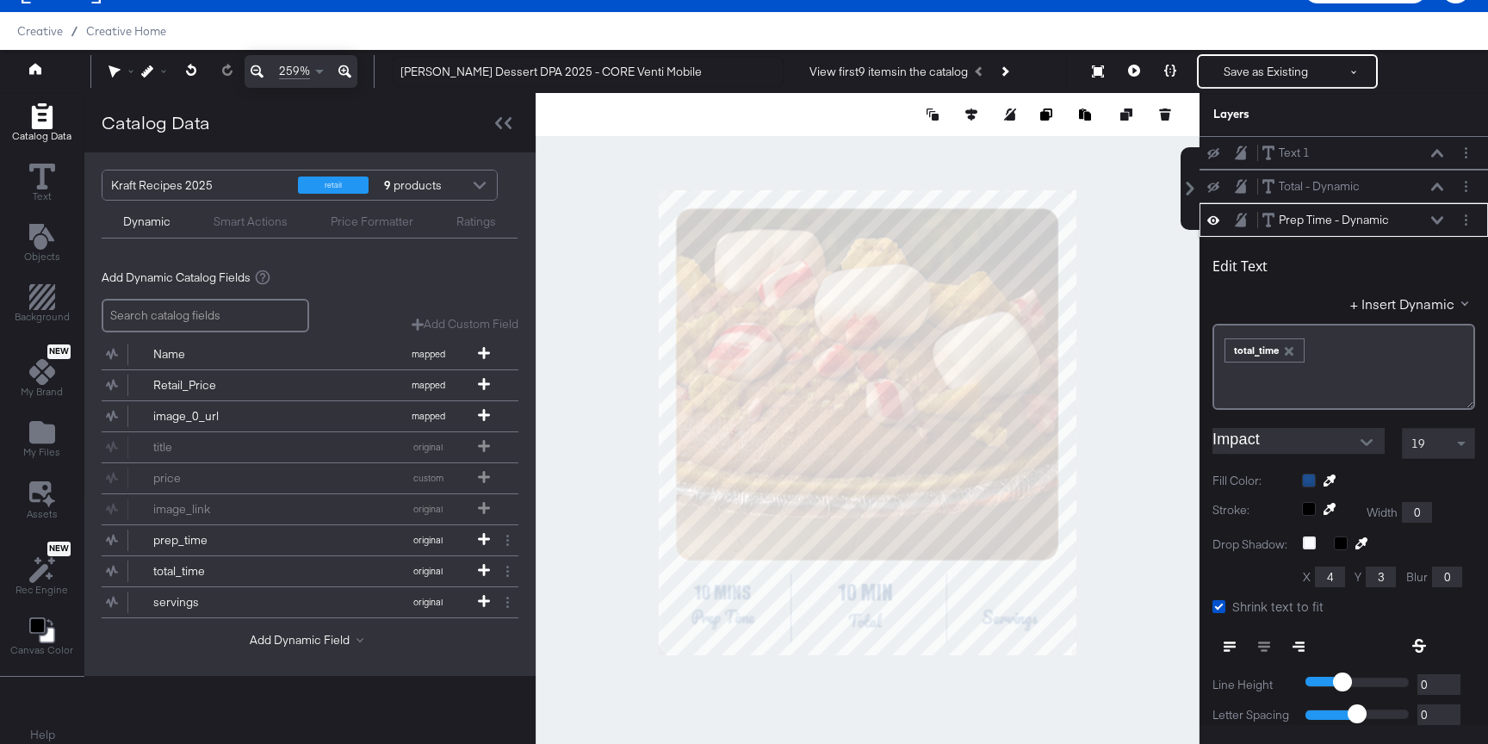
scroll to position [67, 0]
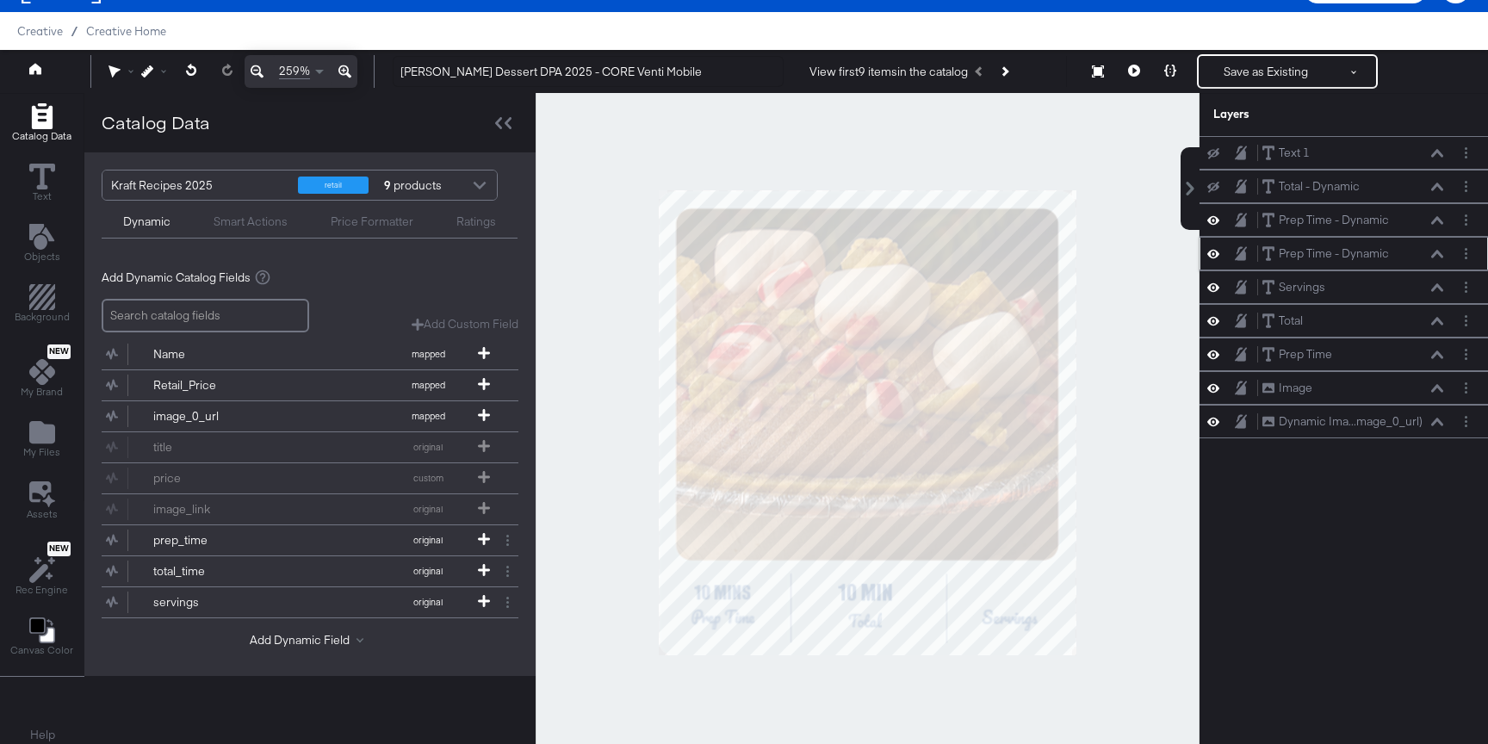
click at [1131, 480] on div at bounding box center [868, 422] width 664 height 659
click at [1213, 187] on icon at bounding box center [1213, 187] width 12 height 11
click at [1477, 154] on div at bounding box center [1469, 153] width 24 height 18
click at [1470, 154] on button "Layer Options" at bounding box center [1466, 153] width 18 height 18
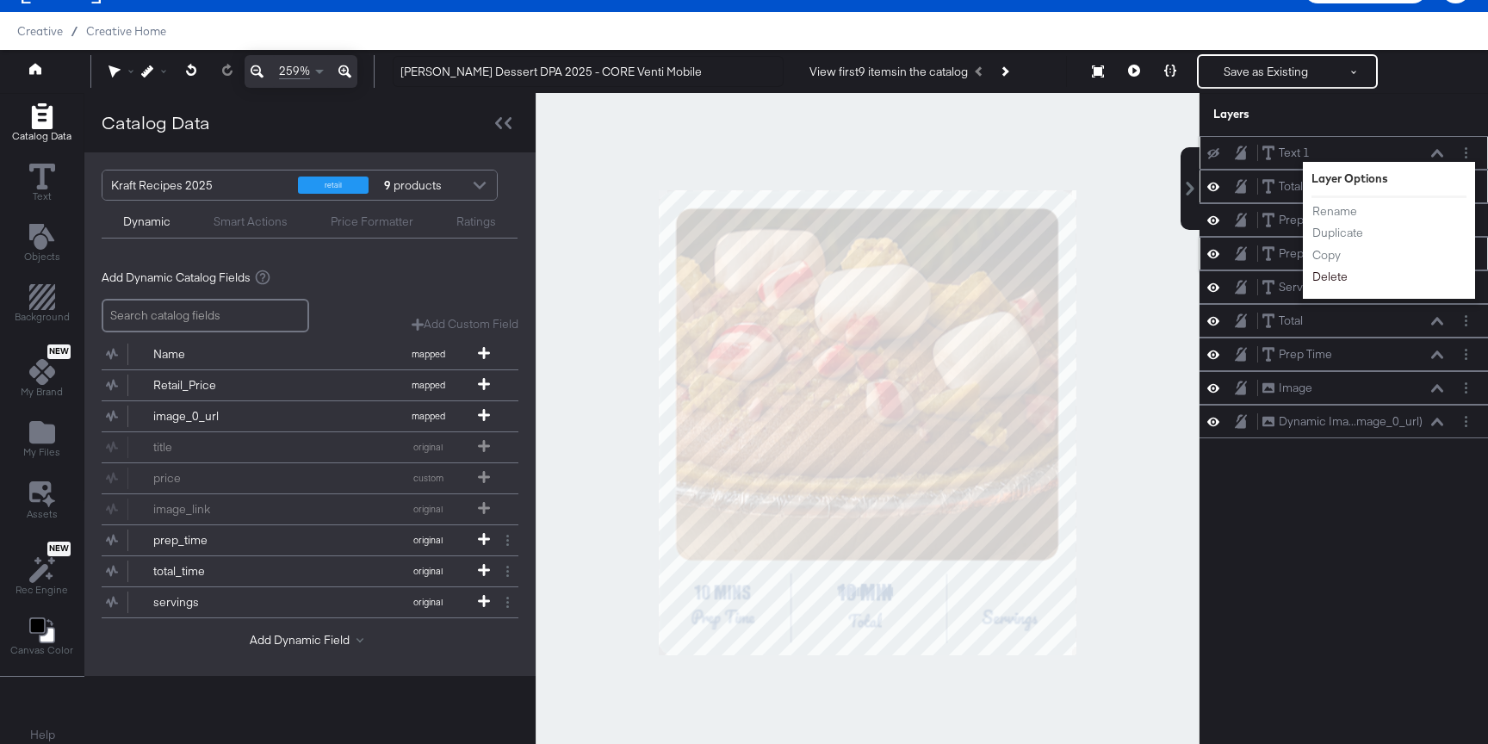
click at [1328, 284] on button "Delete" at bounding box center [1329, 277] width 37 height 18
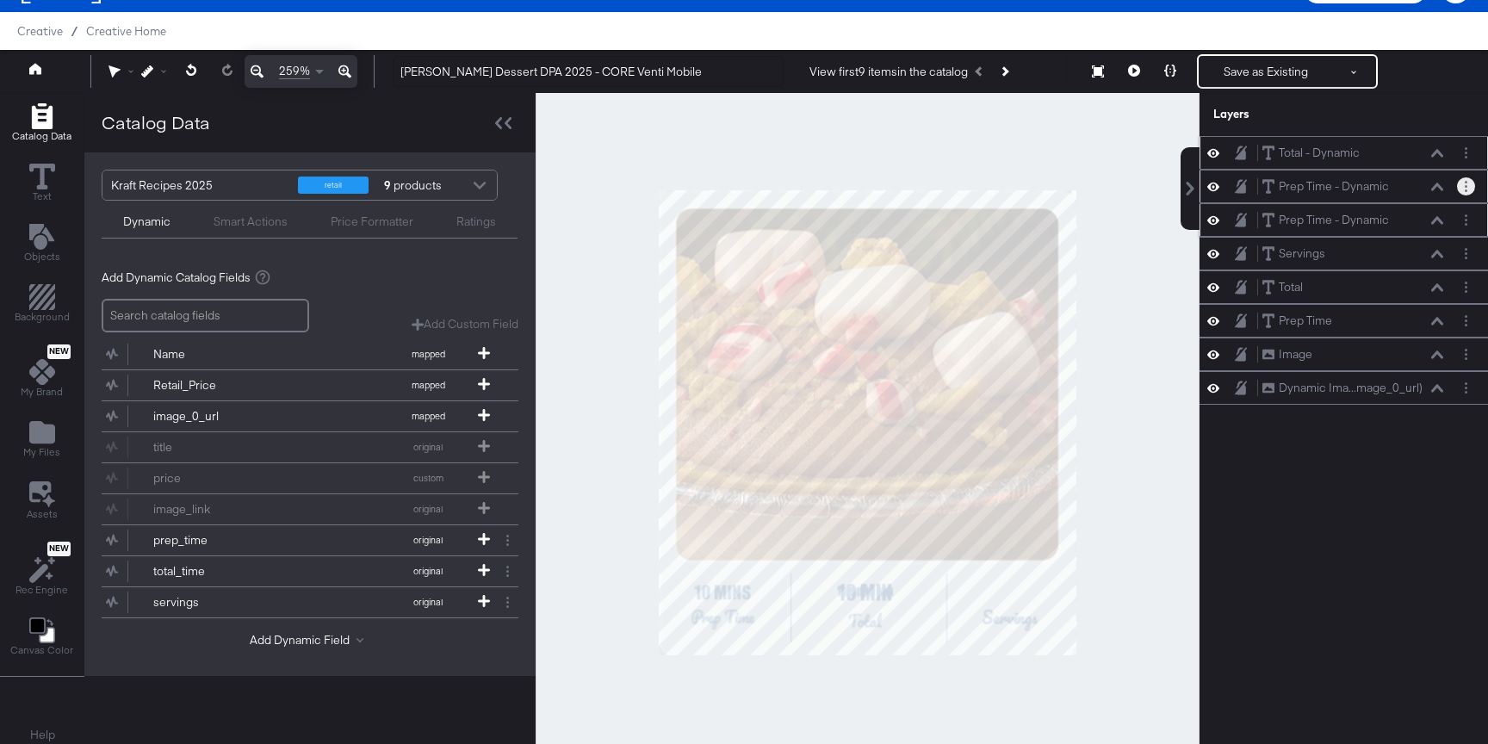
click at [1467, 185] on button "Layer Options" at bounding box center [1466, 186] width 18 height 18
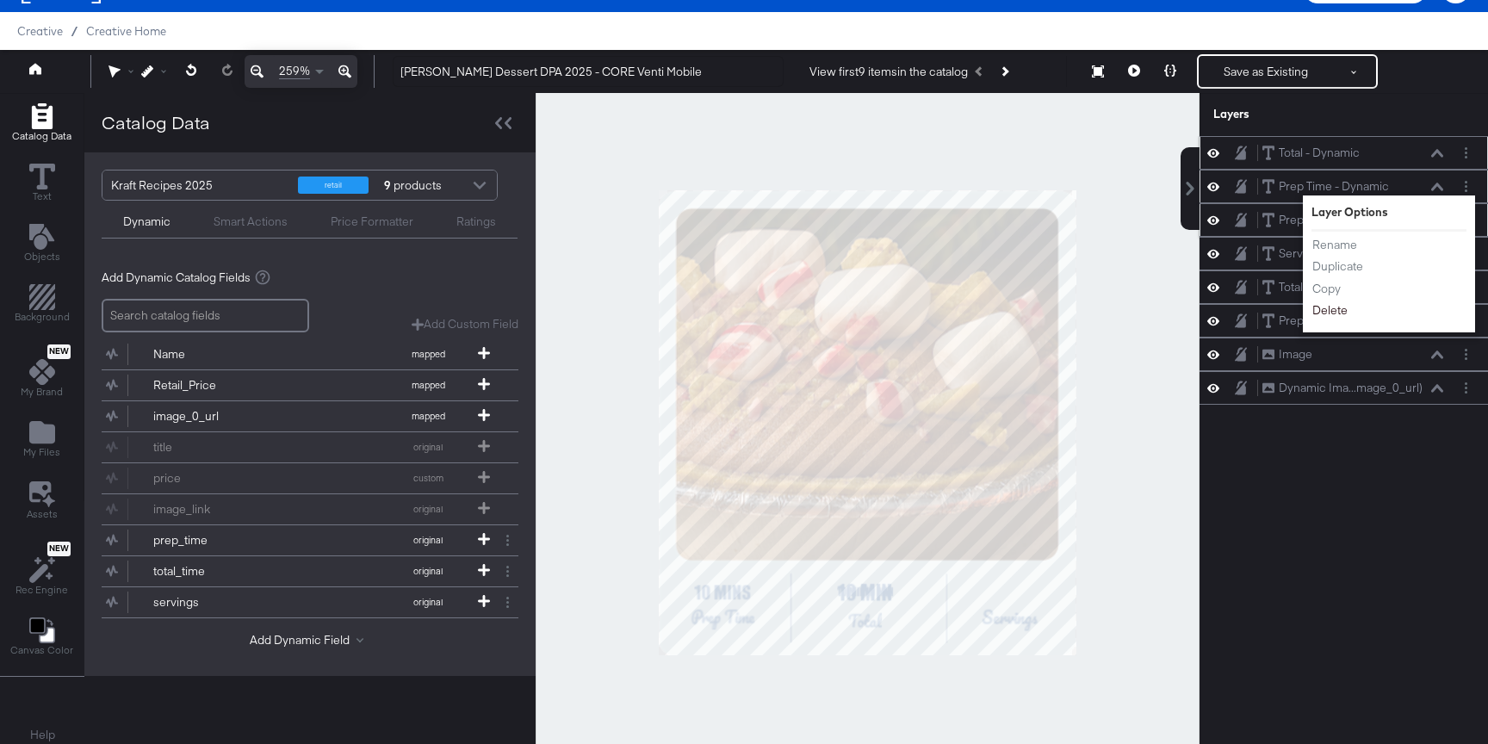
click at [1328, 307] on button "Delete" at bounding box center [1329, 310] width 37 height 18
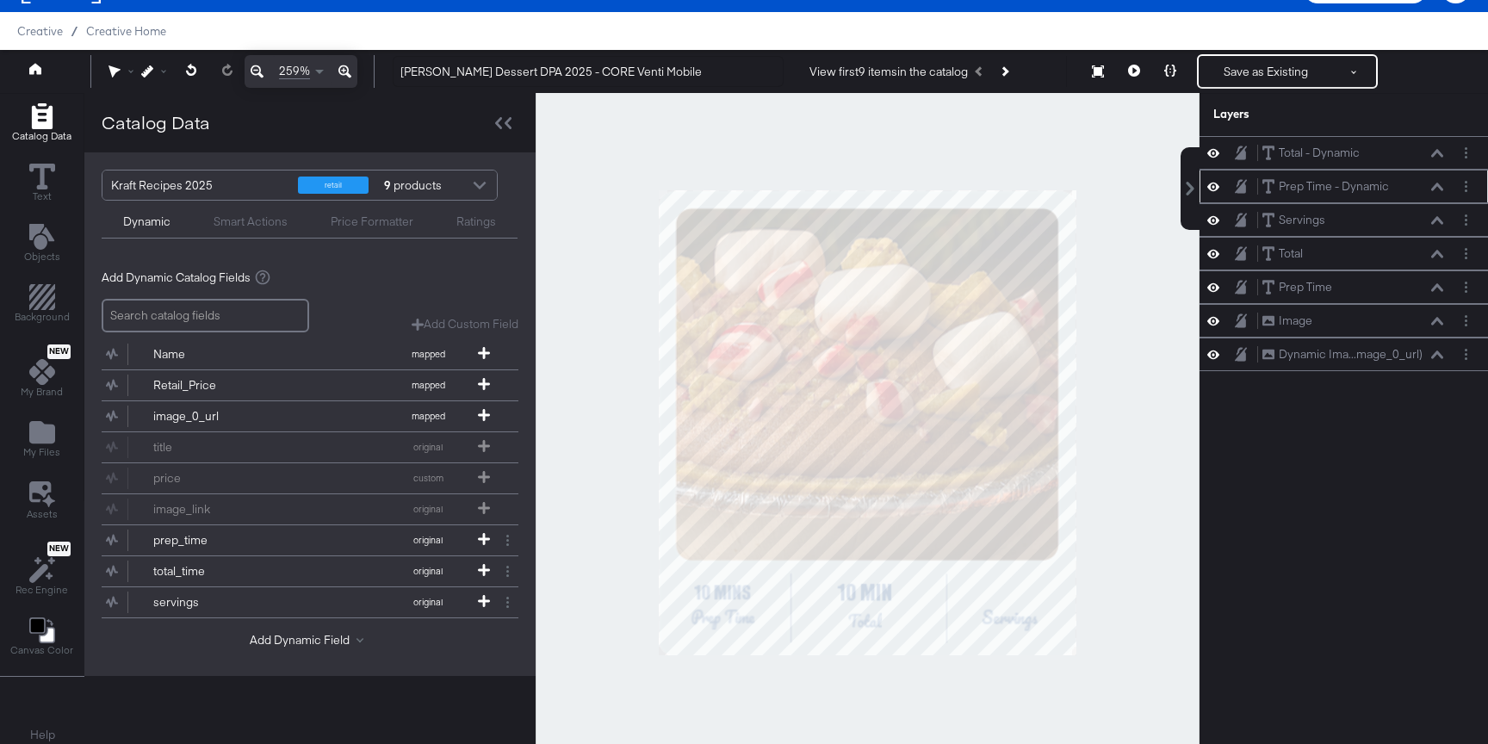
click at [1081, 649] on div at bounding box center [868, 422] width 664 height 659
click at [330, 602] on button "servings original" at bounding box center [299, 602] width 395 height 30
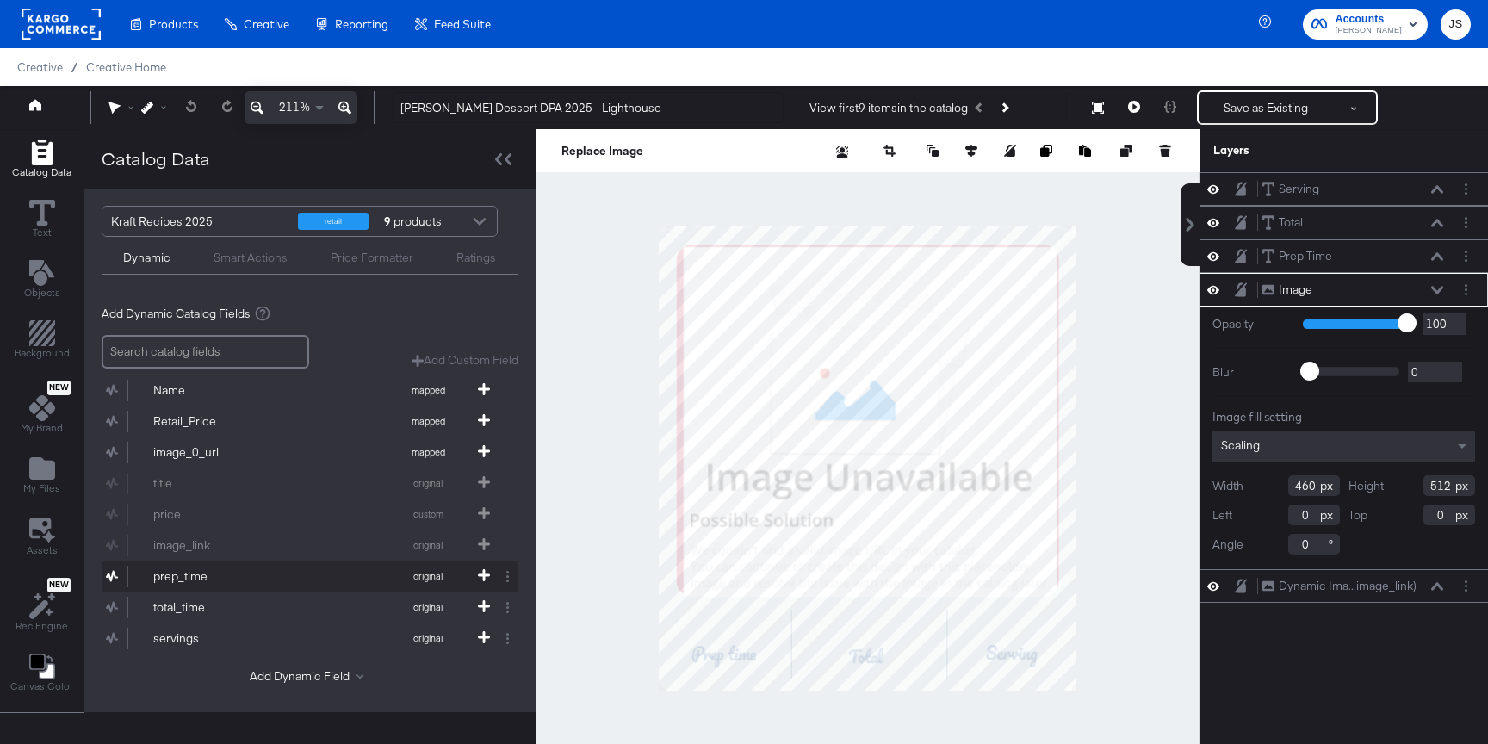
click at [231, 573] on div "prep_time" at bounding box center [215, 576] width 125 height 16
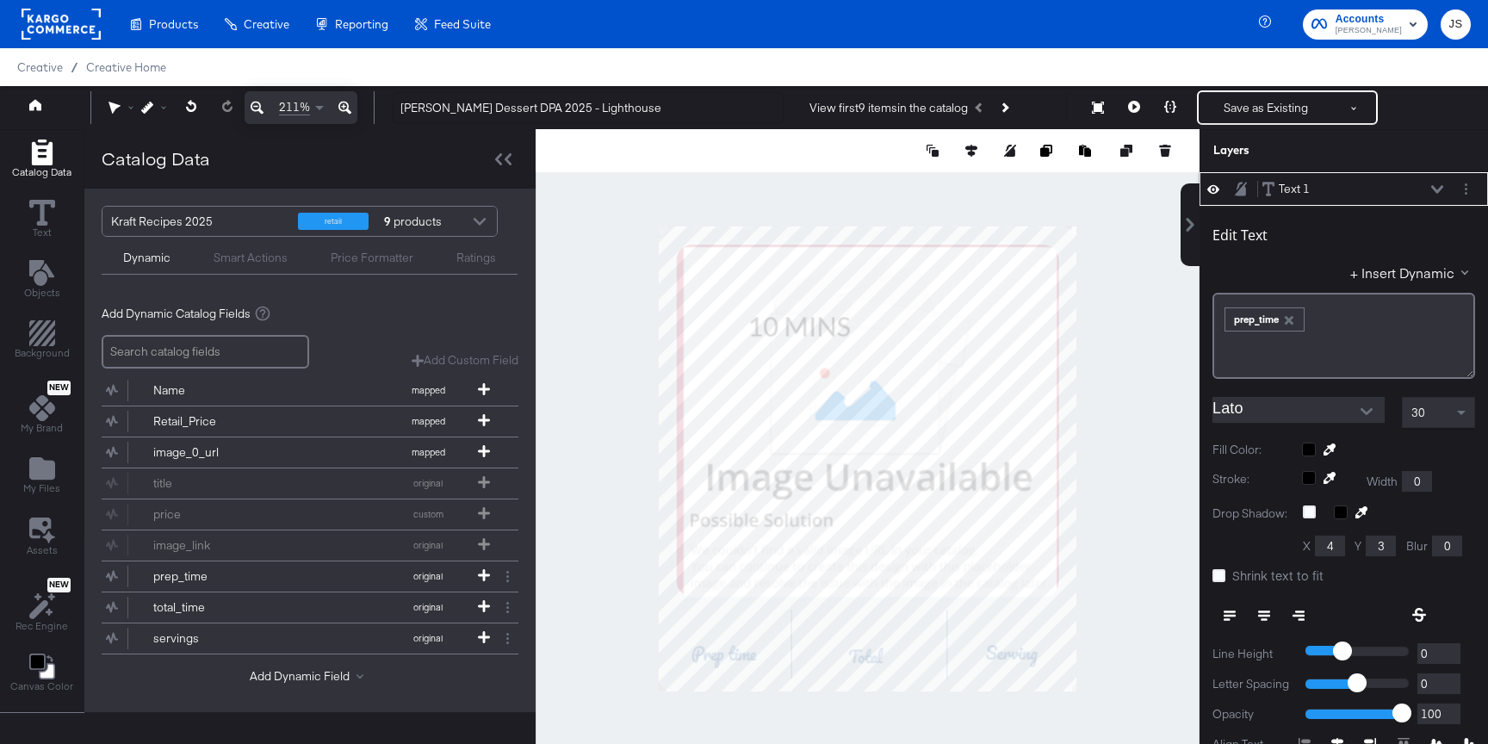
click at [1258, 400] on input "Lato" at bounding box center [1285, 410] width 146 height 26
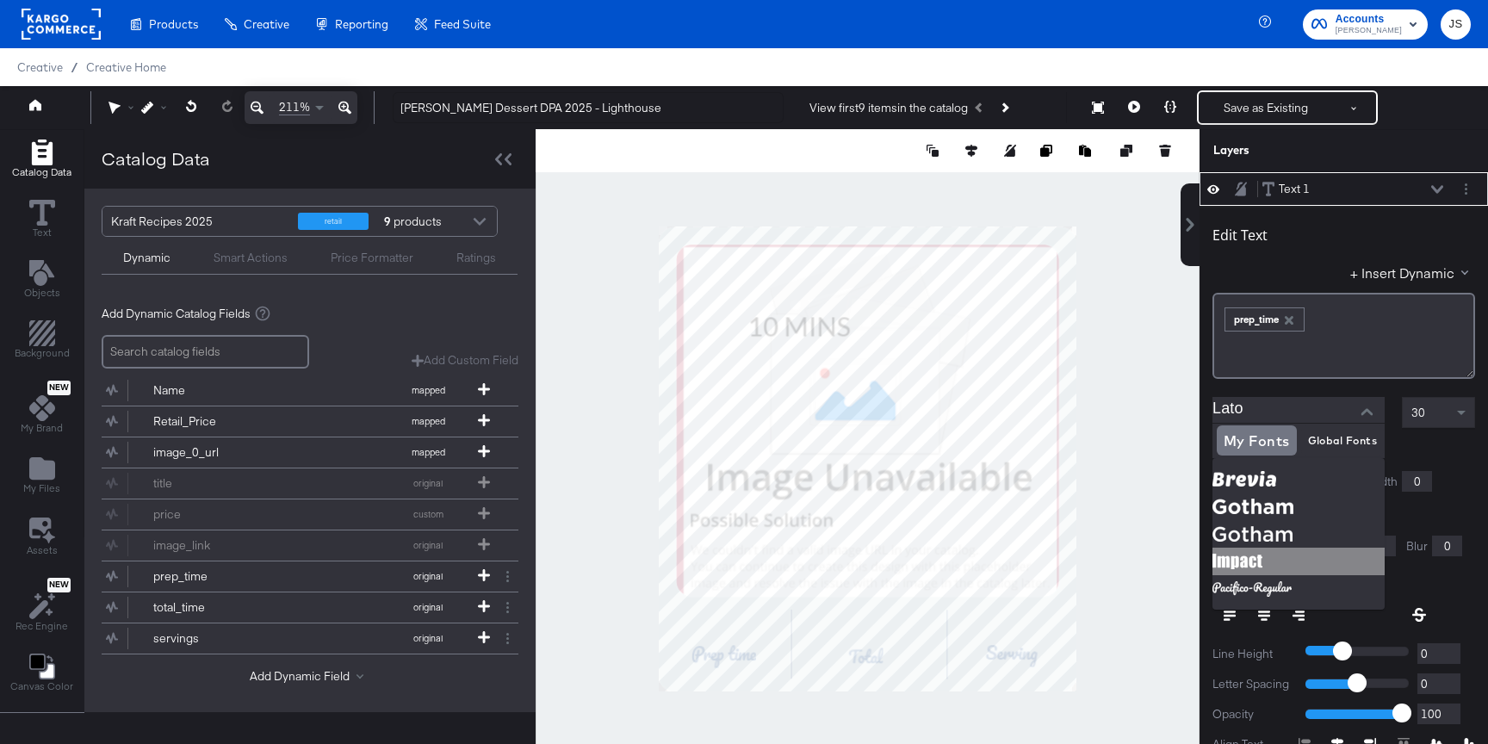
scroll to position [44, 0]
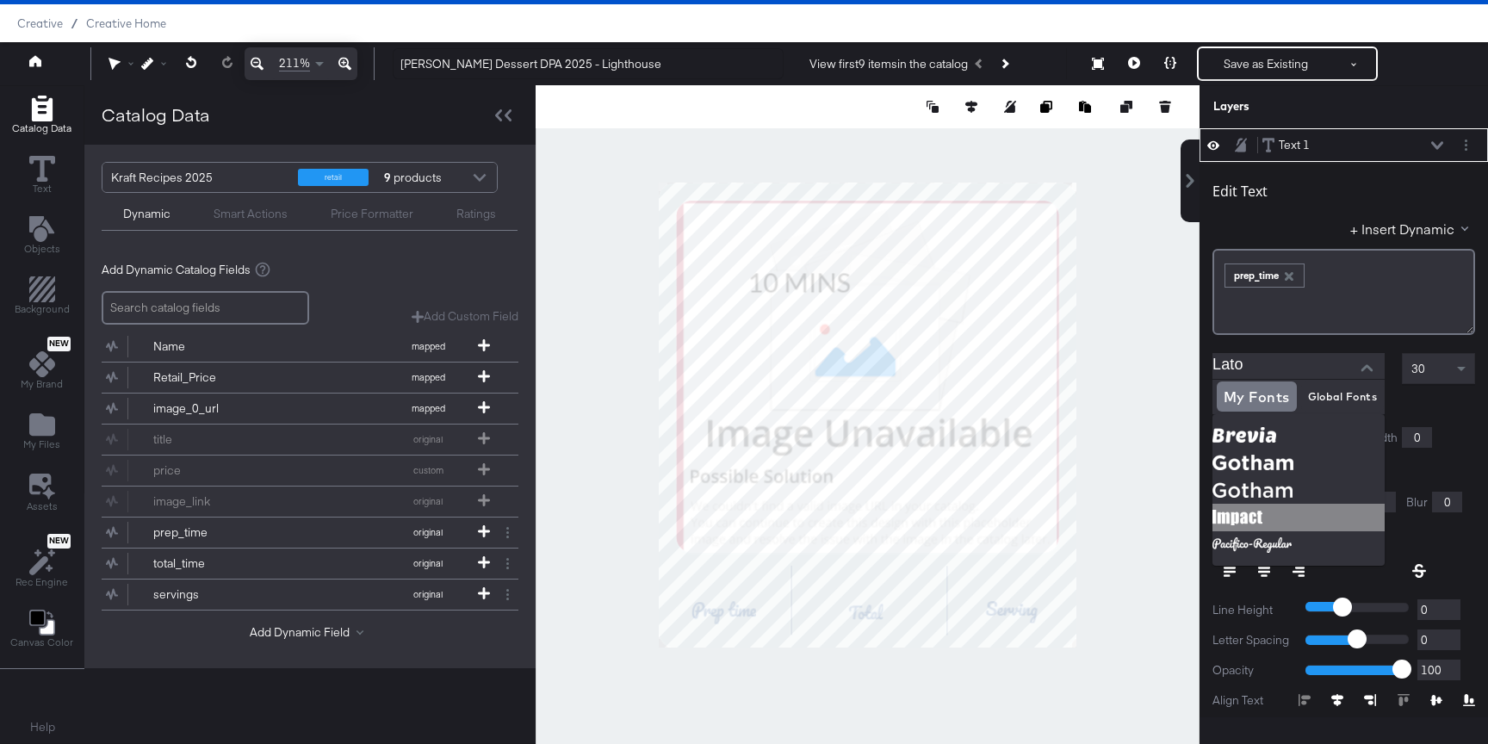
click at [1278, 522] on img at bounding box center [1298, 518] width 172 height 28
type input "Impact"
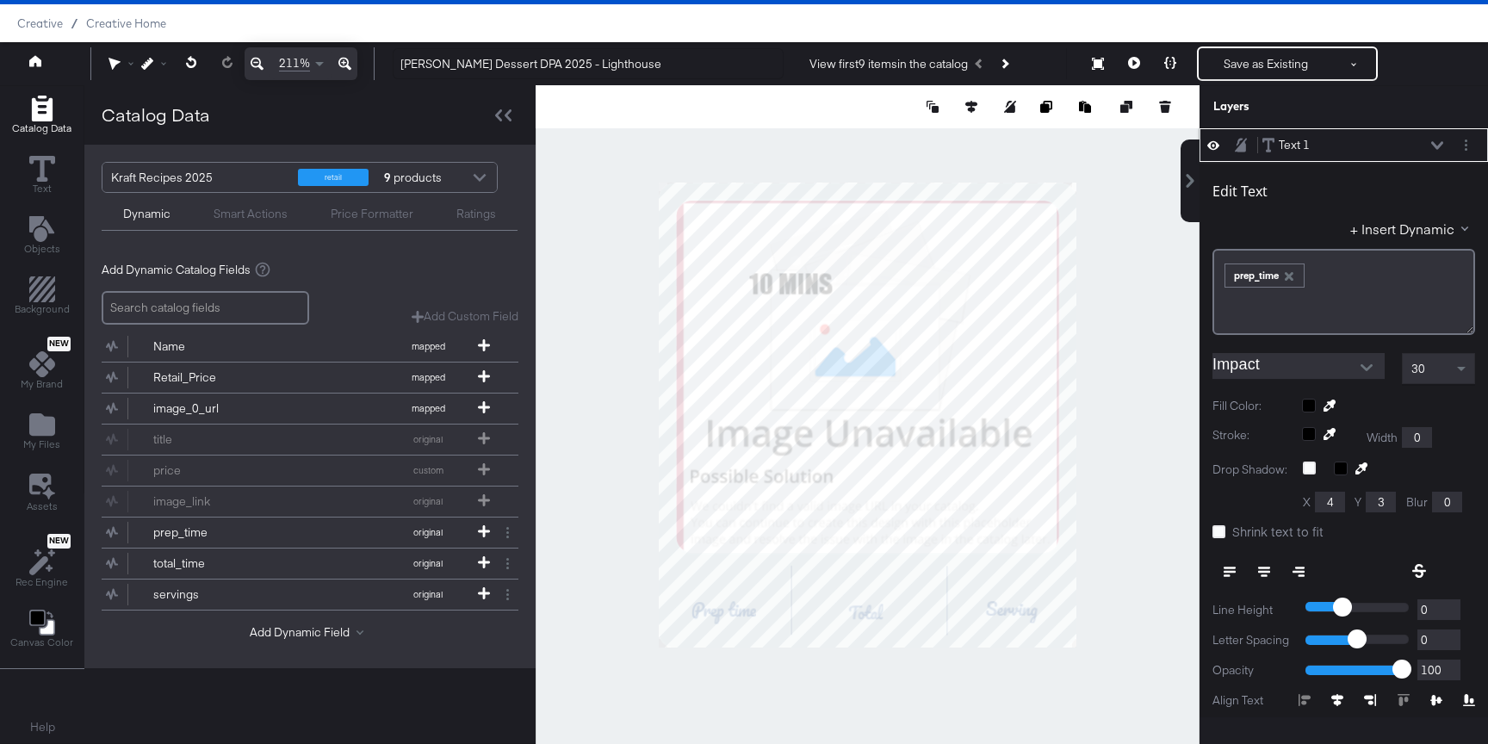
click at [1441, 381] on div "30" at bounding box center [1437, 368] width 71 height 29
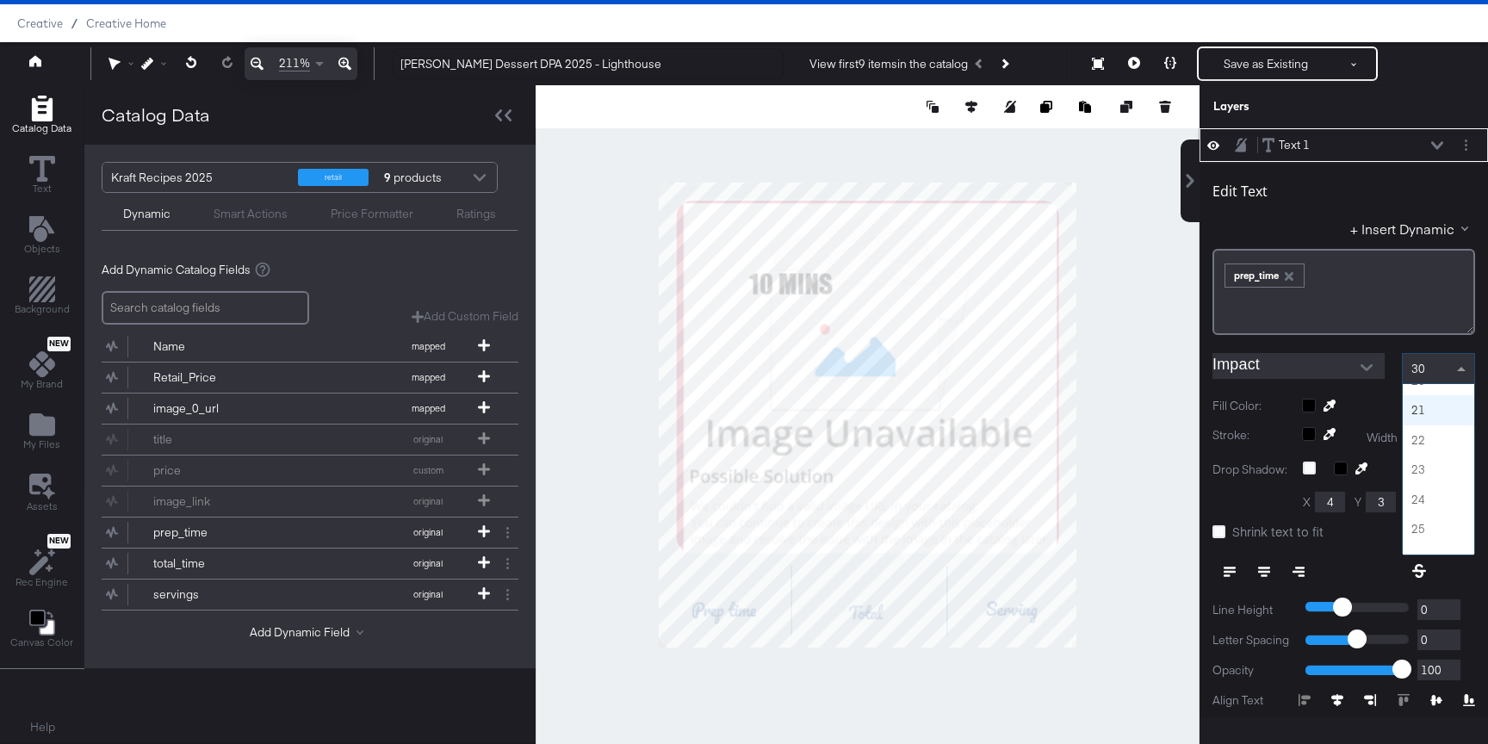
scroll to position [606, 0]
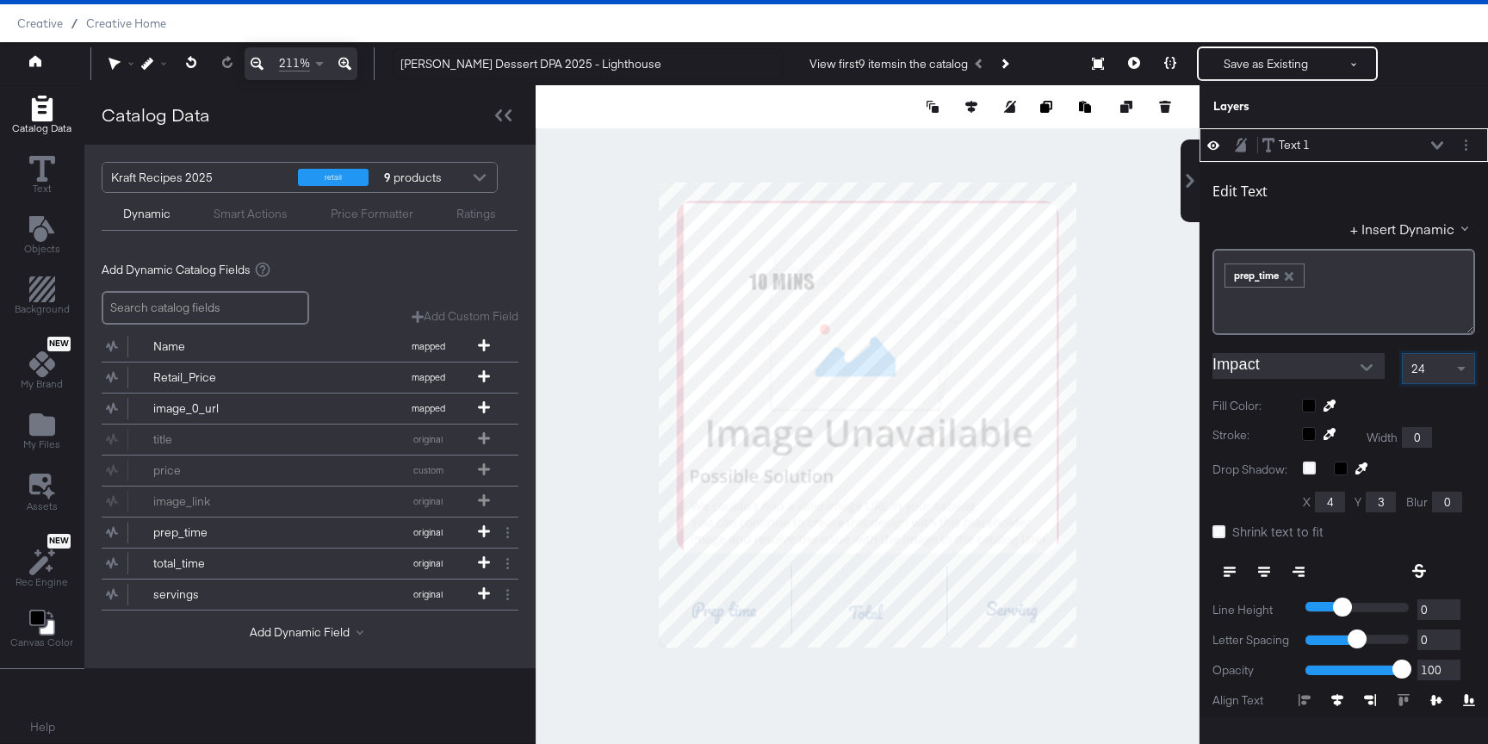
click at [1310, 407] on div at bounding box center [1388, 406] width 173 height 14
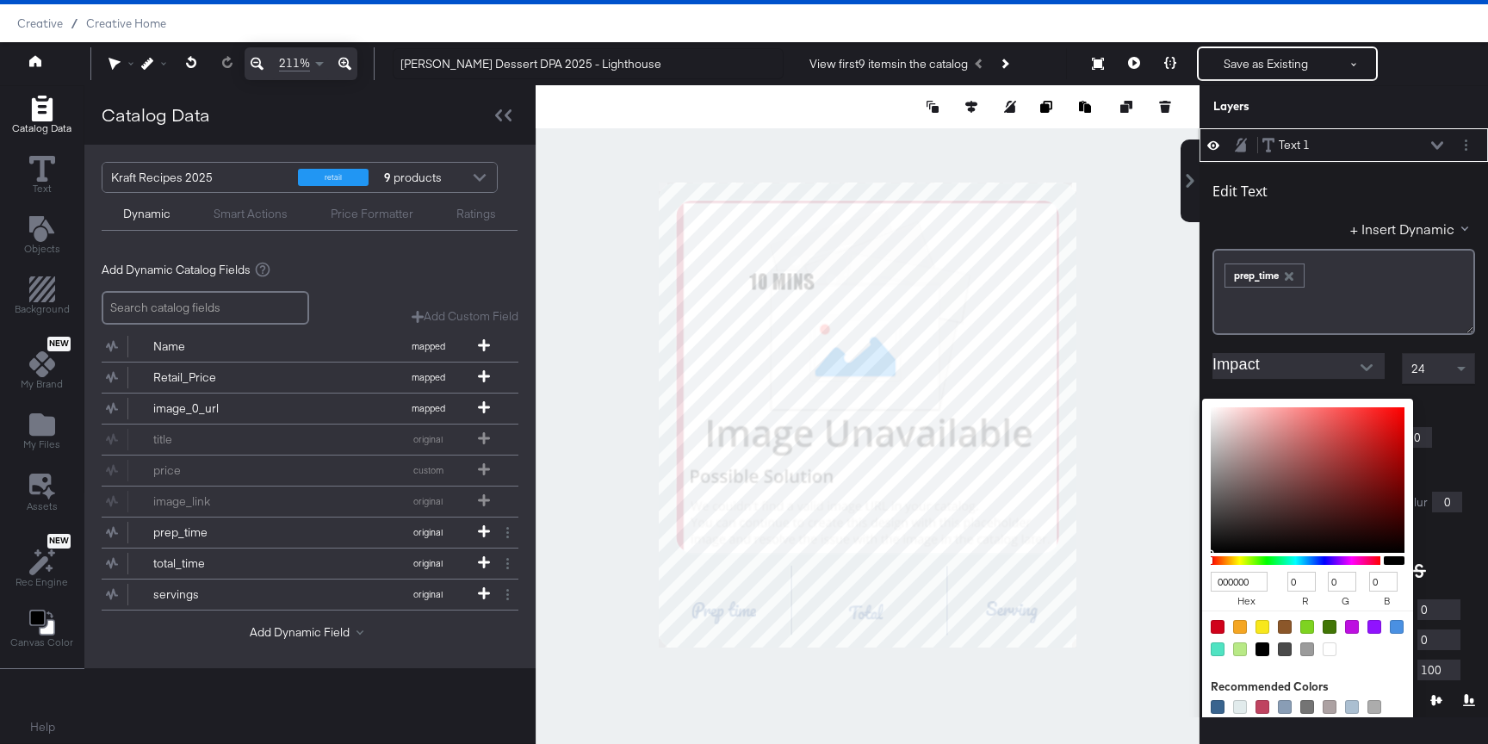
click at [1253, 586] on input "000000" at bounding box center [1239, 582] width 57 height 20
type input "1D4"
type input "17"
type input "221"
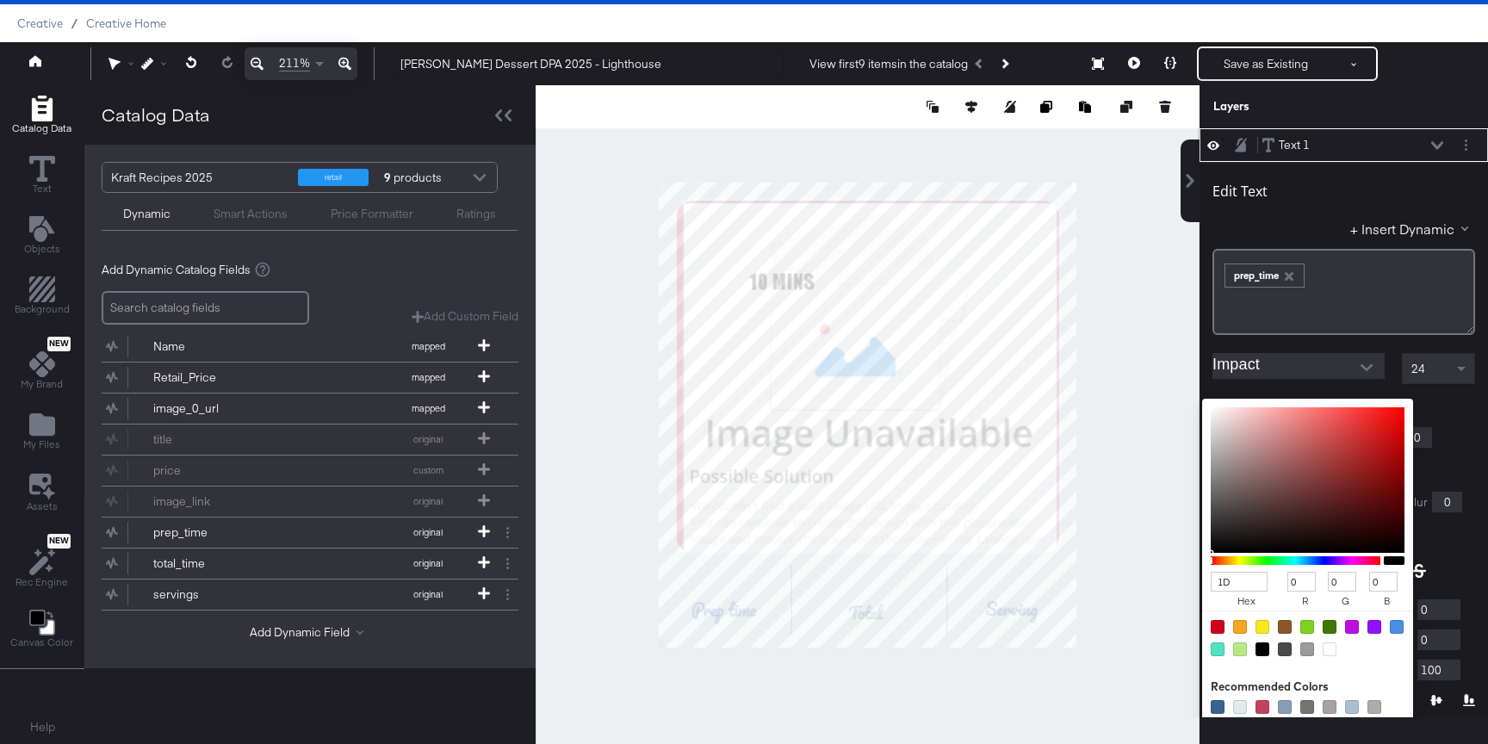
type input "68"
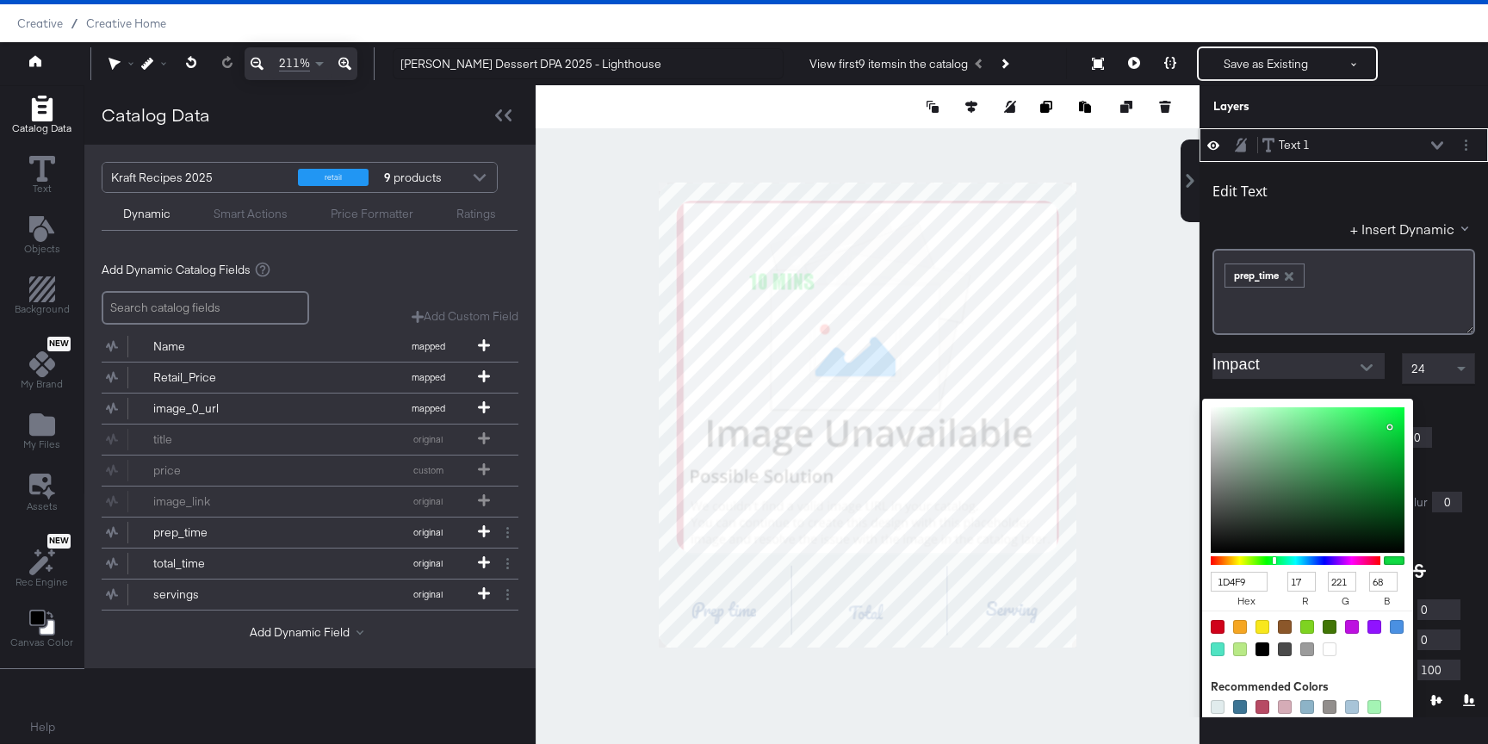
type input "1D4F91"
type input "29"
type input "79"
type input "145"
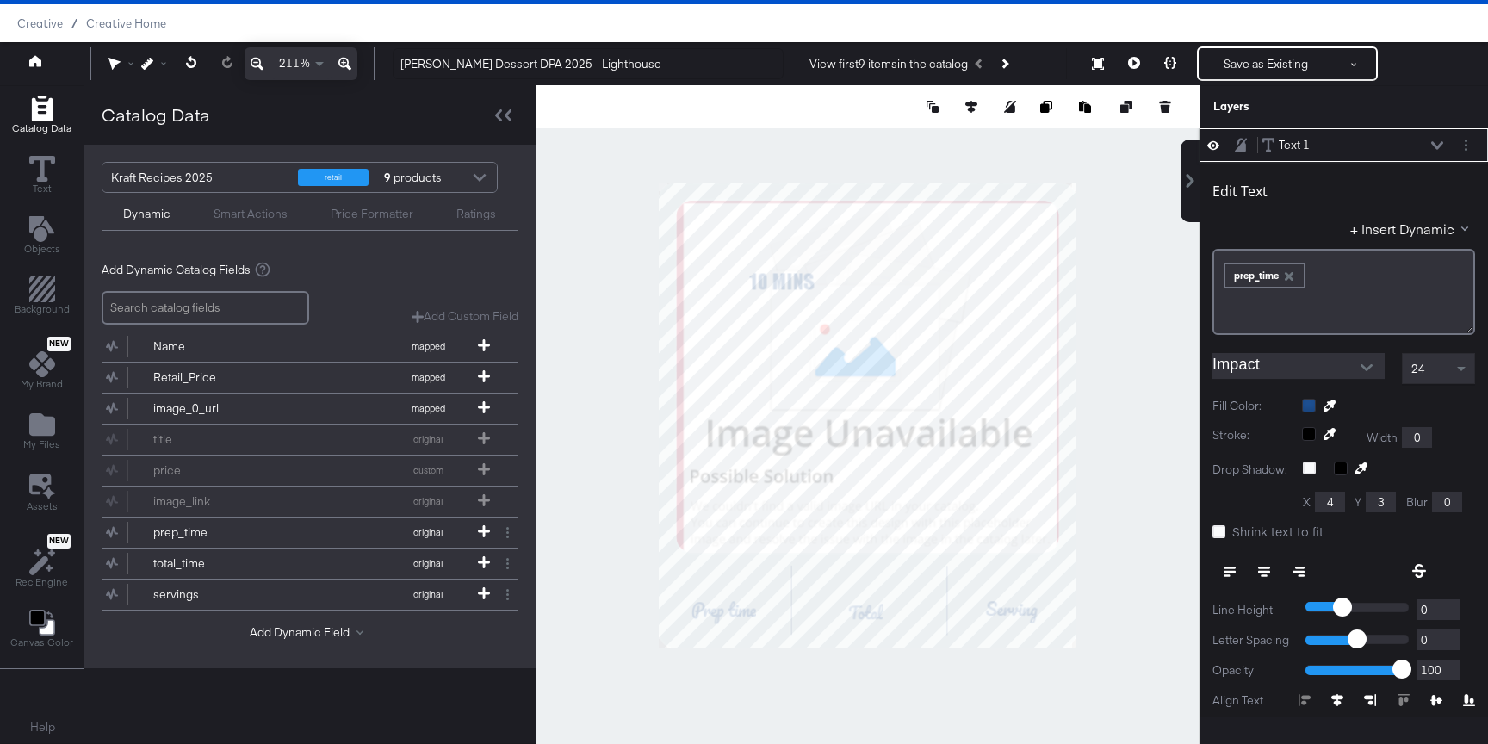
click at [1266, 567] on icon at bounding box center [1264, 568] width 12 height 2
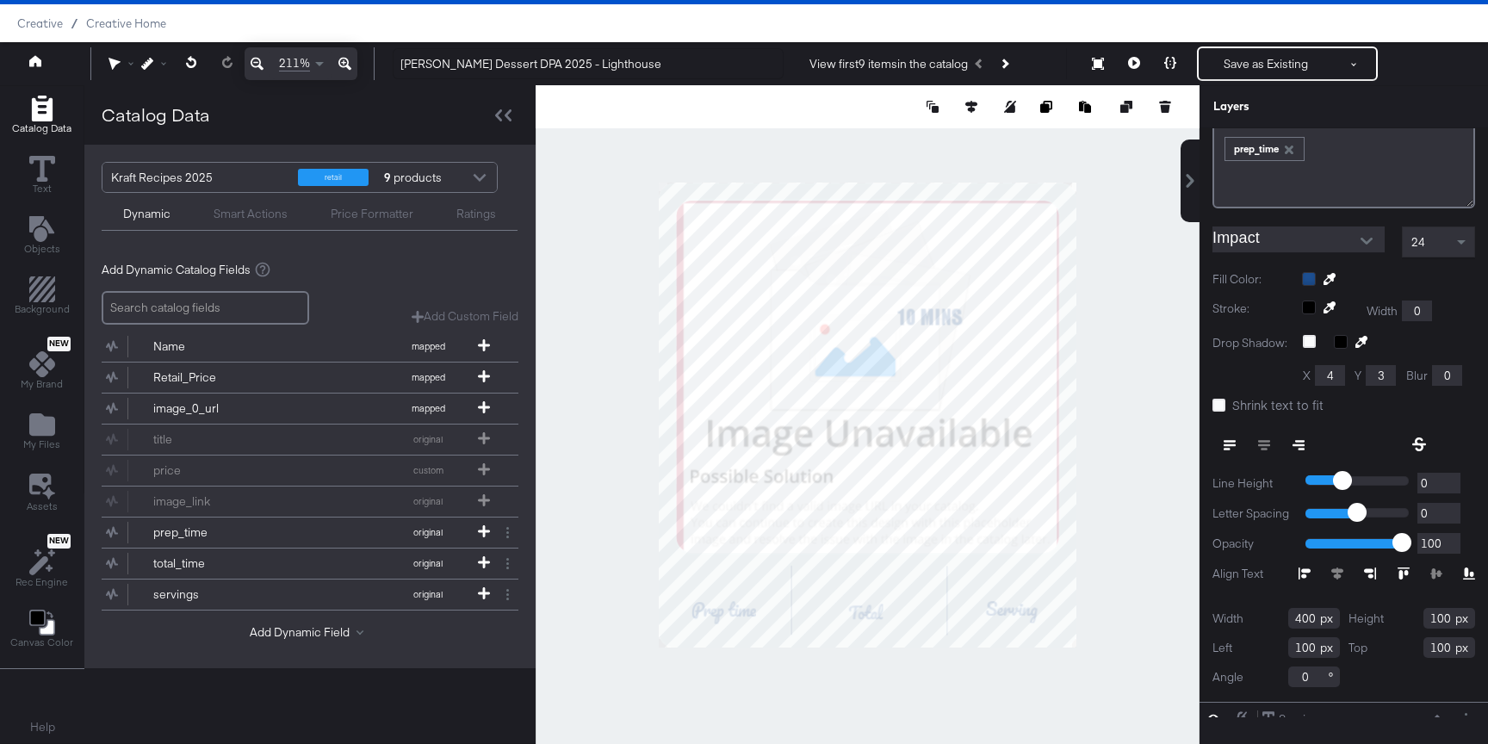
scroll to position [130, 0]
drag, startPoint x: 1315, startPoint y: 616, endPoint x: 1277, endPoint y: 616, distance: 37.9
click at [1277, 616] on div "Width 400" at bounding box center [1275, 614] width 127 height 21
type input "67"
drag, startPoint x: 1448, startPoint y: 616, endPoint x: 1424, endPoint y: 616, distance: 24.1
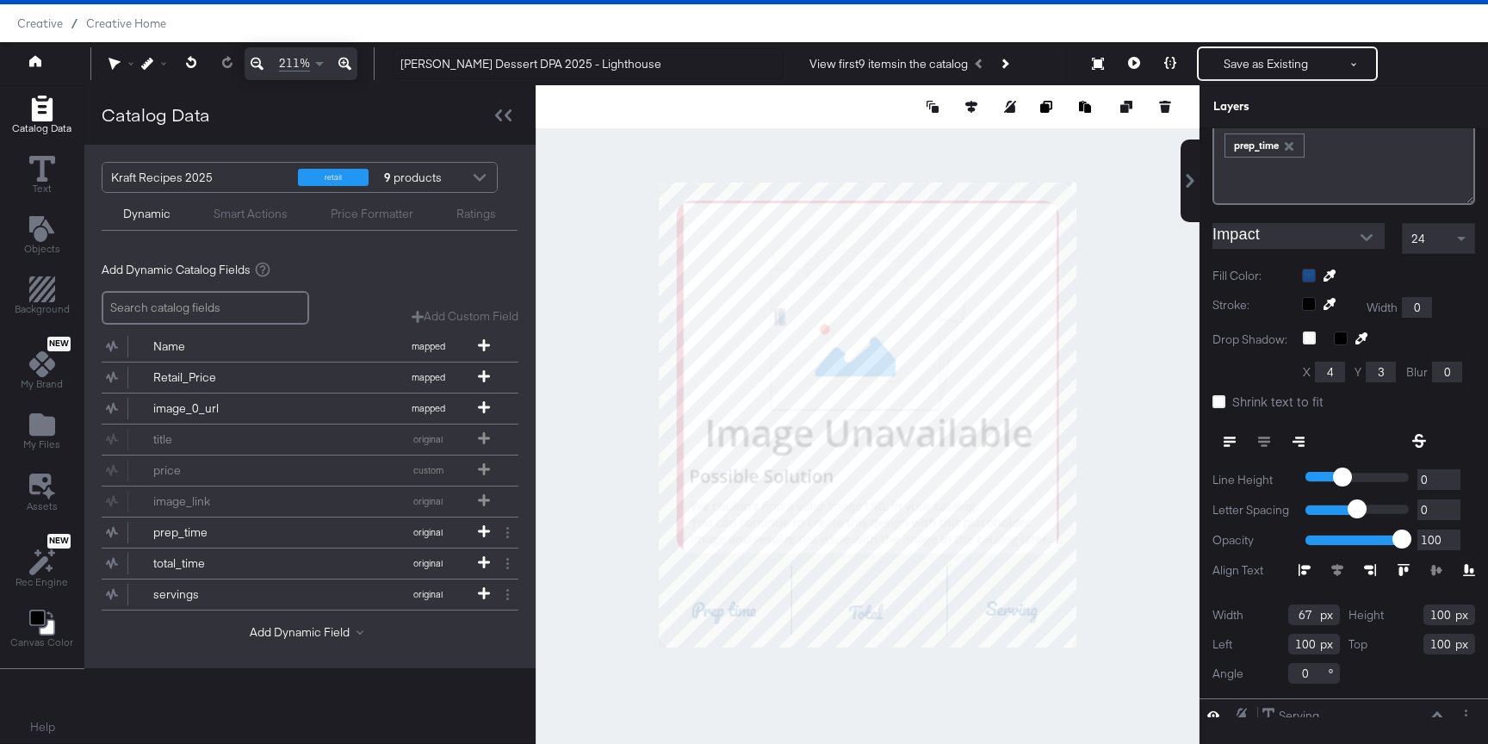
click at [1424, 616] on input "100" at bounding box center [1449, 614] width 52 height 21
type input "29"
drag, startPoint x: 1312, startPoint y: 637, endPoint x: 1260, endPoint y: 638, distance: 52.5
click at [1260, 638] on div "Left 100" at bounding box center [1275, 644] width 127 height 21
type input "40"
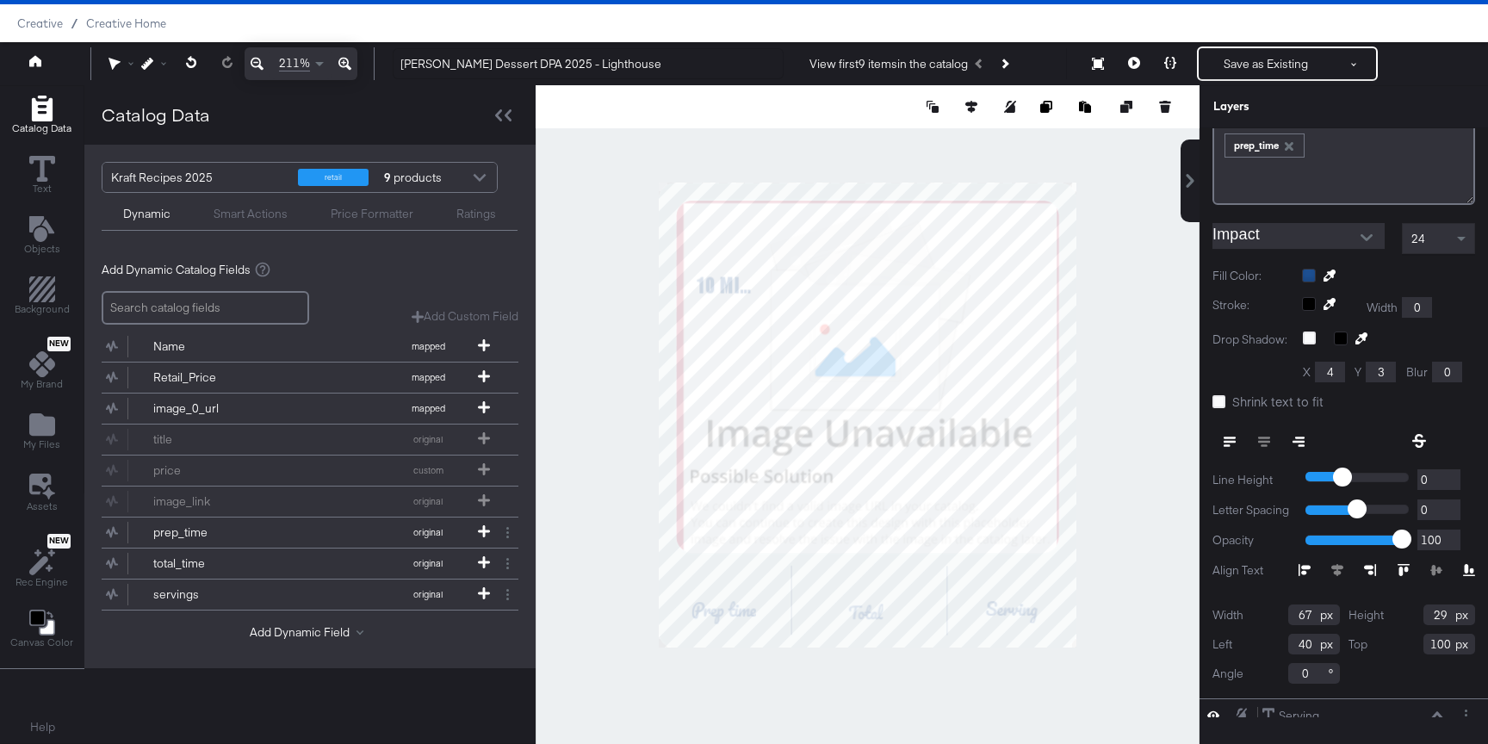
drag, startPoint x: 1452, startPoint y: 645, endPoint x: 1382, endPoint y: 645, distance: 69.7
click at [1383, 645] on div "Top 100" at bounding box center [1411, 644] width 127 height 21
type input "430"
click at [1226, 406] on label "Shrink text to fit" at bounding box center [1271, 402] width 118 height 18
click at [0, 0] on input "Shrink text to fit" at bounding box center [0, 0] width 0 height 0
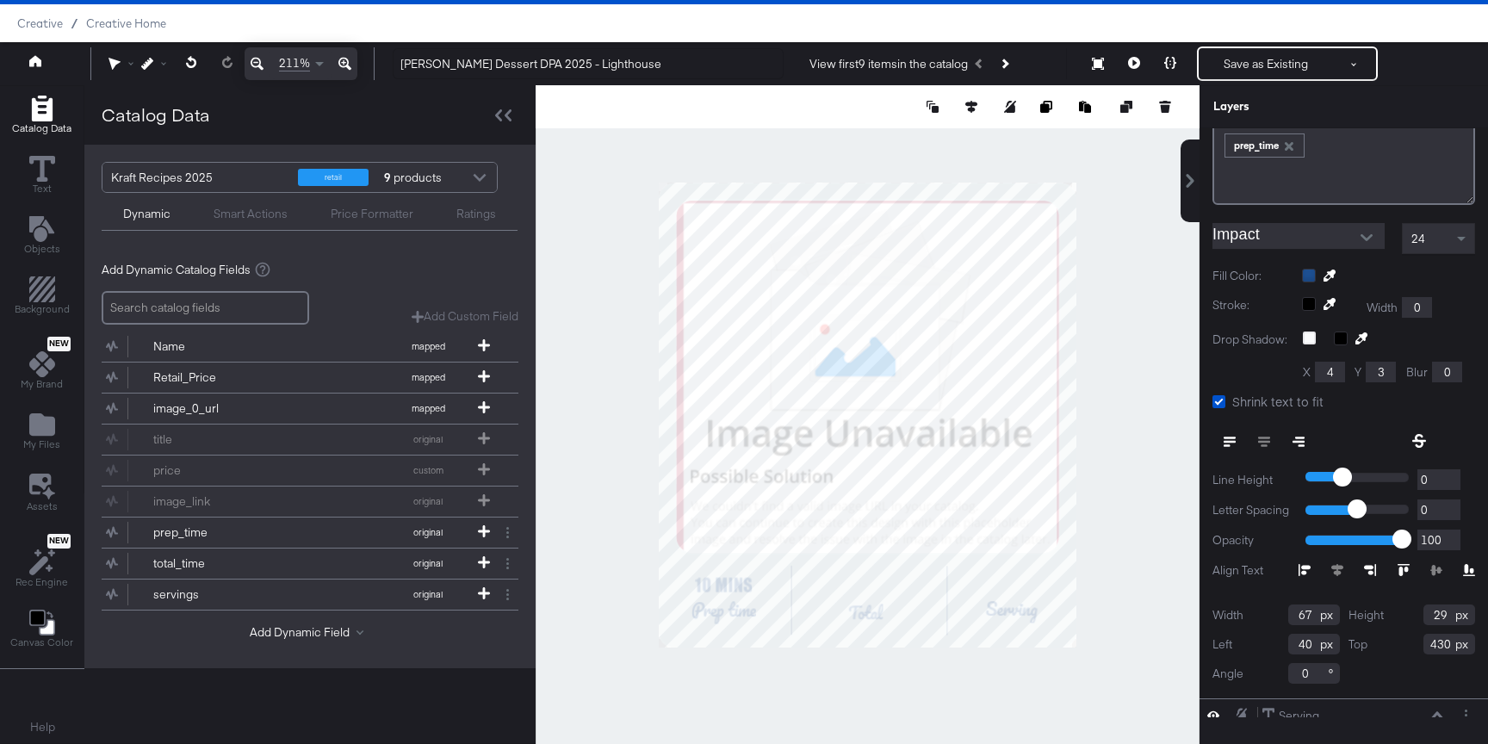
click at [1248, 378] on div "Drop Shadow: X 4 Y 3 Blur 0" at bounding box center [1343, 354] width 263 height 47
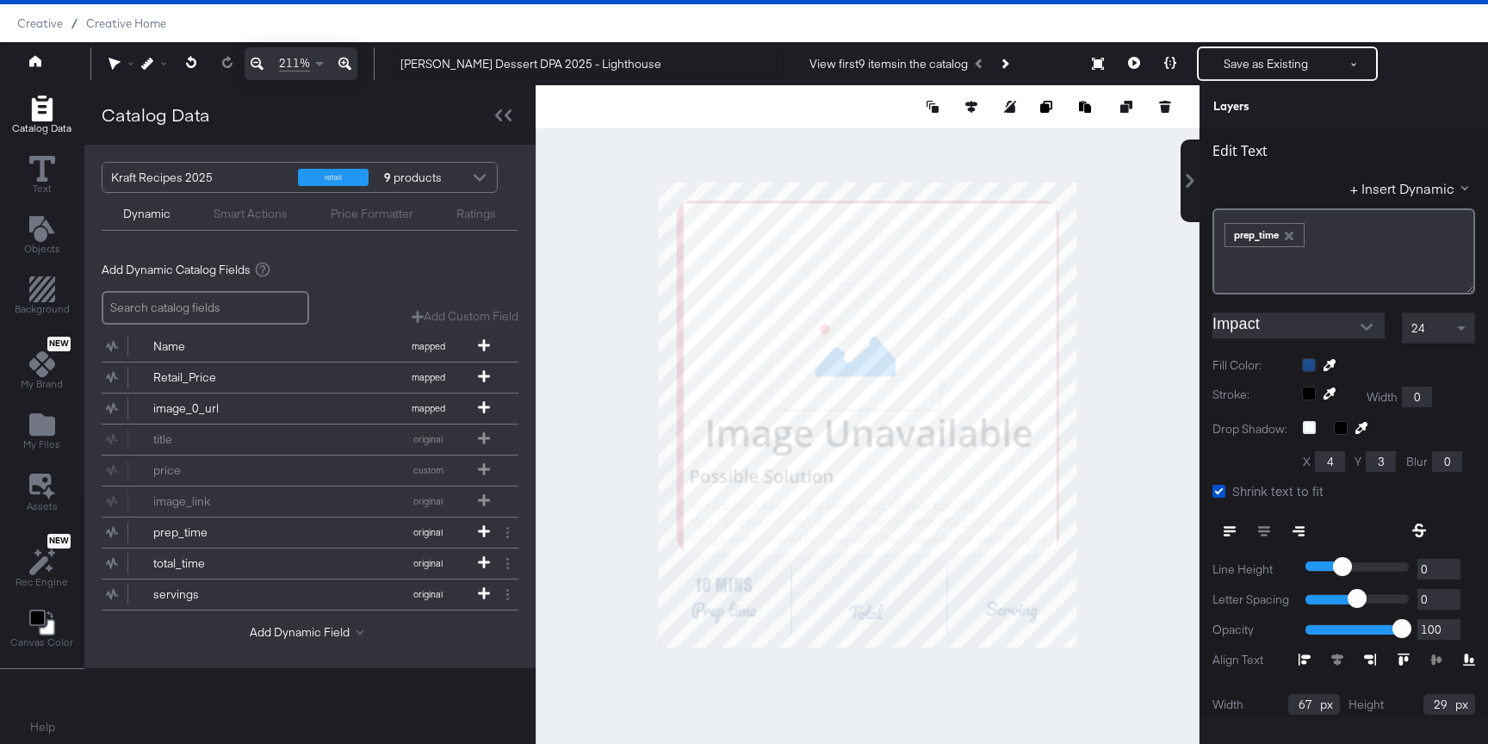
scroll to position [0, 0]
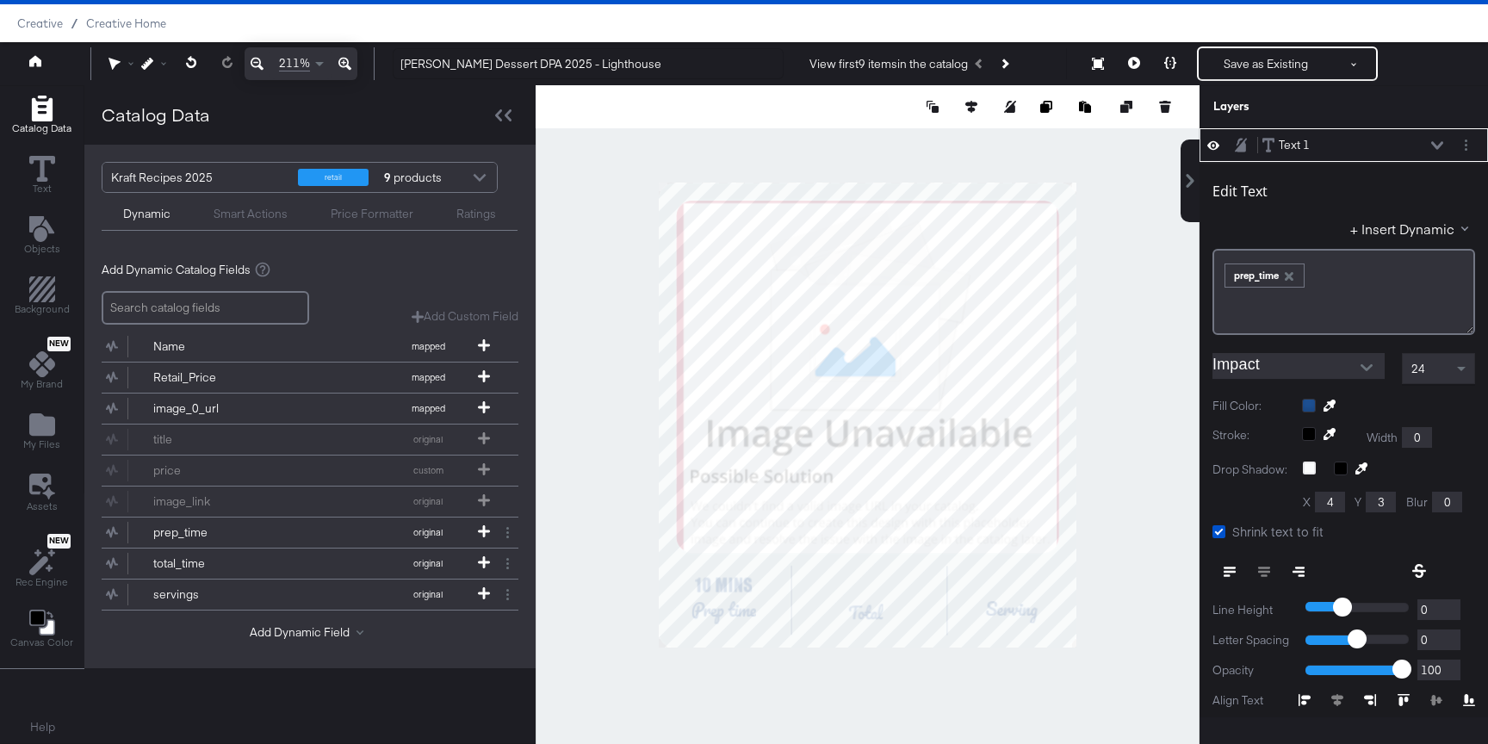
click at [1457, 150] on div at bounding box center [1466, 145] width 18 height 18
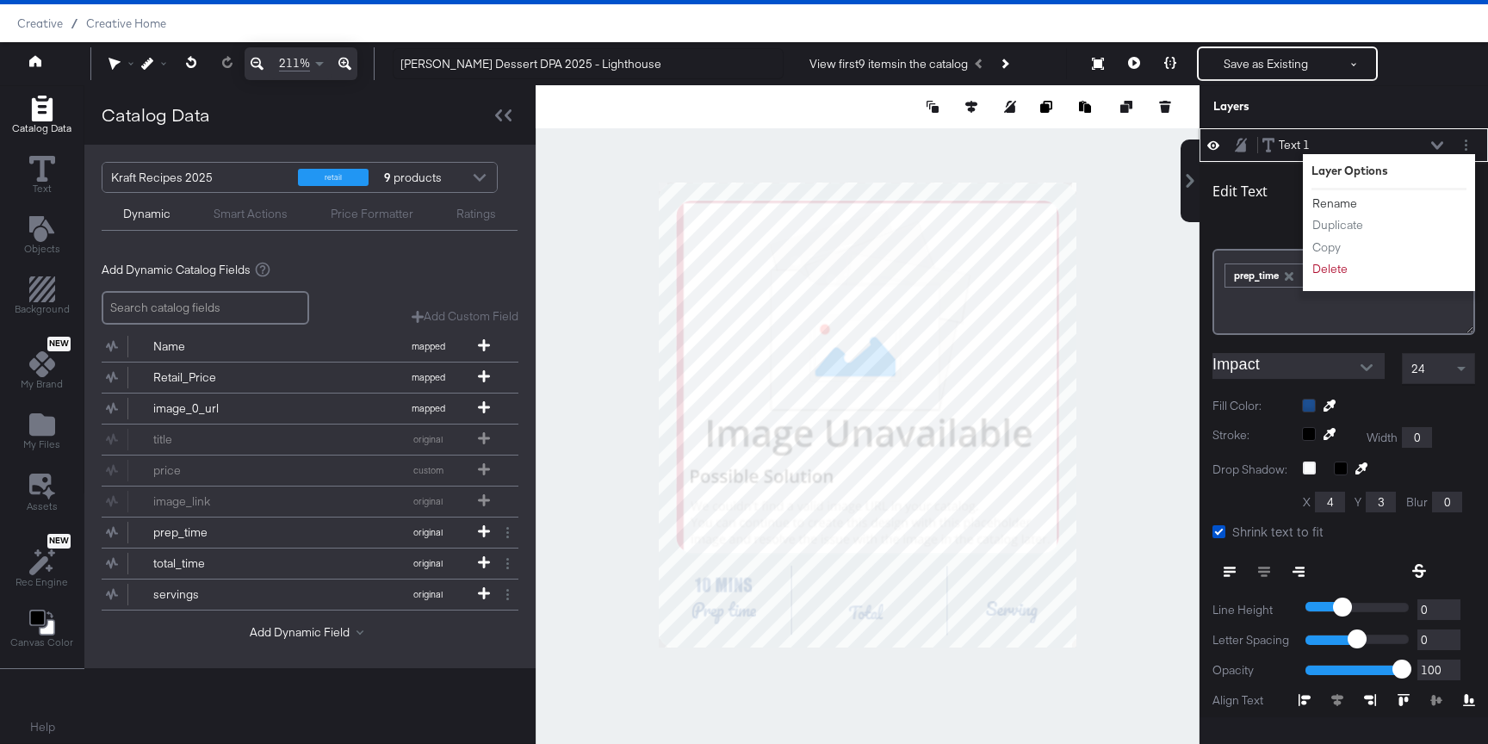
click at [1338, 201] on button "Rename" at bounding box center [1334, 204] width 46 height 18
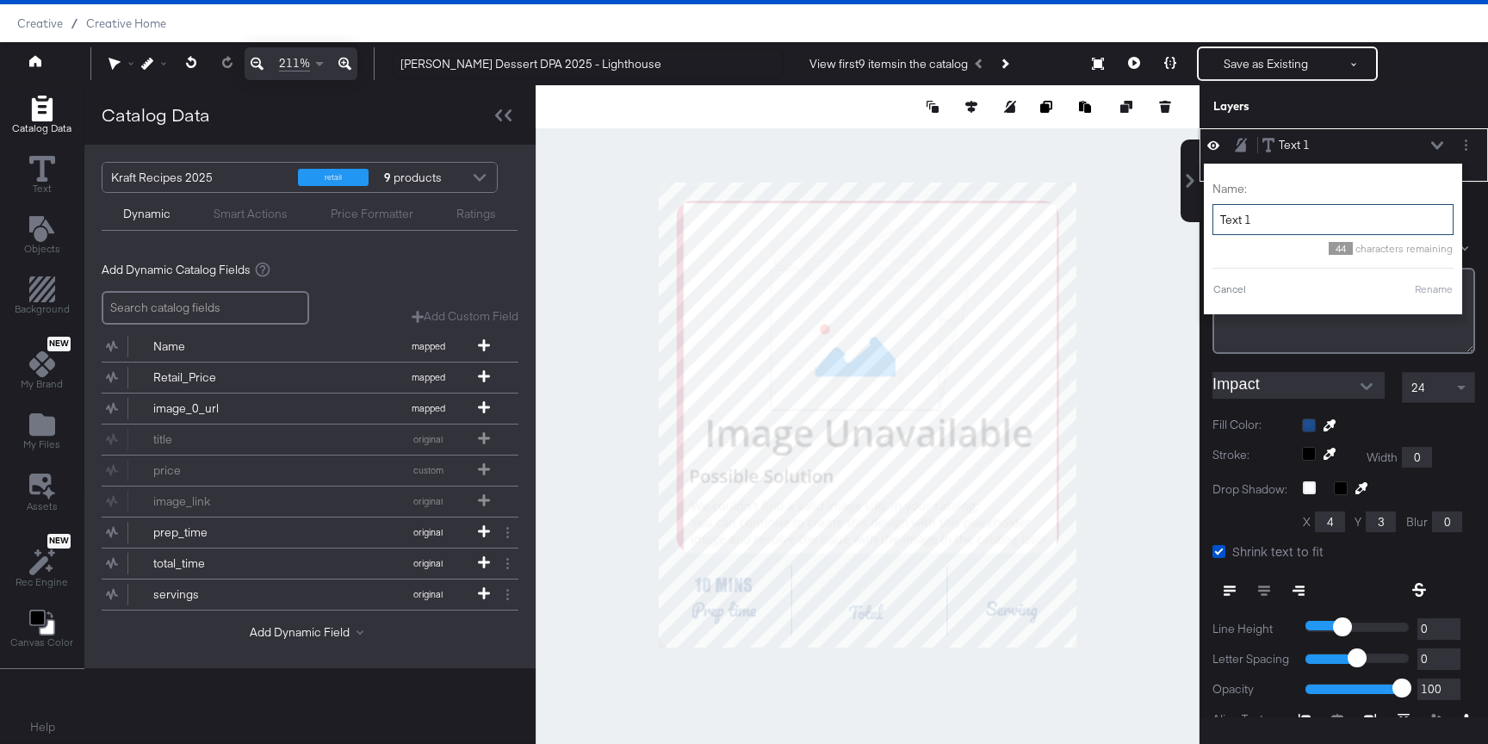
click at [1314, 225] on input "Text 1" at bounding box center [1332, 220] width 241 height 32
click at [1300, 225] on input "Text 1" at bounding box center [1332, 220] width 241 height 32
click at [1300, 219] on input "Text 1" at bounding box center [1332, 220] width 241 height 32
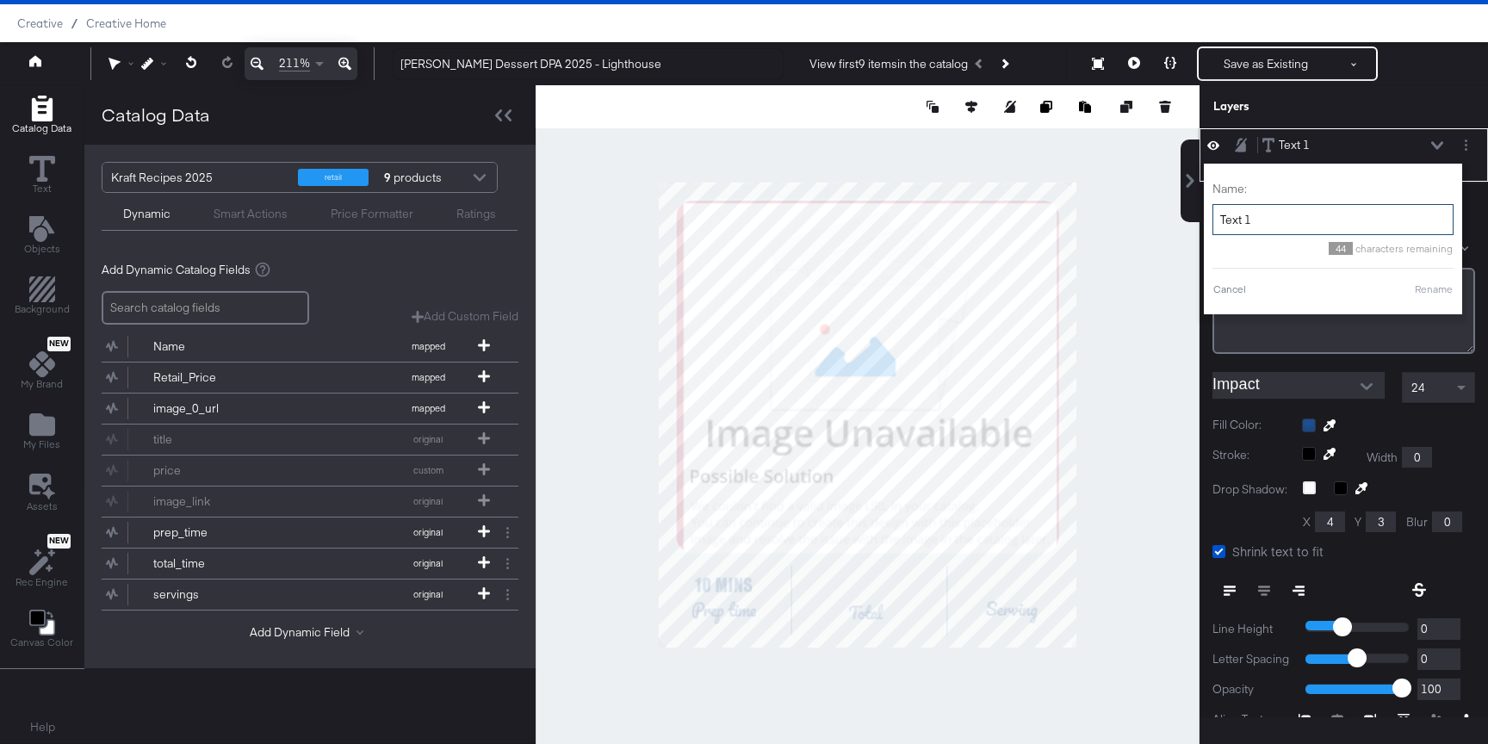
click at [1300, 219] on input "Text 1" at bounding box center [1332, 220] width 241 height 32
type input "["
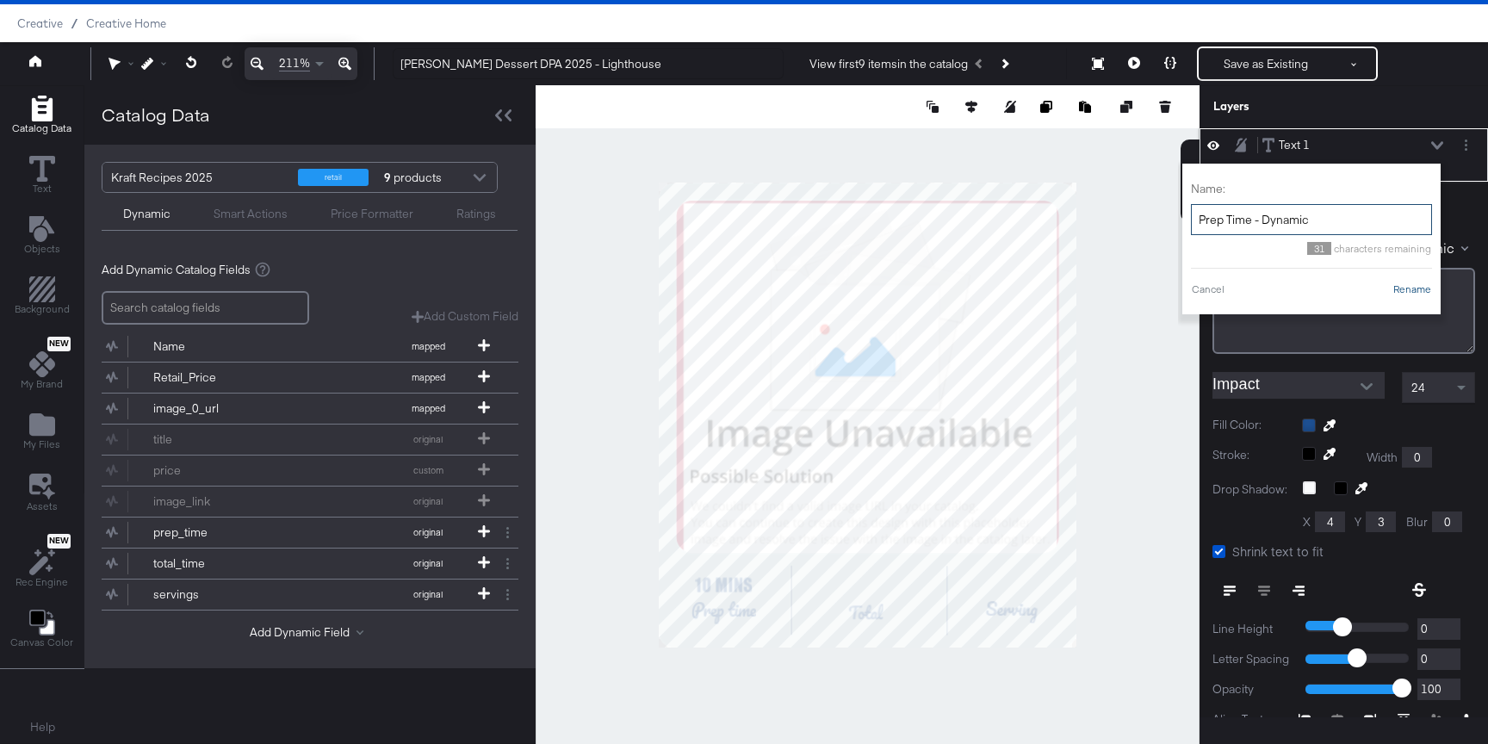
type input "Prep Time - Dynamic"
click at [1420, 290] on button "Rename" at bounding box center [1412, 289] width 40 height 15
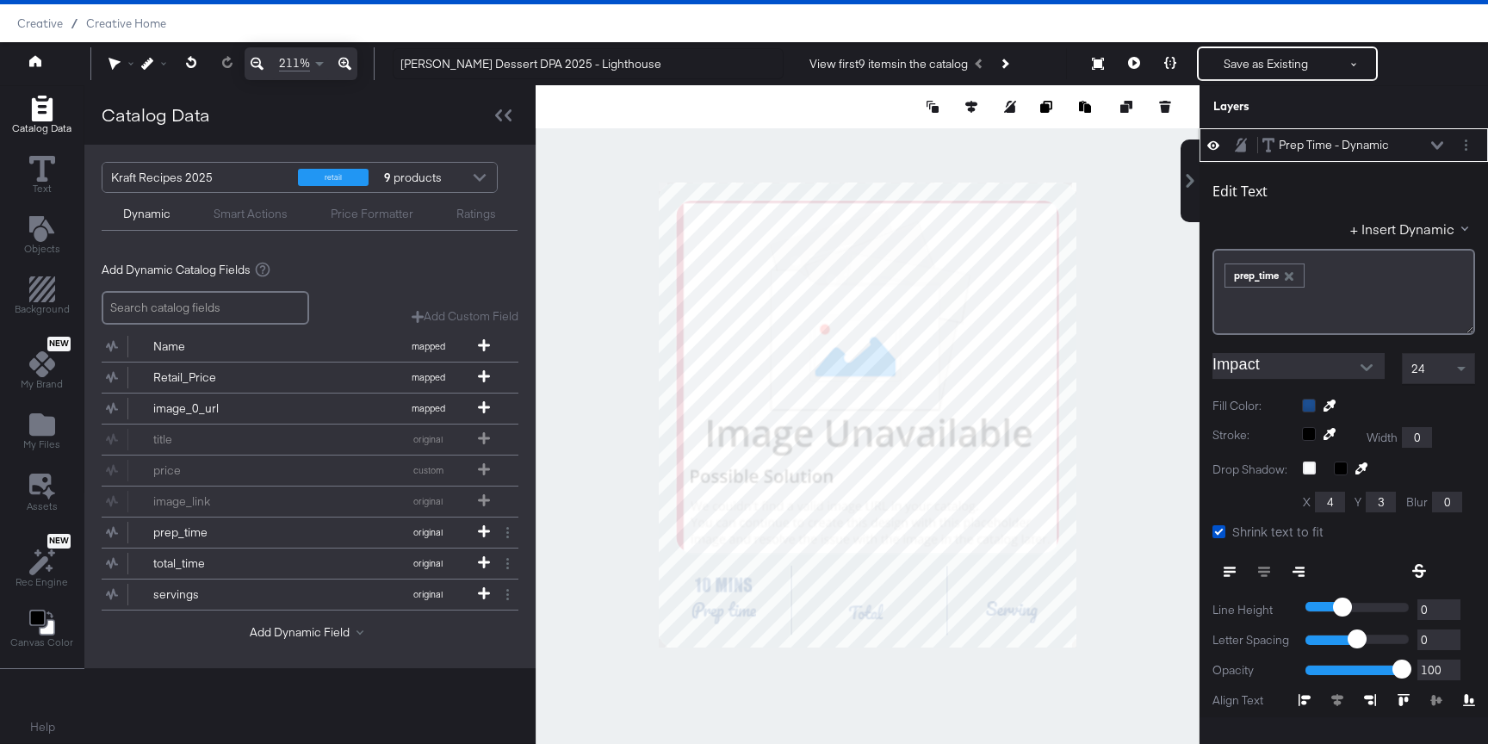
click at [1436, 143] on icon at bounding box center [1437, 145] width 12 height 9
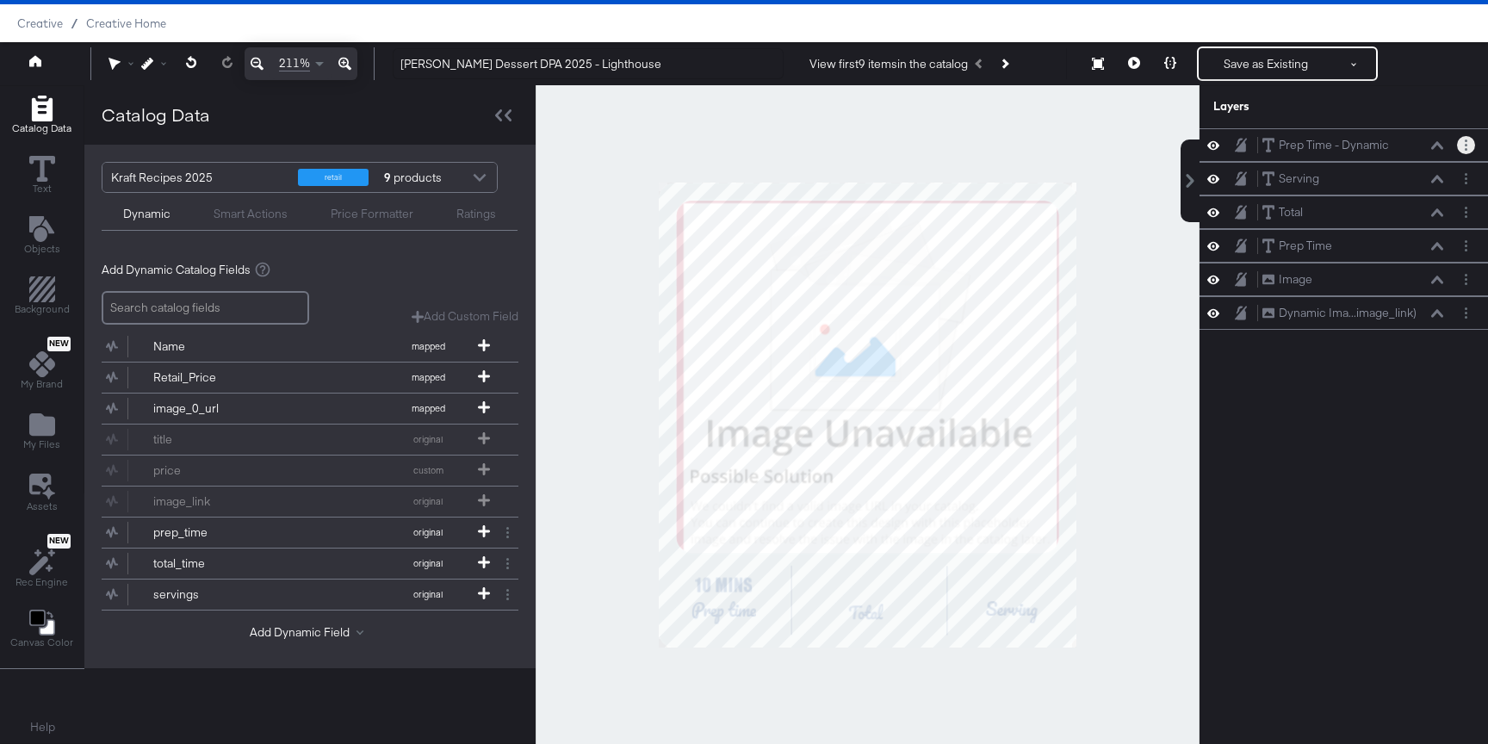
click at [1463, 147] on button "Layer Options" at bounding box center [1466, 145] width 18 height 18
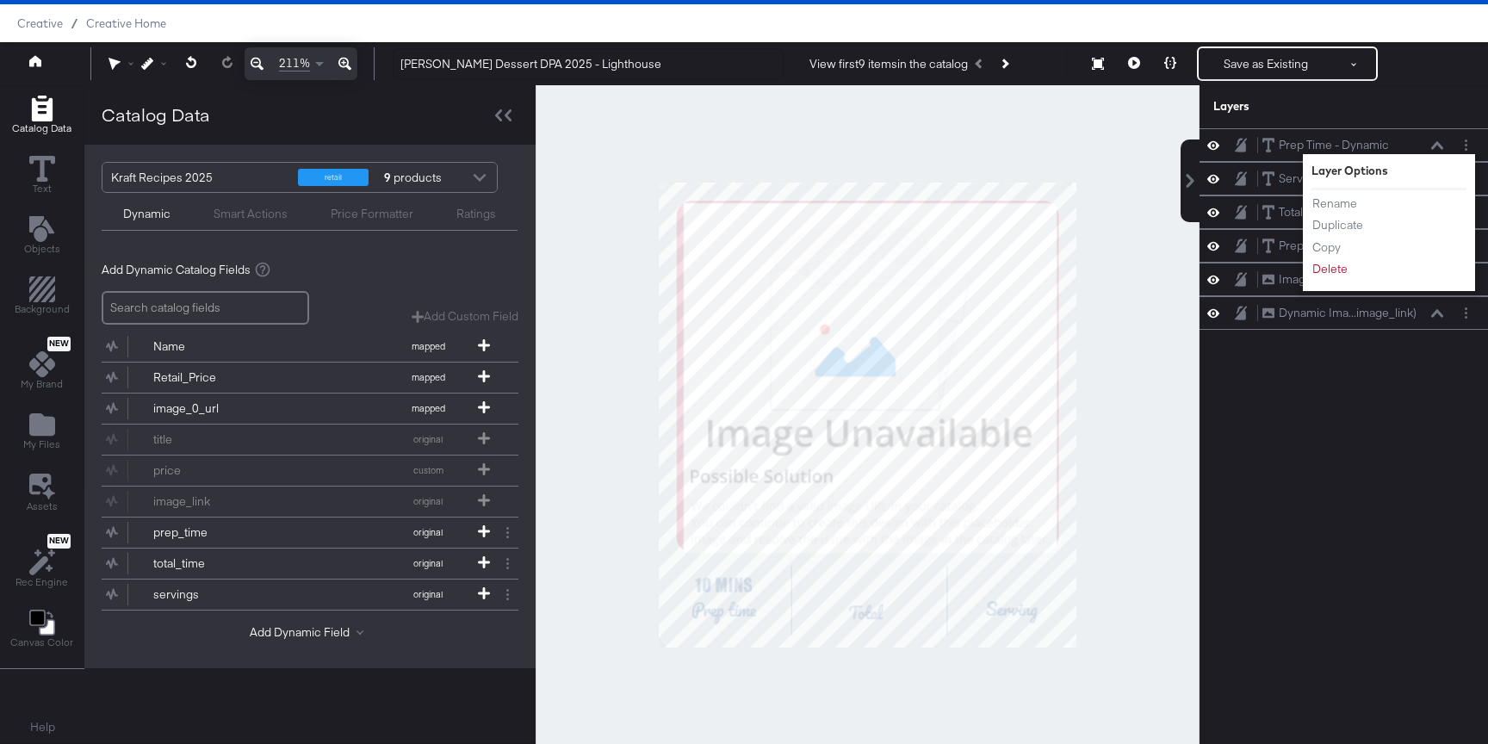
click at [1374, 98] on div "Layers" at bounding box center [1301, 106] width 176 height 16
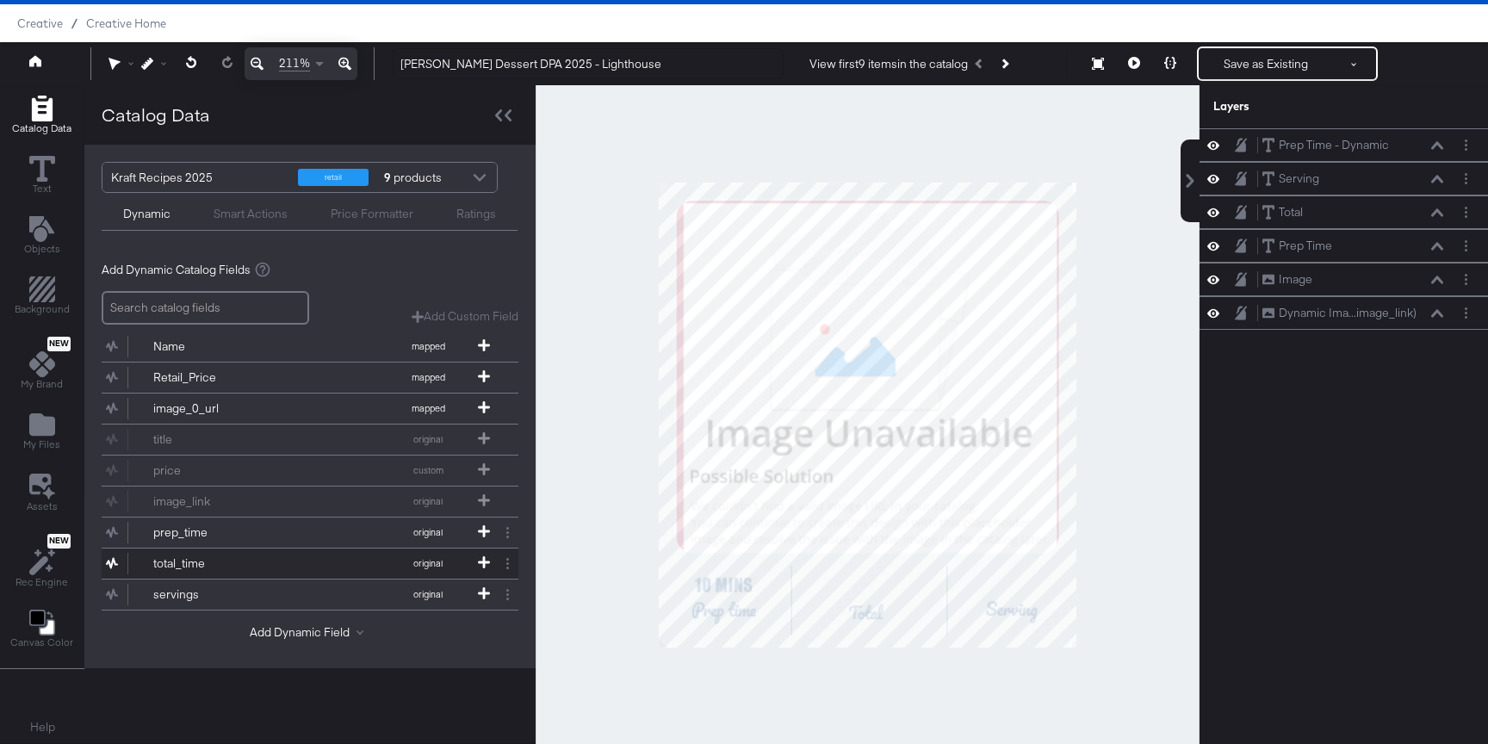
click at [316, 570] on button "total_time original" at bounding box center [299, 563] width 395 height 30
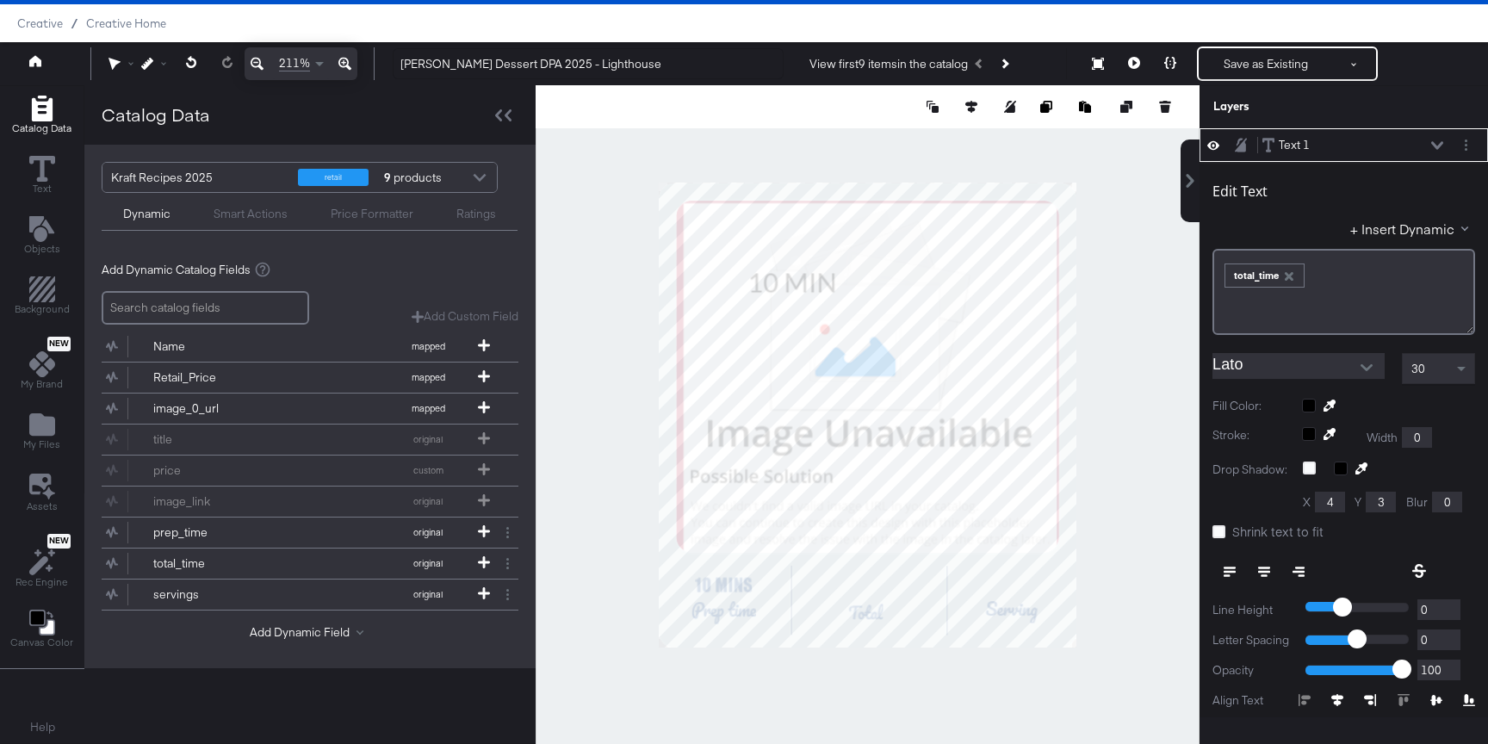
click at [1271, 384] on div at bounding box center [1343, 384] width 263 height 1
click at [1268, 368] on input "Lato" at bounding box center [1285, 366] width 146 height 26
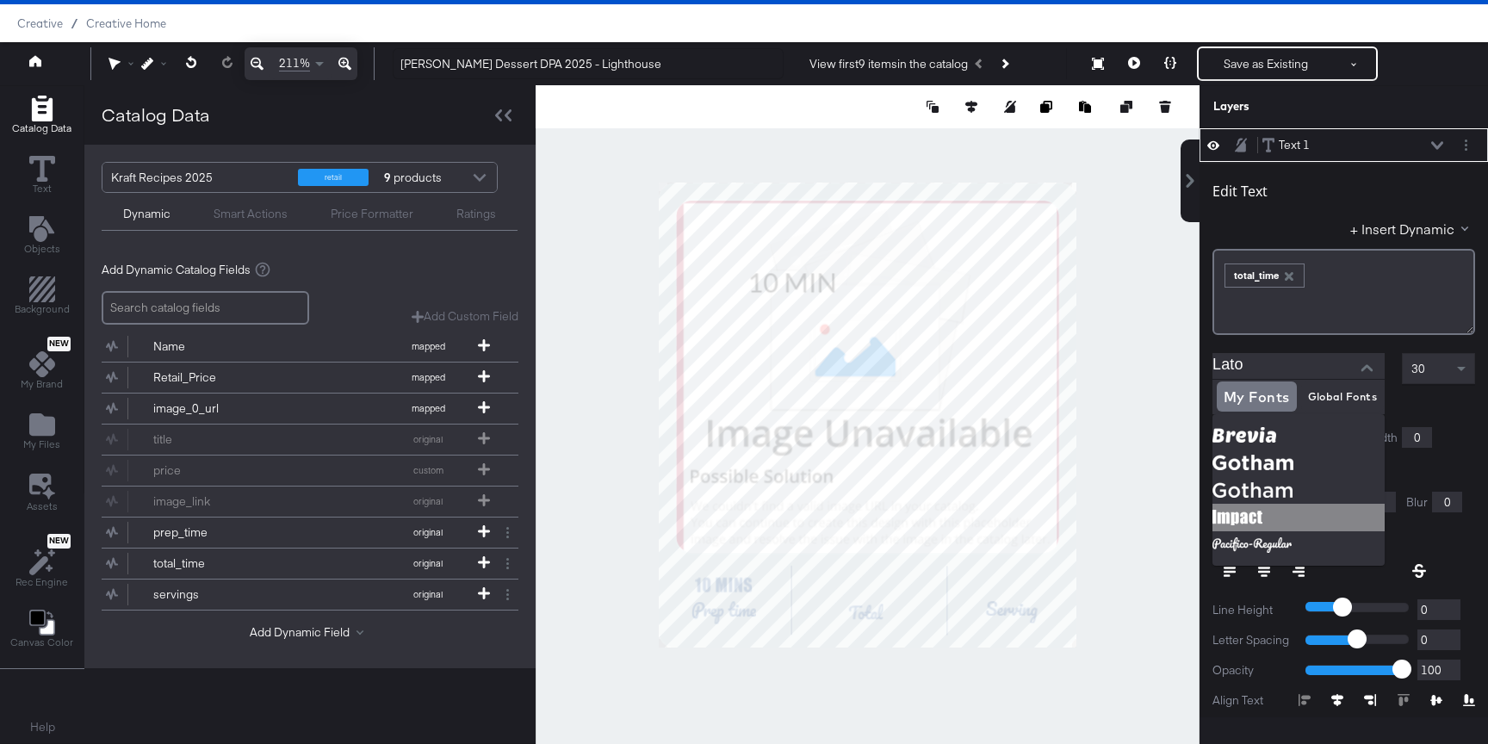
click at [1263, 523] on img at bounding box center [1298, 518] width 172 height 28
type input "Impact"
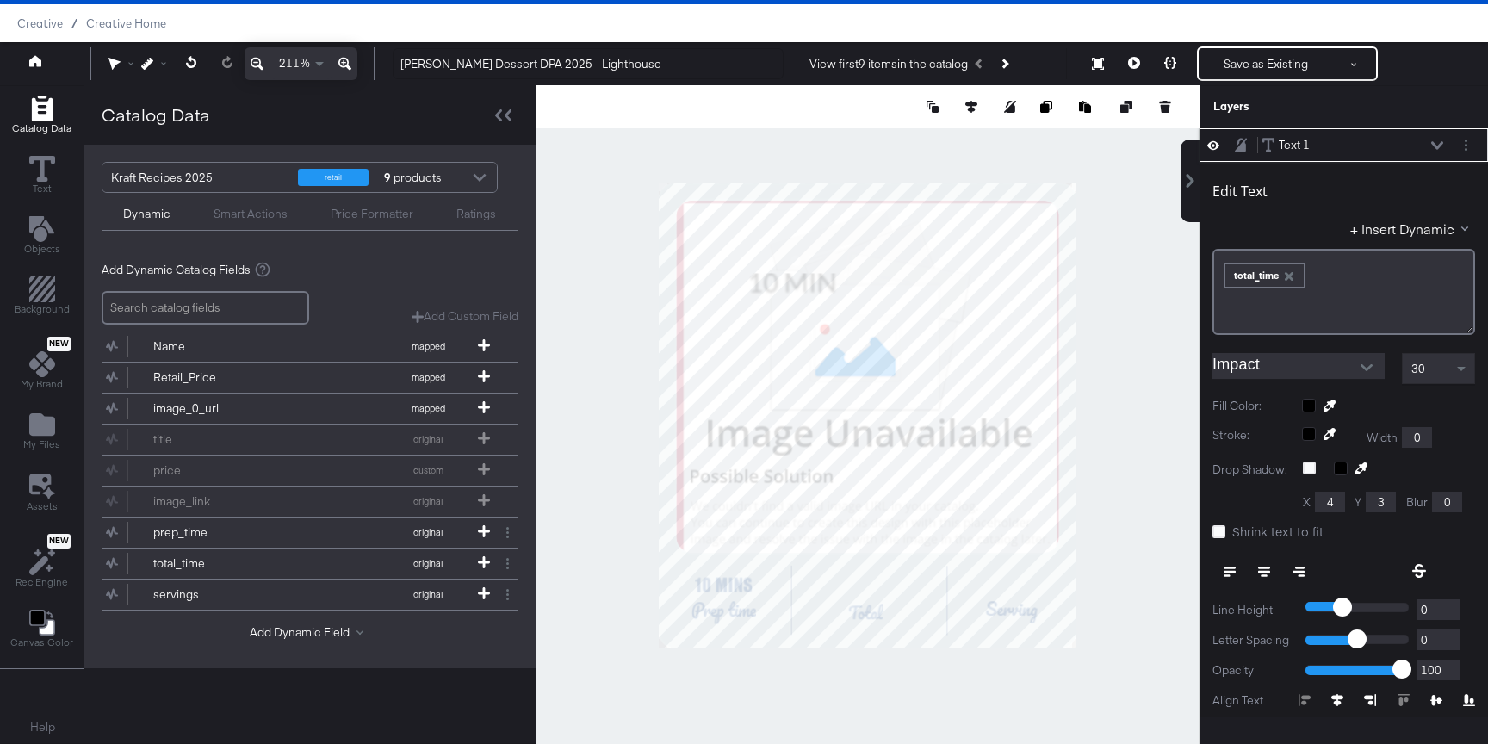
click at [1429, 368] on div "30" at bounding box center [1437, 368] width 71 height 29
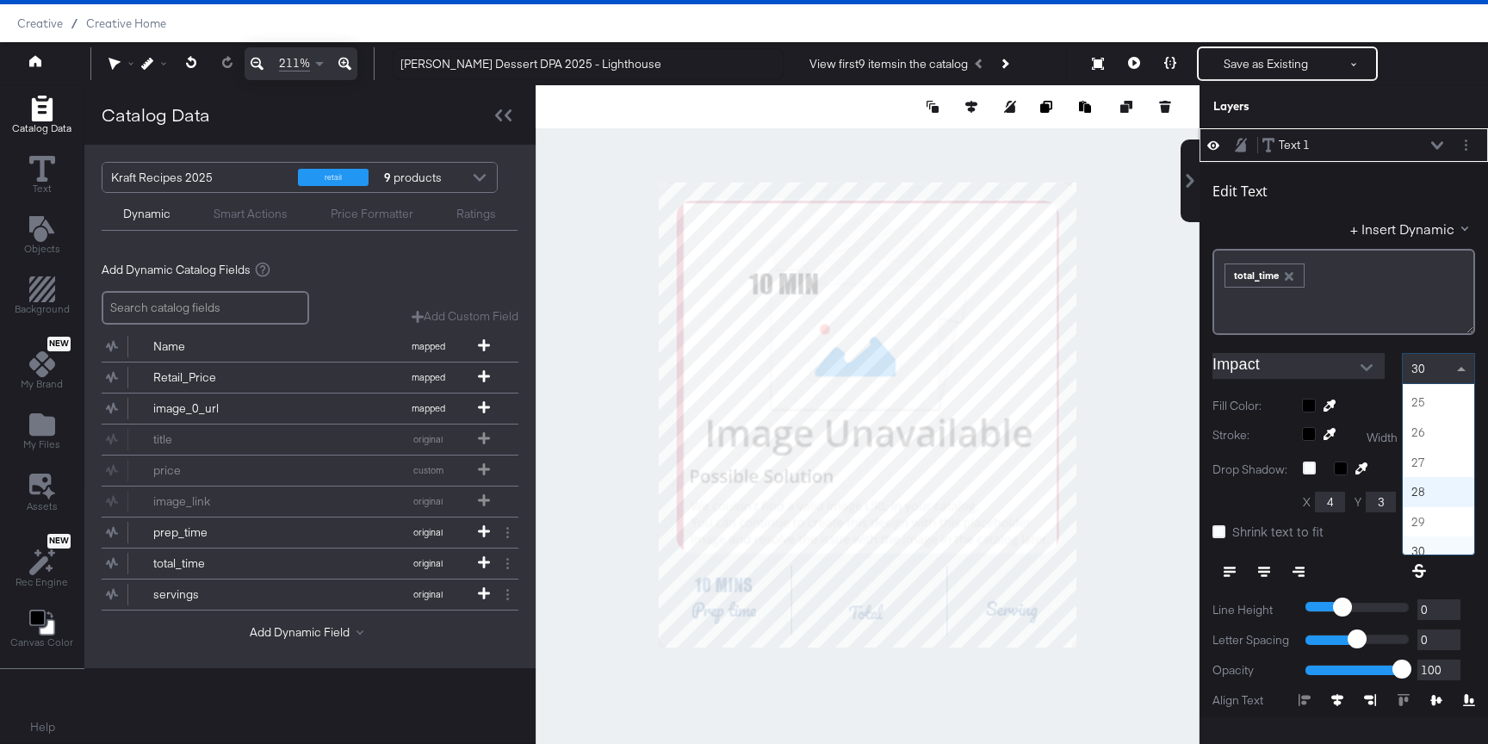
scroll to position [691, 0]
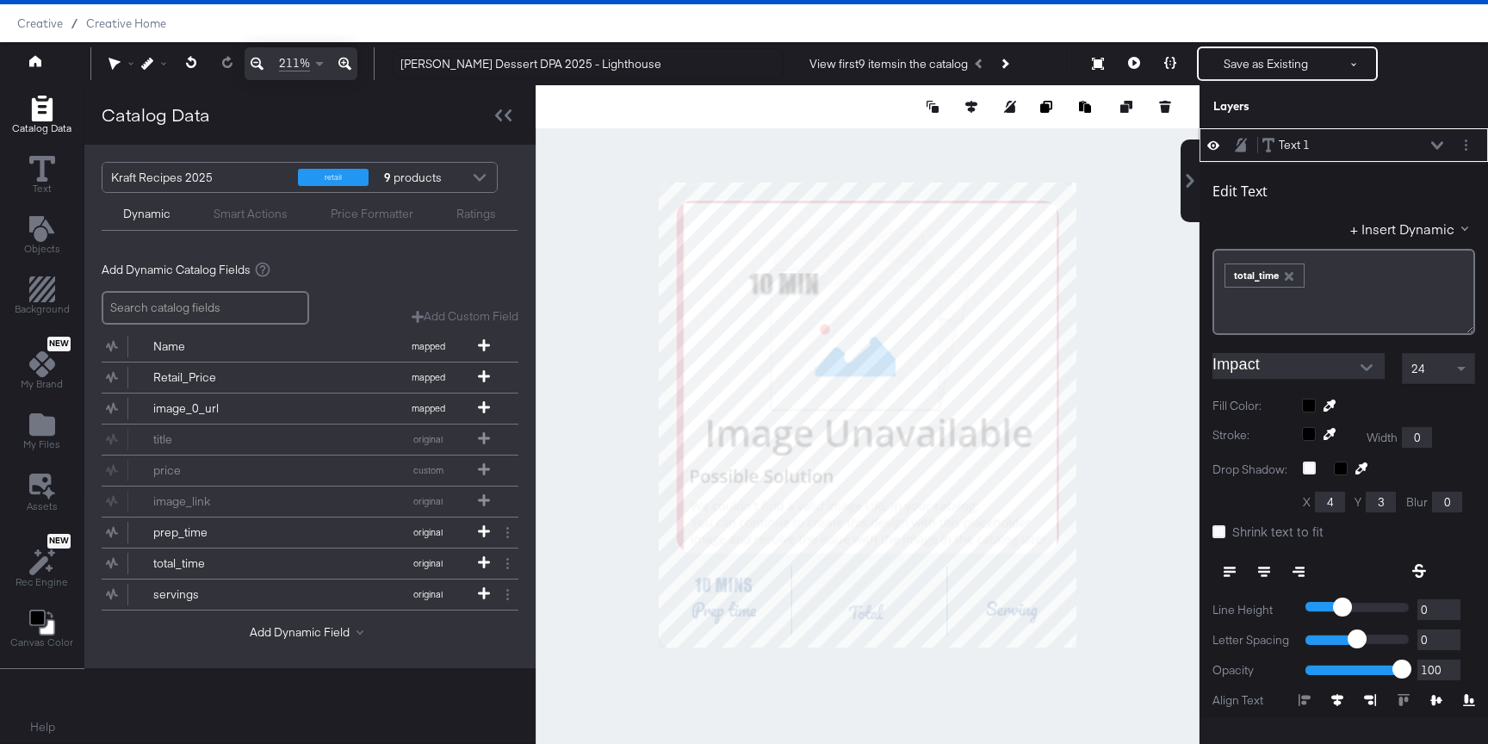
click at [1266, 573] on icon at bounding box center [1264, 572] width 12 height 12
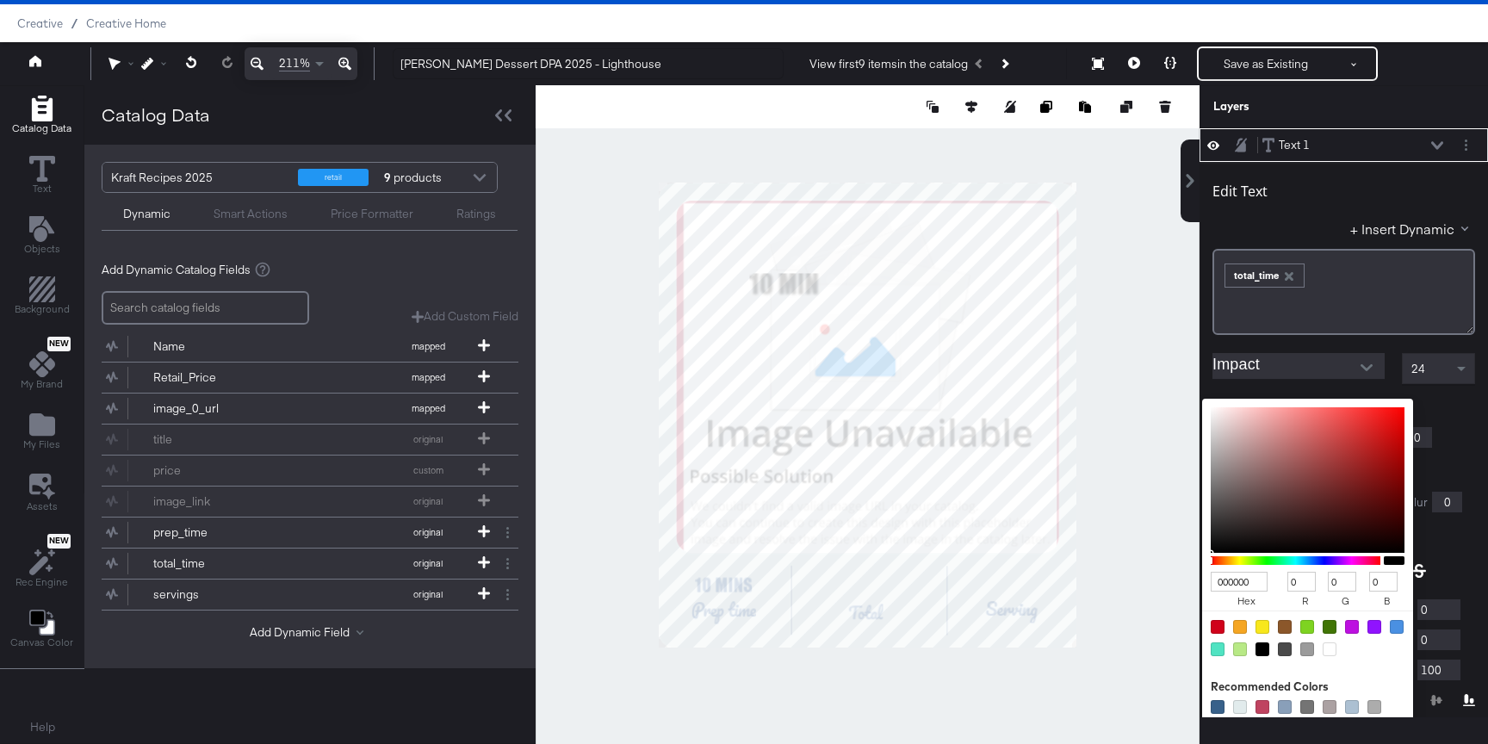
click at [1306, 405] on div "000000 hex 0 r 0 g 0 b 100 a Recommended Colors" at bounding box center [1388, 406] width 173 height 14
click at [1258, 580] on input "000000" at bounding box center [1239, 582] width 57 height 20
type input "1D4"
type input "17"
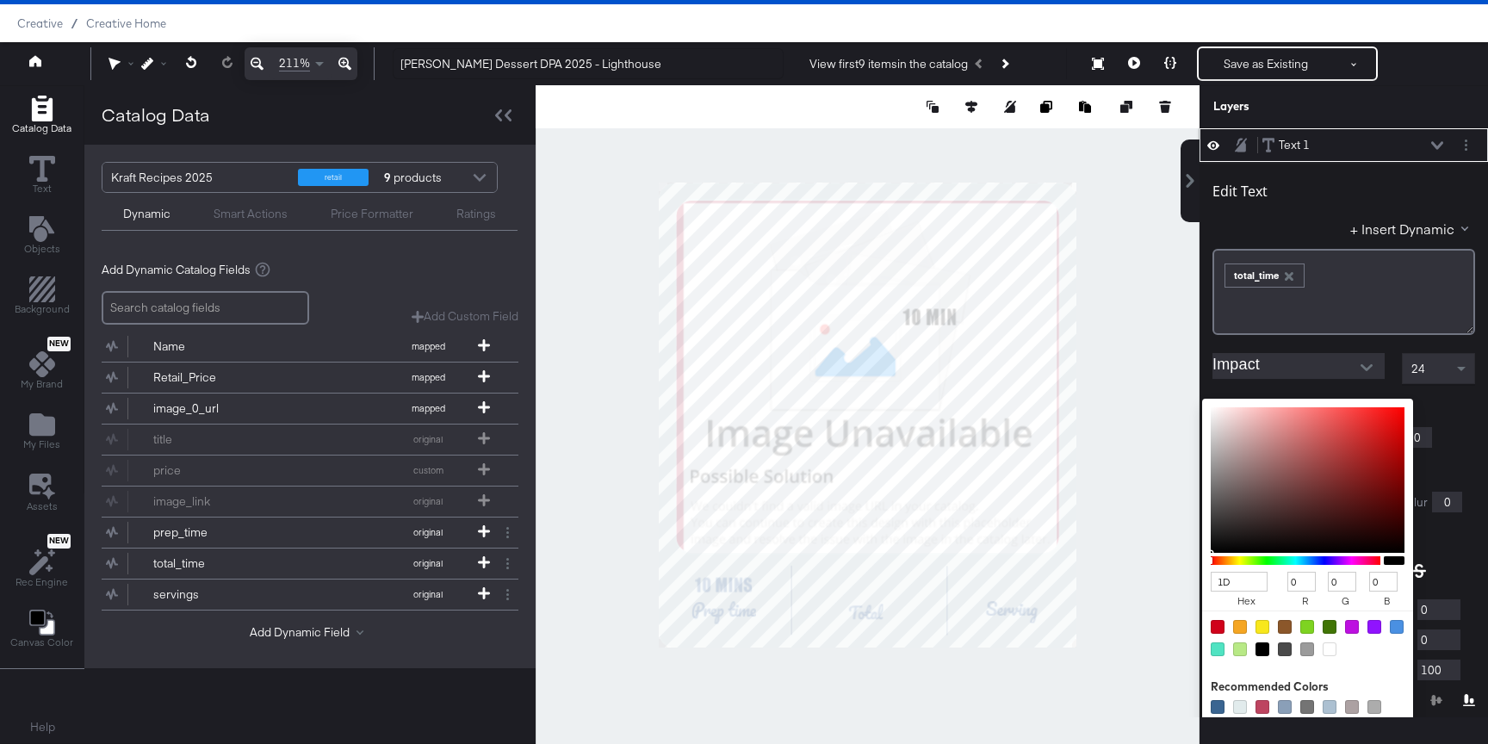
type input "221"
type input "68"
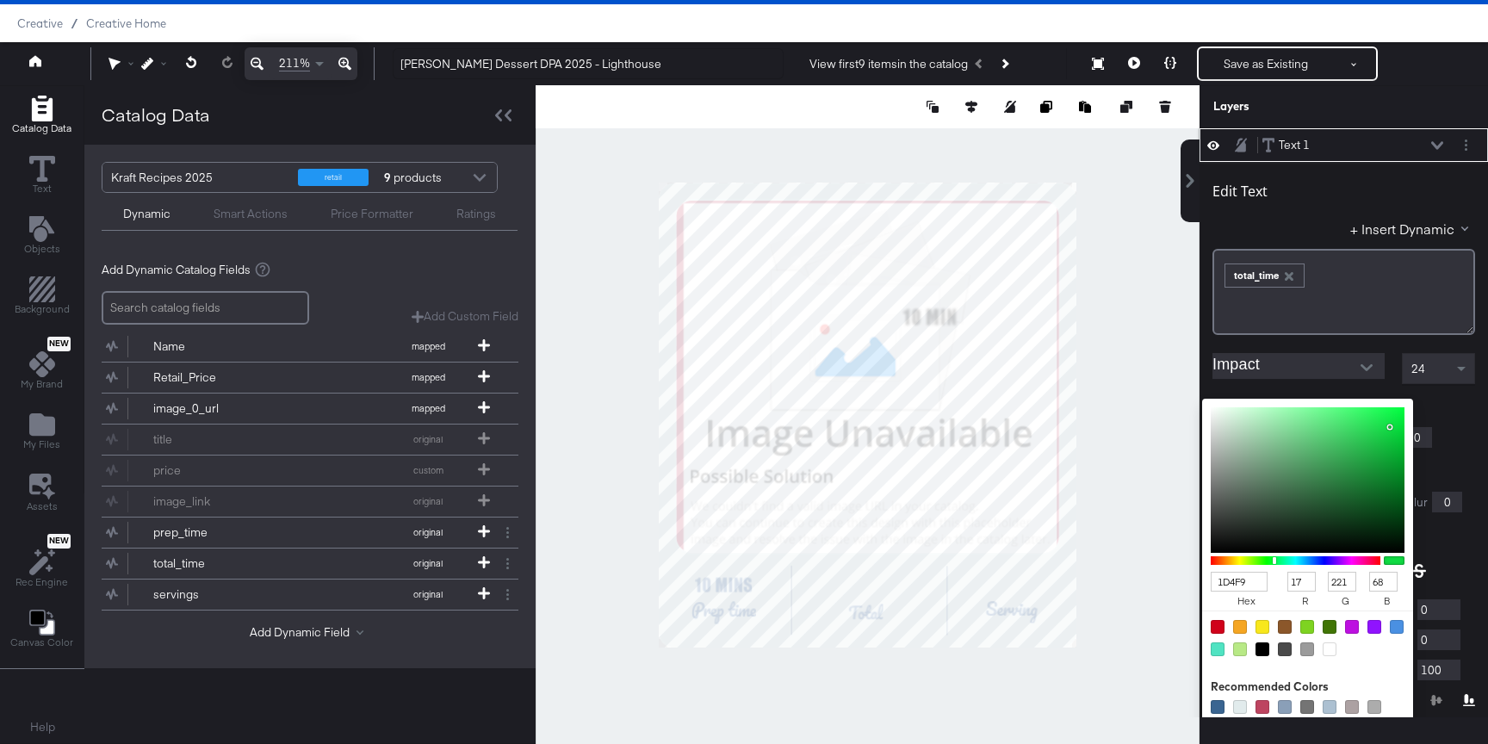
type input "1D4F91"
type input "29"
type input "79"
type input "145"
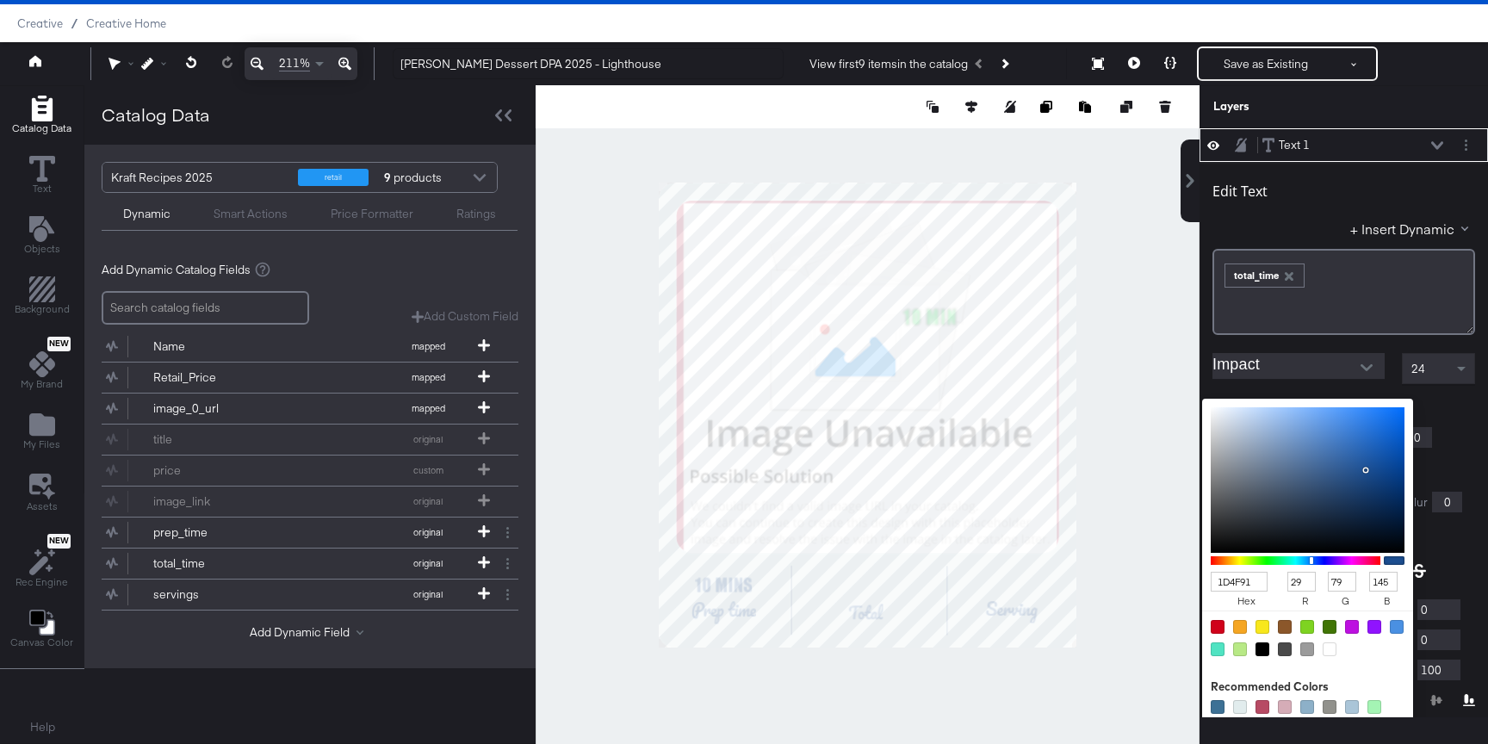
click at [1458, 466] on div at bounding box center [1393, 469] width 181 height 17
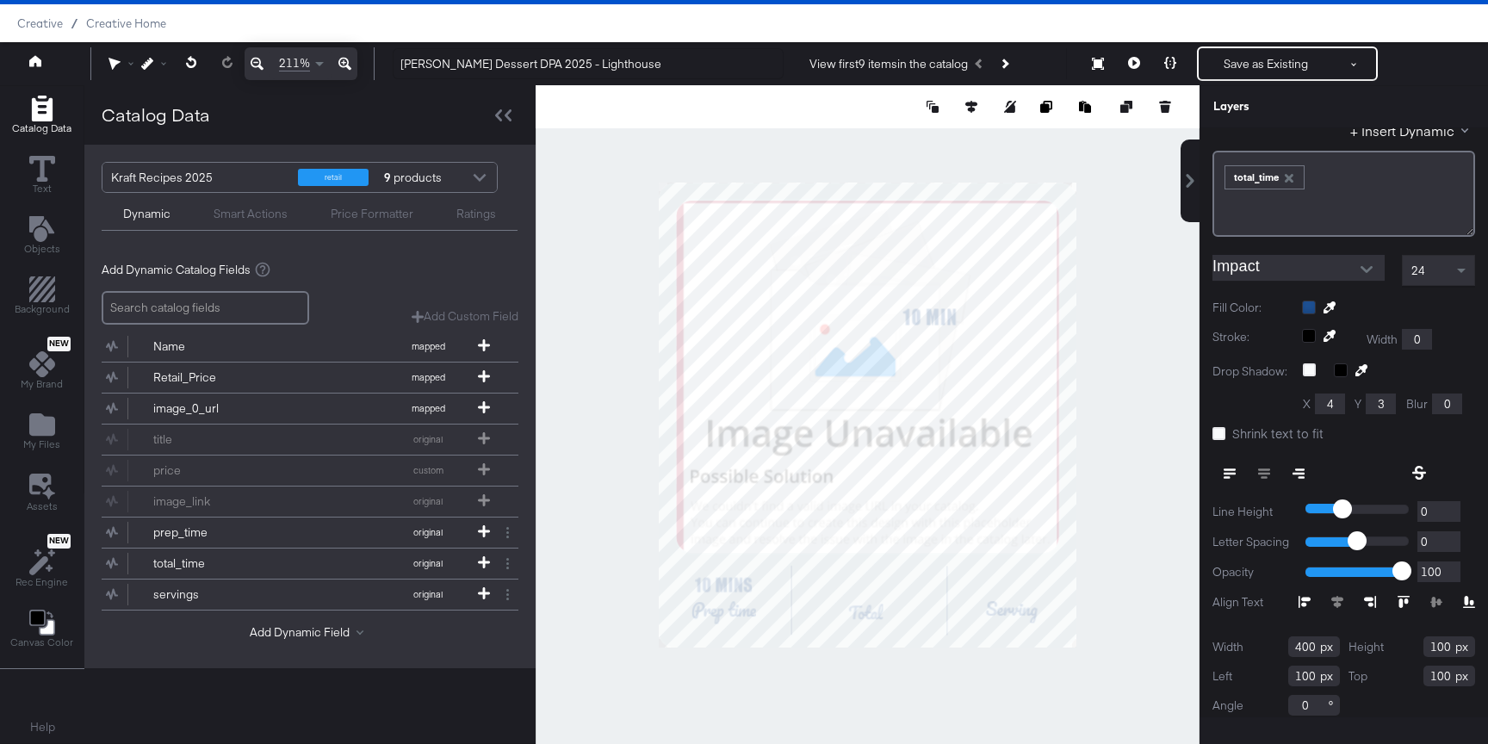
scroll to position [108, 0]
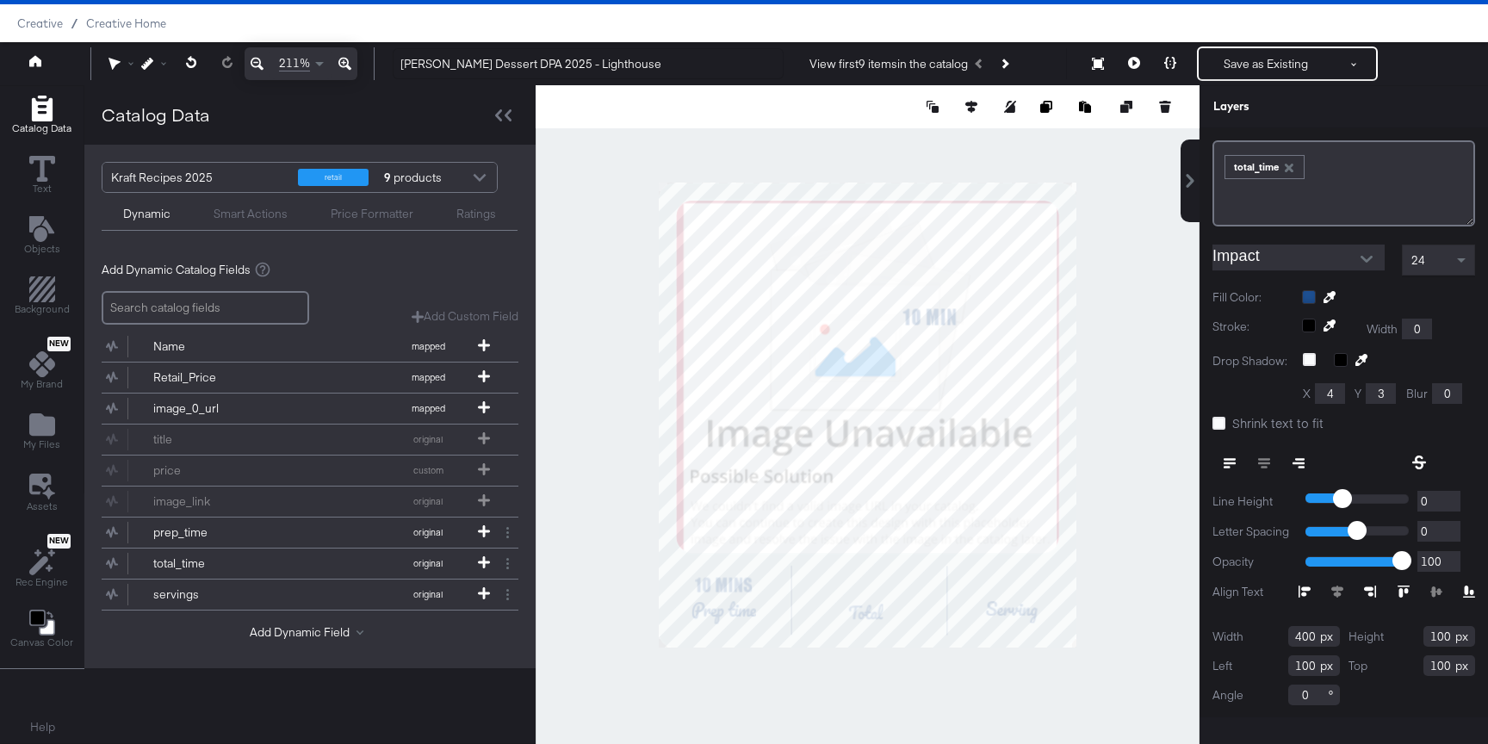
drag, startPoint x: 1317, startPoint y: 637, endPoint x: 1277, endPoint y: 637, distance: 40.5
click at [1277, 637] on div "Width 400" at bounding box center [1275, 636] width 127 height 21
type input "67"
drag, startPoint x: 1449, startPoint y: 636, endPoint x: 1397, endPoint y: 636, distance: 51.7
click at [1400, 636] on div "Height 100" at bounding box center [1411, 636] width 127 height 21
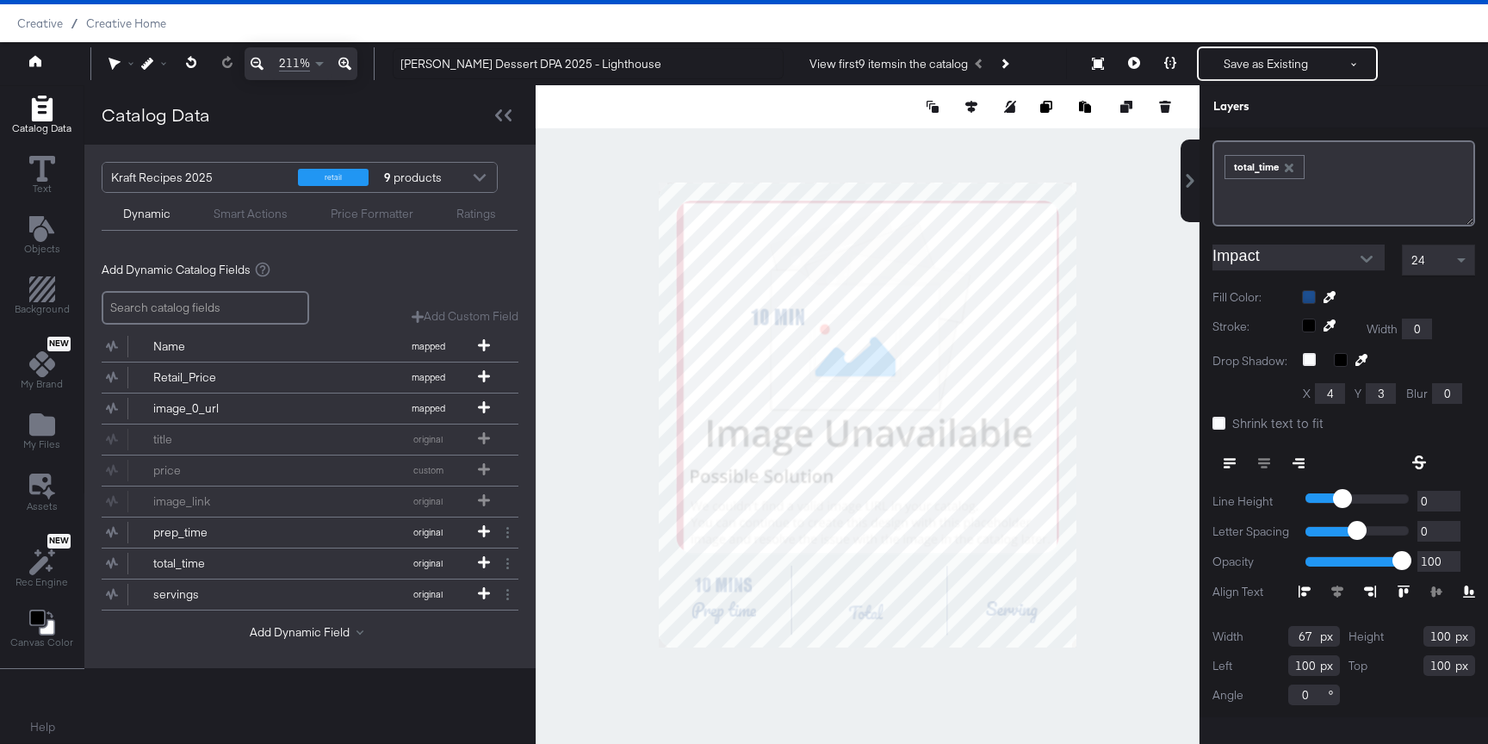
type input "3"
type input "29"
drag, startPoint x: 1313, startPoint y: 665, endPoint x: 1253, endPoint y: 665, distance: 60.3
click at [1253, 665] on div "Left 100" at bounding box center [1275, 665] width 127 height 21
type input "40"
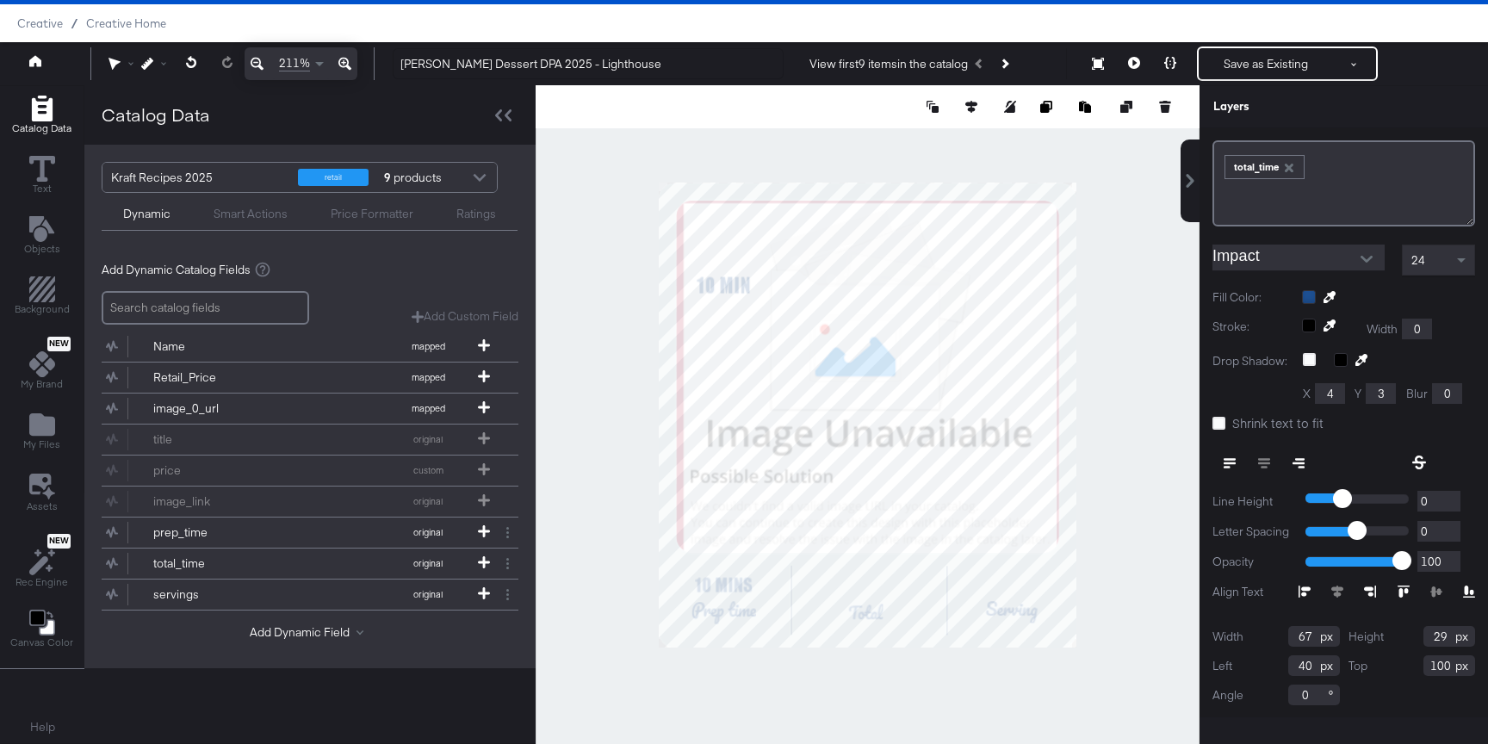
drag, startPoint x: 1451, startPoint y: 662, endPoint x: 1352, endPoint y: 662, distance: 99.0
click at [1388, 662] on div "Top 100" at bounding box center [1411, 665] width 127 height 21
type input "430"
drag, startPoint x: 1311, startPoint y: 637, endPoint x: 1263, endPoint y: 637, distance: 48.2
click at [1263, 637] on div "Width 67" at bounding box center [1275, 636] width 127 height 21
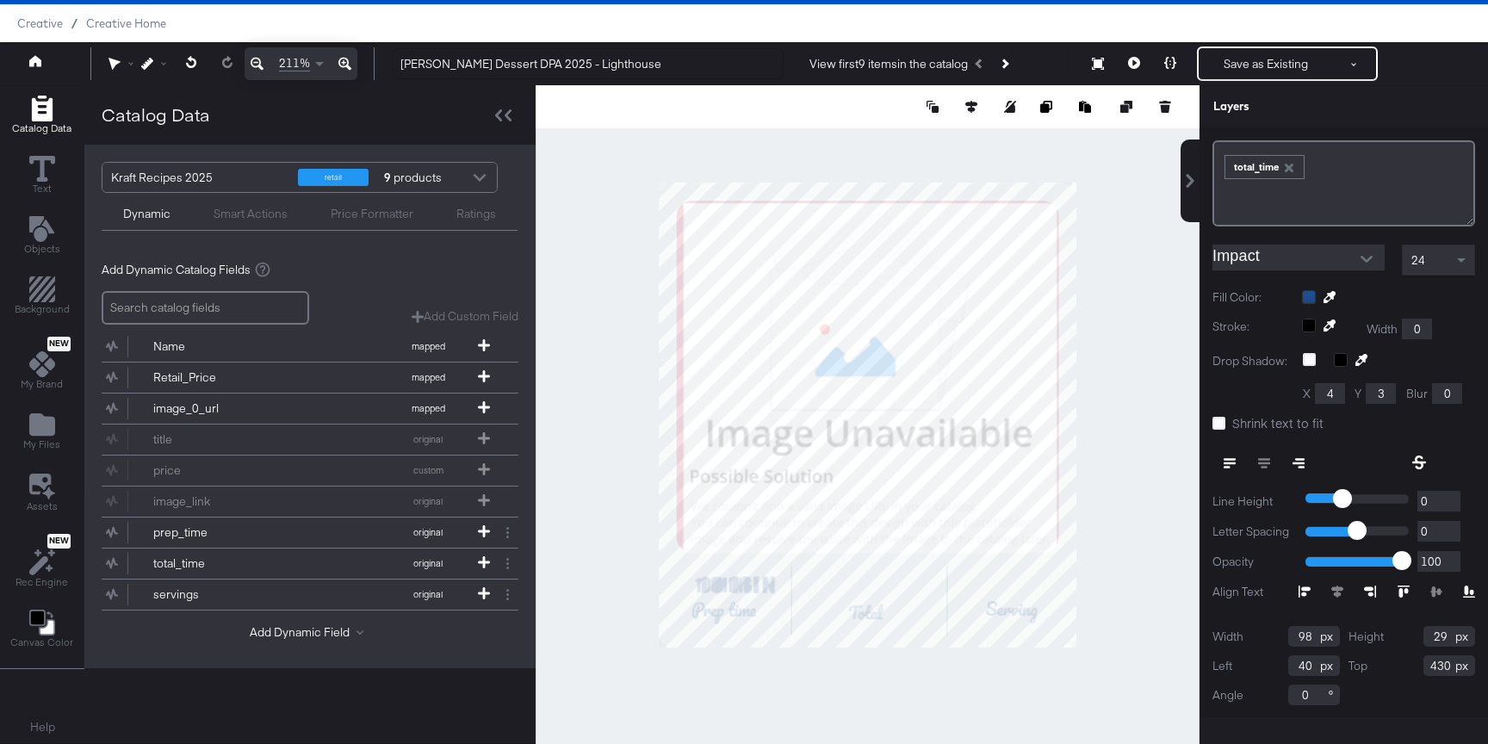
type input "98"
drag, startPoint x: 1415, startPoint y: 636, endPoint x: 1386, endPoint y: 636, distance: 29.3
click at [1387, 636] on div "Height 29" at bounding box center [1411, 636] width 127 height 21
drag, startPoint x: 1445, startPoint y: 641, endPoint x: 1334, endPoint y: 641, distance: 110.2
click at [1336, 641] on div "Width 98 Height 29 Left 40 Top 430 Angle 0" at bounding box center [1343, 665] width 263 height 79
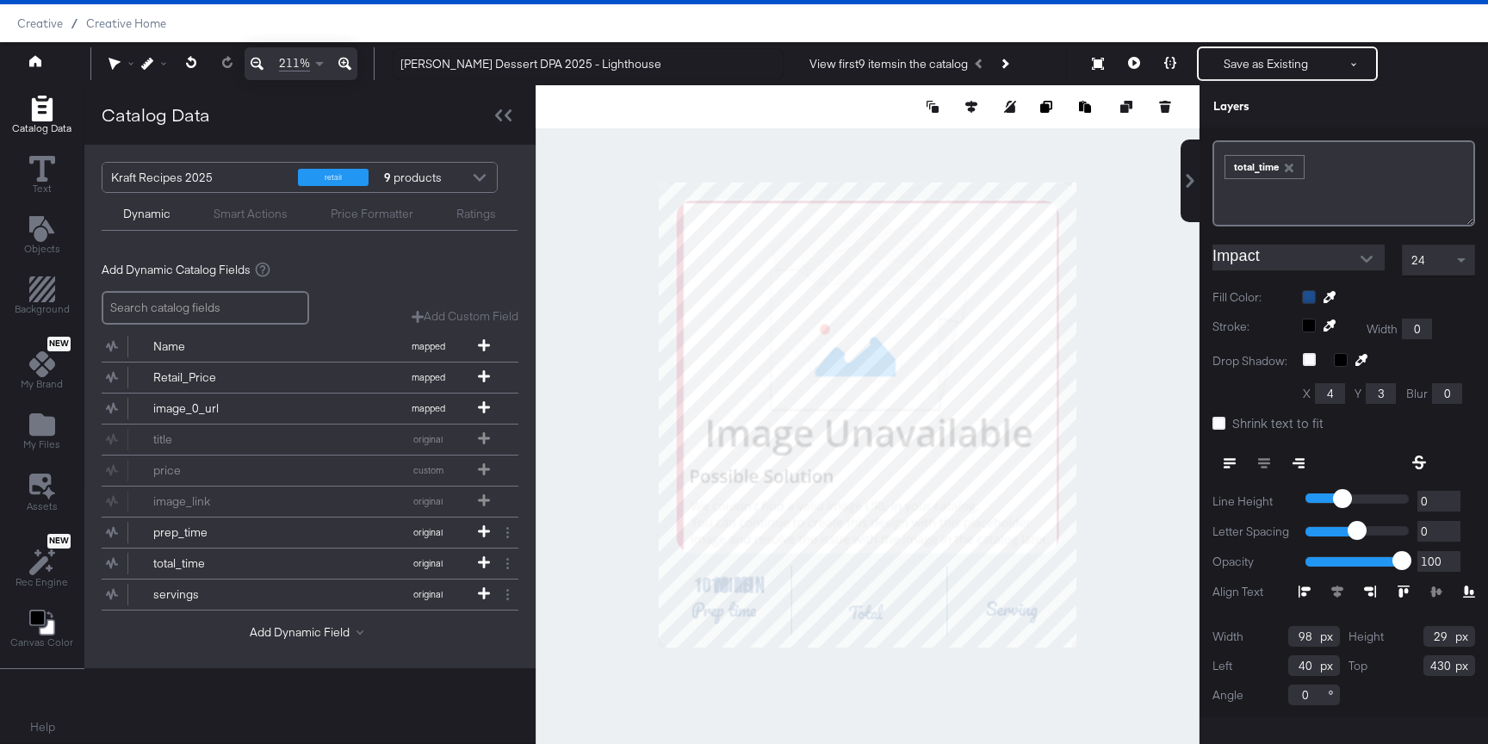
drag, startPoint x: 1296, startPoint y: 666, endPoint x: 1244, endPoint y: 666, distance: 51.7
click at [1246, 666] on div "Left 40" at bounding box center [1275, 665] width 127 height 21
type input "182"
drag, startPoint x: 1455, startPoint y: 667, endPoint x: 1406, endPoint y: 670, distance: 49.1
click at [1406, 670] on div "Top 430" at bounding box center [1411, 665] width 127 height 21
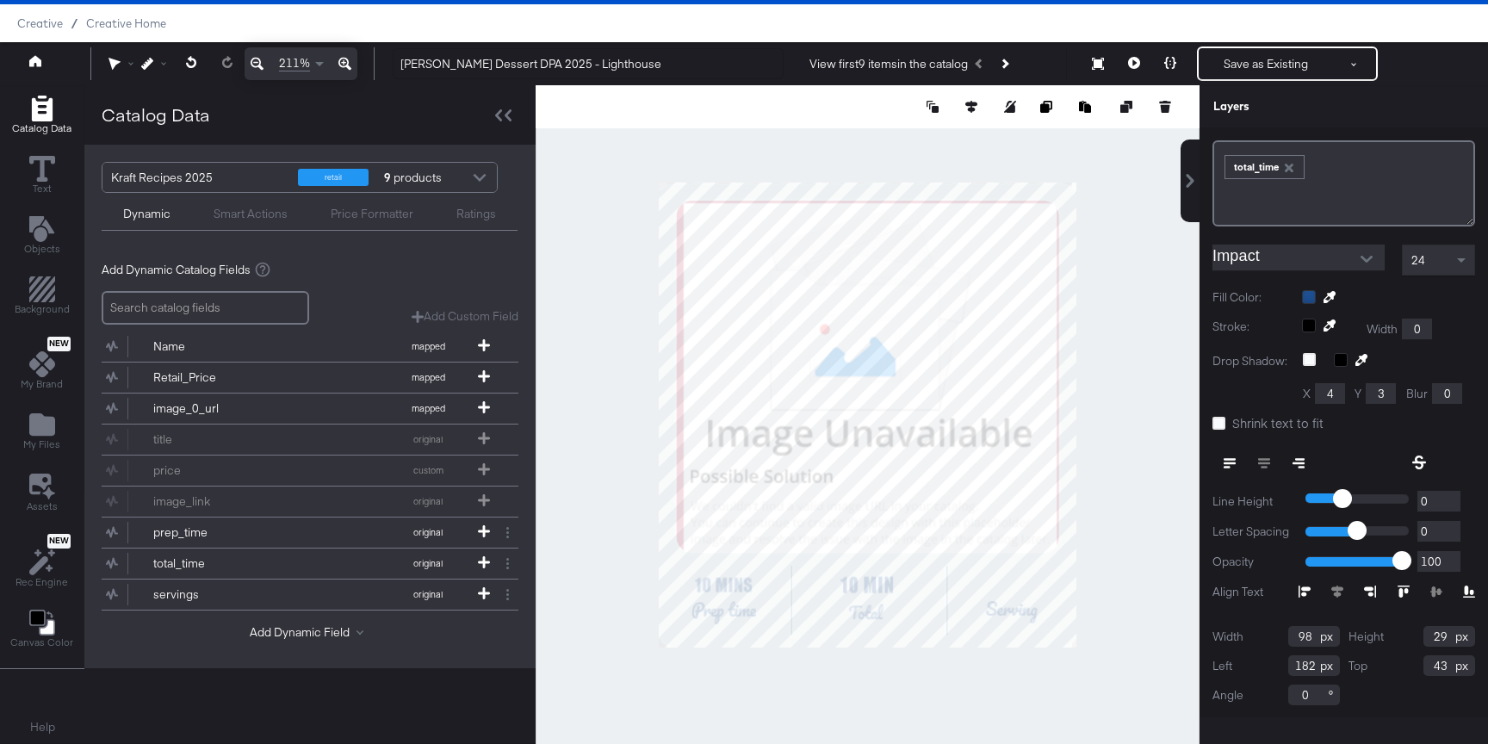
type input "430"
click at [1378, 659] on div "Top 430" at bounding box center [1411, 665] width 127 height 21
click at [1219, 423] on icon at bounding box center [1218, 423] width 13 height 13
click at [0, 0] on input "Shrink text to fit" at bounding box center [0, 0] width 0 height 0
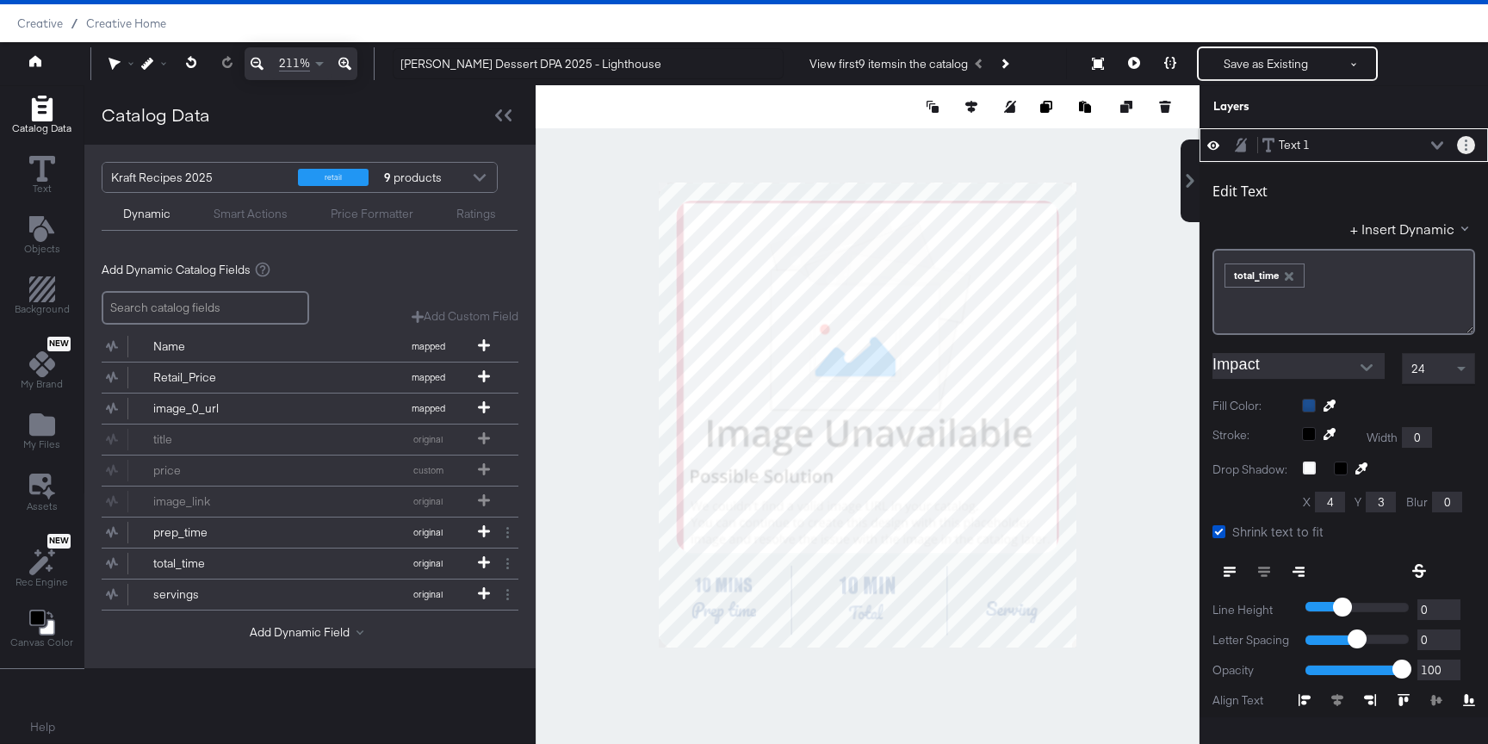
click at [1461, 150] on button "Layer Options" at bounding box center [1466, 145] width 18 height 18
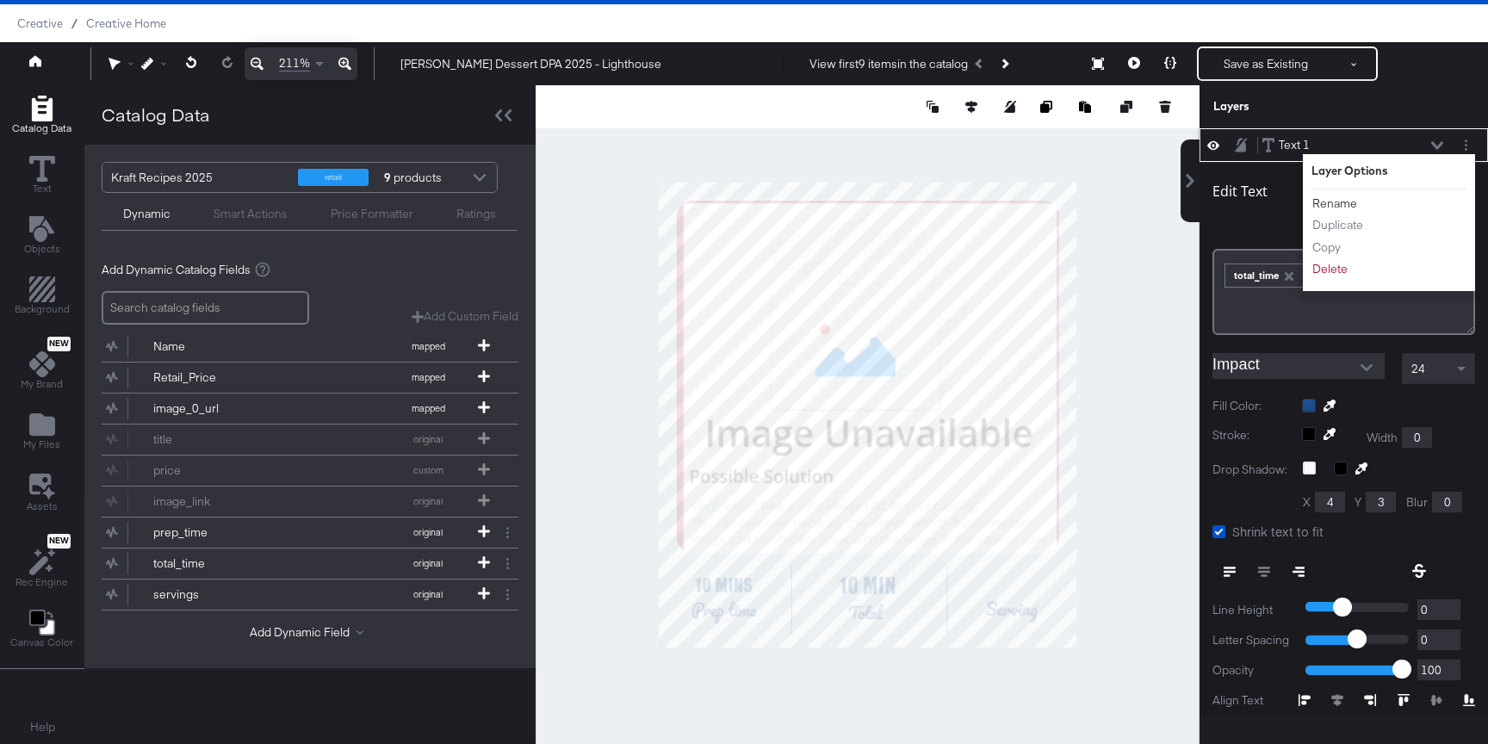
click at [1332, 205] on button "Rename" at bounding box center [1334, 204] width 46 height 18
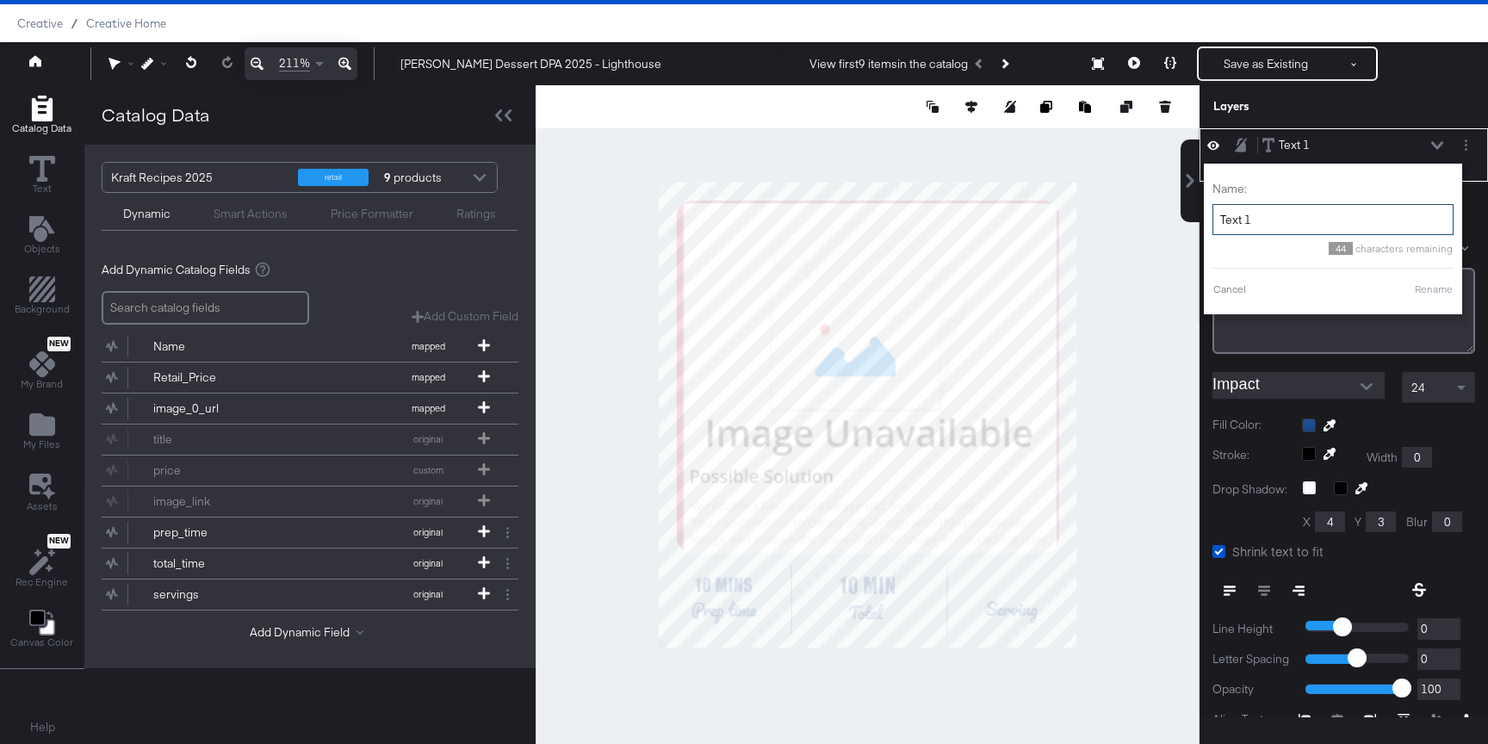
click at [1303, 218] on input "Text 1" at bounding box center [1332, 220] width 241 height 32
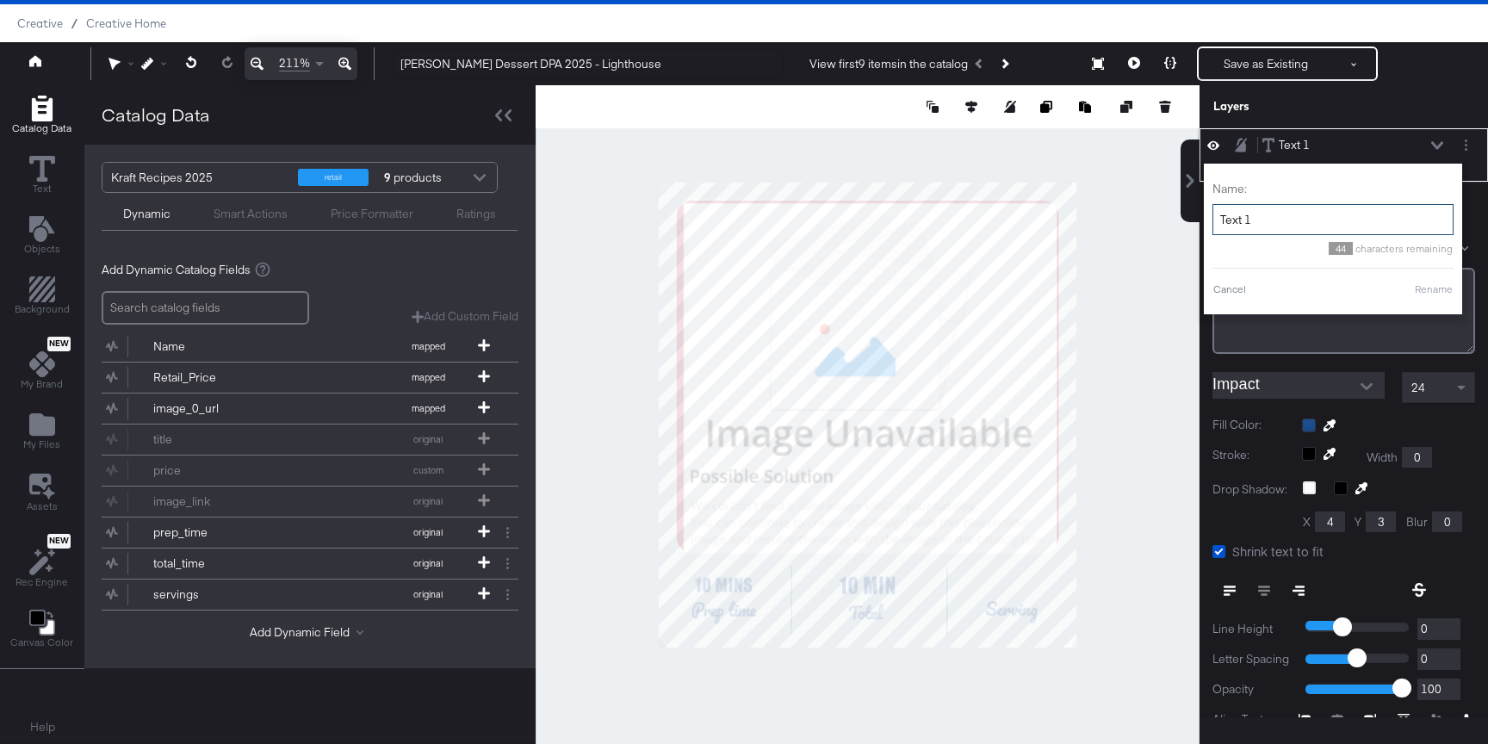
click at [1303, 218] on input "Text 1" at bounding box center [1332, 220] width 241 height 32
type input "Y"
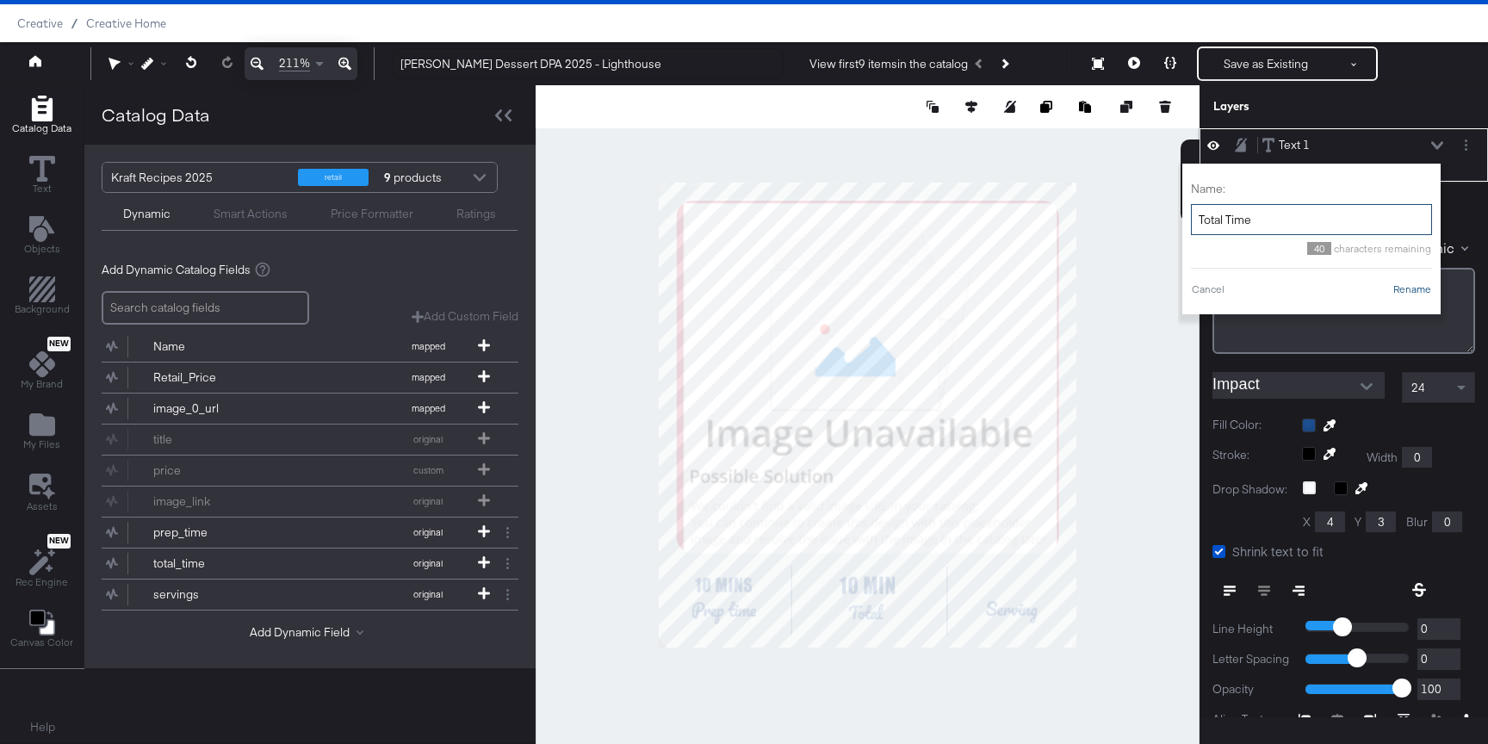
type input "Total Time"
click at [1402, 282] on button "Rename" at bounding box center [1412, 289] width 40 height 15
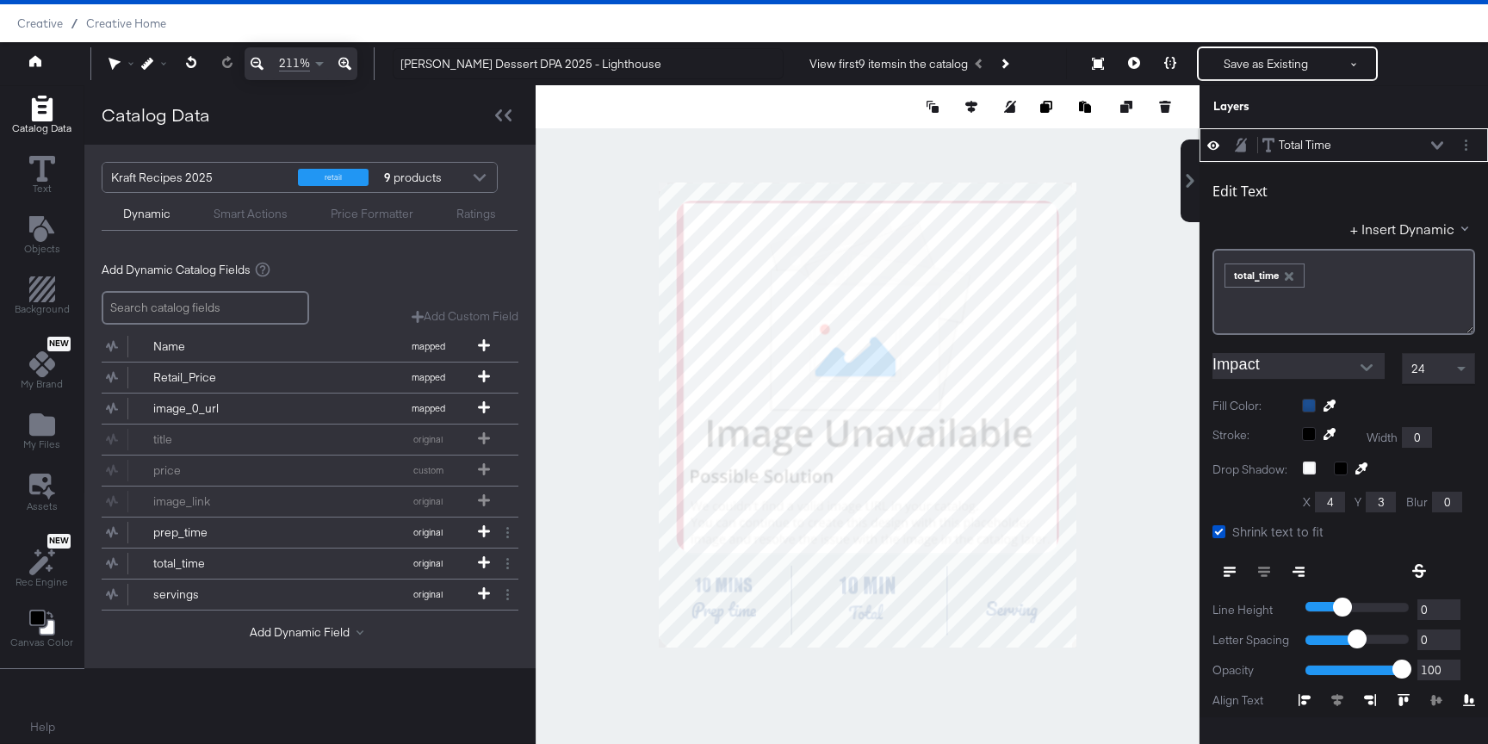
click at [1435, 133] on div "Total Time Total Time" at bounding box center [1343, 145] width 288 height 34
click at [1435, 134] on div "Total Time Total Time" at bounding box center [1343, 145] width 288 height 34
click at [1437, 145] on icon at bounding box center [1437, 145] width 12 height 9
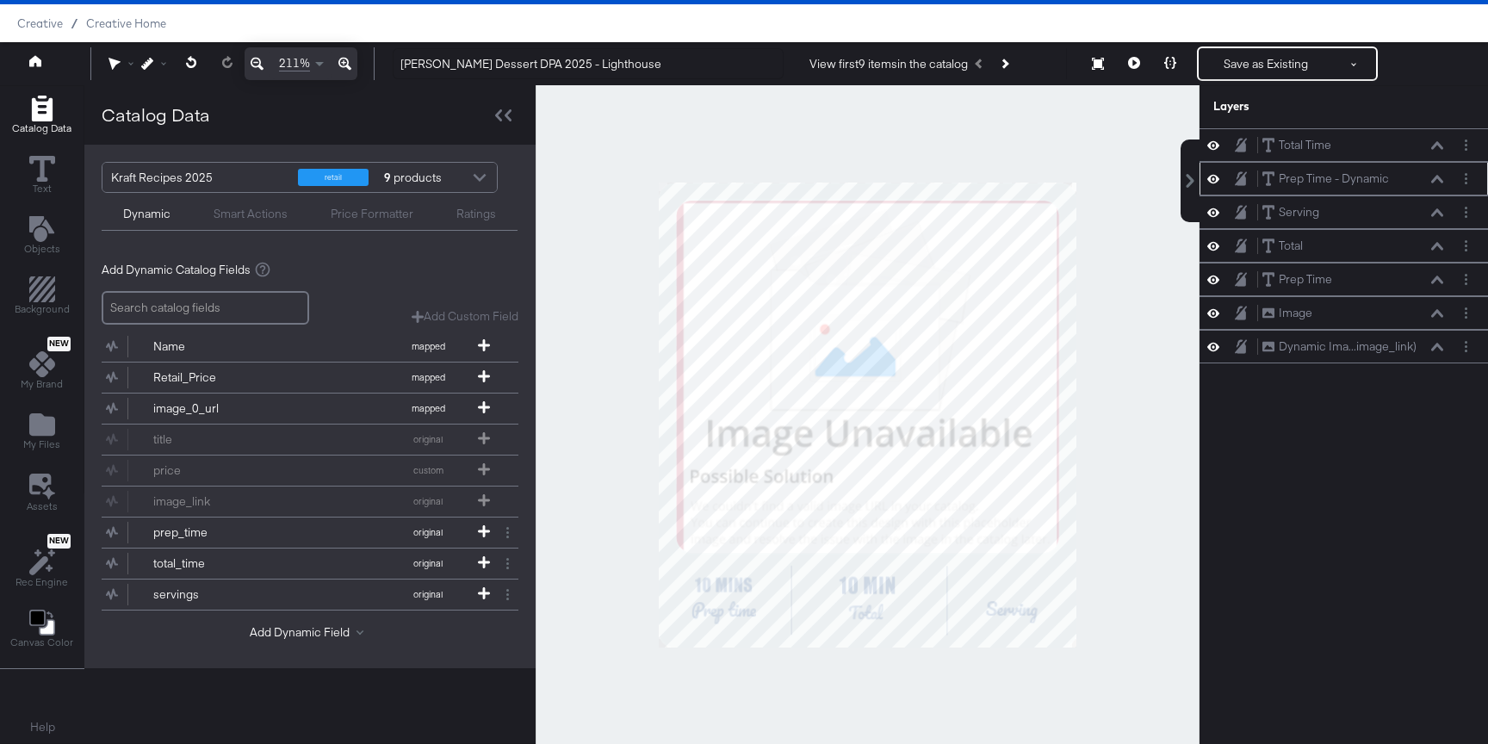
click at [1442, 176] on icon at bounding box center [1437, 179] width 12 height 9
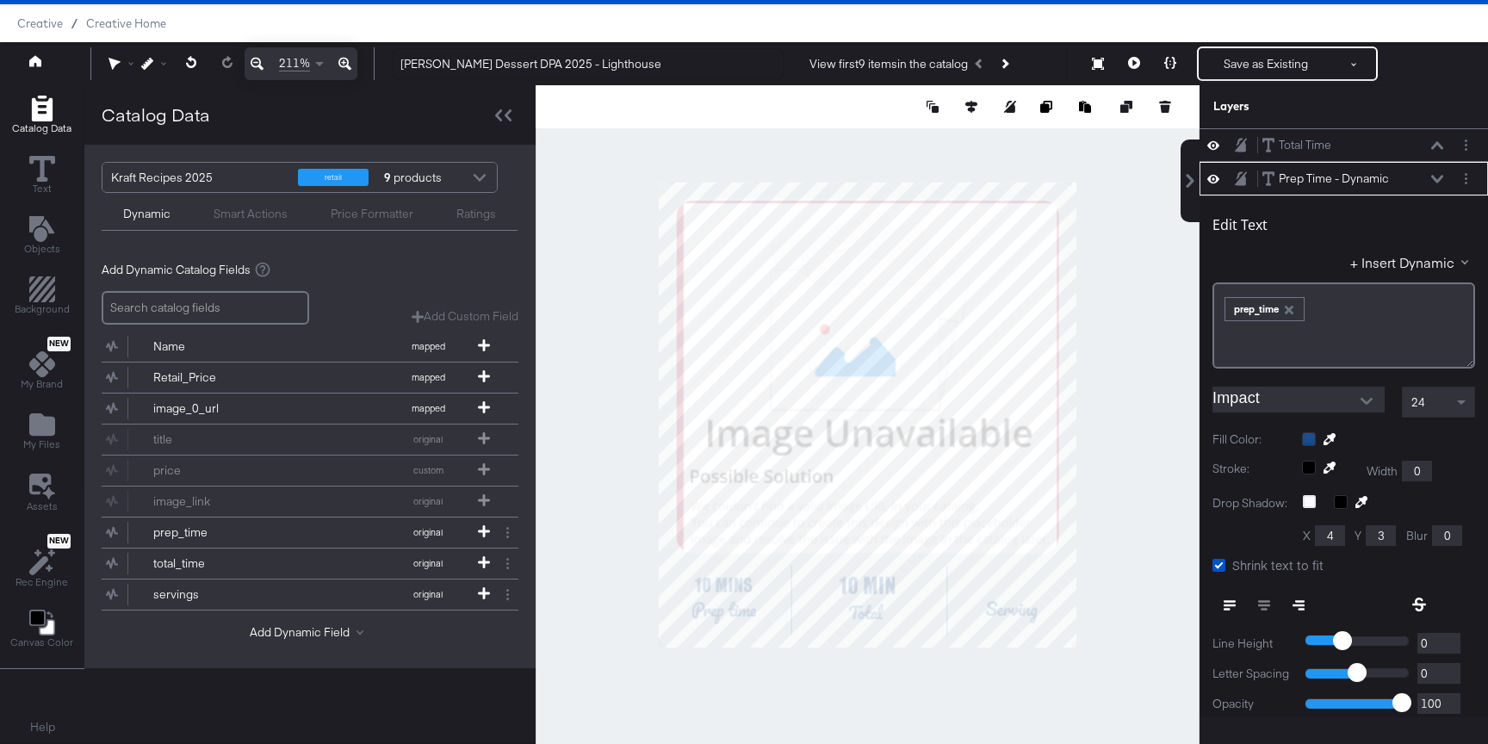
scroll to position [34, 0]
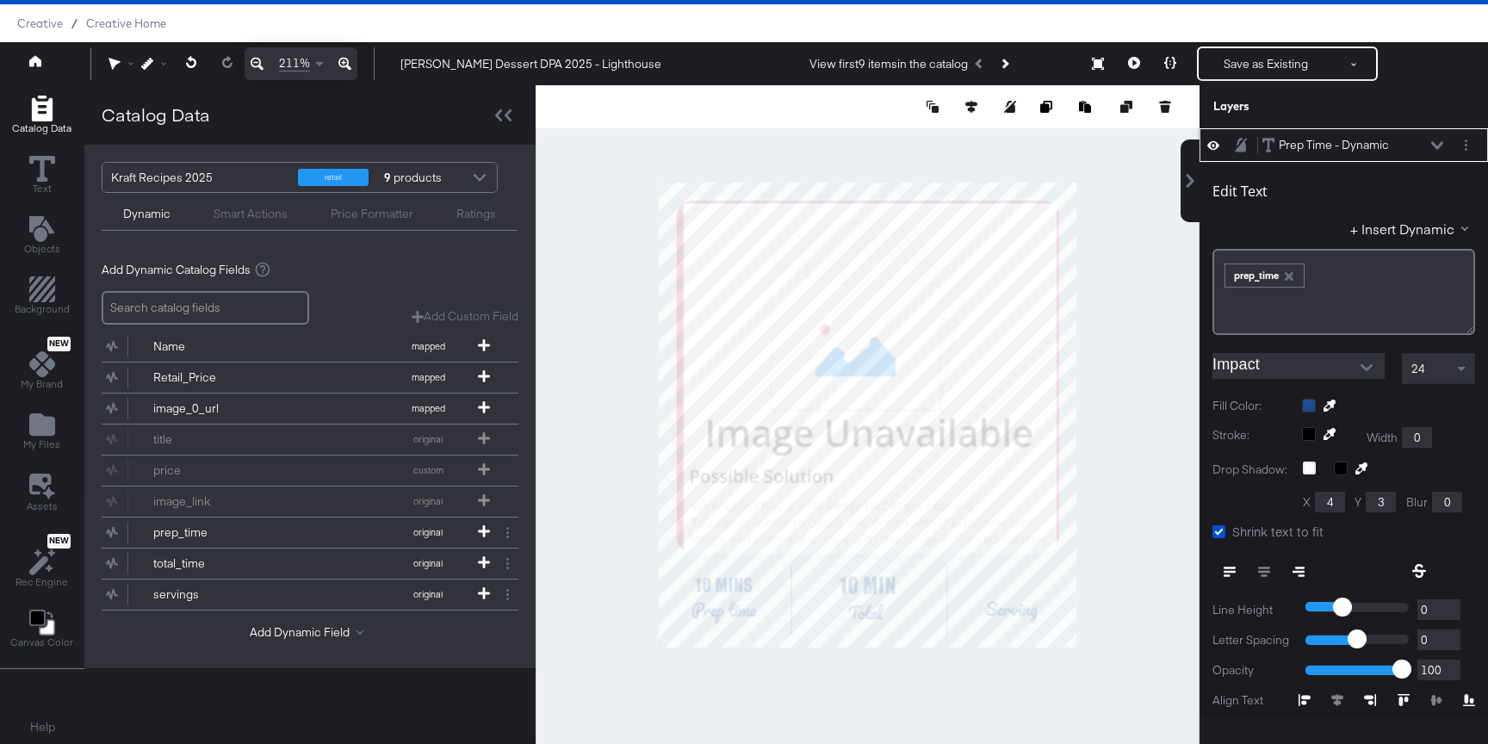
click at [1432, 147] on icon at bounding box center [1437, 145] width 12 height 9
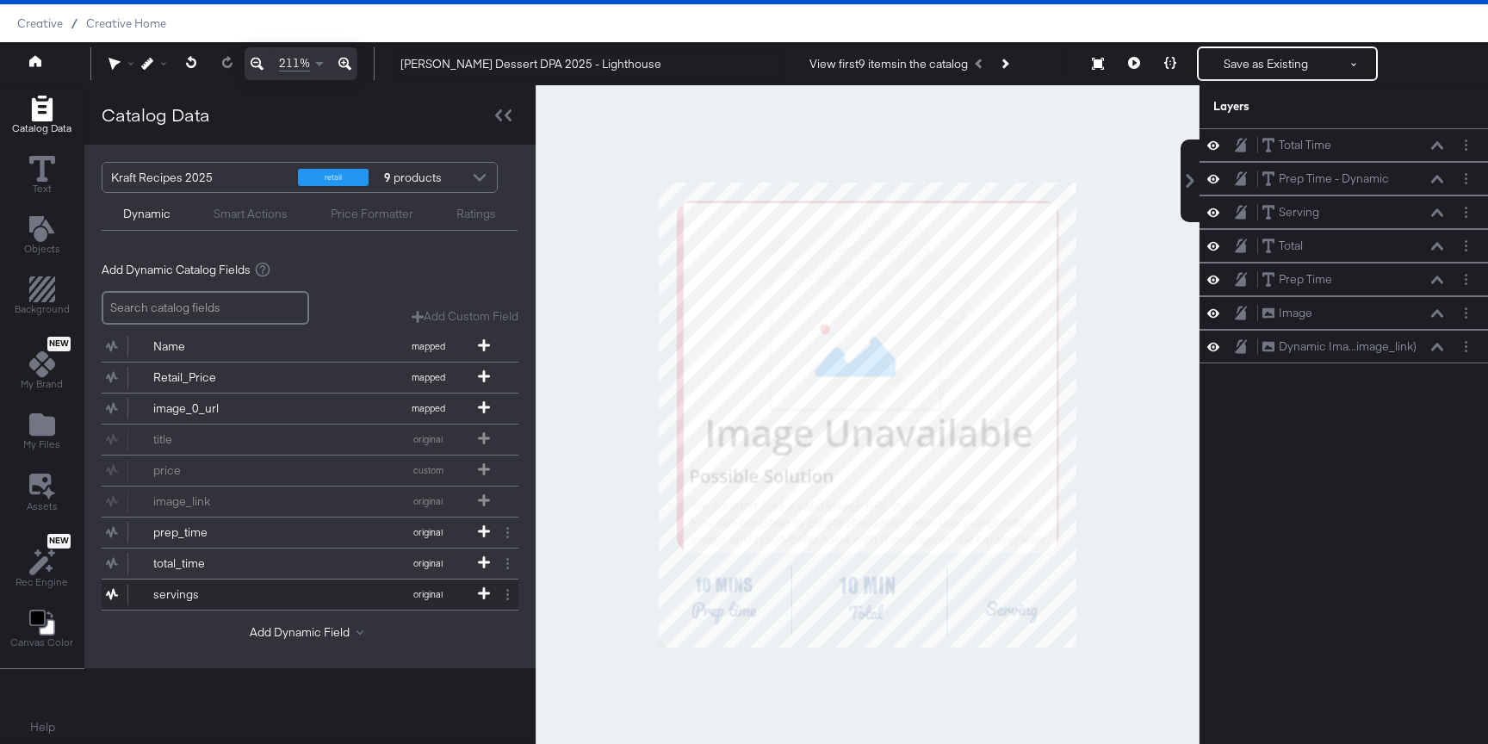
click at [222, 598] on div "servings" at bounding box center [215, 594] width 125 height 16
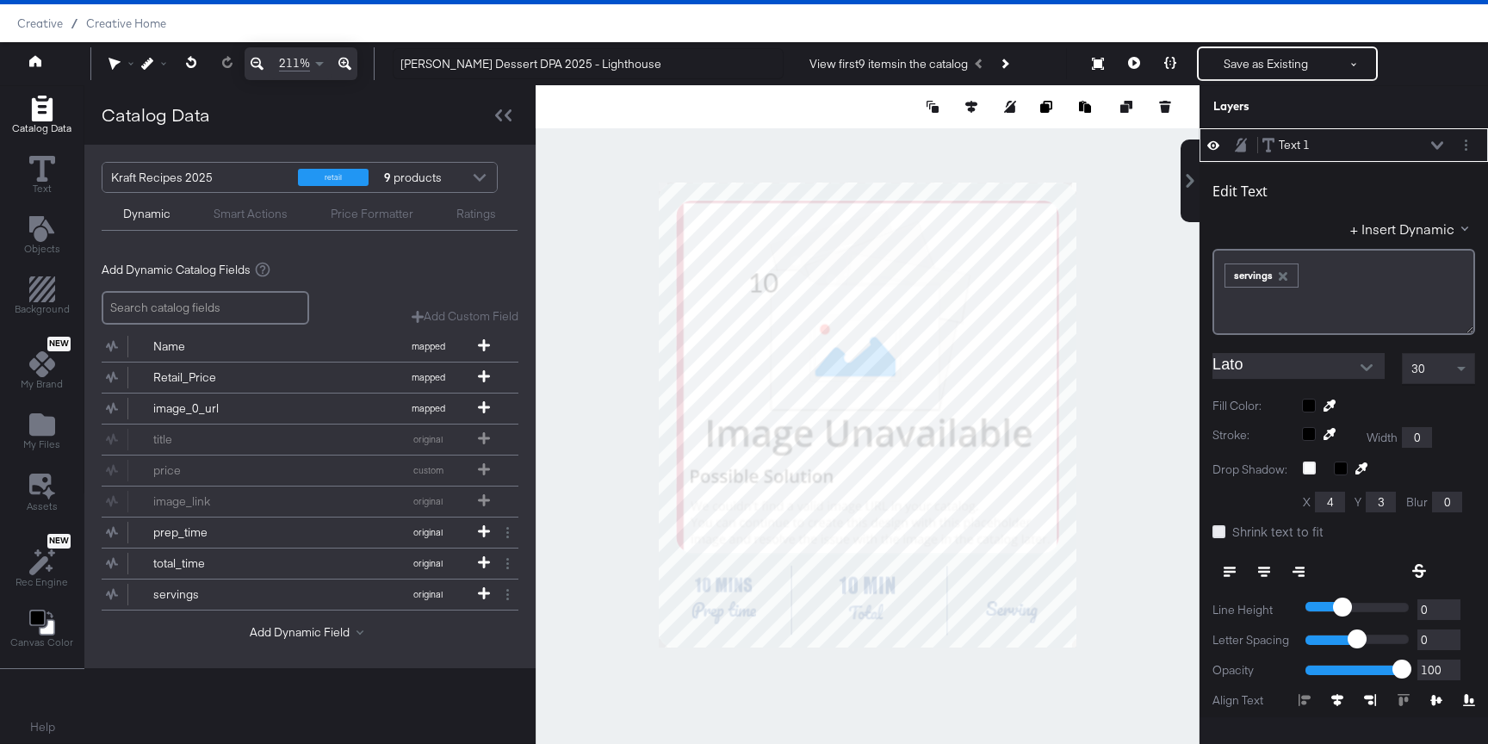
click at [1219, 530] on icon at bounding box center [1218, 531] width 13 height 13
click at [0, 0] on input "Shrink text to fit" at bounding box center [0, 0] width 0 height 0
click at [1260, 367] on input "Lato" at bounding box center [1285, 366] width 146 height 26
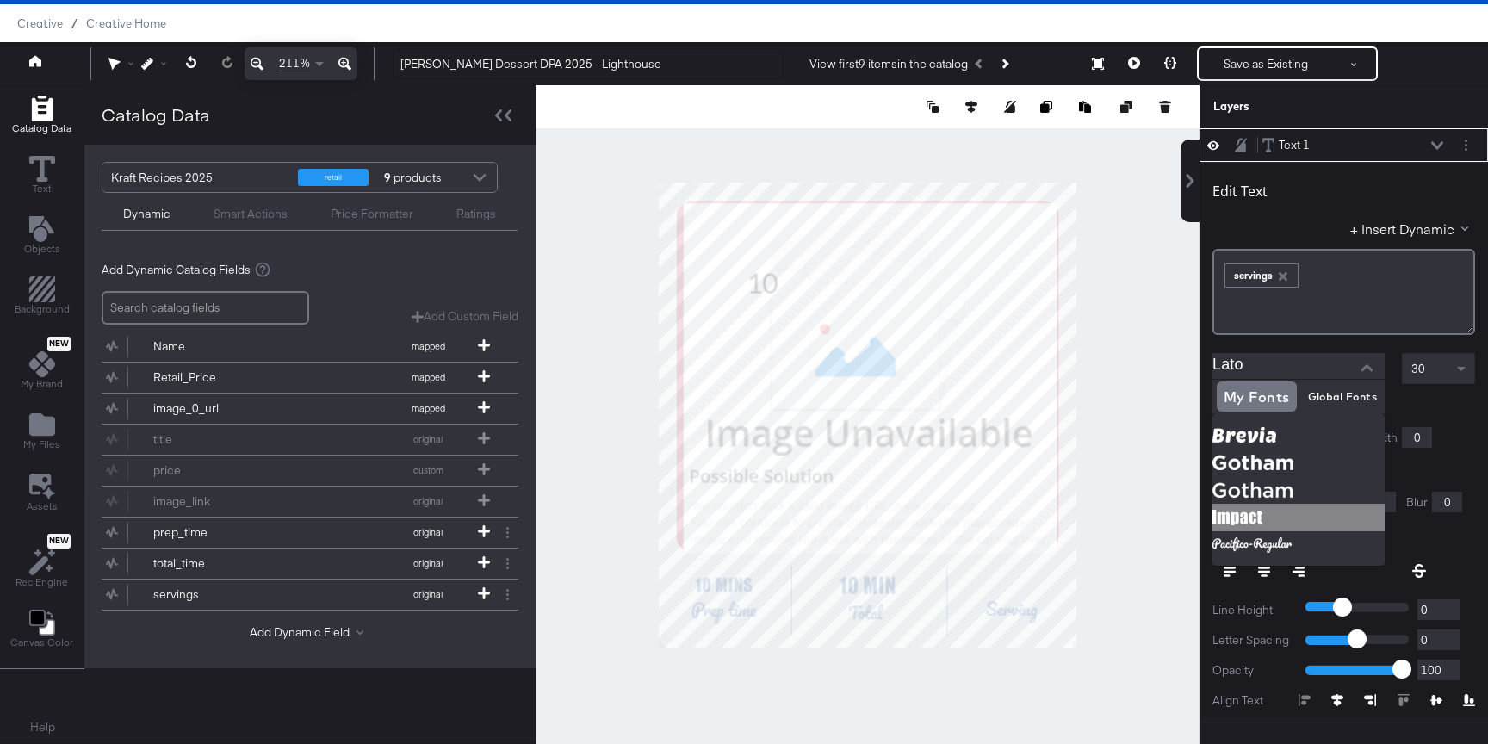
click at [1272, 508] on img at bounding box center [1298, 518] width 172 height 28
type input "Impact"
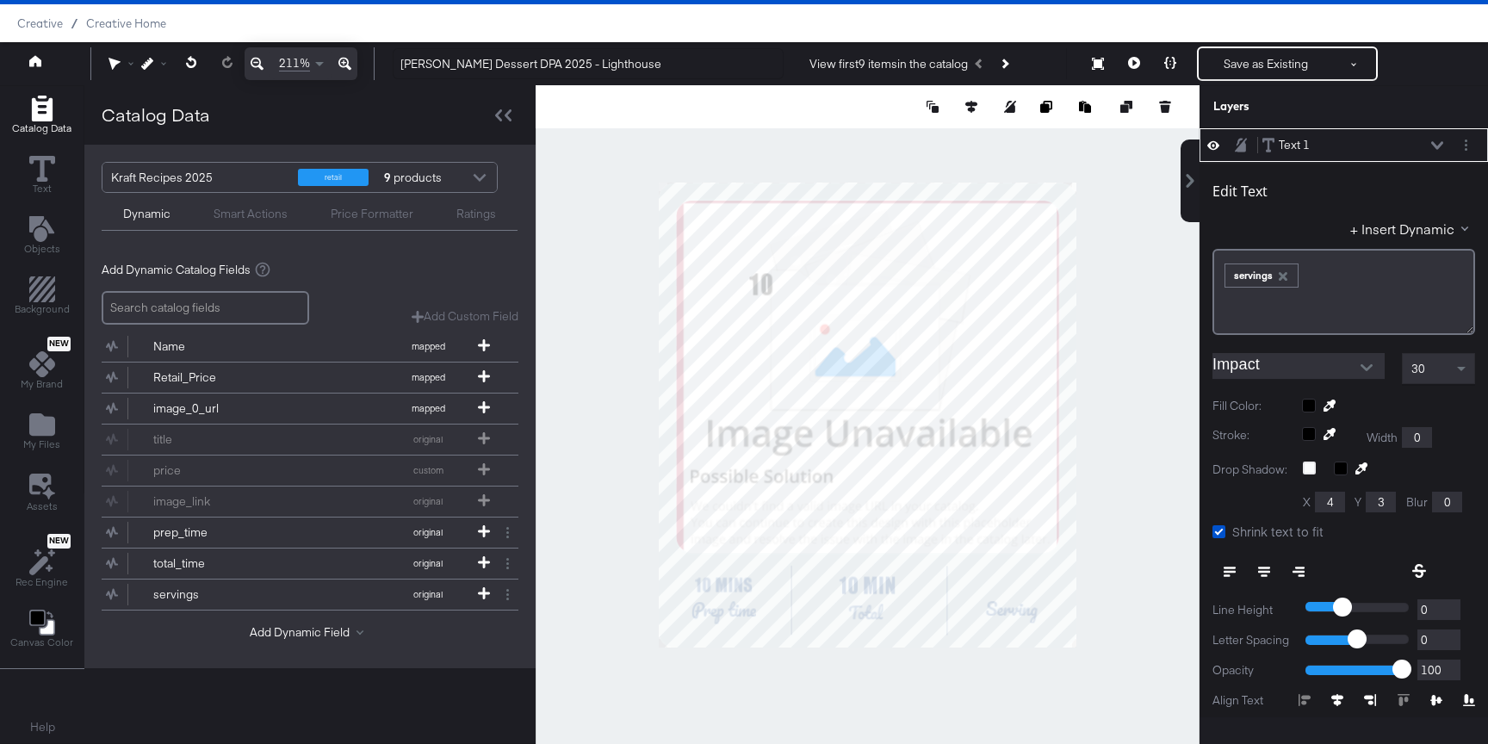
click at [1306, 412] on div "Fill Color:" at bounding box center [1343, 406] width 263 height 16
click at [1312, 406] on div at bounding box center [1388, 406] width 173 height 14
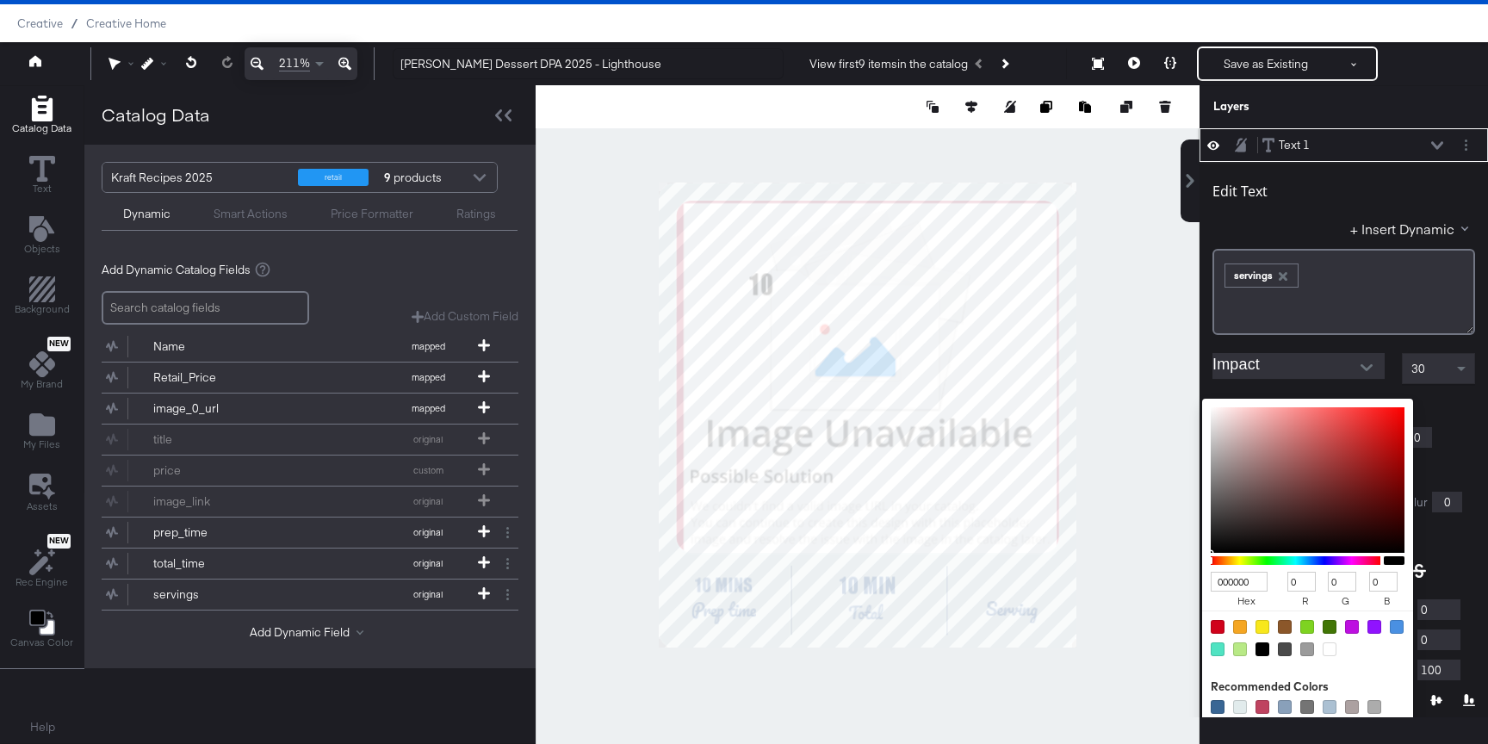
click at [1231, 584] on input "000000" at bounding box center [1239, 582] width 57 height 20
type input "1D4"
type input "17"
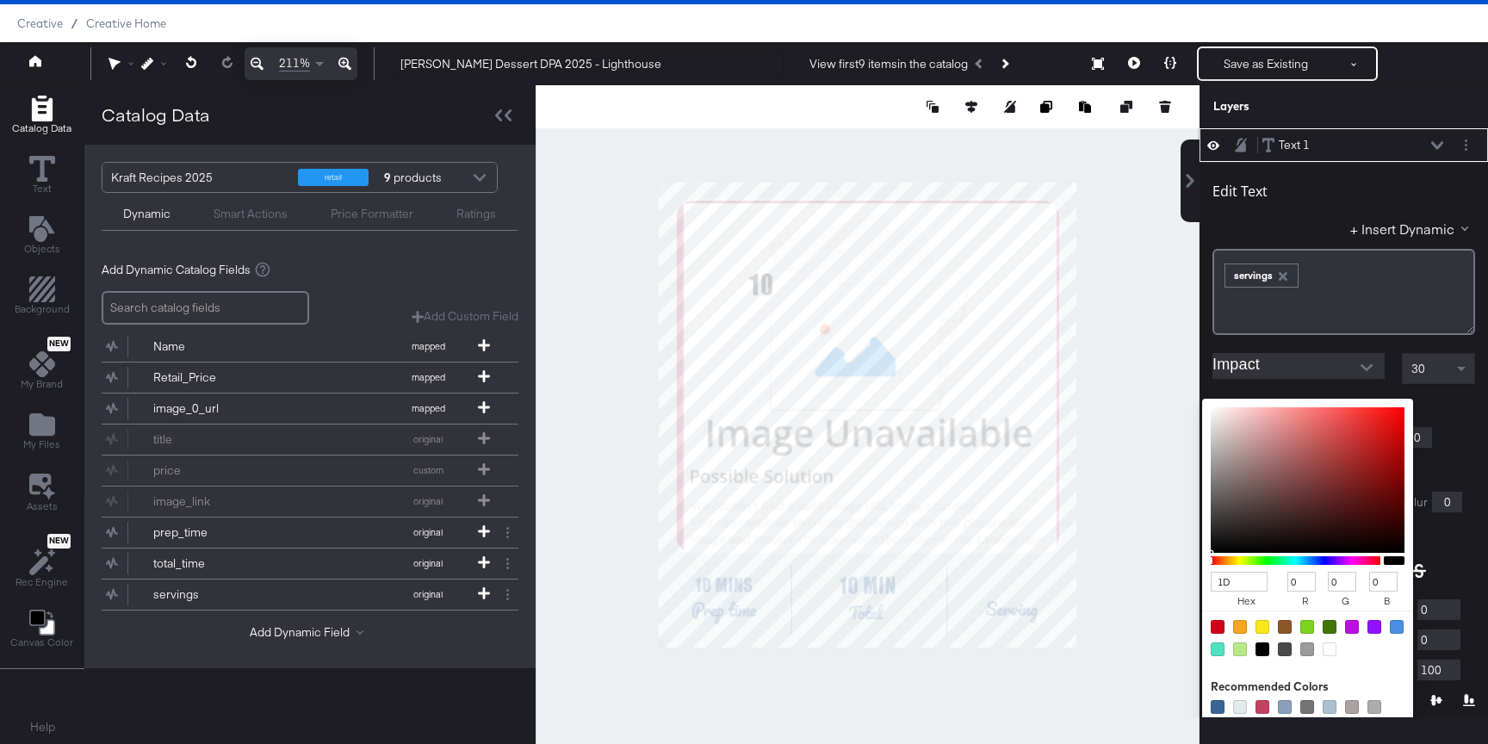
type input "221"
type input "68"
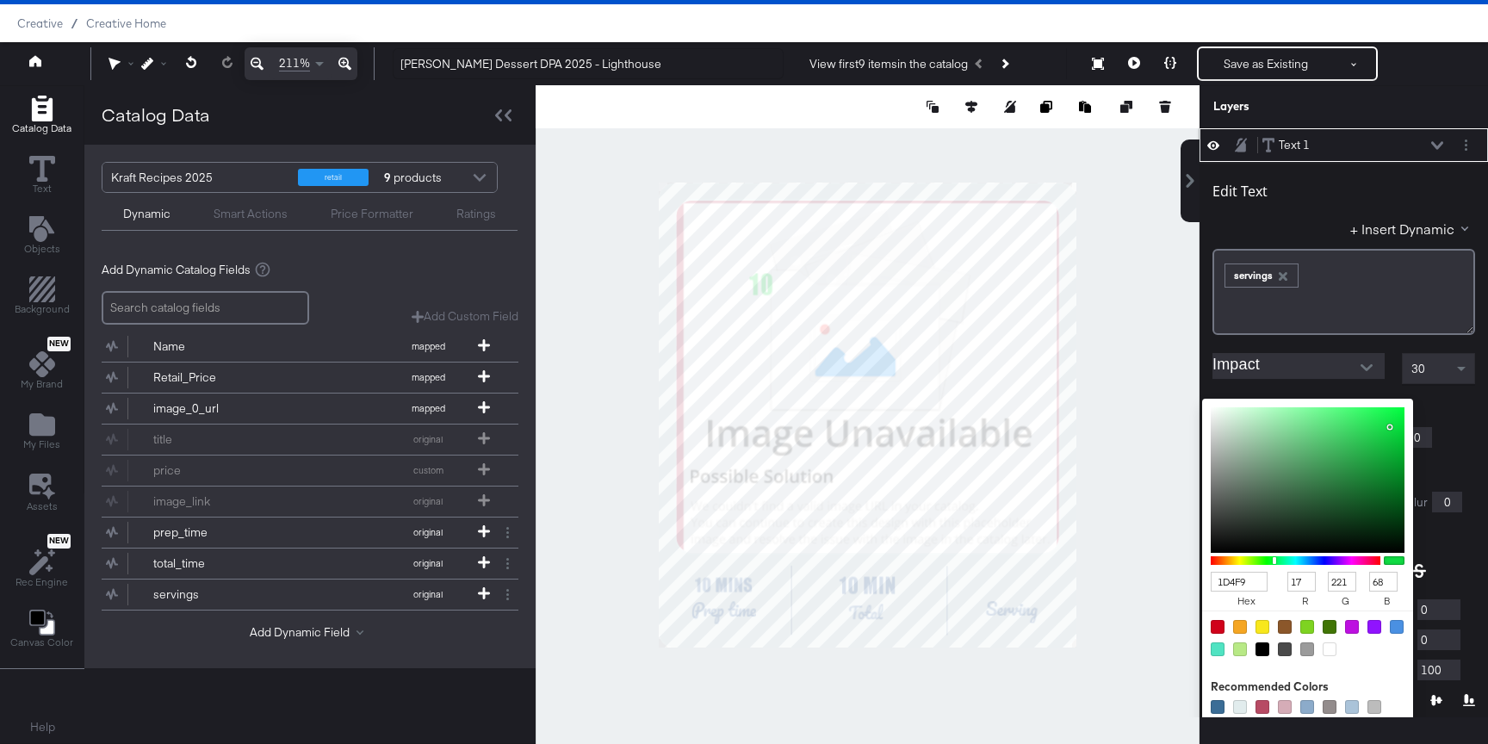
type input "1D4F91"
type input "29"
type input "79"
type input "145"
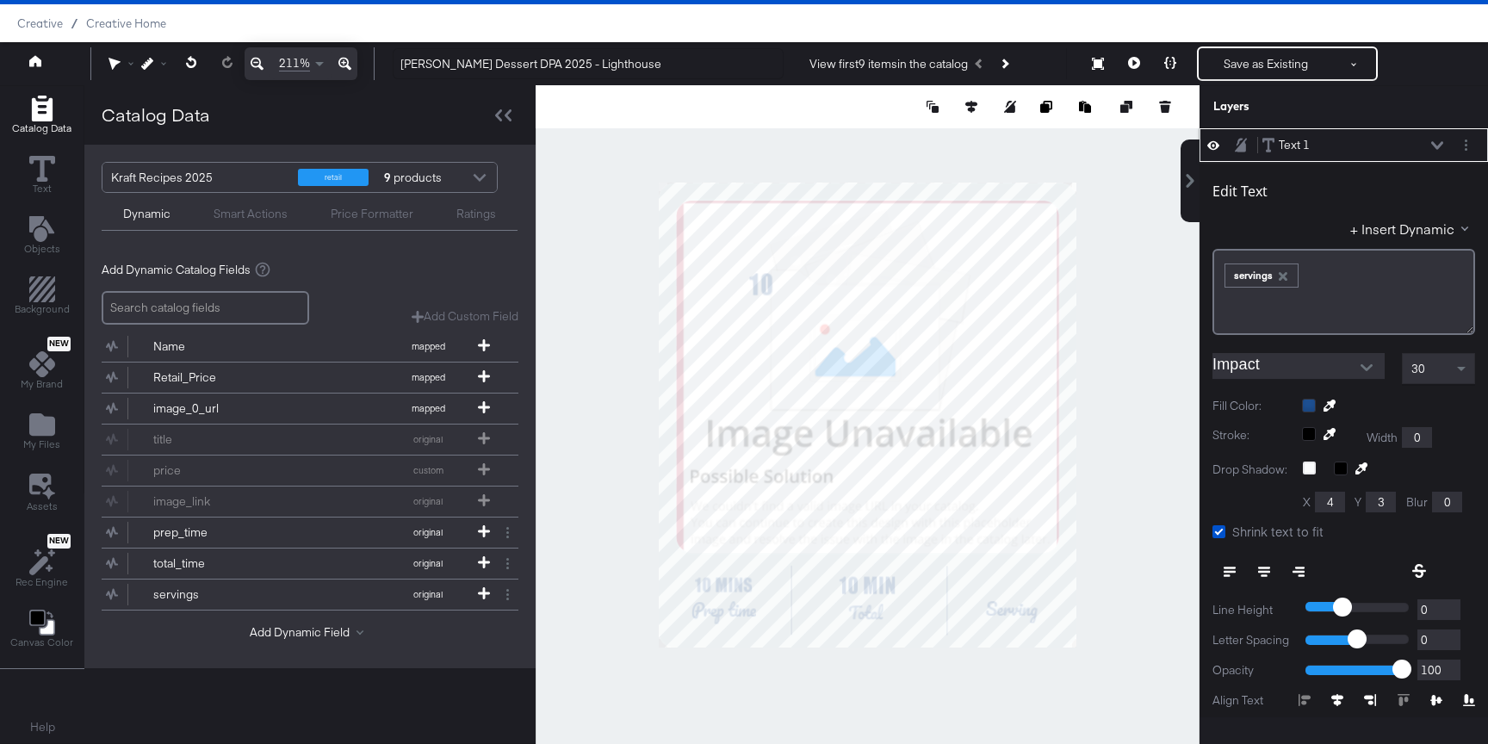
click at [1434, 375] on div "30" at bounding box center [1437, 368] width 71 height 29
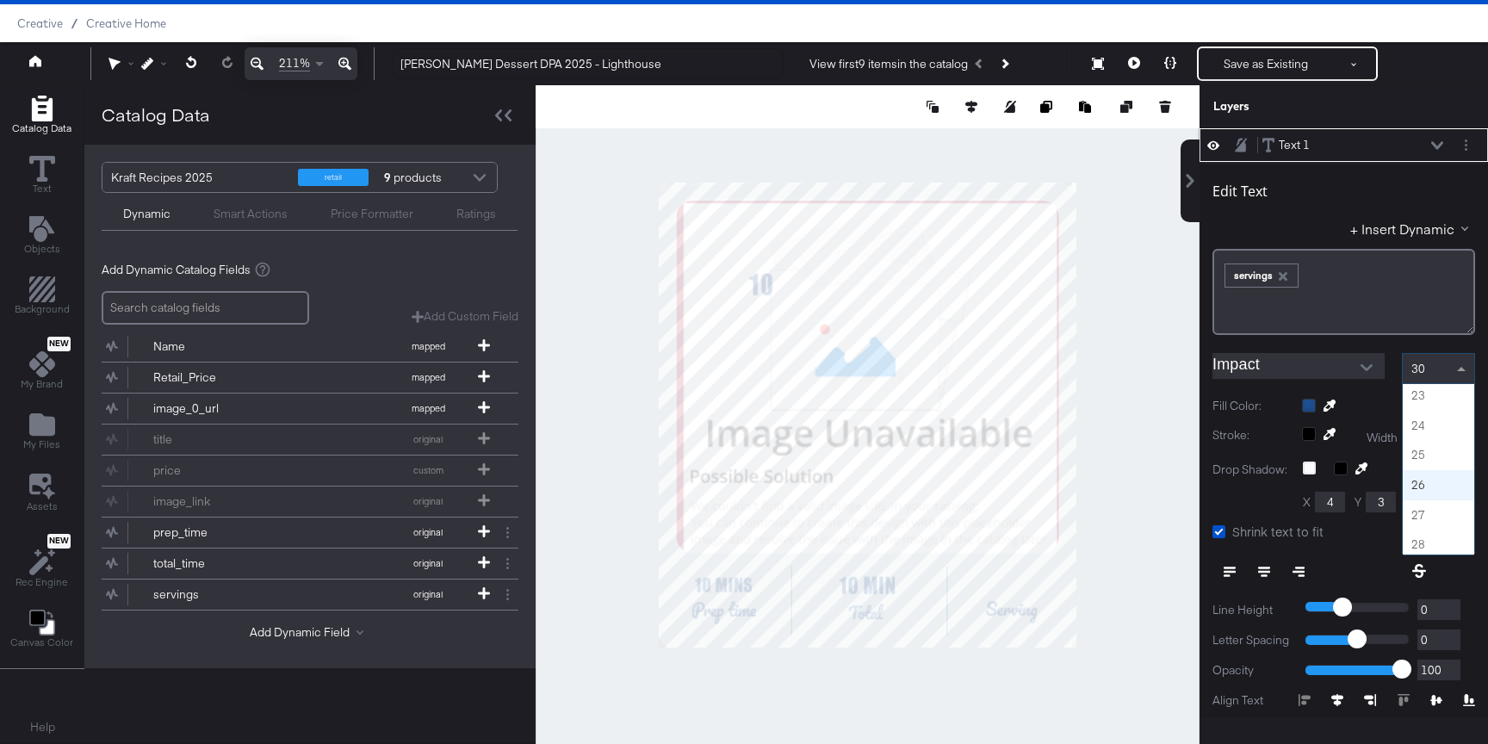
scroll to position [649, 0]
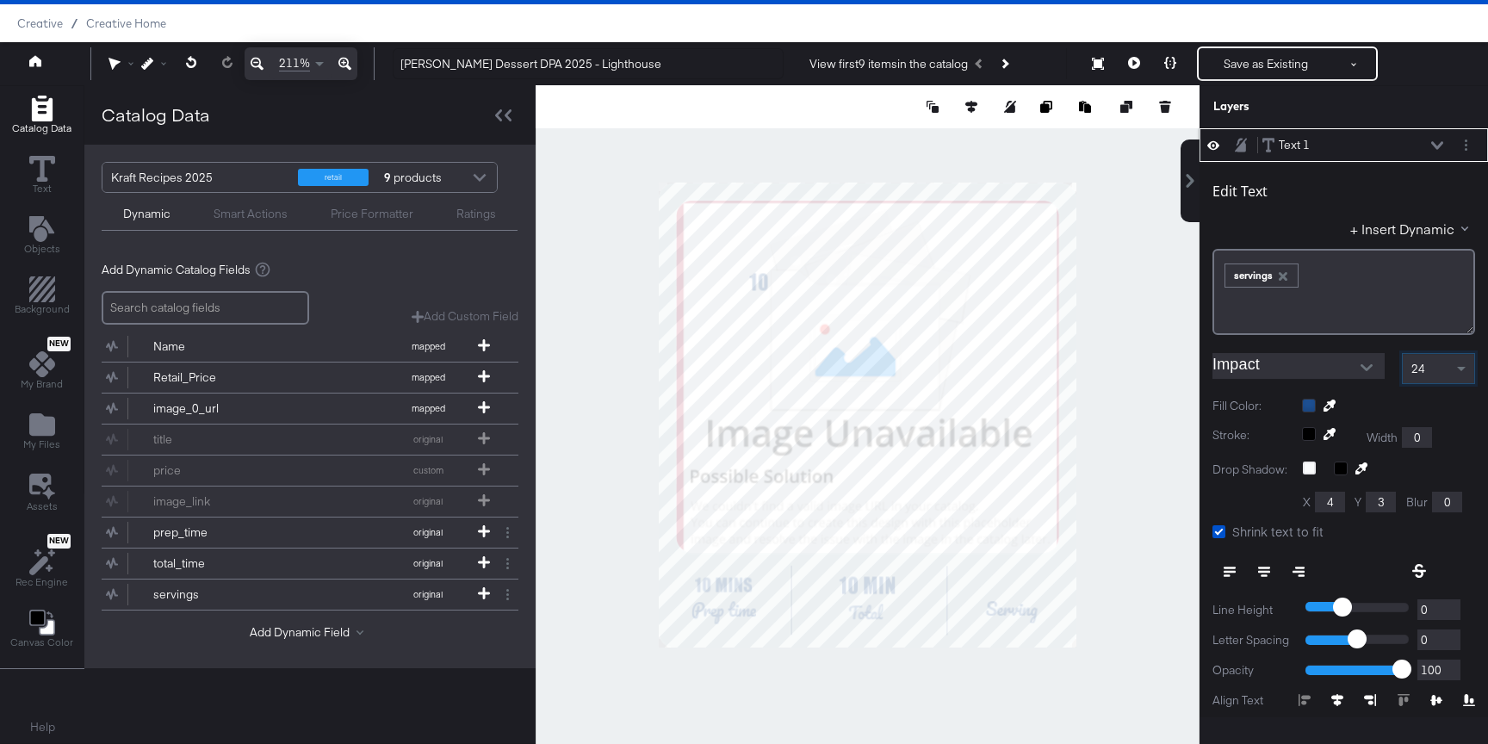
click at [1257, 570] on button at bounding box center [1264, 571] width 34 height 31
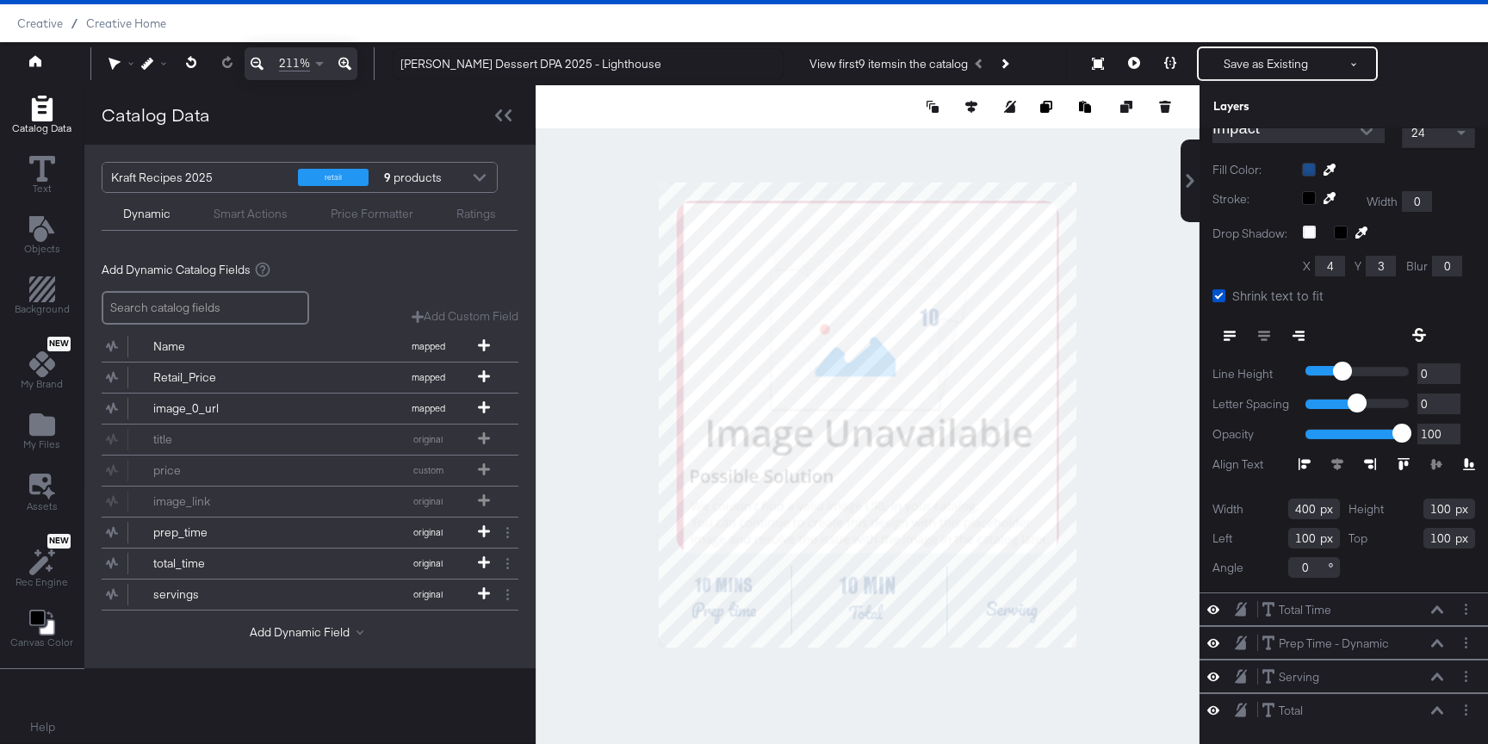
scroll to position [239, 0]
drag, startPoint x: 1314, startPoint y: 505, endPoint x: 1274, endPoint y: 505, distance: 39.6
click at [1274, 505] on div "Width 400" at bounding box center [1275, 505] width 127 height 21
type input "24"
drag, startPoint x: 1449, startPoint y: 505, endPoint x: 1396, endPoint y: 505, distance: 52.5
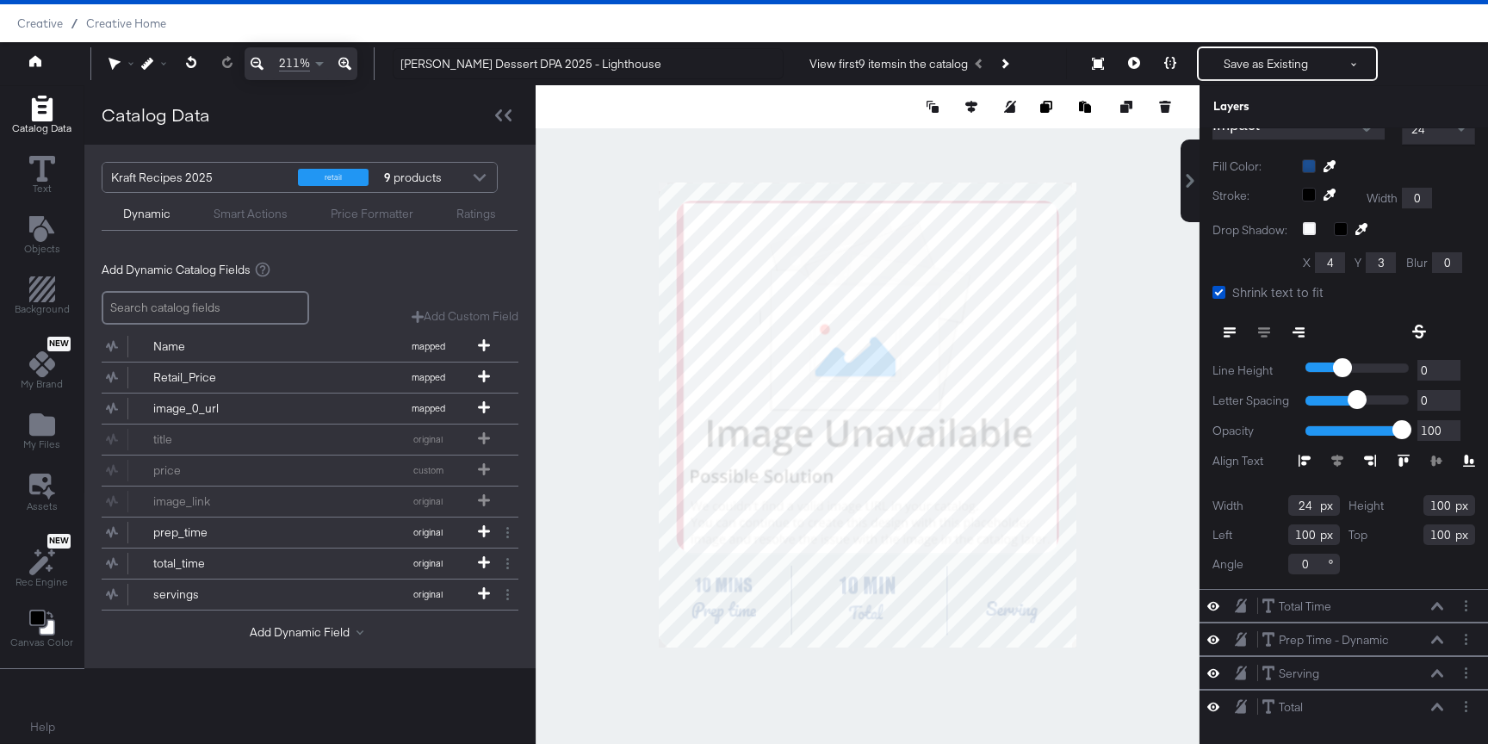
click at [1397, 505] on div "Height 100" at bounding box center [1411, 505] width 127 height 21
type input "31"
drag, startPoint x: 1310, startPoint y: 538, endPoint x: 1272, endPoint y: 537, distance: 38.8
click at [1272, 538] on div "Left 100" at bounding box center [1275, 534] width 127 height 21
drag, startPoint x: 1313, startPoint y: 537, endPoint x: 1236, endPoint y: 537, distance: 76.6
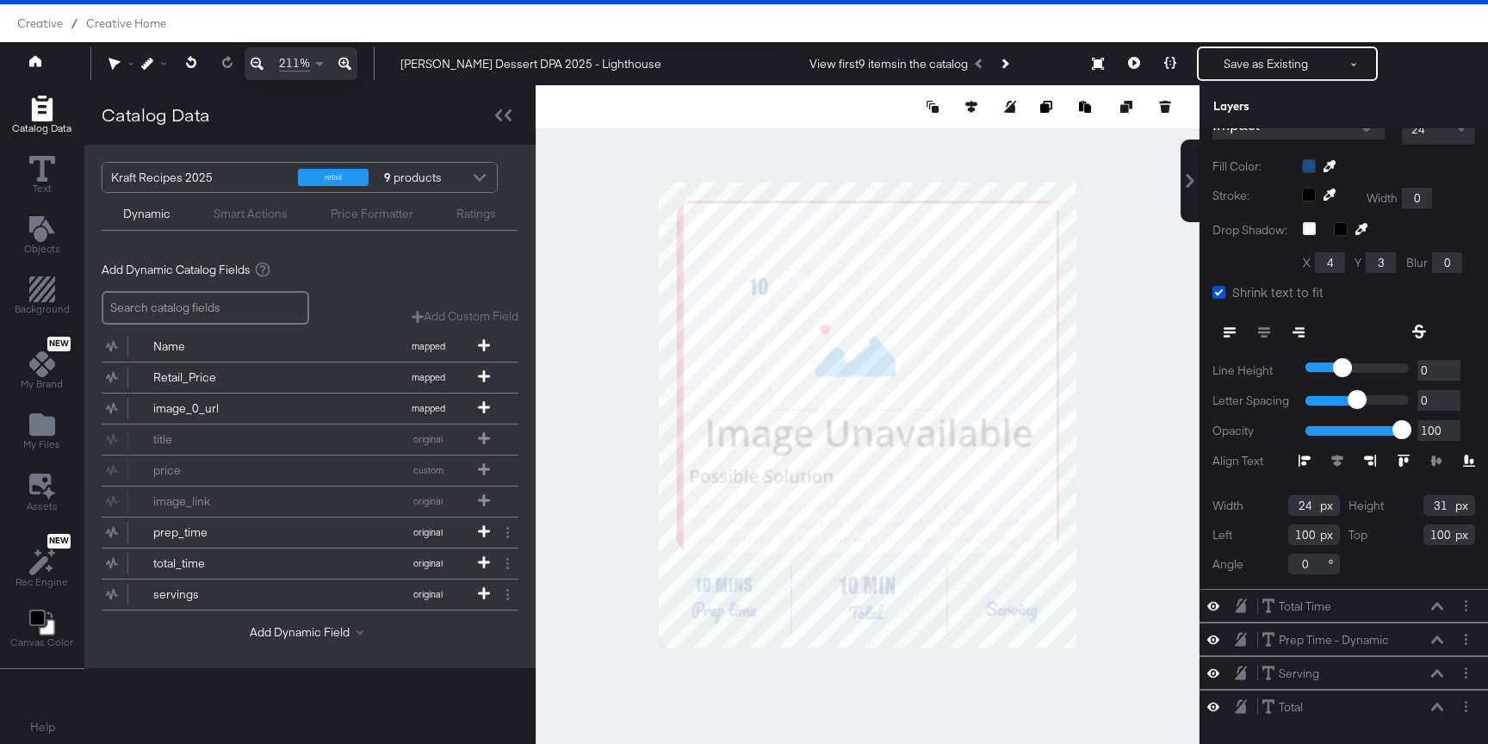
click at [1245, 537] on div "Left 100" at bounding box center [1275, 534] width 127 height 21
type input "377"
drag, startPoint x: 1448, startPoint y: 536, endPoint x: 1360, endPoint y: 536, distance: 87.8
click at [1363, 536] on div "Top 100" at bounding box center [1411, 534] width 127 height 21
type input "429"
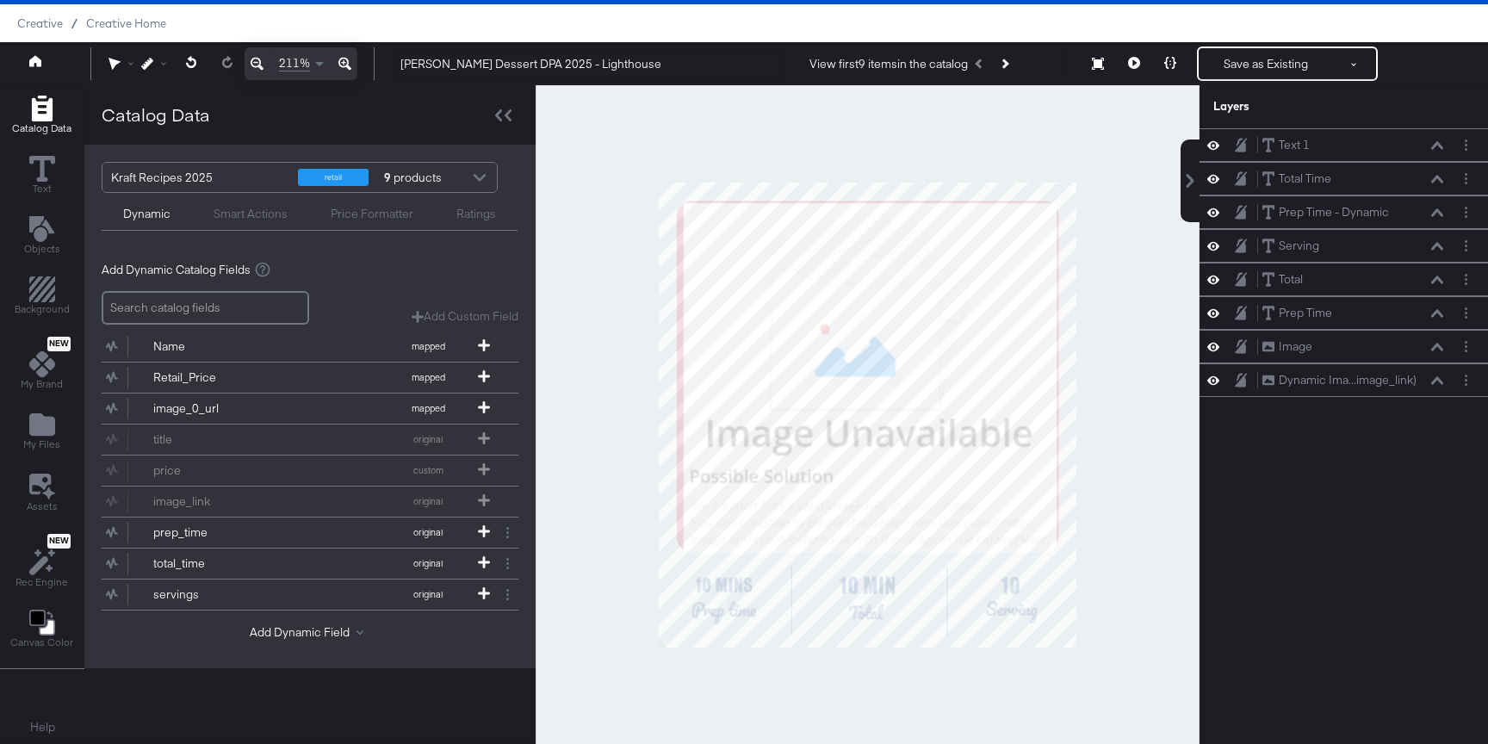
click at [1123, 536] on div at bounding box center [868, 414] width 664 height 659
click at [1437, 143] on icon at bounding box center [1437, 145] width 12 height 8
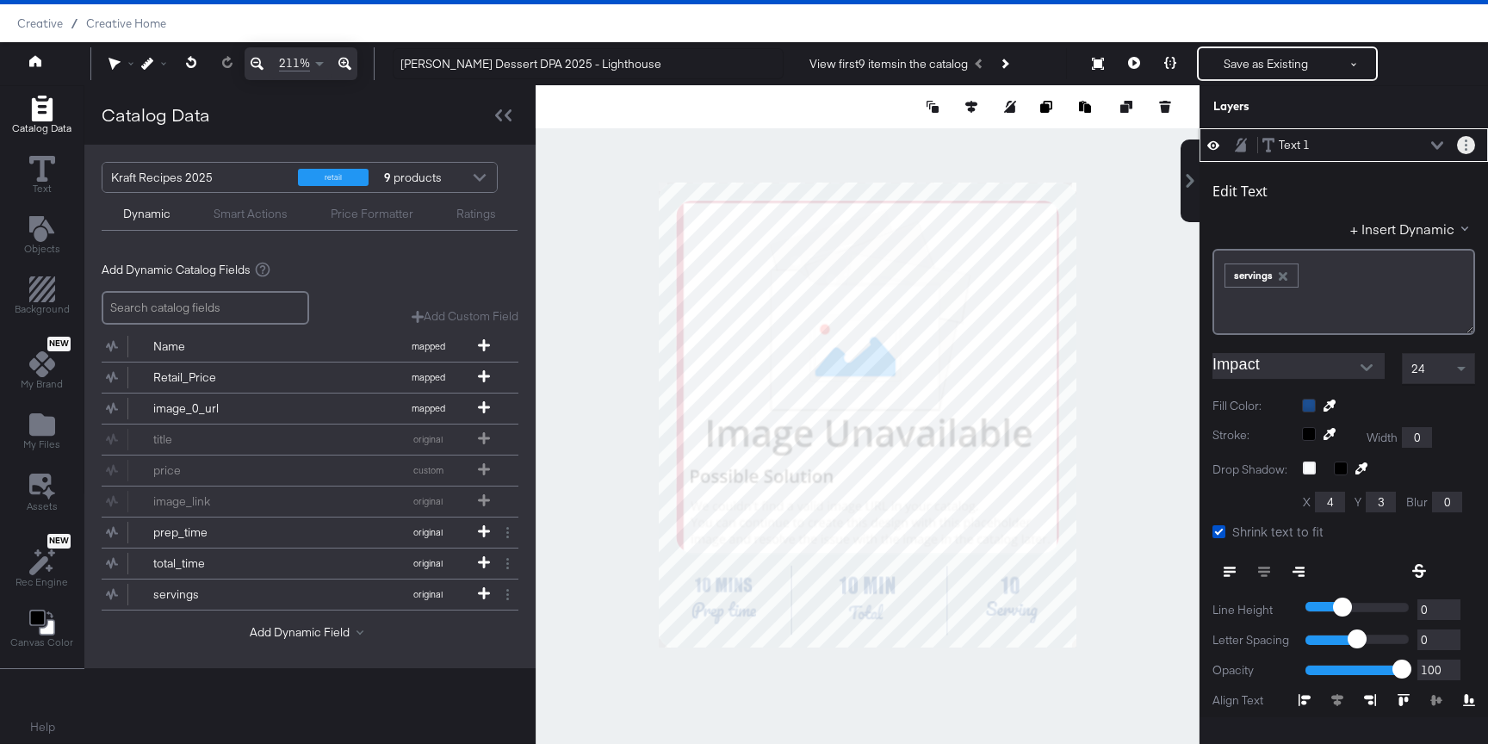
click at [1466, 146] on circle "Layer Options" at bounding box center [1465, 145] width 3 height 3
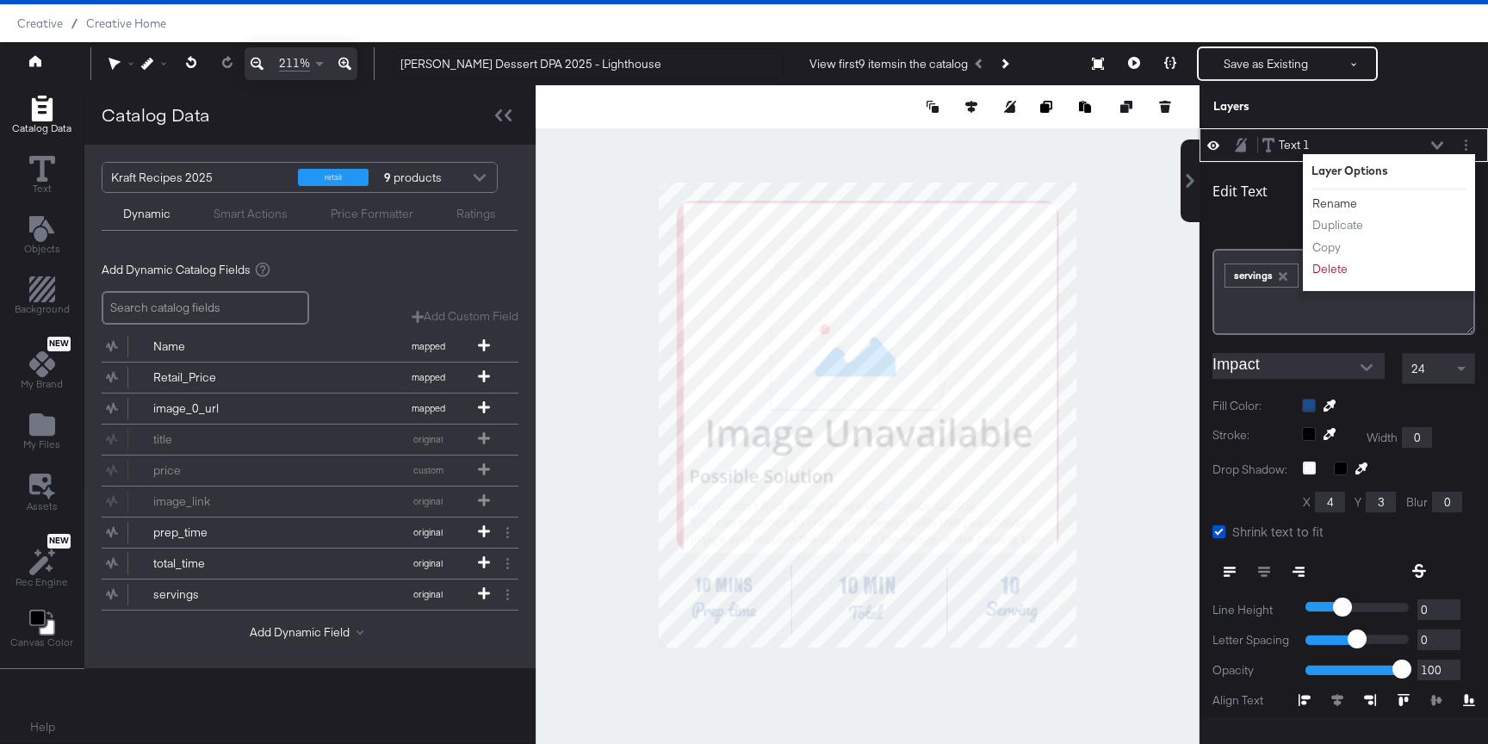
click at [1343, 204] on button "Rename" at bounding box center [1334, 204] width 46 height 18
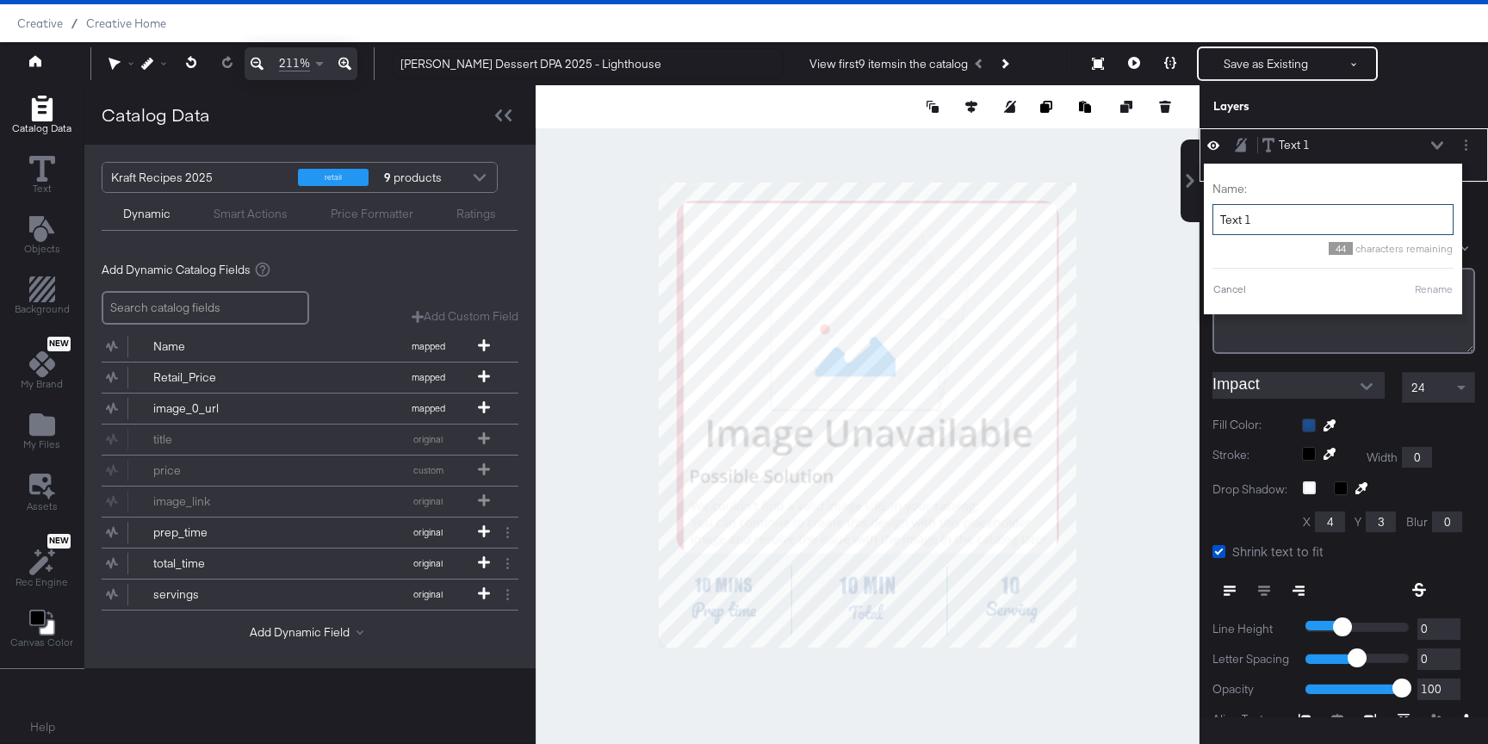
click at [1303, 219] on input "Text 1" at bounding box center [1332, 220] width 241 height 32
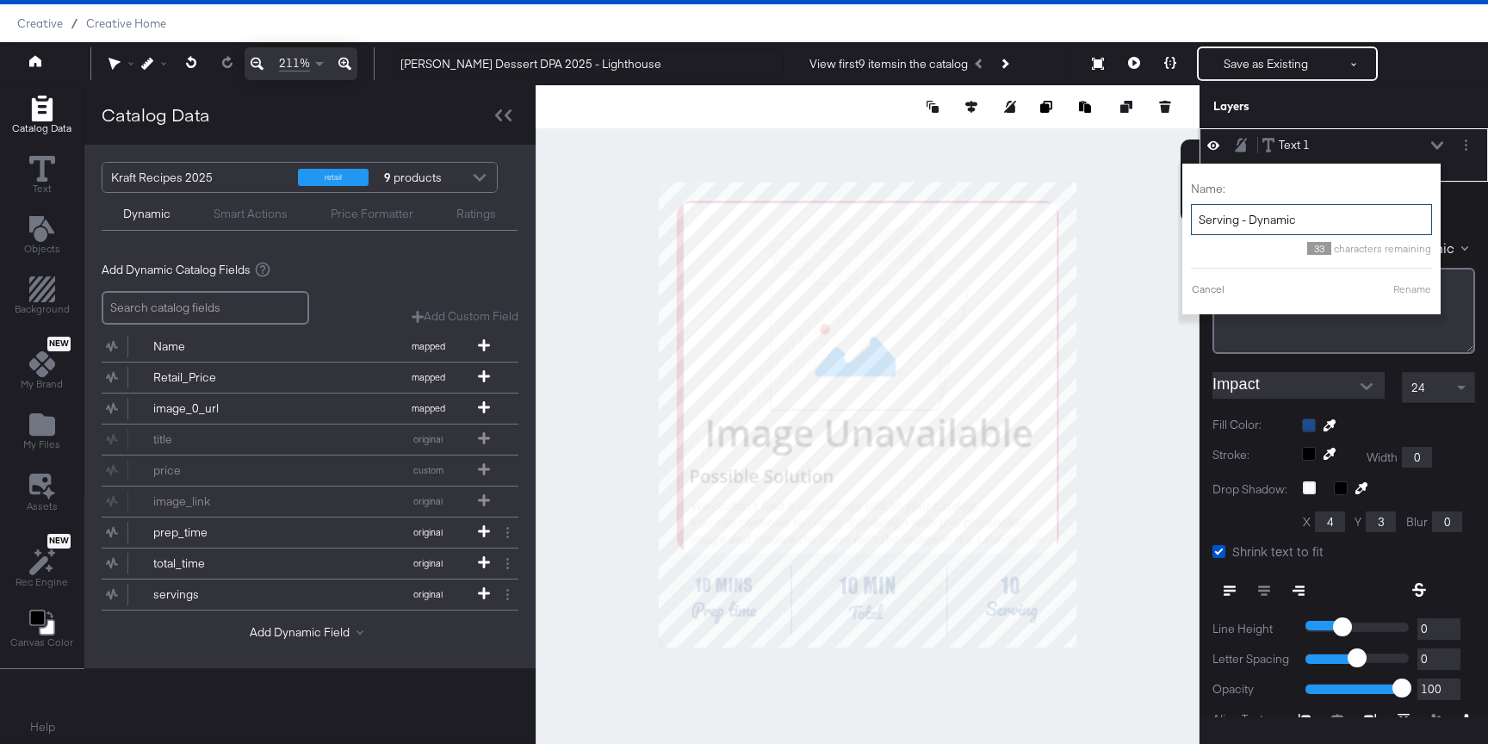
type input "Serving - Dynamic"
click at [1400, 280] on div "Name: Serving - Dynamic 33 characters remaining Cancel Rename" at bounding box center [1311, 238] width 241 height 133
click at [1407, 289] on button "Rename" at bounding box center [1412, 289] width 40 height 15
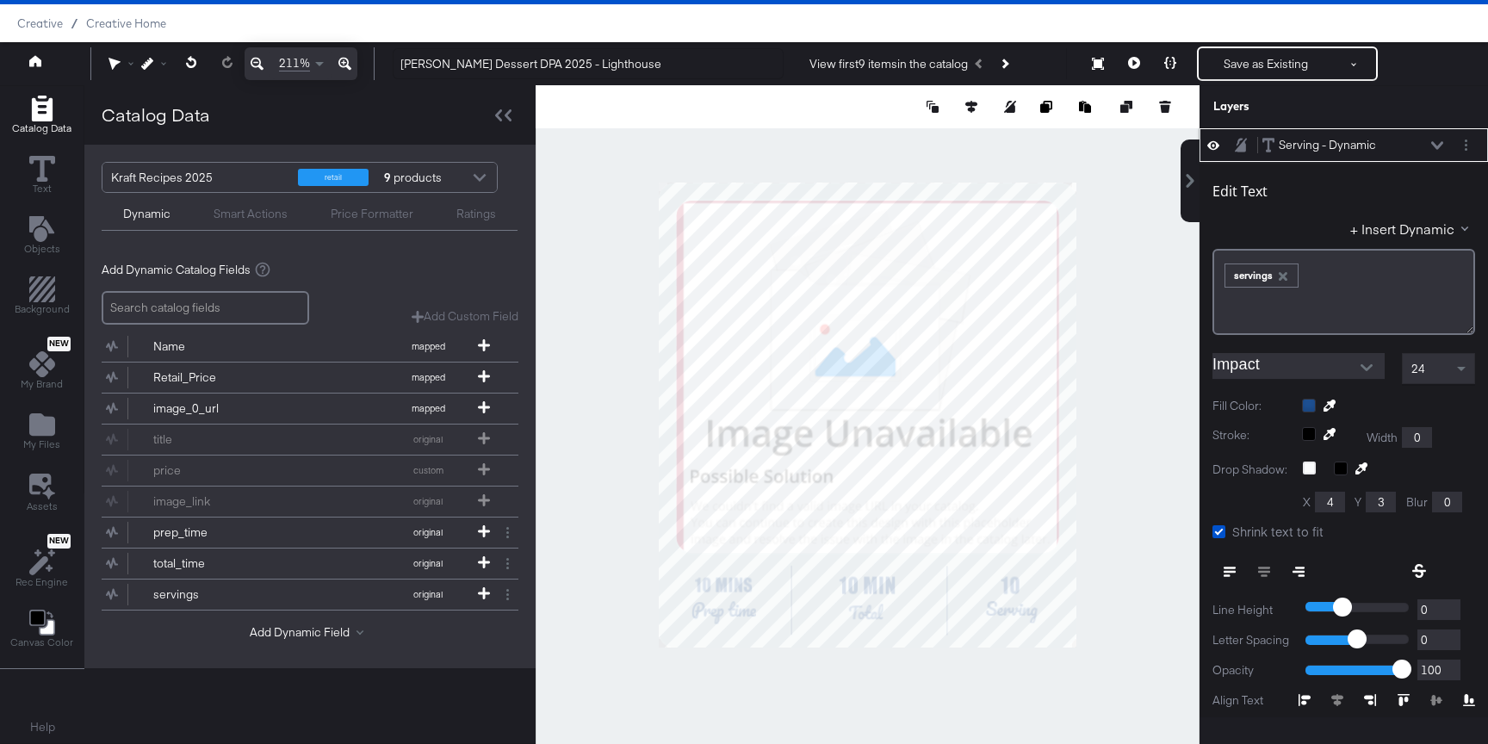
click at [1437, 141] on icon at bounding box center [1437, 145] width 12 height 9
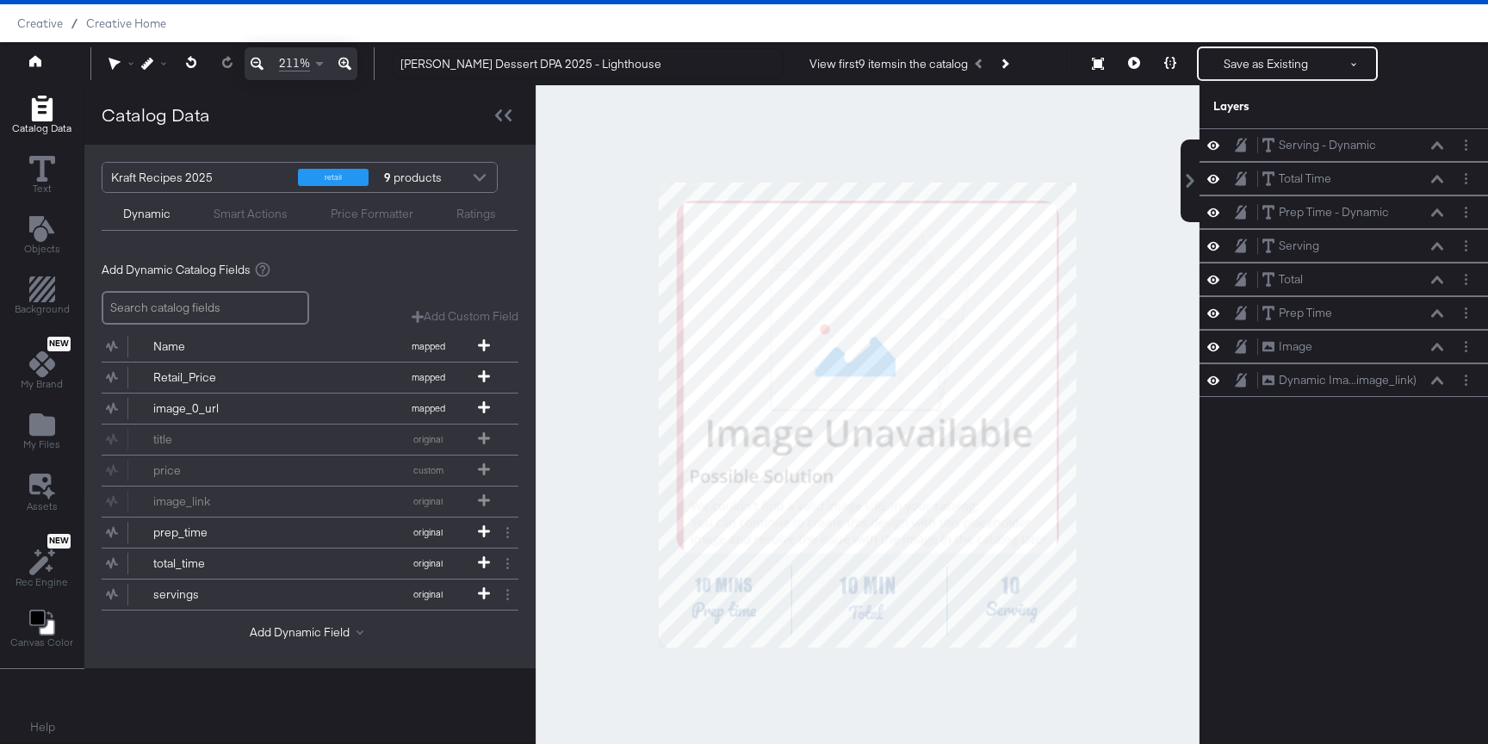
click at [1248, 82] on div "211% Kraft Heinz Dessert DPA 2025 - Lighthouse View first 9 items in the catalo…" at bounding box center [744, 63] width 1488 height 43
click at [1247, 78] on button "Save as Existing" at bounding box center [1265, 63] width 134 height 31
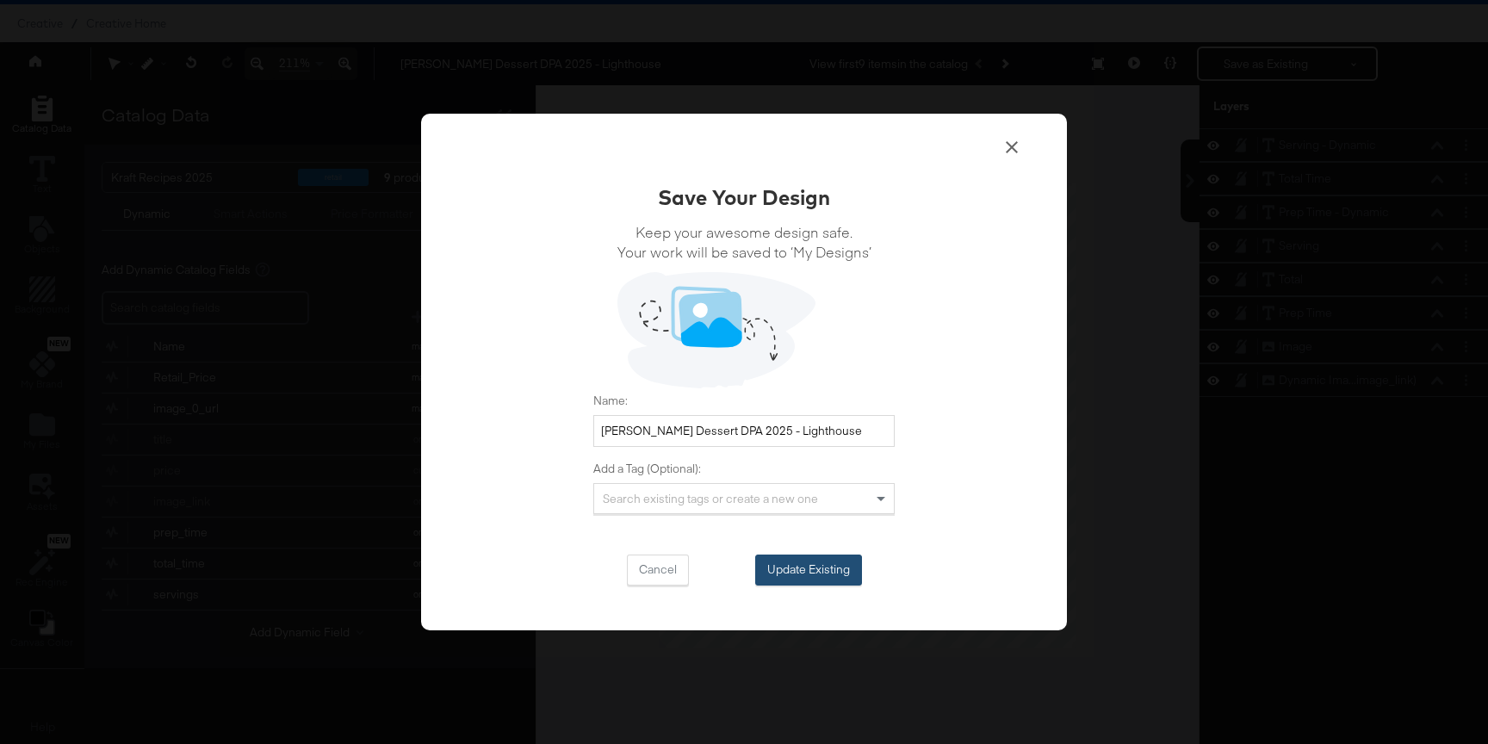
click at [842, 565] on button "Update Existing" at bounding box center [808, 569] width 107 height 31
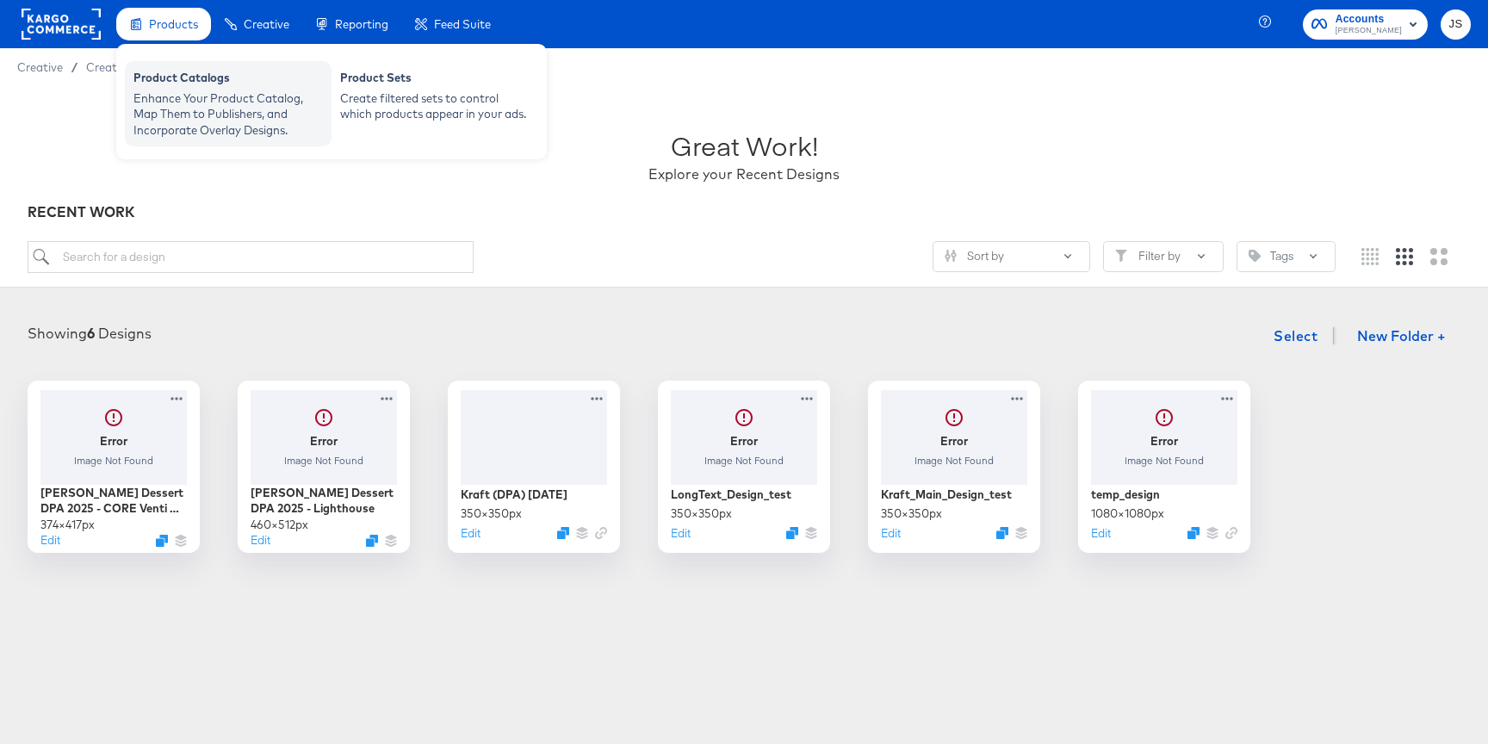
click at [195, 106] on div "Enhance Your Product Catalog, Map Them to Publishers, and Incorporate Overlay D…" at bounding box center [227, 114] width 189 height 48
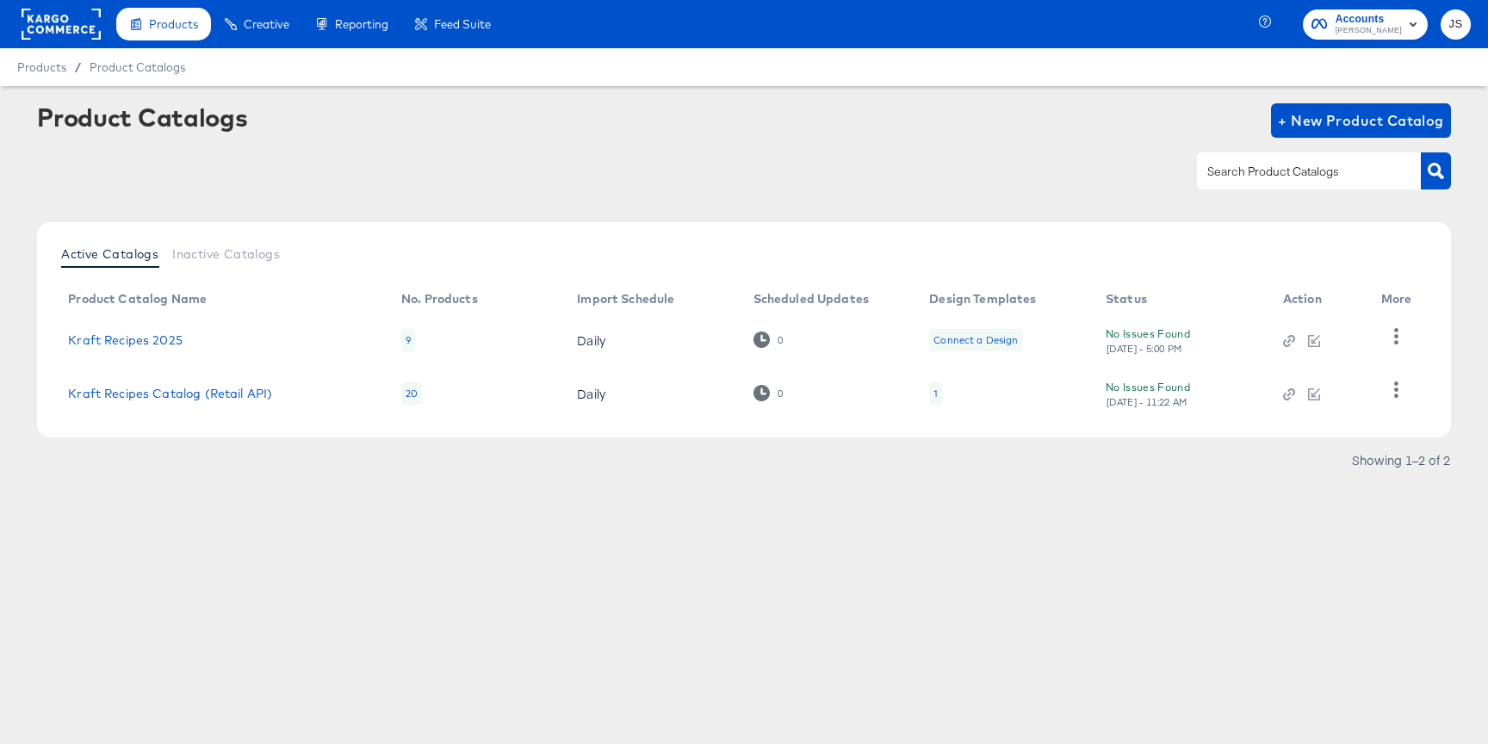
click at [994, 336] on div "Connect a Design" at bounding box center [975, 340] width 84 height 14
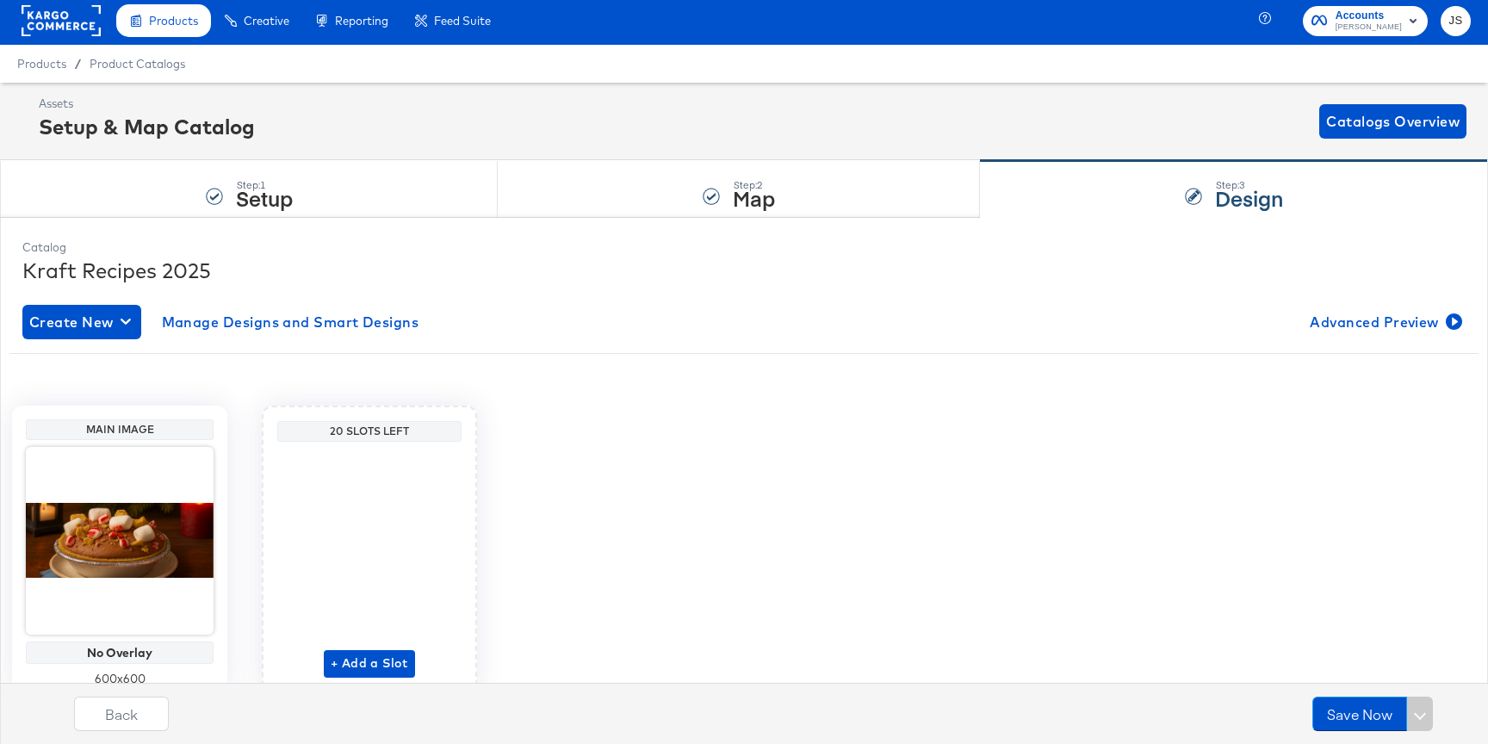
scroll to position [77, 0]
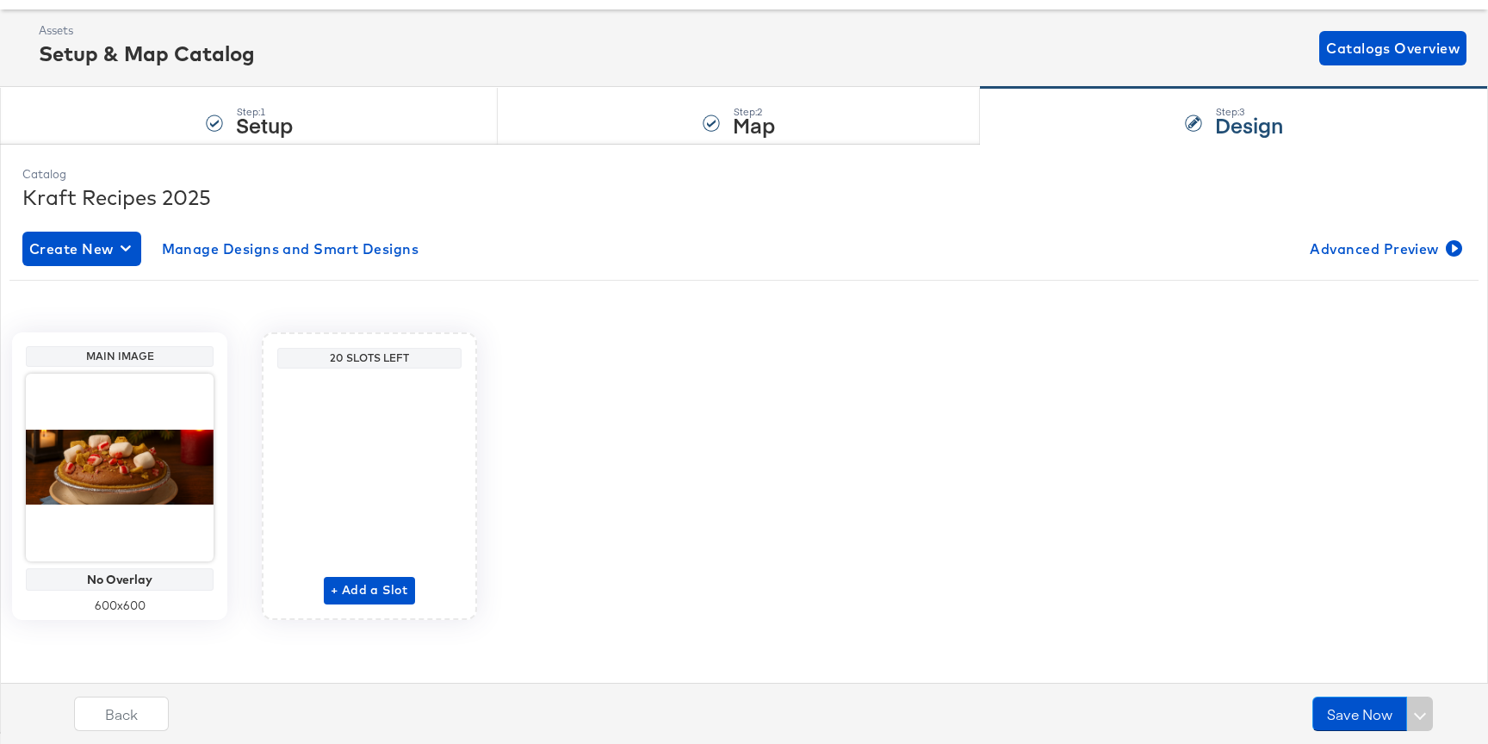
click at [375, 574] on div "+ Add a Slot" at bounding box center [369, 489] width 91 height 229
click at [375, 591] on span "+ Add a Slot" at bounding box center [369, 590] width 77 height 22
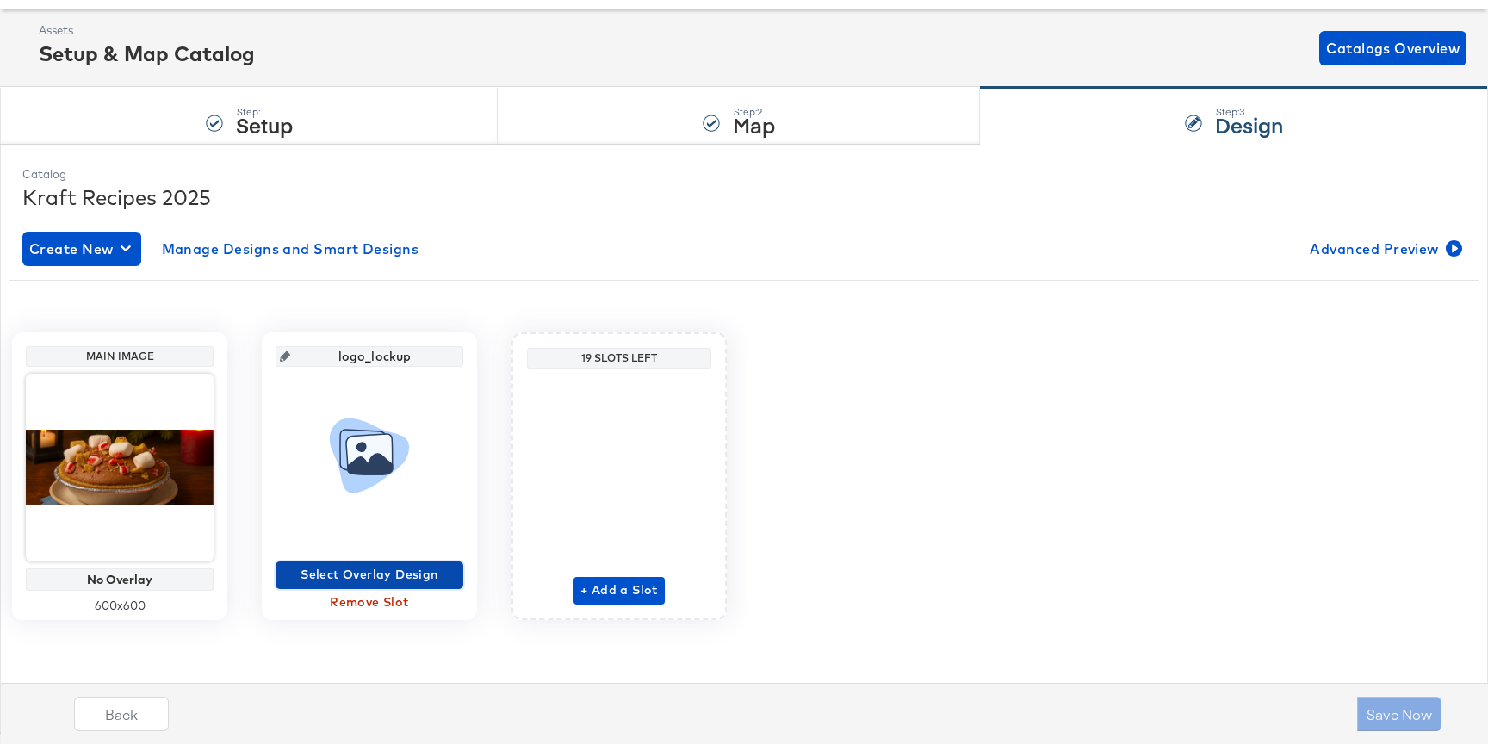
click at [386, 569] on span "Select Overlay Design" at bounding box center [369, 575] width 174 height 22
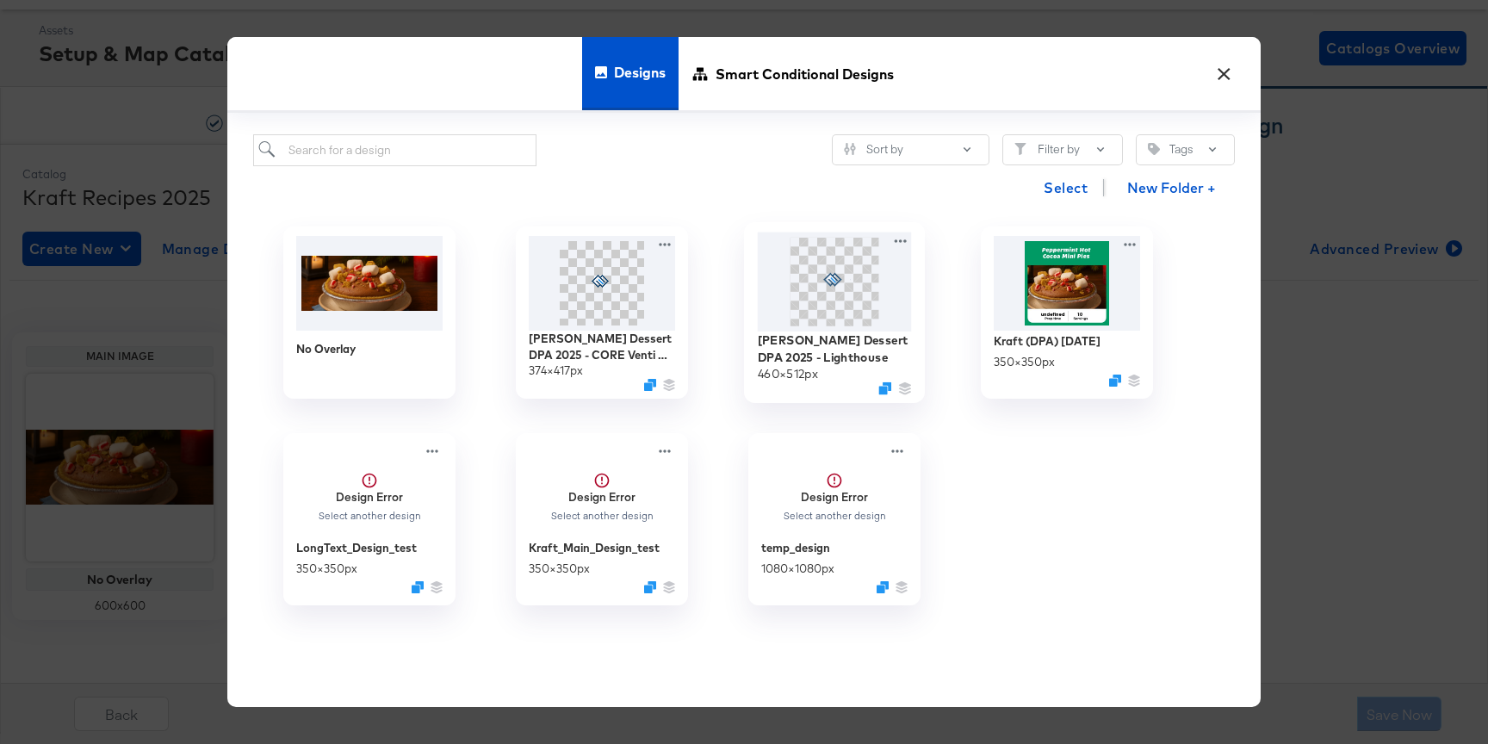
click at [831, 317] on span at bounding box center [834, 282] width 89 height 89
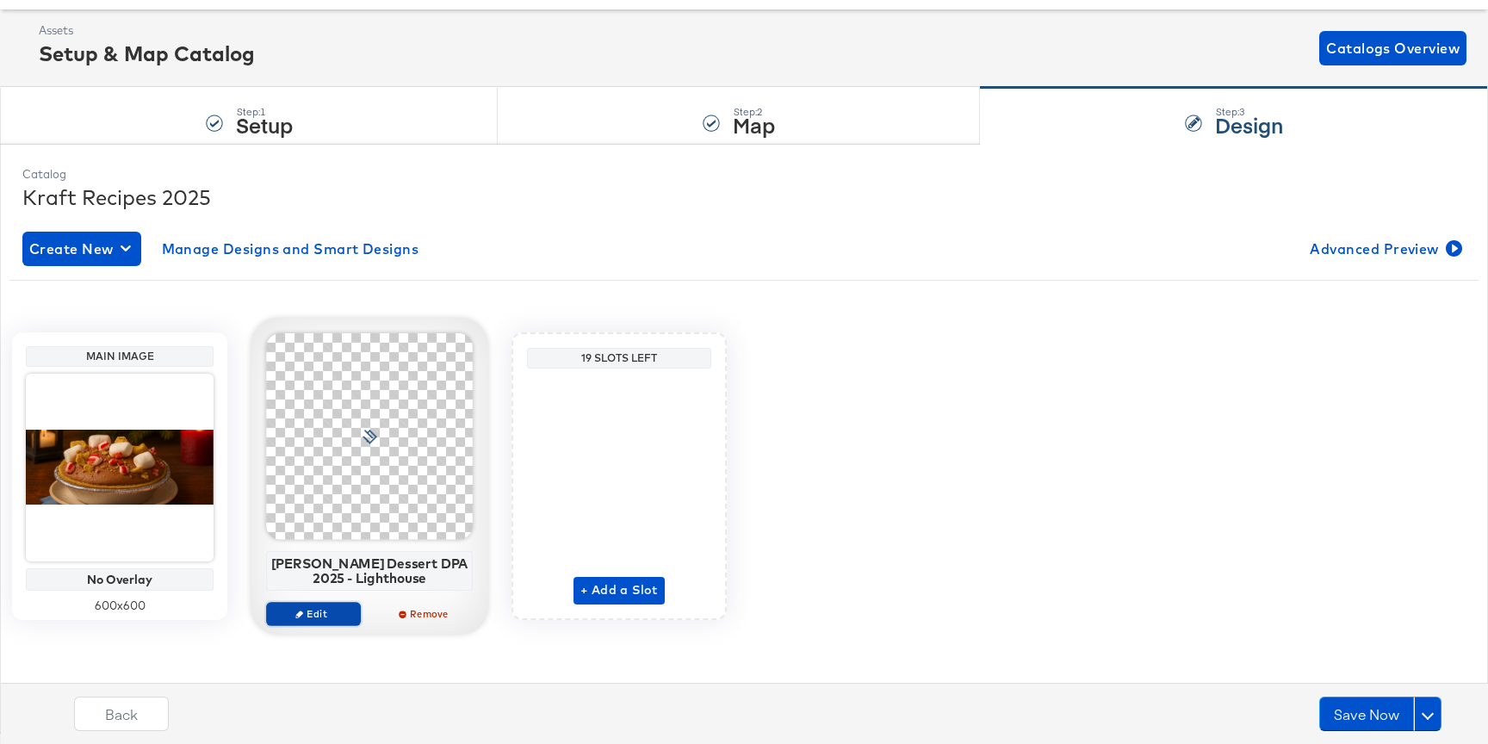
click at [329, 612] on span "Edit" at bounding box center [313, 613] width 79 height 13
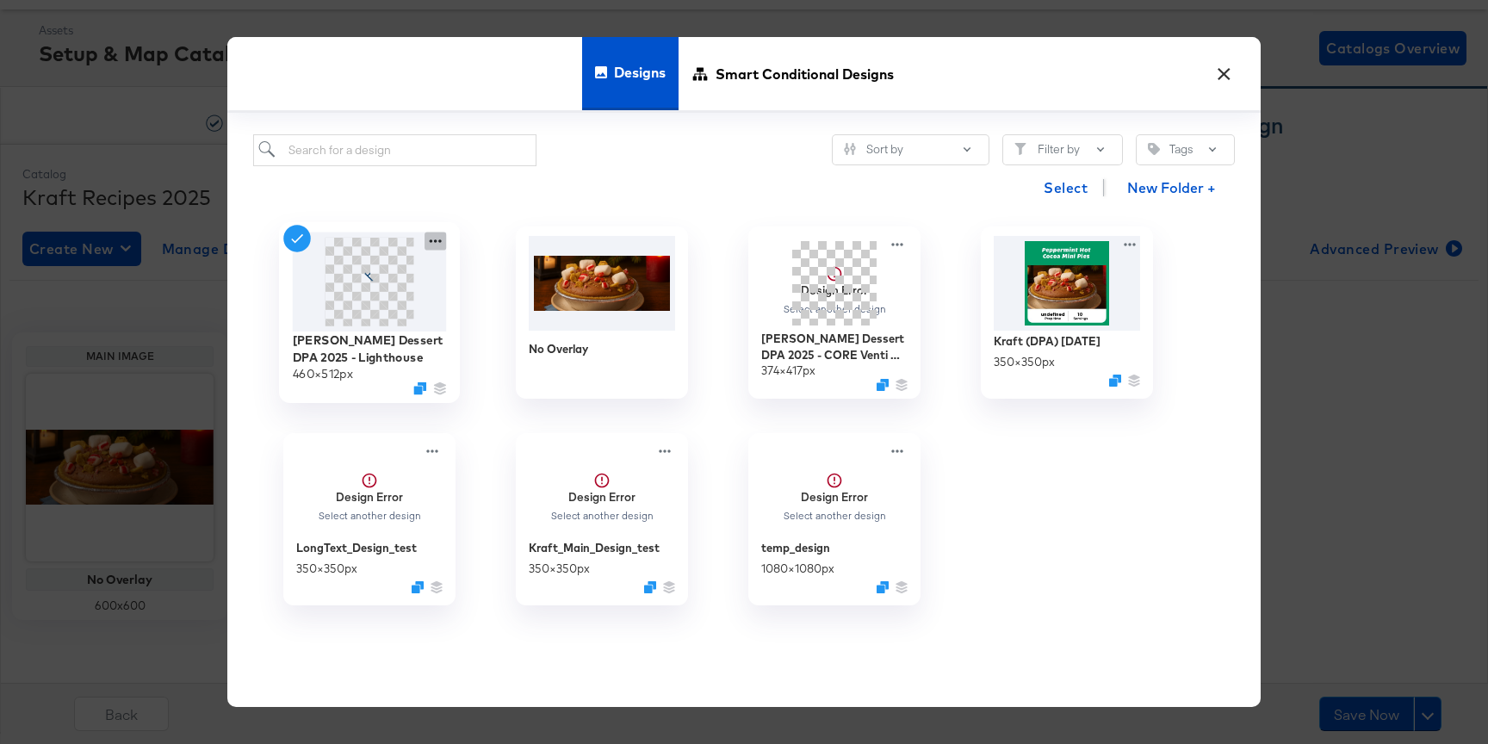
click at [440, 242] on icon at bounding box center [436, 241] width 12 height 3
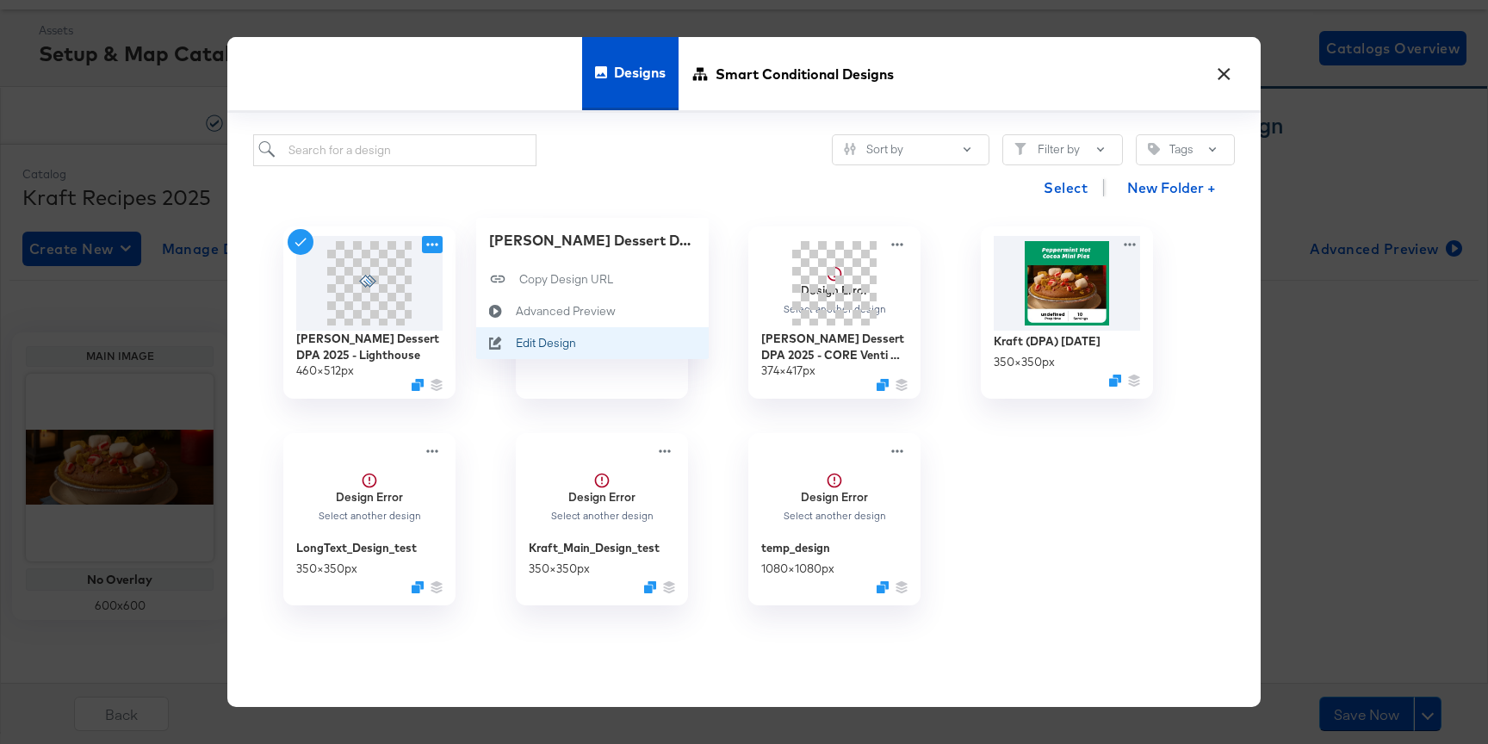
click at [521, 335] on button "Edit Design Edit Design" at bounding box center [592, 343] width 232 height 32
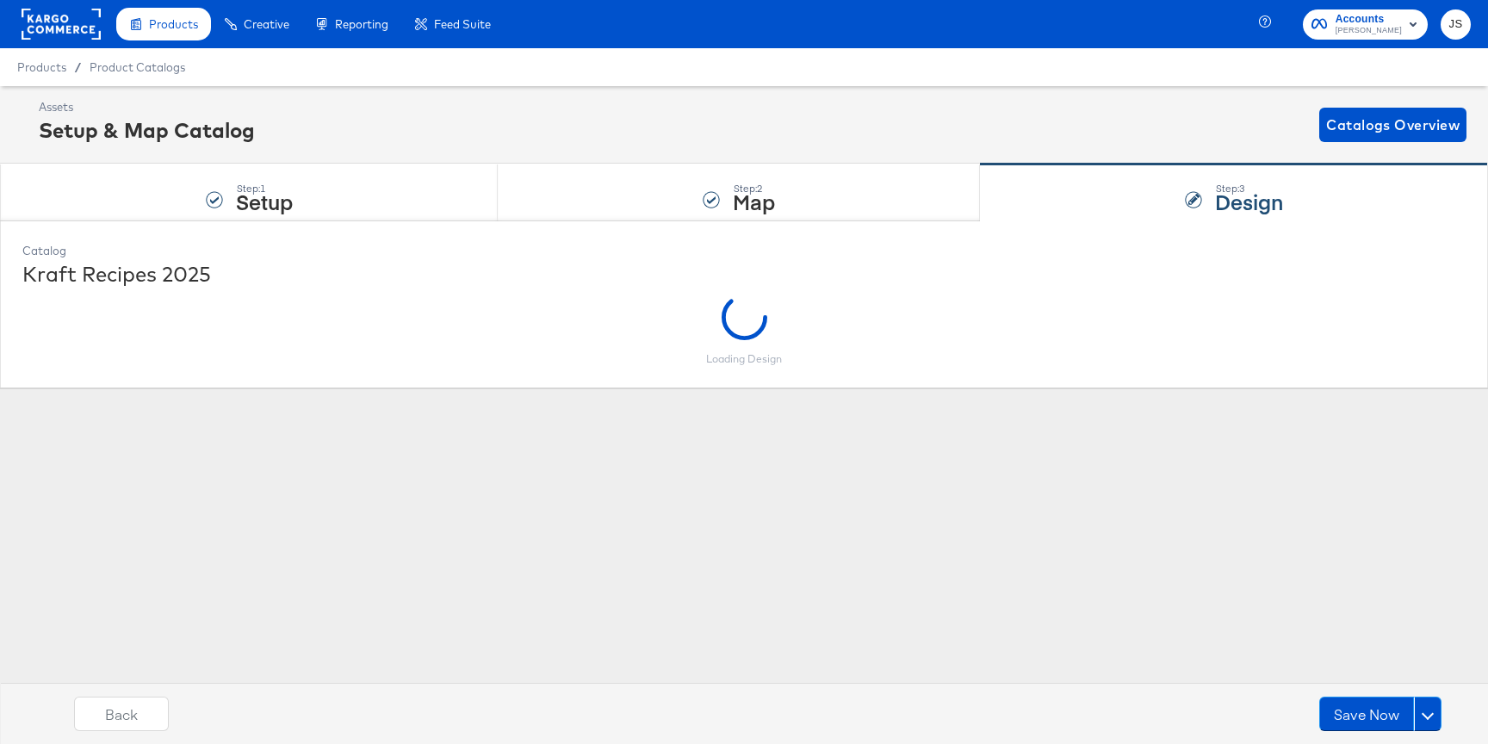
scroll to position [0, 0]
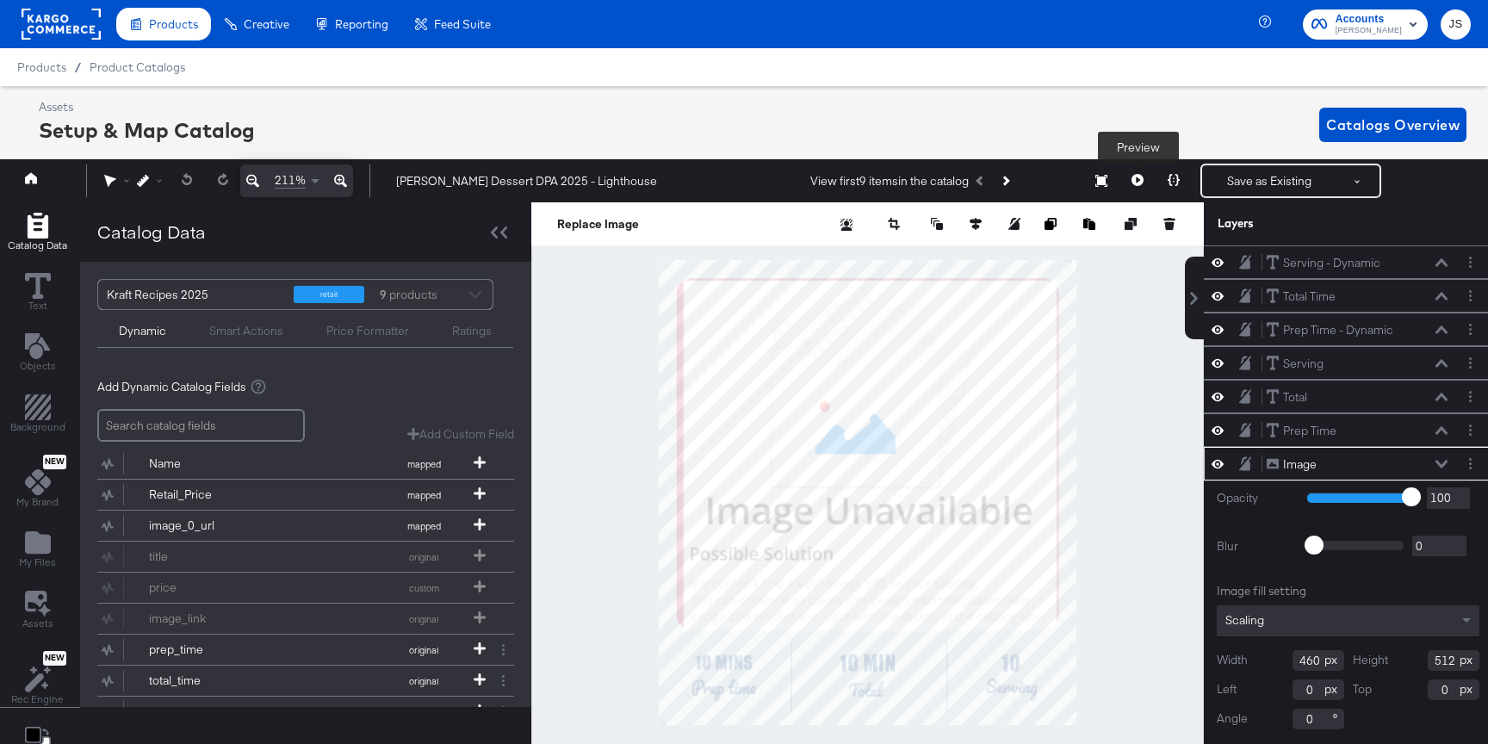
click at [1133, 178] on icon at bounding box center [1137, 180] width 12 height 12
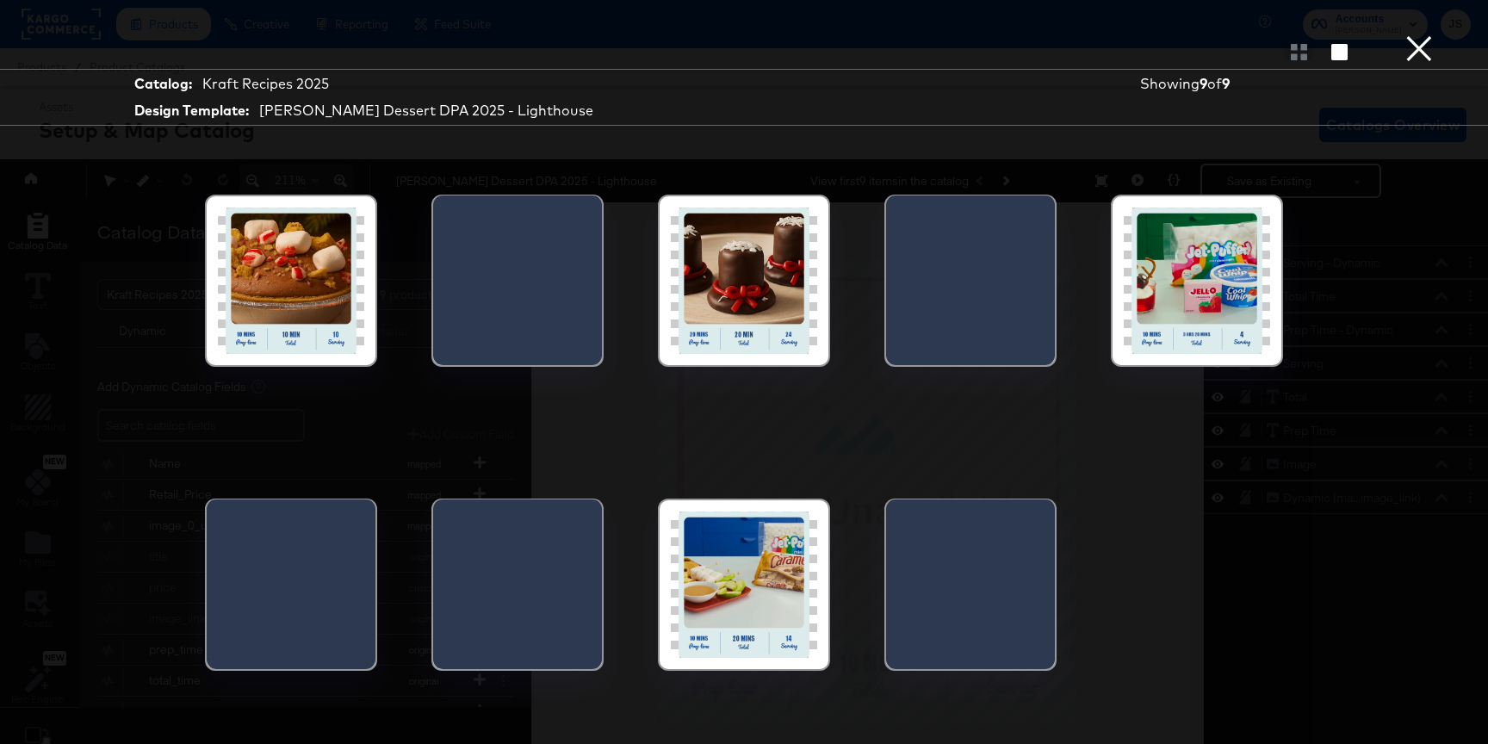
click at [331, 294] on div at bounding box center [291, 280] width 146 height 146
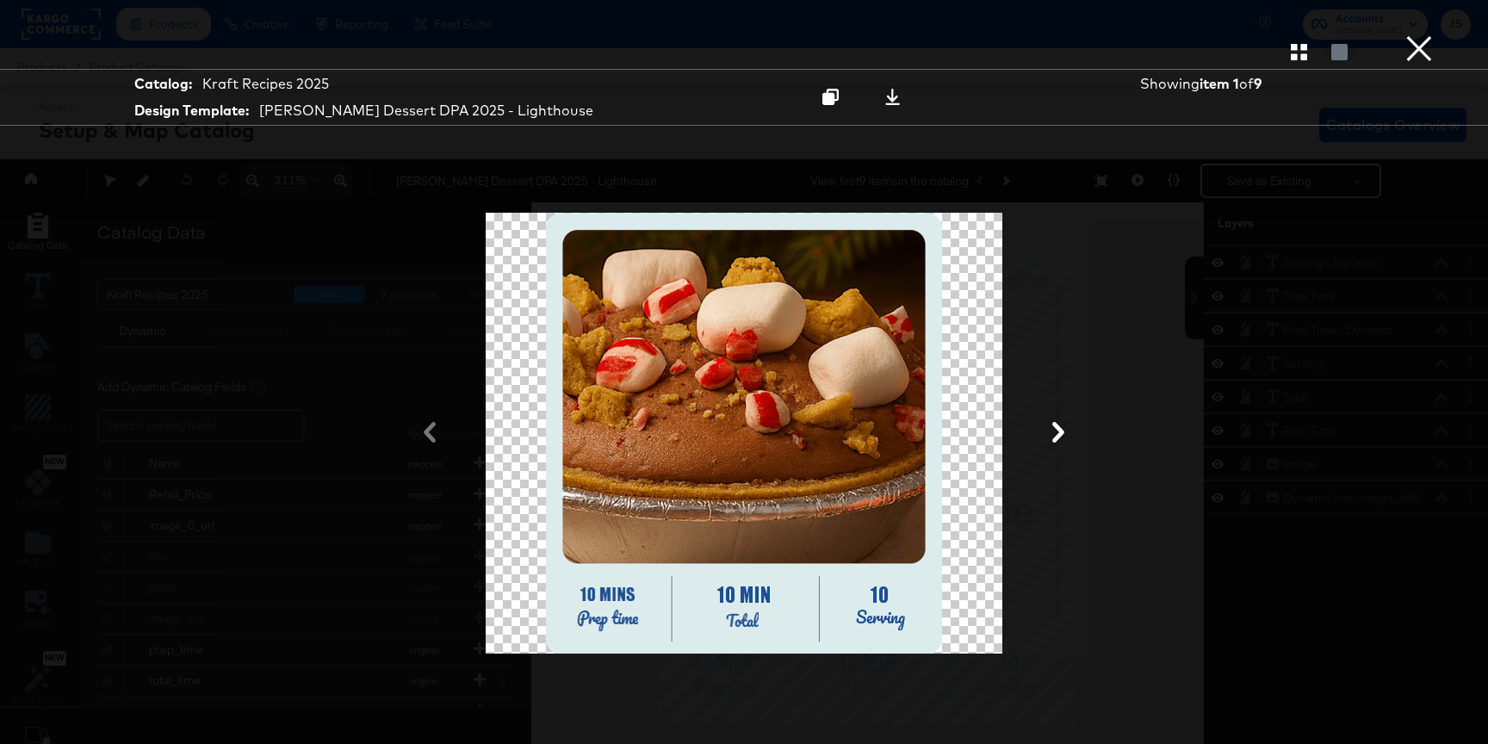
click at [1064, 439] on icon at bounding box center [1058, 432] width 21 height 21
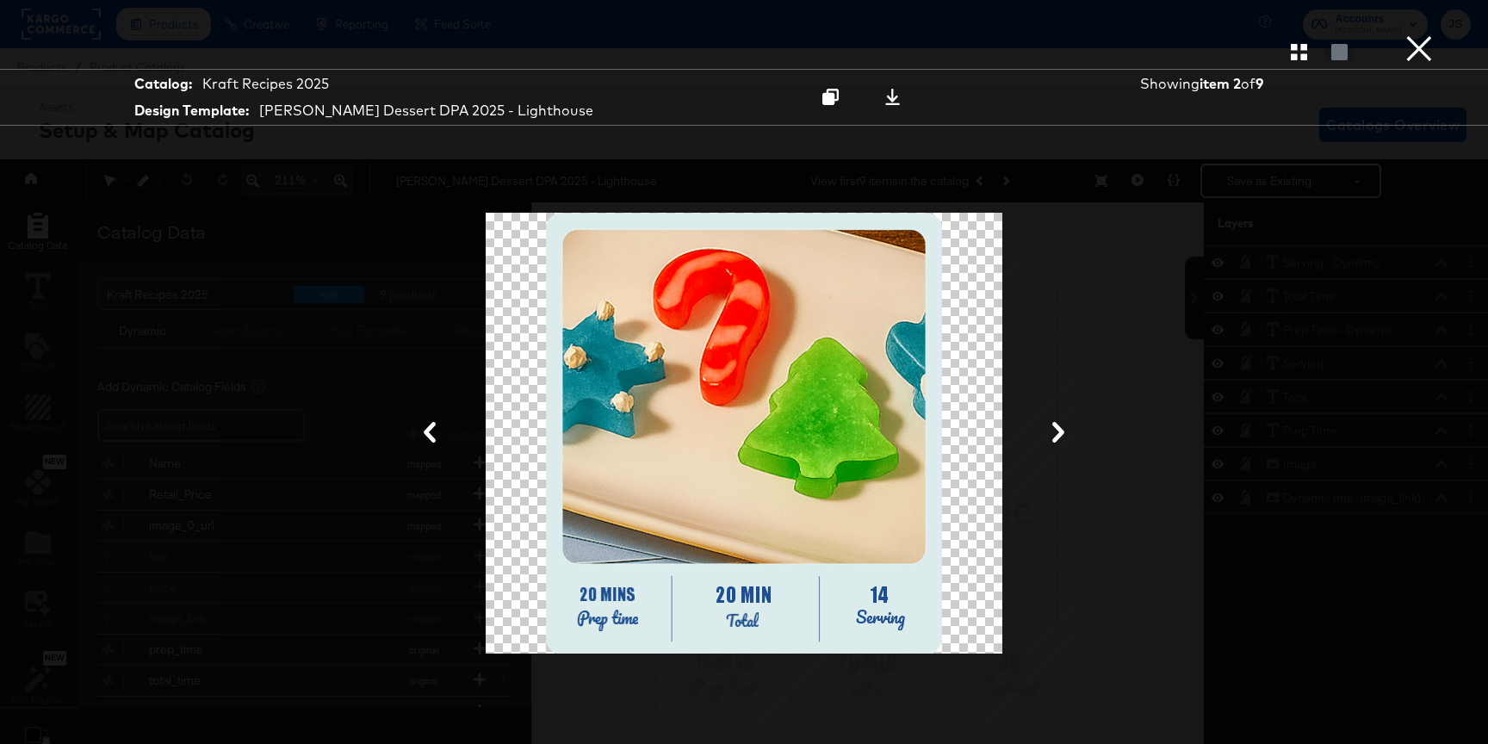
click at [1064, 439] on icon at bounding box center [1058, 432] width 21 height 21
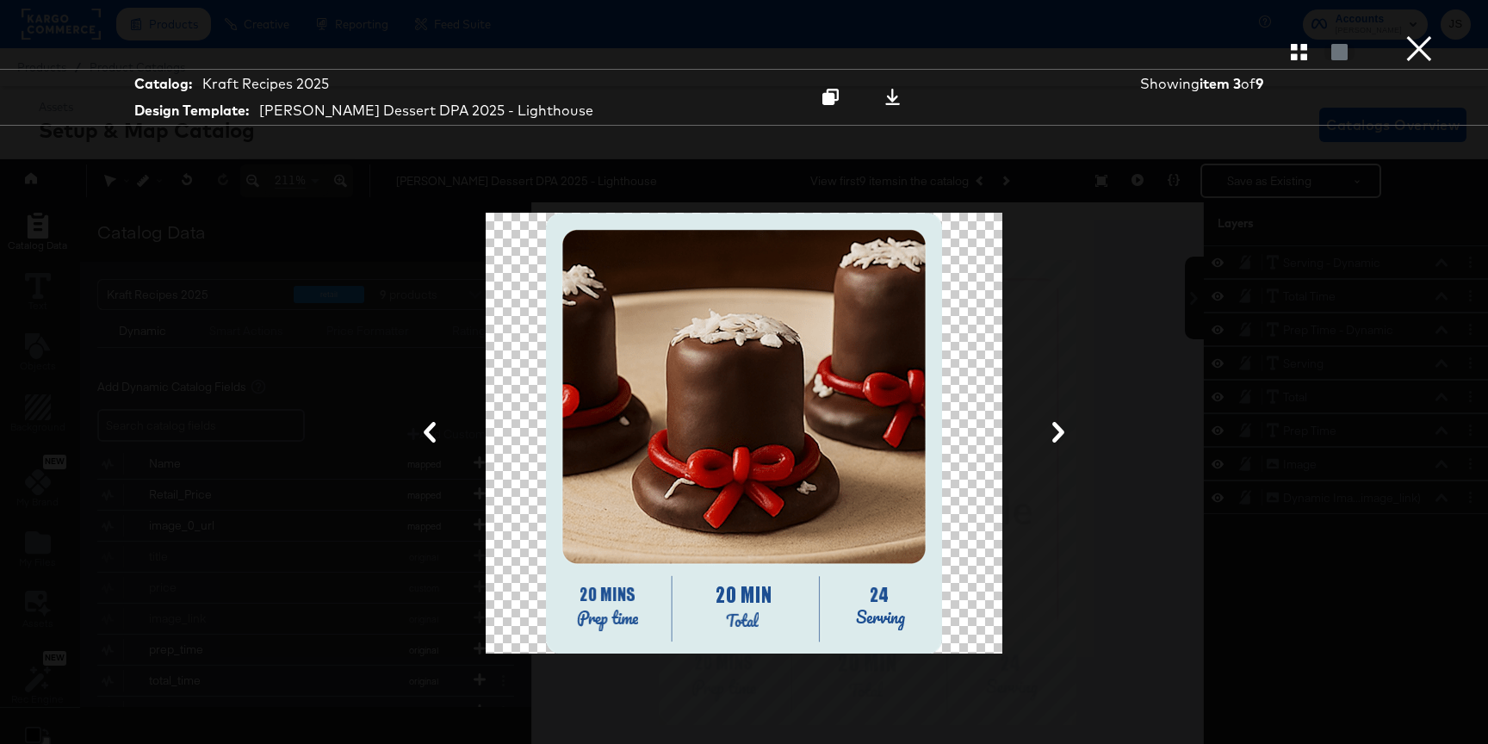
click at [1064, 439] on icon at bounding box center [1058, 432] width 21 height 21
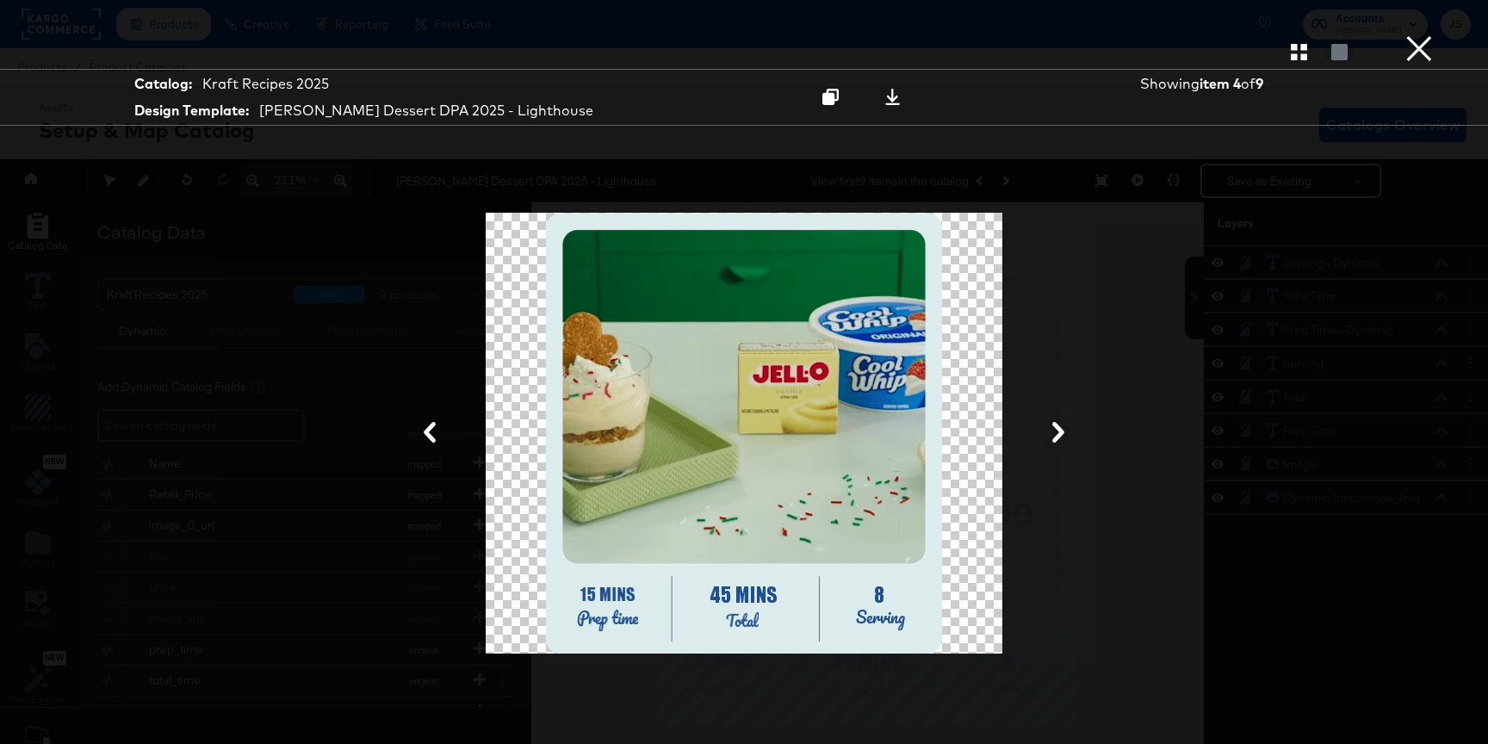
click at [1064, 439] on icon at bounding box center [1058, 432] width 21 height 21
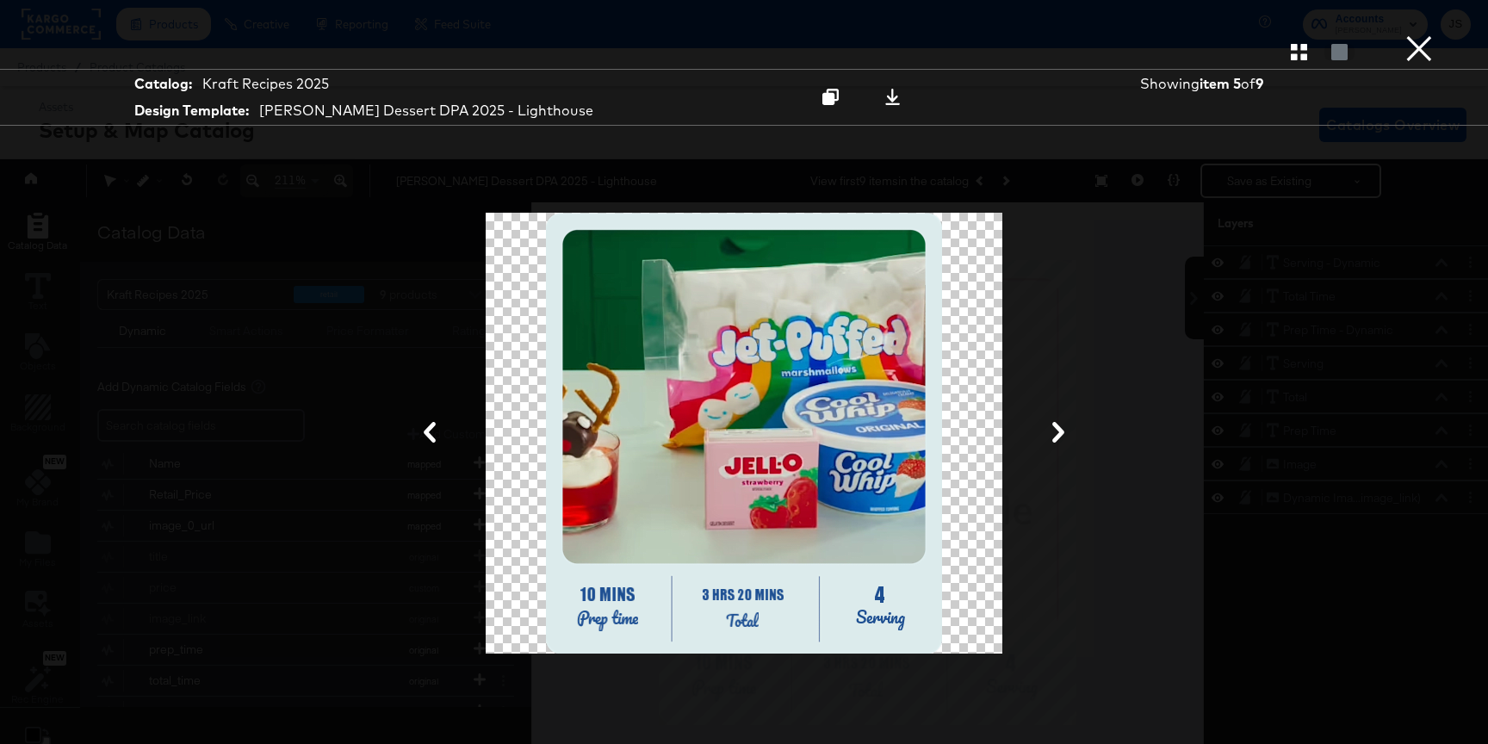
click at [1064, 439] on icon at bounding box center [1058, 432] width 21 height 21
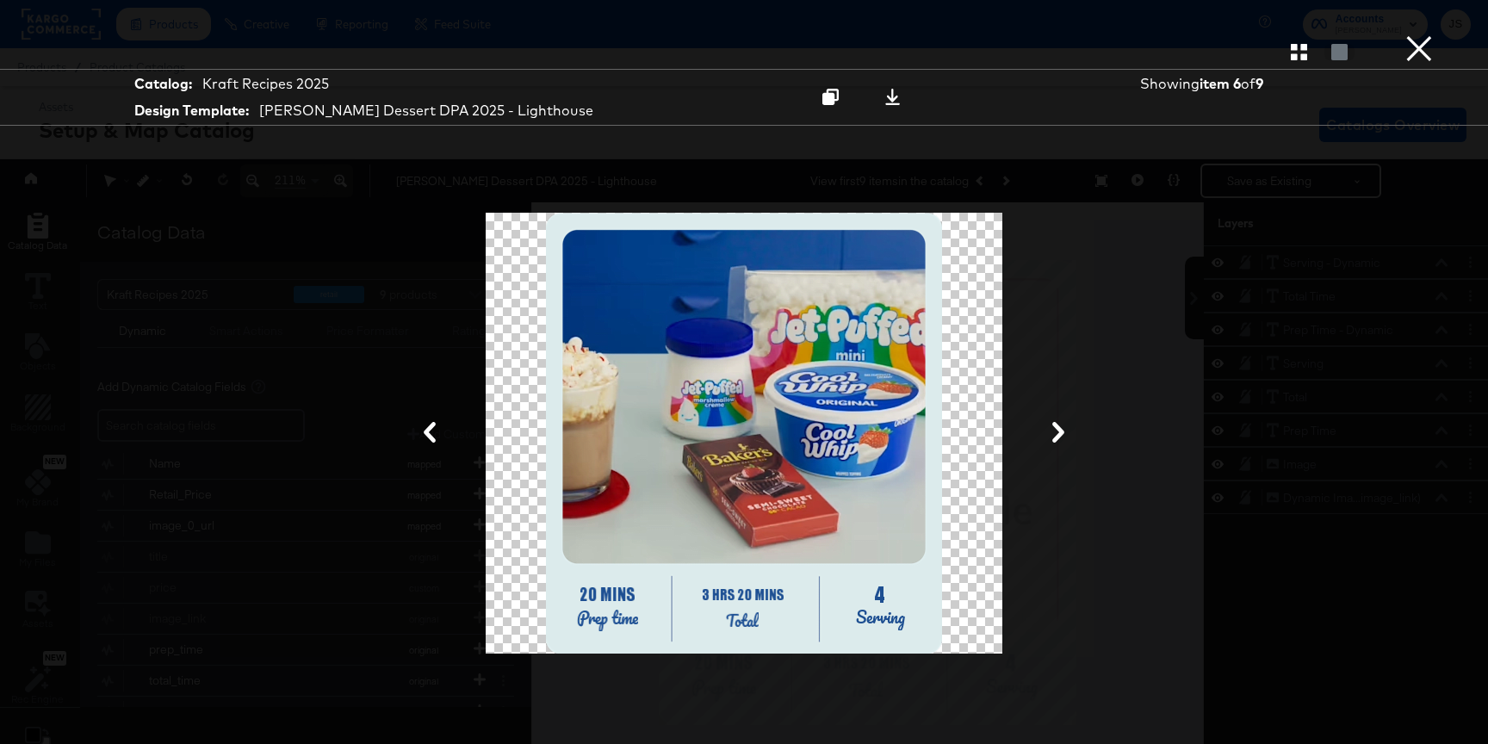
click at [1064, 439] on icon at bounding box center [1058, 432] width 21 height 21
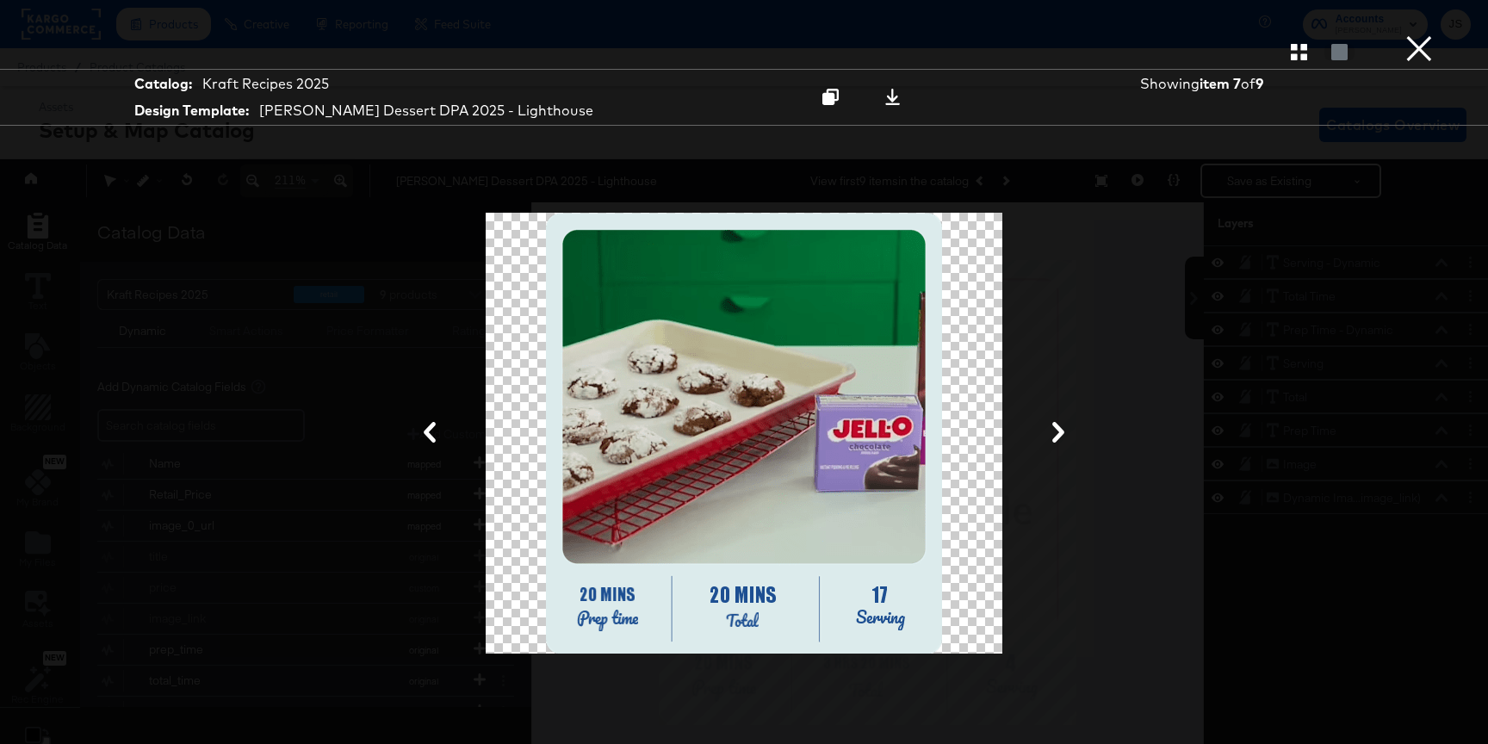
click at [1064, 439] on icon at bounding box center [1058, 432] width 21 height 21
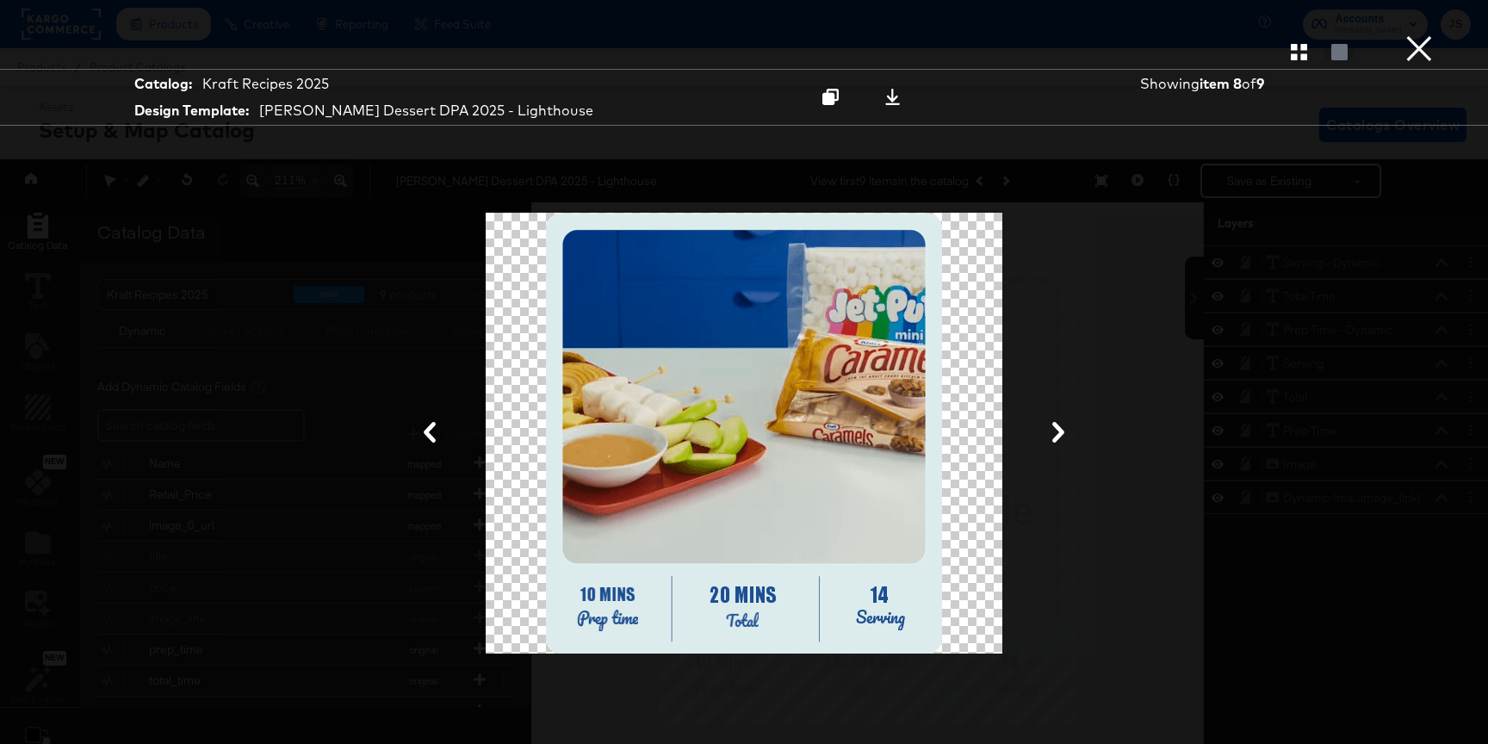
click at [1064, 439] on icon at bounding box center [1058, 432] width 21 height 21
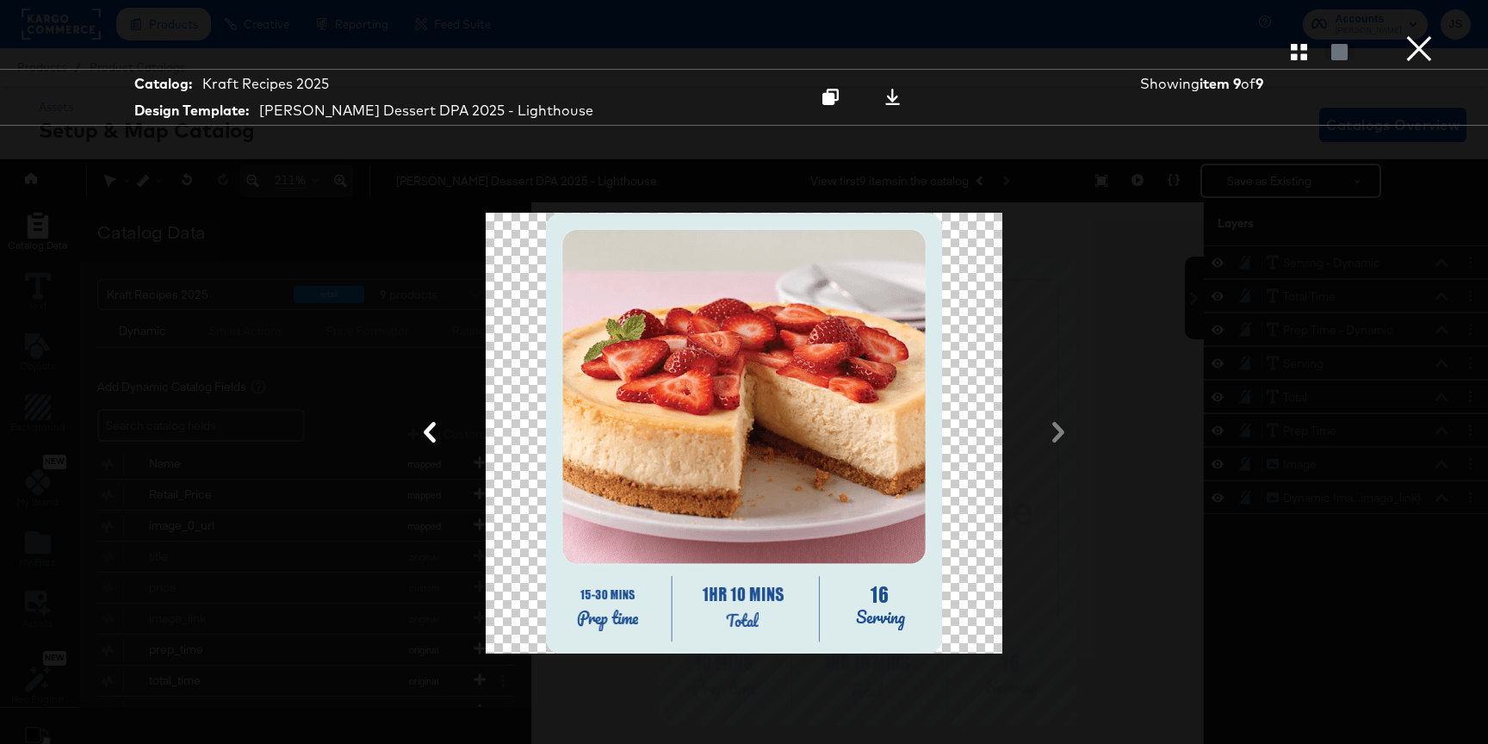
click at [1064, 439] on div at bounding box center [743, 433] width 1291 height 572
click at [433, 444] on button at bounding box center [429, 434] width 45 height 32
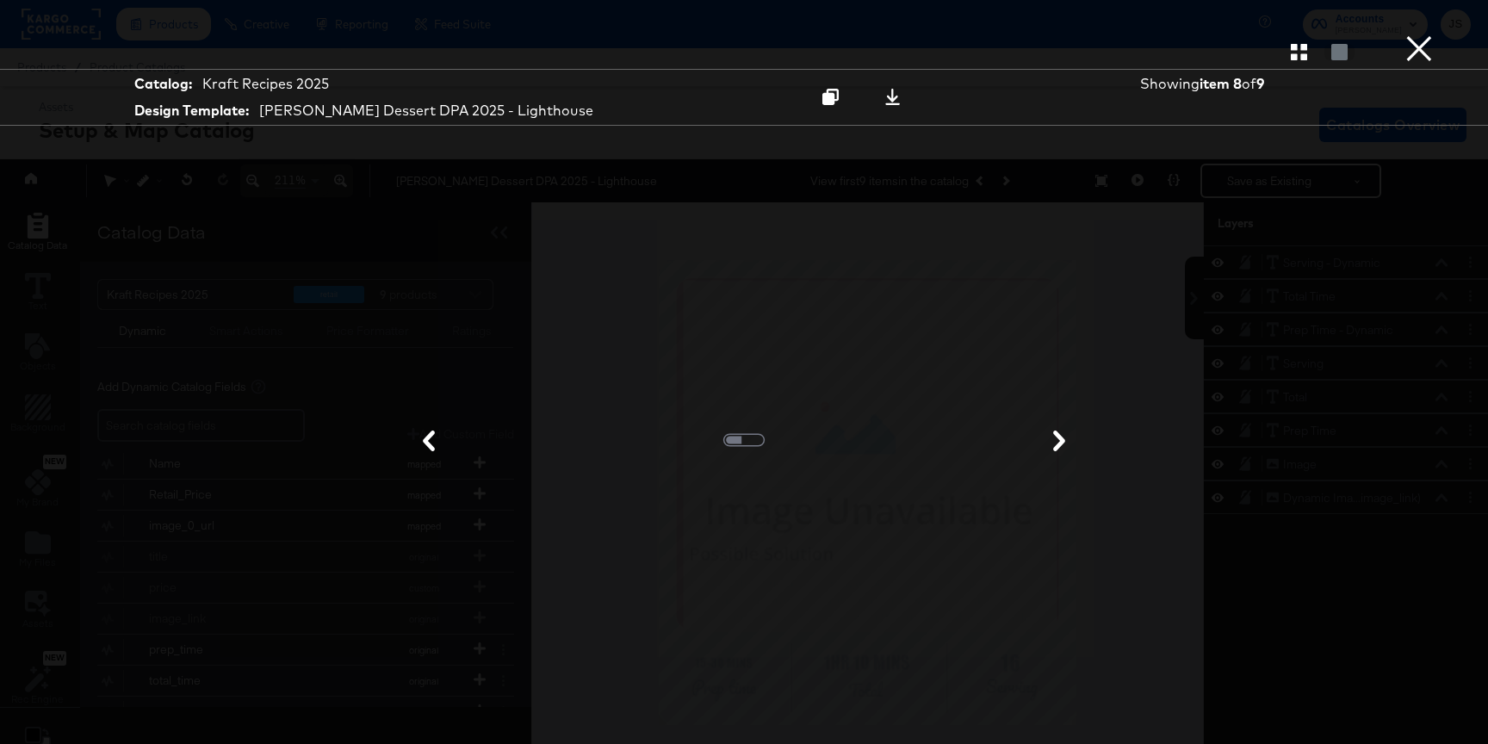
click at [433, 444] on button at bounding box center [428, 442] width 45 height 32
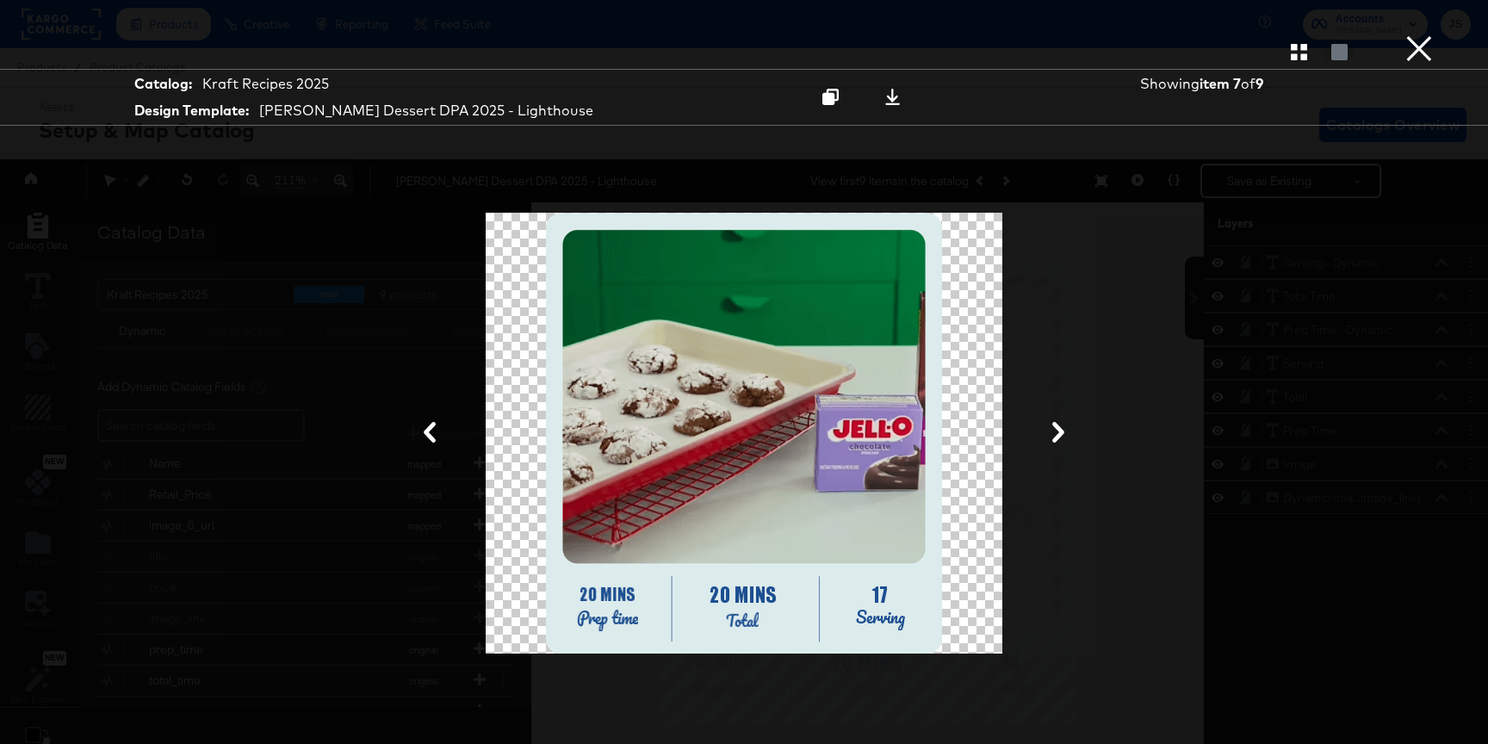
click at [433, 444] on button at bounding box center [429, 434] width 45 height 32
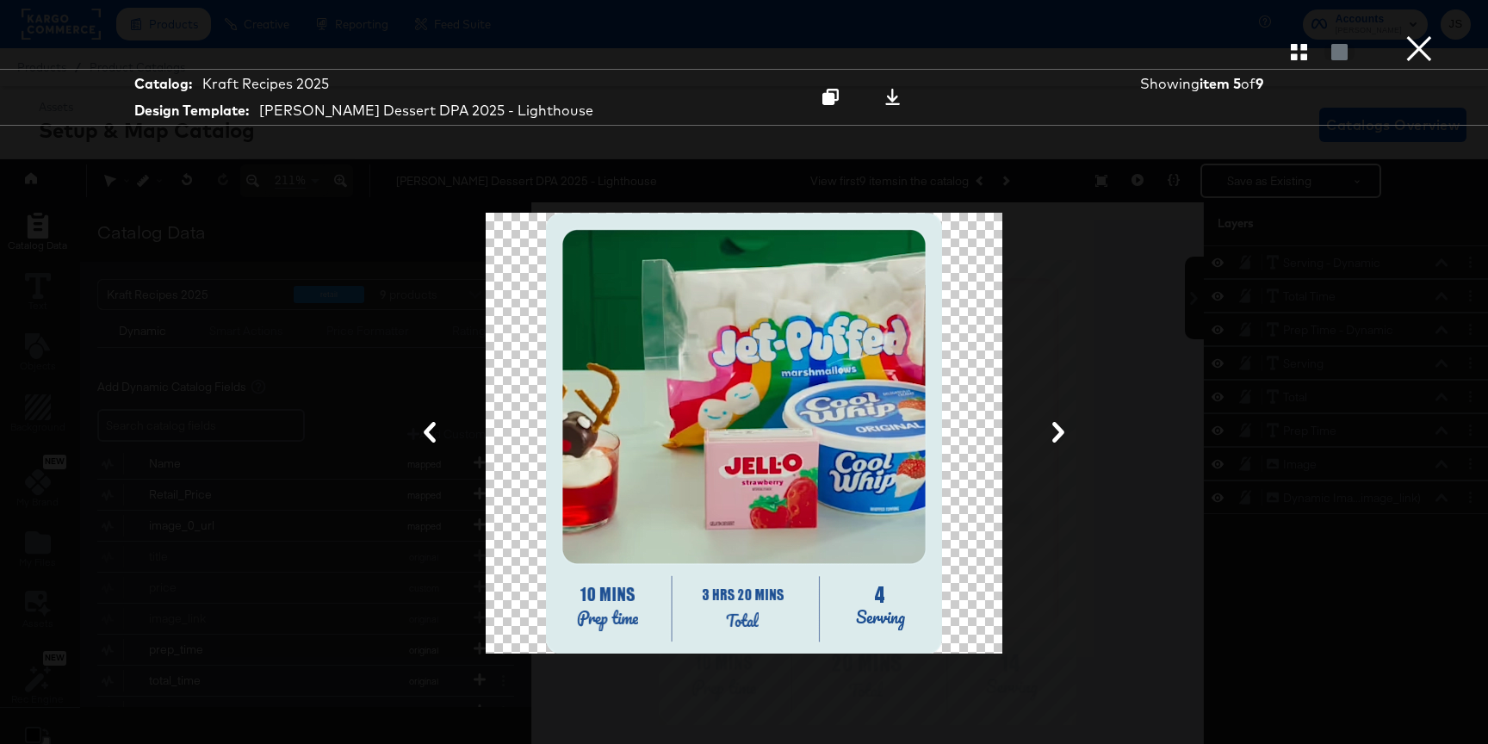
click at [433, 444] on button at bounding box center [429, 434] width 45 height 32
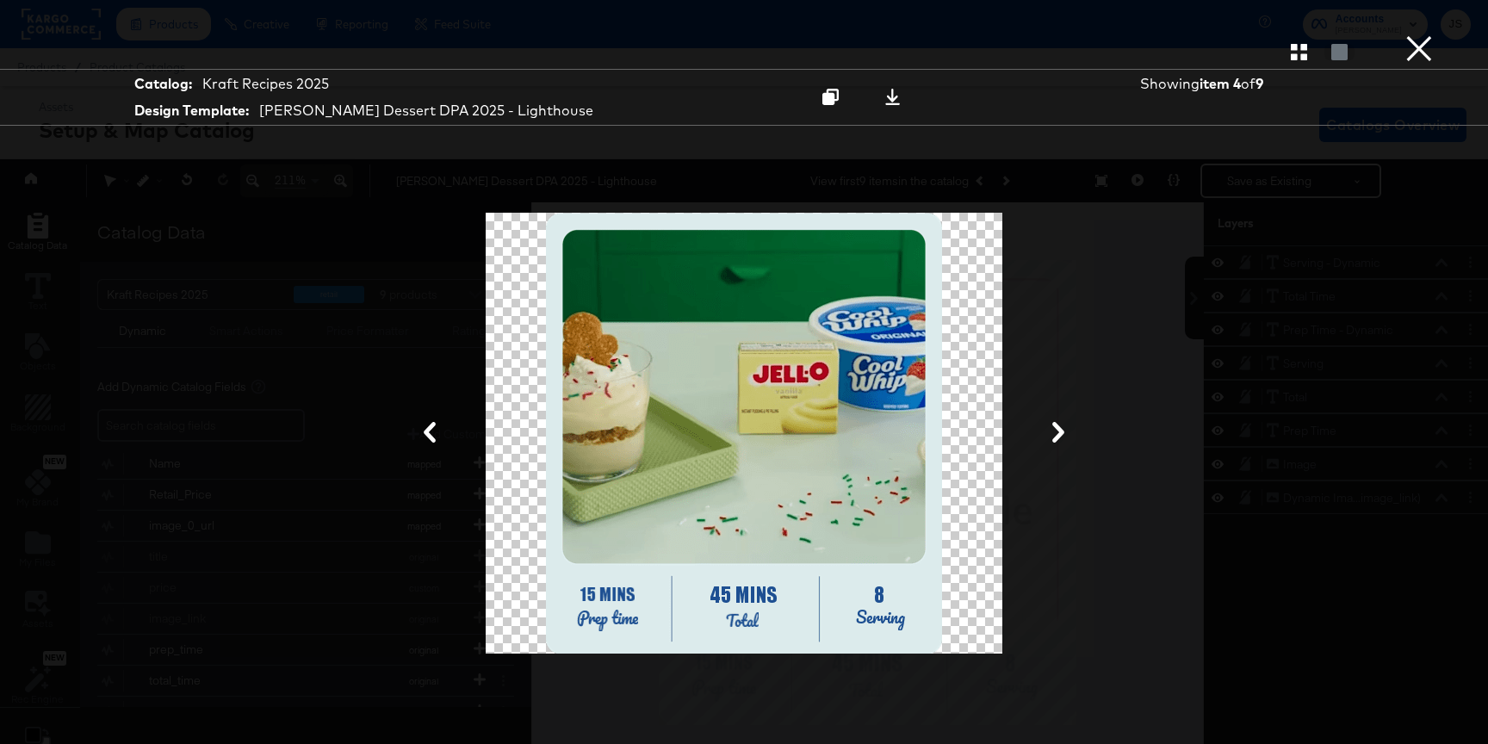
click at [433, 444] on button at bounding box center [429, 434] width 45 height 32
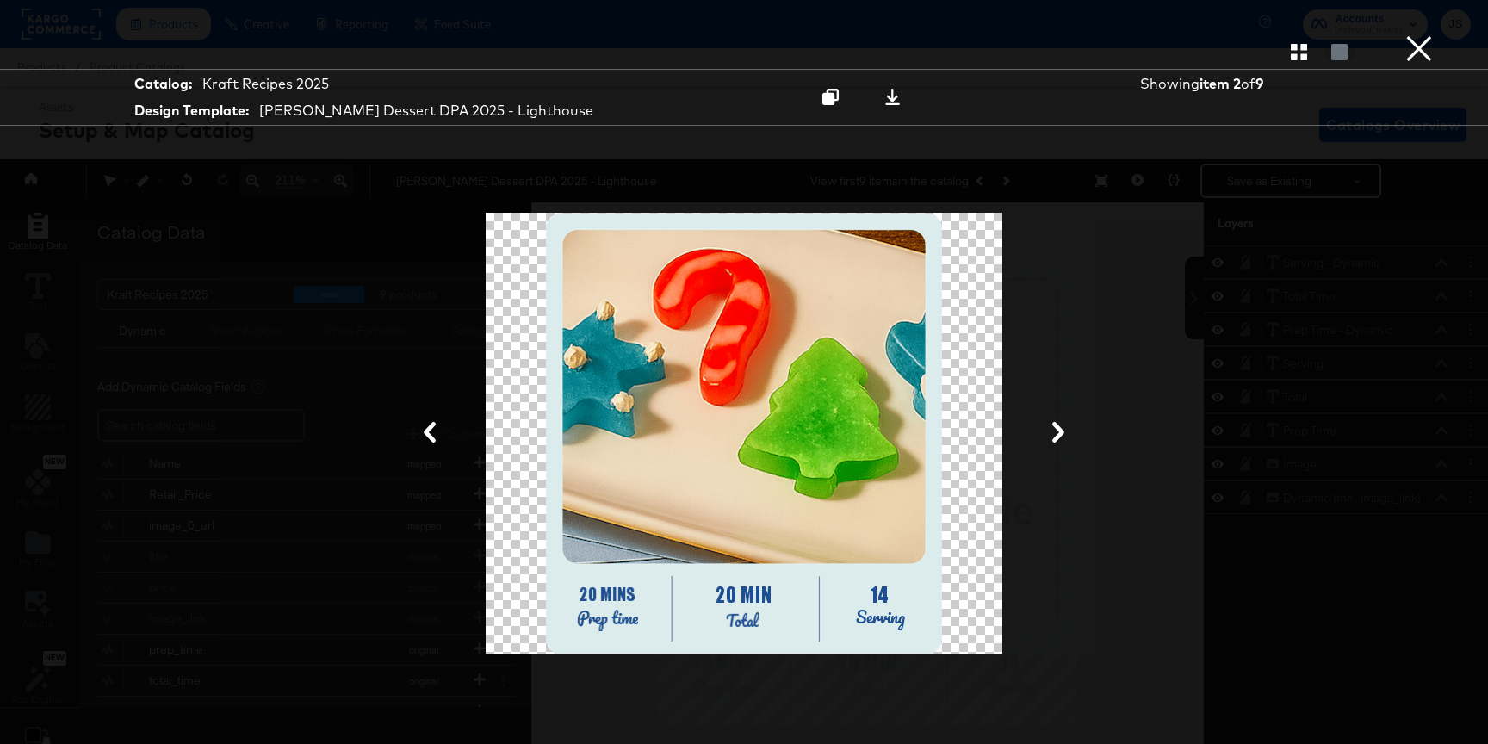
click at [433, 444] on button at bounding box center [429, 434] width 45 height 32
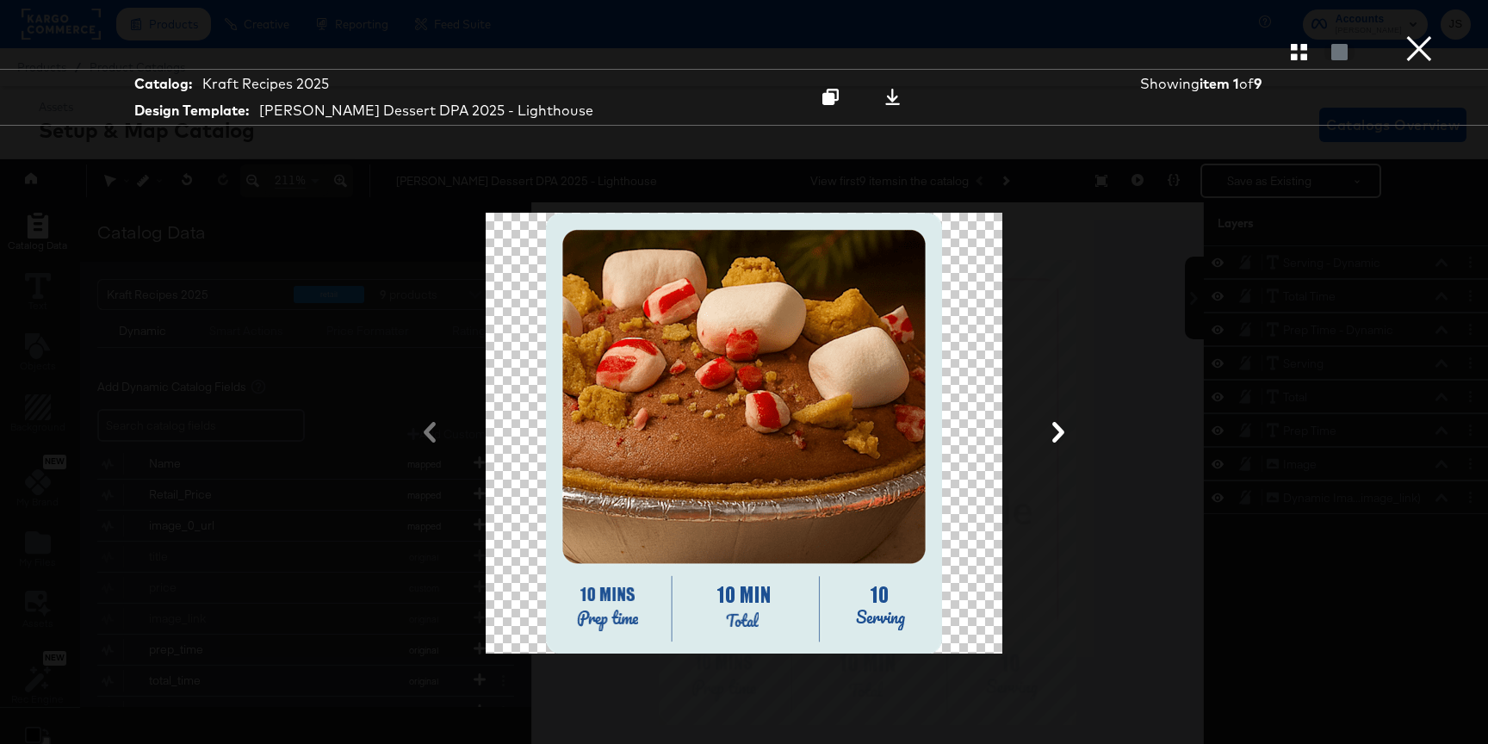
click at [433, 444] on div at bounding box center [743, 433] width 1291 height 572
click at [1061, 446] on button at bounding box center [1058, 434] width 45 height 32
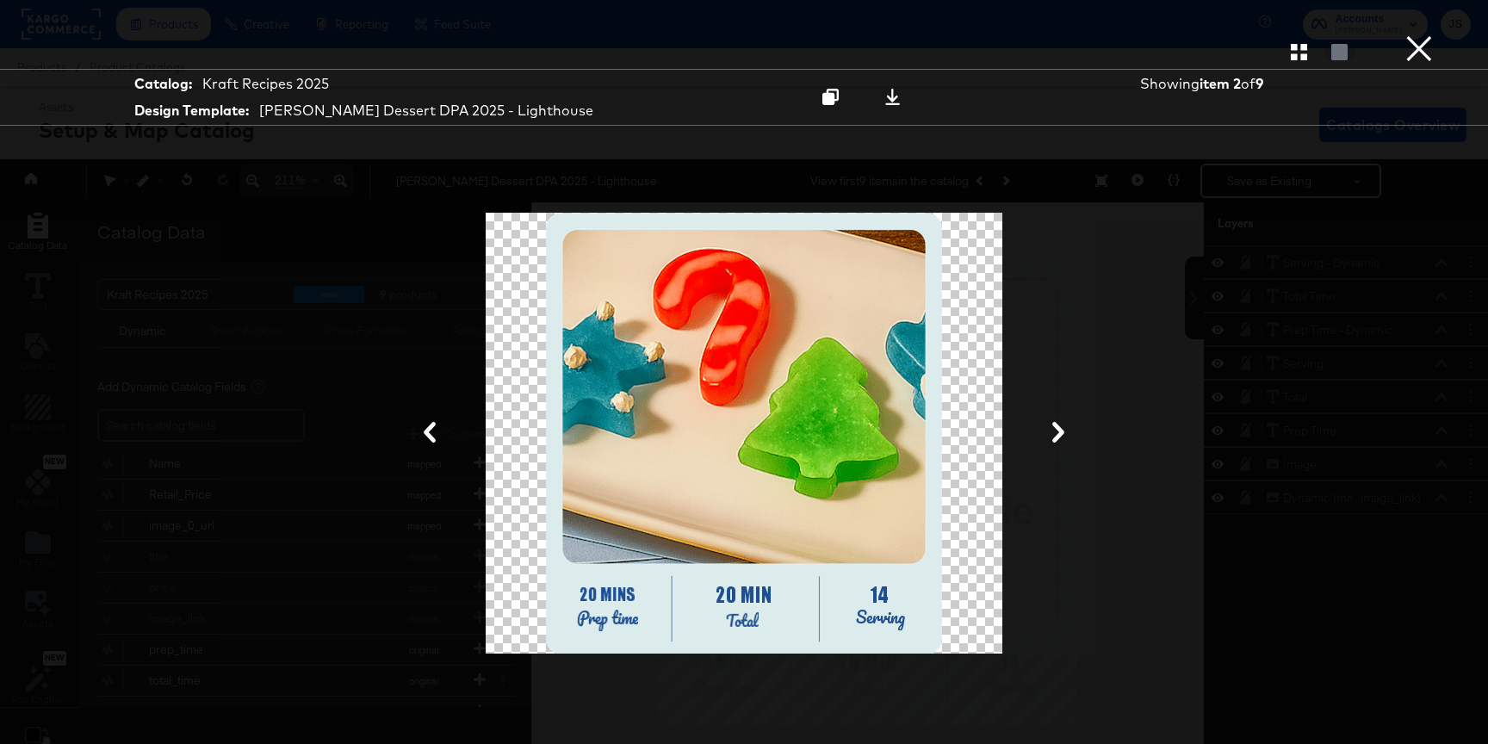
click at [1059, 443] on button at bounding box center [1058, 434] width 45 height 32
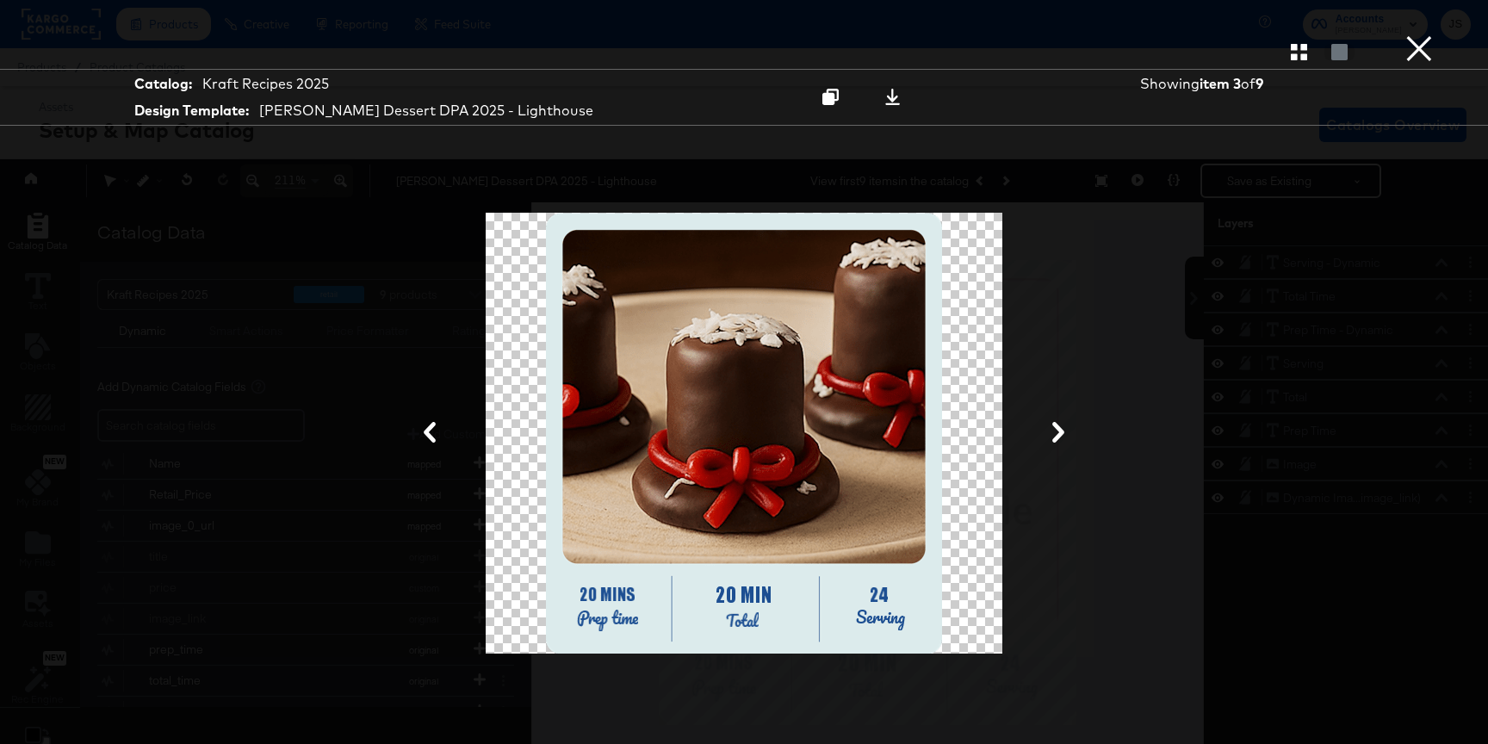
click at [1059, 442] on icon at bounding box center [1058, 432] width 21 height 21
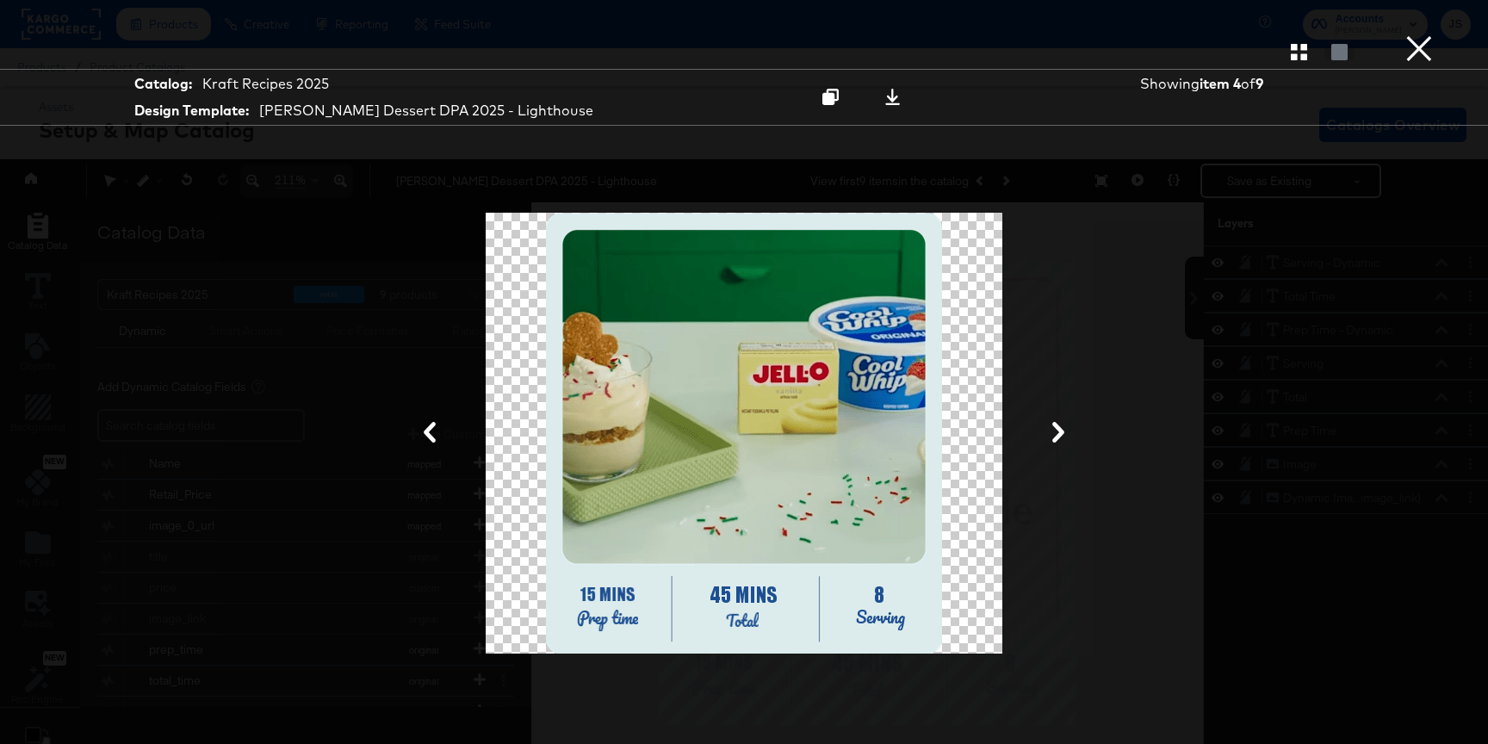
click at [1415, 34] on button "×" at bounding box center [1419, 17] width 34 height 34
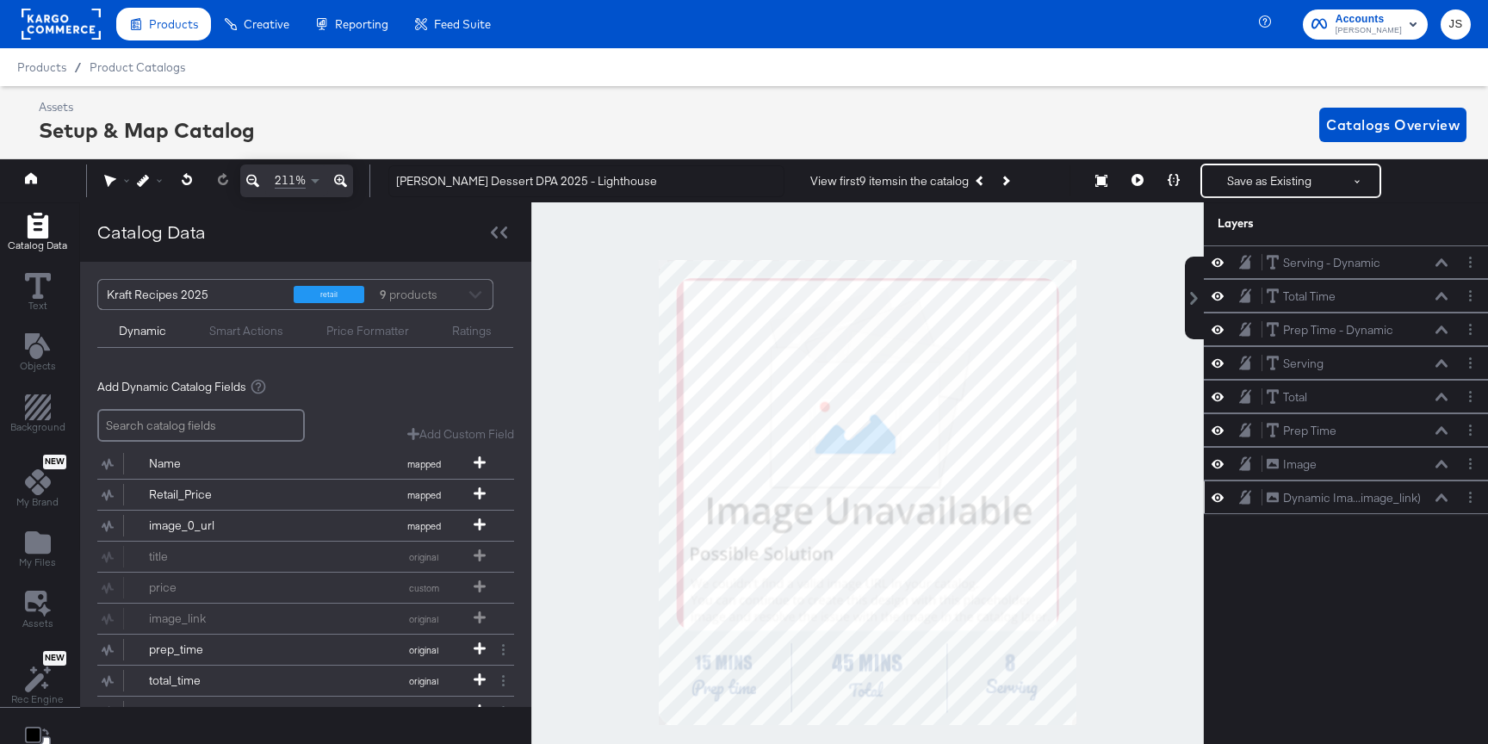
click at [1442, 495] on icon at bounding box center [1441, 497] width 12 height 8
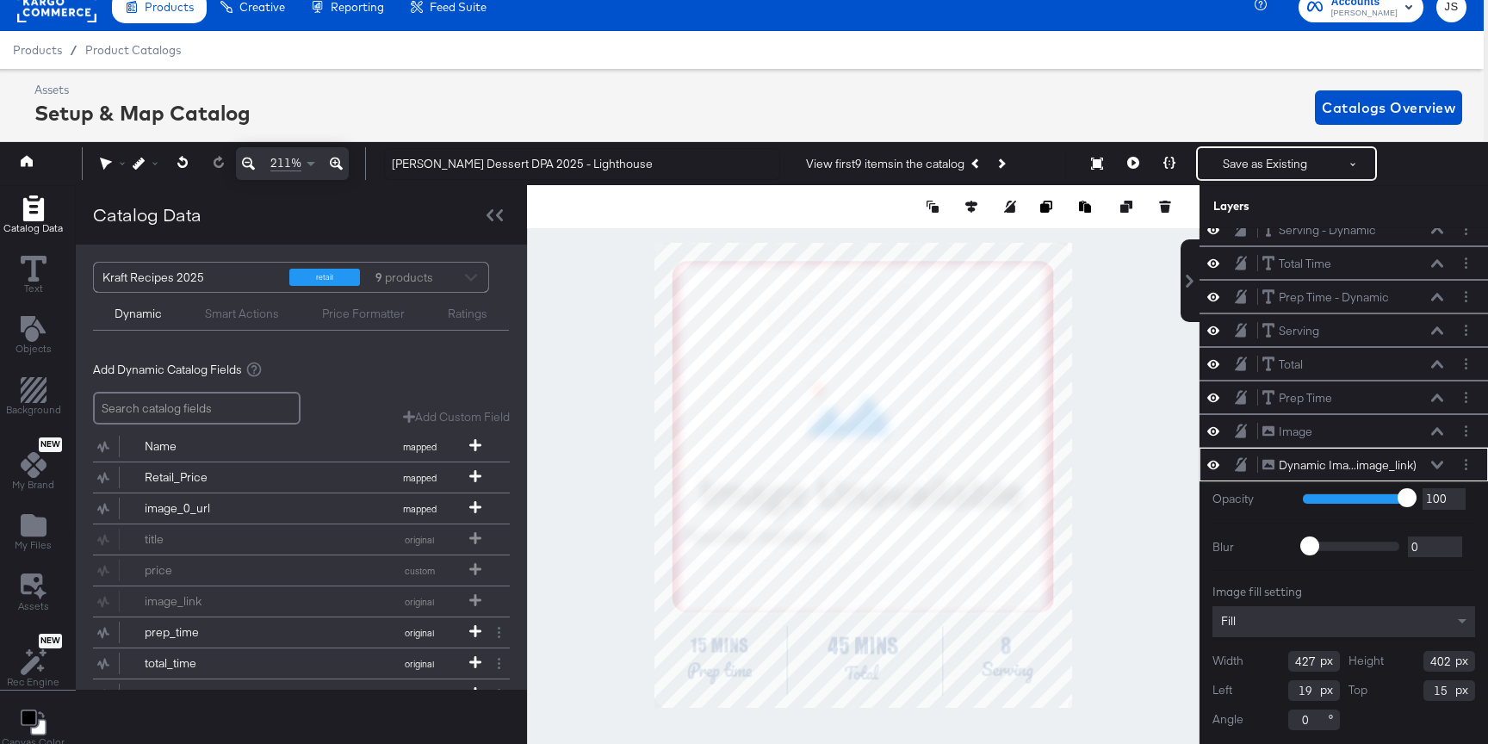
type input "421"
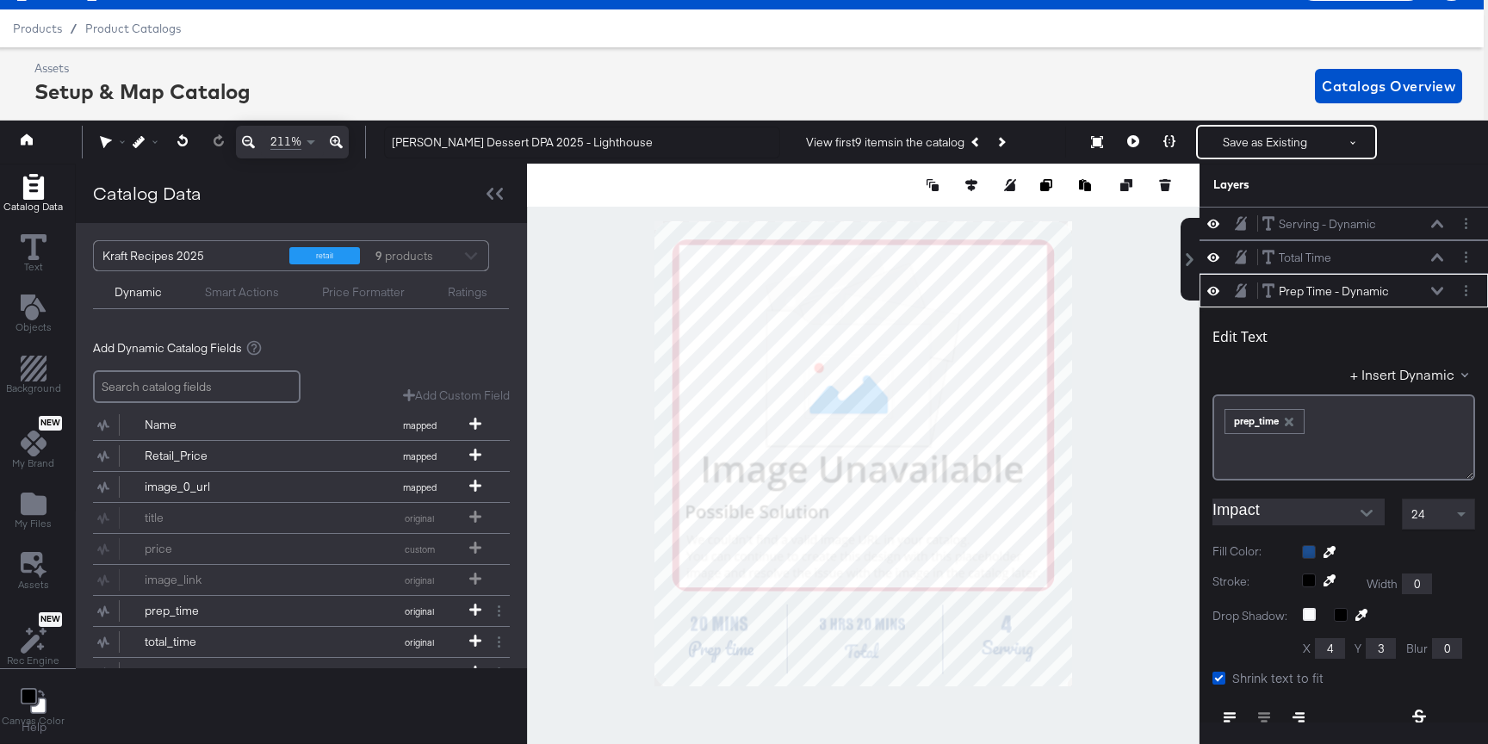
scroll to position [67, 0]
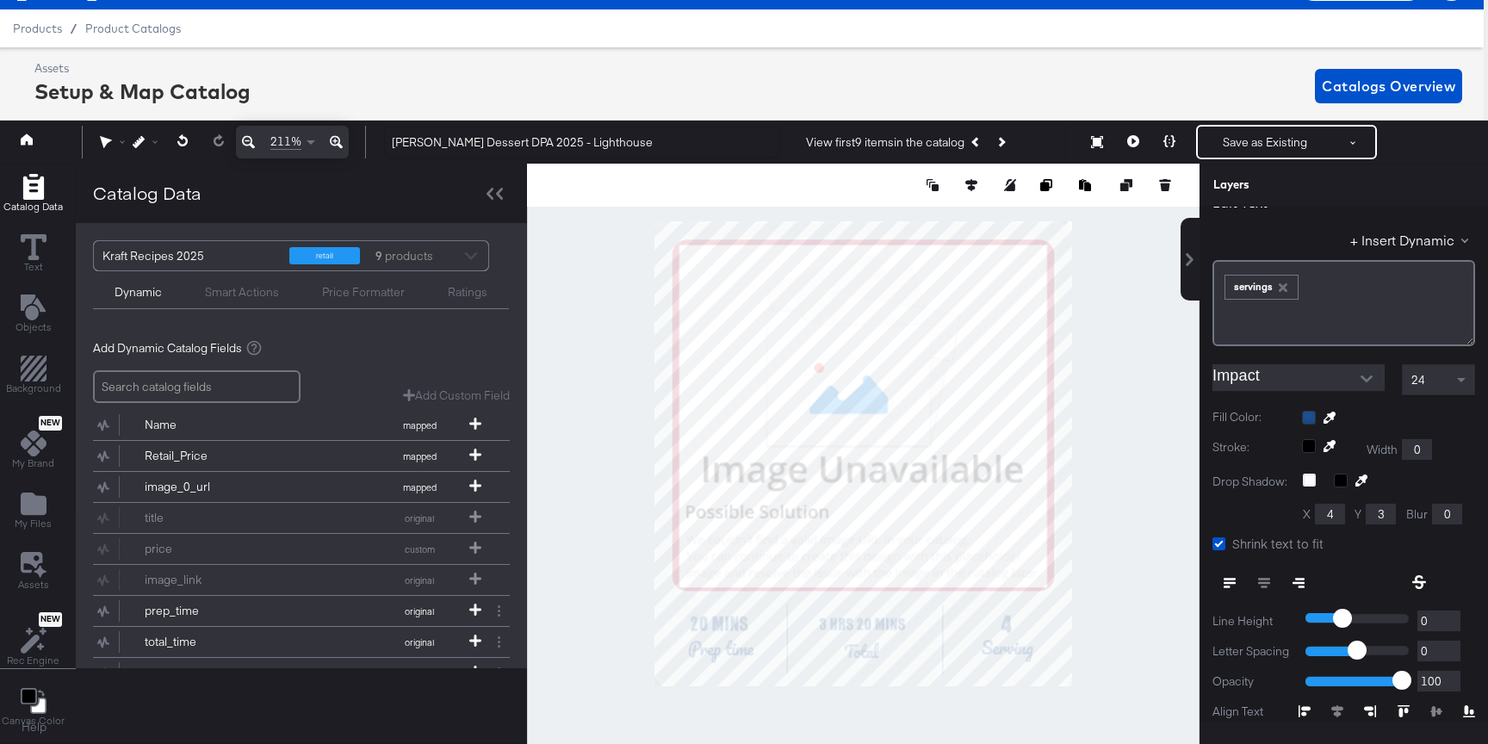
click at [1110, 568] on div at bounding box center [863, 454] width 672 height 580
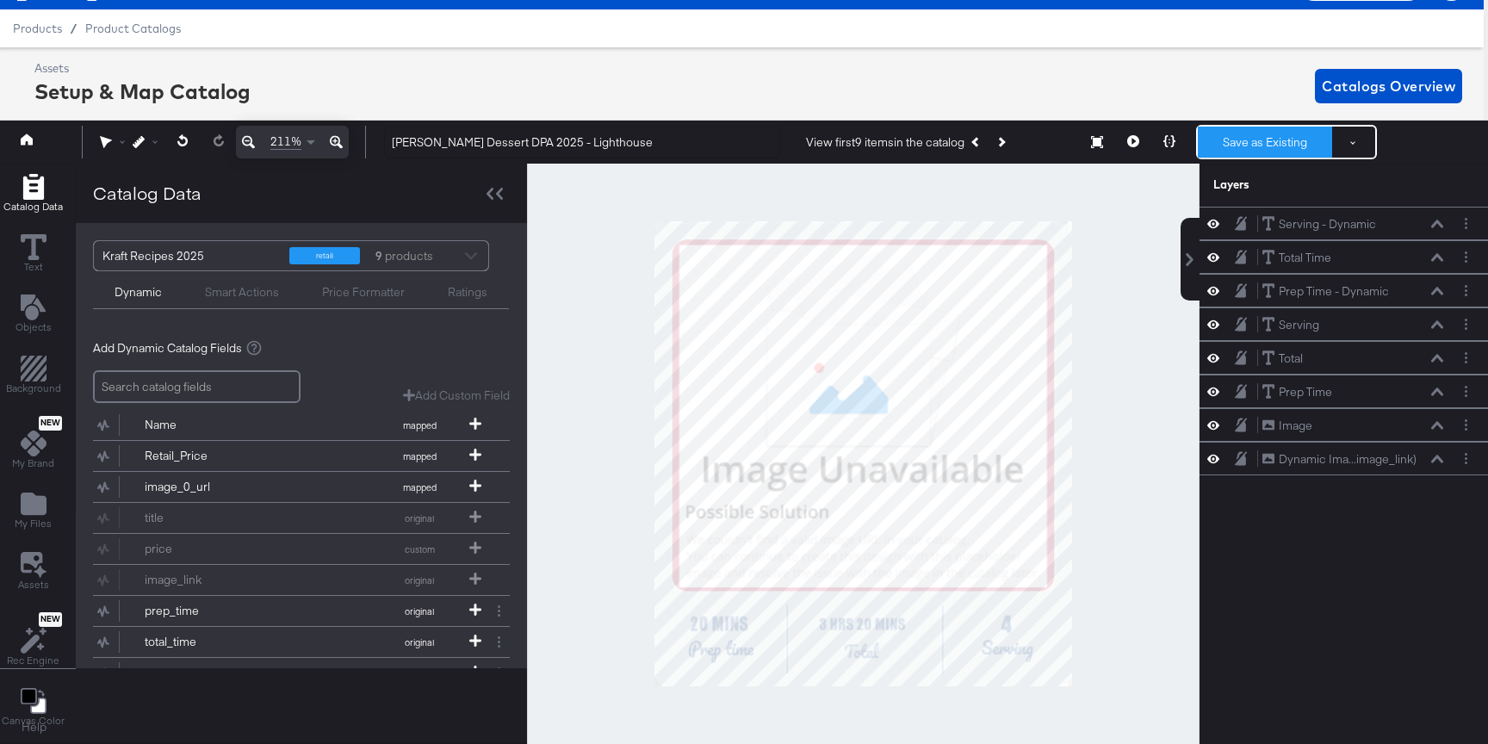
click at [1227, 141] on button "Save as Existing" at bounding box center [1265, 142] width 134 height 31
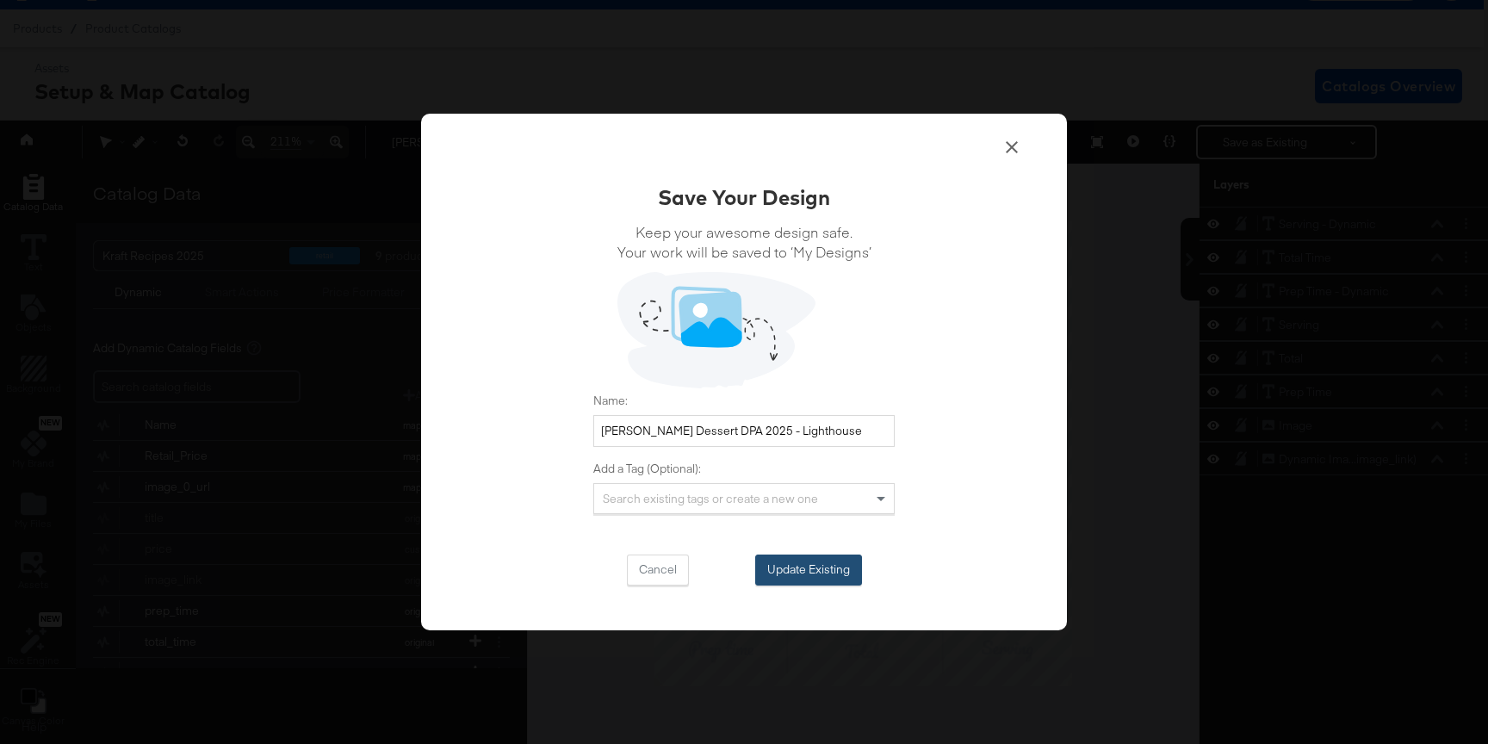
click at [833, 567] on button "Update Existing" at bounding box center [808, 569] width 107 height 31
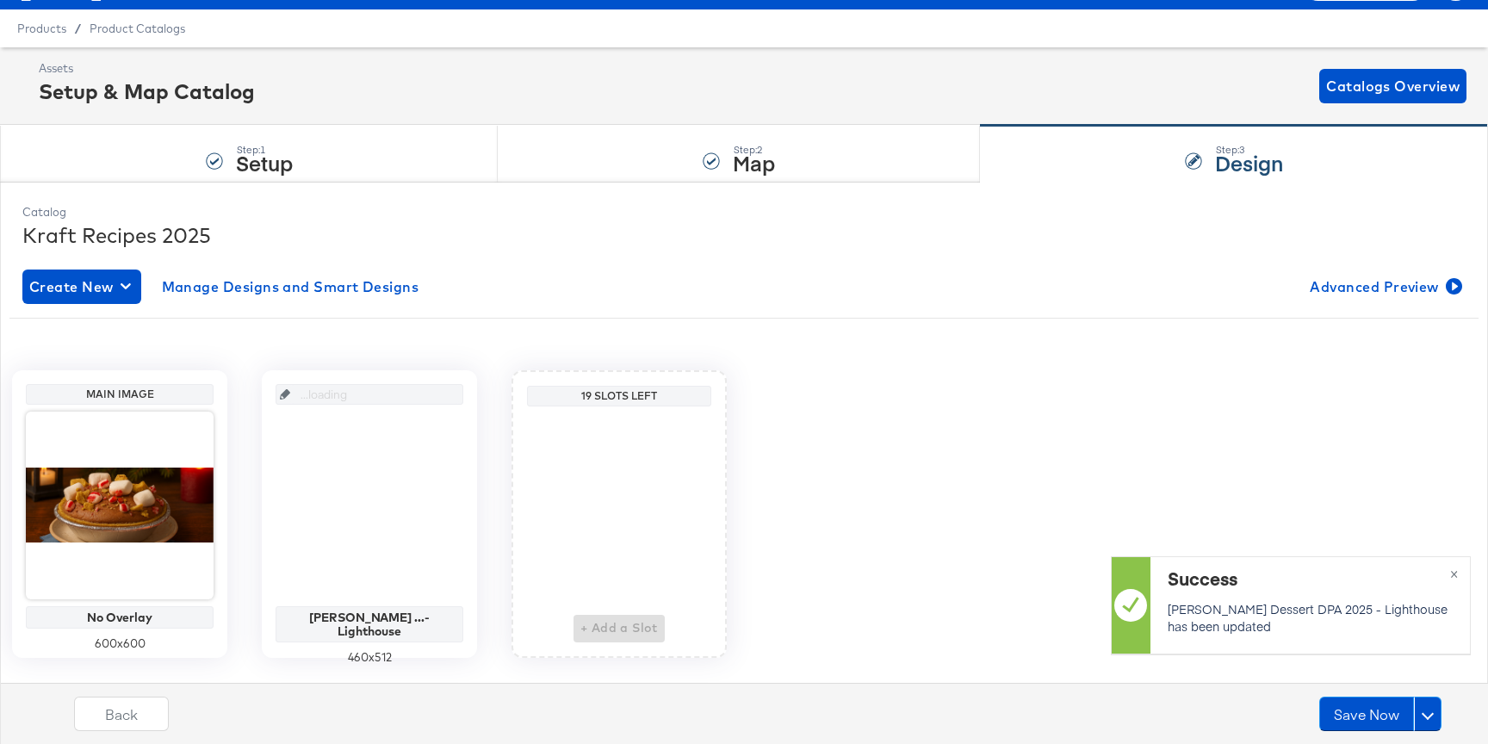
scroll to position [39, 0]
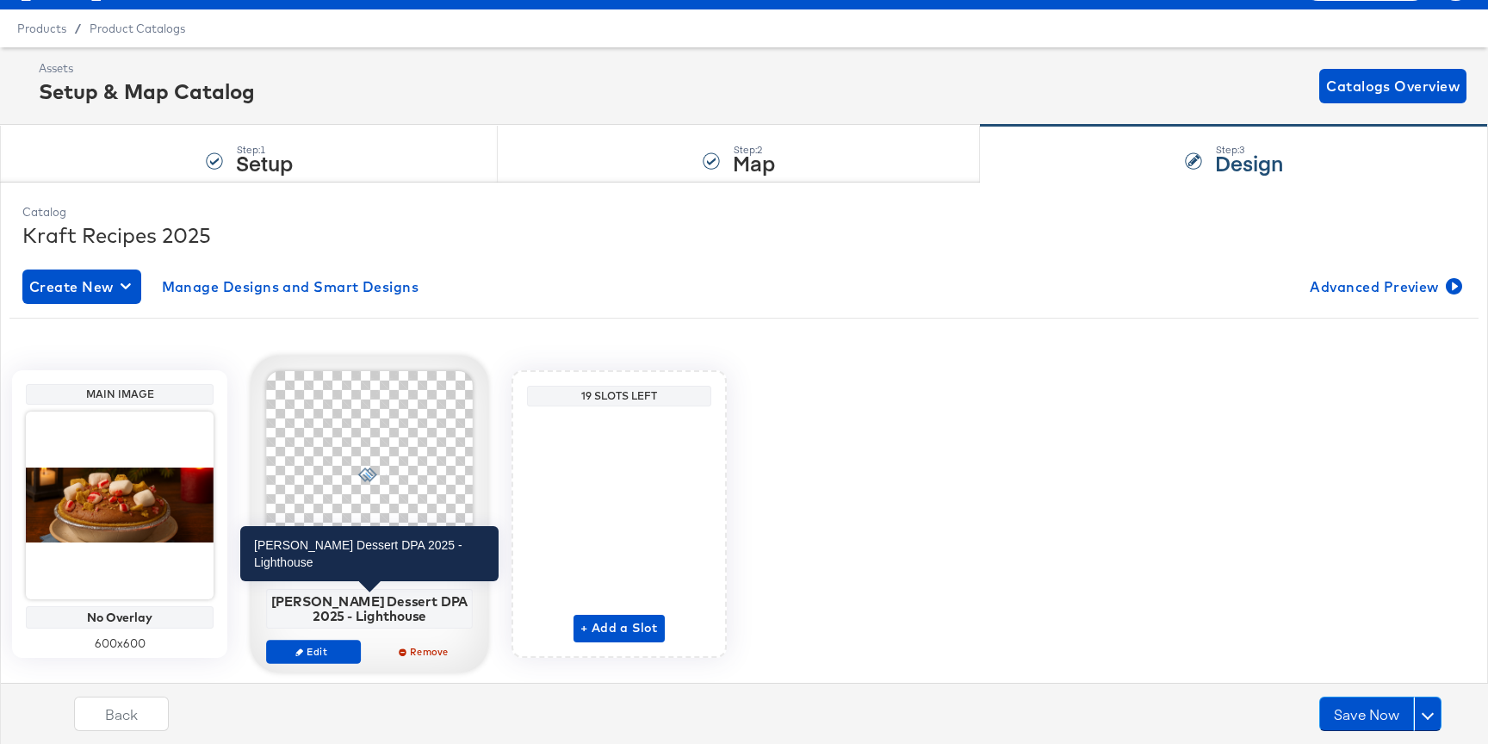
click at [406, 610] on div "[PERSON_NAME] Dessert DPA 2025 - Lighthouse" at bounding box center [369, 608] width 197 height 30
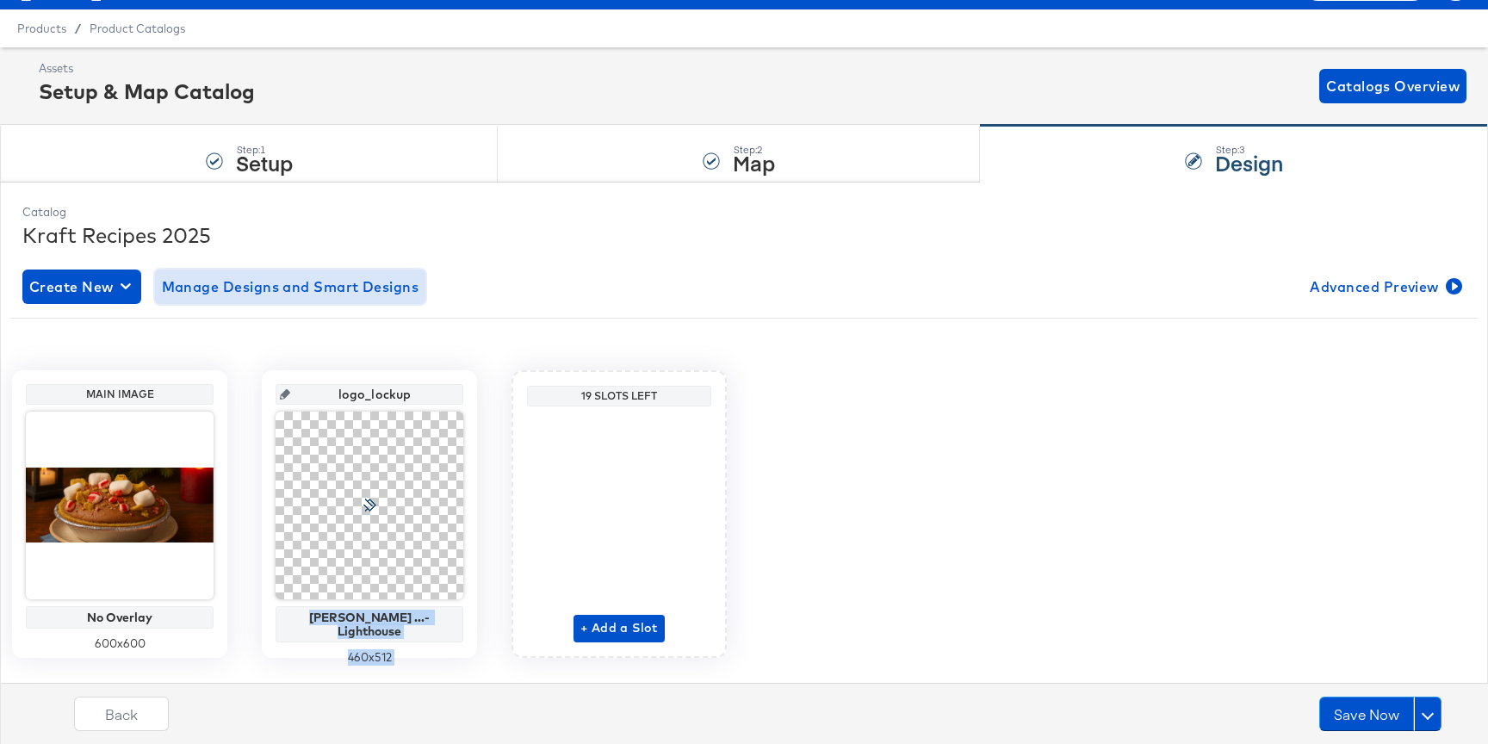
click at [418, 275] on span "Manage Designs and Smart Designs" at bounding box center [290, 287] width 257 height 24
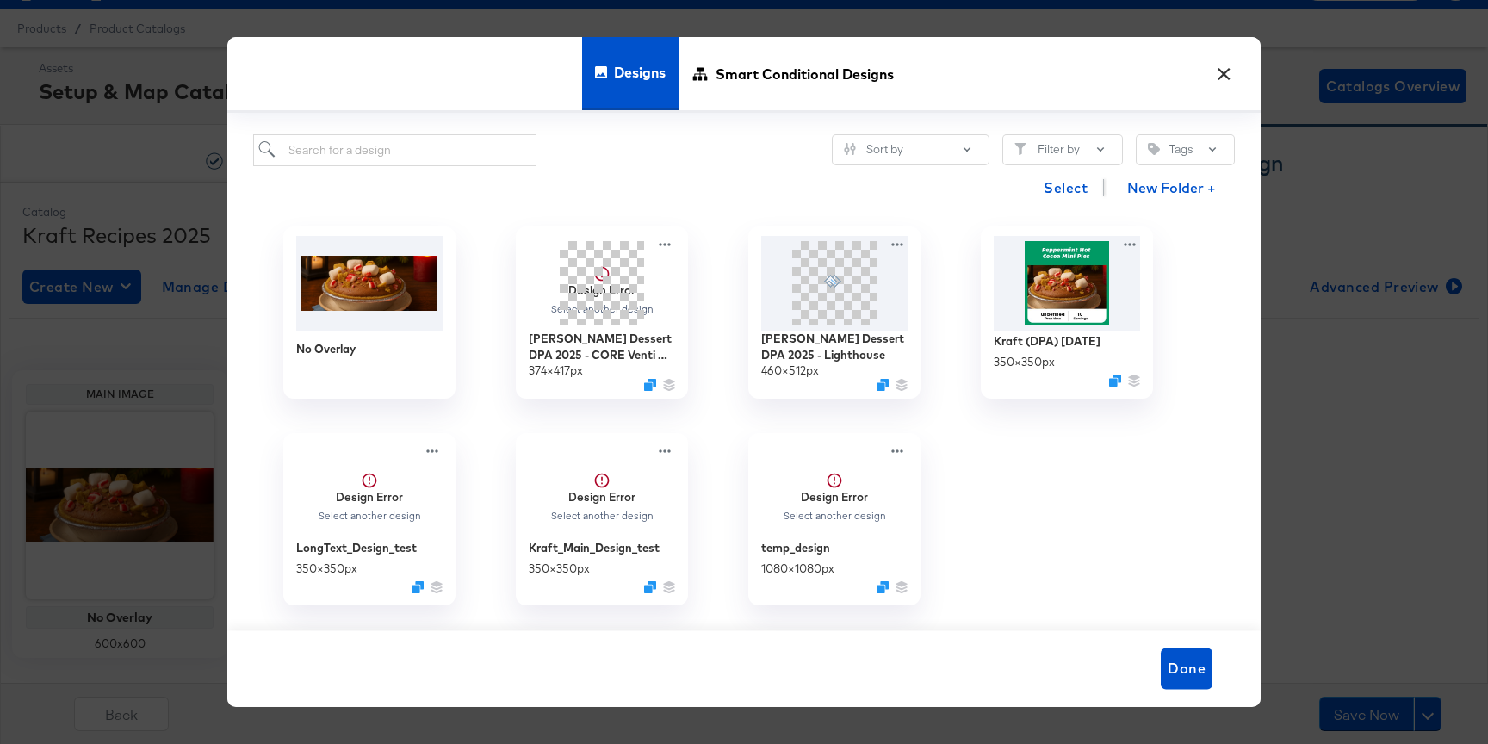
click at [1234, 77] on button "×" at bounding box center [1223, 69] width 31 height 31
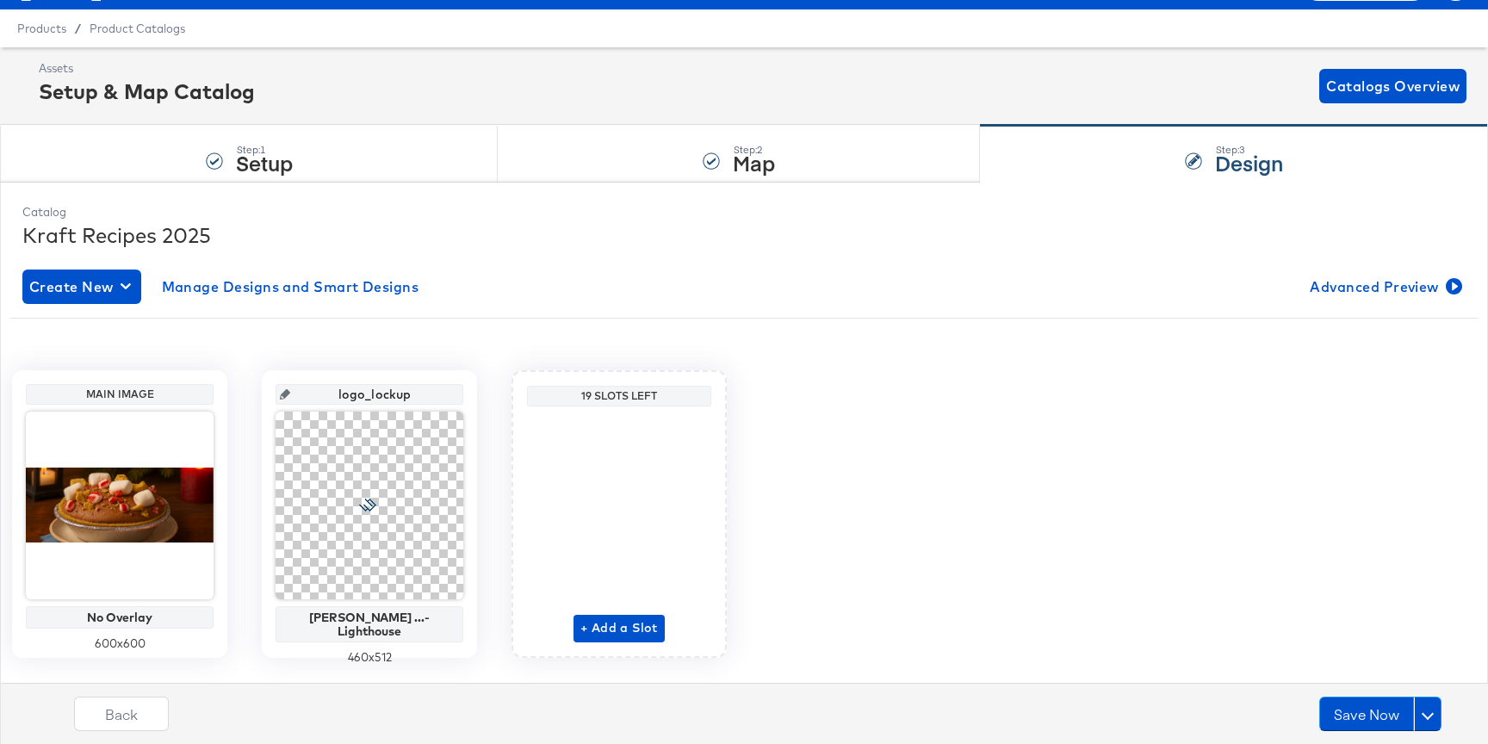
click at [346, 388] on input "logo_lockup" at bounding box center [374, 387] width 169 height 46
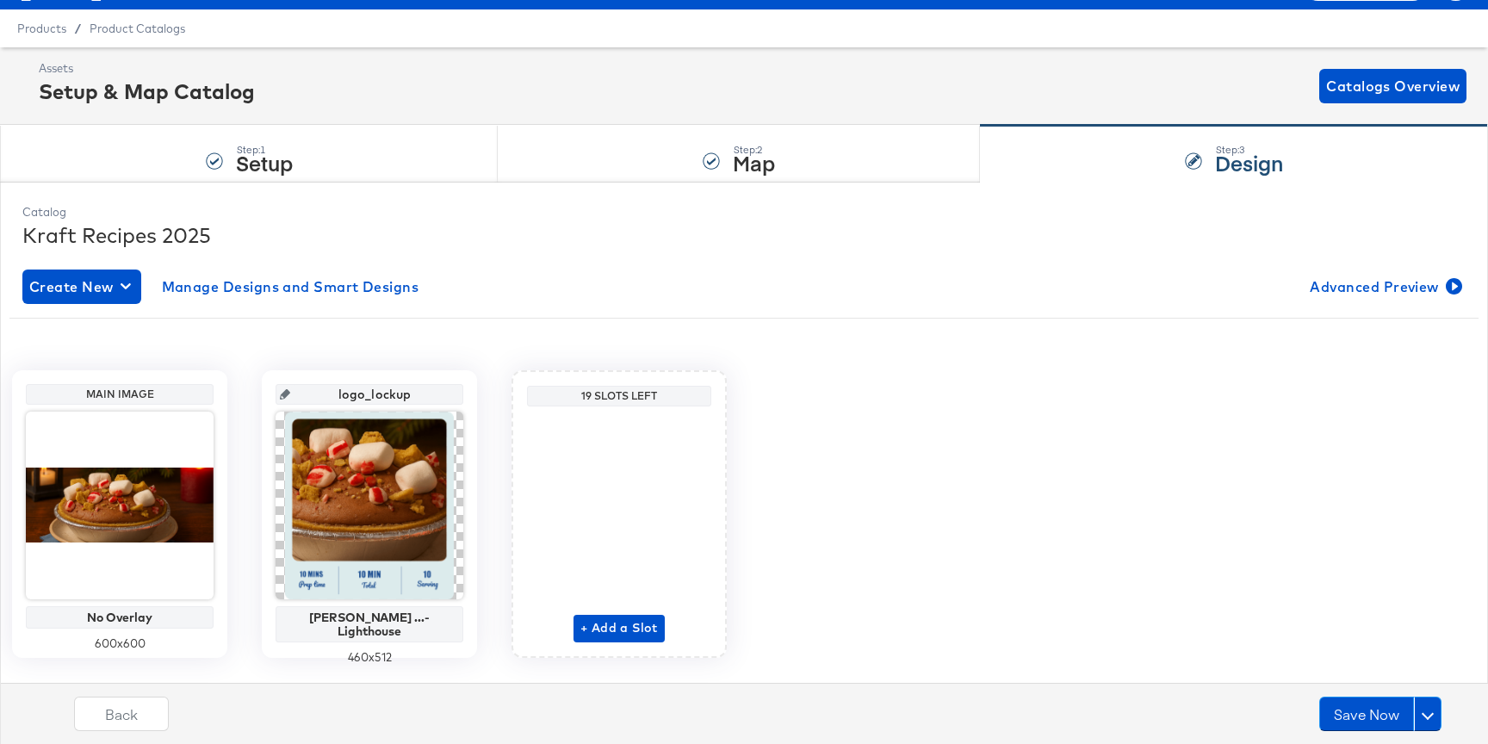
click at [346, 388] on input "logo_lockup" at bounding box center [374, 387] width 169 height 46
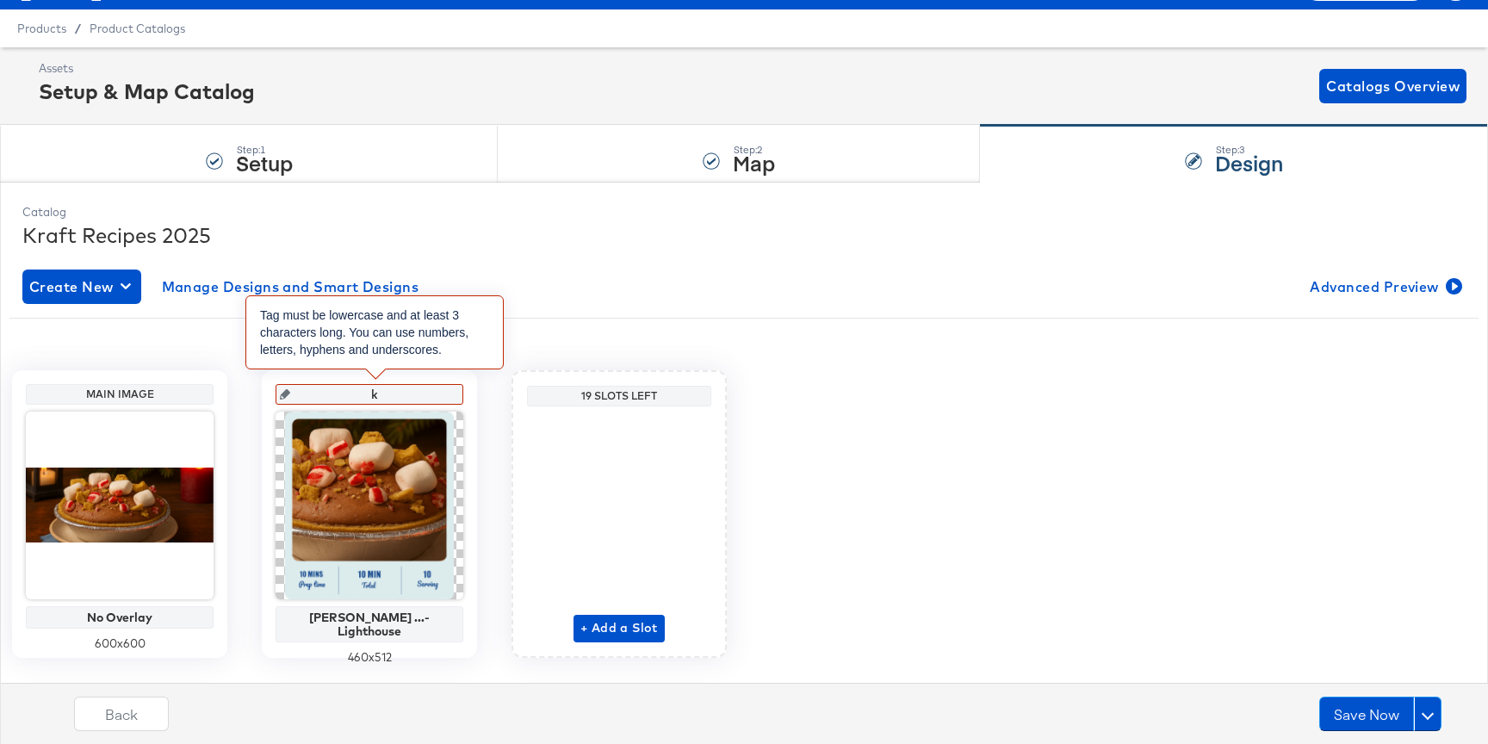
type input "kr"
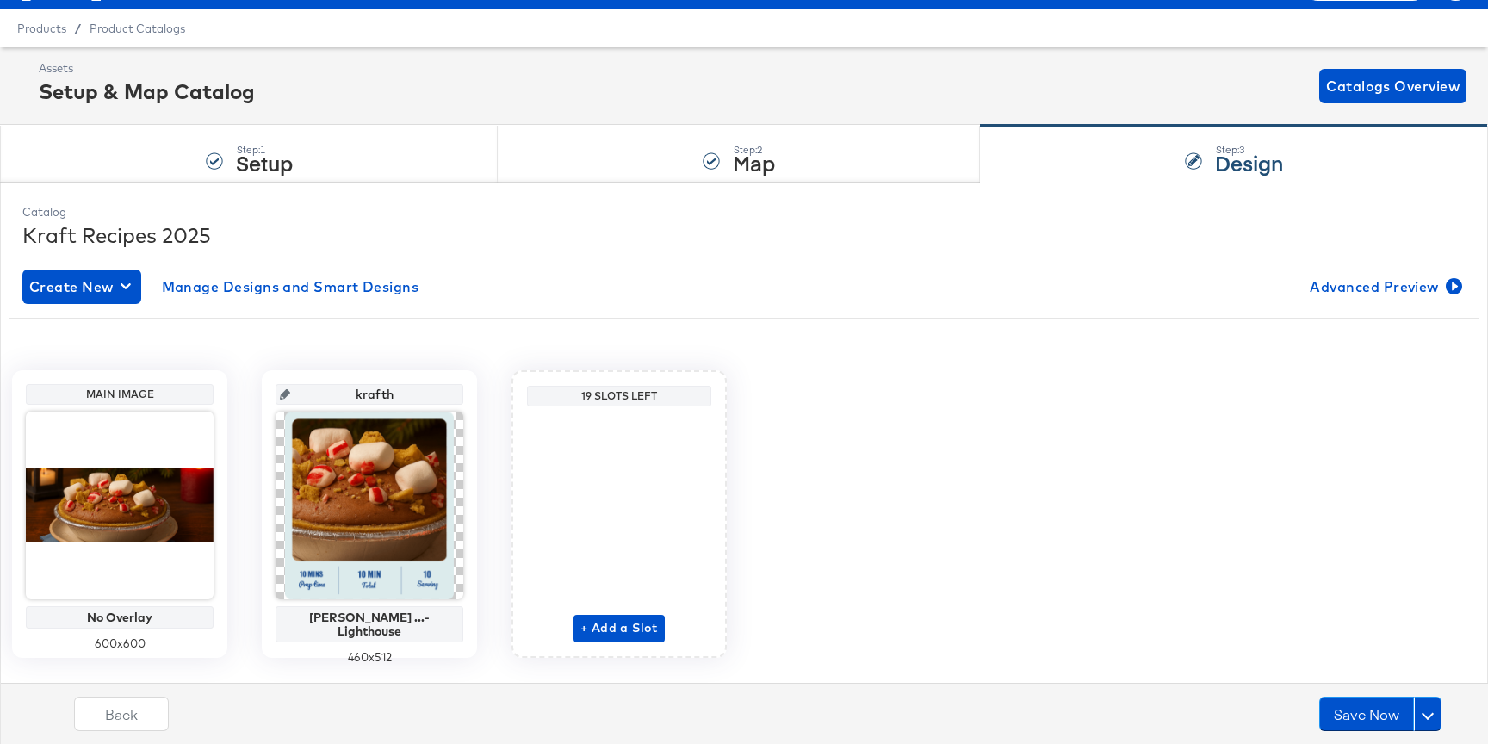
type input "kraft"
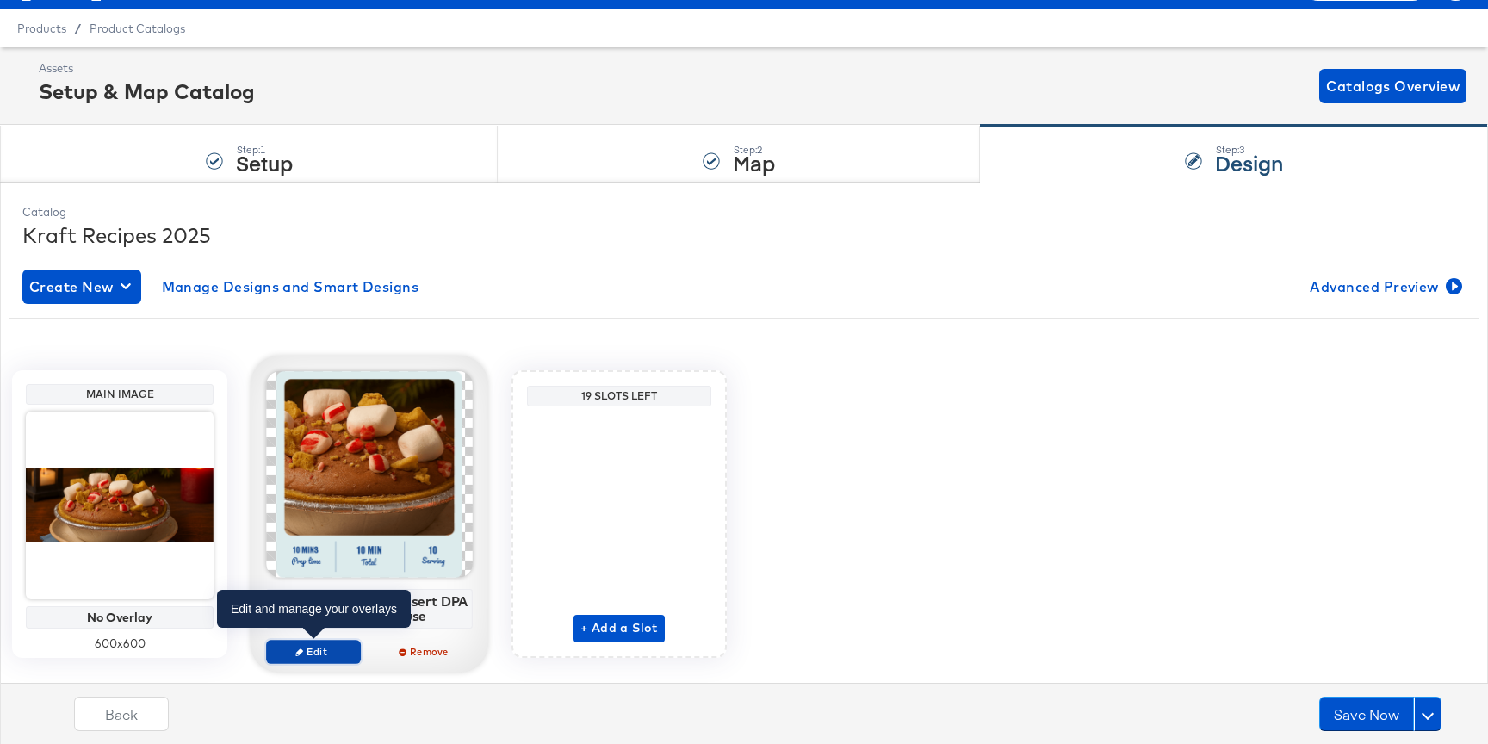
click at [335, 642] on button "Edit" at bounding box center [313, 652] width 95 height 24
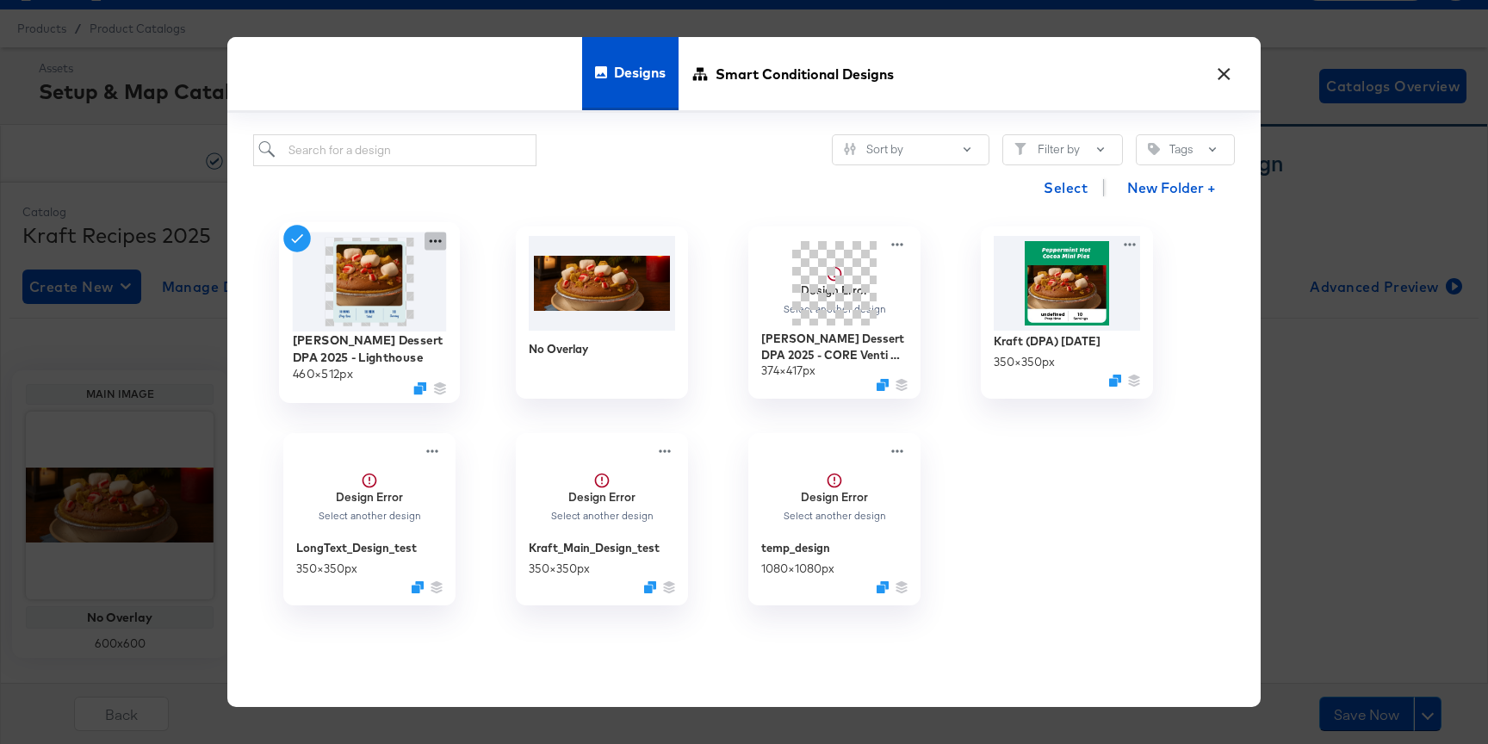
click at [428, 242] on icon at bounding box center [435, 241] width 22 height 18
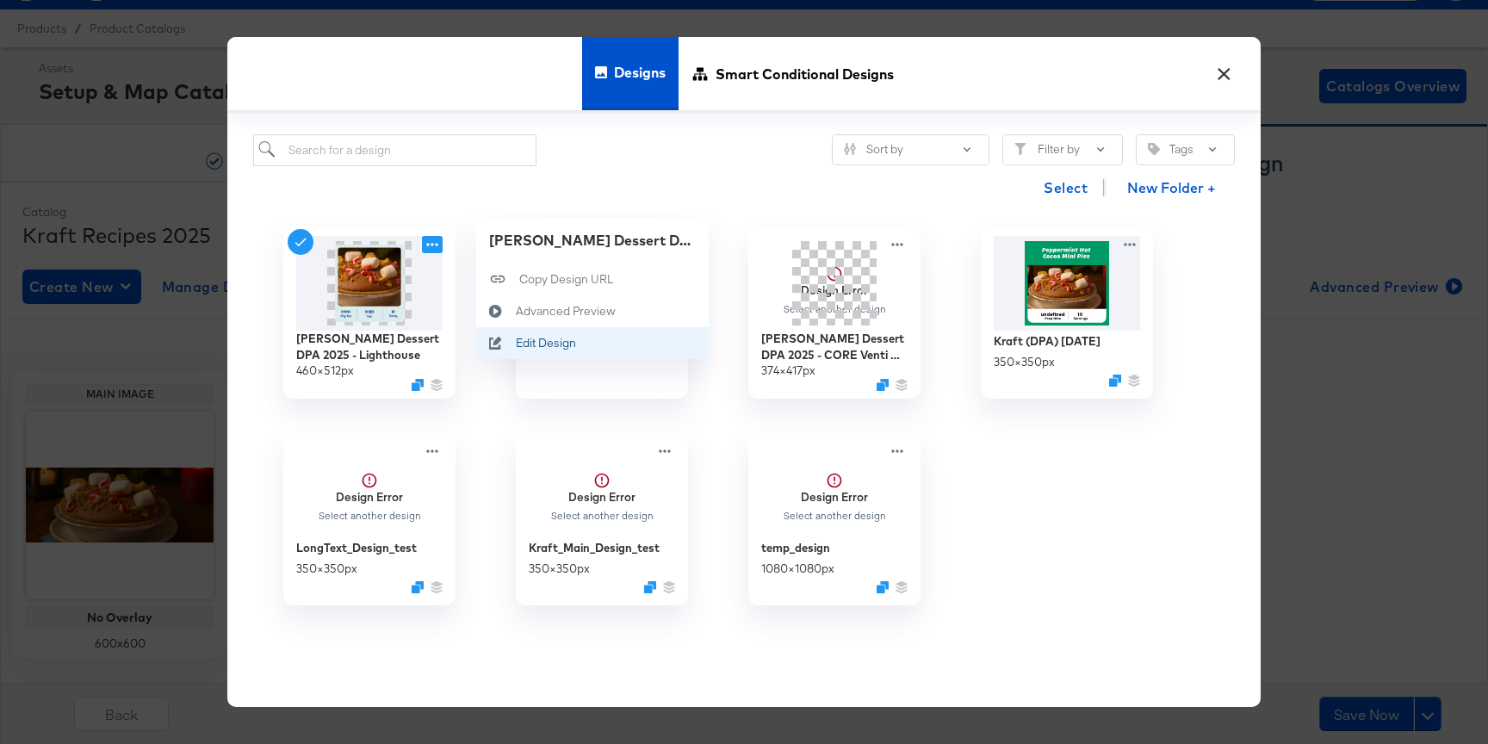
click at [511, 349] on icon at bounding box center [496, 344] width 40 height 14
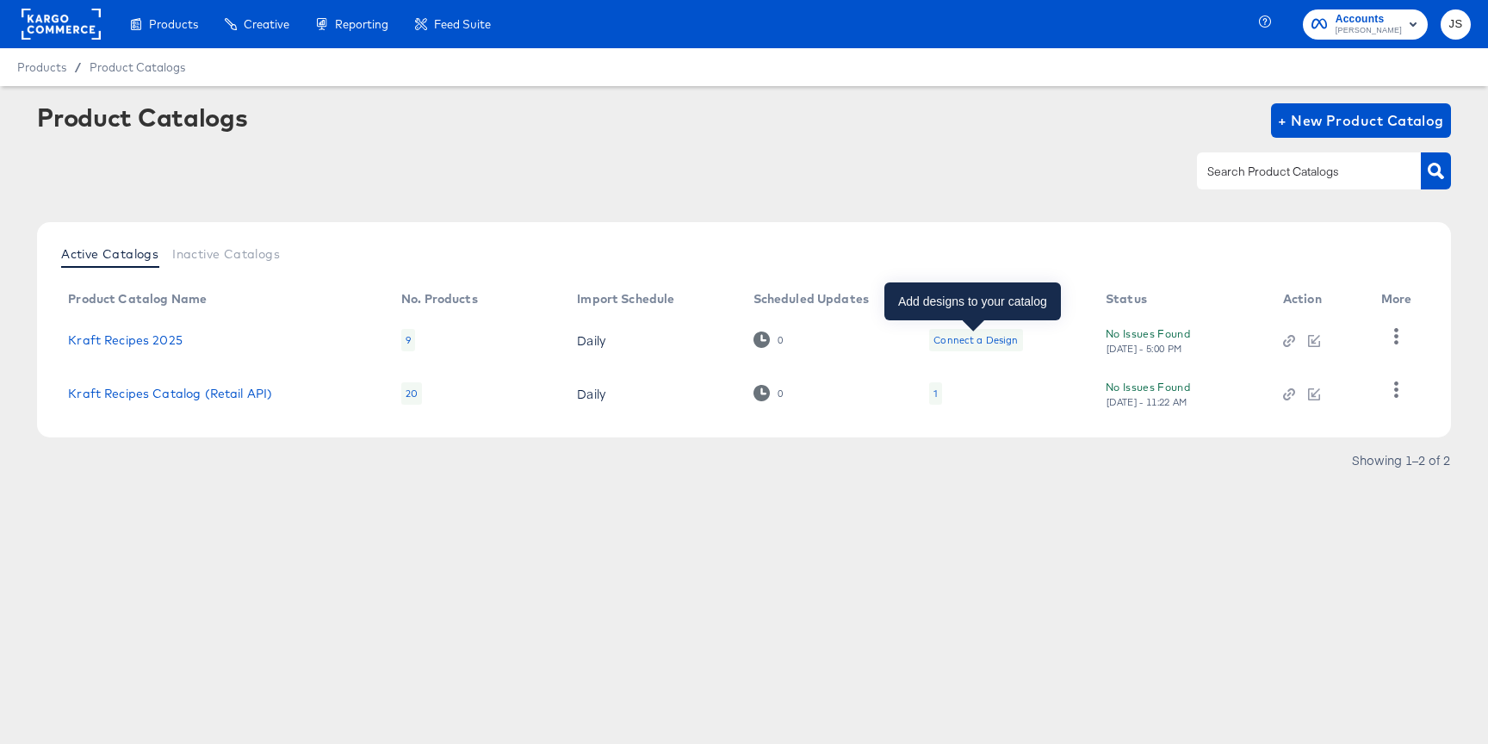
click at [966, 336] on div "Connect a Design" at bounding box center [975, 340] width 84 height 14
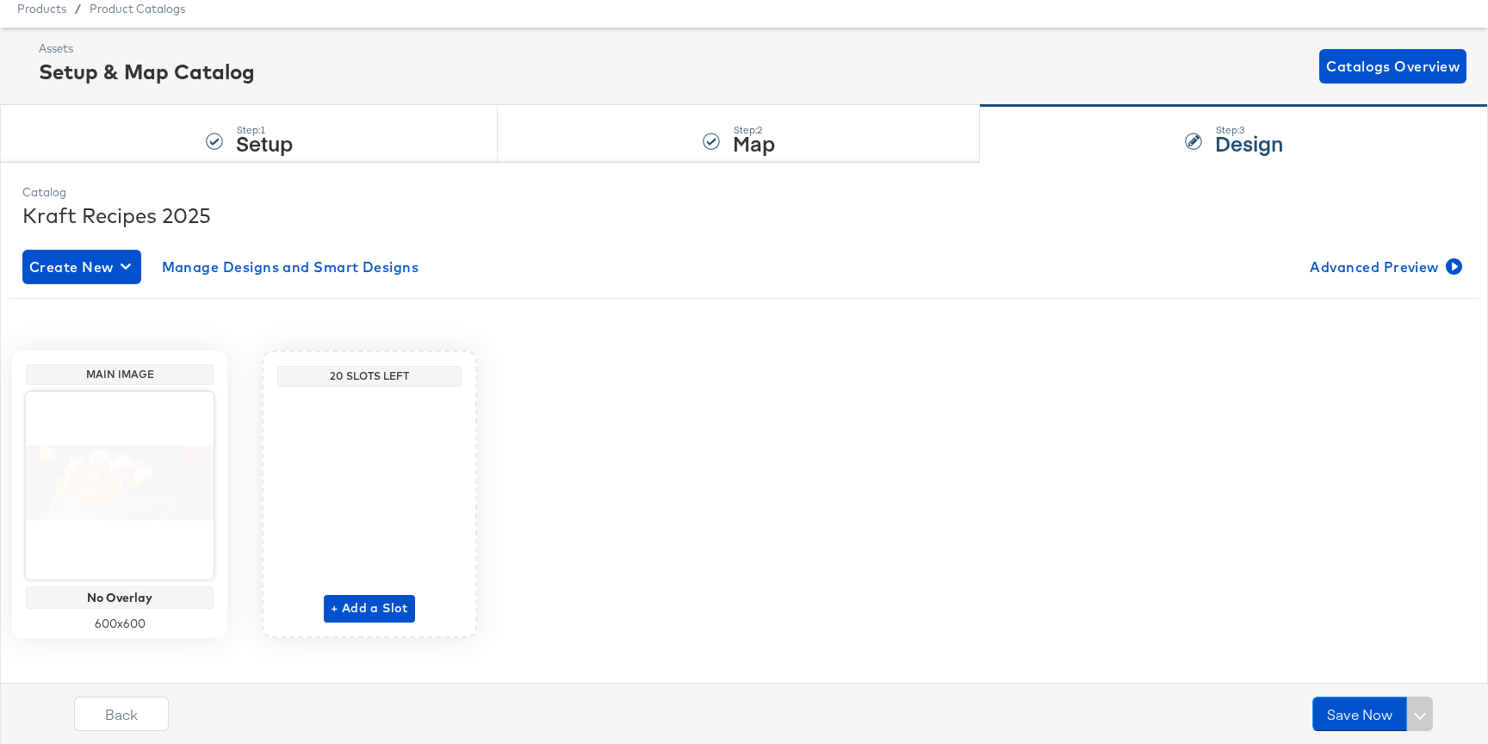
scroll to position [76, 0]
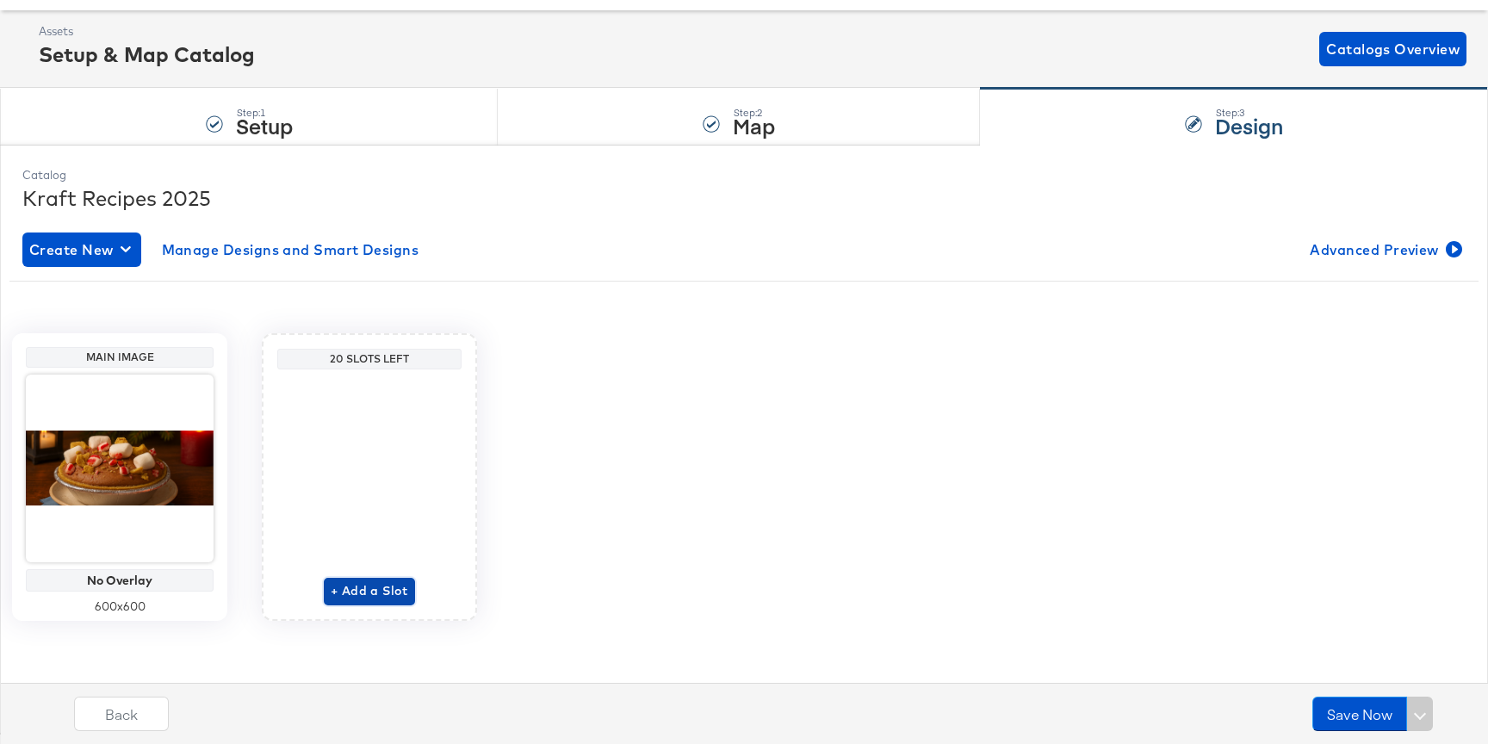
click at [368, 598] on span "+ Add a Slot" at bounding box center [369, 591] width 77 height 22
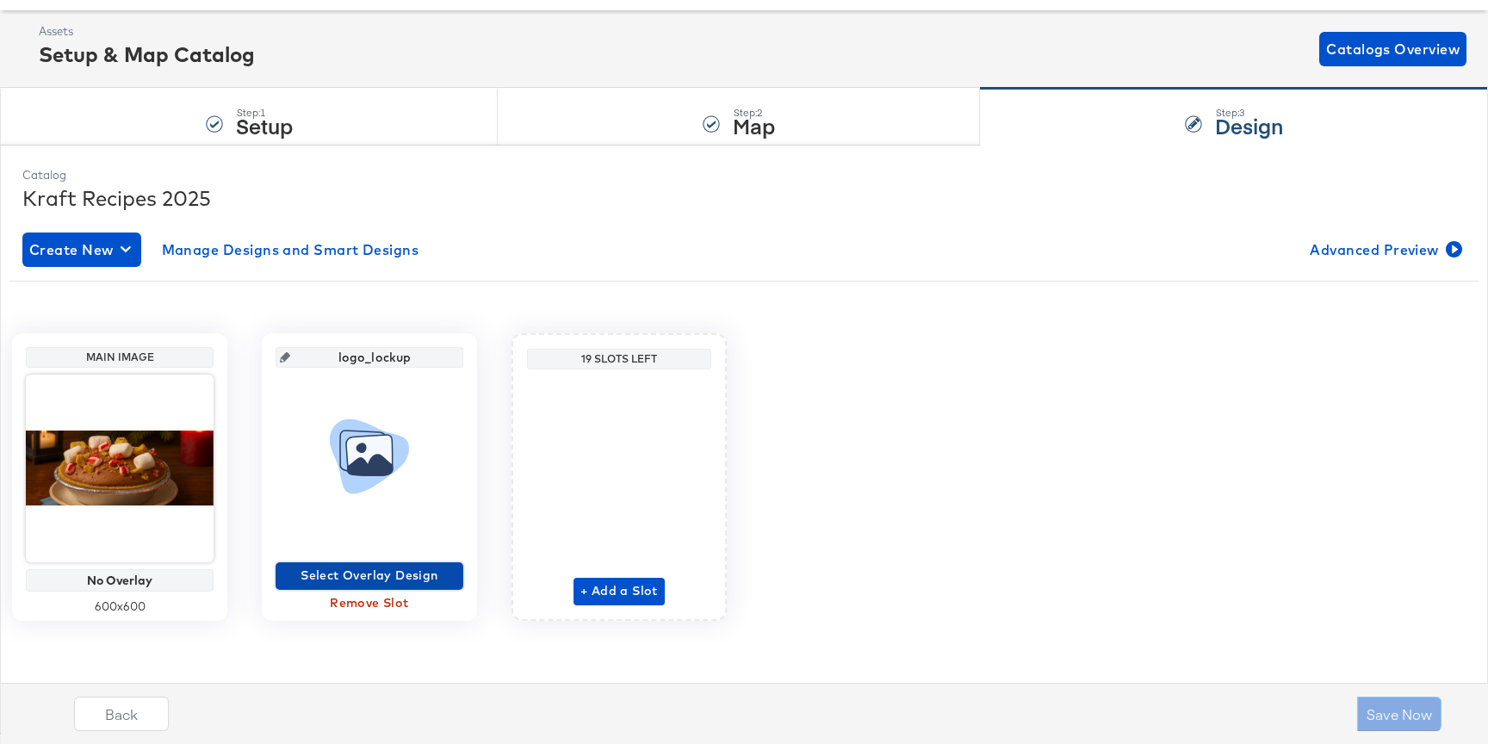
click at [390, 567] on span "Select Overlay Design" at bounding box center [369, 576] width 174 height 22
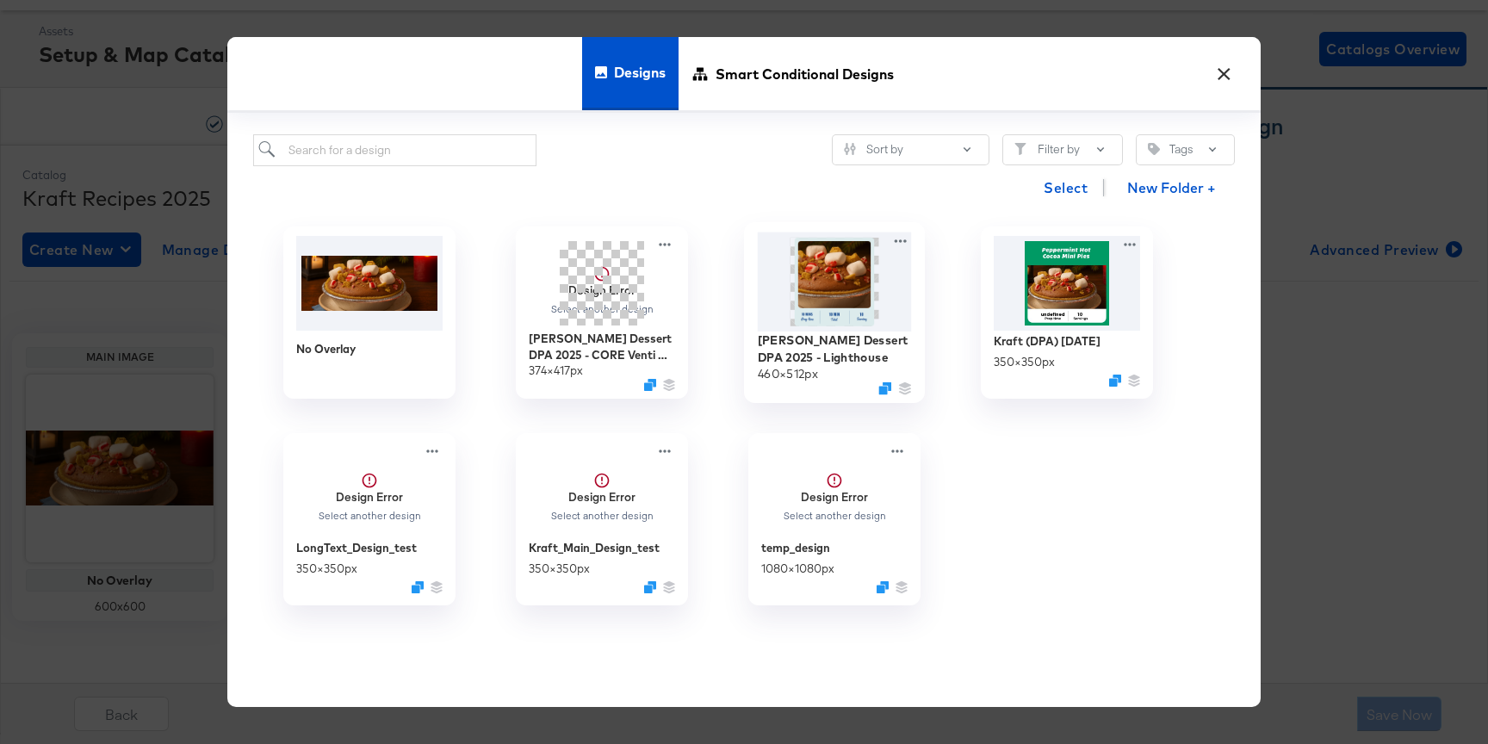
click at [840, 301] on img at bounding box center [835, 281] width 154 height 99
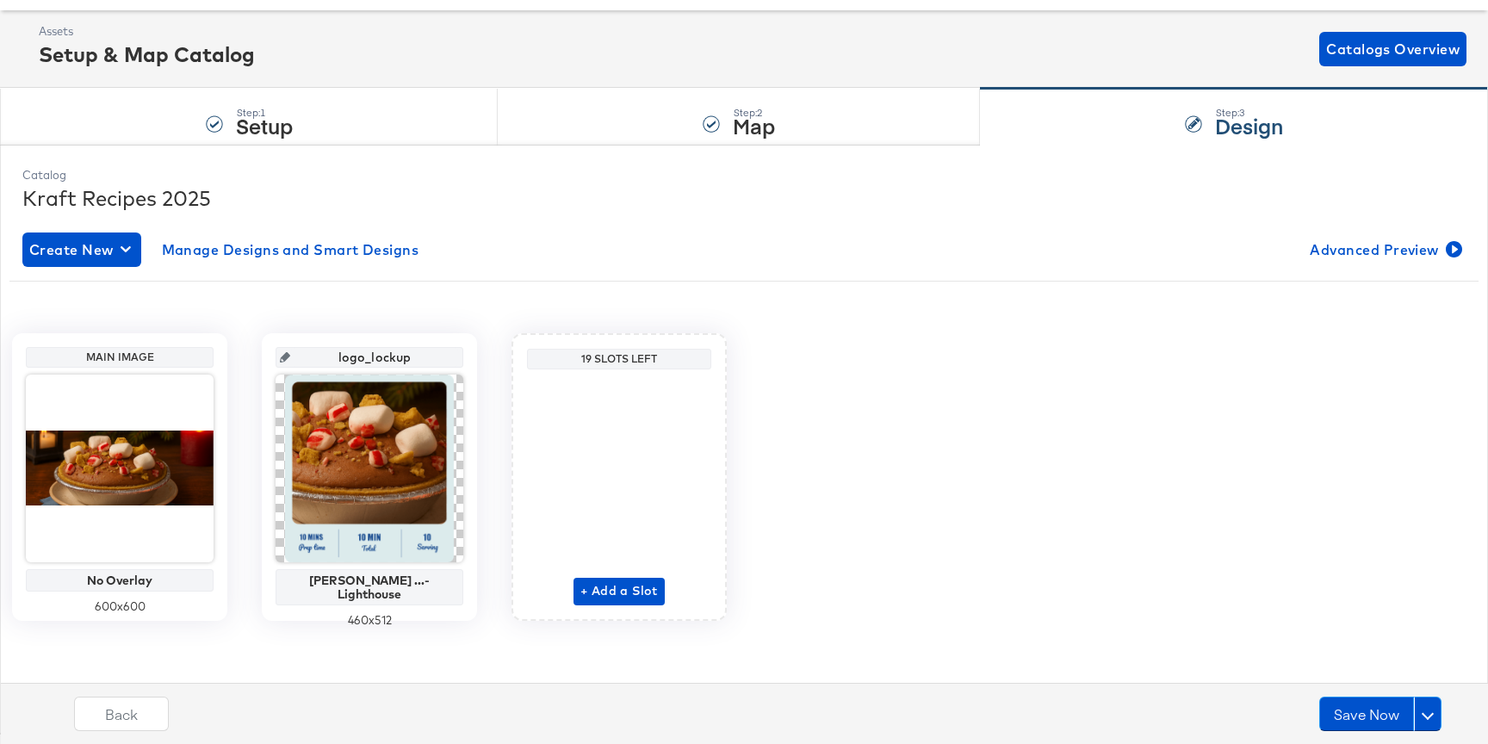
click at [387, 358] on input "logo_lockup" at bounding box center [374, 350] width 169 height 46
type input "kr"
type input "kraft"
click at [380, 356] on input "kraft" at bounding box center [374, 350] width 169 height 46
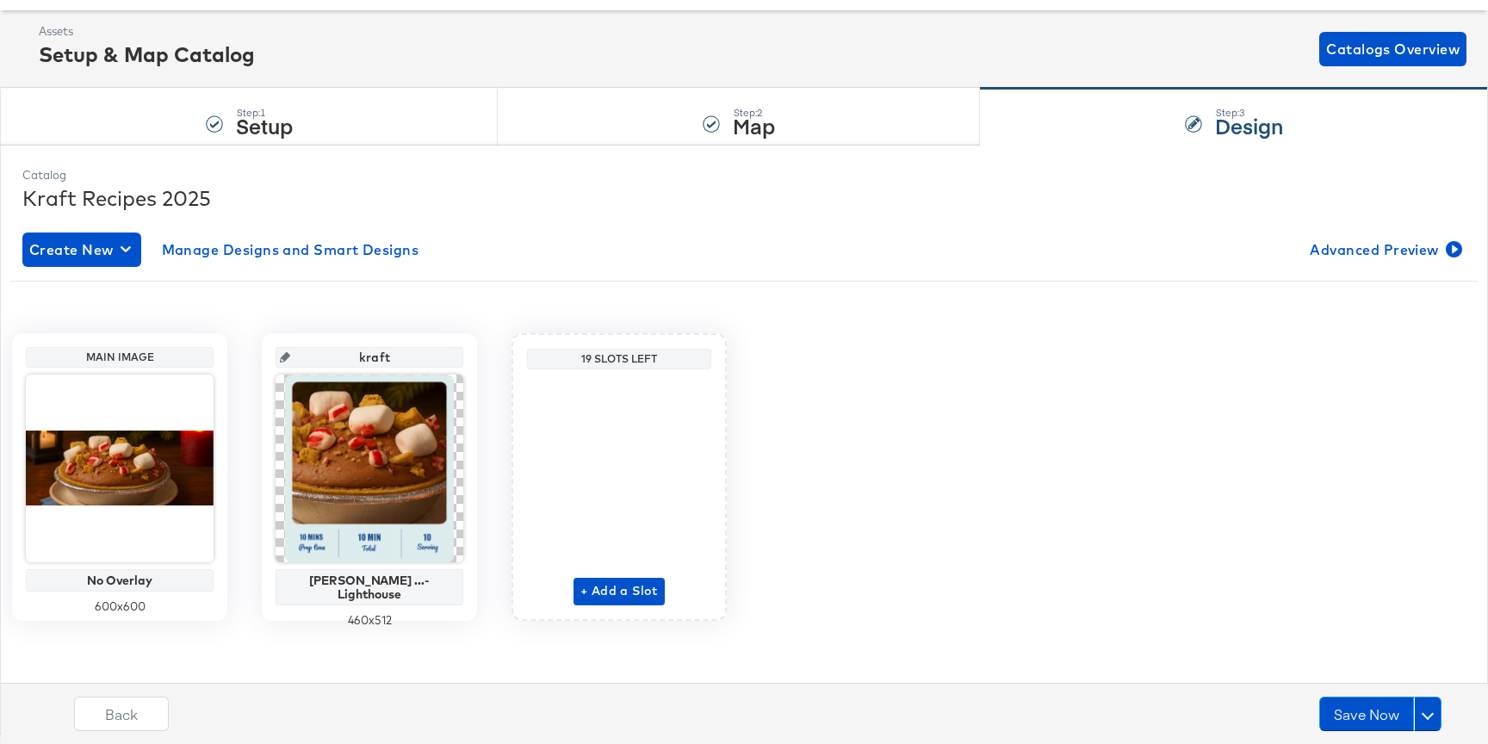
click at [380, 356] on input "kraft" at bounding box center [374, 350] width 169 height 46
click at [389, 350] on input "logo_lockup" at bounding box center [374, 350] width 169 height 46
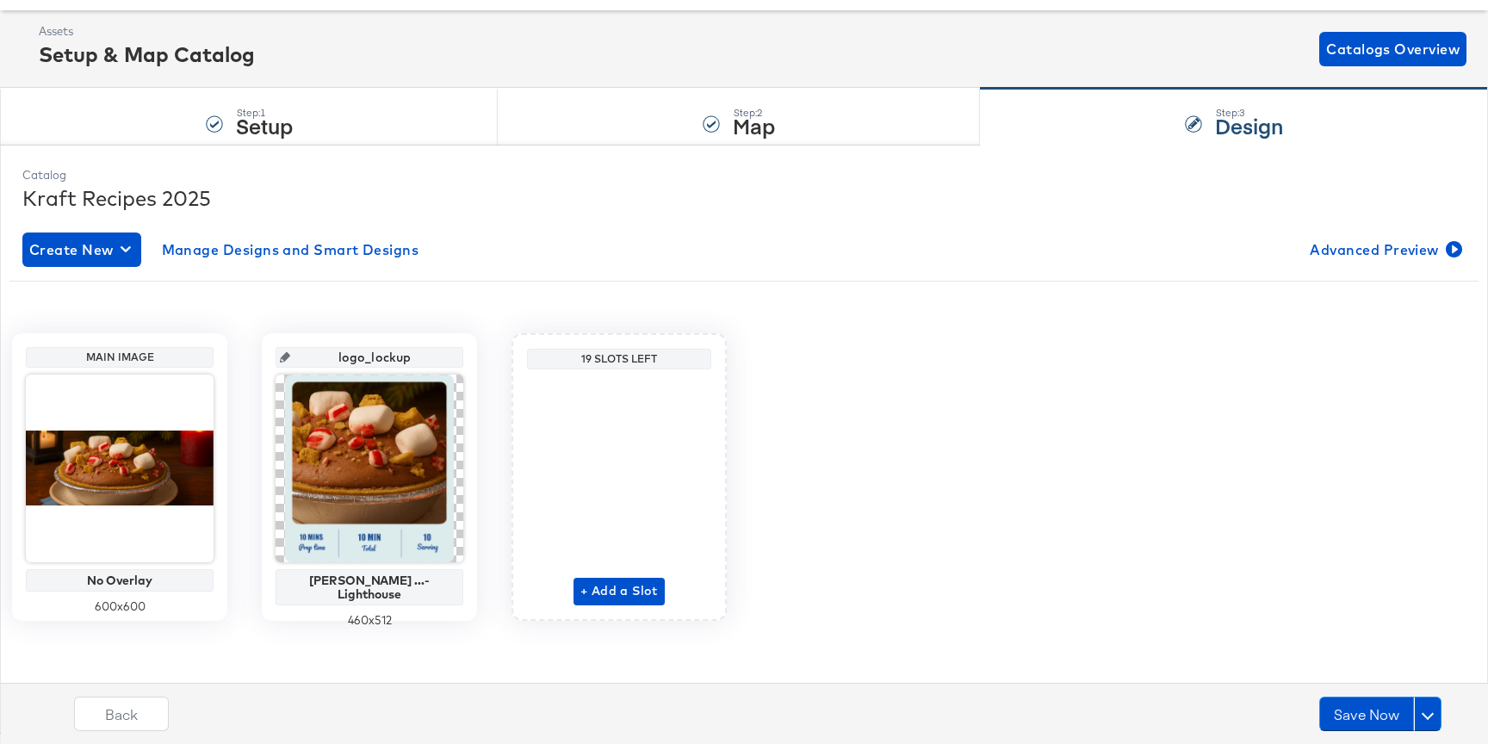
paste input "kraftheinz_dessertdpa_2025_lighthouse"
type input "kraftheinz_dessertdpa_2025_lighthouse"
click at [423, 319] on div "Main Image No Overlay 600 x 600 kraftheinz_dessertdpa_2025_lighthouse [PERSON_N…" at bounding box center [743, 470] width 1443 height 352
click at [603, 589] on span "+ Add a Slot" at bounding box center [618, 591] width 77 height 22
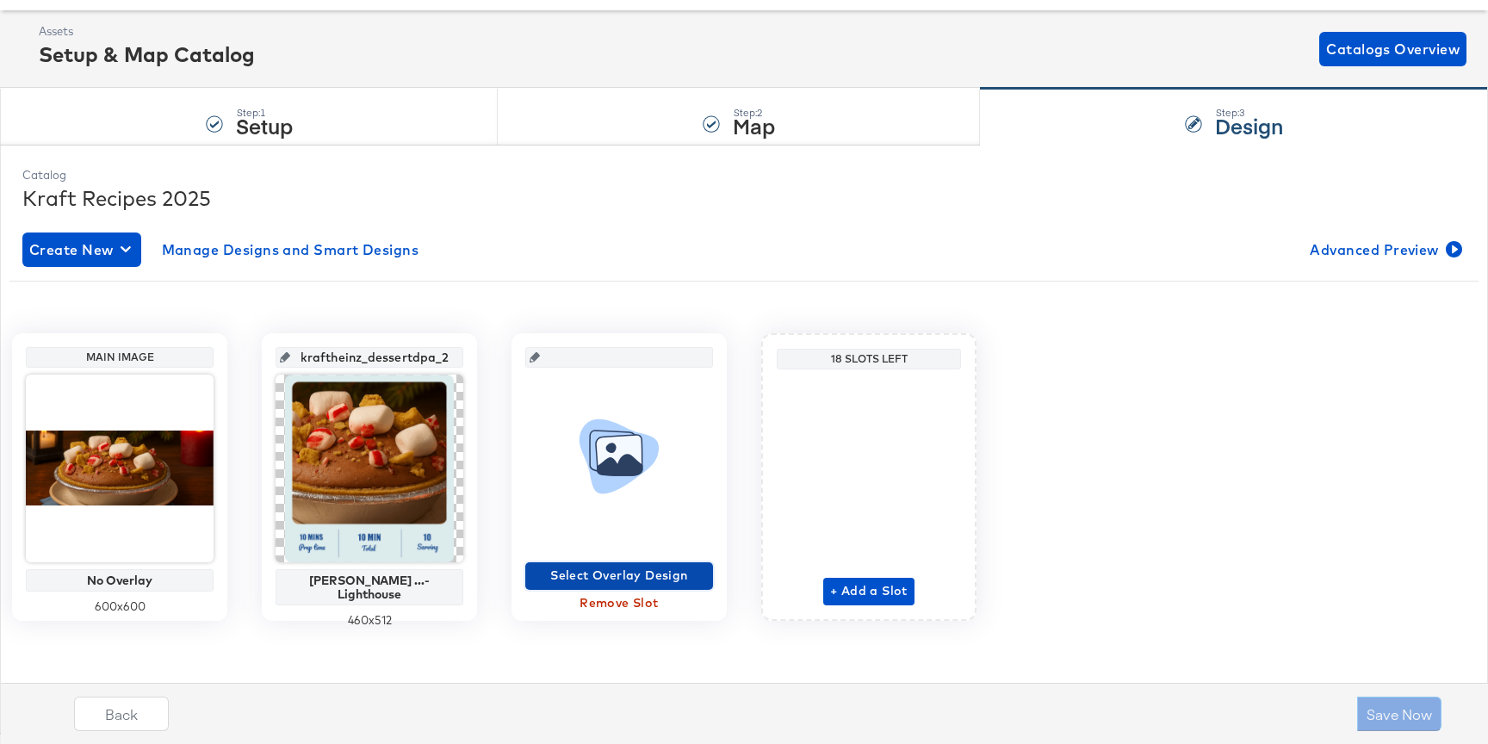
click at [622, 567] on span "Select Overlay Design" at bounding box center [619, 576] width 174 height 22
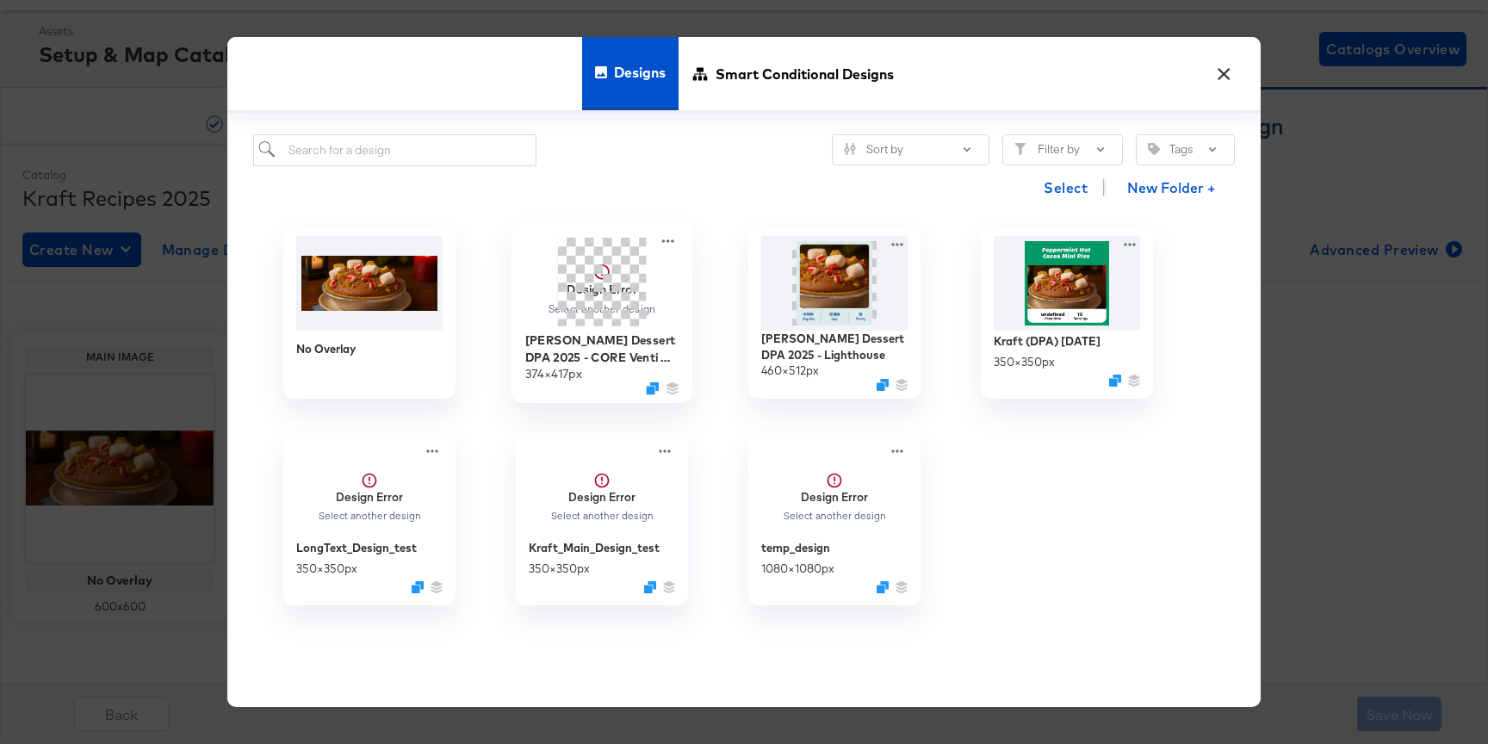
click at [580, 307] on span at bounding box center [602, 282] width 89 height 89
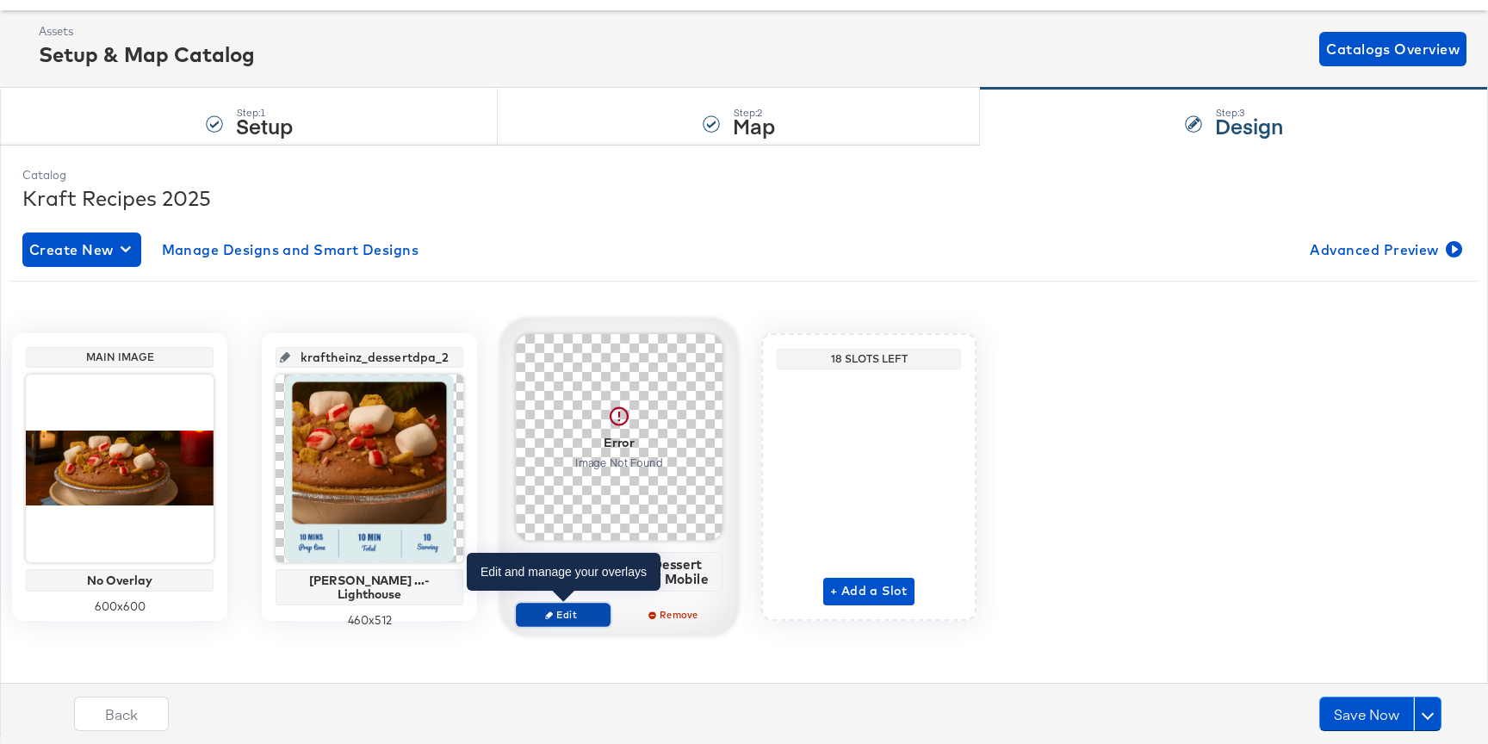
click at [604, 613] on button "Edit" at bounding box center [563, 615] width 95 height 24
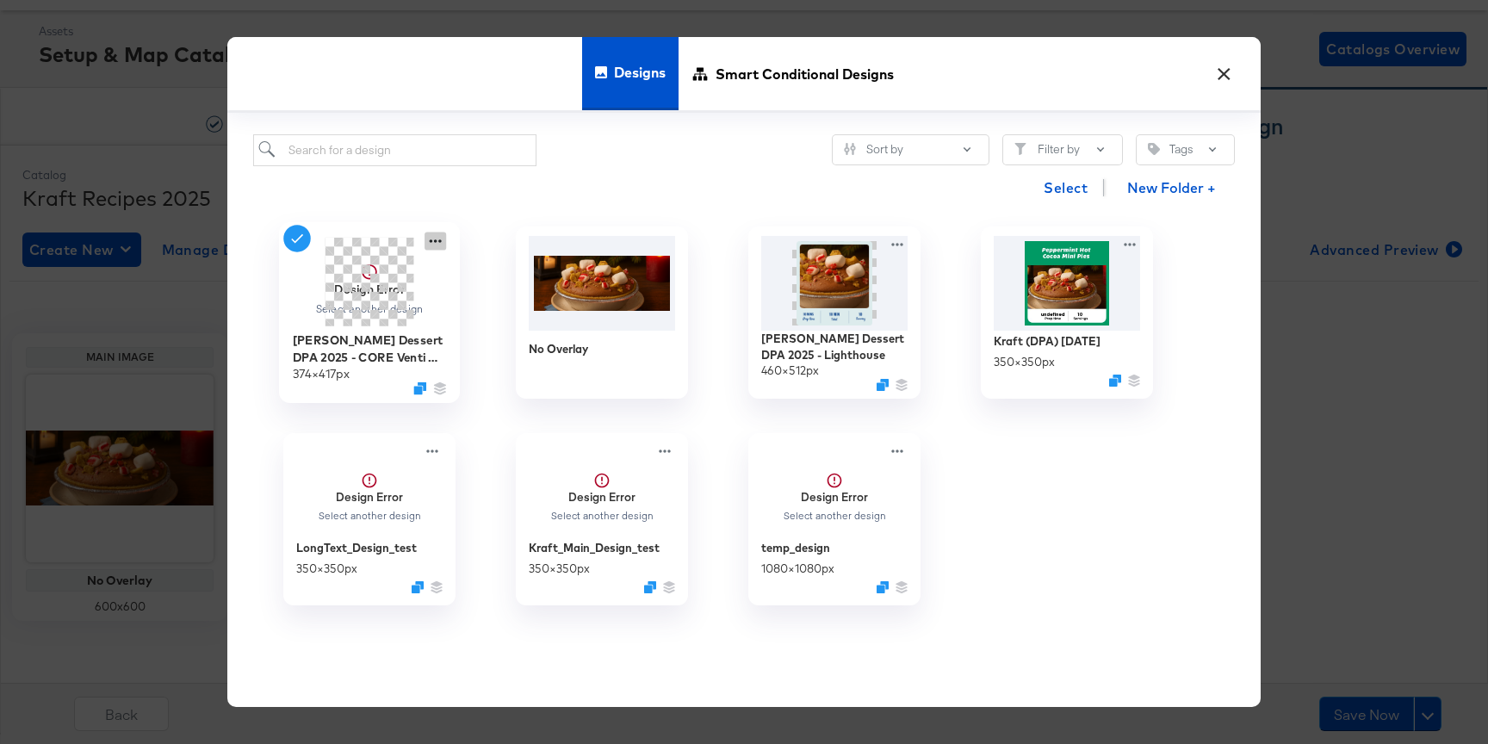
click at [443, 236] on icon at bounding box center [435, 241] width 22 height 18
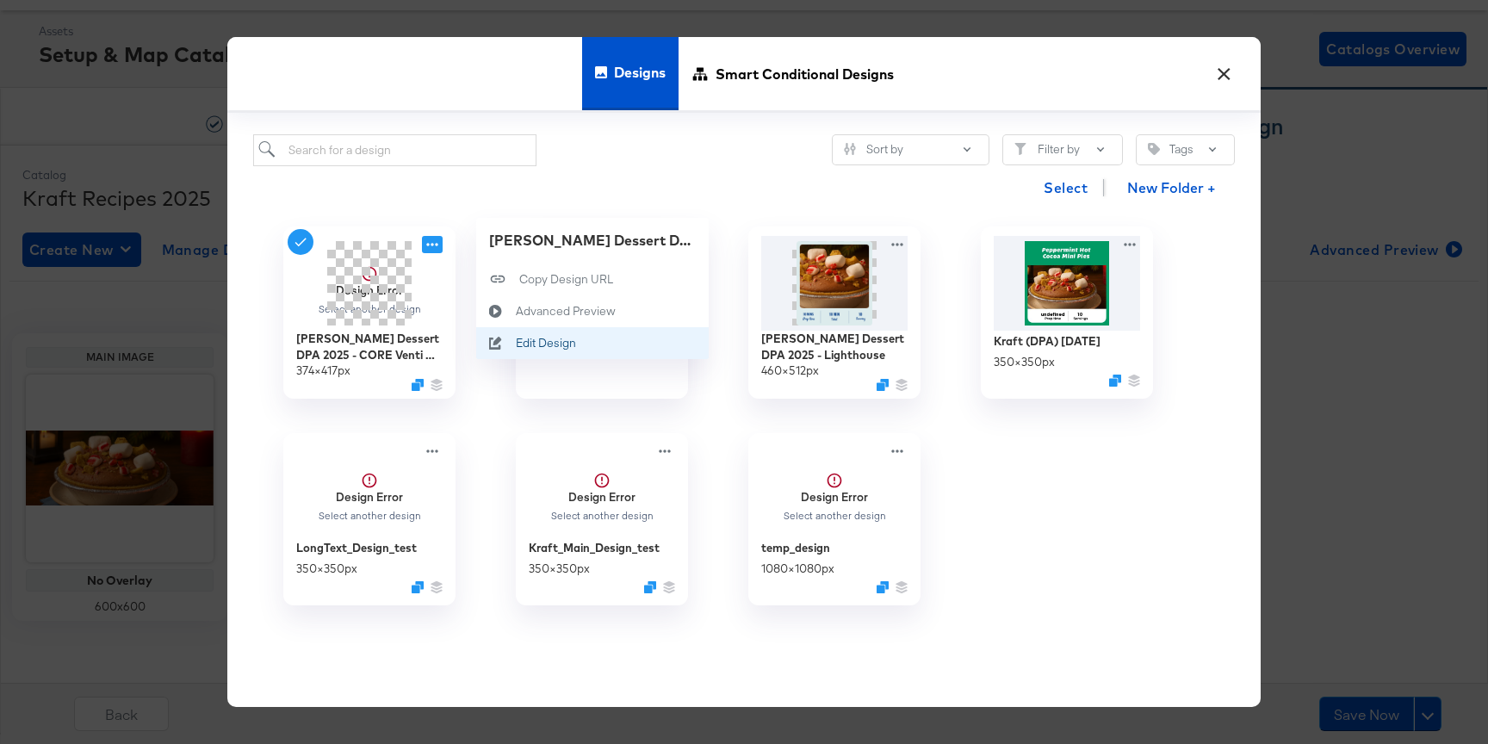
click at [516, 344] on div "Edit Design Edit Design" at bounding box center [516, 344] width 0 height 0
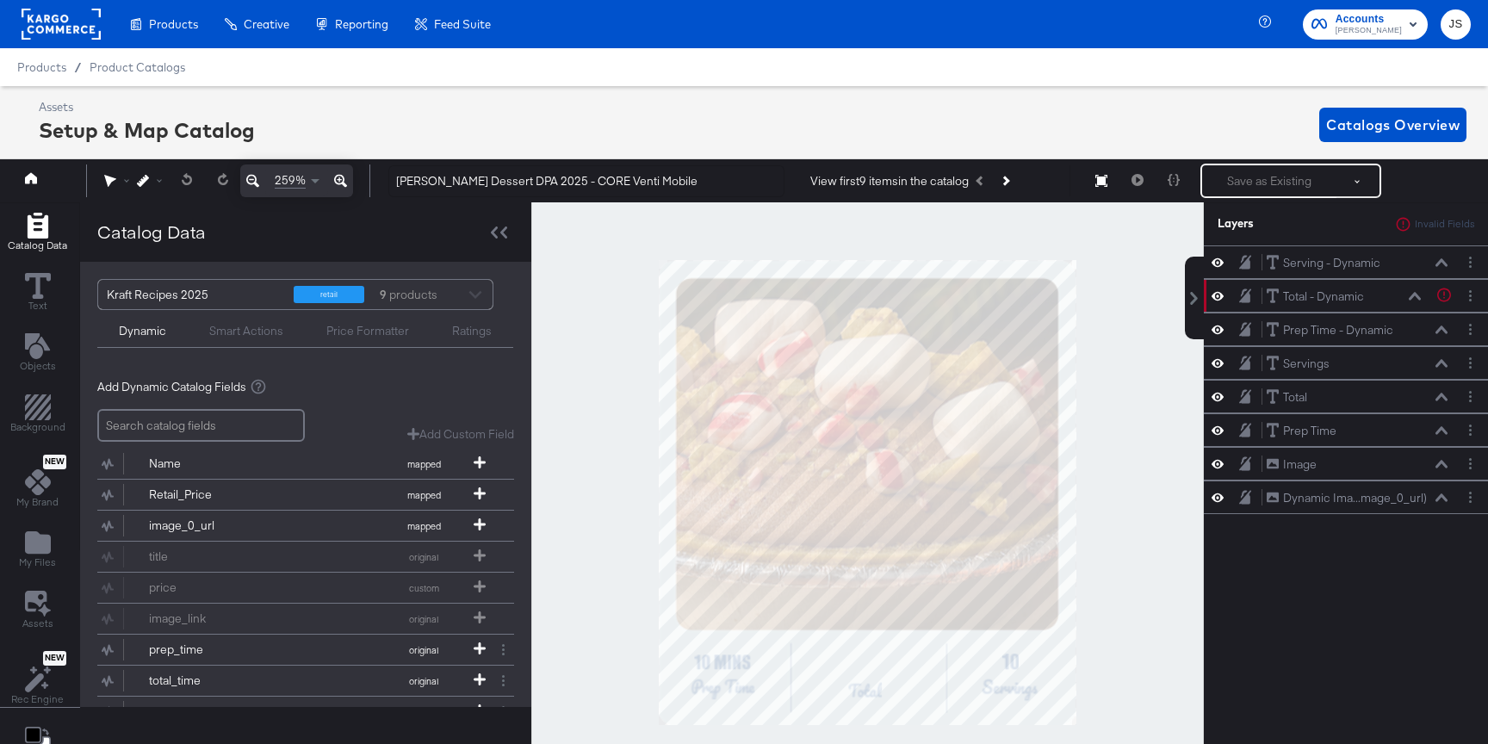
click at [1138, 422] on div at bounding box center [867, 492] width 672 height 580
click at [1416, 300] on icon at bounding box center [1415, 296] width 12 height 9
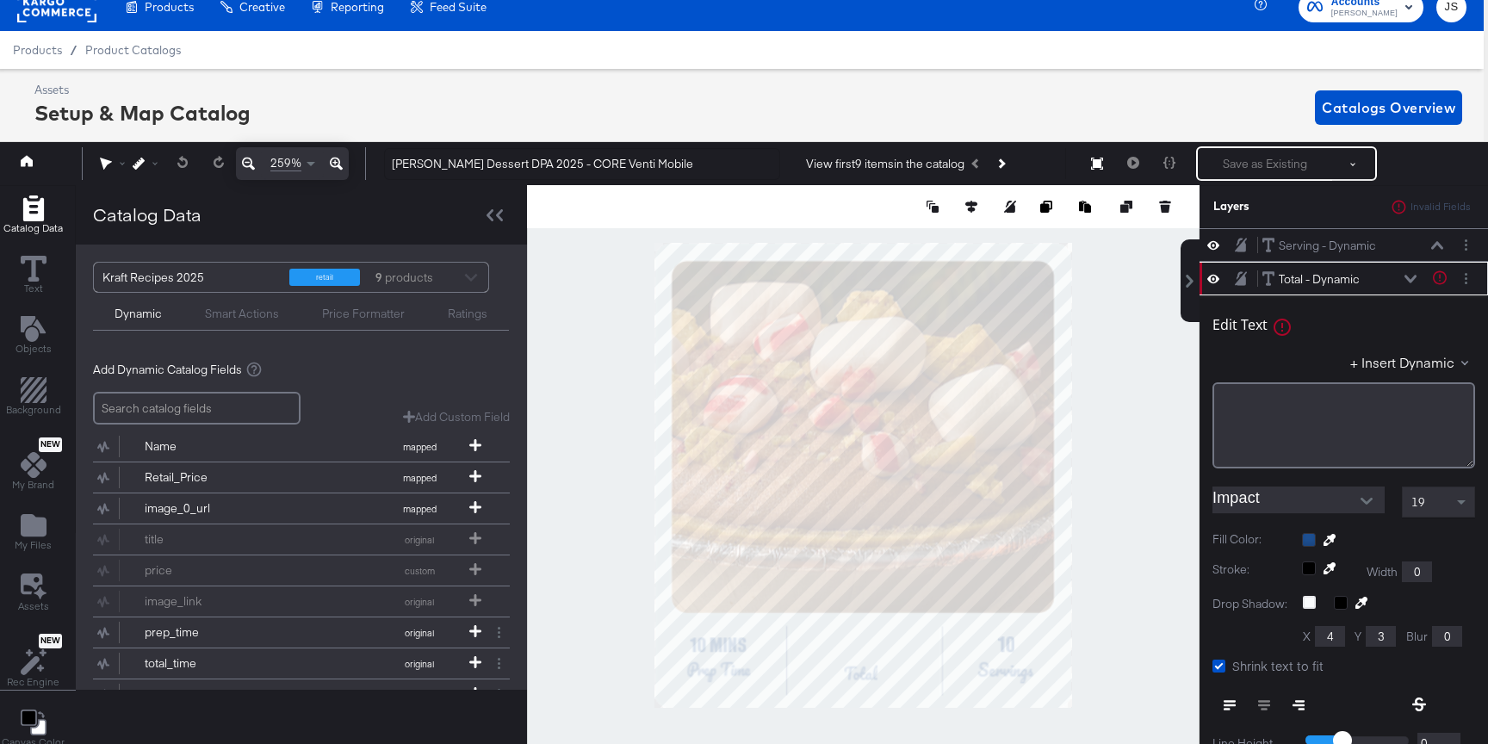
scroll to position [34, 0]
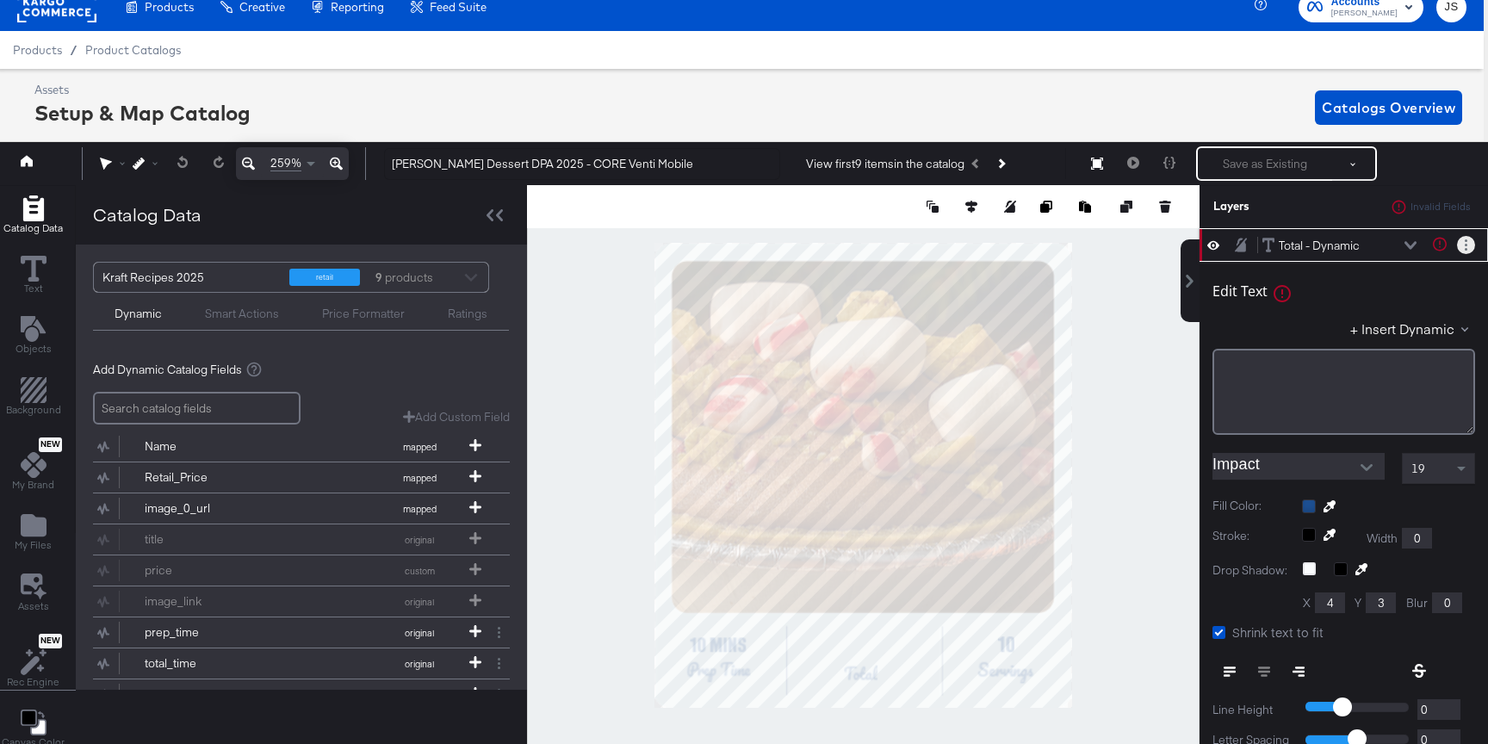
click at [1471, 251] on button "Layer Options" at bounding box center [1466, 245] width 18 height 18
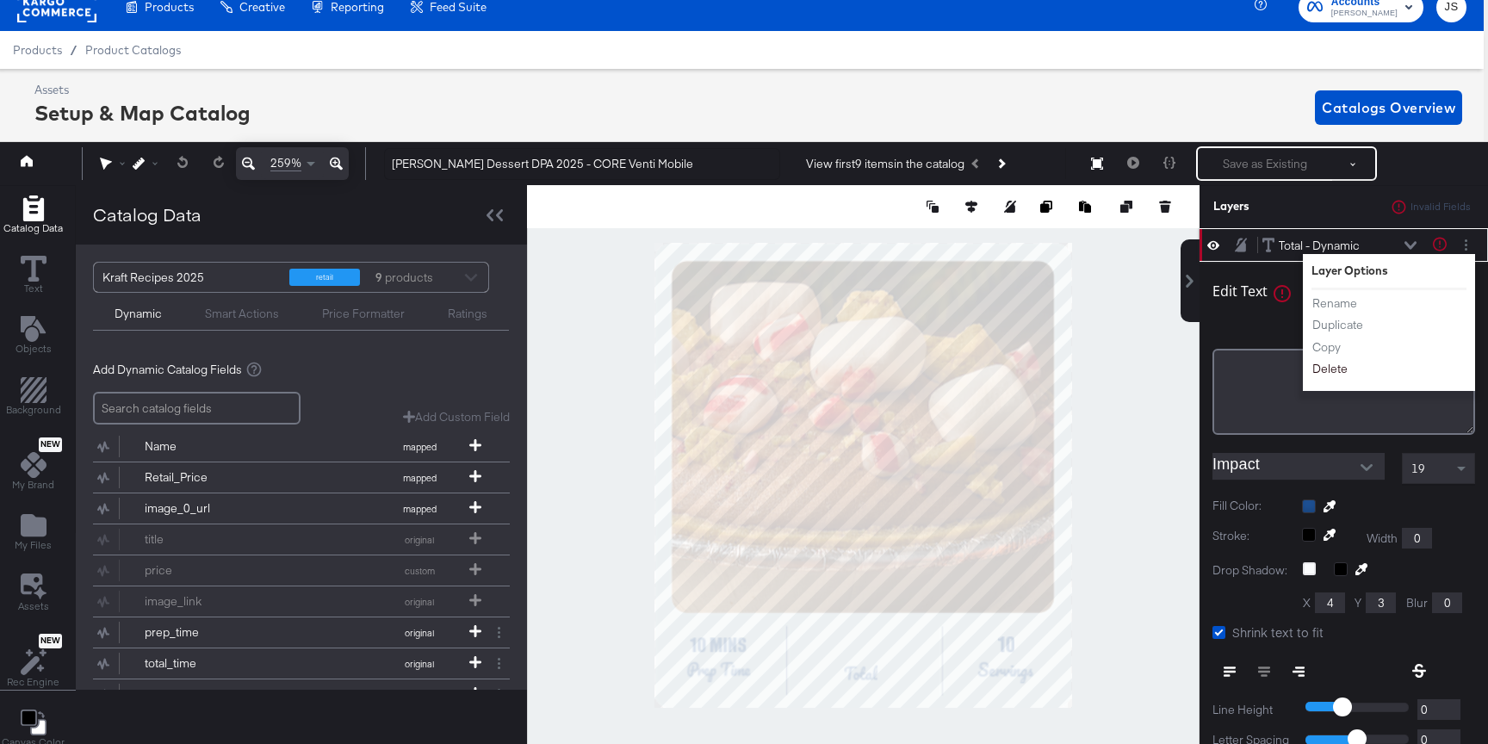
click at [1330, 370] on button "Delete" at bounding box center [1329, 370] width 37 height 18
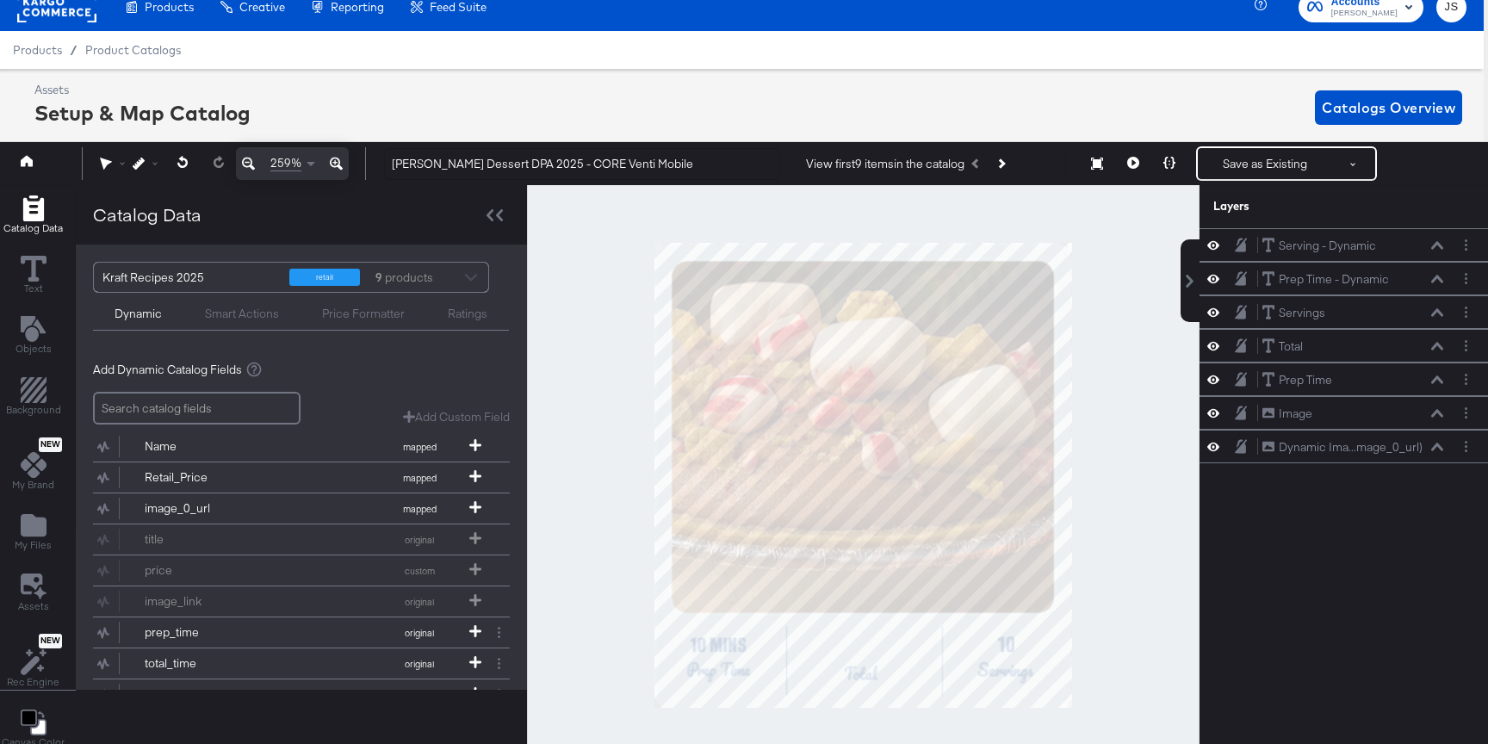
scroll to position [0, 0]
click at [1212, 273] on icon at bounding box center [1213, 278] width 12 height 15
click at [1212, 274] on icon at bounding box center [1213, 279] width 12 height 11
click at [1211, 246] on icon at bounding box center [1213, 245] width 12 height 15
click at [1211, 246] on icon at bounding box center [1213, 245] width 12 height 11
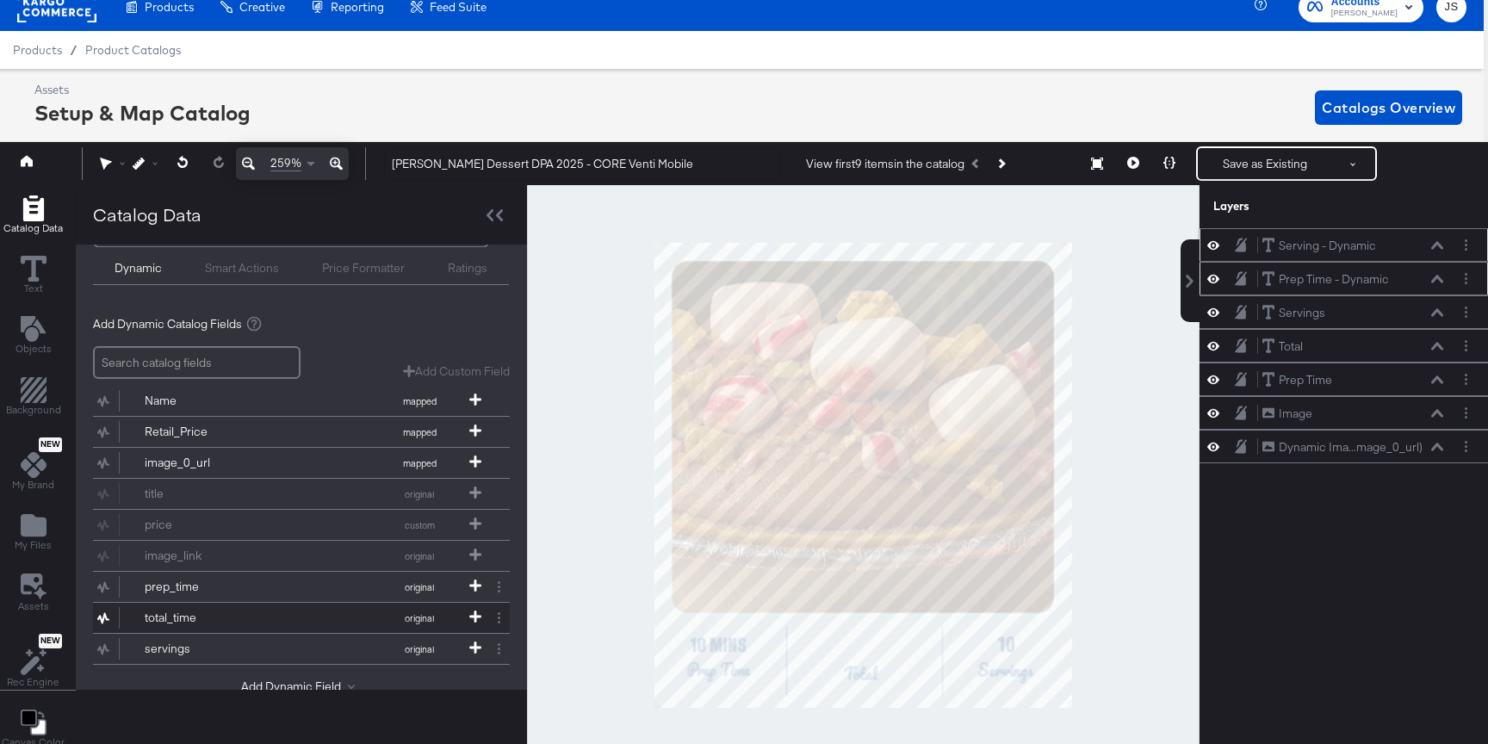
scroll to position [52, 0]
click at [331, 610] on button "total_time original" at bounding box center [290, 612] width 395 height 30
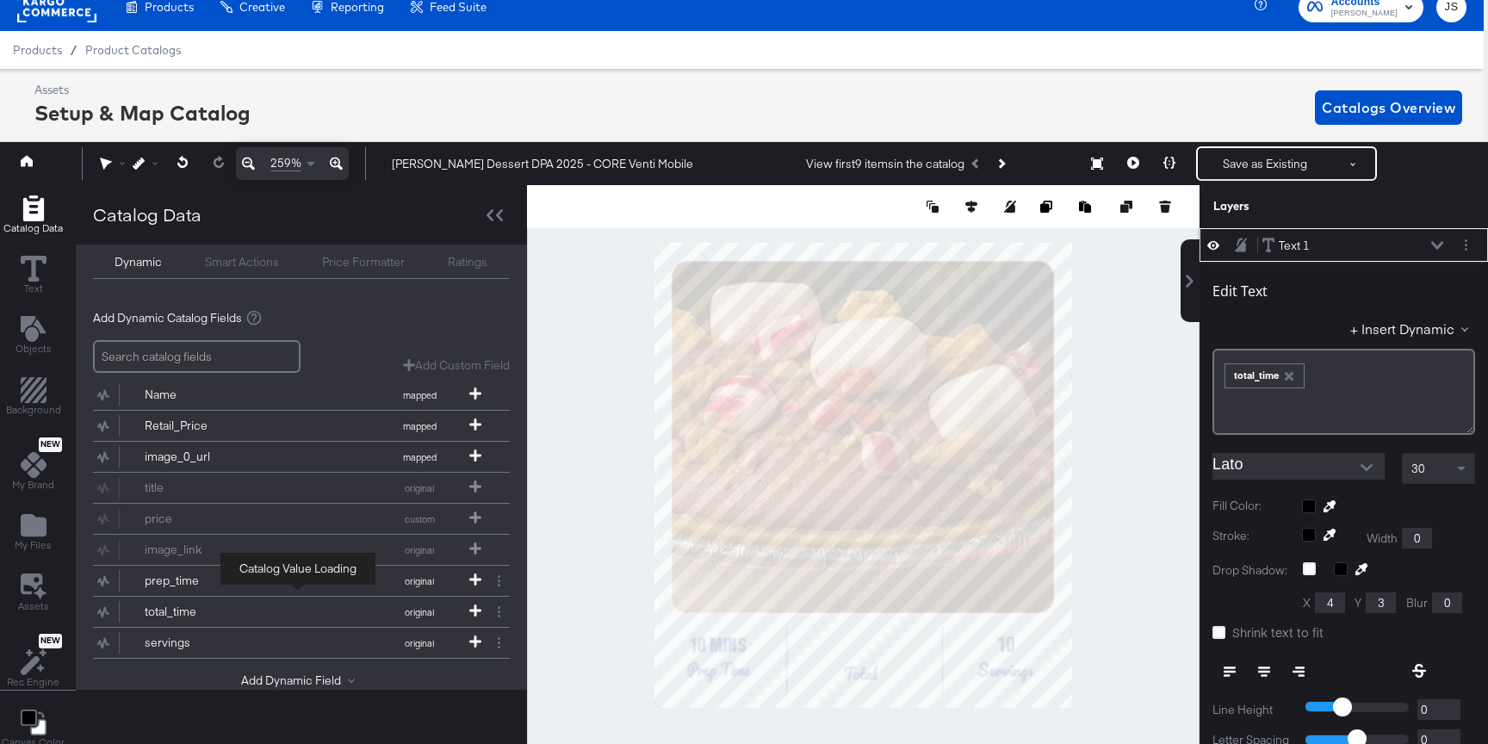
scroll to position [0, 0]
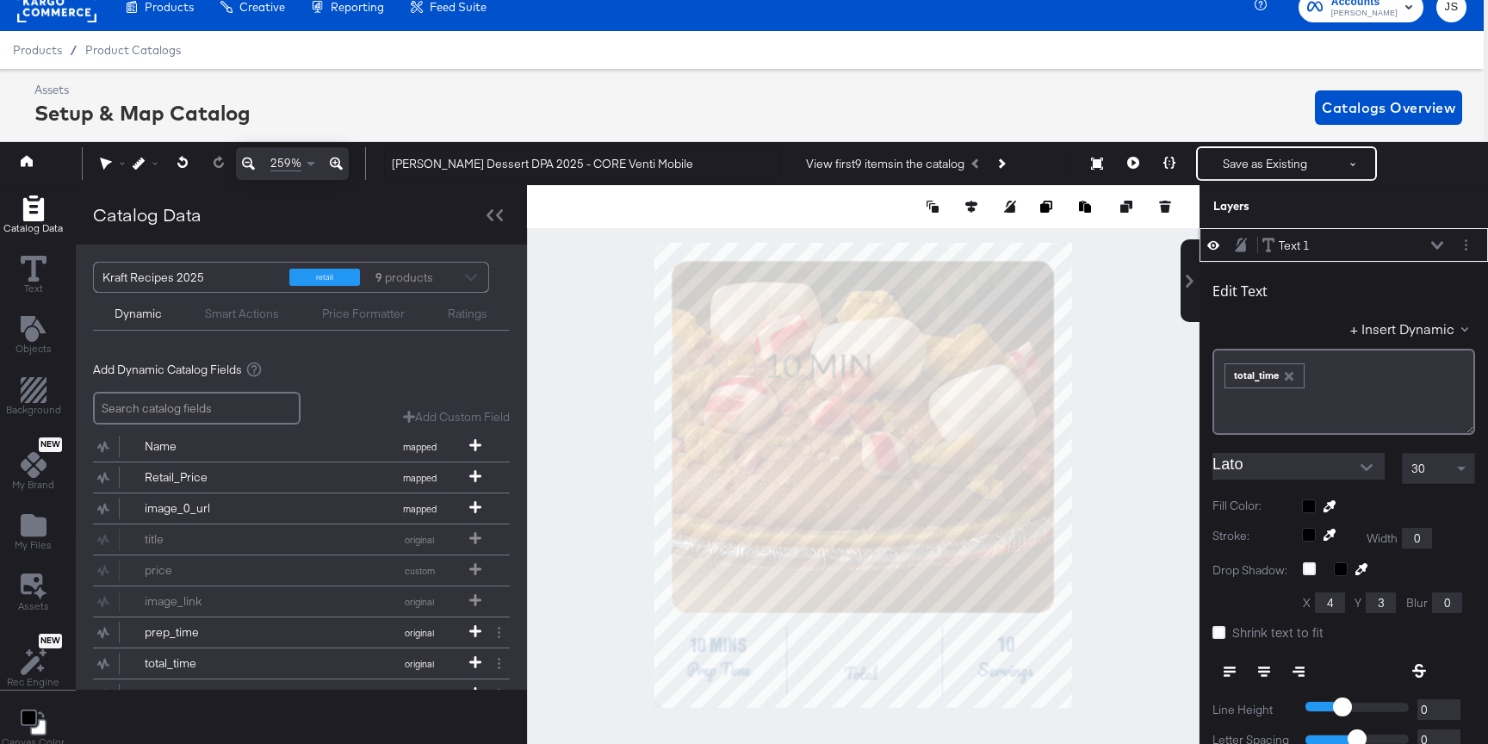
click at [1437, 474] on div "30" at bounding box center [1437, 468] width 71 height 29
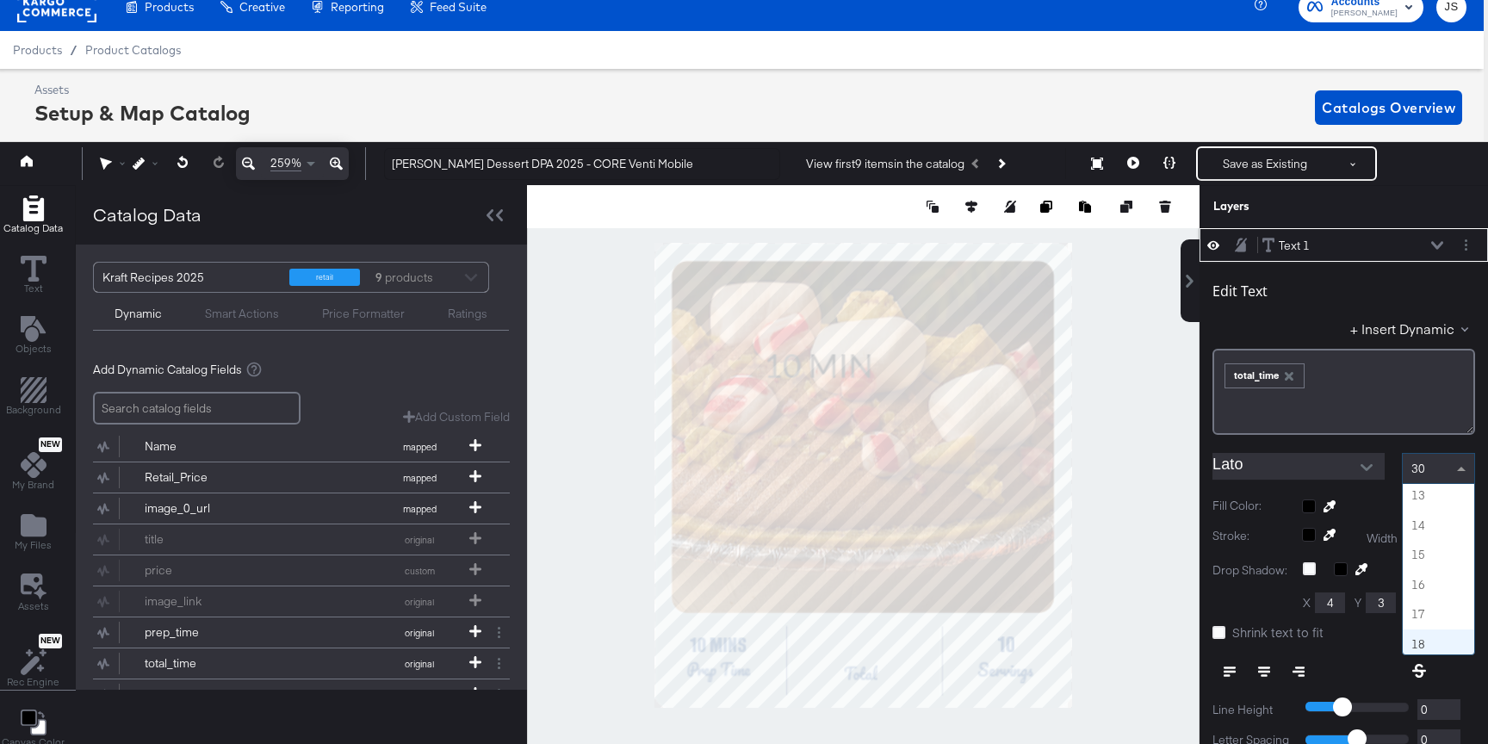
scroll to position [440, 0]
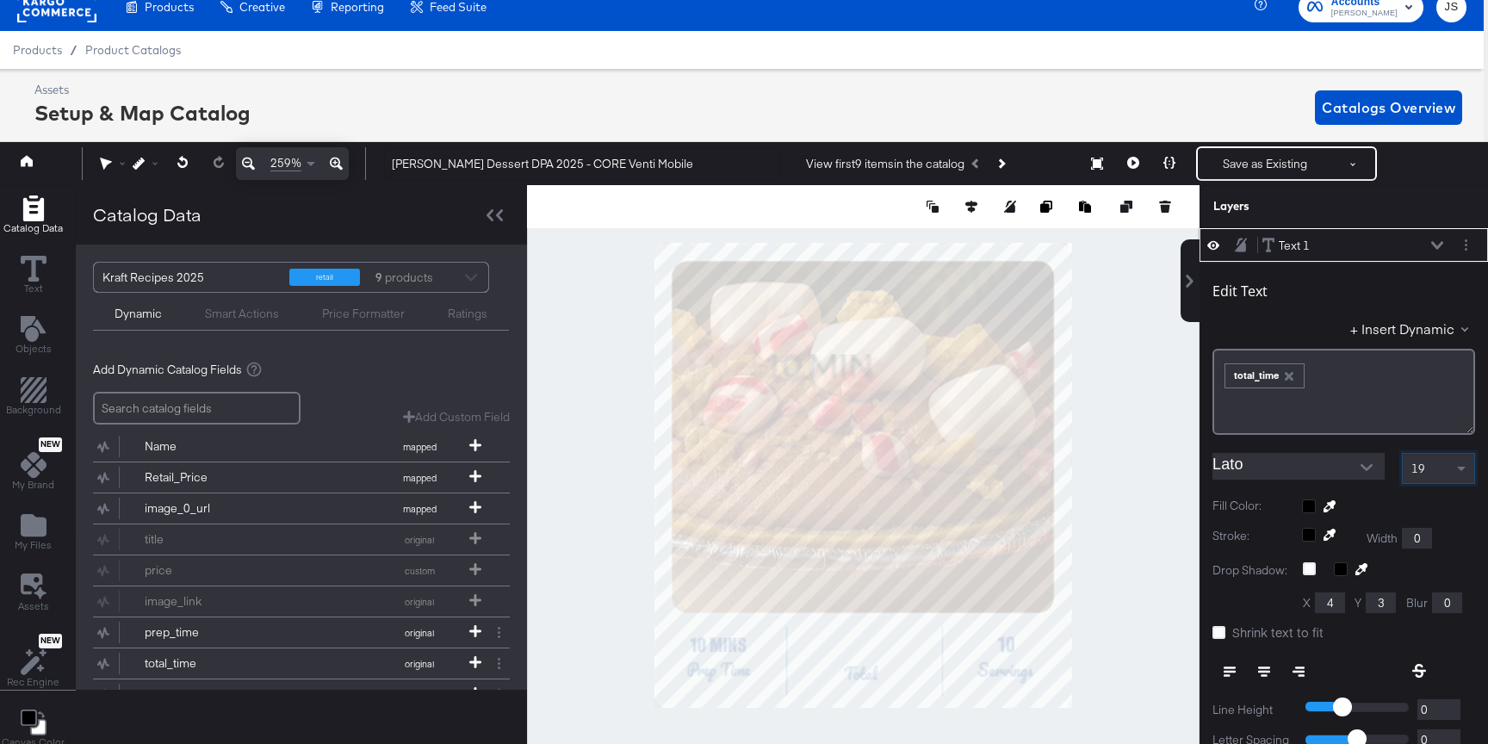
click at [1277, 461] on input "Lato" at bounding box center [1285, 466] width 146 height 26
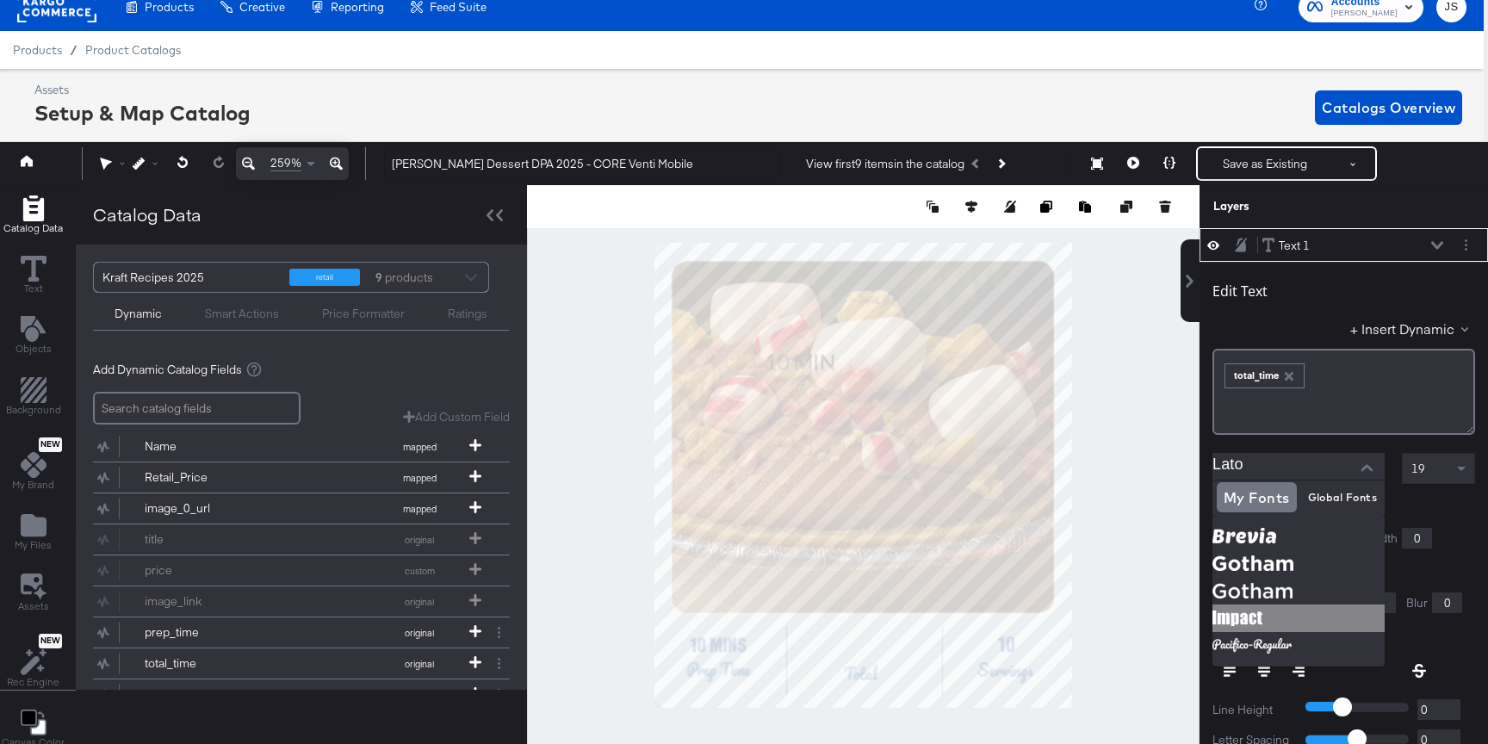
click at [1248, 616] on img at bounding box center [1298, 618] width 172 height 28
type input "Impact"
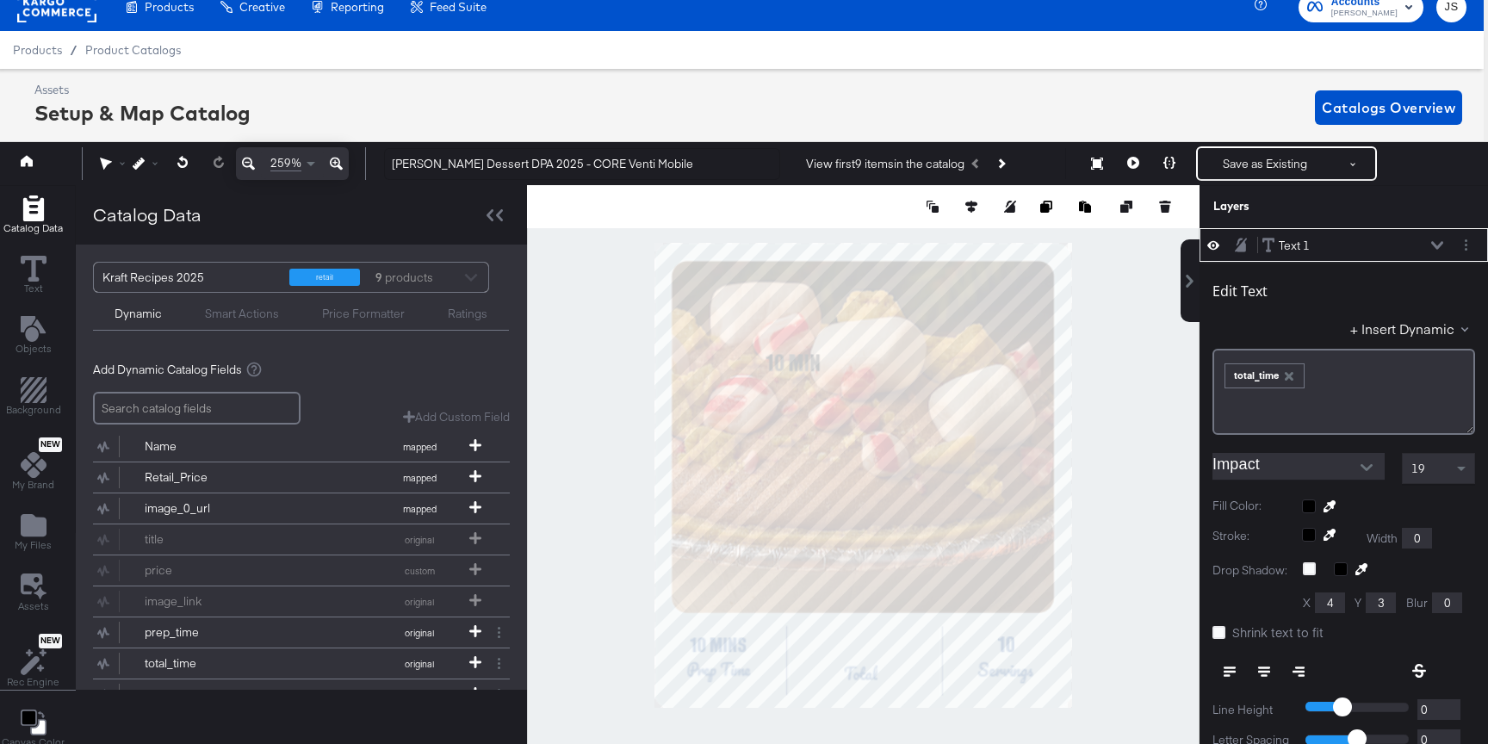
click at [1310, 504] on div at bounding box center [1388, 506] width 173 height 14
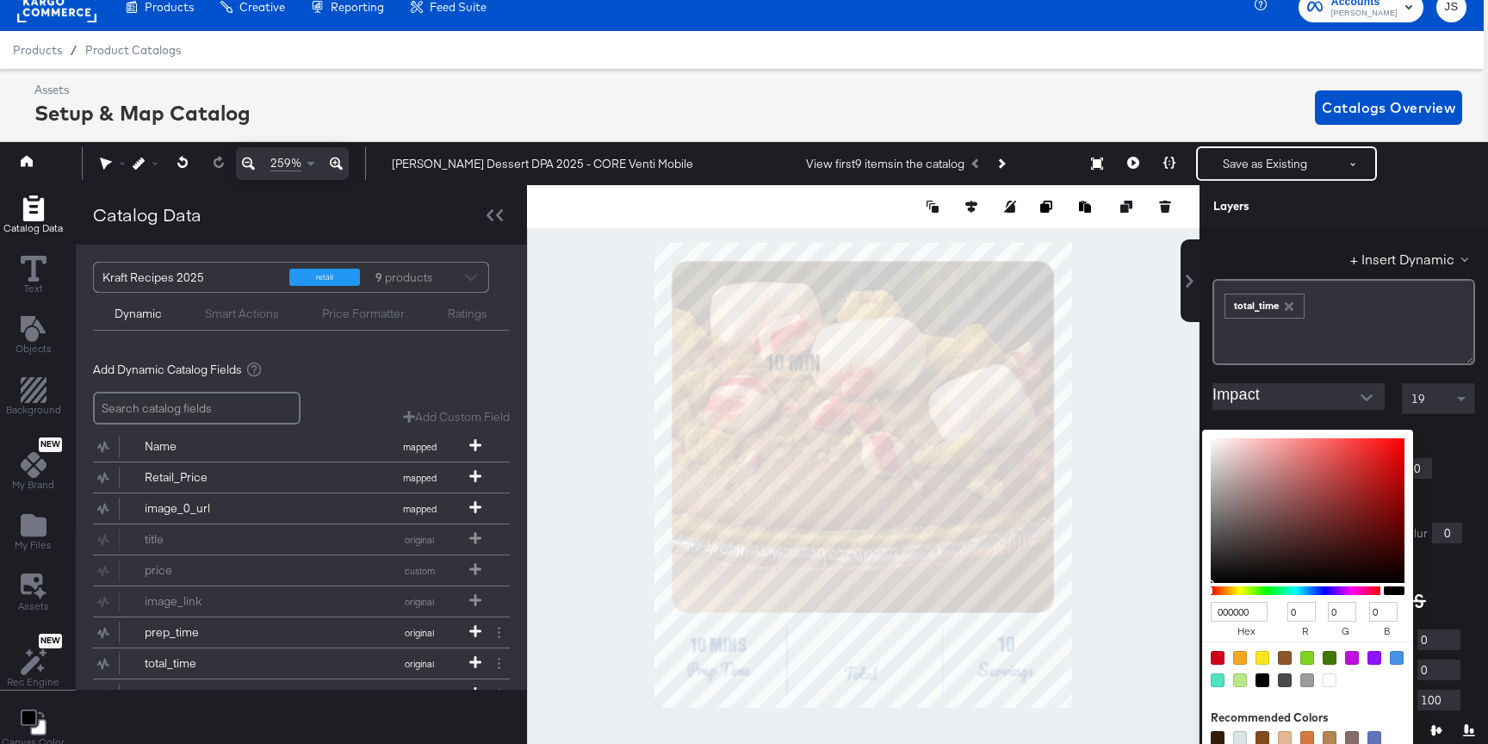
click at [1233, 608] on input "000000" at bounding box center [1239, 612] width 57 height 20
type input "1D4"
type input "17"
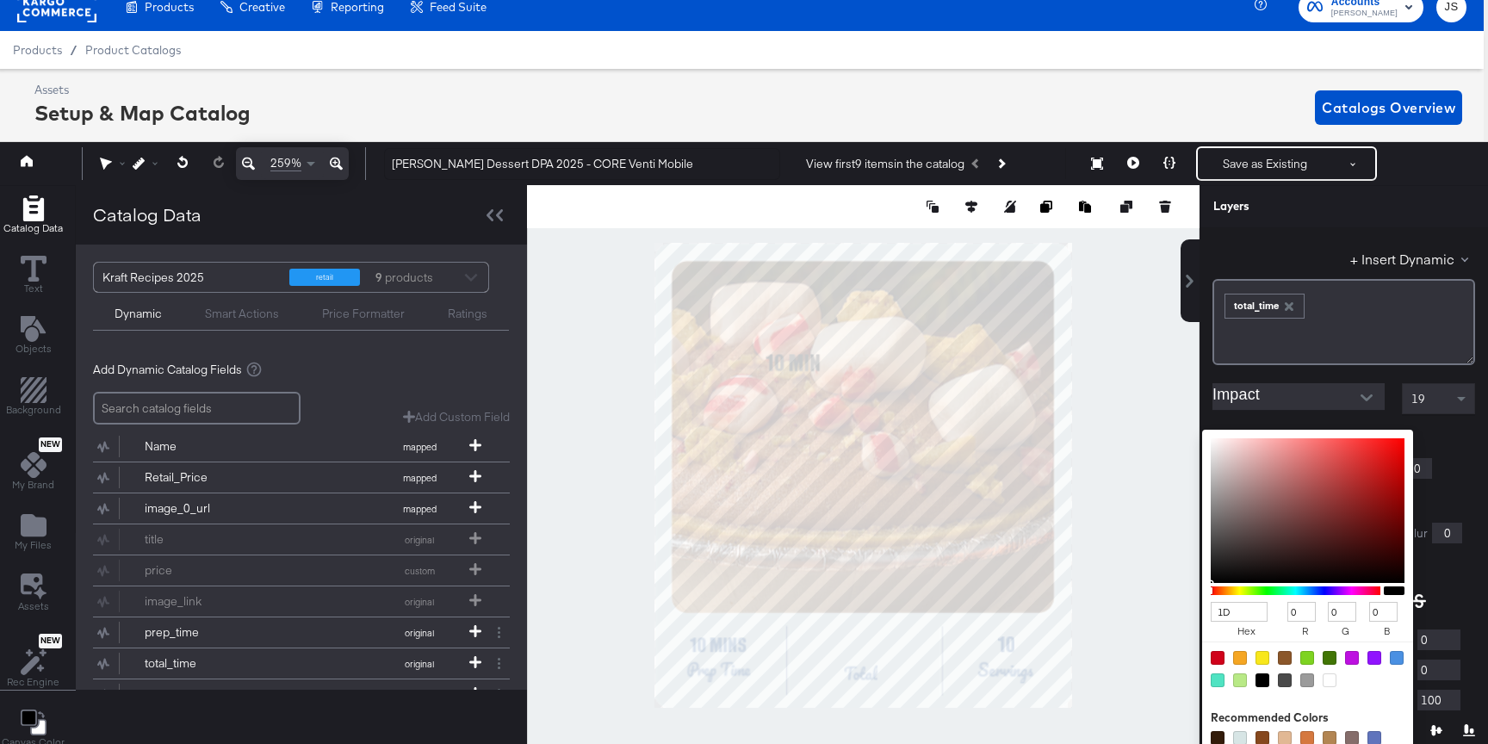
type input "221"
type input "68"
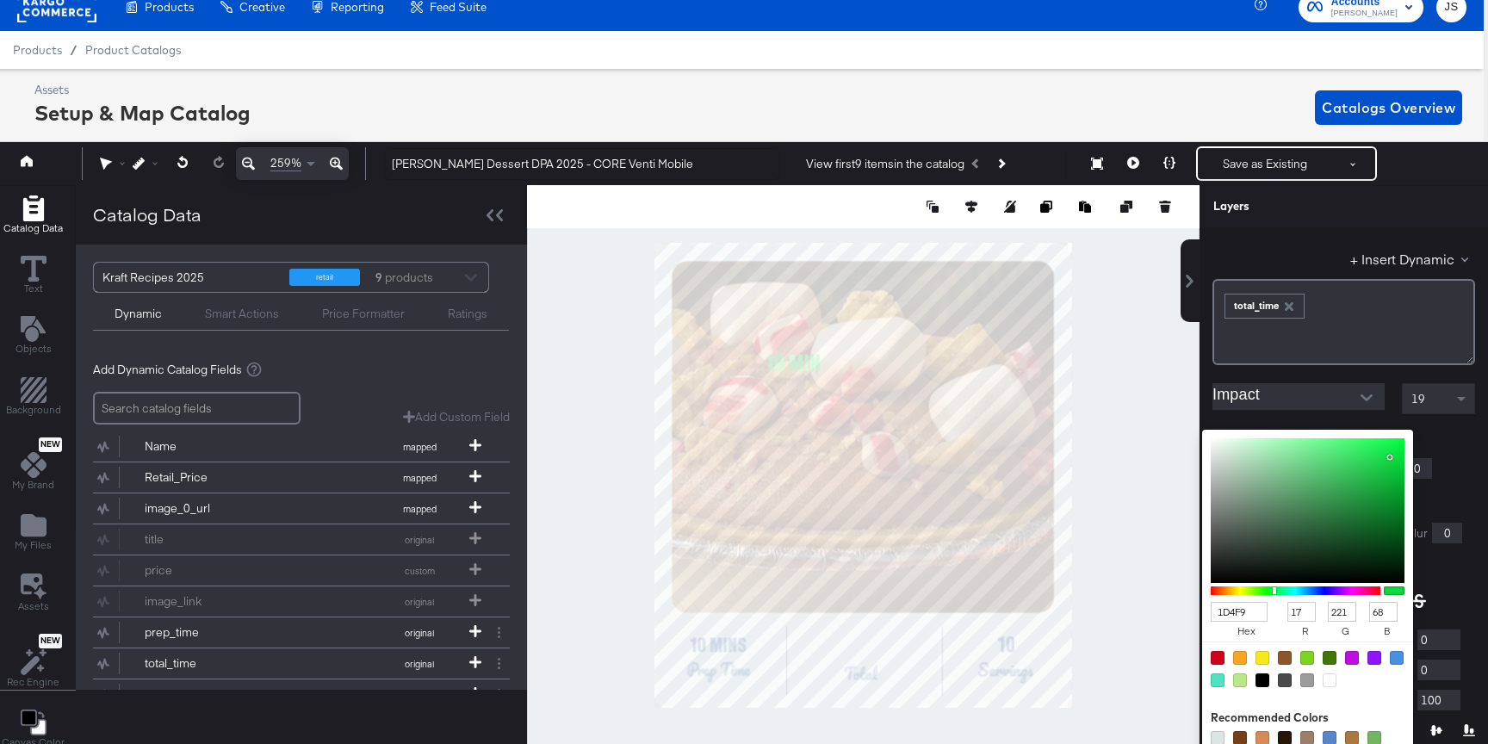
type input "1D4F91"
type input "29"
type input "79"
type input "145"
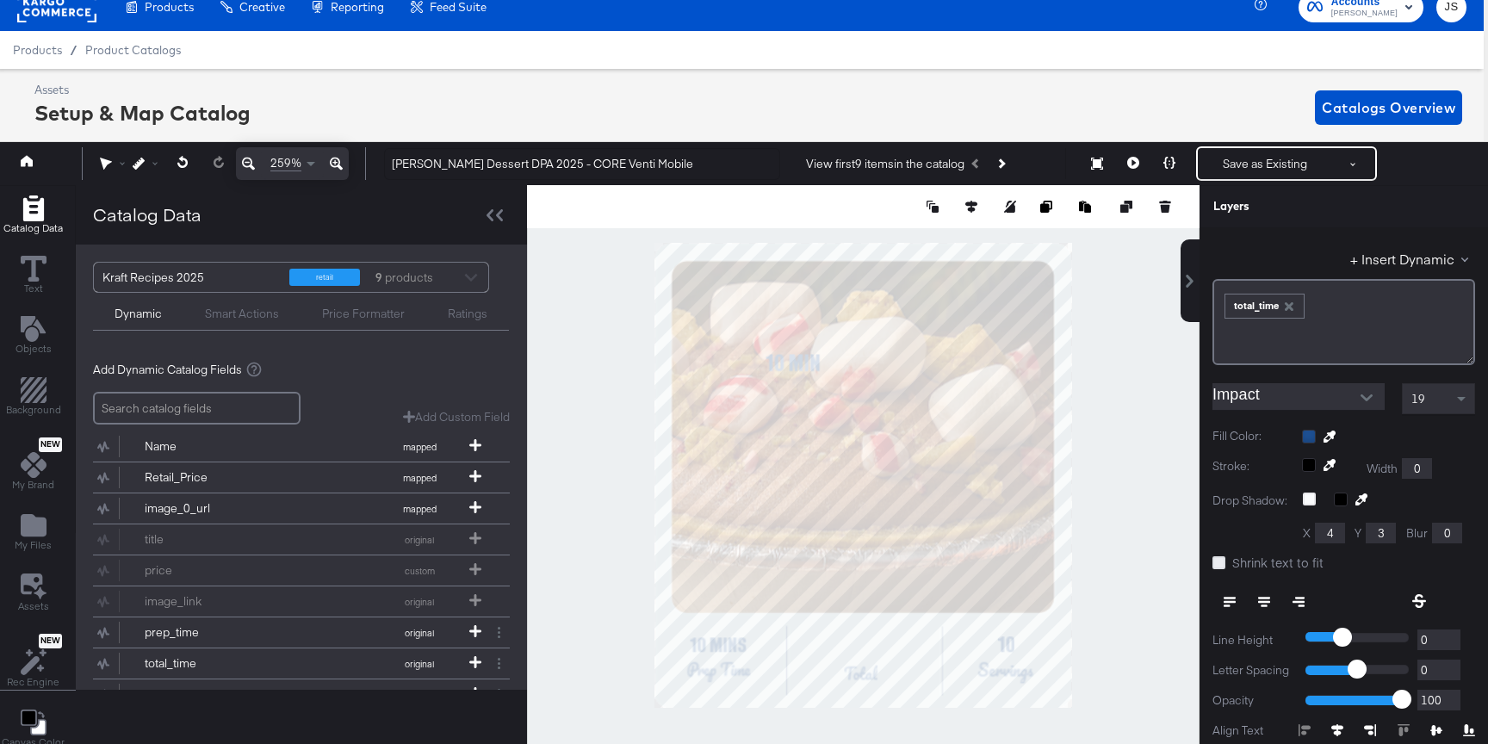
click at [1219, 560] on icon at bounding box center [1218, 562] width 13 height 13
click at [0, 0] on input "Shrink text to fit" at bounding box center [0, 0] width 0 height 0
click at [1260, 598] on icon at bounding box center [1264, 602] width 12 height 12
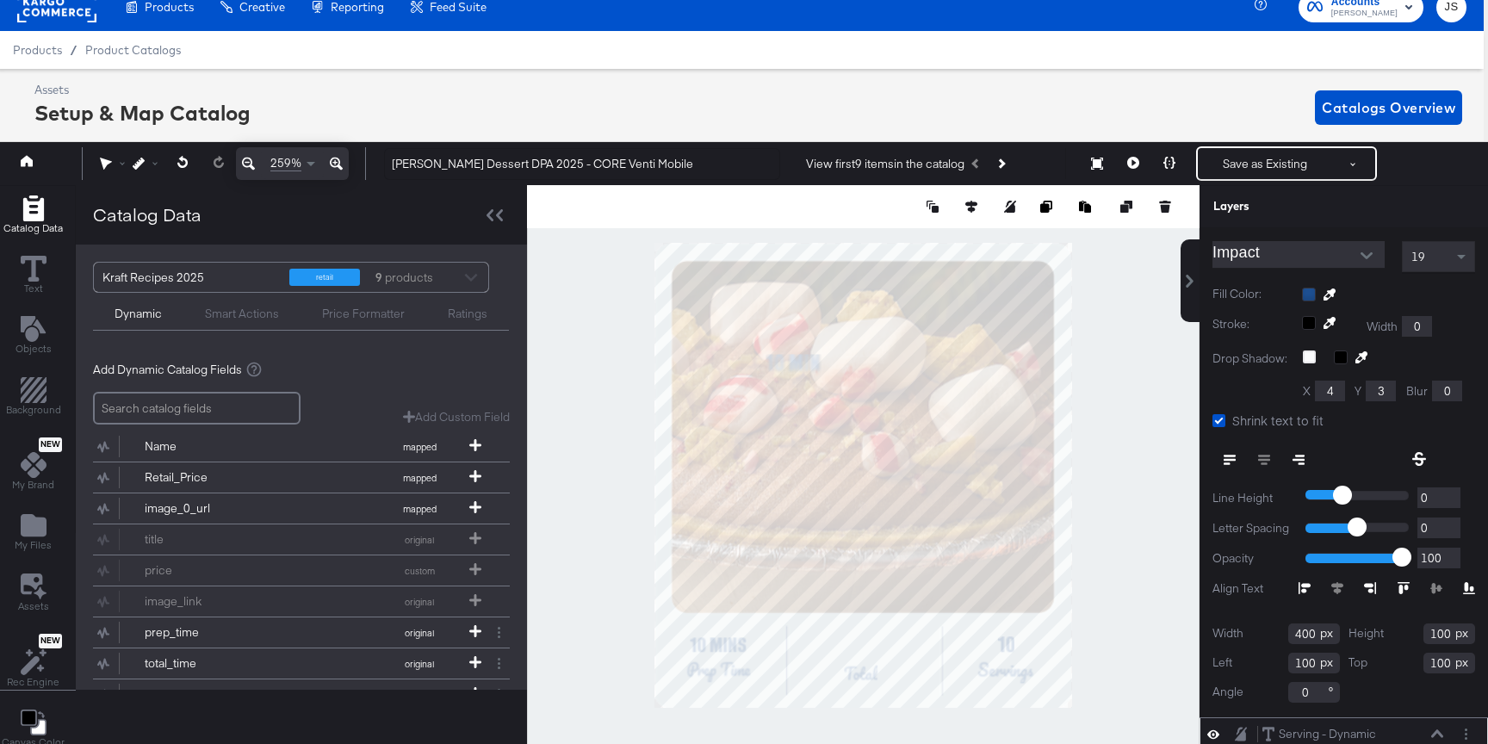
scroll to position [301, 0]
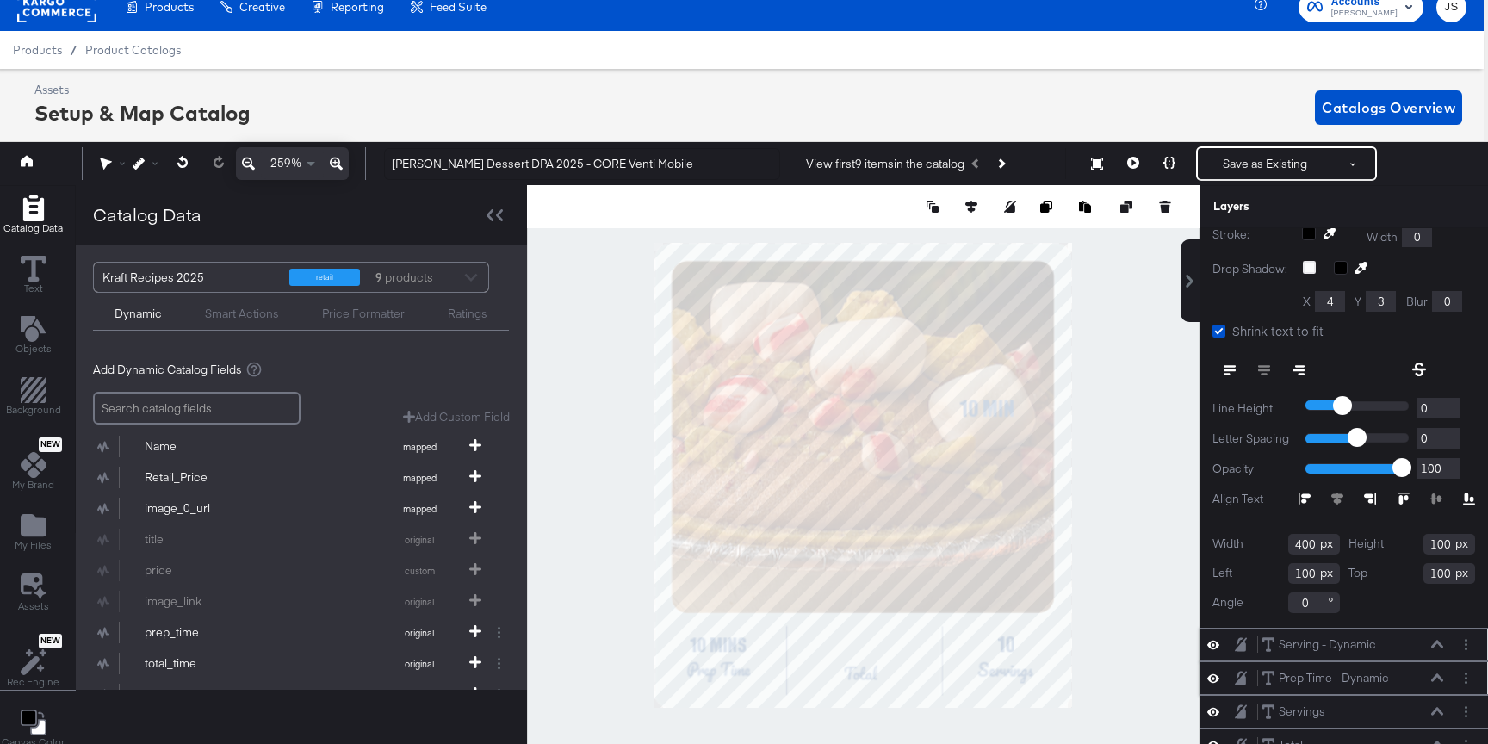
drag, startPoint x: 1314, startPoint y: 542, endPoint x: 1260, endPoint y: 542, distance: 54.2
click at [1260, 542] on div "Width 400" at bounding box center [1275, 544] width 127 height 21
type input "54"
drag, startPoint x: 1449, startPoint y: 542, endPoint x: 1396, endPoint y: 542, distance: 52.5
click at [1396, 542] on div "Height 100" at bounding box center [1411, 544] width 127 height 21
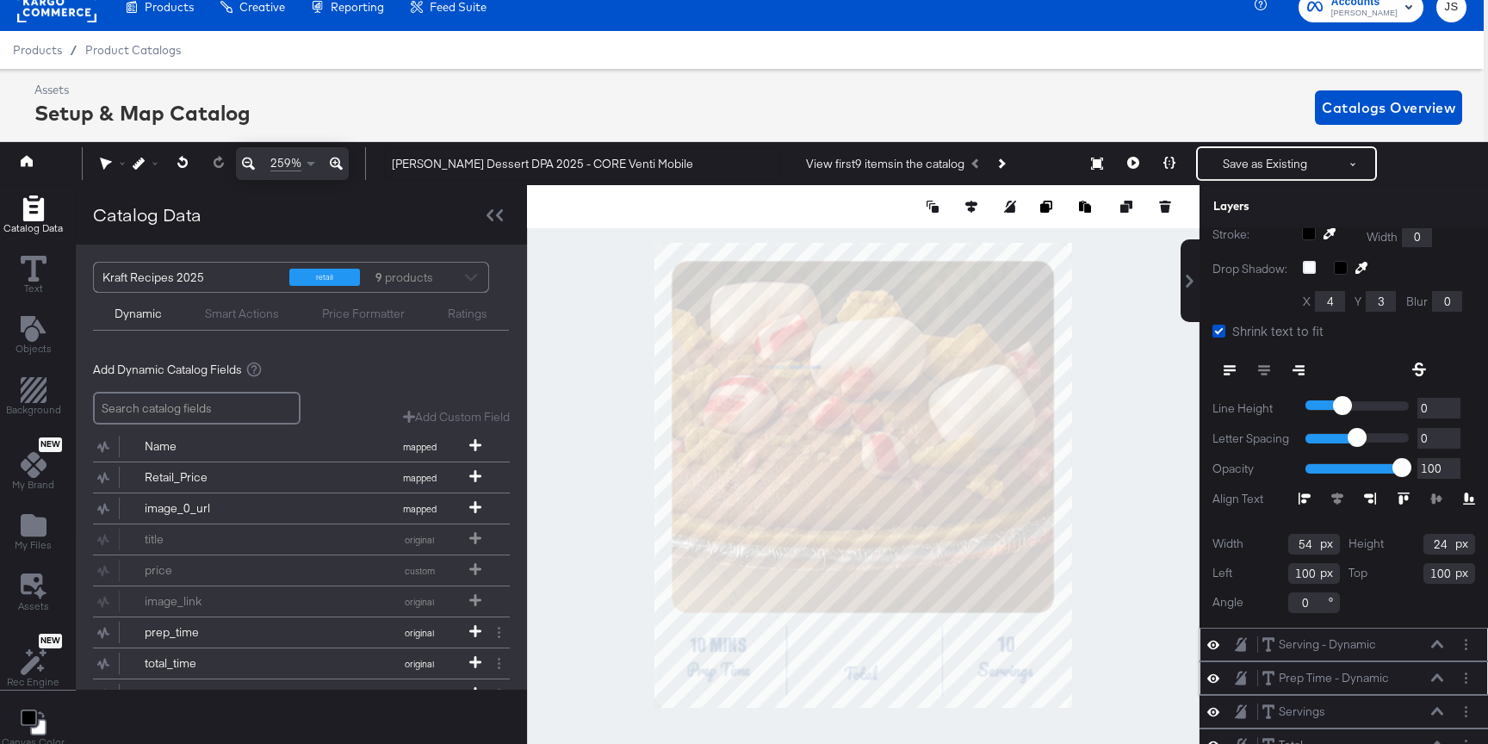
type input "24"
drag, startPoint x: 1310, startPoint y: 574, endPoint x: 1254, endPoint y: 582, distance: 56.5
click at [1254, 582] on div "Width 54 Height 24 Left 100 Top 100 Angle 0" at bounding box center [1343, 573] width 263 height 79
drag, startPoint x: 1315, startPoint y: 576, endPoint x: 1257, endPoint y: 576, distance: 57.7
click at [1257, 576] on div "Left 100" at bounding box center [1275, 573] width 127 height 21
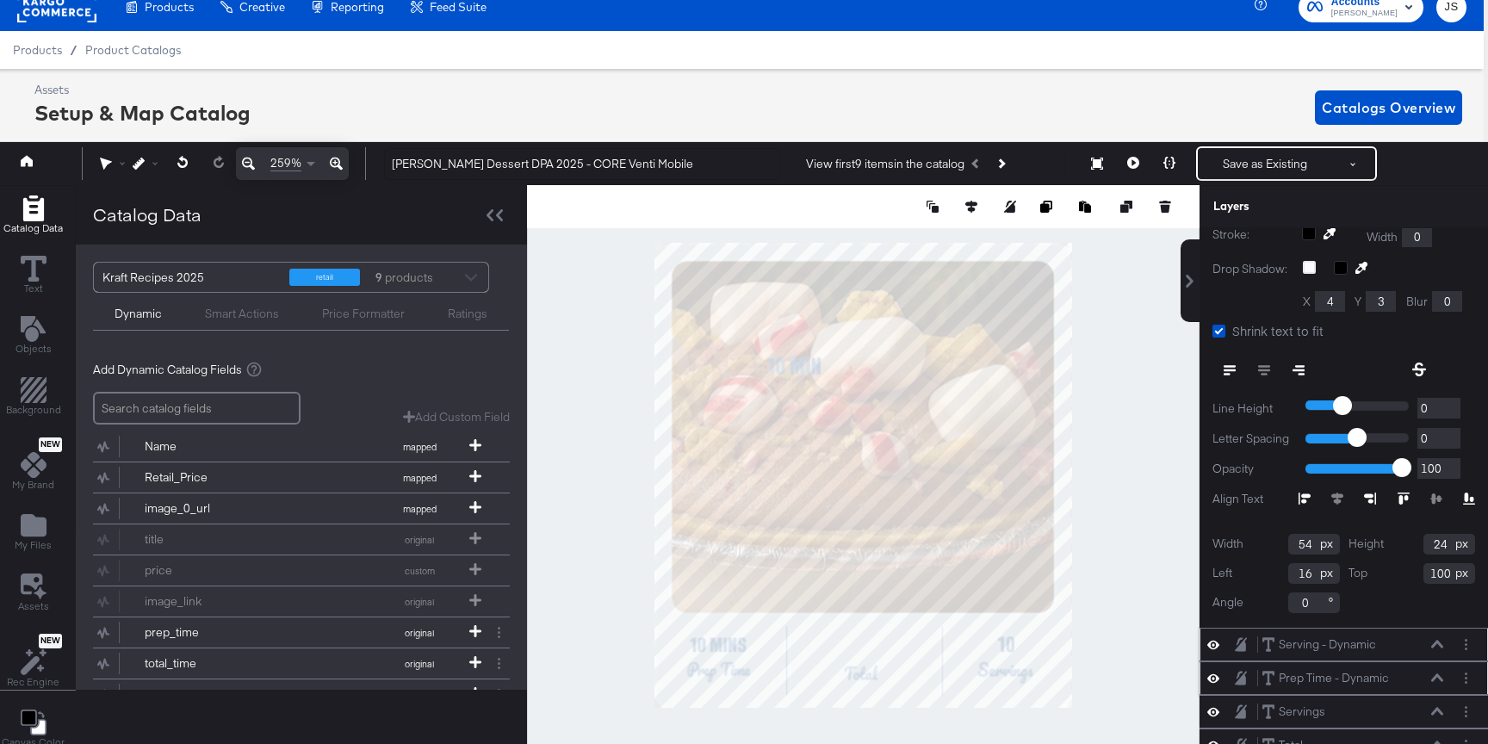
type input "160"
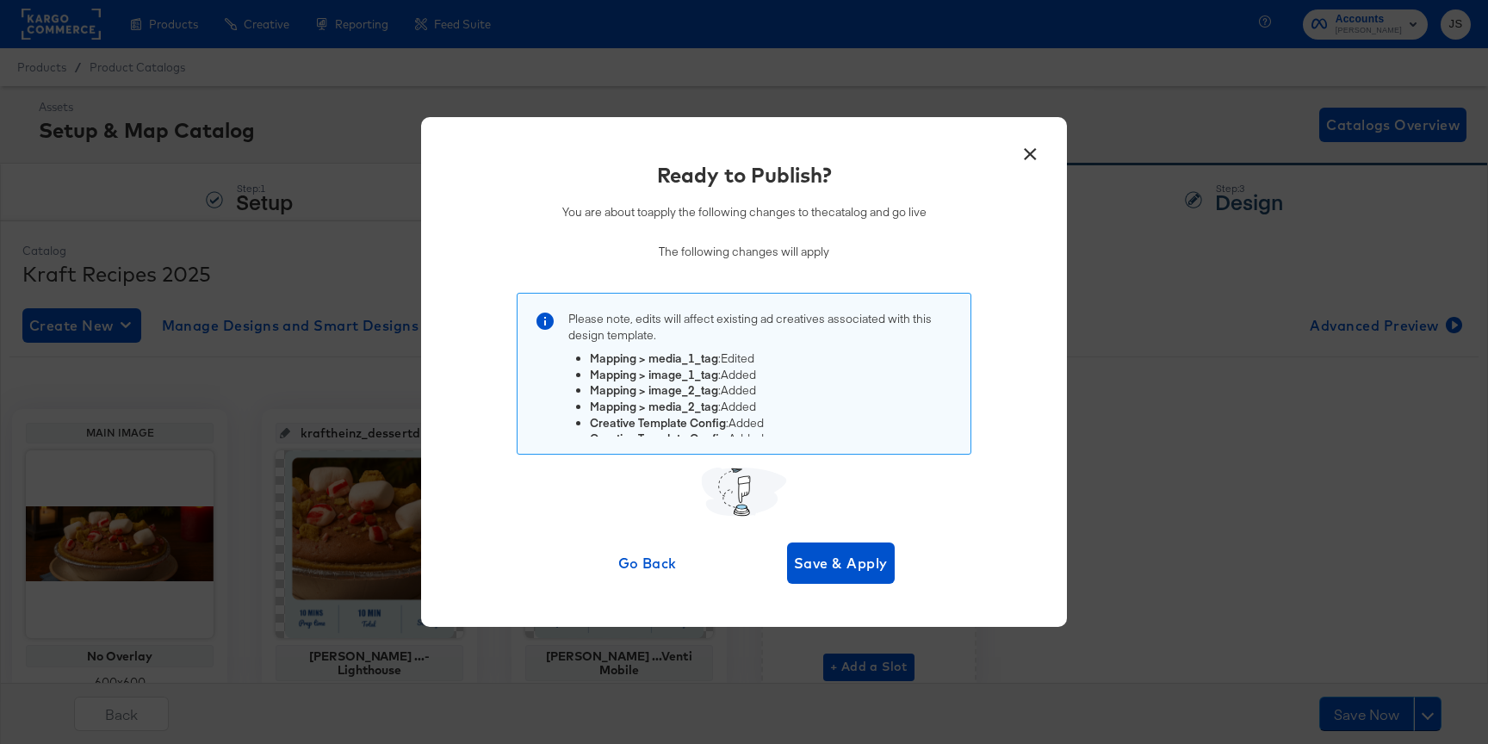
scroll to position [17, 0]
click at [1029, 151] on button "×" at bounding box center [1029, 149] width 31 height 31
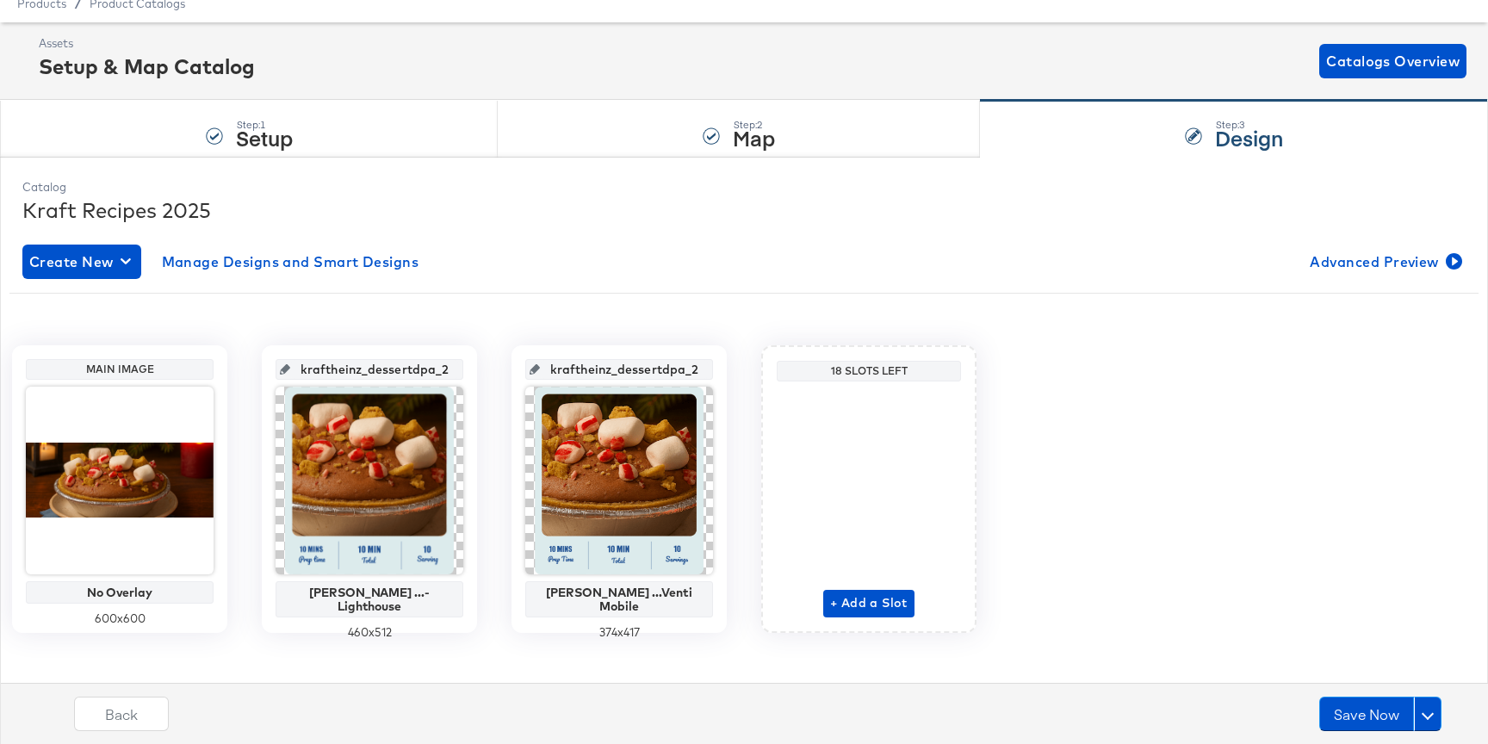
scroll to position [65, 0]
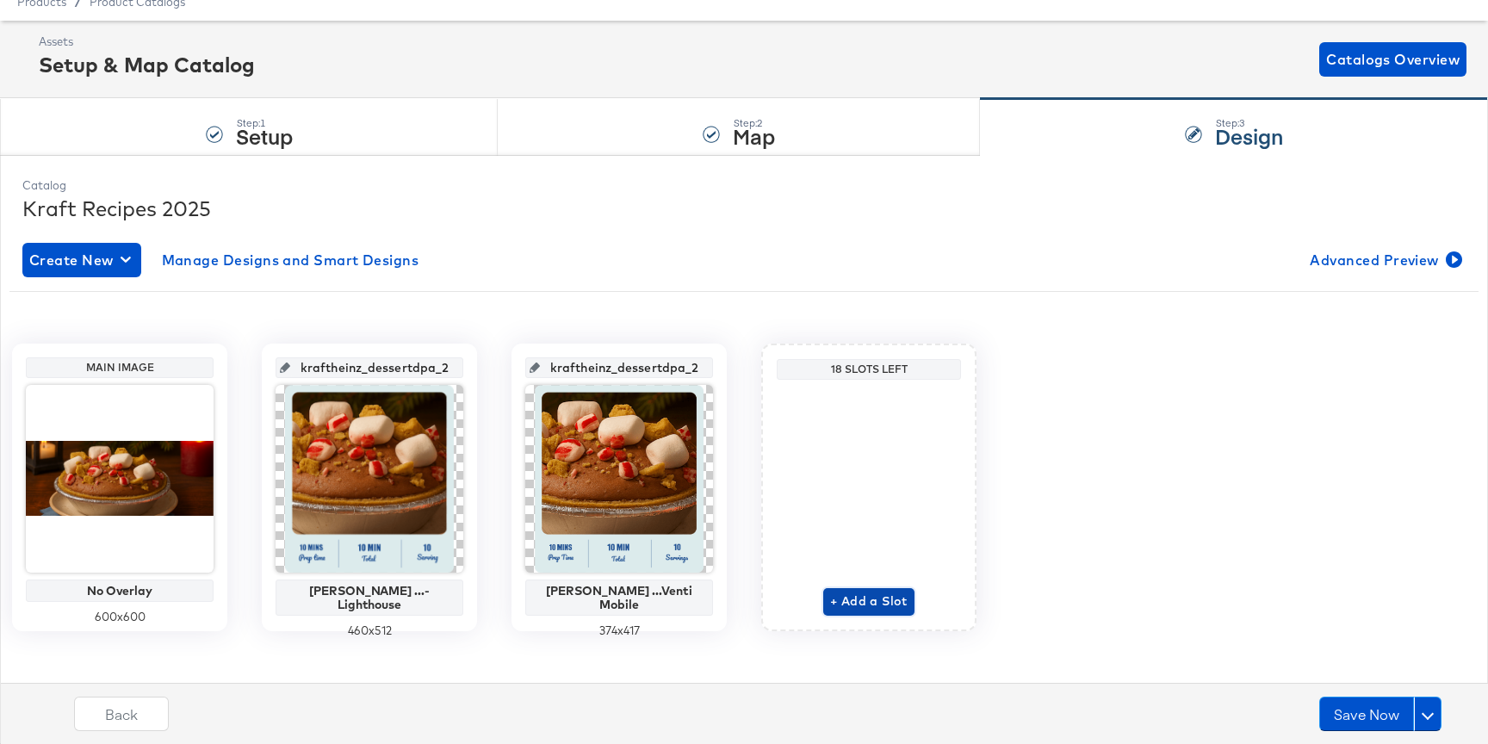
click at [852, 603] on span "+ Add a Slot" at bounding box center [868, 602] width 77 height 22
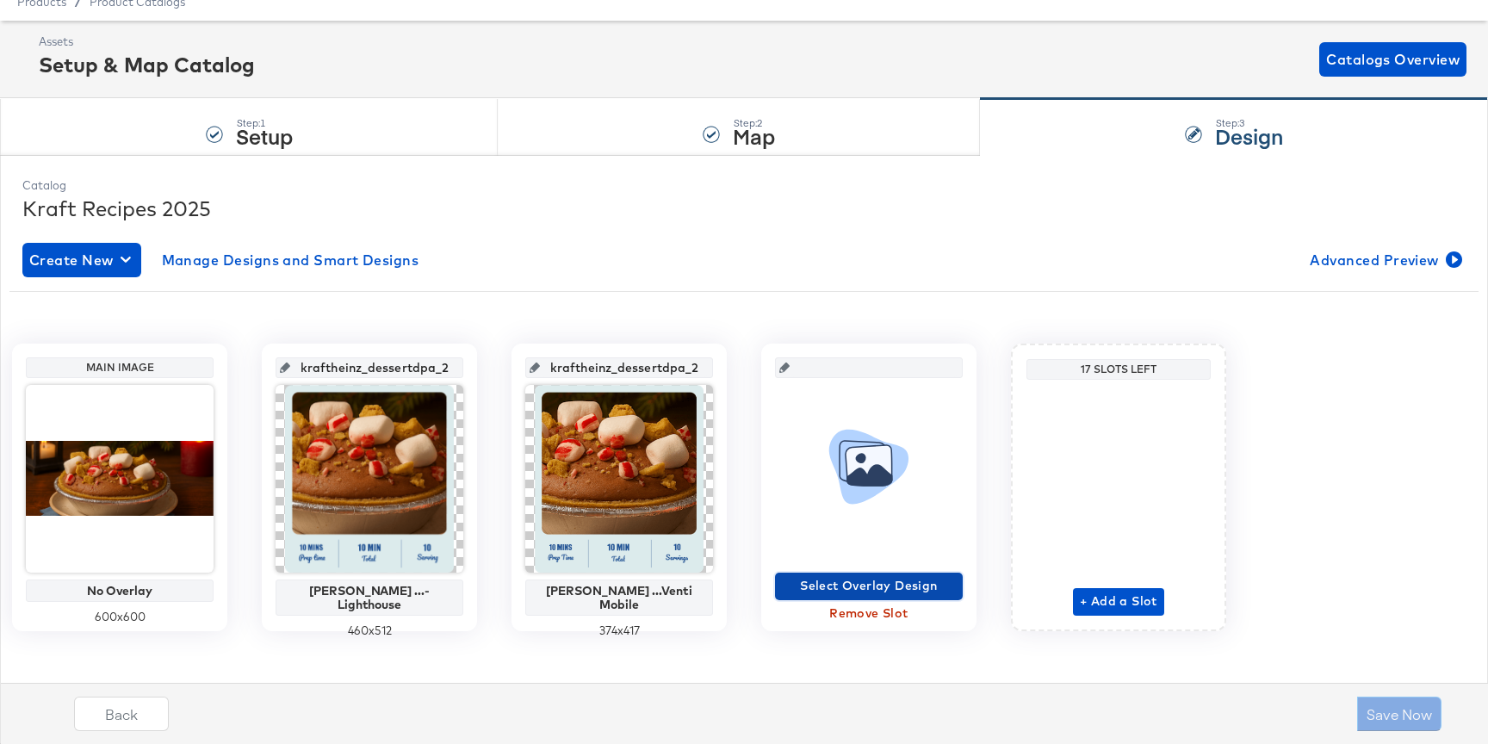
click at [862, 587] on span "Select Overlay Design" at bounding box center [869, 586] width 174 height 22
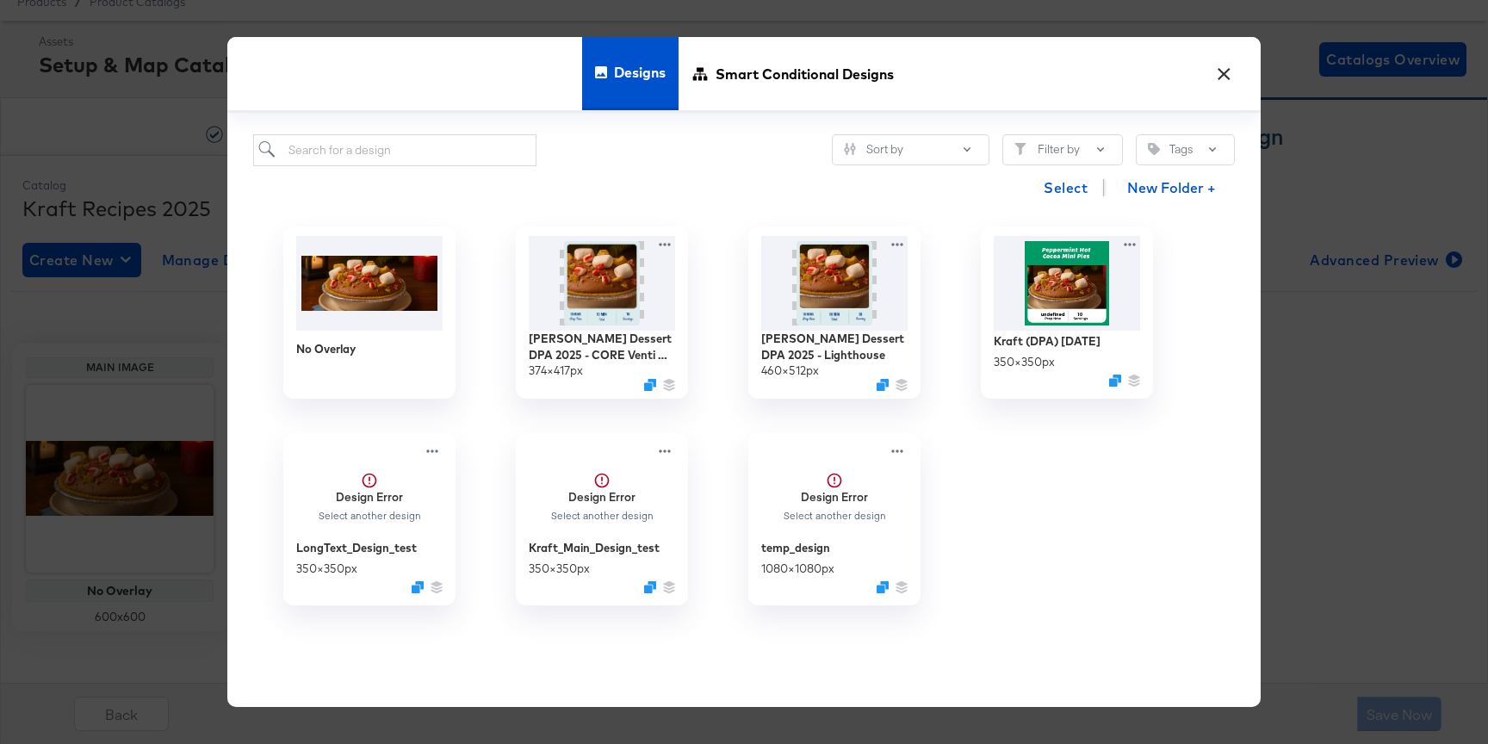
click at [1220, 75] on button "×" at bounding box center [1223, 69] width 31 height 31
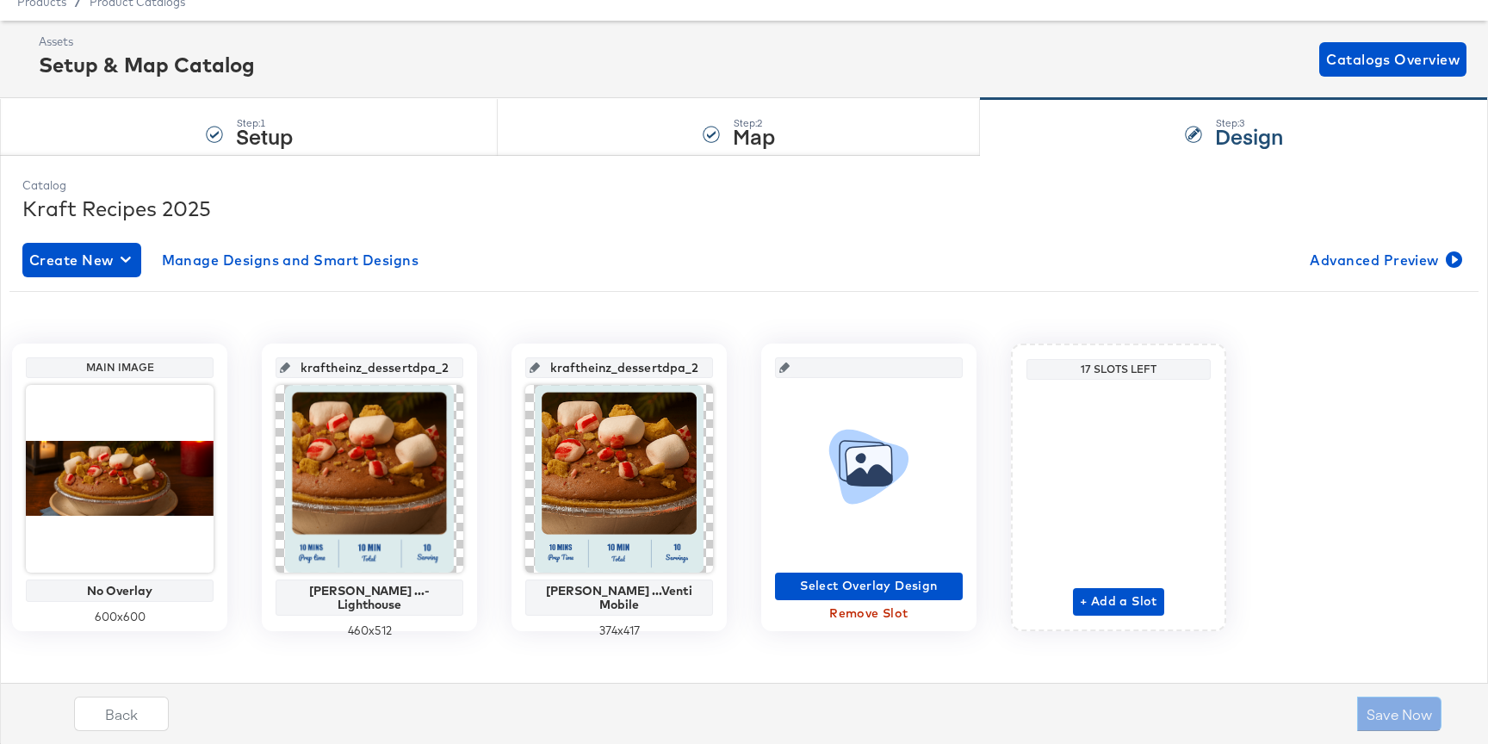
click at [918, 248] on div "Create New Manage Designs and Smart Designs Advanced Preview" at bounding box center [743, 260] width 1443 height 34
click at [705, 261] on div "Create New Manage Designs and Smart Designs Advanced Preview" at bounding box center [743, 260] width 1443 height 34
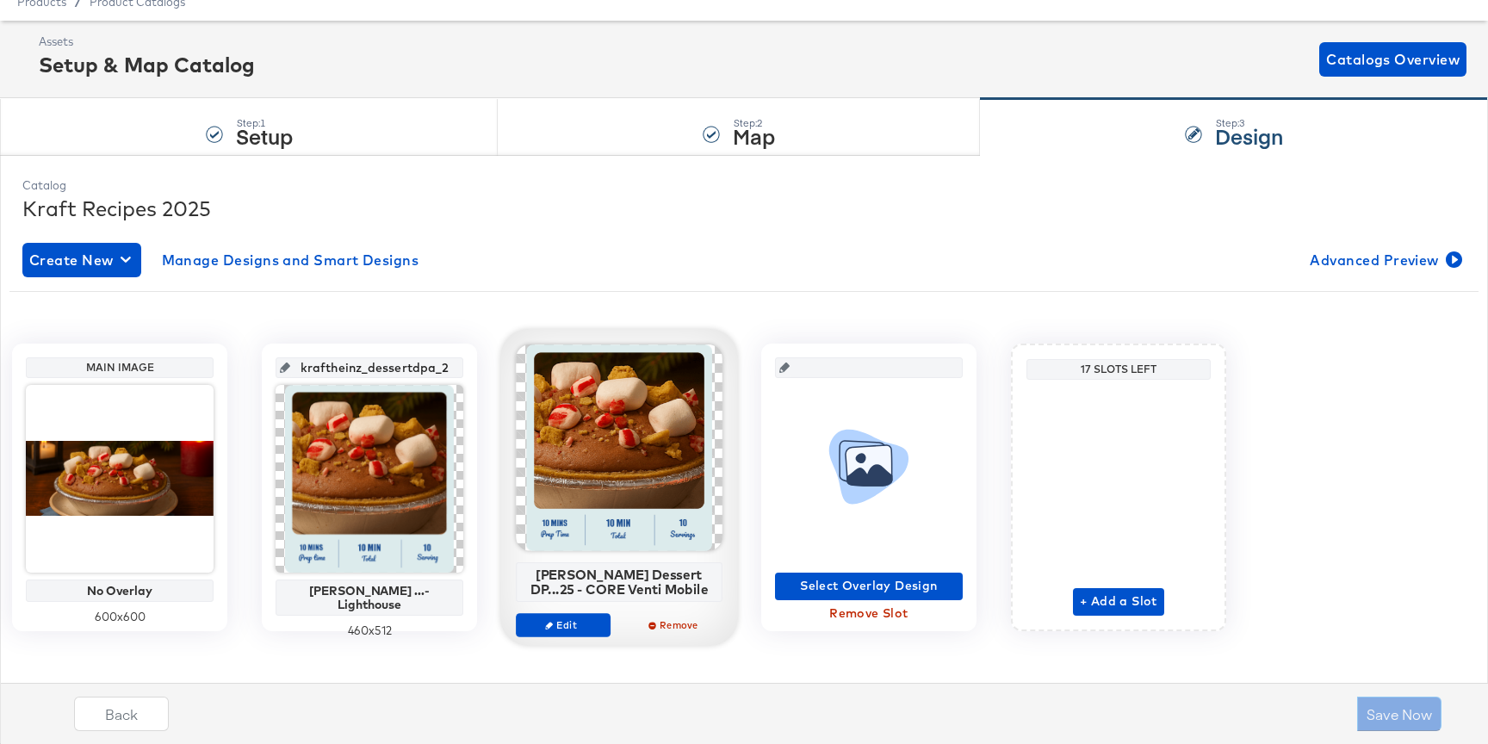
click at [681, 424] on div at bounding box center [619, 447] width 207 height 207
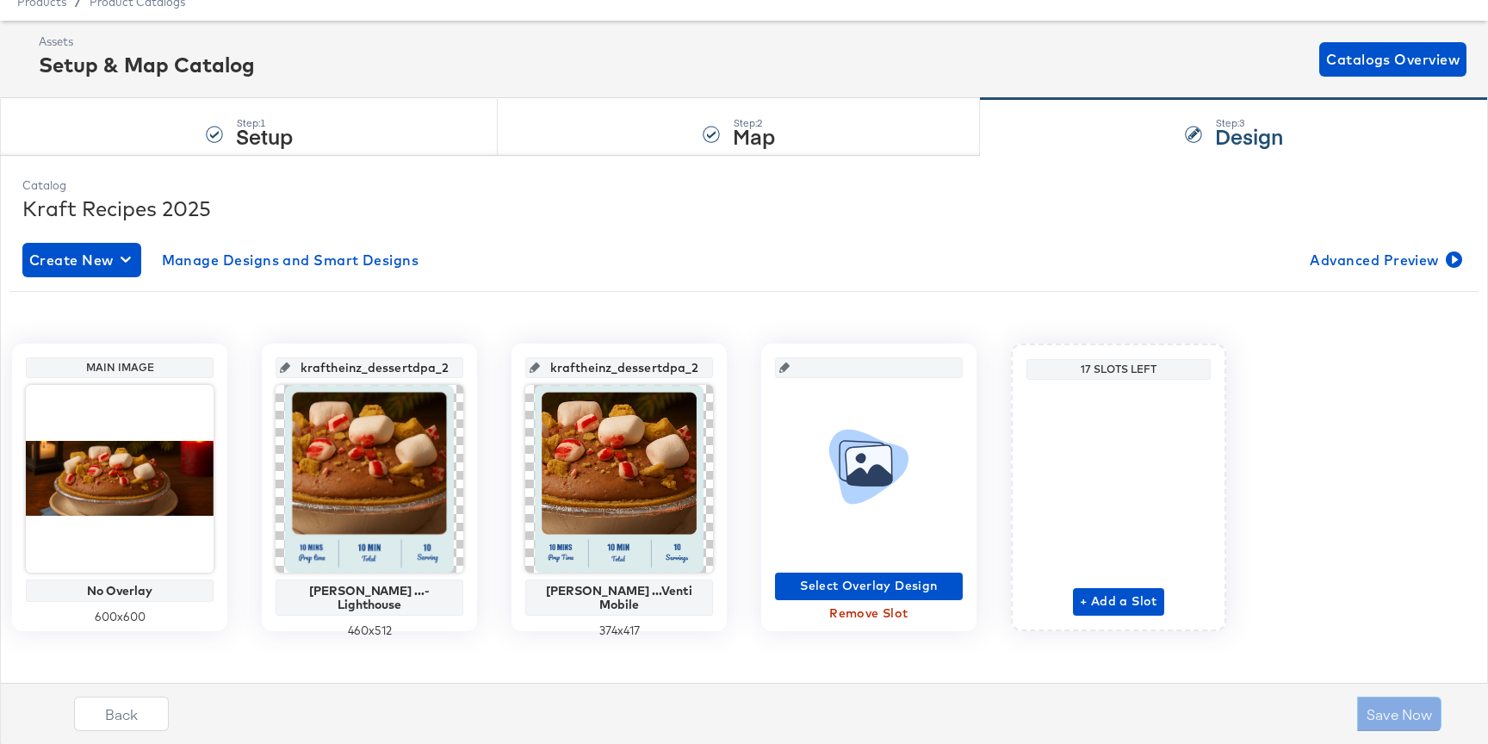
click at [831, 609] on span "Remove Slot" at bounding box center [869, 614] width 174 height 22
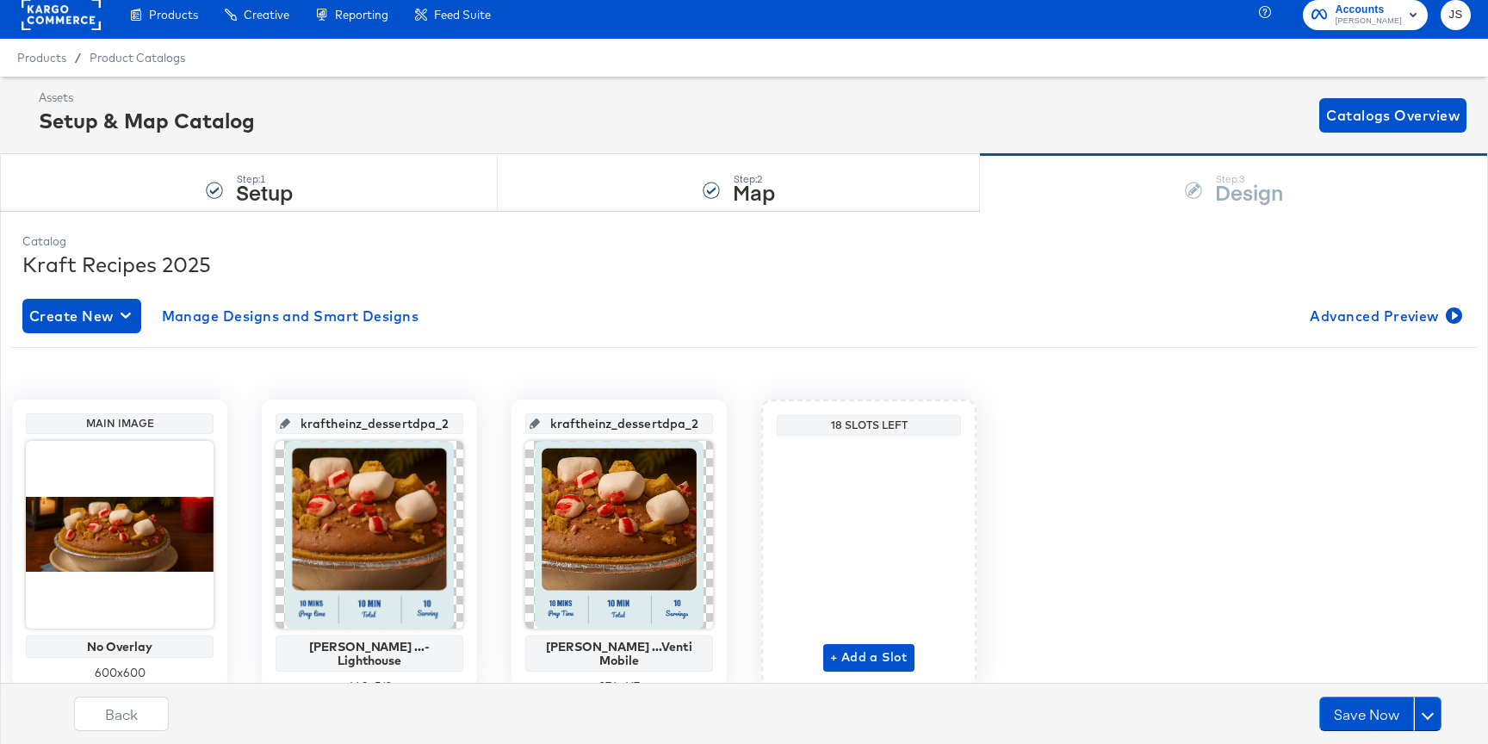
scroll to position [77, 0]
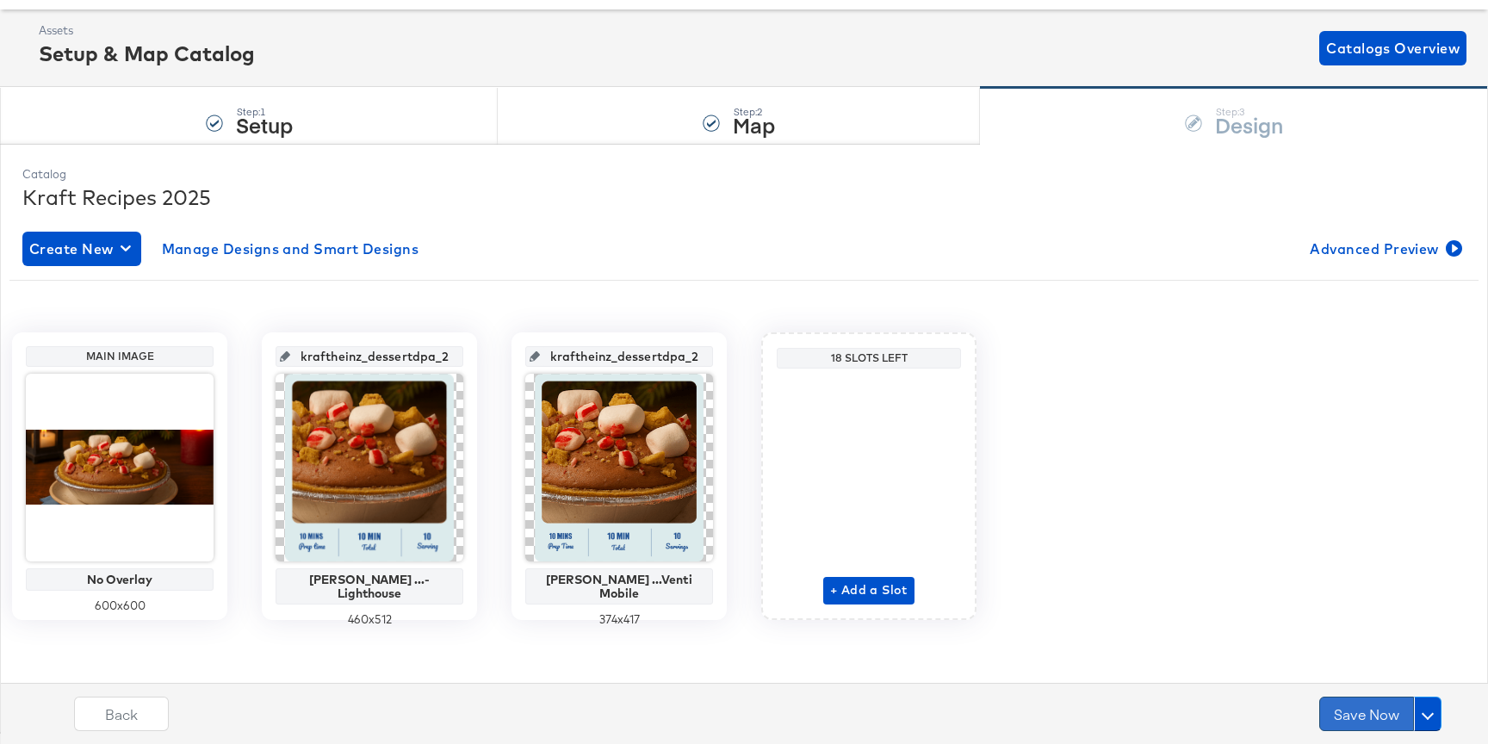
click at [1331, 703] on button "Save Now" at bounding box center [1366, 714] width 95 height 34
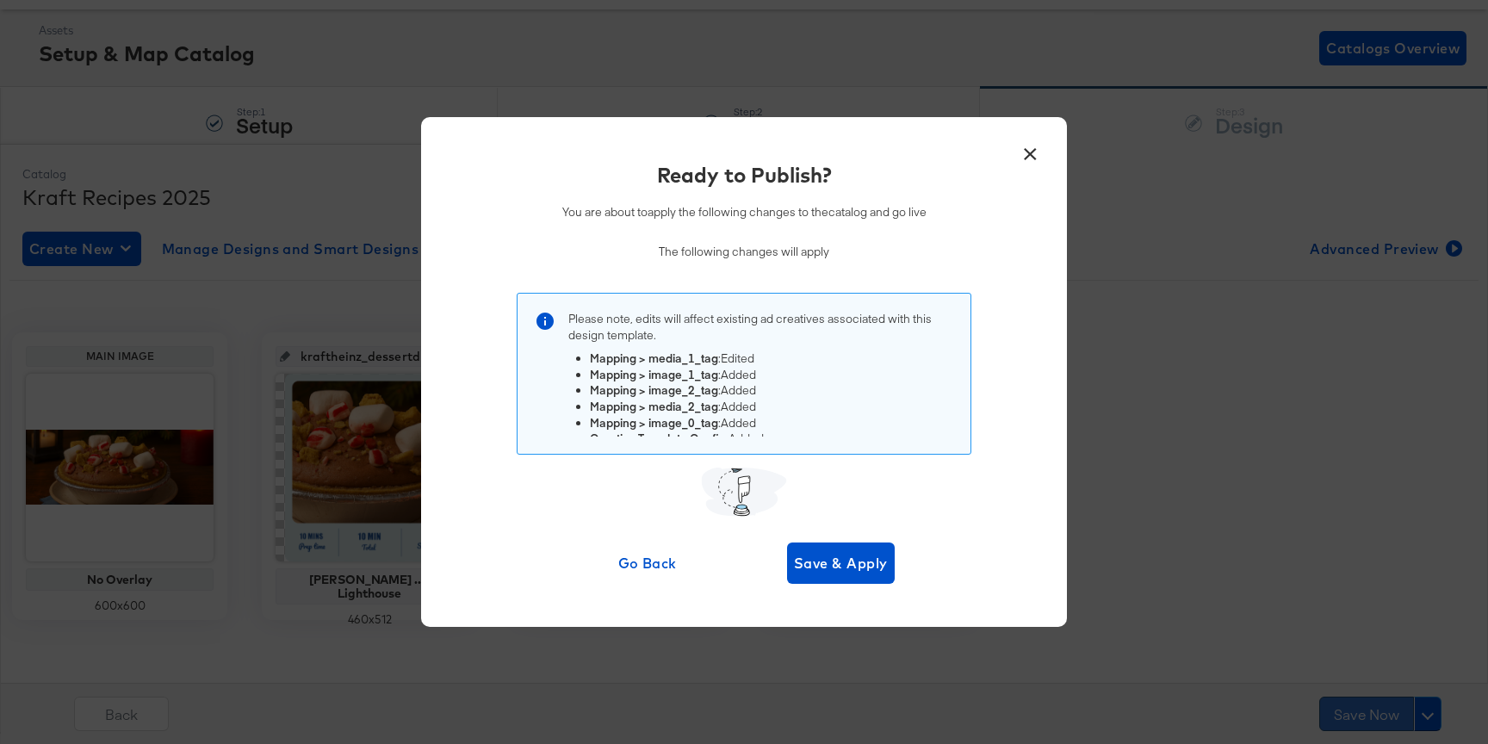
scroll to position [0, 0]
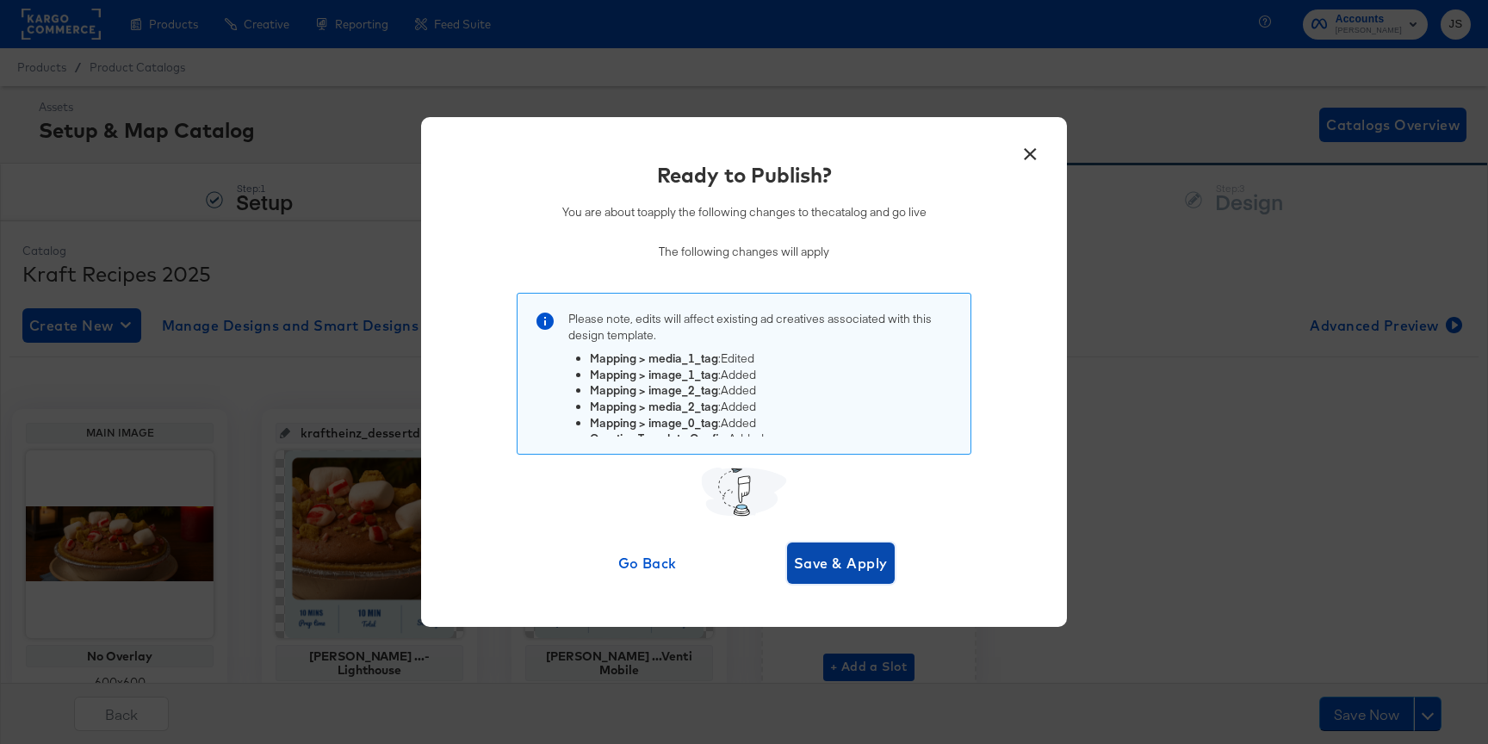
click at [869, 561] on span "Save & Apply" at bounding box center [841, 563] width 94 height 24
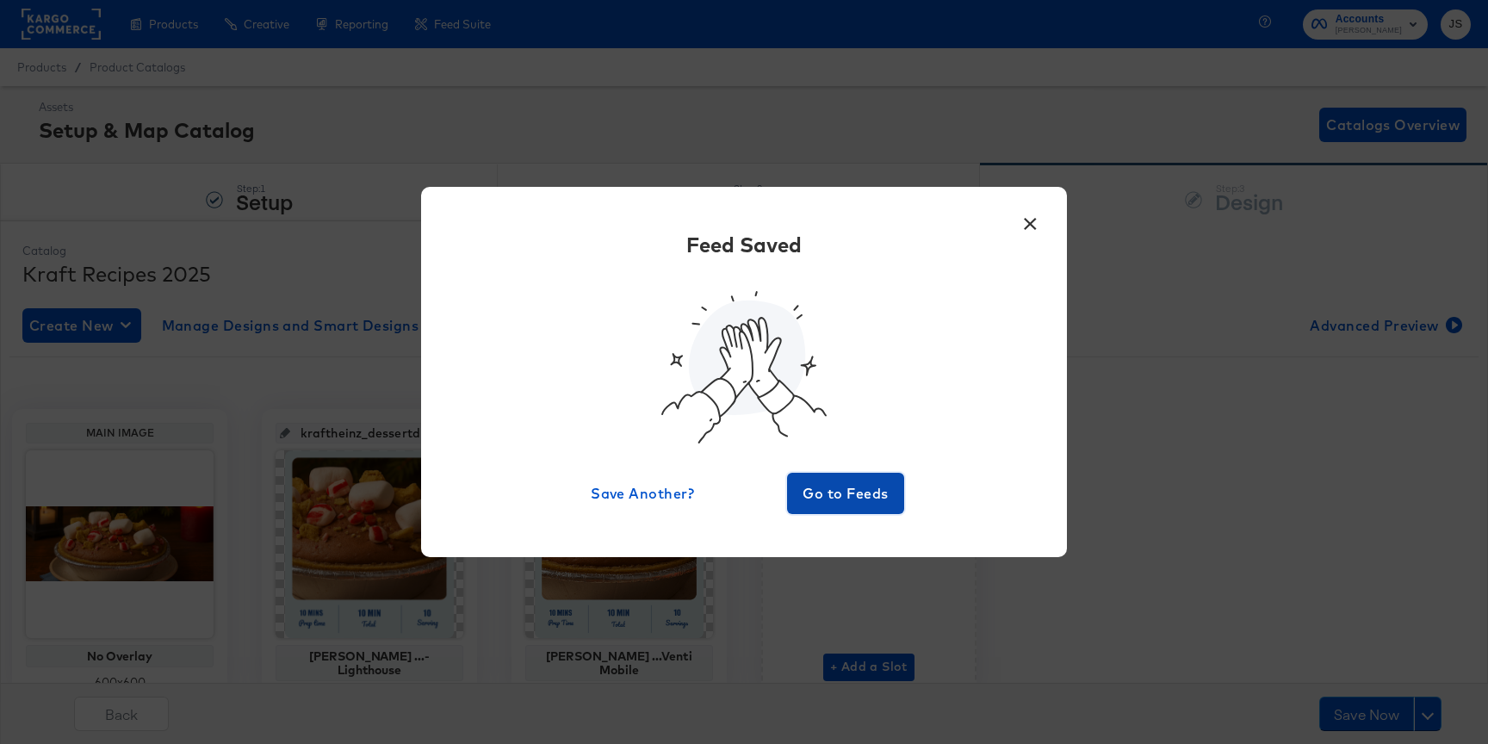
click at [867, 494] on span "Go to Feeds" at bounding box center [845, 493] width 103 height 24
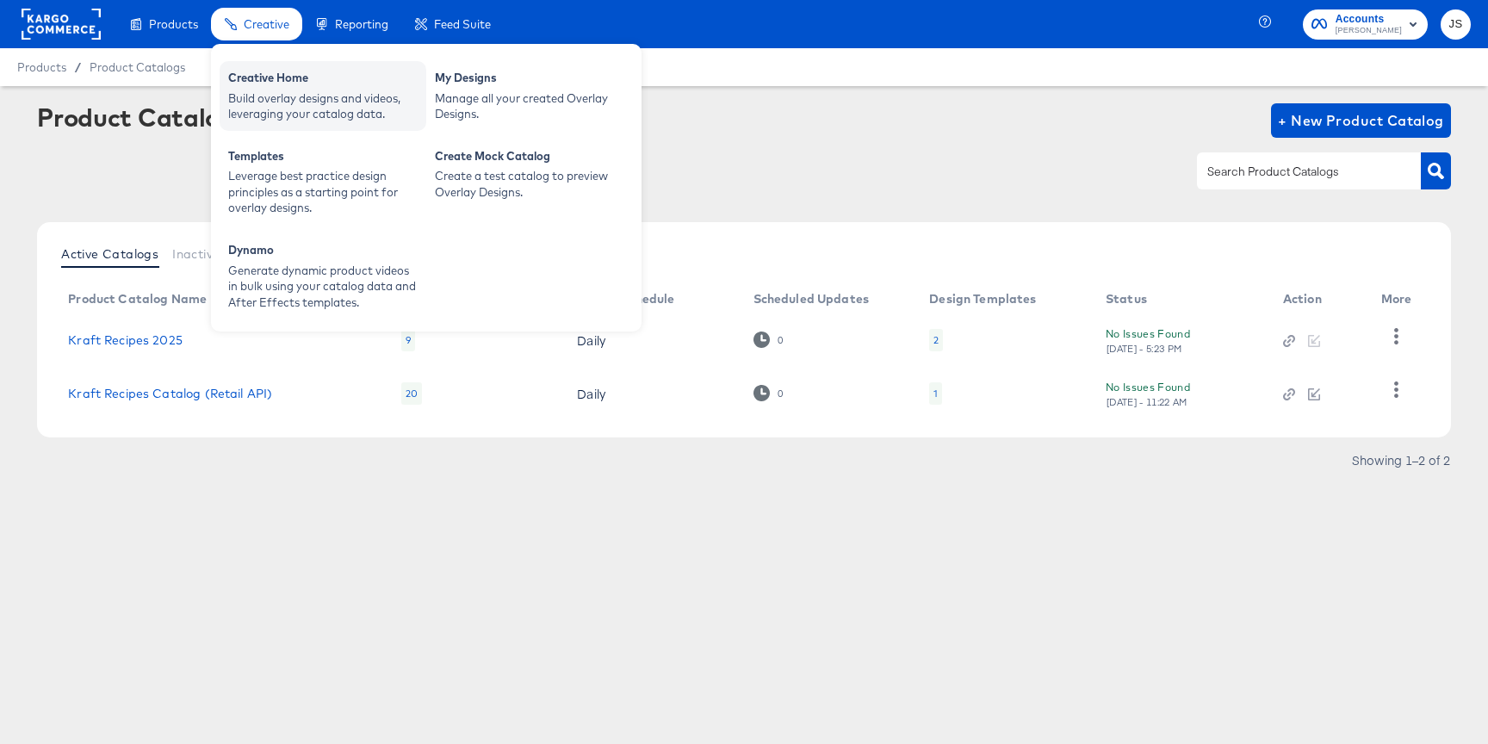
click at [280, 84] on div "Creative Home" at bounding box center [322, 80] width 189 height 21
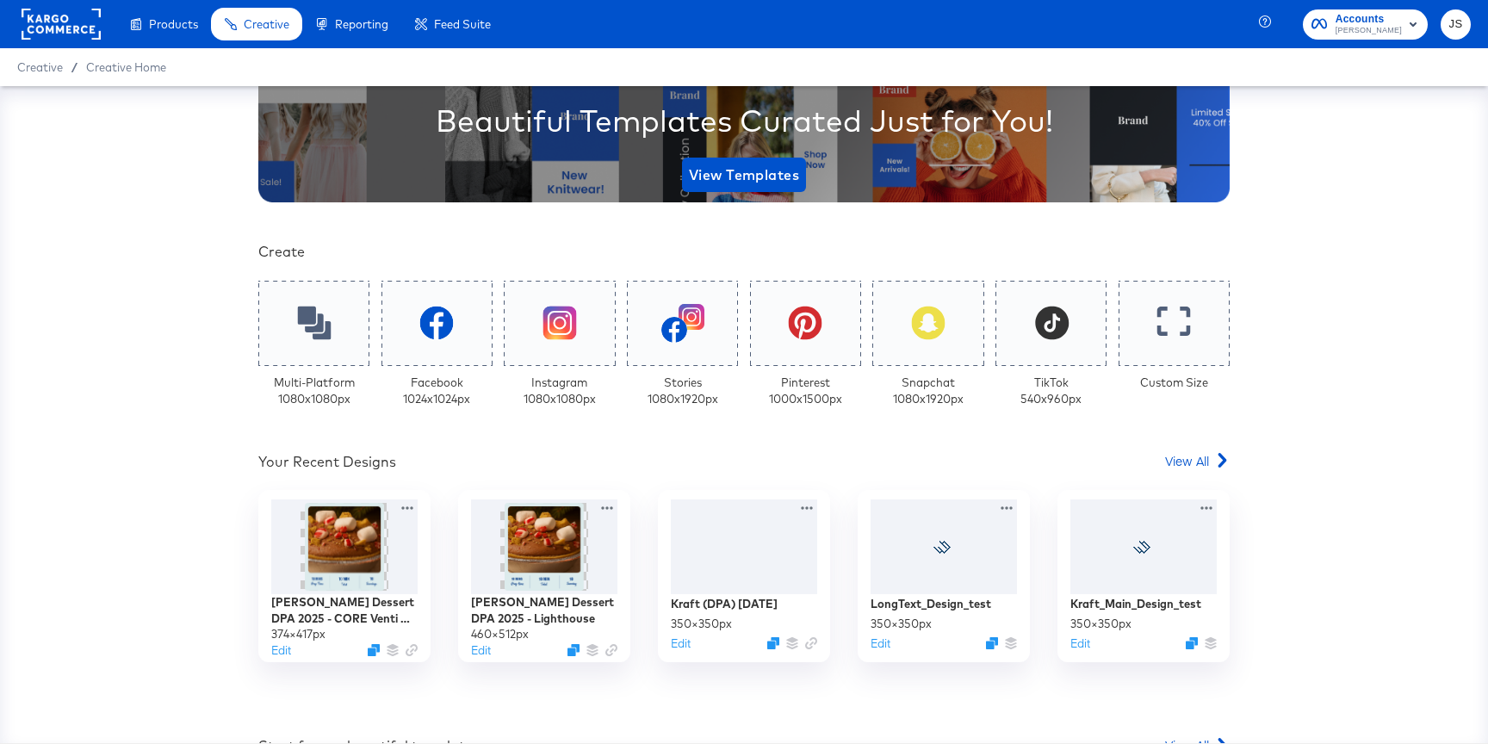
scroll to position [230, 0]
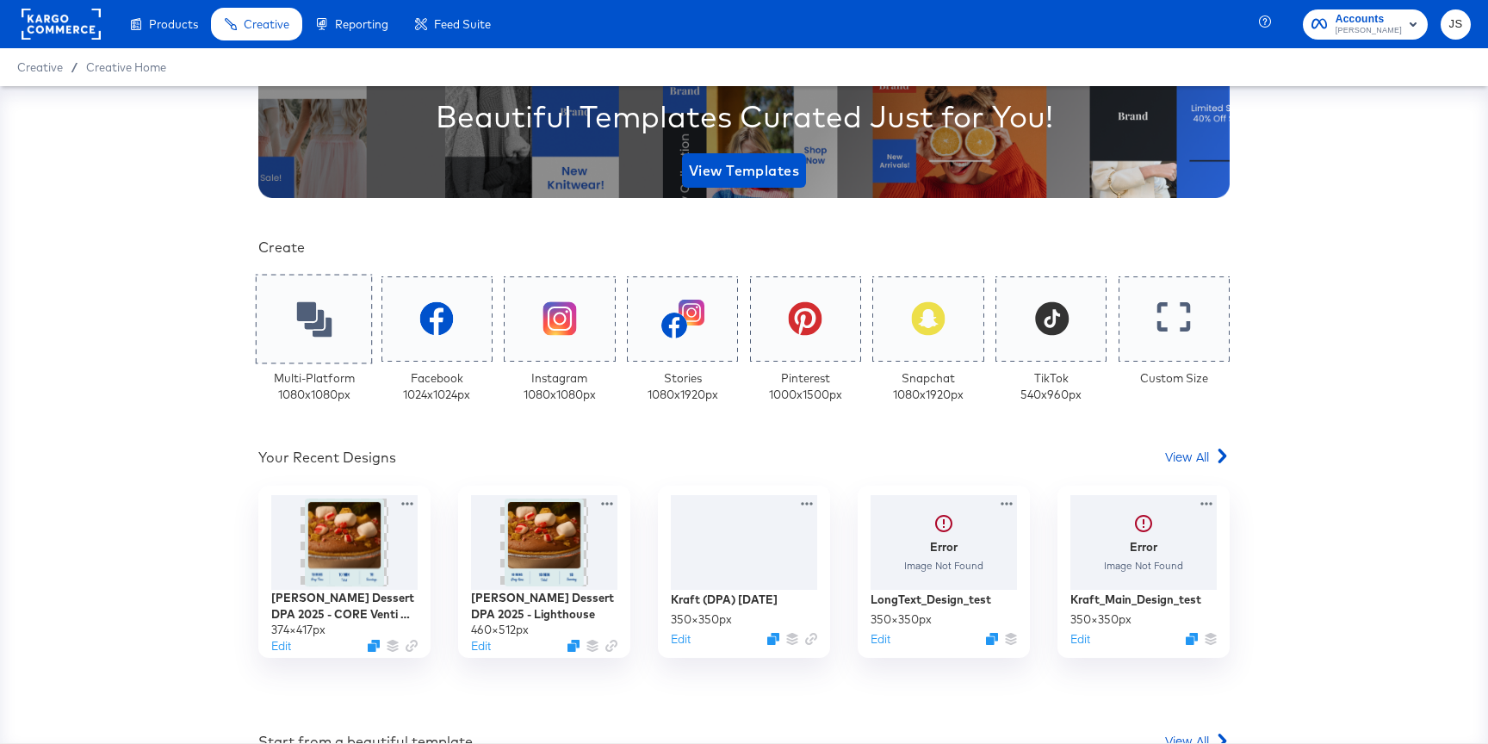
click at [302, 320] on icon at bounding box center [313, 318] width 35 height 35
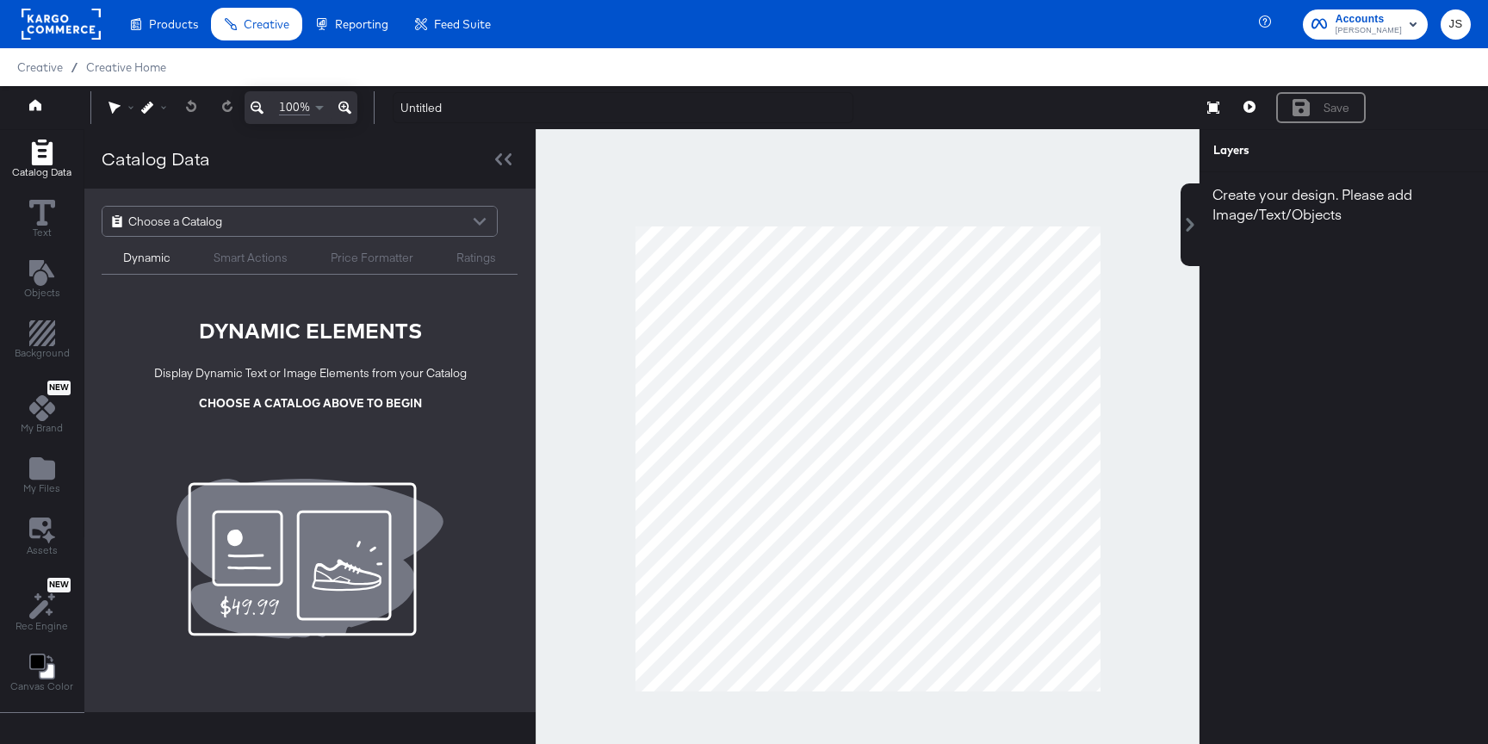
click at [368, 217] on div "Choose a Catalog" at bounding box center [299, 221] width 394 height 29
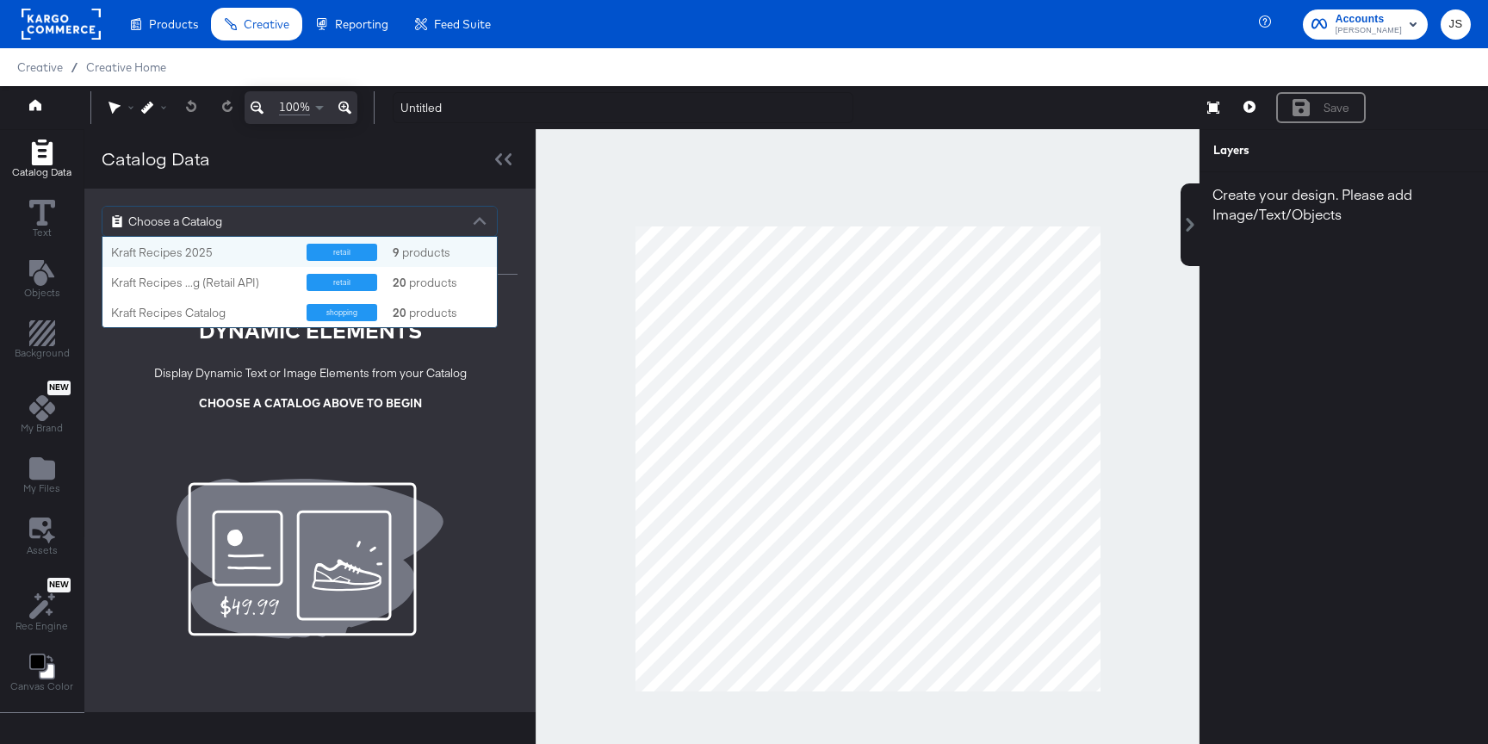
scroll to position [90, 394]
click at [249, 261] on div "Kraft Recipes 2025 retail 9 products" at bounding box center [299, 252] width 394 height 30
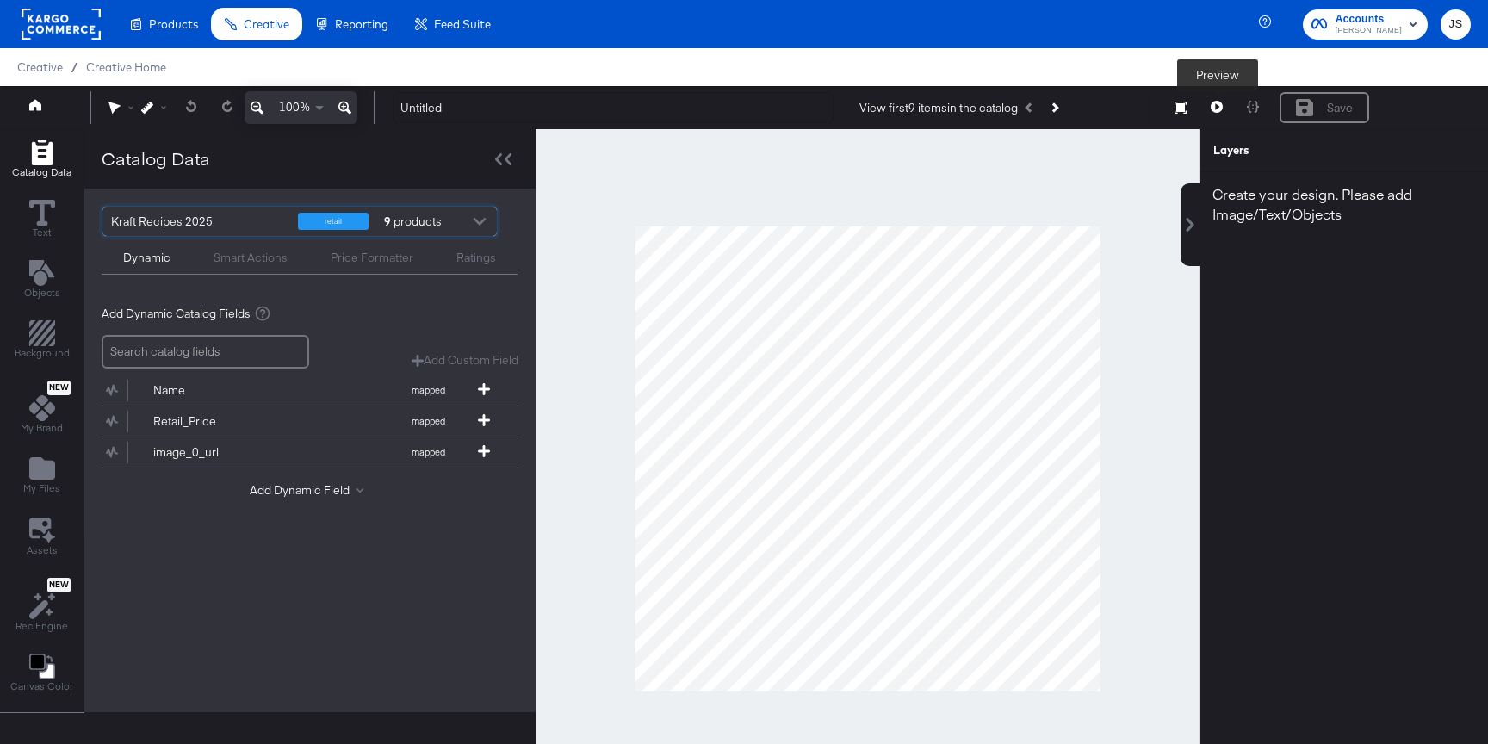
click at [1179, 111] on icon at bounding box center [1180, 108] width 12 height 12
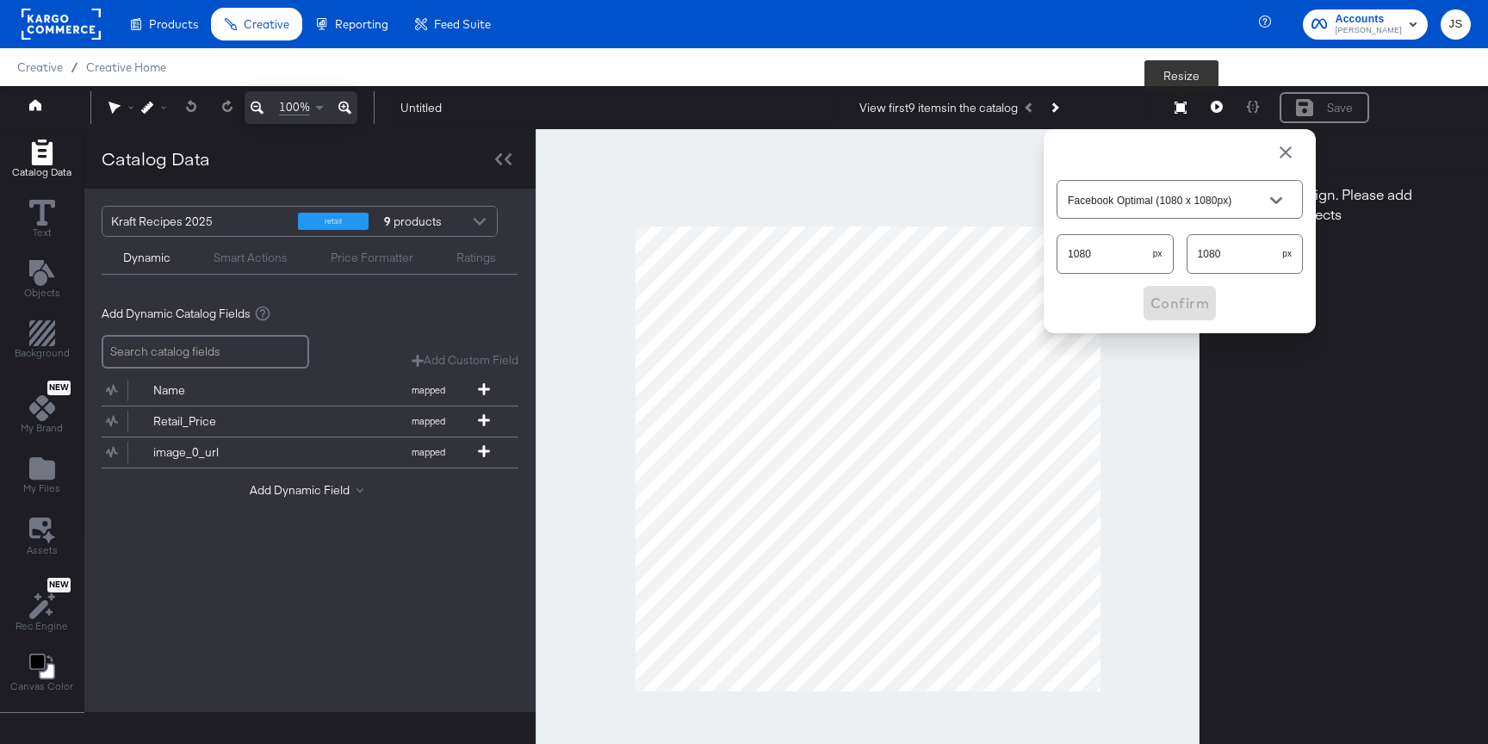
click at [1071, 254] on input "1080" at bounding box center [1105, 246] width 96 height 37
type input "Custom Size"
type input "440"
click at [1235, 260] on input "1080" at bounding box center [1235, 246] width 96 height 37
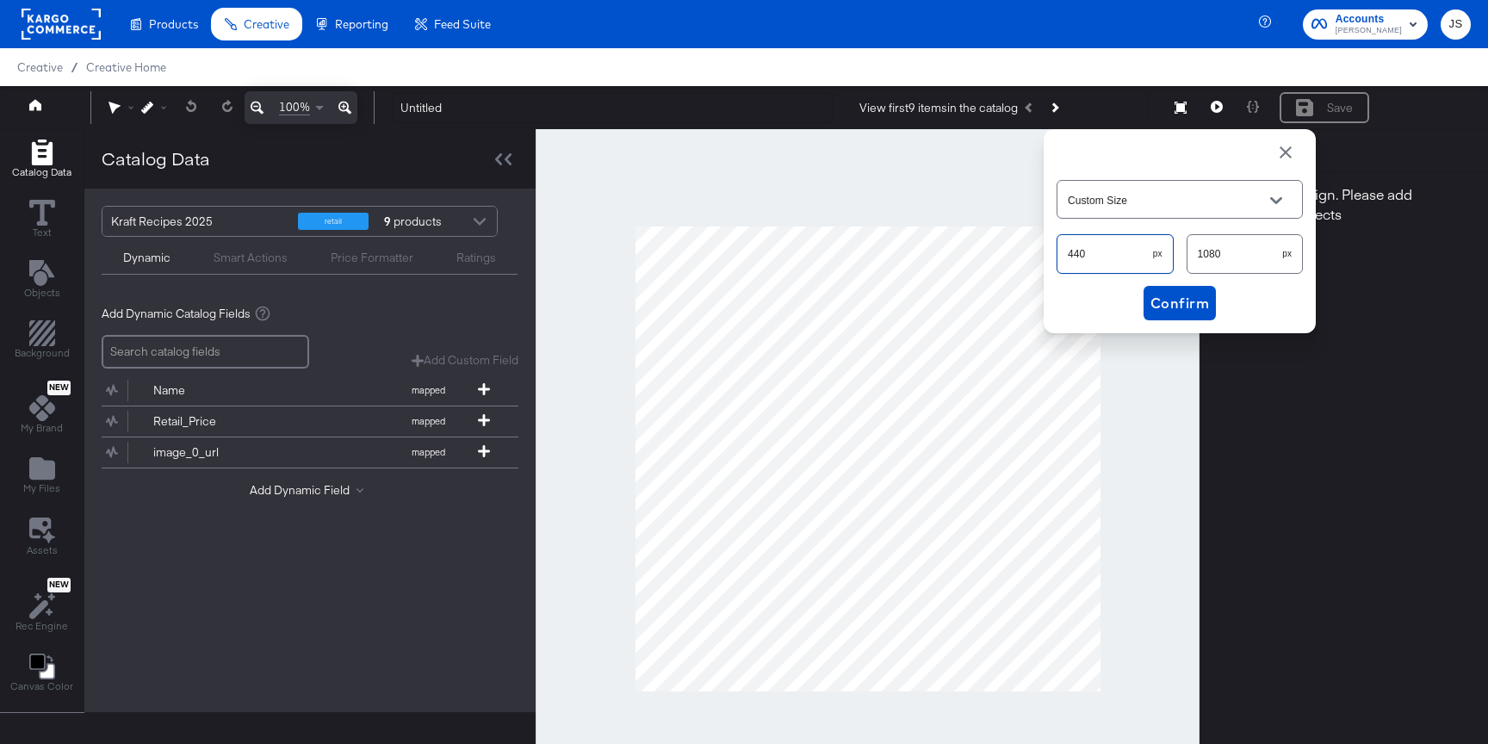
click at [1235, 260] on input "1080" at bounding box center [1235, 246] width 96 height 37
type input "340"
click at [1208, 299] on button "Confirm" at bounding box center [1179, 303] width 72 height 34
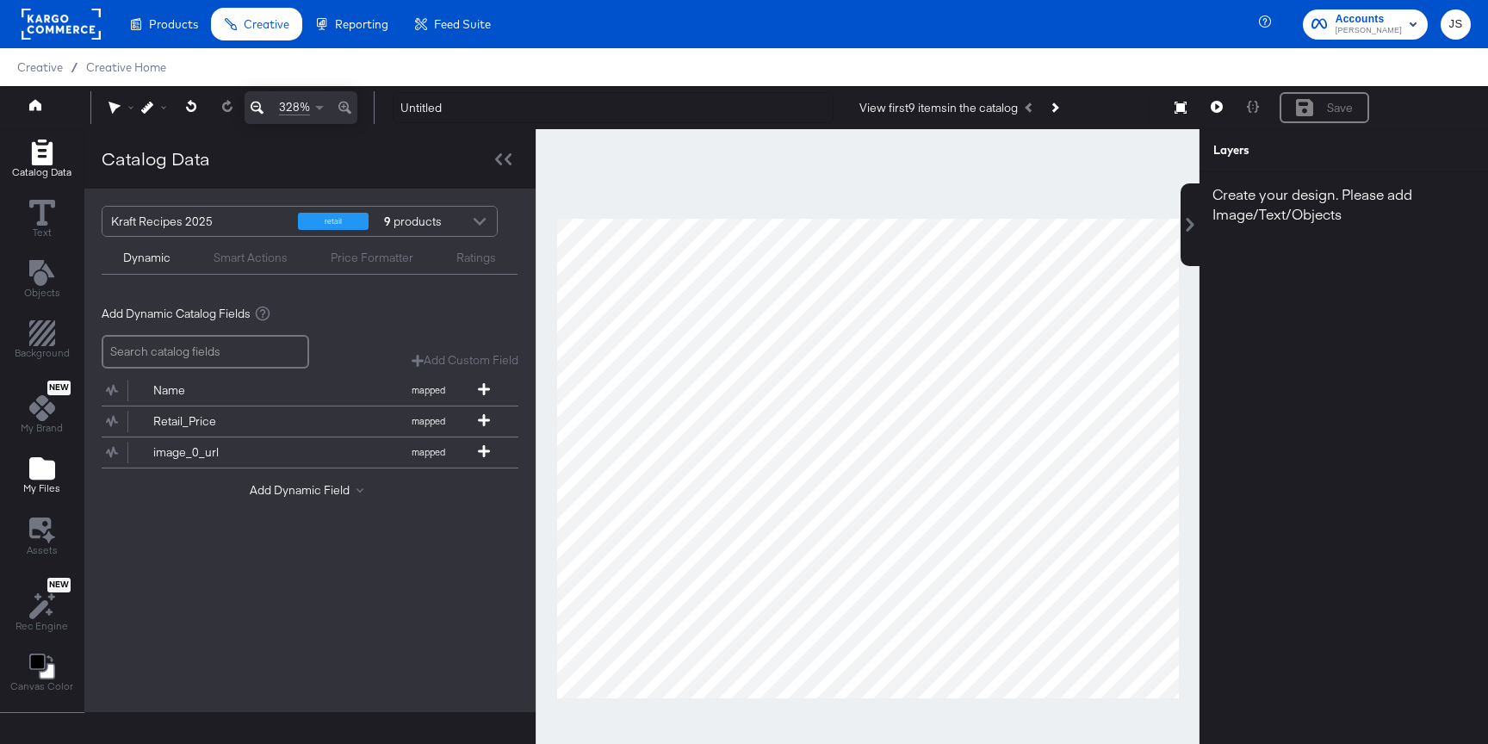
click at [45, 463] on icon "Add Files" at bounding box center [42, 468] width 26 height 22
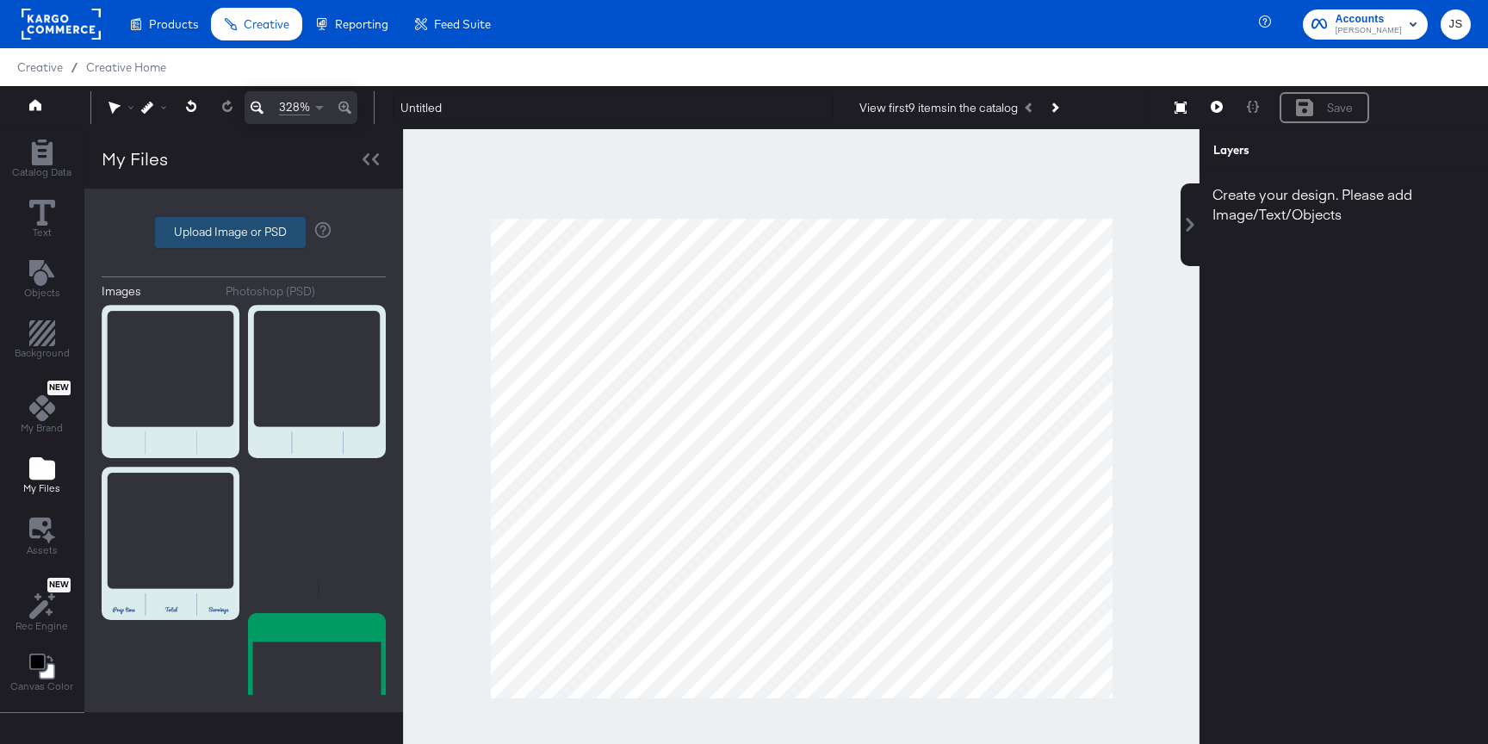
click at [226, 242] on label "Upload Image or PSD" at bounding box center [230, 232] width 149 height 29
click at [244, 232] on input "Upload Image or PSD" at bounding box center [244, 232] width 0 height 0
type input "C:\fakepath\Venti - Desktop Frame.png"
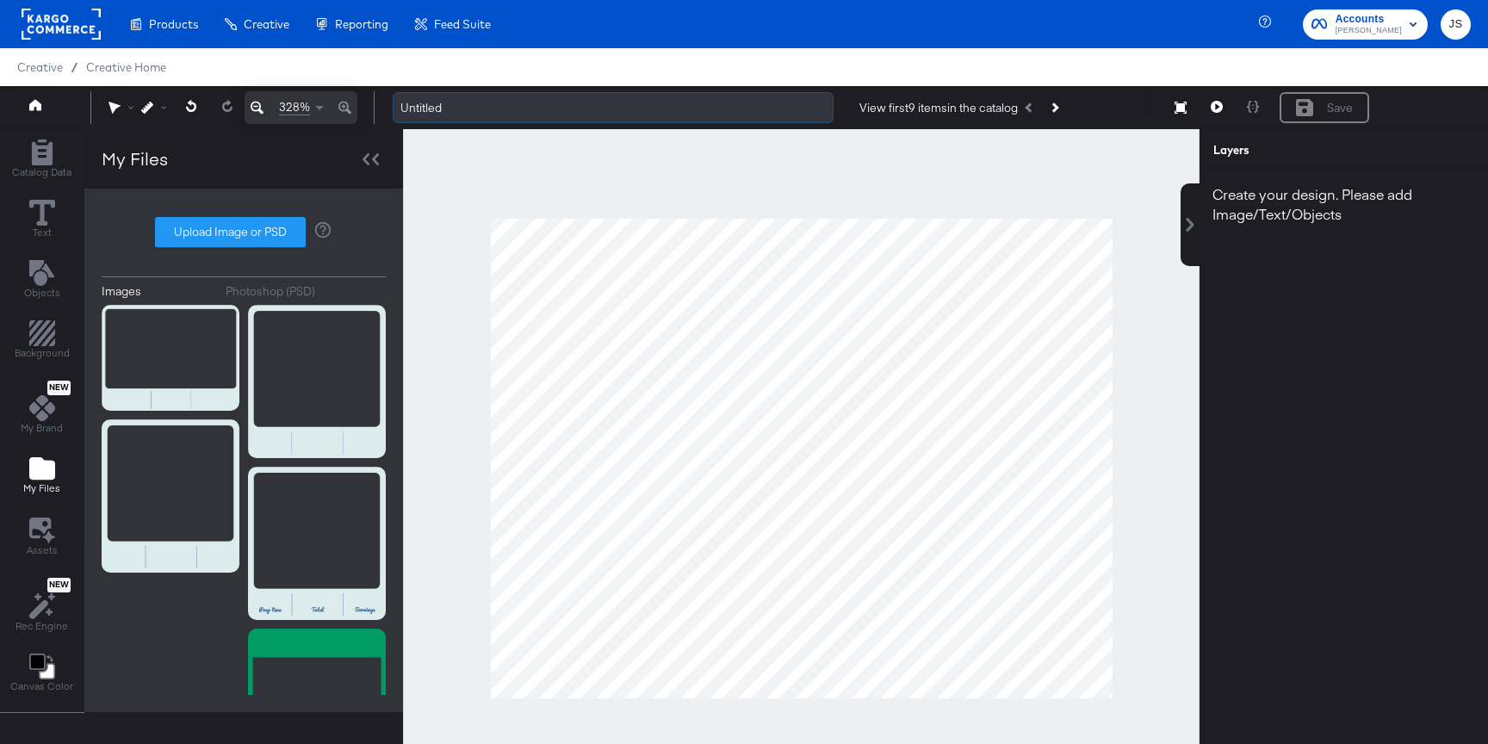
click at [474, 96] on input "Untitled" at bounding box center [613, 108] width 441 height 32
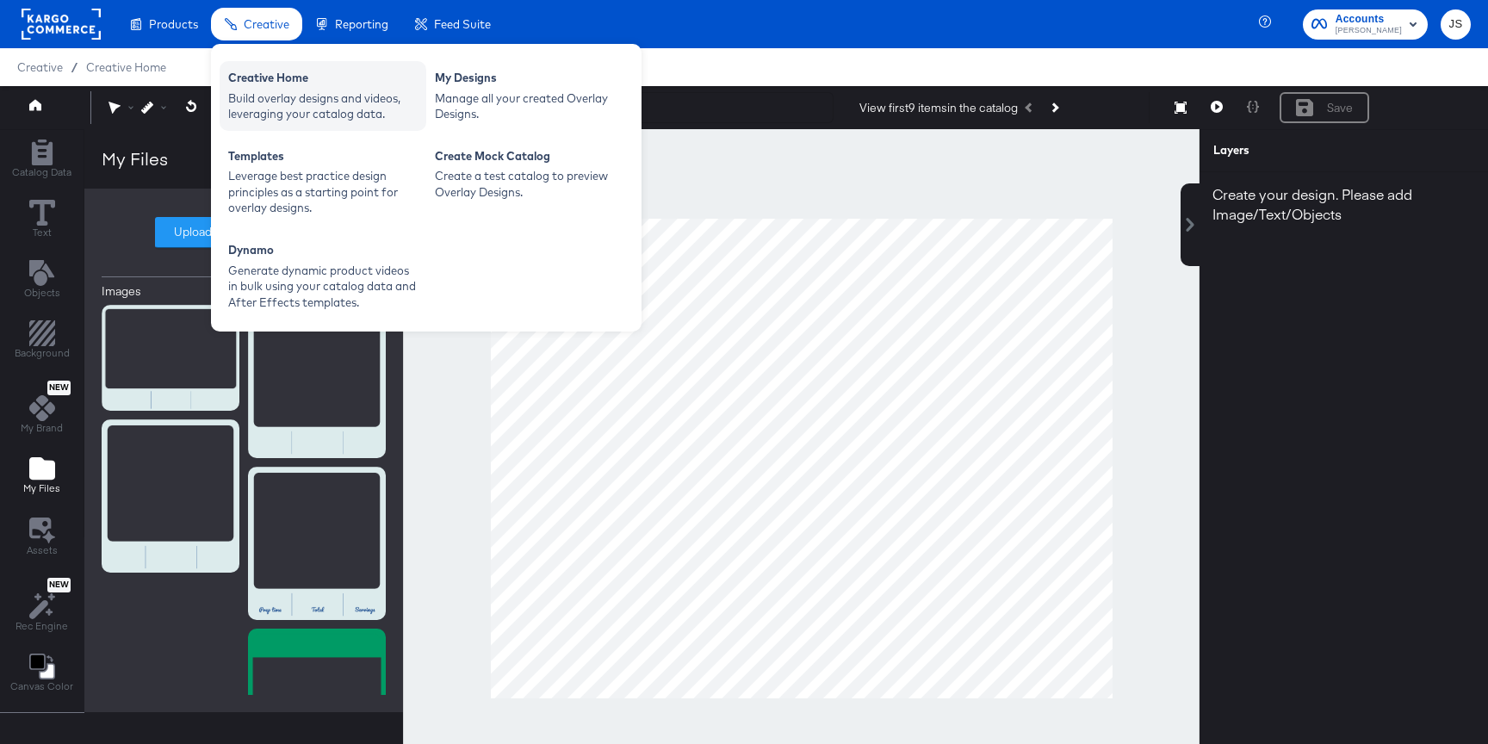
click at [279, 77] on div "Creative Home" at bounding box center [322, 80] width 189 height 21
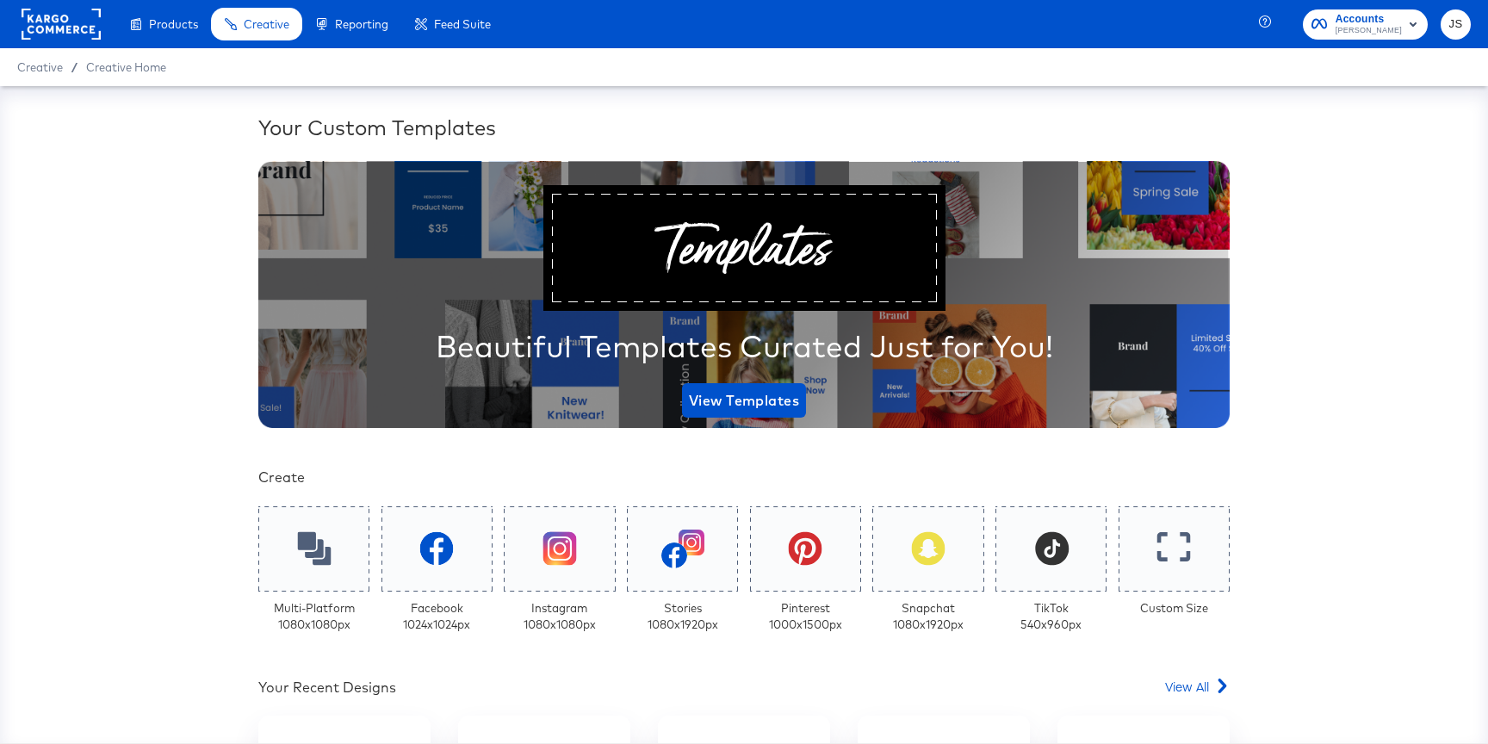
scroll to position [331, 0]
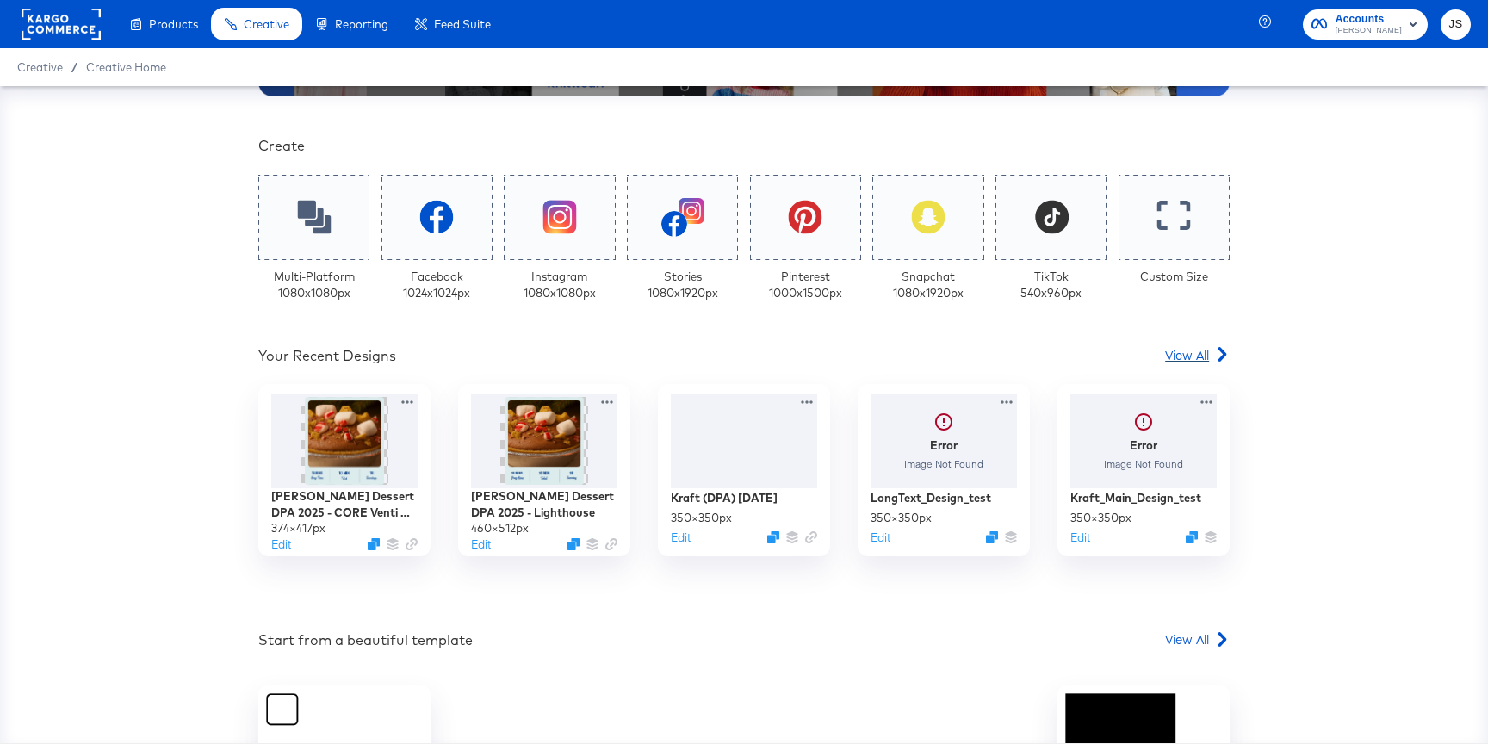
click at [1180, 357] on span "View All" at bounding box center [1187, 354] width 44 height 17
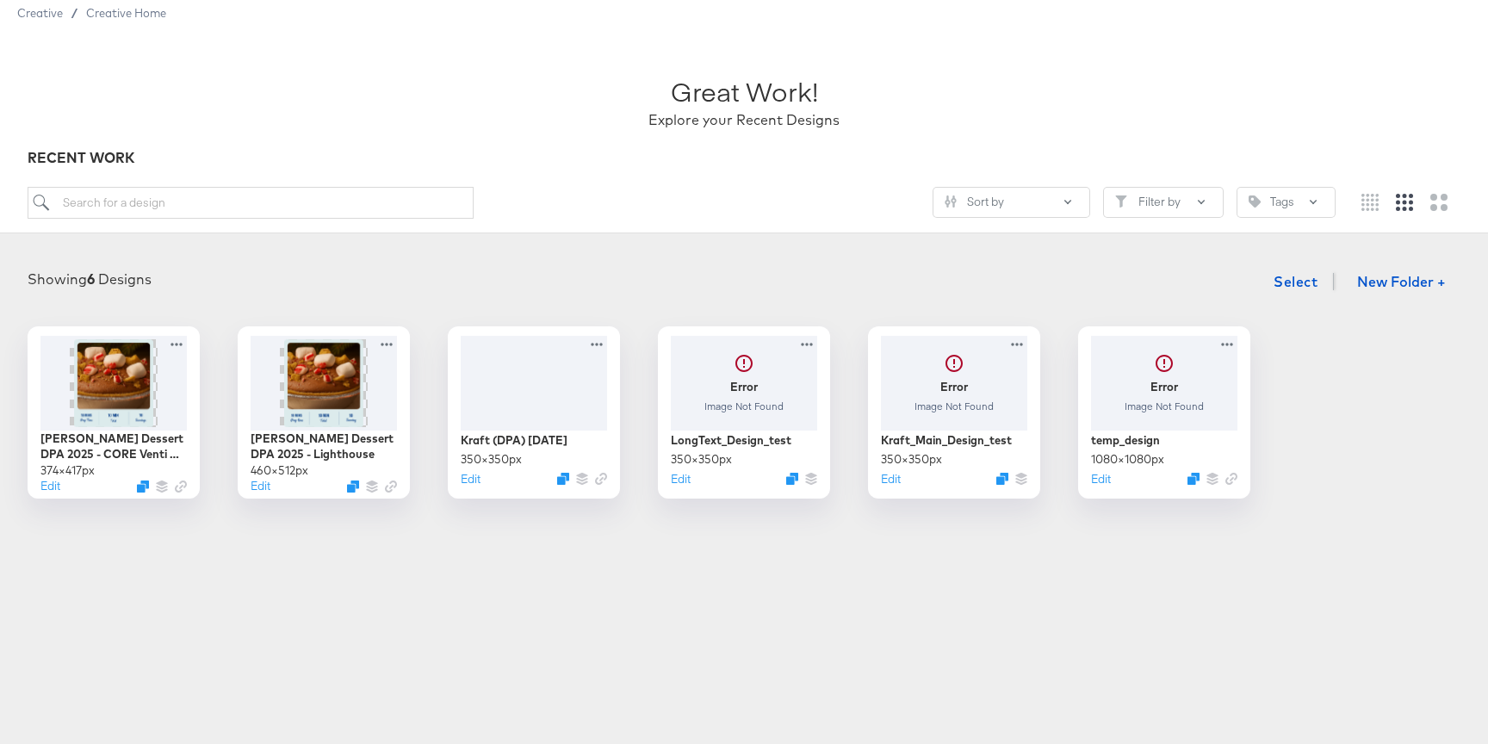
scroll to position [53, 0]
click at [143, 488] on icon "Duplicate" at bounding box center [144, 492] width 13 height 13
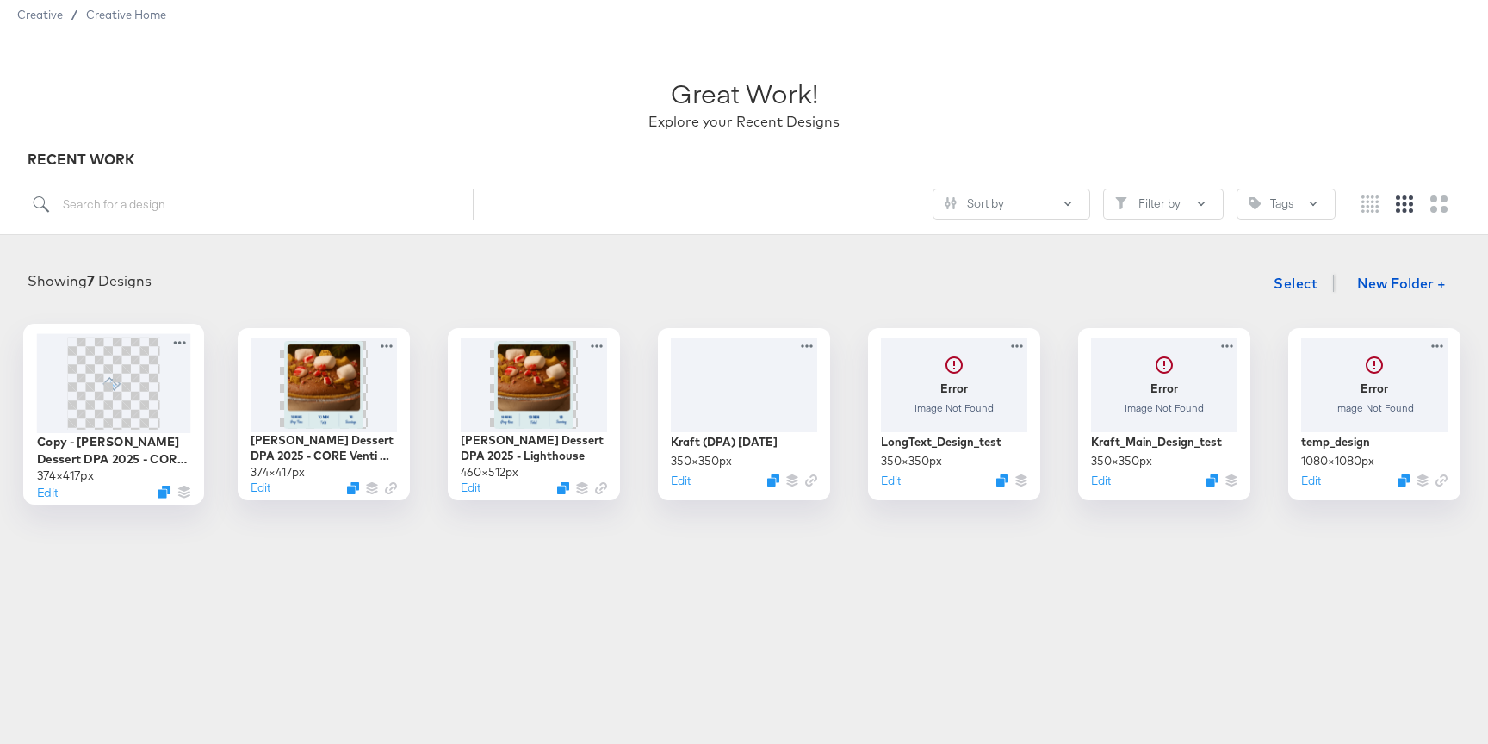
click at [117, 371] on span at bounding box center [113, 383] width 92 height 92
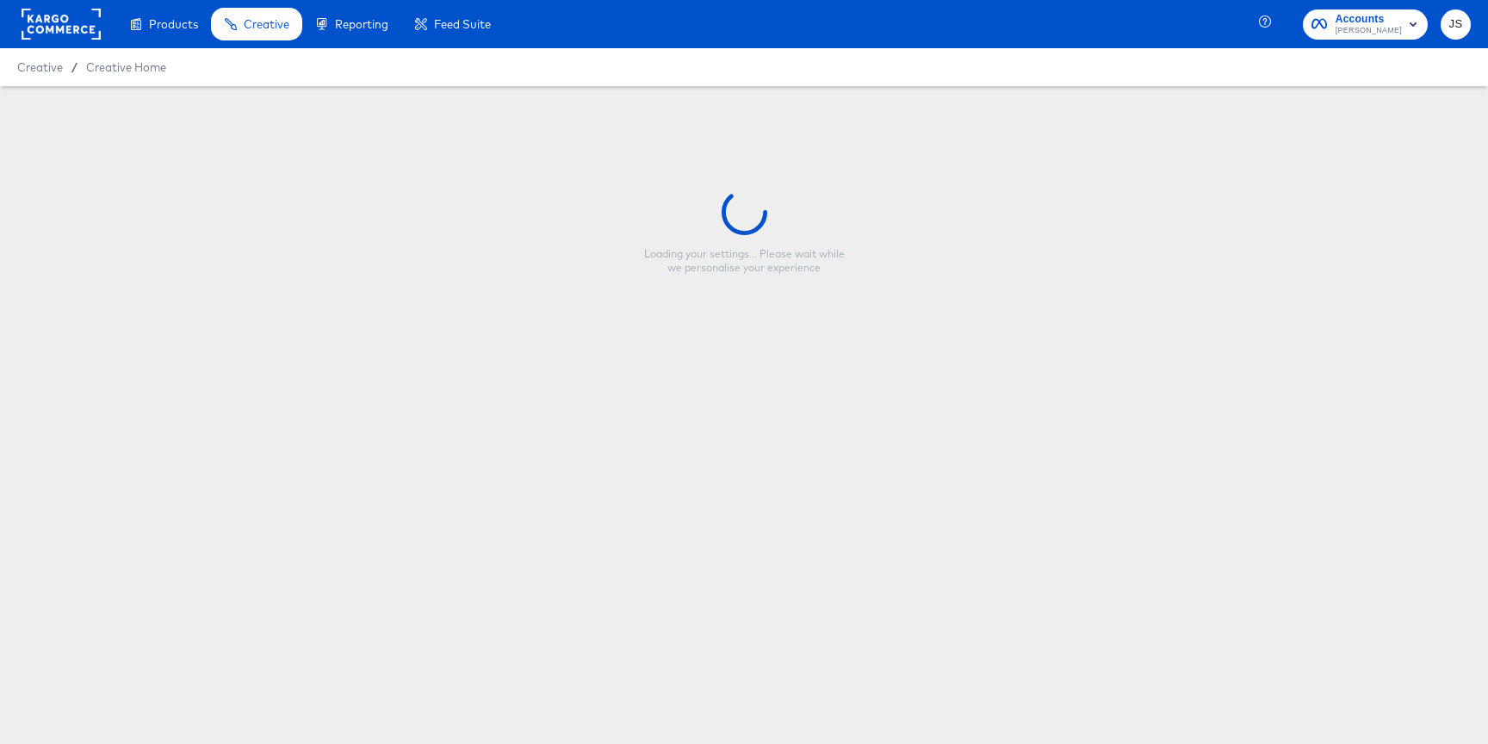
type input "Copy - Kraft Heinz Dessert DPA 2025 - CORE Venti Mobile"
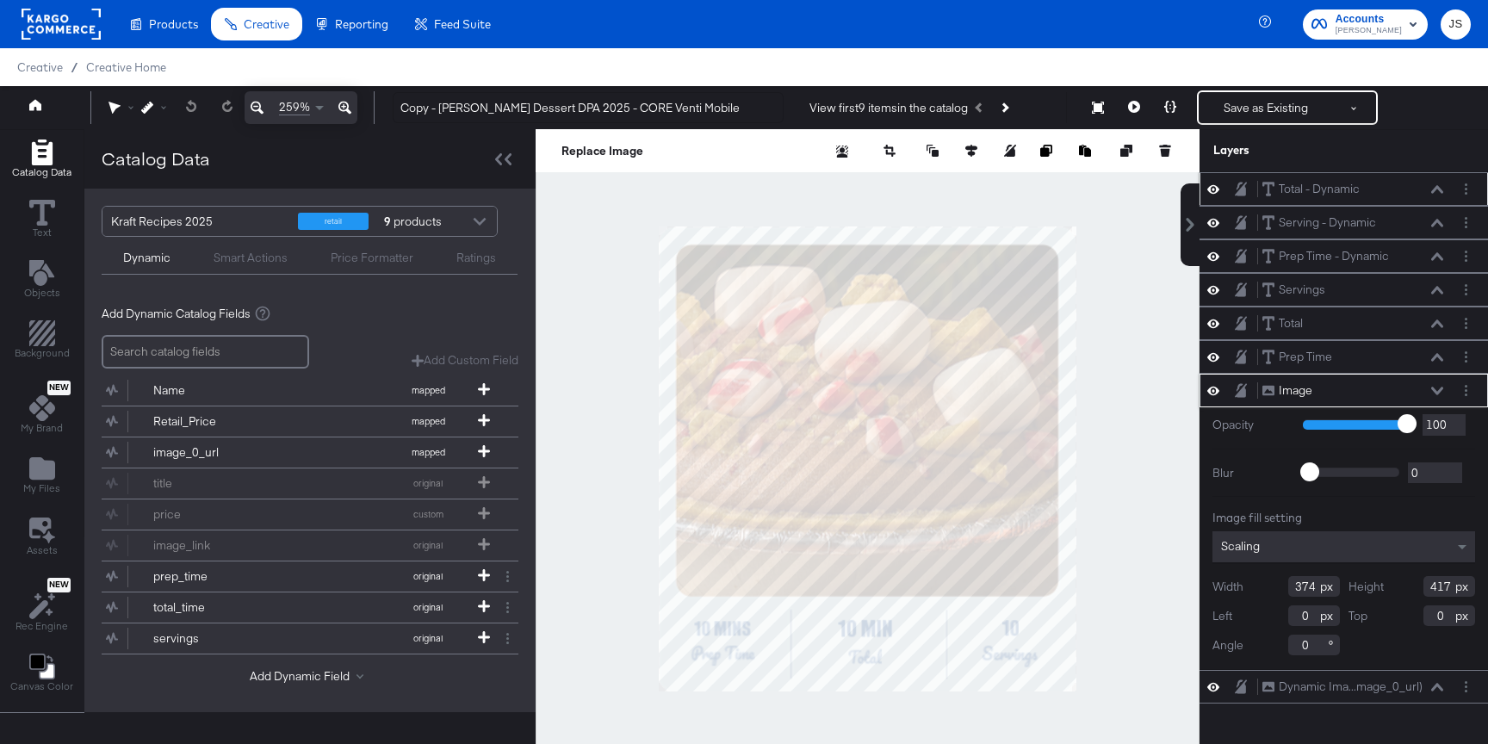
click at [1214, 185] on icon at bounding box center [1213, 189] width 12 height 15
click at [1217, 217] on icon at bounding box center [1213, 222] width 12 height 15
click at [1216, 248] on button at bounding box center [1213, 256] width 14 height 16
click at [1211, 281] on div "Servings Servings" at bounding box center [1343, 290] width 275 height 18
click at [1212, 285] on icon at bounding box center [1213, 289] width 12 height 15
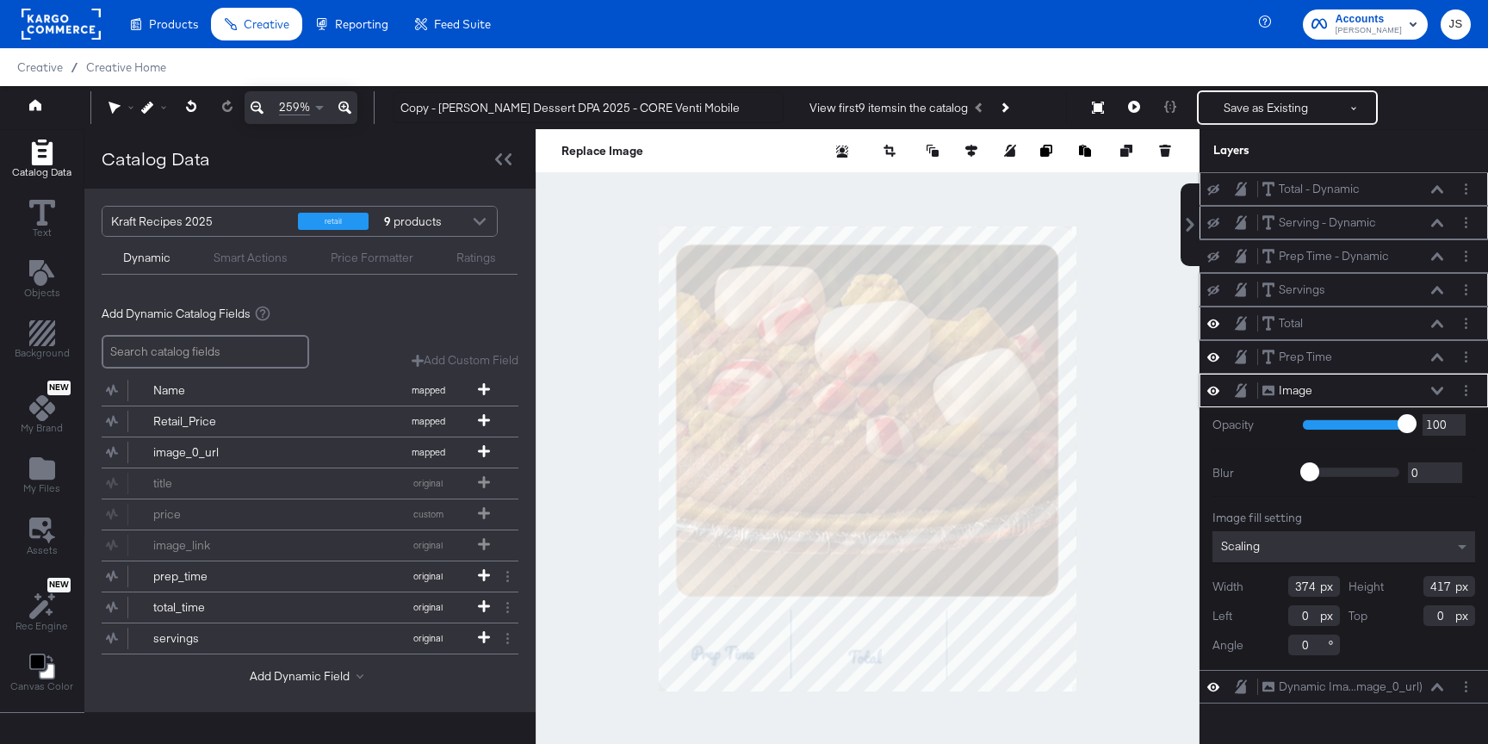
click at [1212, 327] on icon at bounding box center [1213, 323] width 12 height 9
click at [1215, 356] on icon at bounding box center [1213, 357] width 12 height 15
click at [1458, 392] on button "Layer Options" at bounding box center [1466, 390] width 18 height 18
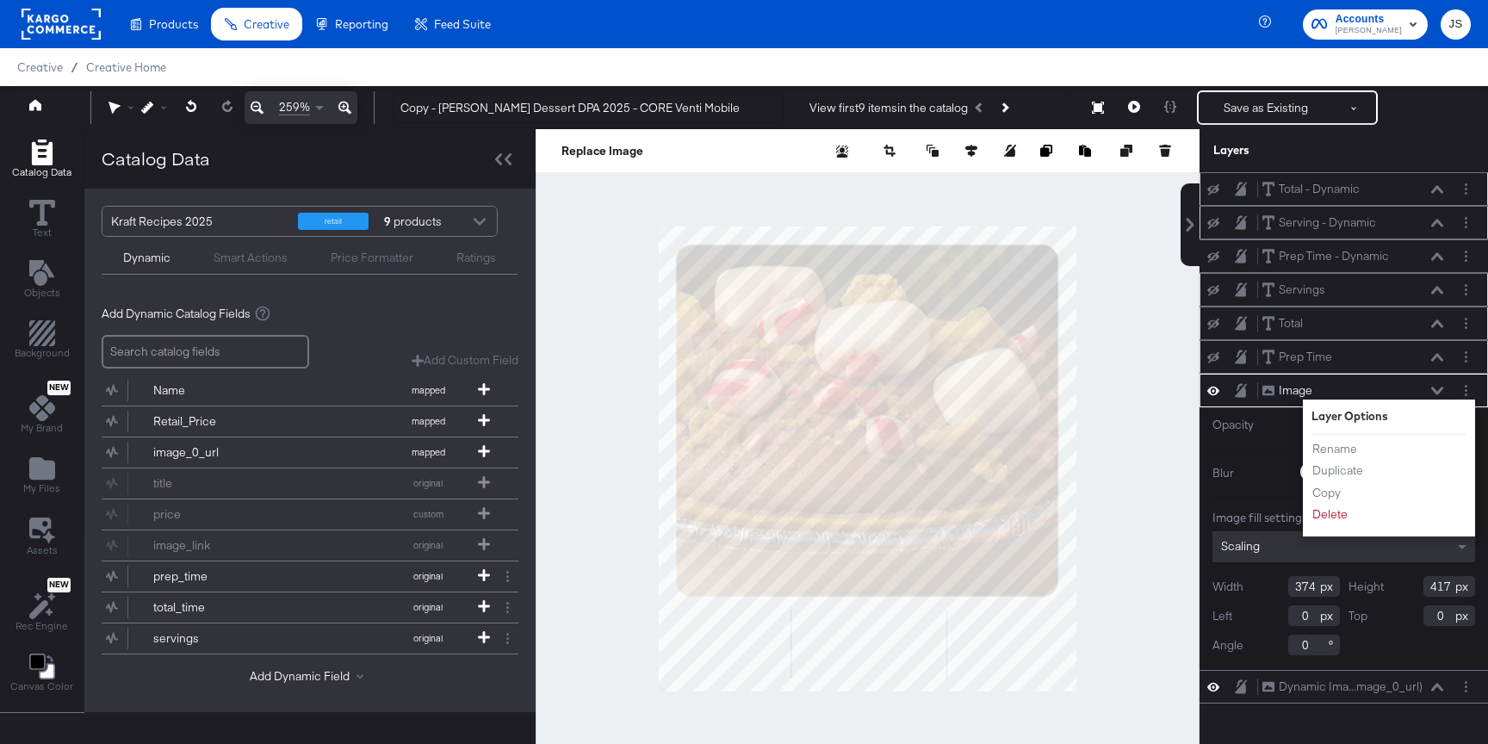
click at [1322, 523] on div "Rename Duplicate Copy Delete" at bounding box center [1358, 482] width 95 height 92
click at [1322, 518] on button "Delete" at bounding box center [1329, 514] width 37 height 18
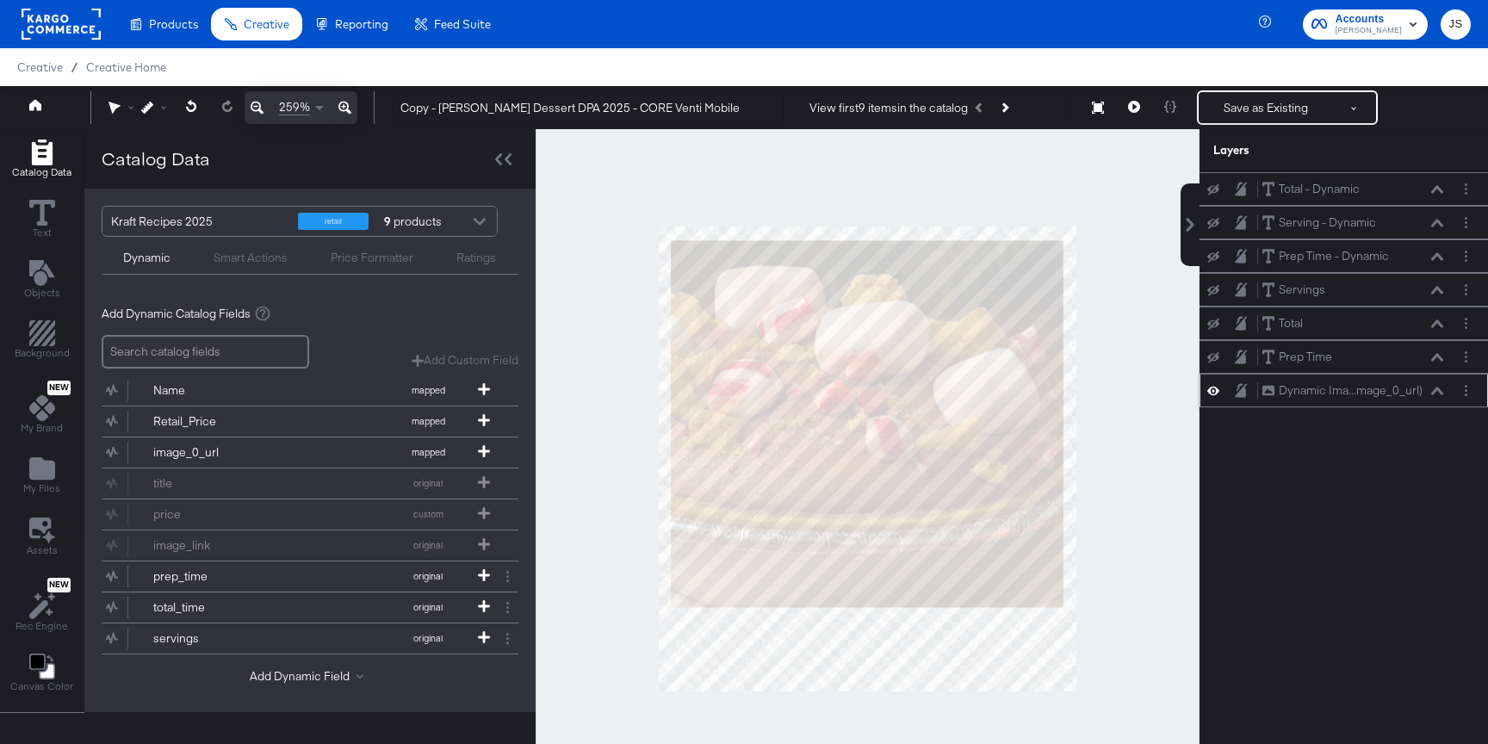
click at [1212, 392] on icon at bounding box center [1213, 391] width 12 height 9
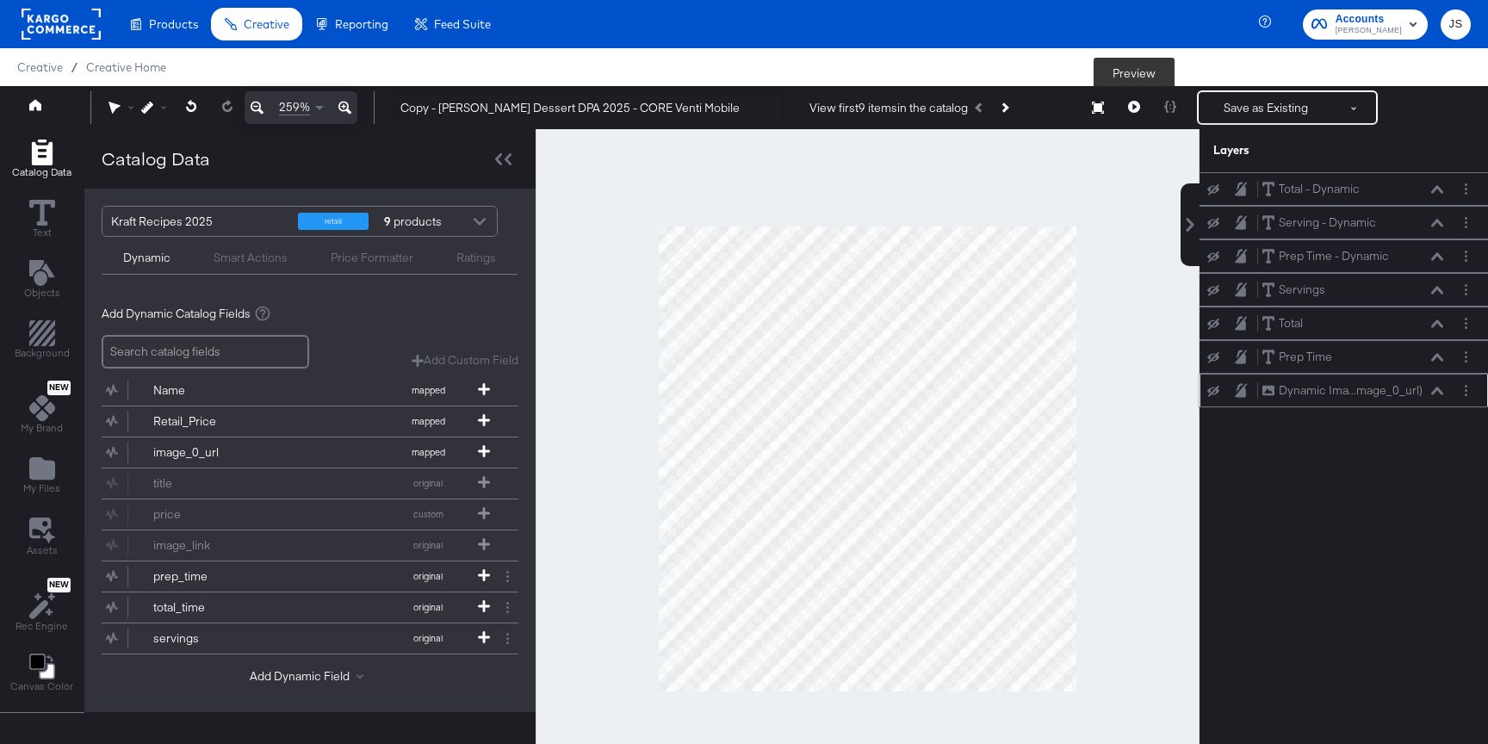
click at [1102, 111] on icon at bounding box center [1098, 108] width 12 height 12
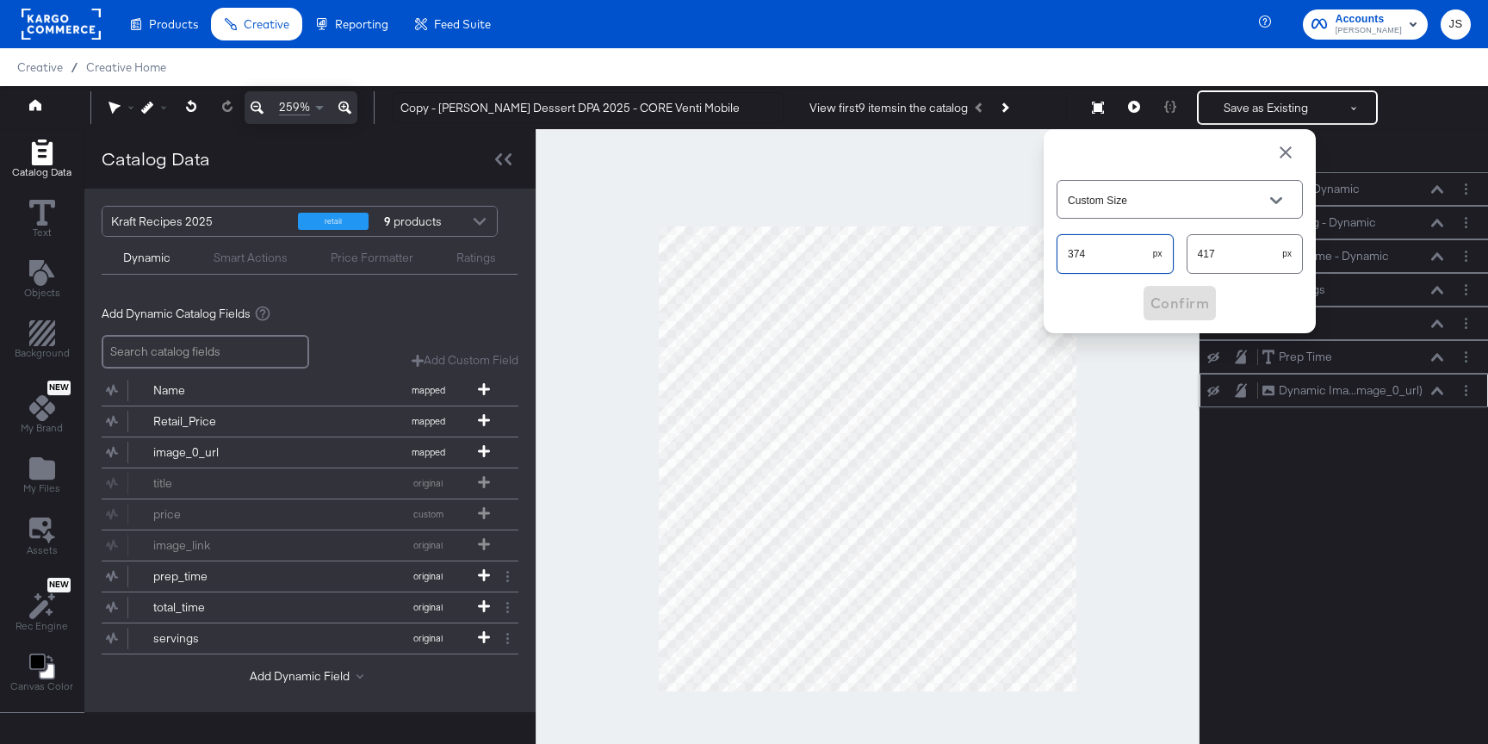
click at [1108, 263] on input "374" at bounding box center [1105, 246] width 96 height 37
click at [1037, 129] on div "259% Copy - Kraft Heinz Dessert DPA 2025 - CORE Venti Mobile View first 9 items…" at bounding box center [744, 107] width 1488 height 43
click at [1070, 251] on input "374" at bounding box center [1105, 246] width 96 height 37
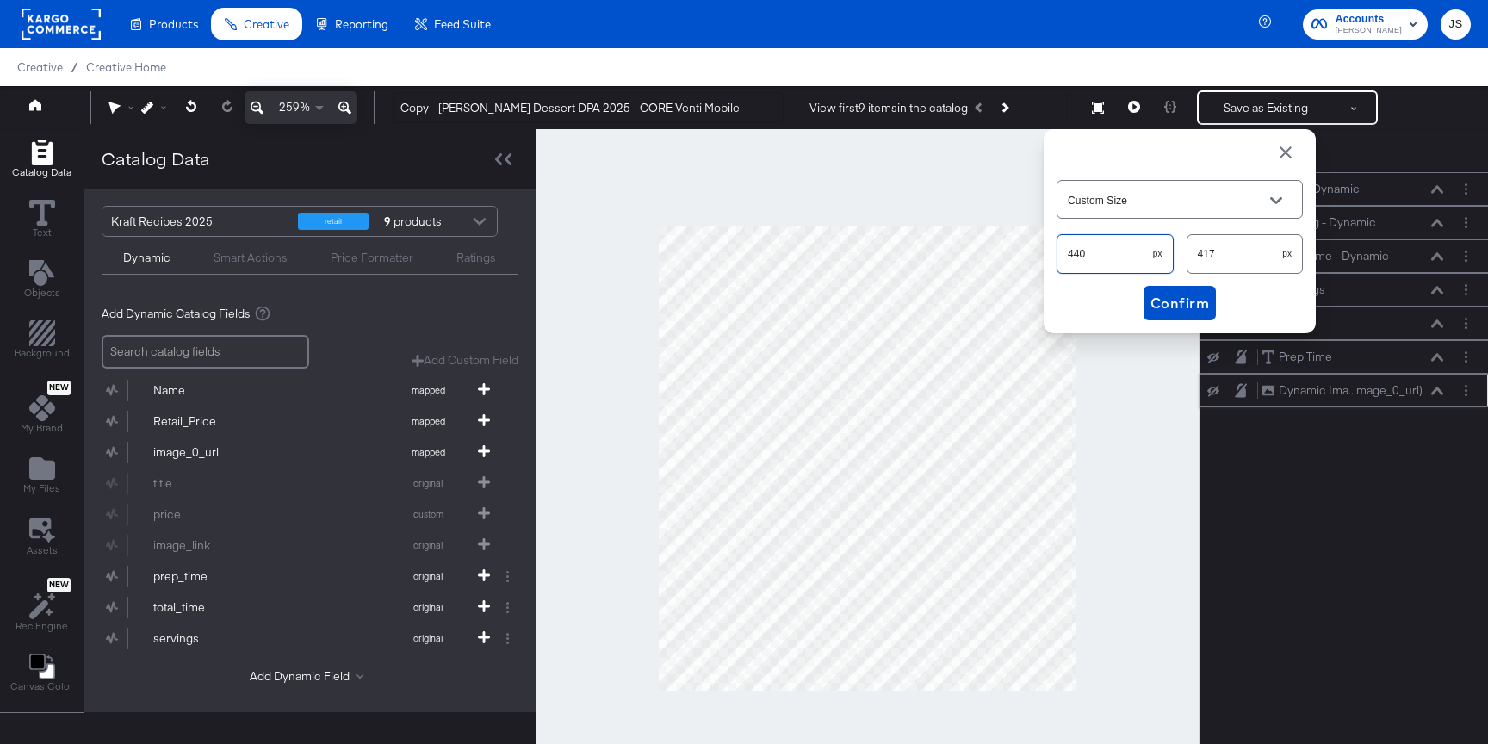
type input "440"
click at [1213, 241] on input "417" at bounding box center [1235, 246] width 96 height 37
type input "340"
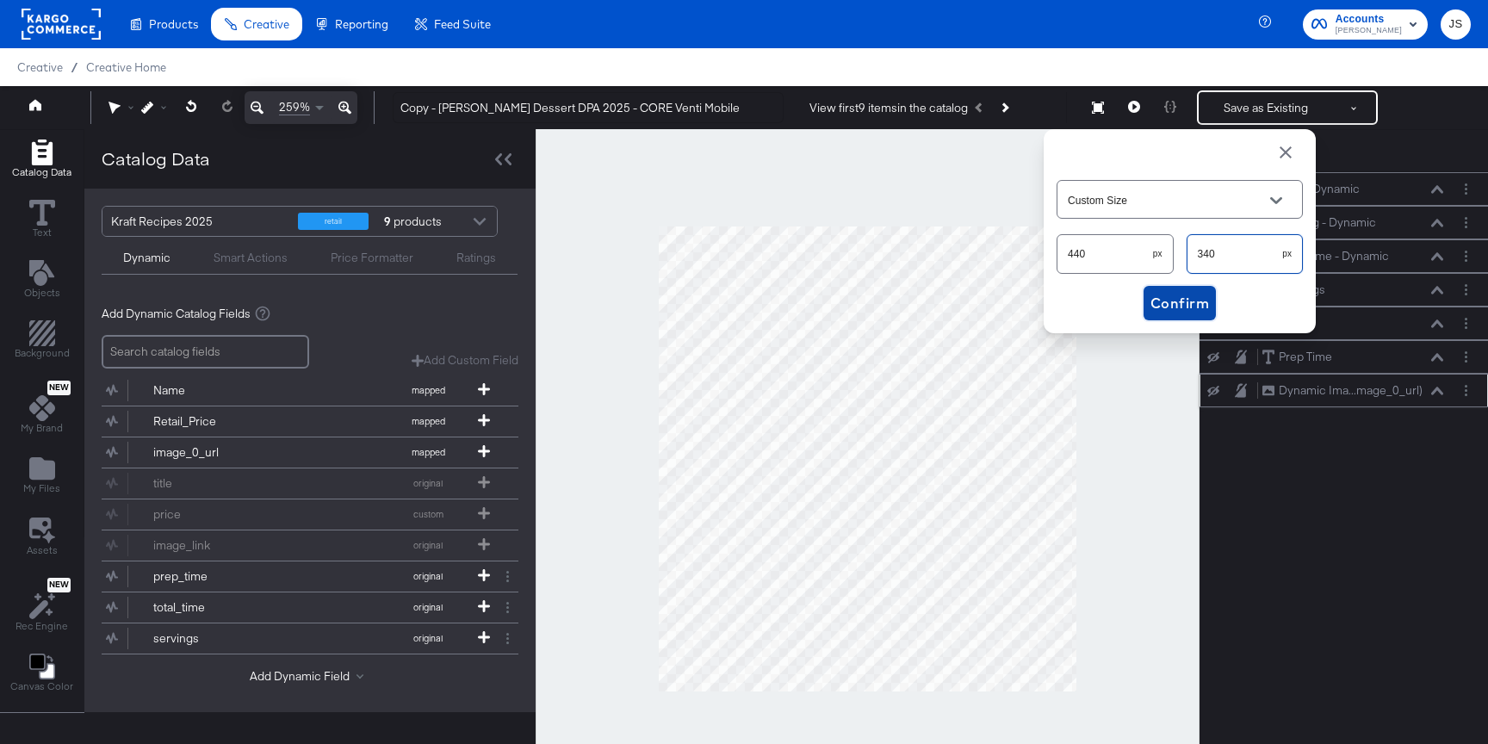
click at [1204, 289] on button "Confirm" at bounding box center [1179, 303] width 72 height 34
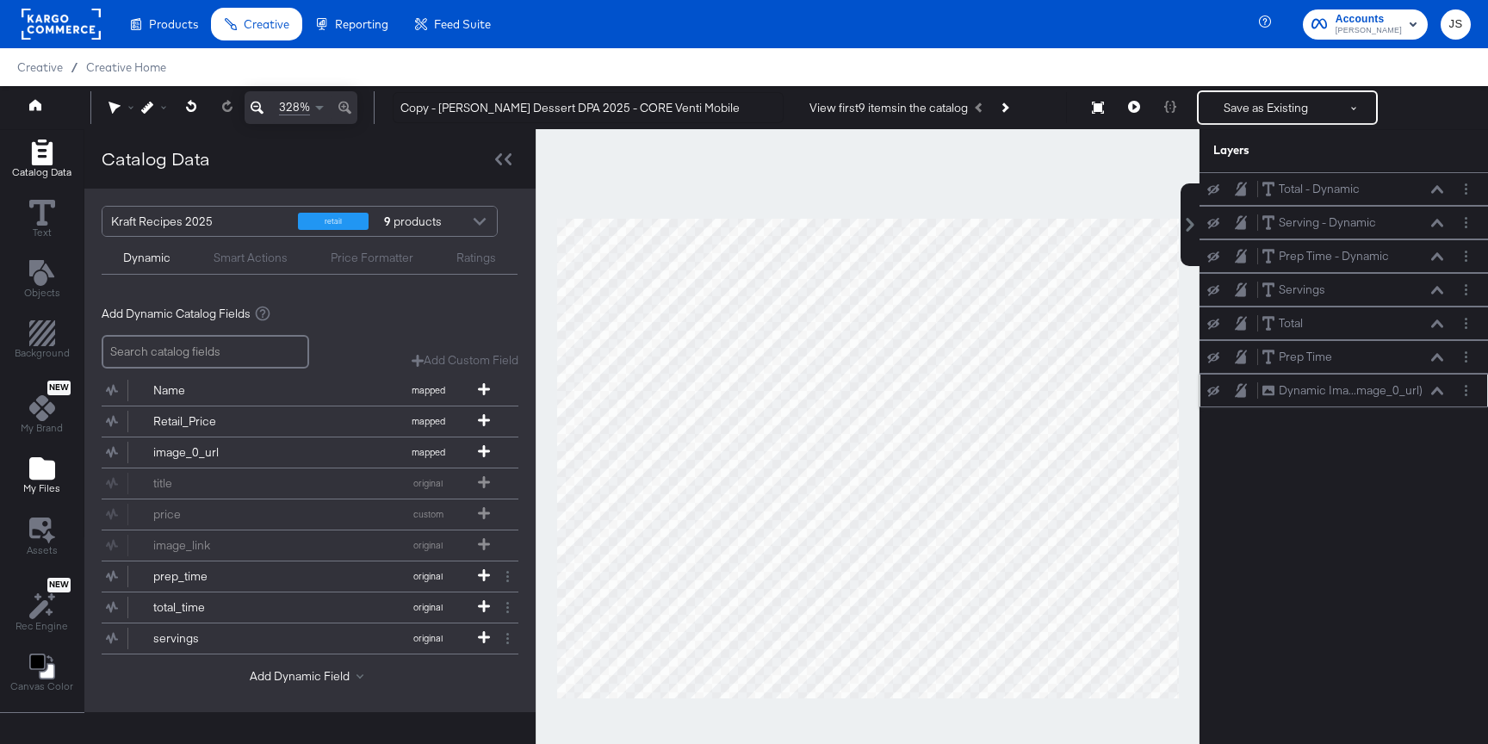
click at [40, 465] on icon "Add Files" at bounding box center [42, 468] width 26 height 22
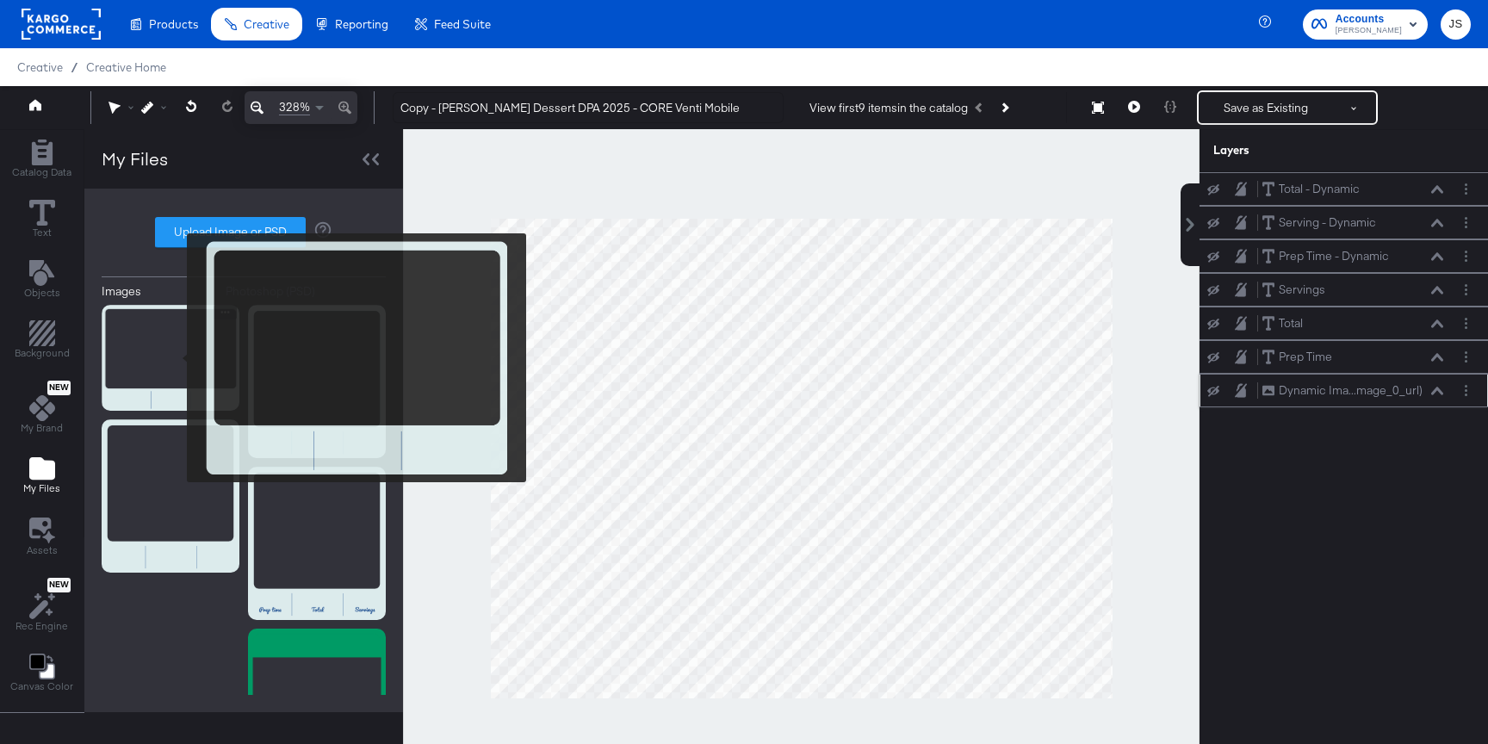
click at [176, 357] on img at bounding box center [171, 358] width 138 height 107
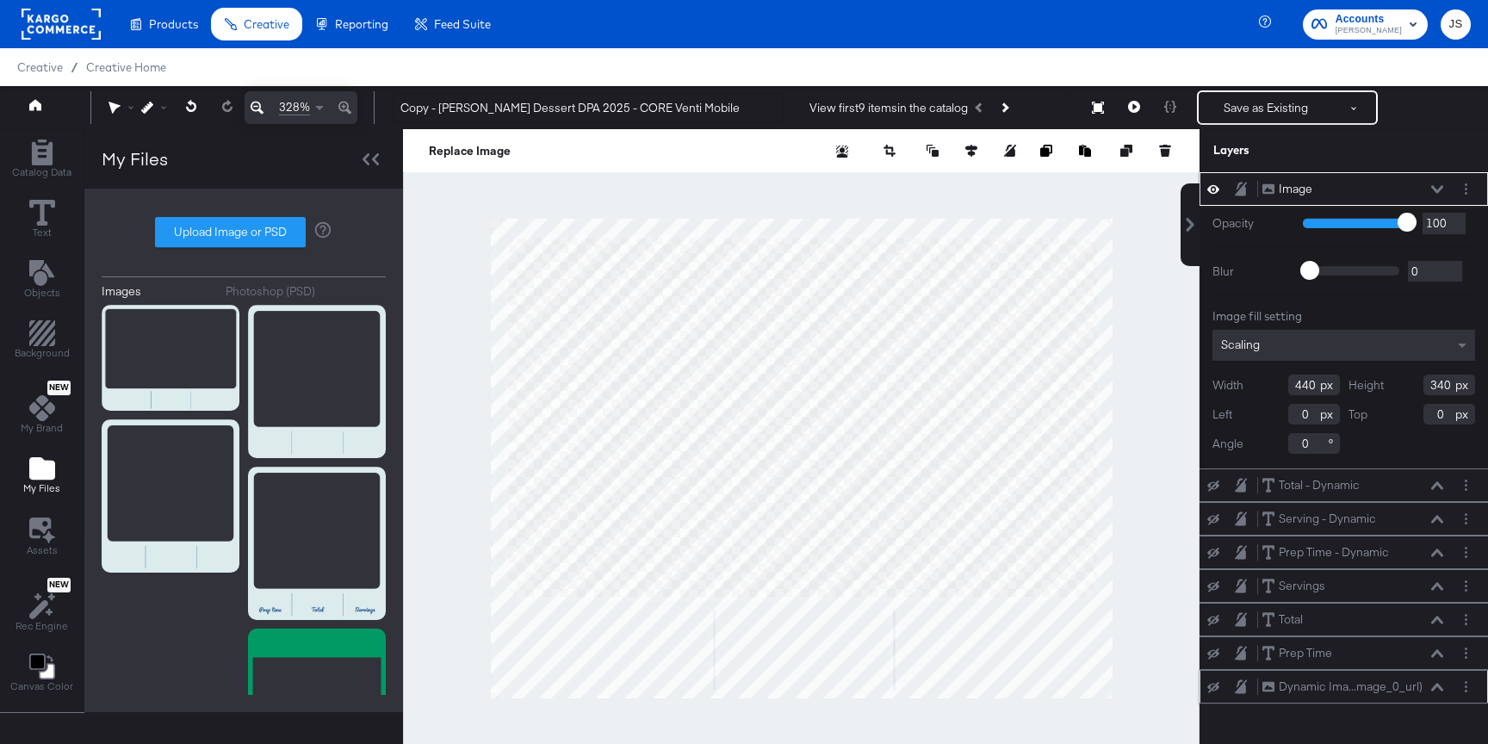
type input "-1"
click at [1127, 464] on div at bounding box center [801, 458] width 796 height 659
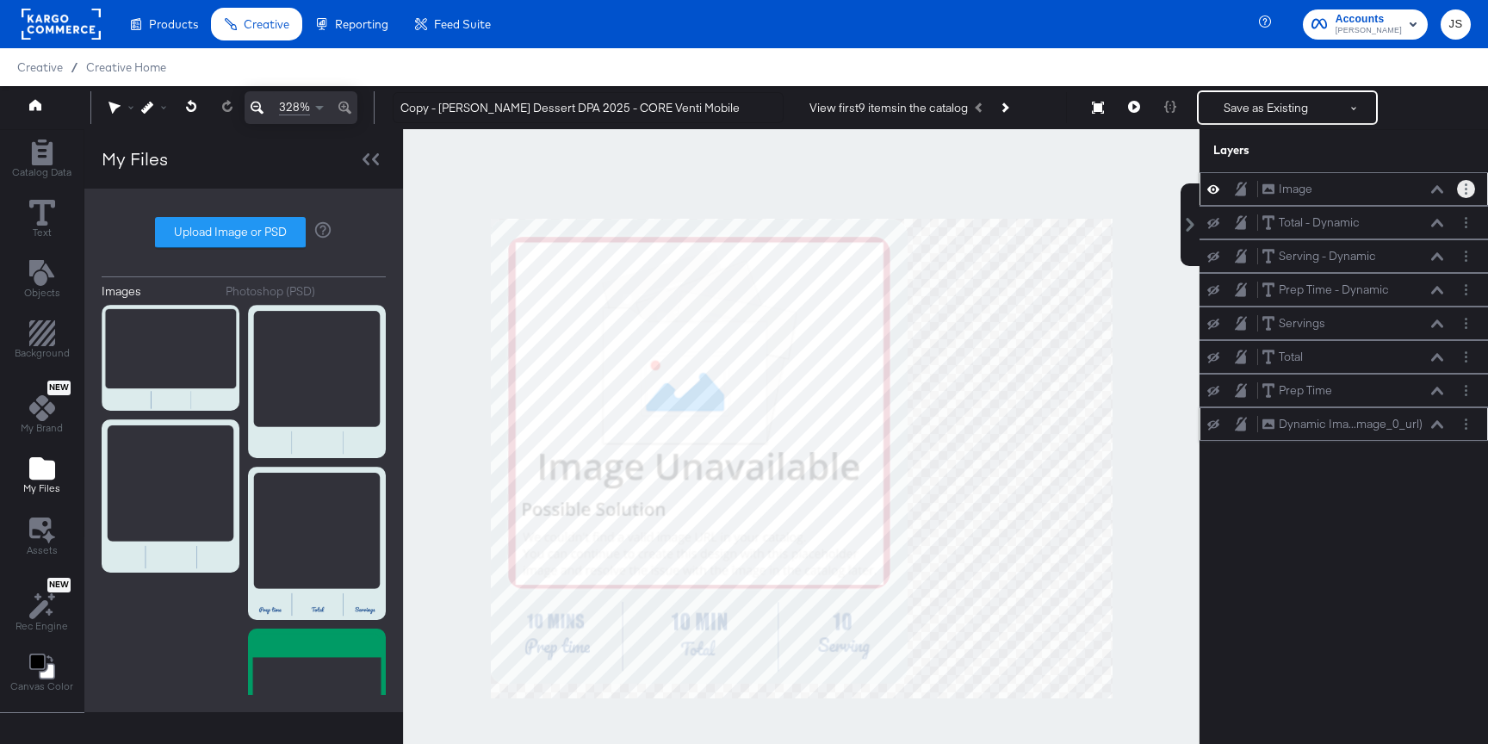
click at [1467, 190] on button "Layer Options" at bounding box center [1466, 189] width 18 height 18
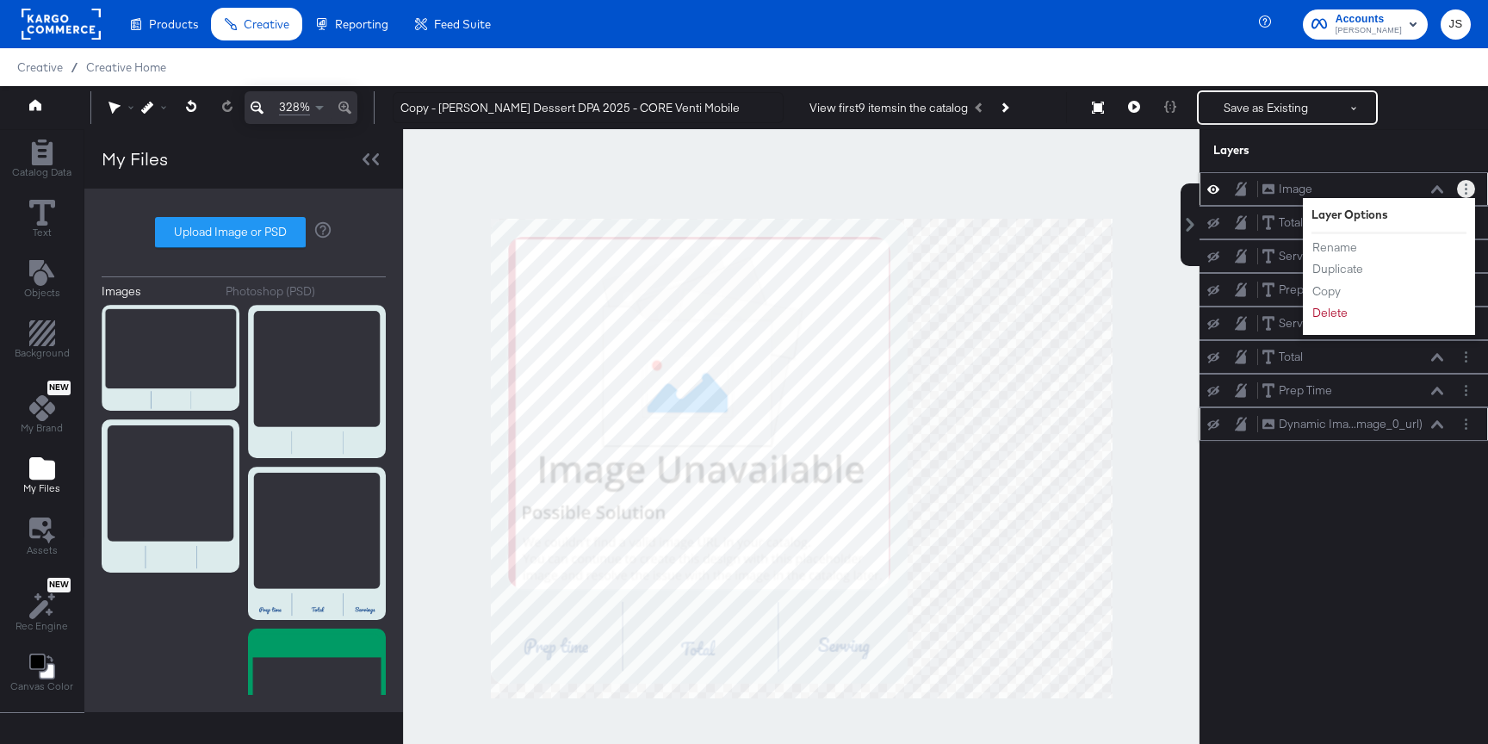
click at [1212, 191] on icon at bounding box center [1213, 189] width 12 height 15
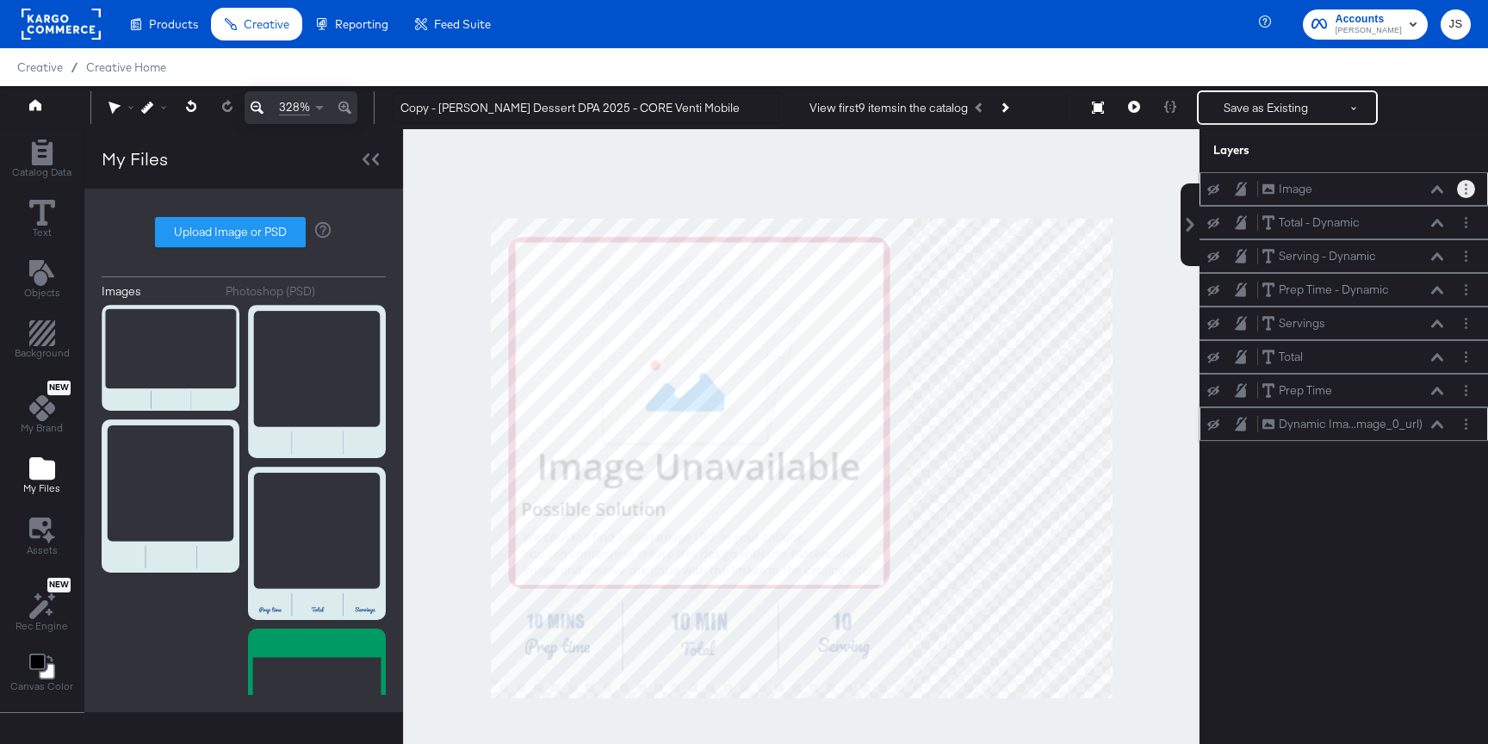
click at [1212, 191] on icon at bounding box center [1213, 188] width 12 height 11
click at [1212, 191] on icon at bounding box center [1213, 189] width 12 height 15
click at [1212, 191] on icon at bounding box center [1213, 188] width 12 height 11
click at [1213, 192] on icon at bounding box center [1213, 189] width 12 height 15
click at [1467, 424] on button "Layer Options" at bounding box center [1466, 424] width 18 height 18
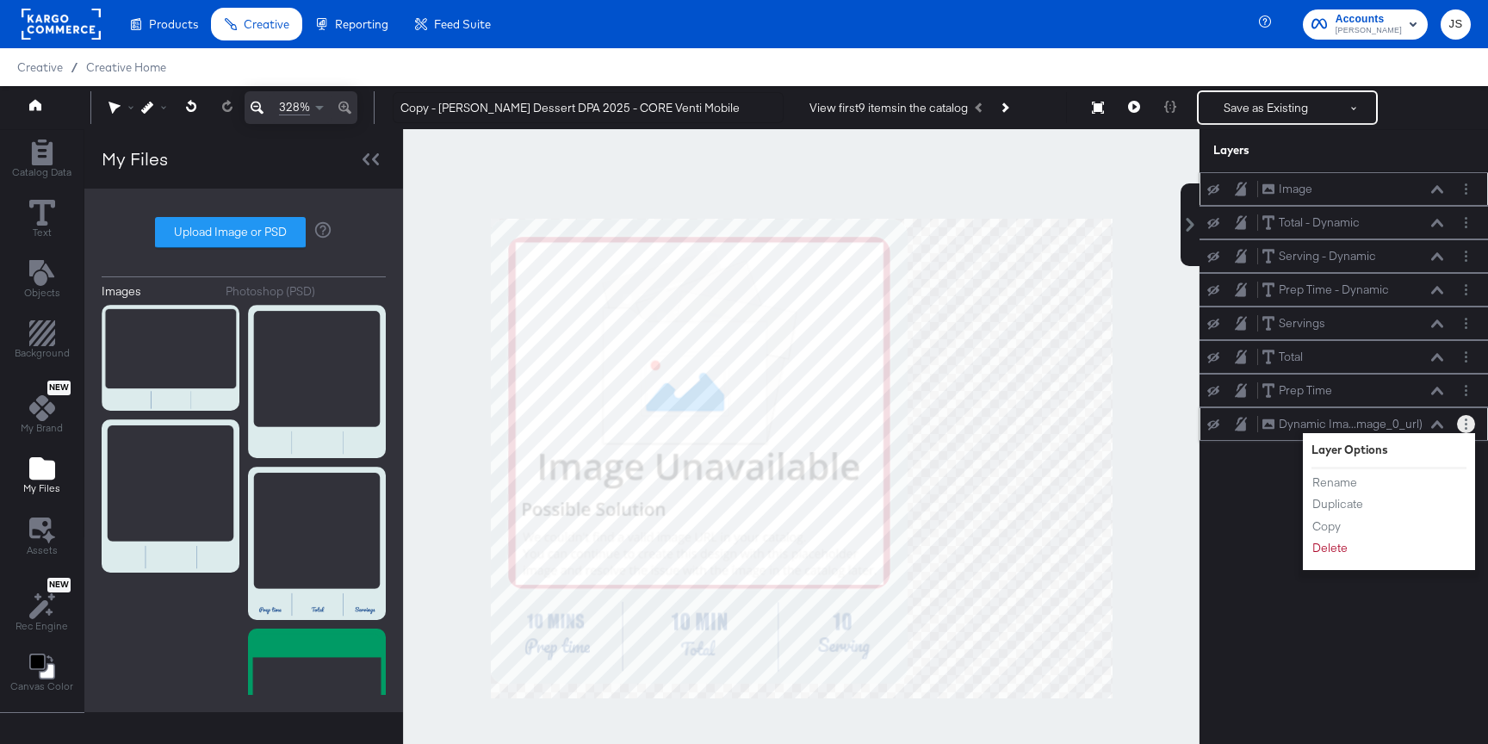
click at [1323, 559] on div "Rename Duplicate Copy Delete" at bounding box center [1358, 515] width 95 height 92
click at [1323, 552] on button "Delete" at bounding box center [1329, 548] width 37 height 18
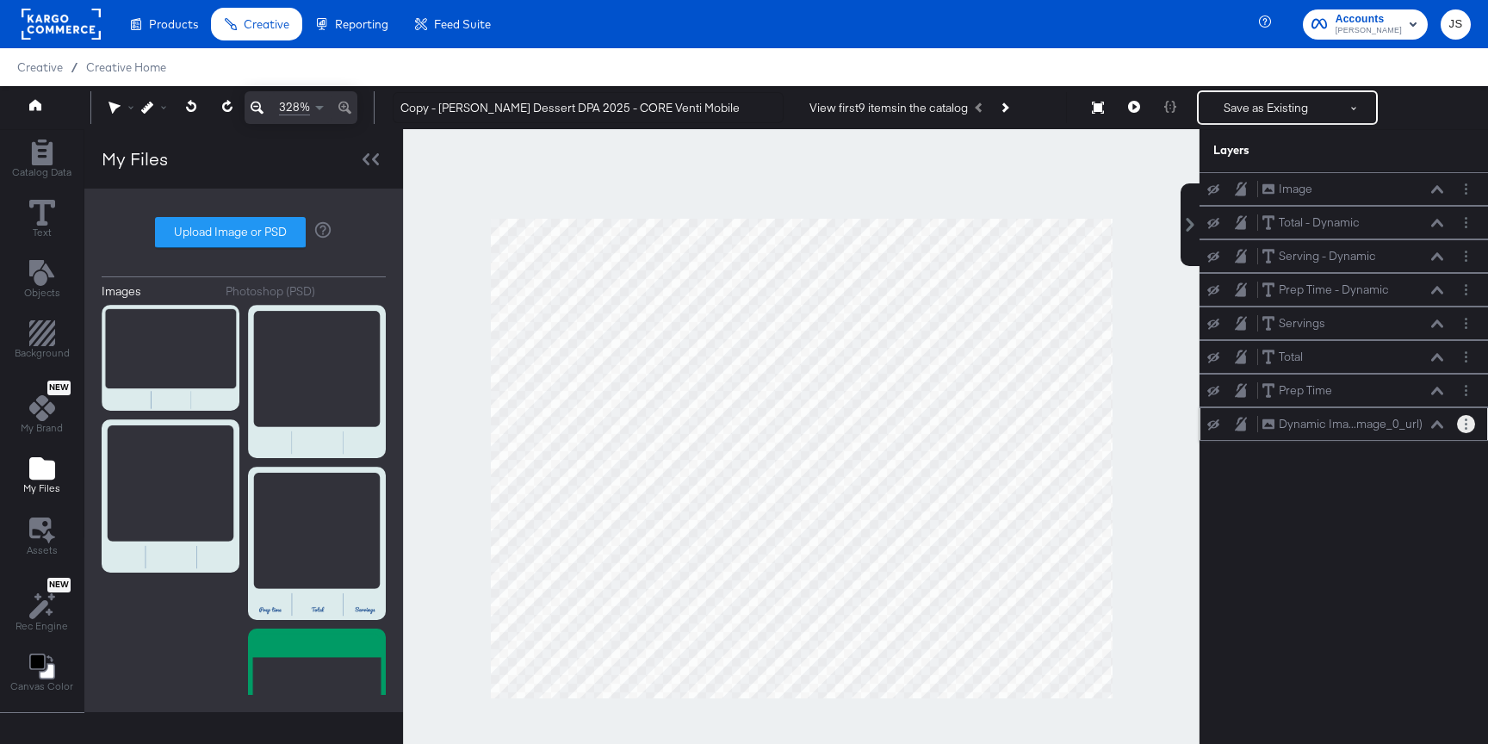
click at [1464, 420] on button "Layer Options" at bounding box center [1466, 424] width 18 height 18
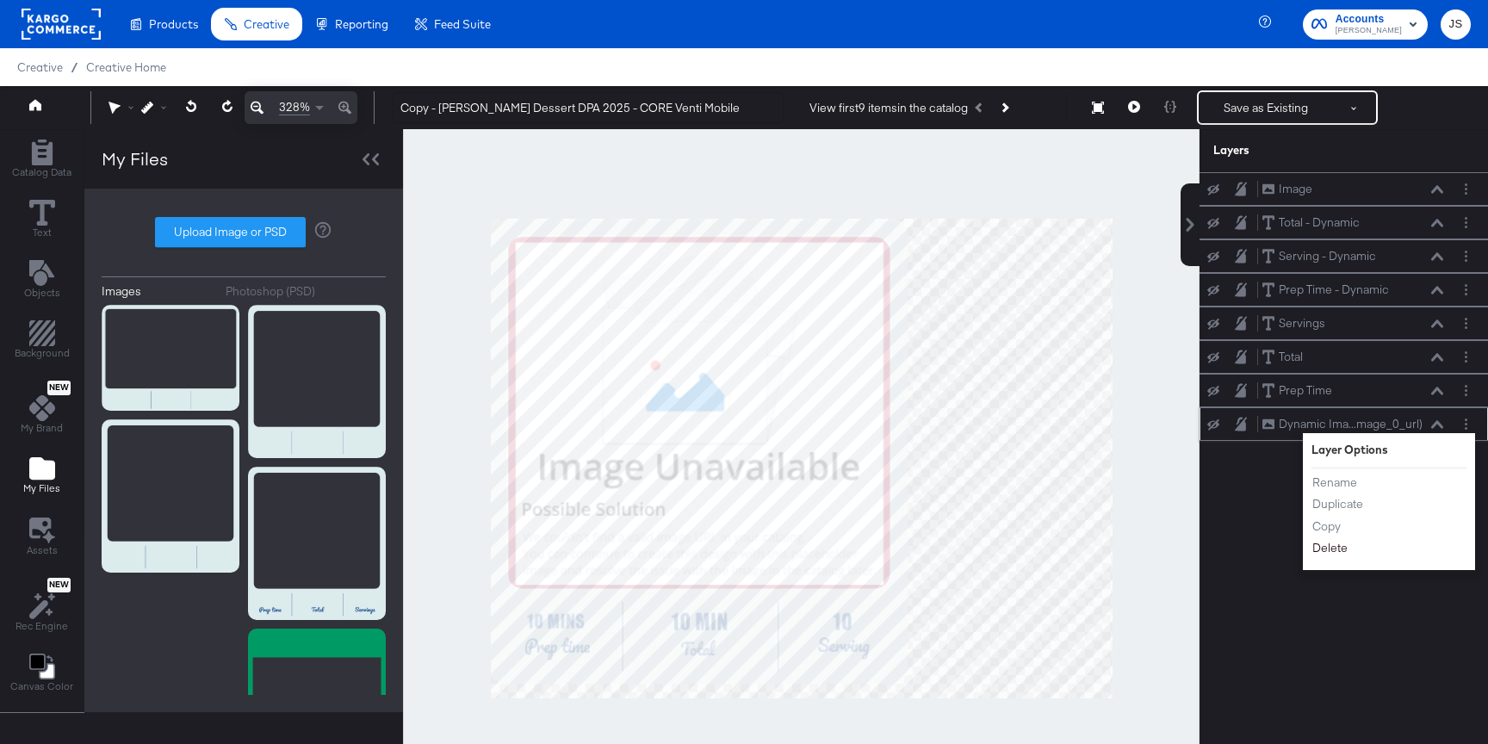
click at [1323, 551] on button "Delete" at bounding box center [1329, 548] width 37 height 18
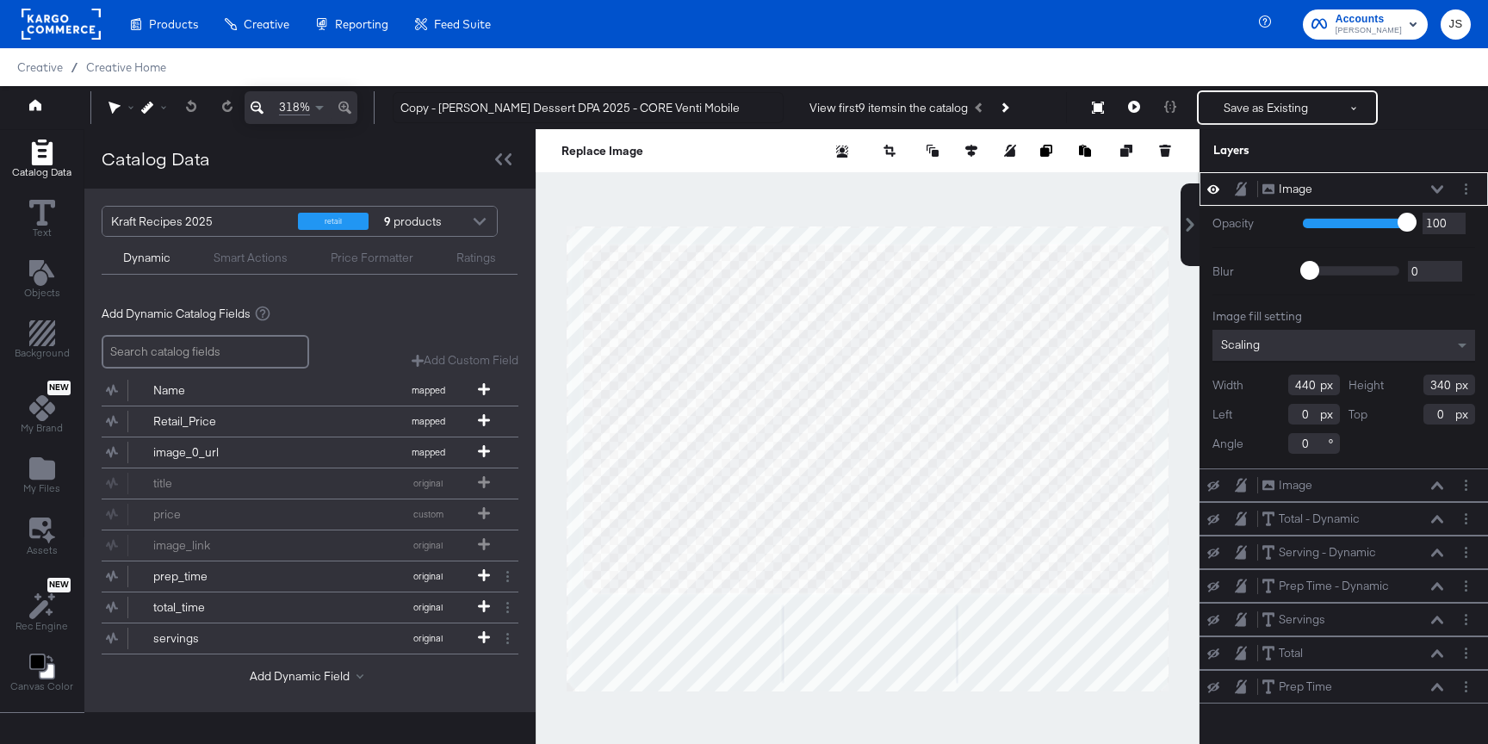
click at [1433, 187] on icon at bounding box center [1437, 189] width 12 height 8
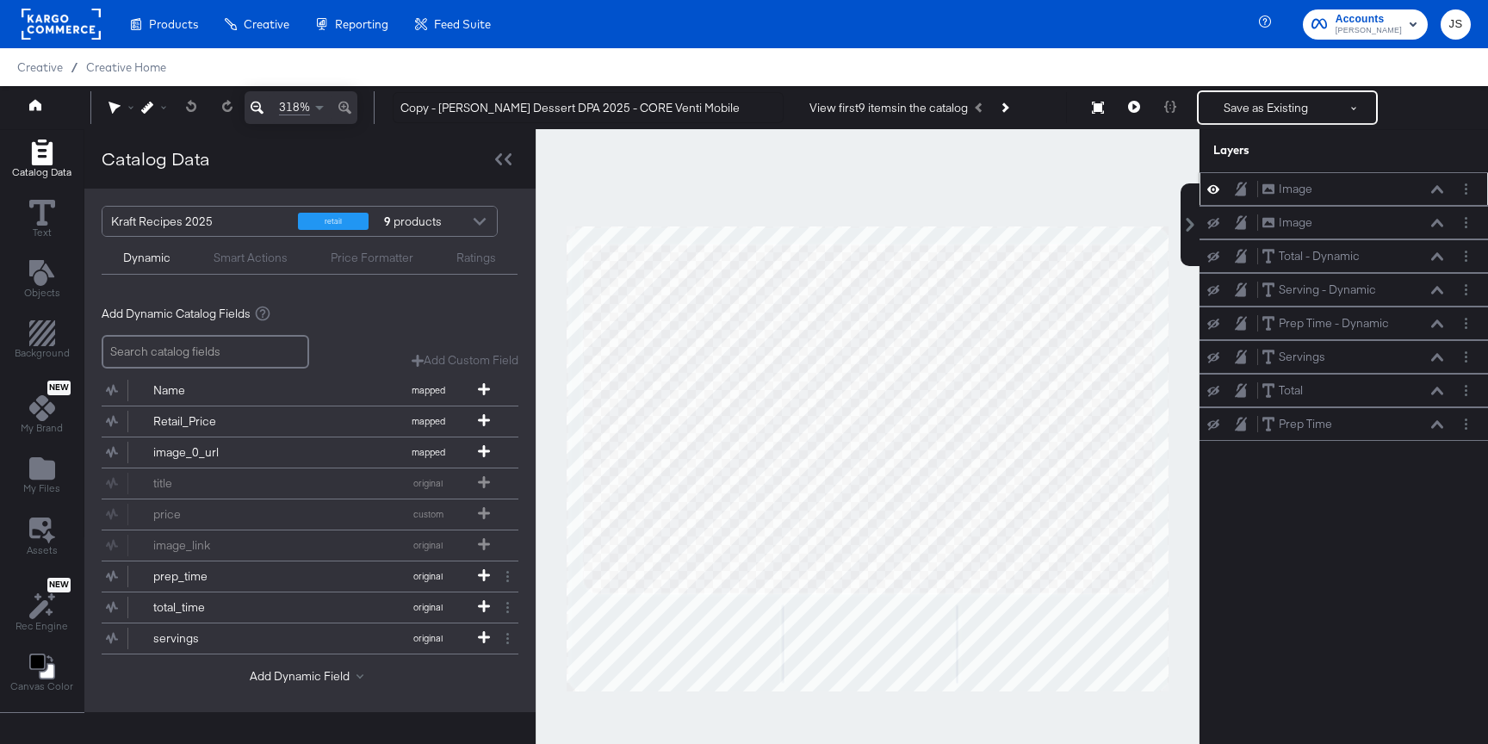
click at [1211, 190] on icon at bounding box center [1213, 189] width 12 height 15
click at [1211, 190] on icon at bounding box center [1213, 188] width 12 height 11
drag, startPoint x: 1314, startPoint y: 184, endPoint x: 1300, endPoint y: 445, distance: 261.2
click at [1300, 444] on div "Image Image" at bounding box center [1338, 435] width 183 height 18
click at [1217, 192] on icon at bounding box center [1213, 189] width 12 height 11
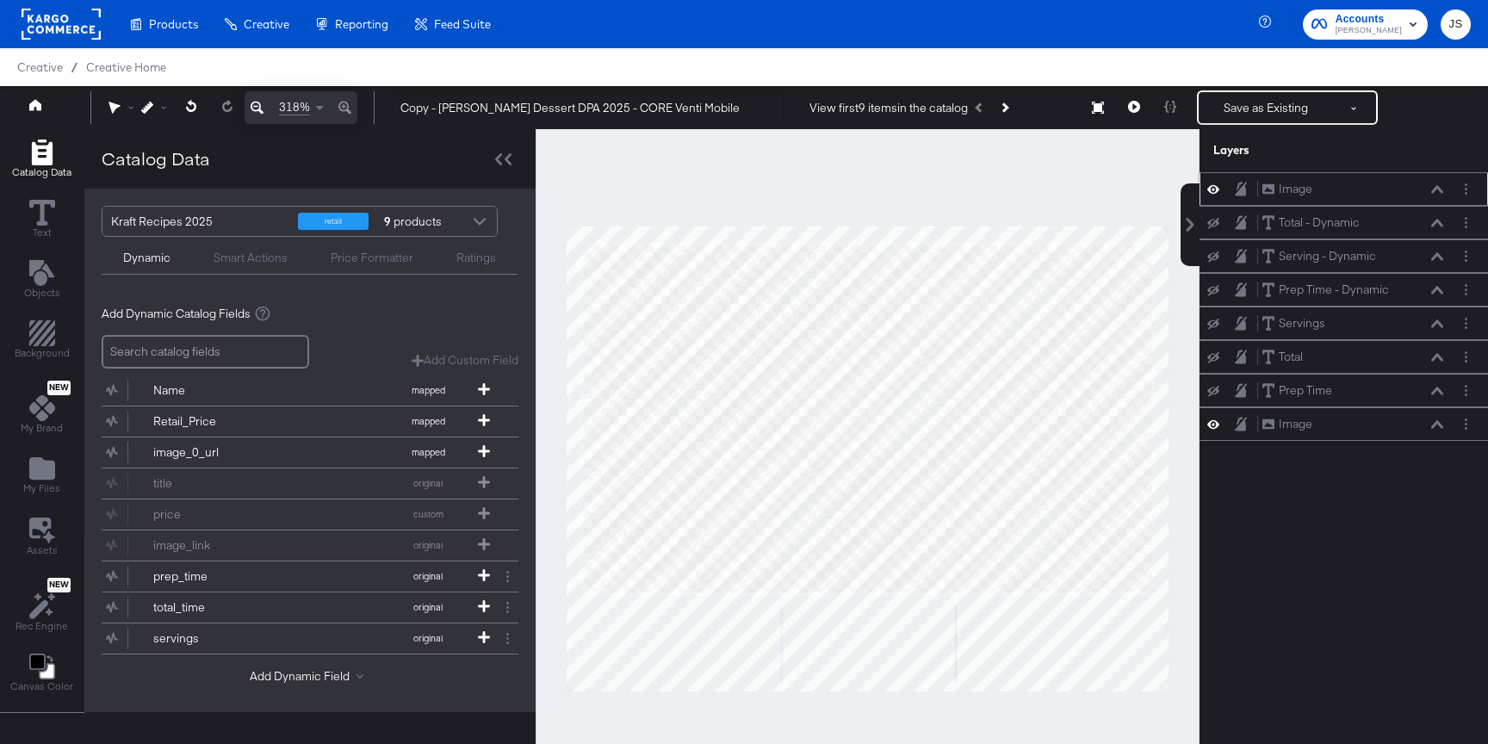
click at [1217, 192] on icon at bounding box center [1213, 189] width 12 height 15
click at [1470, 192] on button "Layer Options" at bounding box center [1466, 189] width 18 height 18
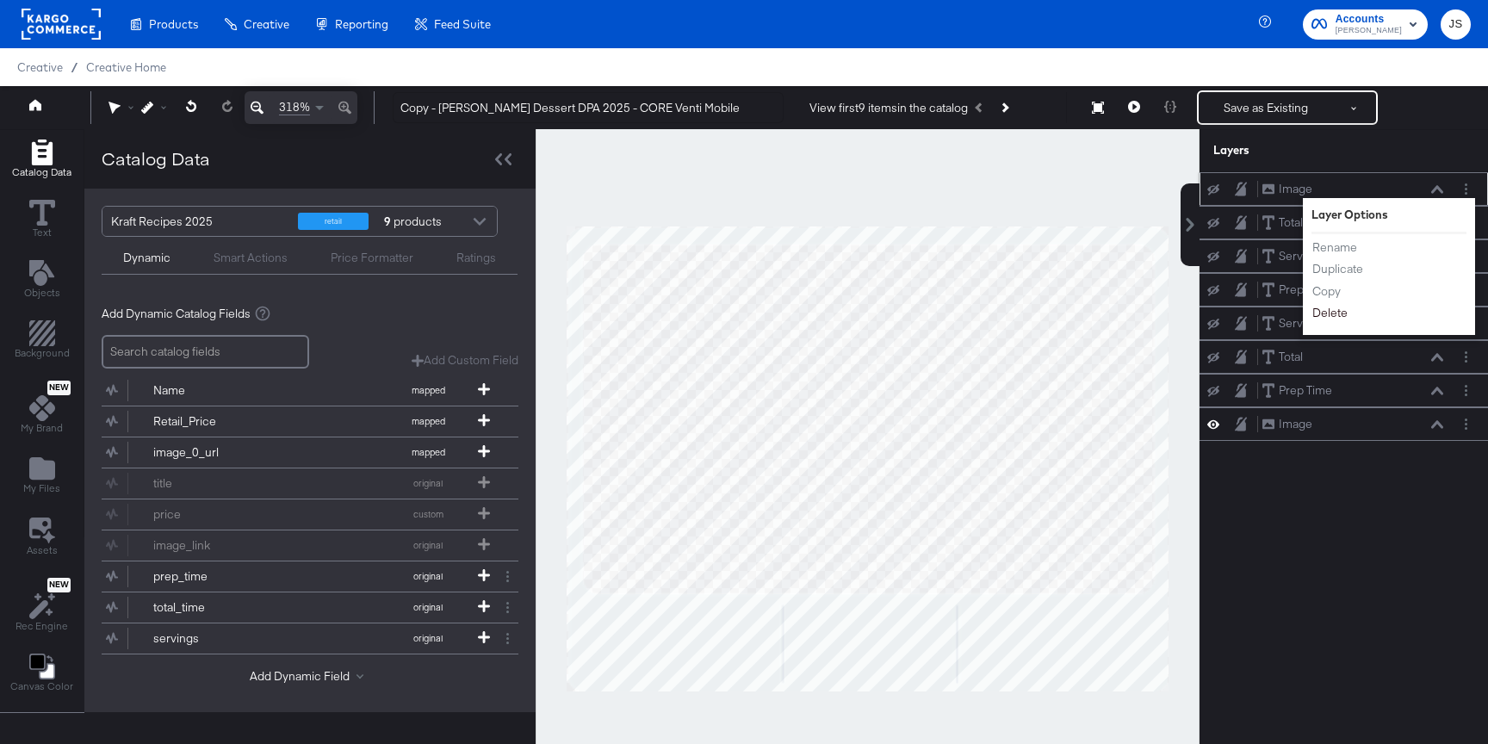
click at [1332, 319] on button "Delete" at bounding box center [1329, 313] width 37 height 18
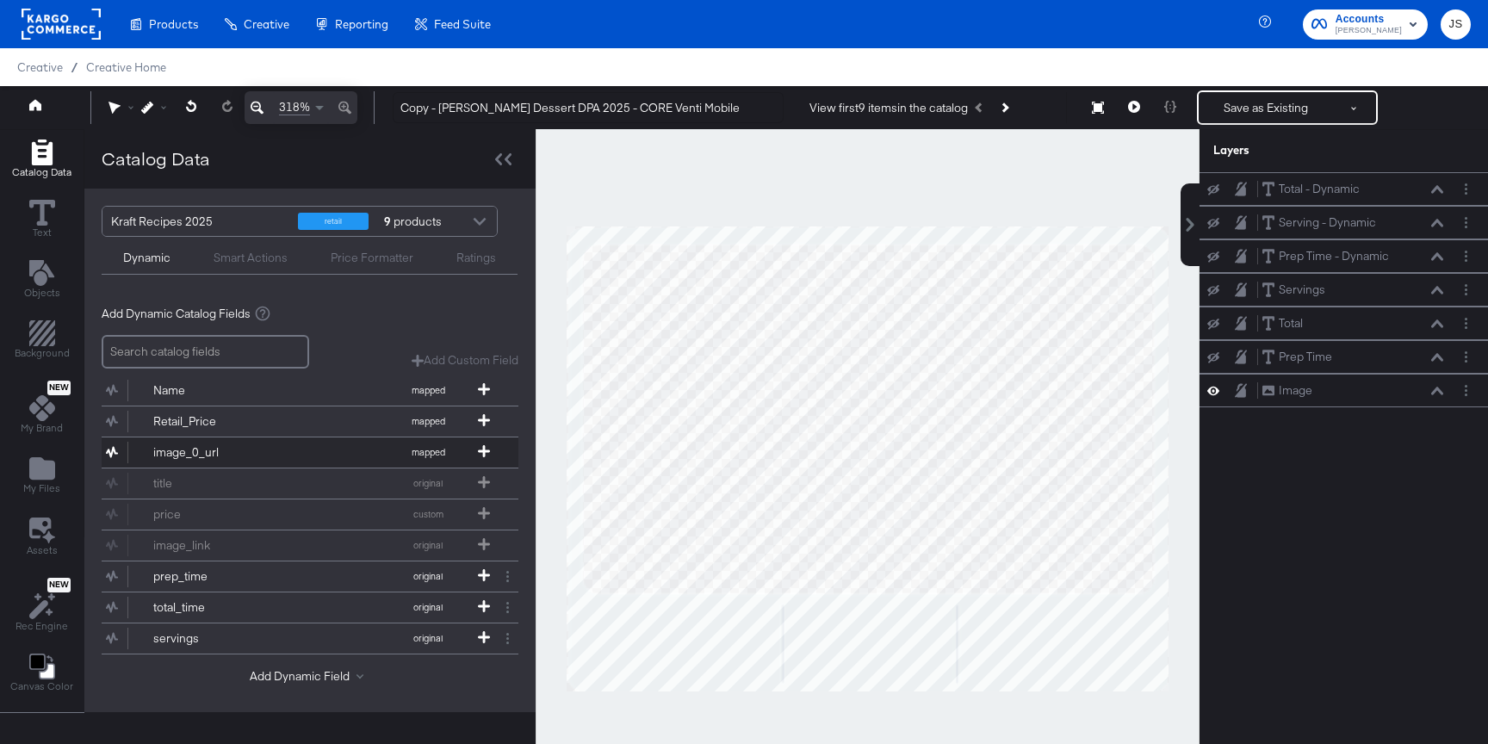
click at [259, 452] on div "image_0_url" at bounding box center [215, 452] width 125 height 16
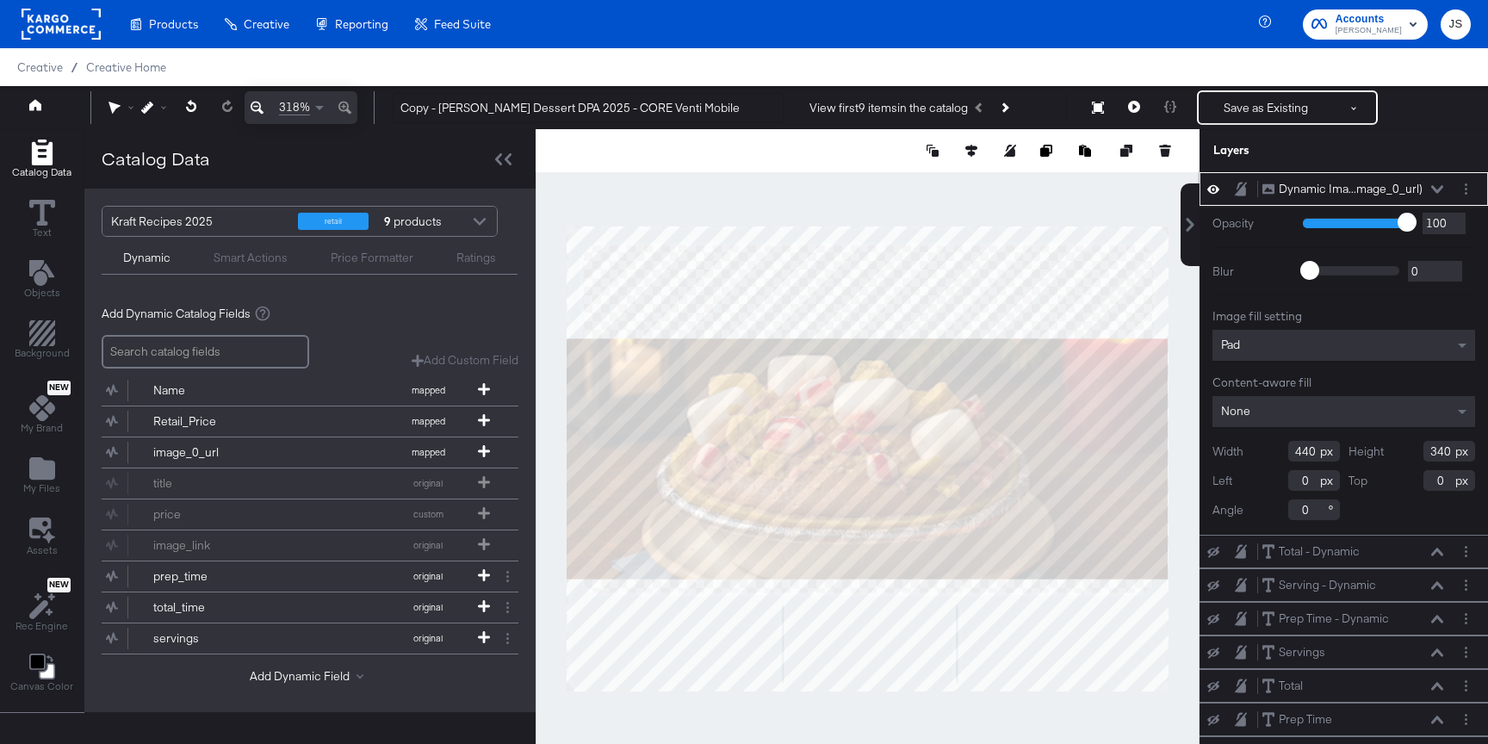
click at [1244, 356] on div "Pad" at bounding box center [1343, 345] width 263 height 31
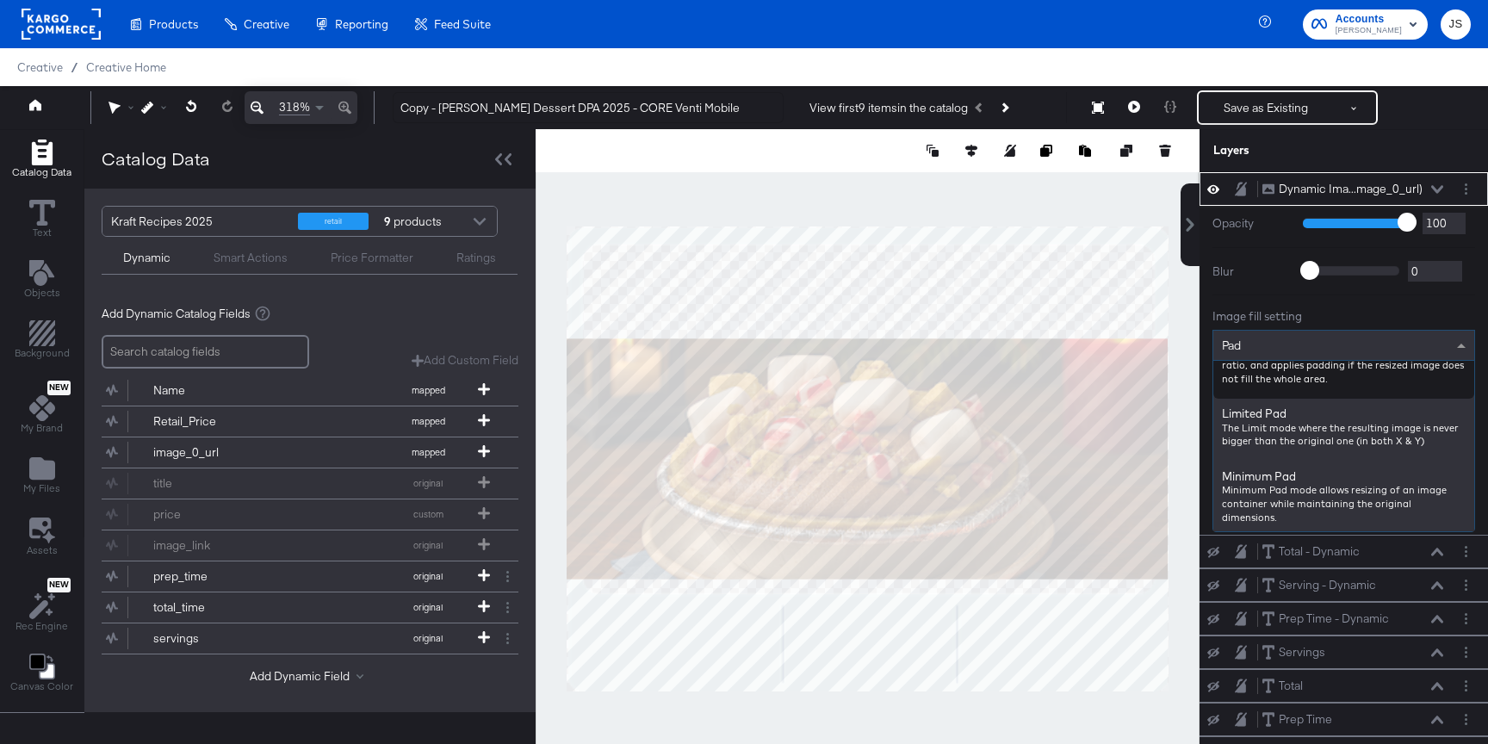
scroll to position [168, 0]
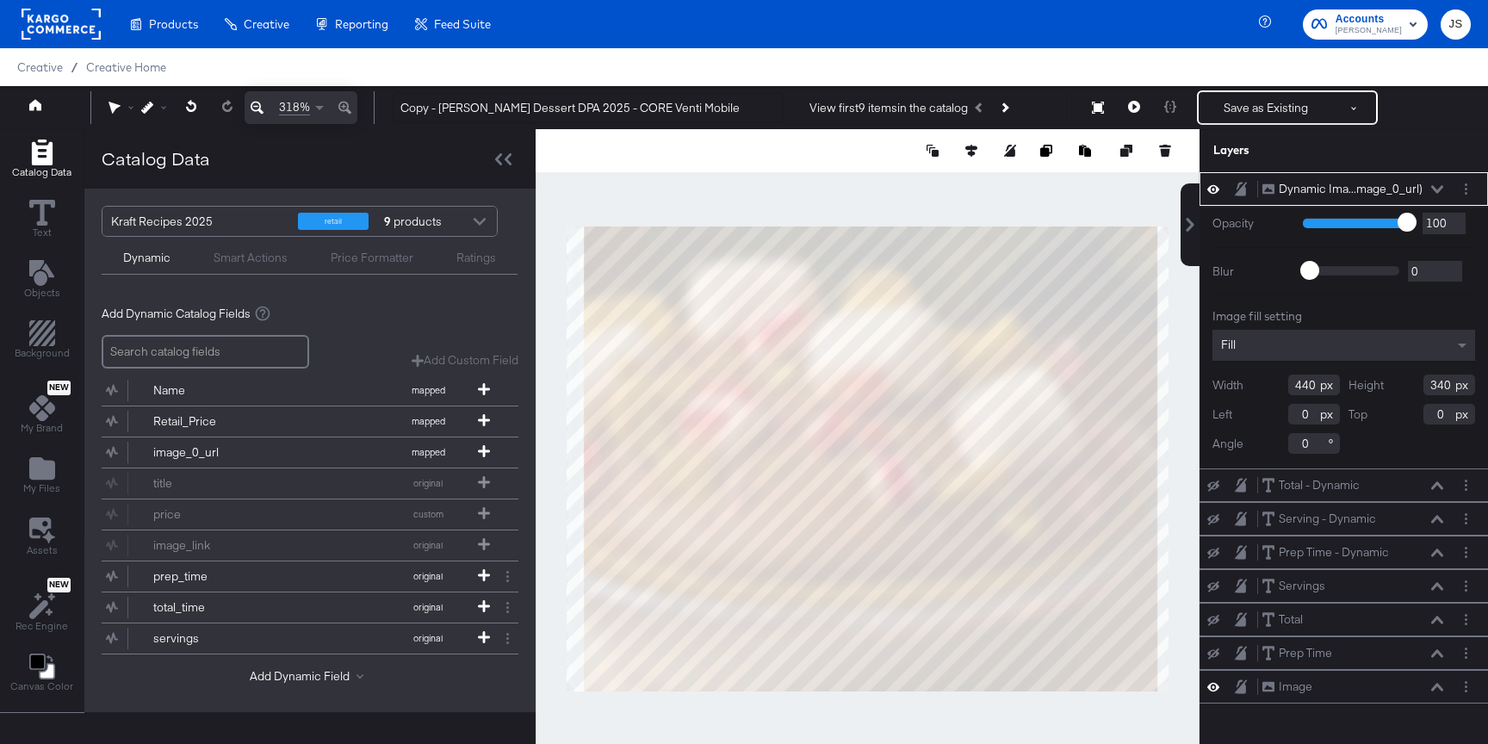
type input "420"
type input "350"
type input "20"
type input "-38"
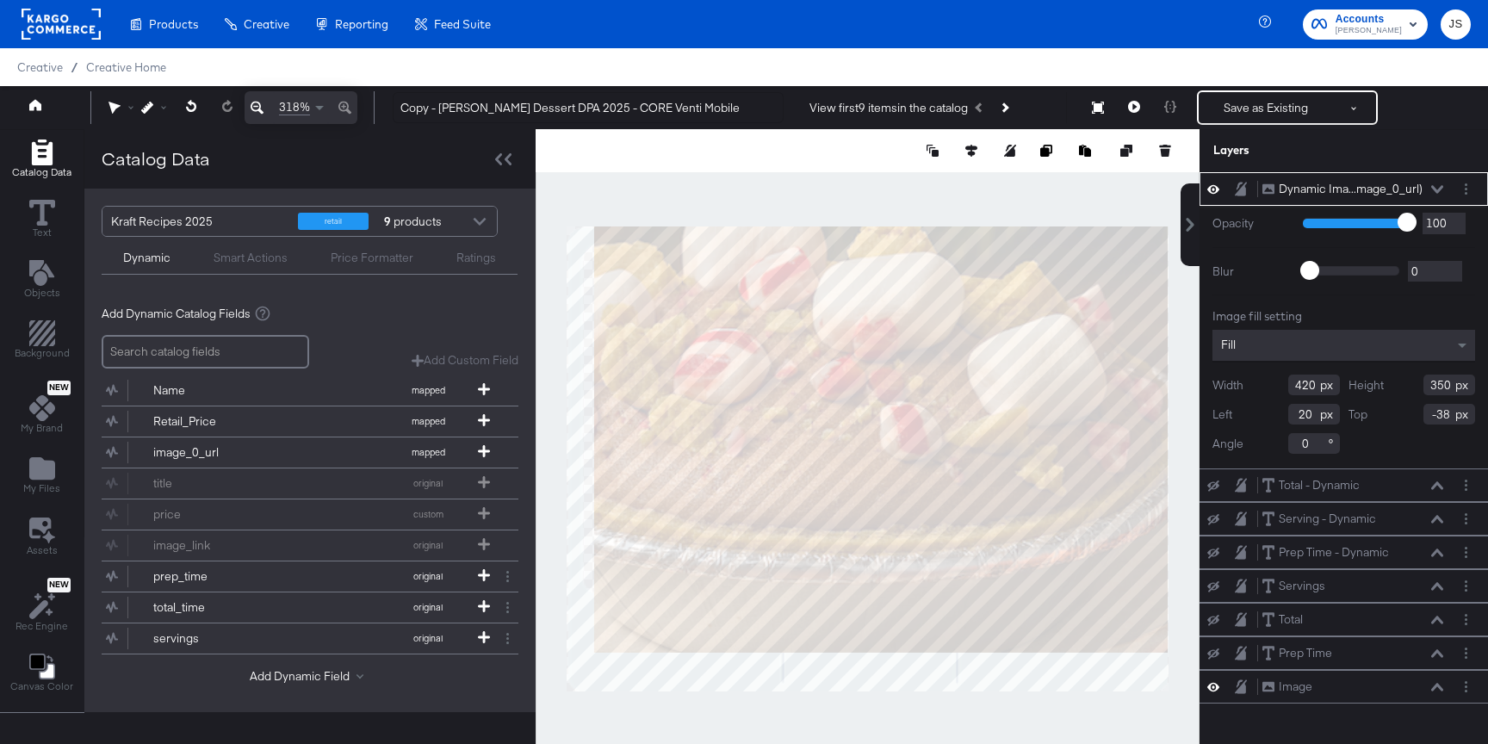
type input "400"
type input "231"
type input "32"
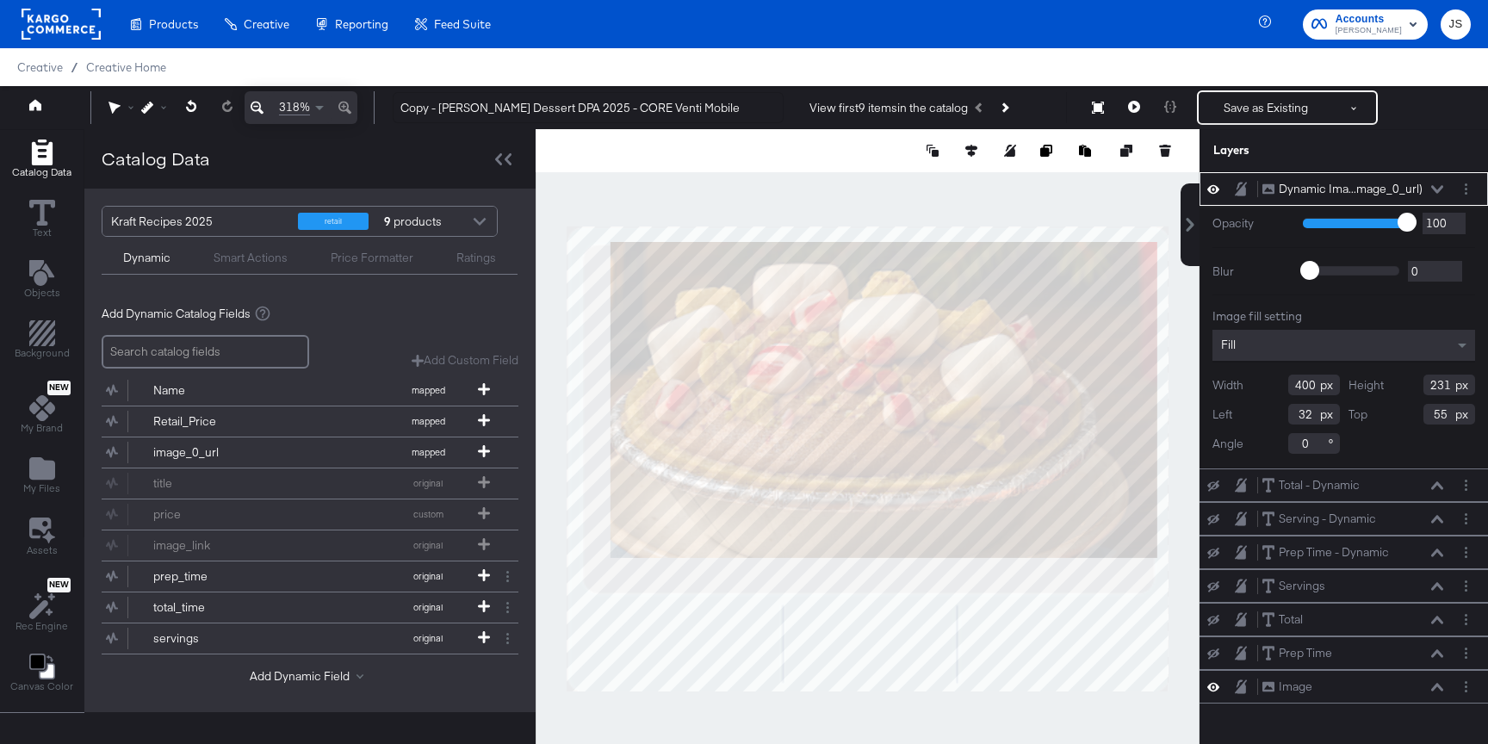
type input "11"
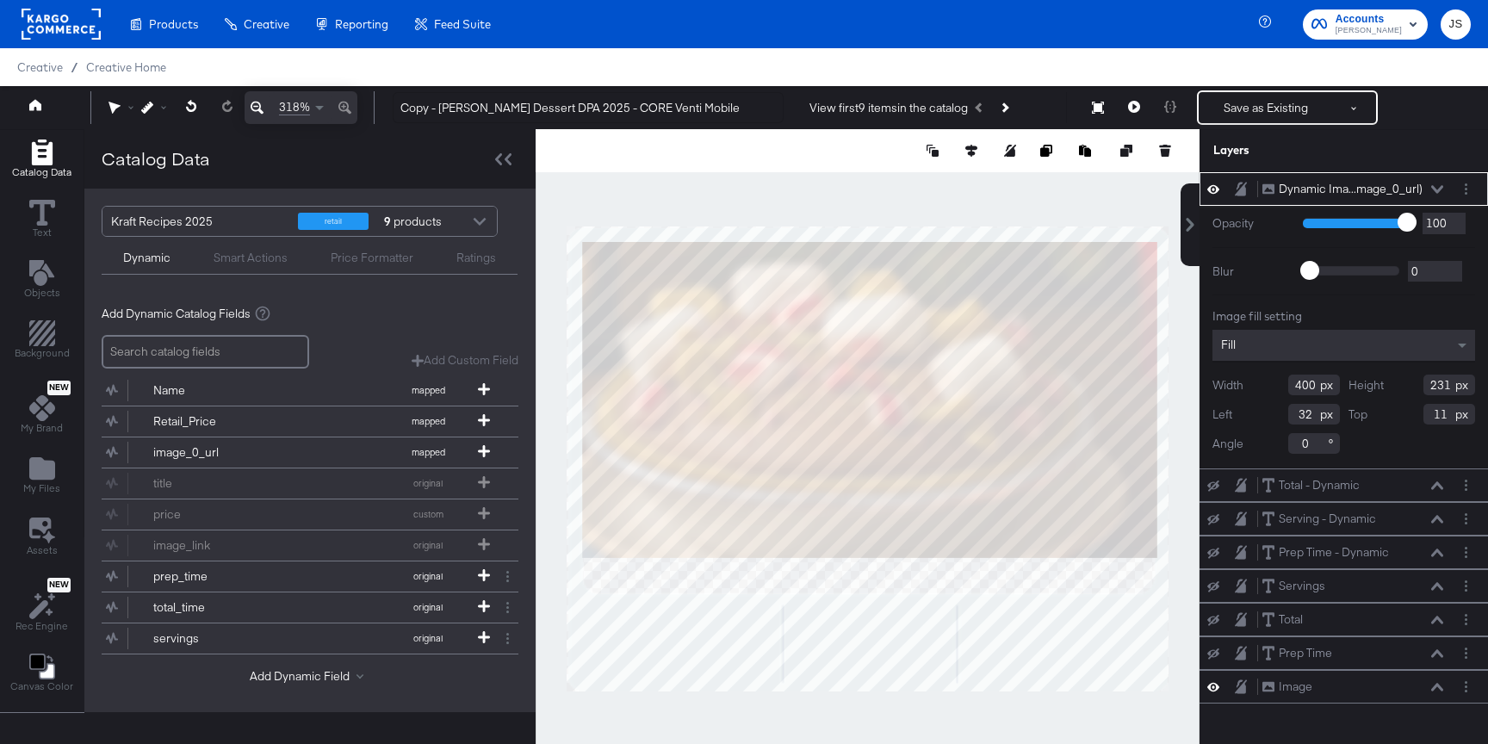
type input "421"
type input "11"
type input "265"
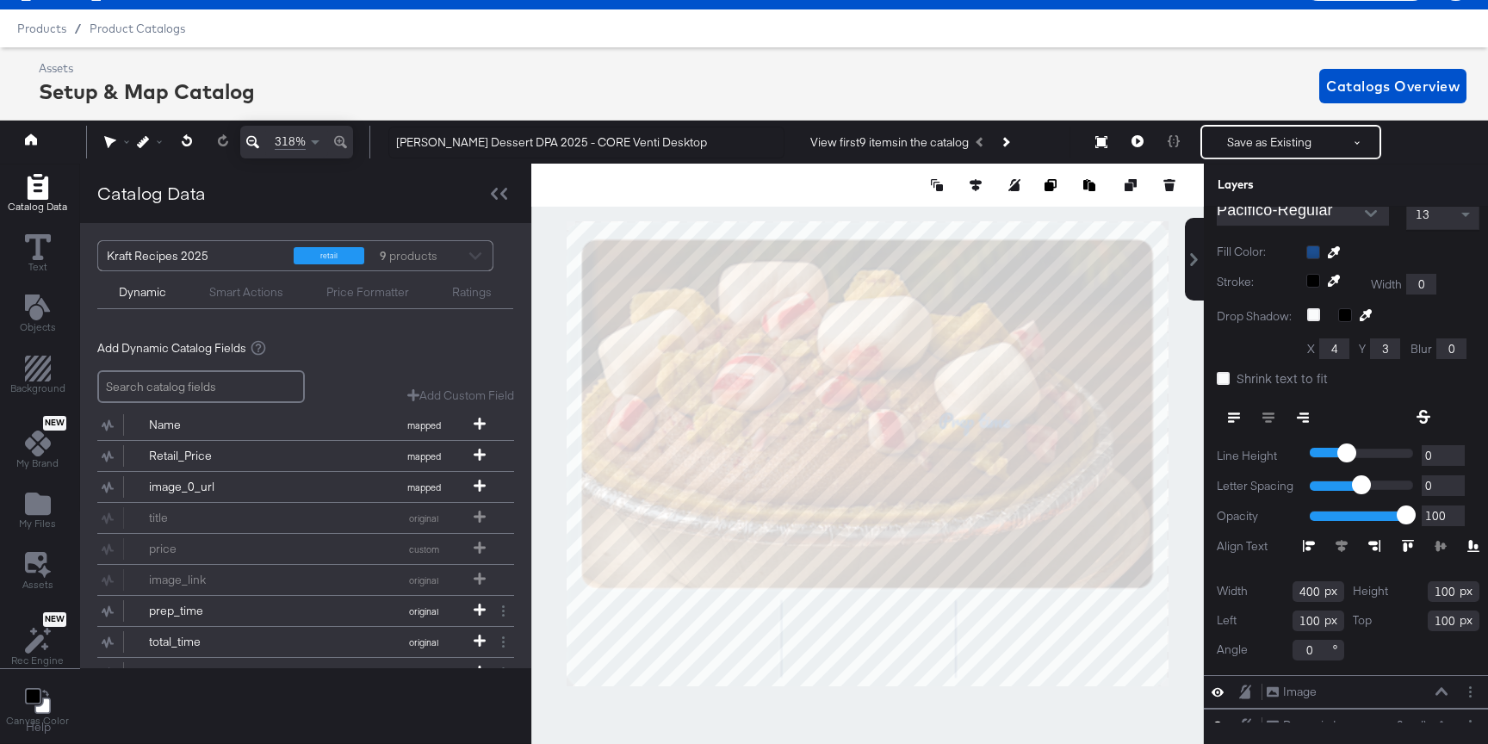
scroll to position [233, 0]
drag, startPoint x: 1316, startPoint y: 586, endPoint x: 1273, endPoint y: 586, distance: 43.0
click at [1273, 586] on div "Width 400" at bounding box center [1280, 590] width 127 height 21
type input "56"
drag, startPoint x: 1453, startPoint y: 588, endPoint x: 1397, endPoint y: 588, distance: 56.0
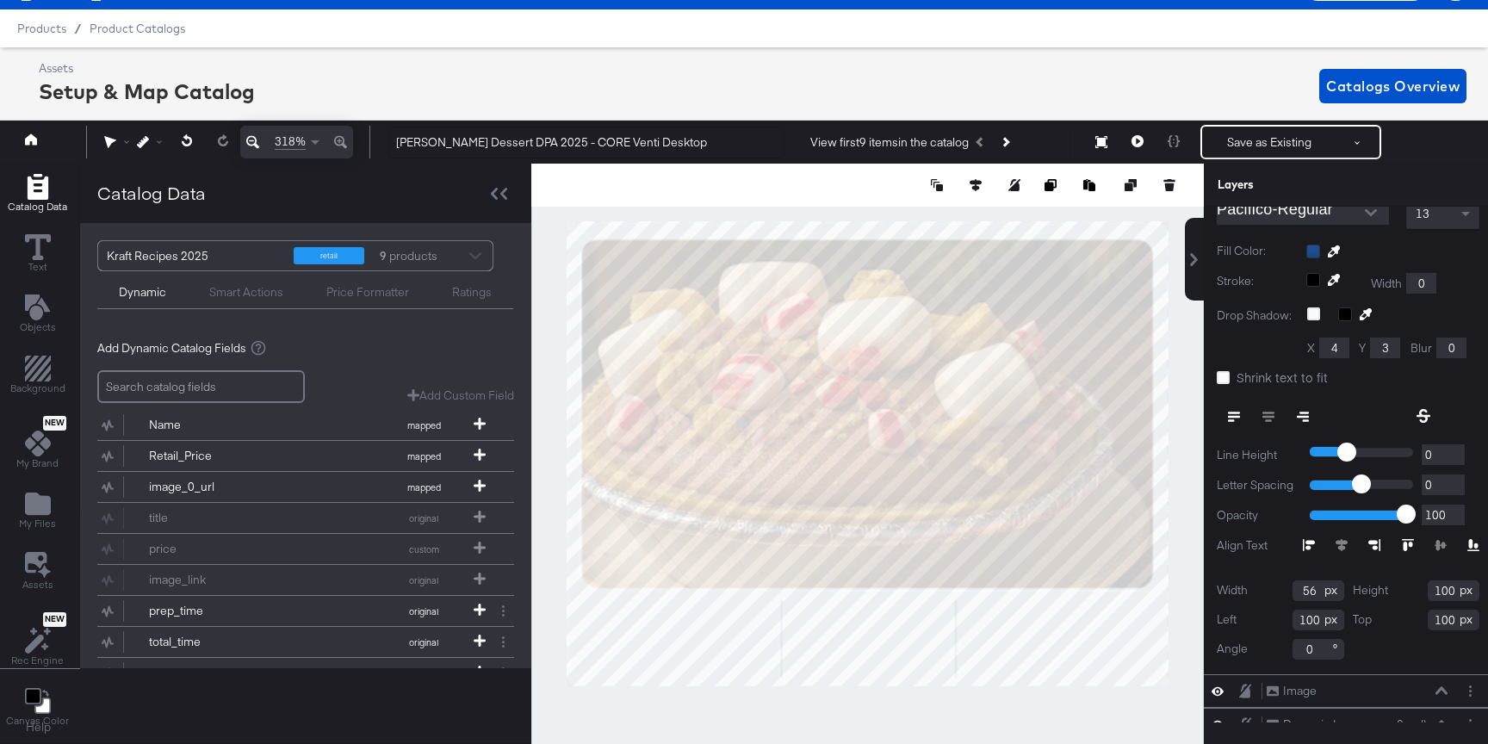
click at [1398, 588] on div "Height 100" at bounding box center [1416, 590] width 127 height 21
type input "24"
drag, startPoint x: 1317, startPoint y: 622, endPoint x: 1256, endPoint y: 622, distance: 61.1
click at [1264, 622] on div "Left 100" at bounding box center [1280, 620] width 127 height 21
type input "75"
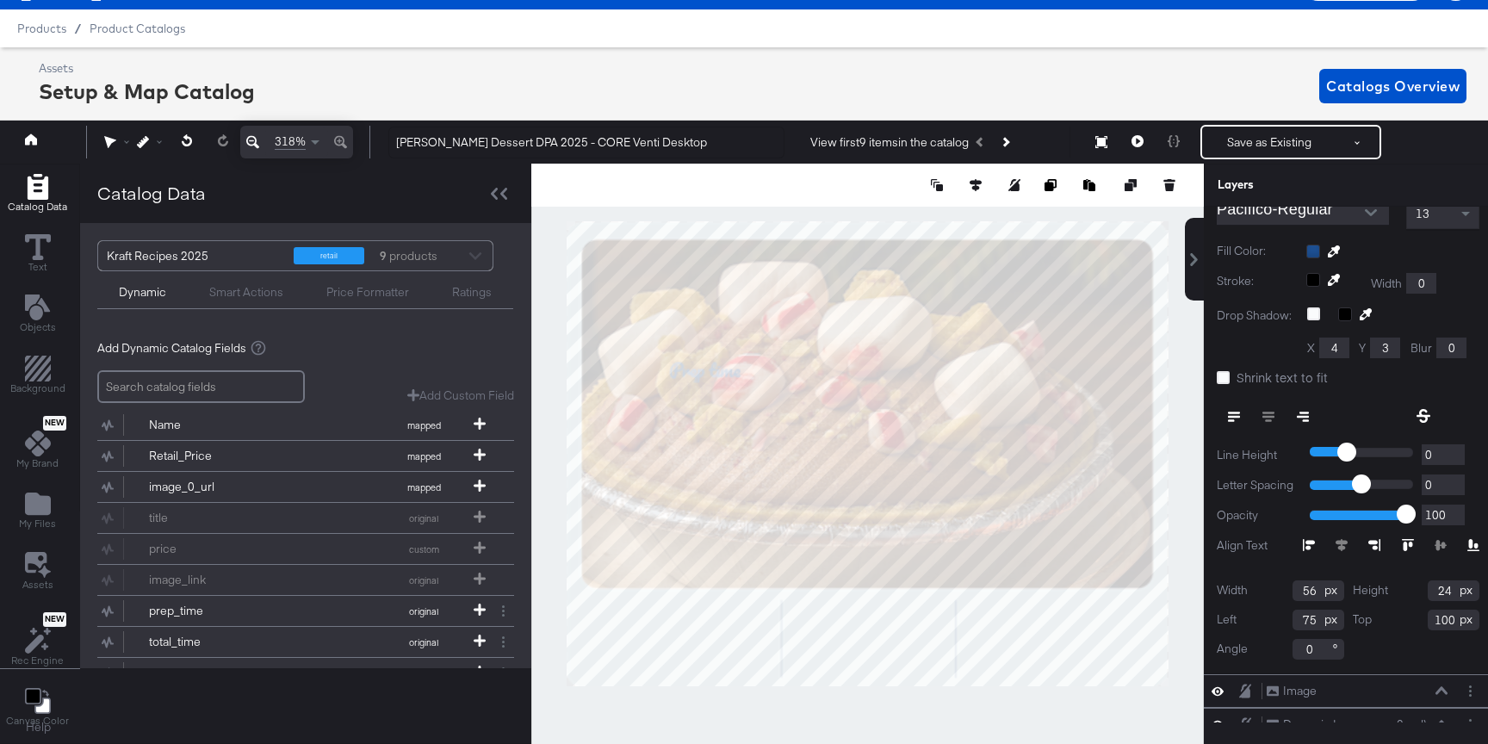
drag, startPoint x: 1453, startPoint y: 620, endPoint x: 1389, endPoint y: 619, distance: 64.6
click at [1389, 620] on div "Top 100" at bounding box center [1416, 620] width 127 height 21
type input "305"
click at [1184, 207] on div "Catalog Data Text Objects Background New My Brand My Files Assets New Rec Engin…" at bounding box center [744, 185] width 1496 height 43
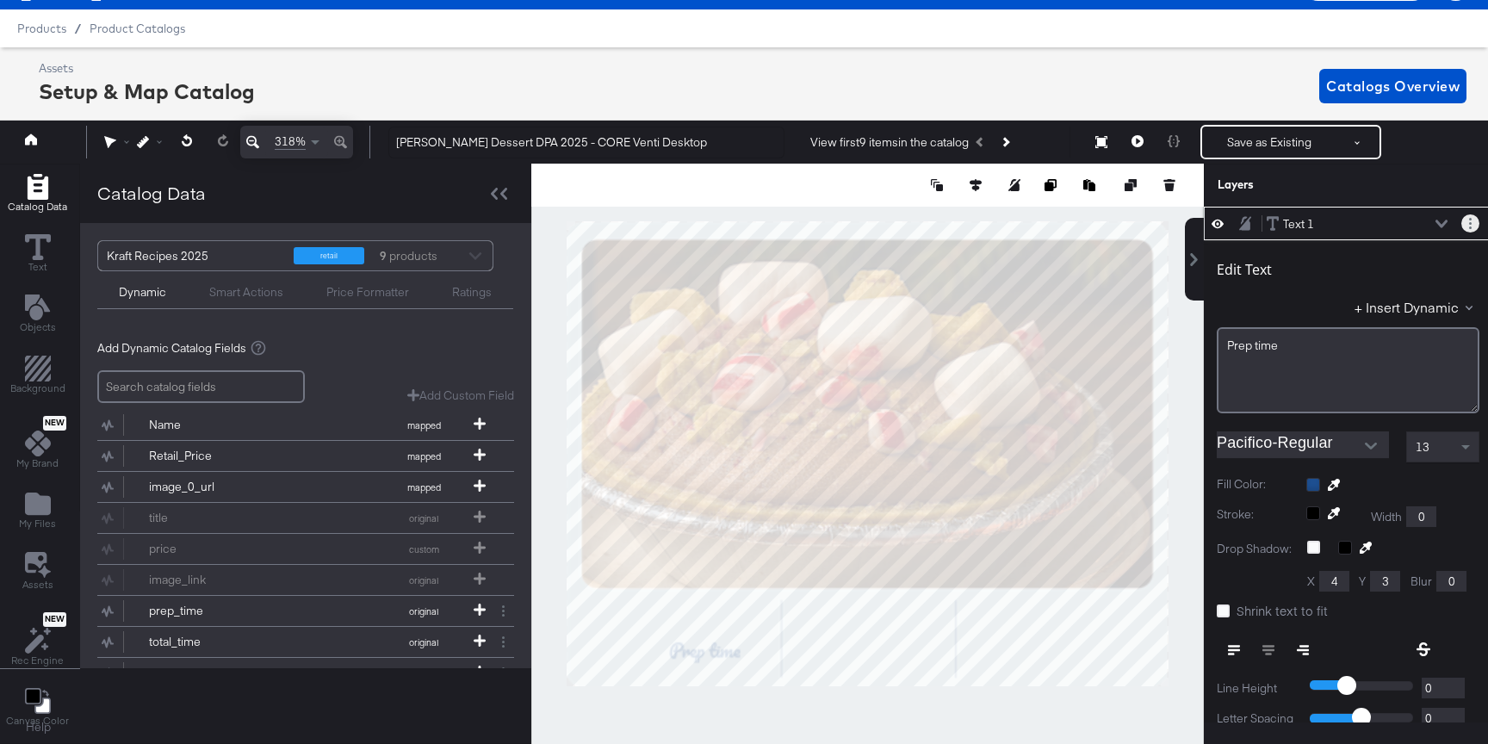
click at [1472, 224] on button "Layer Options" at bounding box center [1470, 223] width 18 height 18
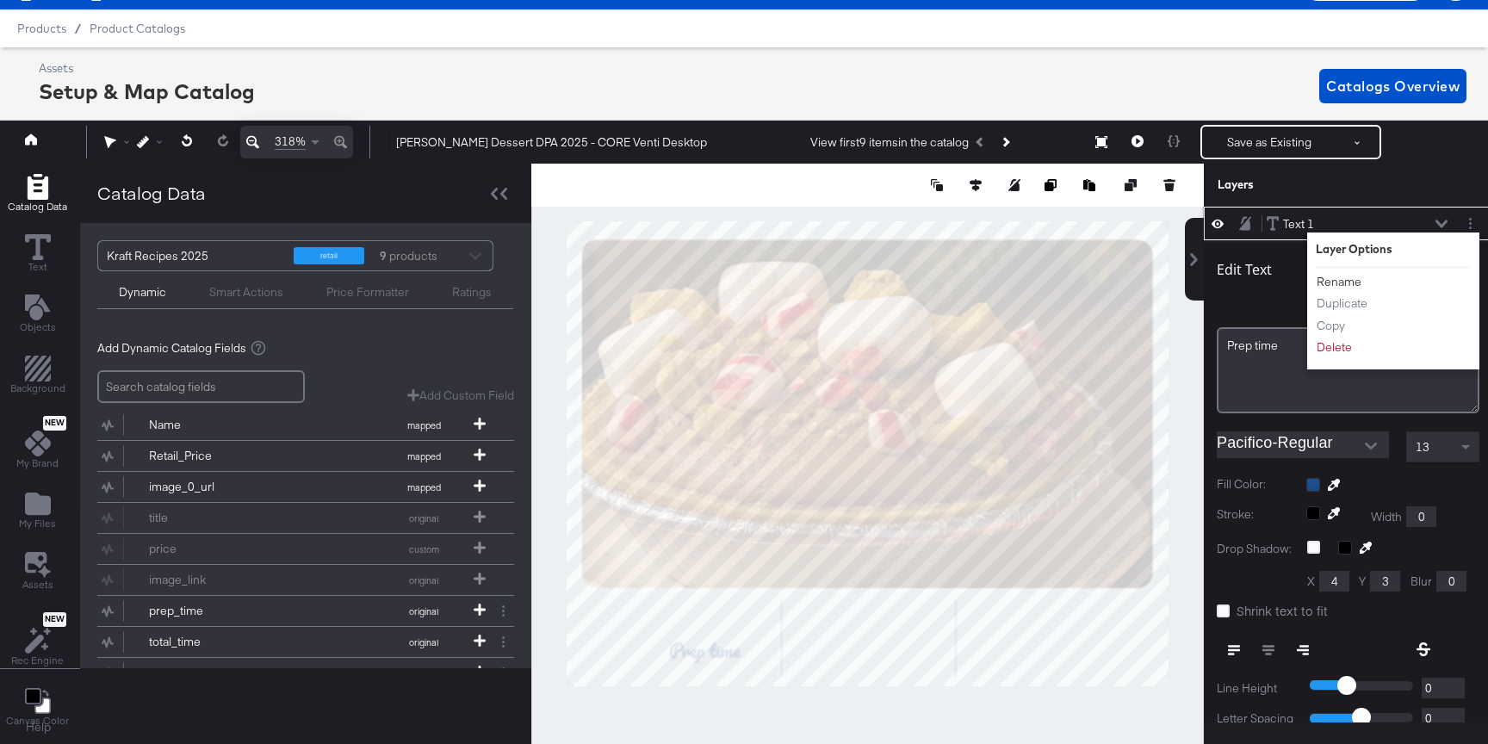
click at [1332, 283] on button "Rename" at bounding box center [1339, 282] width 46 height 18
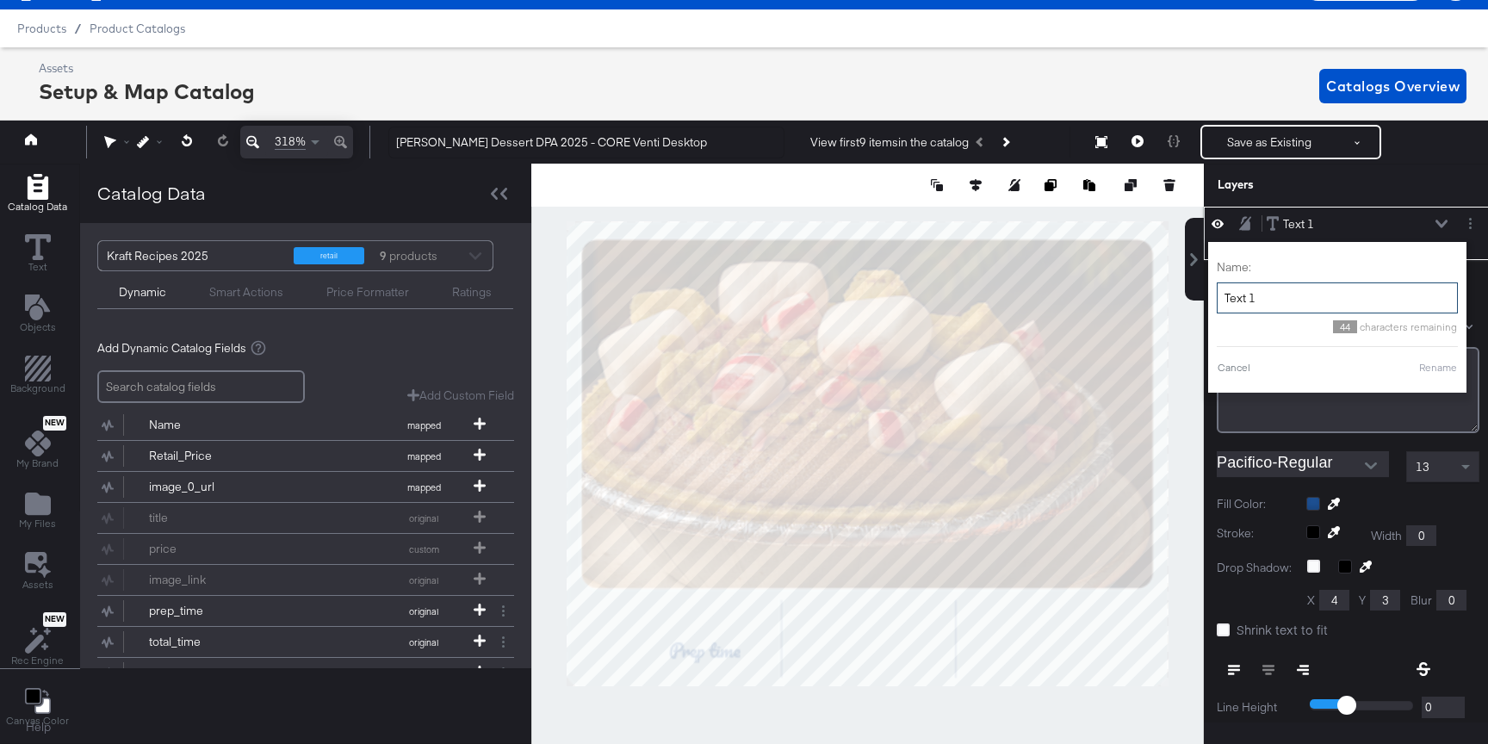
click at [1316, 304] on input "Text 1" at bounding box center [1337, 298] width 241 height 32
type input "Prep Time"
click at [1418, 370] on button "Rename" at bounding box center [1416, 367] width 40 height 15
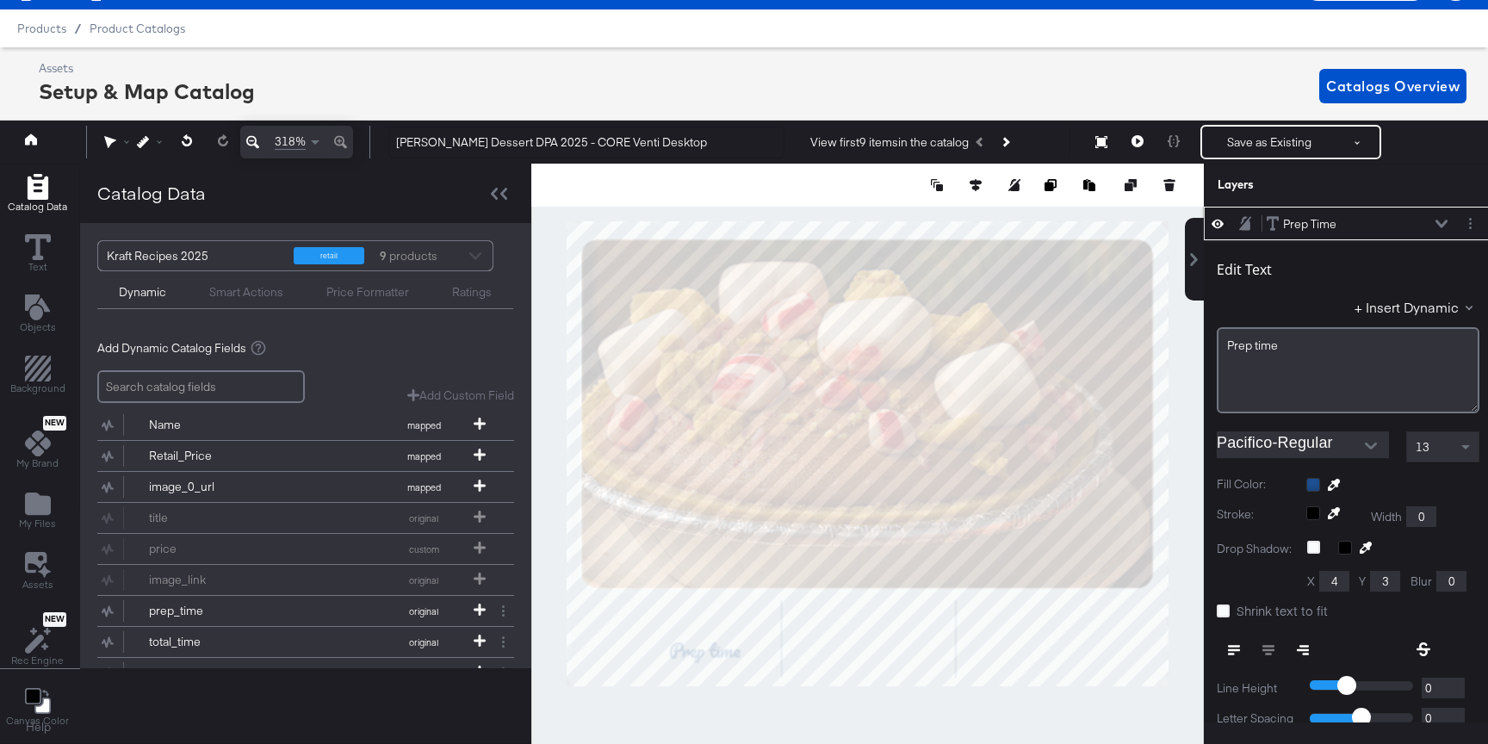
click at [1439, 216] on div "Prep Time Prep Time" at bounding box center [1357, 224] width 183 height 18
click at [1443, 216] on div "Prep Time Prep Time" at bounding box center [1357, 224] width 183 height 18
click at [1443, 220] on icon at bounding box center [1441, 224] width 12 height 9
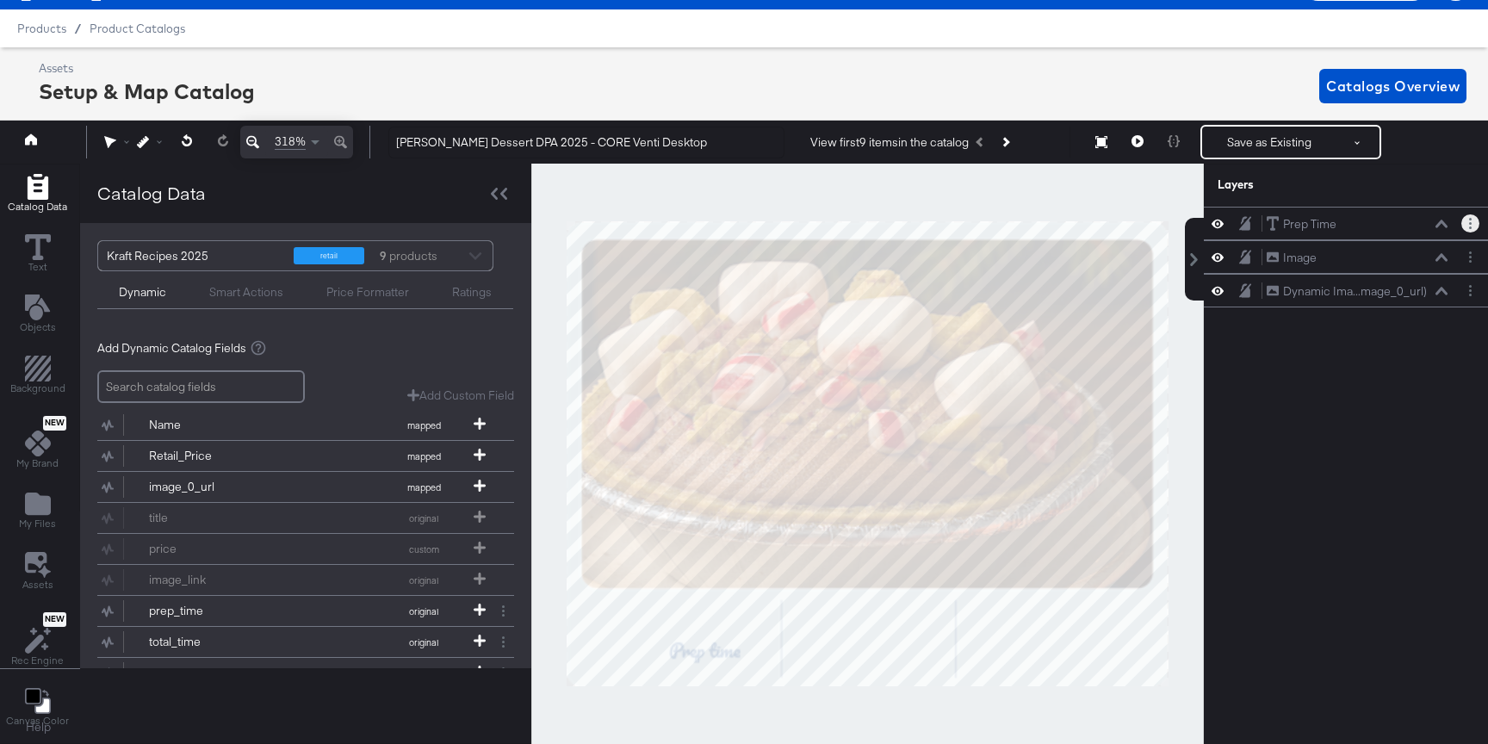
click at [1464, 220] on button "Layer Options" at bounding box center [1470, 223] width 18 height 18
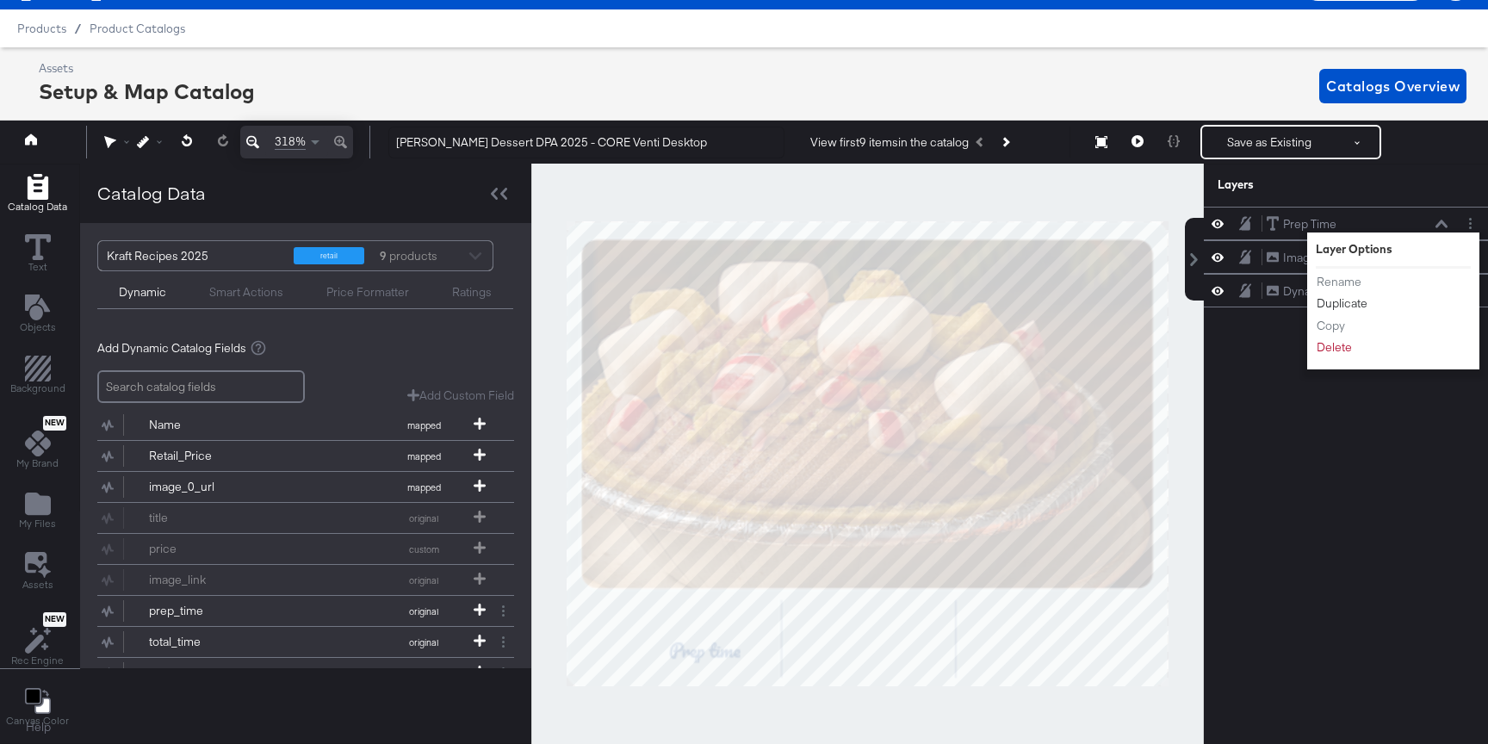
click at [1347, 299] on button "Duplicate" at bounding box center [1342, 303] width 53 height 18
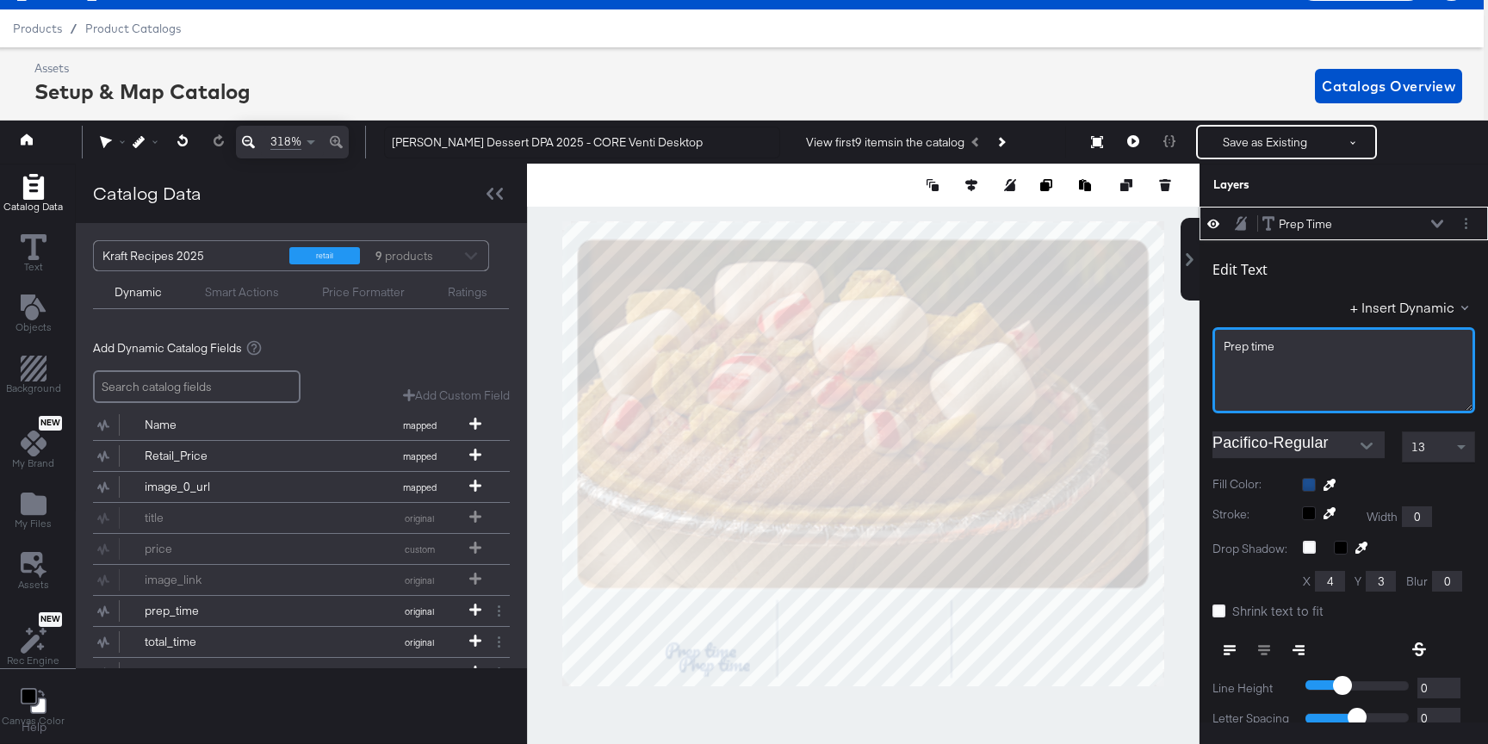
click at [1310, 363] on div "Prep ﻿time" at bounding box center [1343, 370] width 263 height 86
click at [1310, 362] on div "Prep ﻿time" at bounding box center [1343, 370] width 263 height 86
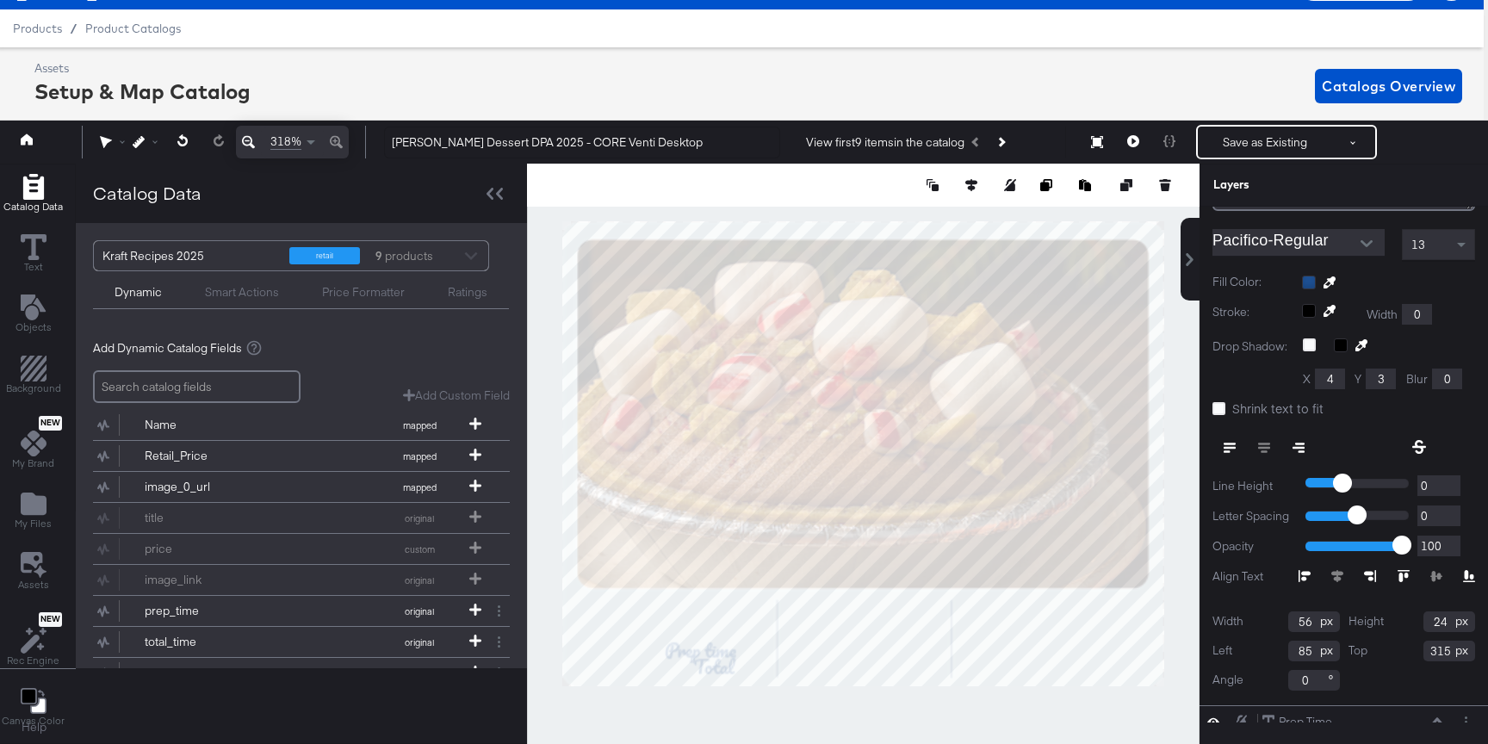
scroll to position [258, 0]
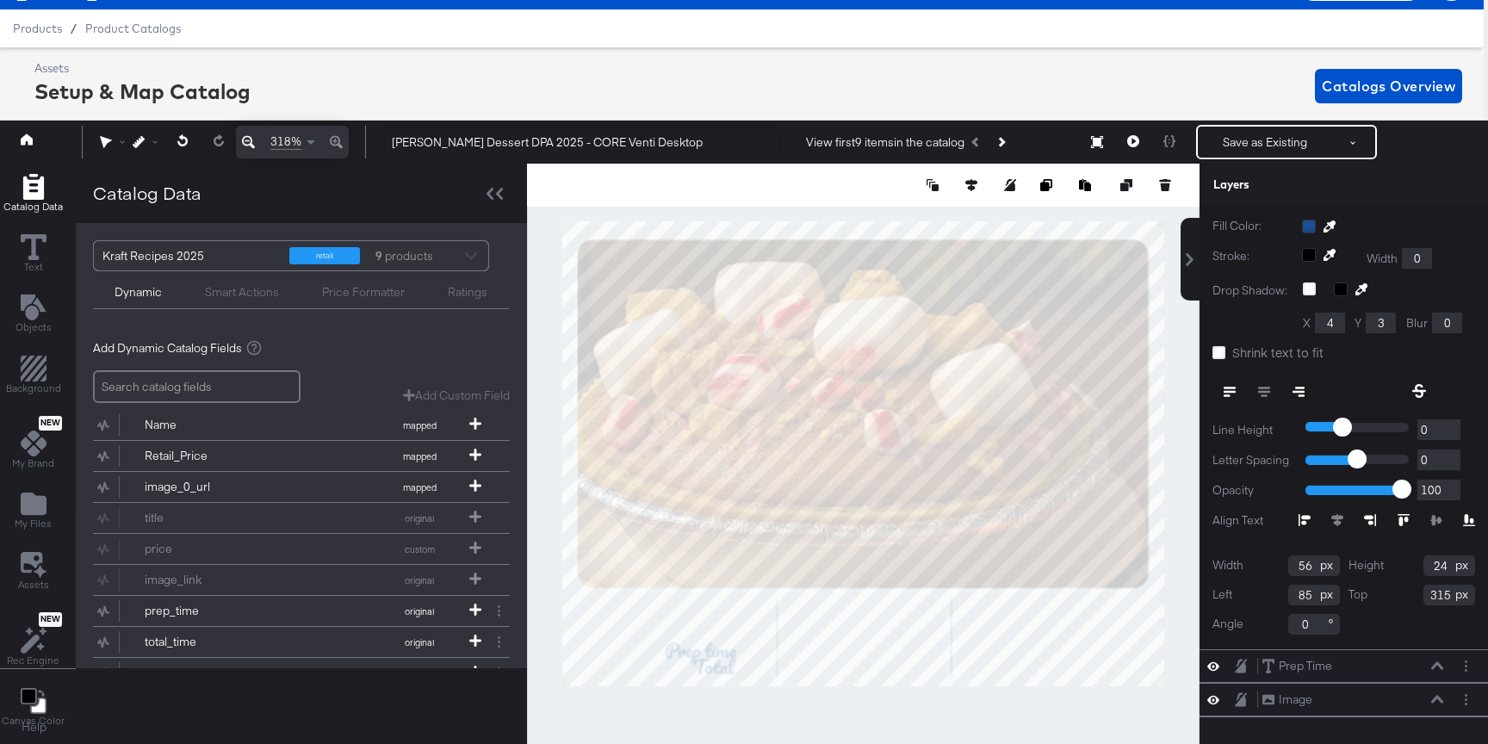
drag, startPoint x: 1310, startPoint y: 563, endPoint x: 1265, endPoint y: 563, distance: 45.6
click at [1265, 563] on div "Width 56" at bounding box center [1275, 565] width 127 height 21
type input "32"
drag, startPoint x: 1448, startPoint y: 567, endPoint x: 1412, endPoint y: 567, distance: 36.2
click at [1412, 567] on div "Height 24" at bounding box center [1411, 565] width 127 height 21
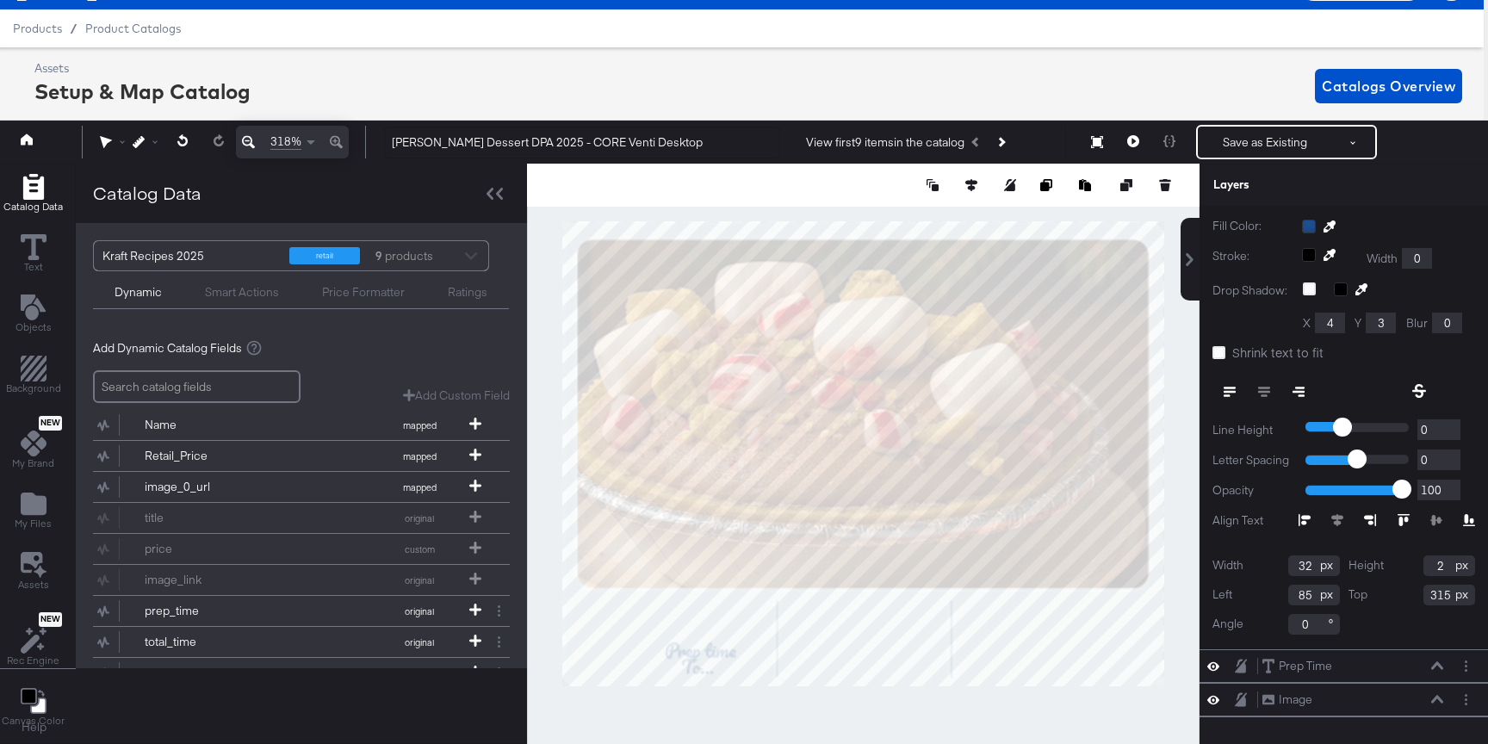
type input "24"
drag, startPoint x: 1311, startPoint y: 596, endPoint x: 1285, endPoint y: 596, distance: 25.8
click at [1285, 596] on div "Left 85" at bounding box center [1275, 595] width 127 height 21
type input "205"
drag, startPoint x: 1452, startPoint y: 590, endPoint x: 1412, endPoint y: 590, distance: 40.5
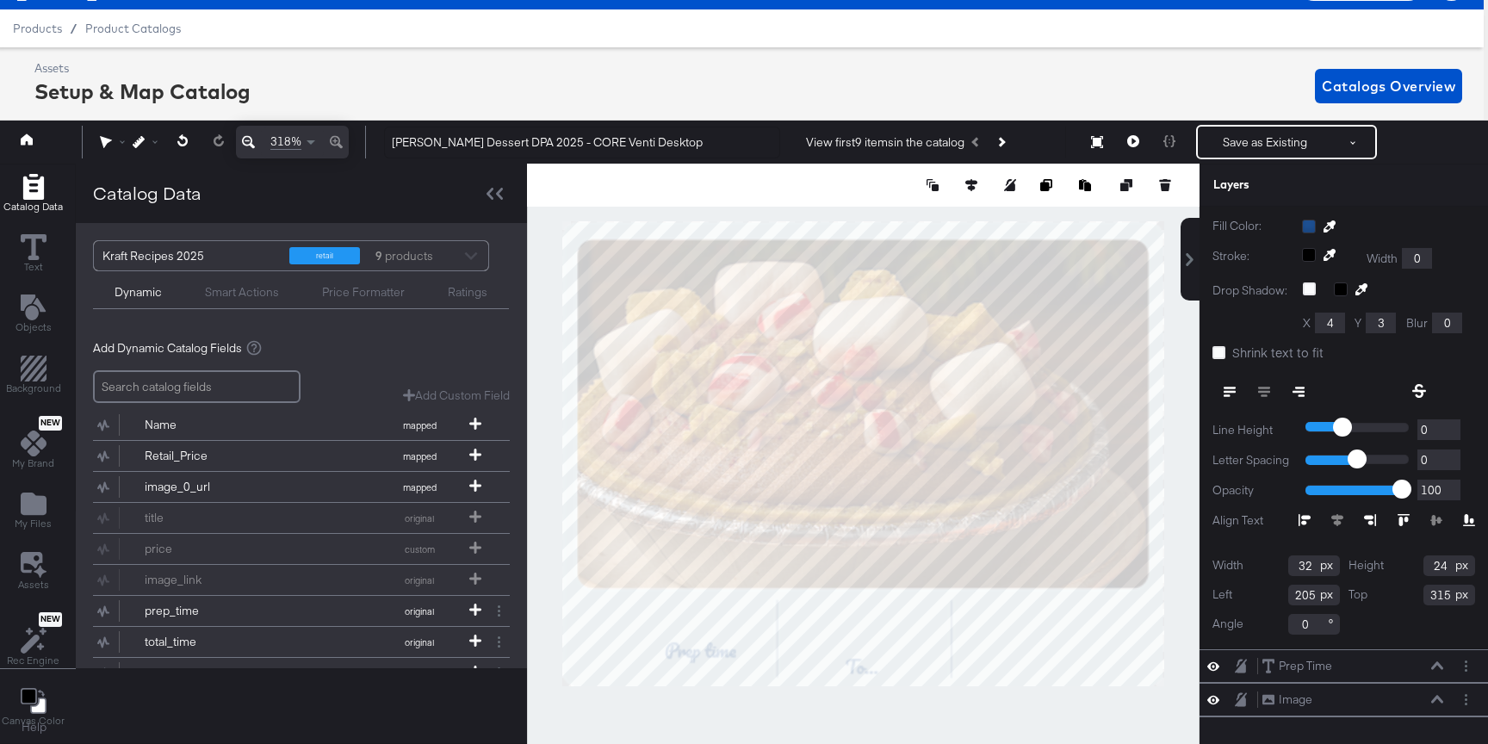
click at [1413, 590] on div "Top 315" at bounding box center [1411, 595] width 127 height 21
type input "305"
click at [1215, 346] on icon at bounding box center [1218, 352] width 13 height 13
click at [0, 0] on input "Shrink text to fit" at bounding box center [0, 0] width 0 height 0
click at [1182, 335] on div at bounding box center [863, 454] width 672 height 580
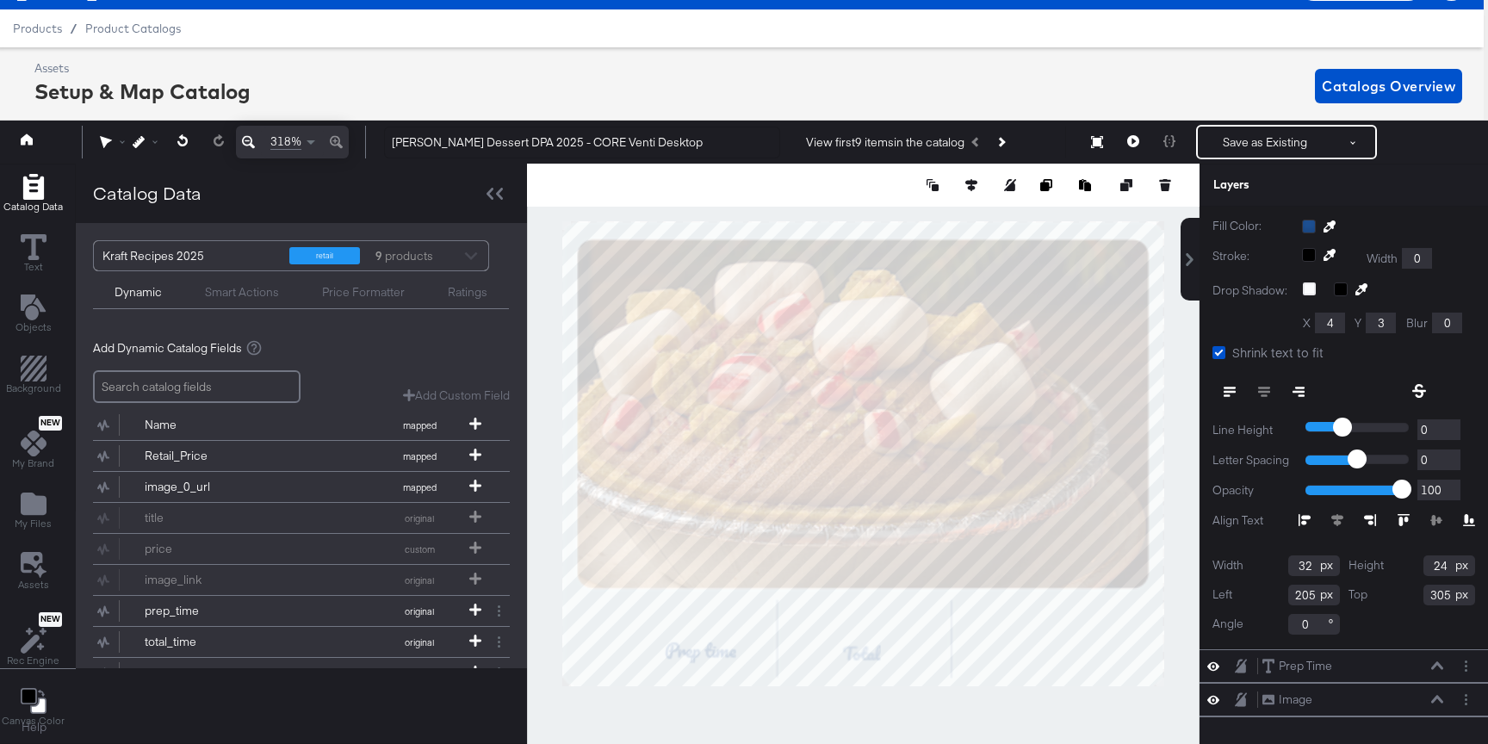
scroll to position [0, 0]
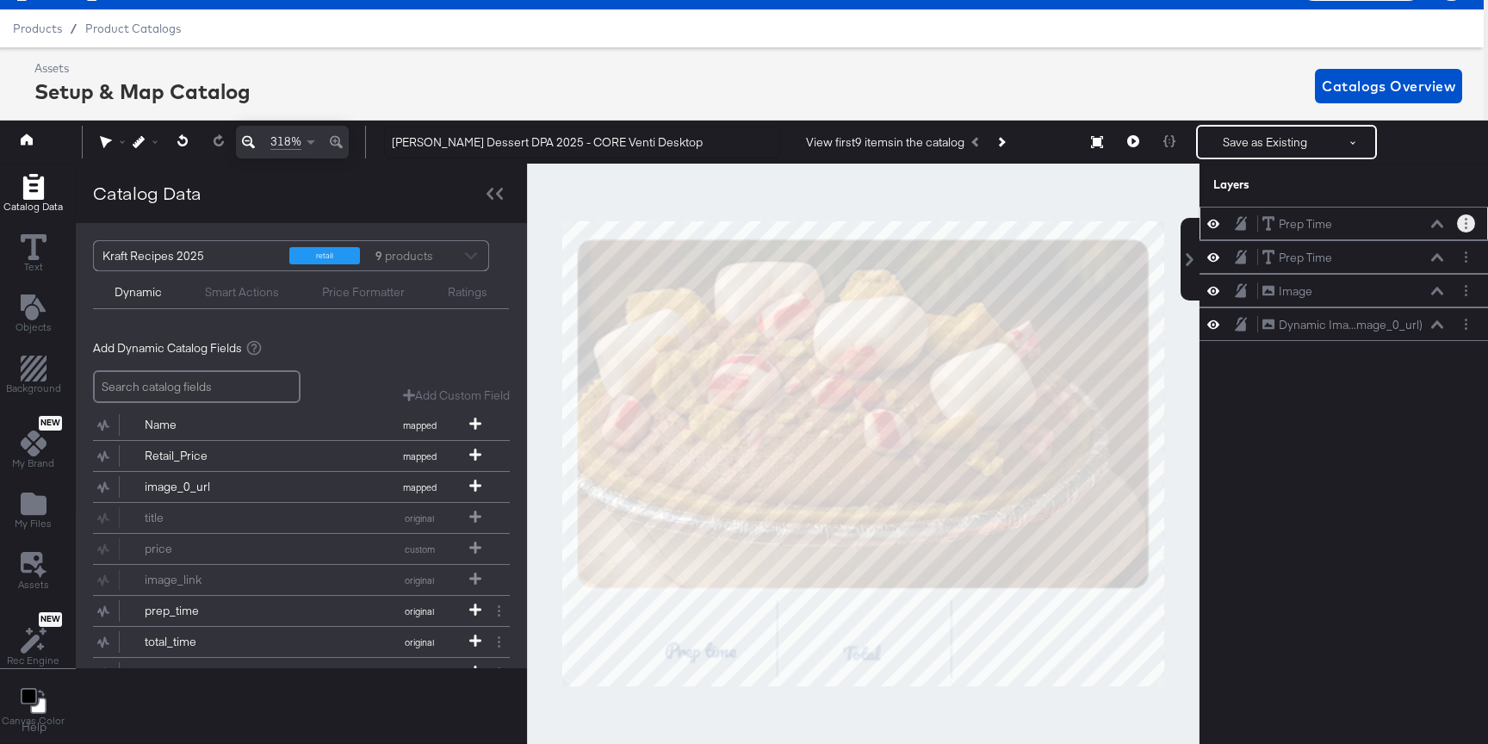
click at [1464, 225] on icon "Layer Options" at bounding box center [1465, 223] width 3 height 11
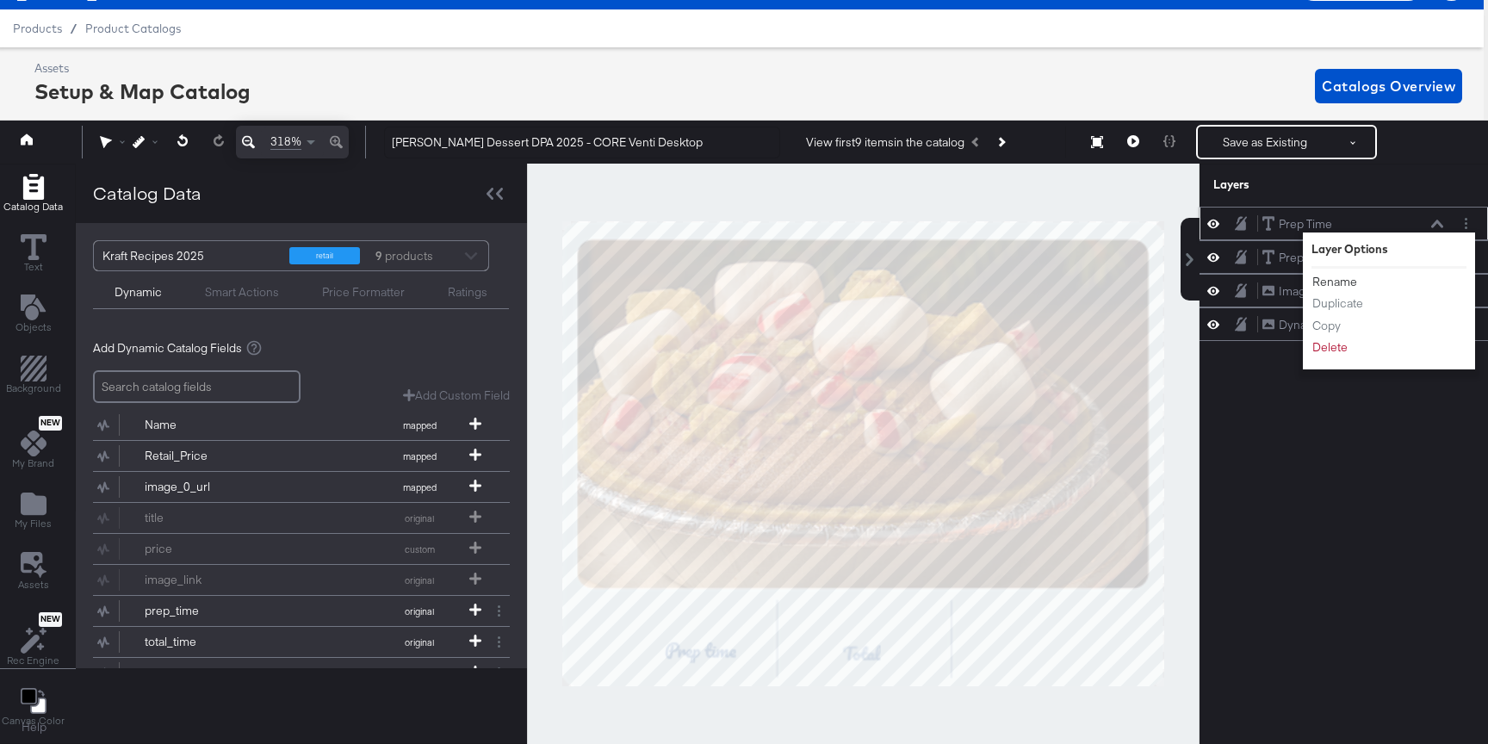
click at [1343, 283] on button "Rename" at bounding box center [1334, 282] width 46 height 18
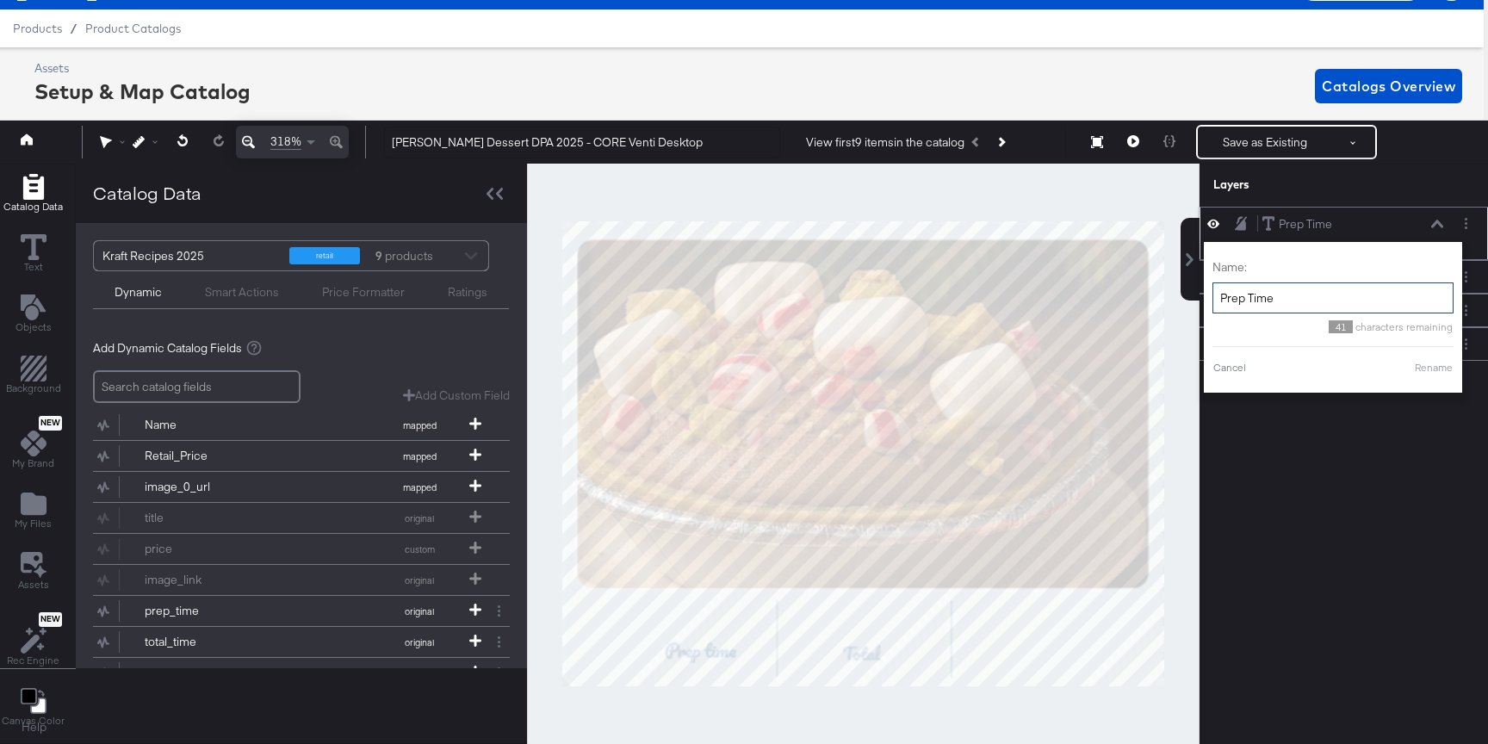
click at [1317, 295] on input "Prep Time" at bounding box center [1332, 298] width 241 height 32
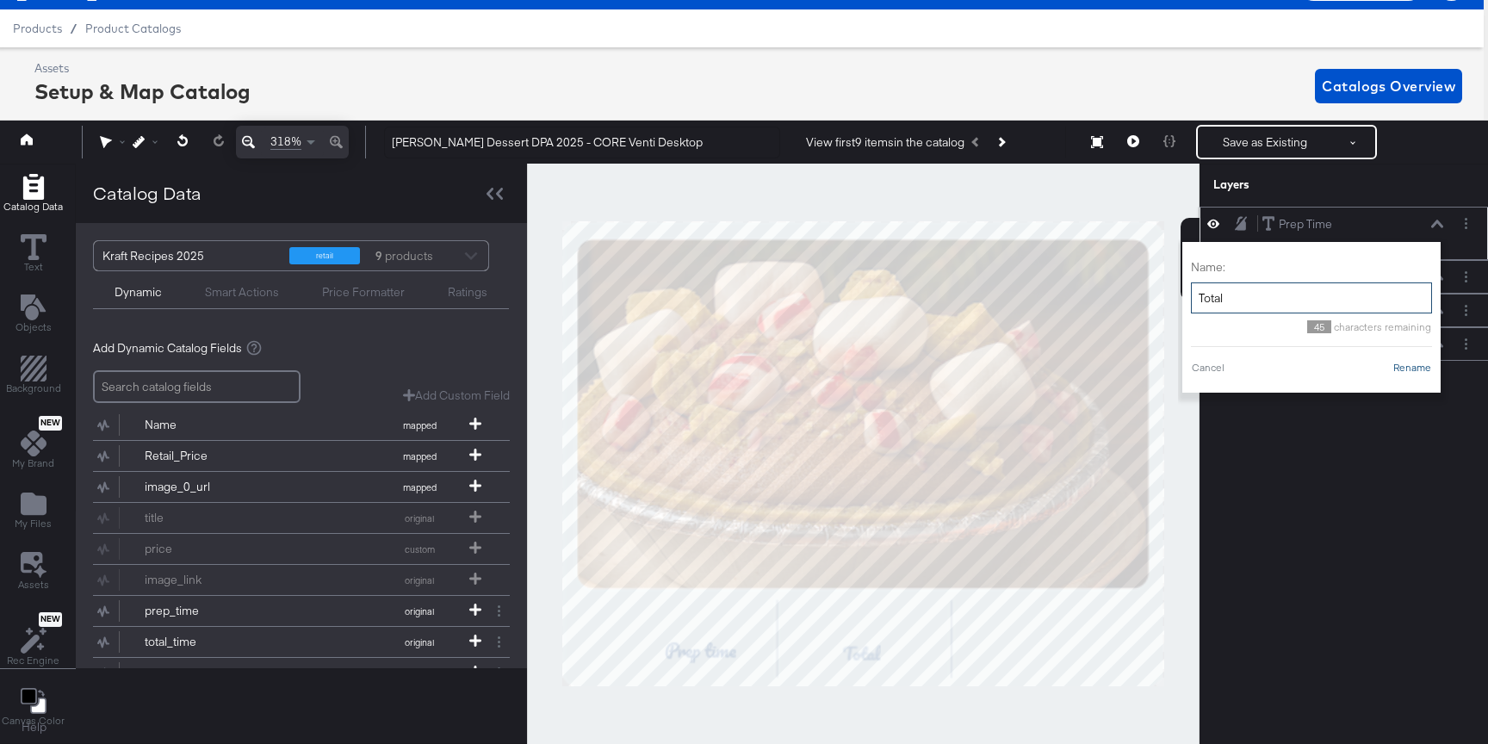
type input "Total"
click at [1395, 362] on button "Rename" at bounding box center [1412, 367] width 40 height 15
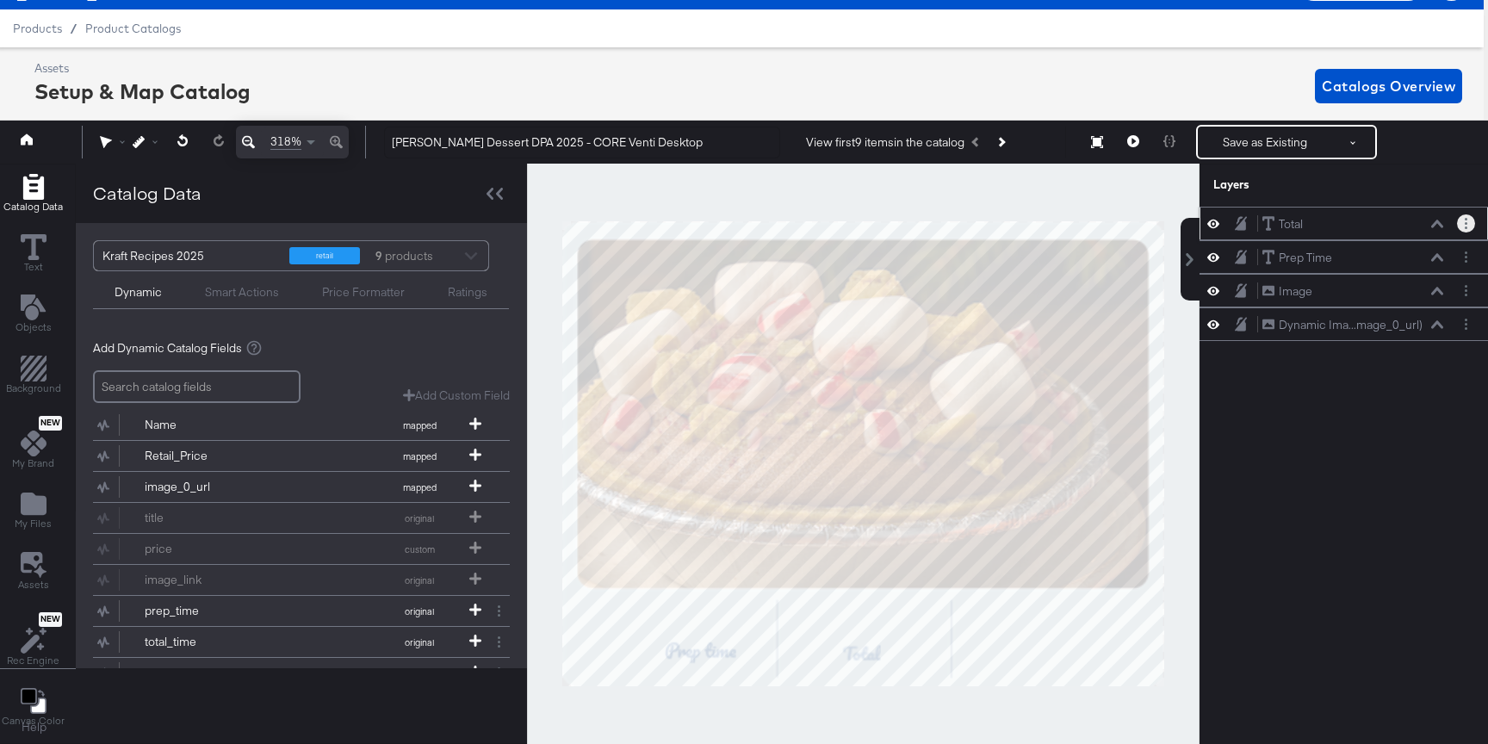
click at [1471, 226] on button "Layer Options" at bounding box center [1466, 223] width 18 height 18
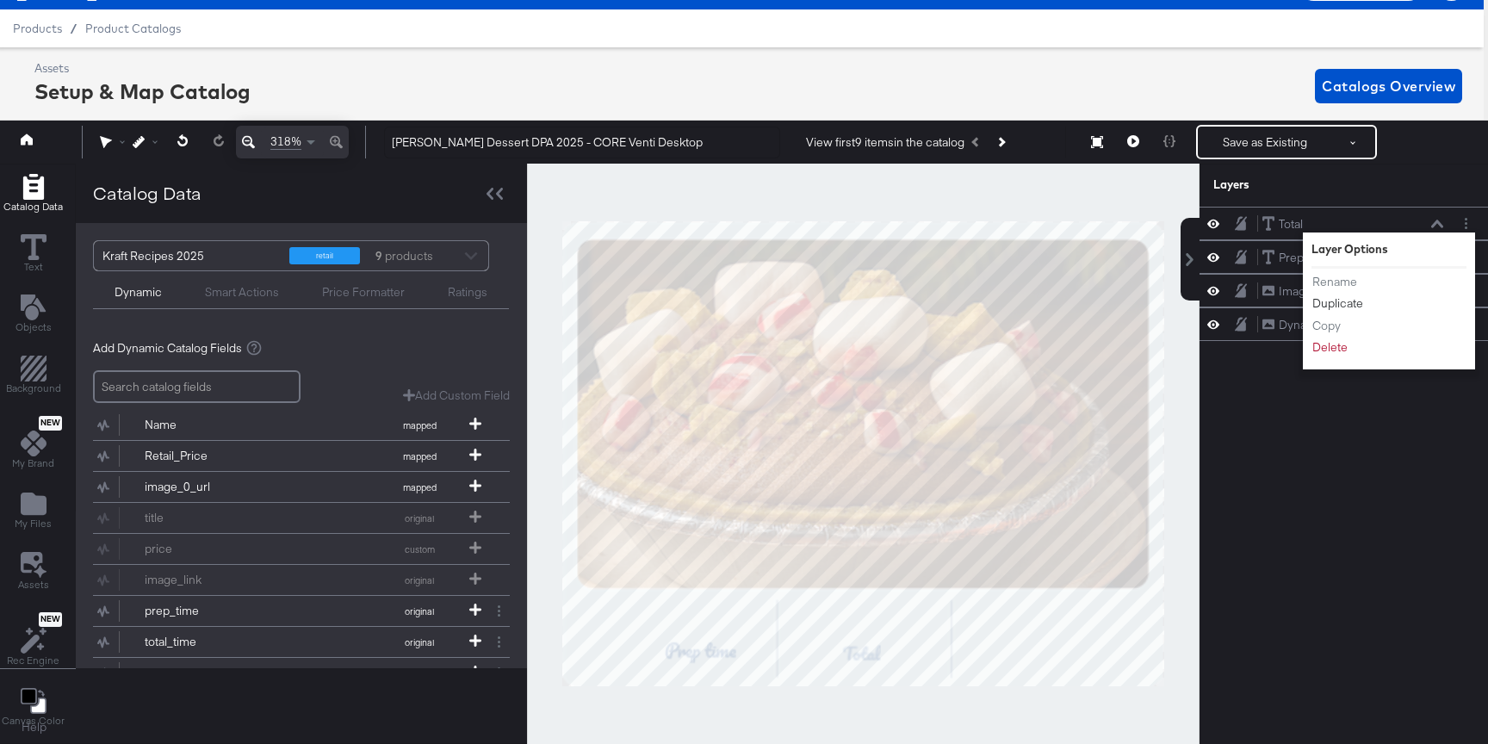
click at [1345, 309] on button "Duplicate" at bounding box center [1337, 303] width 53 height 18
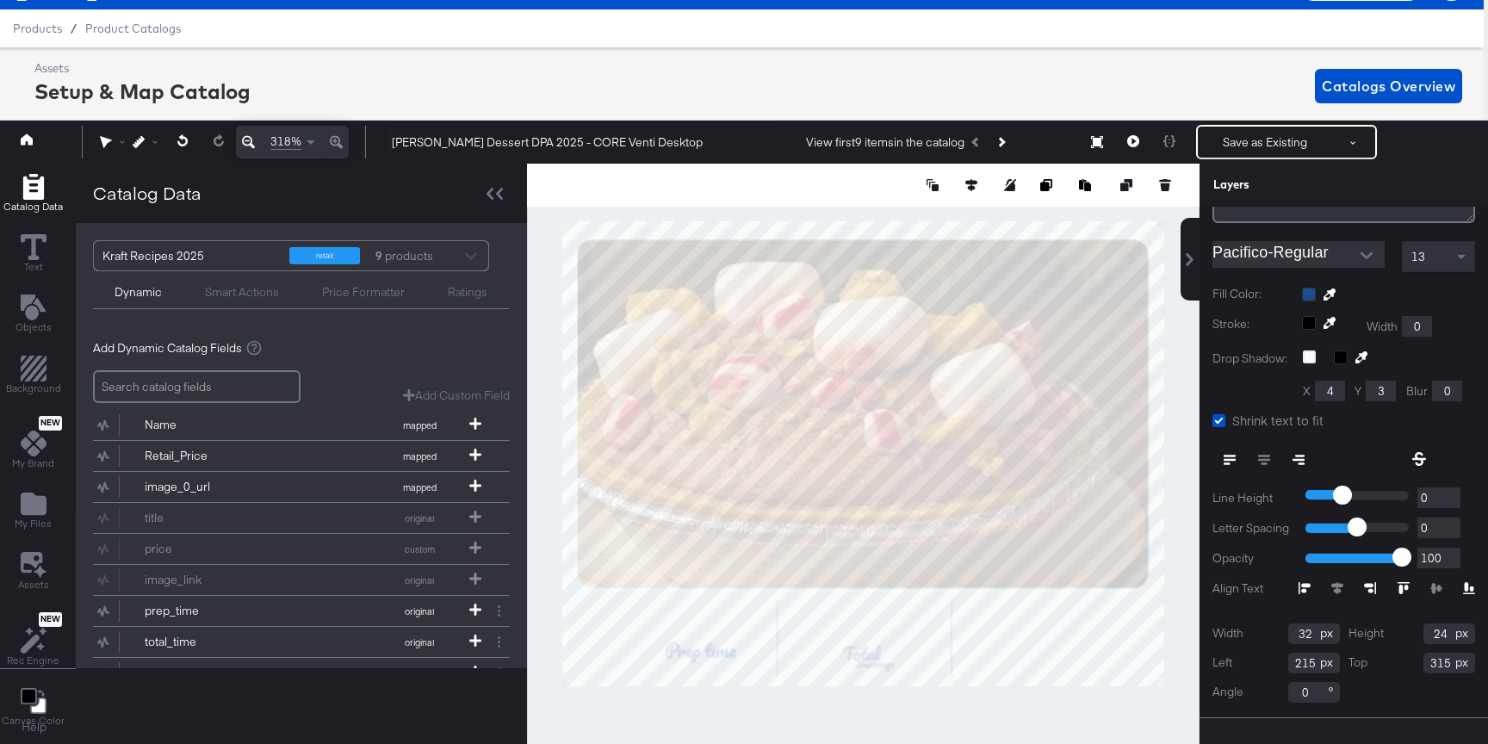
scroll to position [234, 0]
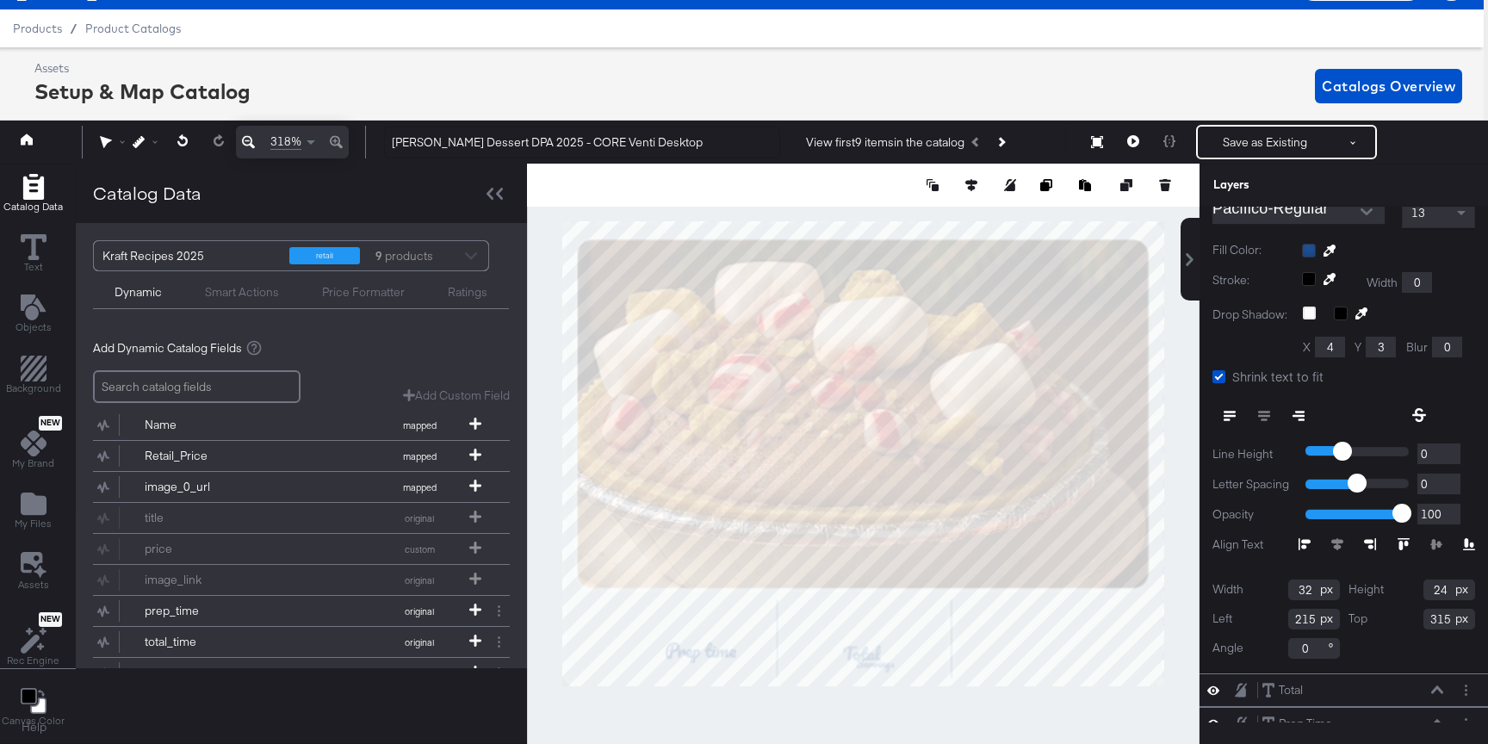
click at [1300, 593] on input "32" at bounding box center [1314, 589] width 52 height 21
drag, startPoint x: 1309, startPoint y: 589, endPoint x: 1279, endPoint y: 589, distance: 30.1
click at [1279, 589] on div "Width 32" at bounding box center [1275, 589] width 127 height 21
type input "50"
drag, startPoint x: 1446, startPoint y: 592, endPoint x: 1413, endPoint y: 591, distance: 33.6
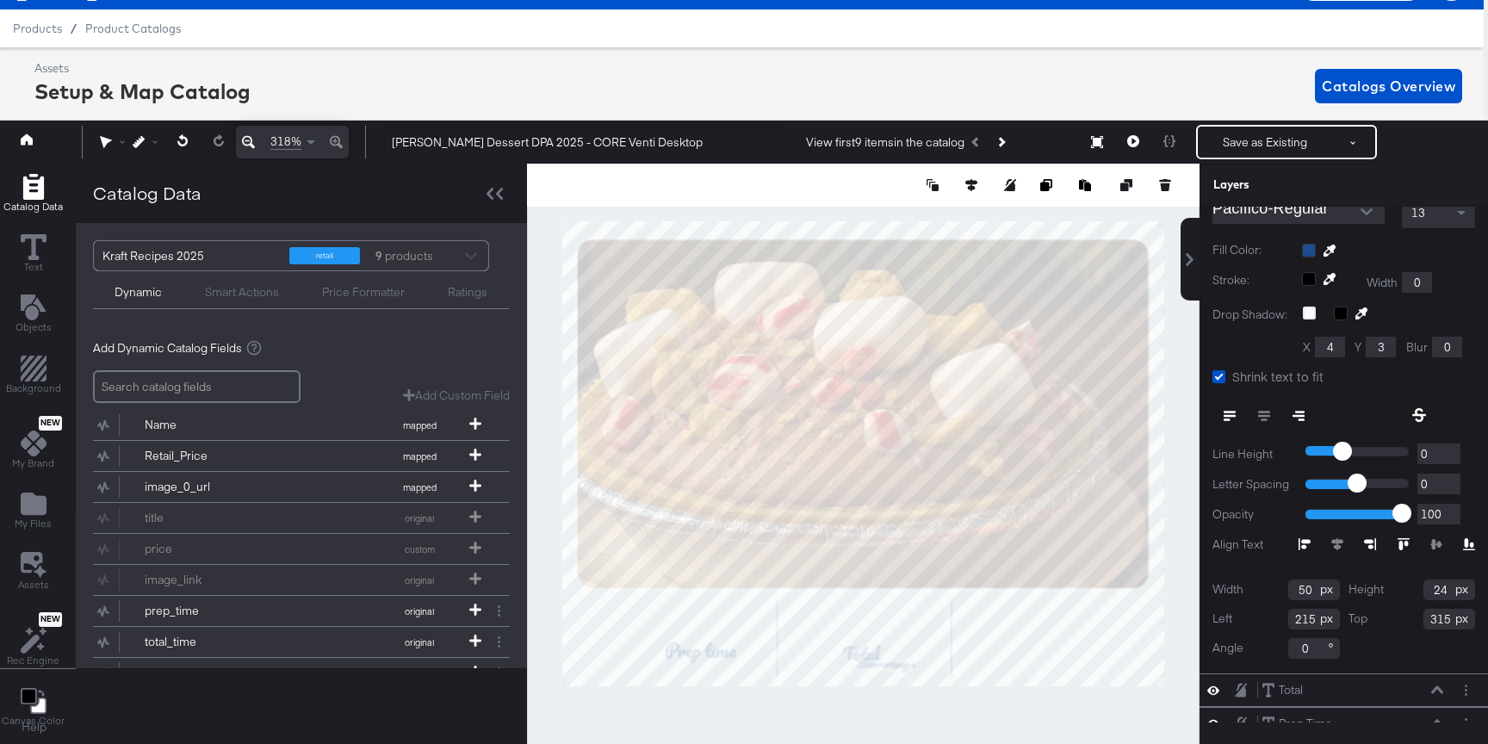
click at [1413, 592] on div "Height 24" at bounding box center [1411, 589] width 127 height 21
type input "24"
drag, startPoint x: 1314, startPoint y: 616, endPoint x: 1278, endPoint y: 616, distance: 36.2
click at [1279, 616] on div "Left 215" at bounding box center [1275, 619] width 127 height 21
type input "314"
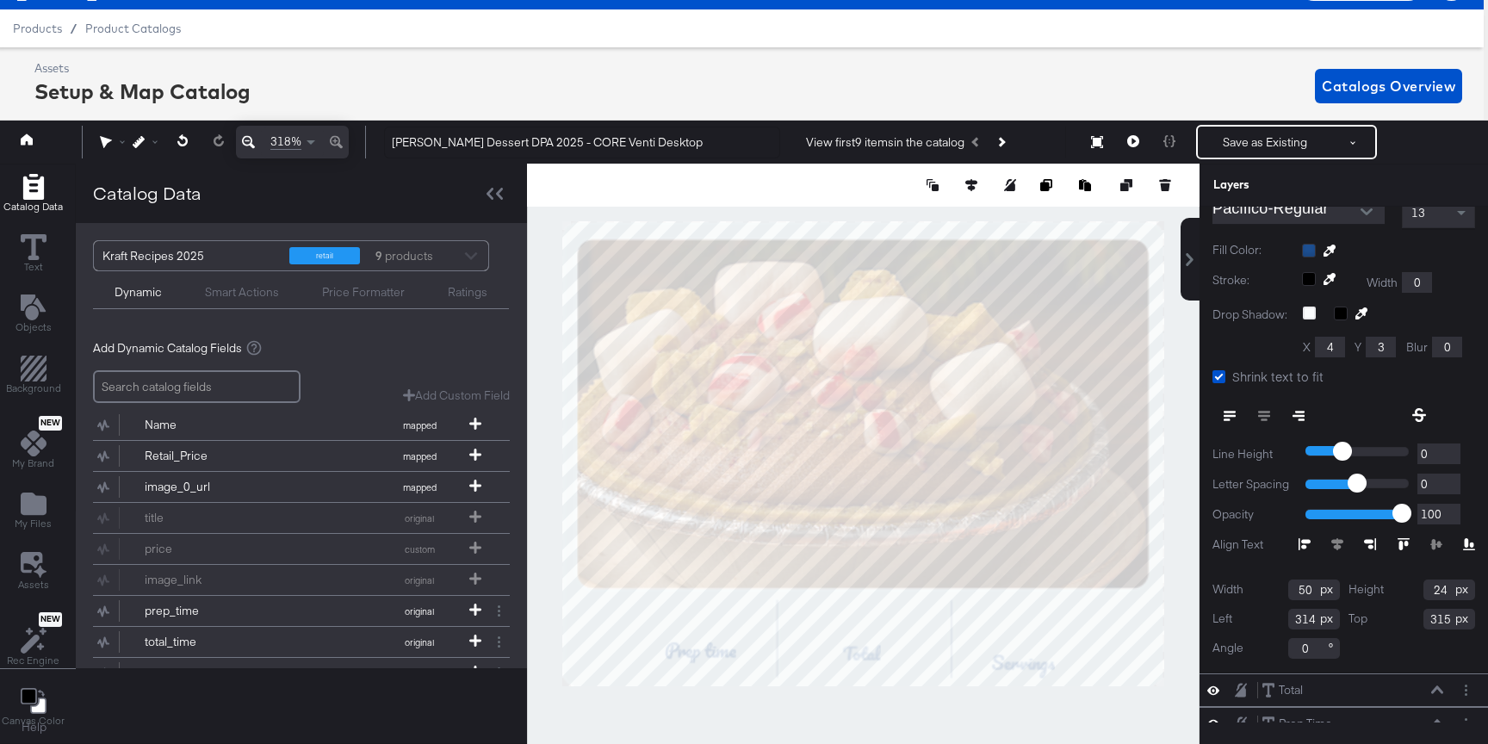
drag, startPoint x: 1452, startPoint y: 620, endPoint x: 1396, endPoint y: 620, distance: 55.1
click at [1398, 620] on div "Top 315" at bounding box center [1411, 619] width 127 height 21
type input "304"
type input "16"
type input "305"
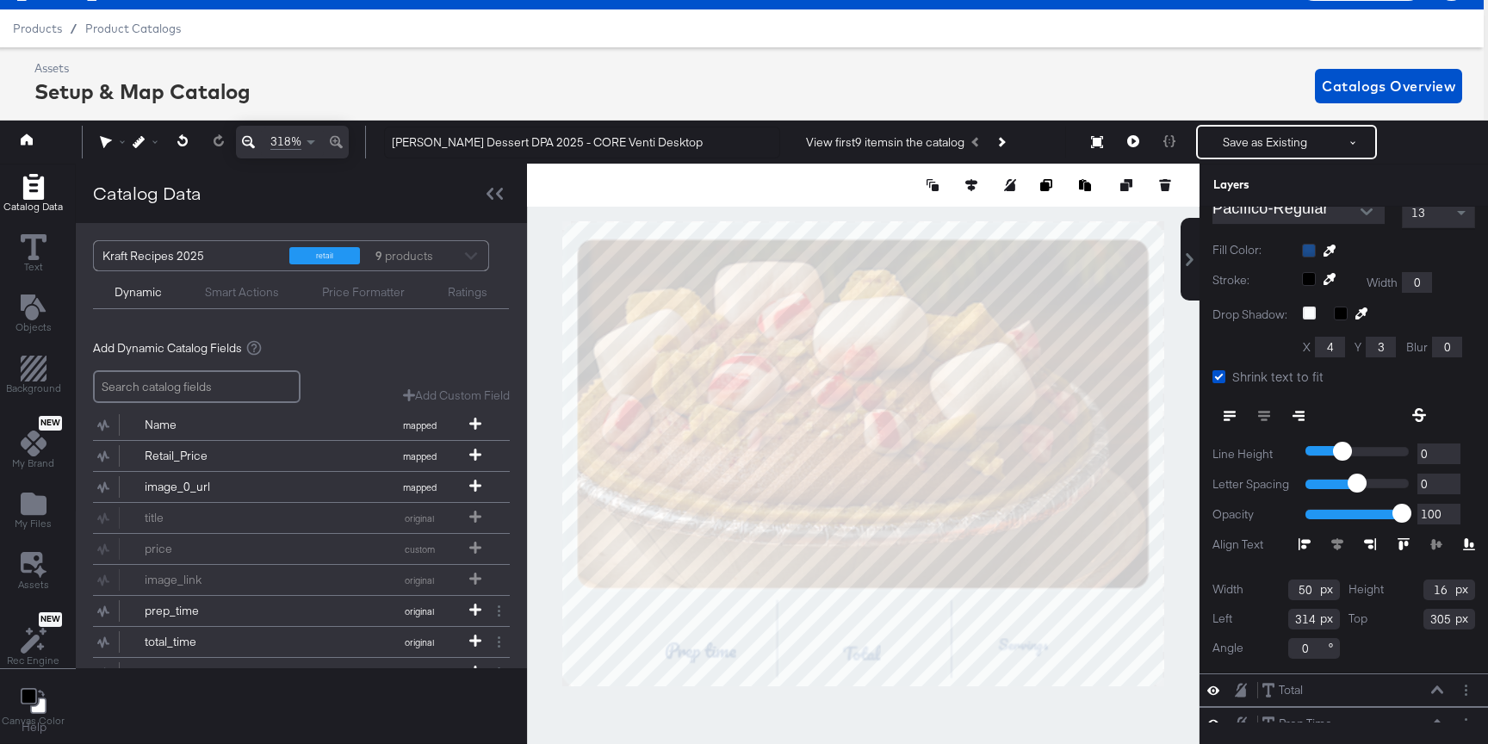
scroll to position [0, 0]
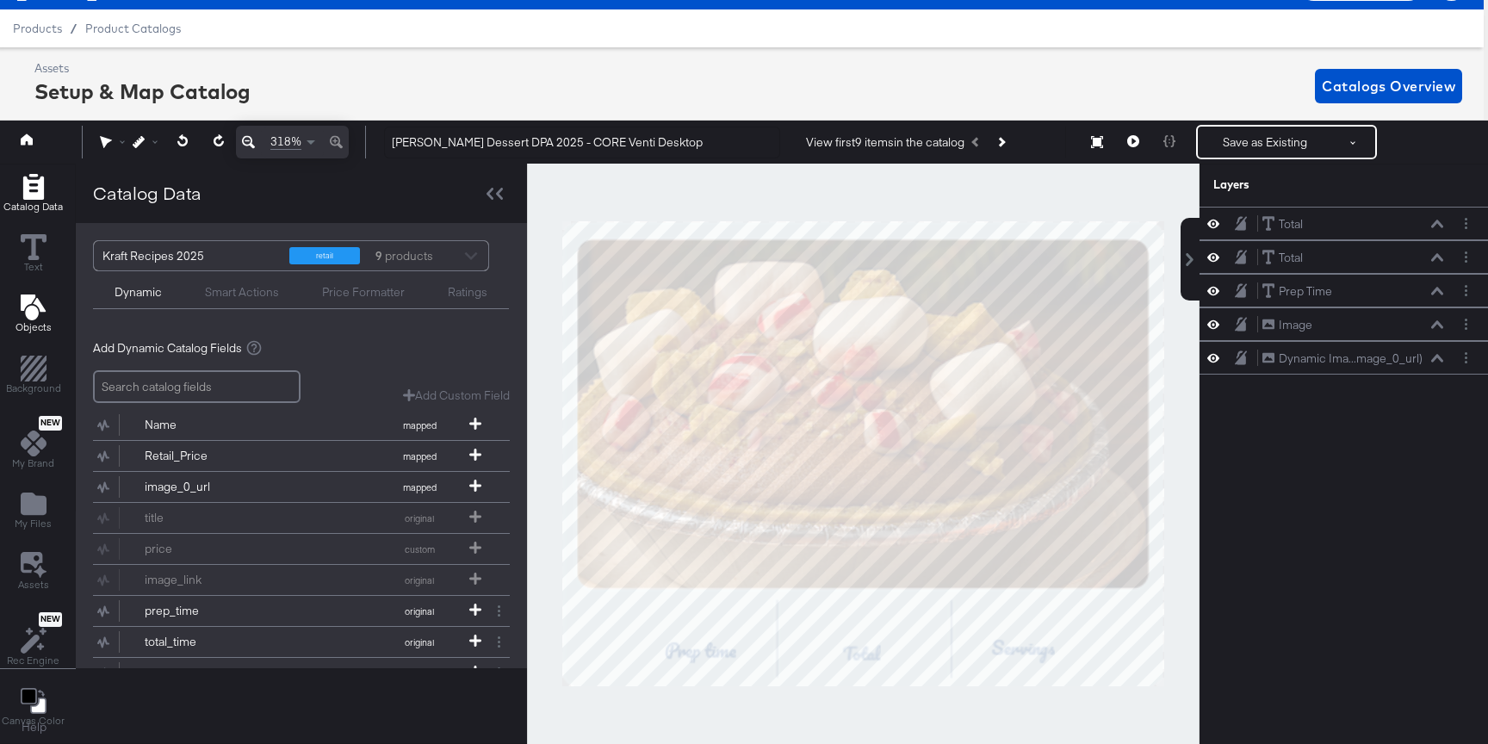
click at [30, 310] on icon "Add Text" at bounding box center [32, 307] width 25 height 26
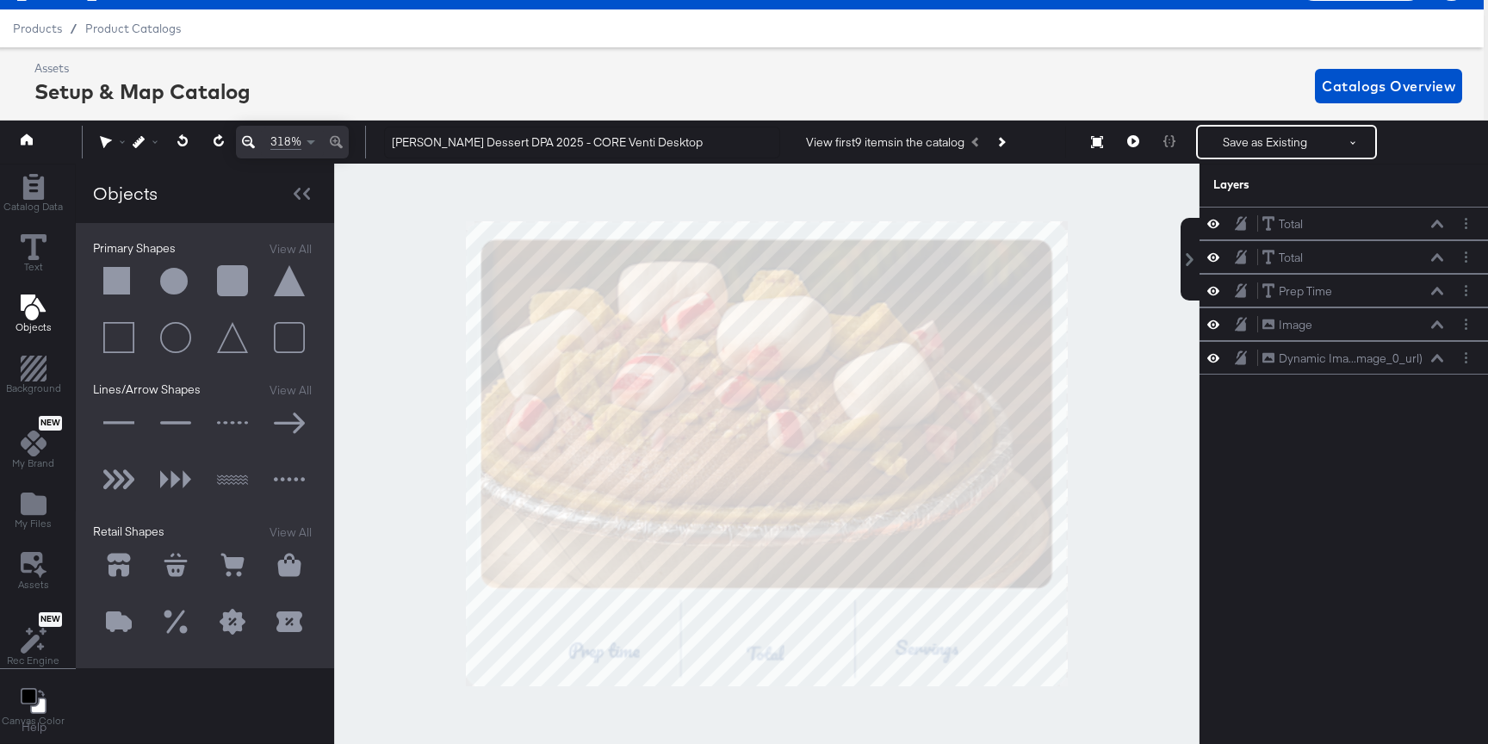
click at [115, 293] on button at bounding box center [119, 282] width 52 height 52
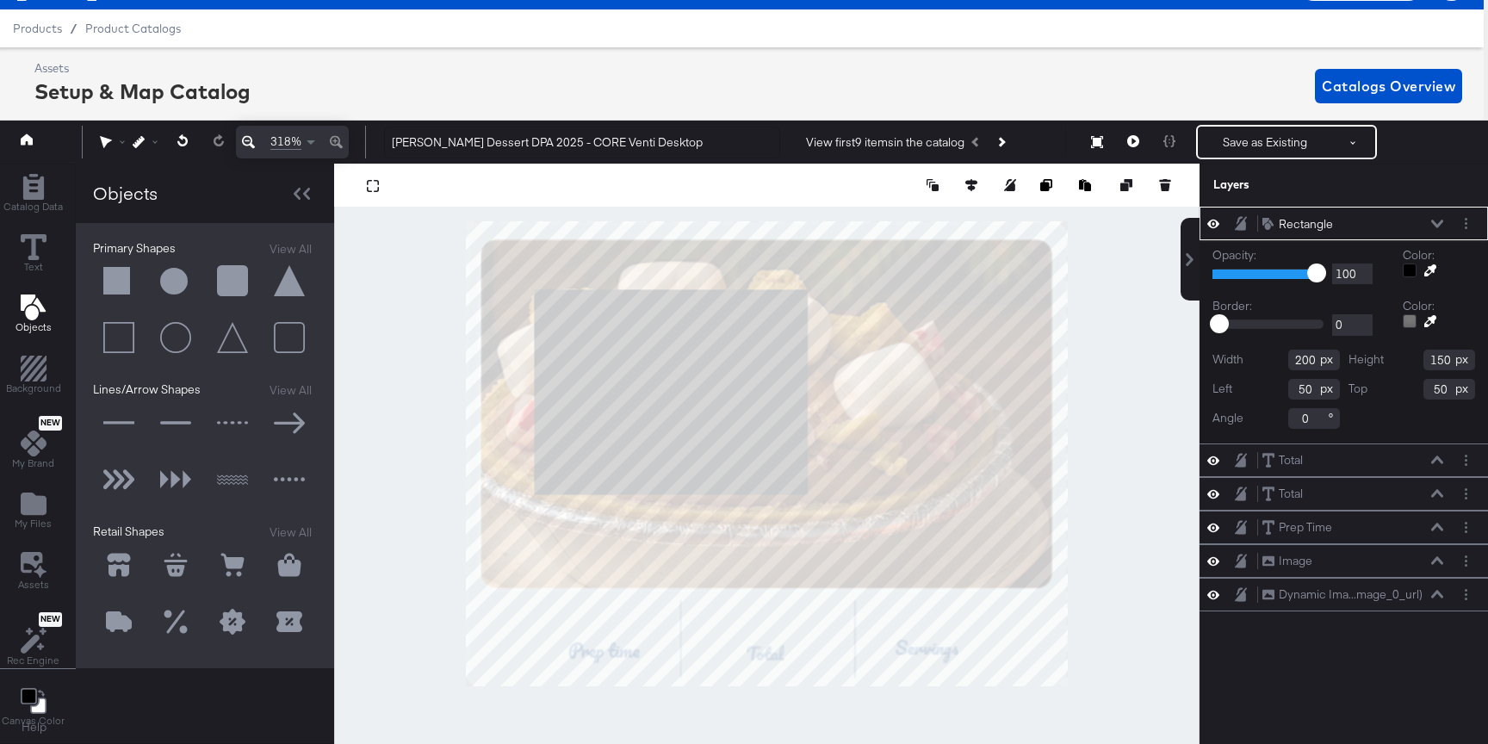
type input "159"
type input "91"
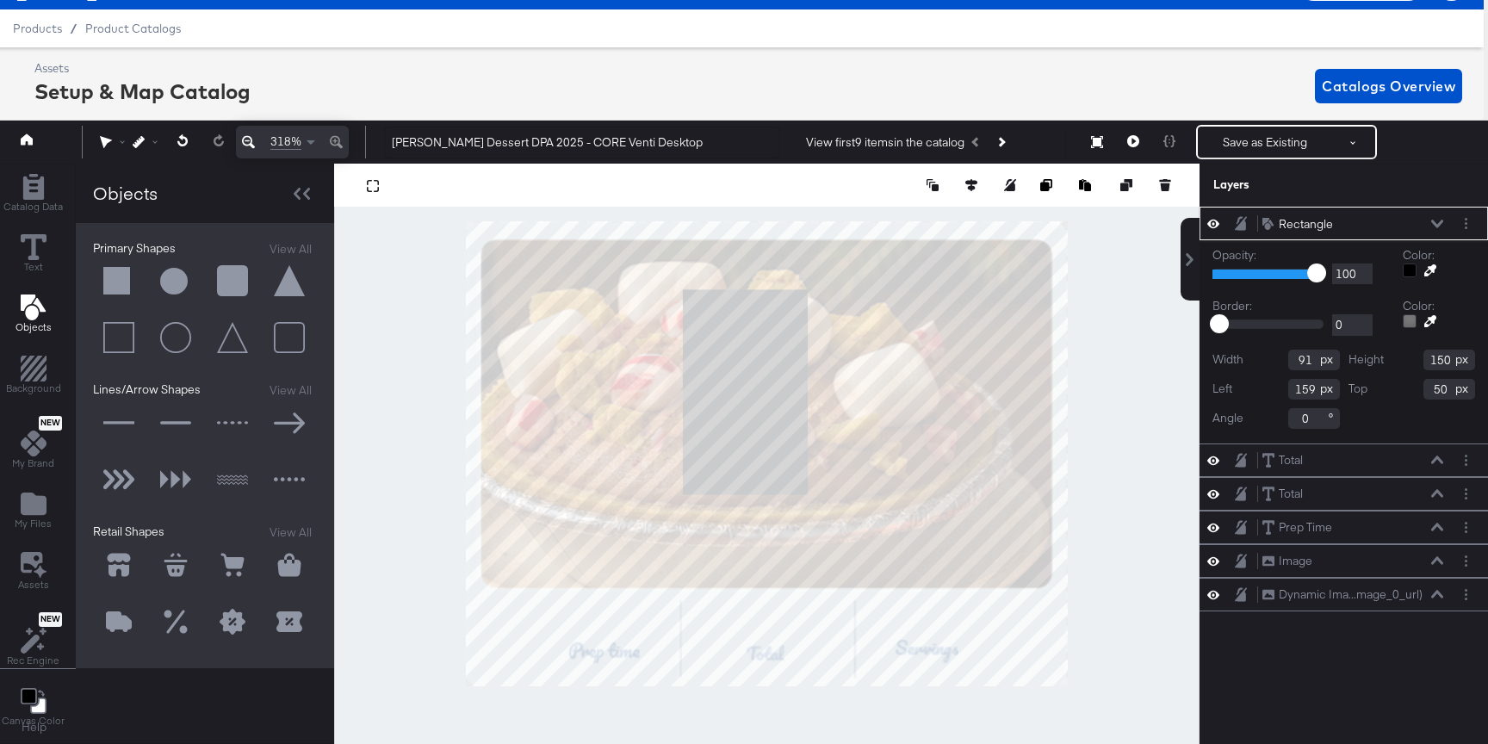
type input "164"
type input "36"
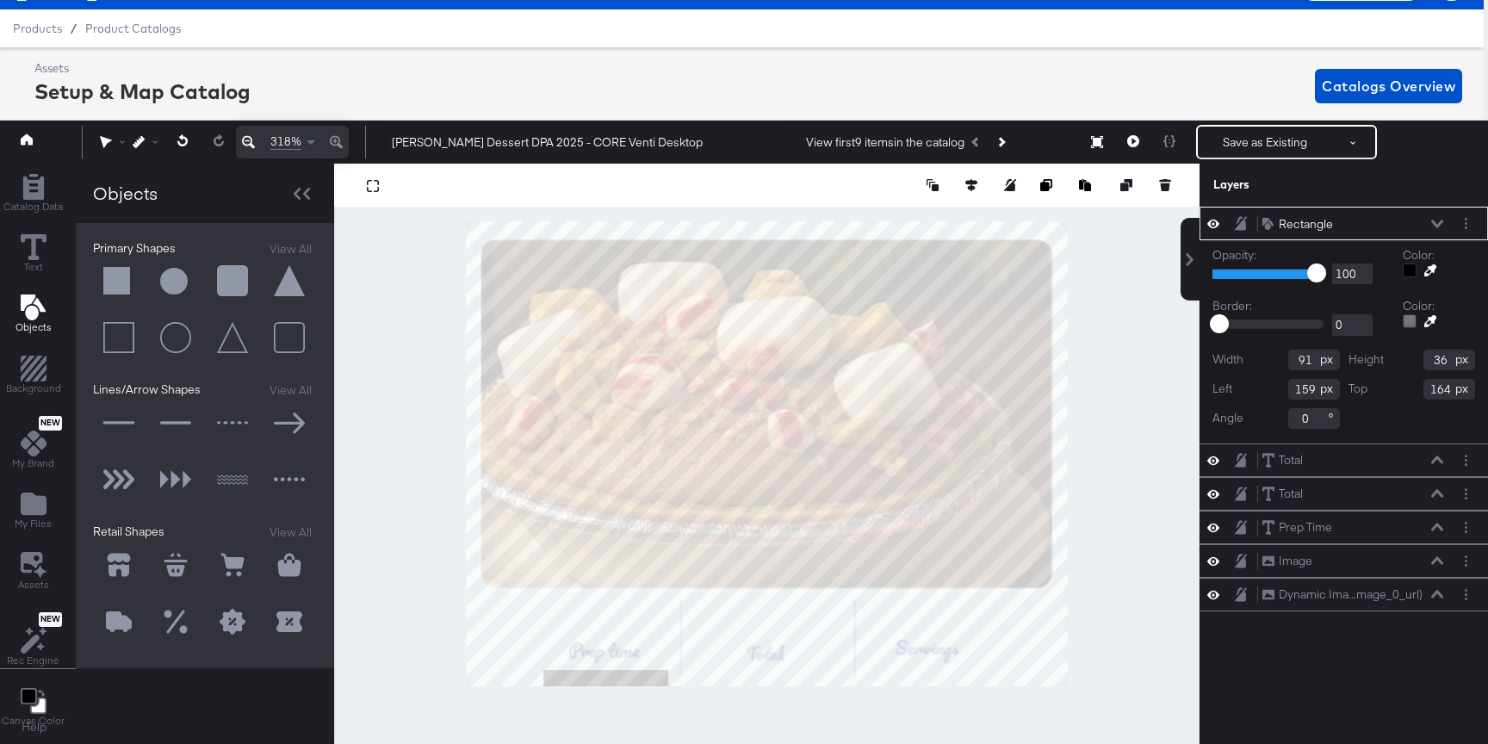
type input "75"
type input "260"
type input "18"
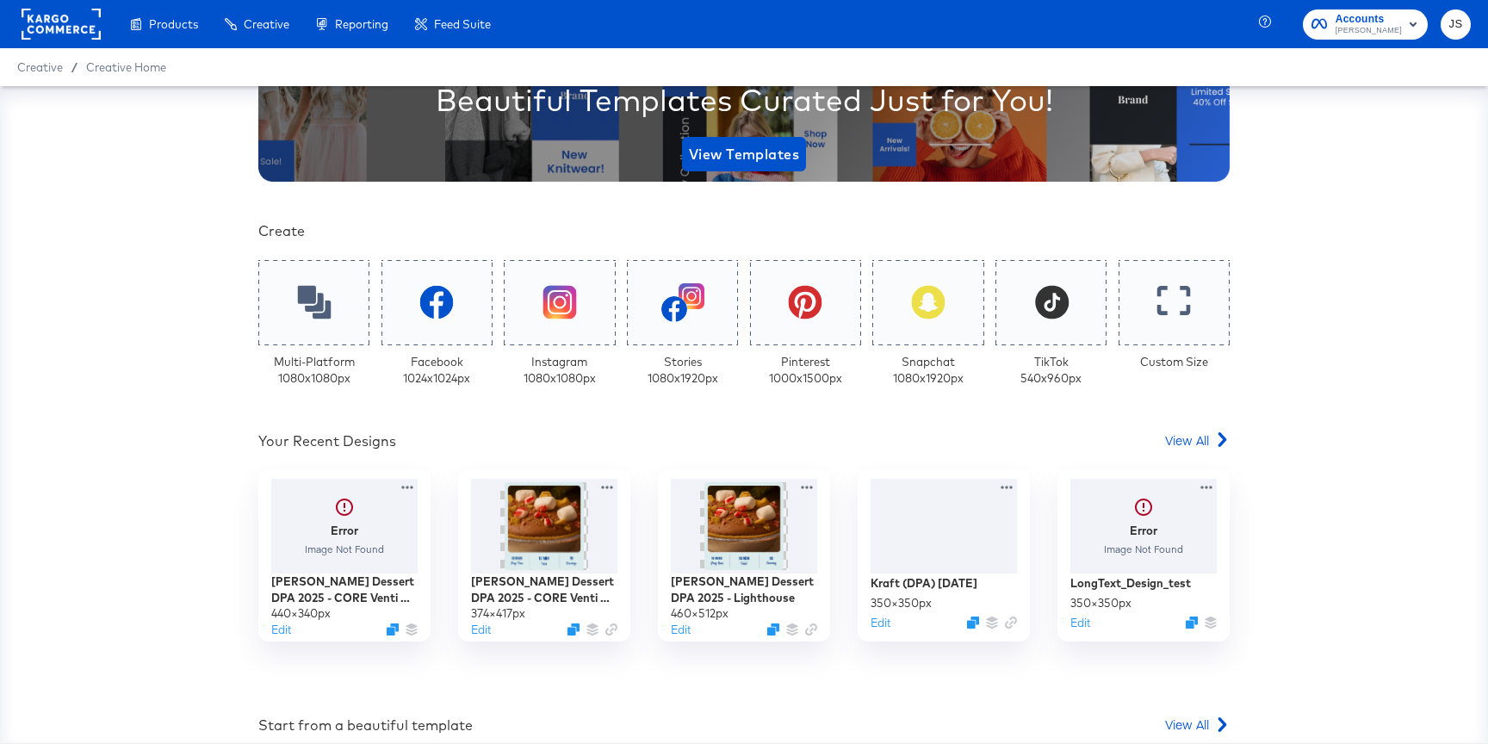
scroll to position [263, 0]
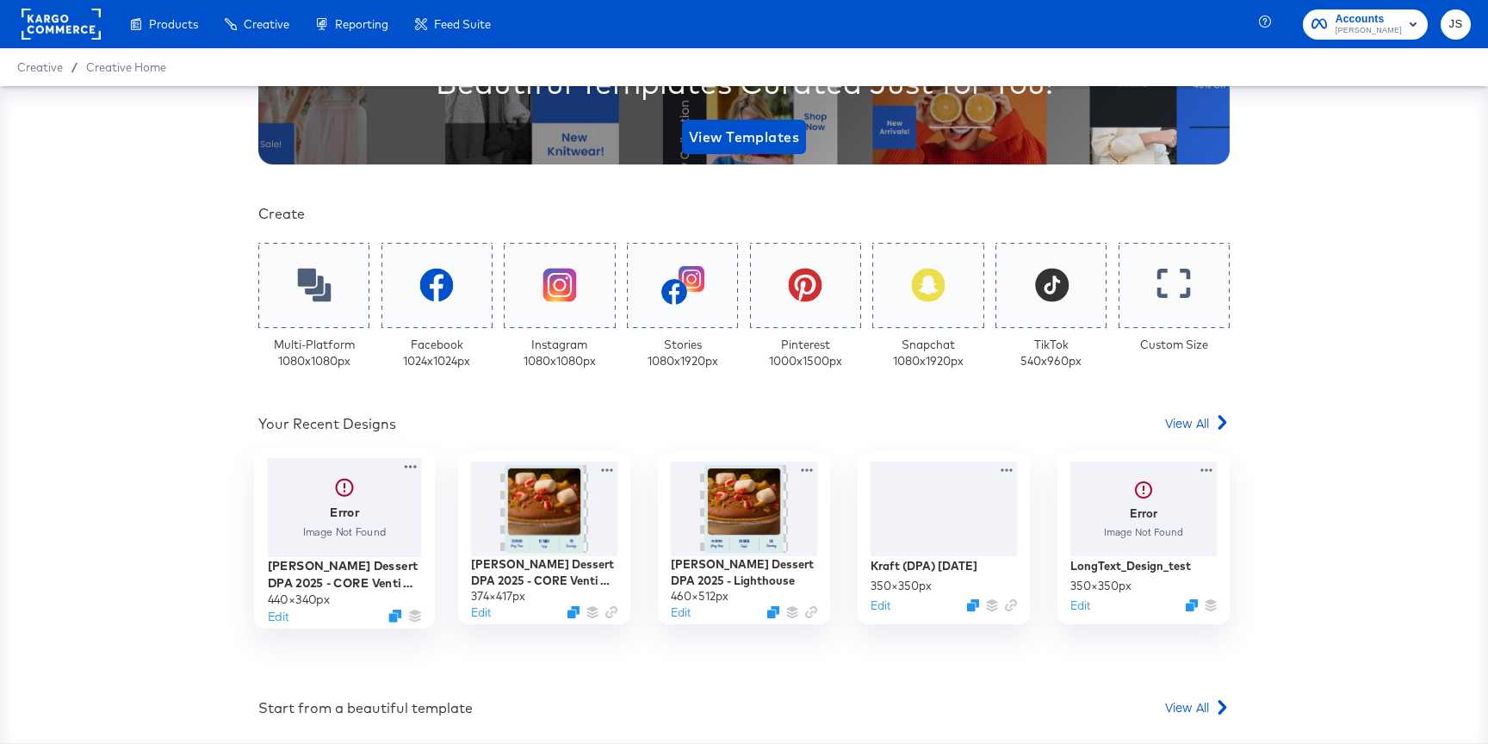
click at [373, 492] on div at bounding box center [345, 508] width 154 height 100
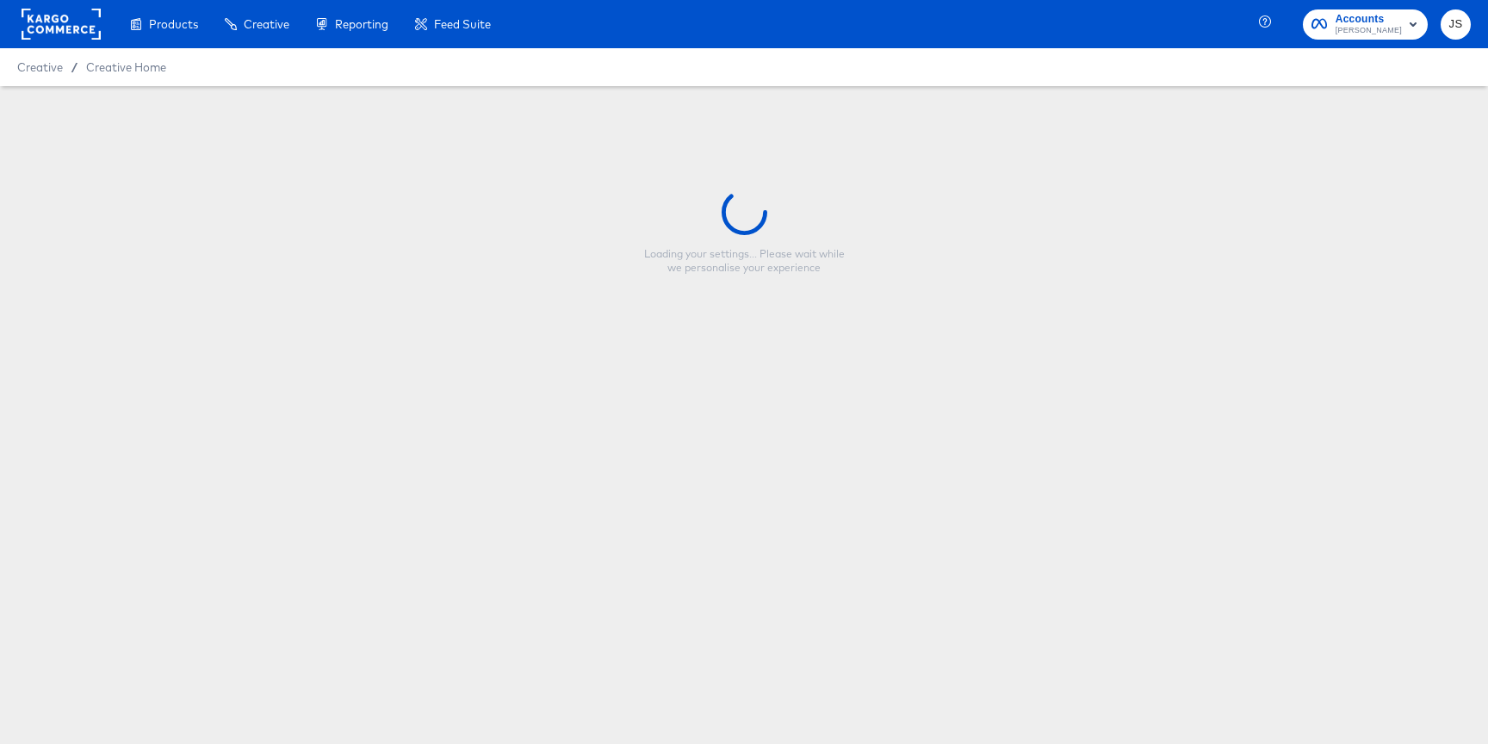
type input "[PERSON_NAME] Dessert DPA 2025 - CORE Venti Desktop"
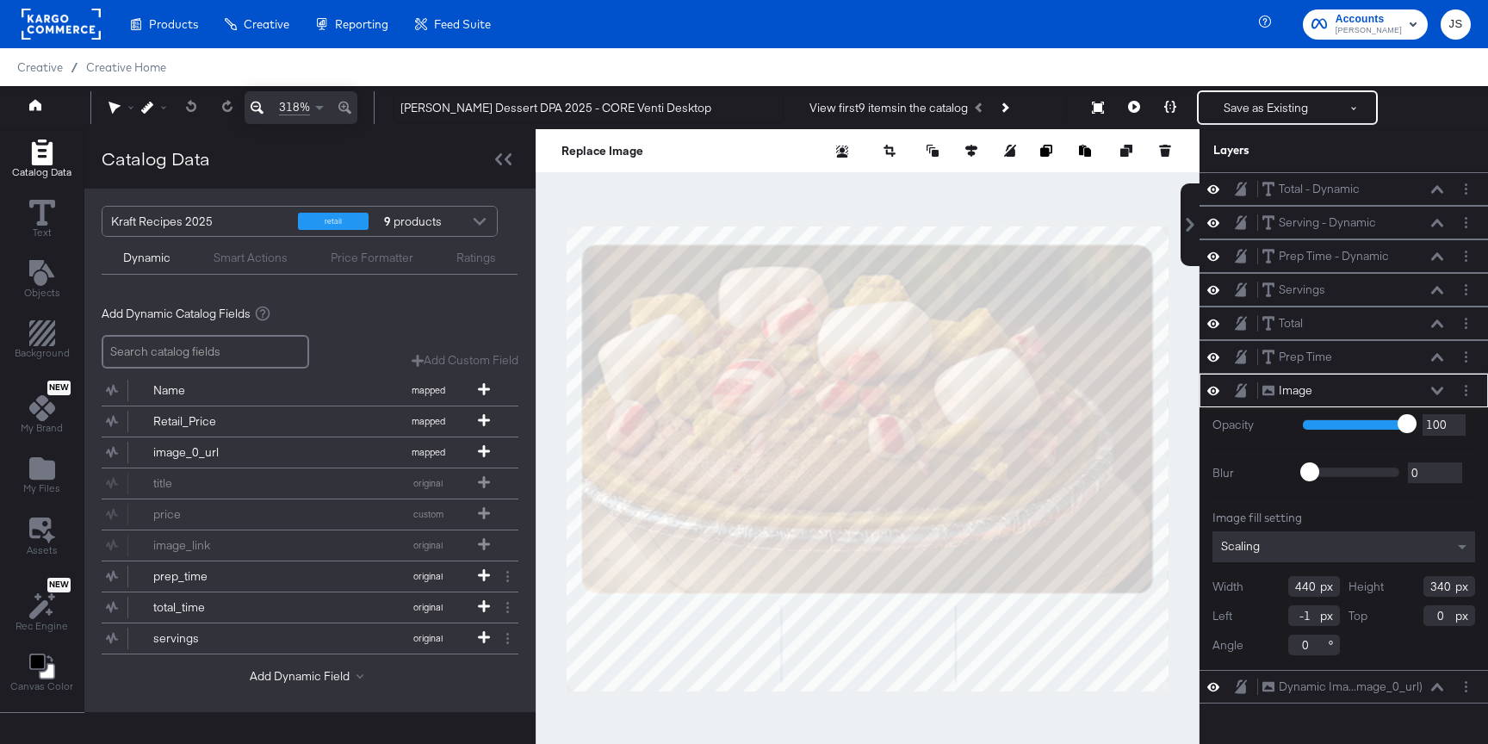
click at [1442, 383] on div "Image Image" at bounding box center [1352, 390] width 183 height 18
click at [1441, 382] on div "Image Image" at bounding box center [1352, 390] width 183 height 18
click at [1431, 389] on icon at bounding box center [1437, 391] width 12 height 9
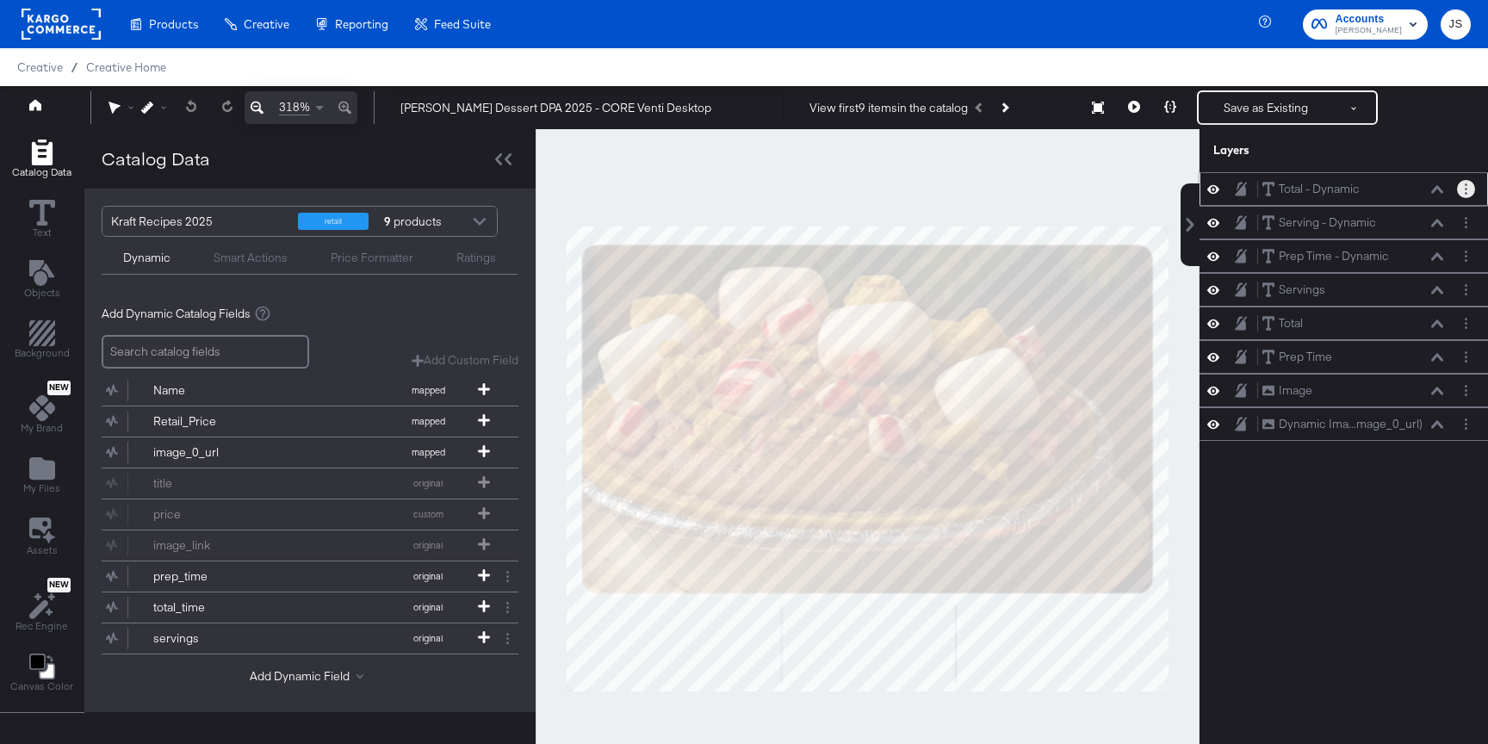
click at [1458, 186] on button "Layer Options" at bounding box center [1466, 189] width 18 height 18
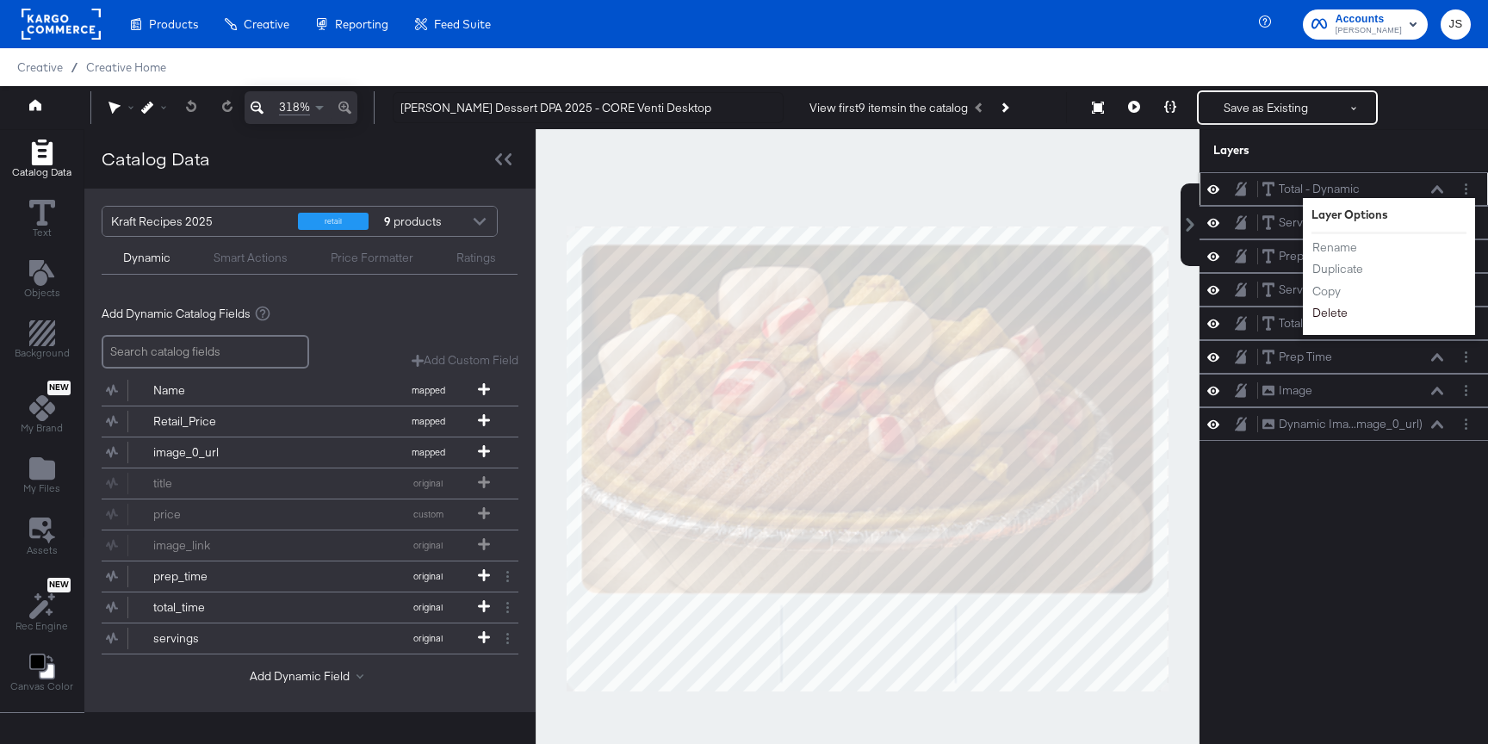
click at [1325, 311] on button "Delete" at bounding box center [1329, 313] width 37 height 18
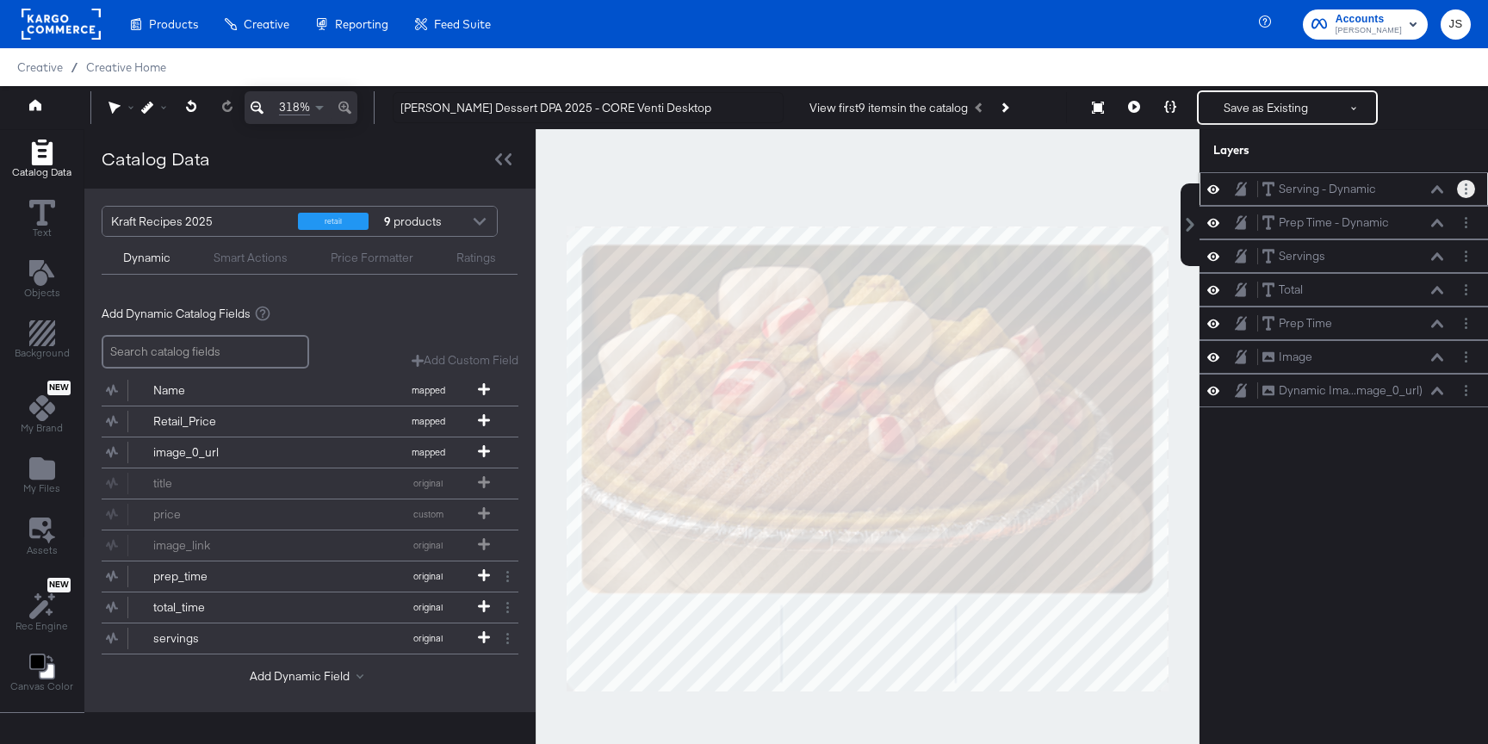
click at [1465, 189] on circle "Layer Options" at bounding box center [1465, 189] width 3 height 3
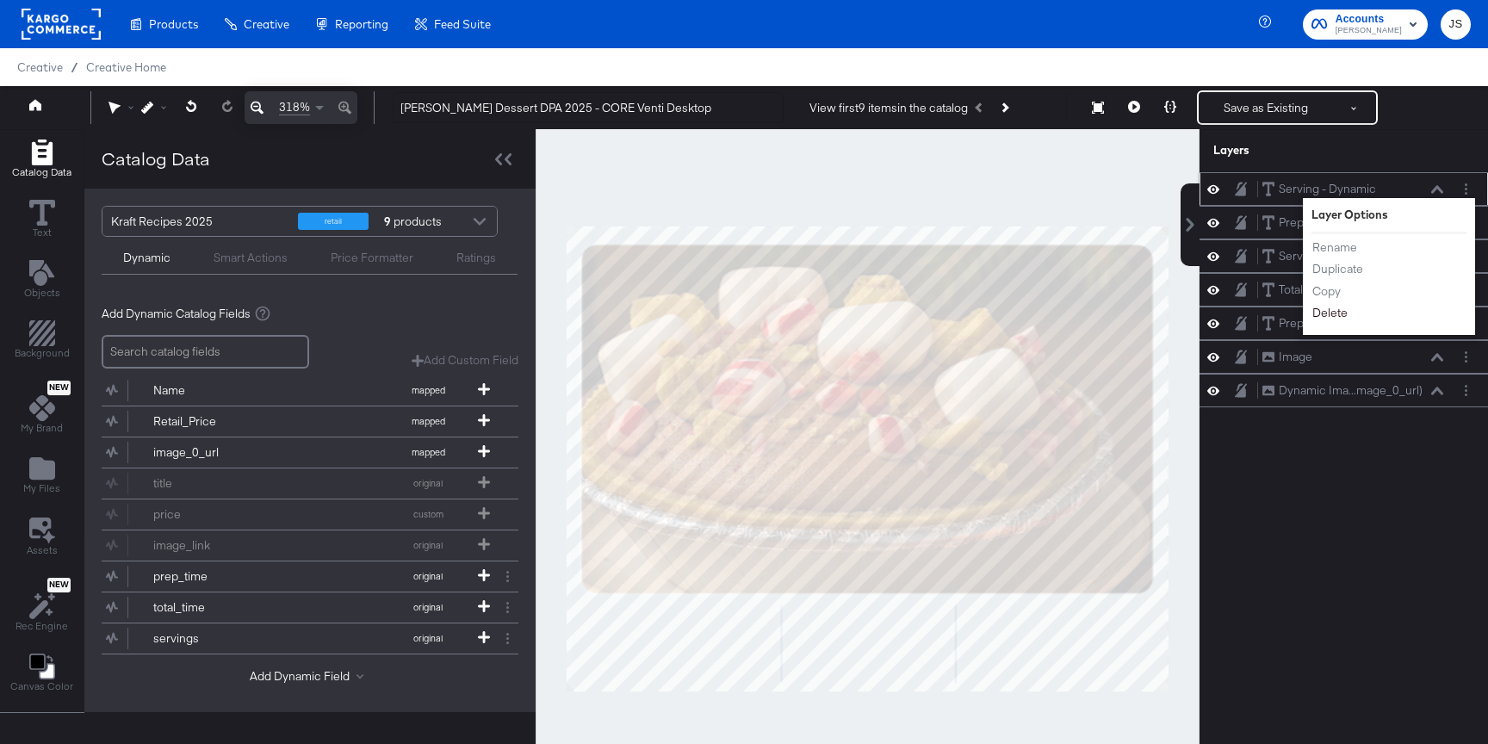
click at [1328, 318] on button "Delete" at bounding box center [1329, 313] width 37 height 18
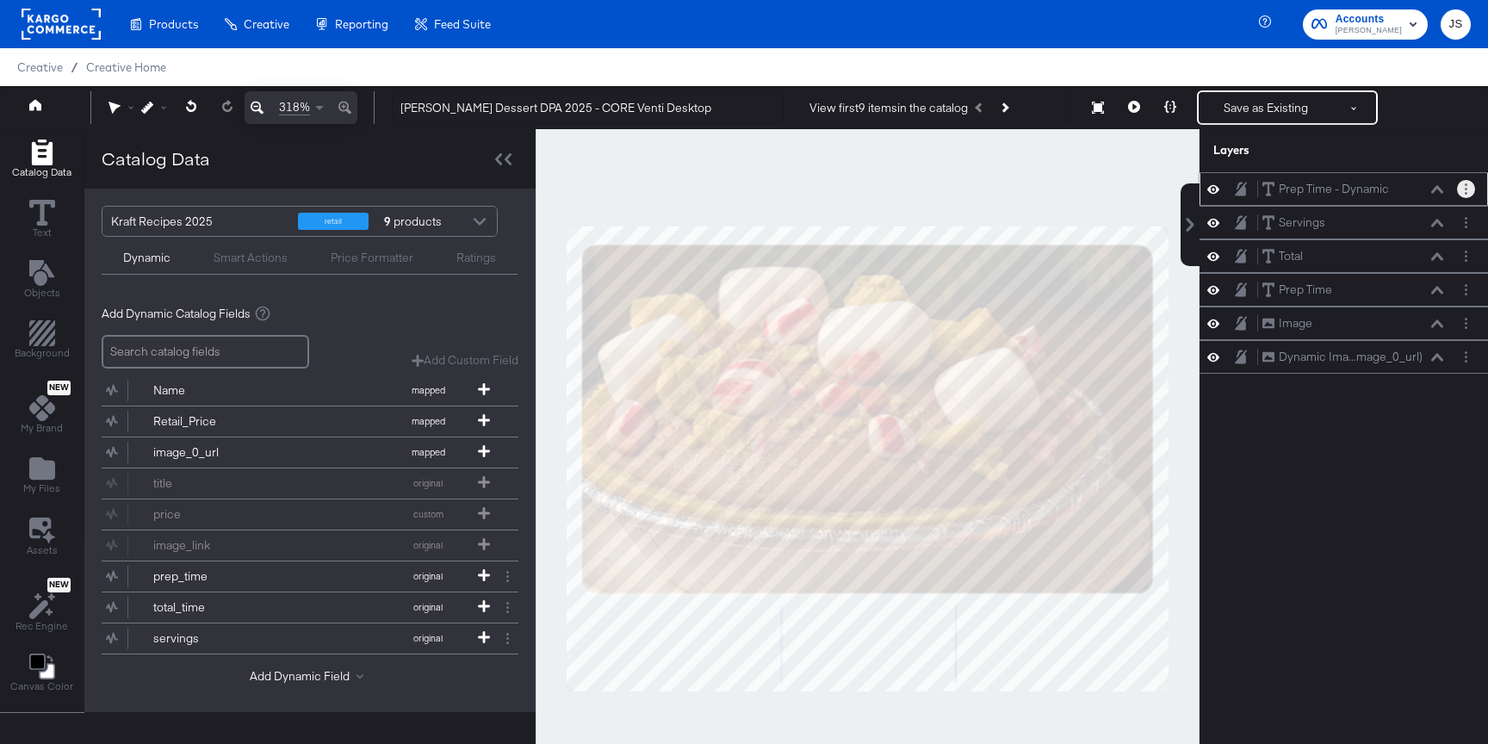
click at [1464, 191] on button "Layer Options" at bounding box center [1466, 189] width 18 height 18
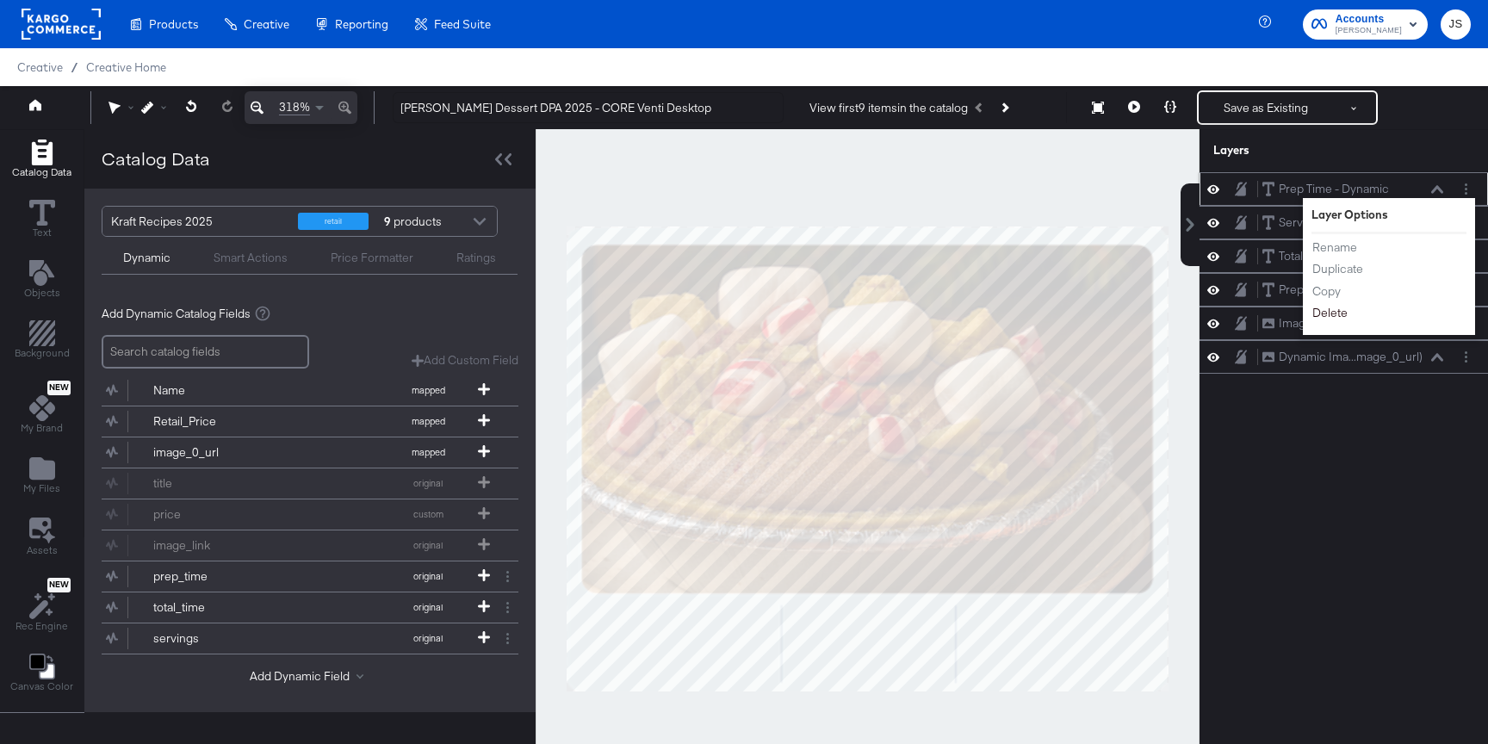
click at [1334, 313] on button "Delete" at bounding box center [1329, 313] width 37 height 18
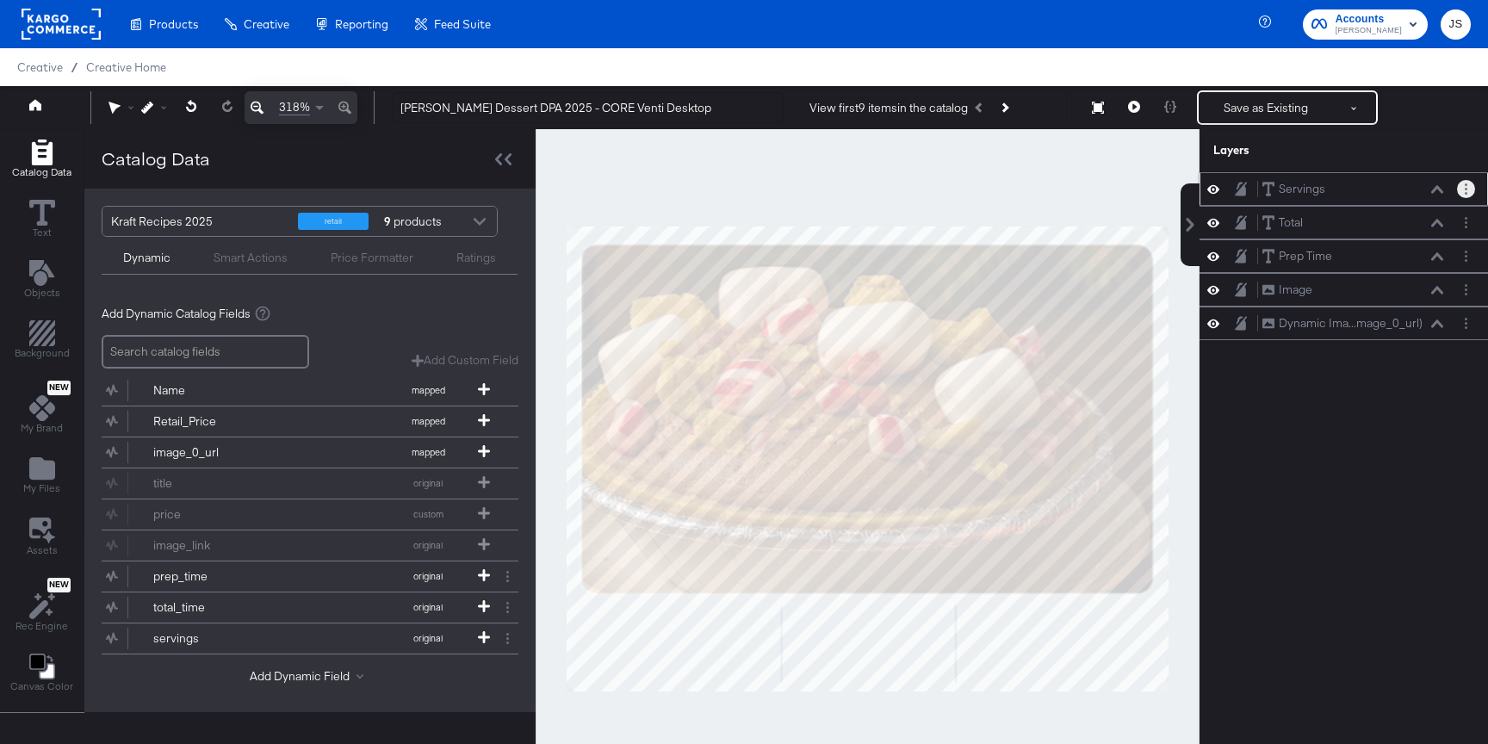
click at [1469, 190] on button "Layer Options" at bounding box center [1466, 189] width 18 height 18
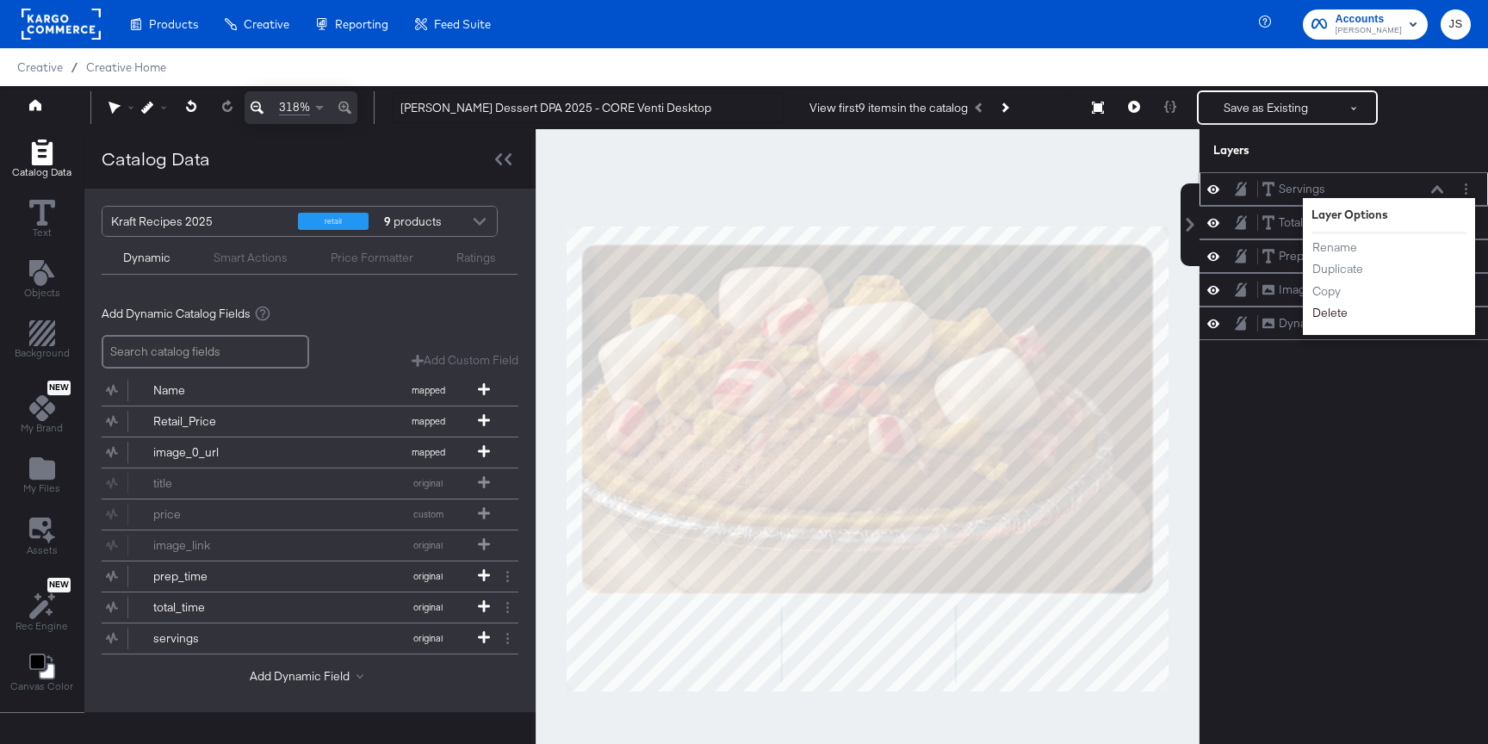
click at [1331, 316] on button "Delete" at bounding box center [1329, 313] width 37 height 18
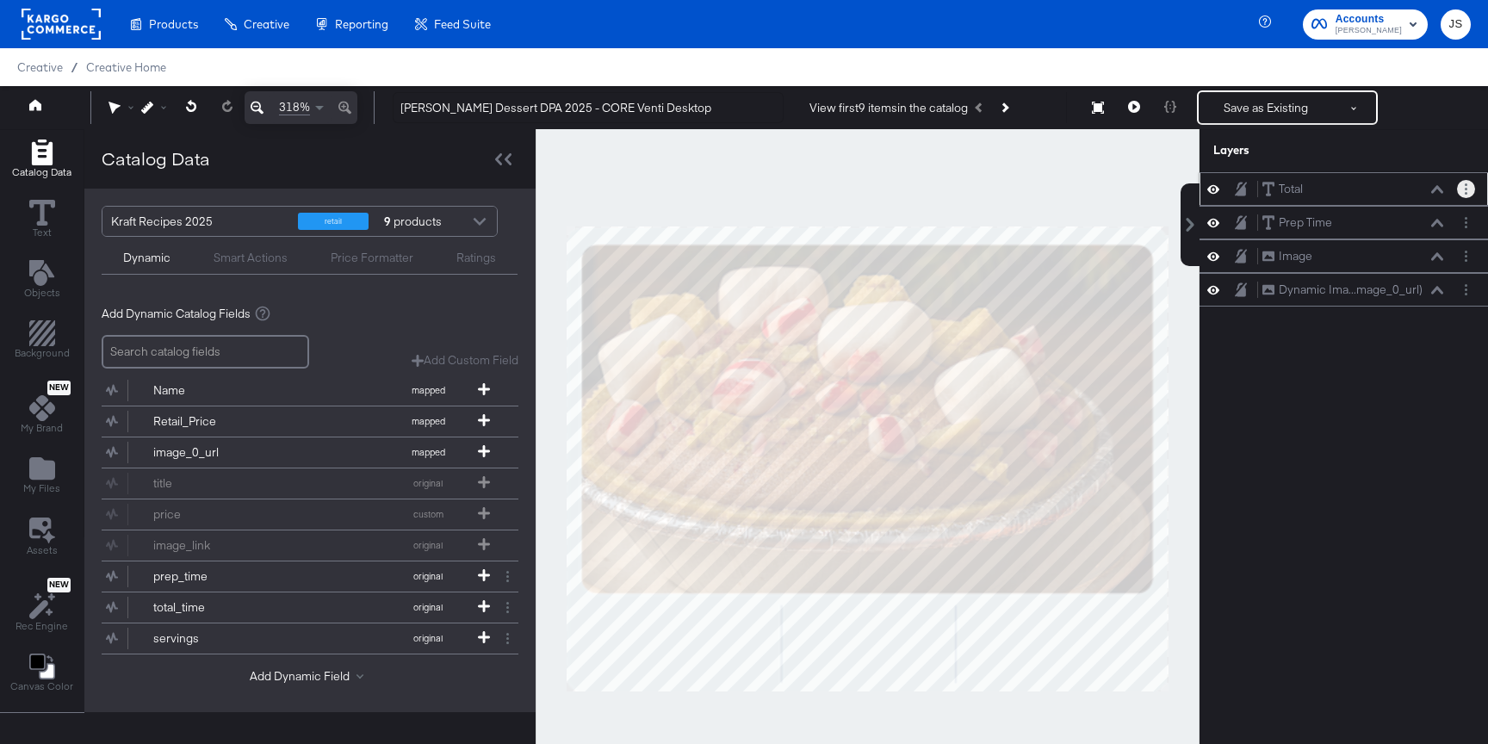
click at [1463, 182] on button "Layer Options" at bounding box center [1466, 189] width 18 height 18
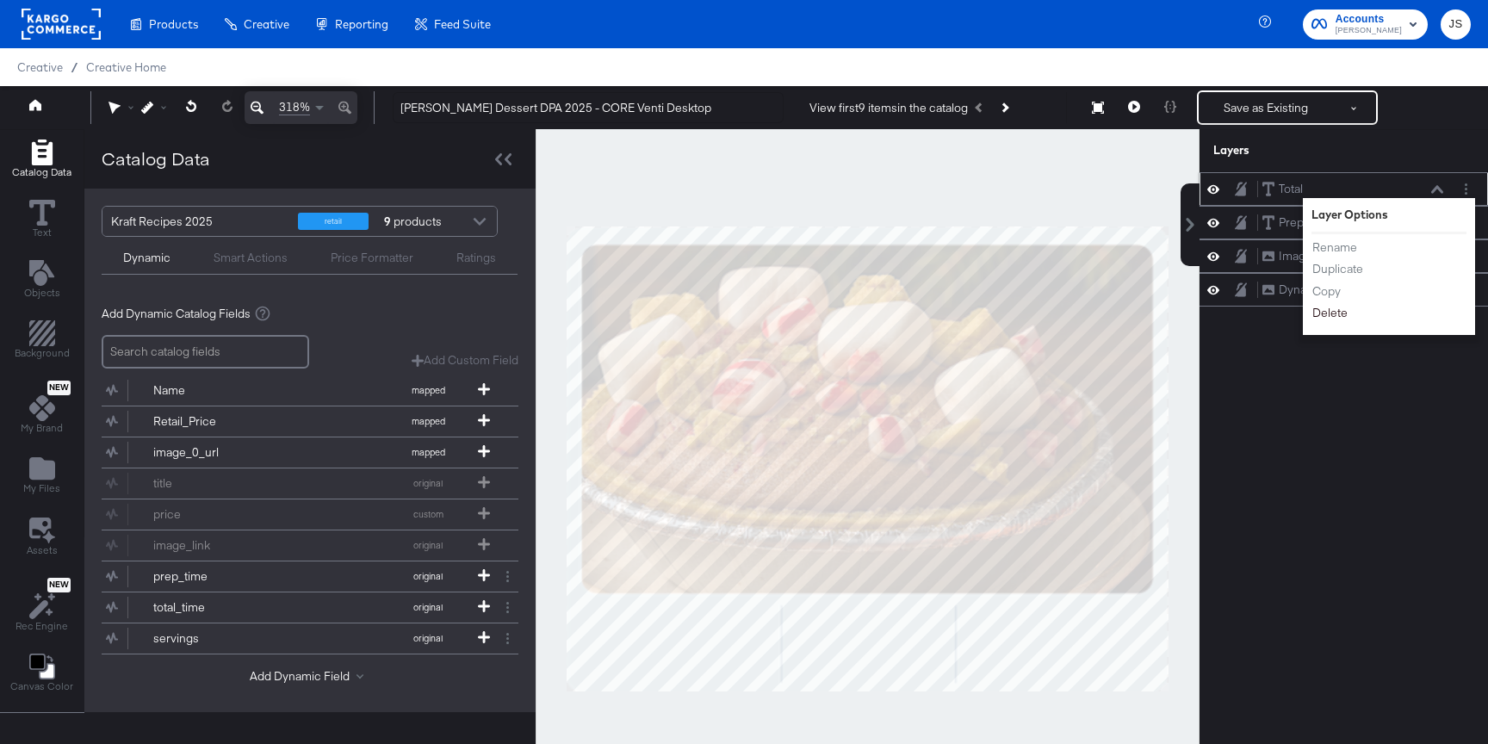
click at [1339, 310] on button "Delete" at bounding box center [1329, 313] width 37 height 18
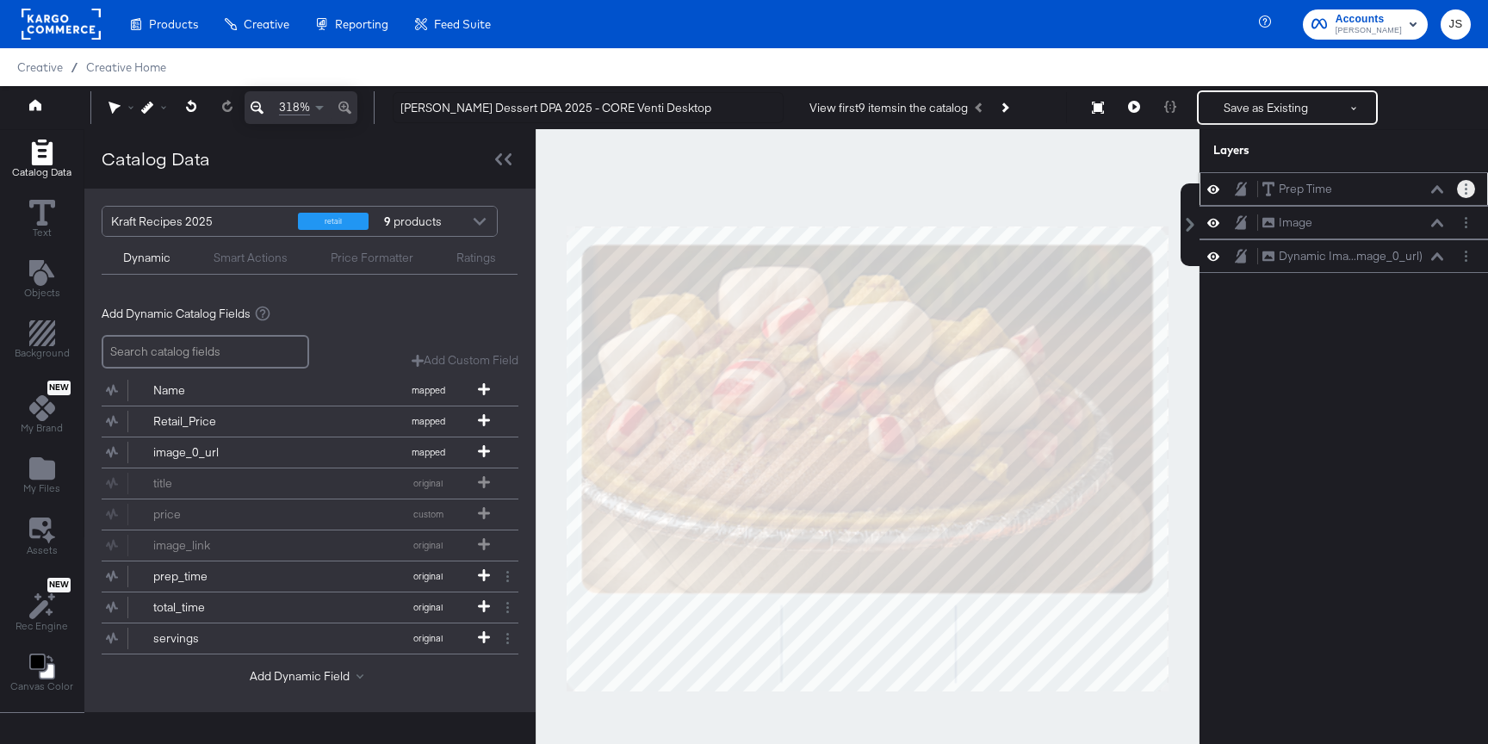
click at [1463, 186] on button "Layer Options" at bounding box center [1466, 189] width 18 height 18
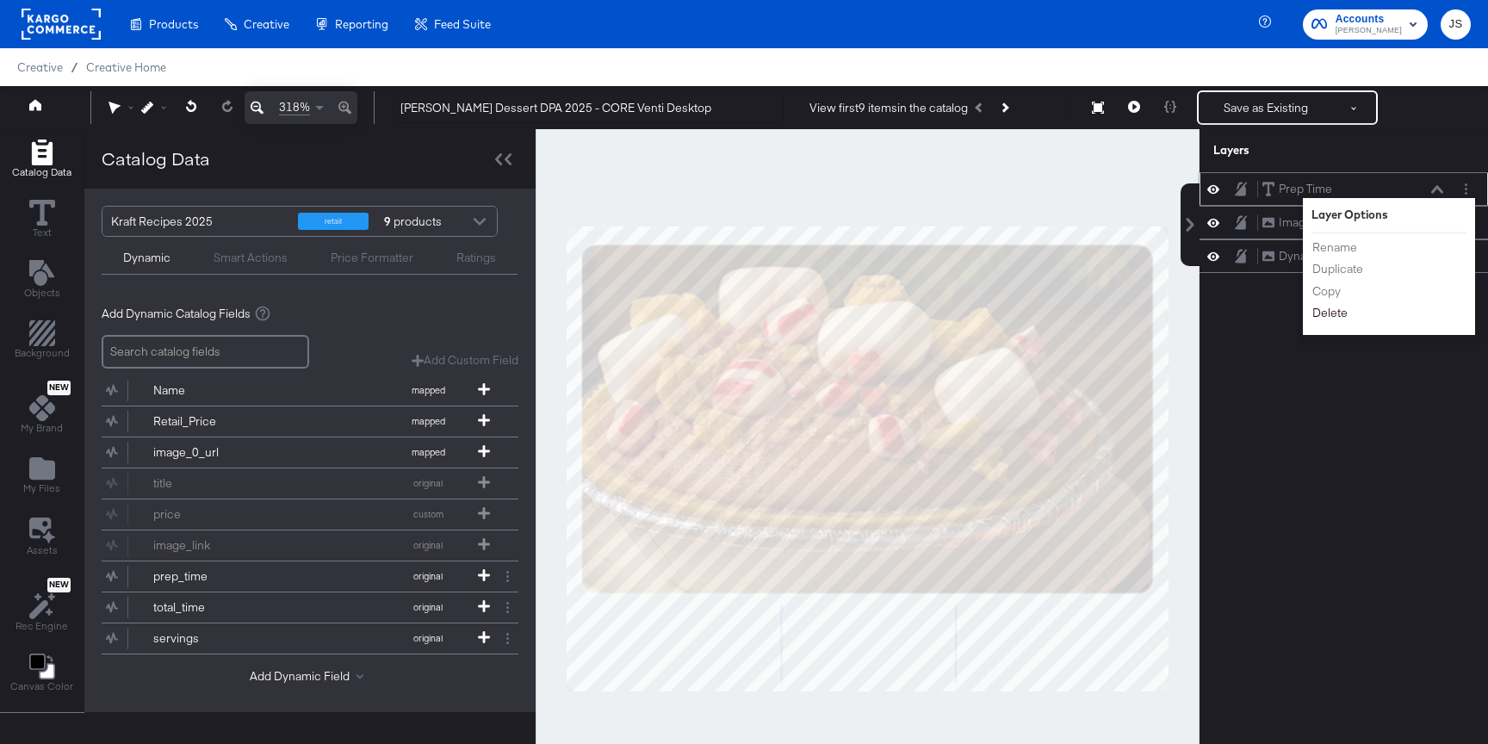
click at [1337, 307] on button "Delete" at bounding box center [1329, 313] width 37 height 18
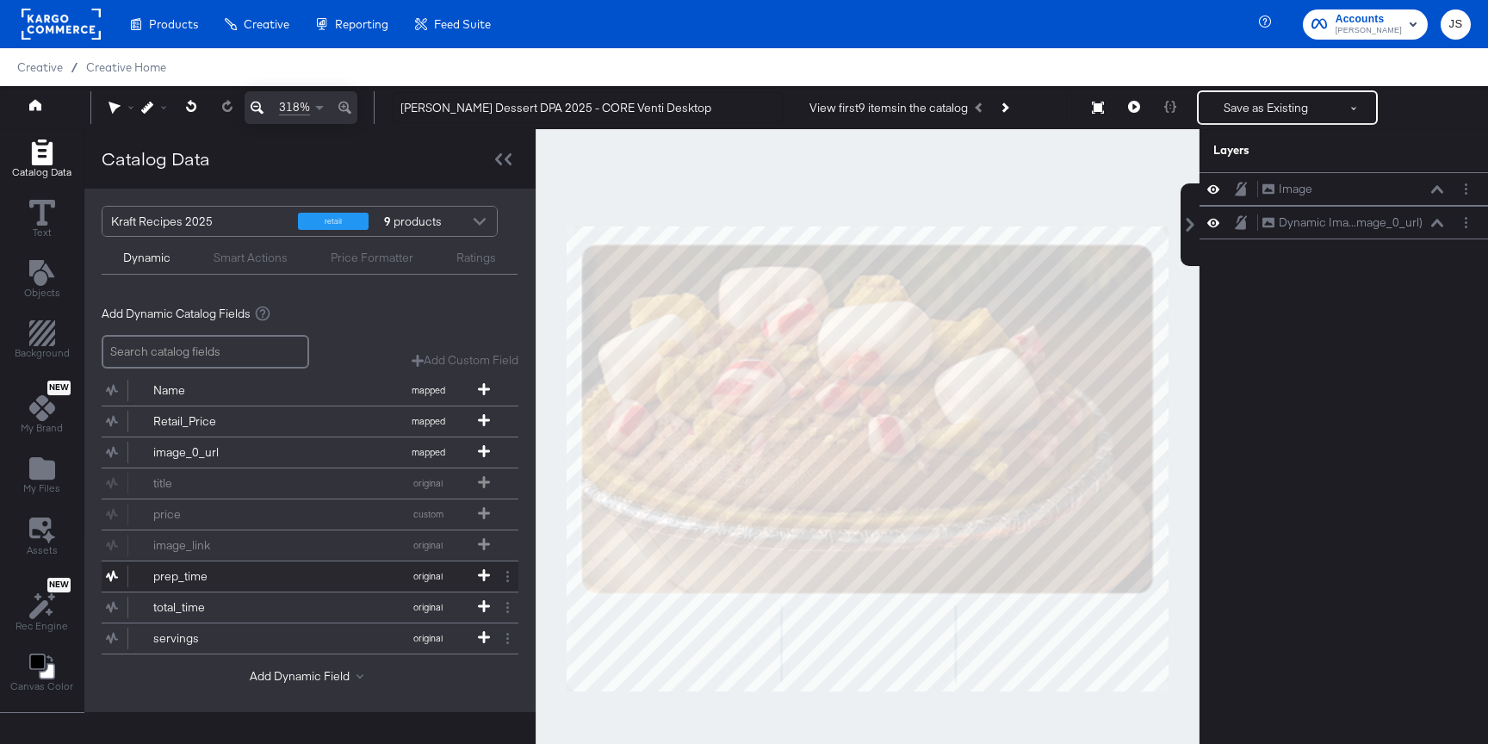
click at [180, 579] on div "prep_time" at bounding box center [215, 576] width 125 height 16
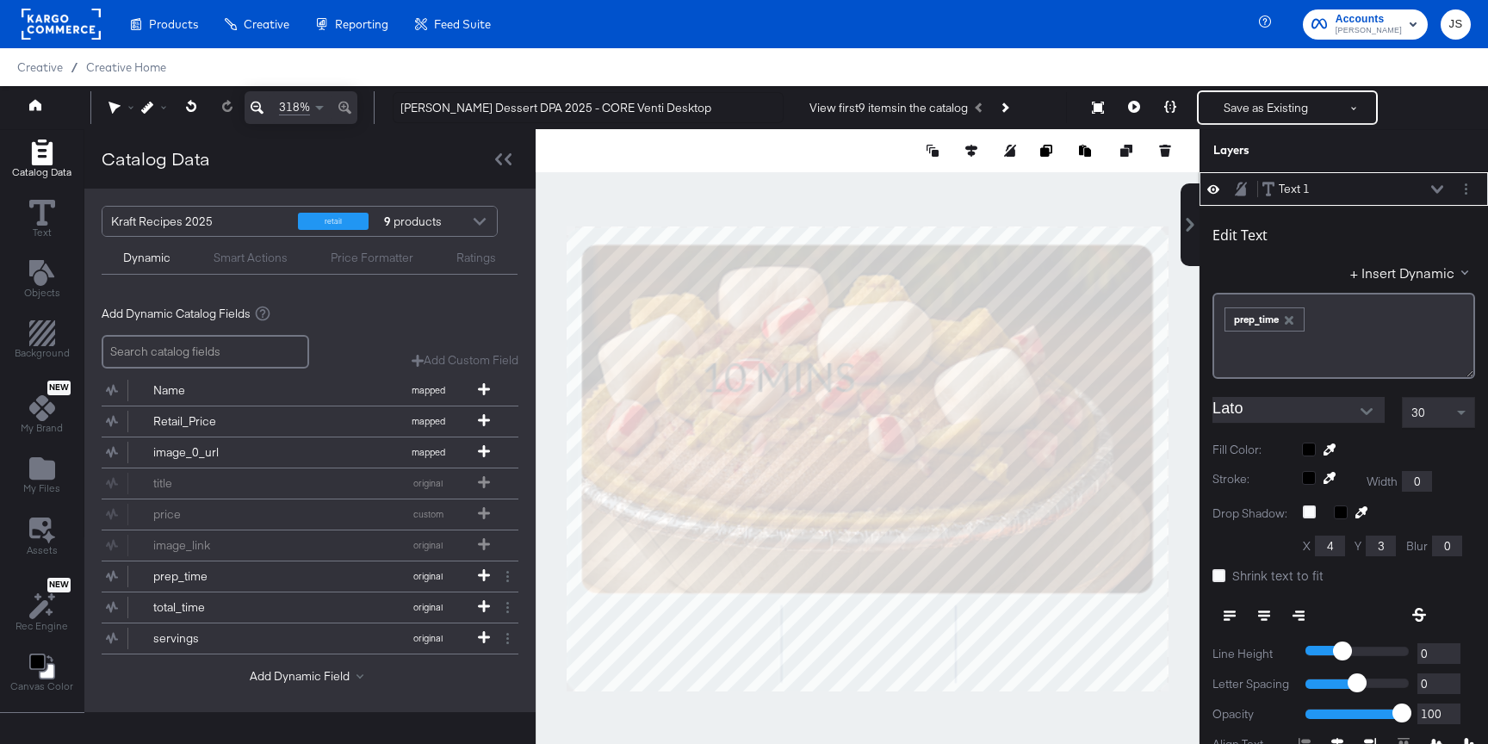
click at [1272, 406] on input "Lato" at bounding box center [1285, 410] width 146 height 26
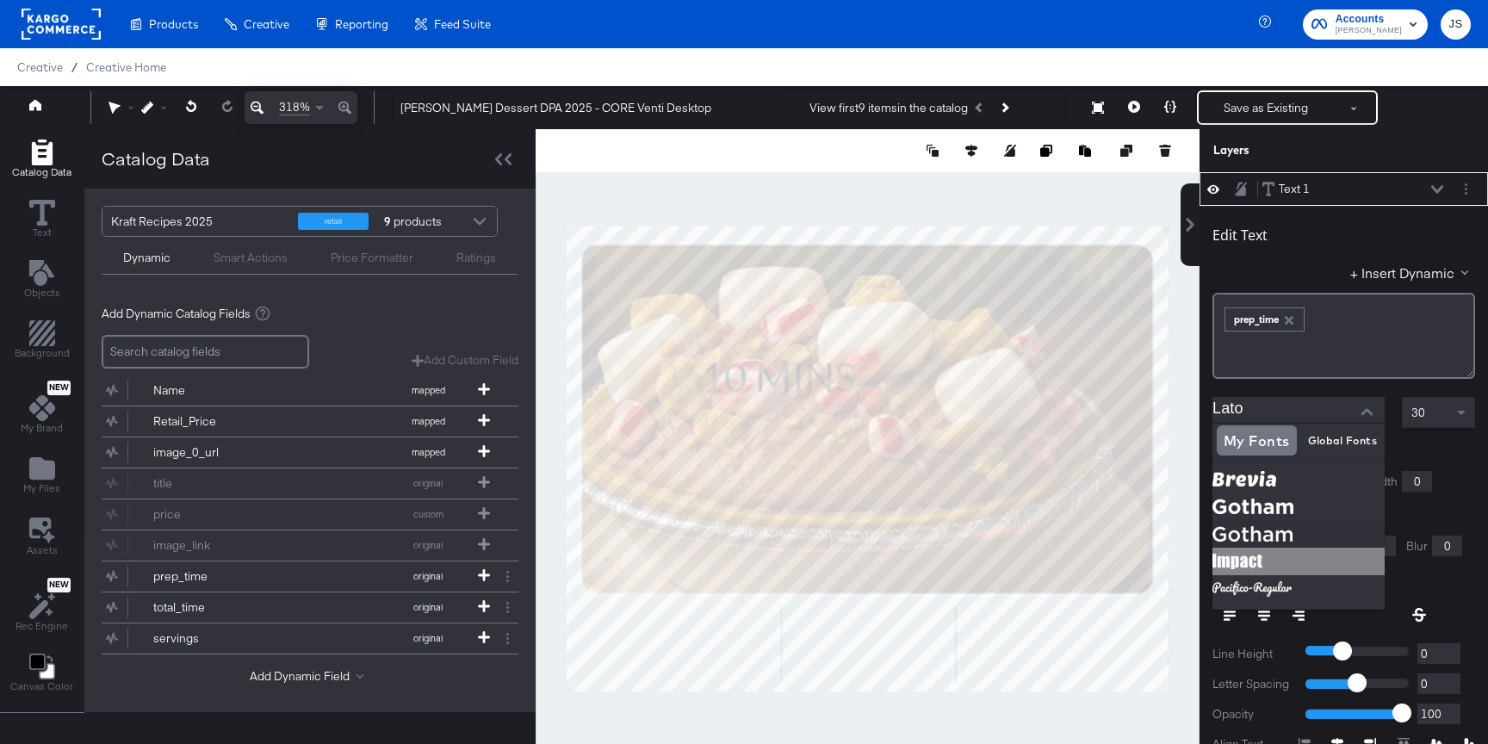
click at [1257, 554] on img at bounding box center [1298, 562] width 172 height 28
type input "Impact"
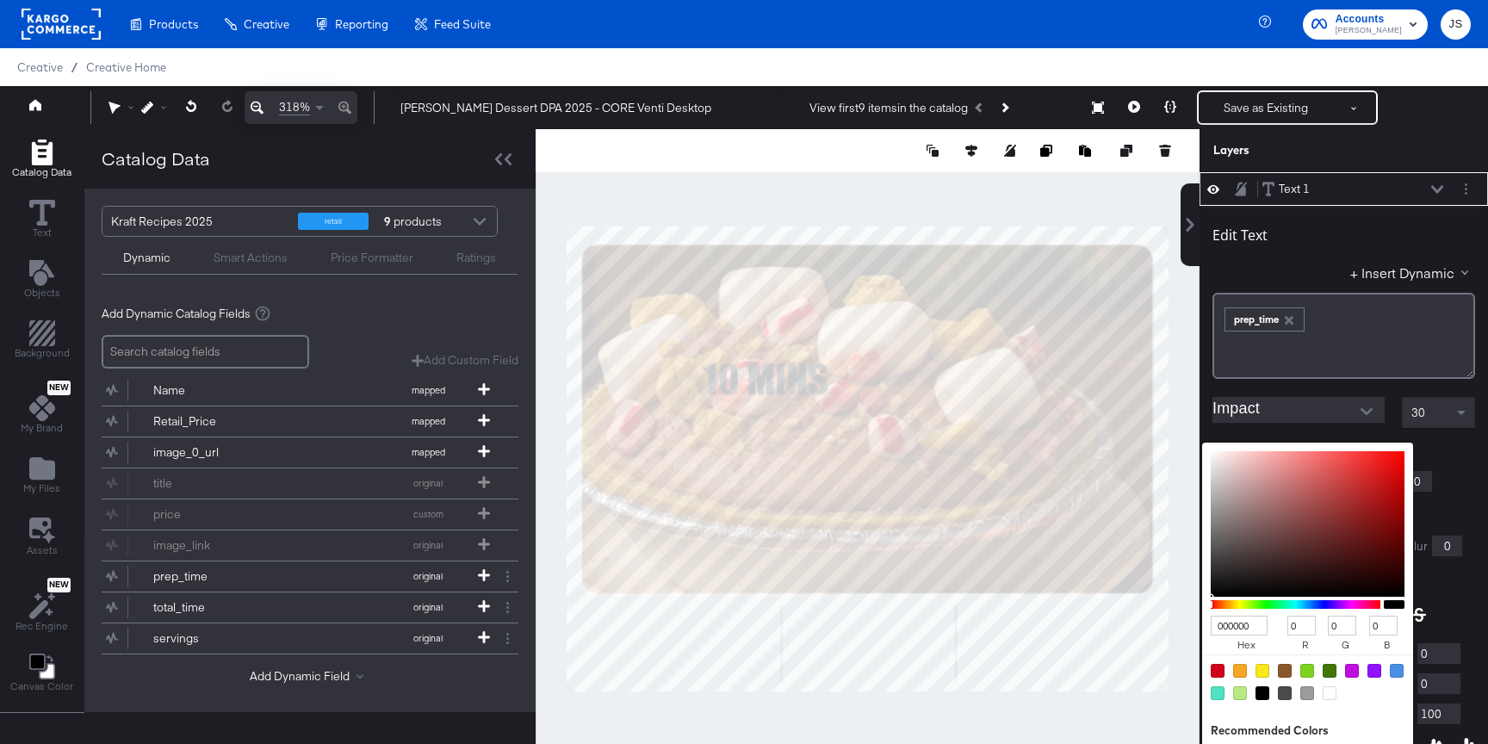
scroll to position [14, 0]
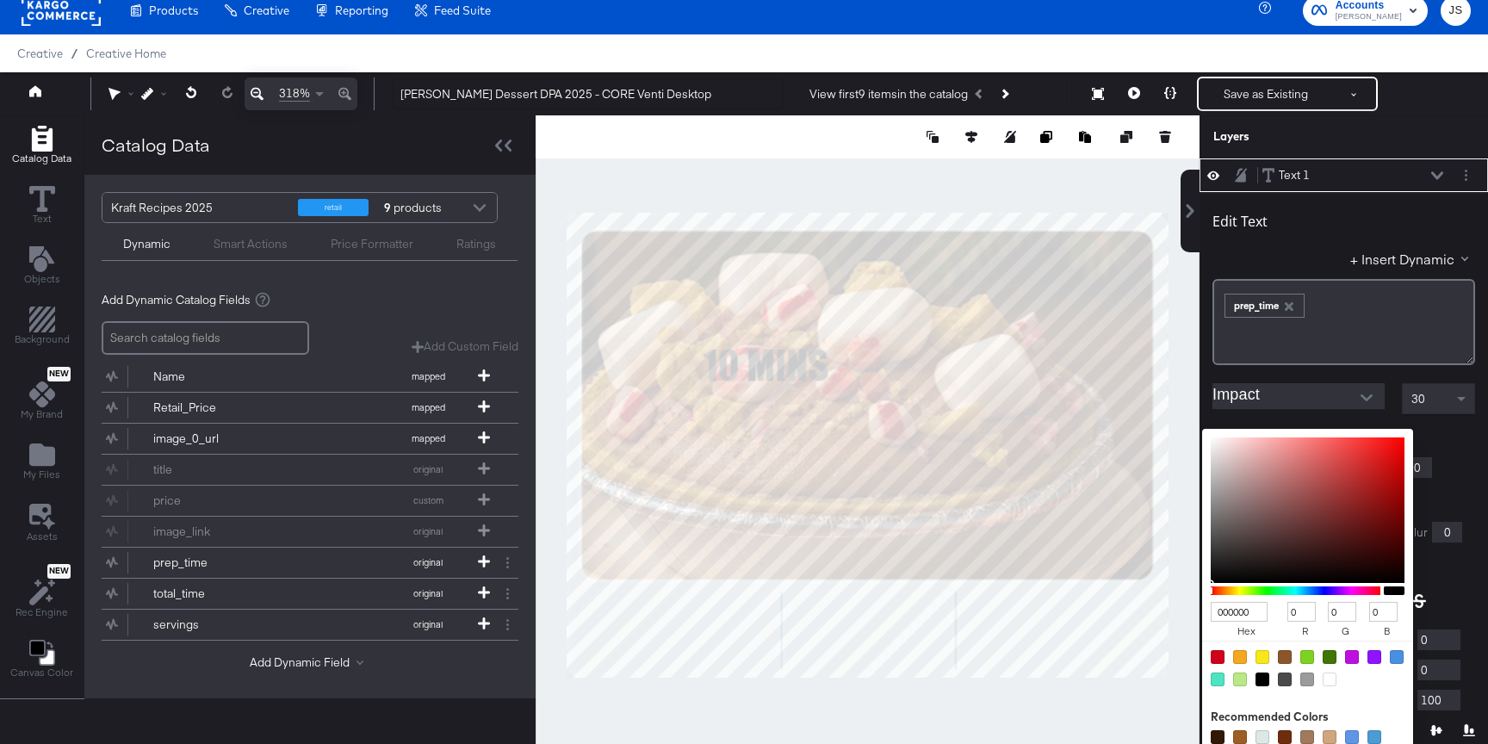
click at [1305, 443] on div "000000 hex 0 r 0 g 0 b 100 a Recommended Colors" at bounding box center [1388, 436] width 173 height 14
click at [1249, 606] on input "000000" at bounding box center [1239, 612] width 57 height 20
type input "1D4"
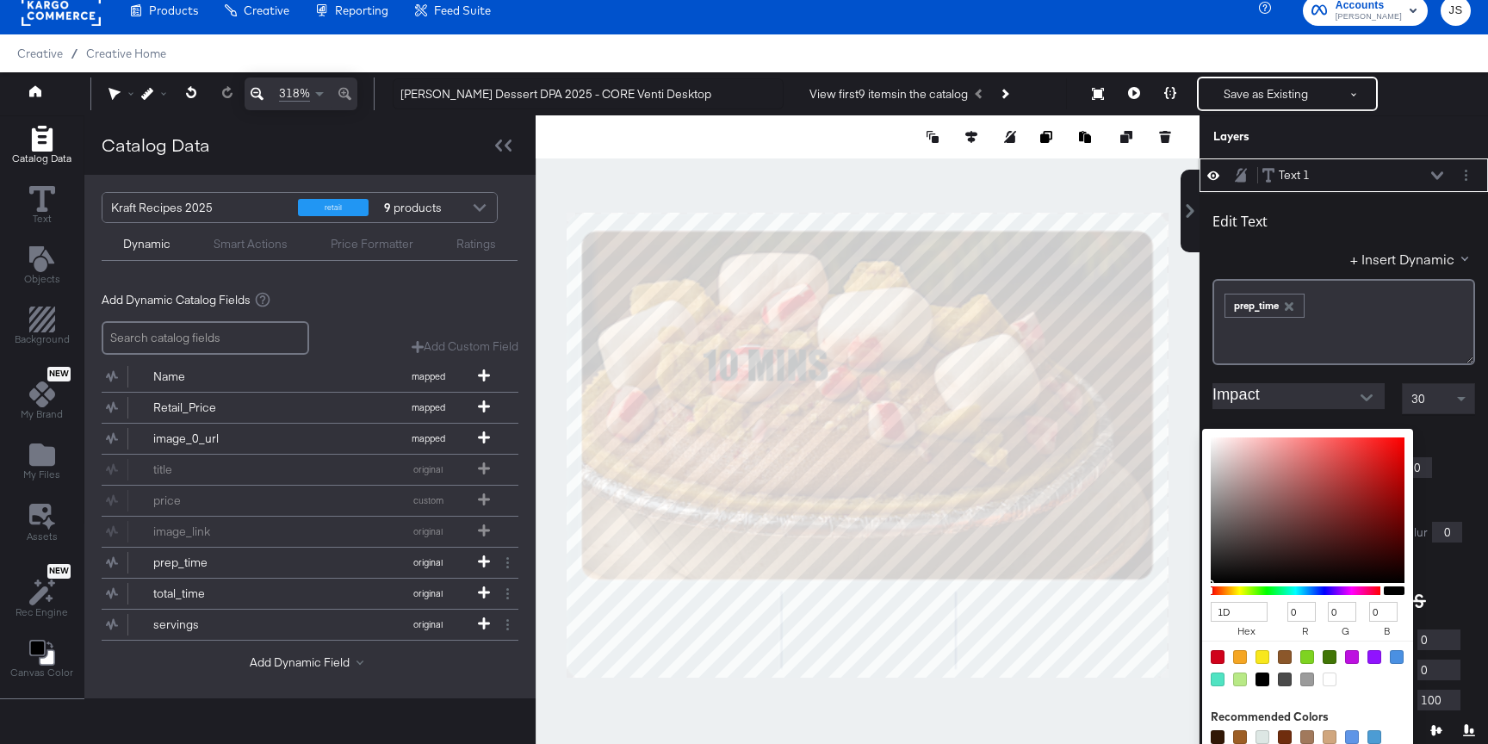
type input "17"
type input "221"
type input "68"
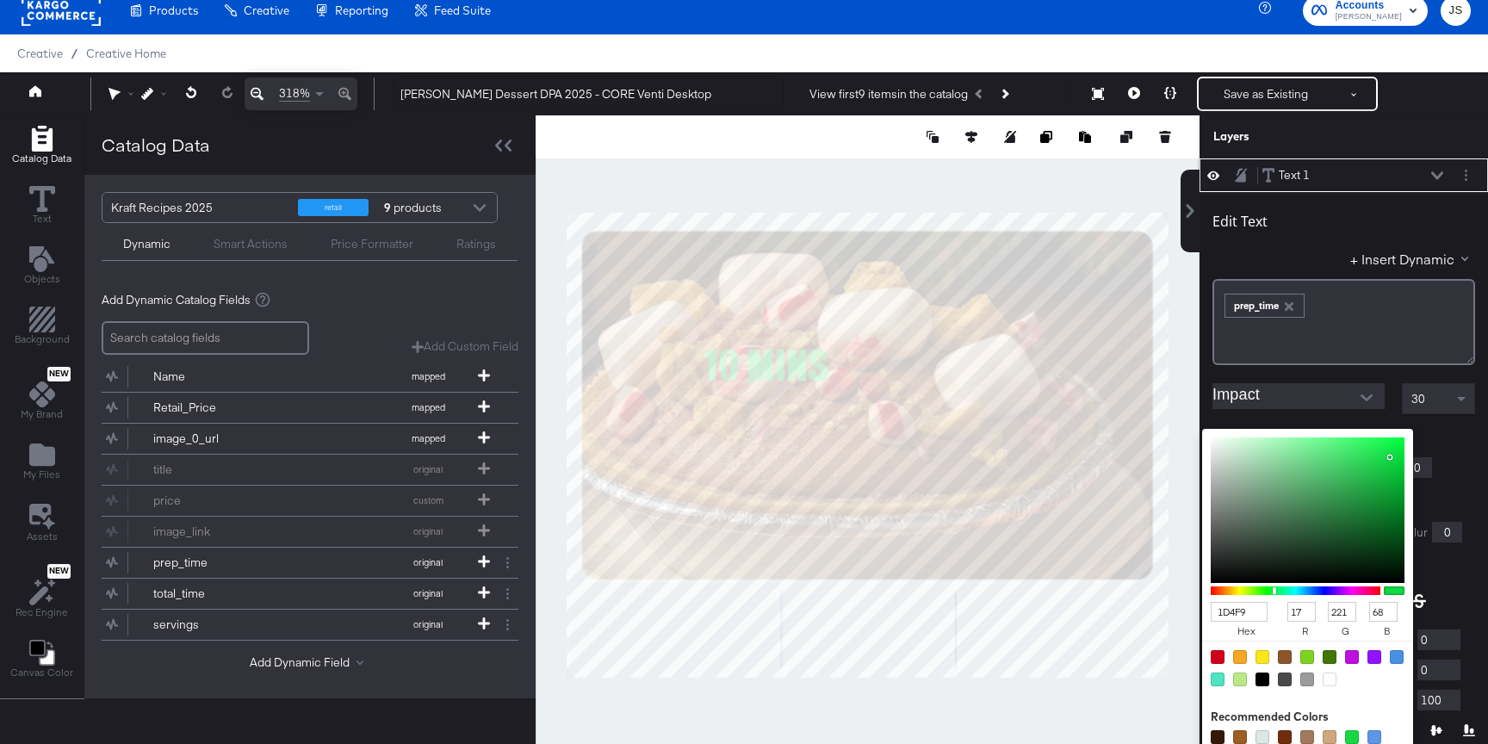
type input "1D4F91"
type input "29"
type input "79"
type input "145"
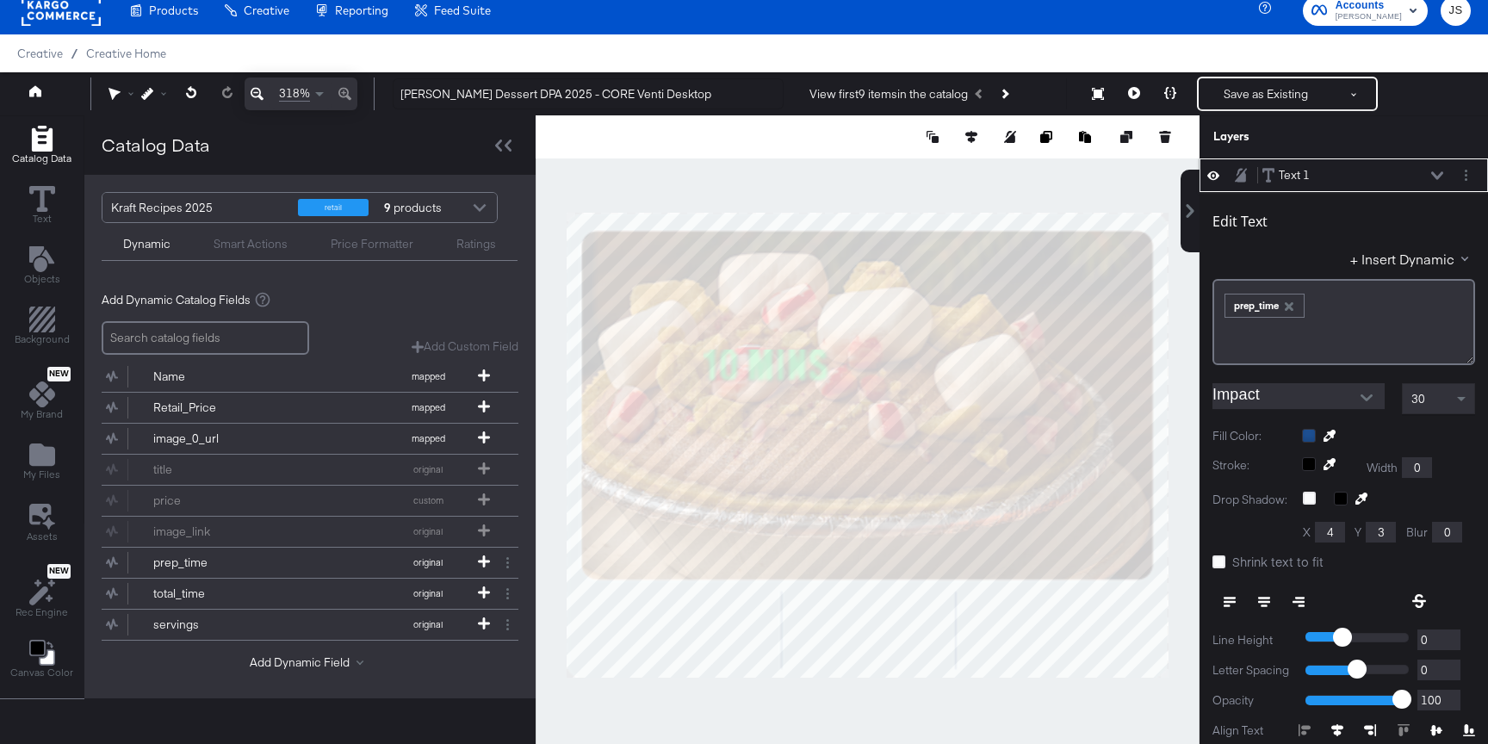
click at [1262, 602] on icon at bounding box center [1264, 602] width 12 height 12
click at [1437, 397] on div "30" at bounding box center [1437, 398] width 71 height 29
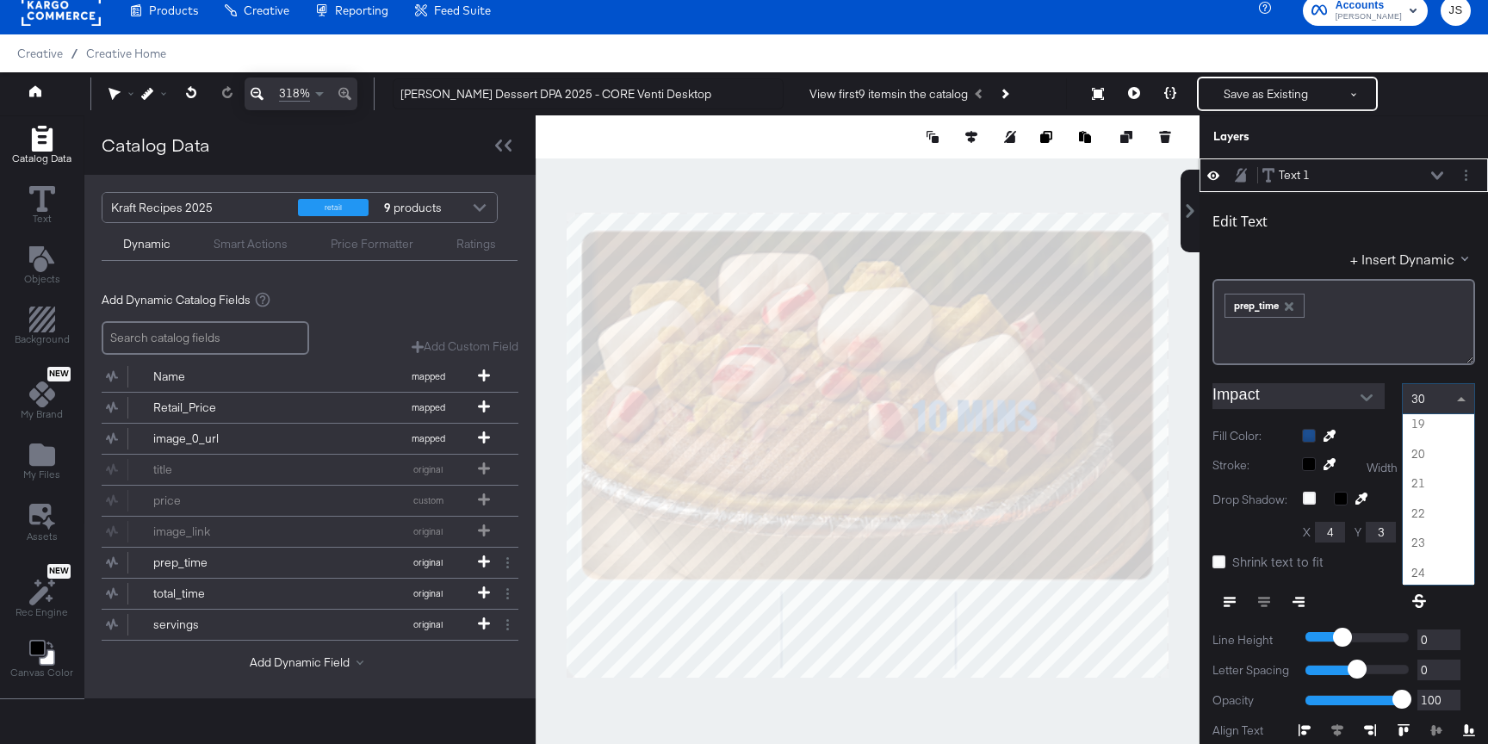
scroll to position [426, 0]
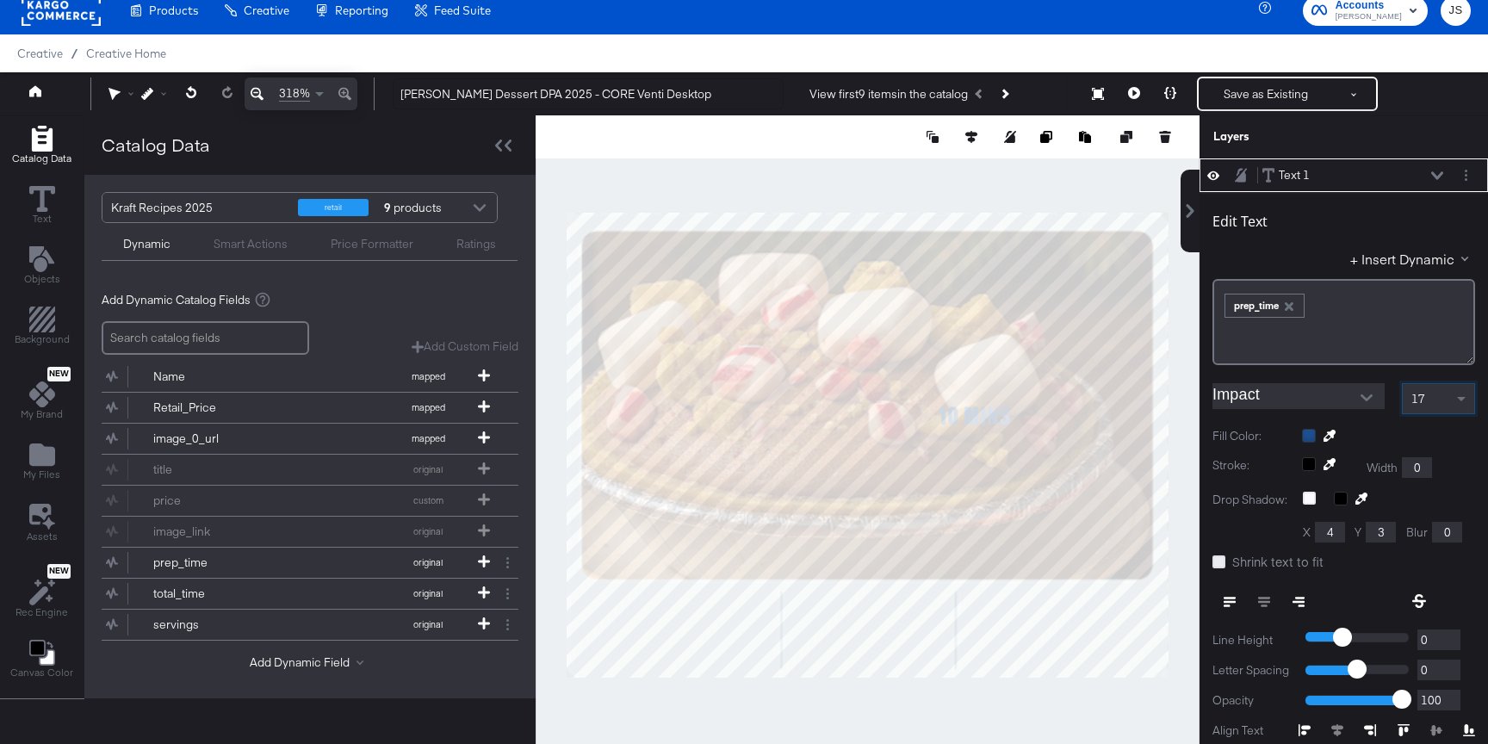
click at [1219, 562] on icon at bounding box center [1218, 561] width 13 height 13
click at [0, 0] on input "Shrink text to fit" at bounding box center [0, 0] width 0 height 0
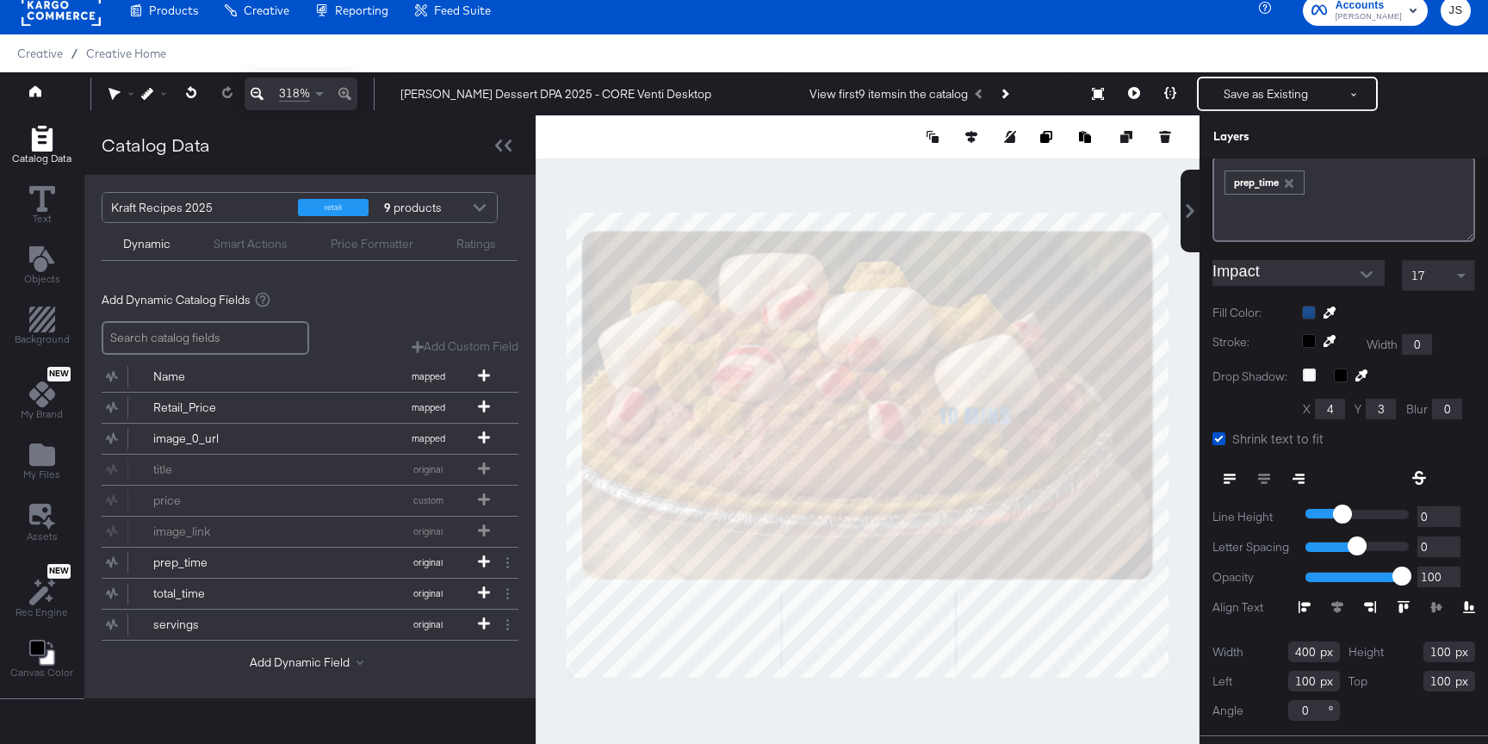
scroll to position [126, 0]
drag, startPoint x: 1312, startPoint y: 647, endPoint x: 1260, endPoint y: 647, distance: 52.5
click at [1262, 647] on div "Width 400" at bounding box center [1275, 649] width 127 height 21
type input "48"
drag, startPoint x: 1450, startPoint y: 651, endPoint x: 1394, endPoint y: 651, distance: 56.0
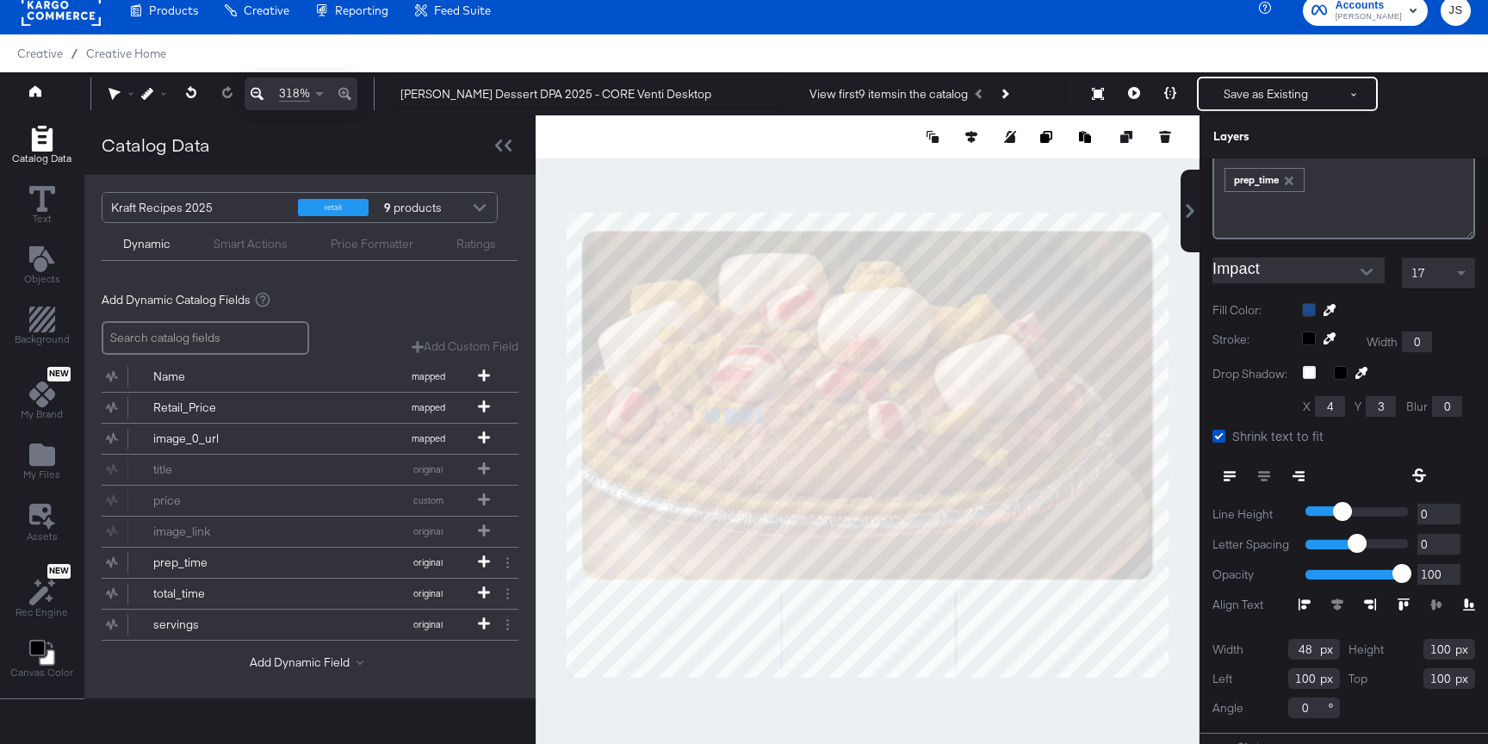
click at [1394, 651] on div "Height 100" at bounding box center [1411, 649] width 127 height 21
type input "22"
drag, startPoint x: 1310, startPoint y: 680, endPoint x: 1271, endPoint y: 680, distance: 38.7
click at [1271, 680] on div "Left 100" at bounding box center [1275, 678] width 127 height 21
drag, startPoint x: 1314, startPoint y: 677, endPoint x: 1283, endPoint y: 677, distance: 31.0
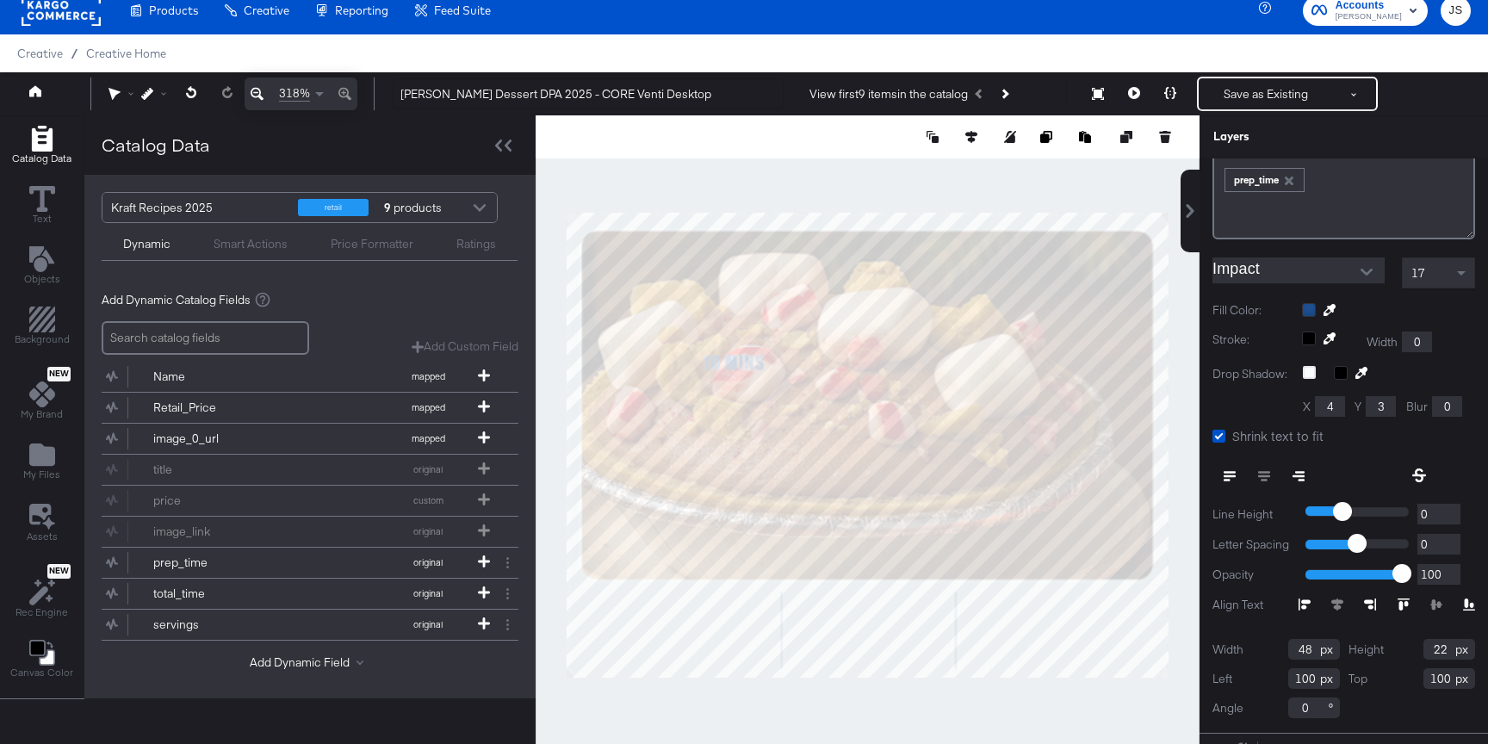
click at [1283, 677] on div "Left 100" at bounding box center [1275, 678] width 127 height 21
type input "79"
drag, startPoint x: 1449, startPoint y: 680, endPoint x: 1411, endPoint y: 680, distance: 37.9
click at [1411, 680] on div "Top 100" at bounding box center [1411, 678] width 127 height 21
type input "283"
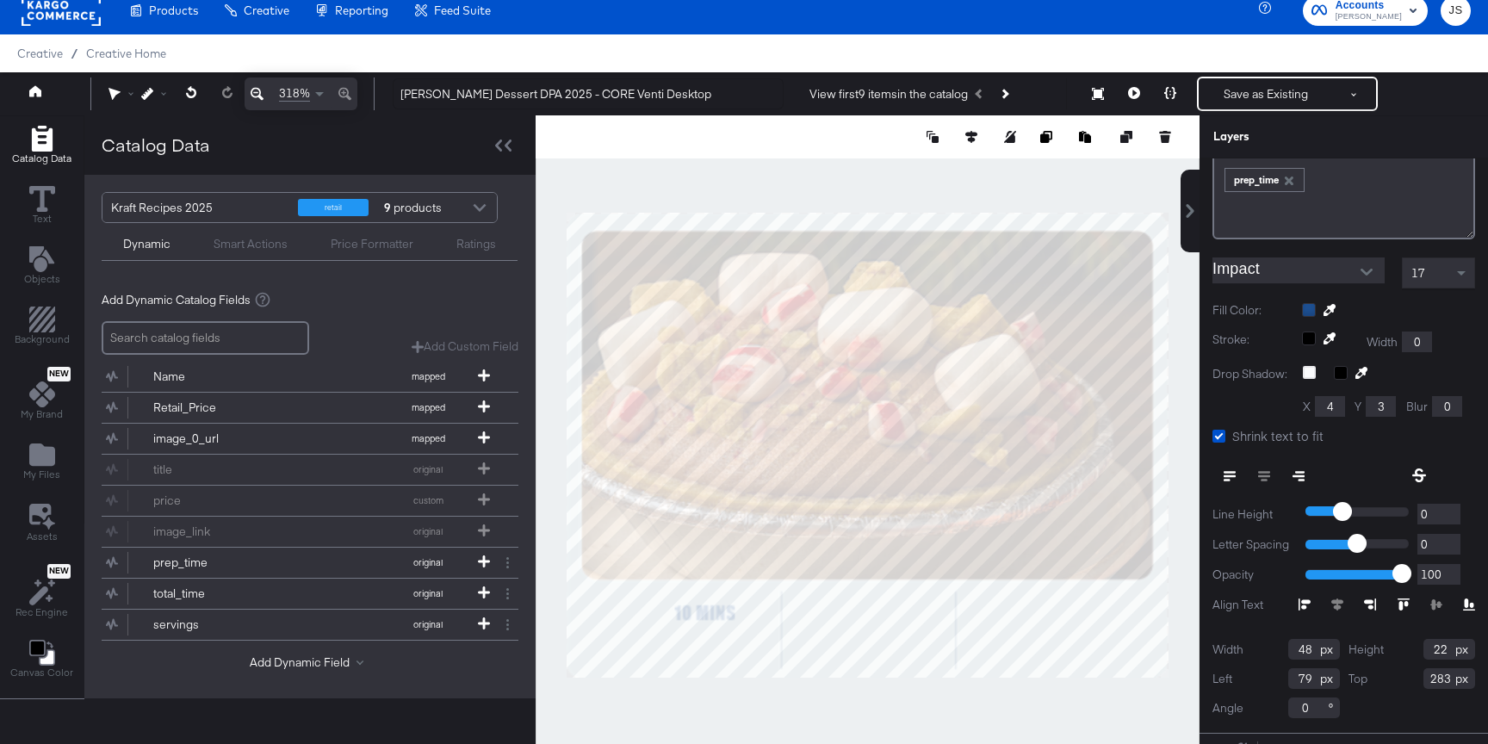
click at [1372, 694] on div "Width 48 Height 22 Left 79 Top 283 Angle 0" at bounding box center [1343, 678] width 263 height 79
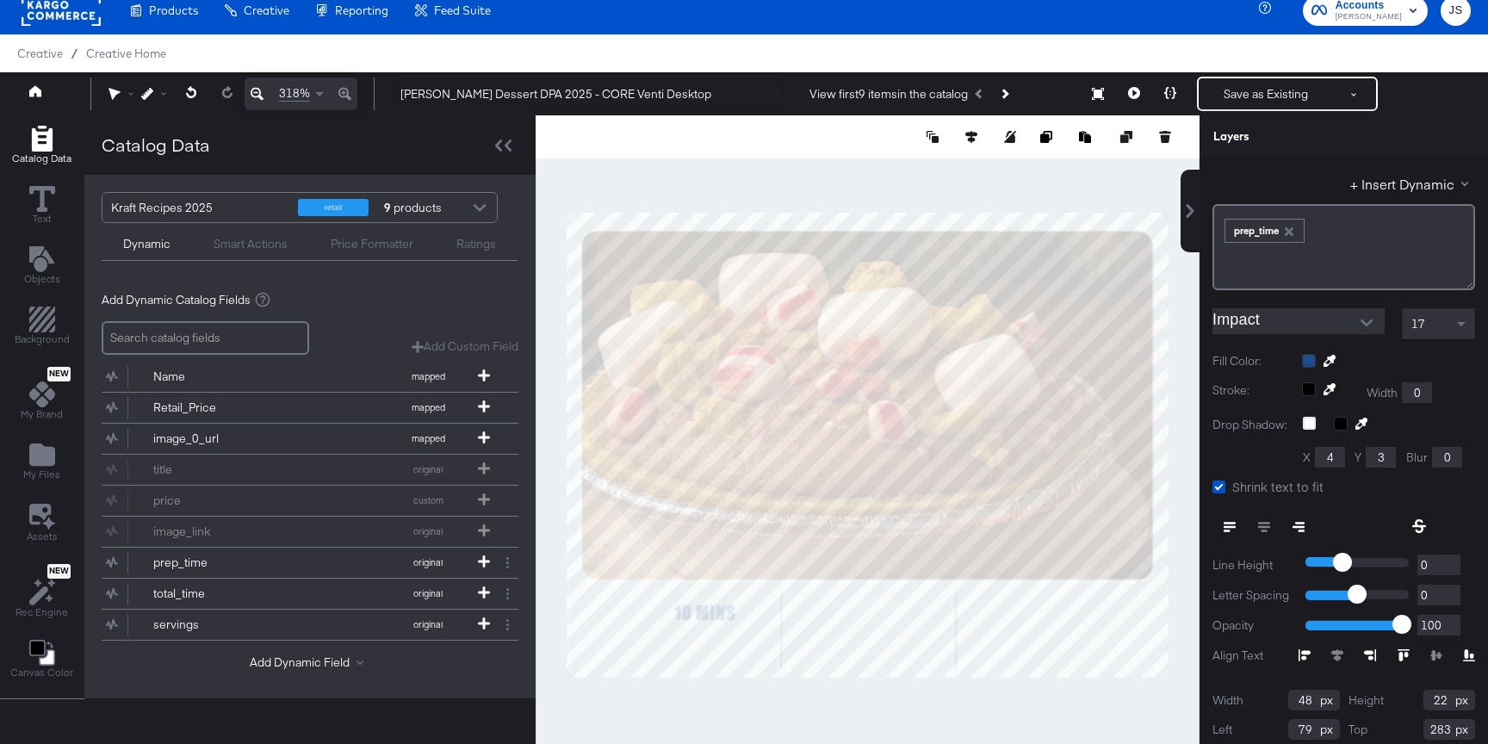
scroll to position [0, 0]
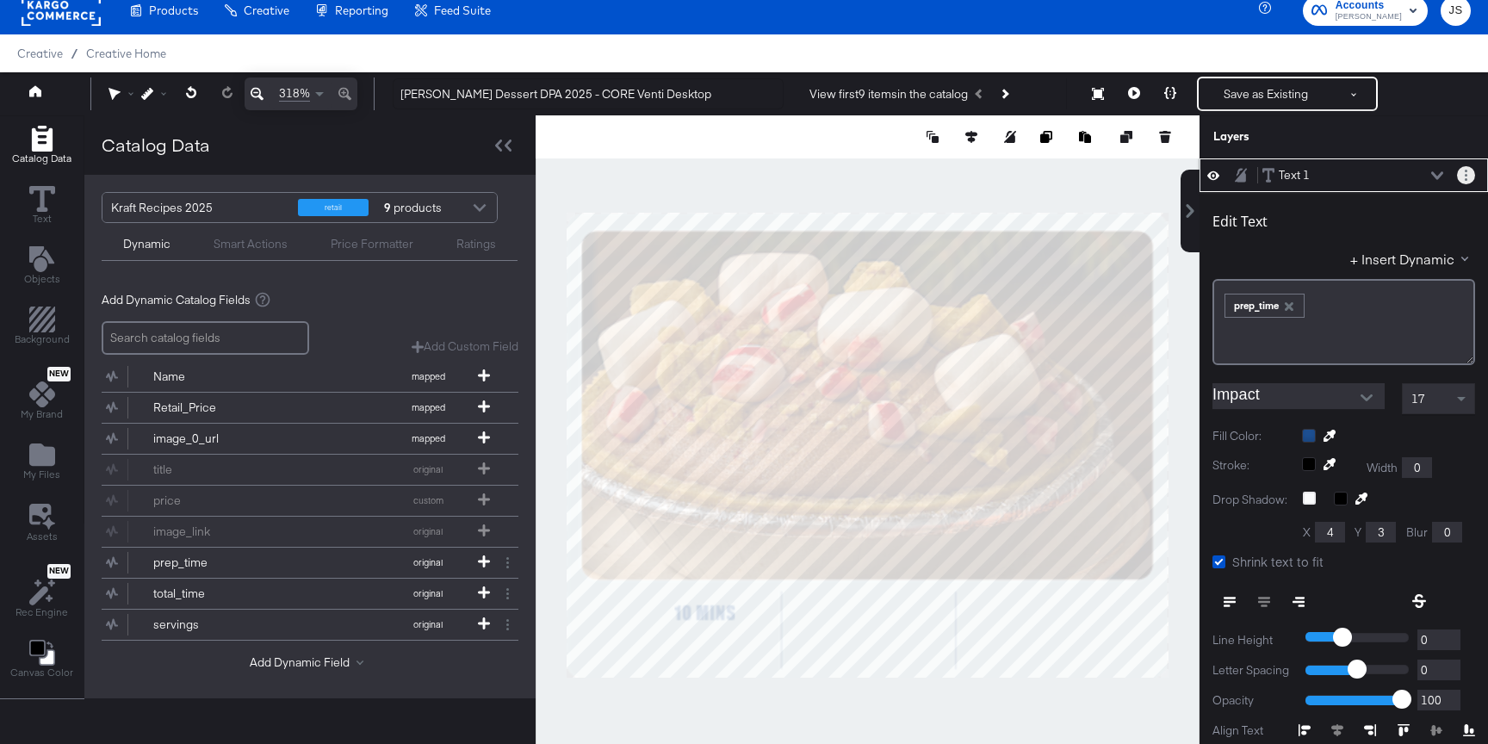
click at [1464, 166] on button "Layer Options" at bounding box center [1466, 175] width 18 height 18
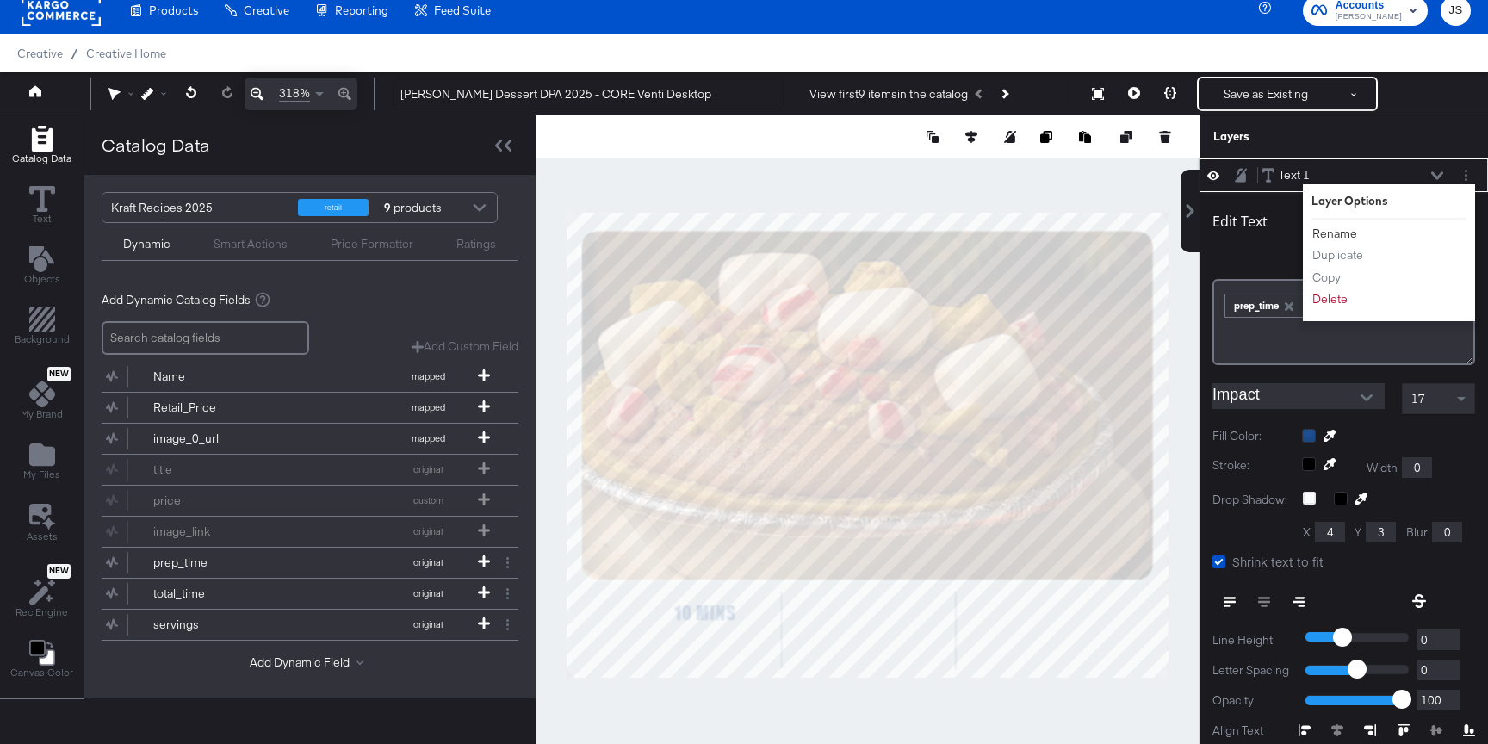
click at [1344, 227] on button "Rename" at bounding box center [1334, 234] width 46 height 18
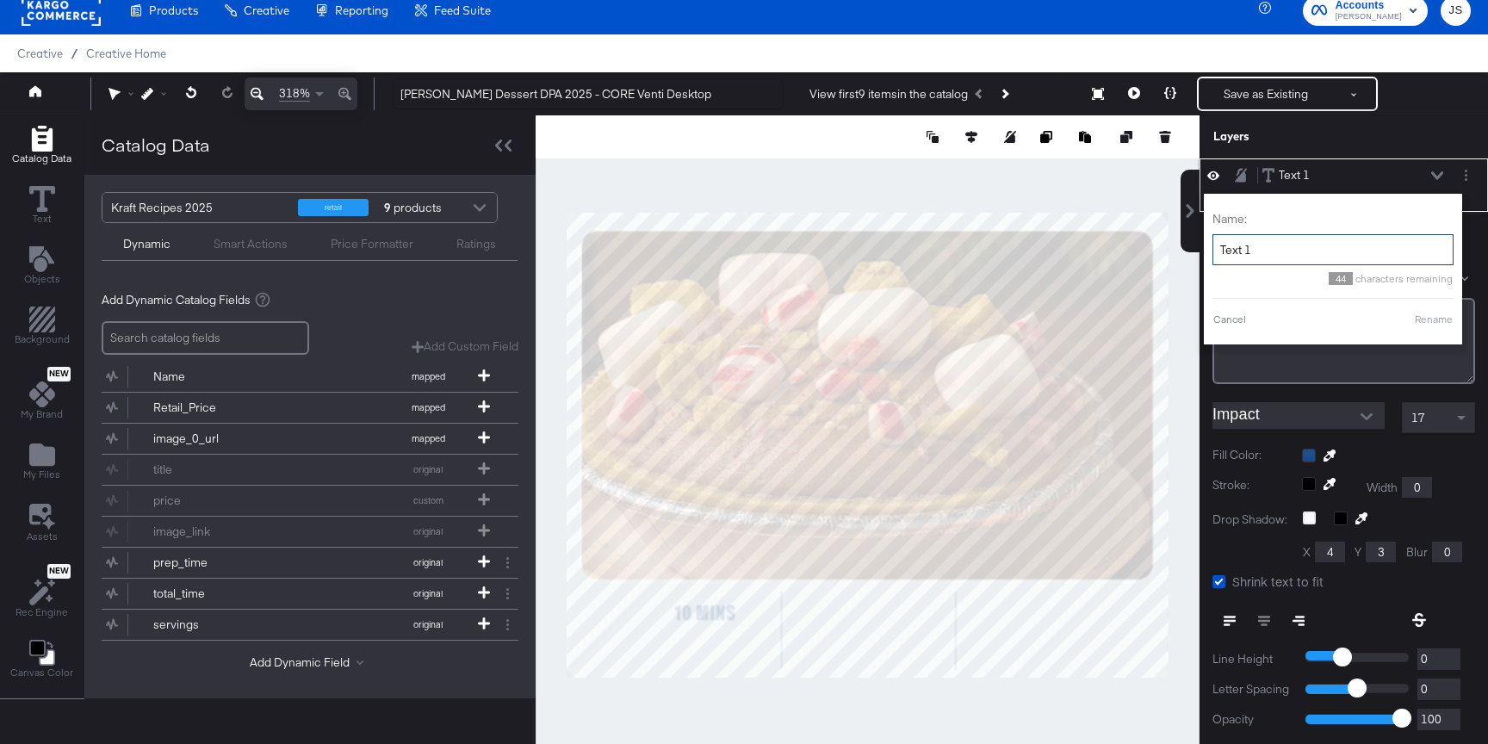
click at [1315, 251] on input "Text 1" at bounding box center [1332, 250] width 241 height 32
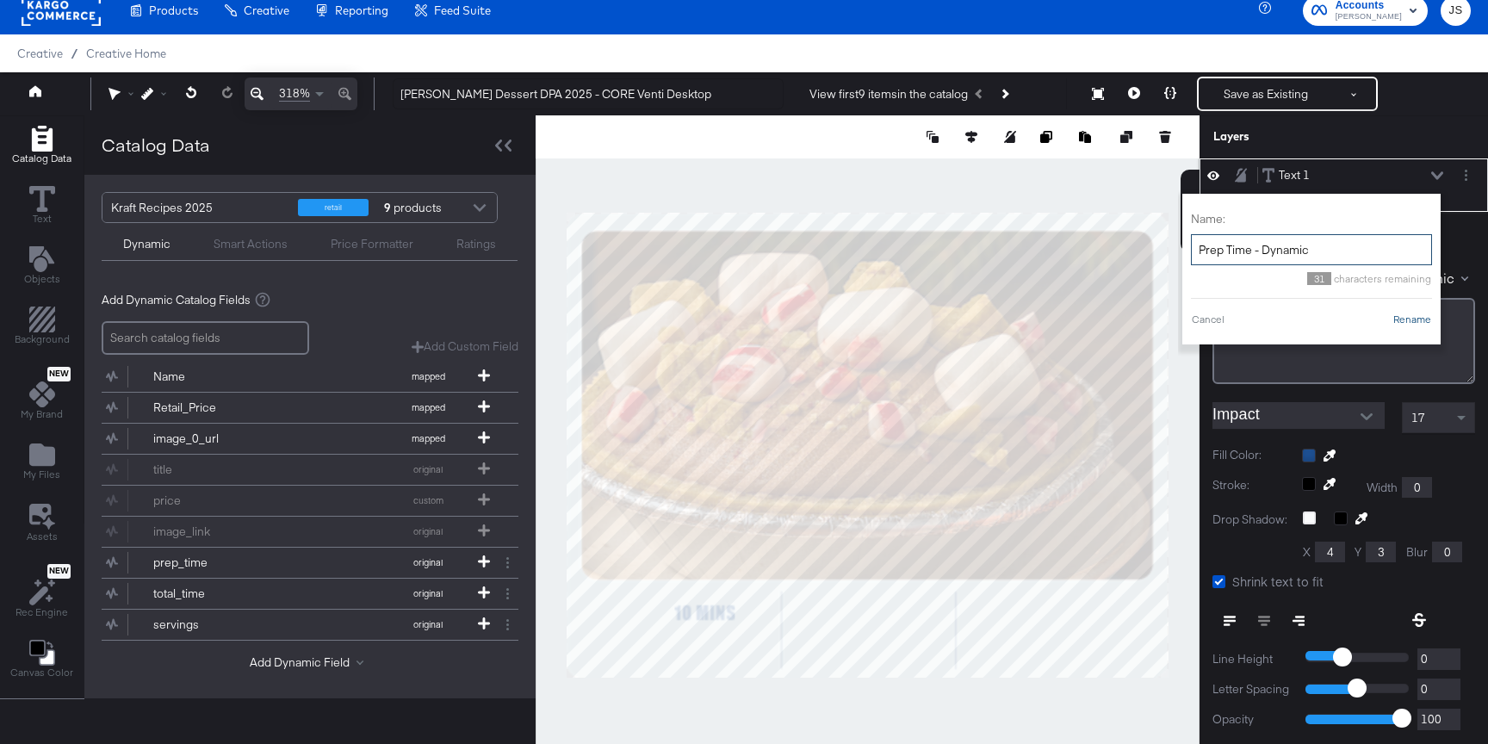
type input "Prep Time - Dynamic"
click at [1400, 313] on button "Rename" at bounding box center [1412, 319] width 40 height 15
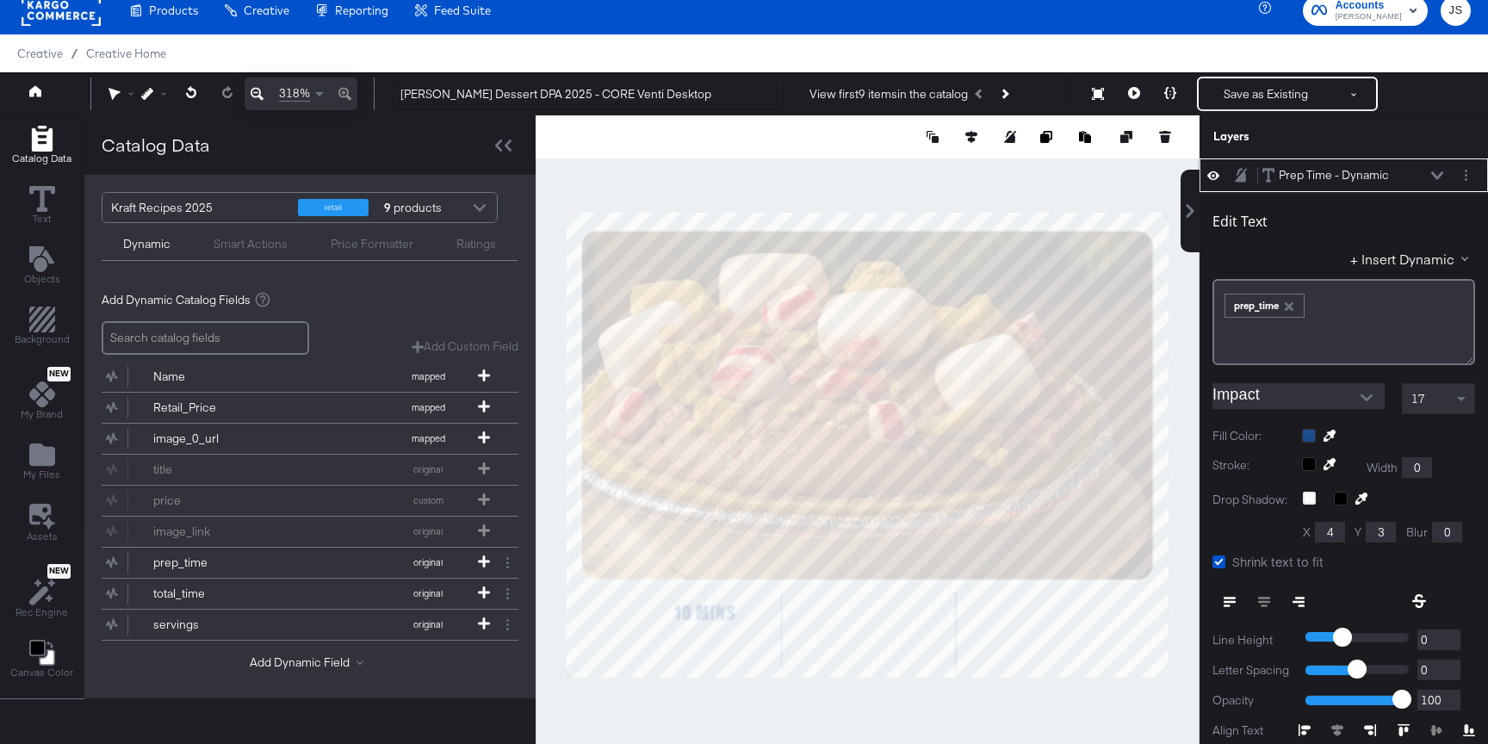
click at [1432, 178] on icon at bounding box center [1437, 175] width 12 height 9
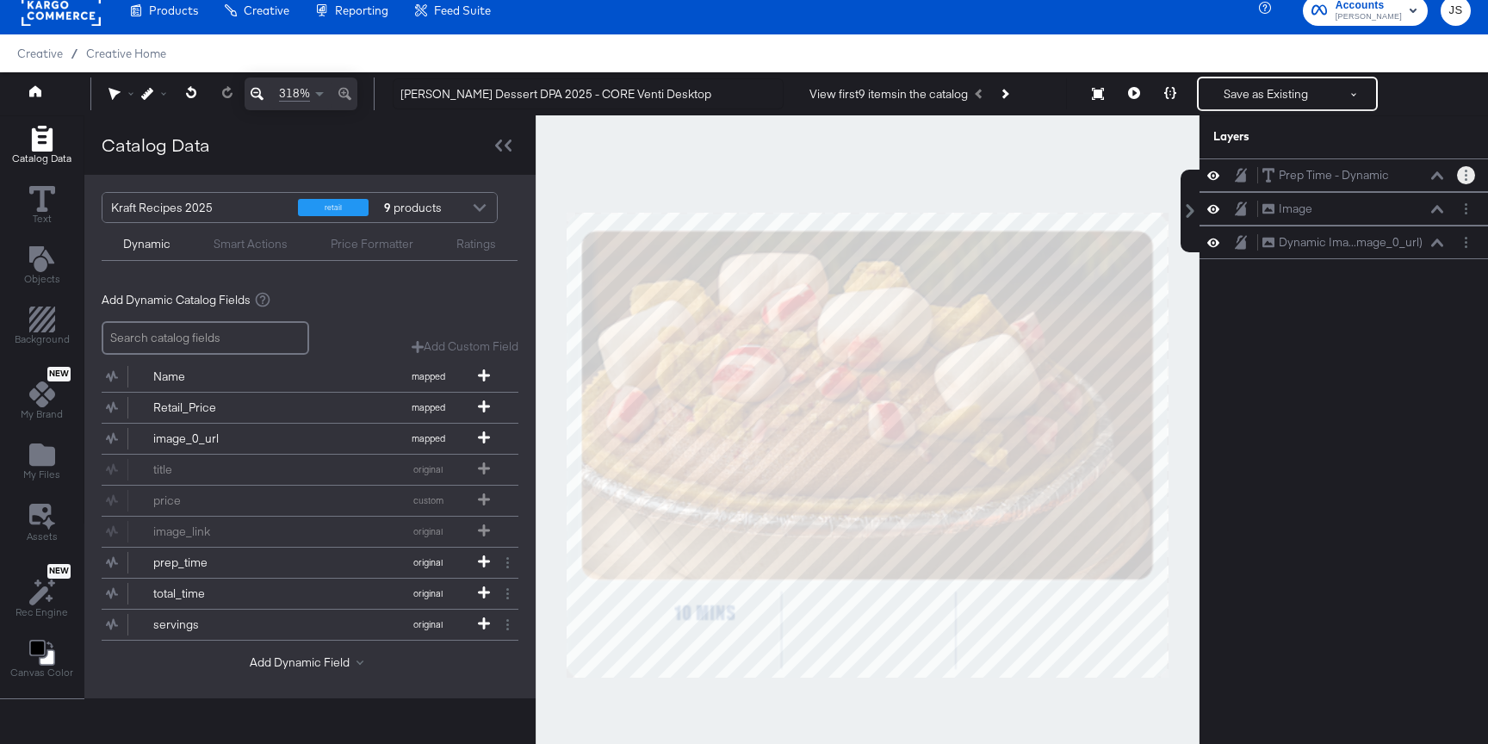
click at [1460, 176] on button "Layer Options" at bounding box center [1466, 175] width 18 height 18
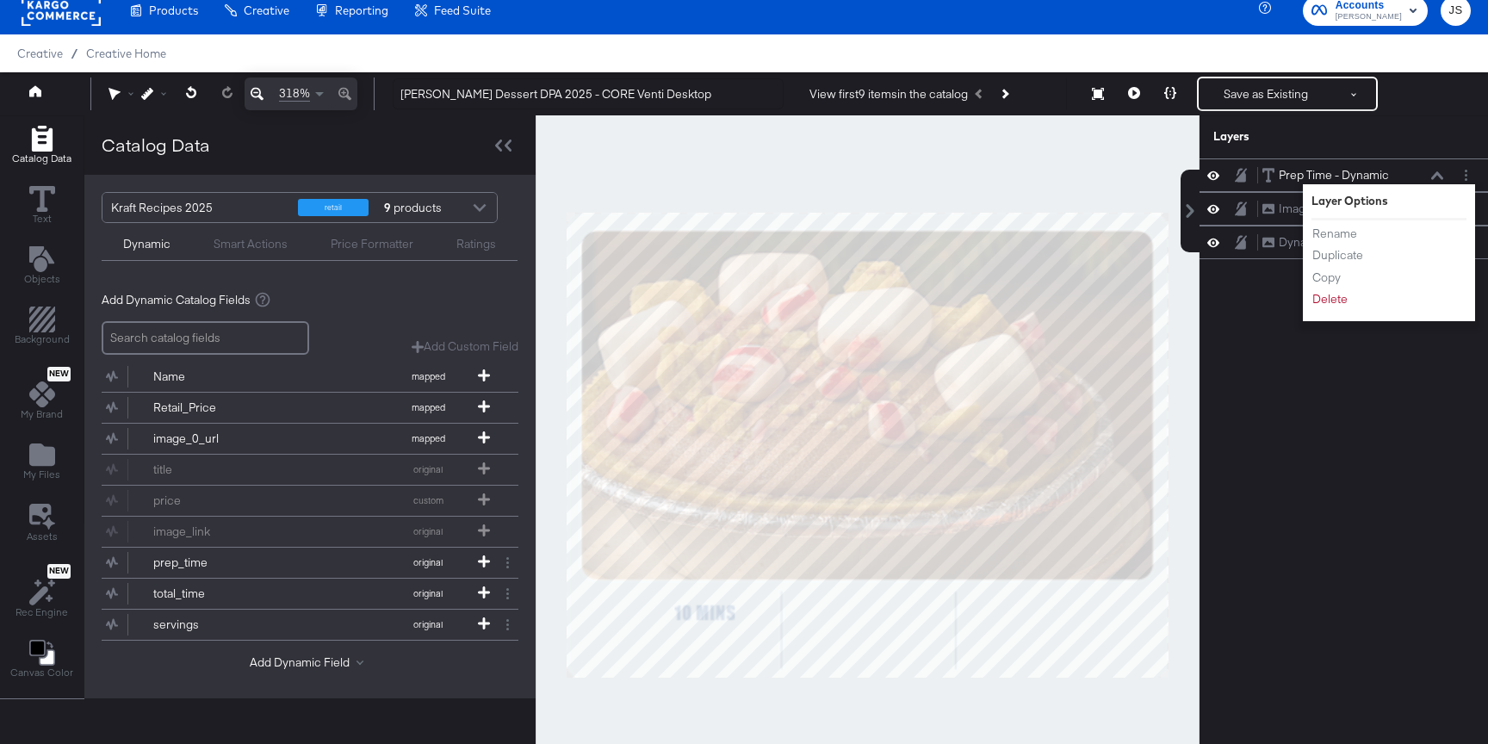
click at [1376, 175] on div "Prep Time - Dynamic" at bounding box center [1334, 175] width 110 height 16
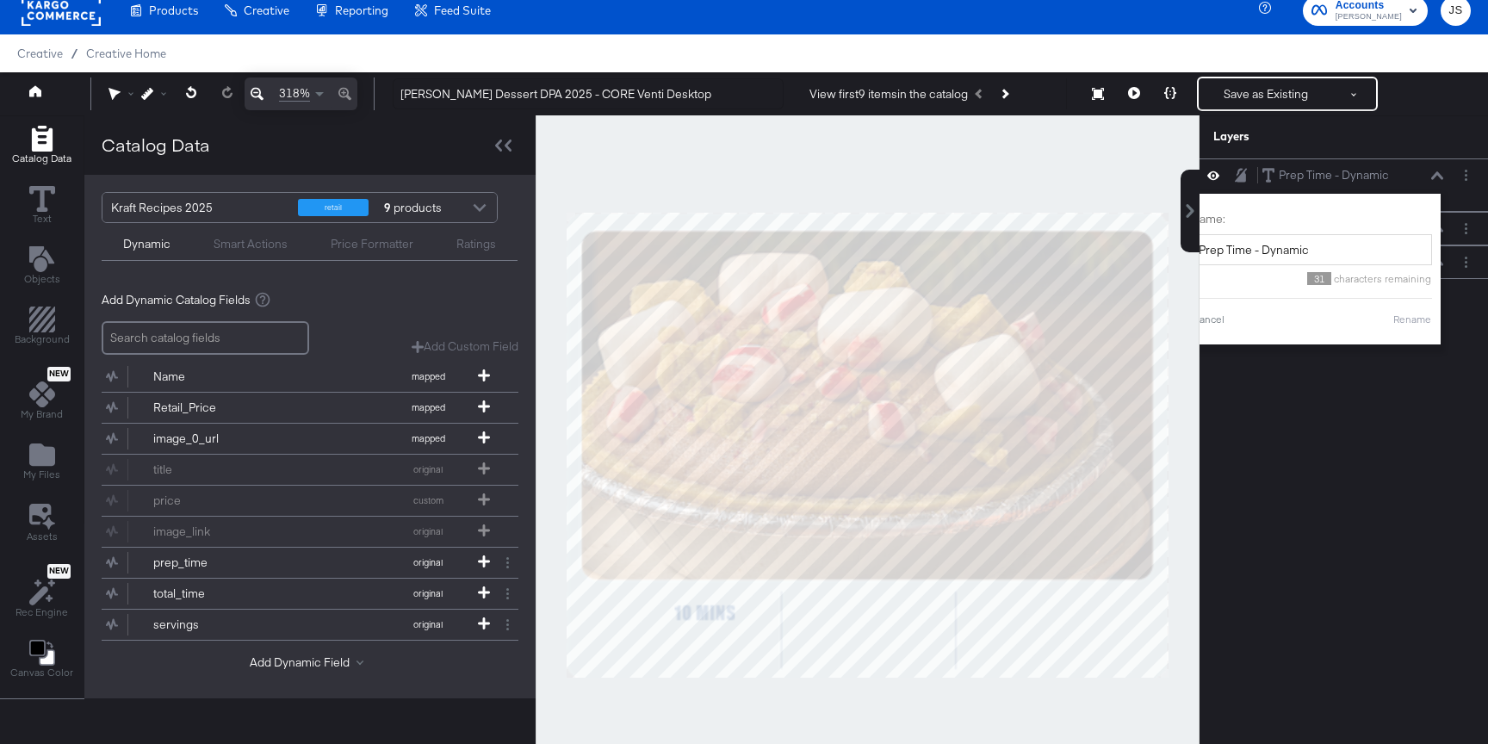
click at [1389, 127] on div "Layers" at bounding box center [1343, 136] width 288 height 43
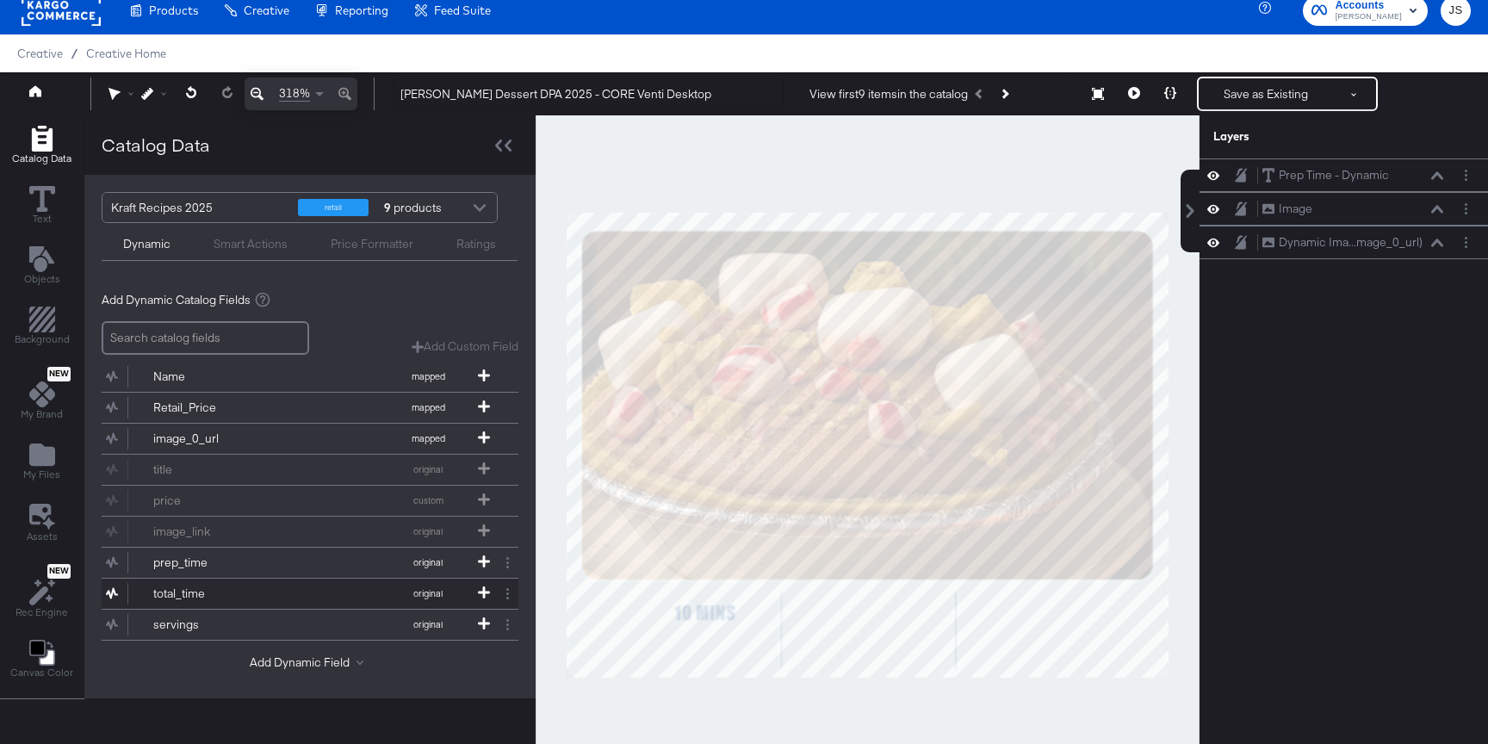
click at [182, 590] on div "total_time" at bounding box center [215, 593] width 125 height 16
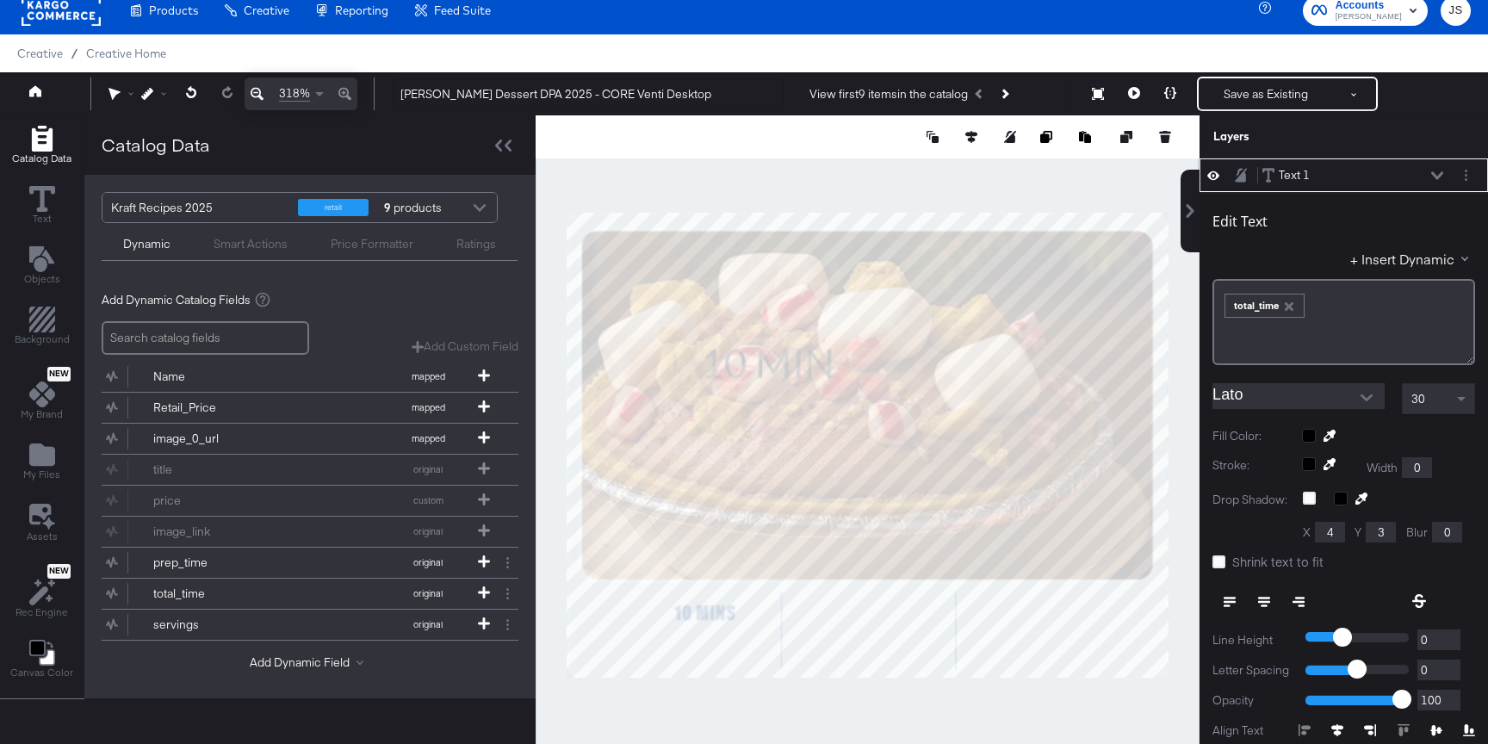
click at [1260, 393] on input "Lato" at bounding box center [1285, 396] width 146 height 26
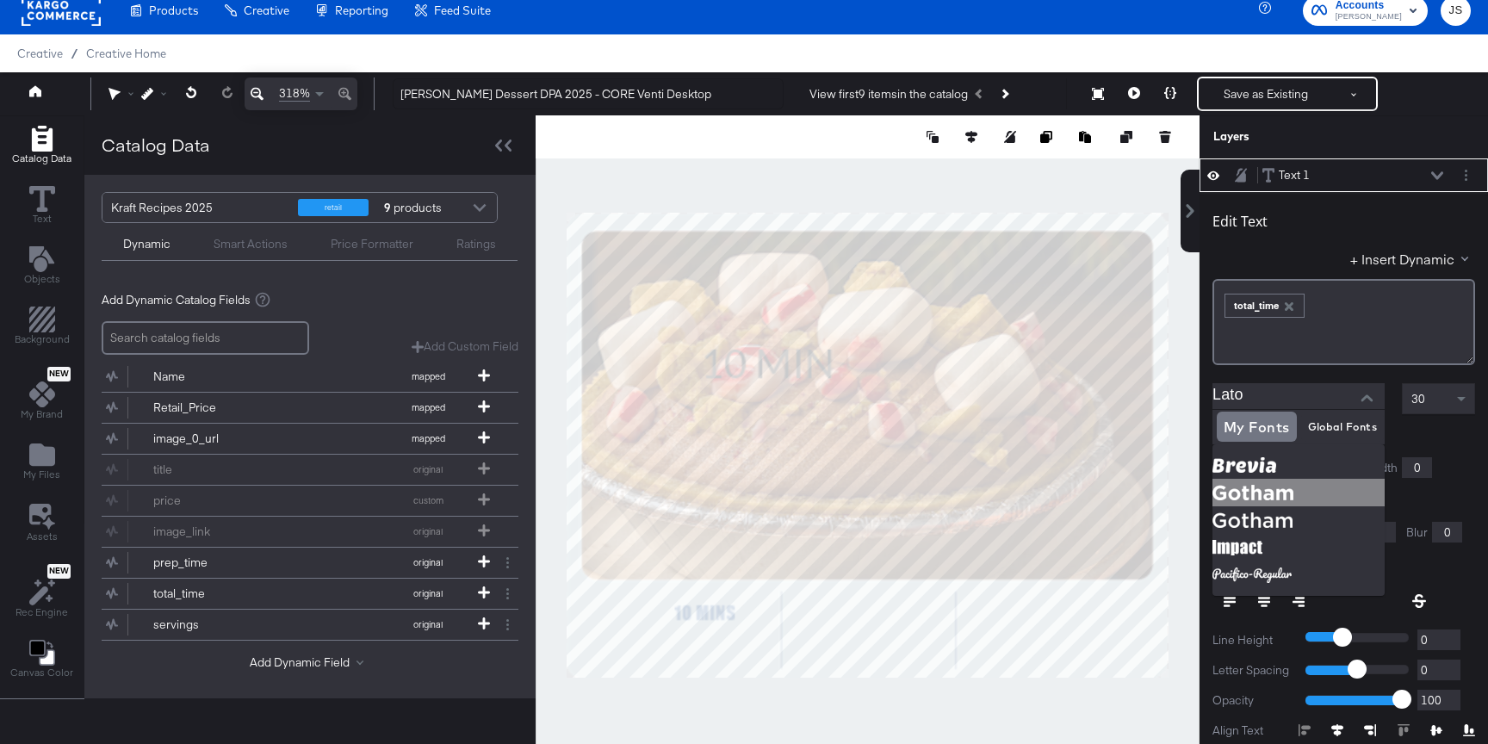
scroll to position [44, 0]
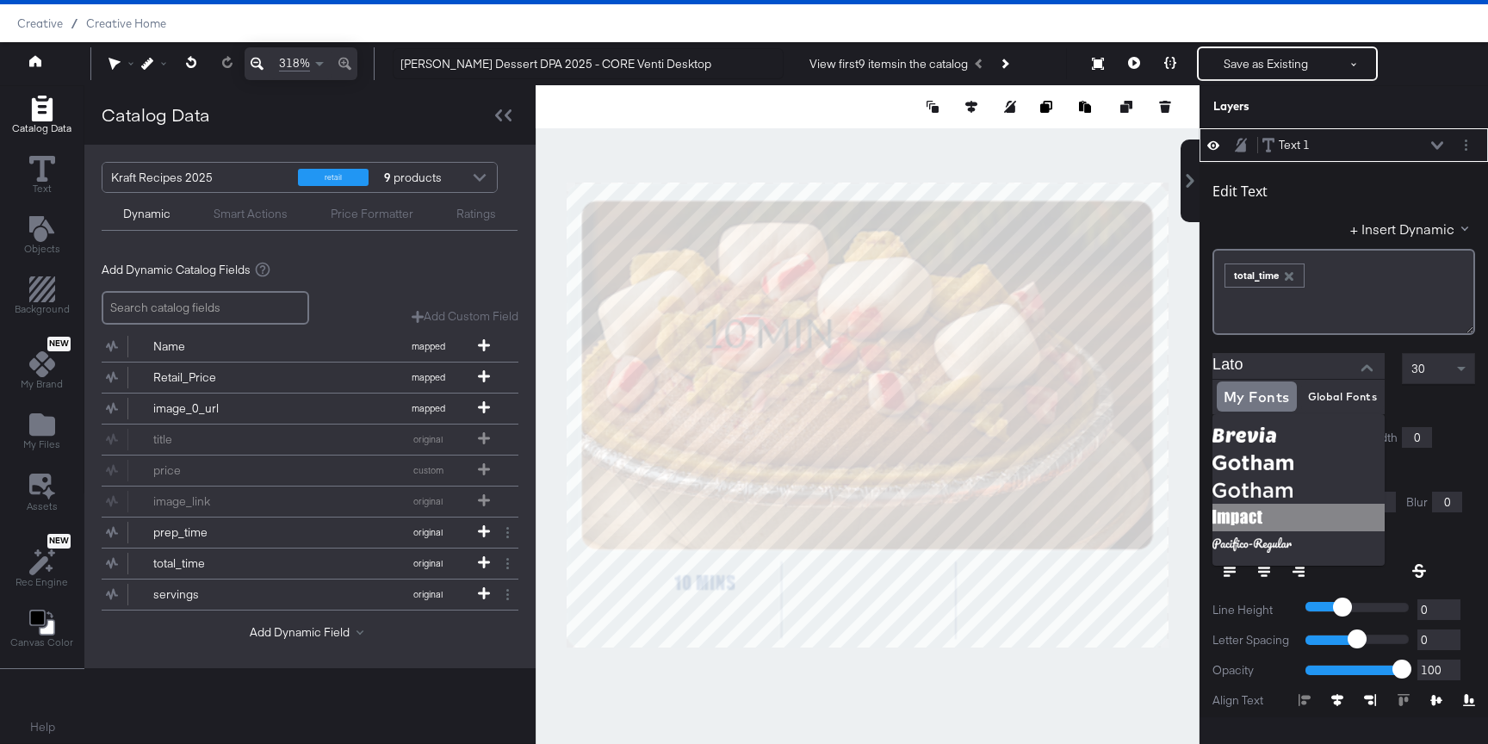
click at [1256, 510] on img at bounding box center [1298, 518] width 172 height 28
type input "Impact"
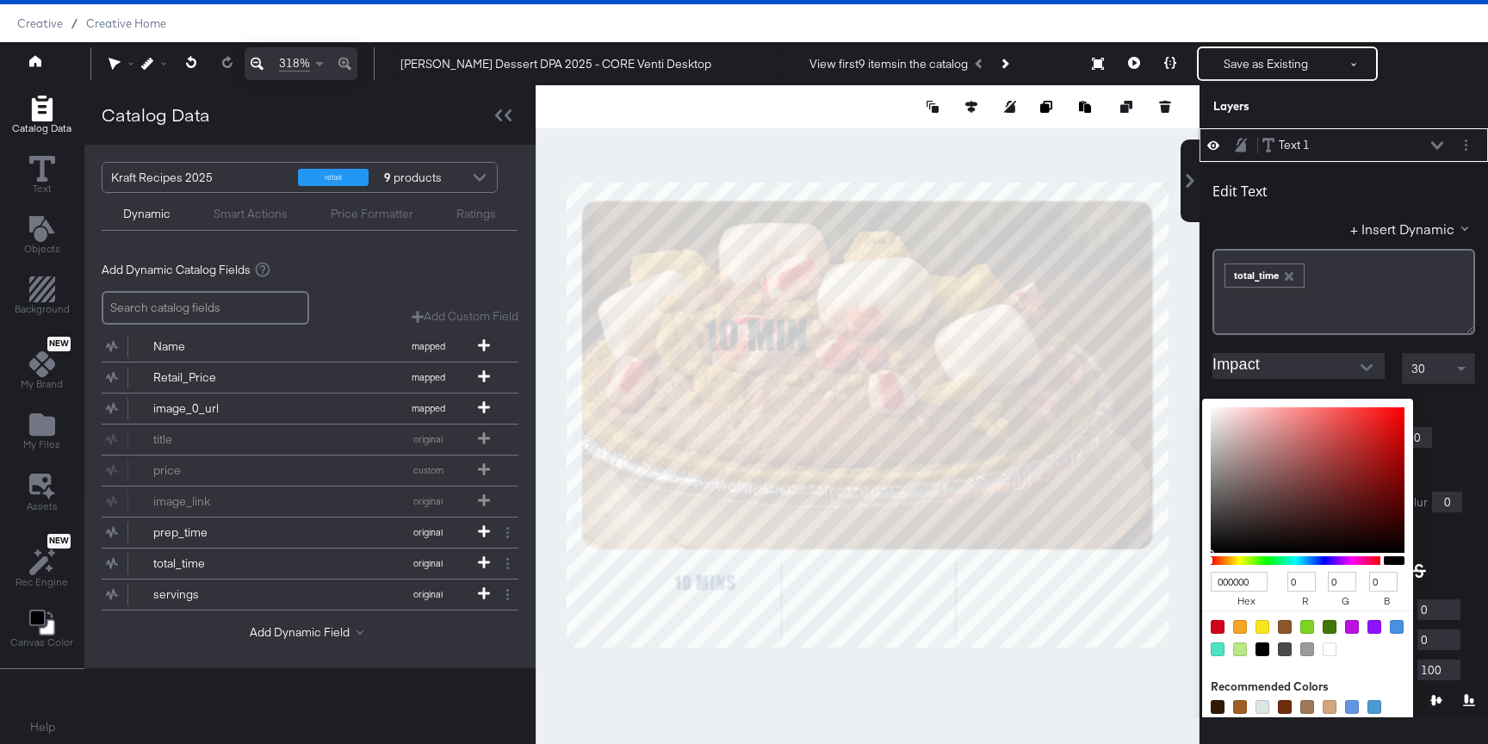
click at [1304, 402] on div "000000 hex 0 r 0 g 0 b 100 a Recommended Colors" at bounding box center [1388, 406] width 173 height 14
click at [1241, 588] on input "000000" at bounding box center [1239, 582] width 57 height 20
type input "1D4F91"
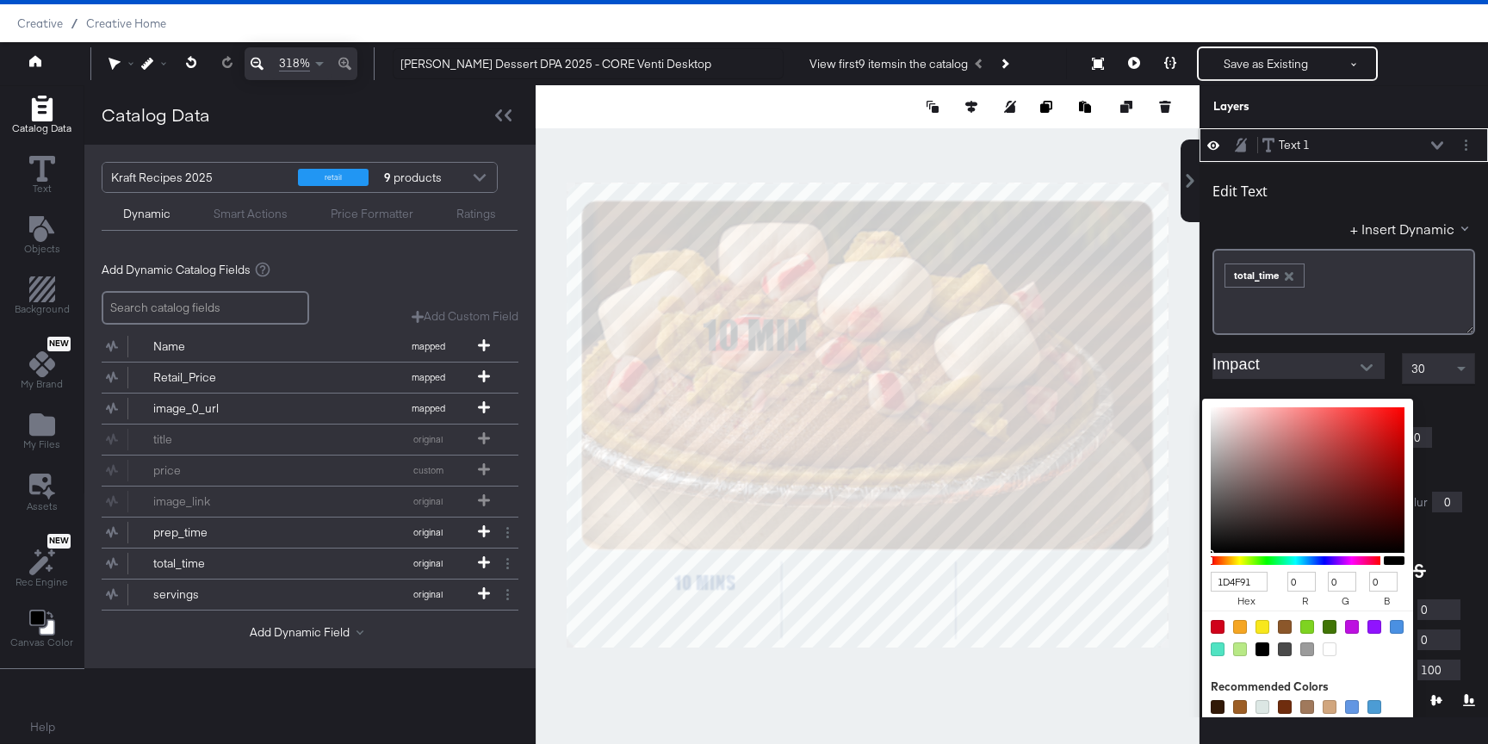
type input "29"
type input "79"
type input "145"
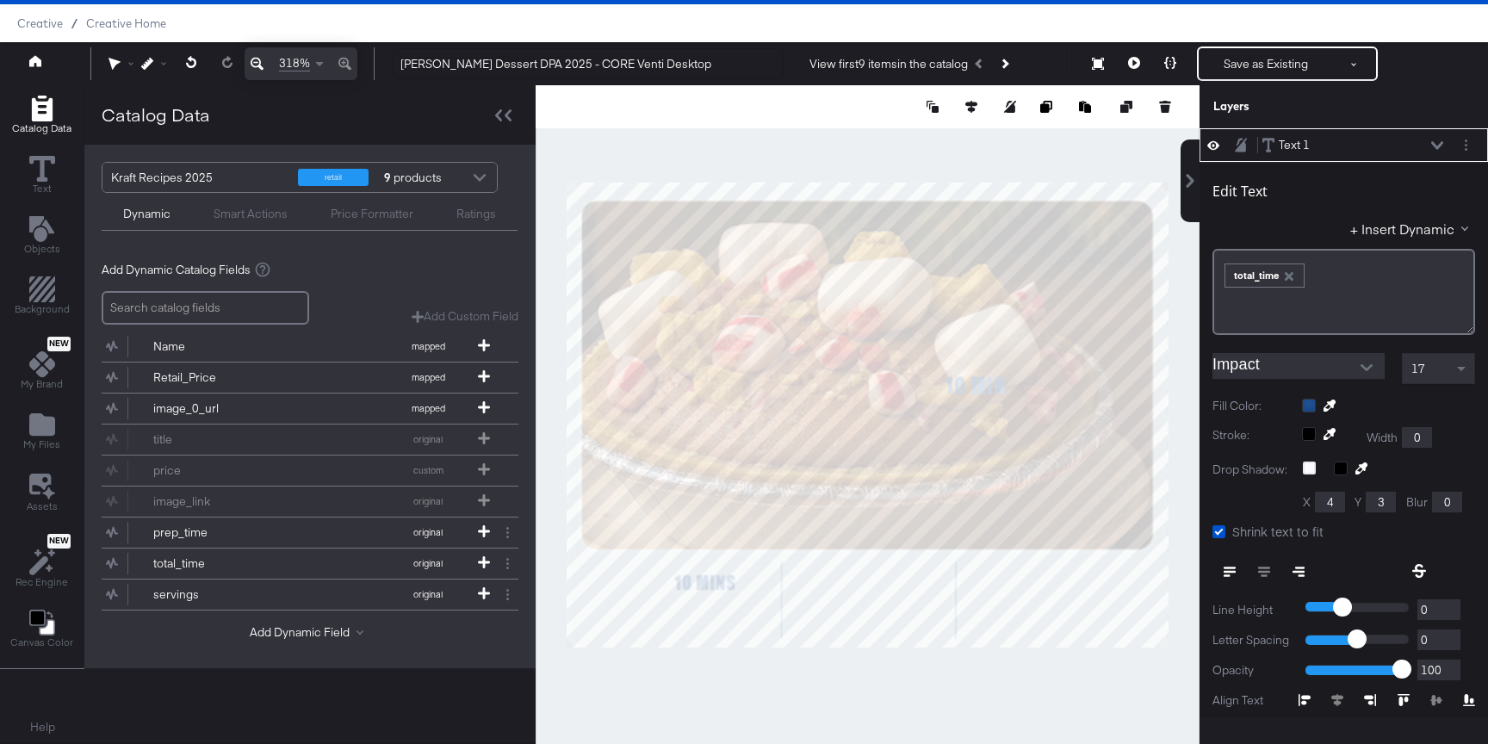
scroll to position [182, 0]
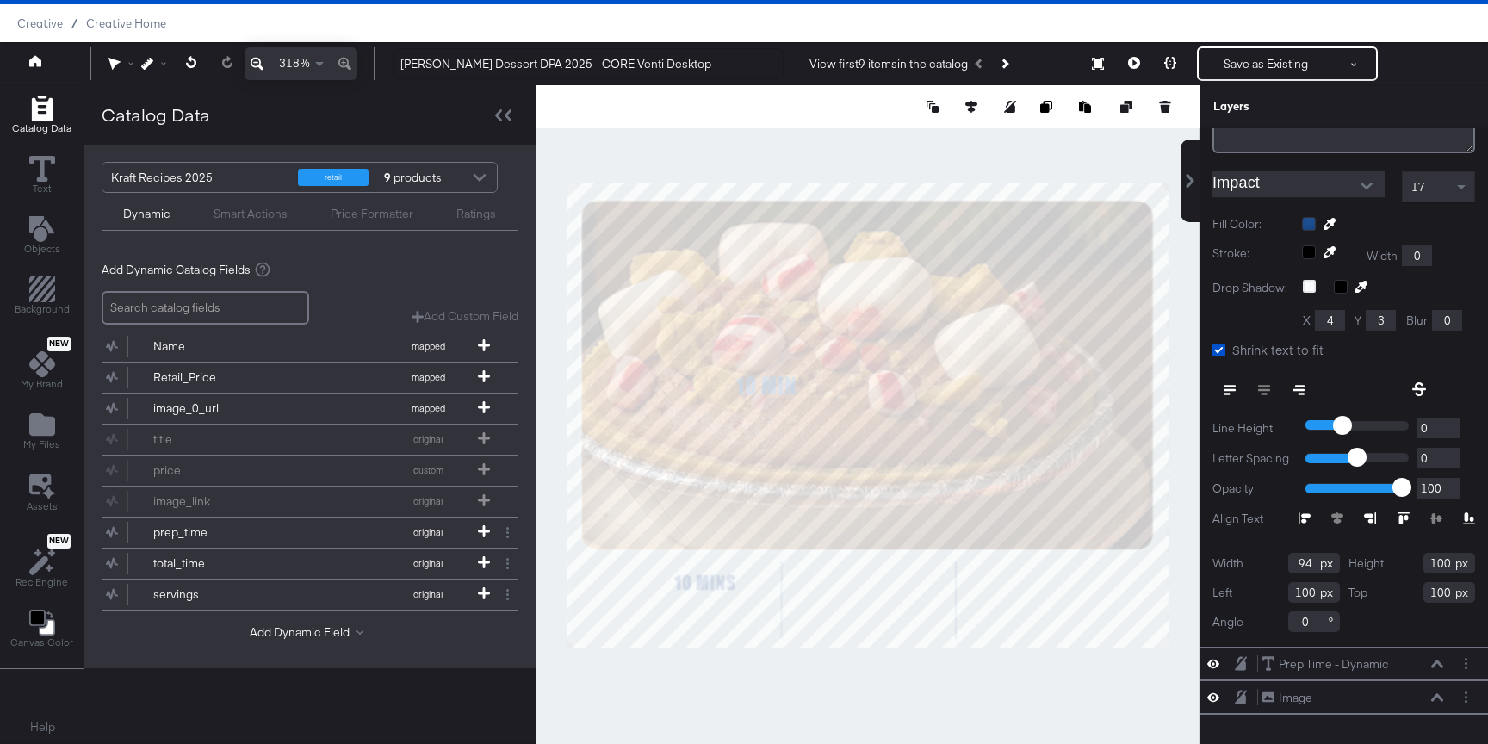
type input "94"
drag, startPoint x: 1450, startPoint y: 563, endPoint x: 1409, endPoint y: 563, distance: 41.3
click at [1411, 563] on div "Height 100" at bounding box center [1411, 563] width 127 height 21
type input "22"
click at [1307, 590] on input "100" at bounding box center [1314, 592] width 52 height 21
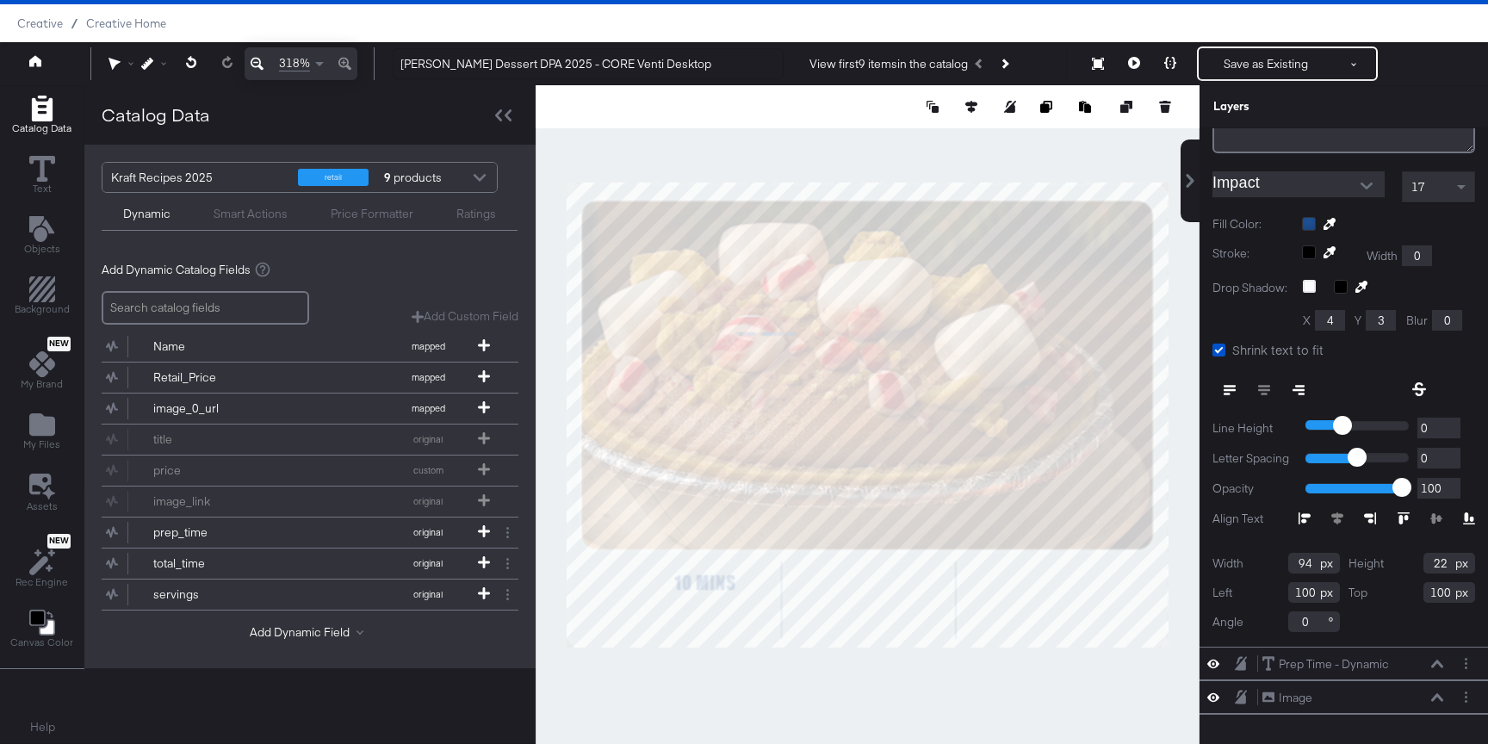
drag, startPoint x: 1312, startPoint y: 590, endPoint x: 1274, endPoint y: 590, distance: 37.9
click at [1278, 590] on div "Left 100" at bounding box center [1275, 592] width 127 height 21
type input "174"
drag, startPoint x: 1445, startPoint y: 592, endPoint x: 1397, endPoint y: 592, distance: 47.4
click at [1397, 592] on div "Top 100" at bounding box center [1411, 592] width 127 height 21
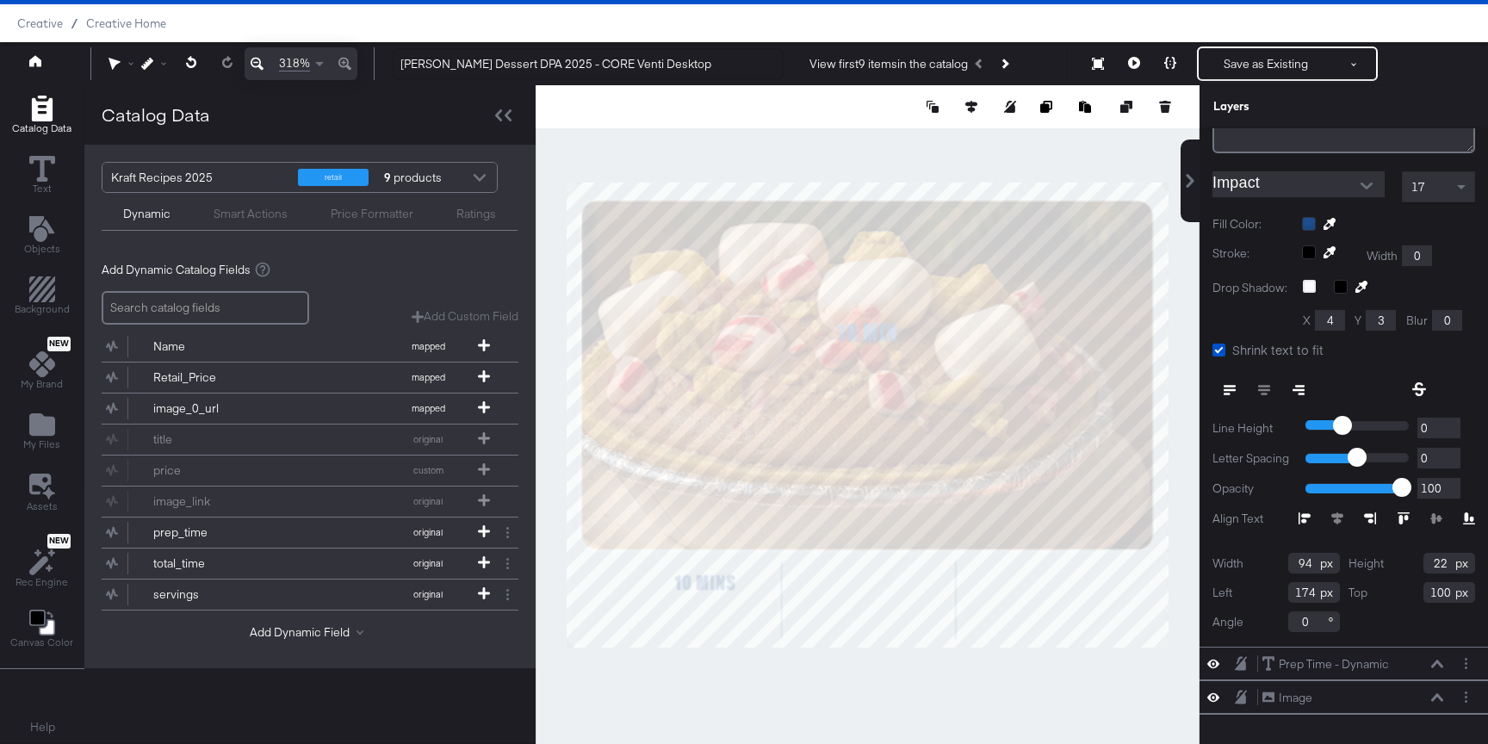
drag, startPoint x: 1447, startPoint y: 593, endPoint x: 1390, endPoint y: 593, distance: 57.7
click at [1391, 593] on div "Top 100" at bounding box center [1411, 592] width 127 height 21
type input "283"
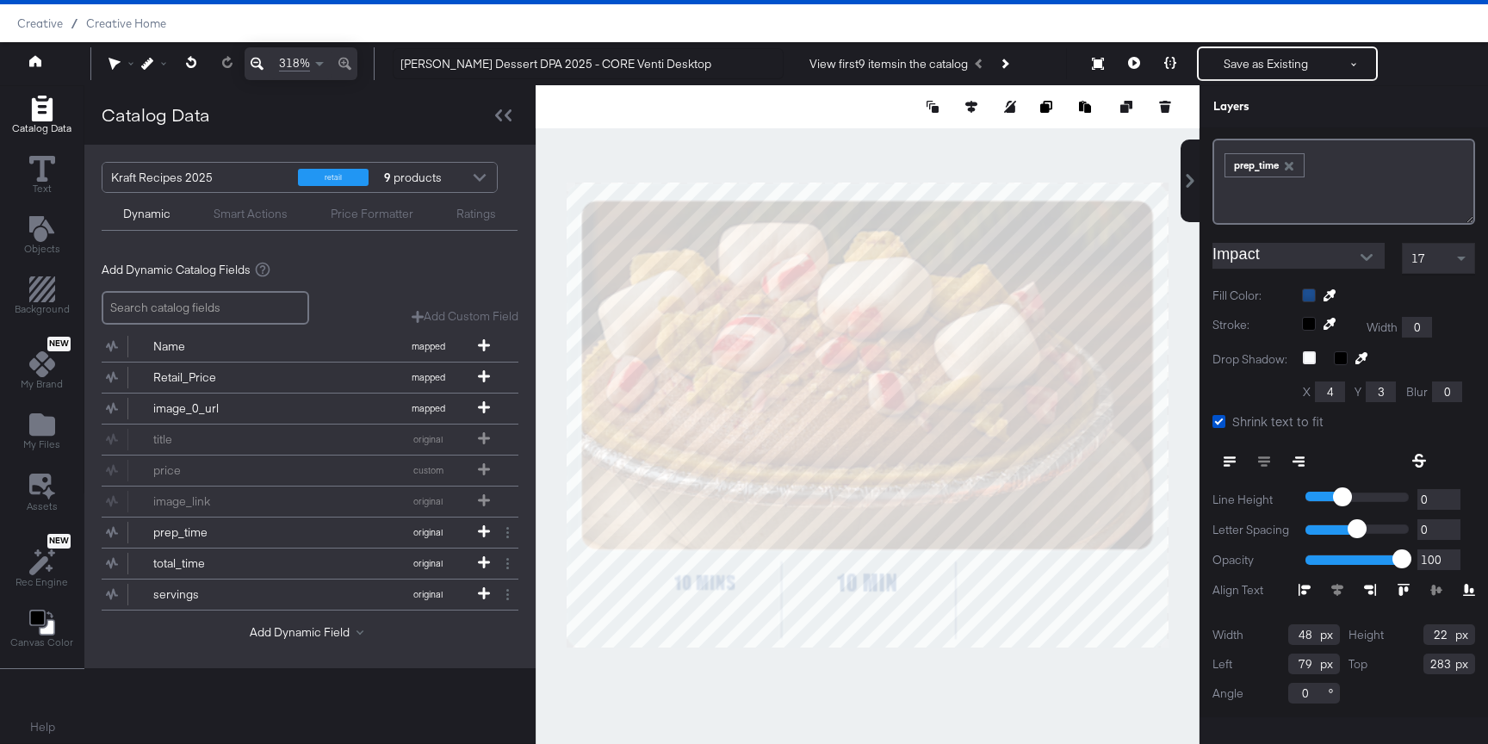
type input "58"
type input "69"
click at [647, 675] on div at bounding box center [868, 414] width 664 height 659
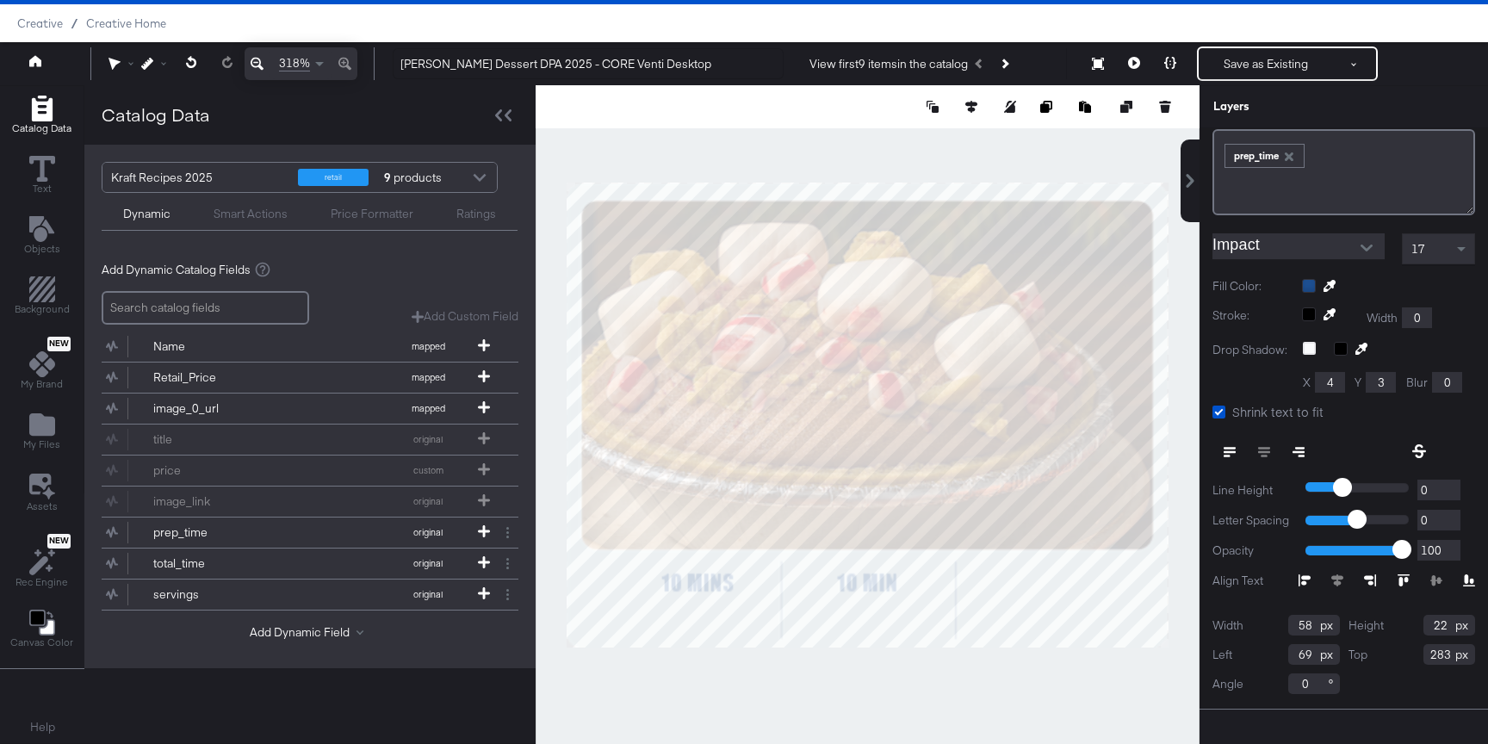
drag, startPoint x: 1309, startPoint y: 622, endPoint x: 1256, endPoint y: 622, distance: 52.5
click at [1257, 622] on div "Width 58" at bounding box center [1275, 625] width 127 height 21
type input "94"
drag, startPoint x: 1452, startPoint y: 624, endPoint x: 1411, endPoint y: 624, distance: 41.3
click at [1411, 624] on div "Height 22" at bounding box center [1411, 625] width 127 height 21
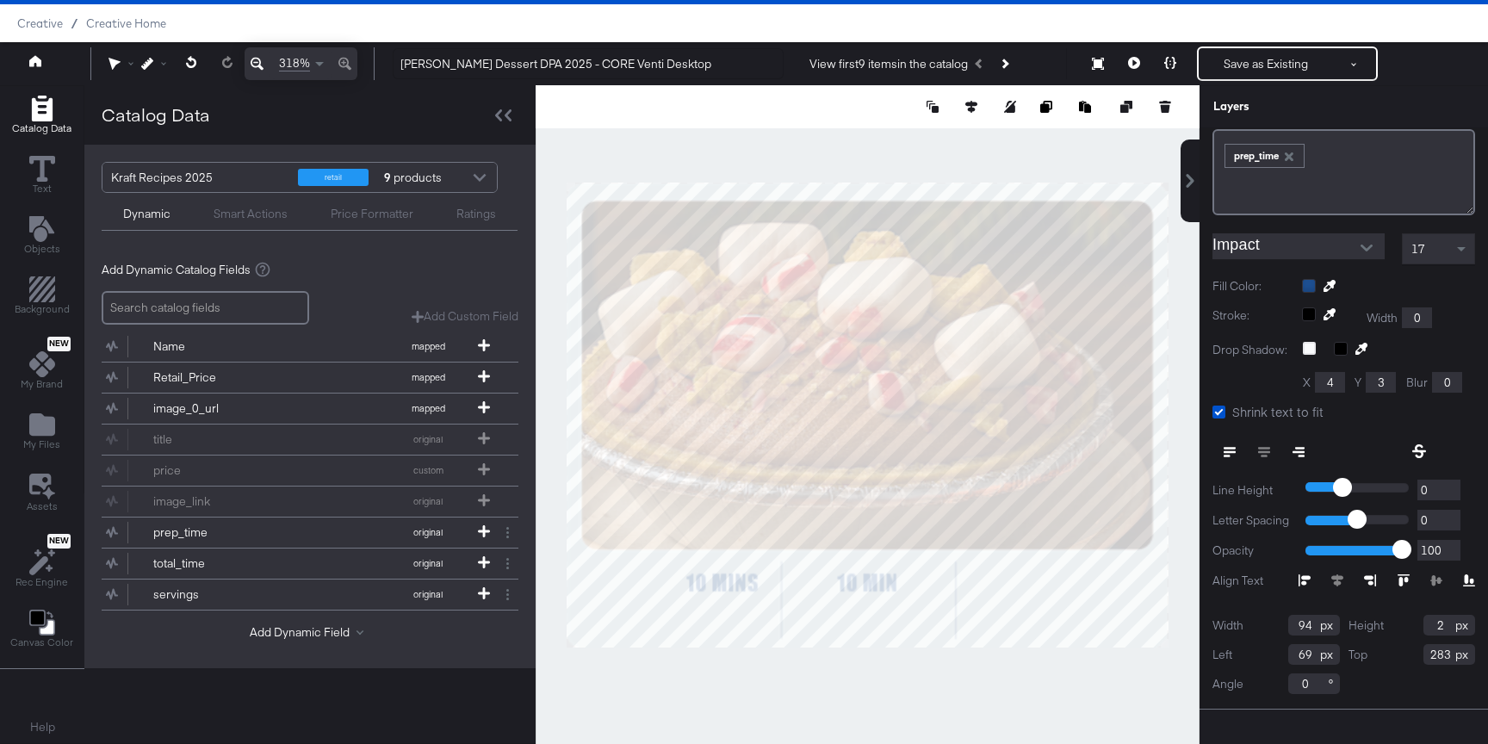
type input "22"
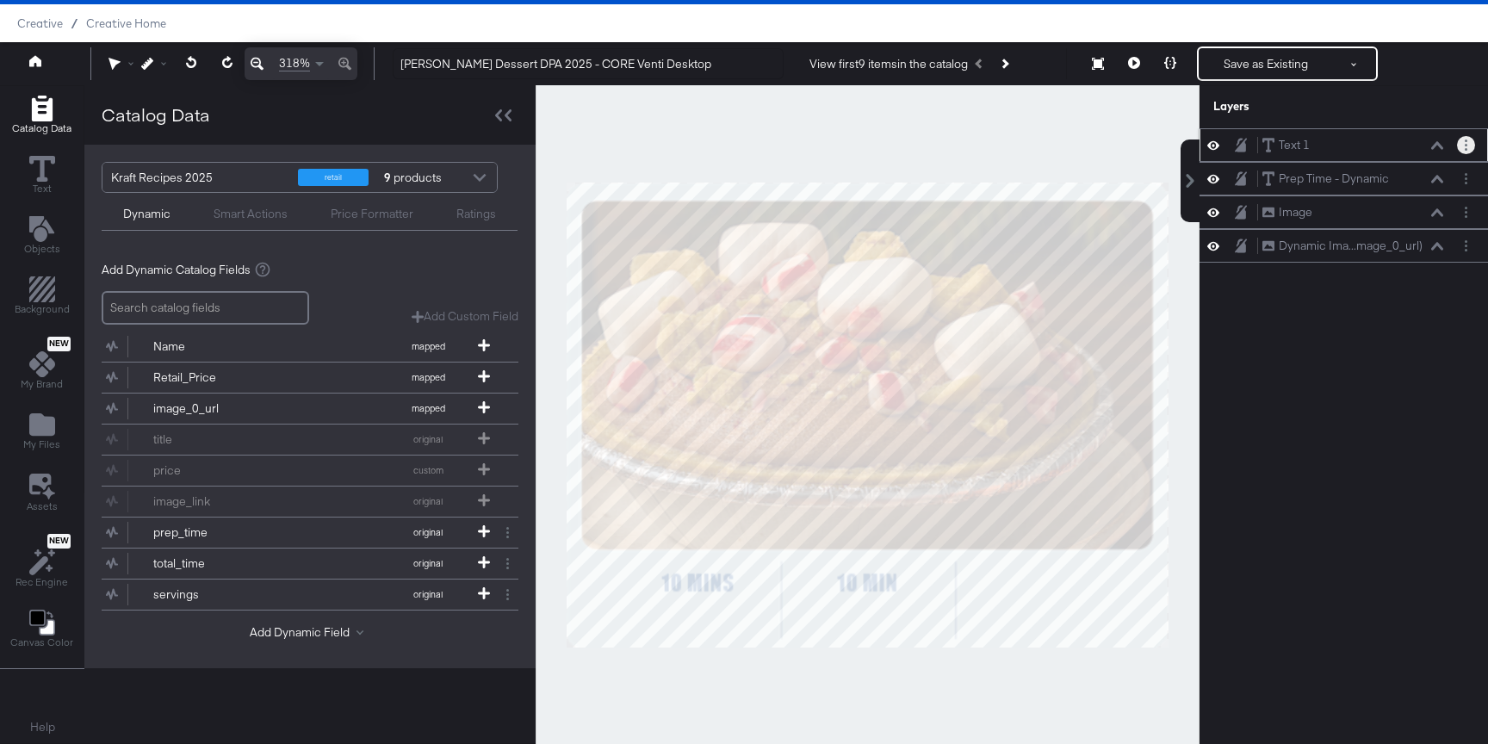
click at [1462, 152] on button "Layer Options" at bounding box center [1466, 145] width 18 height 18
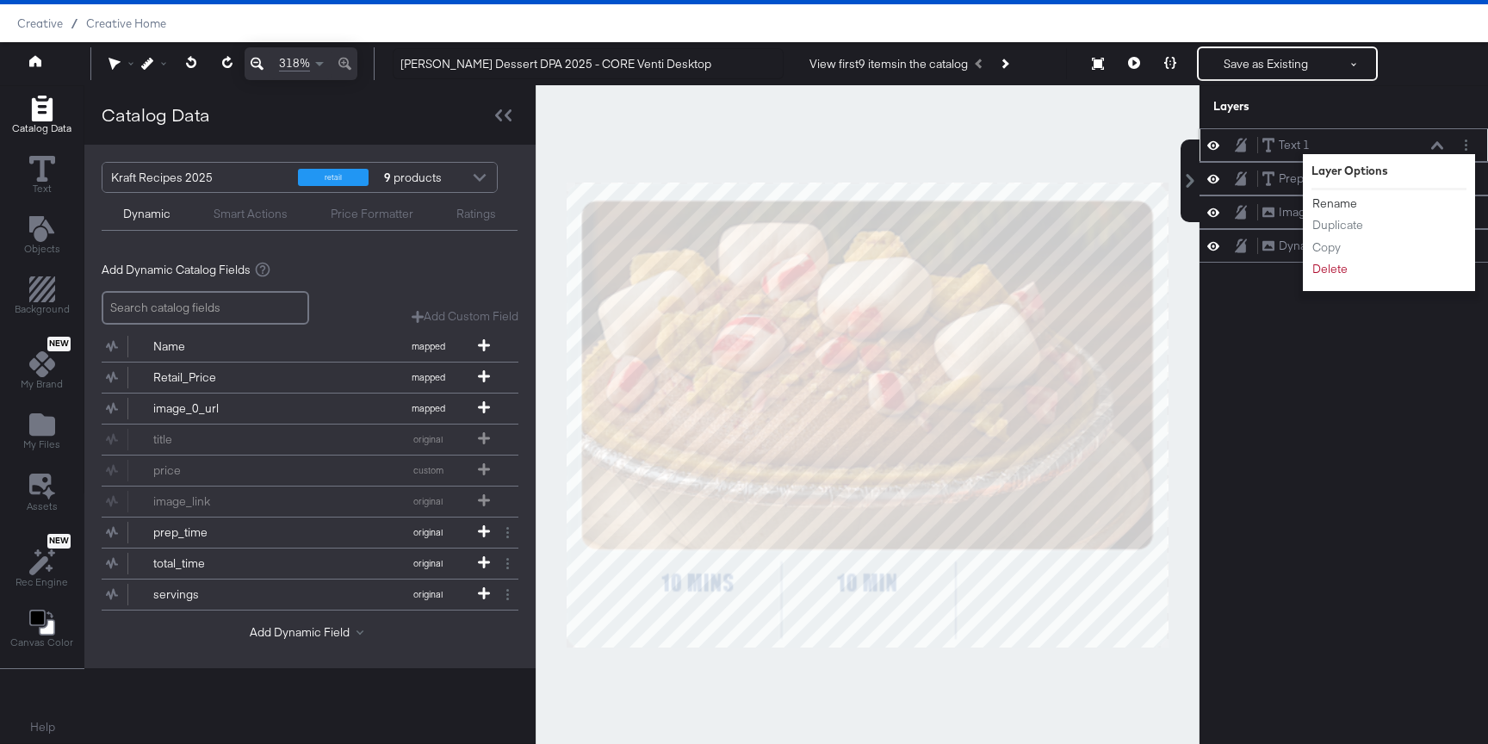
click at [1344, 204] on button "Rename" at bounding box center [1334, 204] width 46 height 18
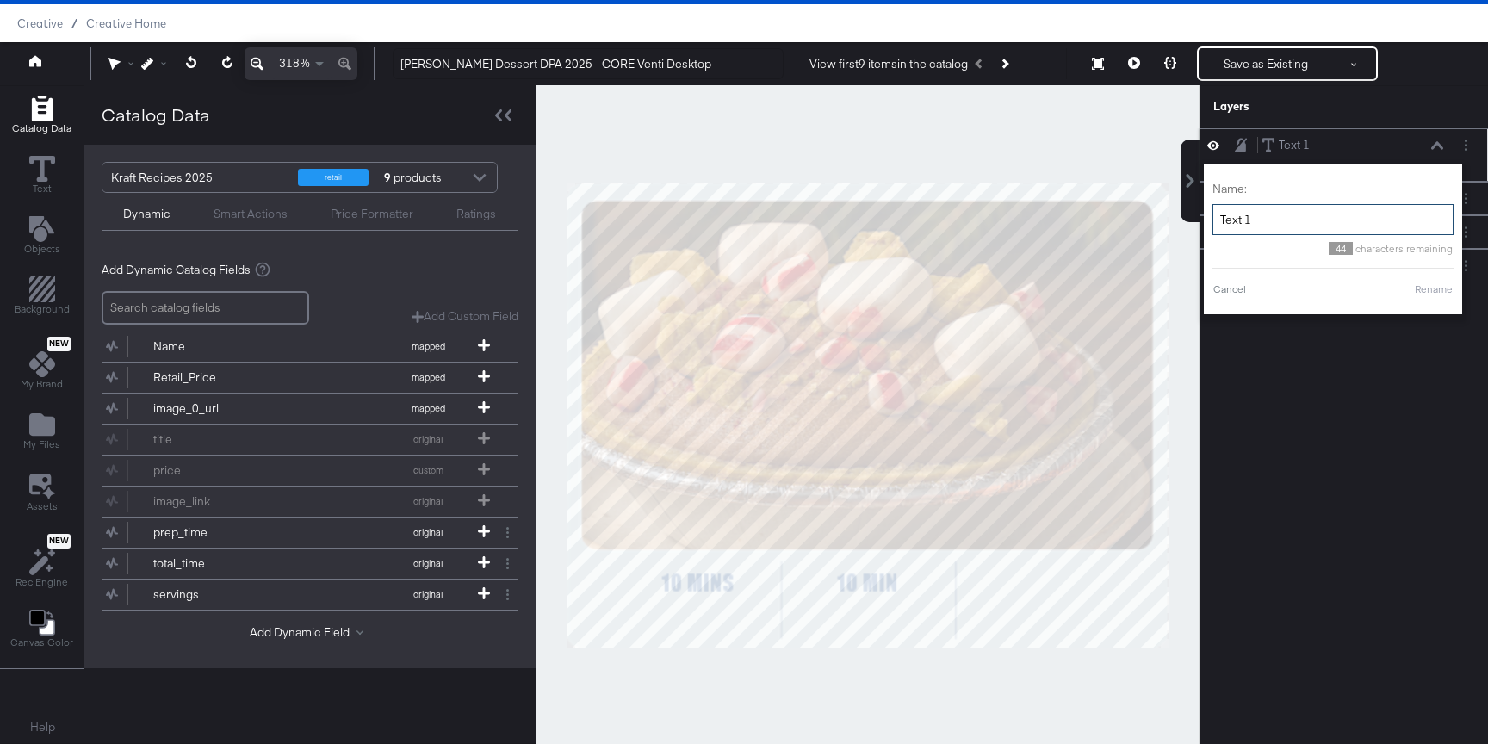
click at [1287, 221] on input "Text 1" at bounding box center [1332, 220] width 241 height 32
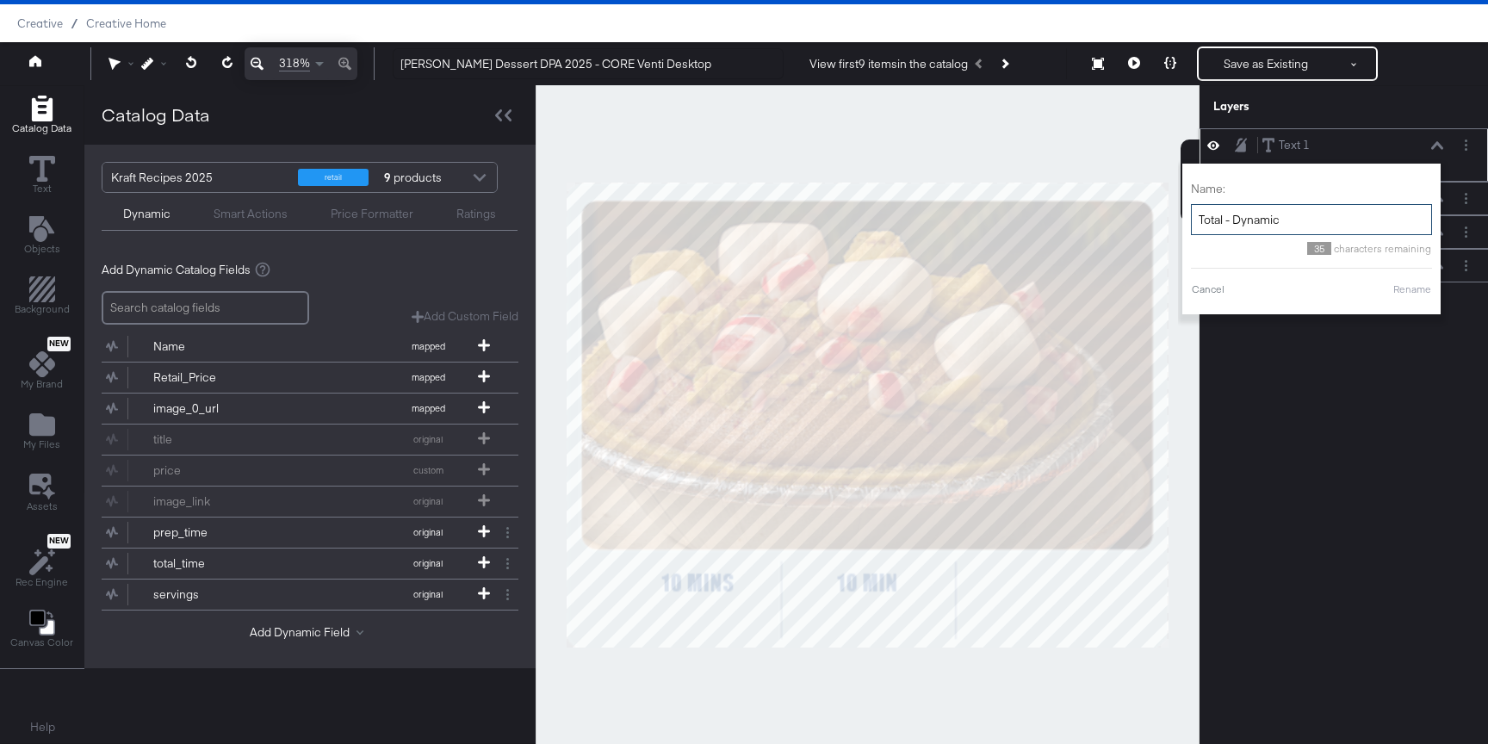
type input "Total - Dynamic"
click at [1409, 301] on div "Name: Total - Dynamic 35 characters remaining Cancel Rename" at bounding box center [1311, 238] width 241 height 133
click at [1409, 297] on div "Name: Total - Dynamic 35 characters remaining Cancel Rename" at bounding box center [1311, 238] width 241 height 133
click at [1419, 294] on button "Rename" at bounding box center [1412, 289] width 40 height 15
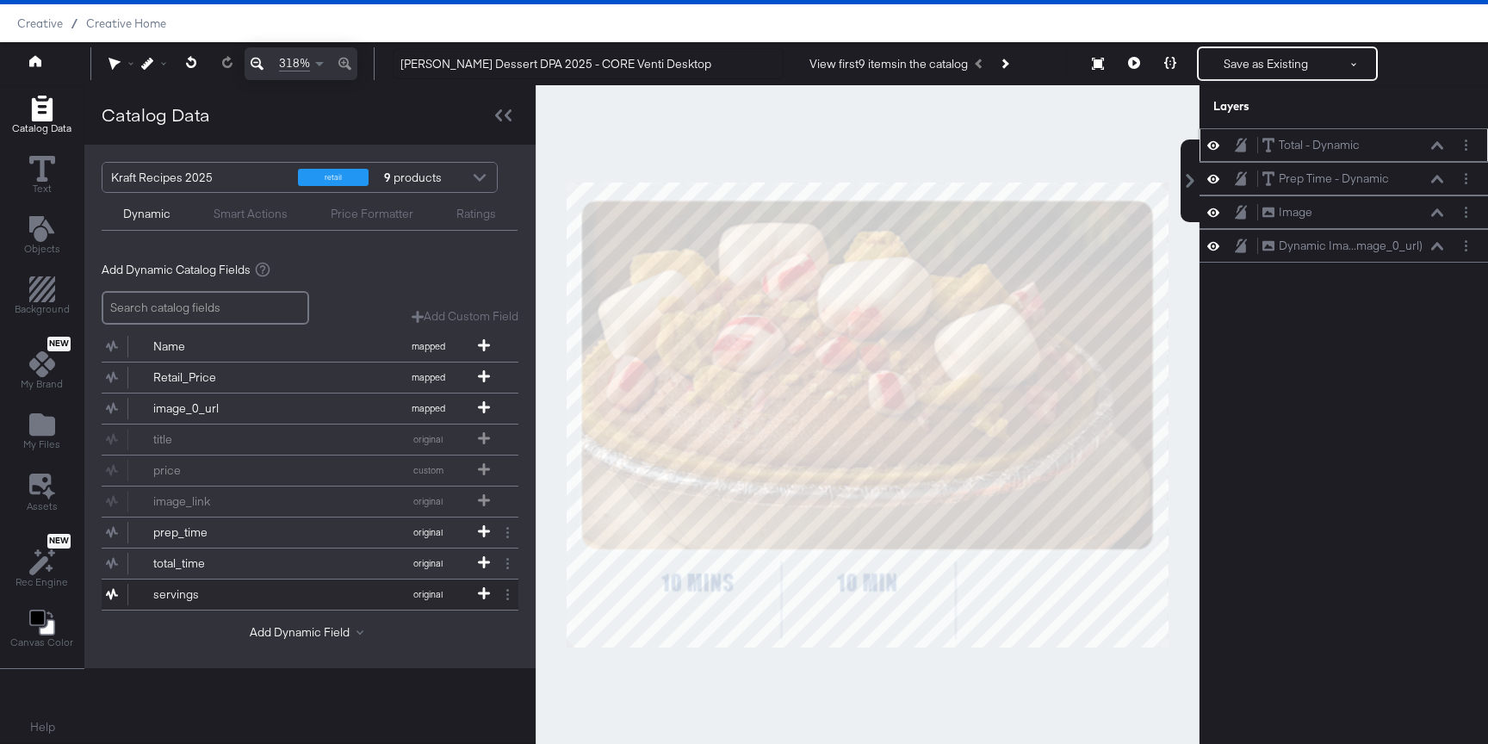
click at [182, 589] on div "servings" at bounding box center [215, 594] width 125 height 16
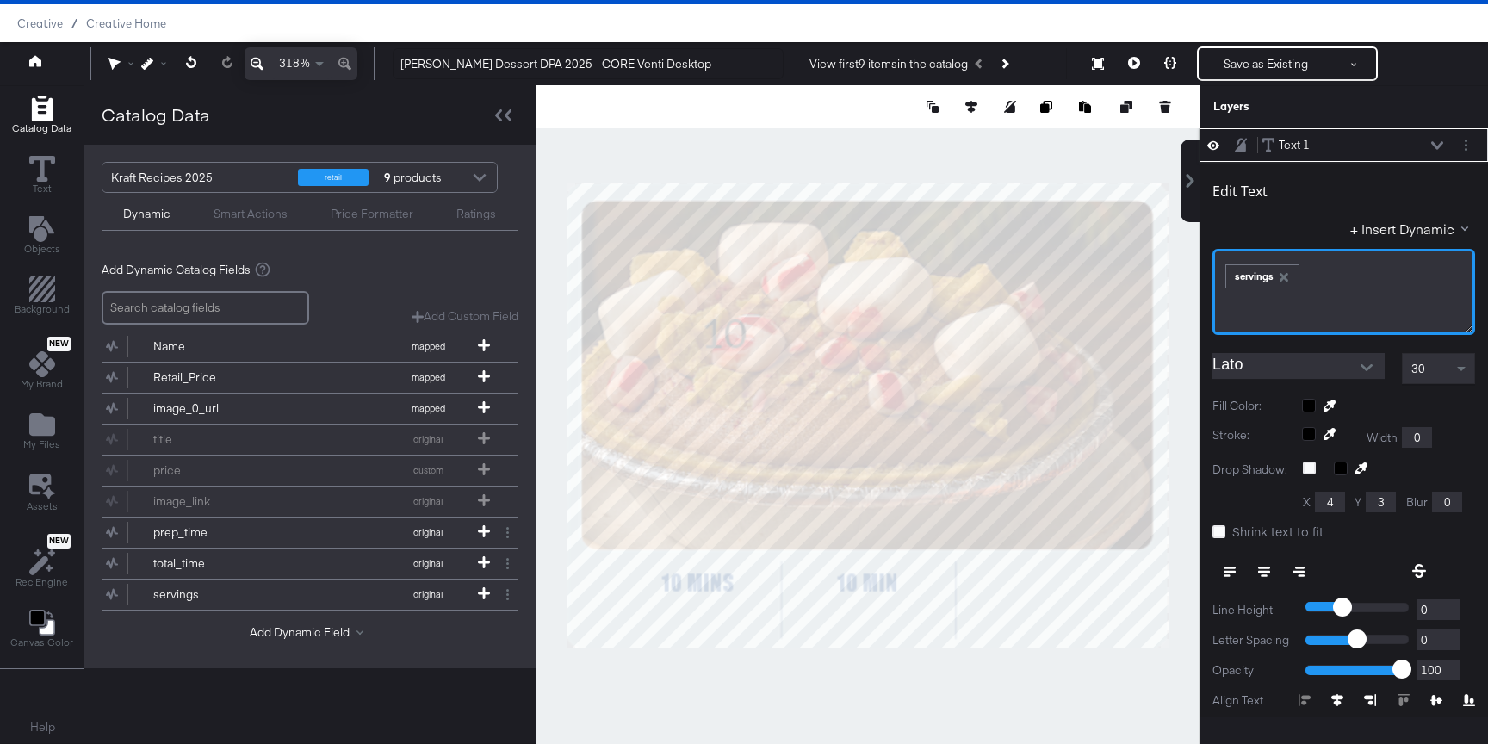
click at [1244, 276] on div "servings" at bounding box center [1262, 276] width 72 height 22
click at [1248, 368] on input "Lato" at bounding box center [1285, 366] width 146 height 26
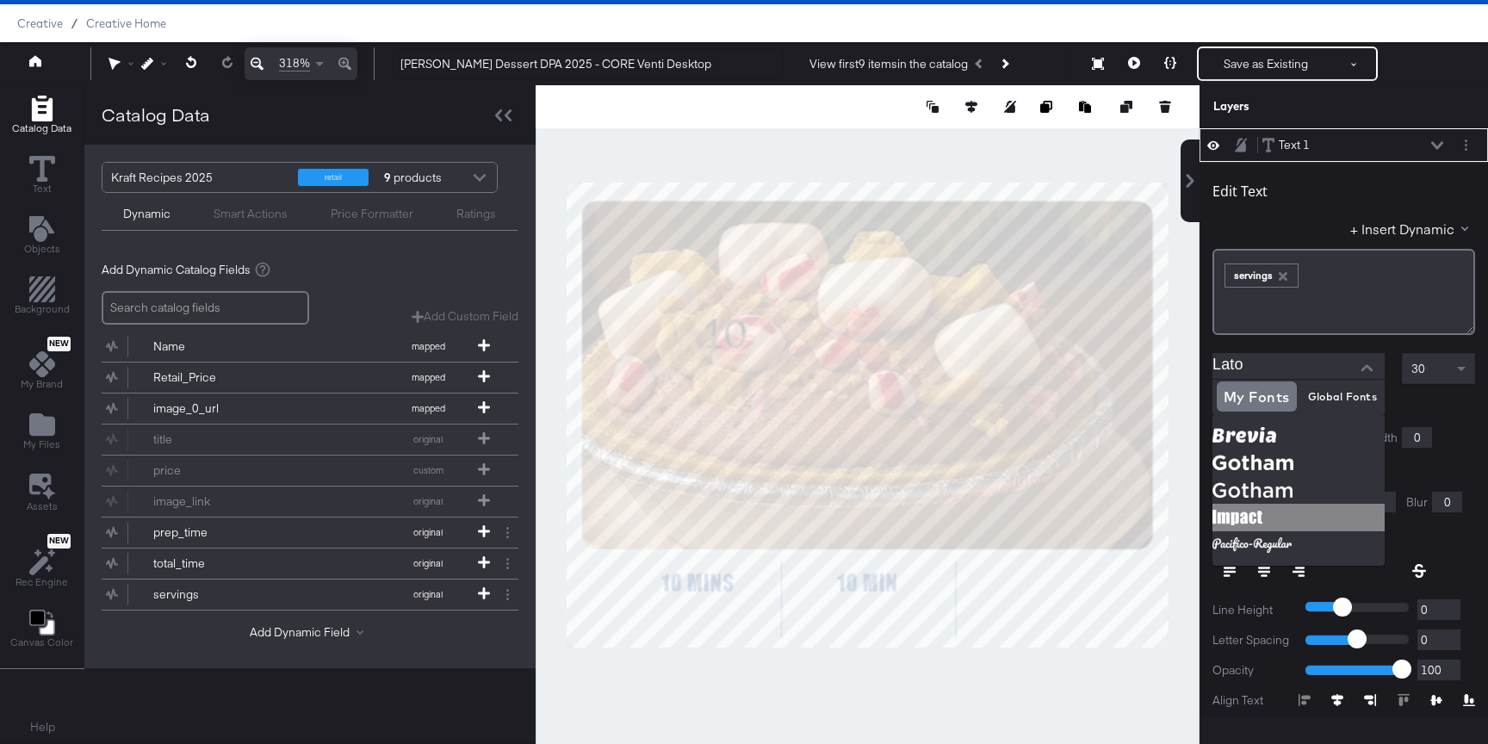
click at [1245, 512] on img at bounding box center [1298, 518] width 172 height 28
type input "Impact"
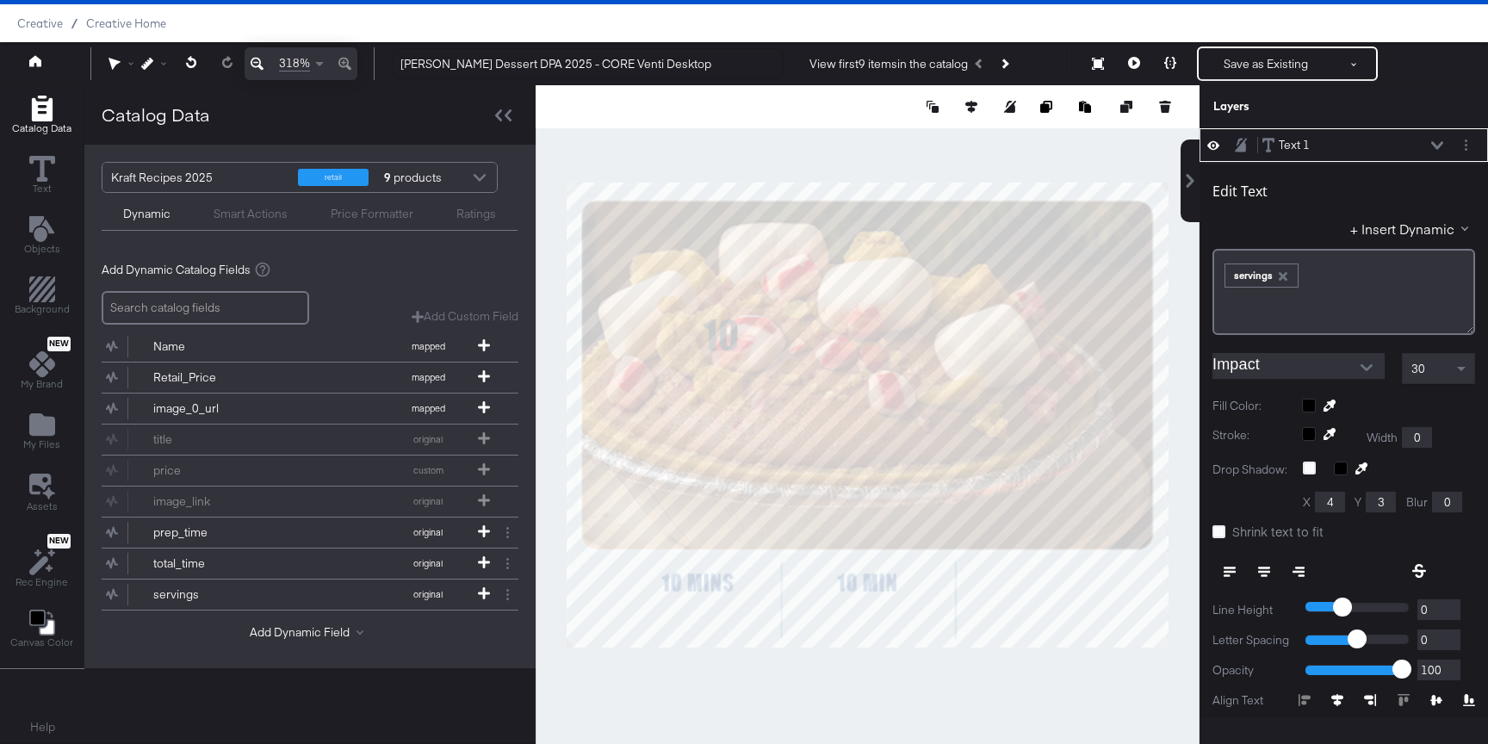
click at [1311, 399] on div at bounding box center [1388, 406] width 173 height 14
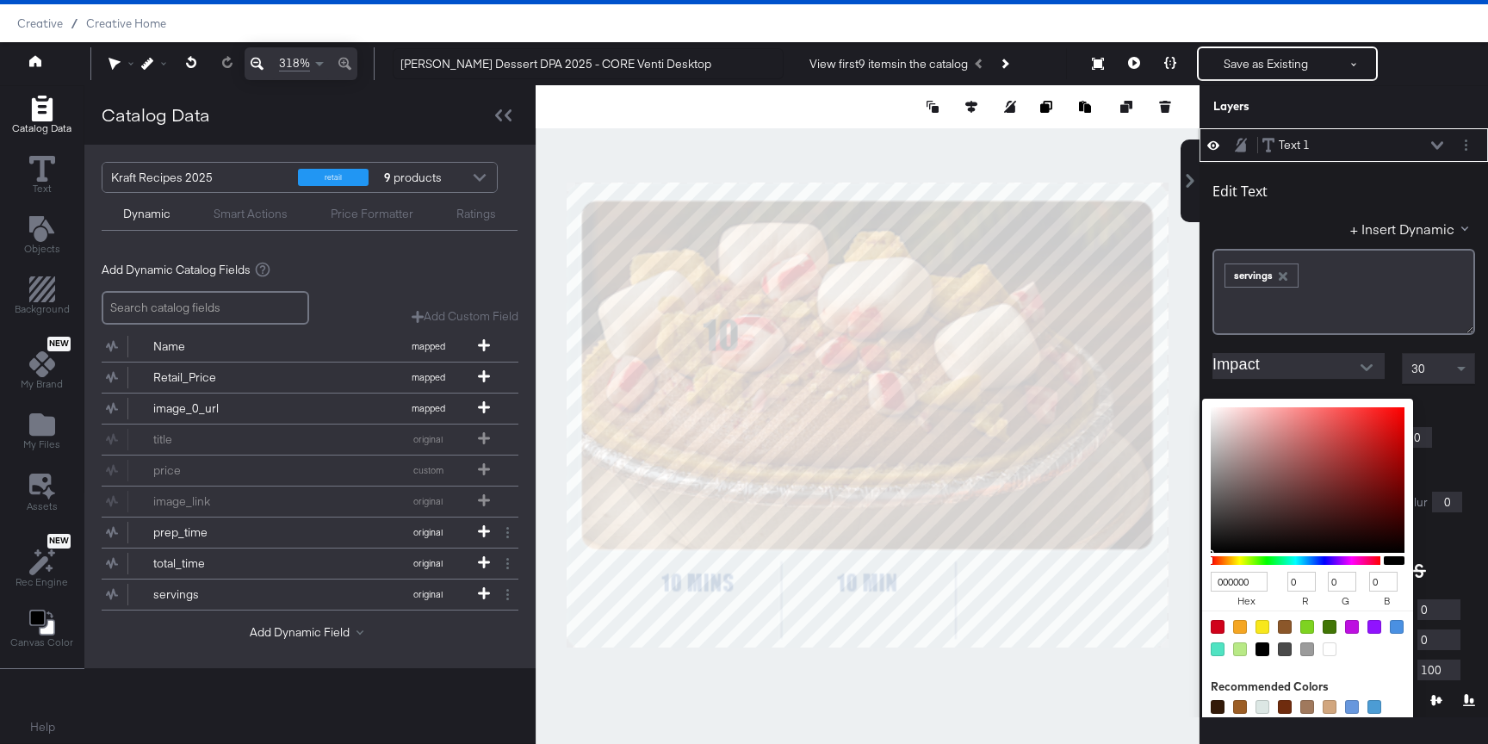
click at [1237, 585] on input "000000" at bounding box center [1239, 582] width 57 height 20
click at [1245, 585] on input "000000" at bounding box center [1239, 582] width 57 height 20
type input "1D4F91"
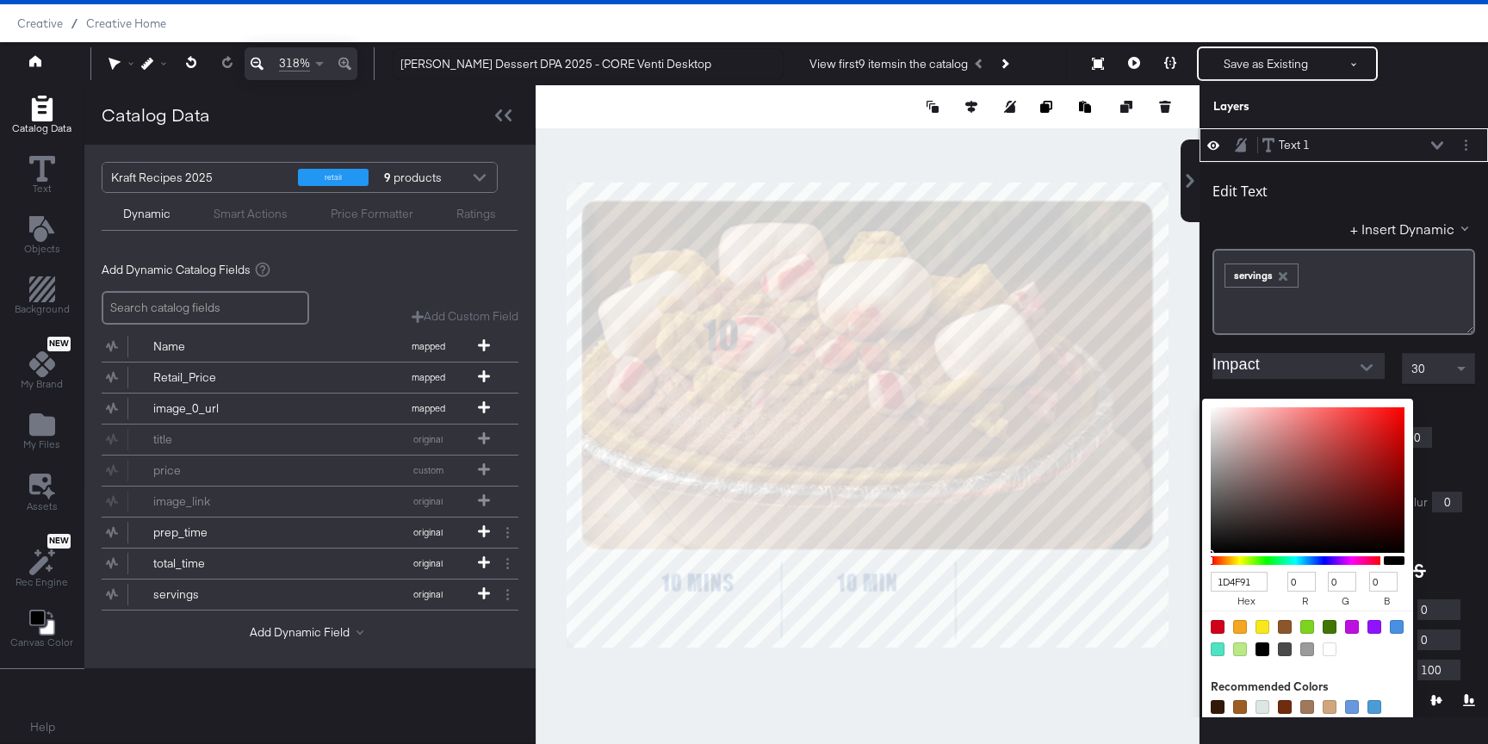
type input "29"
type input "79"
type input "145"
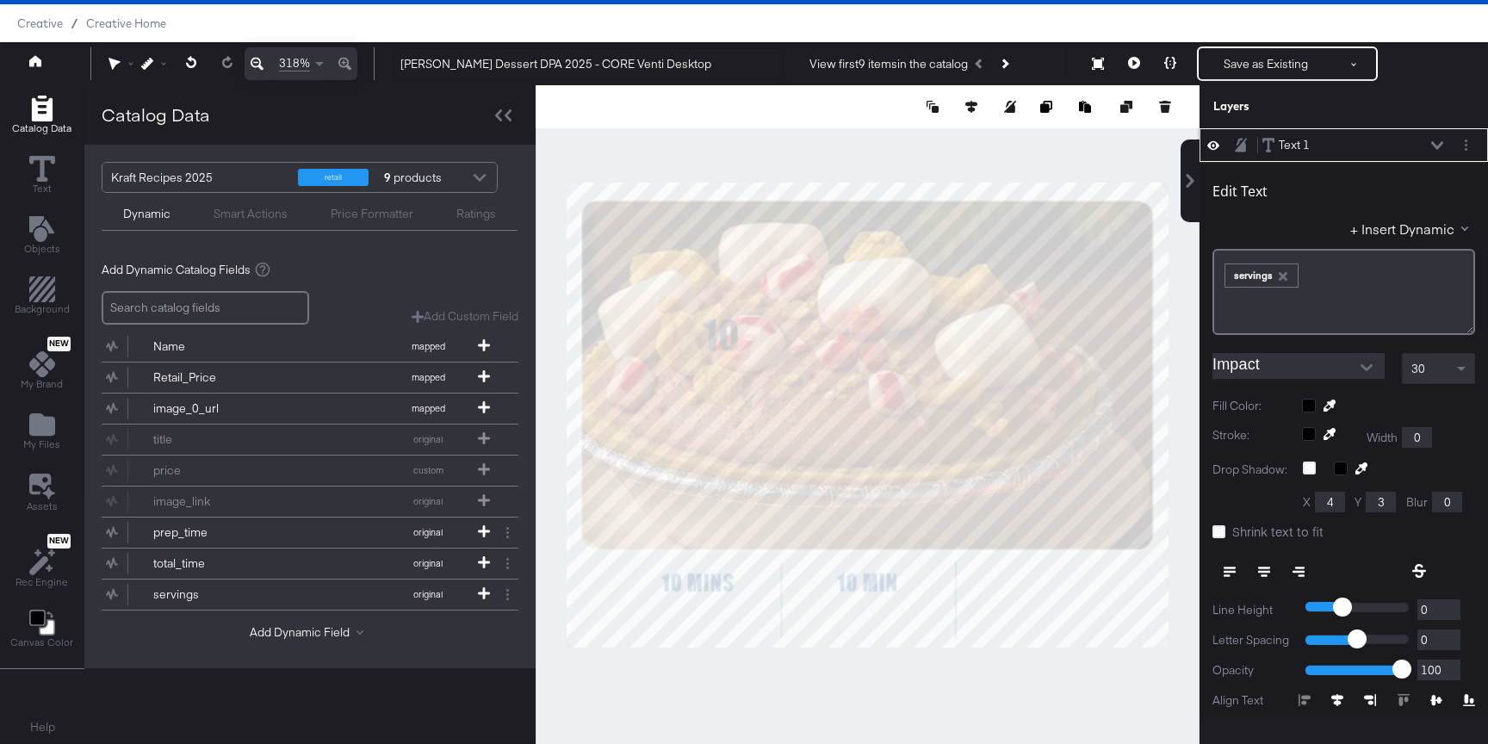
click at [1440, 455] on div "Edit Text + Insert Dynamic ﻿ ﻿ servings ﻿ Impact 30 Fill Color: Stroke: Width 0…" at bounding box center [1343, 495] width 288 height 666
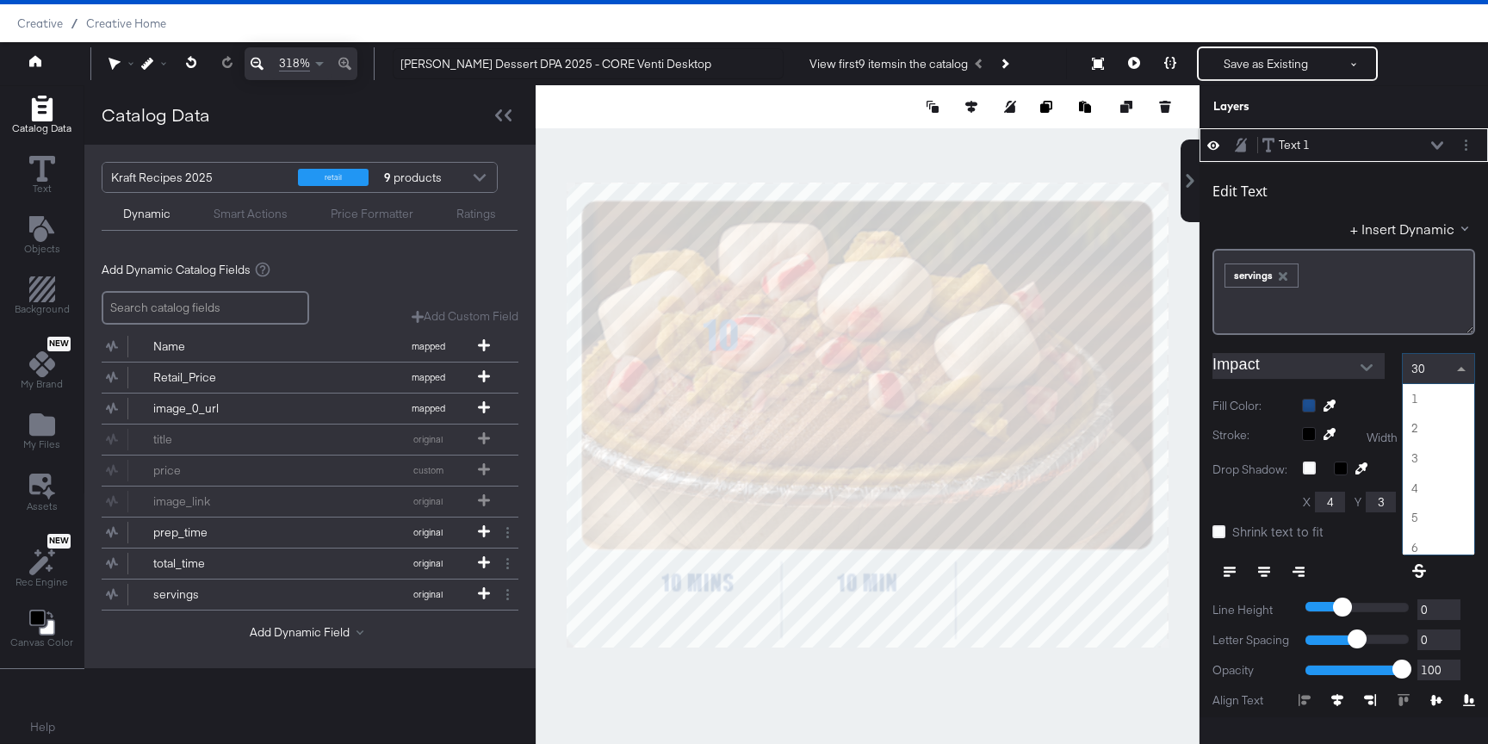
click at [1446, 371] on div "30" at bounding box center [1437, 368] width 71 height 29
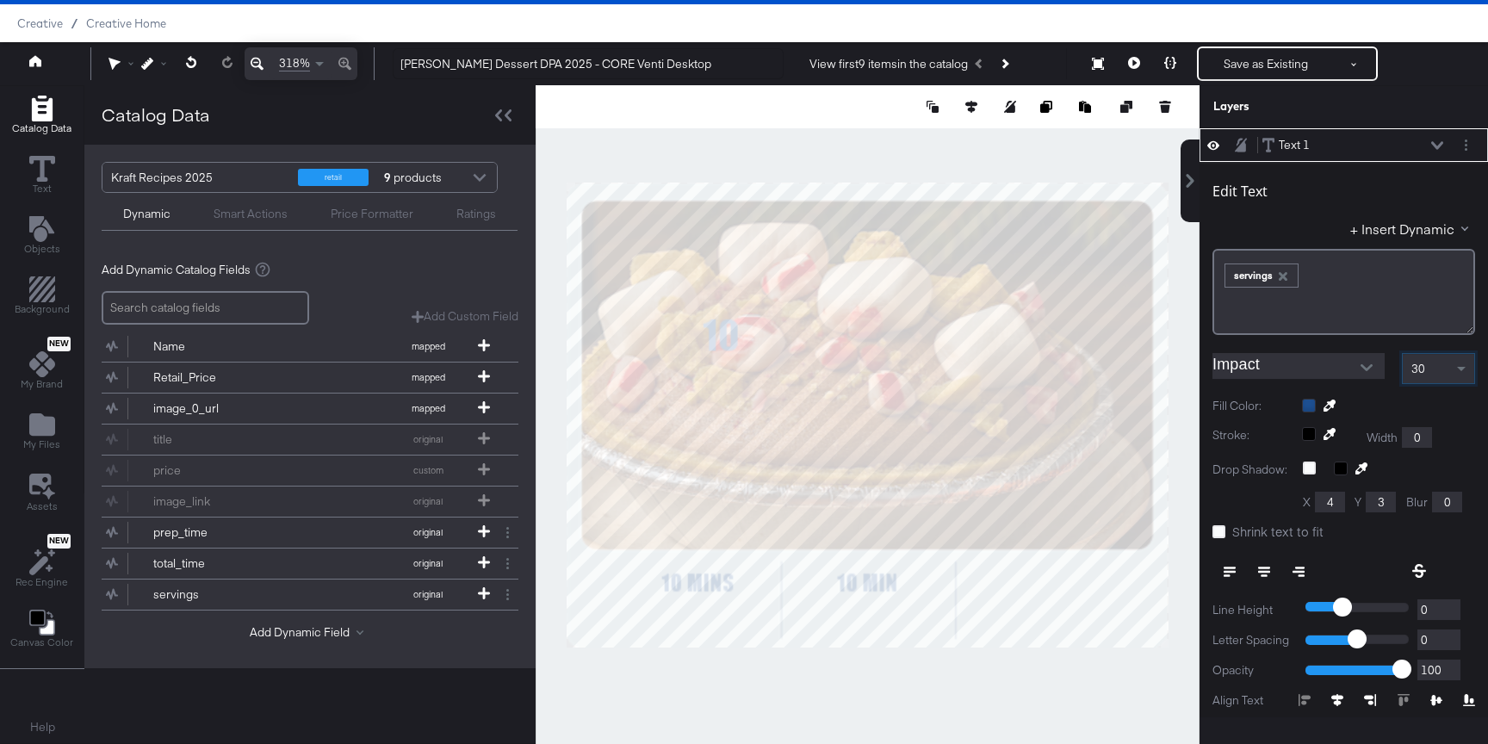
click at [1447, 351] on div "Edit Text + Insert Dynamic ﻿ ﻿ servings ﻿ Impact 30 Fill Color: Stroke: Width 0…" at bounding box center [1343, 495] width 288 height 666
click at [1447, 365] on div "30" at bounding box center [1437, 368] width 71 height 29
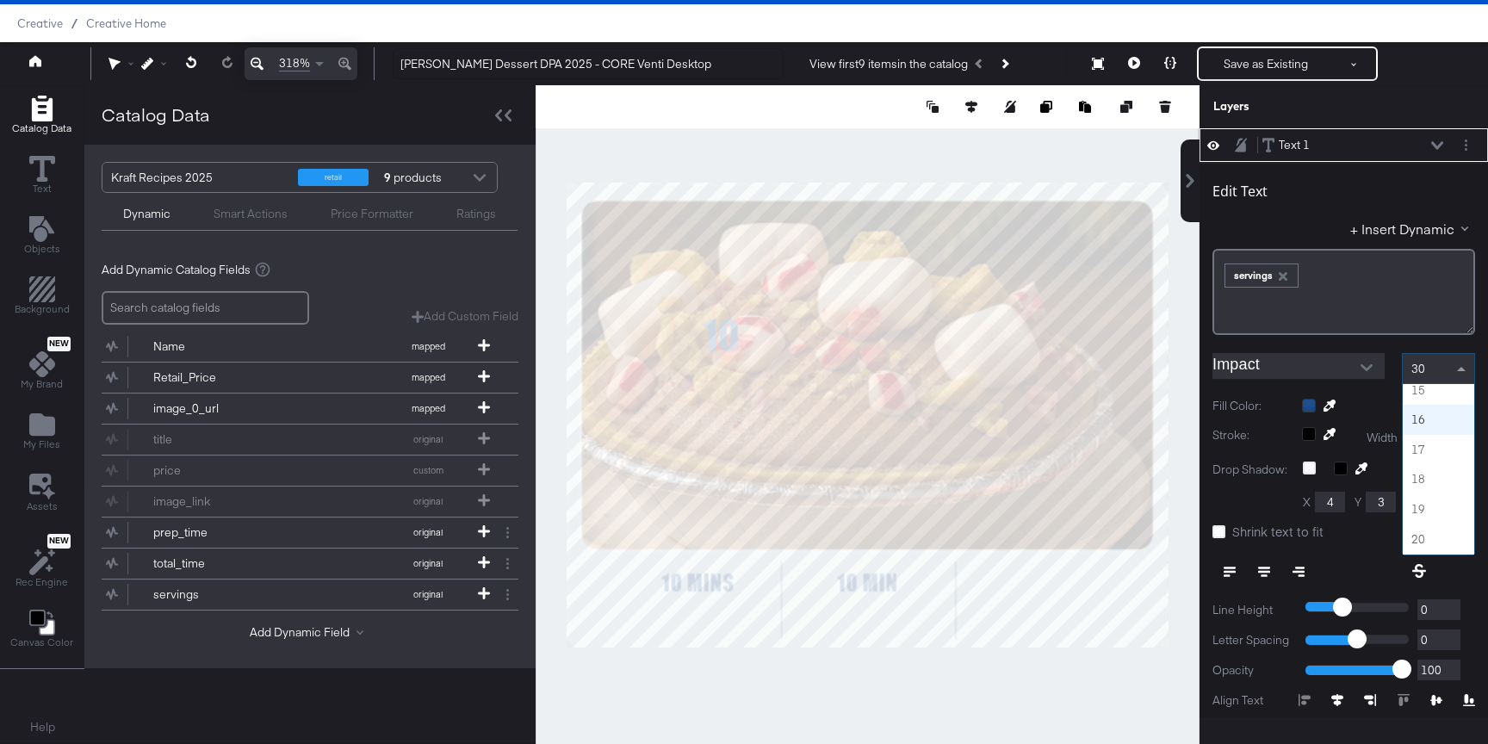
scroll to position [407, 0]
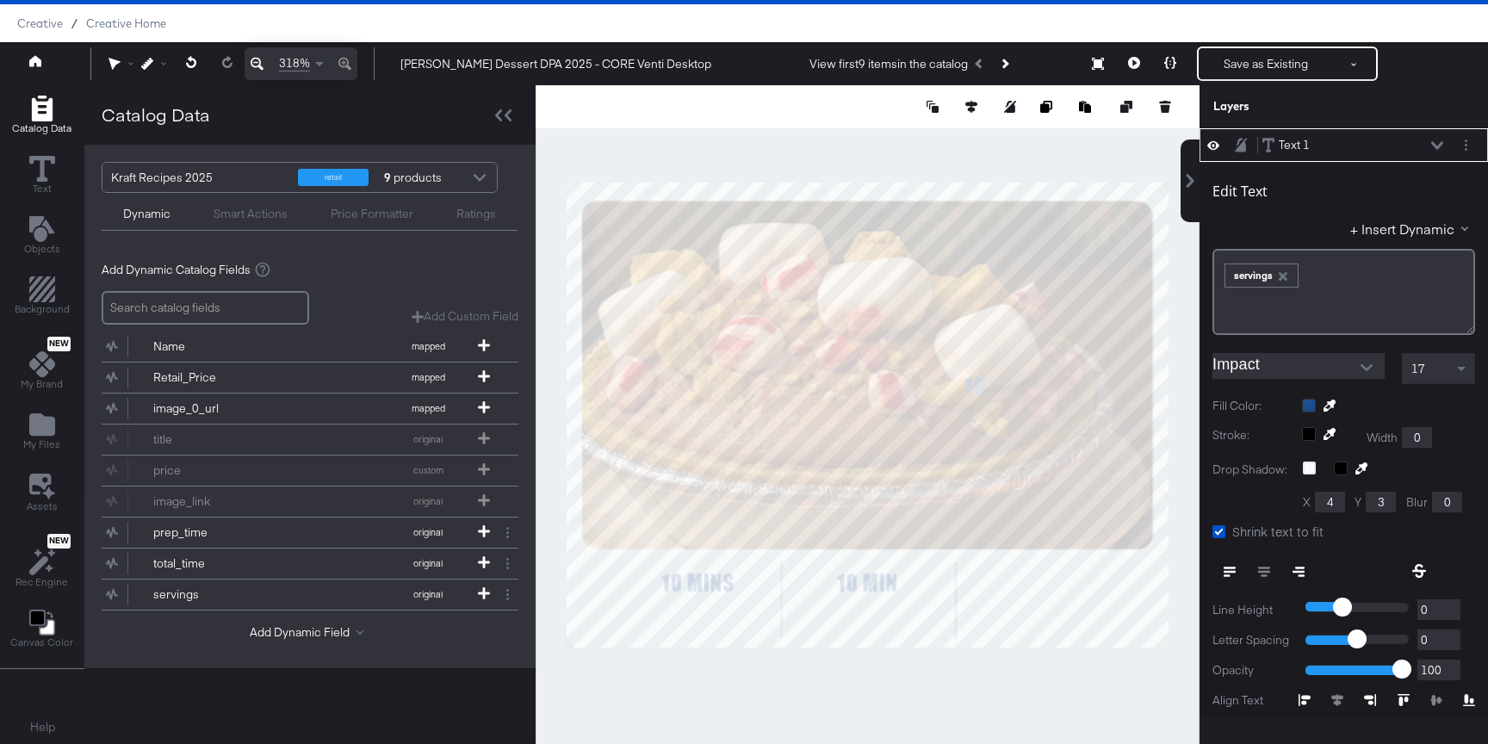
scroll to position [245, 0]
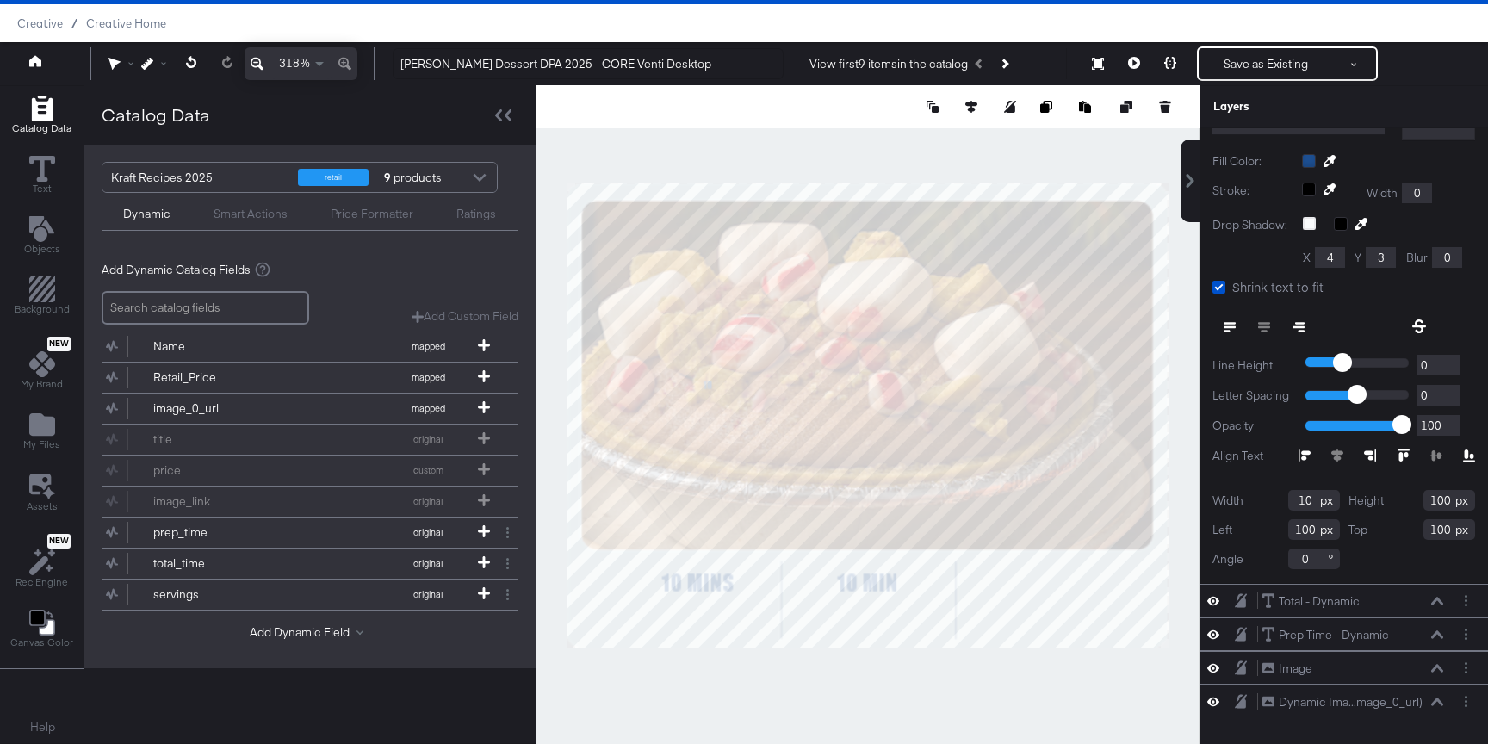
type input "10"
drag, startPoint x: 1449, startPoint y: 498, endPoint x: 1372, endPoint y: 498, distance: 76.6
click at [1372, 498] on div "Height 100" at bounding box center [1411, 500] width 127 height 21
type input "23"
drag, startPoint x: 1314, startPoint y: 529, endPoint x: 1235, endPoint y: 529, distance: 79.2
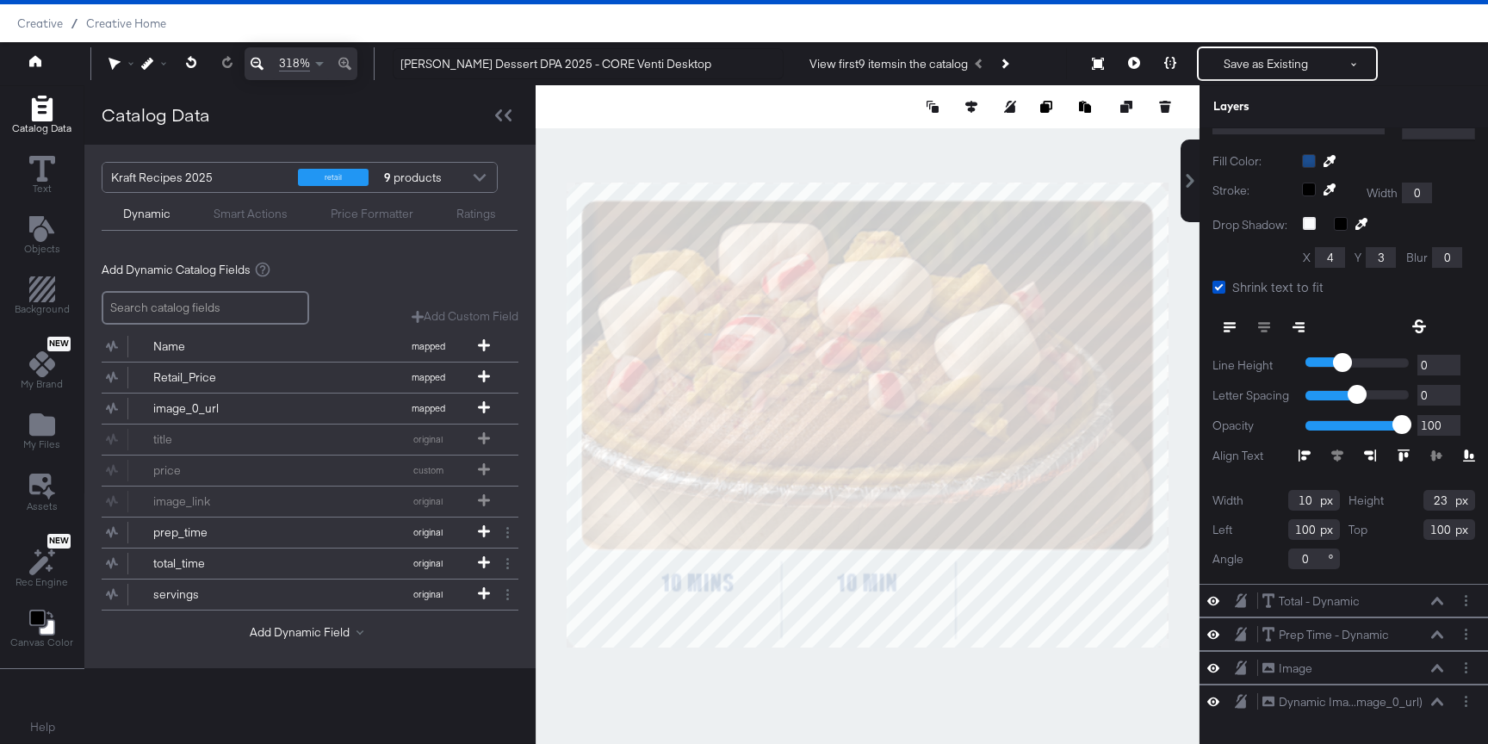
click at [1235, 529] on div "Left 100" at bounding box center [1275, 529] width 127 height 21
type input "334"
drag, startPoint x: 1451, startPoint y: 528, endPoint x: 1361, endPoint y: 531, distance: 89.6
click at [1361, 531] on div "Top 100" at bounding box center [1411, 529] width 127 height 21
type input "282"
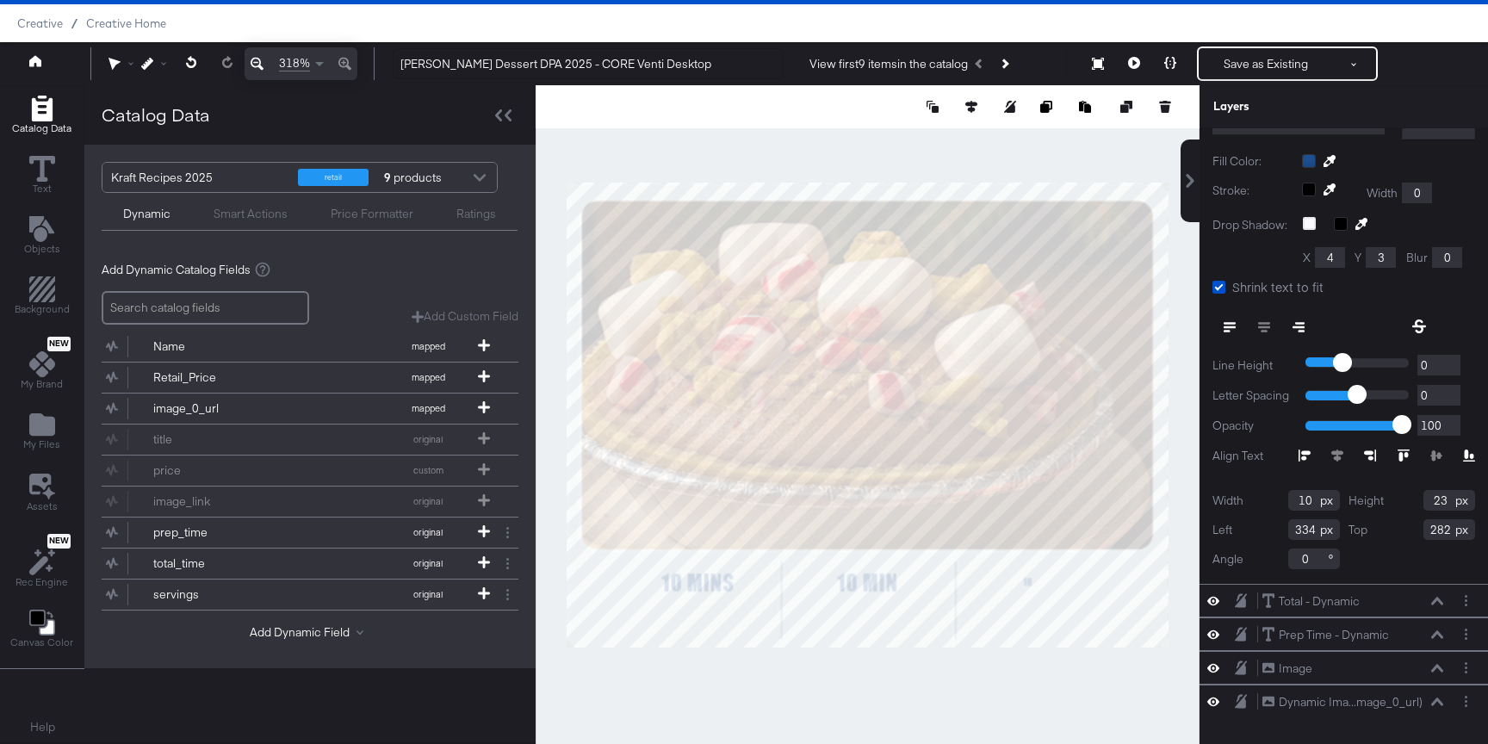
click at [1182, 128] on div "Catalog Data Text Objects Background New My Brand My Files Assets New Rec Engin…" at bounding box center [744, 106] width 1488 height 43
click at [1218, 281] on icon at bounding box center [1218, 287] width 13 height 13
click at [0, 0] on input "Shrink text to fit" at bounding box center [0, 0] width 0 height 0
click at [1218, 281] on icon at bounding box center [1218, 287] width 13 height 13
click at [0, 0] on input "Shrink text to fit" at bounding box center [0, 0] width 0 height 0
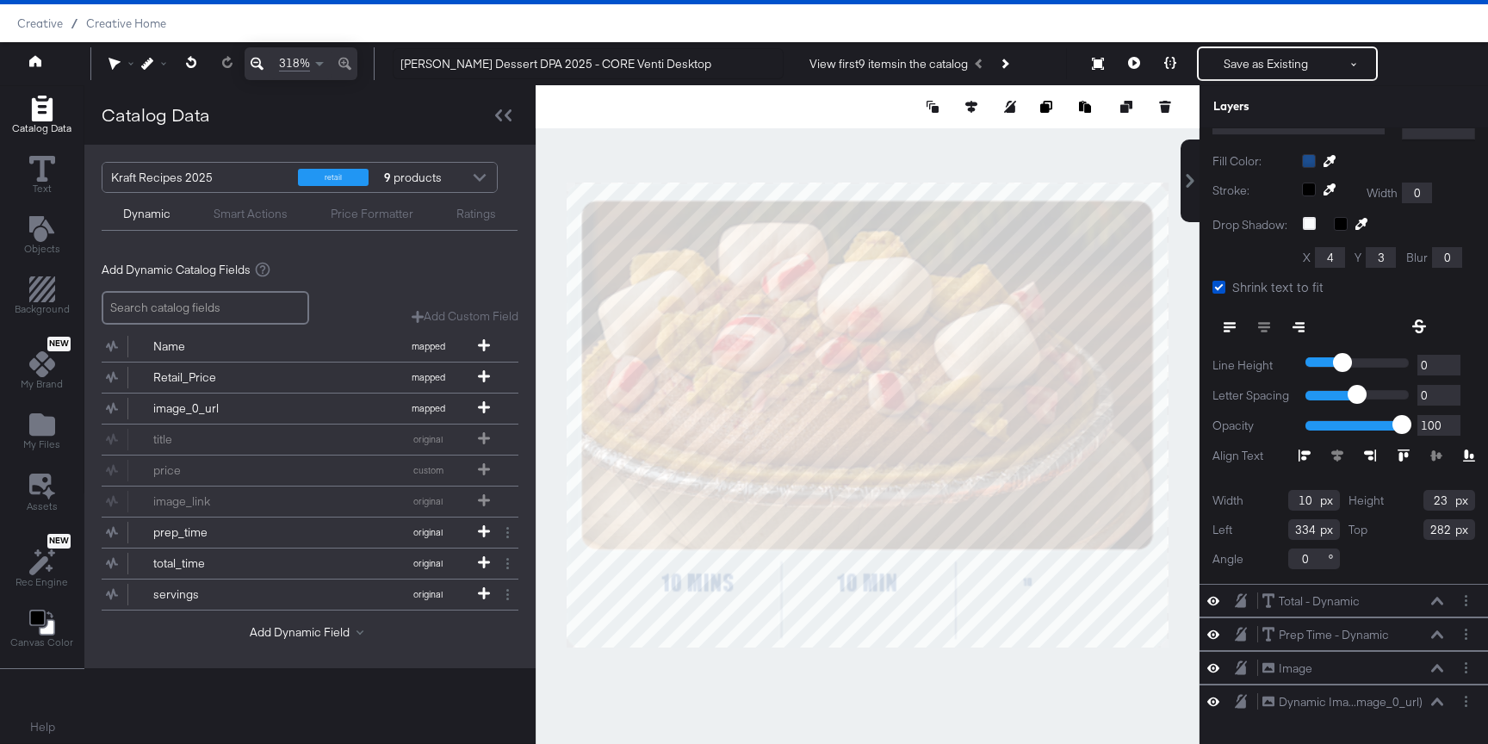
type input "25"
type input "22"
type input "283"
type input "38"
type input "322"
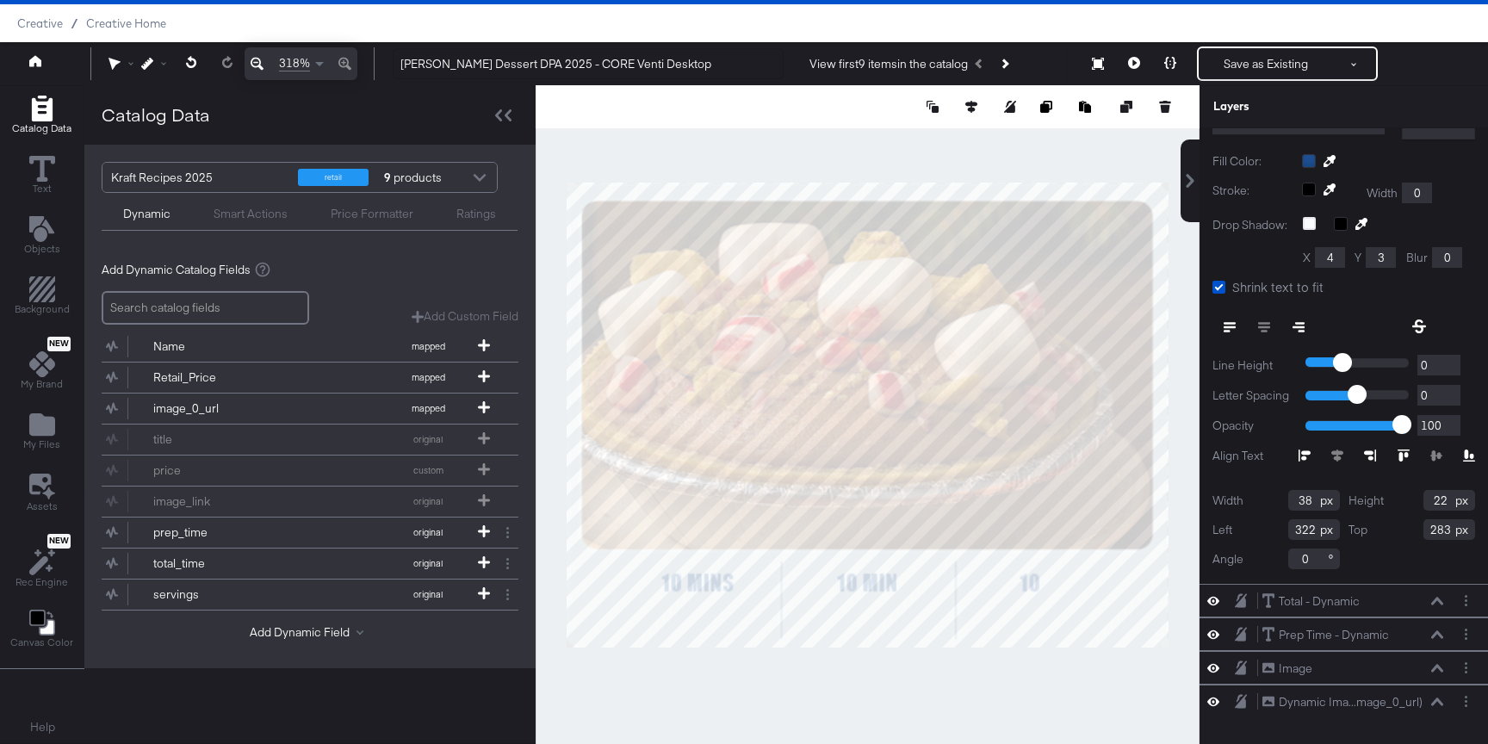
scroll to position [0, 0]
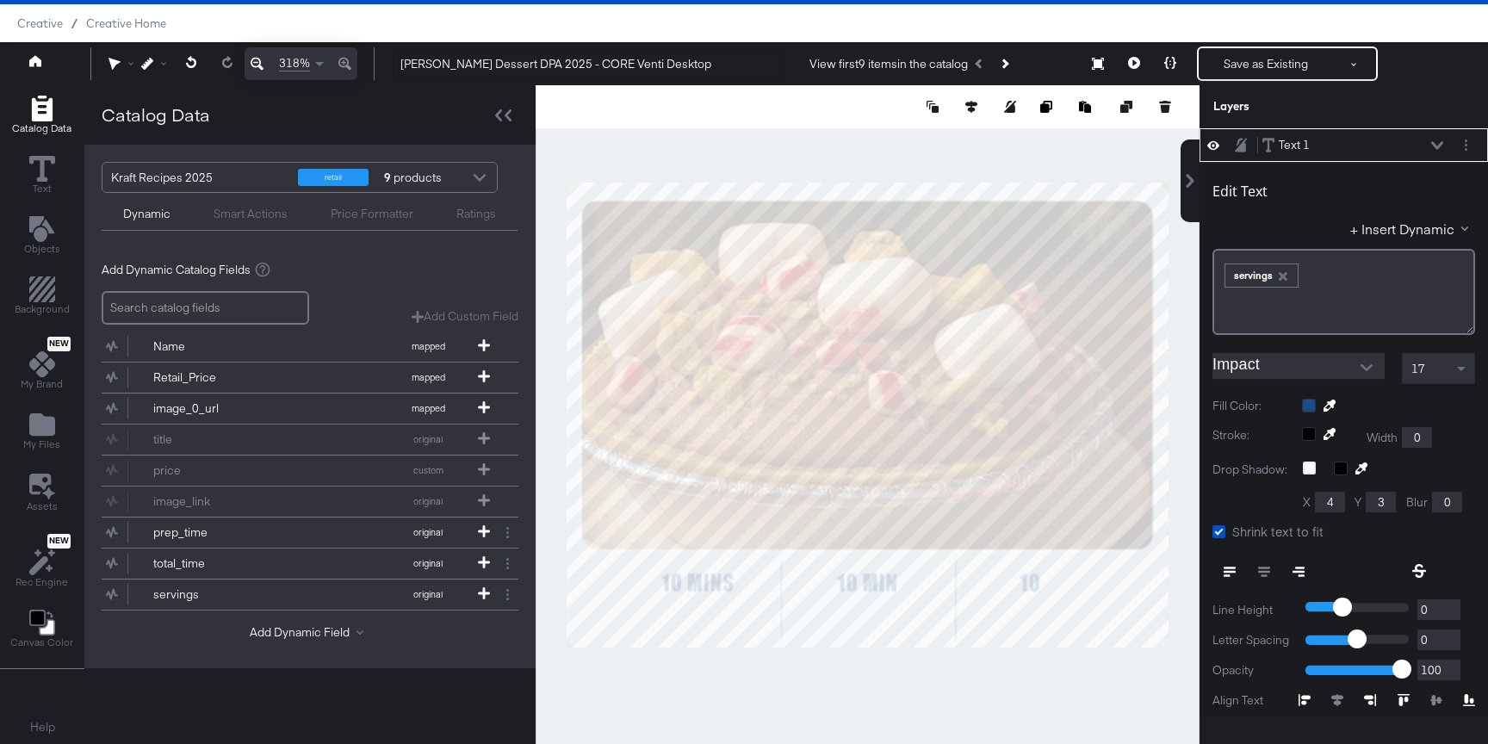
type input "323"
click at [1013, 677] on div at bounding box center [868, 414] width 664 height 659
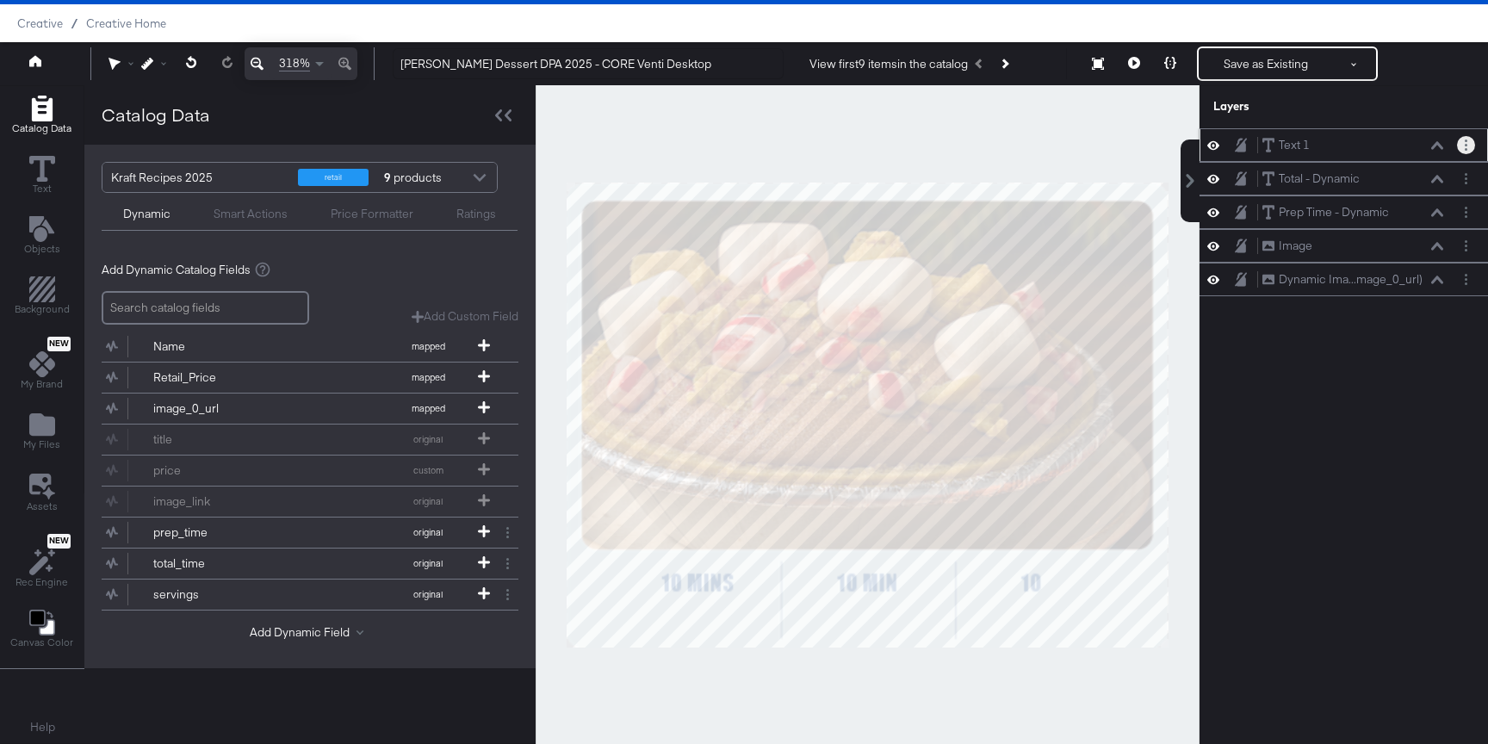
click at [1471, 143] on button "Layer Options" at bounding box center [1466, 145] width 18 height 18
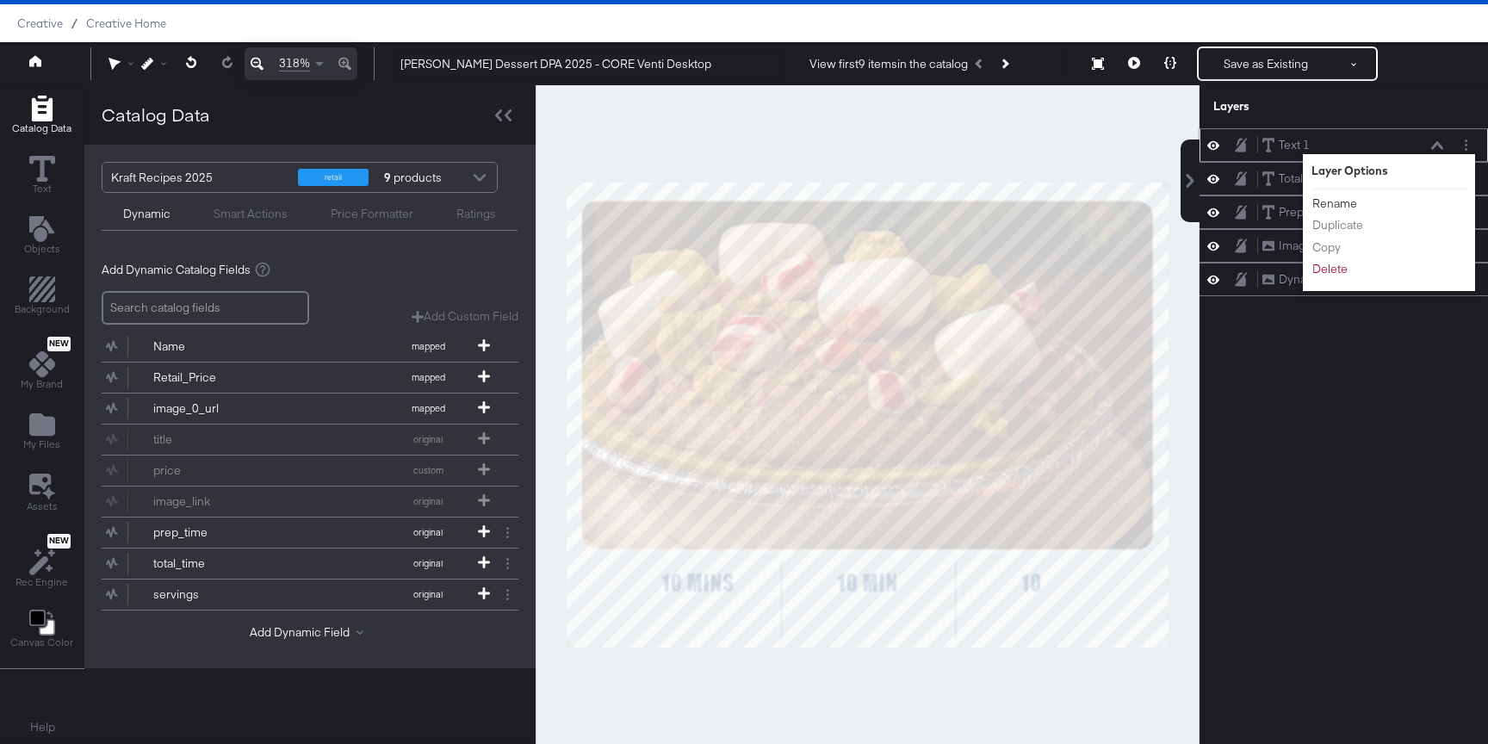
click at [1349, 207] on button "Rename" at bounding box center [1334, 204] width 46 height 18
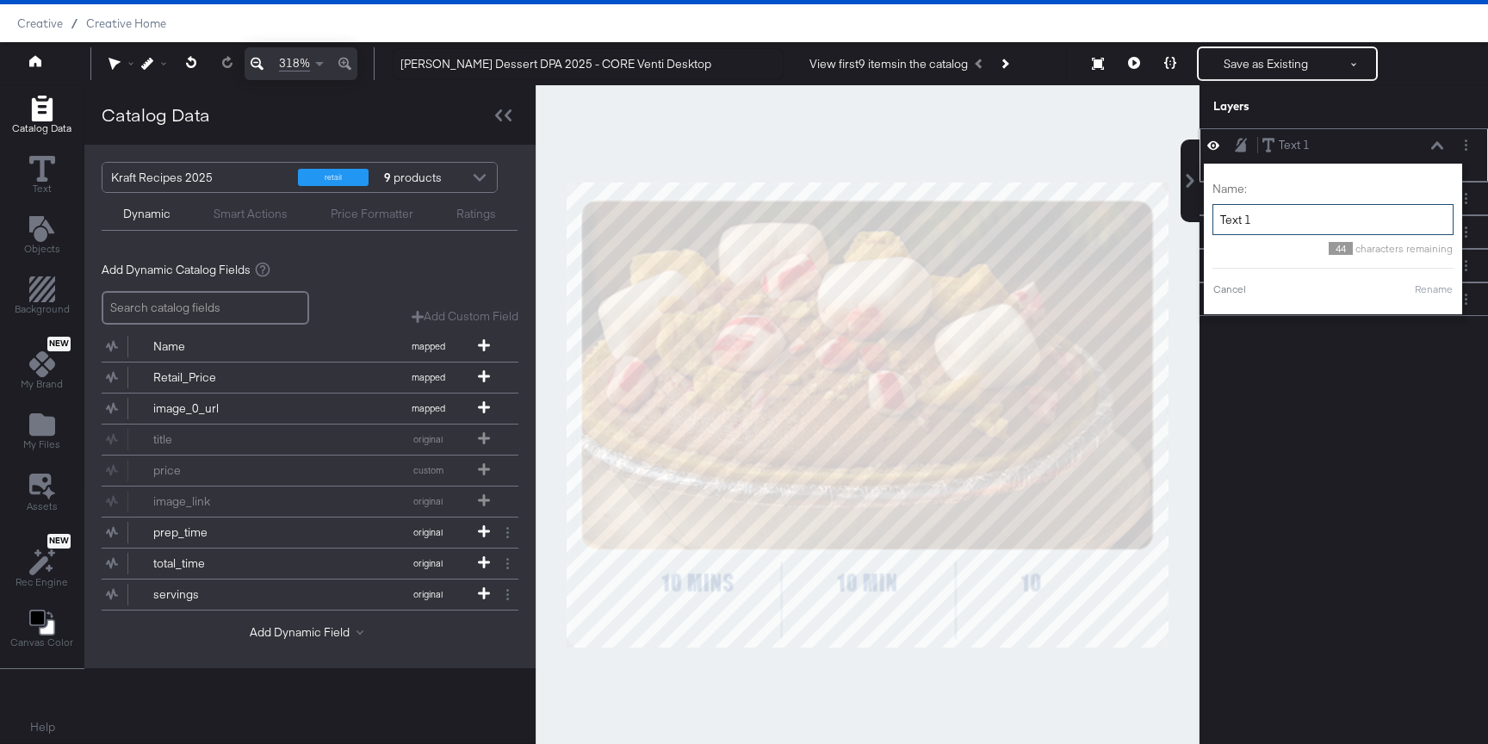
click at [1240, 226] on input "Text 1" at bounding box center [1332, 220] width 241 height 32
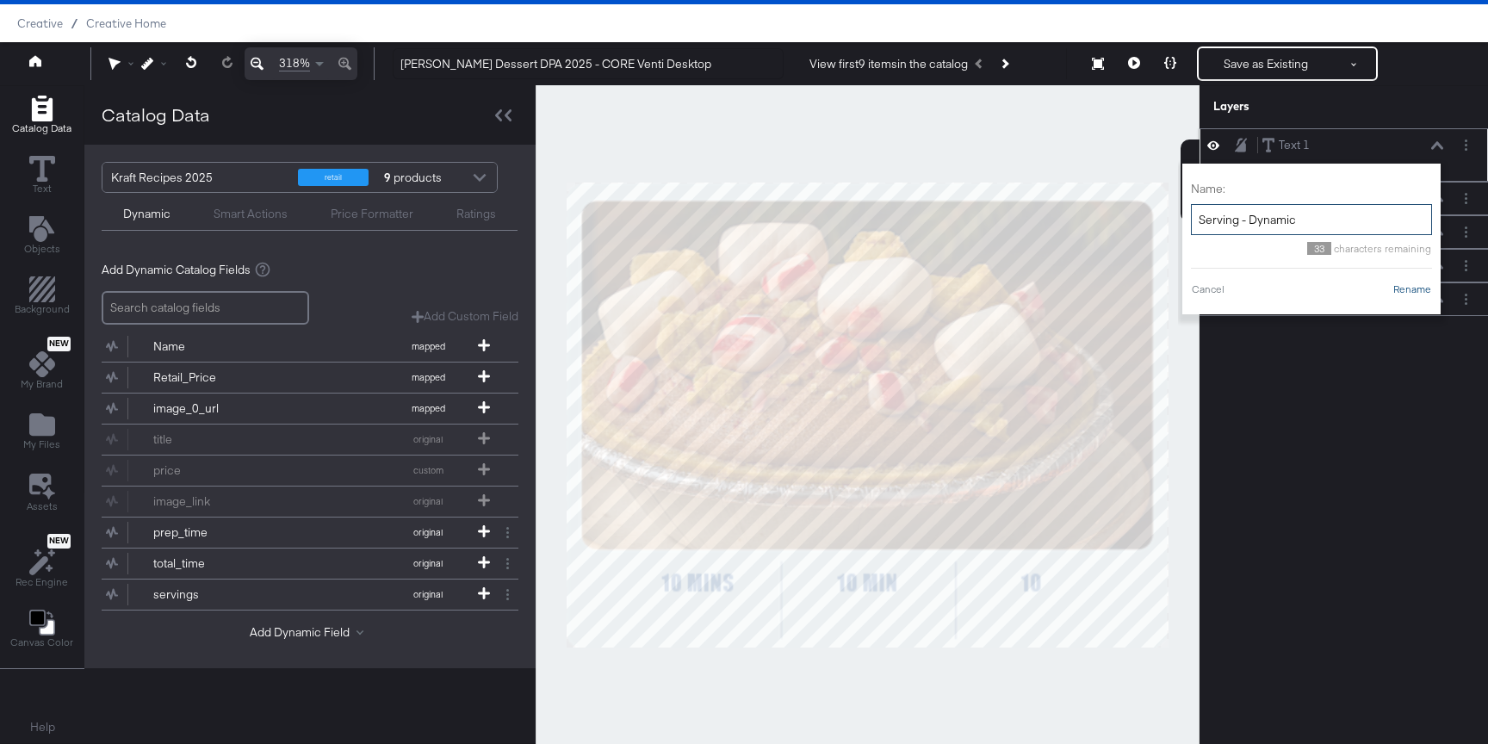
type input "Serving - Dynamic"
click at [1397, 291] on button "Rename" at bounding box center [1412, 289] width 40 height 15
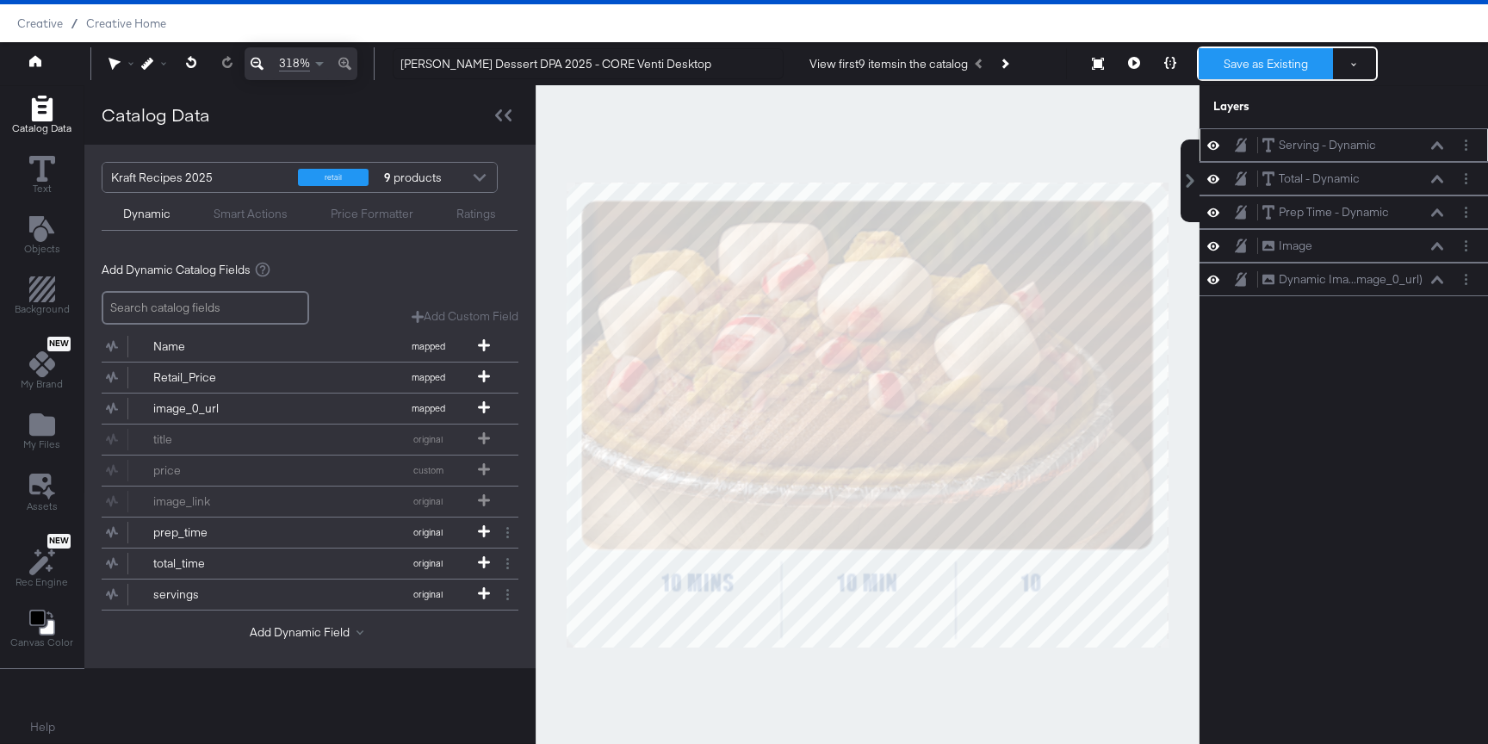
click at [1274, 65] on button "Save as Existing" at bounding box center [1265, 63] width 134 height 31
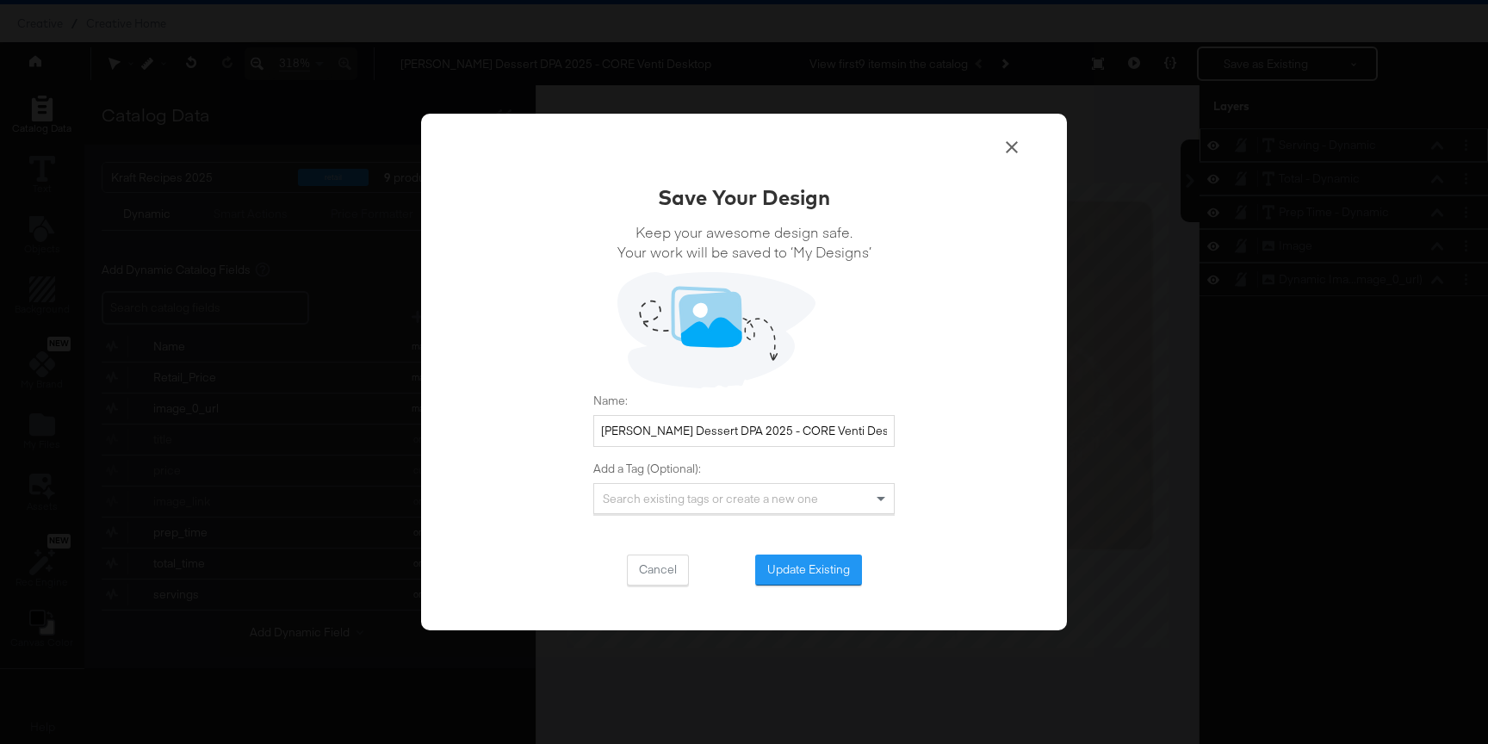
click at [822, 585] on div "Save Your Design Keep your awesome design safe. Your work will be saved to ‘My …" at bounding box center [744, 372] width 646 height 517
click at [821, 576] on button "Update Existing" at bounding box center [808, 569] width 107 height 31
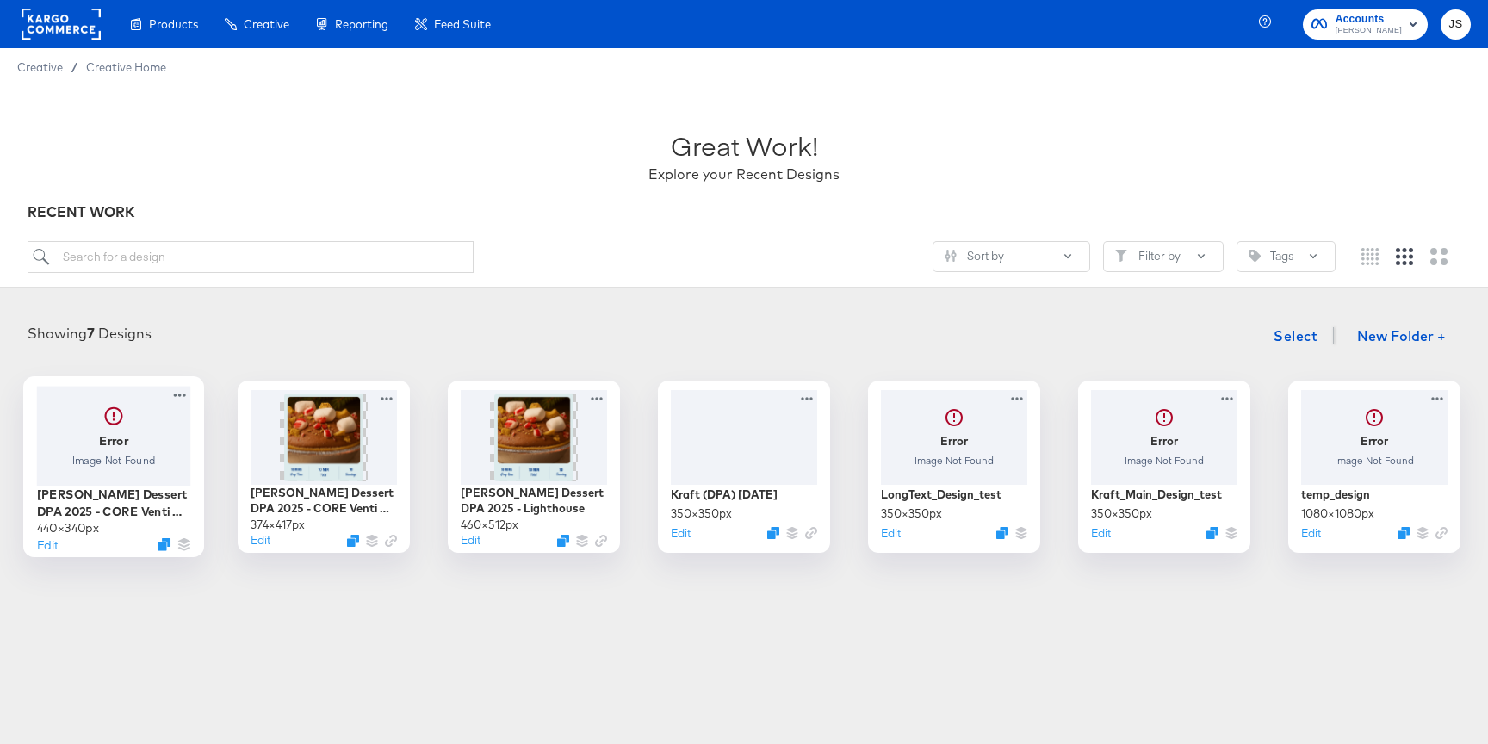
click at [169, 430] on div at bounding box center [114, 435] width 154 height 99
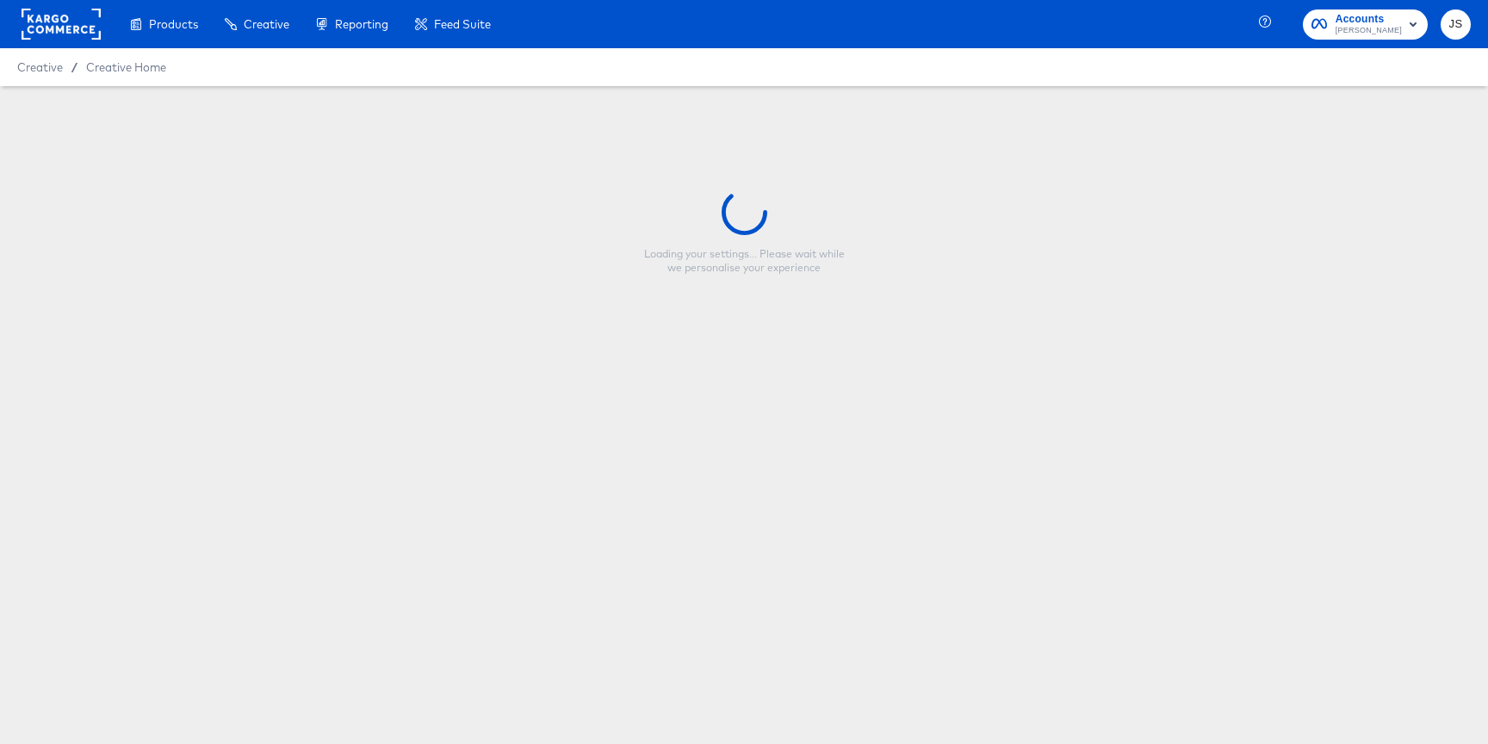
type input "[PERSON_NAME] Dessert DPA 2025 - CORE Venti Desktop"
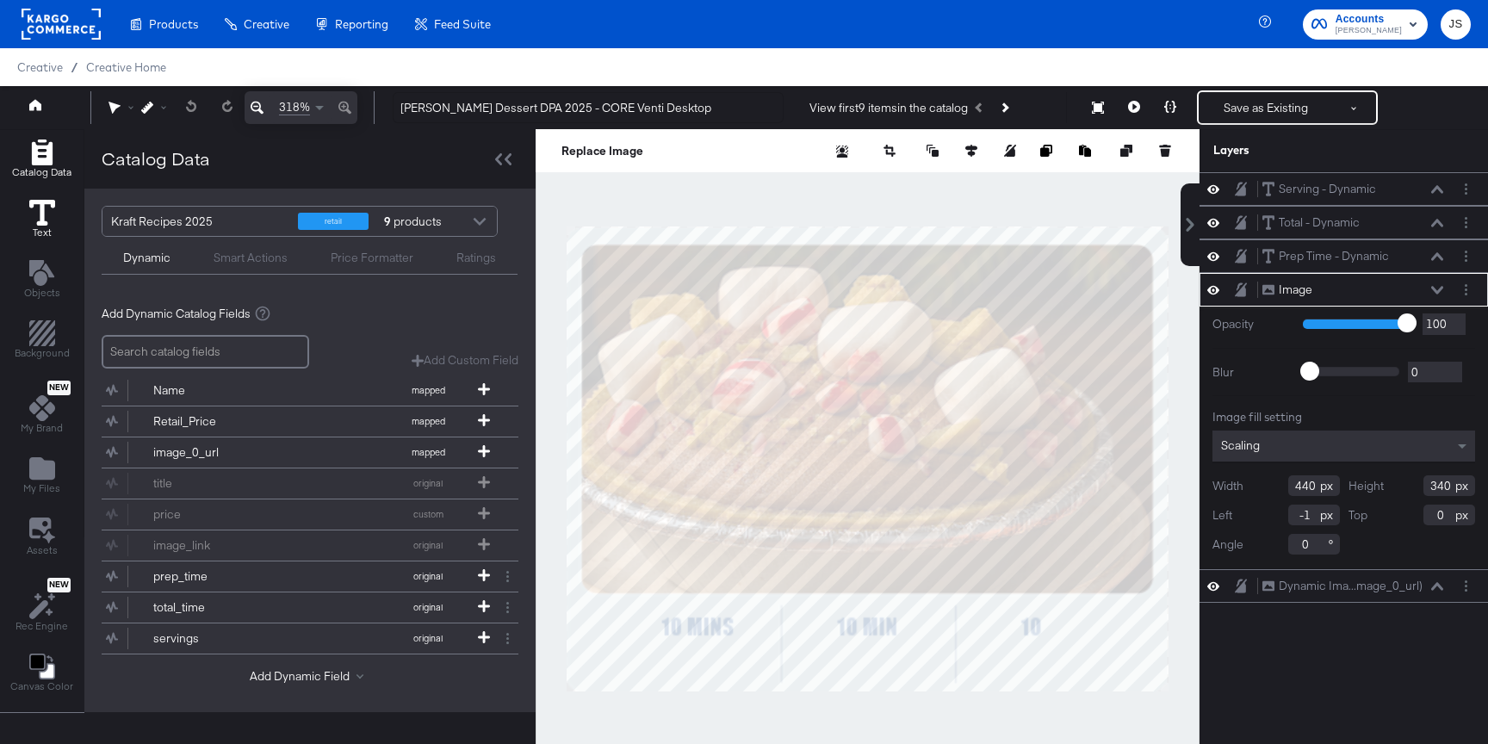
click at [48, 214] on icon at bounding box center [42, 213] width 26 height 26
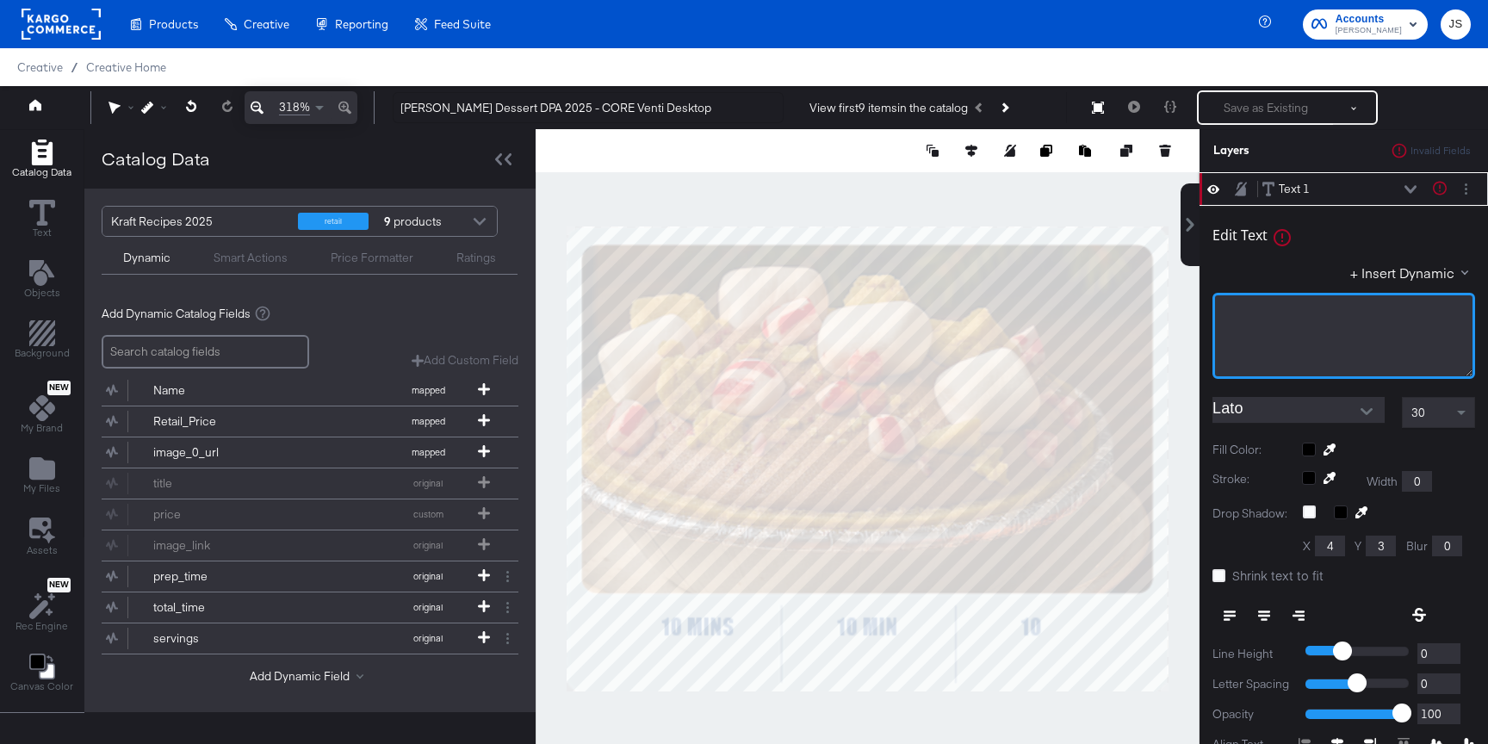
click at [1278, 321] on div "﻿" at bounding box center [1343, 336] width 263 height 86
click at [1303, 313] on div "﻿repP" at bounding box center [1343, 312] width 240 height 16
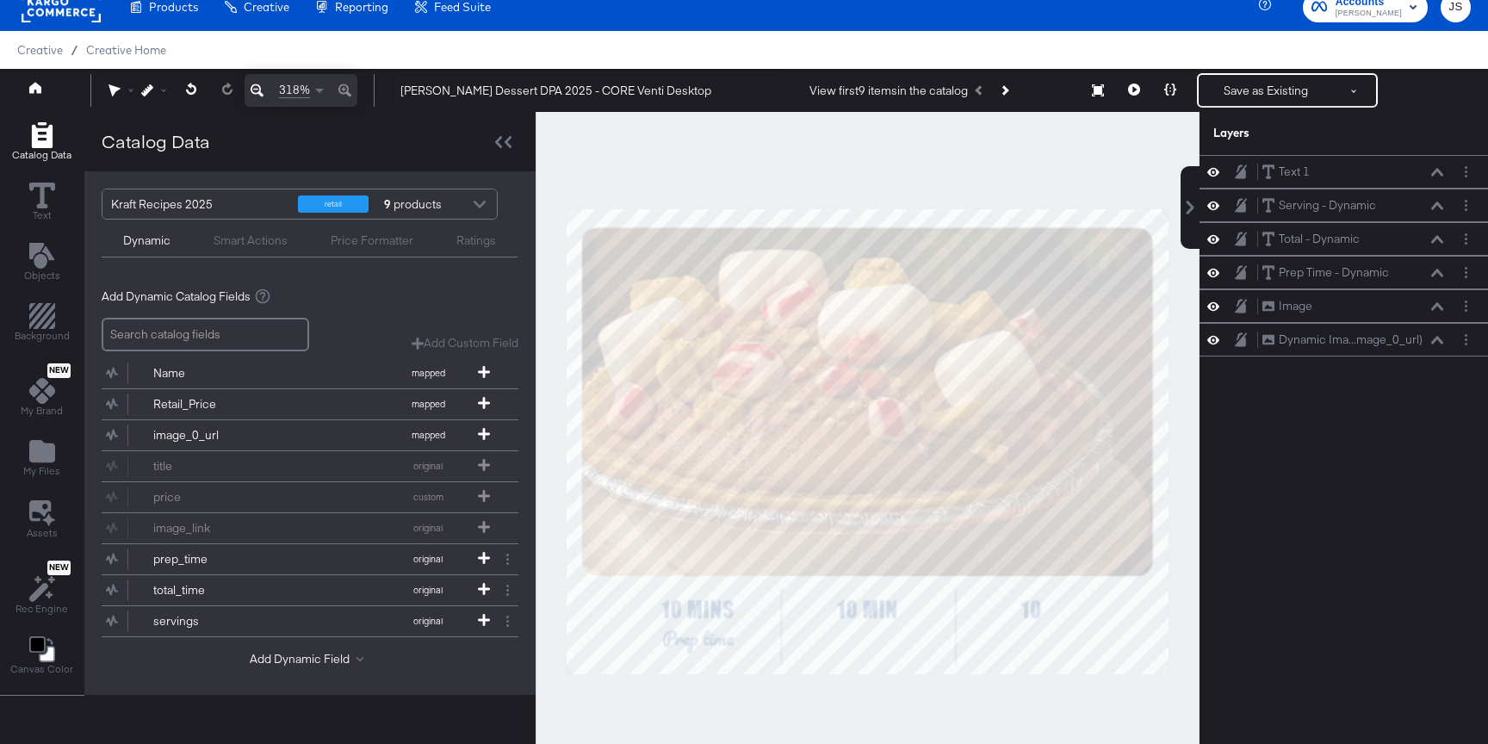
scroll to position [67, 0]
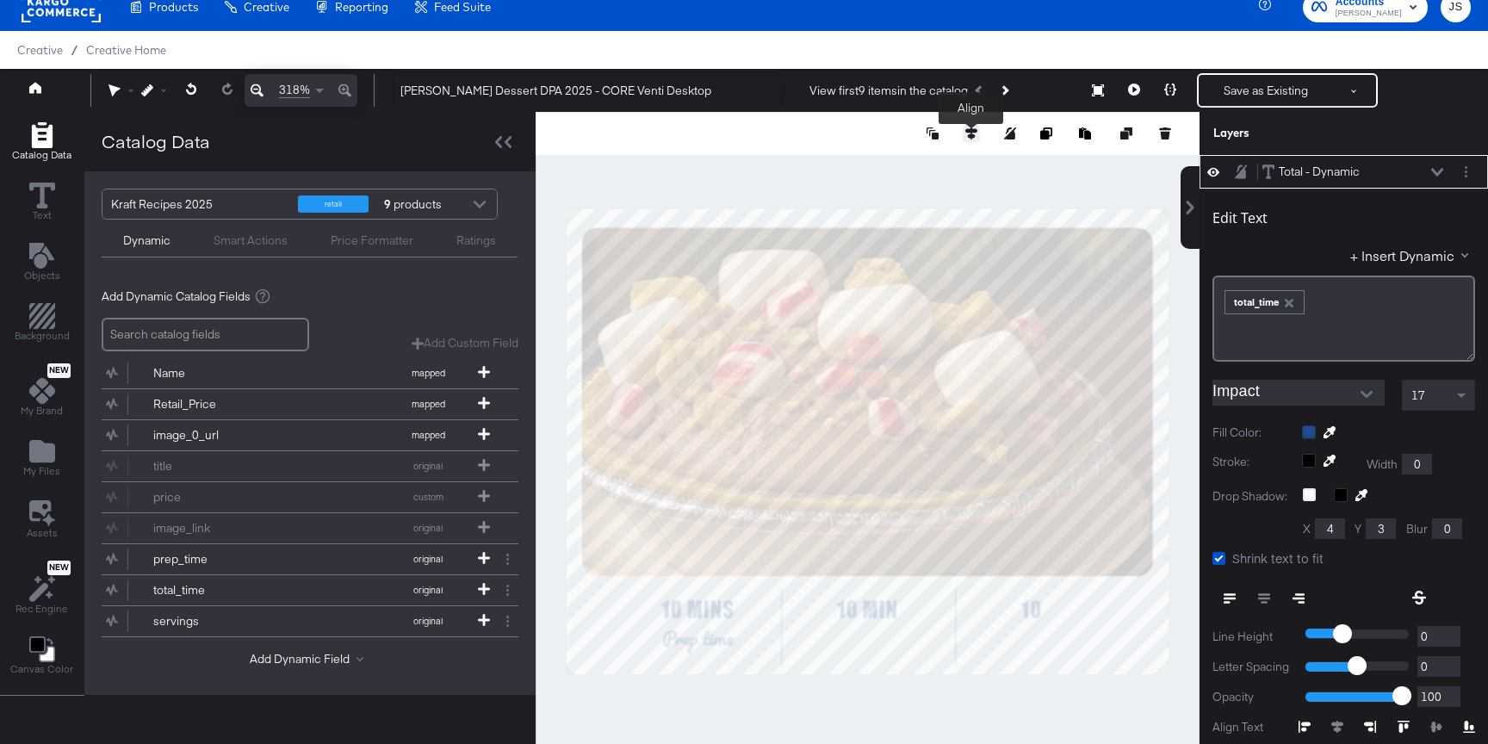
click at [975, 135] on icon at bounding box center [971, 133] width 12 height 12
click at [843, 170] on icon at bounding box center [844, 165] width 12 height 12
type input "173"
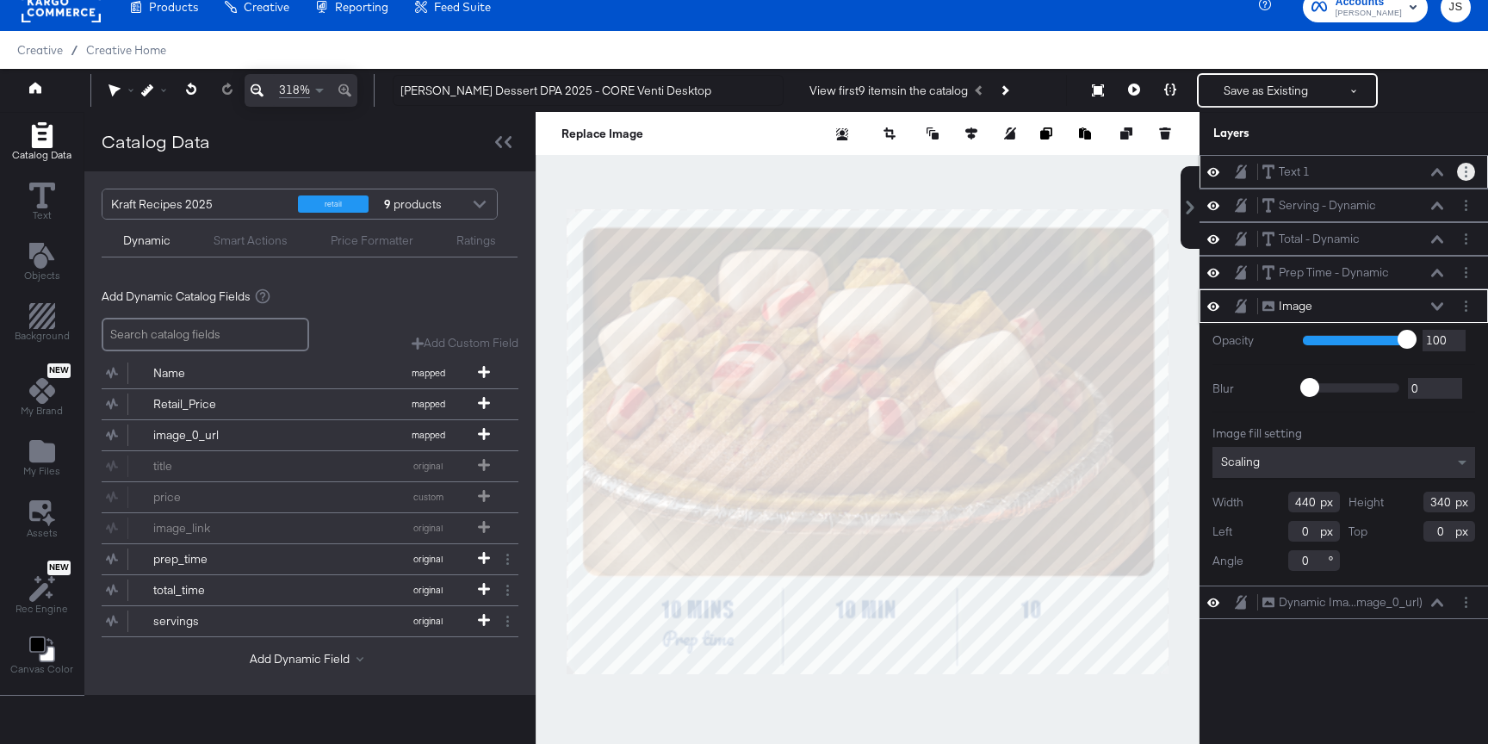
click at [1466, 172] on circle "Layer Options" at bounding box center [1465, 171] width 3 height 3
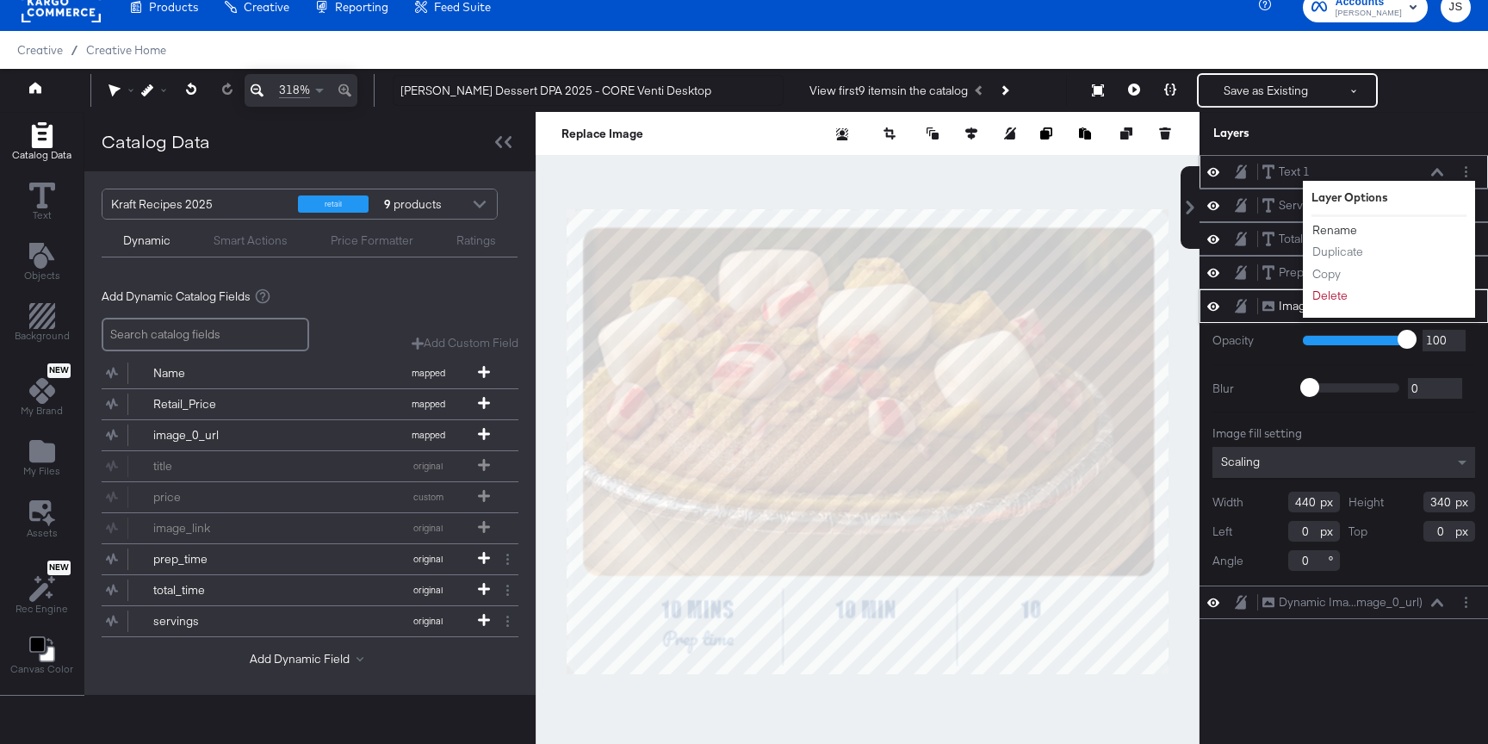
click at [1347, 230] on button "Rename" at bounding box center [1334, 230] width 46 height 18
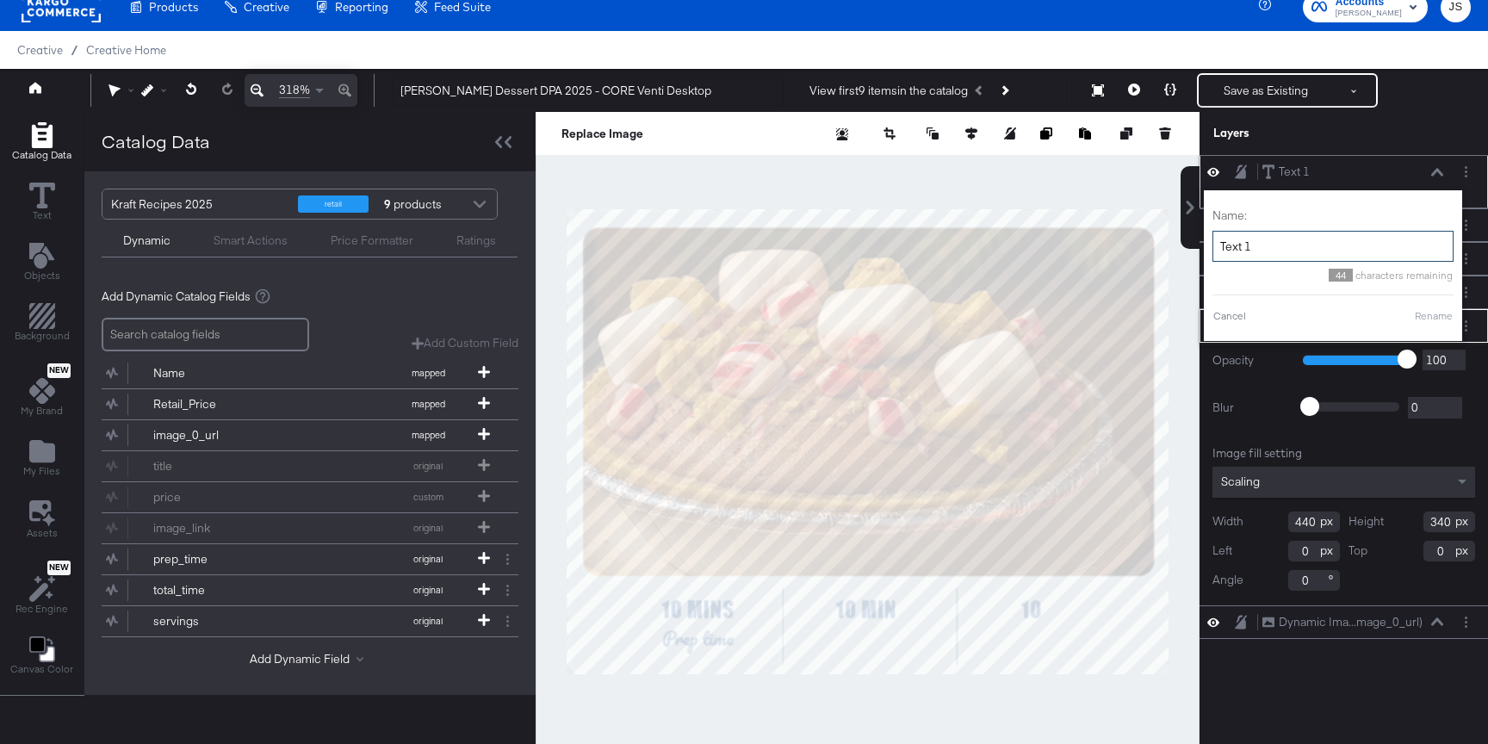
click at [1310, 236] on input "Text 1" at bounding box center [1332, 247] width 241 height 32
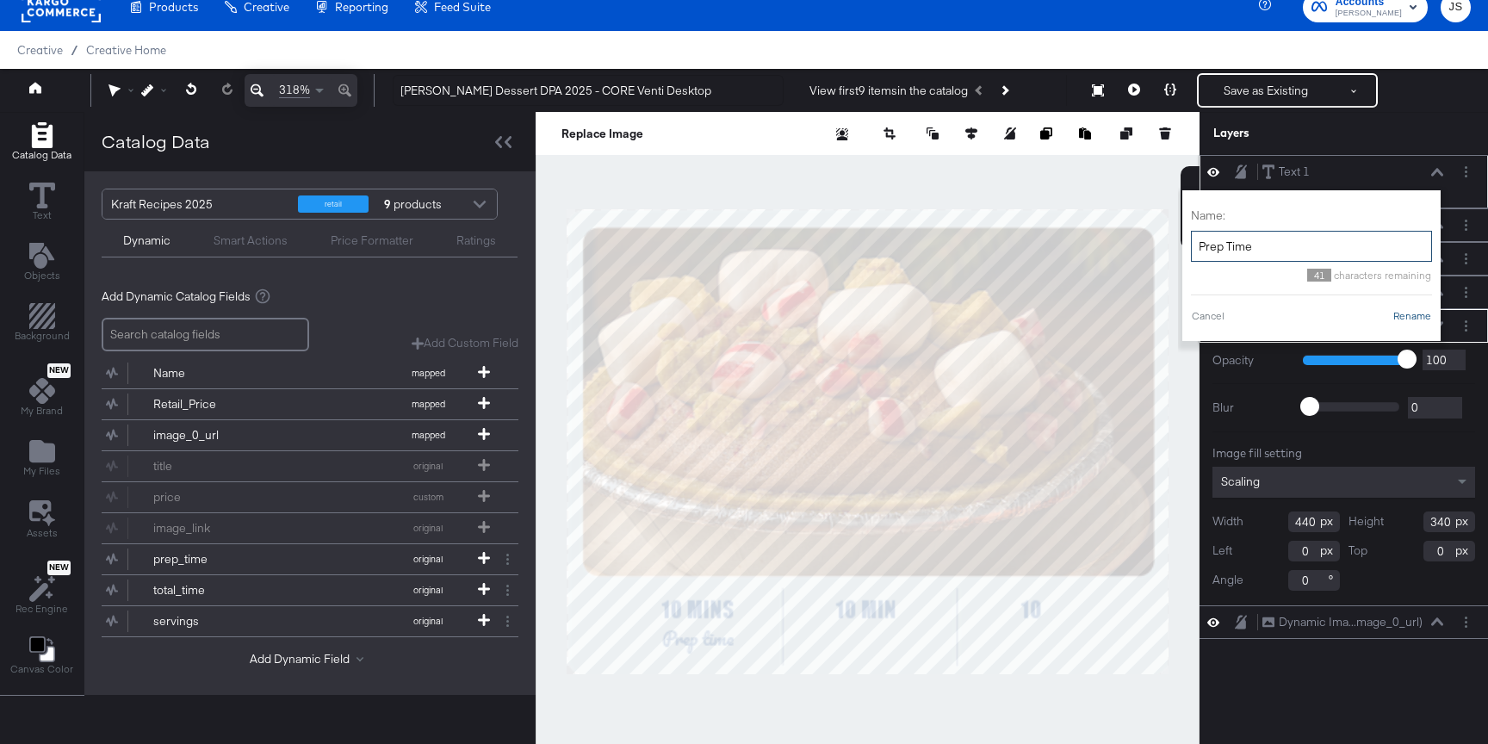
type input "Prep Time"
click at [1413, 319] on button "Rename" at bounding box center [1412, 315] width 40 height 15
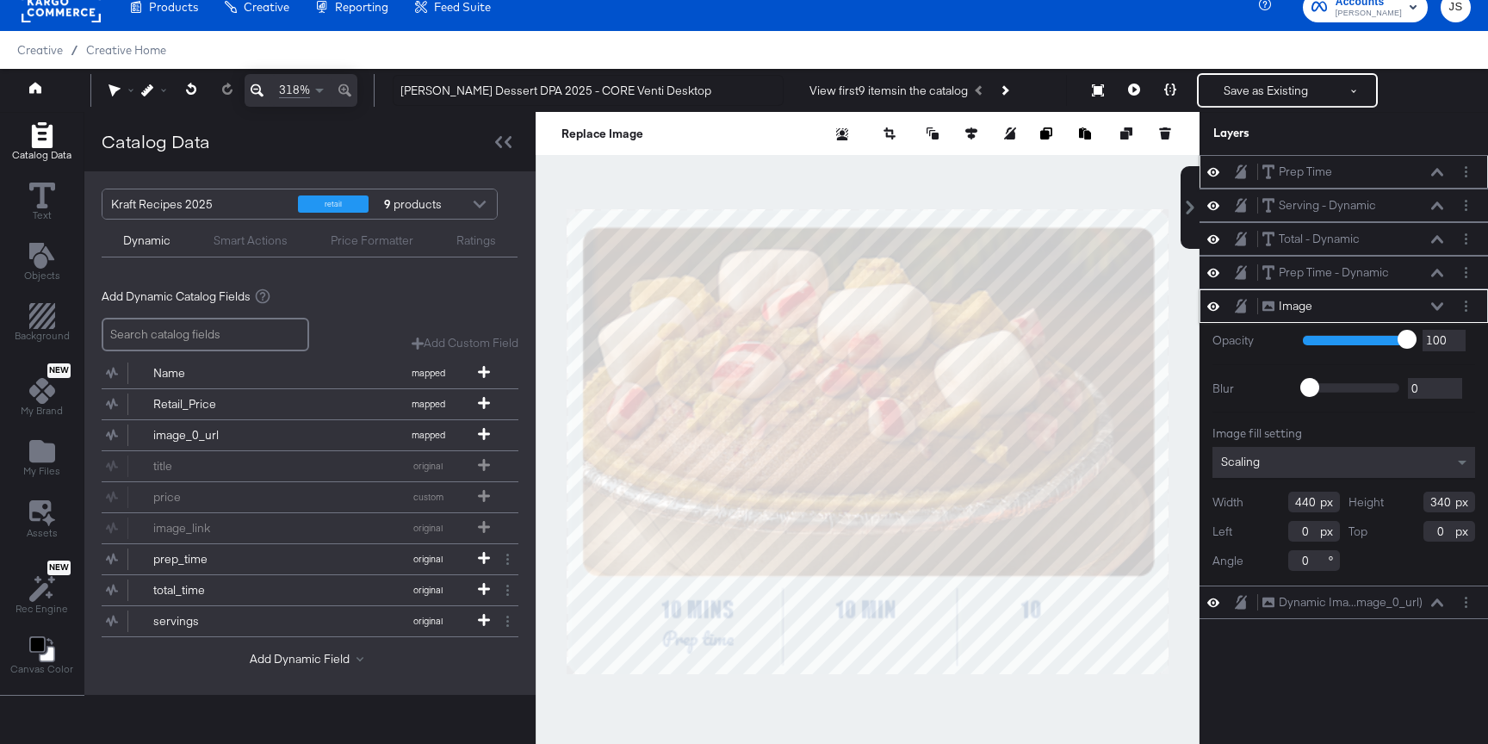
click at [1433, 164] on div "Prep Time Prep Time" at bounding box center [1352, 172] width 183 height 18
click at [1433, 175] on icon at bounding box center [1437, 172] width 12 height 9
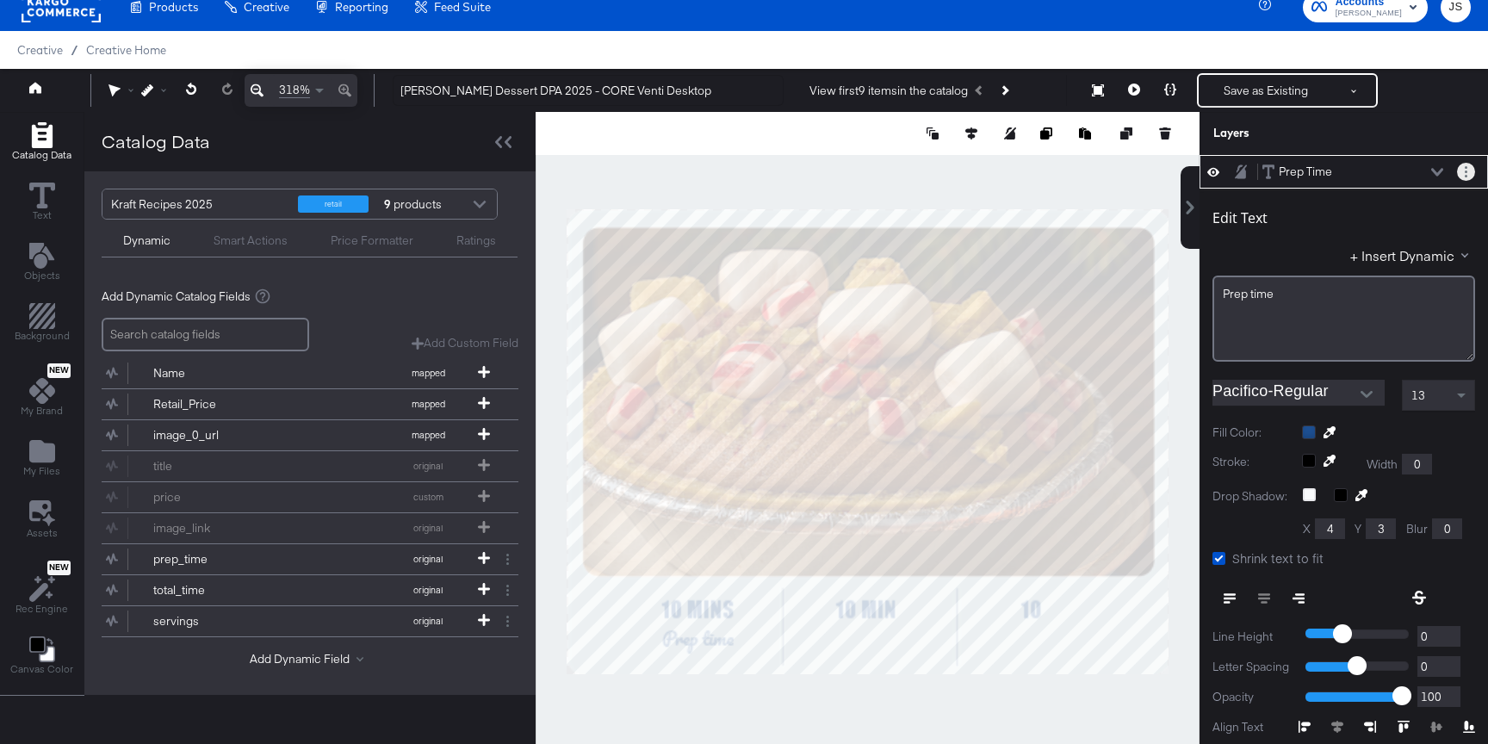
click at [1463, 173] on button "Layer Options" at bounding box center [1466, 172] width 18 height 18
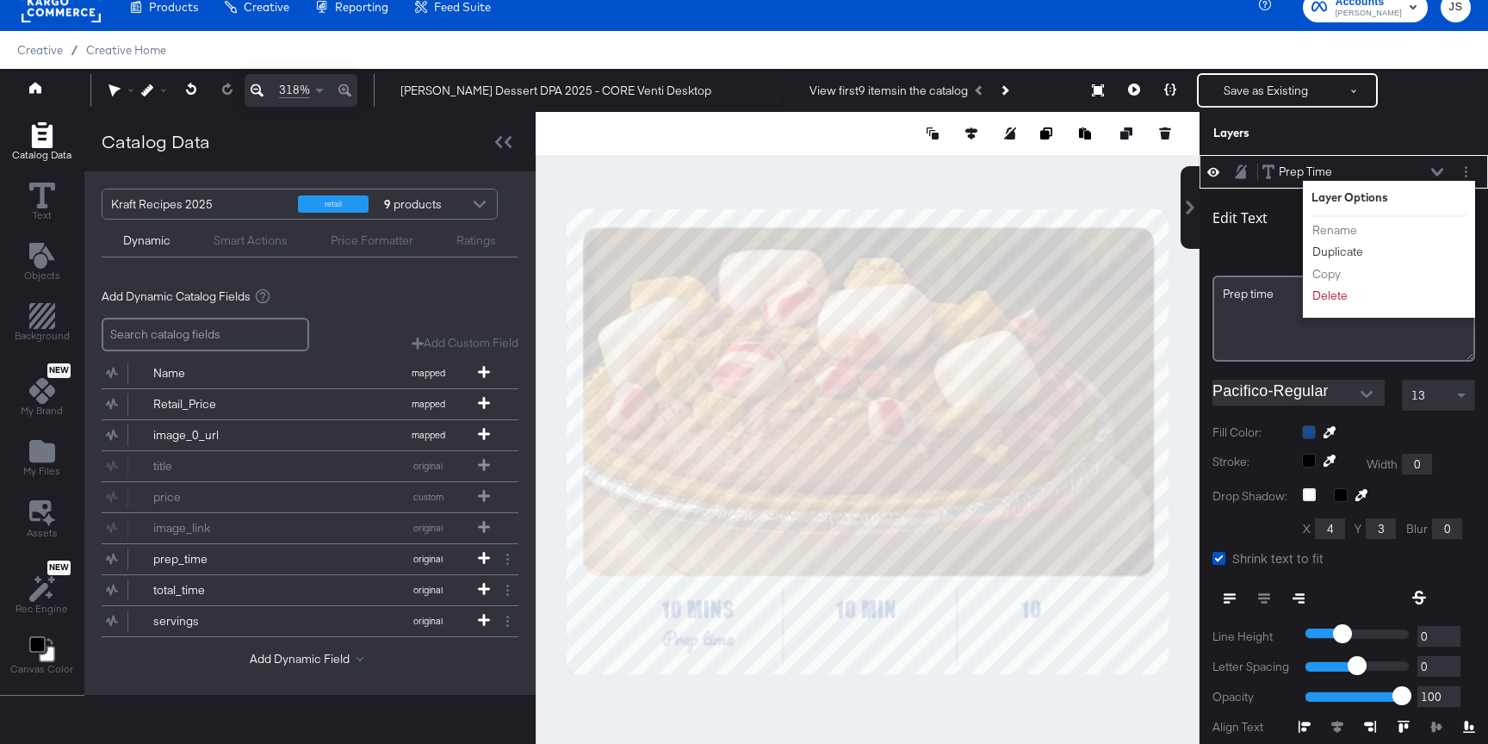
click at [1339, 247] on button "Duplicate" at bounding box center [1337, 252] width 53 height 18
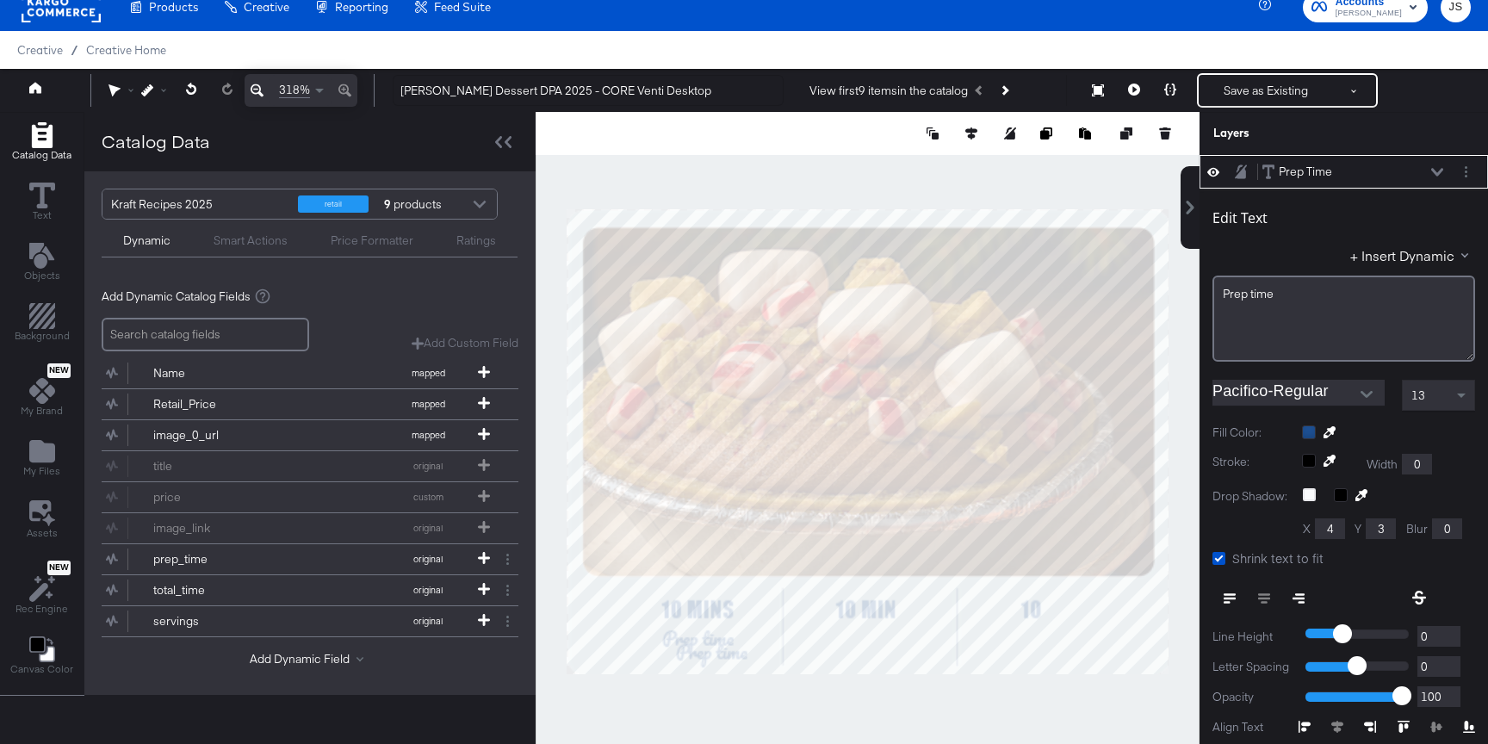
type input "182"
type input "306"
click at [1352, 295] on div "Prep ﻿time" at bounding box center [1343, 295] width 240 height 16
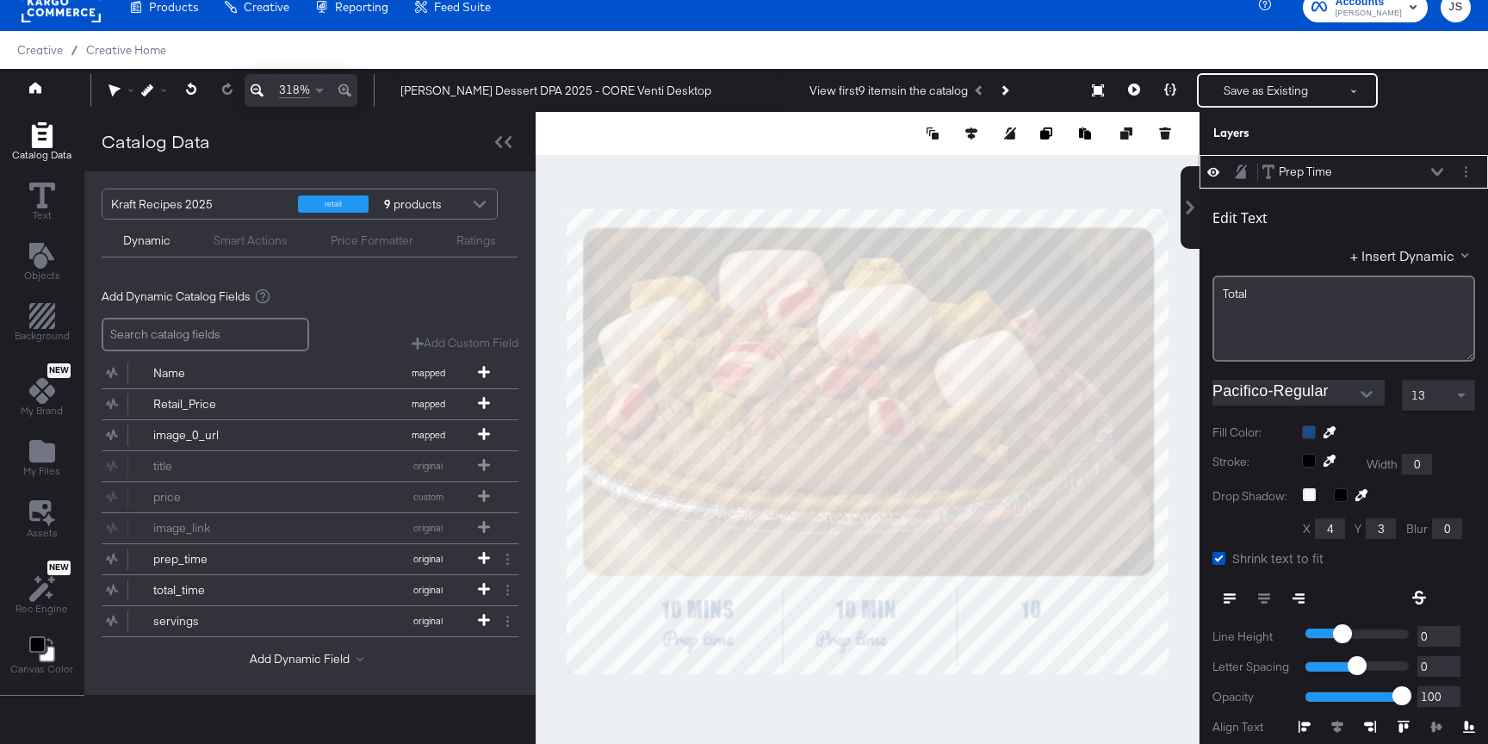
click at [1438, 169] on icon at bounding box center [1437, 172] width 12 height 9
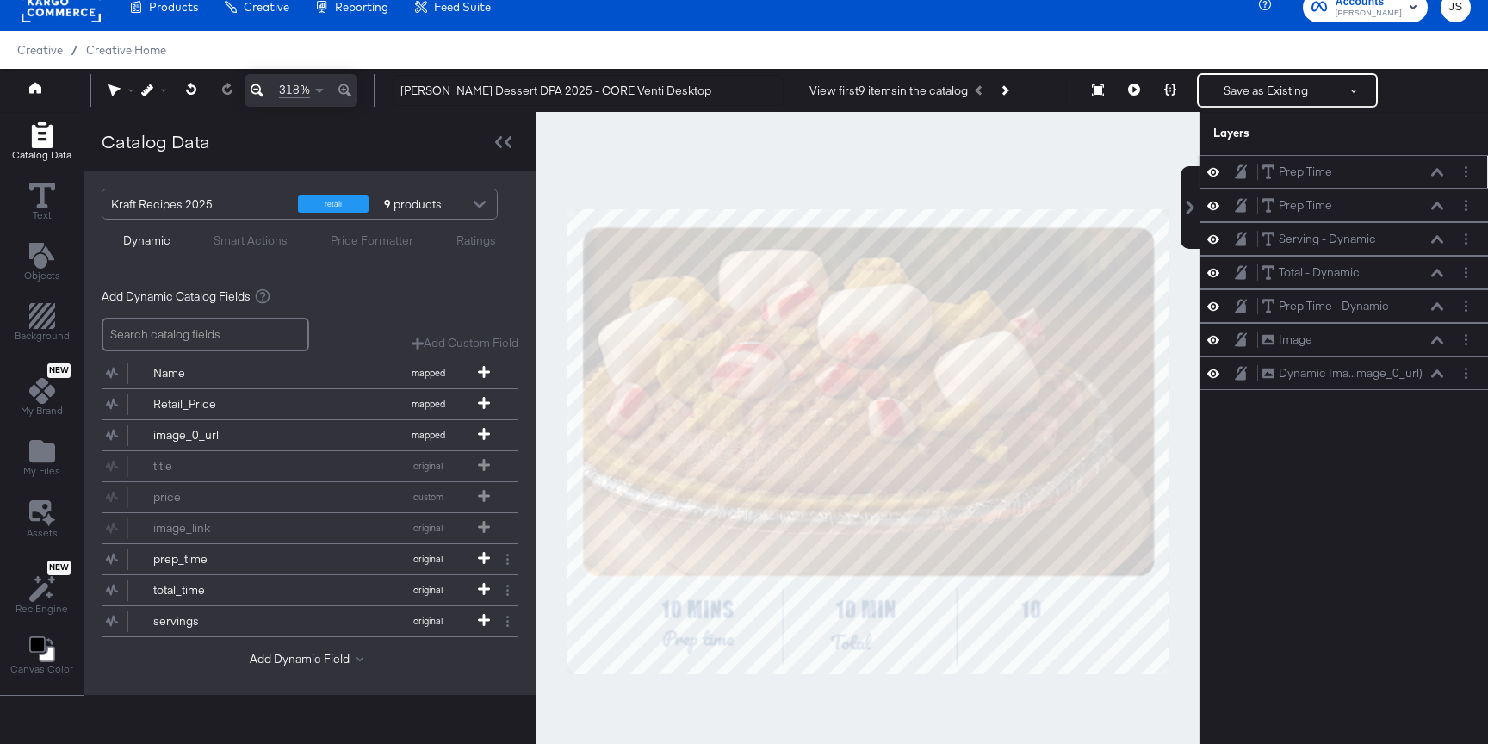
click at [1428, 179] on div "Prep Time Prep Time" at bounding box center [1352, 172] width 183 height 18
click at [1442, 168] on icon at bounding box center [1437, 172] width 12 height 9
click at [1442, 168] on button at bounding box center [1437, 172] width 14 height 10
click at [1442, 168] on icon at bounding box center [1437, 172] width 12 height 9
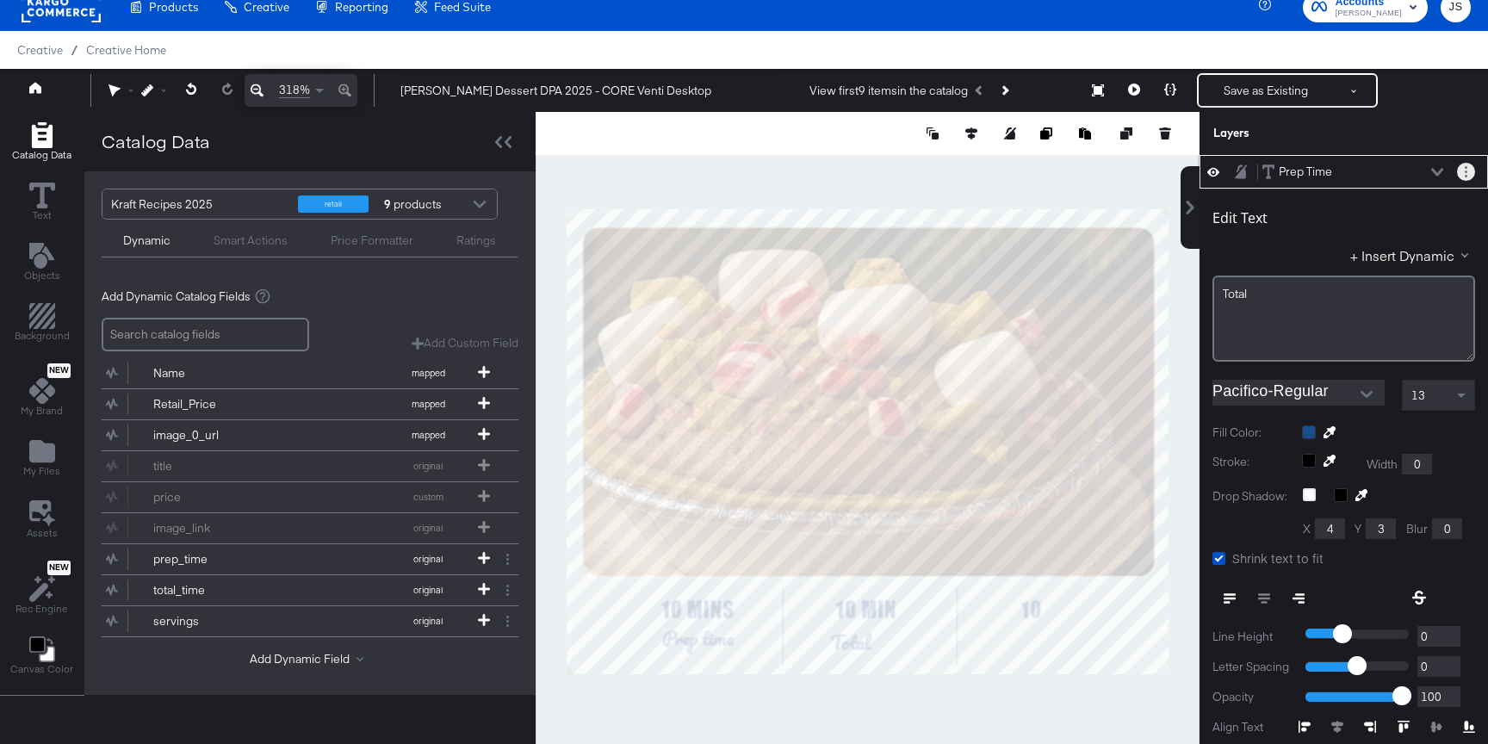
click at [1470, 176] on button "Layer Options" at bounding box center [1466, 172] width 18 height 18
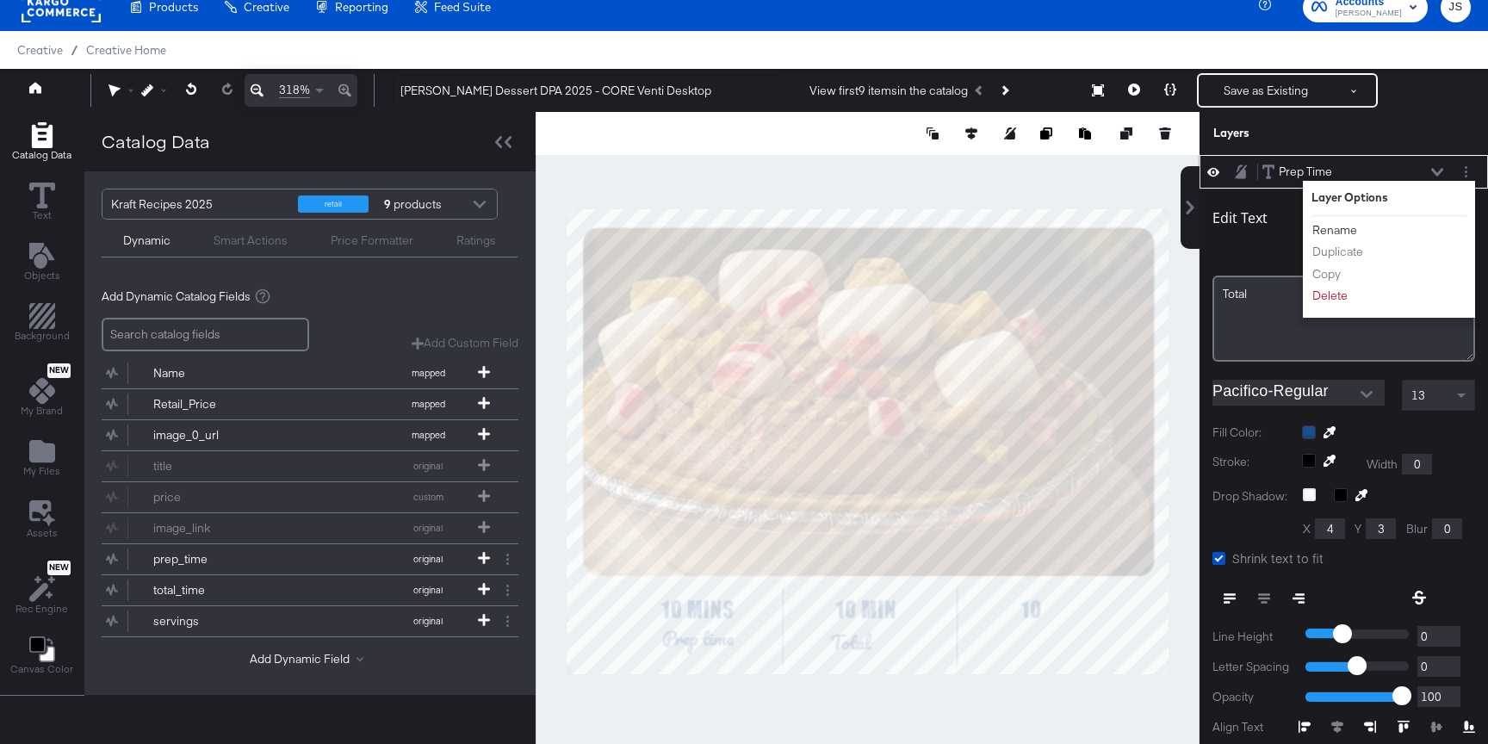
click at [1334, 232] on button "Rename" at bounding box center [1334, 230] width 46 height 18
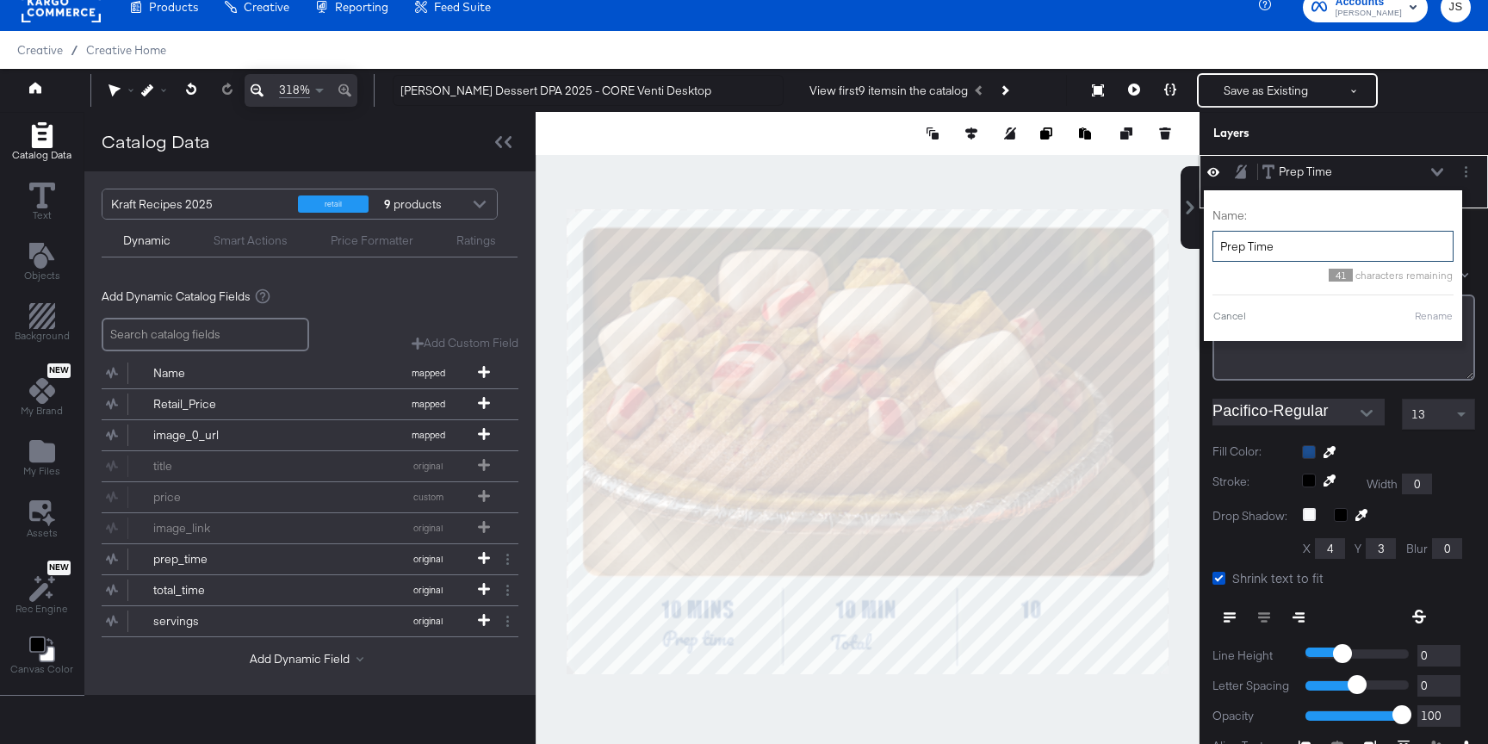
click at [1303, 251] on input "Prep Time" at bounding box center [1332, 247] width 241 height 32
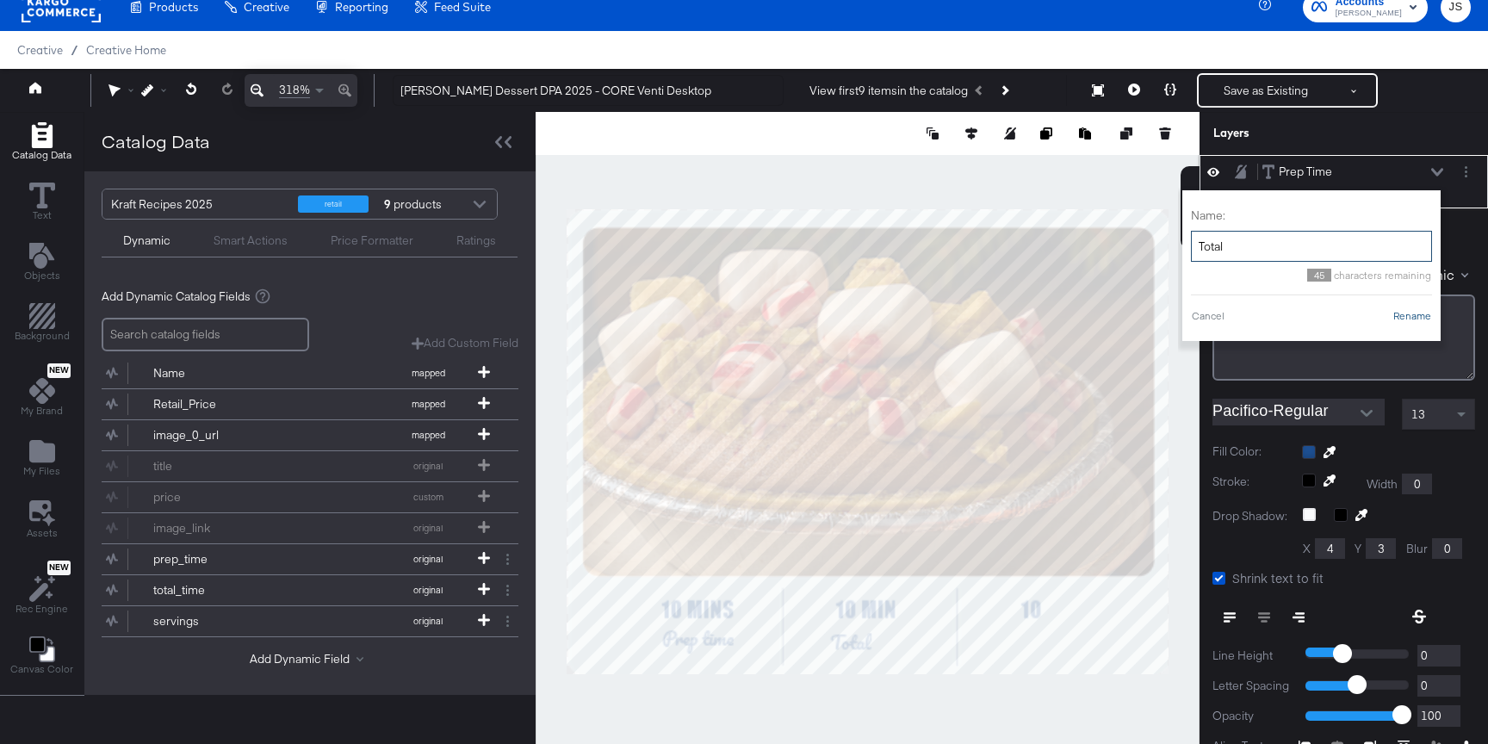
type input "Total"
click at [1416, 315] on button "Rename" at bounding box center [1412, 315] width 40 height 15
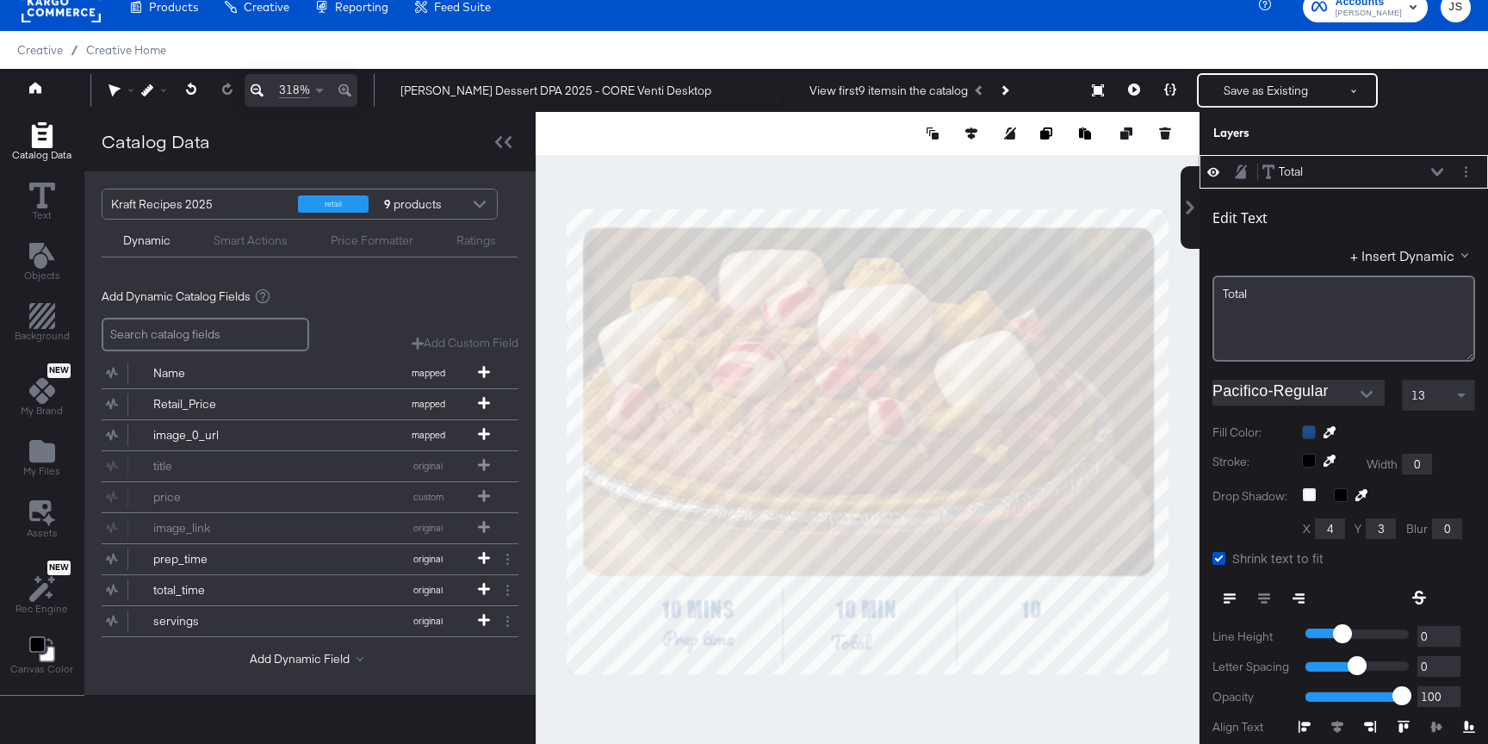
click at [1436, 168] on icon at bounding box center [1437, 172] width 12 height 9
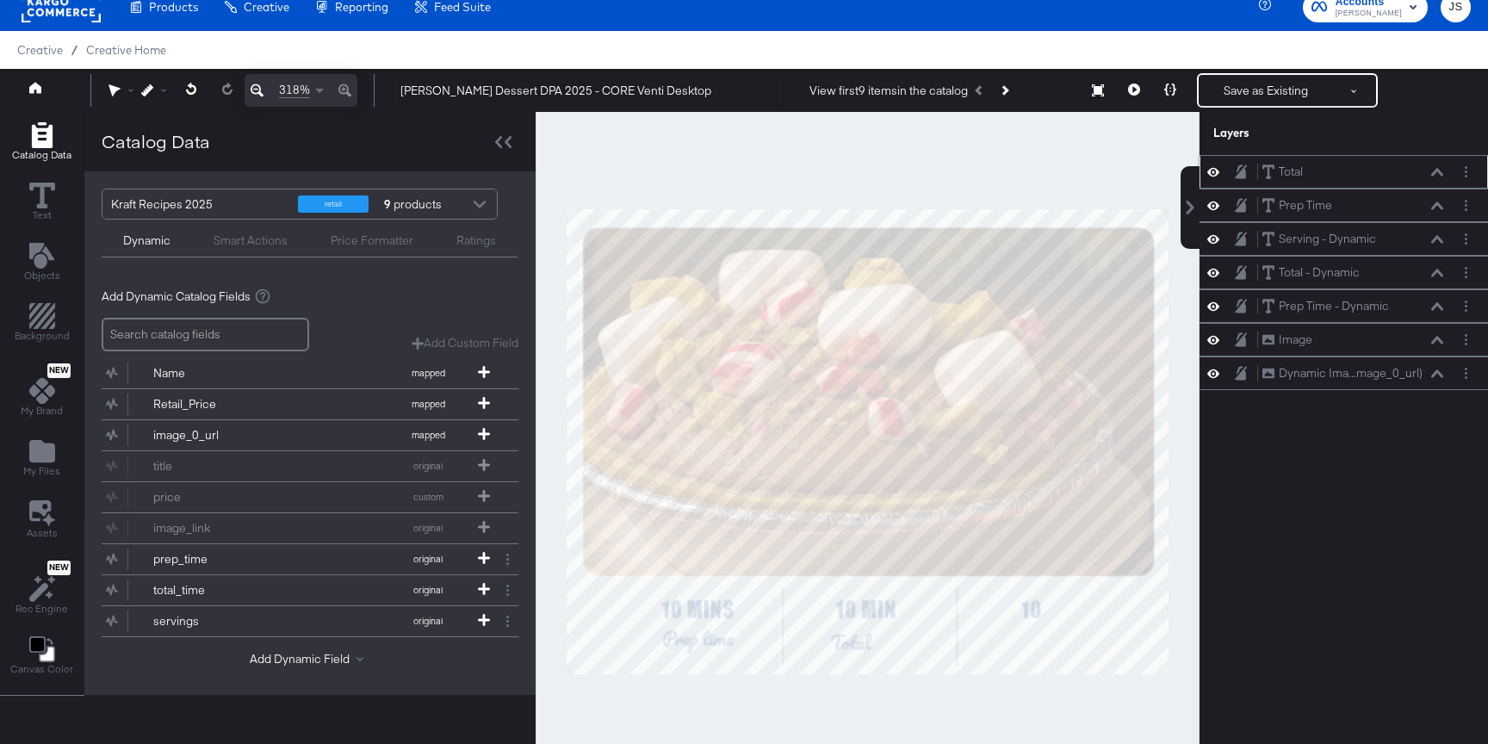
click at [1439, 174] on icon at bounding box center [1437, 172] width 12 height 9
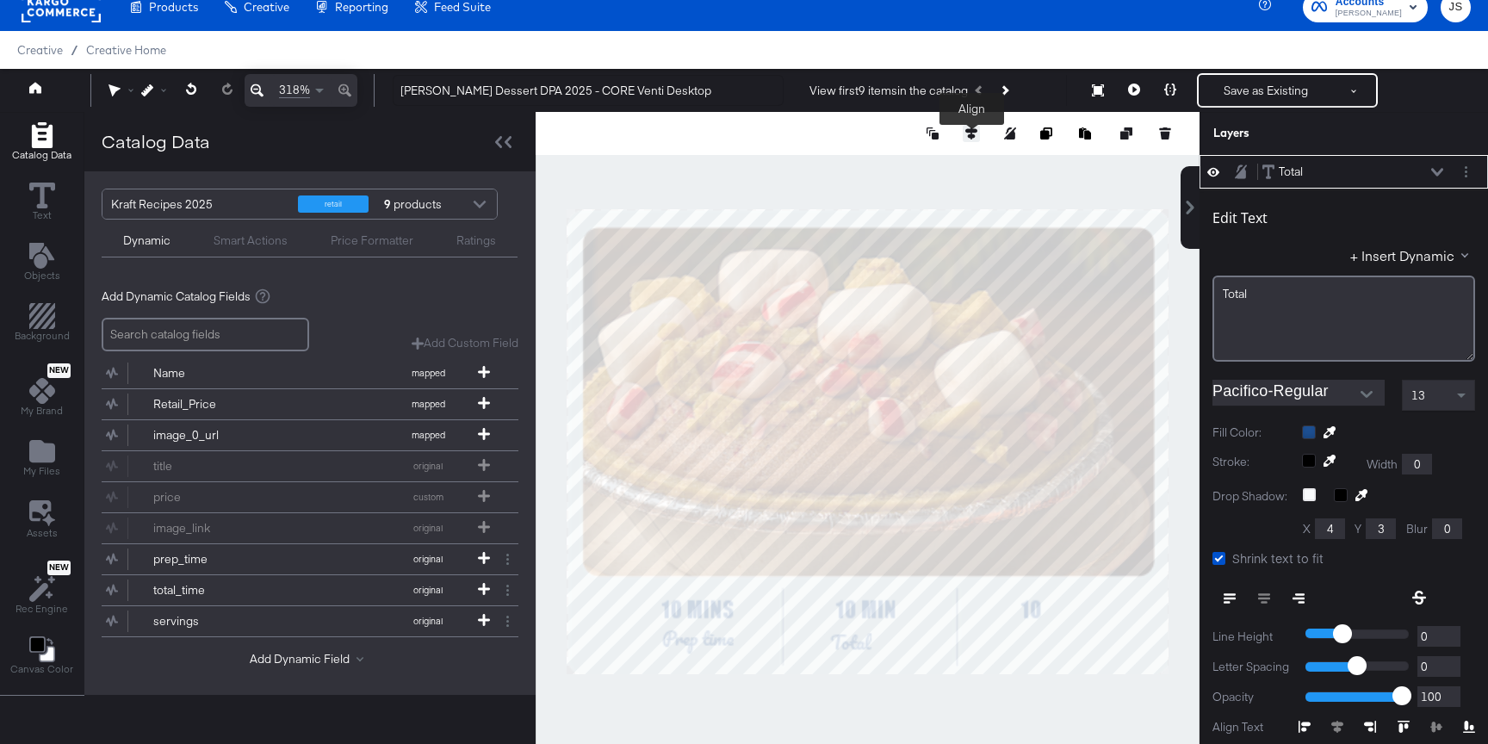
click at [974, 126] on button at bounding box center [971, 133] width 17 height 17
click at [841, 170] on icon at bounding box center [844, 165] width 12 height 12
type input "192"
type input "304"
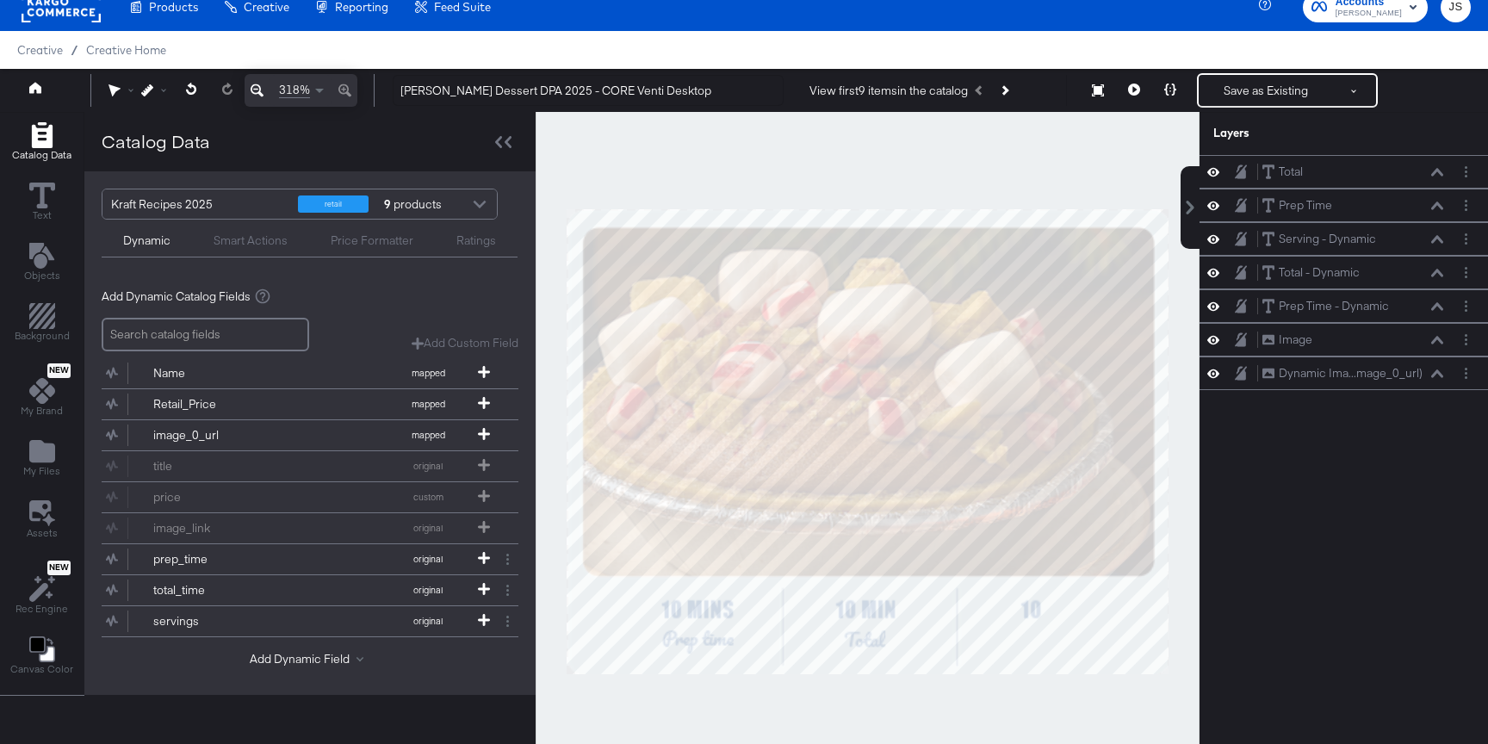
click at [786, 698] on div at bounding box center [868, 441] width 664 height 659
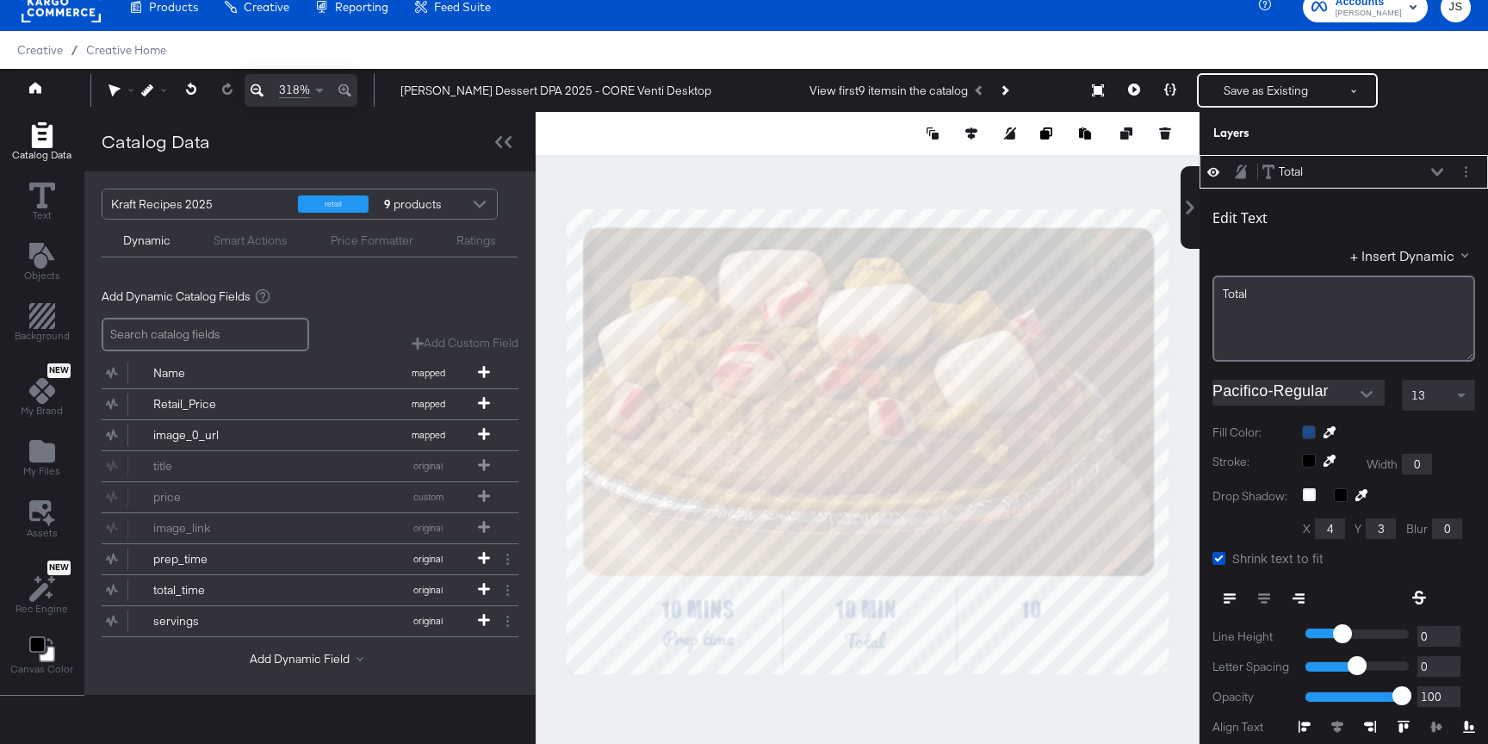
type input "304"
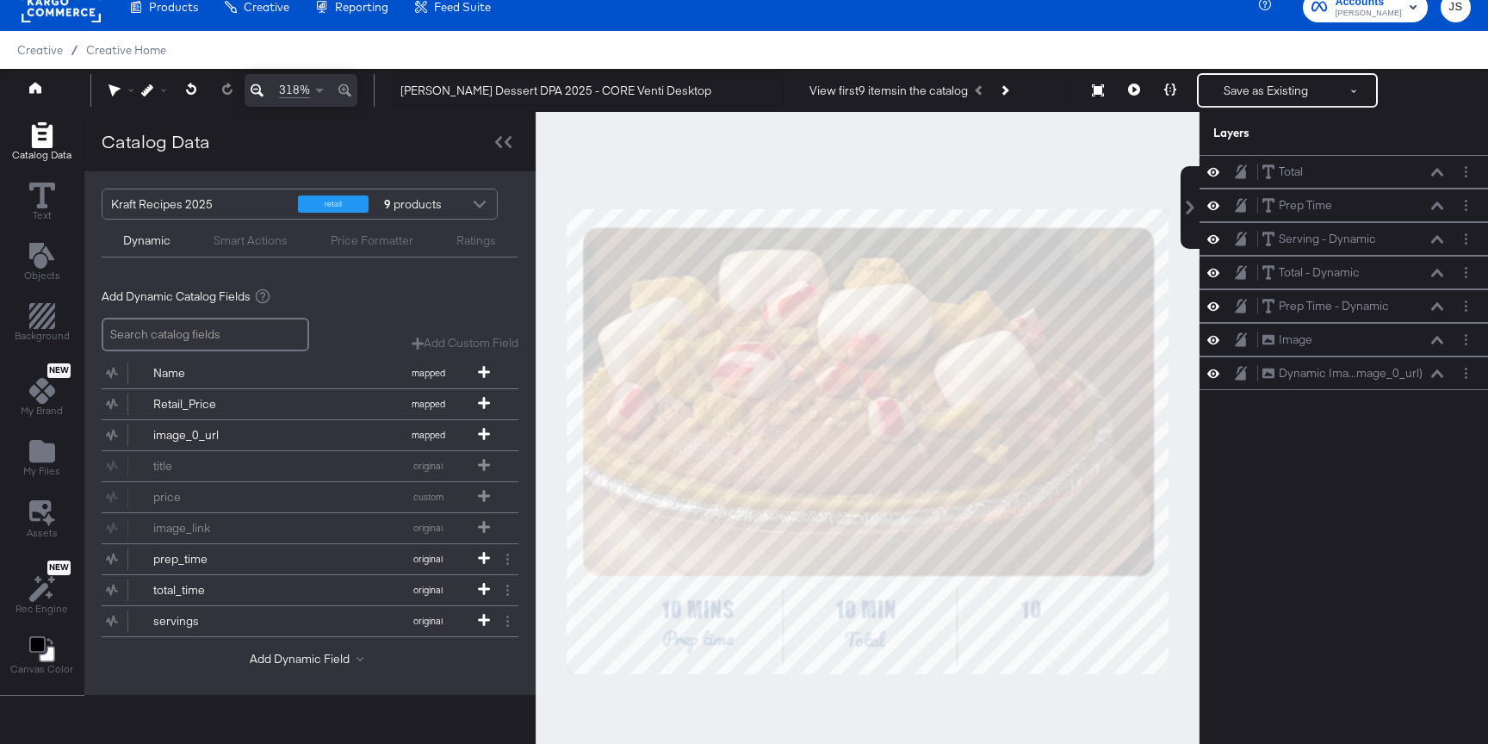
click at [838, 713] on div at bounding box center [868, 441] width 664 height 659
click at [1465, 169] on icon "Layer Options" at bounding box center [1465, 171] width 3 height 11
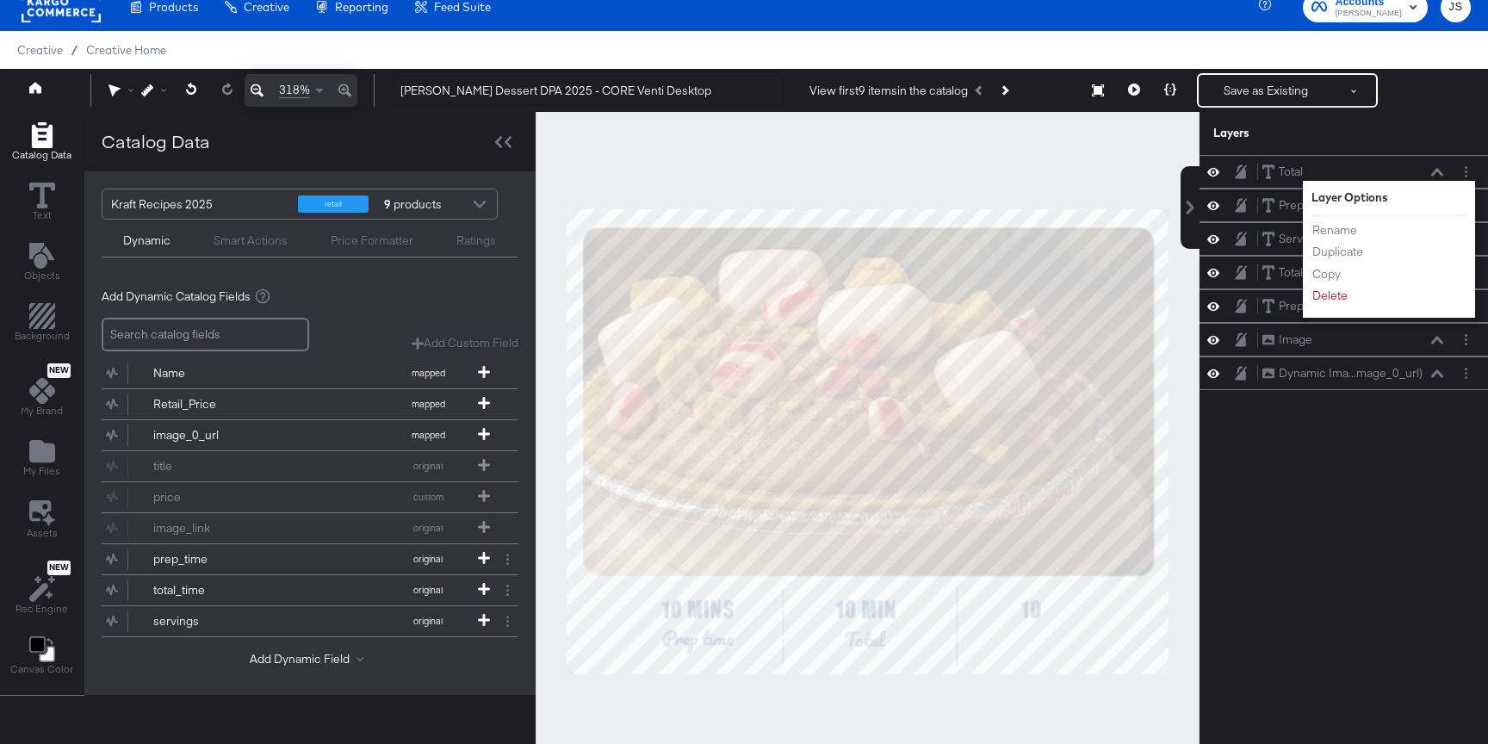
click at [1347, 242] on ul "Rename Duplicate Copy Delete" at bounding box center [1358, 263] width 95 height 84
click at [1347, 247] on button "Duplicate" at bounding box center [1337, 252] width 53 height 18
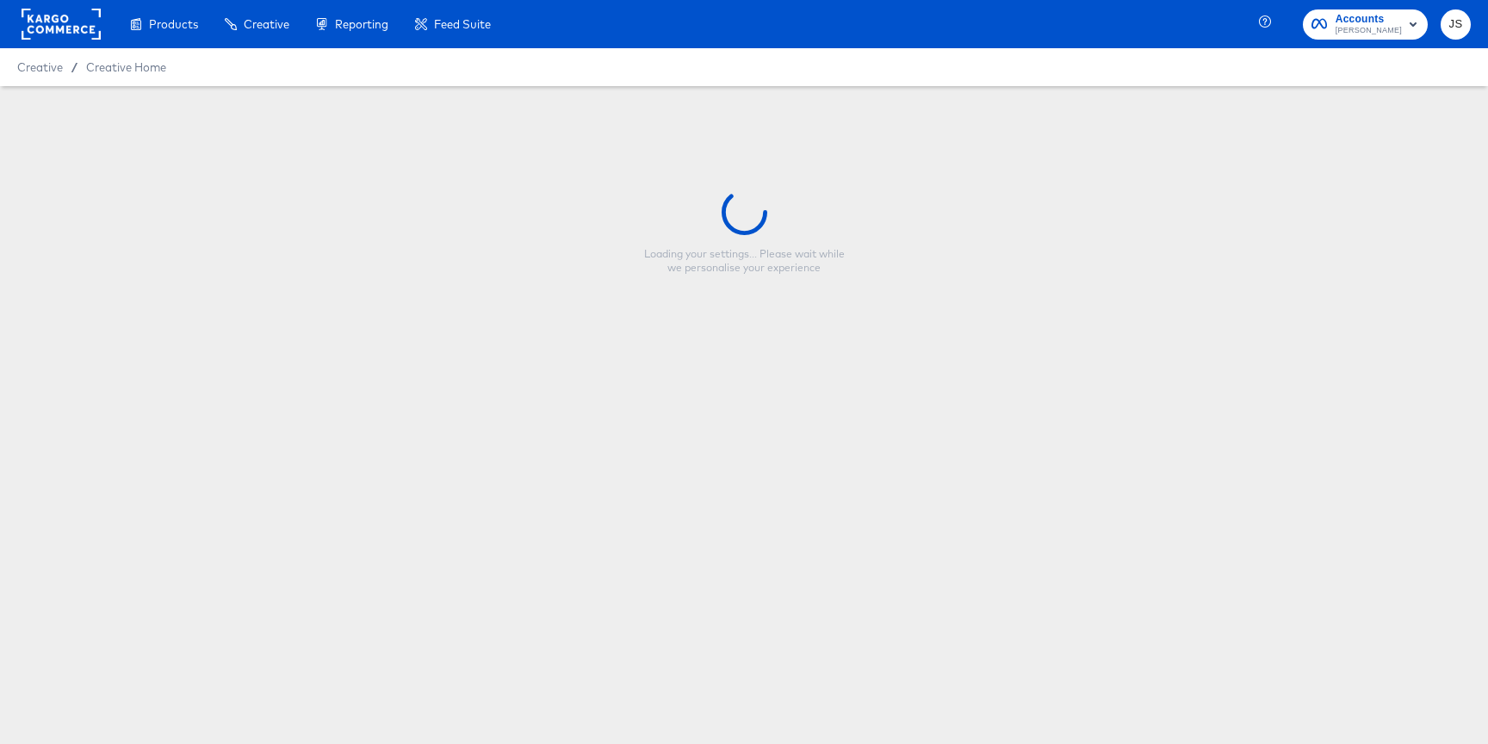
type input "Kraft Heinz Dessert DPA 2025 - CORE Venti Mobile"
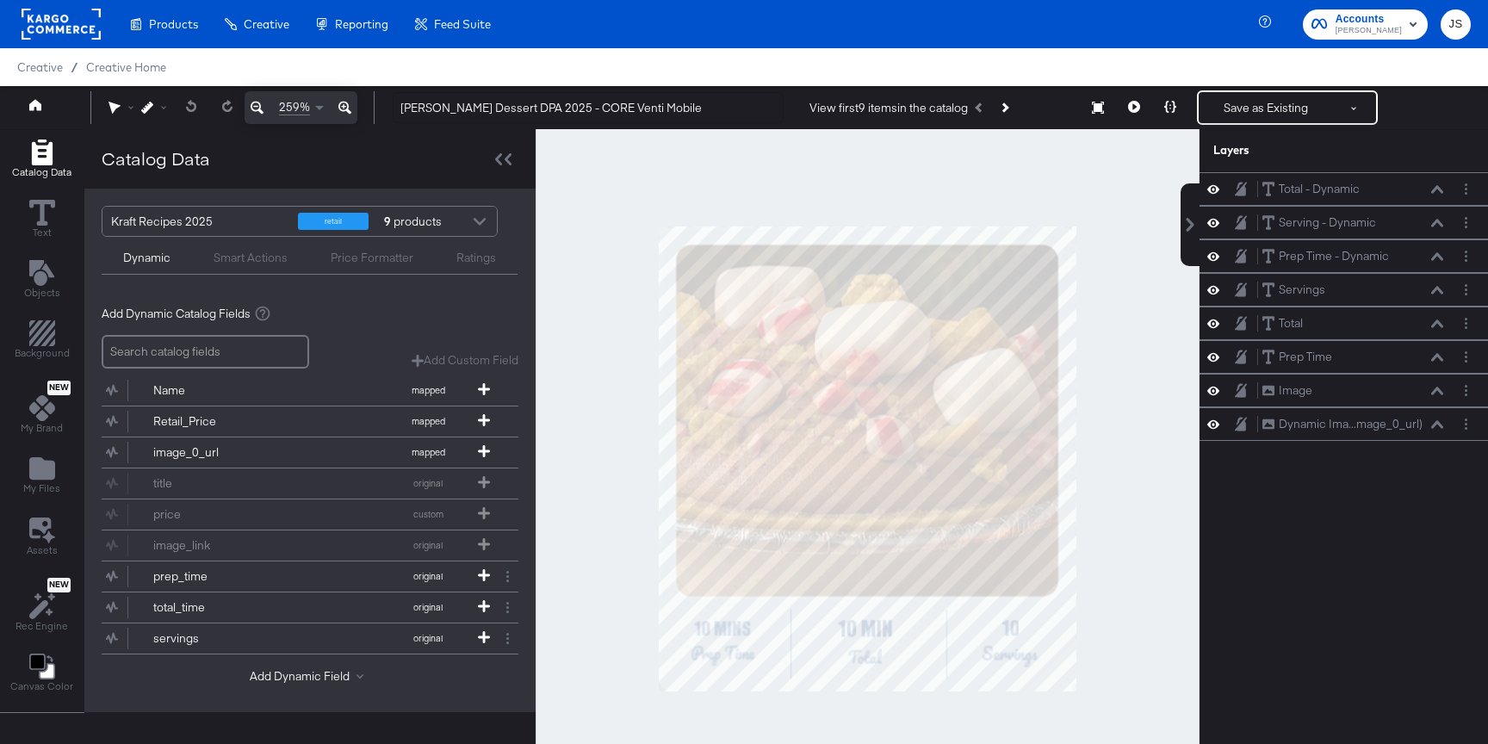
click at [1109, 585] on div at bounding box center [868, 458] width 664 height 659
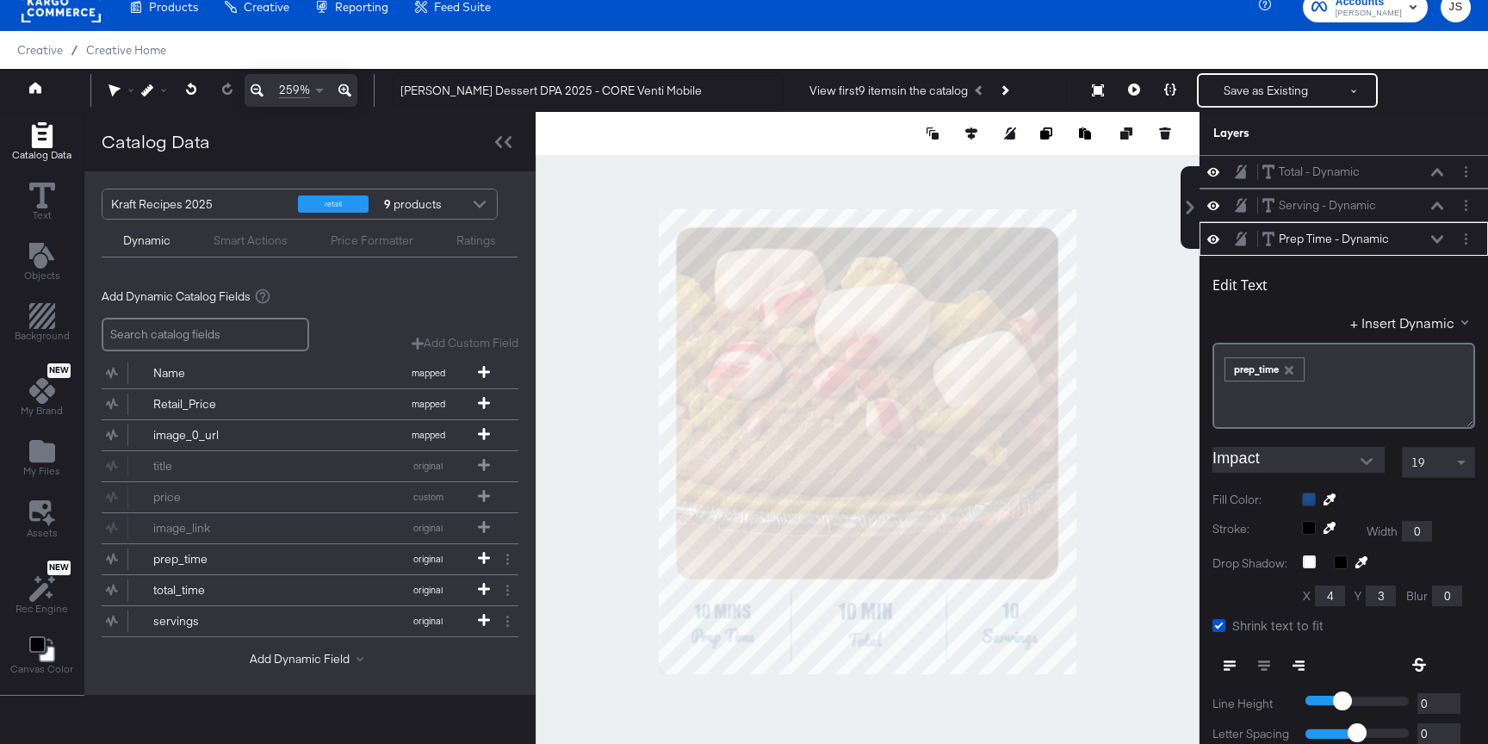
scroll to position [67, 0]
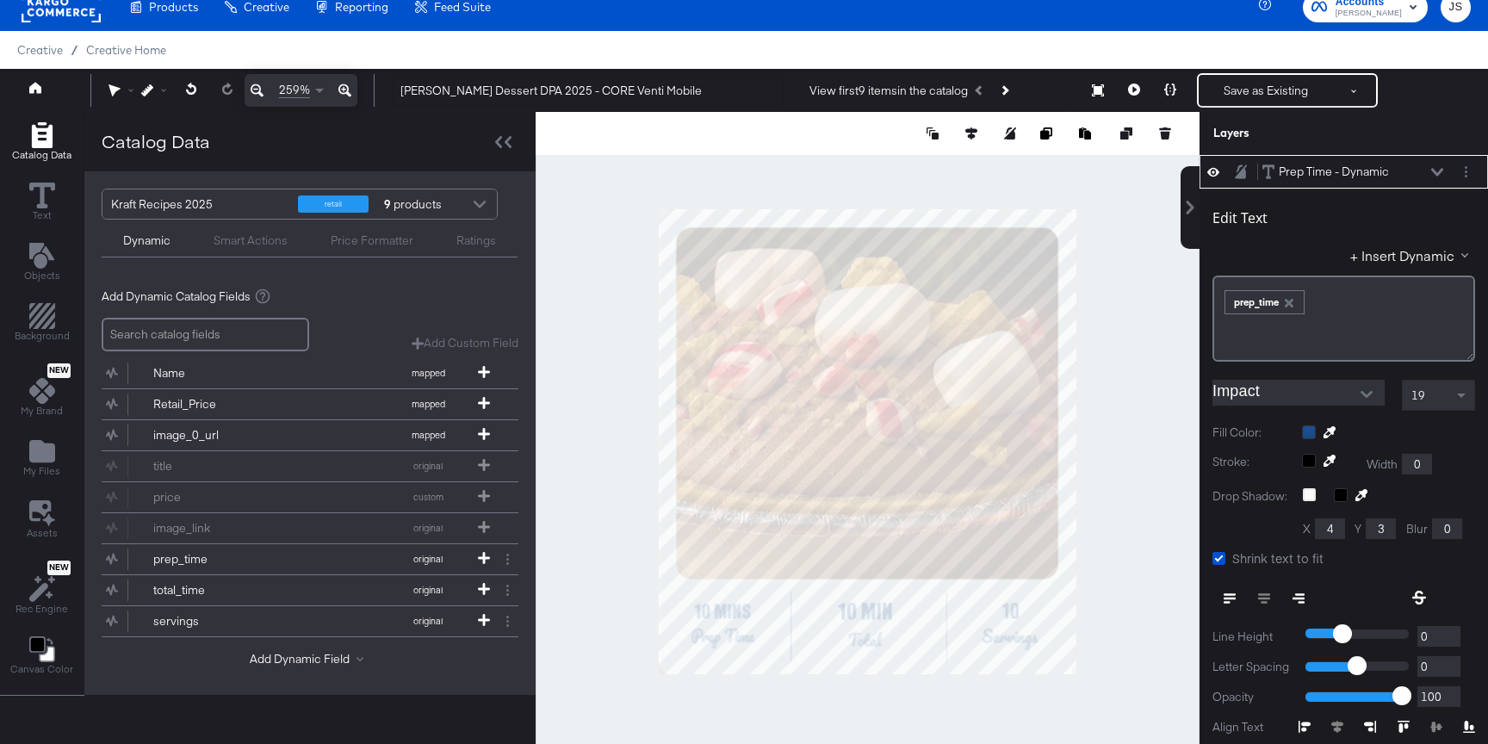
click at [1121, 577] on div at bounding box center [868, 441] width 664 height 659
type input "66"
type input "27"
click at [608, 594] on div at bounding box center [868, 441] width 664 height 659
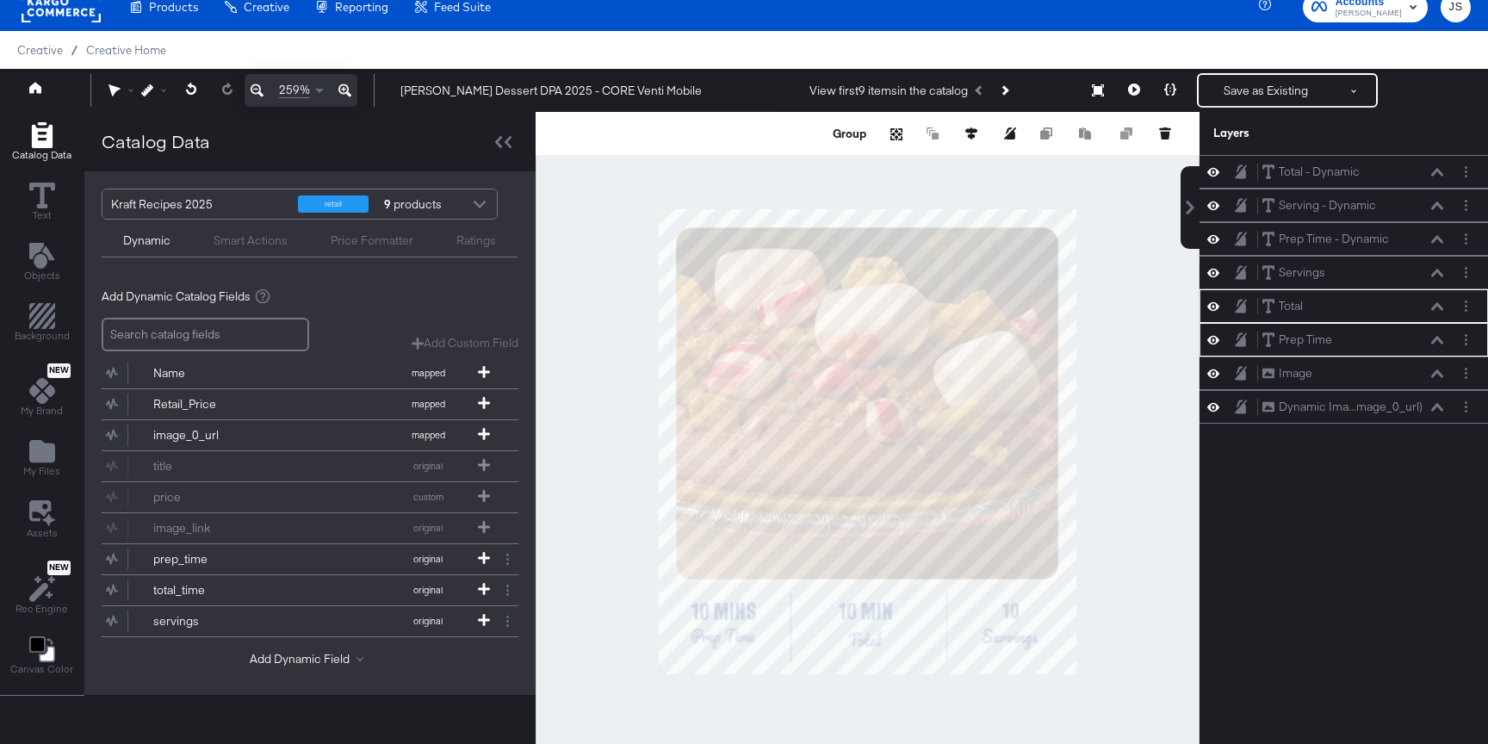
click at [588, 626] on div at bounding box center [868, 441] width 664 height 659
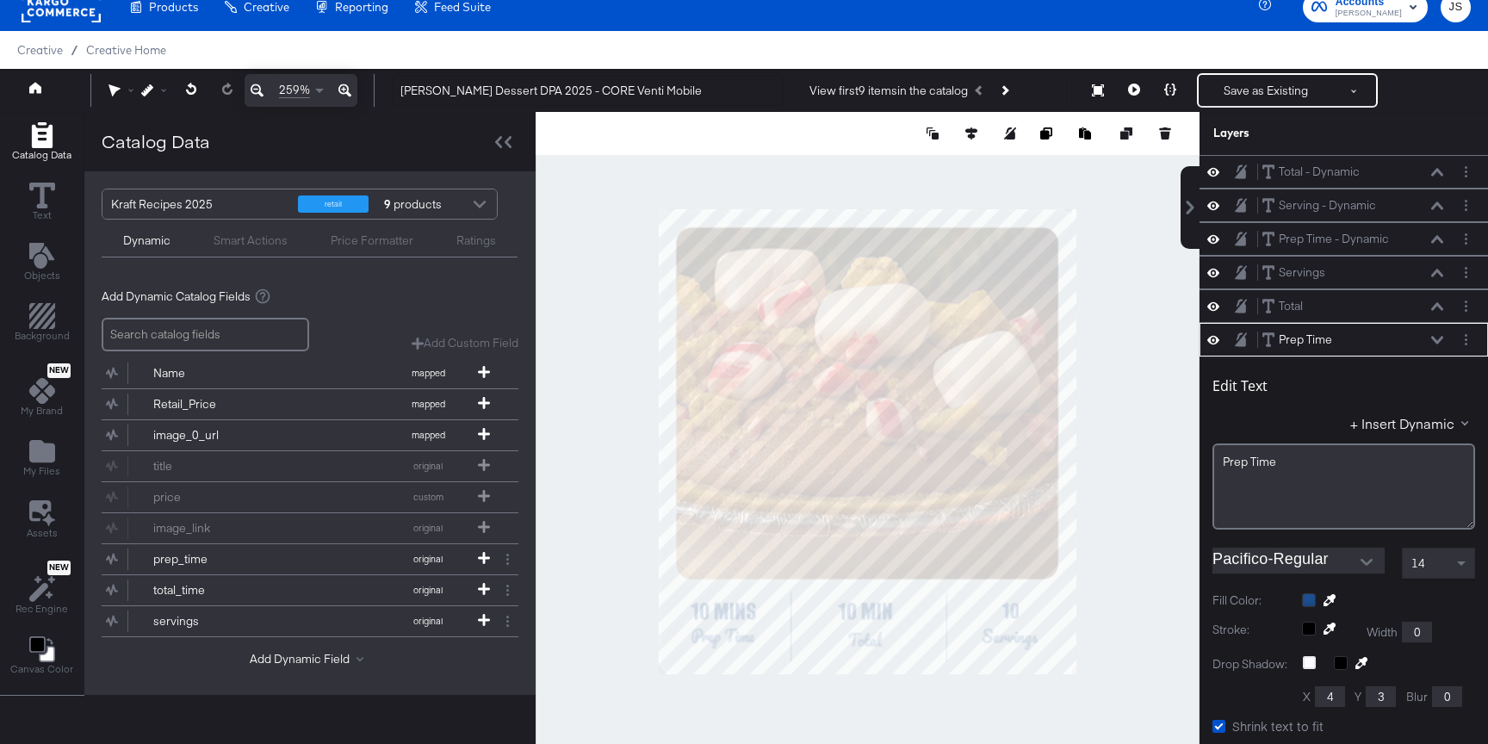
scroll to position [168, 0]
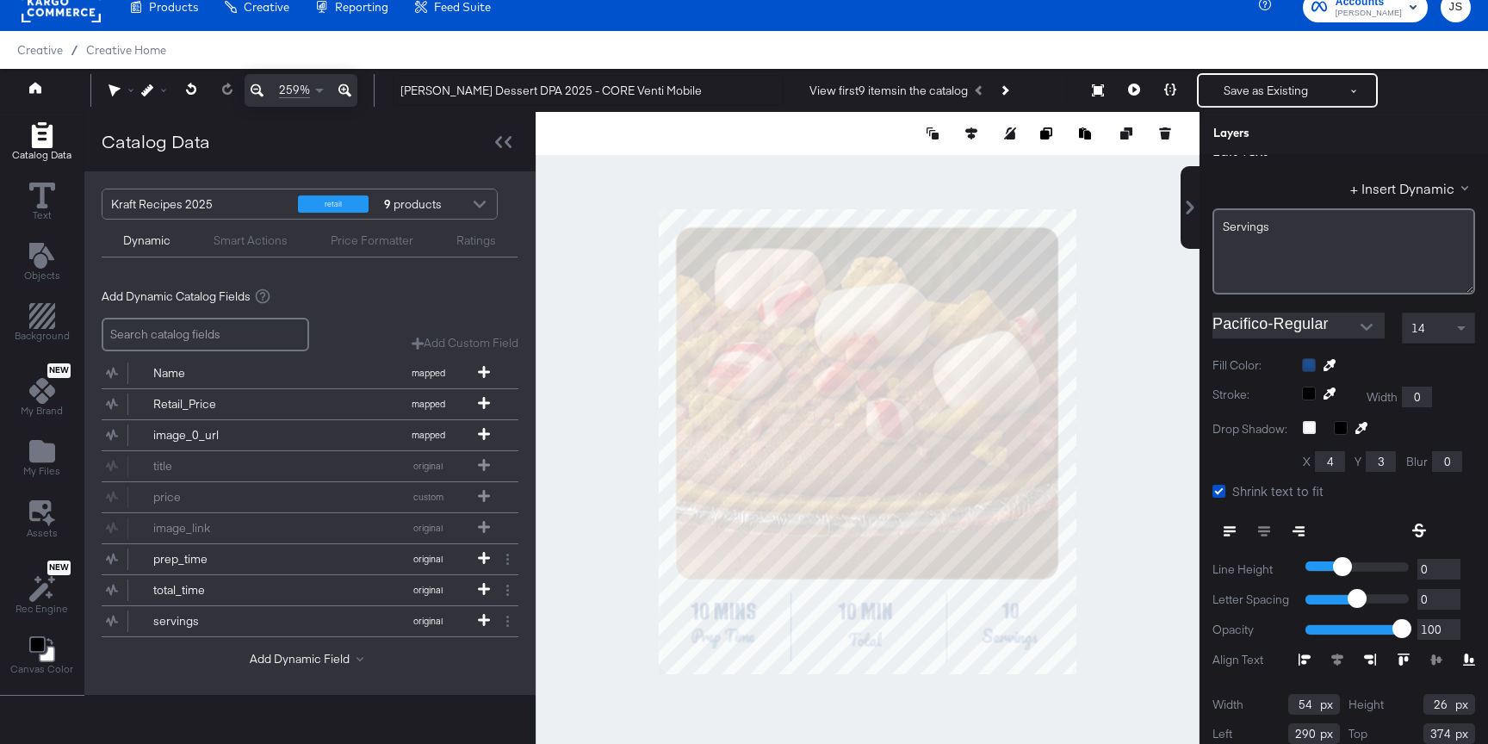
click at [1167, 577] on div at bounding box center [868, 441] width 664 height 659
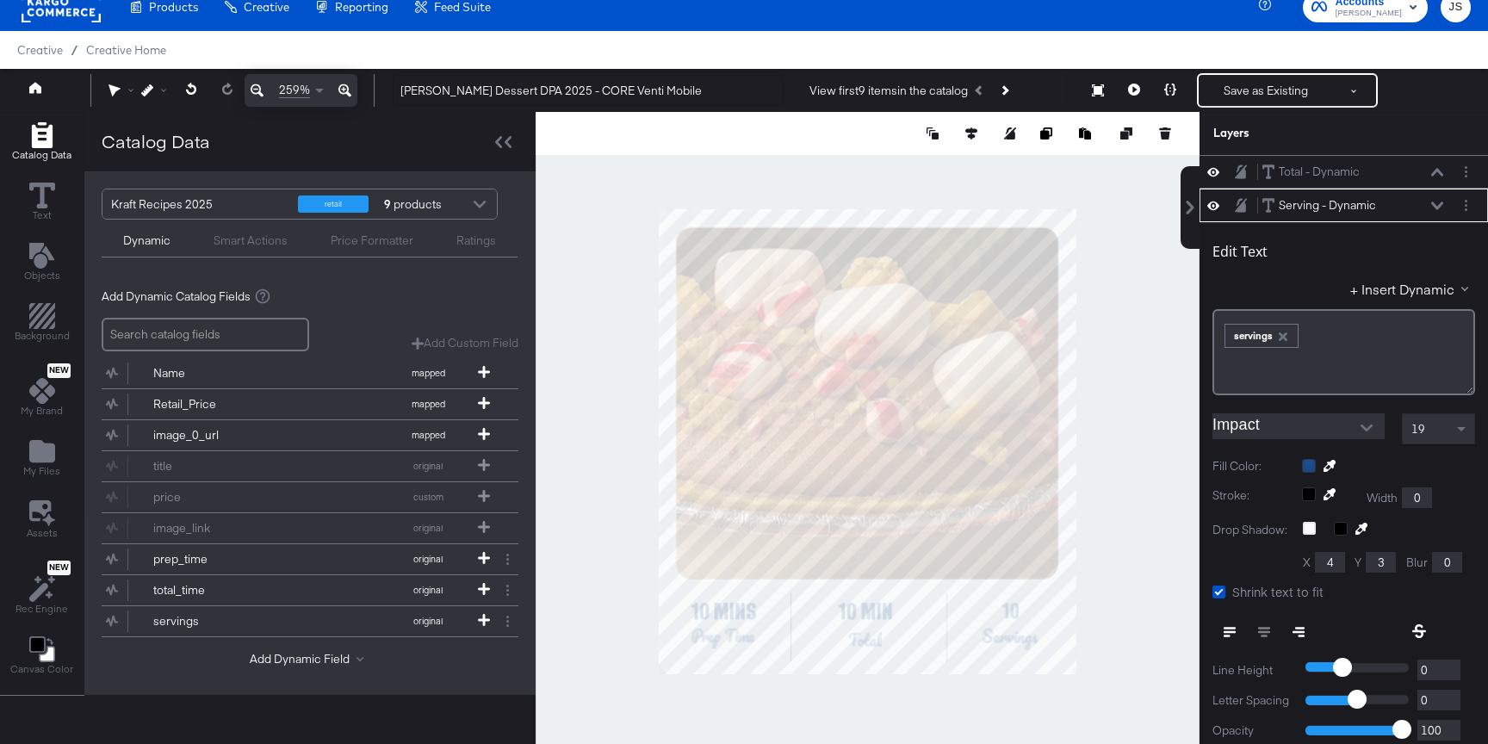
scroll to position [34, 0]
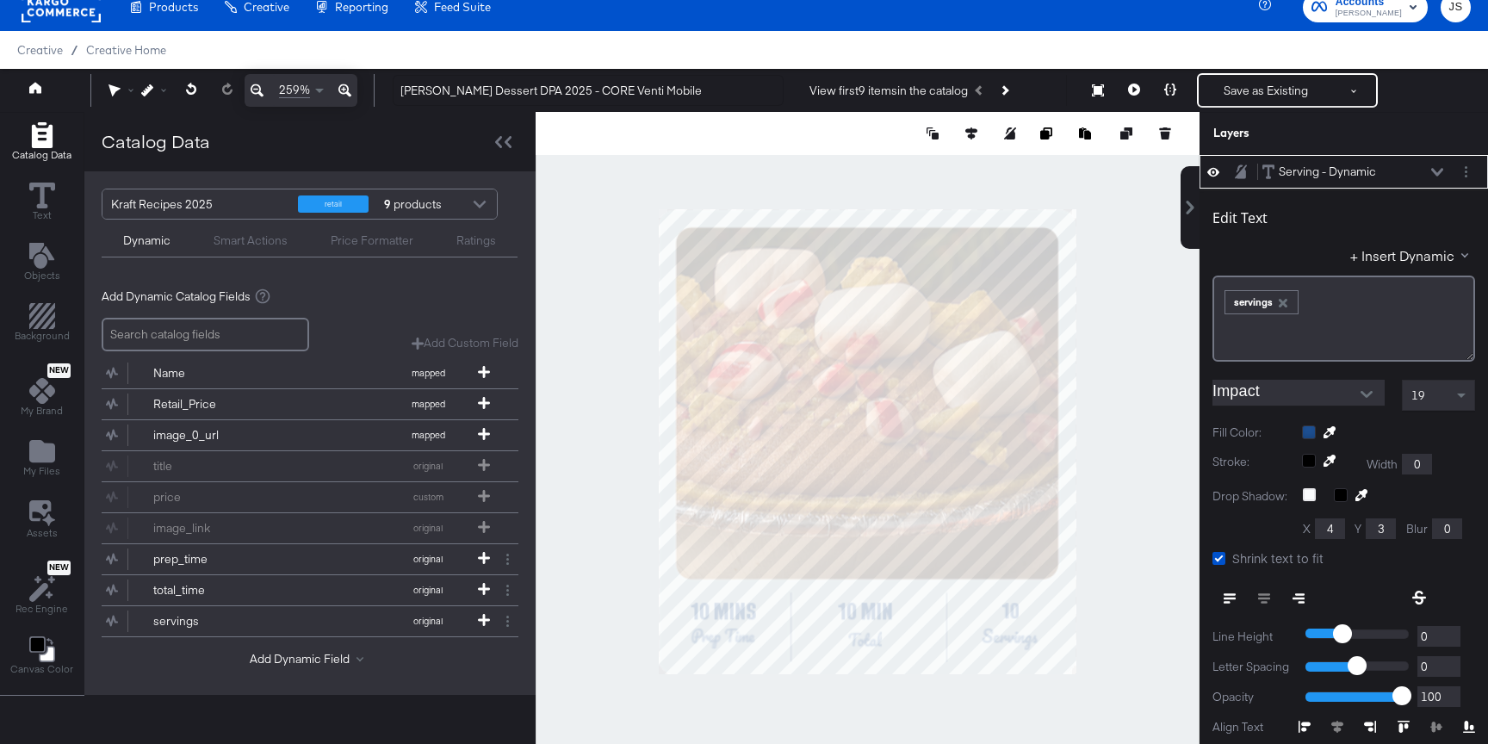
type input "36"
type input "24"
type input "350"
type input "298"
click at [1118, 596] on div at bounding box center [868, 441] width 664 height 659
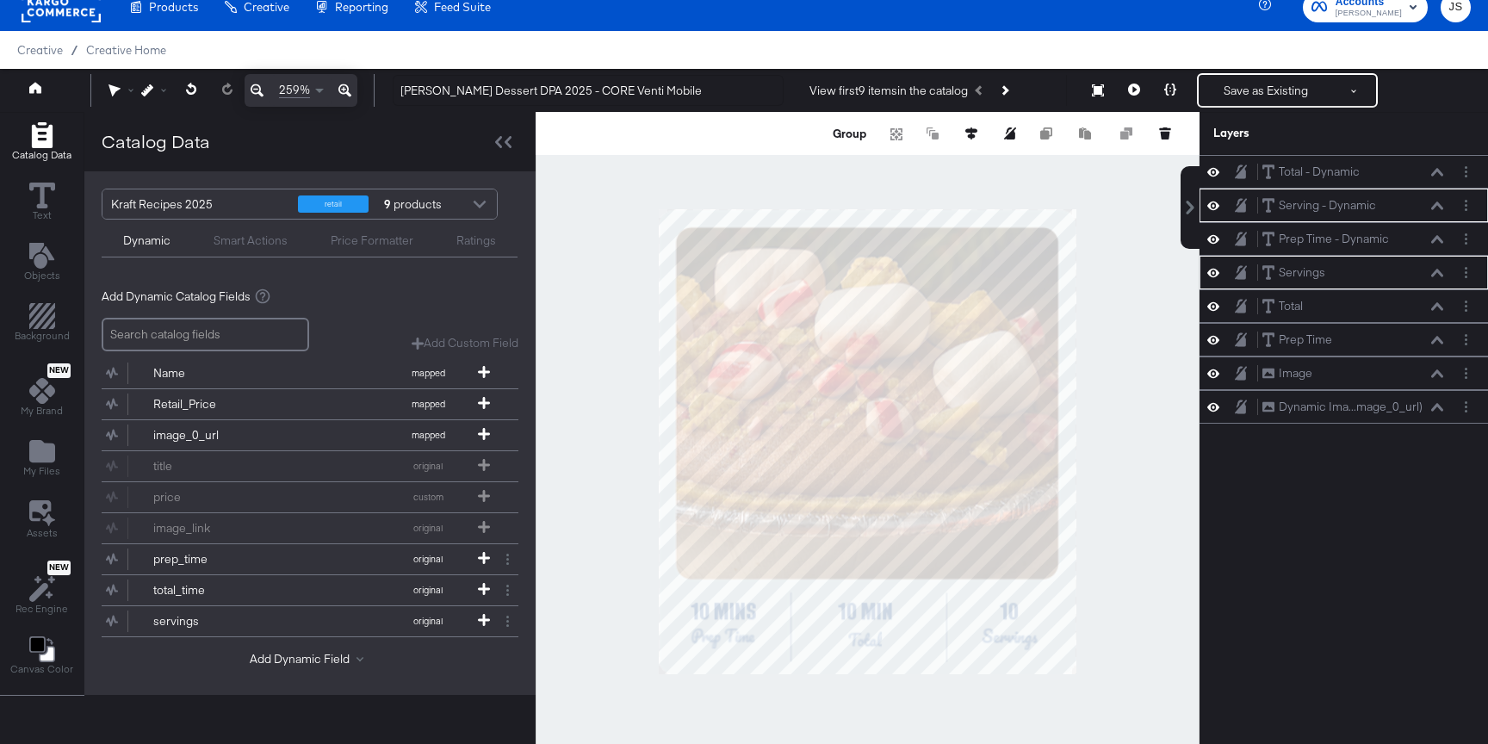
scroll to position [0, 0]
click at [1115, 588] on div at bounding box center [868, 441] width 664 height 659
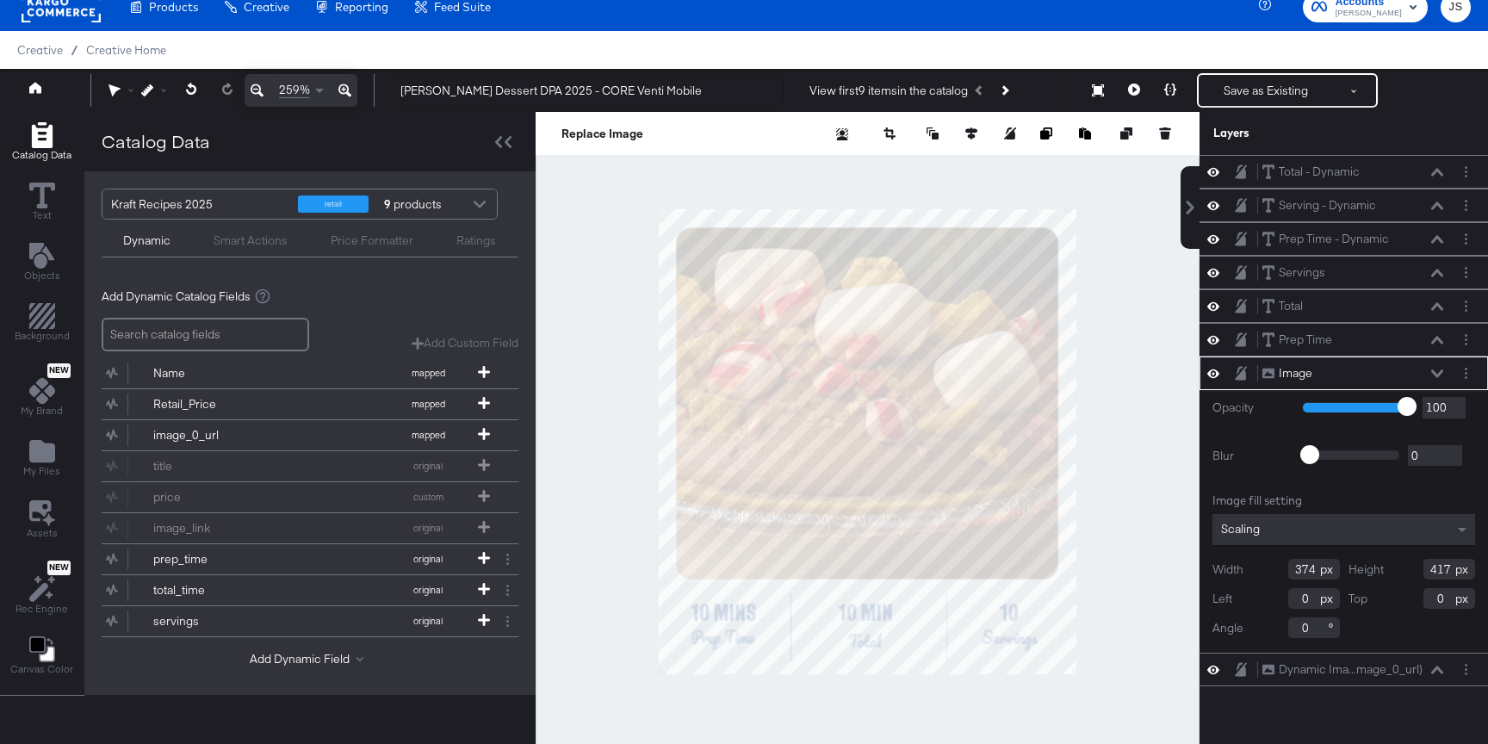
click at [1161, 299] on div at bounding box center [868, 441] width 664 height 659
type input "-1"
click at [1131, 402] on div at bounding box center [868, 441] width 664 height 659
click at [1123, 412] on div at bounding box center [868, 441] width 664 height 659
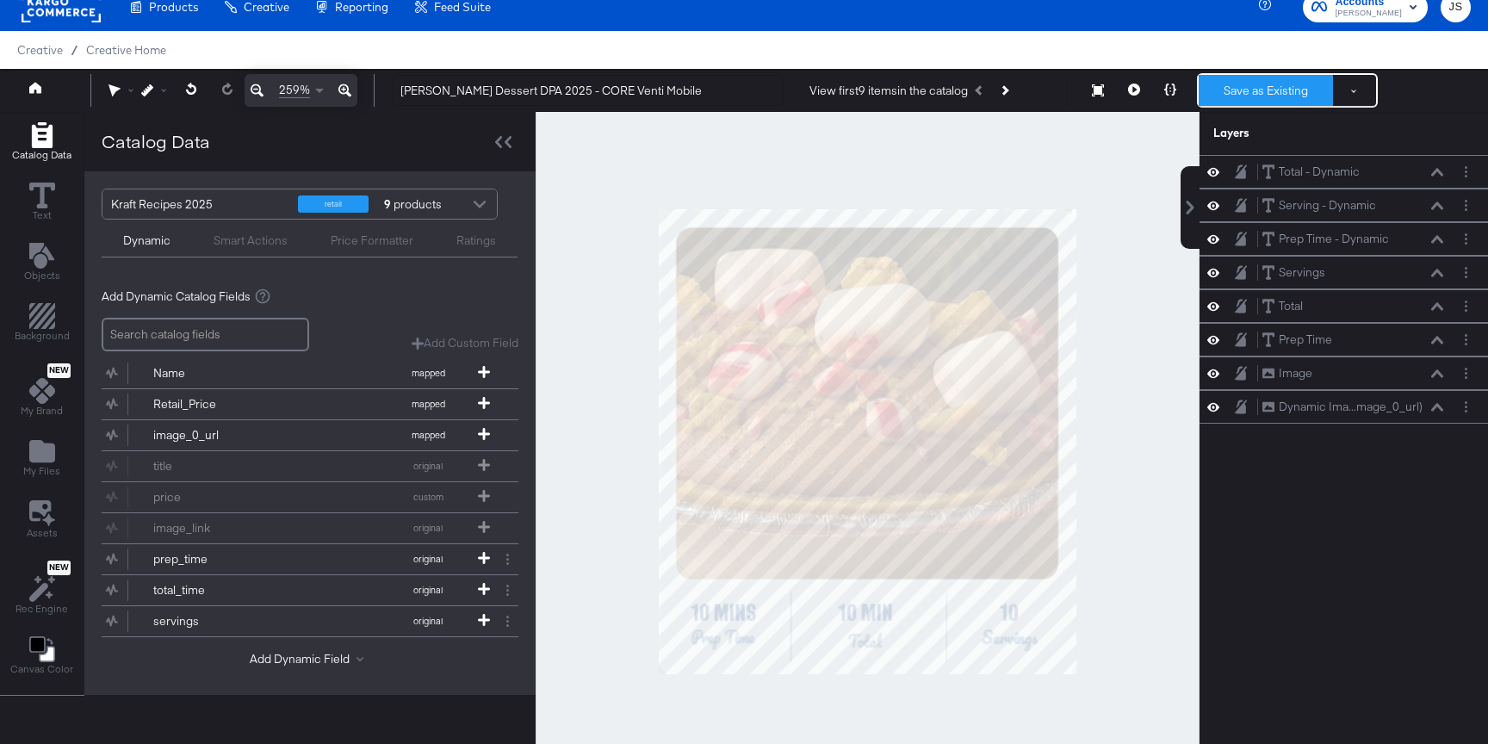
click at [1269, 90] on button "Save as Existing" at bounding box center [1265, 90] width 134 height 31
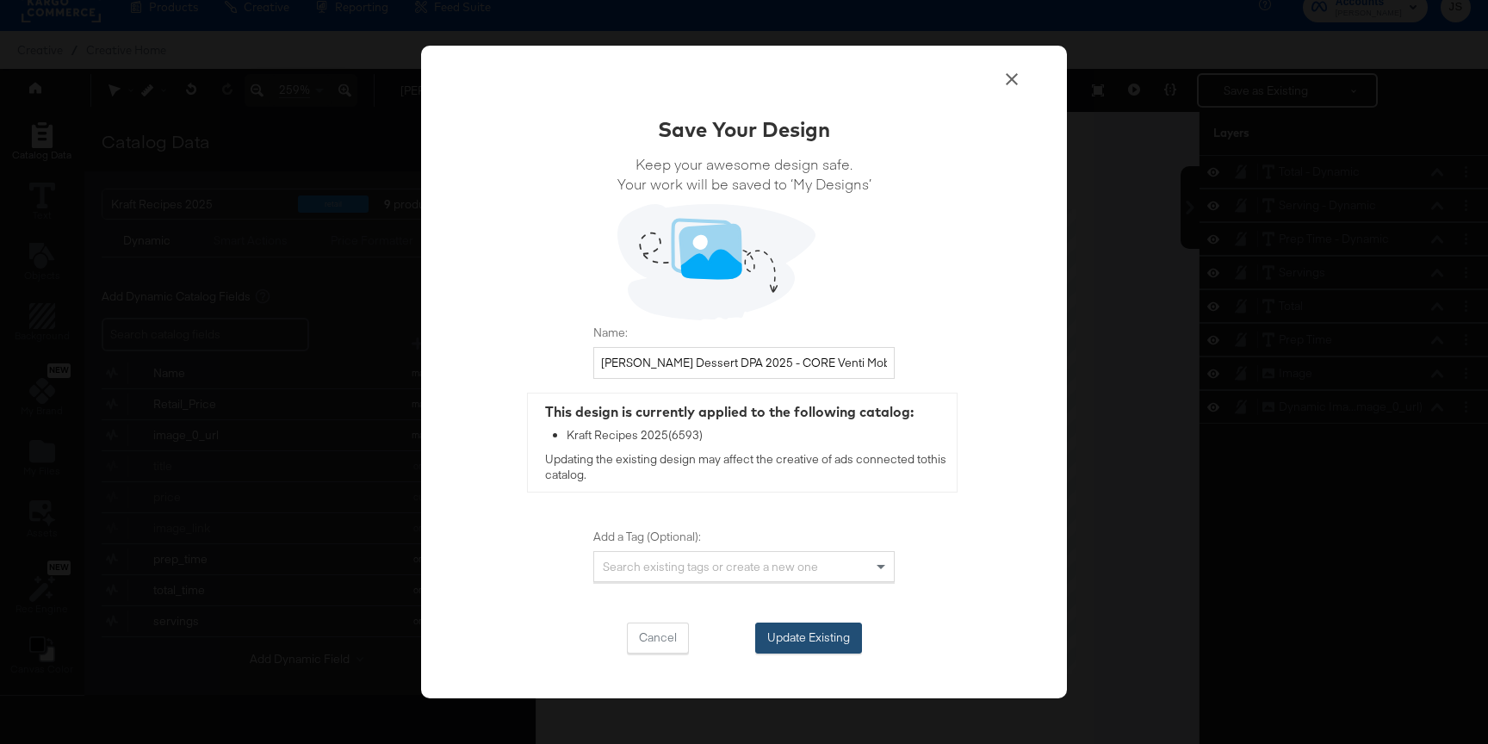
click at [841, 629] on button "Update Existing" at bounding box center [808, 637] width 107 height 31
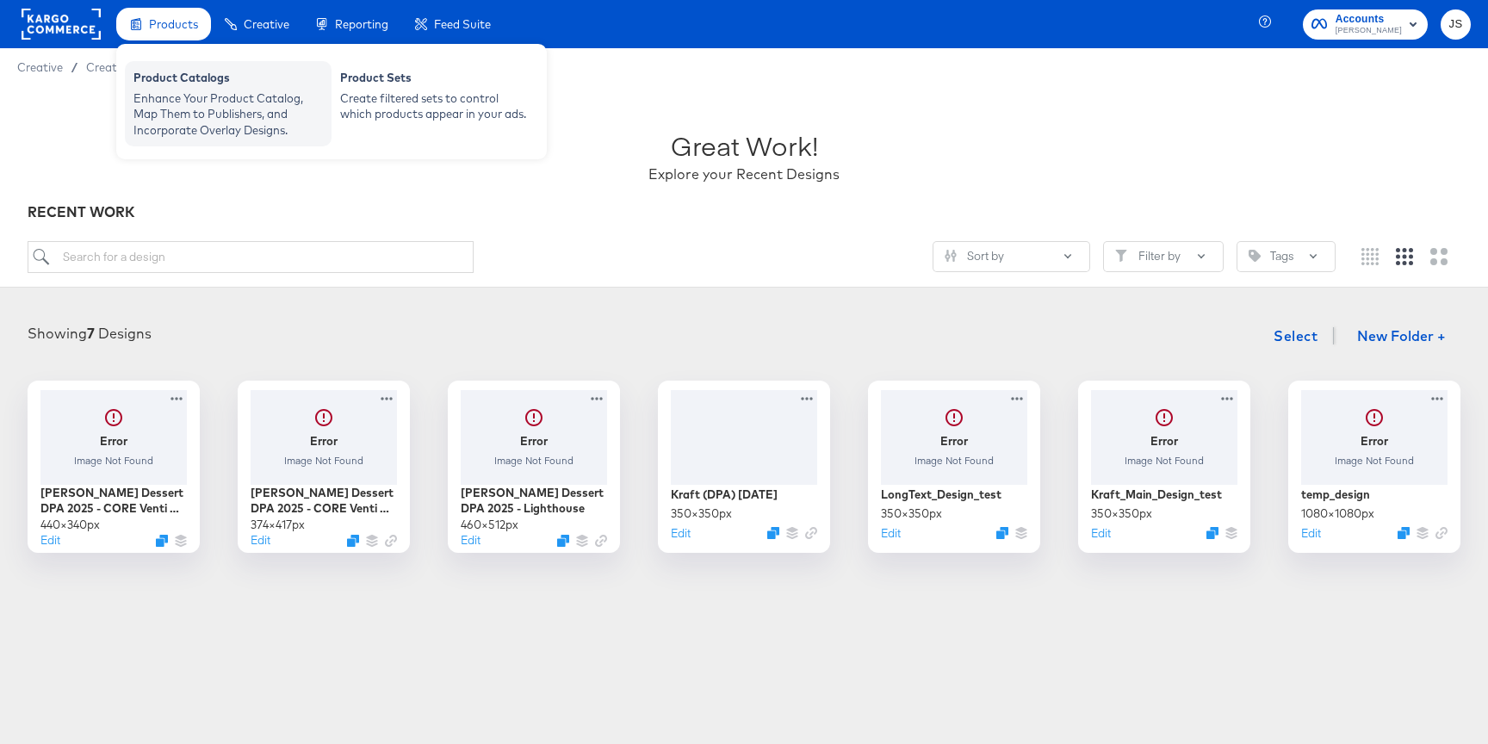
click at [195, 90] on div "Enhance Your Product Catalog, Map Them to Publishers, and Incorporate Overlay D…" at bounding box center [227, 114] width 189 height 48
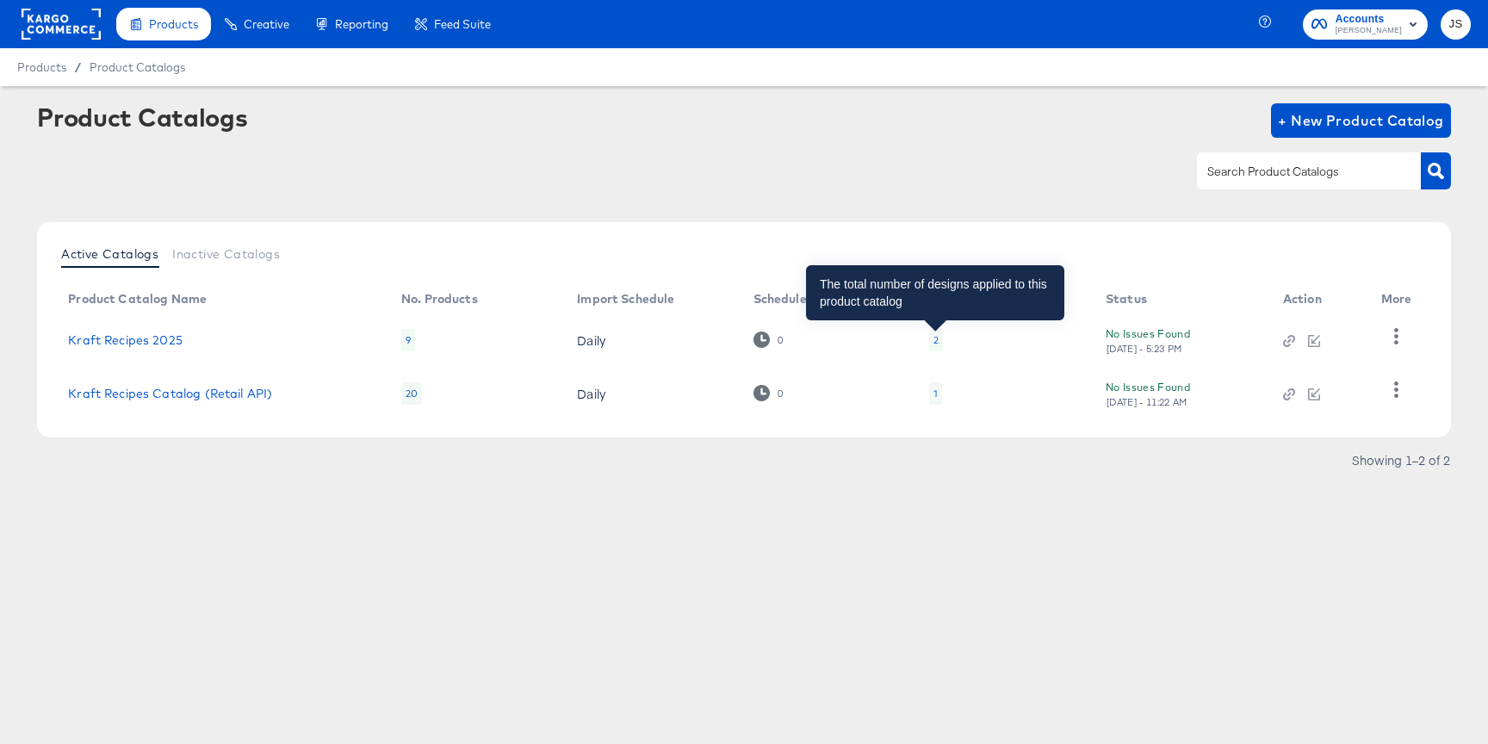
click at [933, 336] on div "2" at bounding box center [935, 340] width 5 height 14
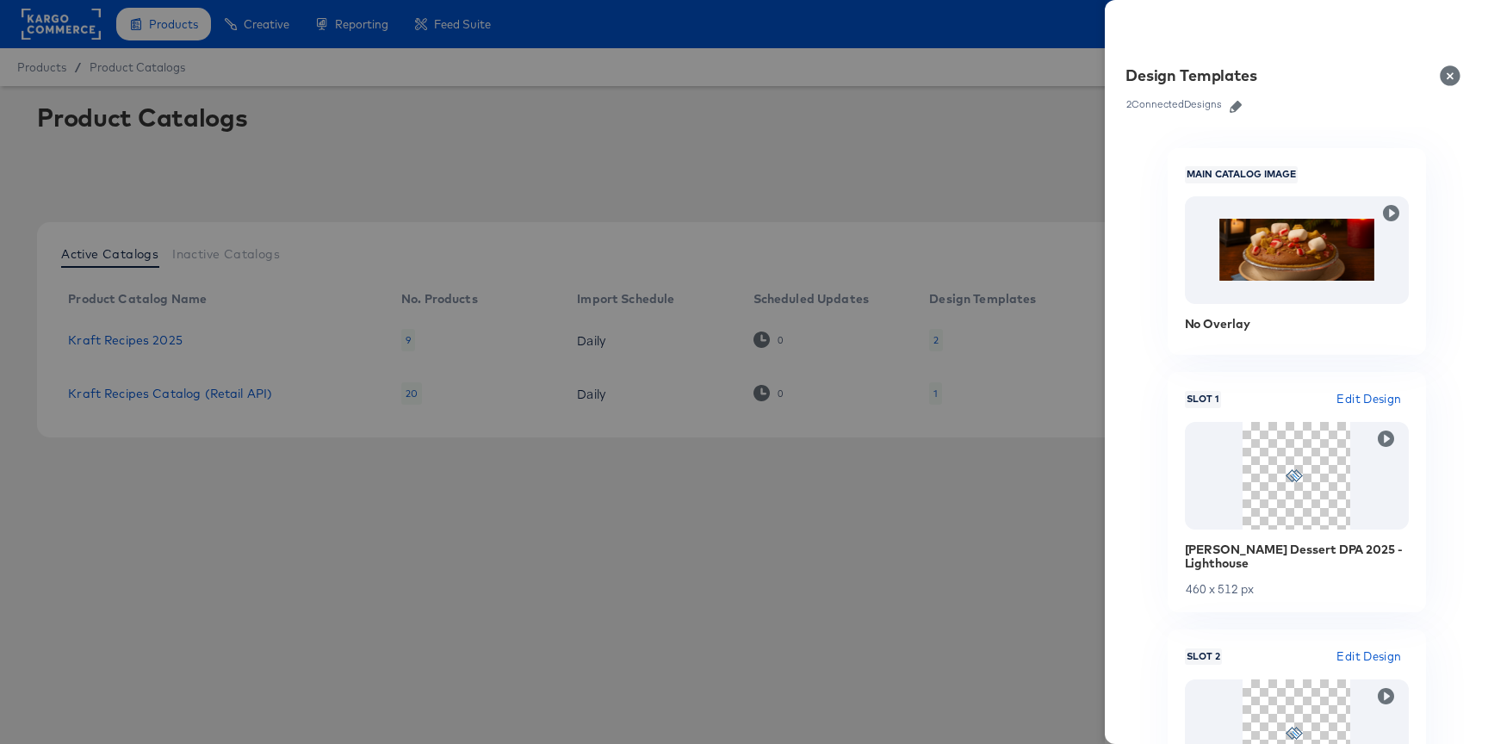
click at [1233, 108] on icon "button" at bounding box center [1235, 107] width 12 height 12
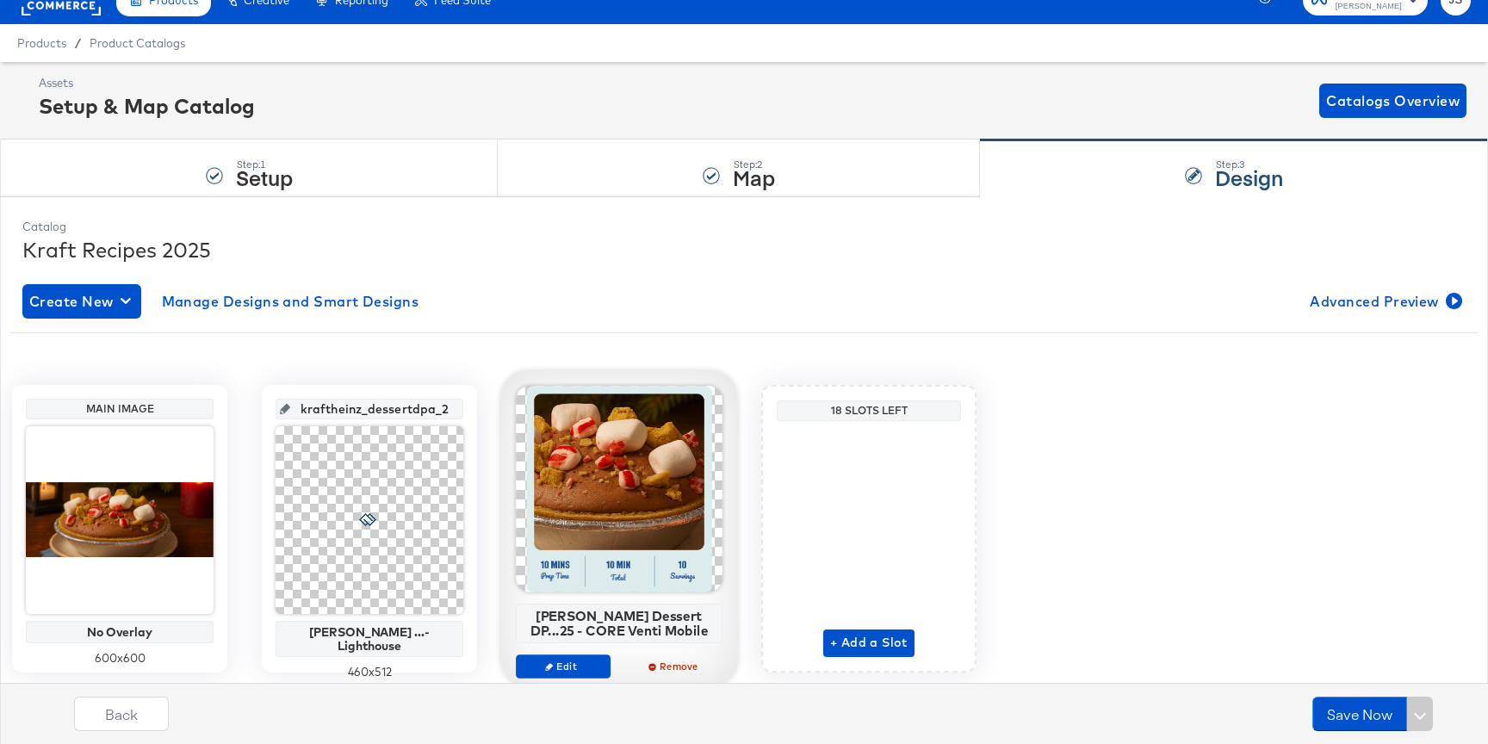
scroll to position [28, 0]
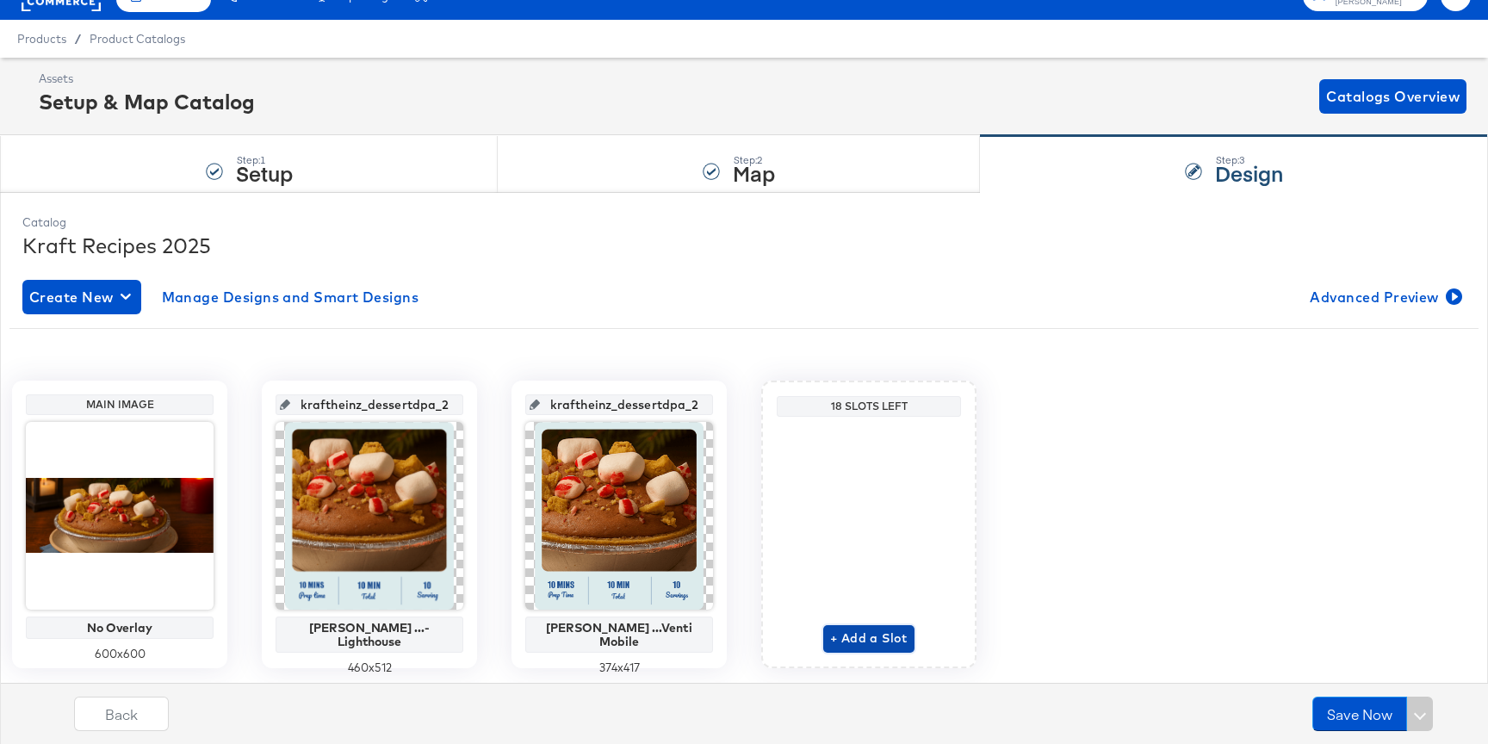
click at [851, 635] on span "+ Add a Slot" at bounding box center [868, 639] width 77 height 22
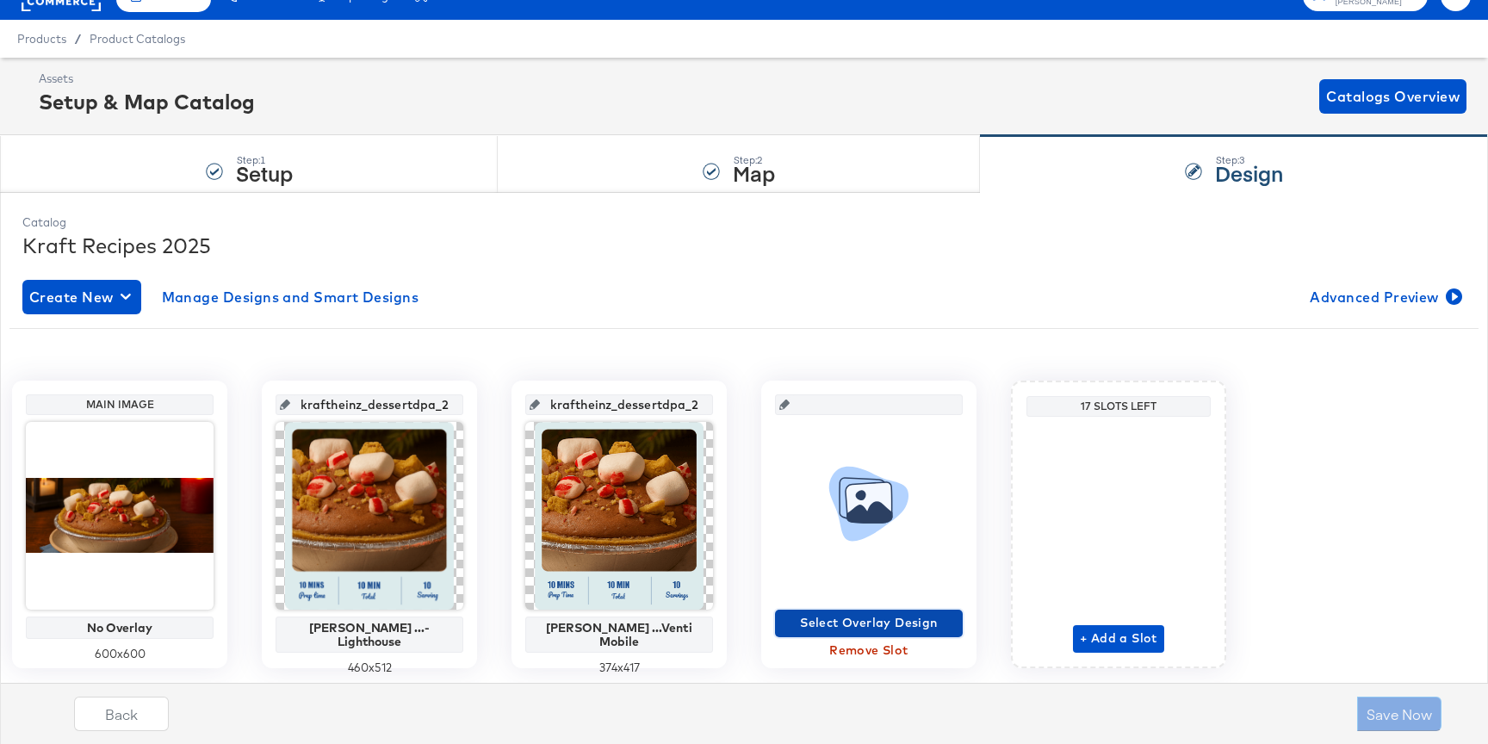
click at [857, 622] on span "Select Overlay Design" at bounding box center [869, 623] width 174 height 22
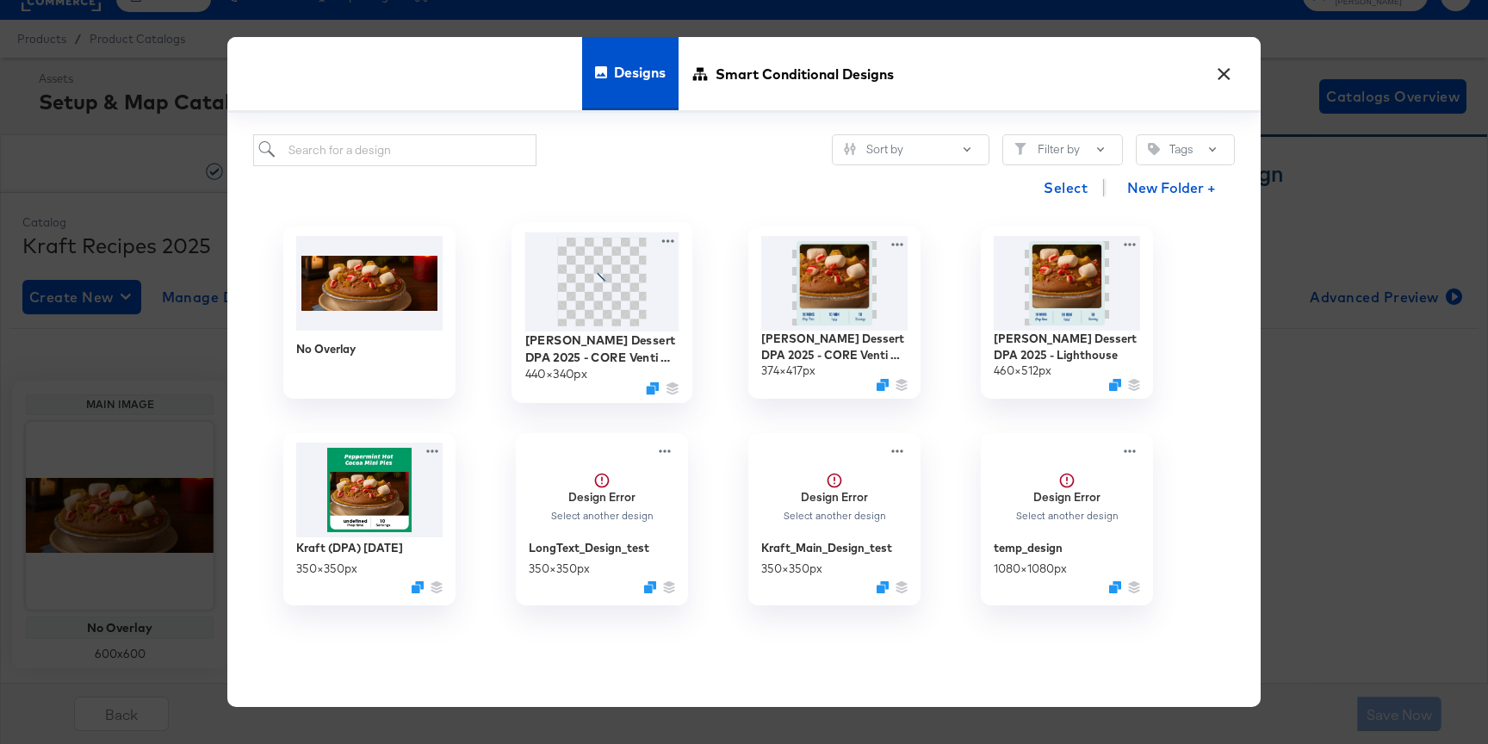
click at [627, 302] on span at bounding box center [602, 282] width 89 height 89
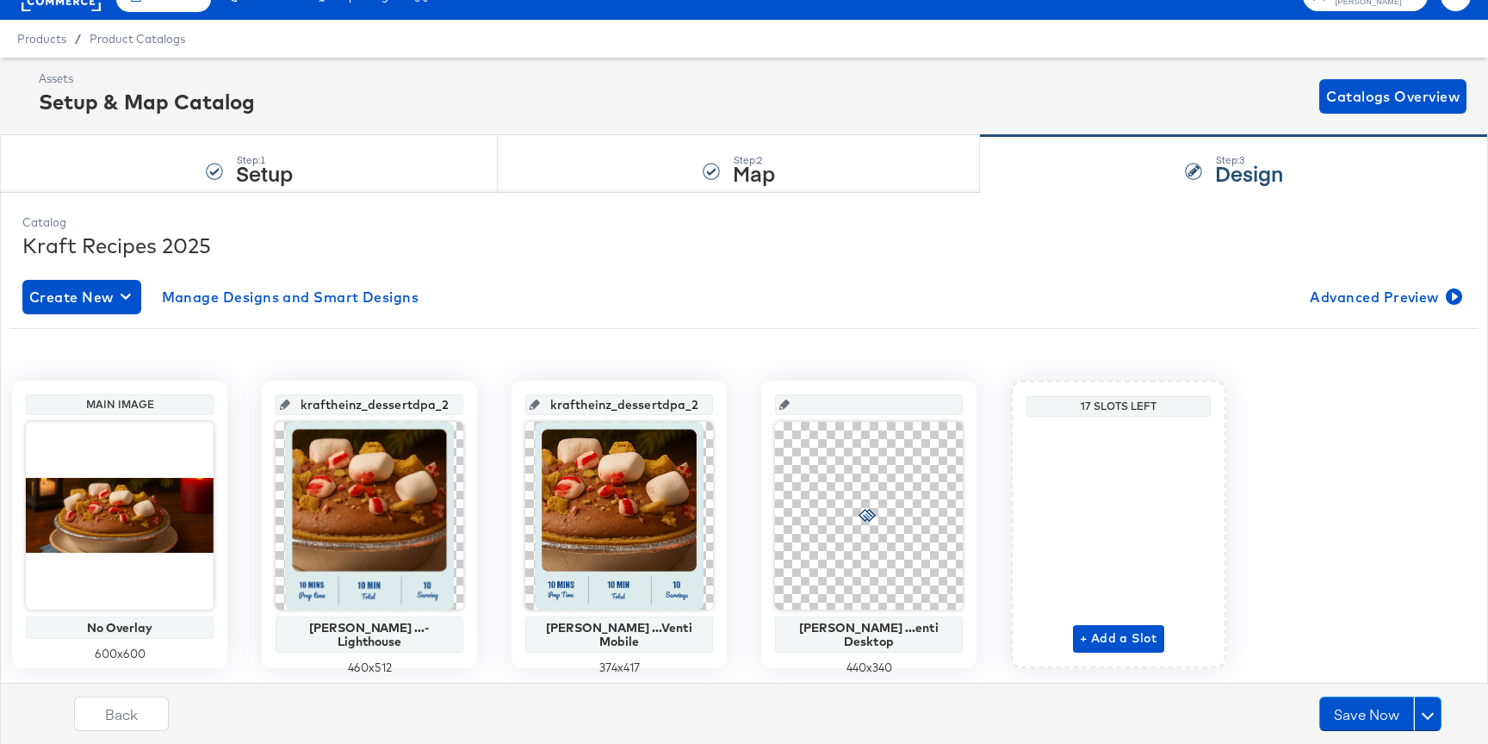
click at [644, 403] on input "kraftheinz_dessertdpa_2025_coreventimobile" at bounding box center [624, 398] width 169 height 46
click at [844, 408] on input "text" at bounding box center [873, 398] width 169 height 46
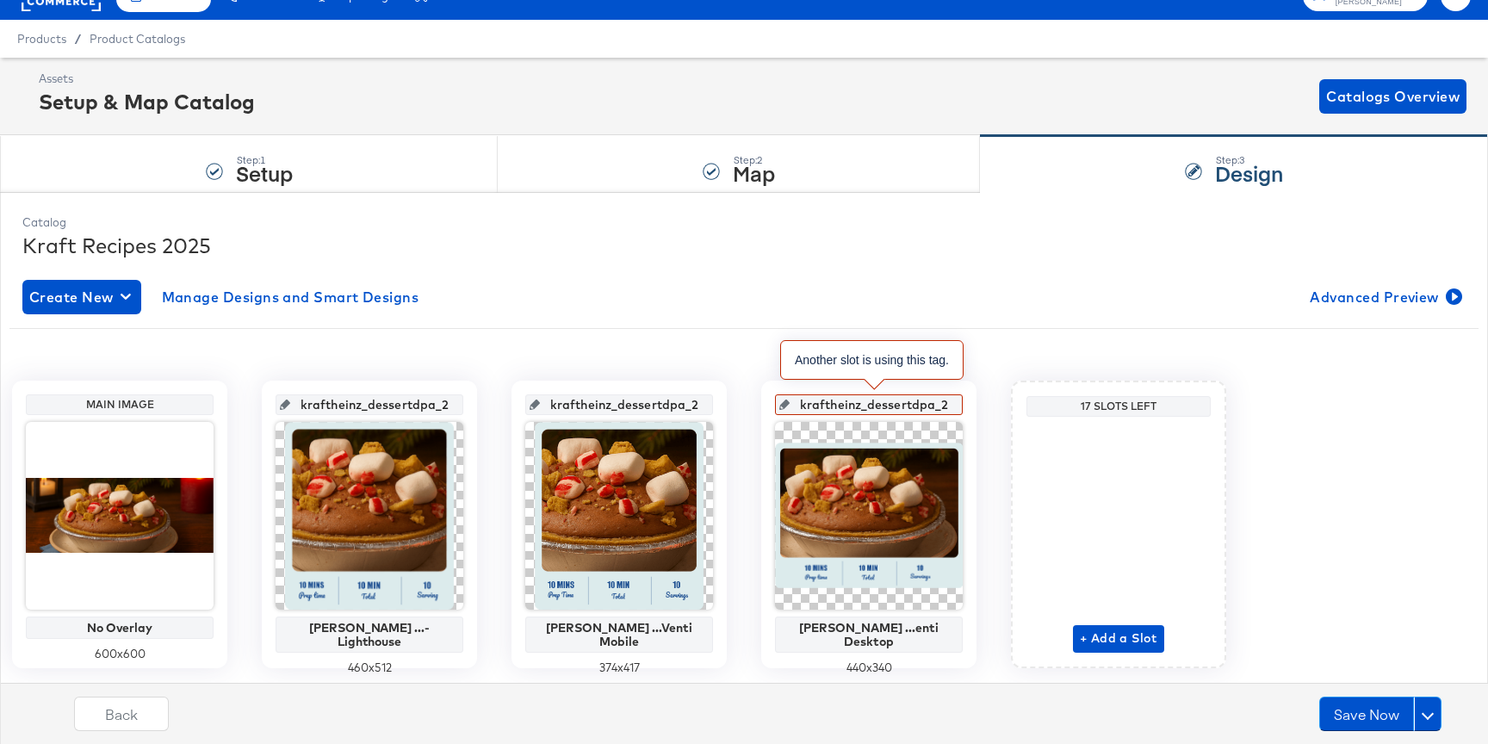
scroll to position [0, 135]
drag, startPoint x: 900, startPoint y: 408, endPoint x: 991, endPoint y: 408, distance: 91.3
click at [991, 408] on div "Main Image No Overlay 600 x 600 kraftheinz_dessertdpa_2025_lighthouse Kraft Hei…" at bounding box center [743, 525] width 1469 height 288
type input "kraftheinz_dessertdpa_2025_coreventi_desktop"
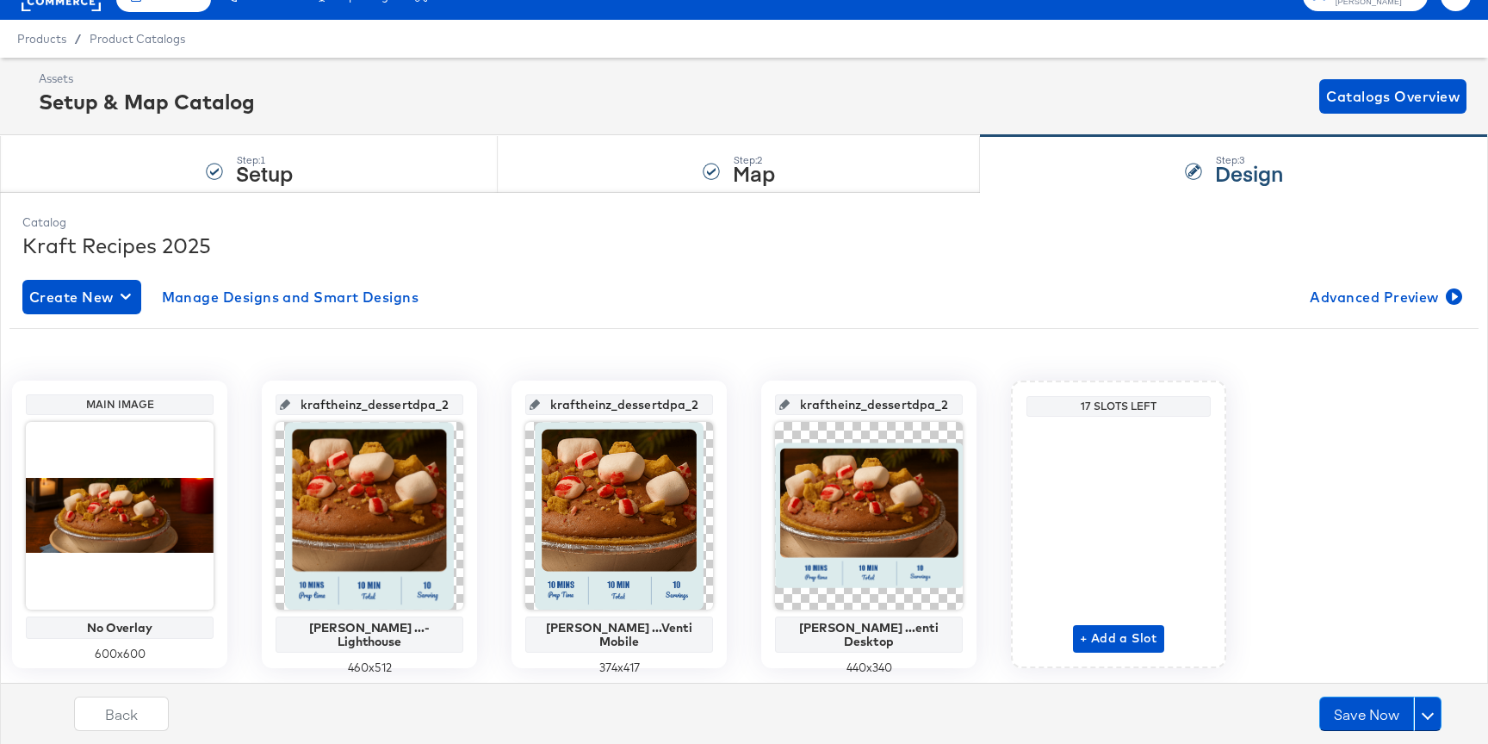
click at [686, 408] on input "kraftheinz_dessertdpa_2025_coreventimobile" at bounding box center [624, 398] width 169 height 46
type input "kraftheinz_dessertdpa_2025_coreventi_mobile"
click at [826, 402] on input "kraftheinz_dessertdpa_2025_coreventi_desktop" at bounding box center [873, 398] width 169 height 46
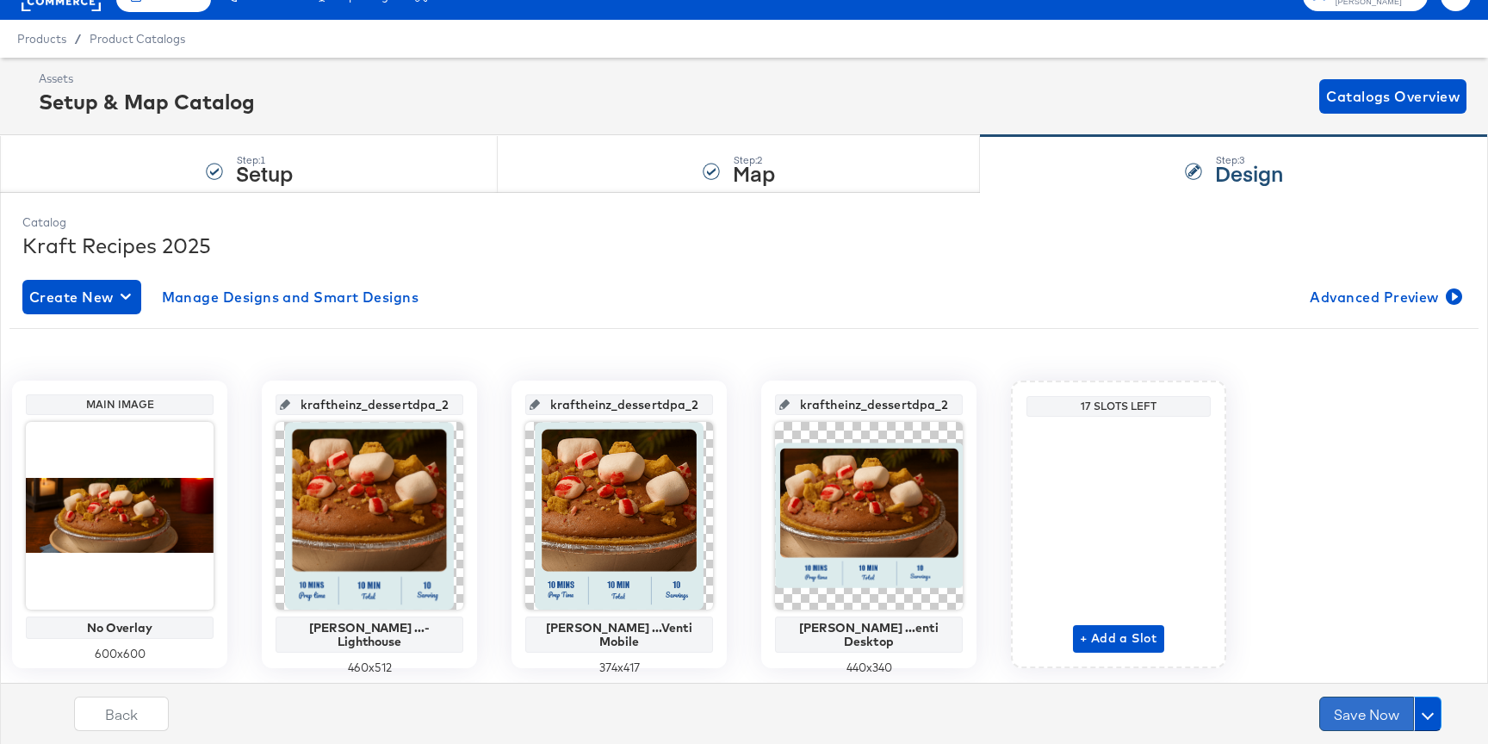
click at [1337, 708] on button "Save Now" at bounding box center [1366, 714] width 95 height 34
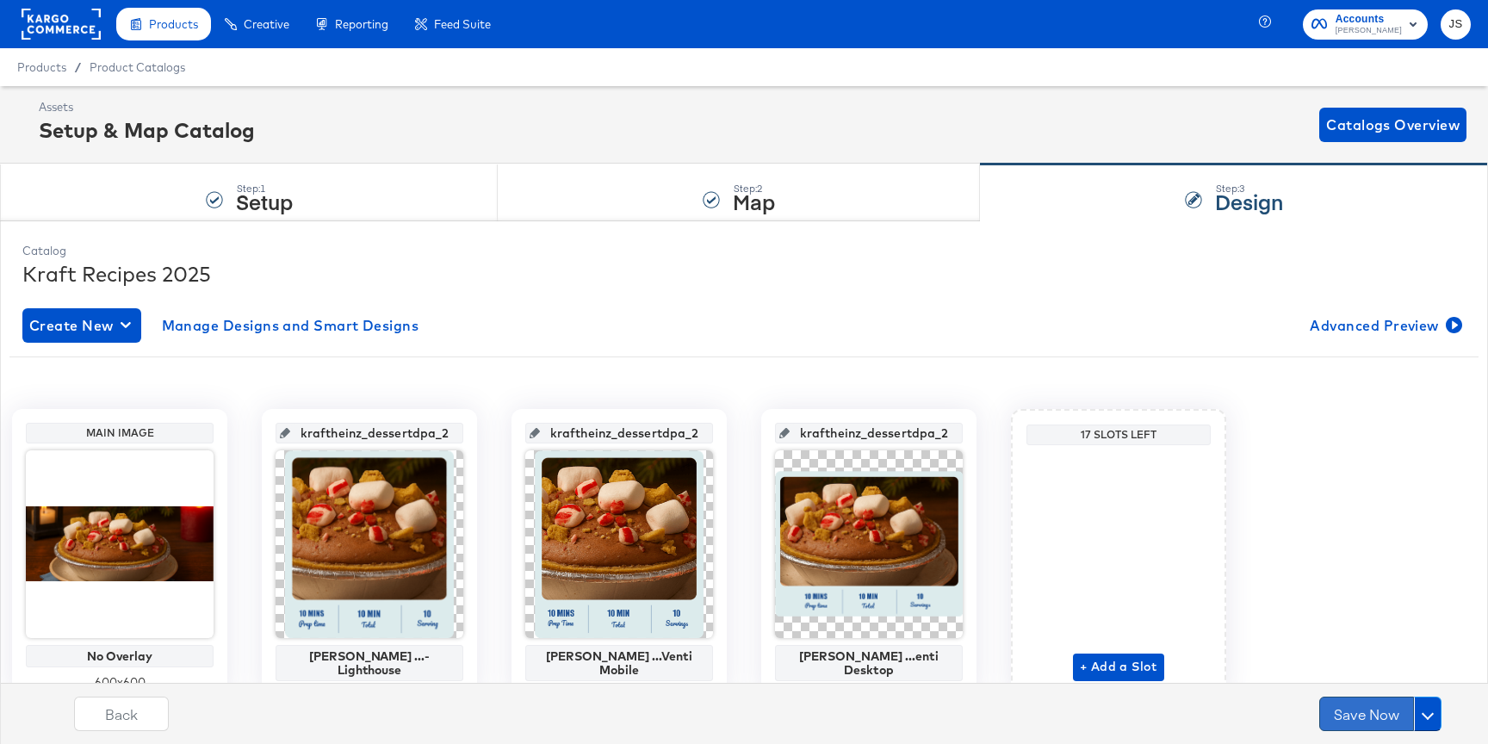
click at [1345, 710] on button "Save Now" at bounding box center [1366, 714] width 95 height 34
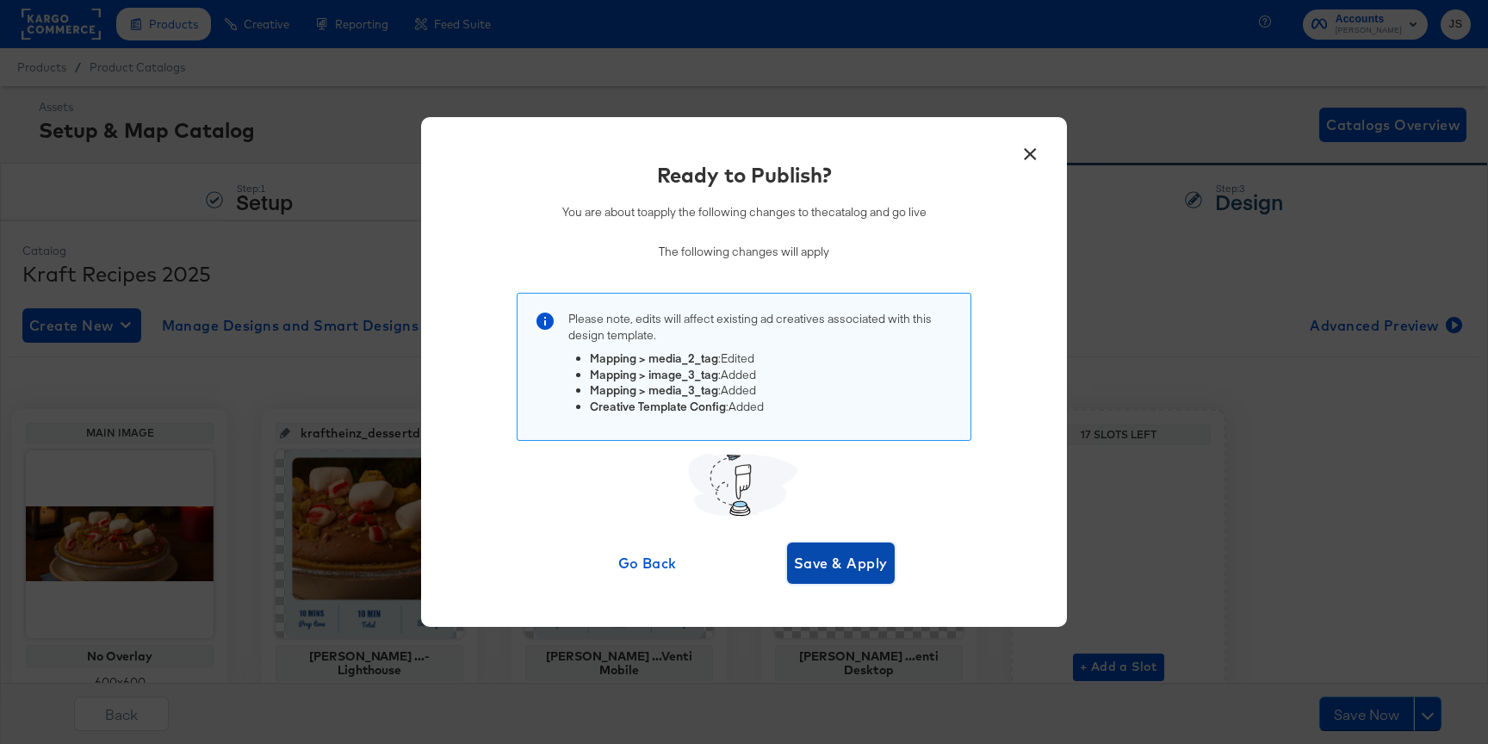
click at [852, 557] on span "Save & Apply" at bounding box center [841, 563] width 94 height 24
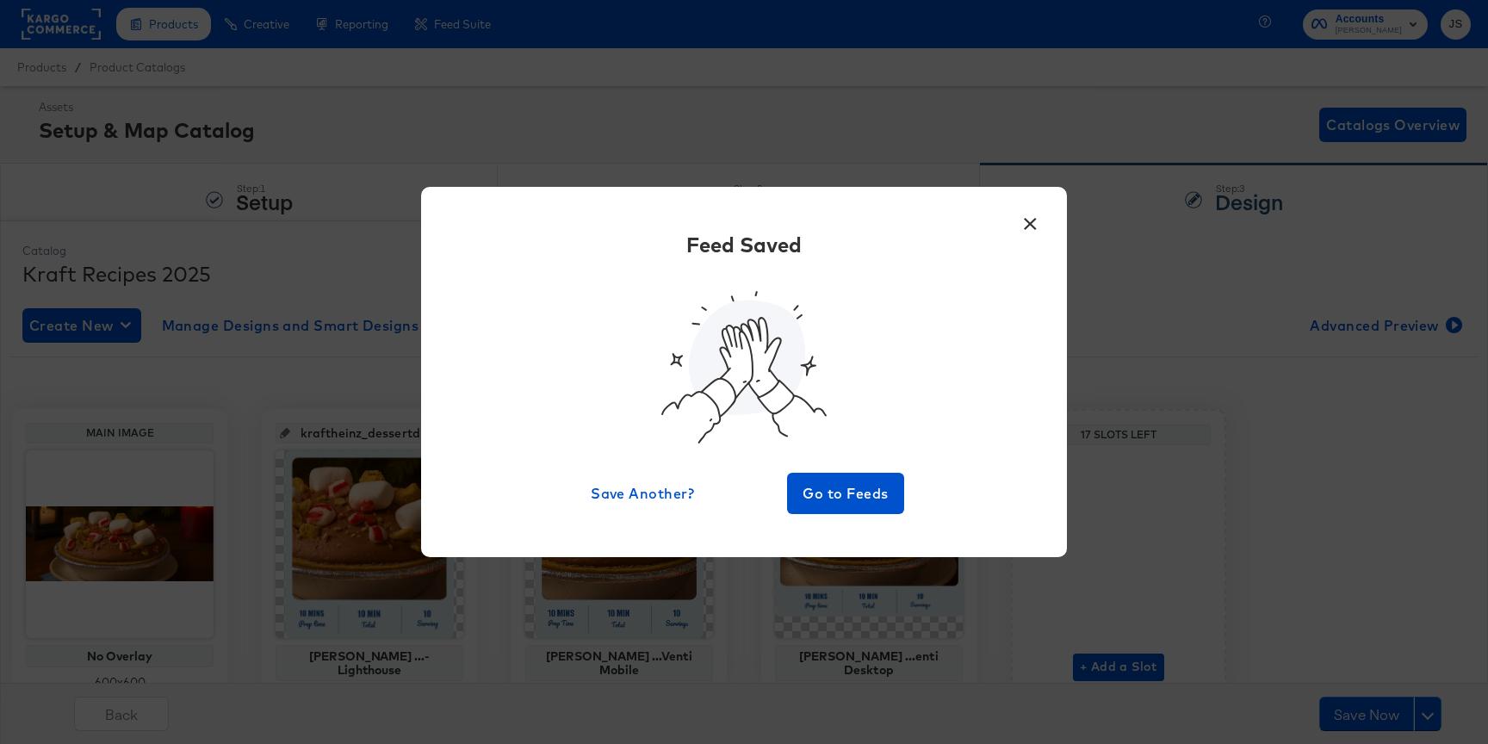
click at [870, 470] on div "Feed Saved Save Another? Go to Feeds" at bounding box center [744, 372] width 594 height 284
click at [864, 492] on span "Go to Feeds" at bounding box center [845, 493] width 103 height 24
